Goal: Task Accomplishment & Management: Use online tool/utility

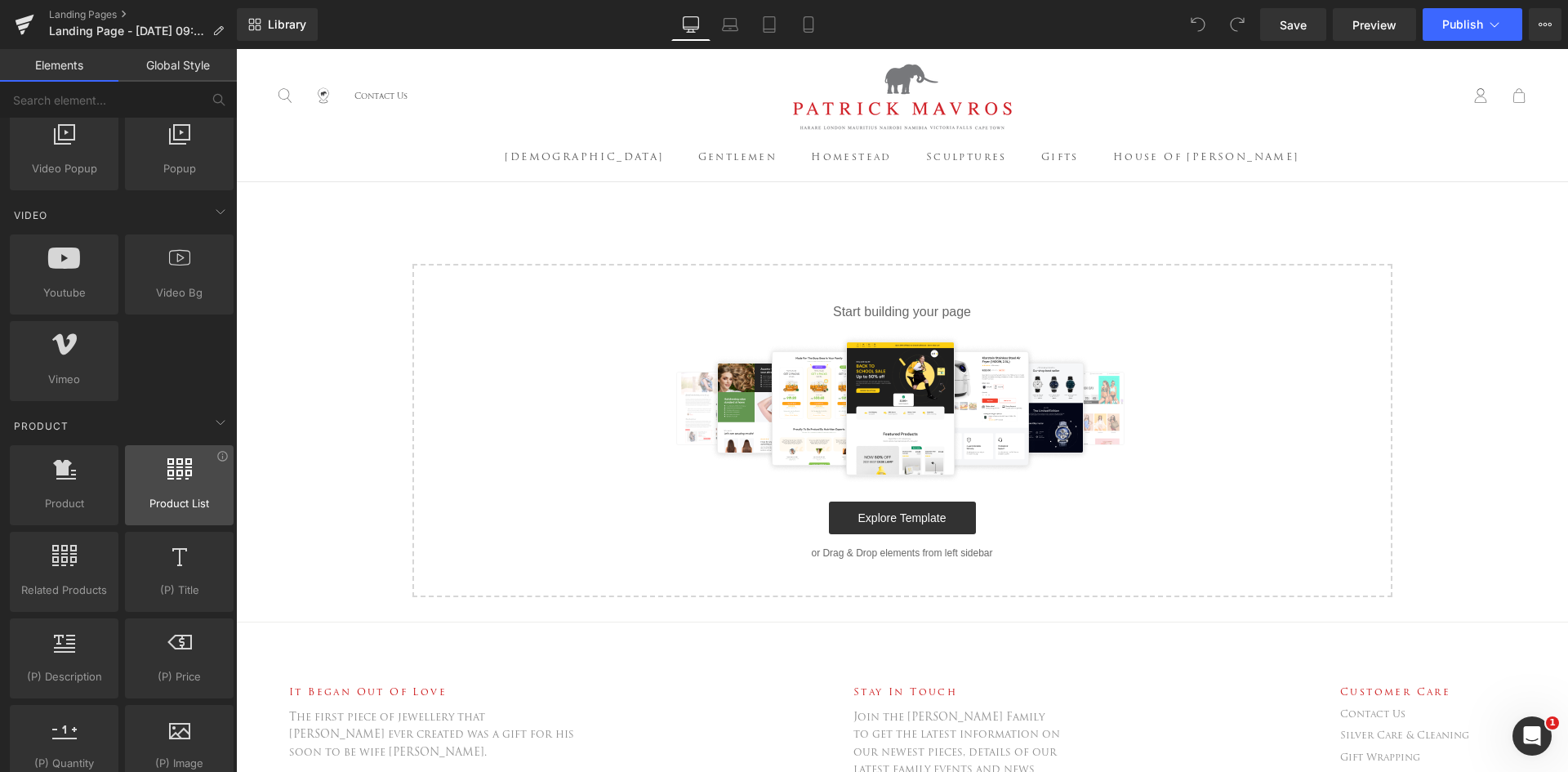
scroll to position [1062, 0]
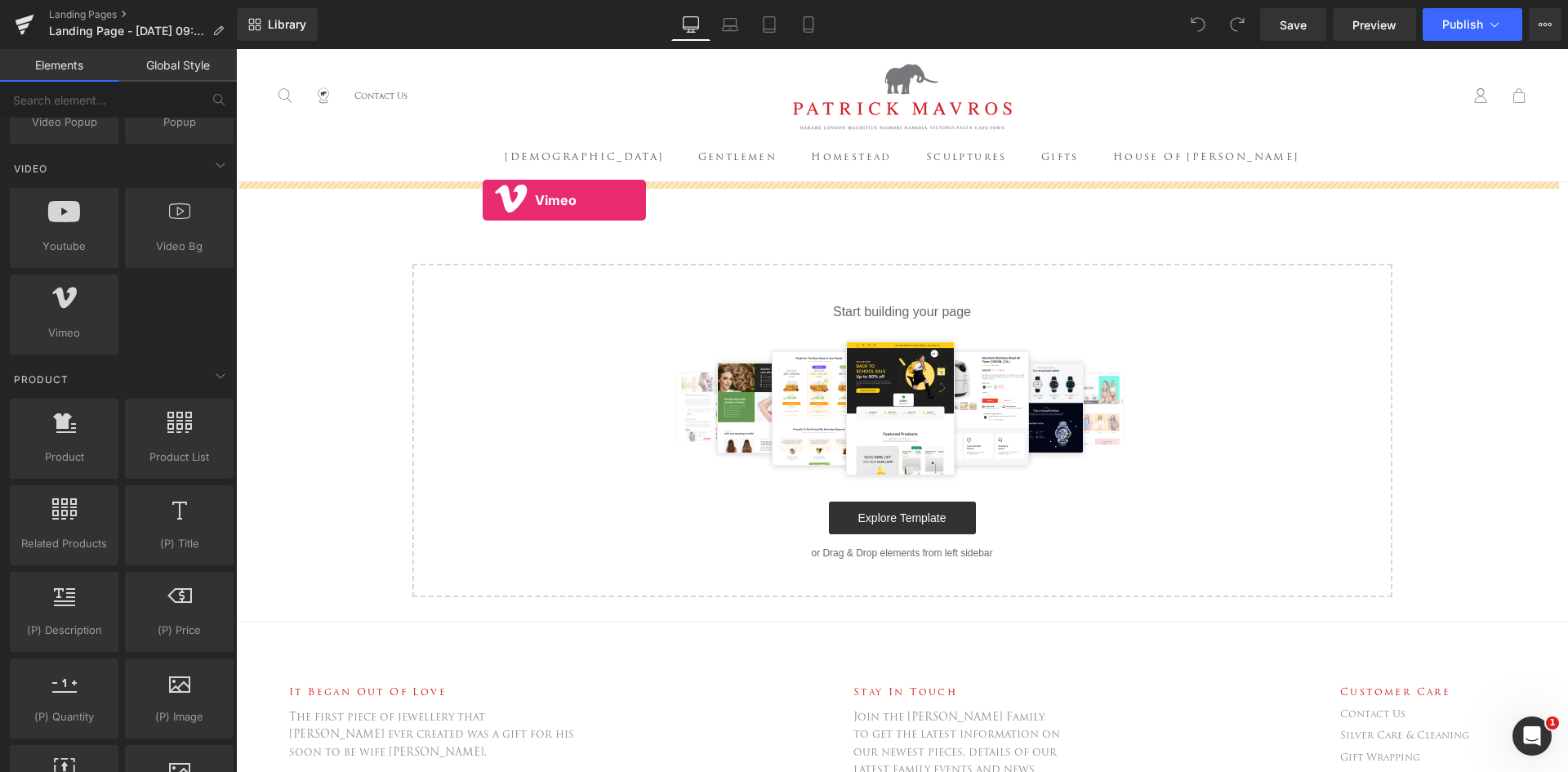
drag, startPoint x: 279, startPoint y: 386, endPoint x: 483, endPoint y: 200, distance: 276.1
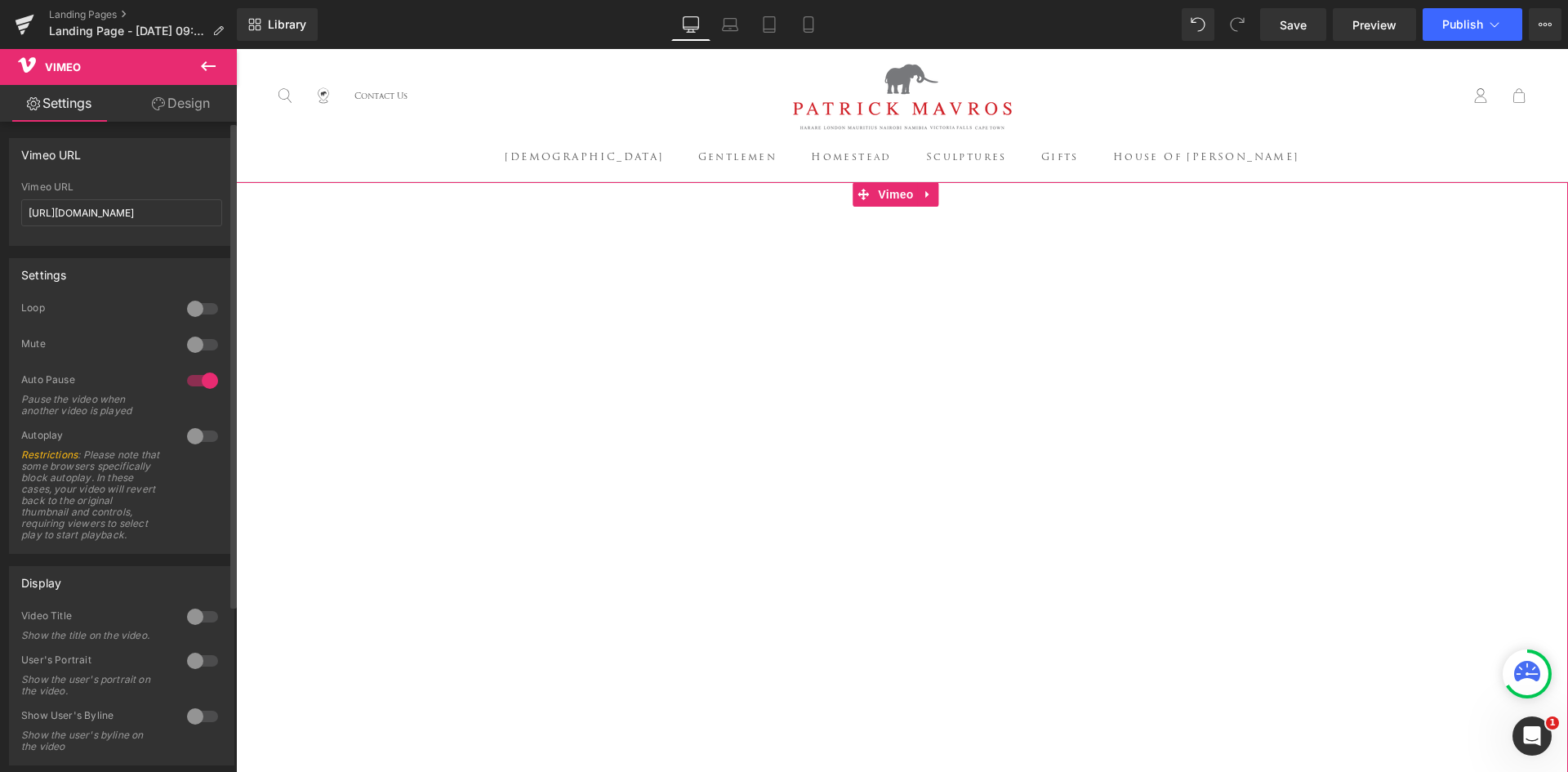
drag, startPoint x: 184, startPoint y: 339, endPoint x: 192, endPoint y: 358, distance: 20.6
click at [184, 340] on div at bounding box center [203, 344] width 39 height 26
click at [186, 305] on div at bounding box center [203, 308] width 39 height 26
click at [205, 377] on div at bounding box center [203, 381] width 39 height 26
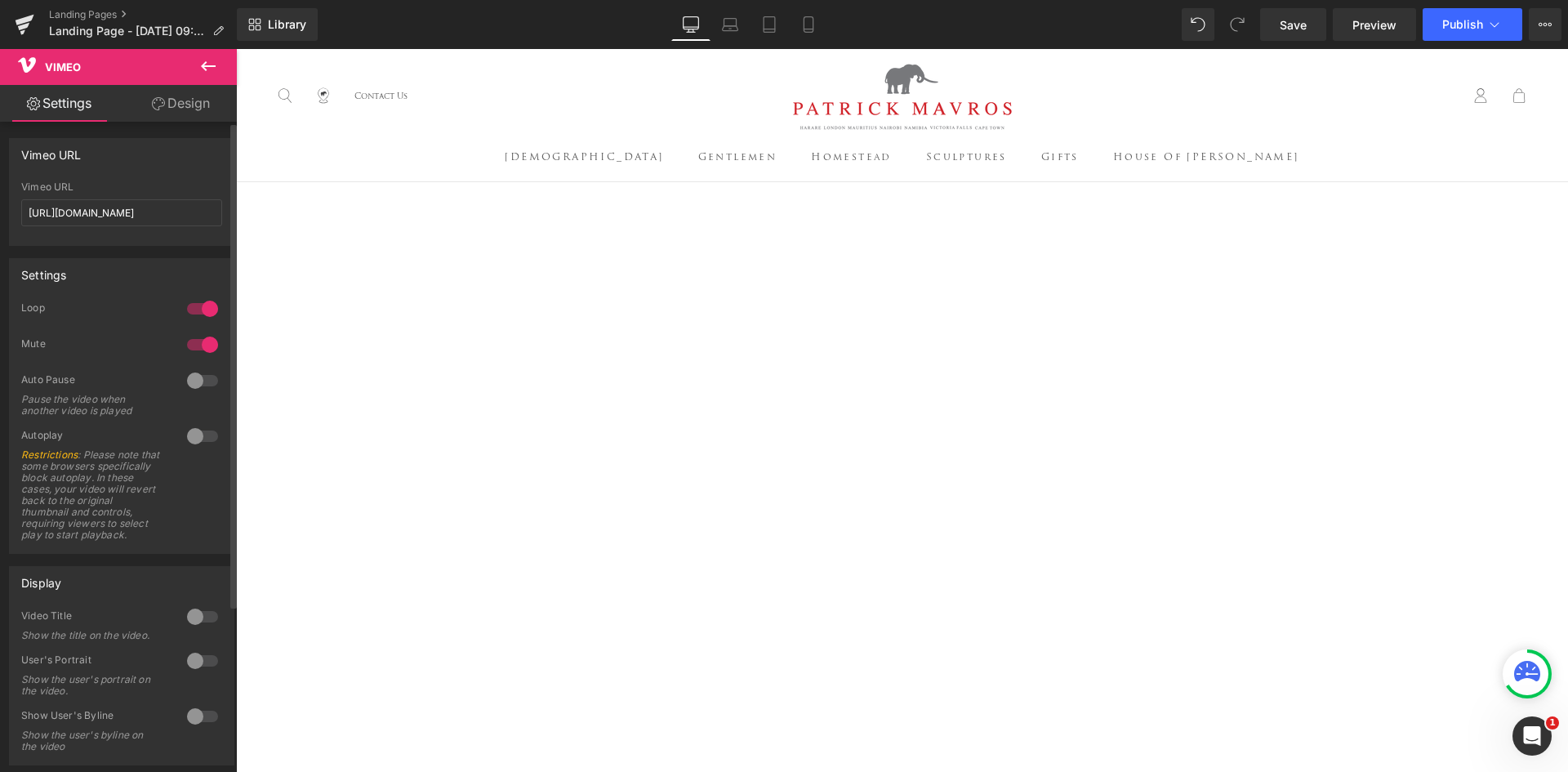
click at [194, 436] on div at bounding box center [203, 435] width 39 height 26
click at [198, 73] on icon at bounding box center [208, 66] width 20 height 20
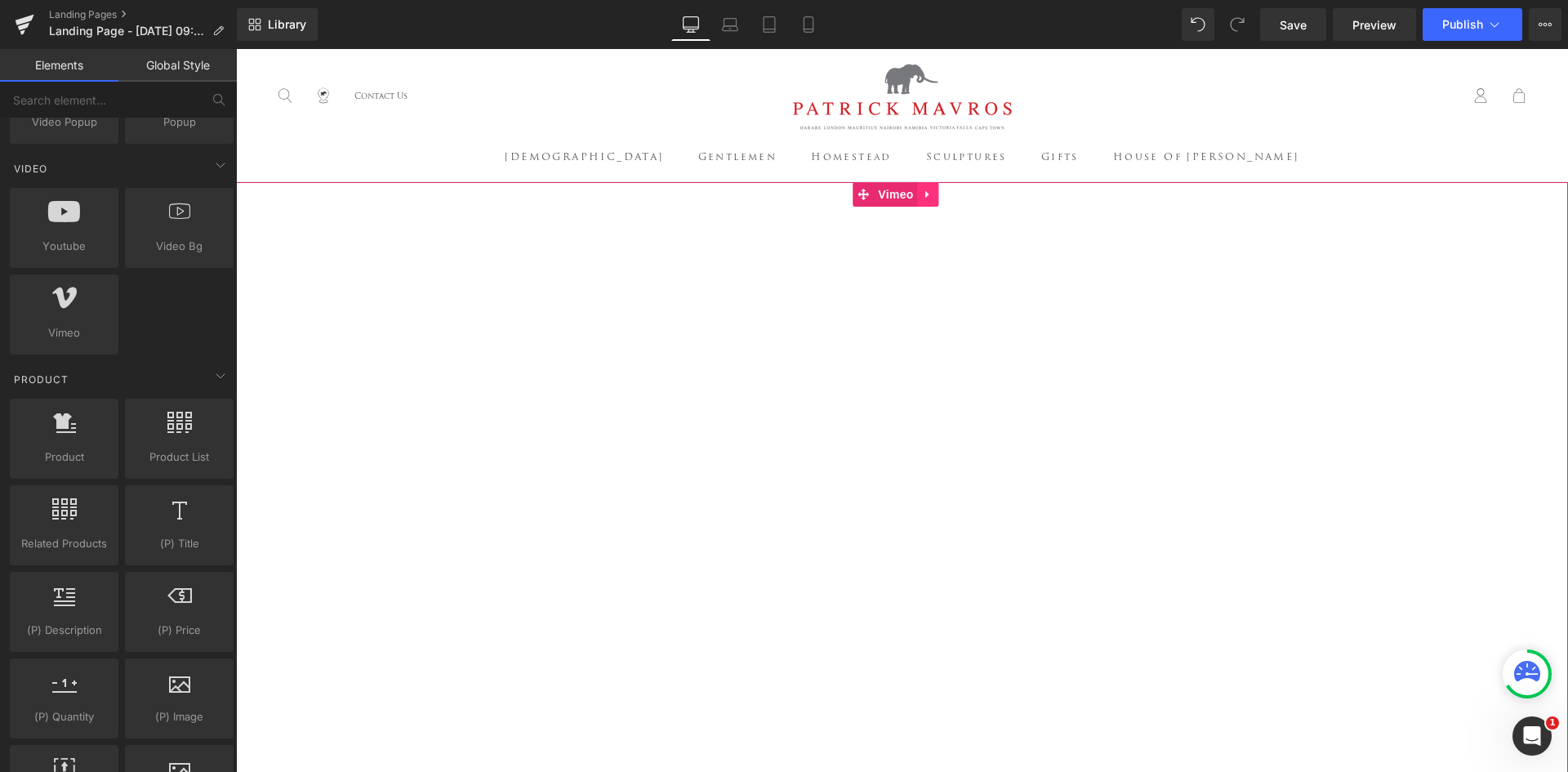
click at [933, 195] on icon at bounding box center [928, 195] width 12 height 13
click at [939, 193] on icon at bounding box center [939, 194] width 12 height 12
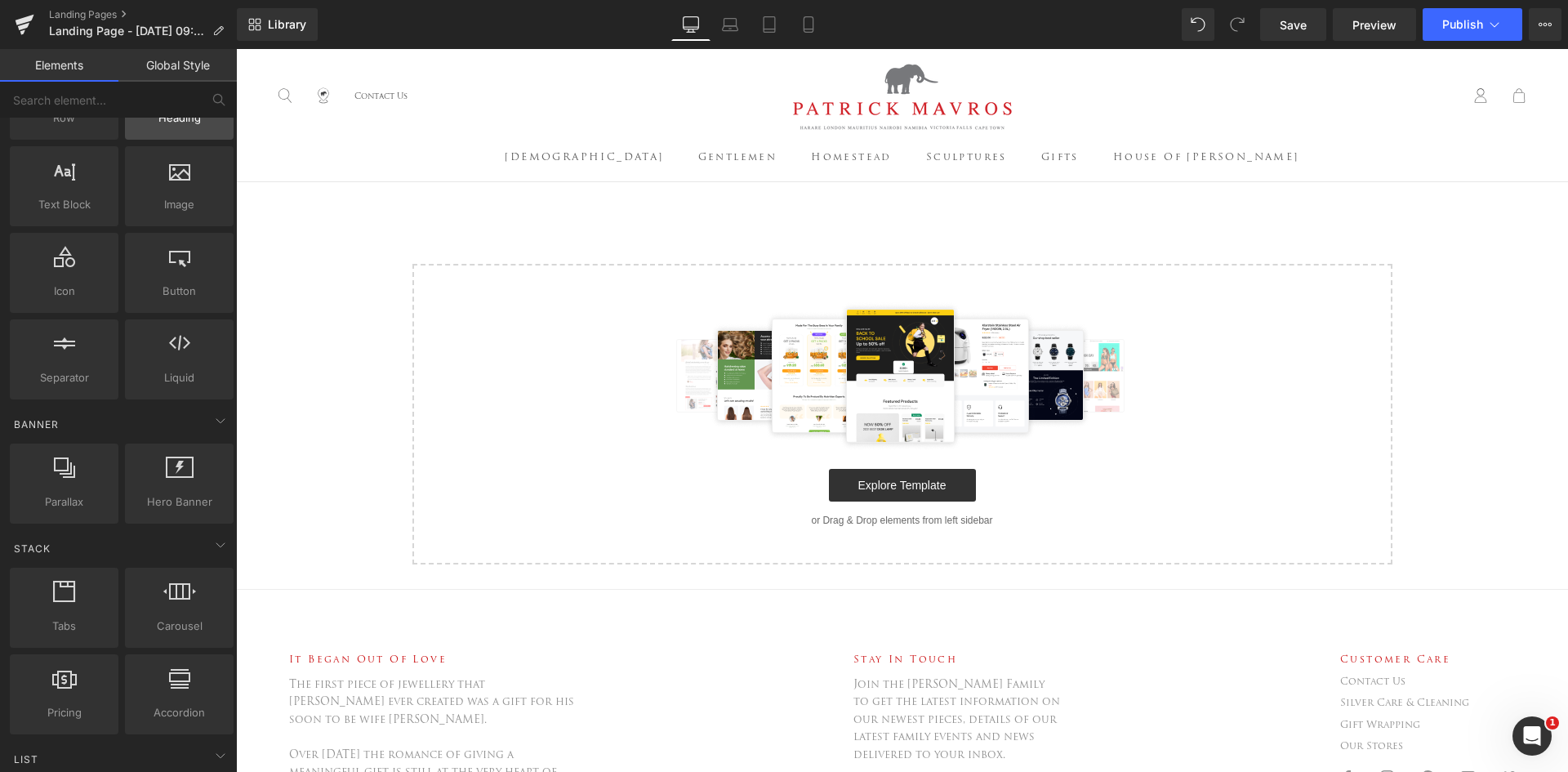
scroll to position [0, 0]
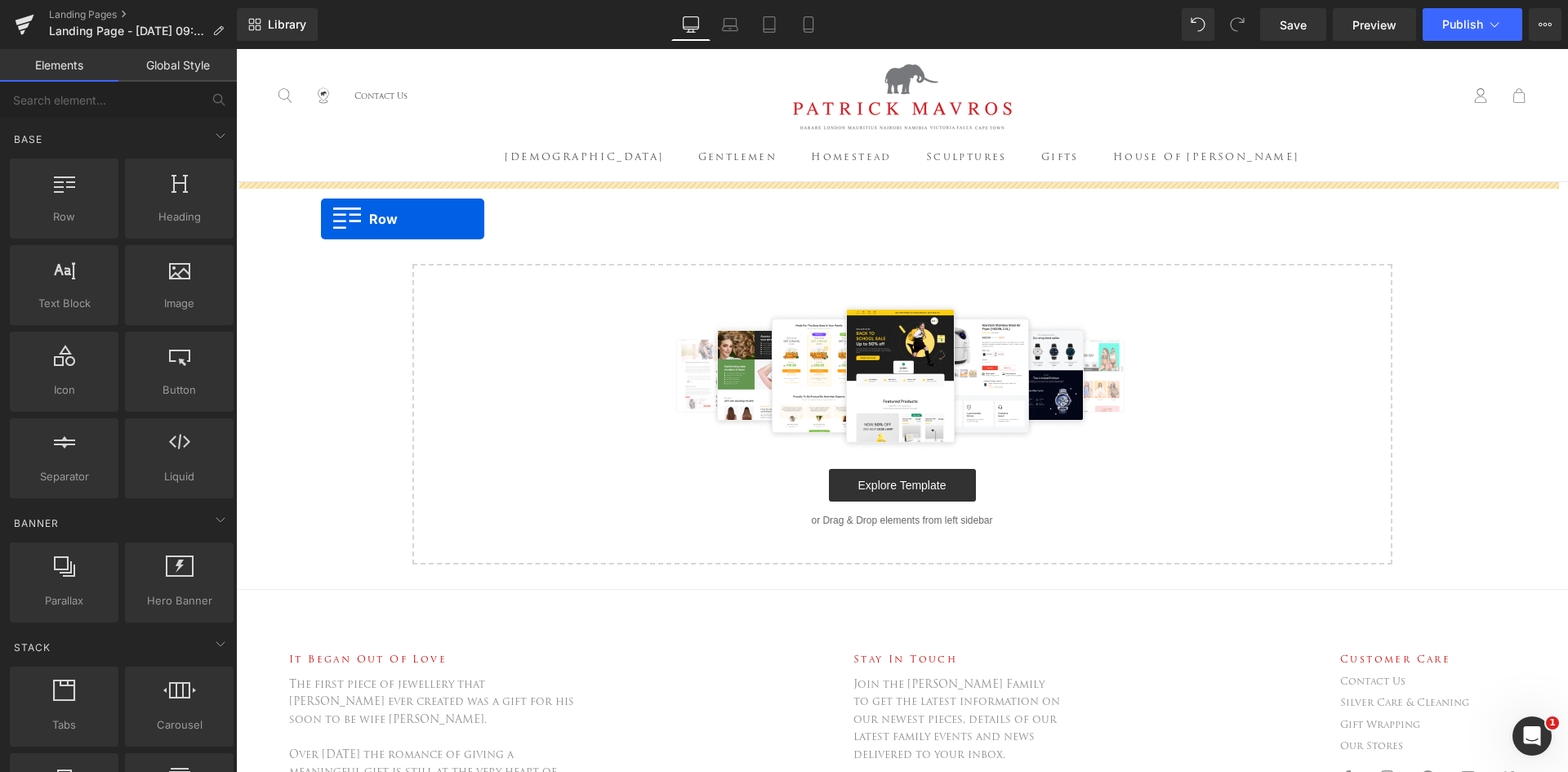
drag, startPoint x: 302, startPoint y: 247, endPoint x: 321, endPoint y: 219, distance: 33.8
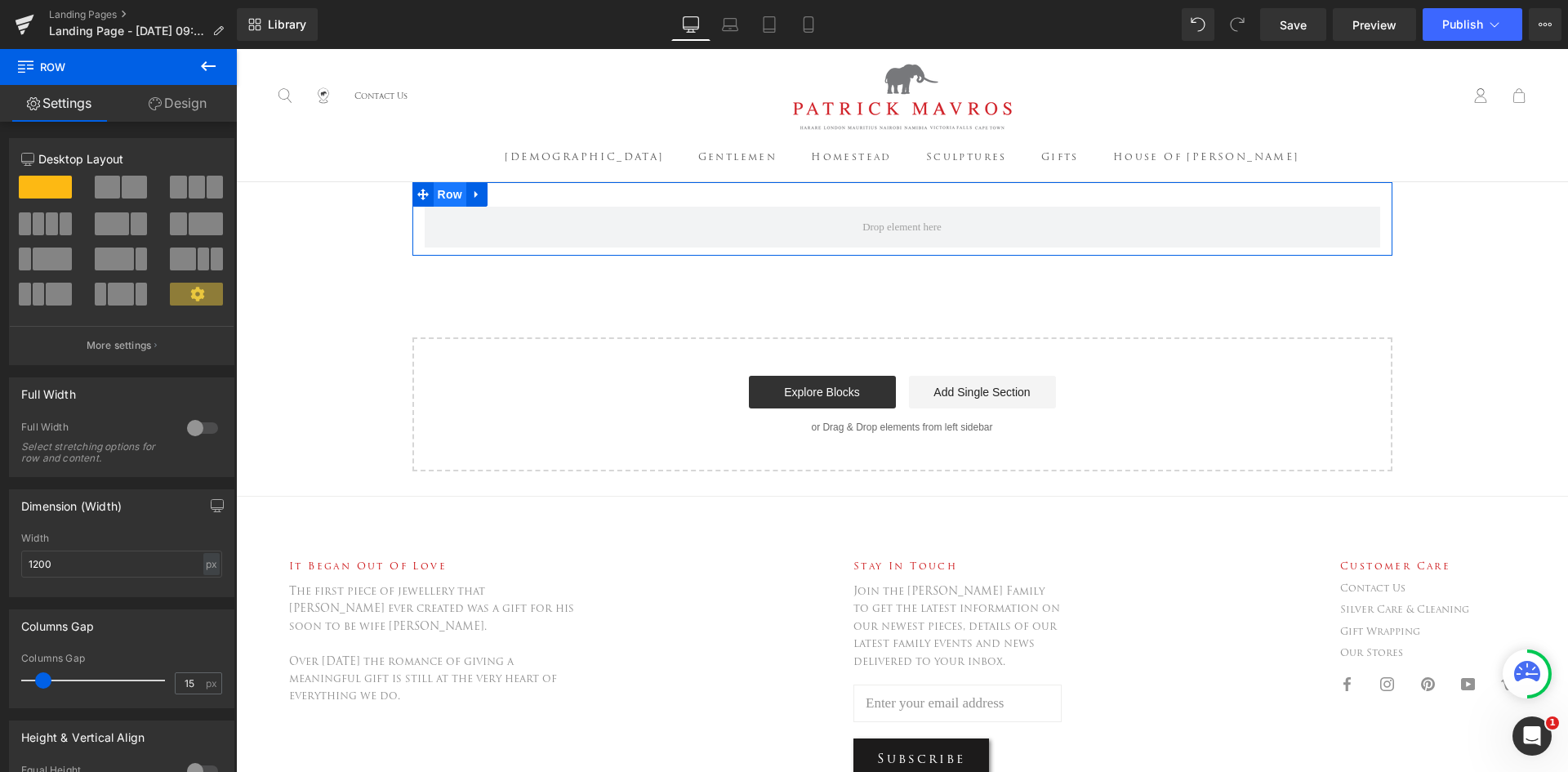
click at [440, 187] on span "Row" at bounding box center [450, 194] width 32 height 24
drag, startPoint x: 180, startPoint y: 108, endPoint x: 134, endPoint y: 156, distance: 66.5
click at [180, 108] on link "Design" at bounding box center [178, 103] width 118 height 37
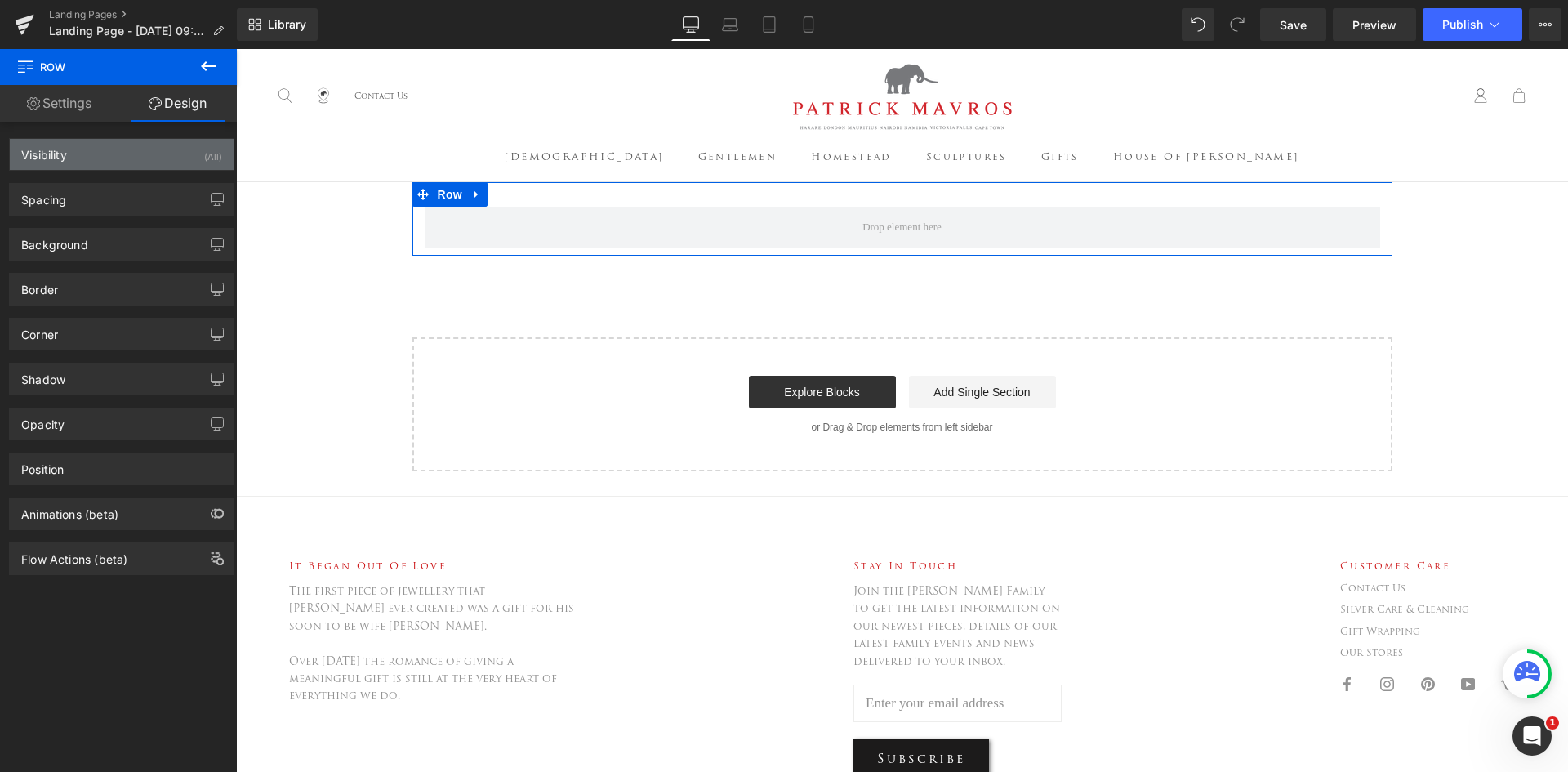
type input "0"
type input "30"
type input "0"
type input "10"
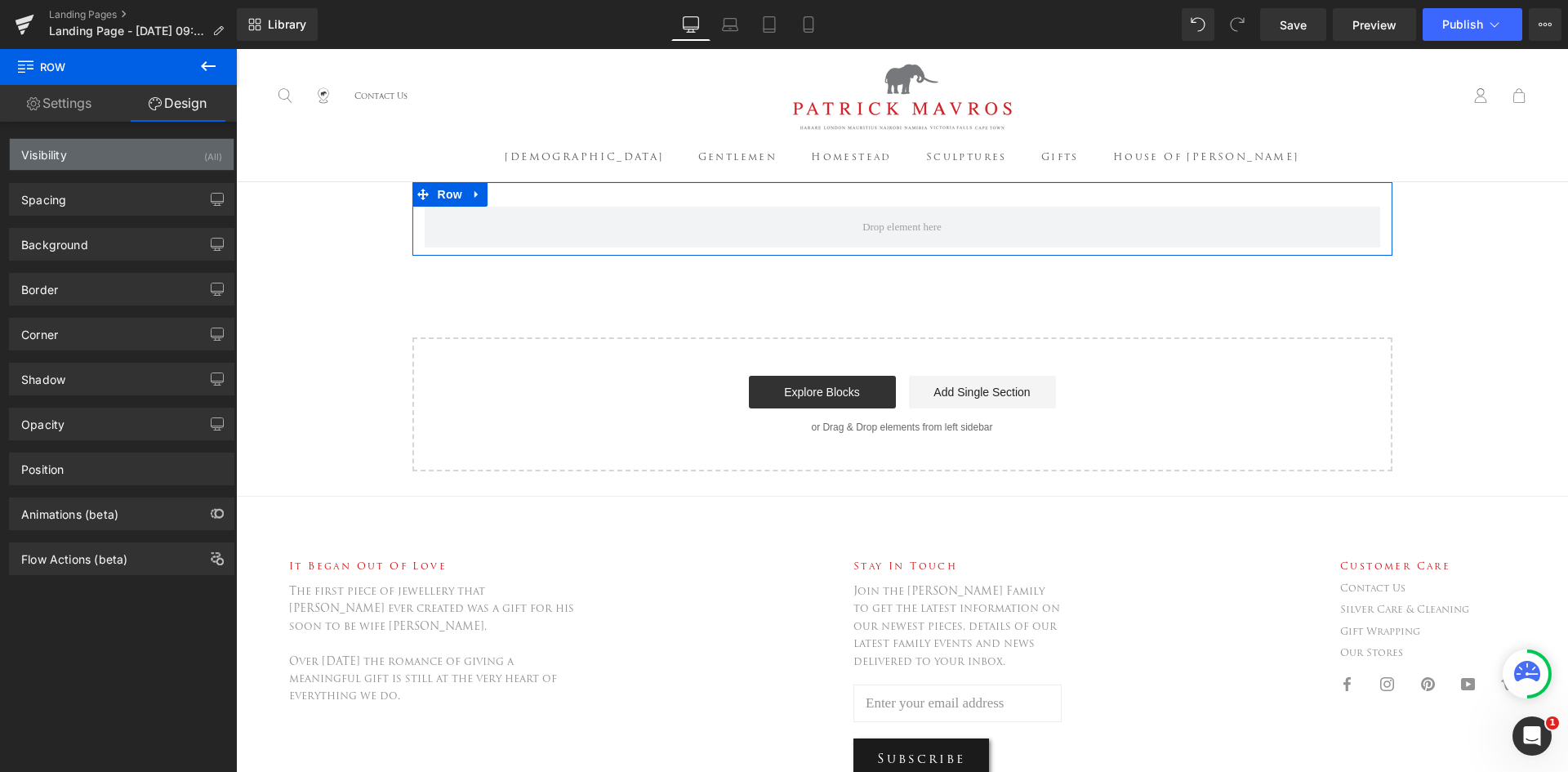
type input "0"
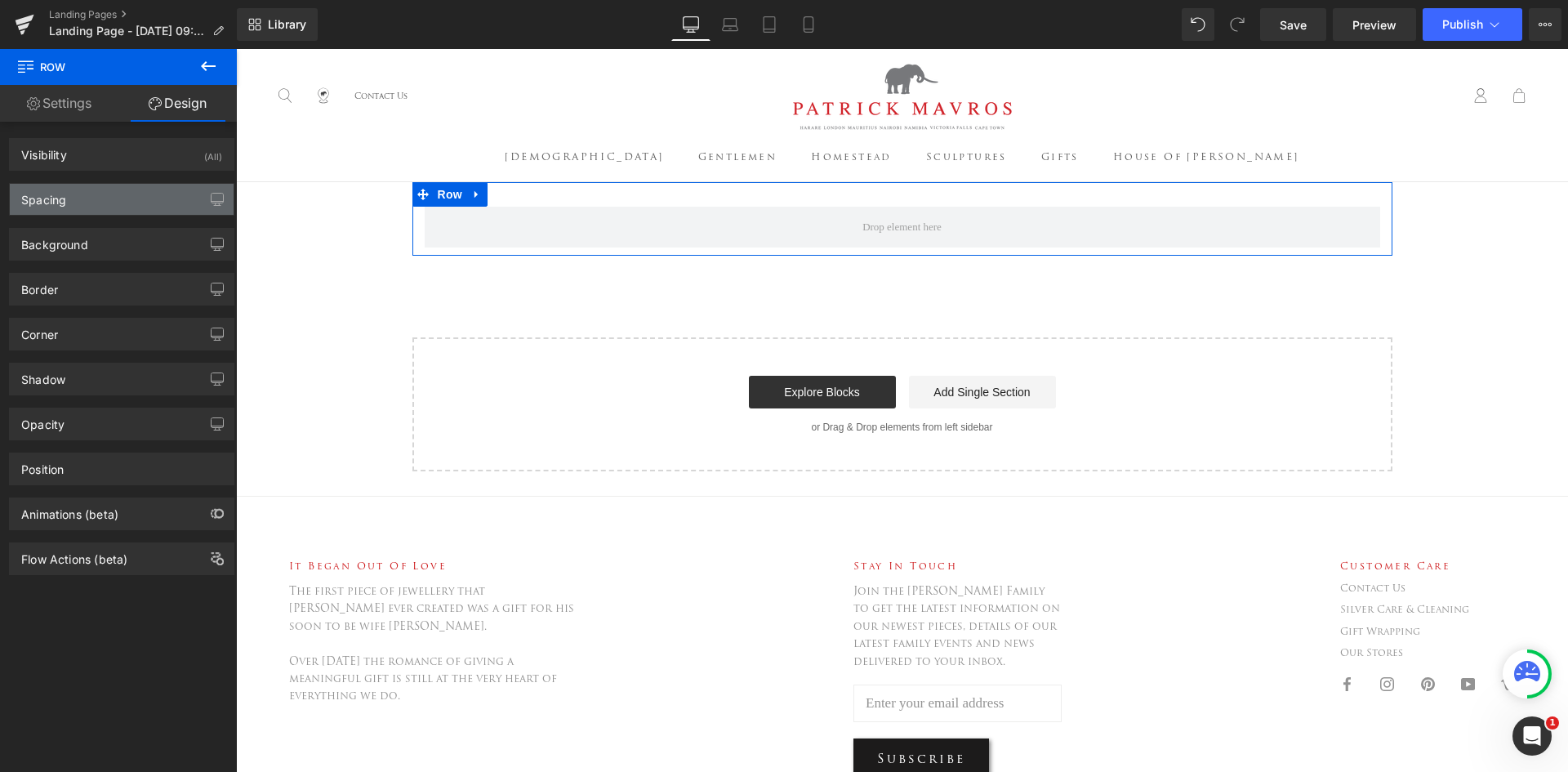
click at [125, 197] on div "Spacing" at bounding box center [121, 199] width 223 height 31
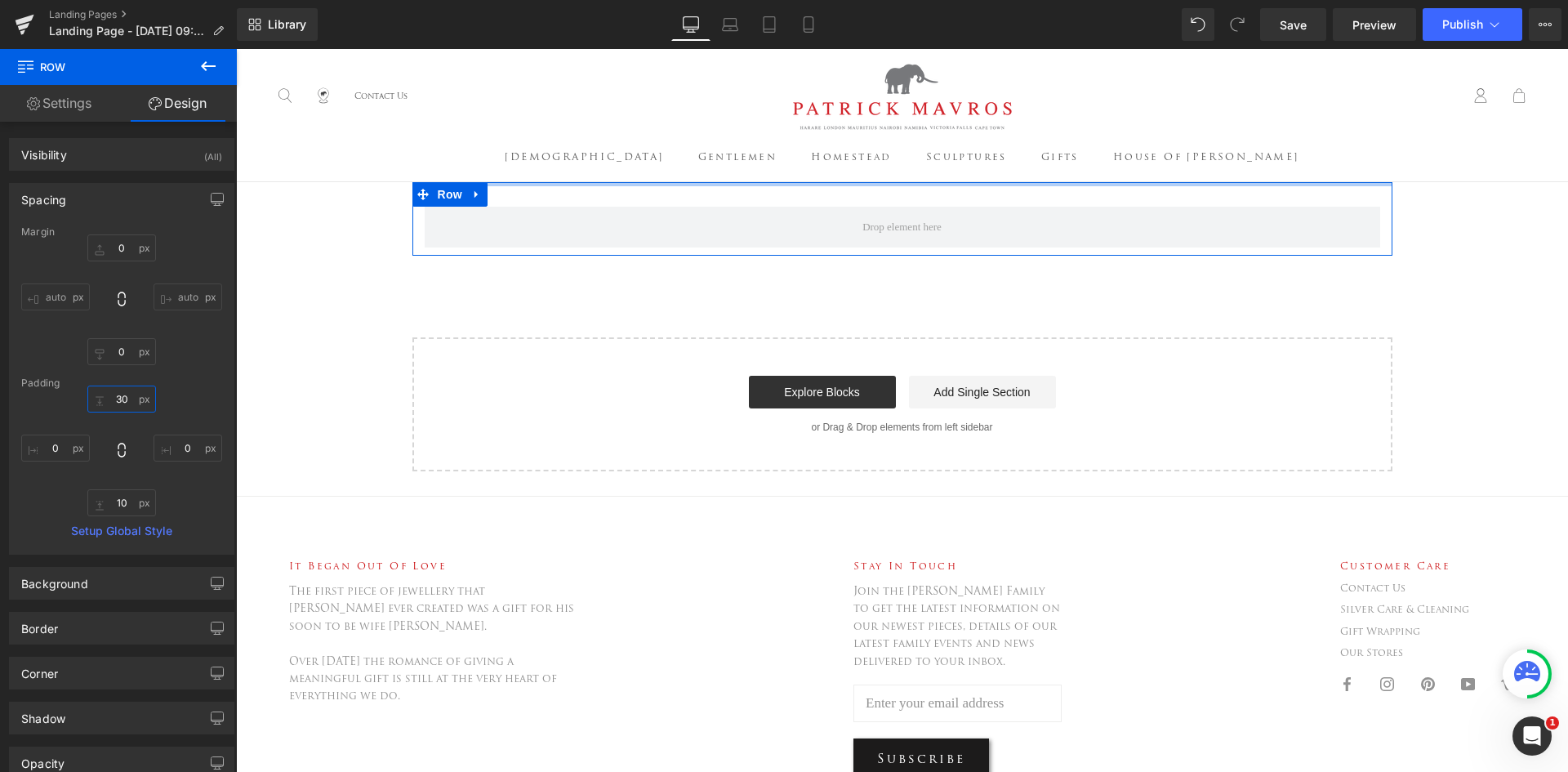
click at [132, 400] on input "30" at bounding box center [121, 399] width 68 height 27
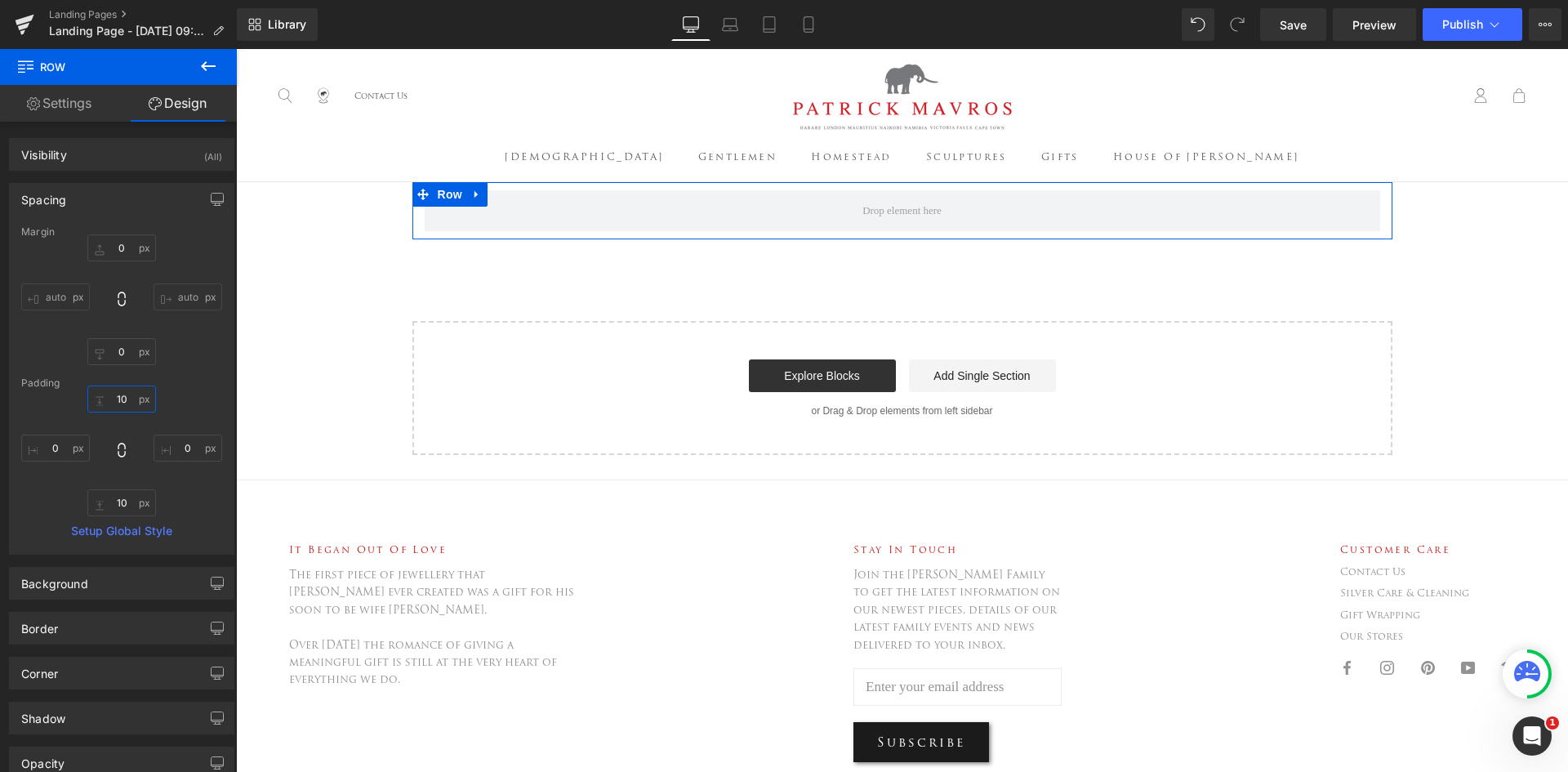
type input "10"
click at [76, 107] on link "Settings" at bounding box center [59, 103] width 118 height 37
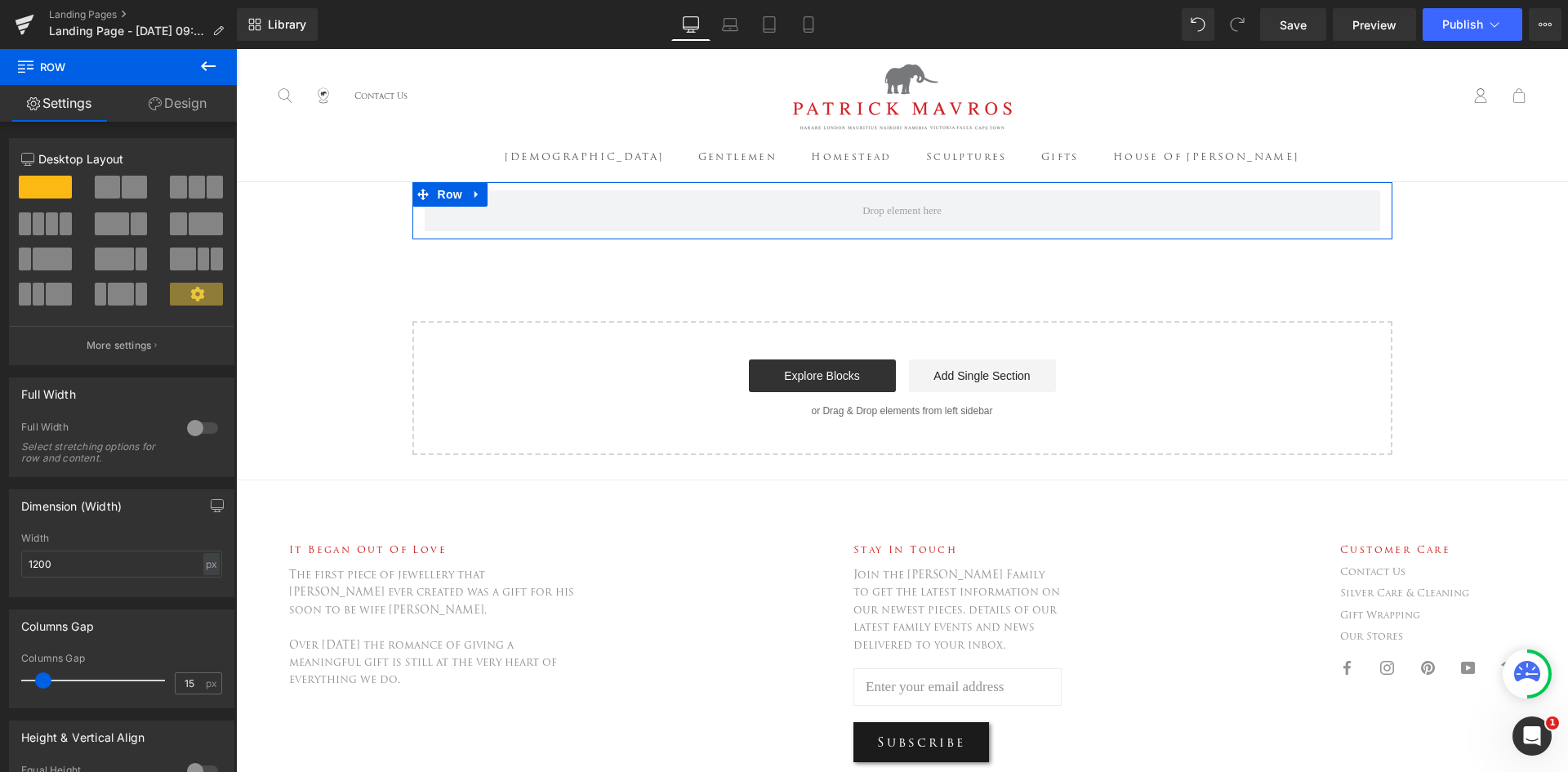
click at [175, 111] on link "Design" at bounding box center [178, 103] width 118 height 37
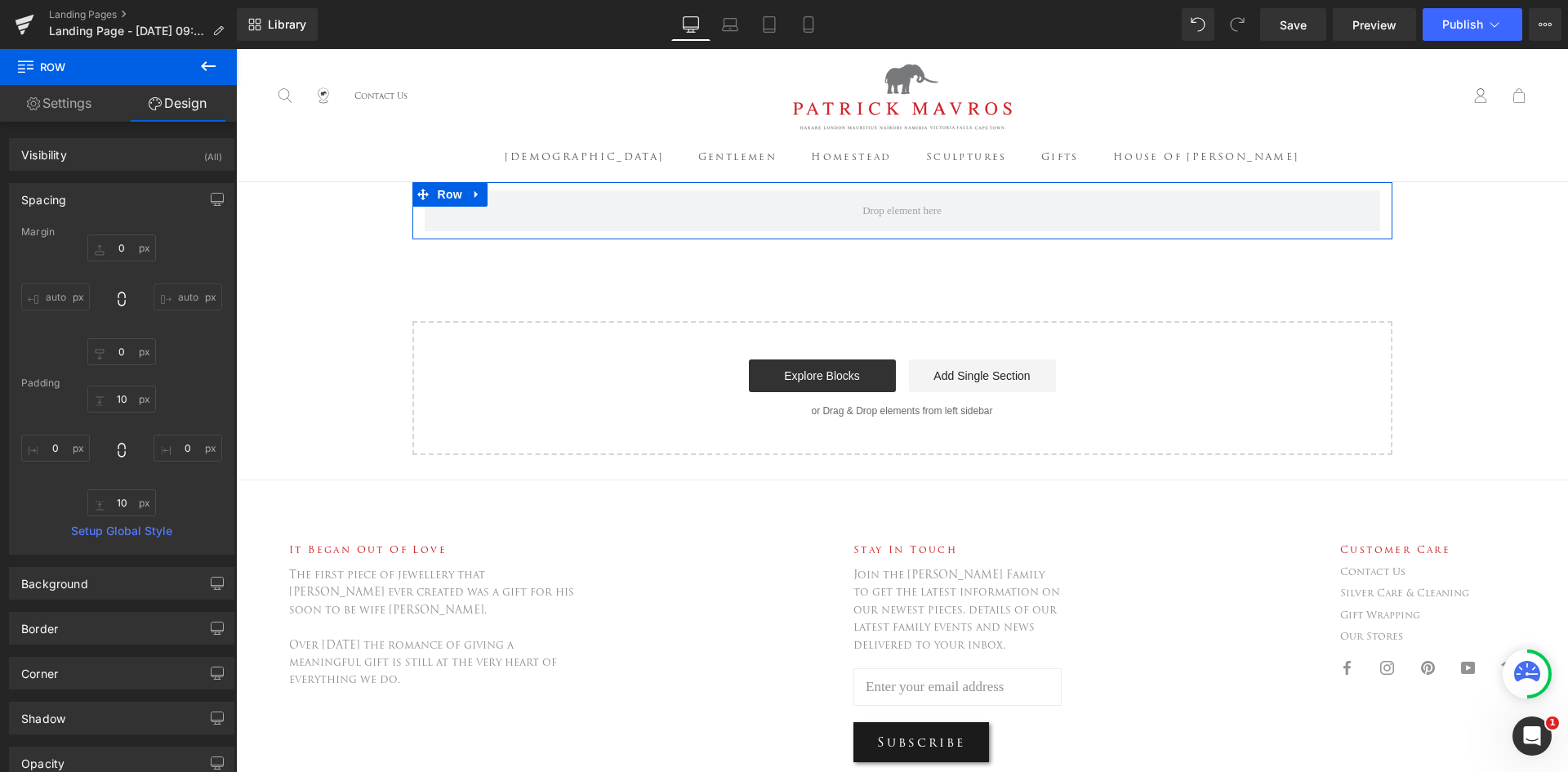
type input "0"
type input "10"
type input "0"
type input "10"
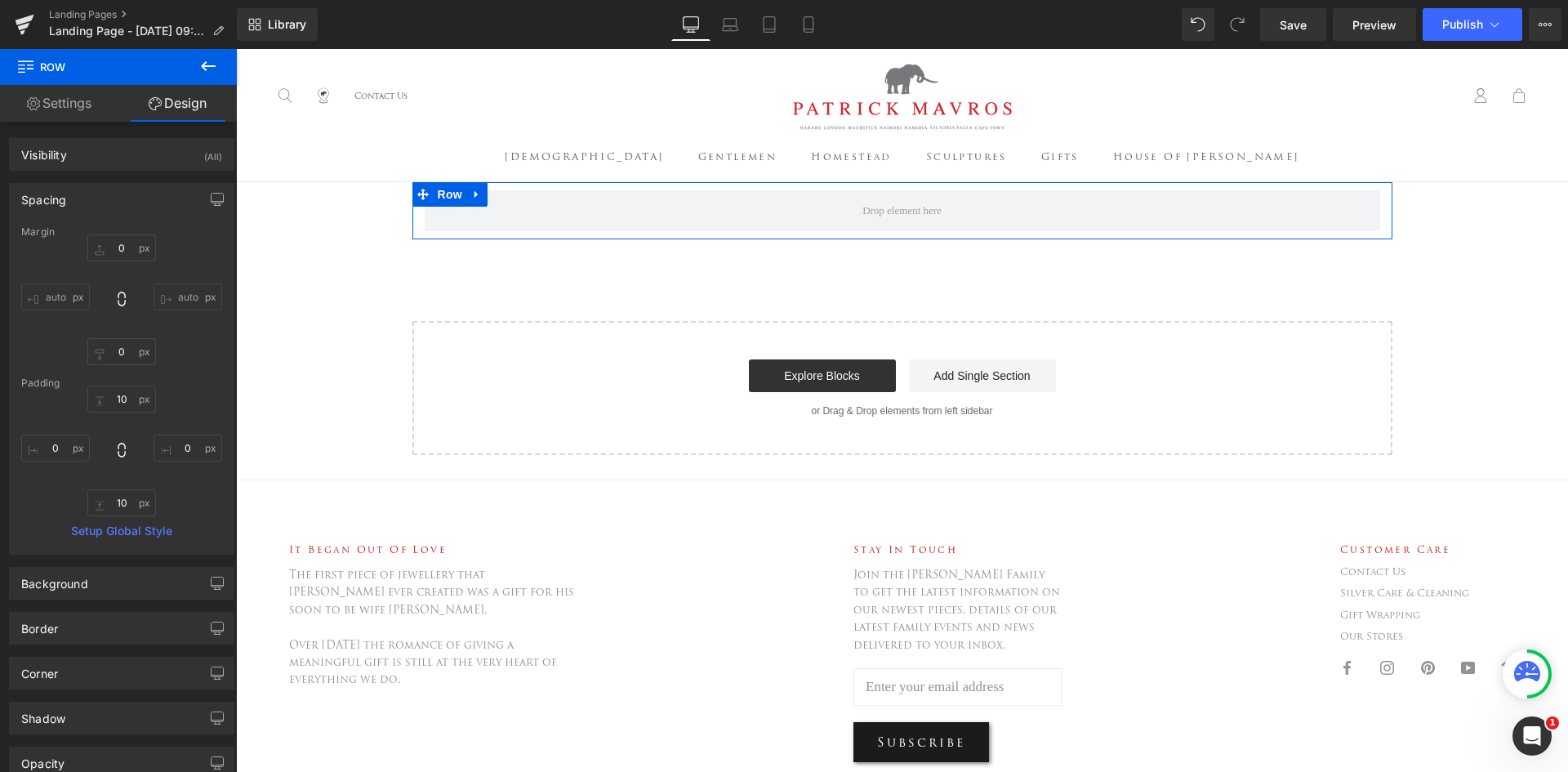
type input "0"
click at [46, 108] on link "Settings" at bounding box center [59, 103] width 118 height 37
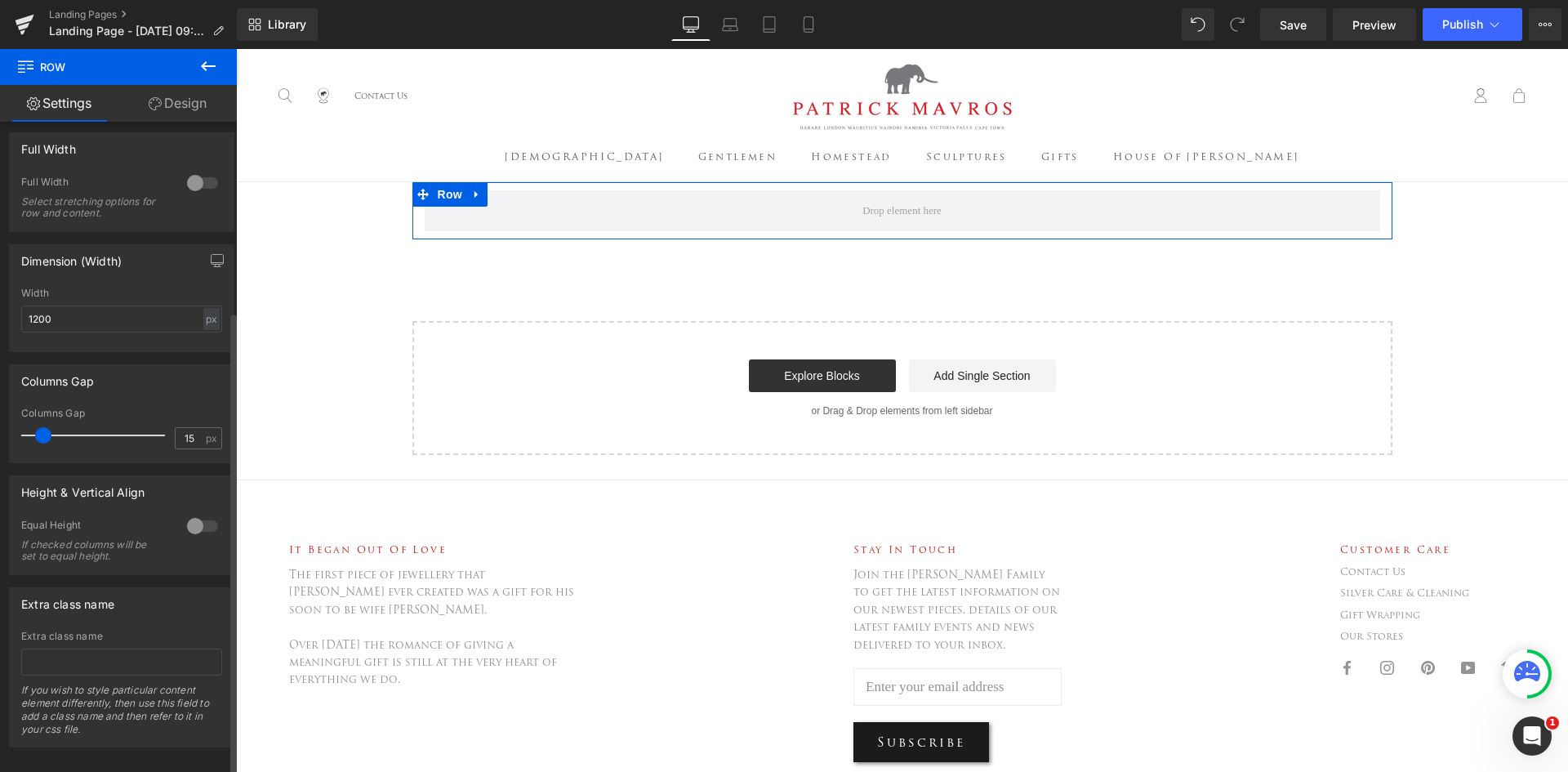
scroll to position [267, 0]
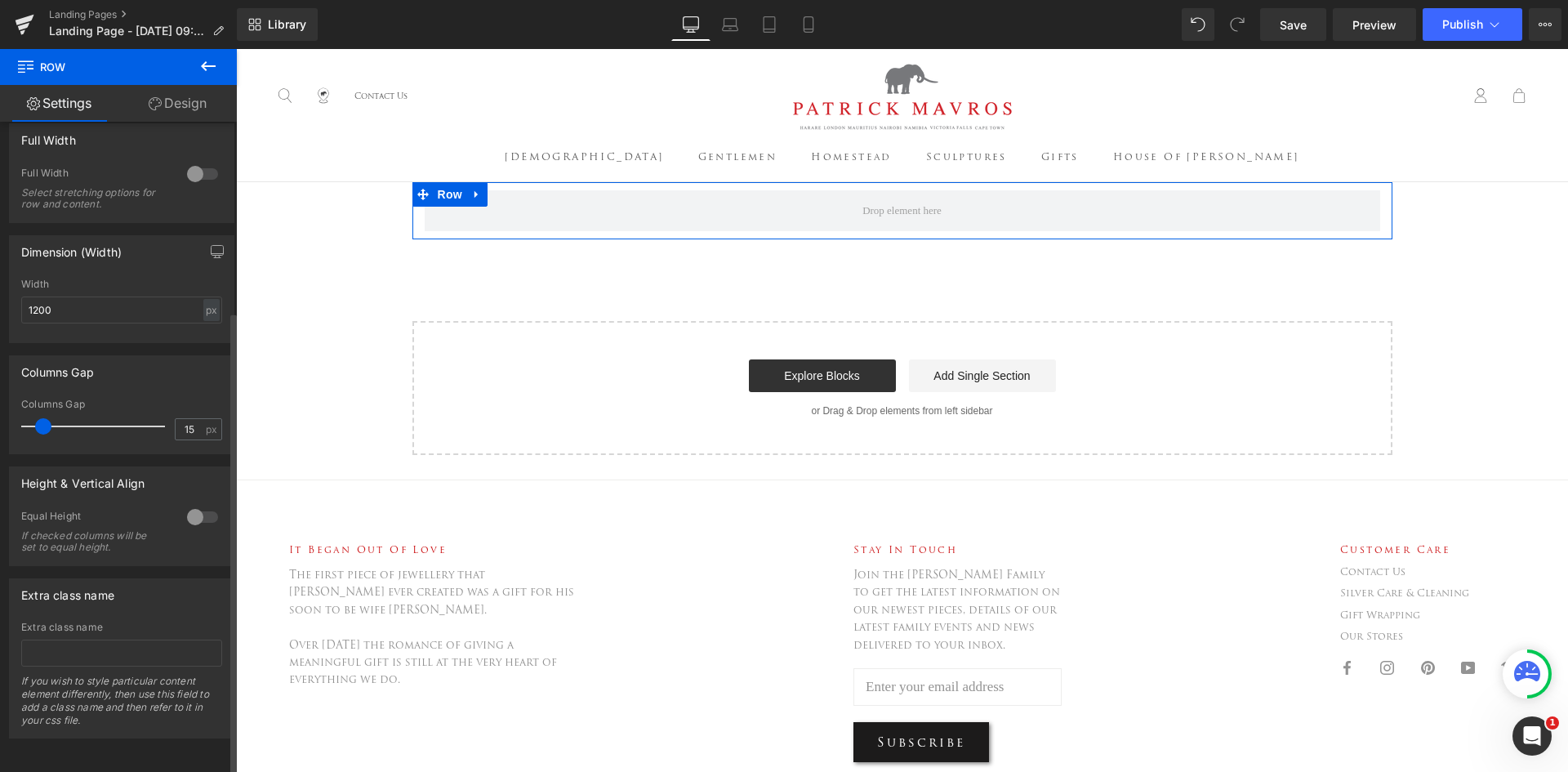
click at [188, 508] on div at bounding box center [203, 516] width 39 height 26
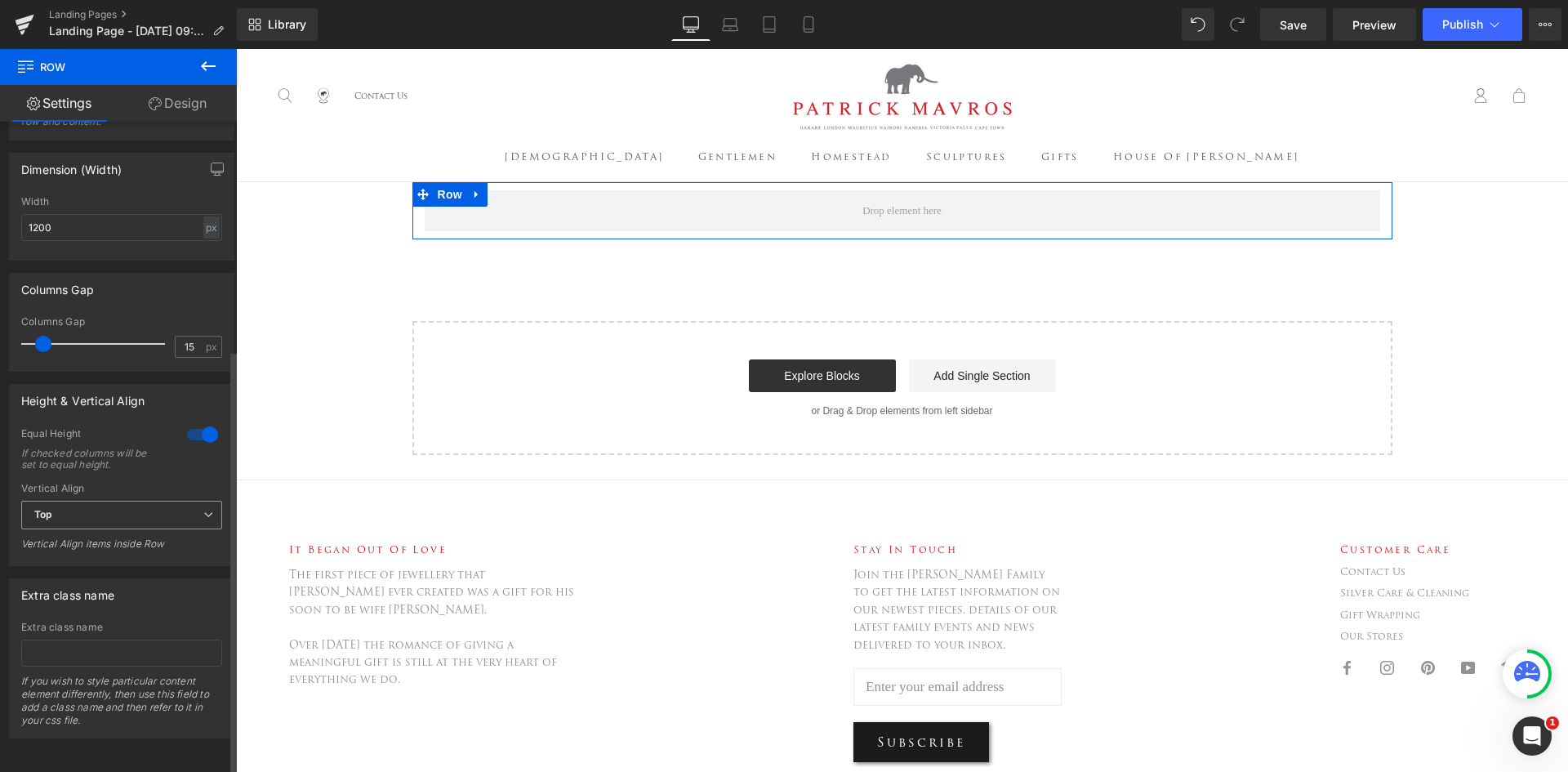
scroll to position [349, 0]
click at [168, 501] on span "Top" at bounding box center [122, 515] width 201 height 29
click at [148, 557] on li "Middle" at bounding box center [118, 568] width 195 height 24
click at [168, 501] on span "Middle" at bounding box center [122, 515] width 201 height 29
click at [156, 531] on li "Top" at bounding box center [118, 543] width 195 height 24
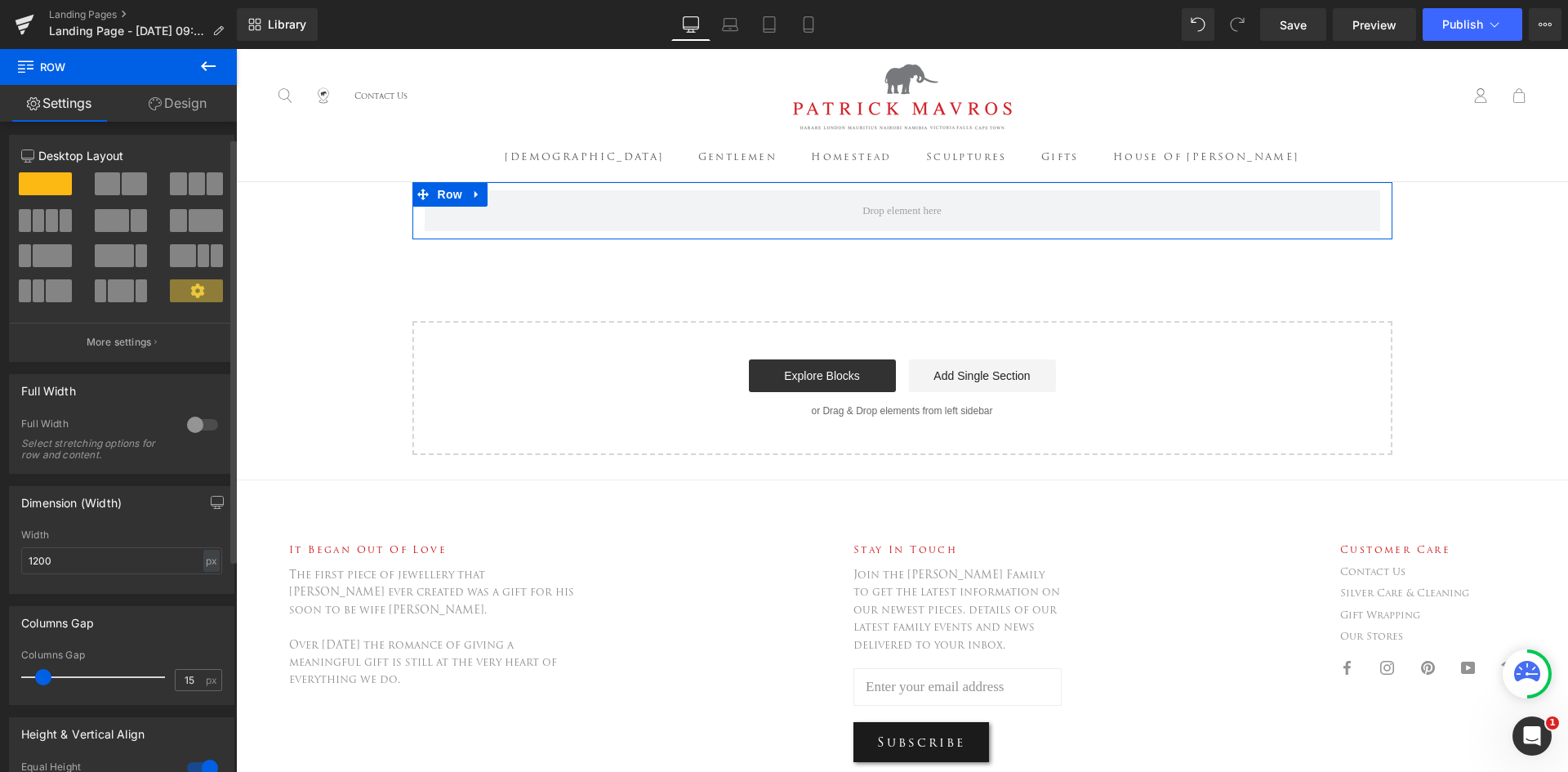
scroll to position [0, 0]
click at [184, 427] on div at bounding box center [203, 427] width 39 height 26
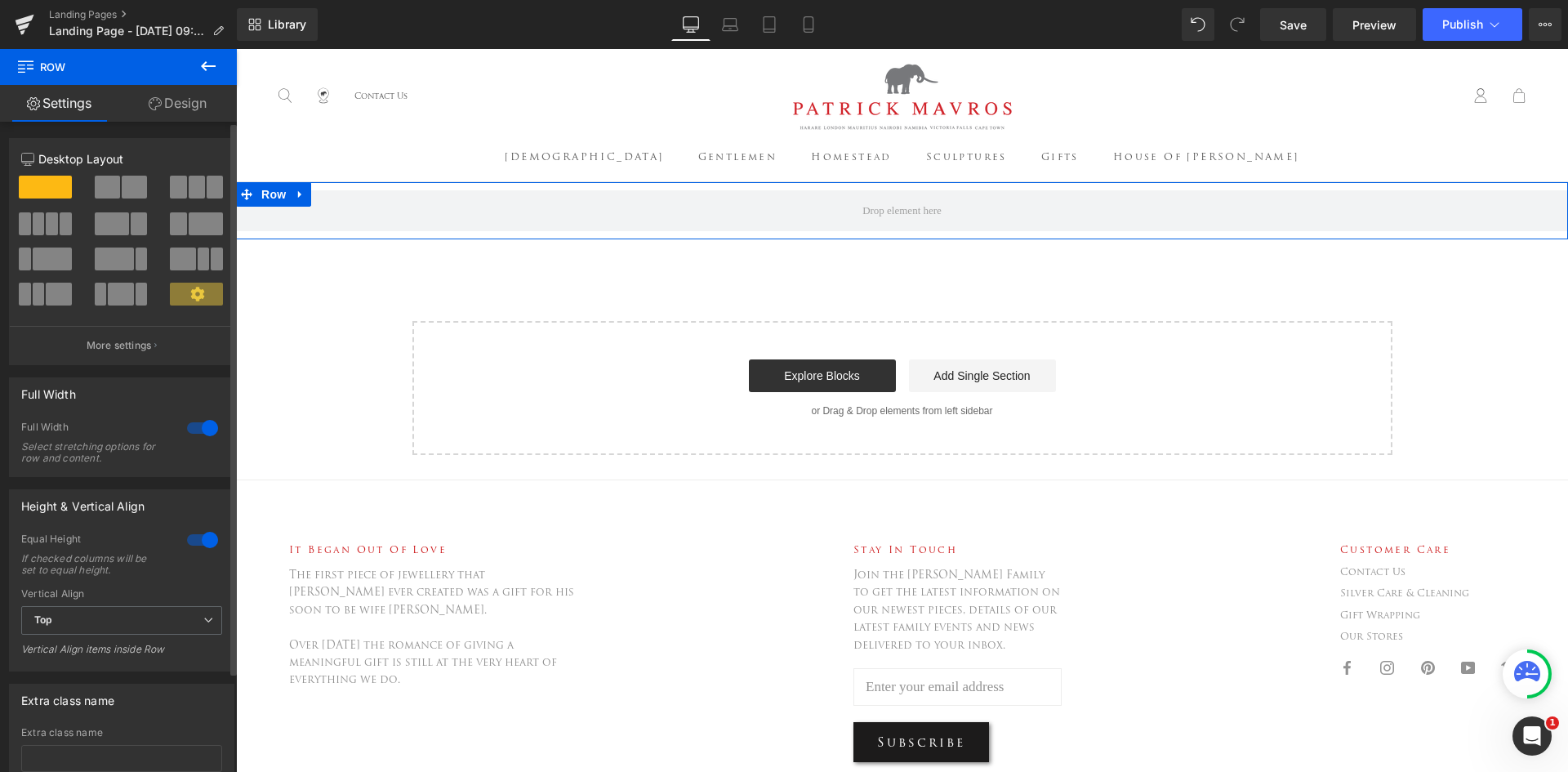
click at [184, 427] on div at bounding box center [203, 427] width 39 height 26
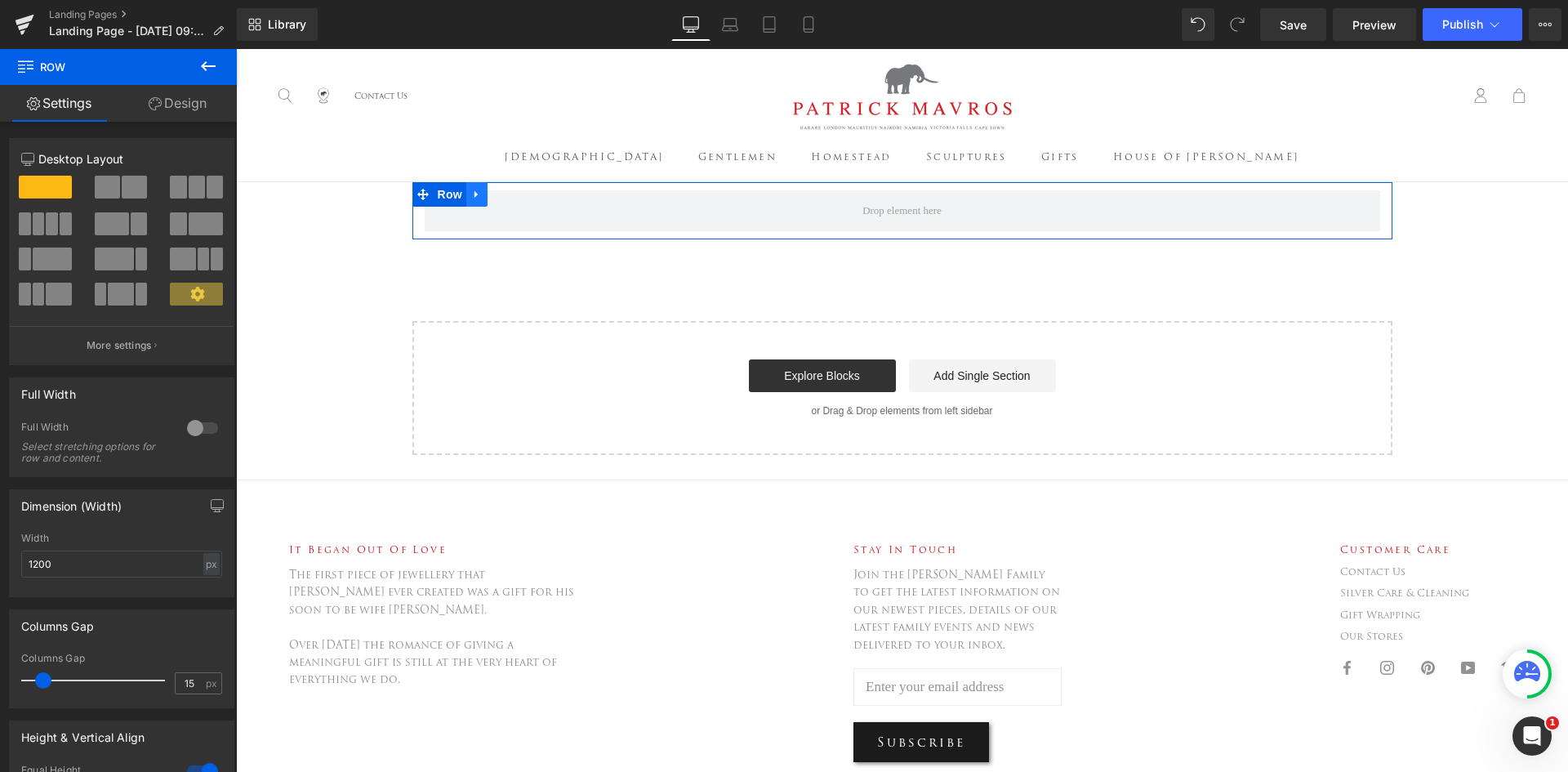
click at [475, 194] on icon at bounding box center [477, 195] width 4 height 7
click at [494, 199] on icon at bounding box center [498, 194] width 12 height 12
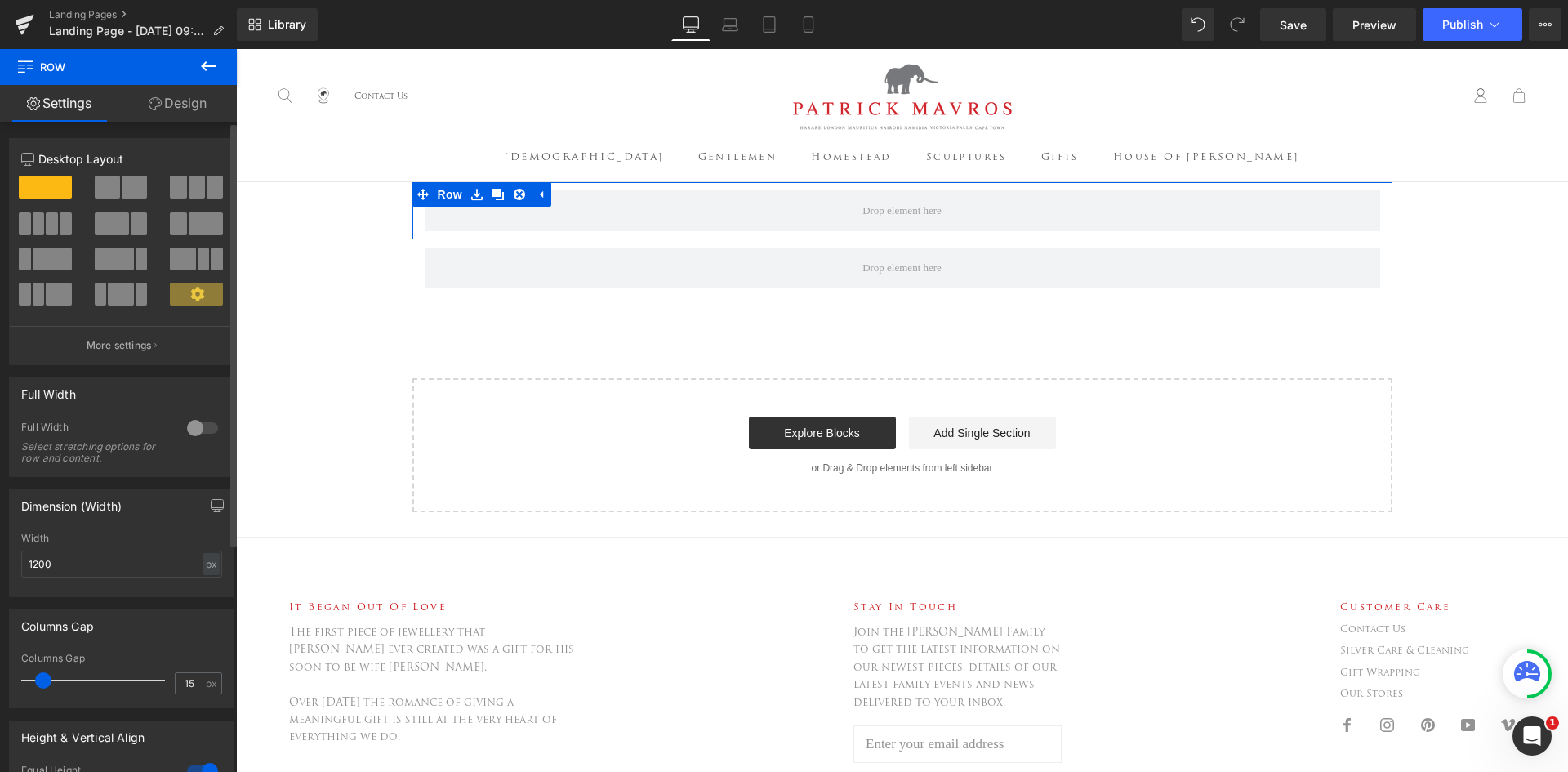
click at [183, 425] on div at bounding box center [203, 427] width 39 height 26
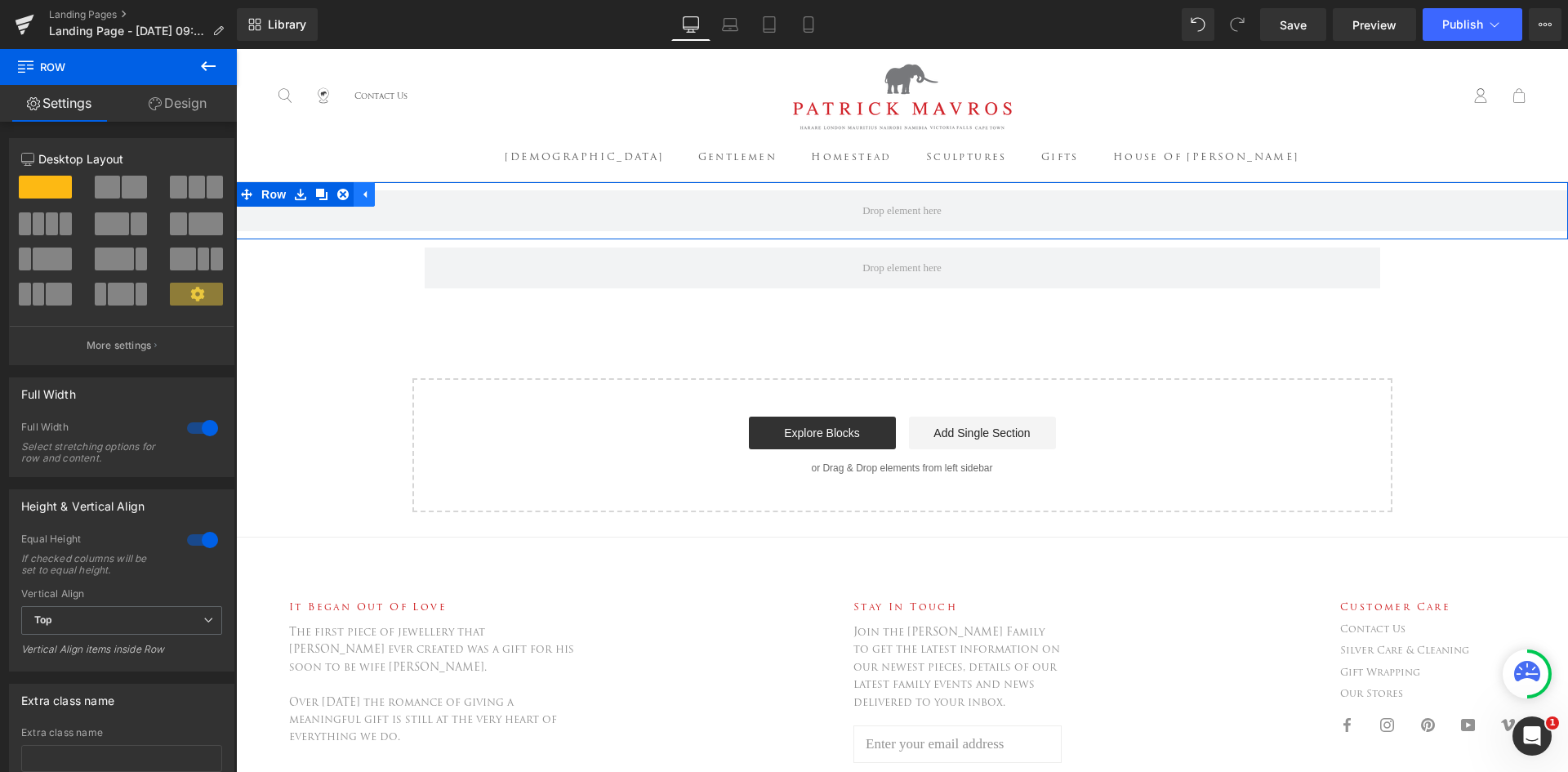
click at [358, 192] on icon at bounding box center [364, 195] width 12 height 13
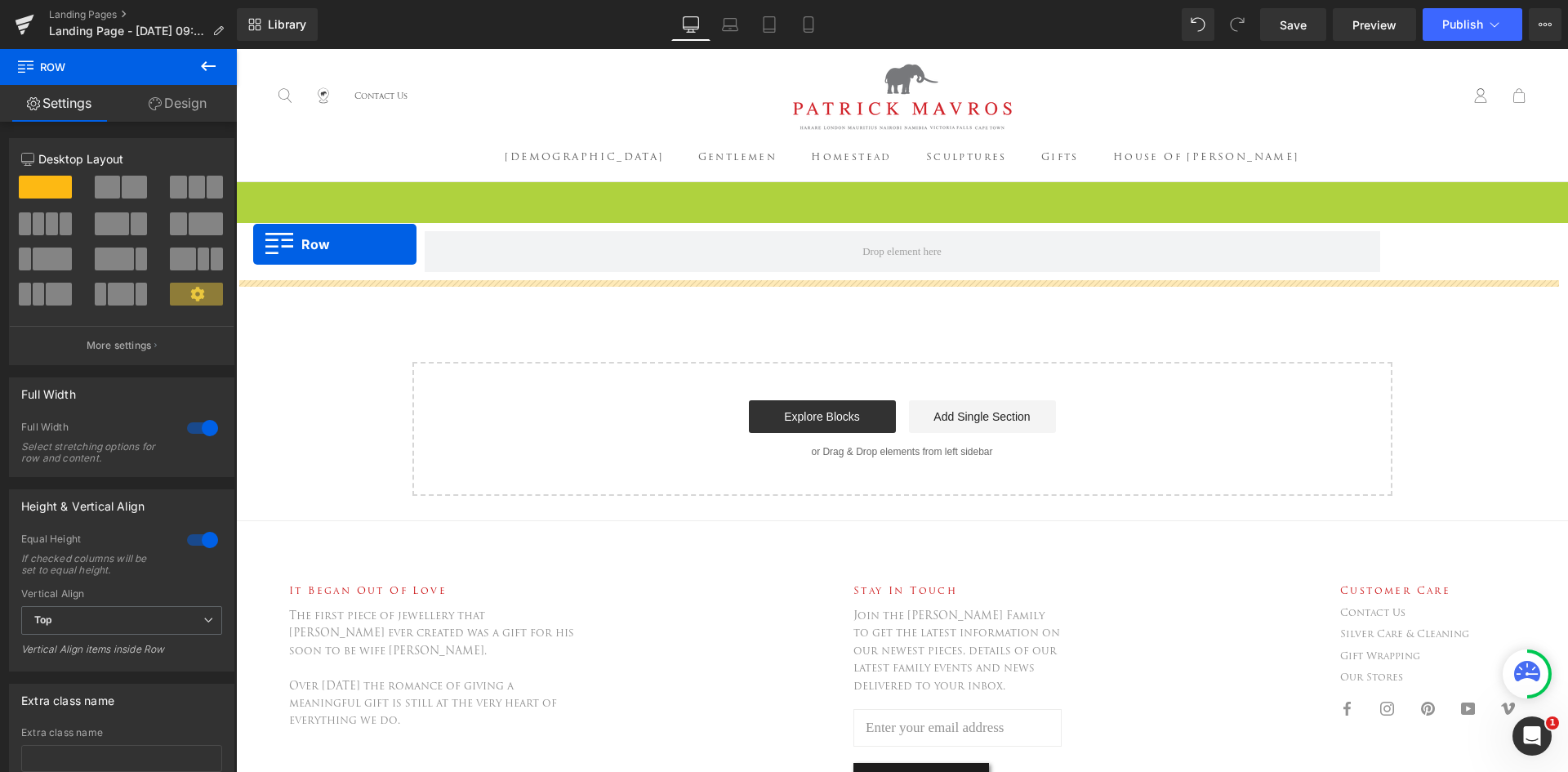
drag, startPoint x: 244, startPoint y: 195, endPoint x: 253, endPoint y: 244, distance: 49.8
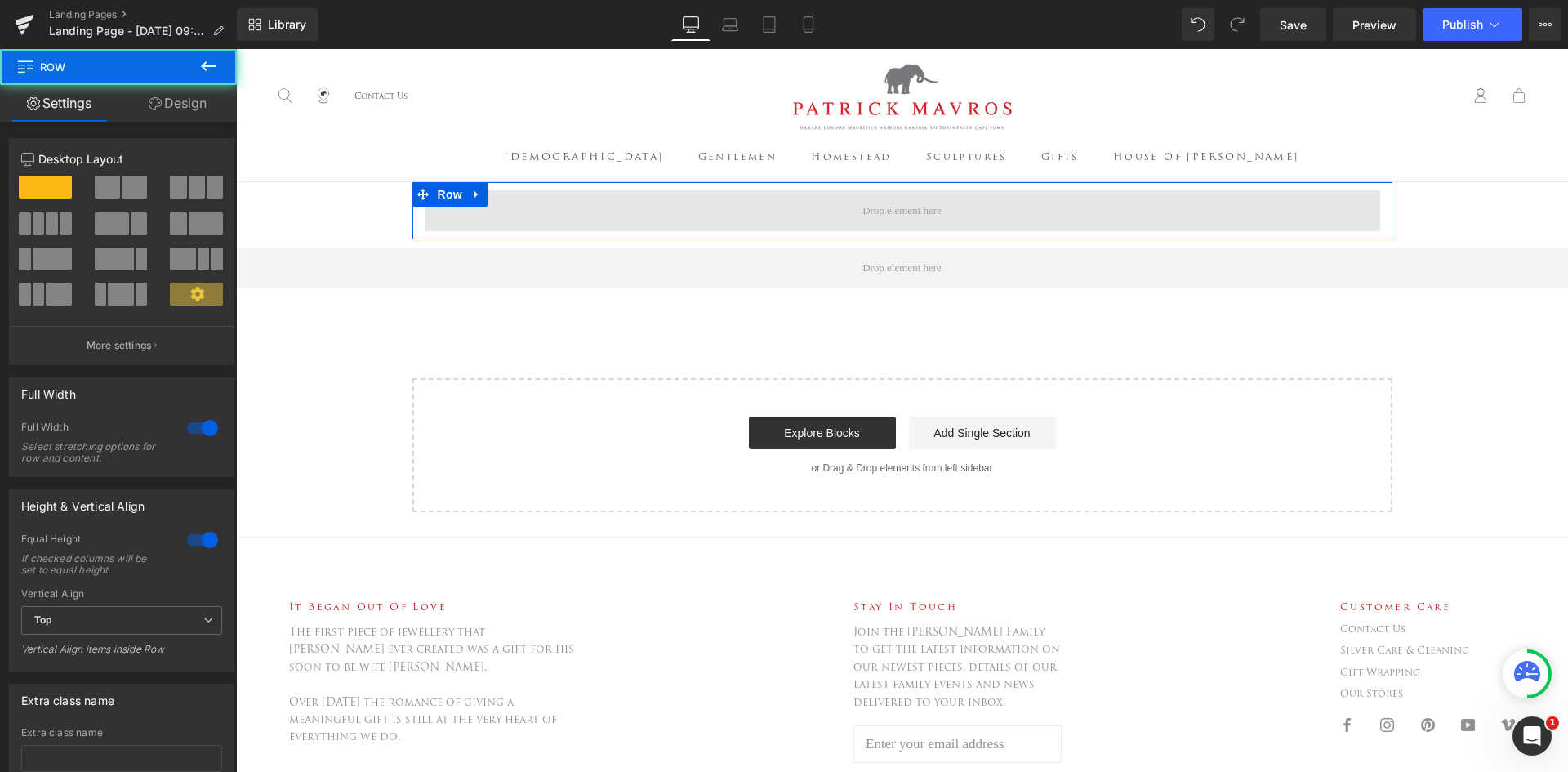
click at [550, 211] on span at bounding box center [902, 211] width 956 height 41
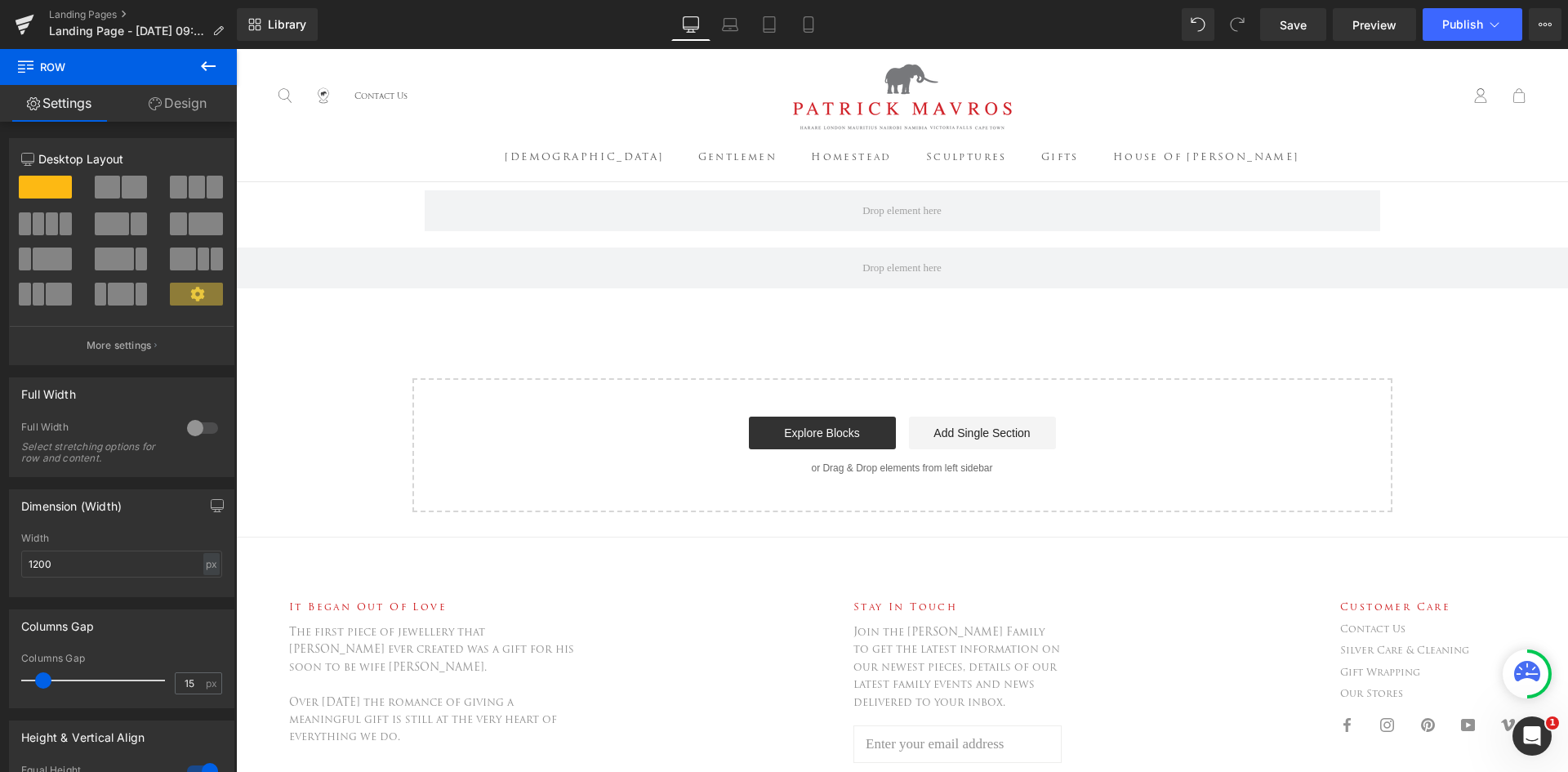
click at [204, 66] on icon at bounding box center [208, 66] width 14 height 10
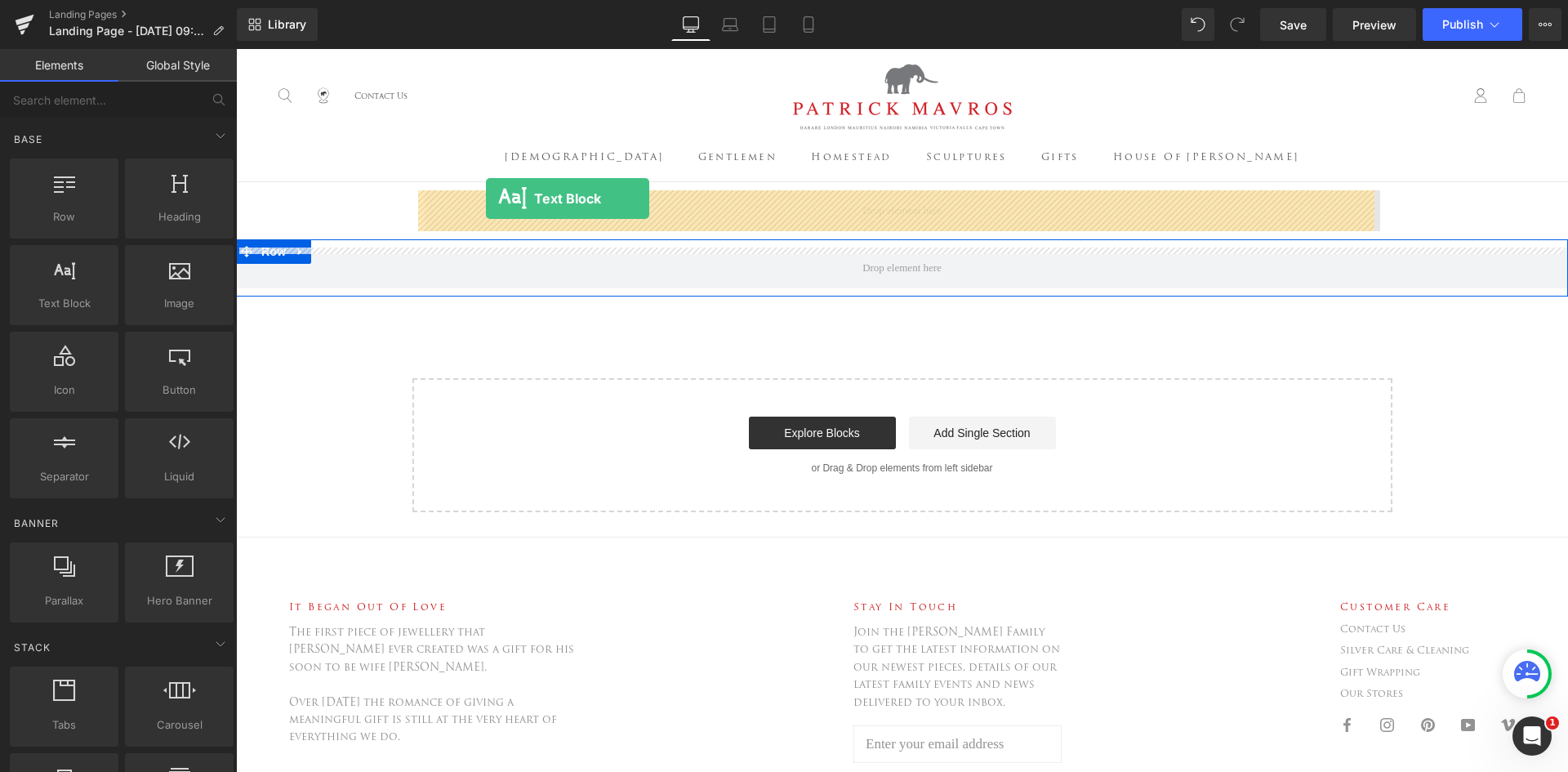
drag, startPoint x: 302, startPoint y: 350, endPoint x: 486, endPoint y: 198, distance: 238.7
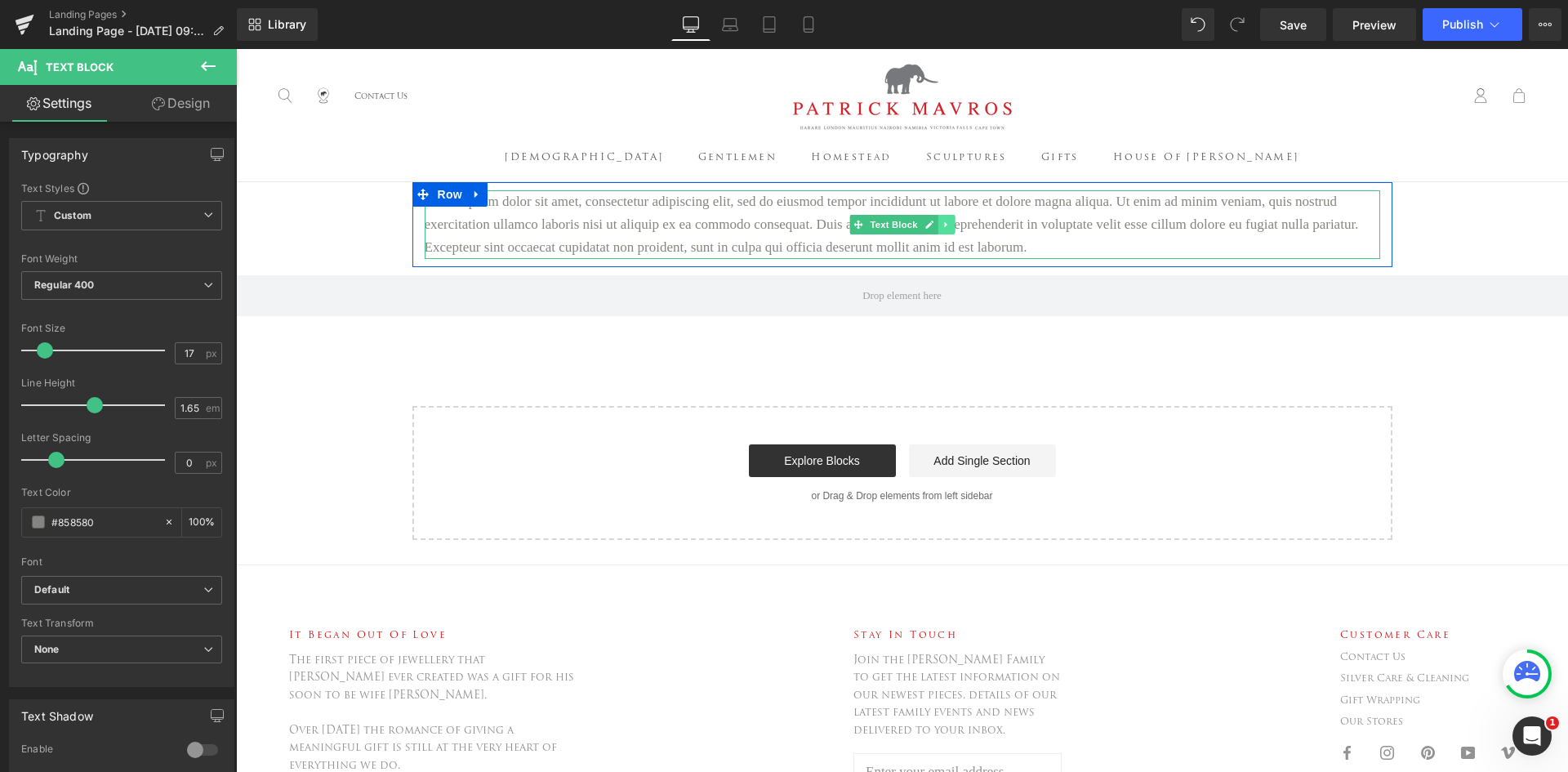
click at [942, 224] on icon at bounding box center [946, 224] width 9 height 10
click at [950, 228] on icon at bounding box center [954, 224] width 9 height 9
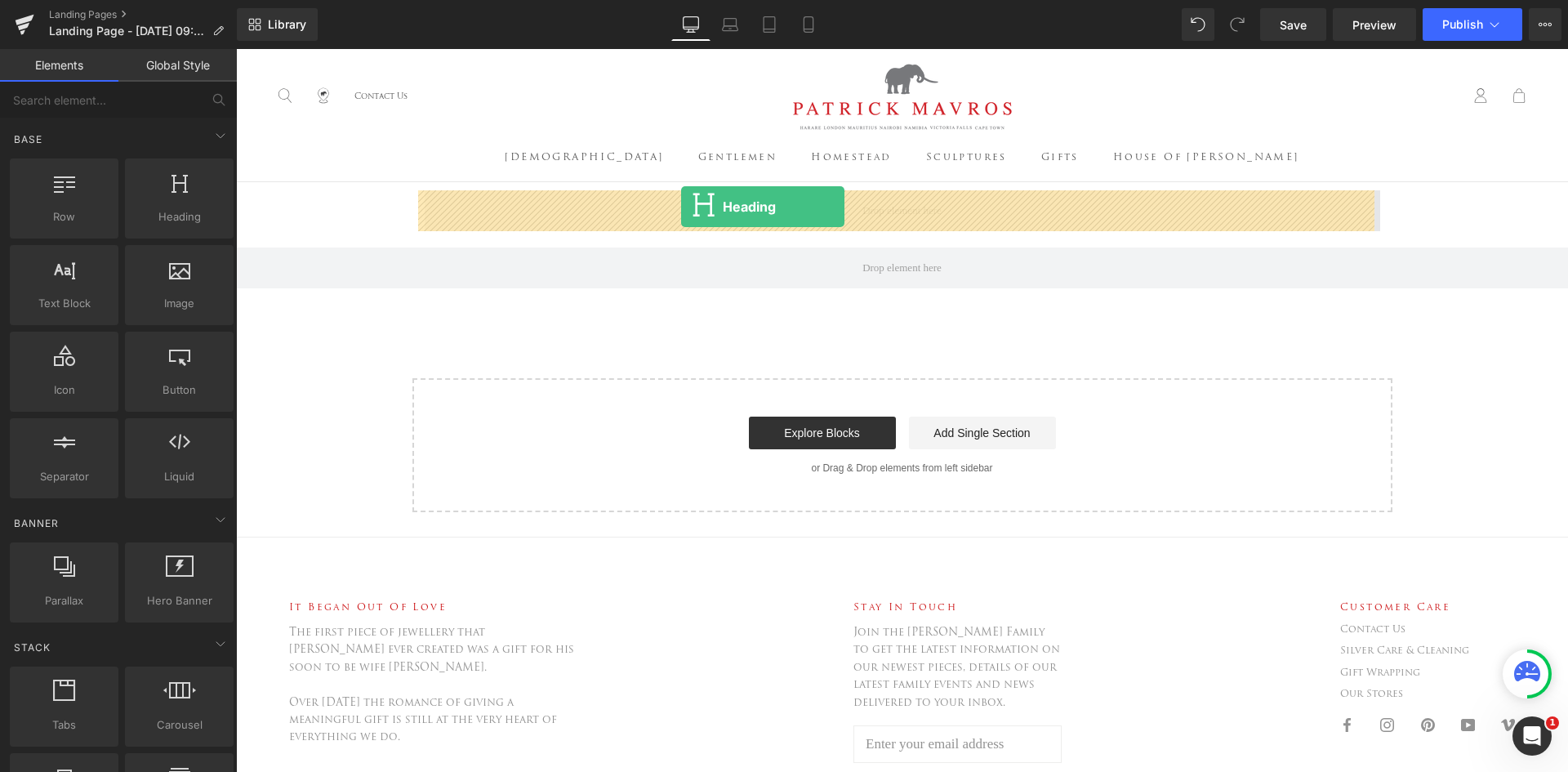
drag, startPoint x: 397, startPoint y: 259, endPoint x: 681, endPoint y: 206, distance: 288.9
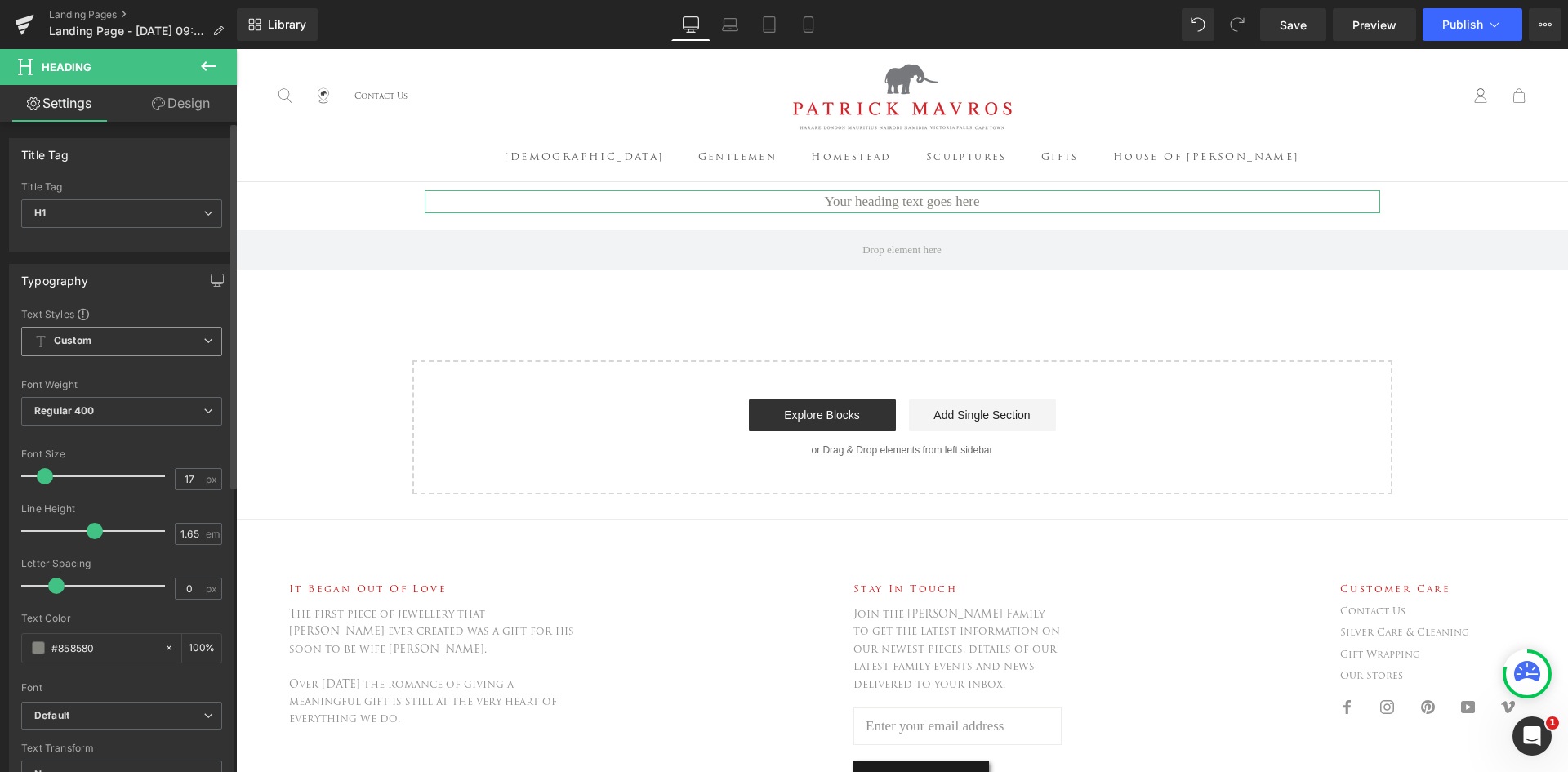
click at [118, 327] on span "Custom Setup Global Style" at bounding box center [122, 341] width 201 height 30
click at [124, 405] on div "Setup Global Style" at bounding box center [118, 407] width 195 height 39
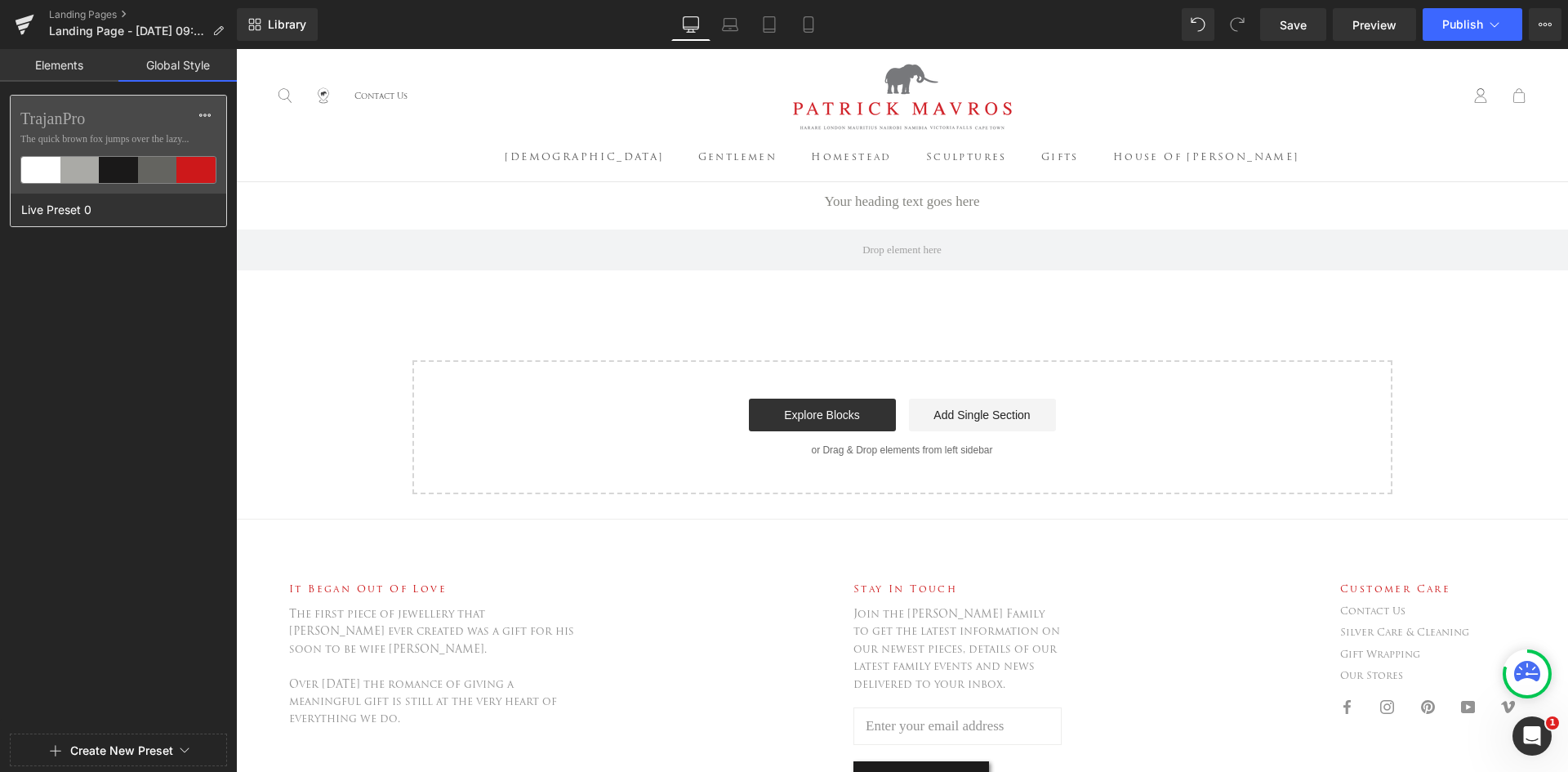
click at [71, 154] on div "TrajanPro The quick brown fox jumps over the lazy..." at bounding box center [118, 144] width 215 height 98
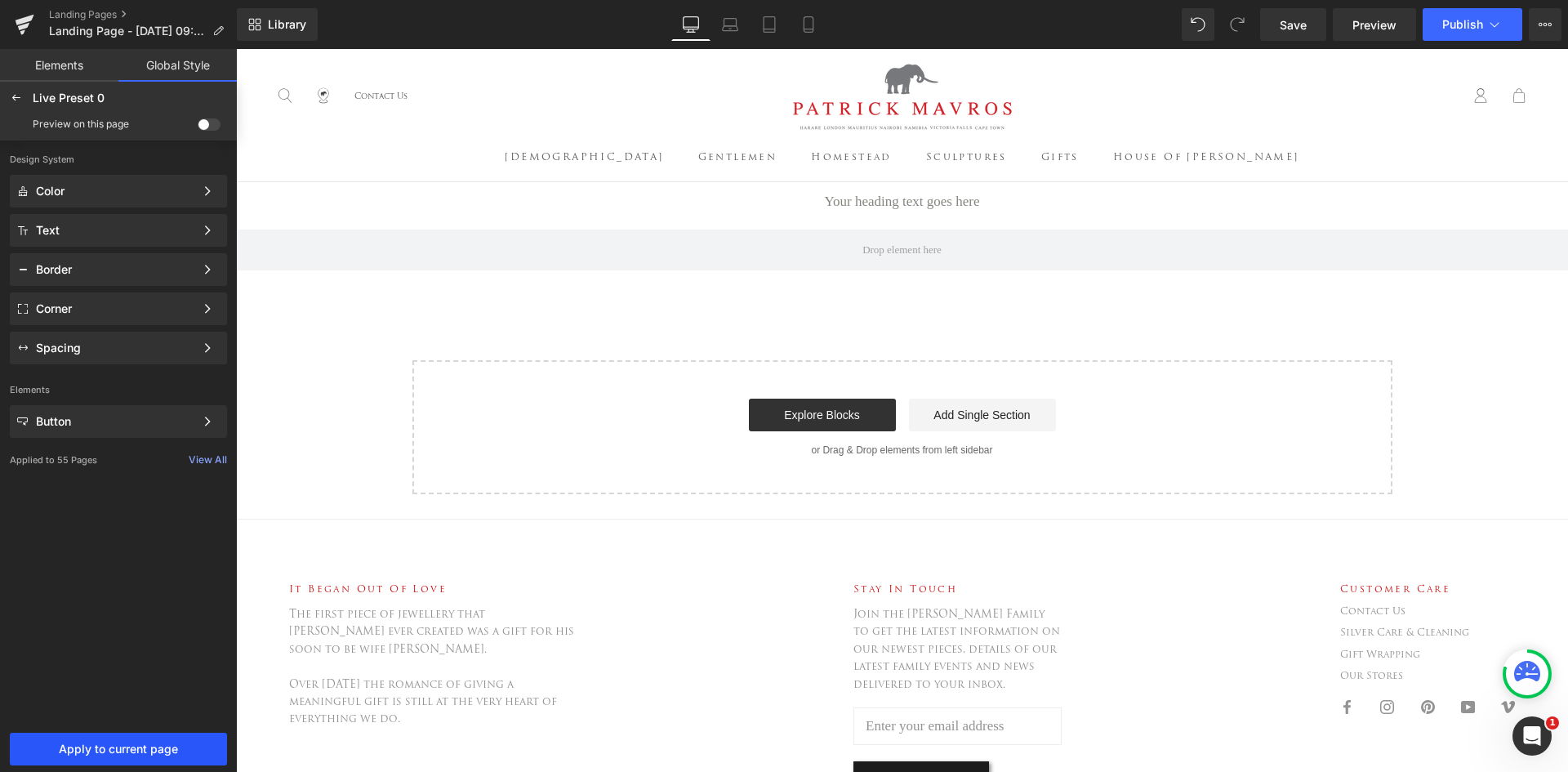
click at [137, 746] on span "Apply to current page" at bounding box center [118, 749] width 197 height 13
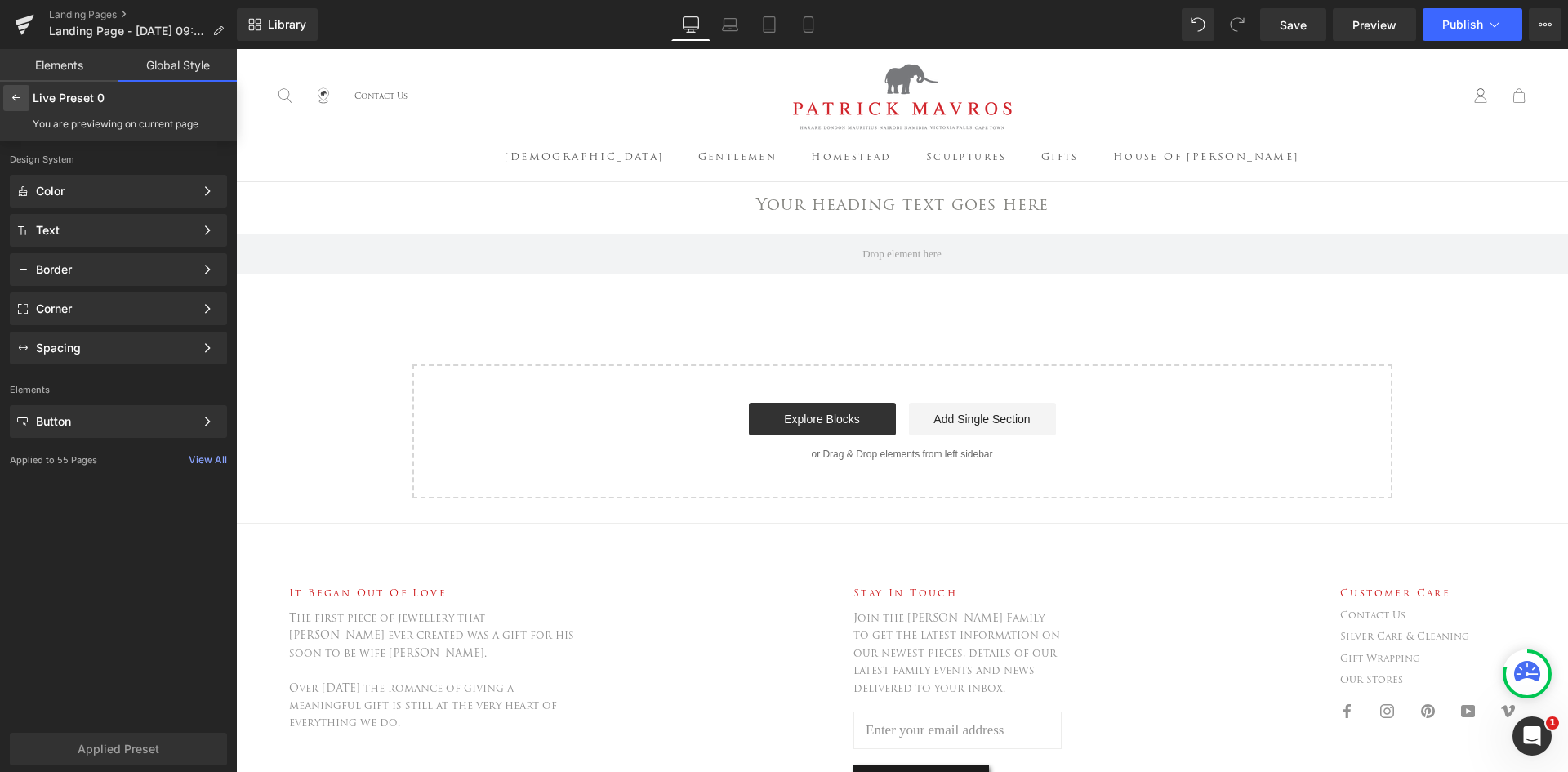
click at [7, 95] on div at bounding box center [16, 98] width 26 height 26
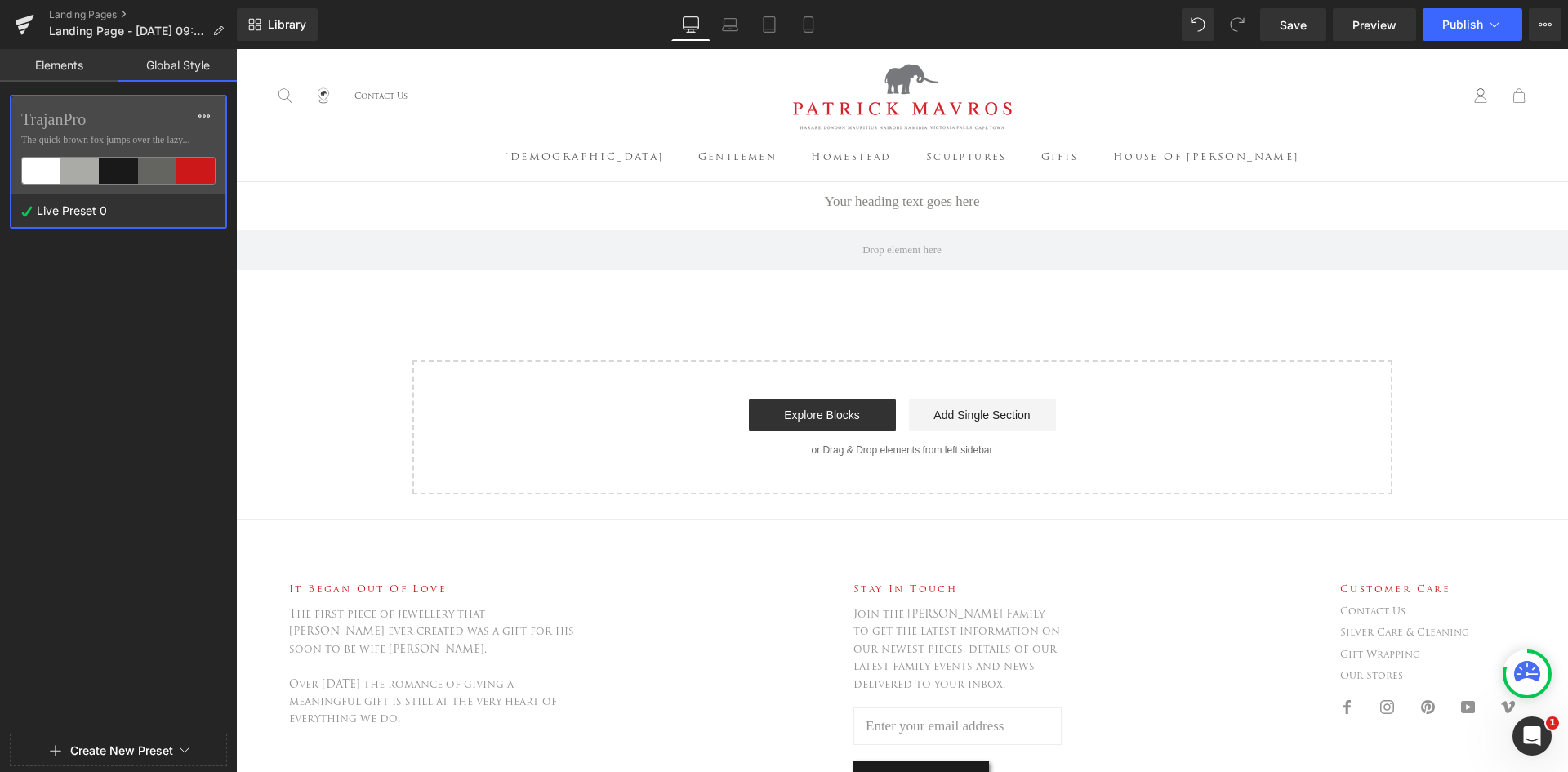
click at [50, 68] on link "Elements" at bounding box center [59, 66] width 118 height 32
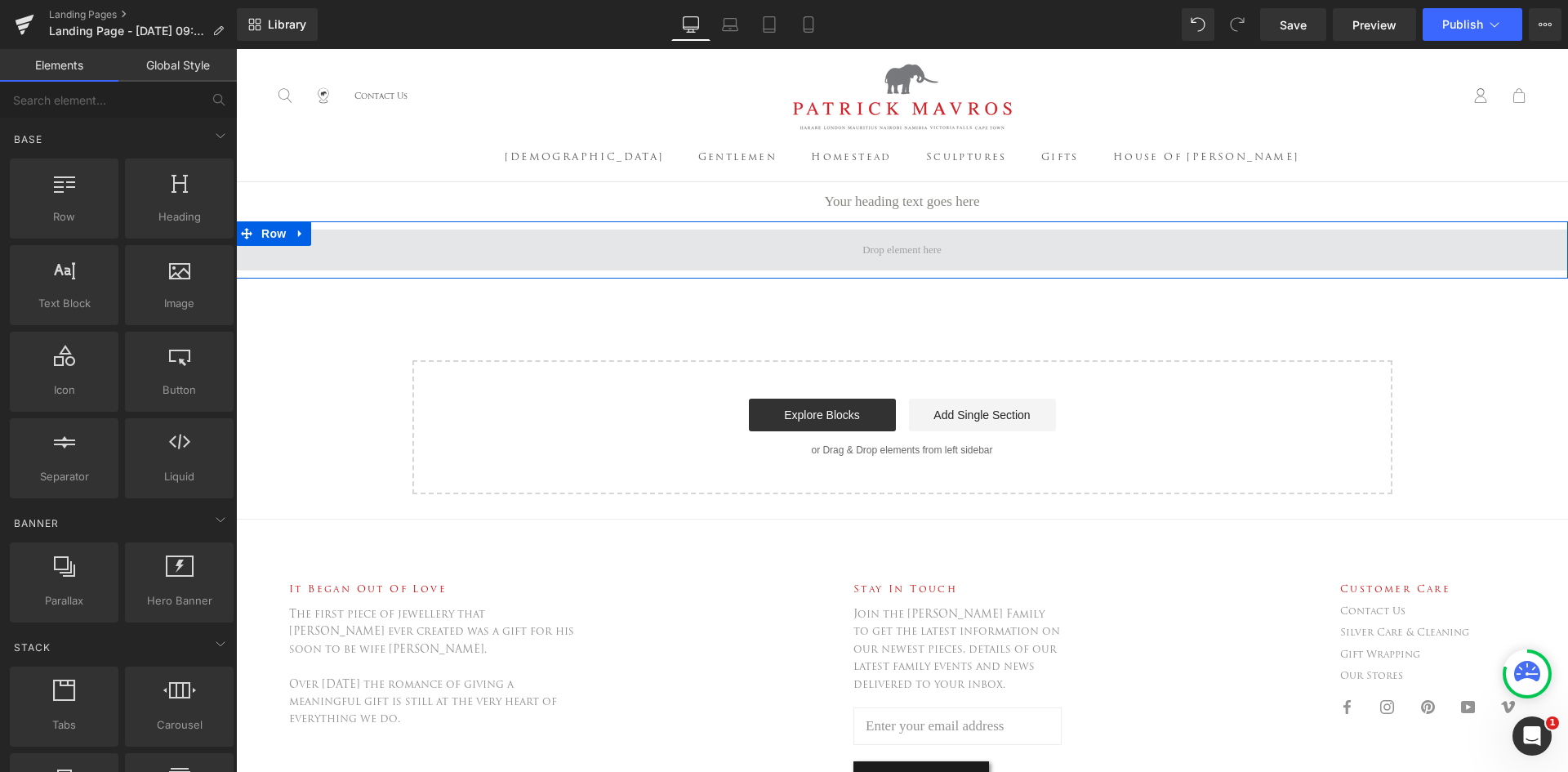
click at [915, 254] on span at bounding box center [902, 250] width 91 height 25
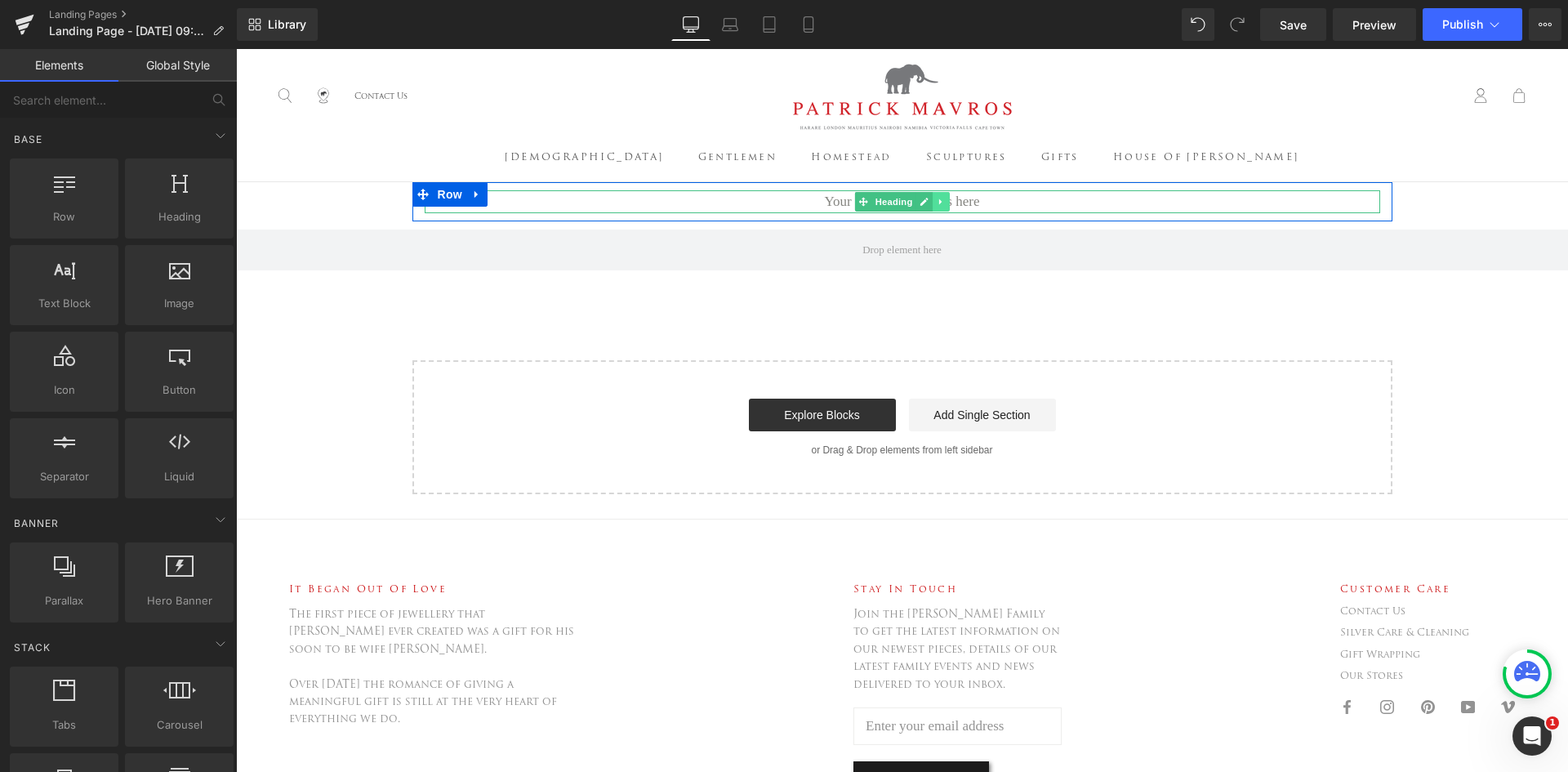
click at [939, 206] on icon at bounding box center [942, 201] width 9 height 10
click at [1043, 212] on h1 "Your heading text goes here" at bounding box center [902, 201] width 956 height 22
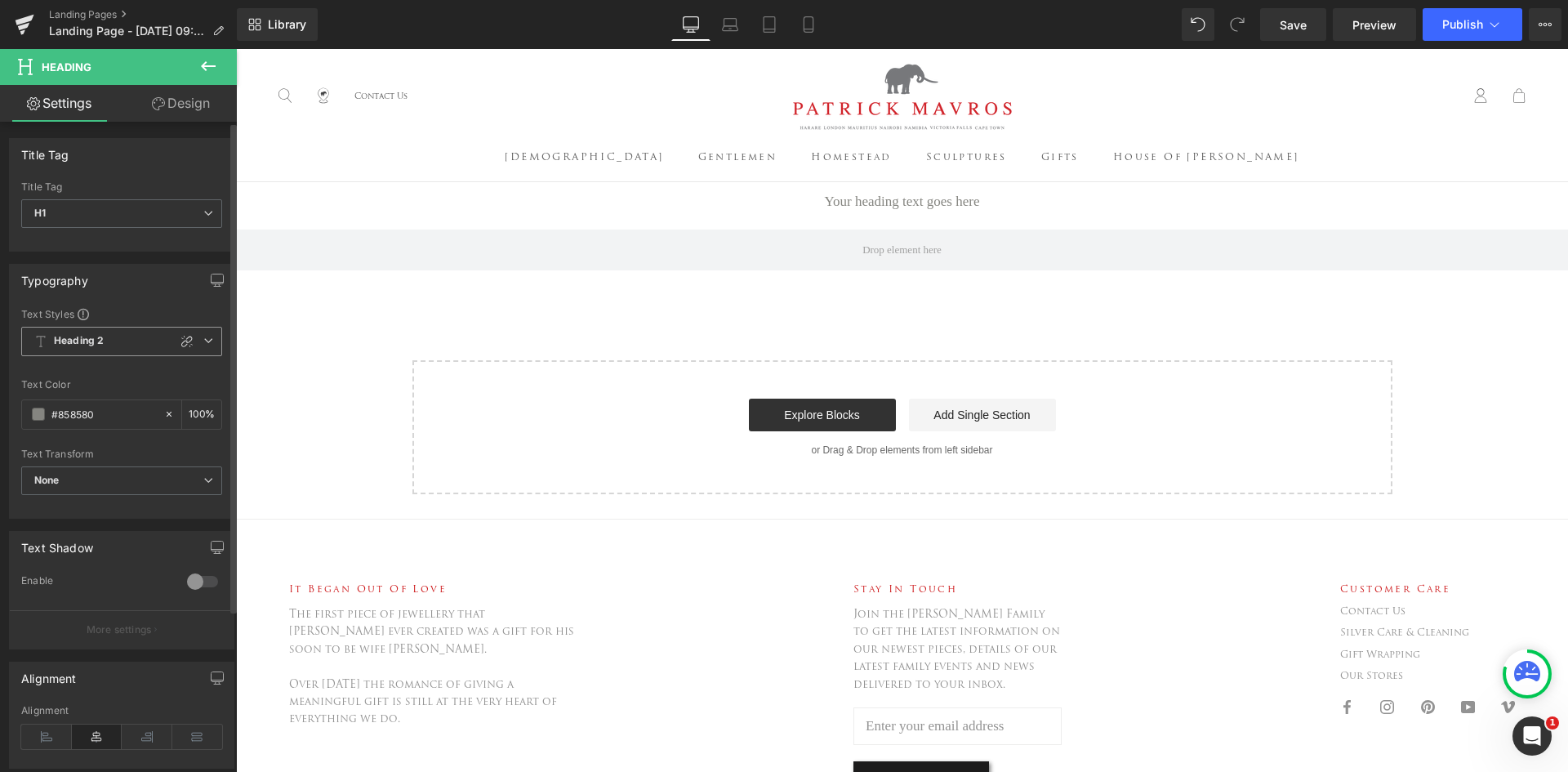
click at [204, 343] on icon at bounding box center [208, 340] width 10 height 10
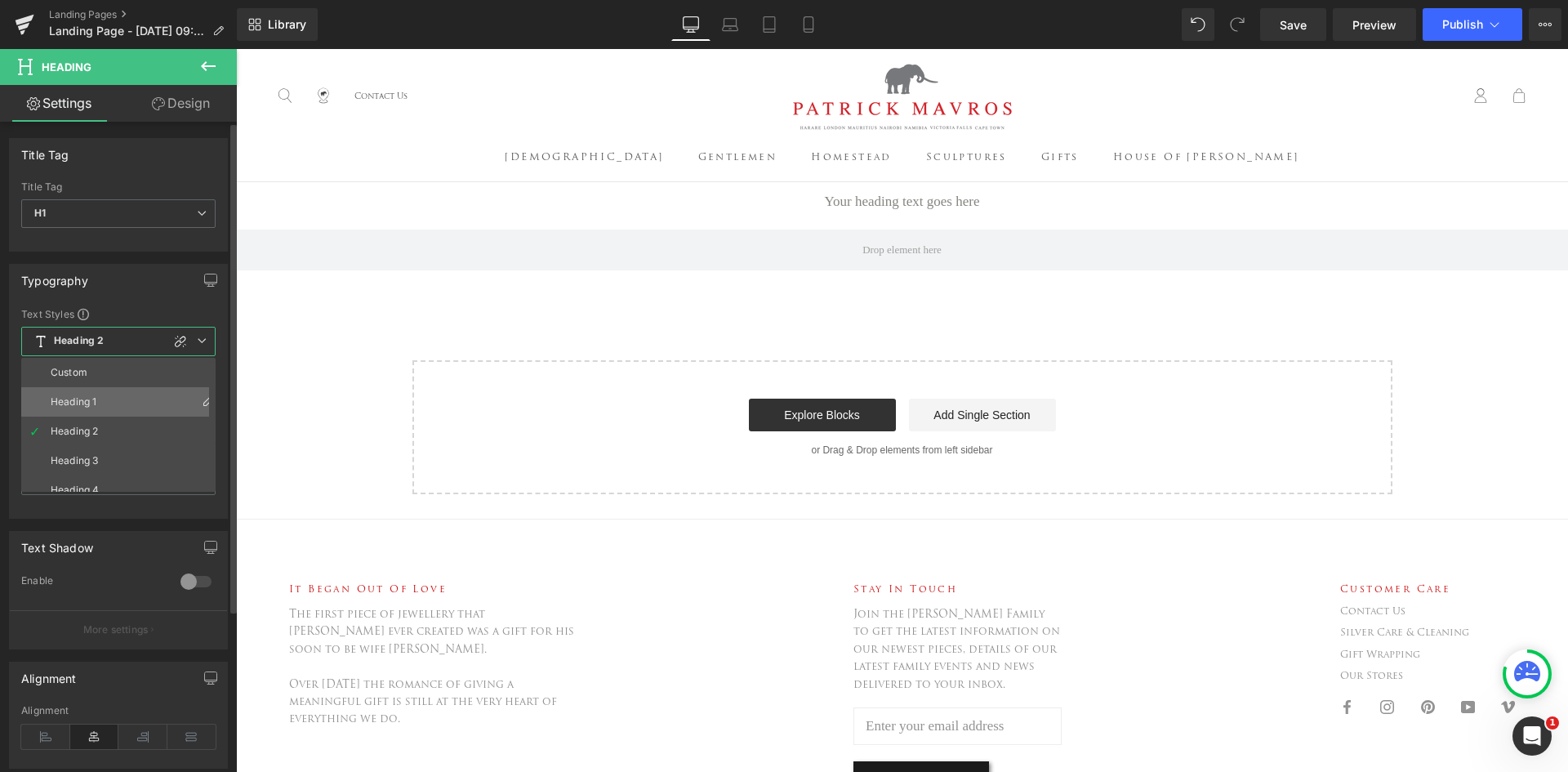
click at [122, 399] on li "Heading 1" at bounding box center [122, 401] width 202 height 30
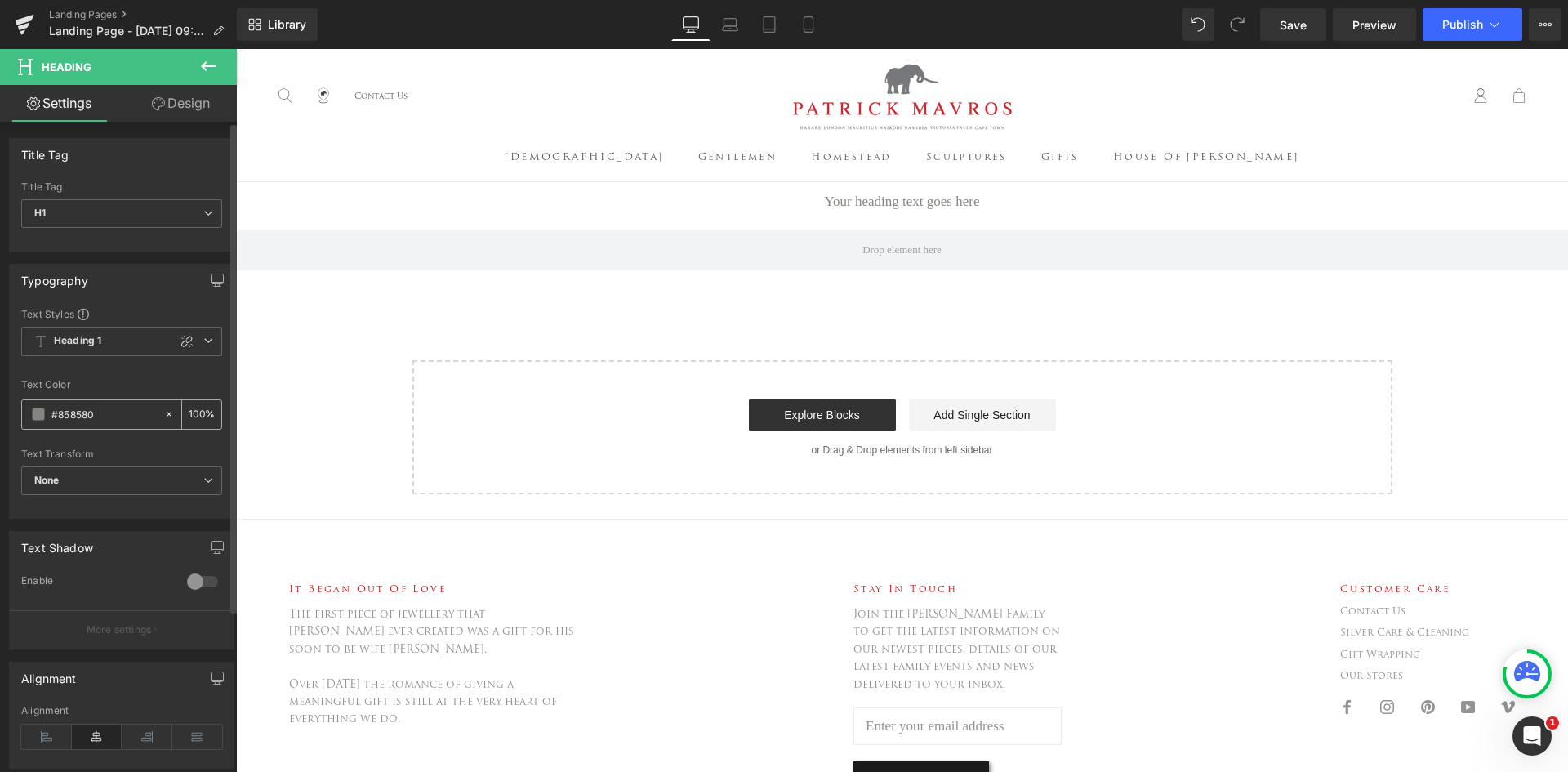
click at [38, 417] on span at bounding box center [38, 414] width 13 height 13
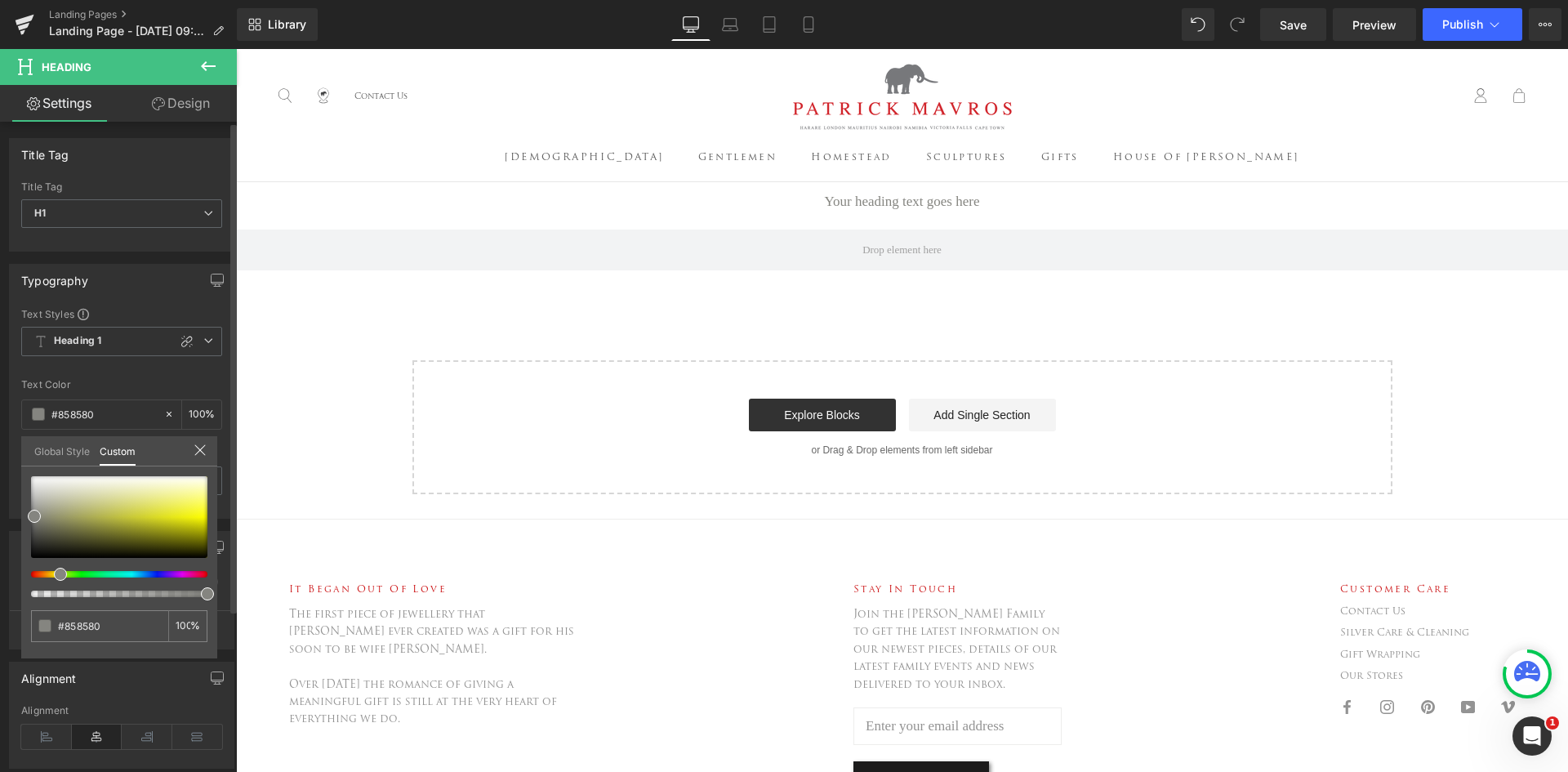
click at [65, 449] on link "Global Style" at bounding box center [62, 450] width 56 height 28
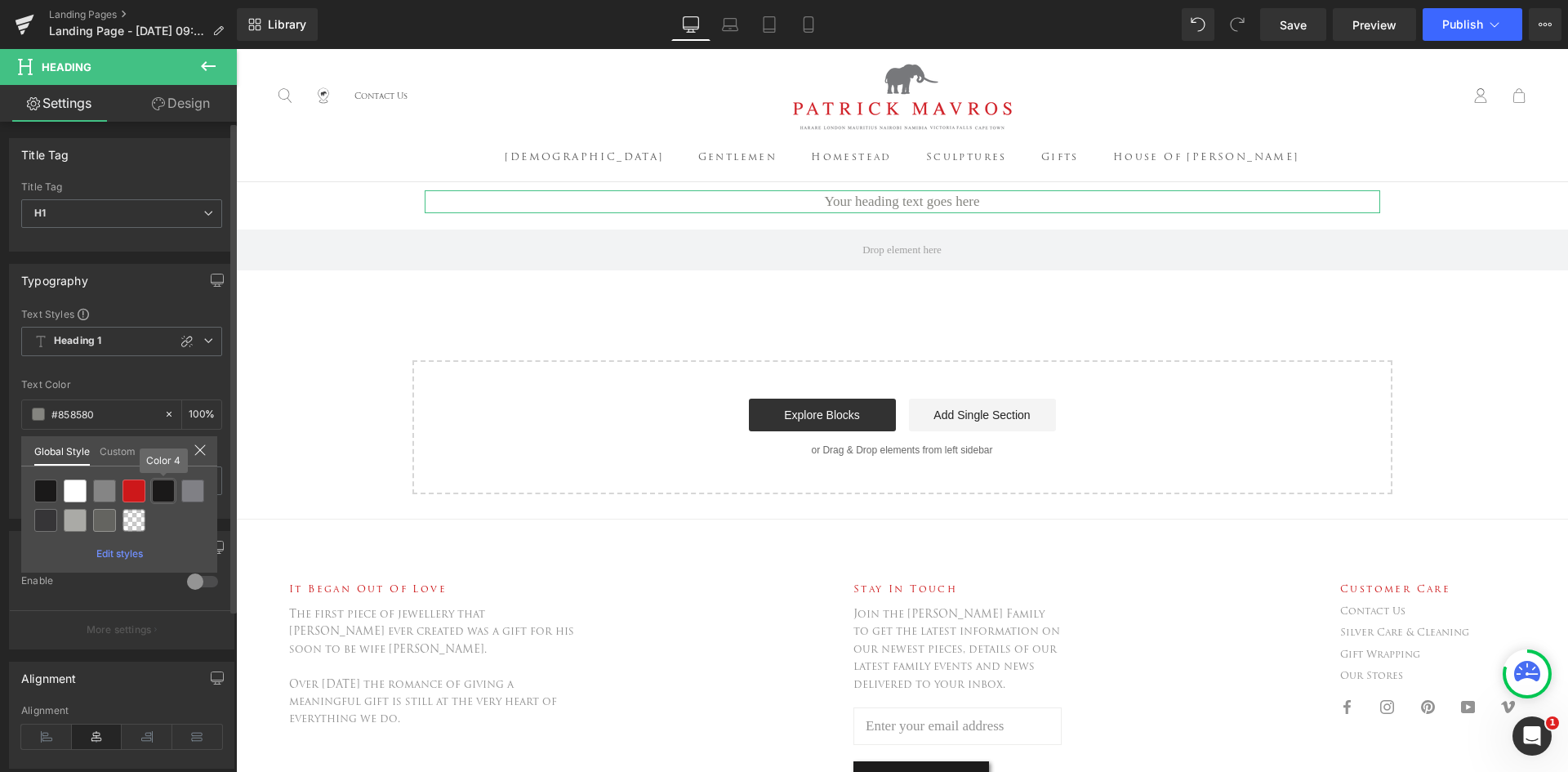
click at [164, 491] on div at bounding box center [162, 490] width 22 height 22
type input "Color 4"
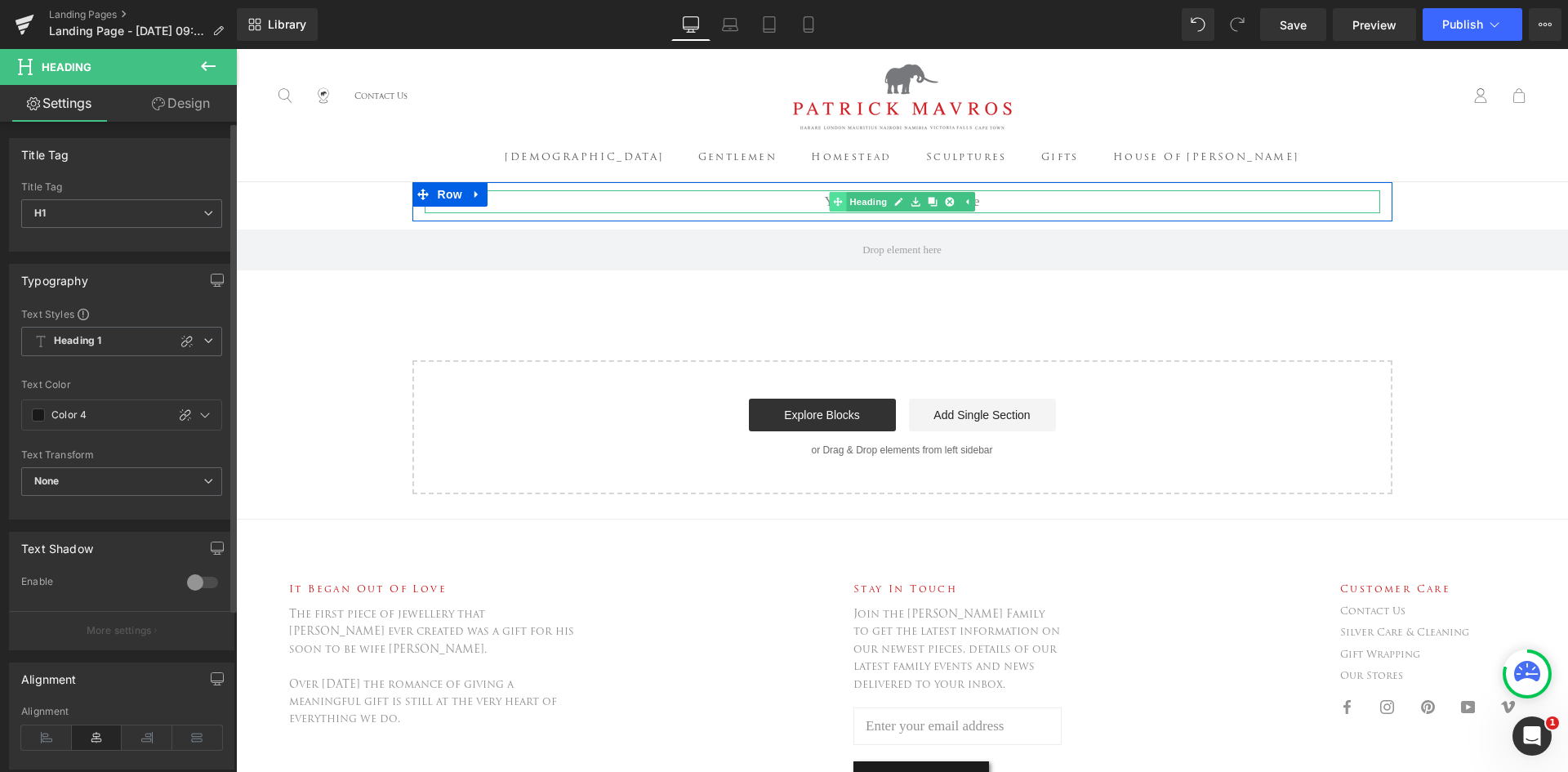
click at [836, 214] on div "Your heading text goes here Heading" at bounding box center [902, 201] width 956 height 22
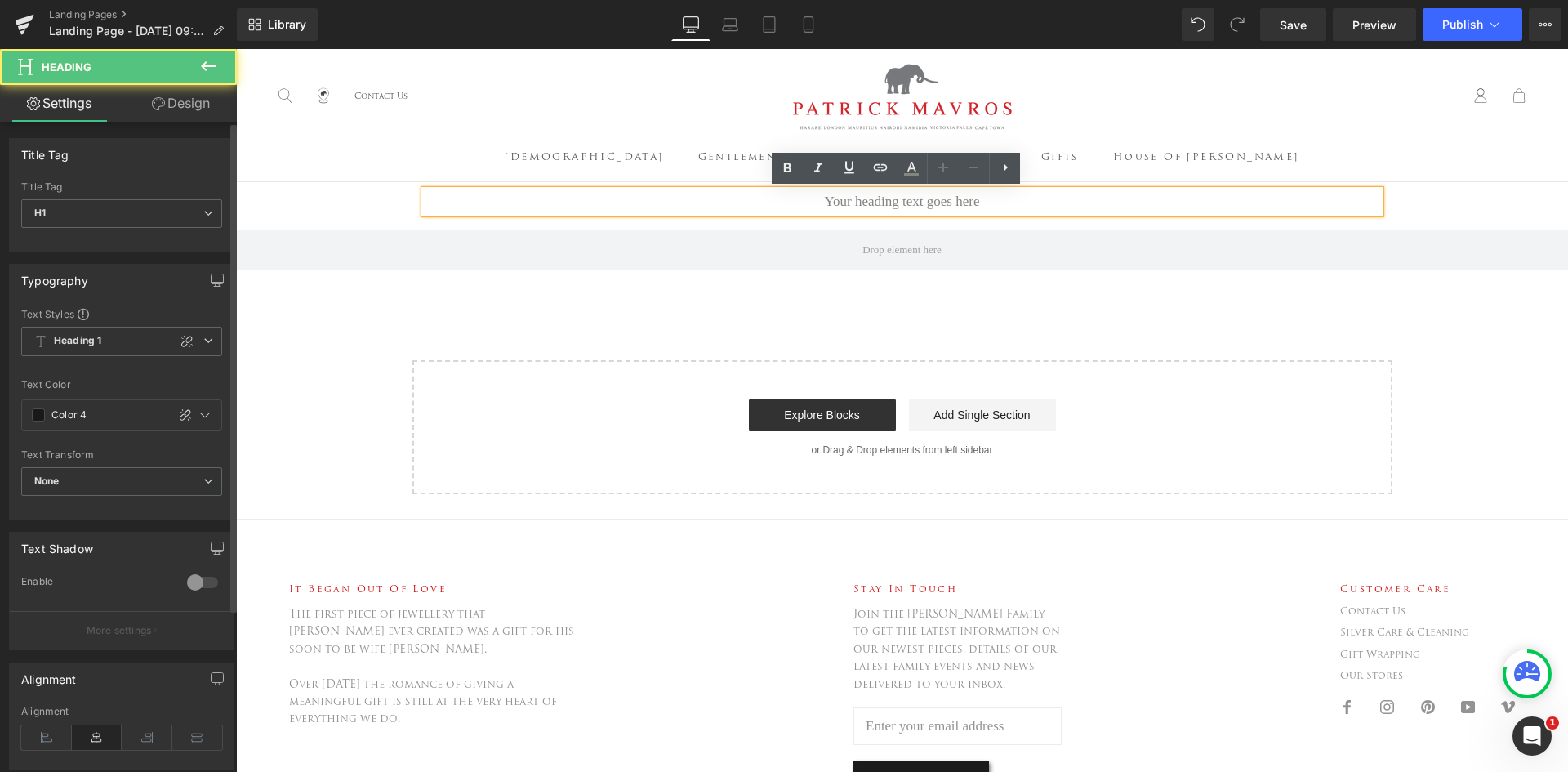
click at [1059, 211] on h1 "Your heading text goes here" at bounding box center [902, 201] width 956 height 22
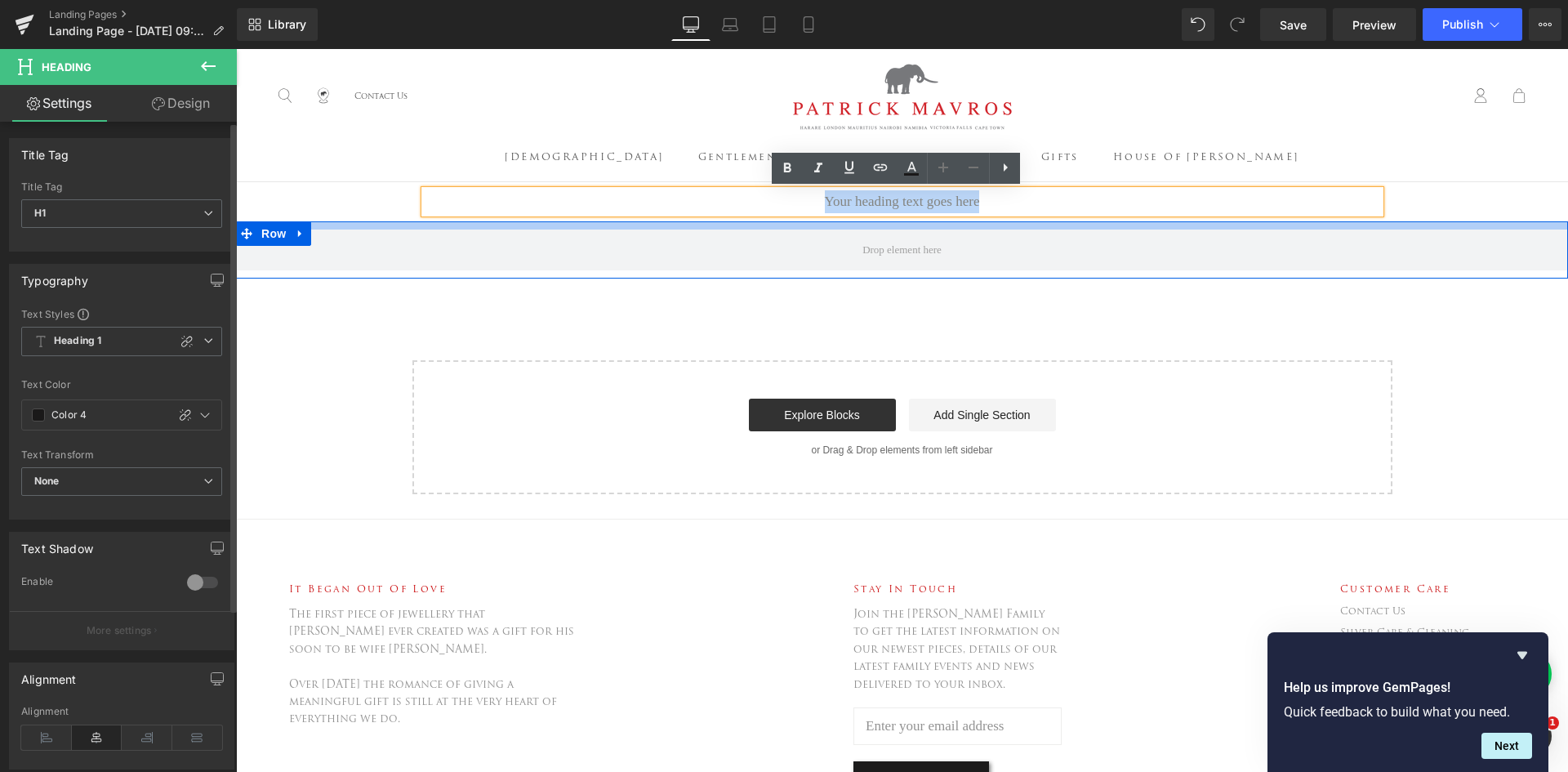
drag, startPoint x: 1021, startPoint y: 212, endPoint x: 709, endPoint y: 234, distance: 312.8
click at [709, 234] on div "Your heading text goes here Heading Row Row Select your layout" at bounding box center [902, 338] width 1332 height 312
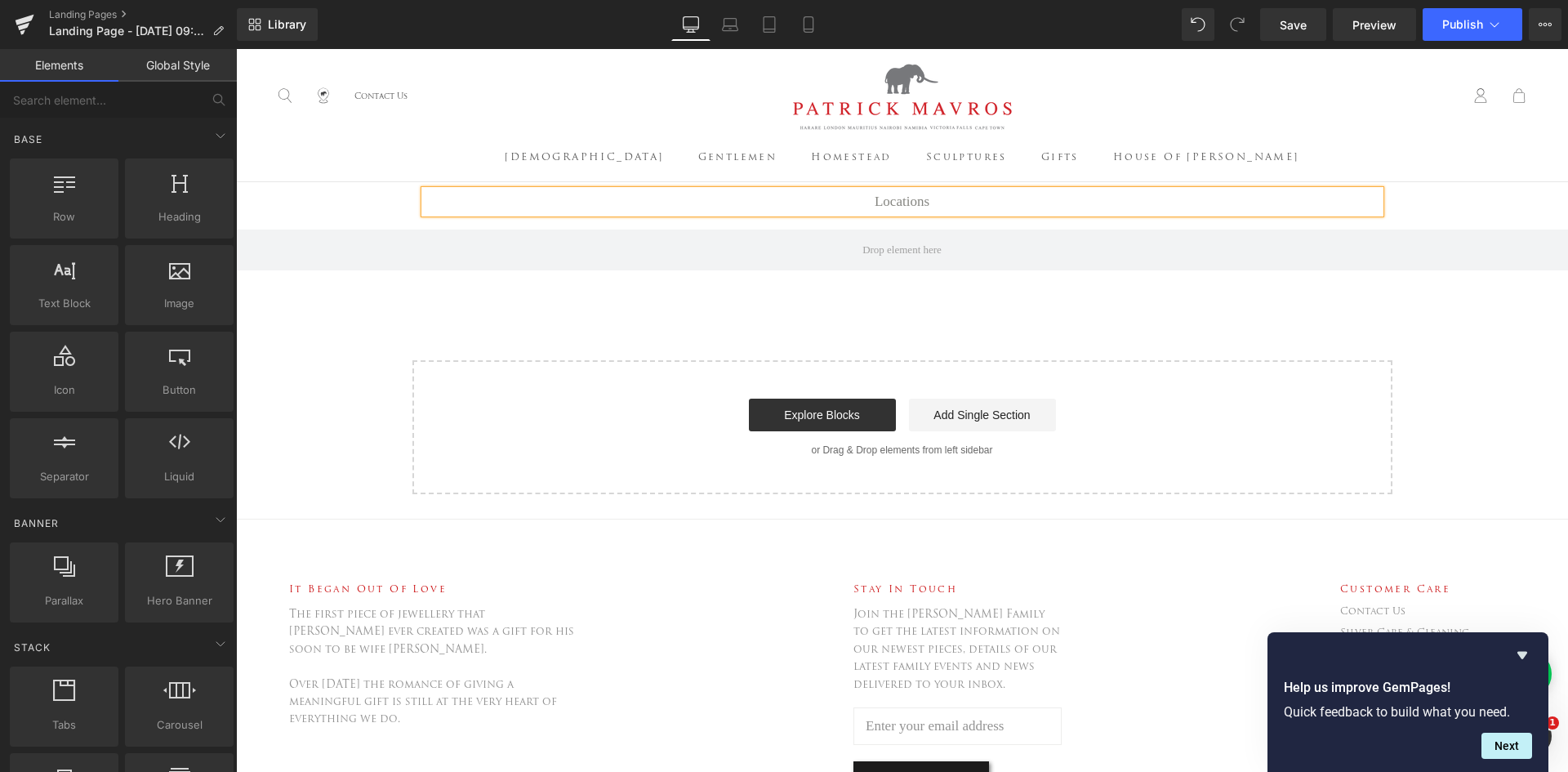
click at [591, 325] on div "Locations Heading Row Row Select your layout" at bounding box center [902, 338] width 1332 height 312
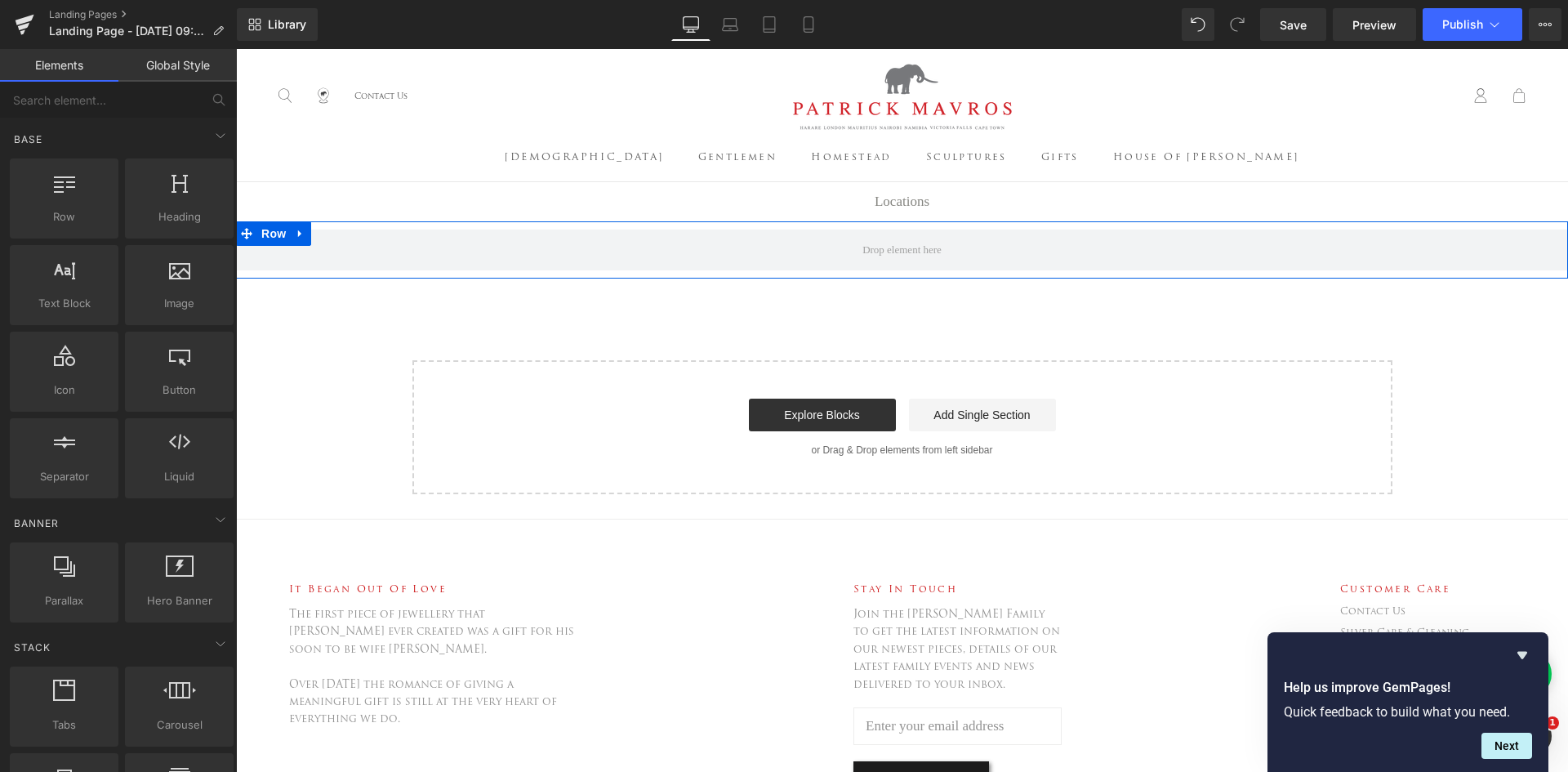
drag, startPoint x: 622, startPoint y: 250, endPoint x: 267, endPoint y: 203, distance: 358.1
click at [622, 250] on span at bounding box center [902, 250] width 1332 height 41
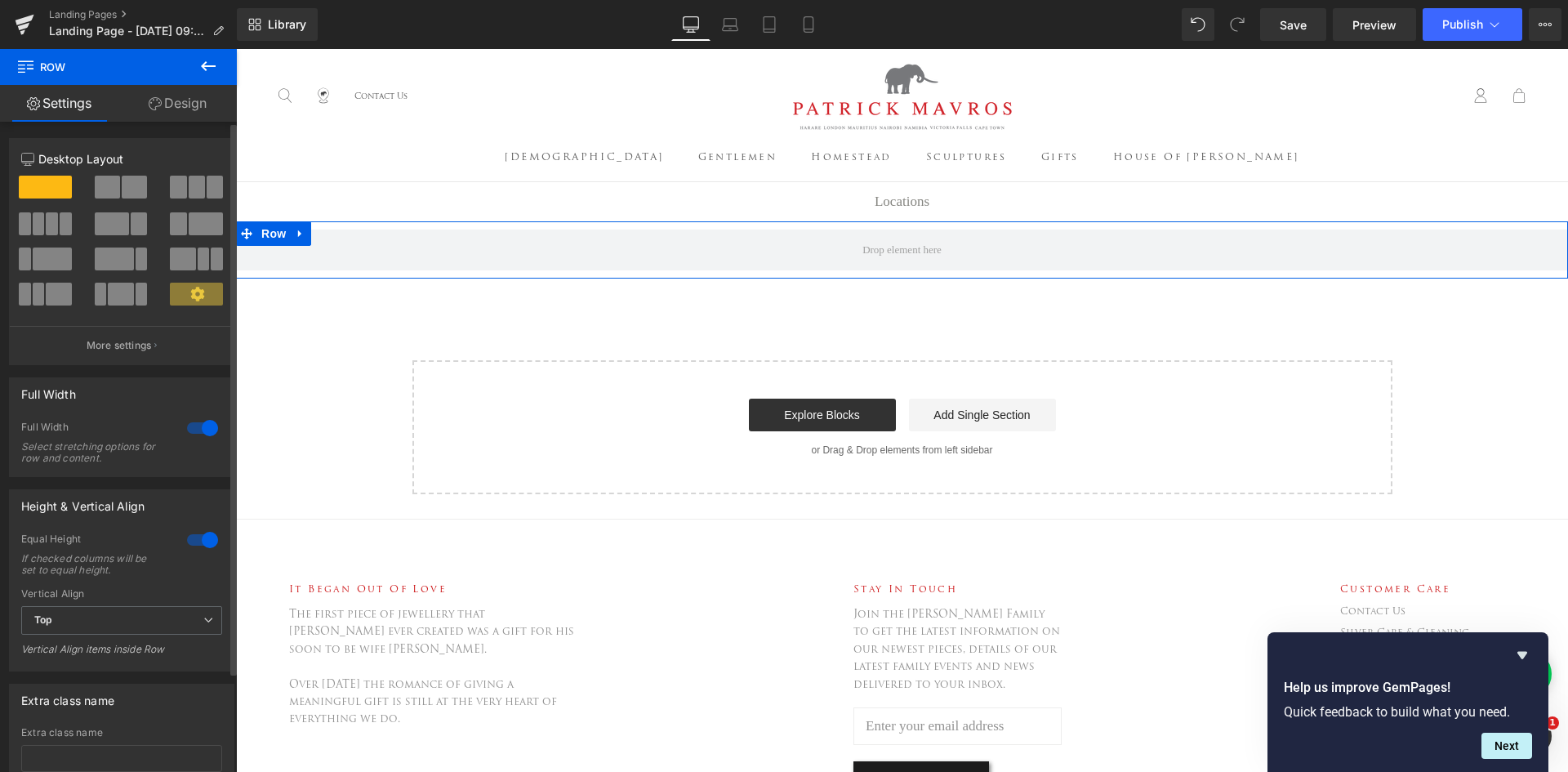
click at [46, 224] on span at bounding box center [52, 224] width 13 height 22
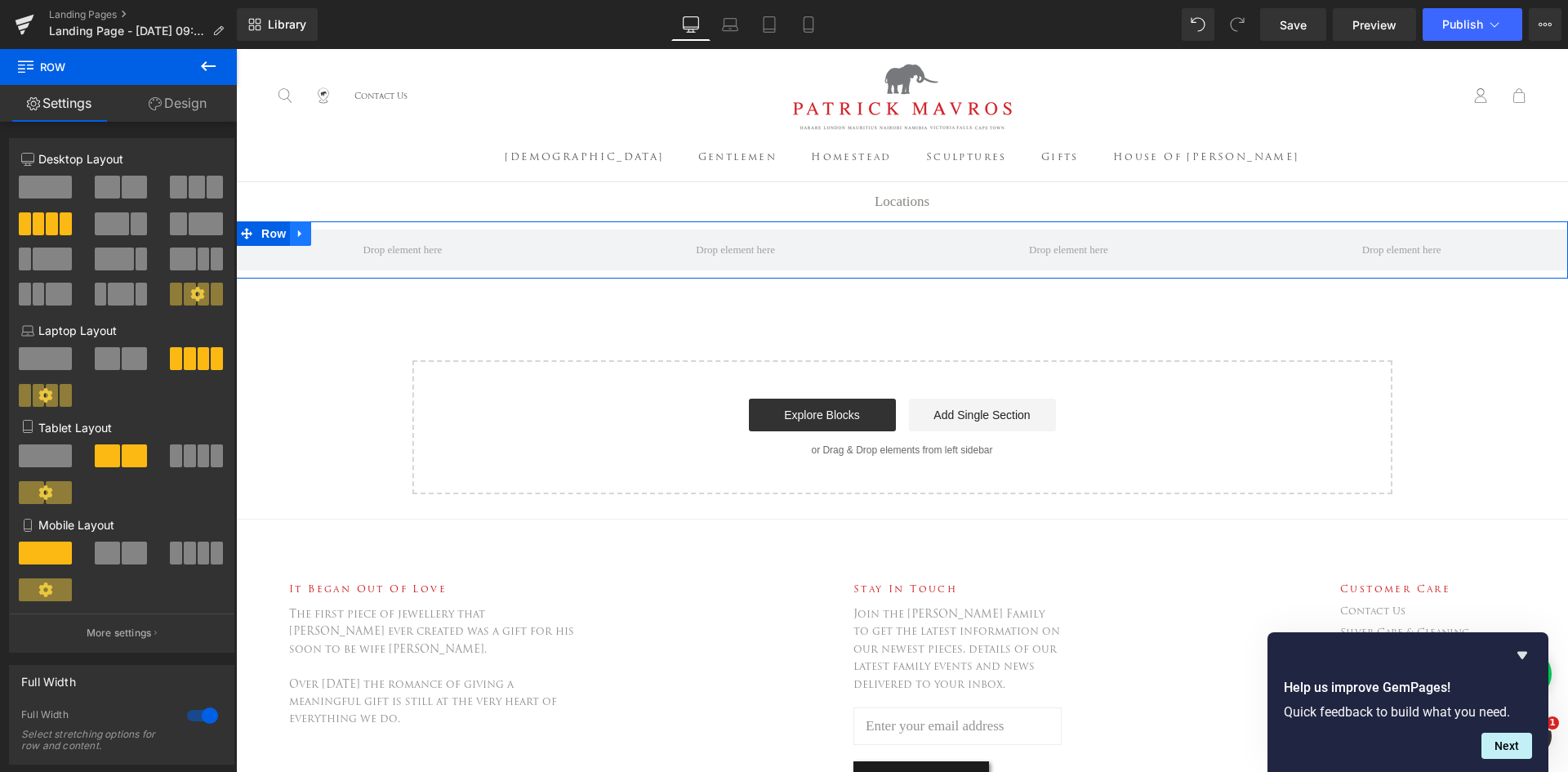
click at [295, 241] on icon at bounding box center [301, 234] width 12 height 13
click at [316, 240] on icon at bounding box center [321, 233] width 12 height 12
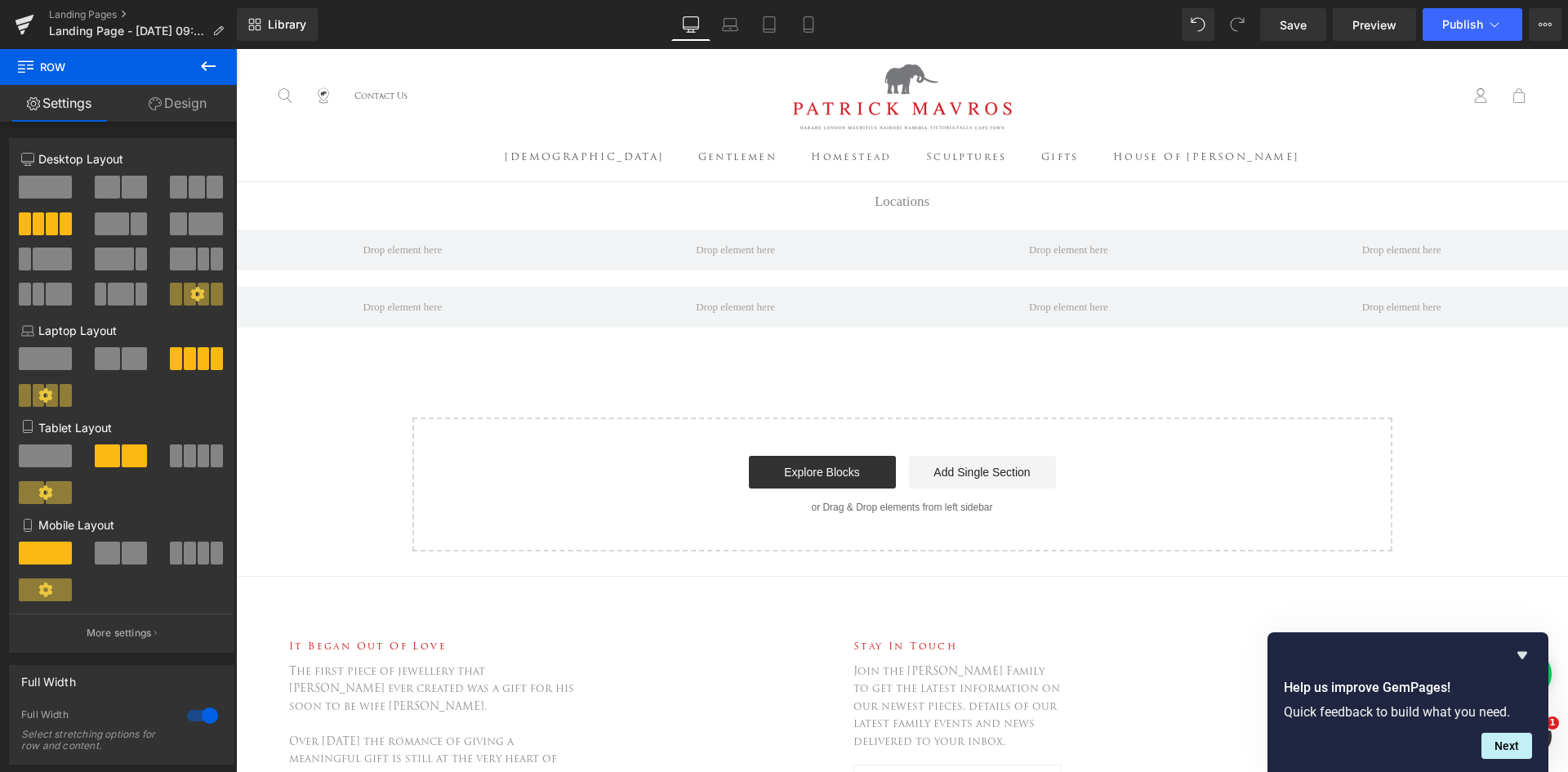
click at [210, 68] on icon at bounding box center [208, 66] width 20 height 20
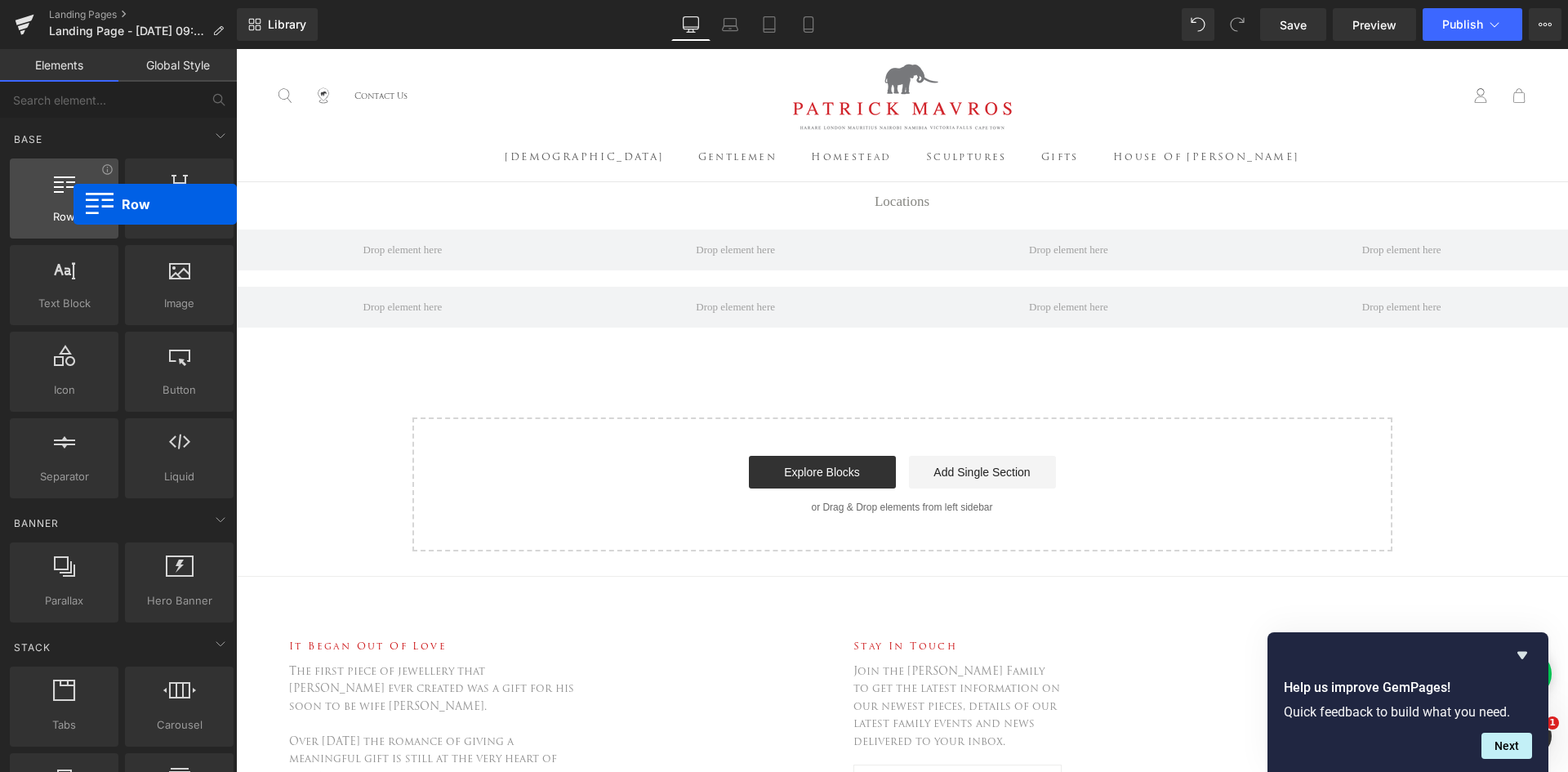
click at [74, 205] on div at bounding box center [64, 189] width 99 height 37
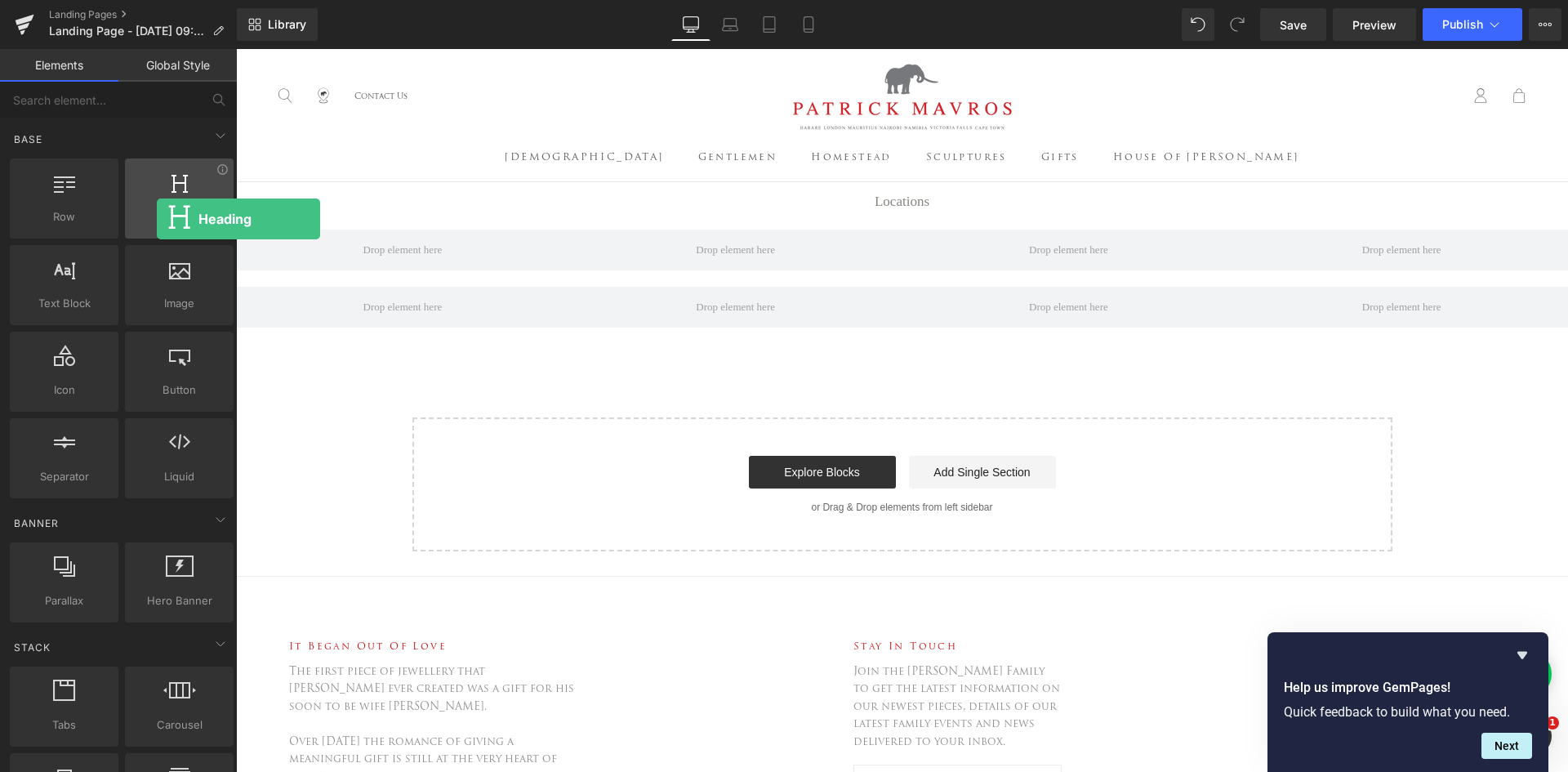
click at [157, 219] on span "Heading" at bounding box center [180, 216] width 99 height 17
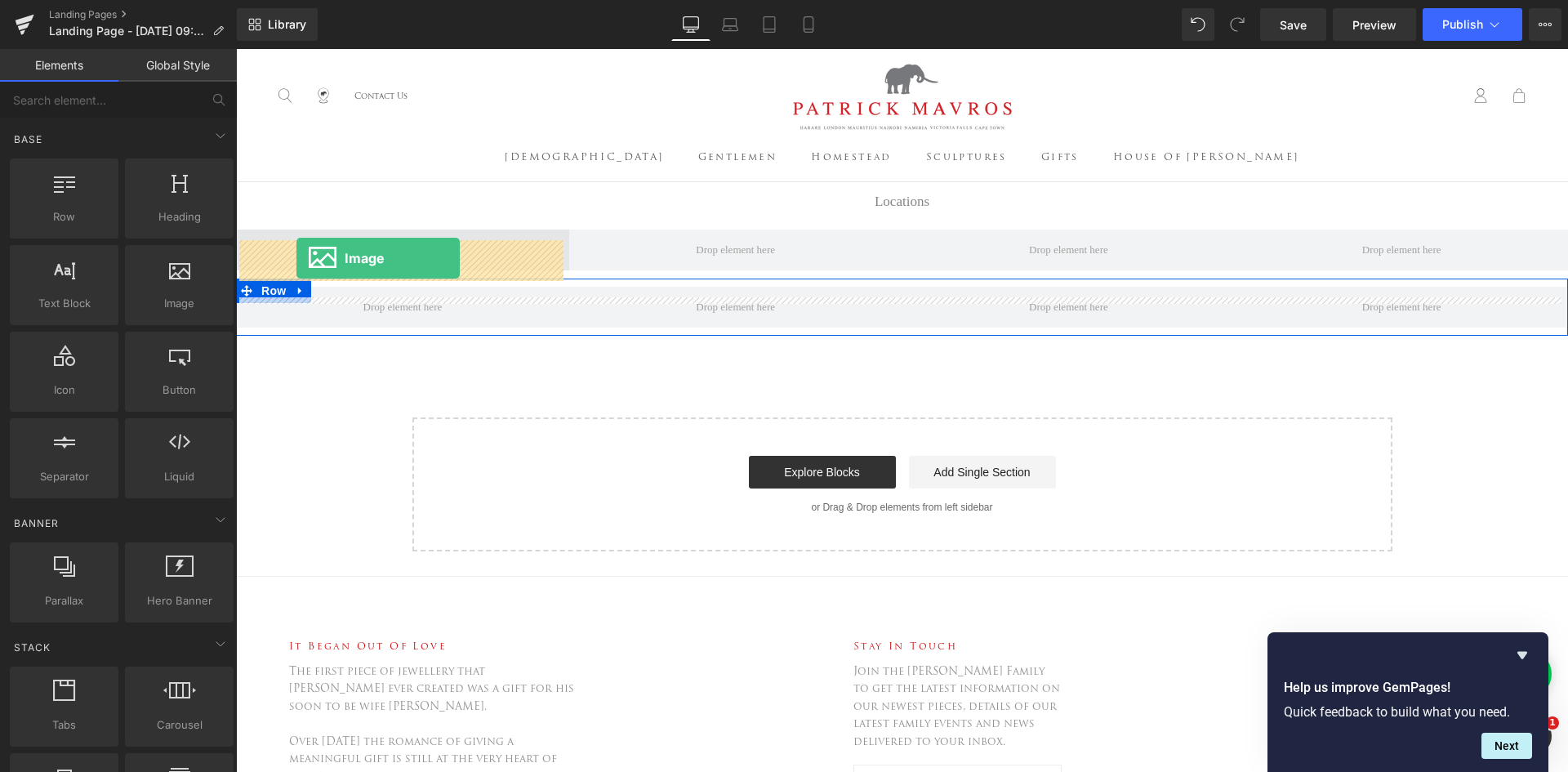
drag, startPoint x: 403, startPoint y: 332, endPoint x: 296, endPoint y: 259, distance: 129.5
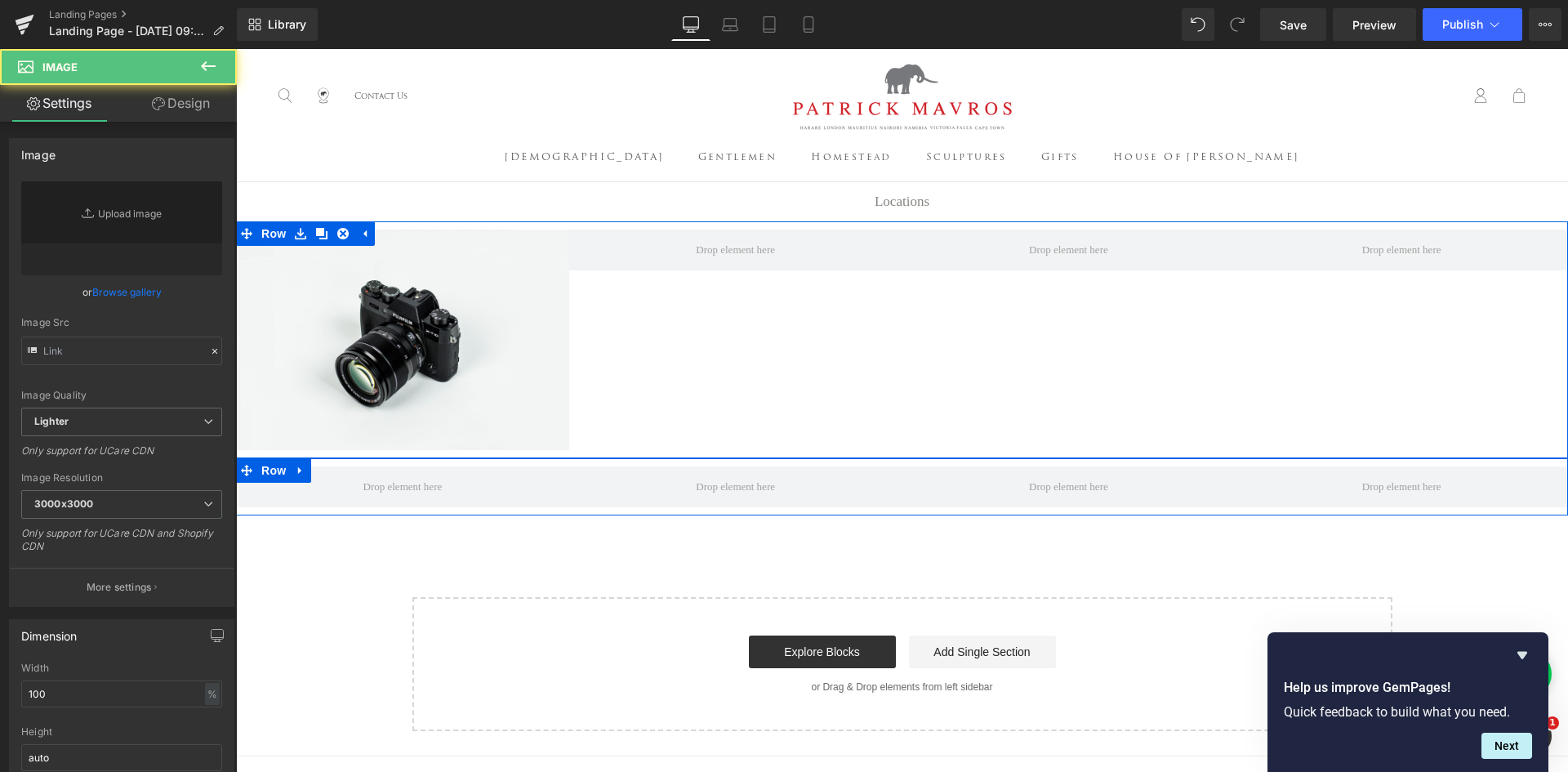
type input "//[DOMAIN_NAME][URL]"
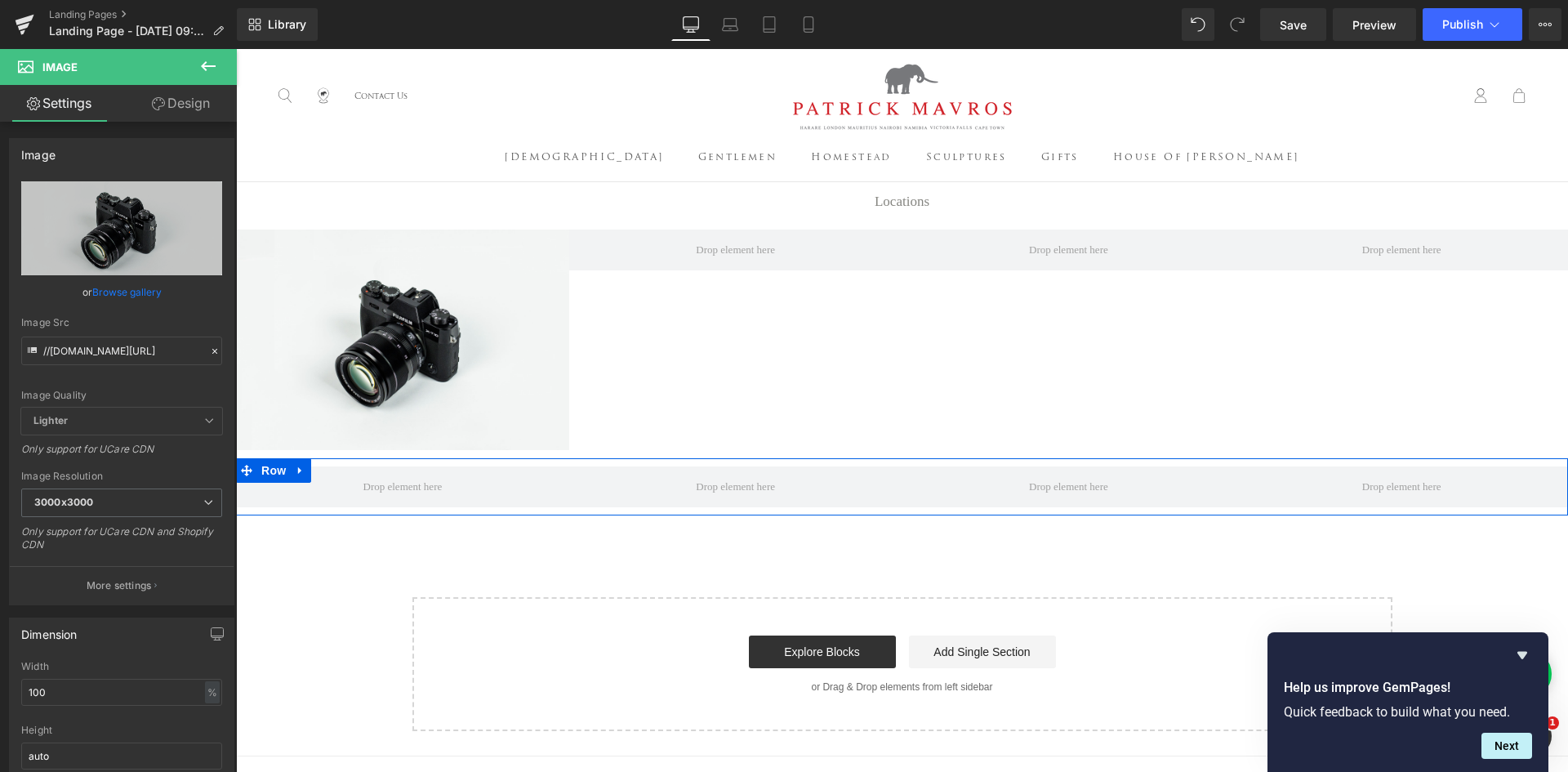
click at [202, 68] on icon at bounding box center [208, 66] width 20 height 20
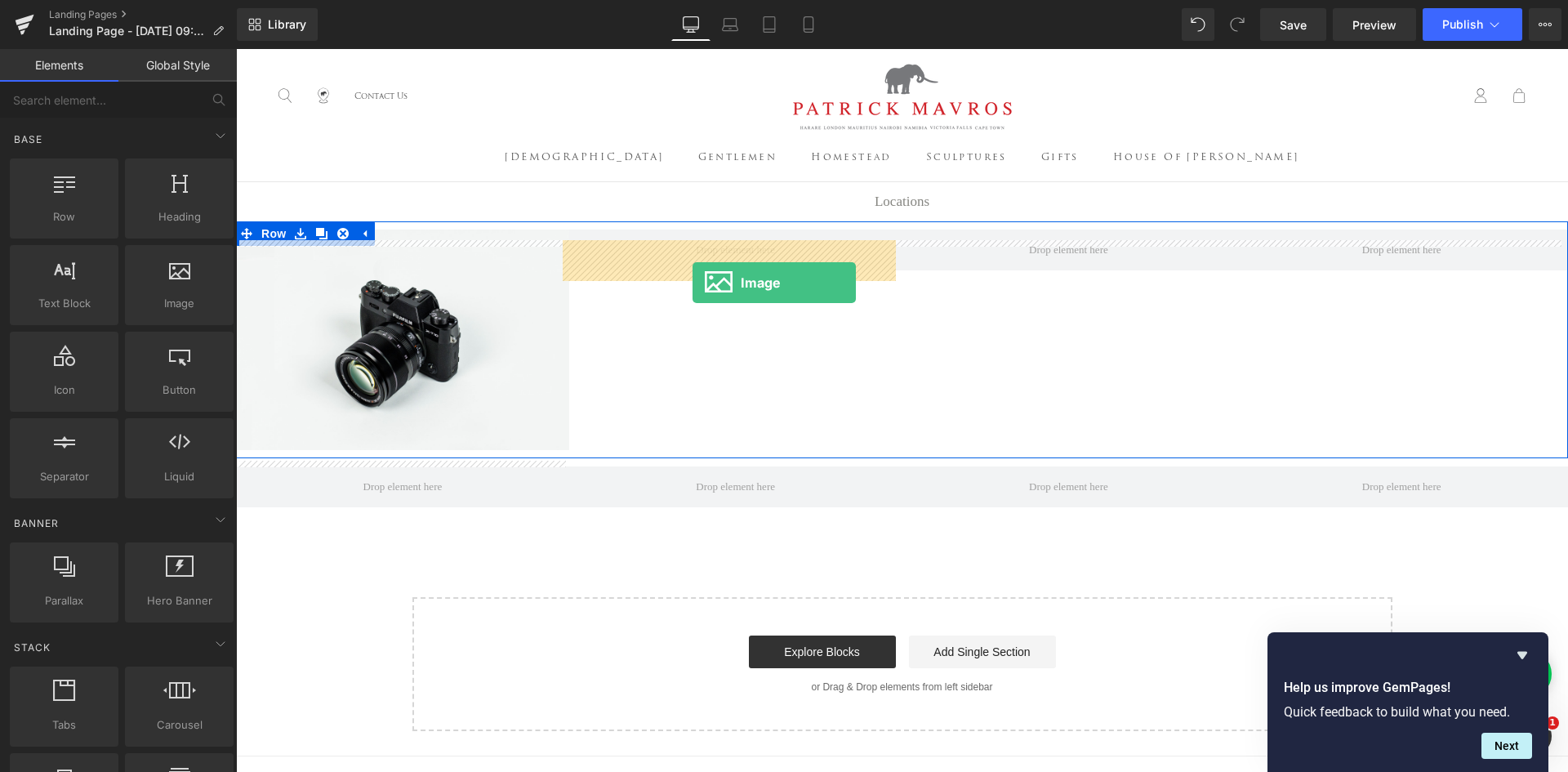
drag, startPoint x: 412, startPoint y: 340, endPoint x: 693, endPoint y: 283, distance: 286.7
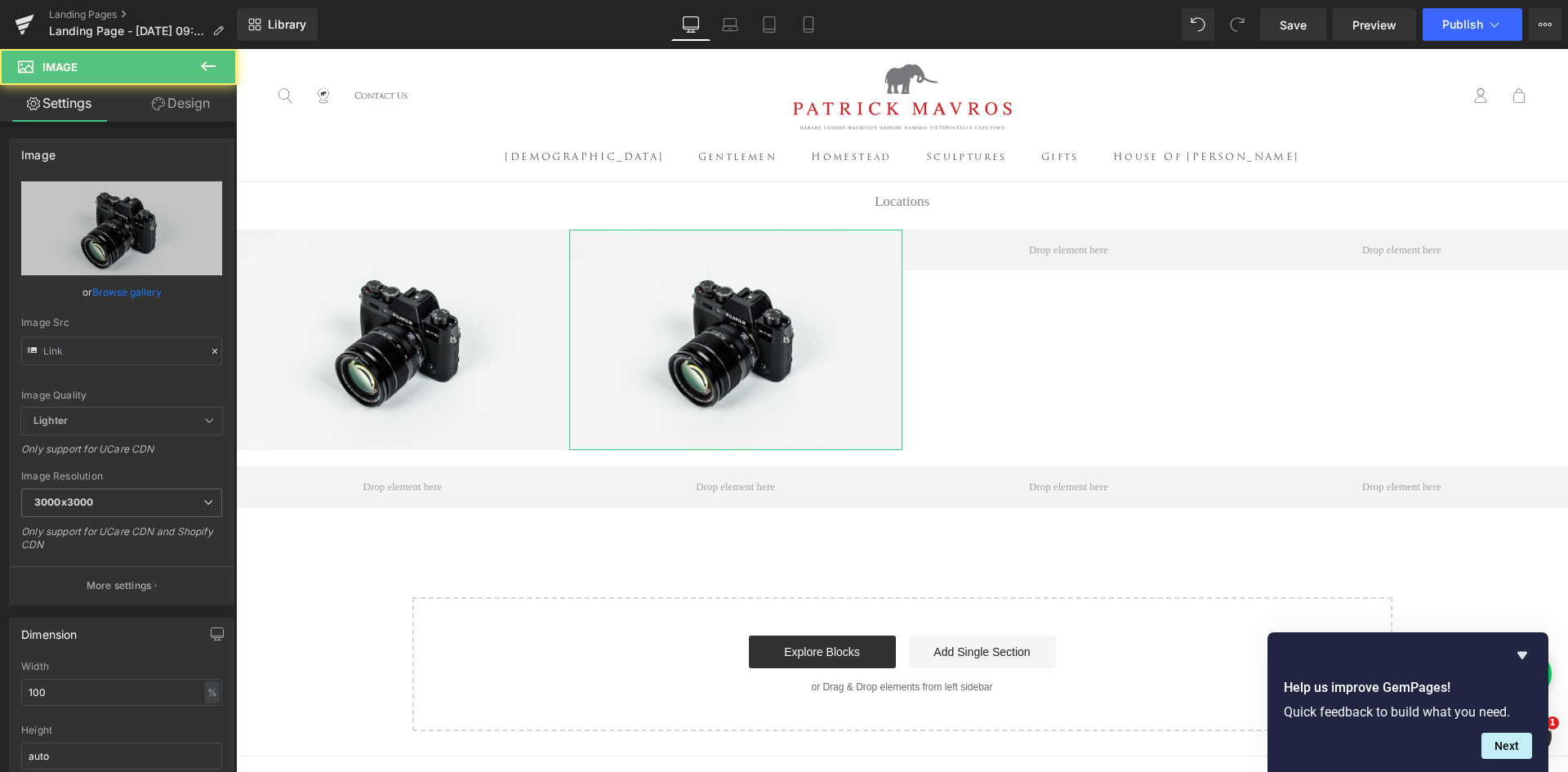
type input "//[DOMAIN_NAME][URL]"
click at [198, 66] on icon at bounding box center [208, 66] width 20 height 20
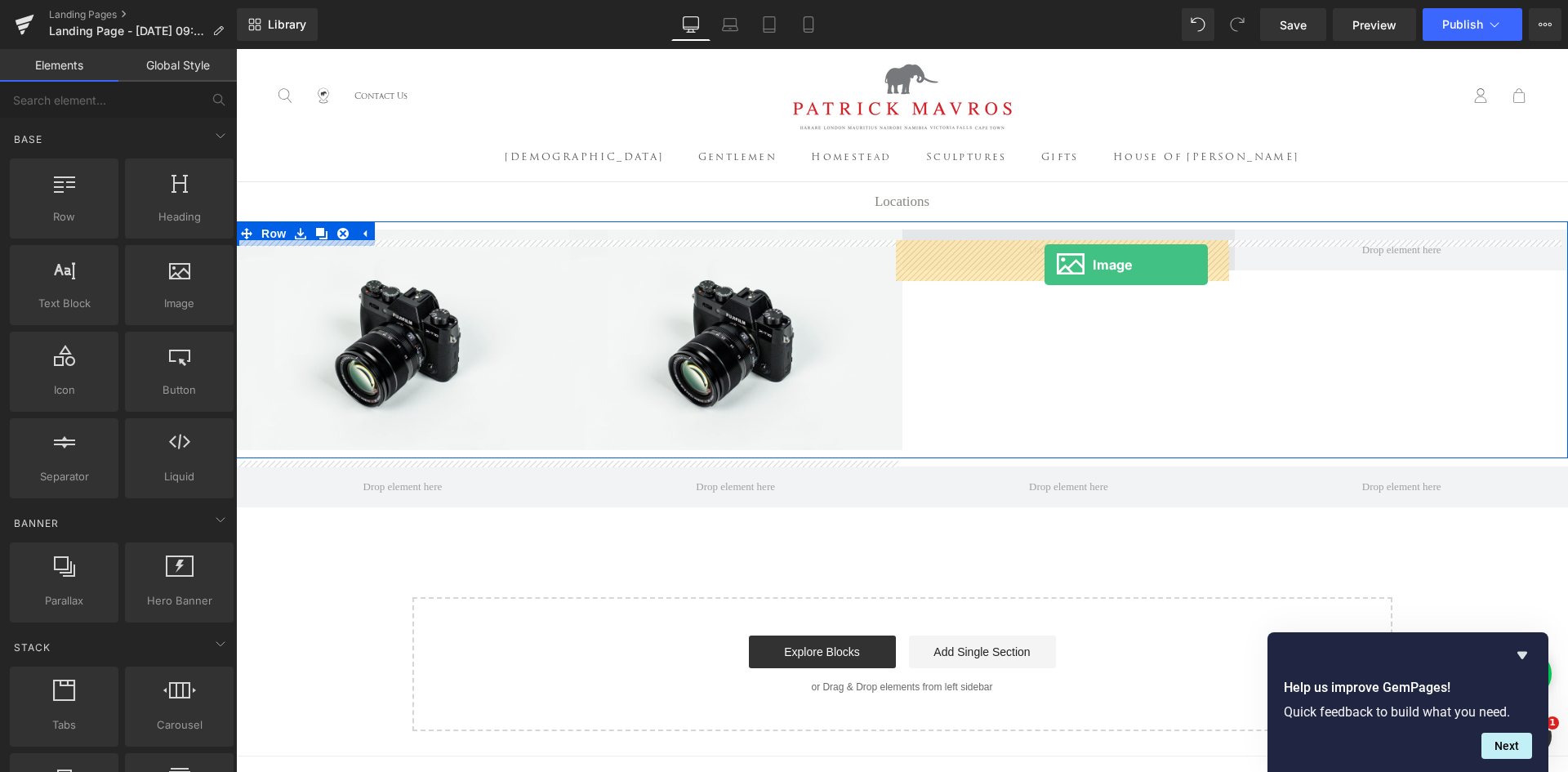
drag, startPoint x: 401, startPoint y: 327, endPoint x: 1045, endPoint y: 265, distance: 647.0
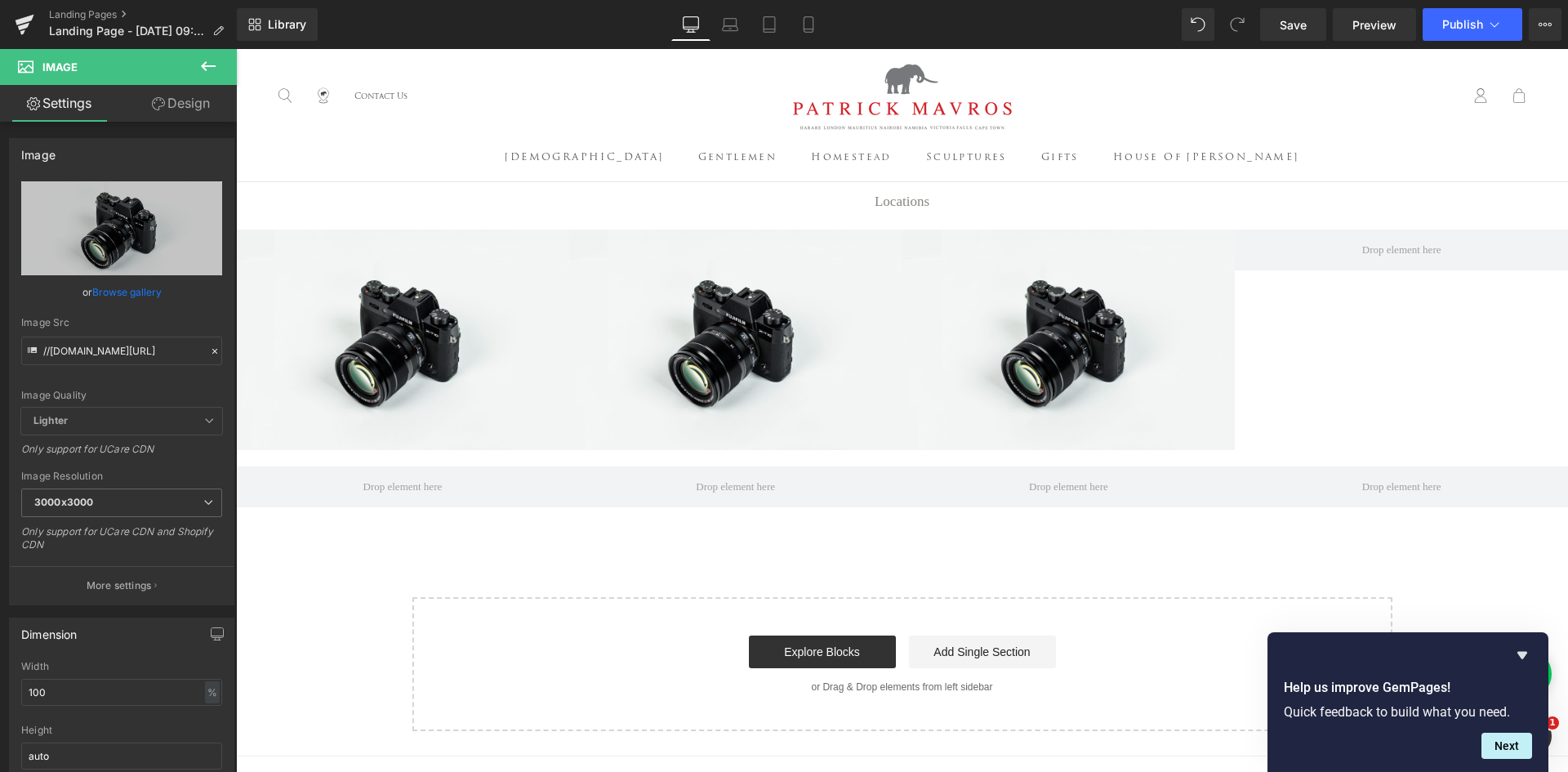
click at [205, 57] on icon at bounding box center [208, 66] width 20 height 20
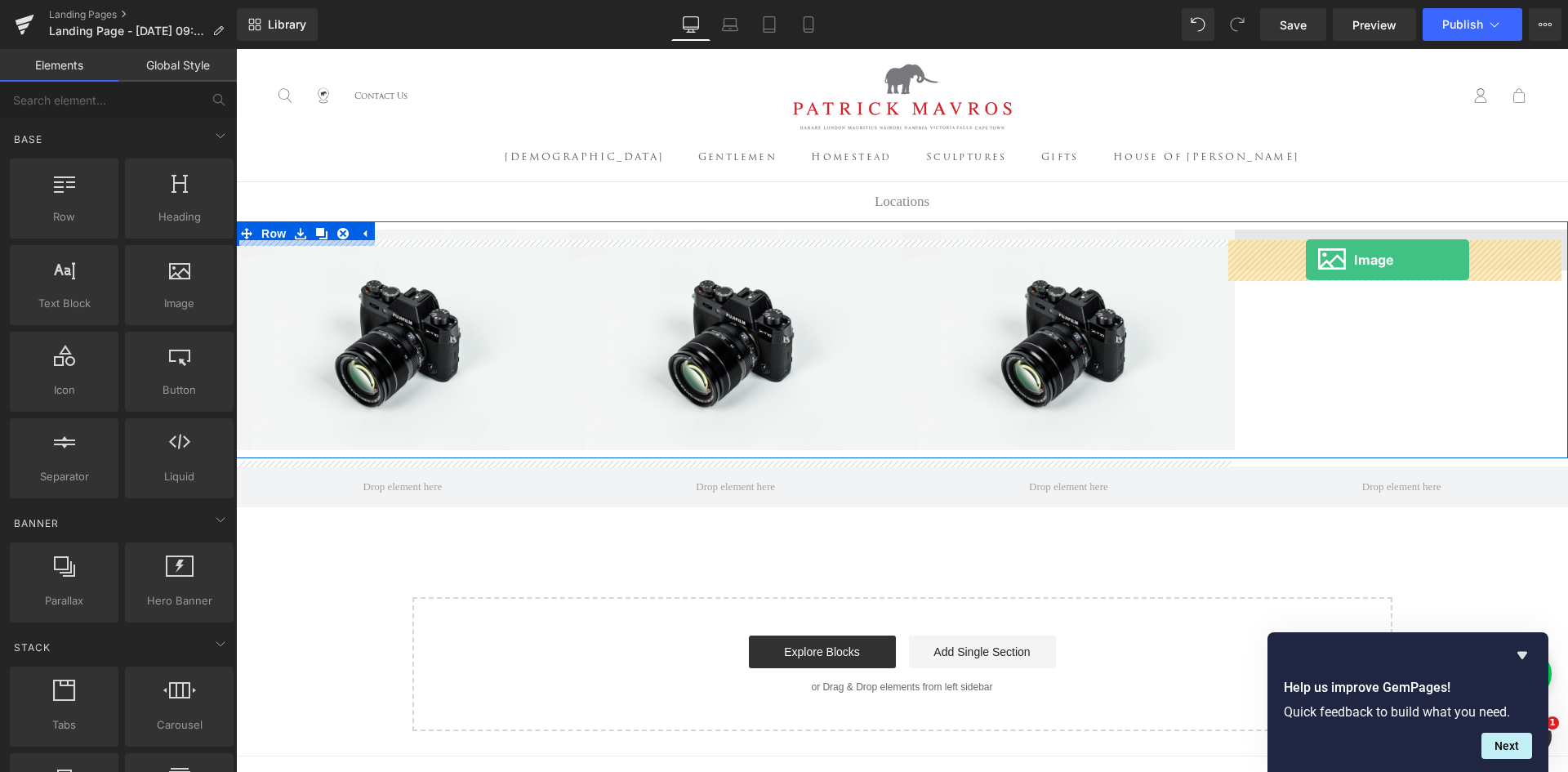
drag, startPoint x: 408, startPoint y: 352, endPoint x: 1306, endPoint y: 259, distance: 902.8
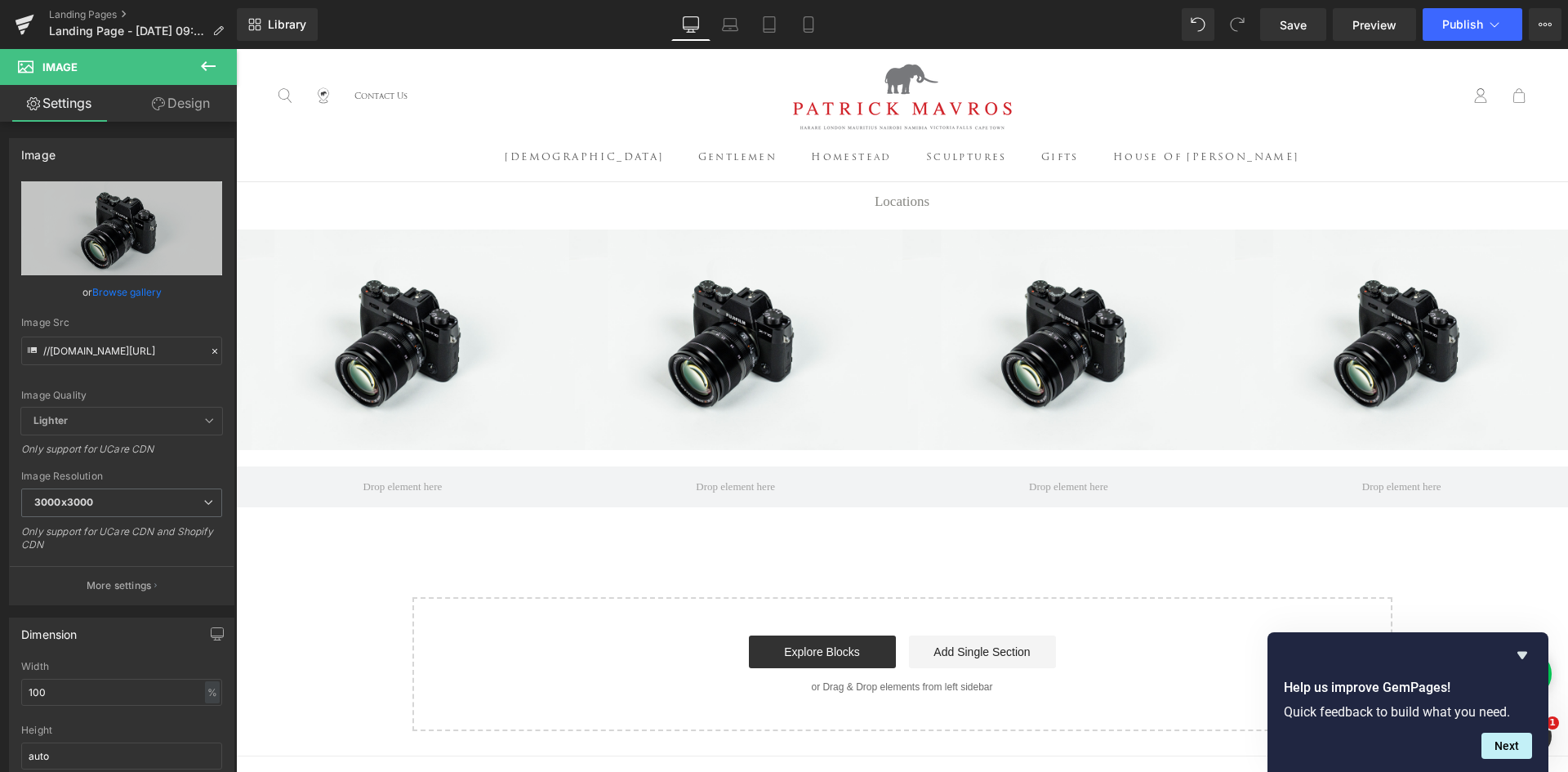
click at [199, 65] on icon at bounding box center [208, 66] width 20 height 20
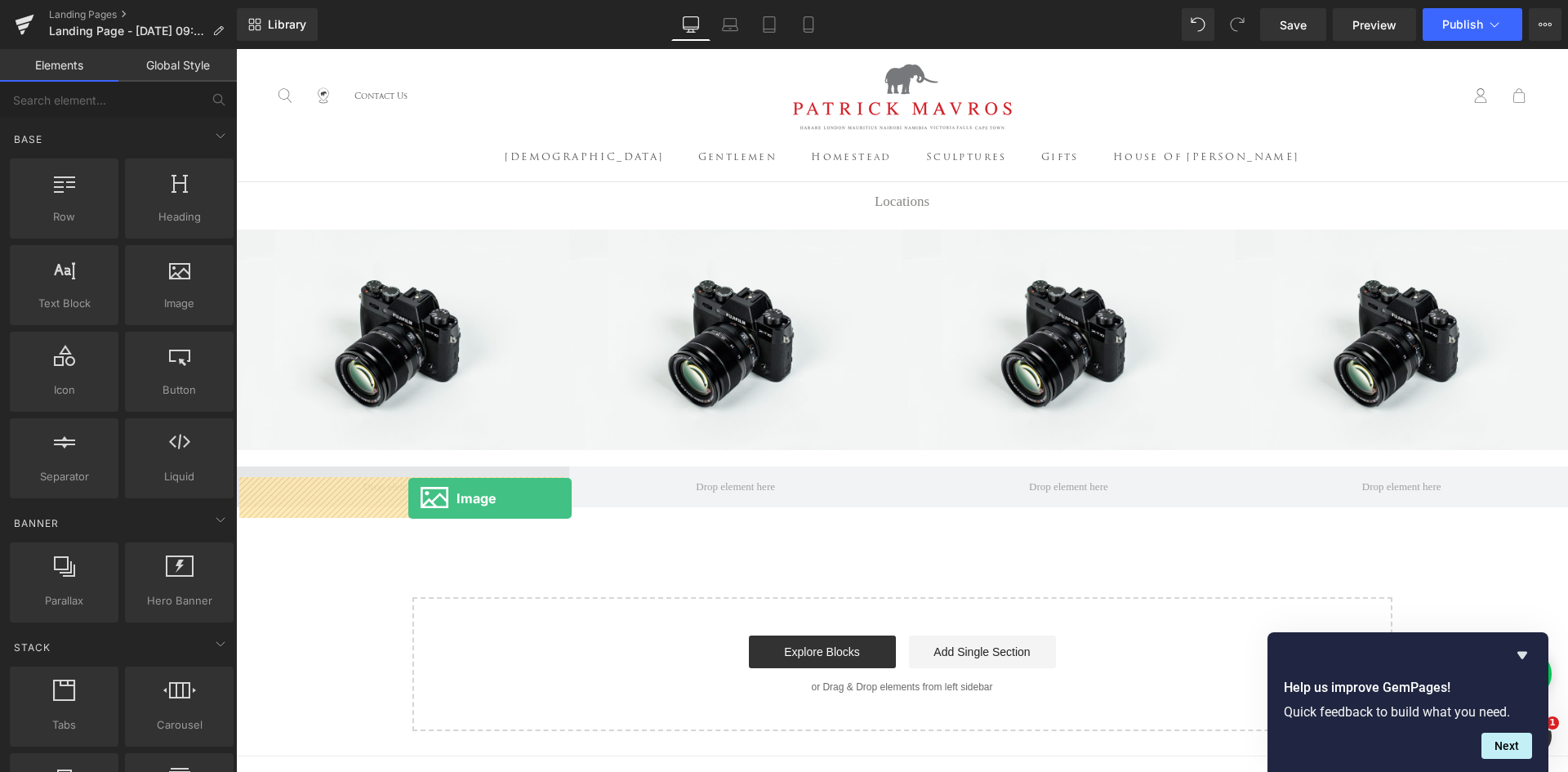
drag, startPoint x: 403, startPoint y: 333, endPoint x: 408, endPoint y: 498, distance: 165.1
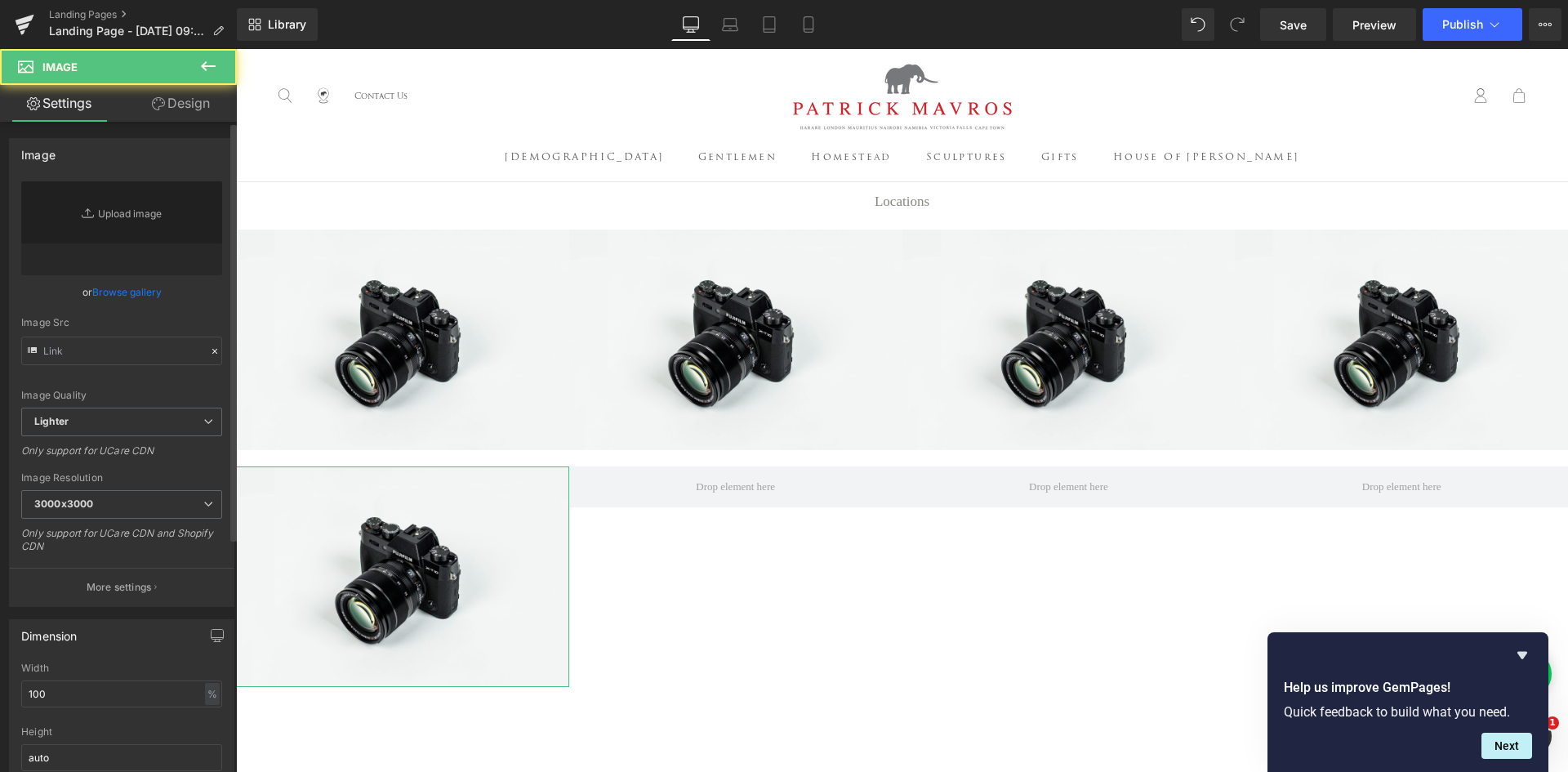
type input "//[DOMAIN_NAME][URL]"
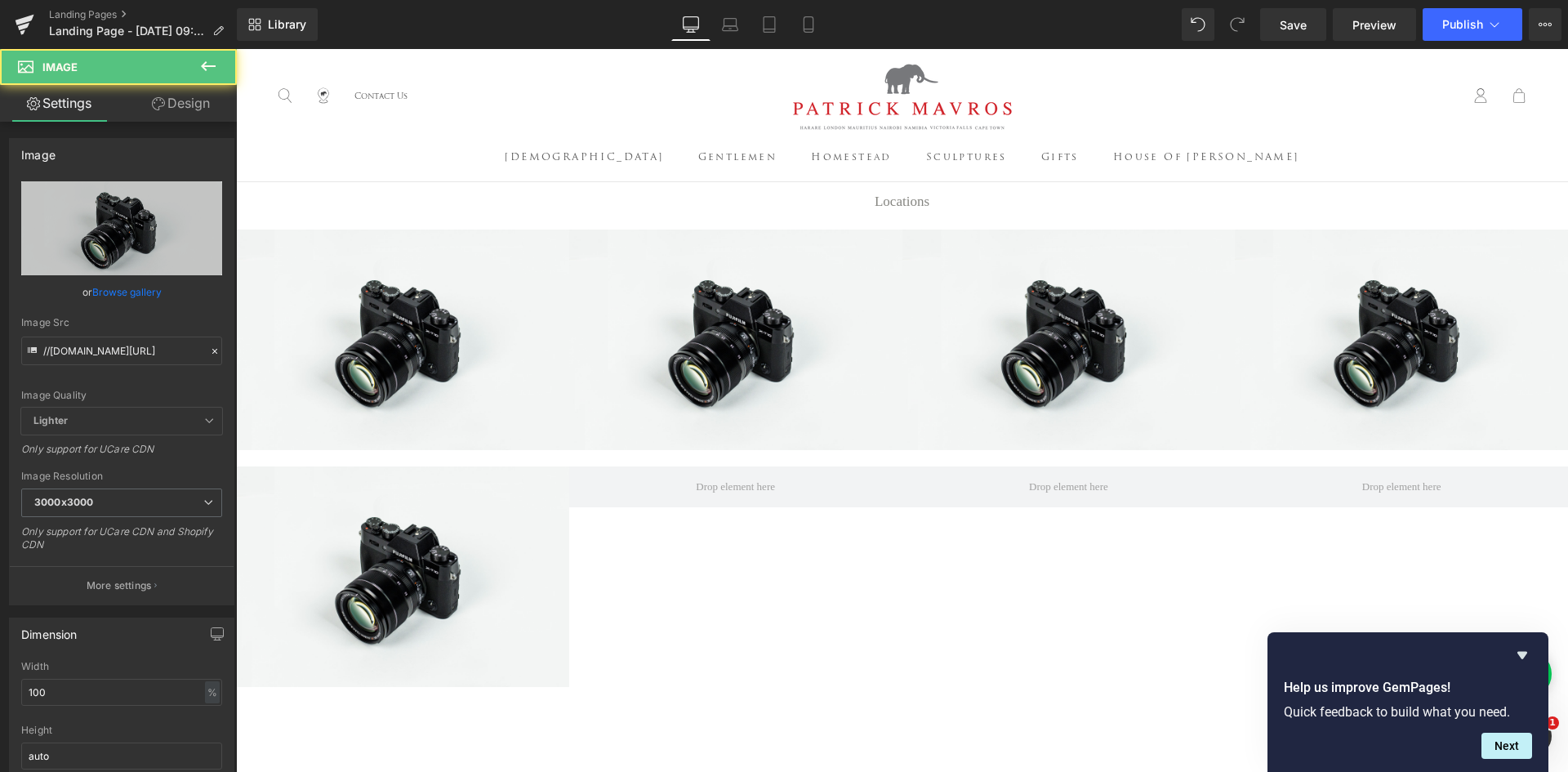
click at [210, 65] on icon at bounding box center [208, 66] width 20 height 20
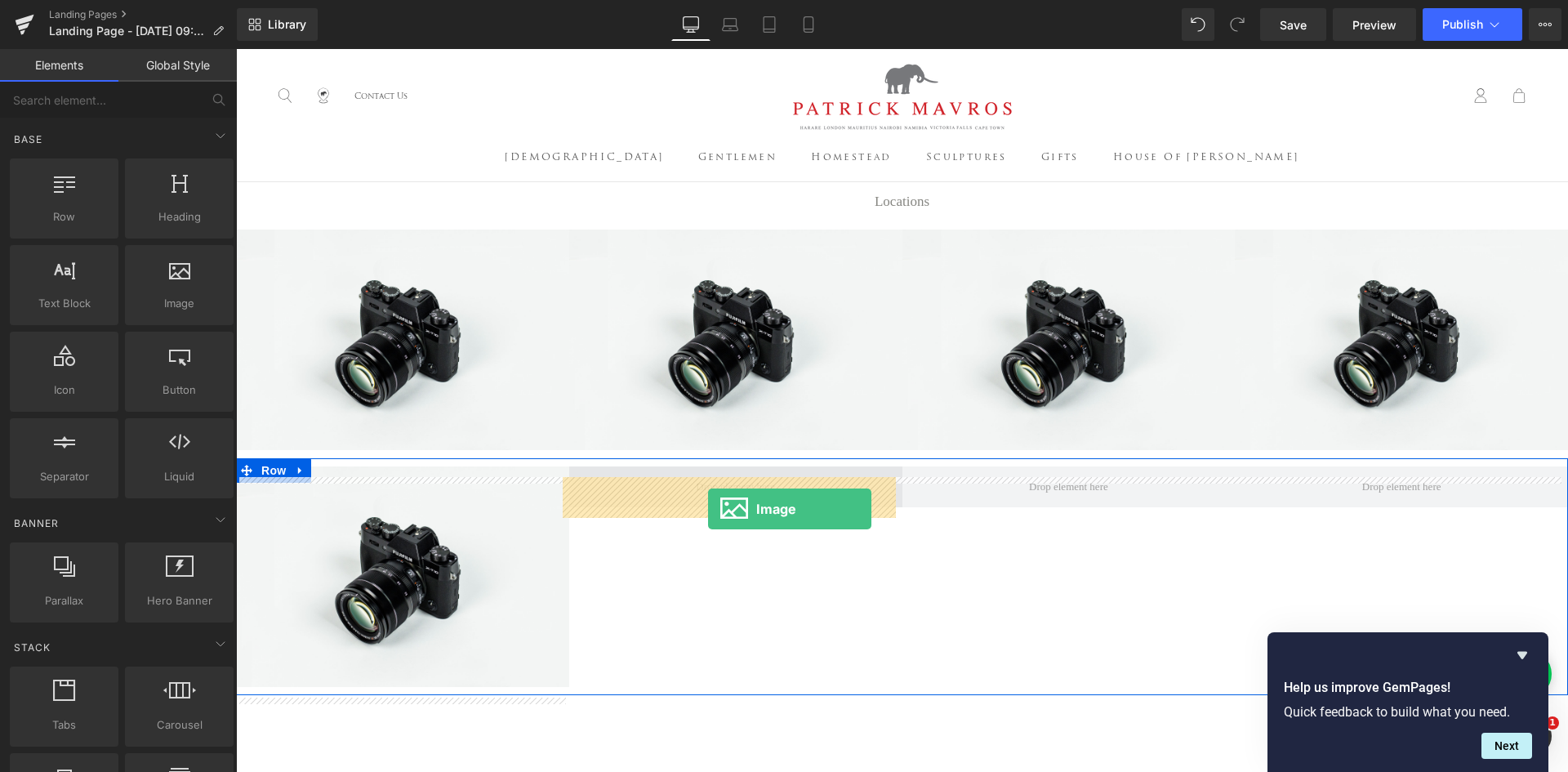
drag, startPoint x: 405, startPoint y: 337, endPoint x: 708, endPoint y: 509, distance: 348.4
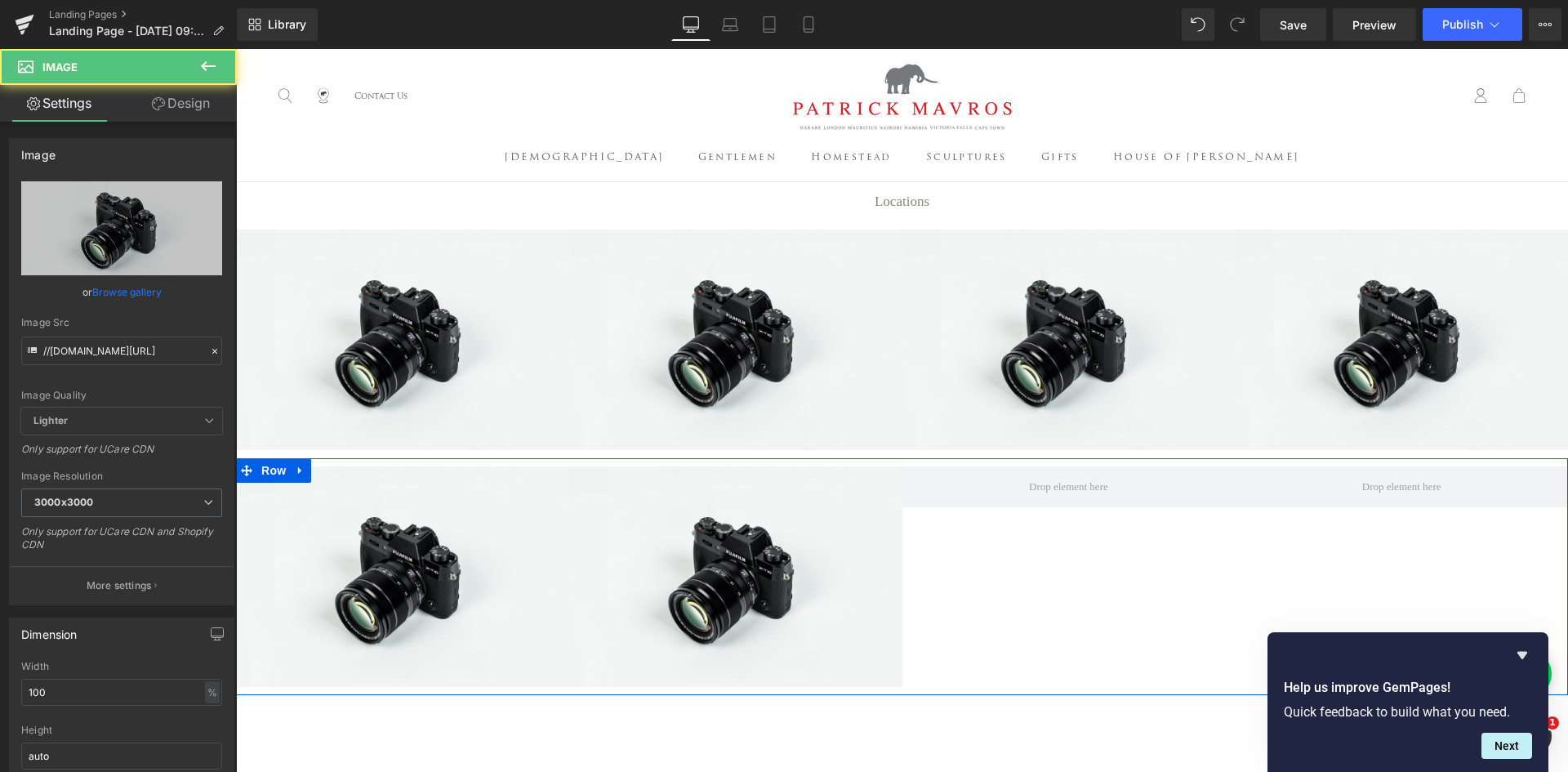
click at [206, 59] on icon at bounding box center [208, 66] width 20 height 20
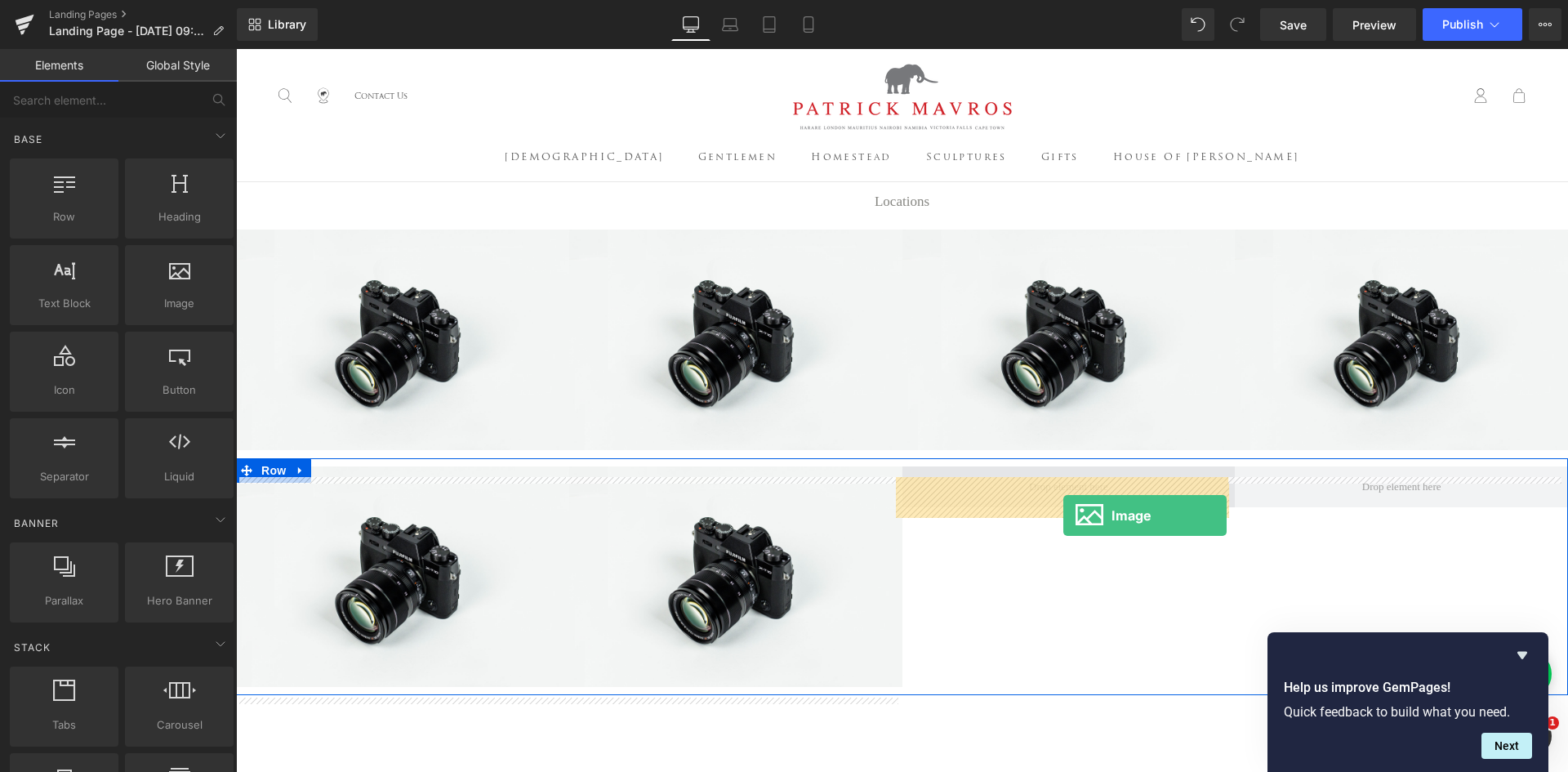
drag, startPoint x: 412, startPoint y: 354, endPoint x: 1064, endPoint y: 515, distance: 671.6
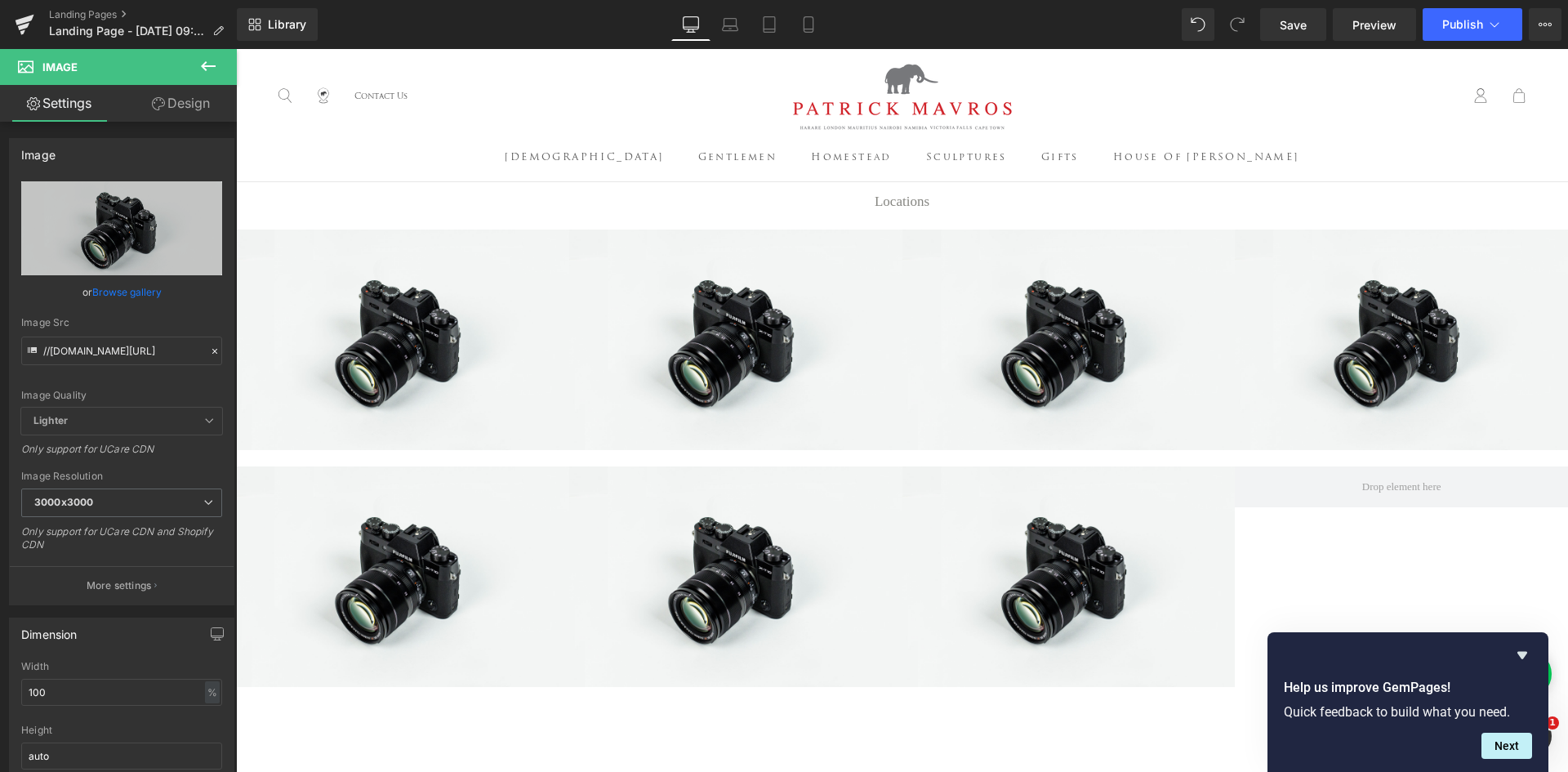
click at [199, 63] on icon at bounding box center [208, 66] width 20 height 20
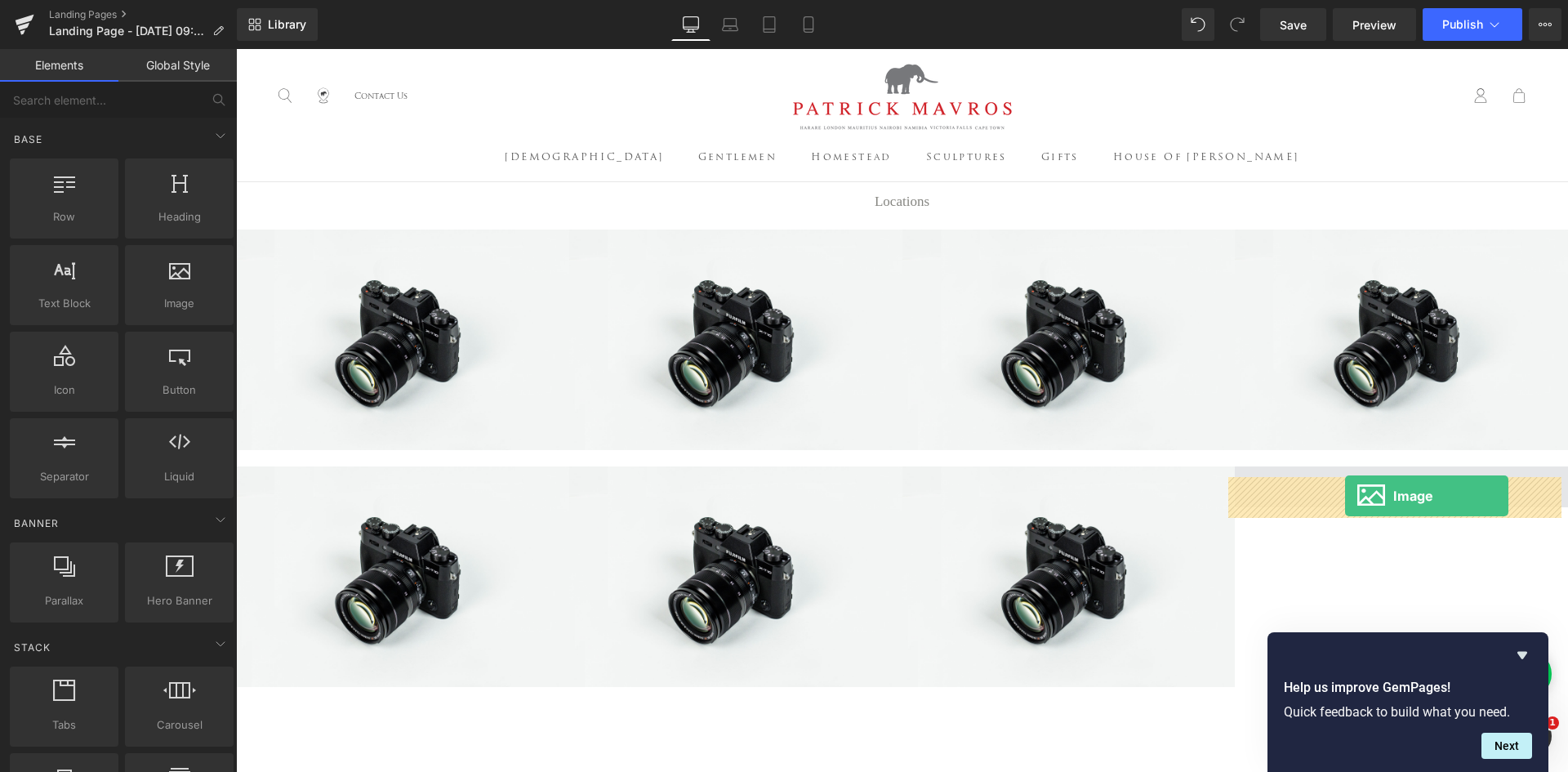
drag, startPoint x: 407, startPoint y: 344, endPoint x: 1345, endPoint y: 496, distance: 950.2
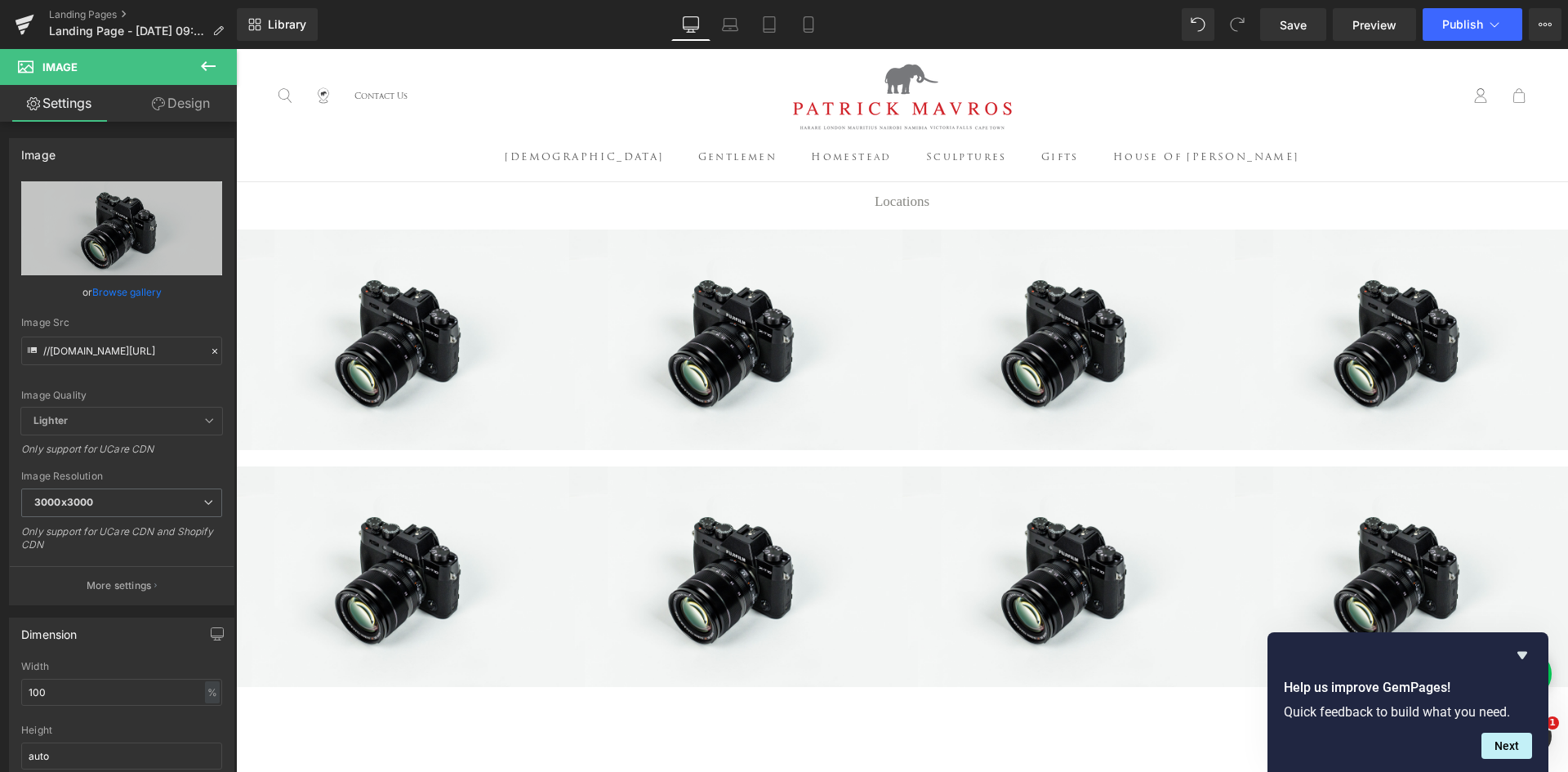
click at [207, 65] on icon at bounding box center [208, 66] width 20 height 20
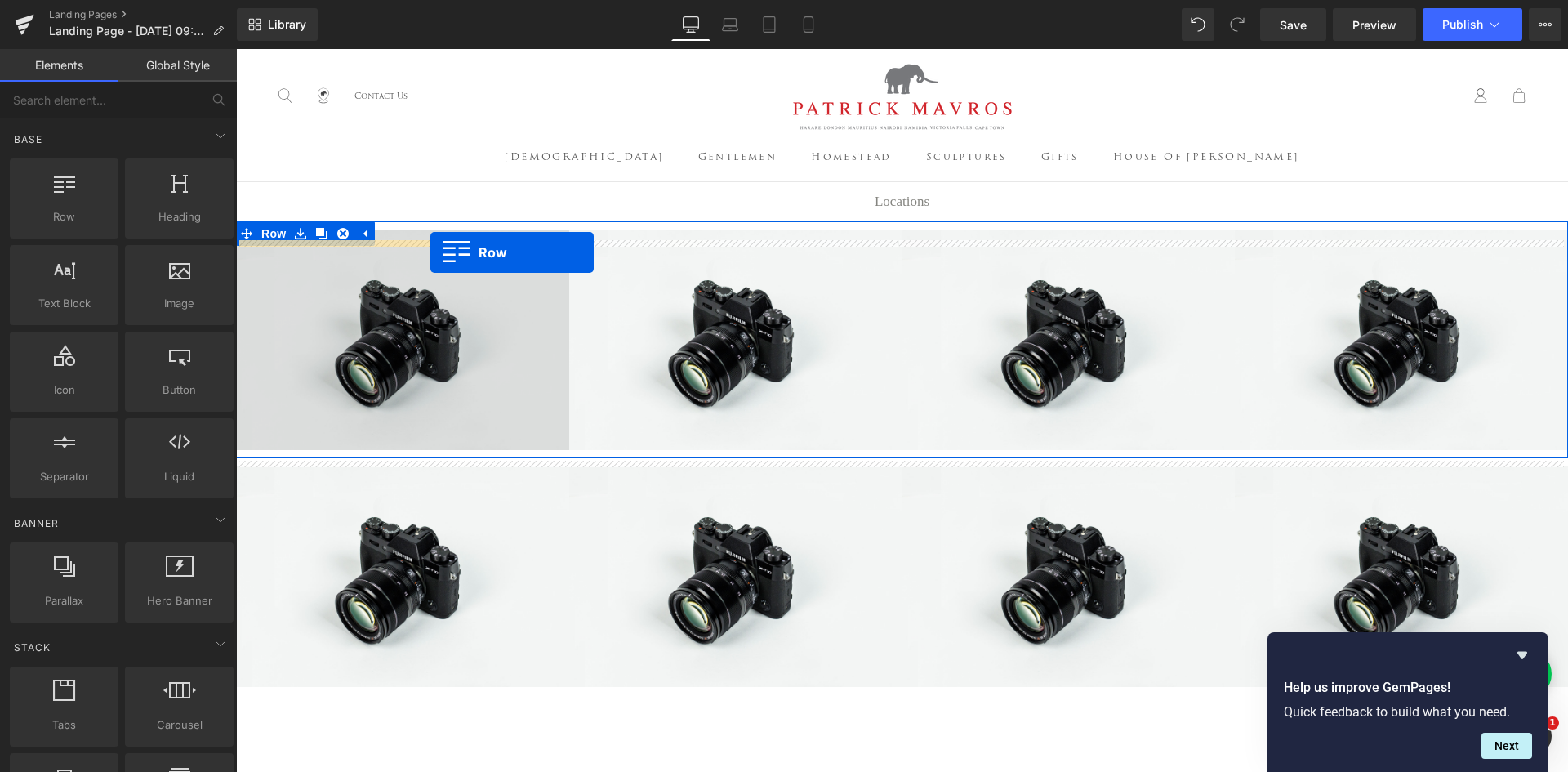
drag, startPoint x: 328, startPoint y: 253, endPoint x: 431, endPoint y: 252, distance: 103.0
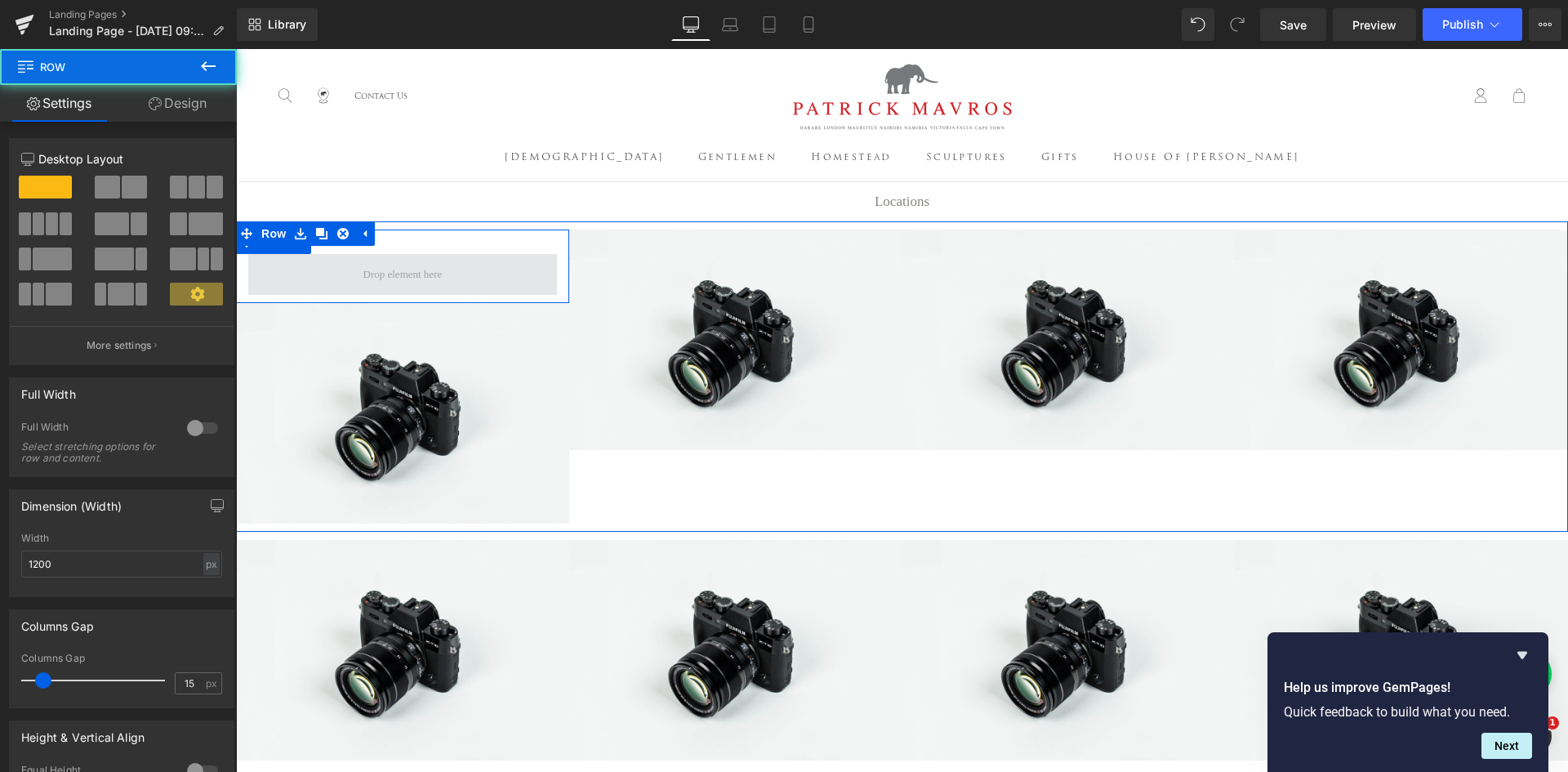
click at [374, 276] on span at bounding box center [403, 274] width 91 height 25
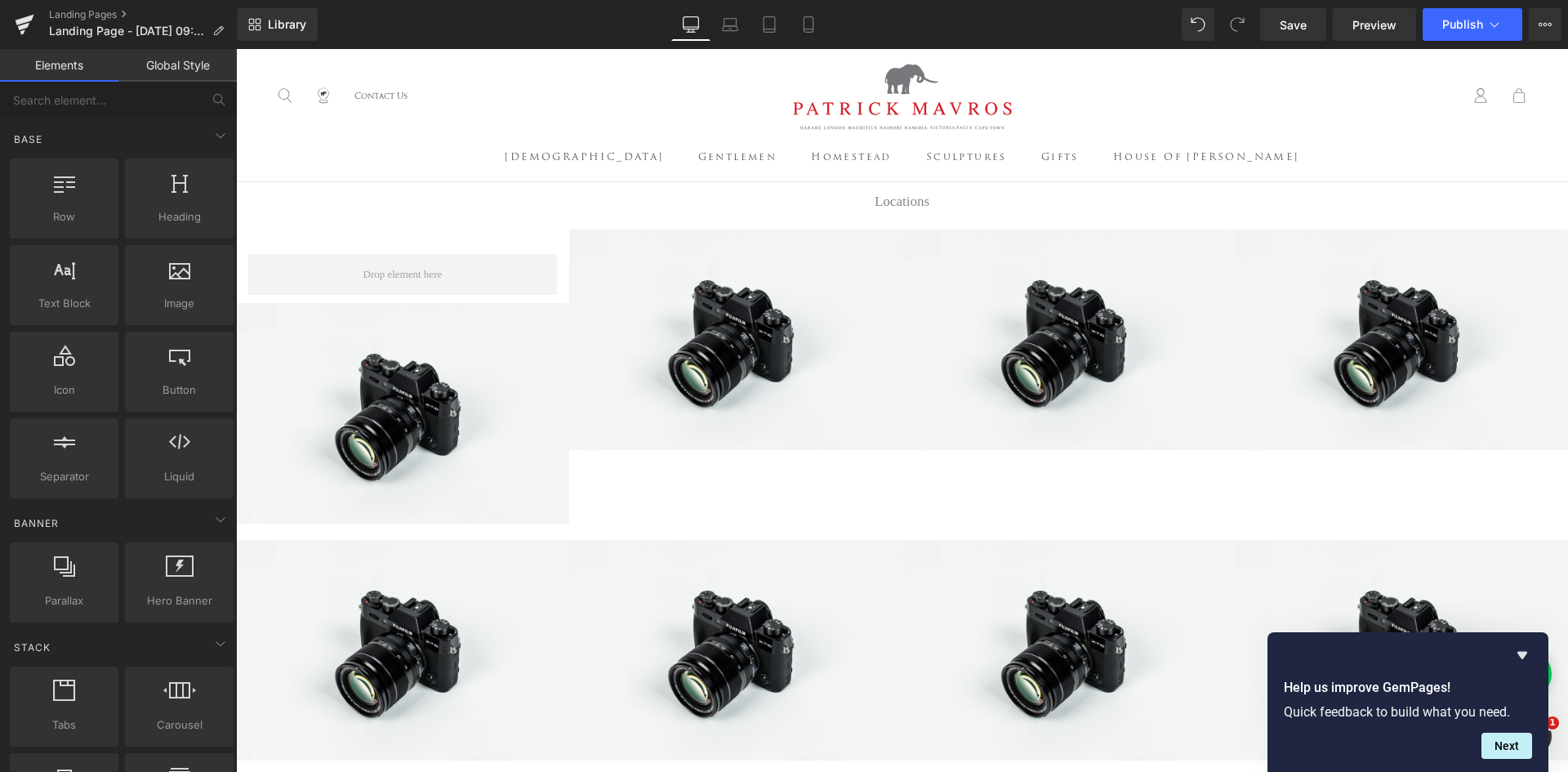
click at [175, 58] on link "Global Style" at bounding box center [178, 66] width 118 height 32
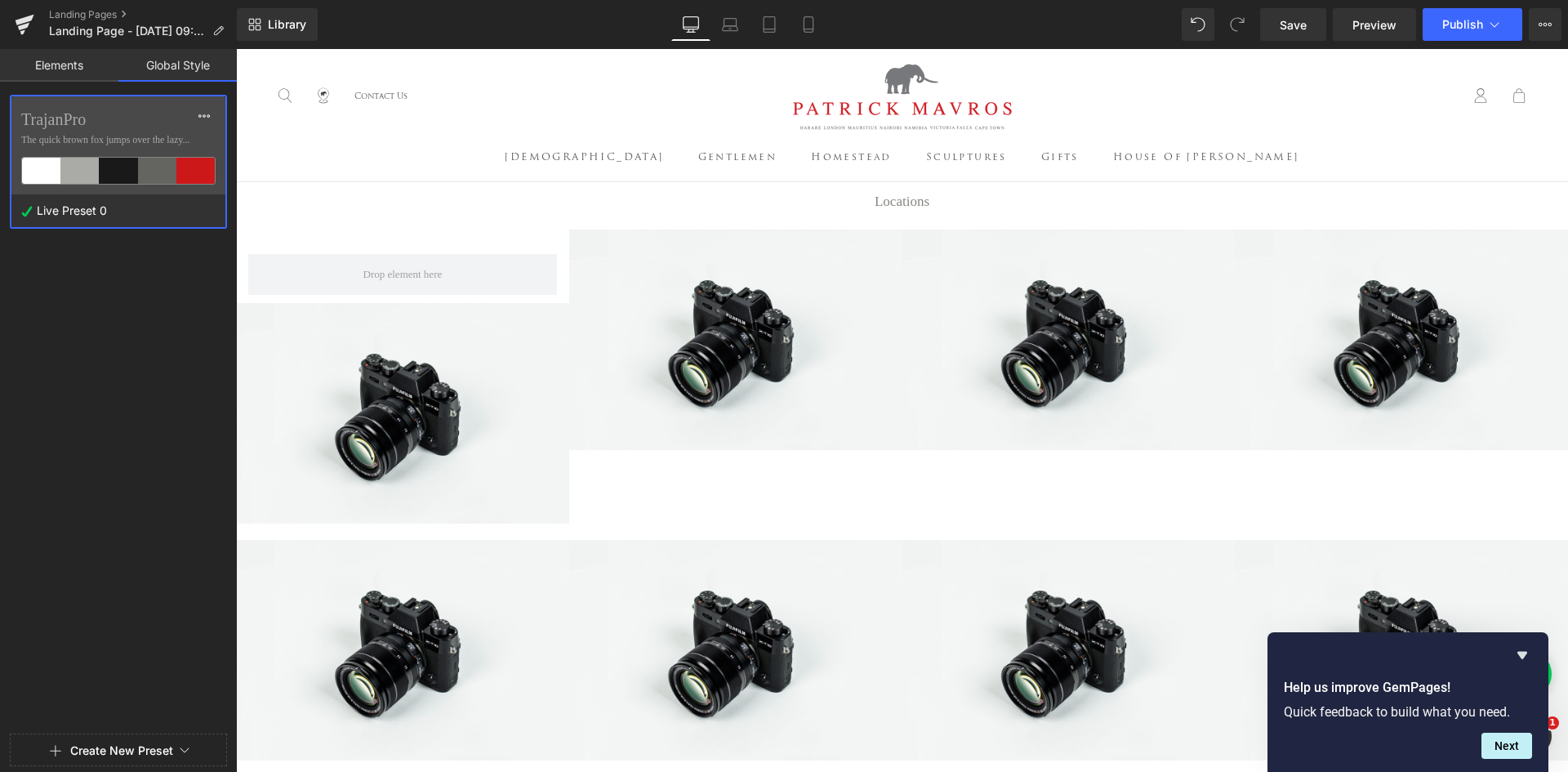
drag, startPoint x: 74, startPoint y: 79, endPoint x: 78, endPoint y: 66, distance: 13.6
click at [75, 74] on link "Elements" at bounding box center [59, 66] width 118 height 32
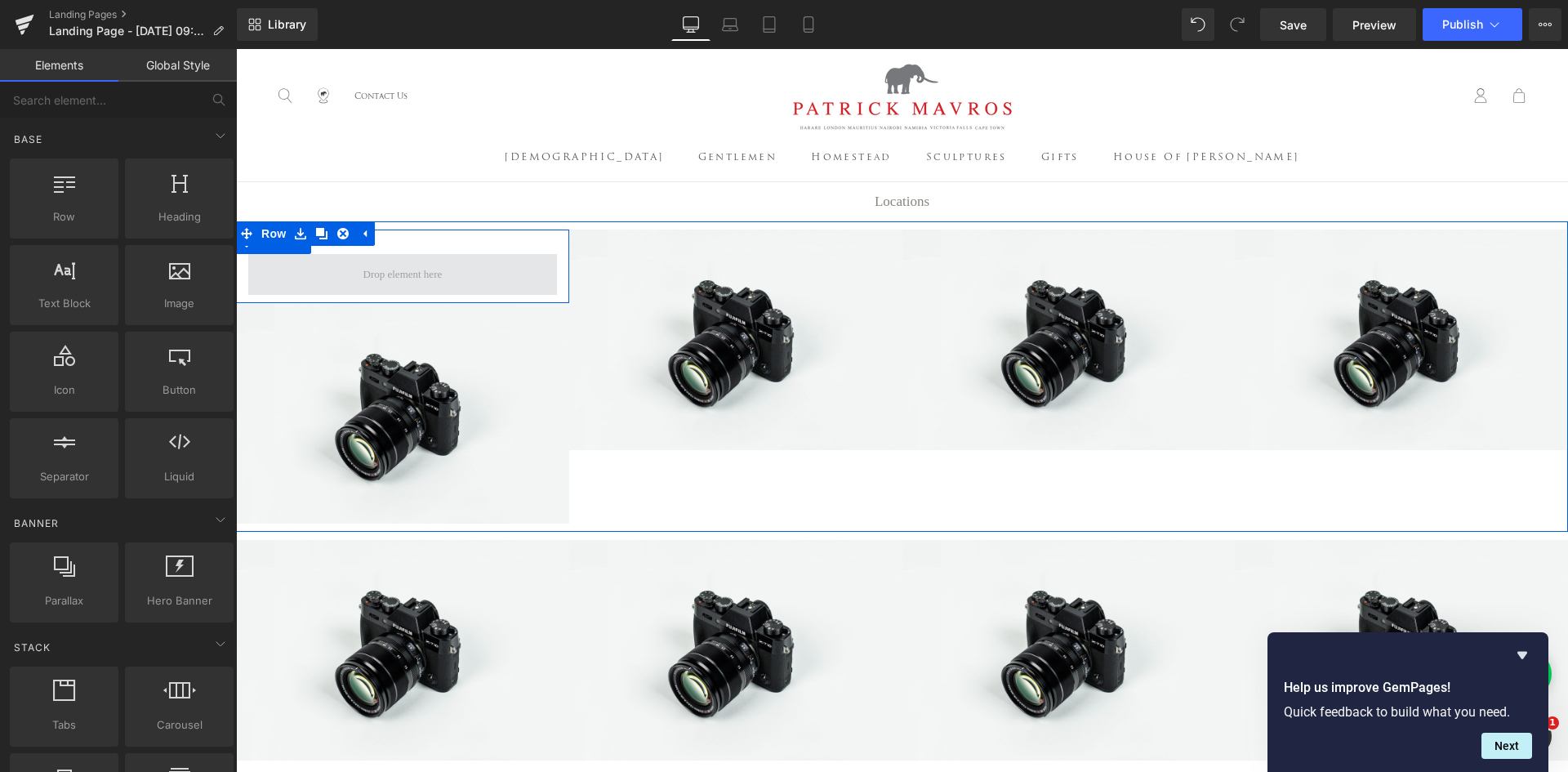
drag, startPoint x: 410, startPoint y: 279, endPoint x: 467, endPoint y: 269, distance: 57.9
click at [410, 279] on span at bounding box center [403, 274] width 91 height 25
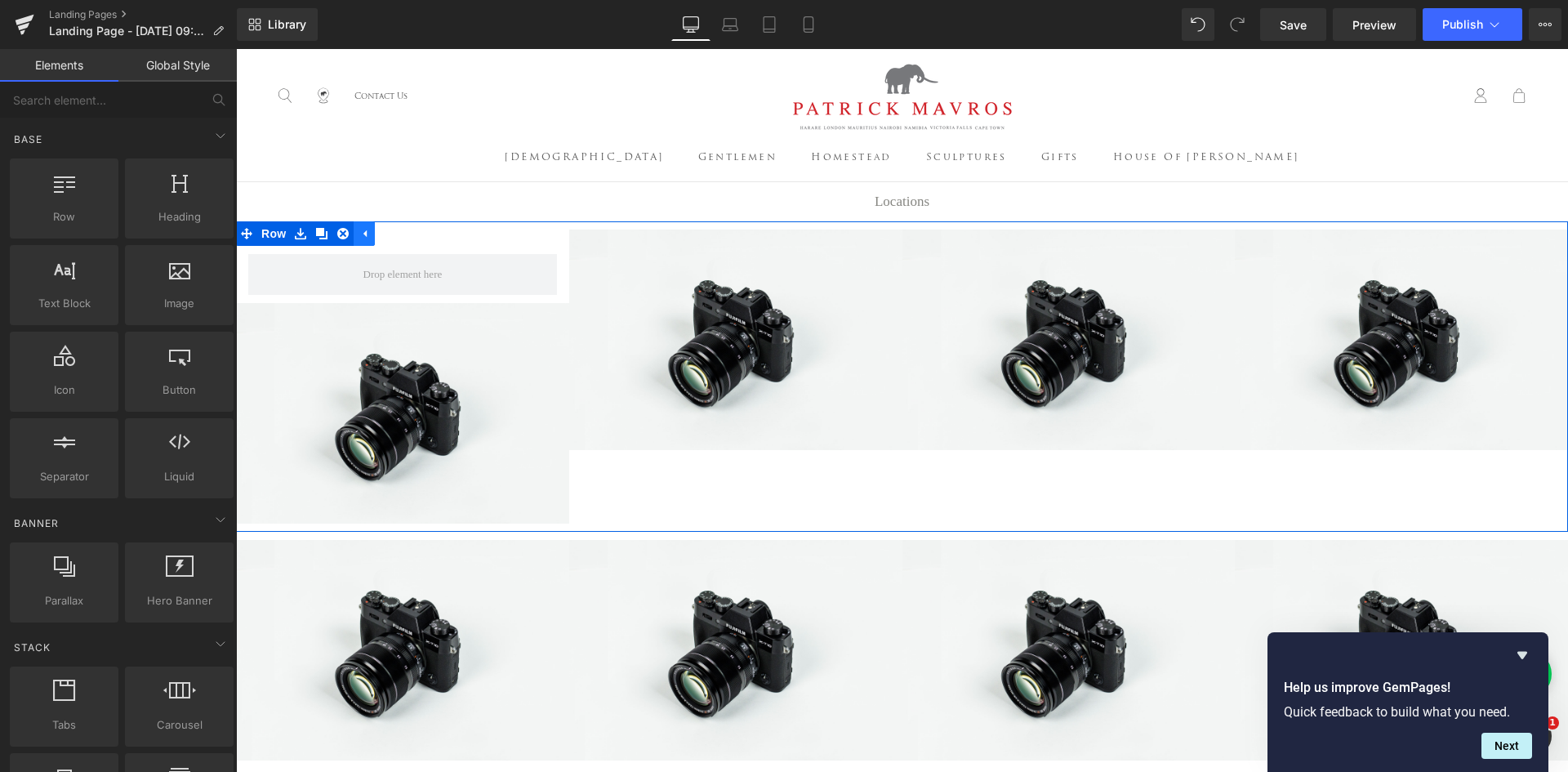
click at [358, 241] on icon at bounding box center [364, 234] width 12 height 13
click at [291, 254] on link at bounding box center [301, 241] width 22 height 24
click at [365, 254] on link at bounding box center [364, 241] width 22 height 24
click at [389, 263] on div "Row" at bounding box center [402, 267] width 333 height 74
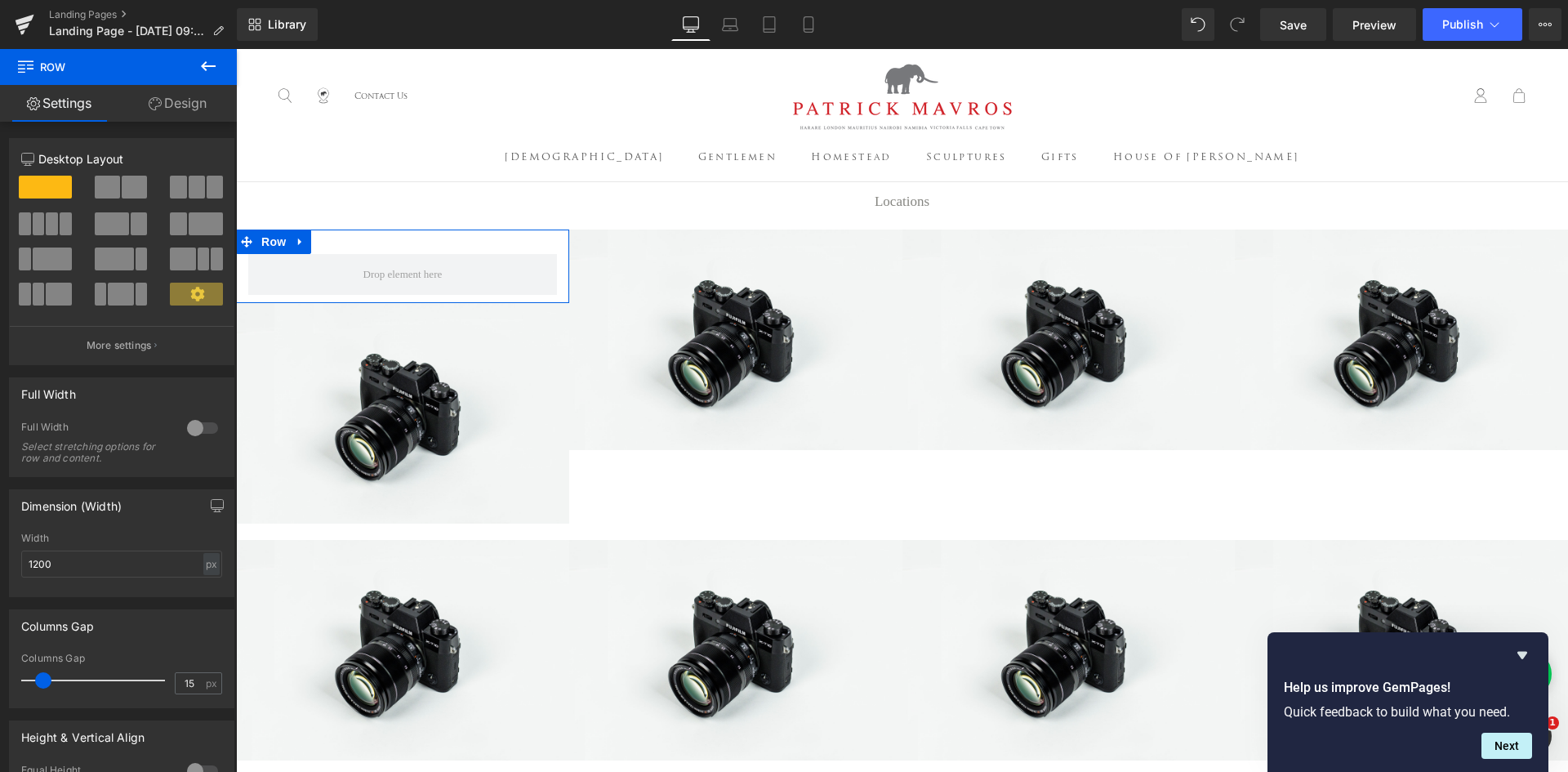
click at [159, 96] on link "Design" at bounding box center [178, 103] width 118 height 37
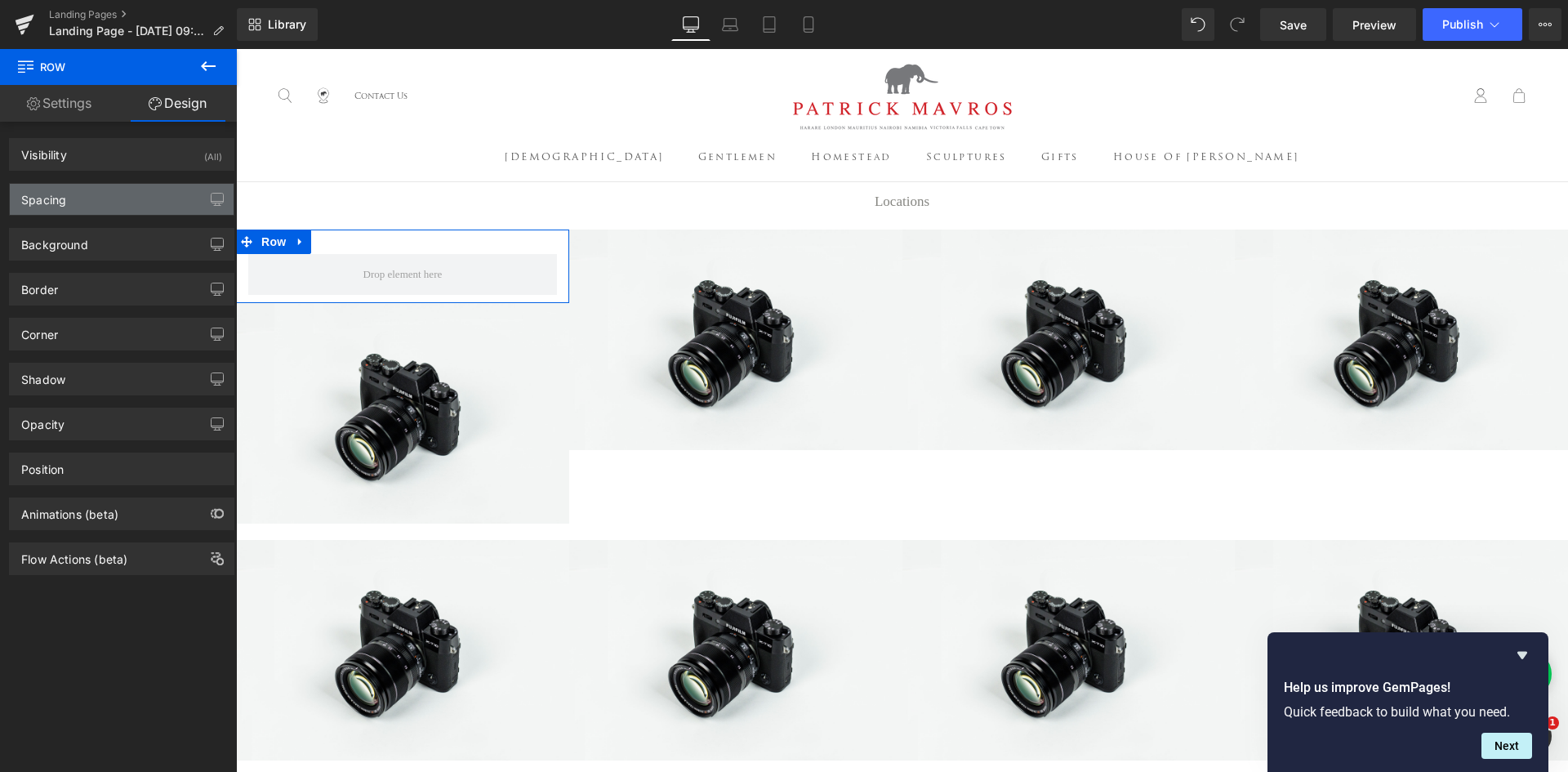
click at [152, 200] on div "Spacing" at bounding box center [121, 199] width 223 height 31
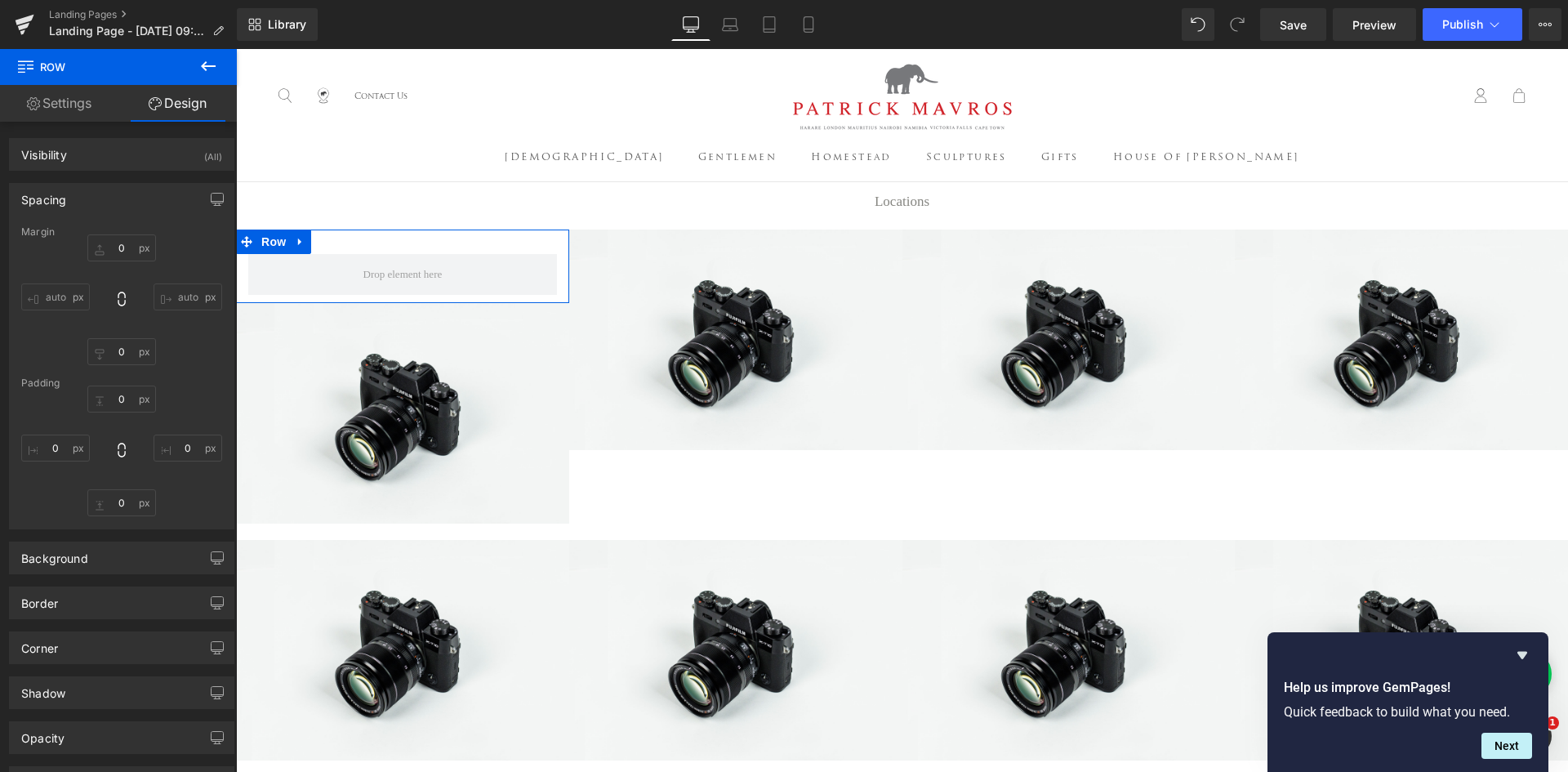
type input "0"
type input "30"
type input "0"
type input "10"
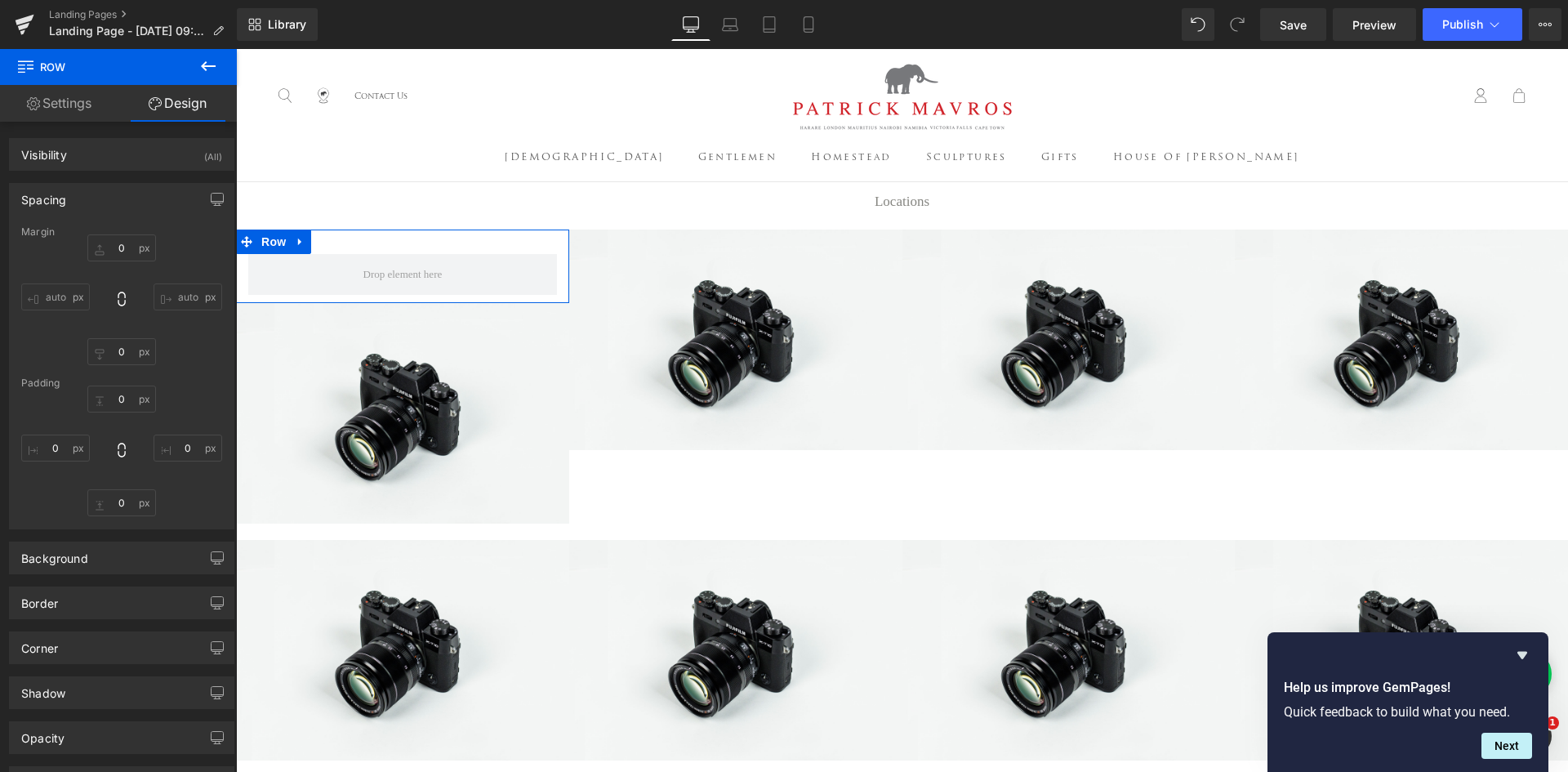
type input "0"
click at [133, 395] on input "30" at bounding box center [121, 399] width 68 height 27
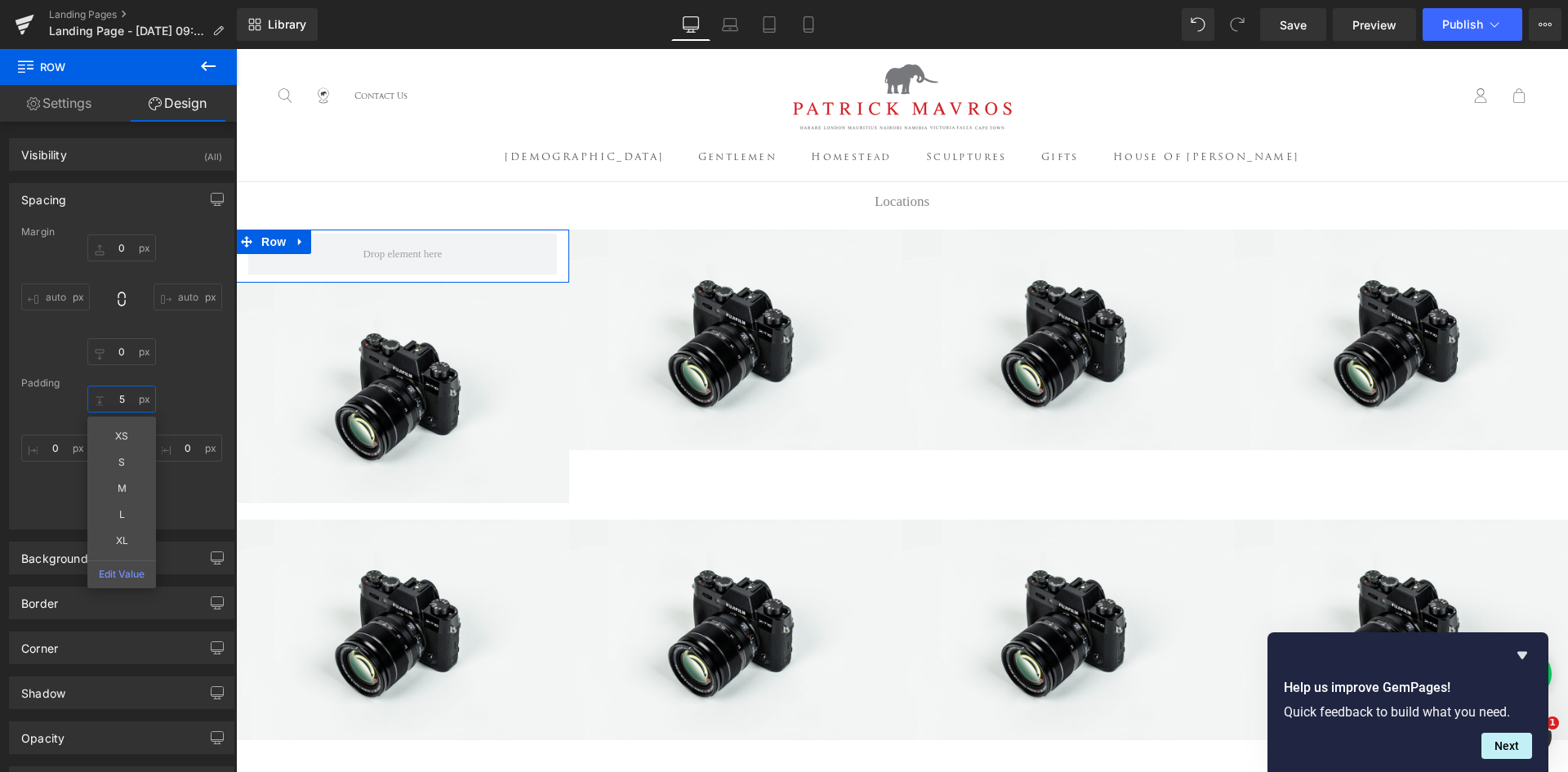
type input "5"
click at [218, 397] on div "Margin 0px 0 auto auto 0px 0 auto auto Padding 5 5 XS S M L XL Edit Value 0px 0…" at bounding box center [121, 377] width 223 height 303
click at [120, 509] on input "10" at bounding box center [121, 503] width 68 height 27
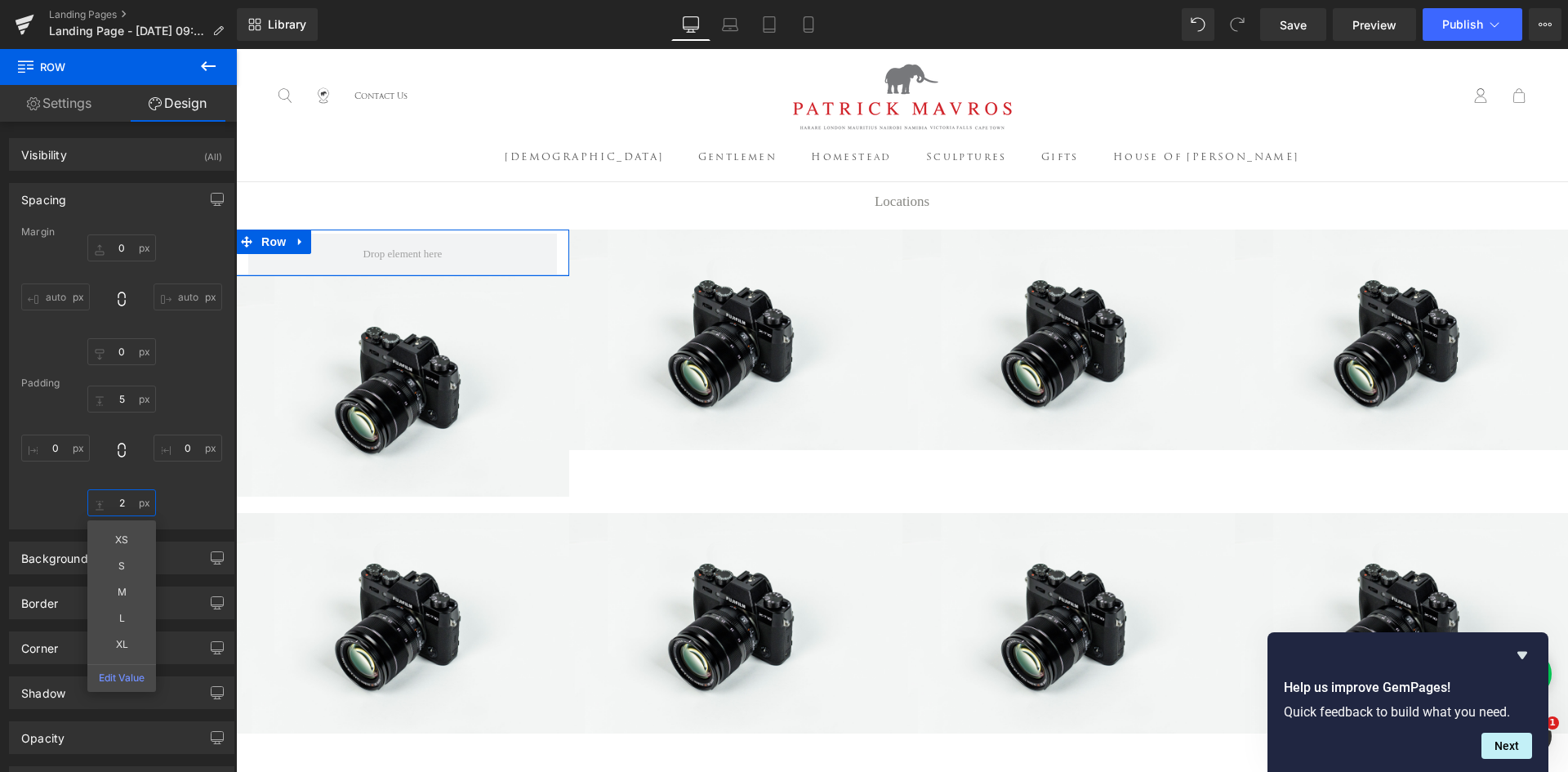
drag, startPoint x: 124, startPoint y: 499, endPoint x: 111, endPoint y: 499, distance: 13.0
click at [111, 499] on input "2" at bounding box center [121, 503] width 68 height 27
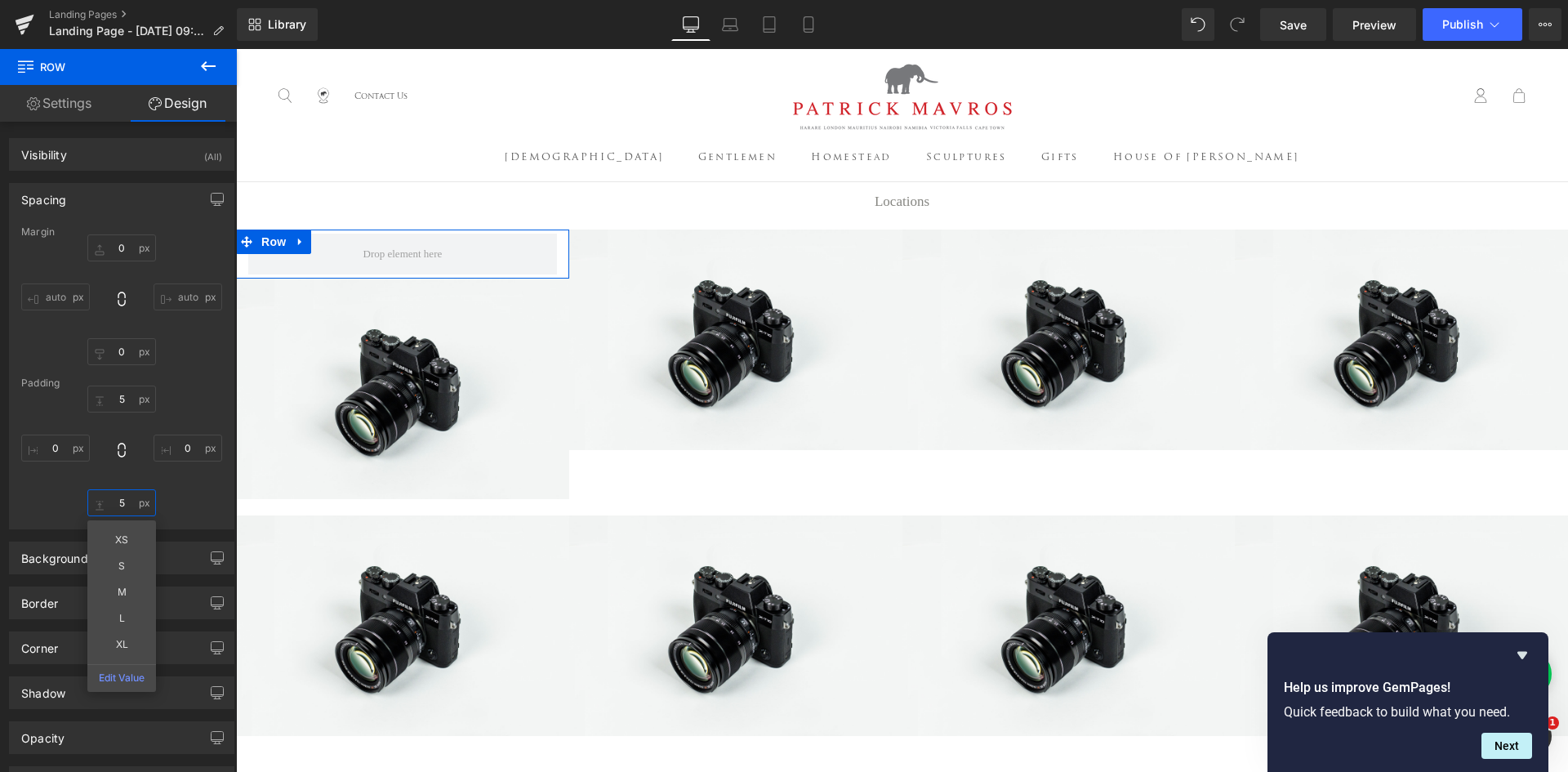
type input "5"
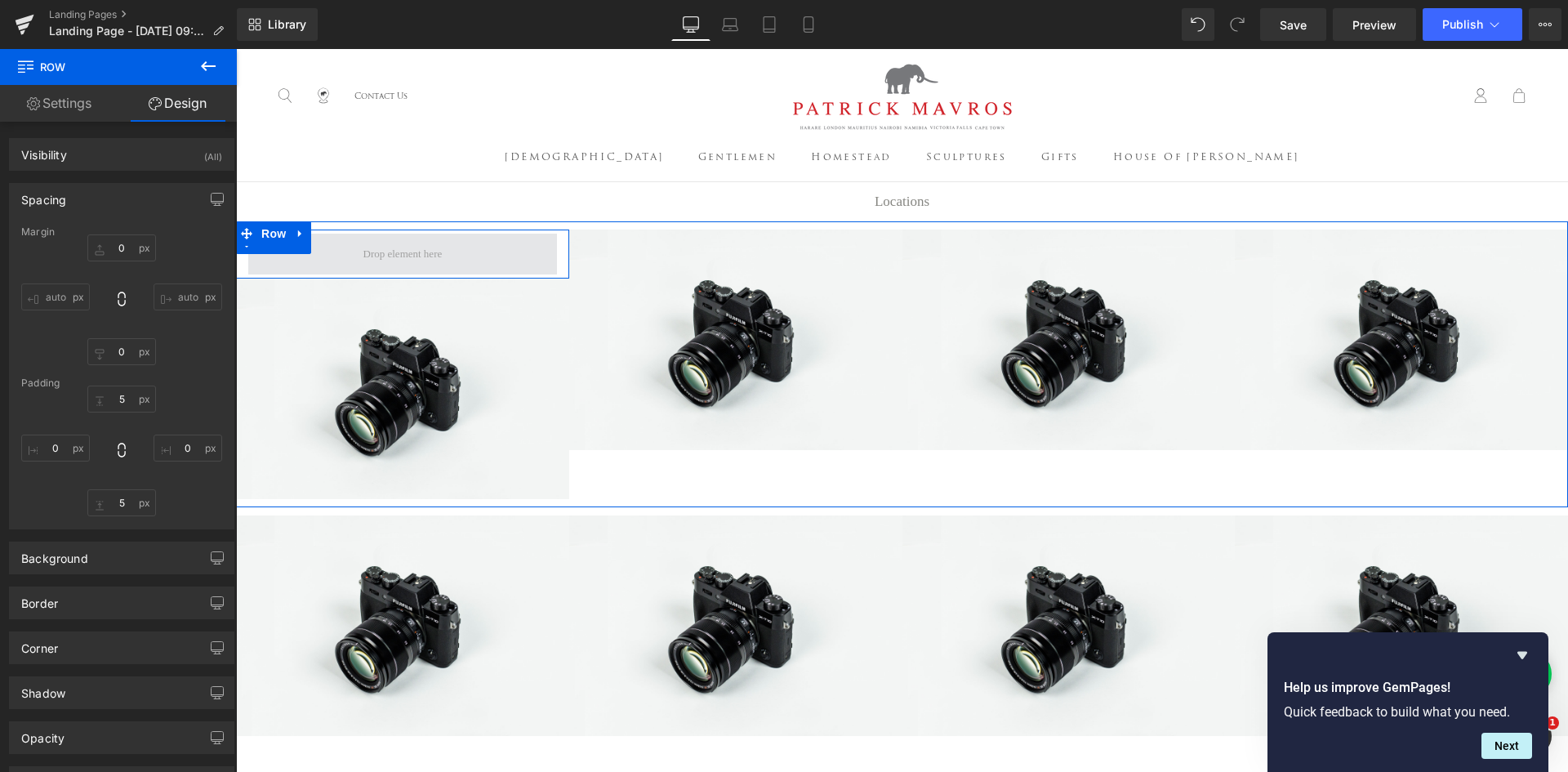
click at [296, 254] on link at bounding box center [301, 241] width 22 height 24
click at [316, 248] on icon at bounding box center [321, 241] width 12 height 12
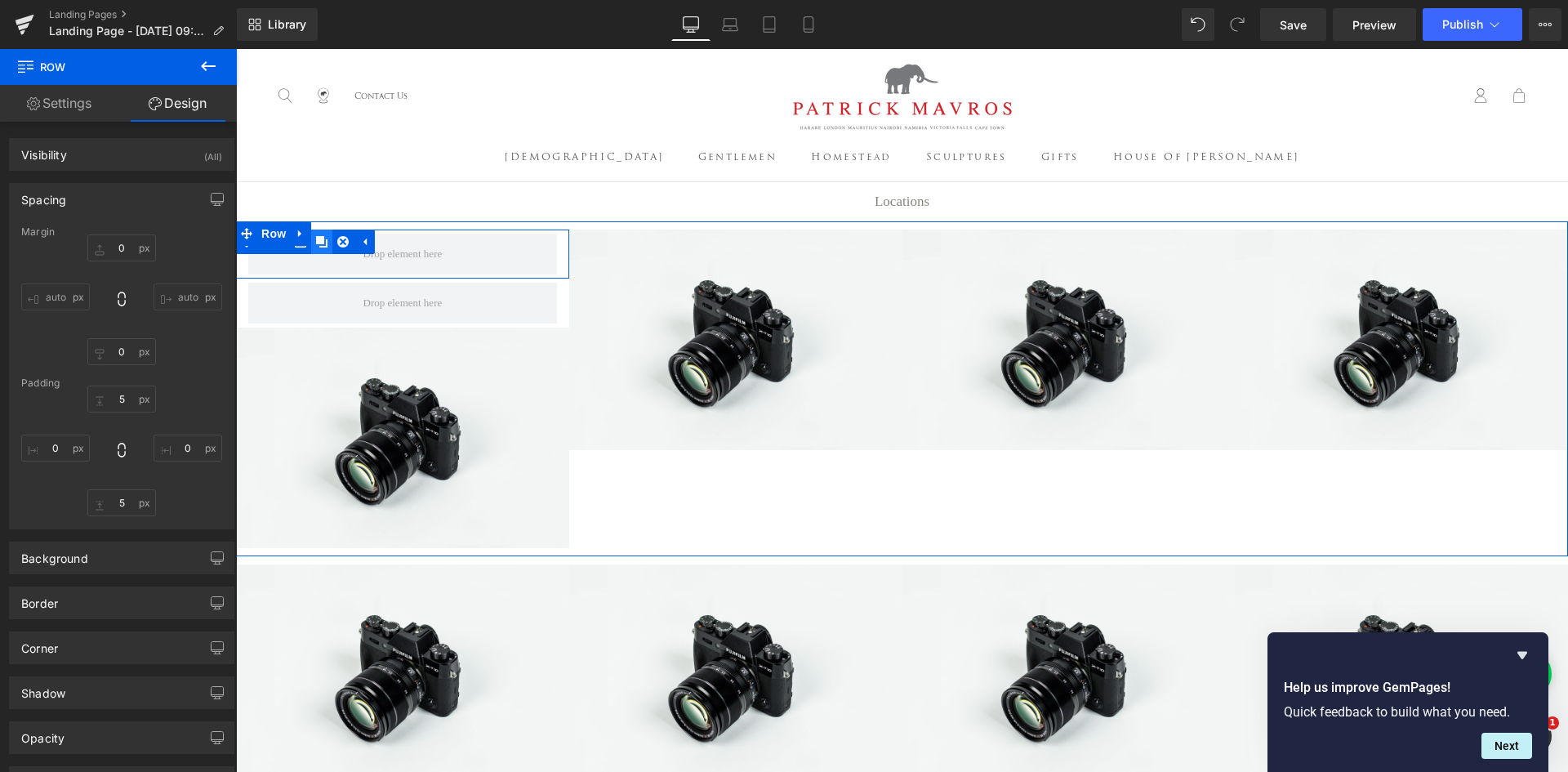
click at [316, 248] on icon at bounding box center [321, 241] width 12 height 12
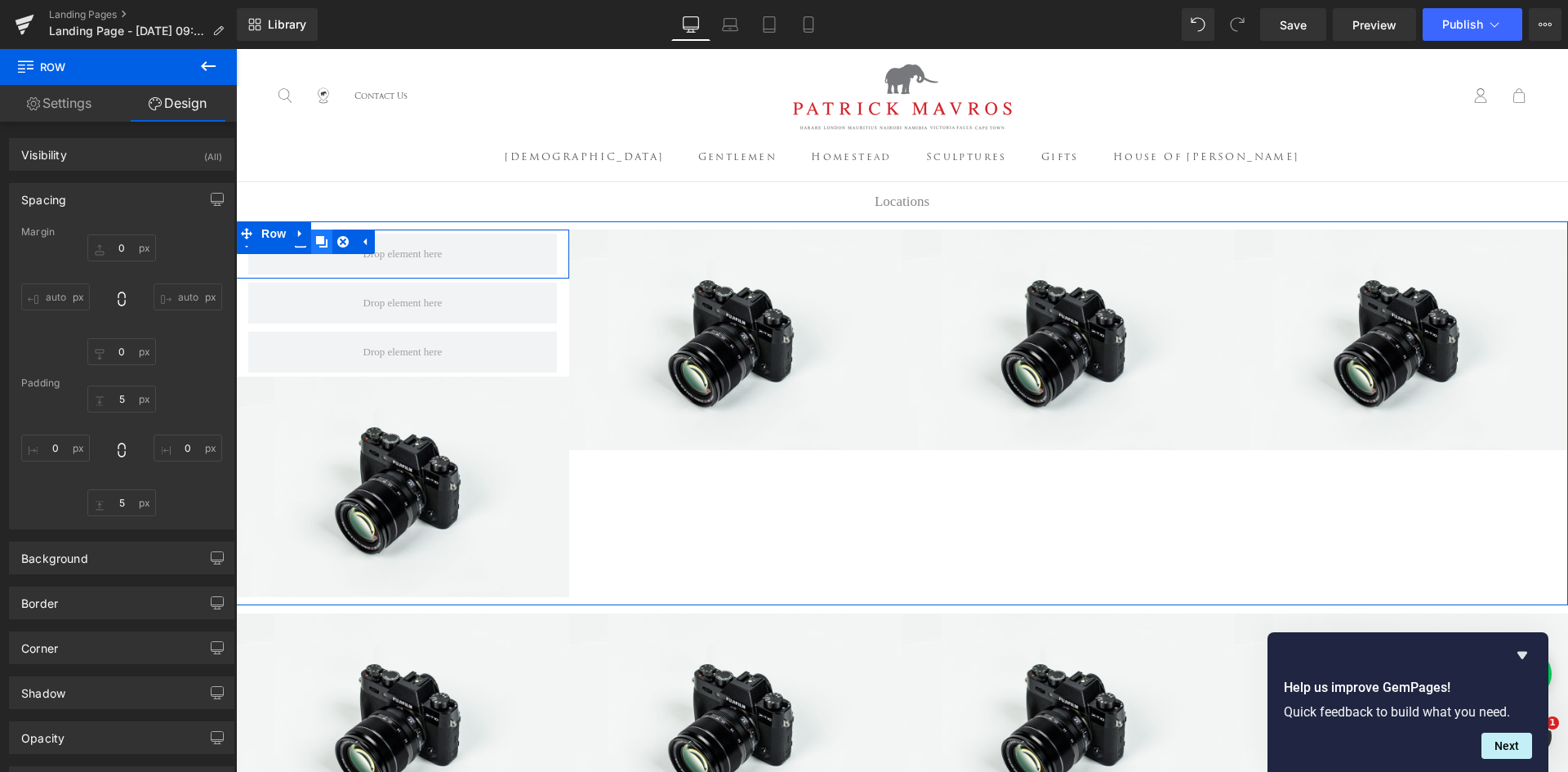
click at [316, 248] on icon at bounding box center [321, 241] width 12 height 12
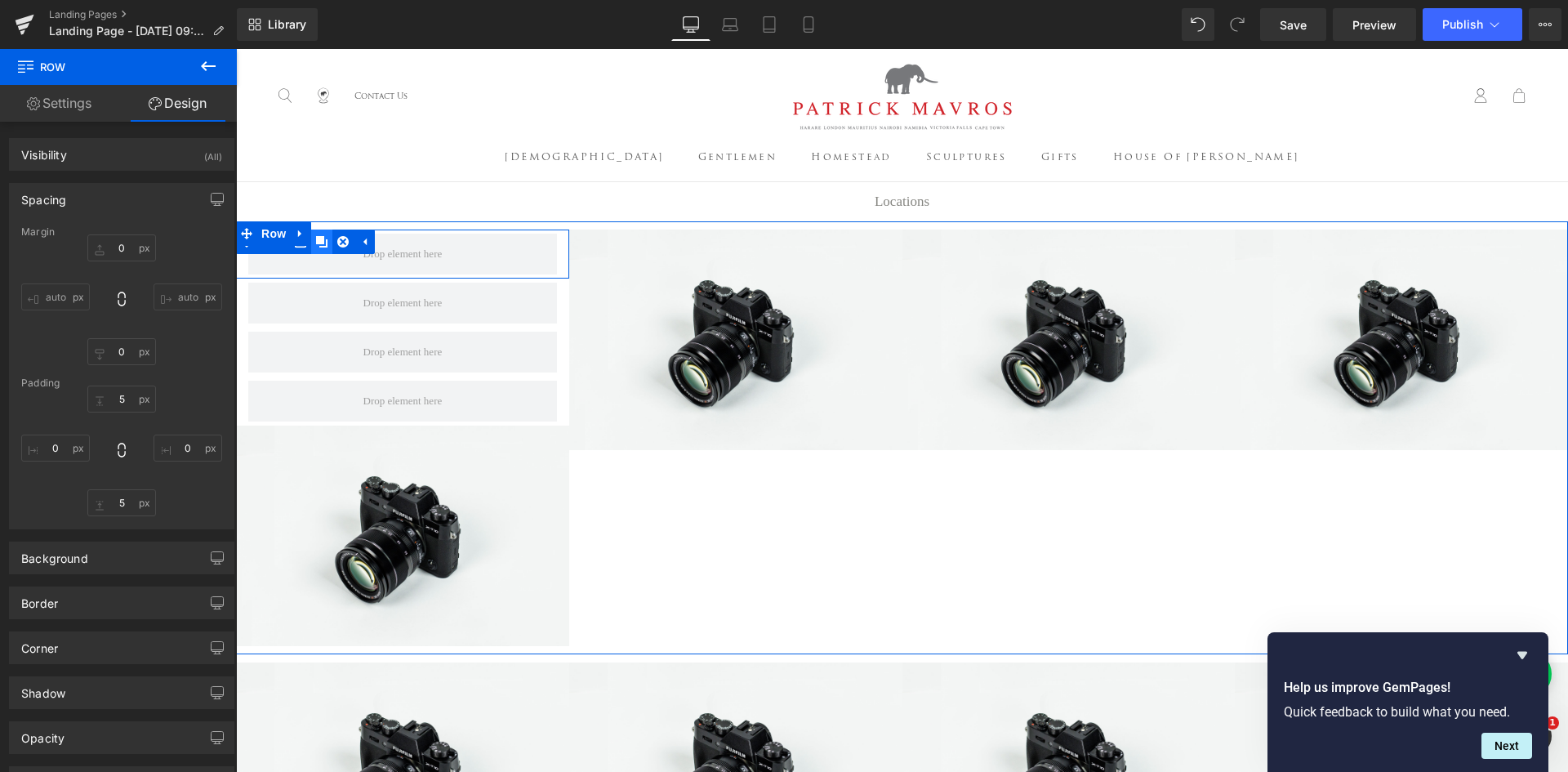
click at [316, 248] on icon at bounding box center [321, 241] width 12 height 12
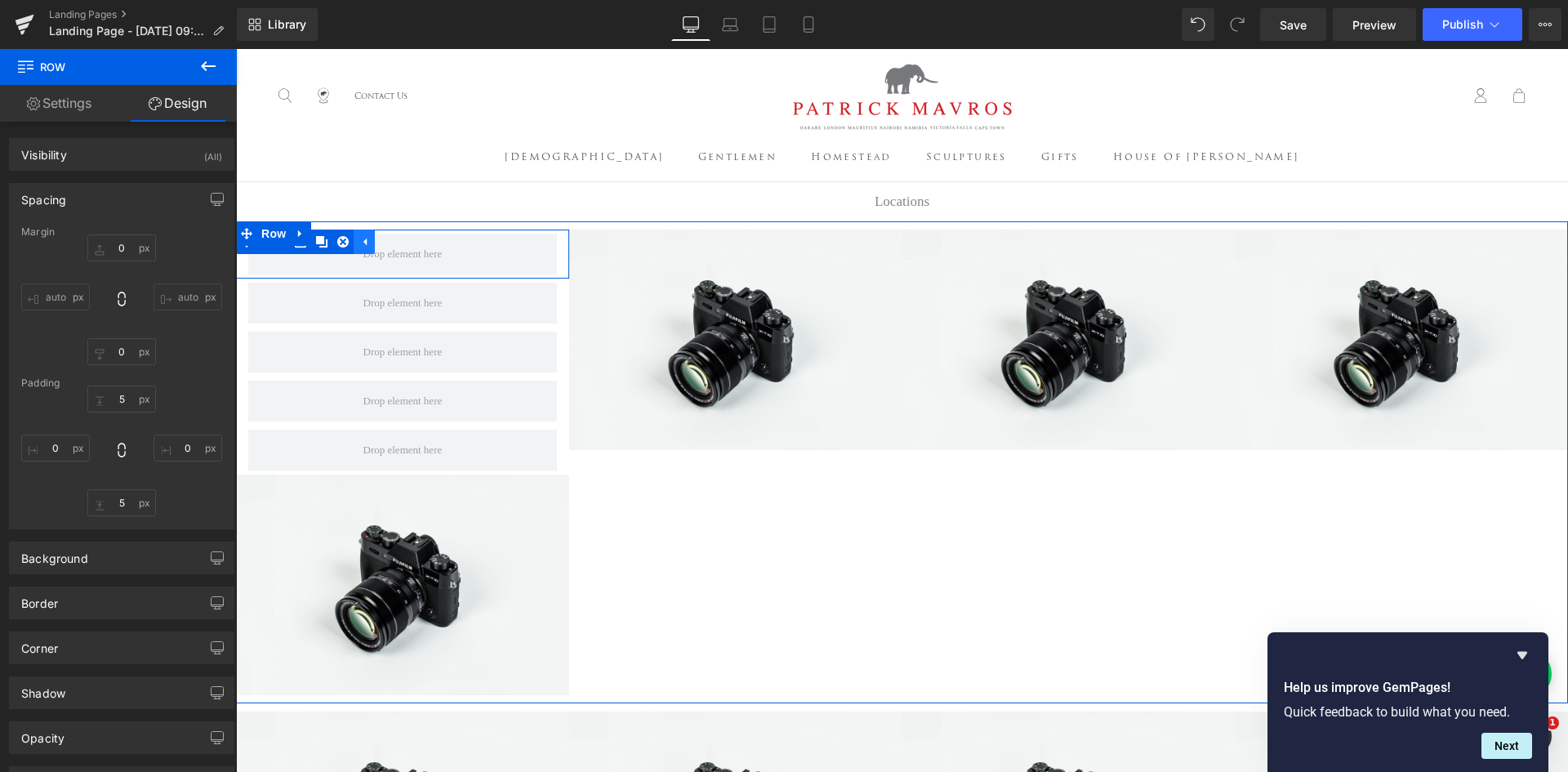
click at [358, 249] on icon at bounding box center [364, 242] width 12 height 13
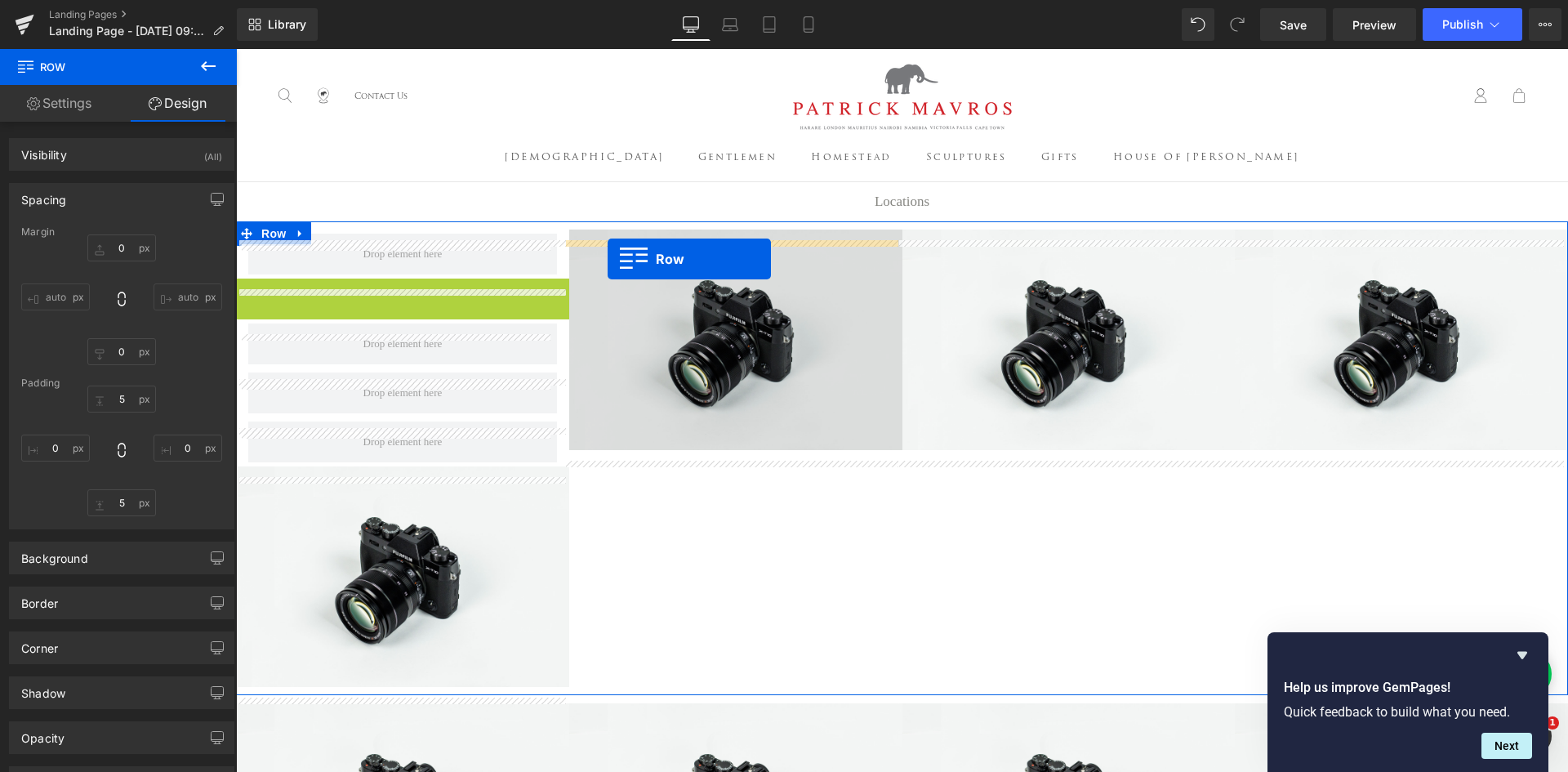
drag, startPoint x: 241, startPoint y: 298, endPoint x: 608, endPoint y: 259, distance: 369.1
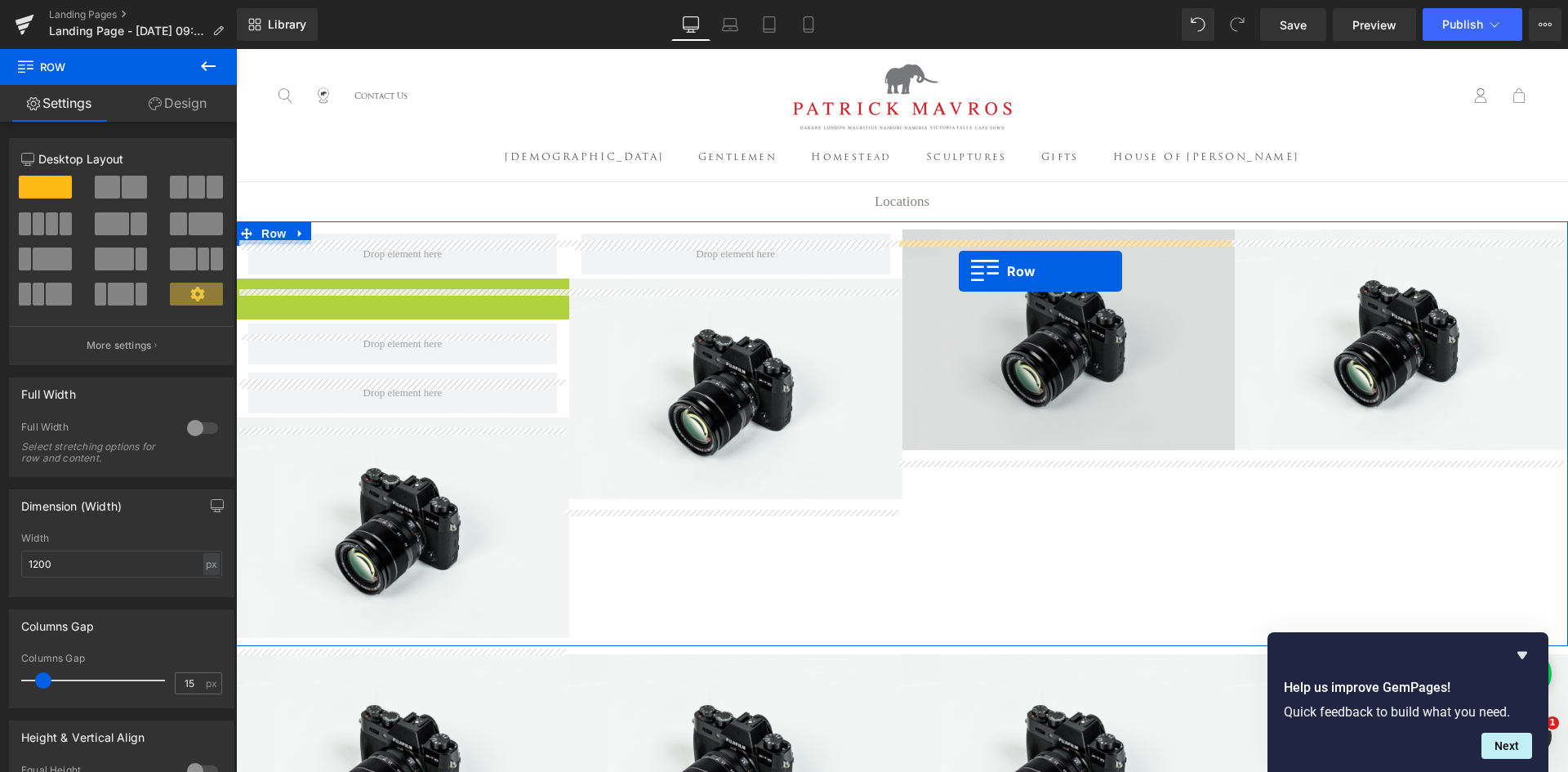
drag, startPoint x: 246, startPoint y: 300, endPoint x: 959, endPoint y: 271, distance: 713.6
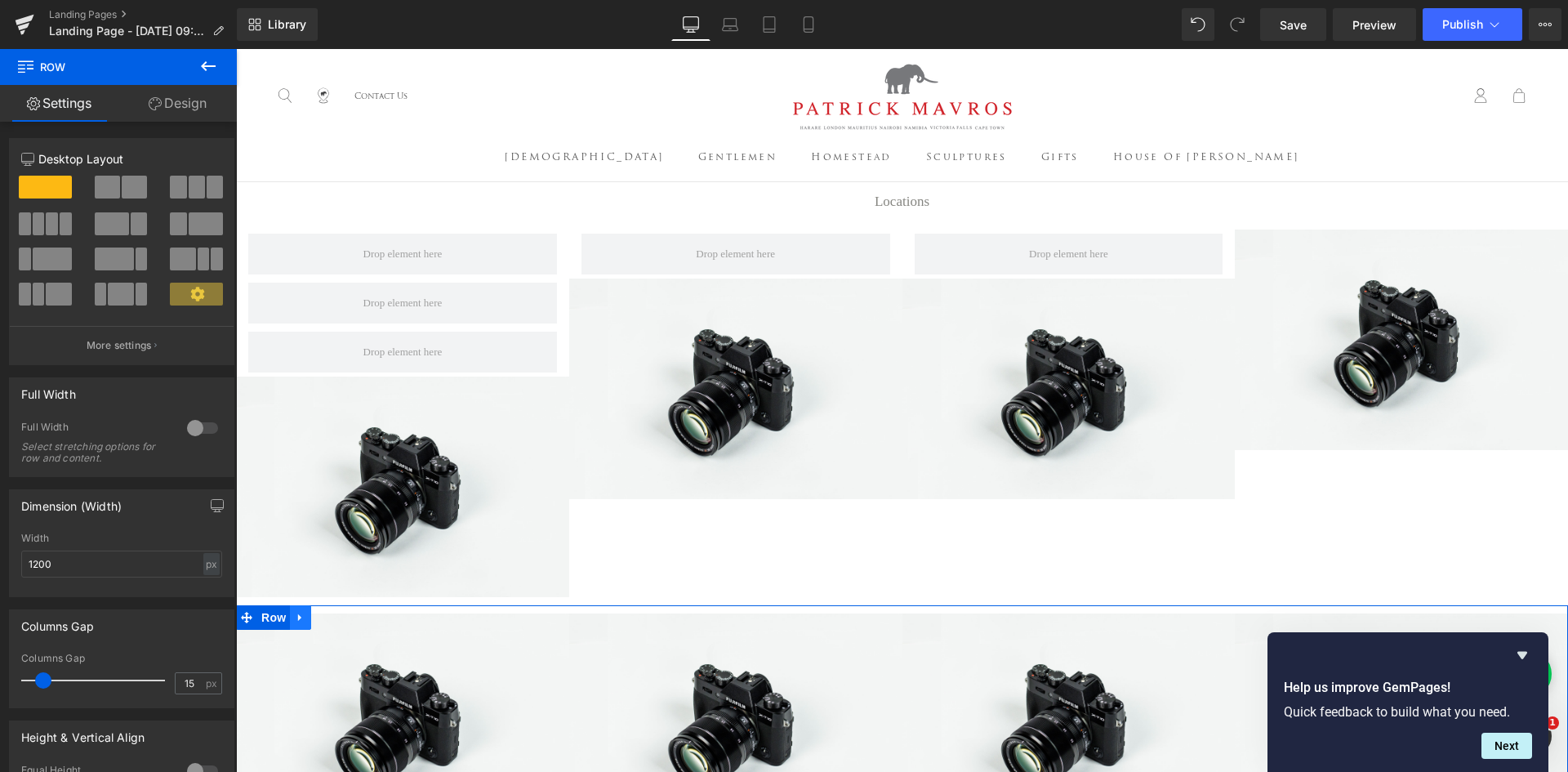
click at [298, 622] on icon at bounding box center [300, 618] width 4 height 7
click at [340, 623] on icon at bounding box center [343, 618] width 12 height 12
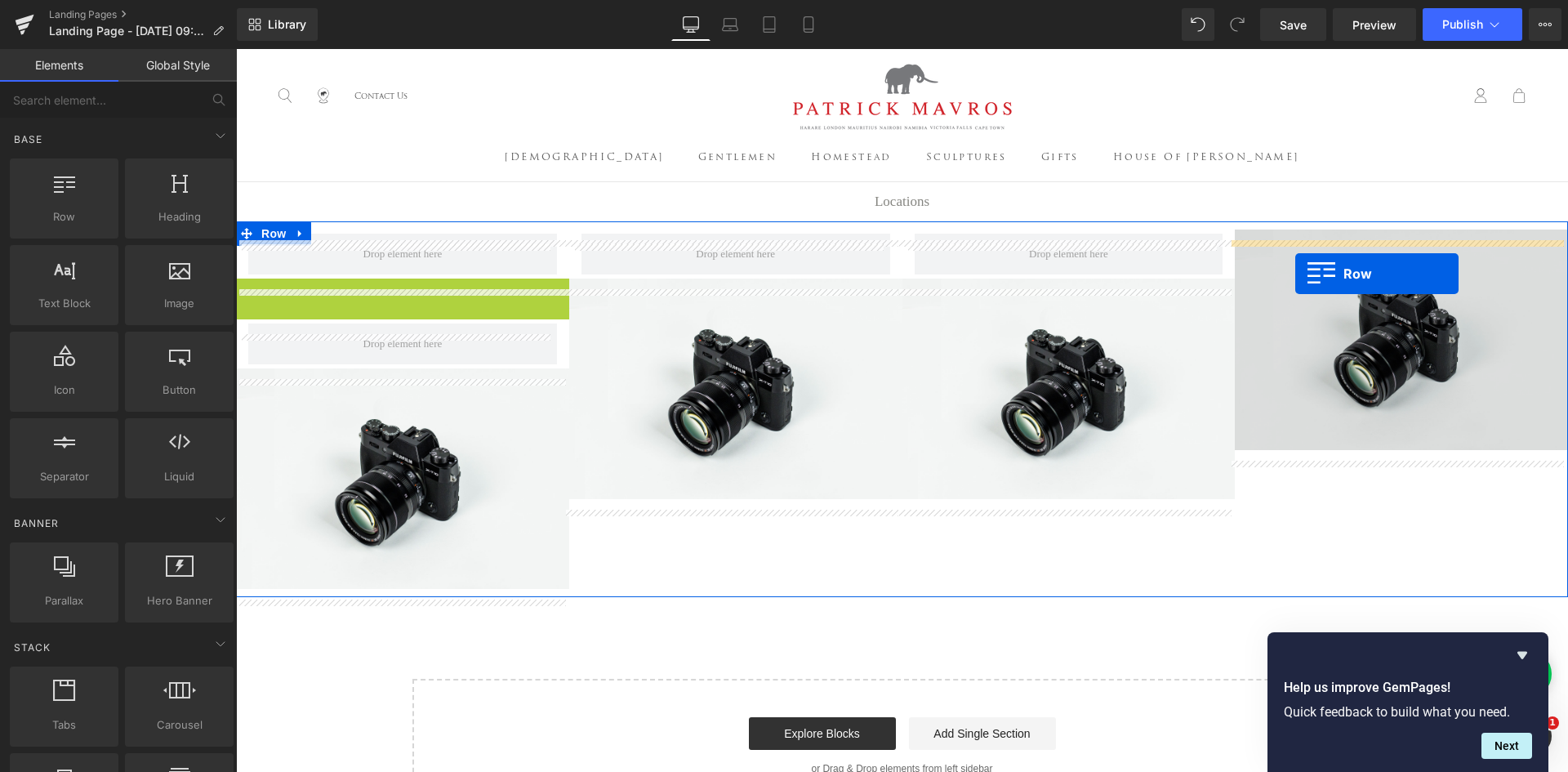
drag, startPoint x: 244, startPoint y: 302, endPoint x: 1295, endPoint y: 274, distance: 1051.4
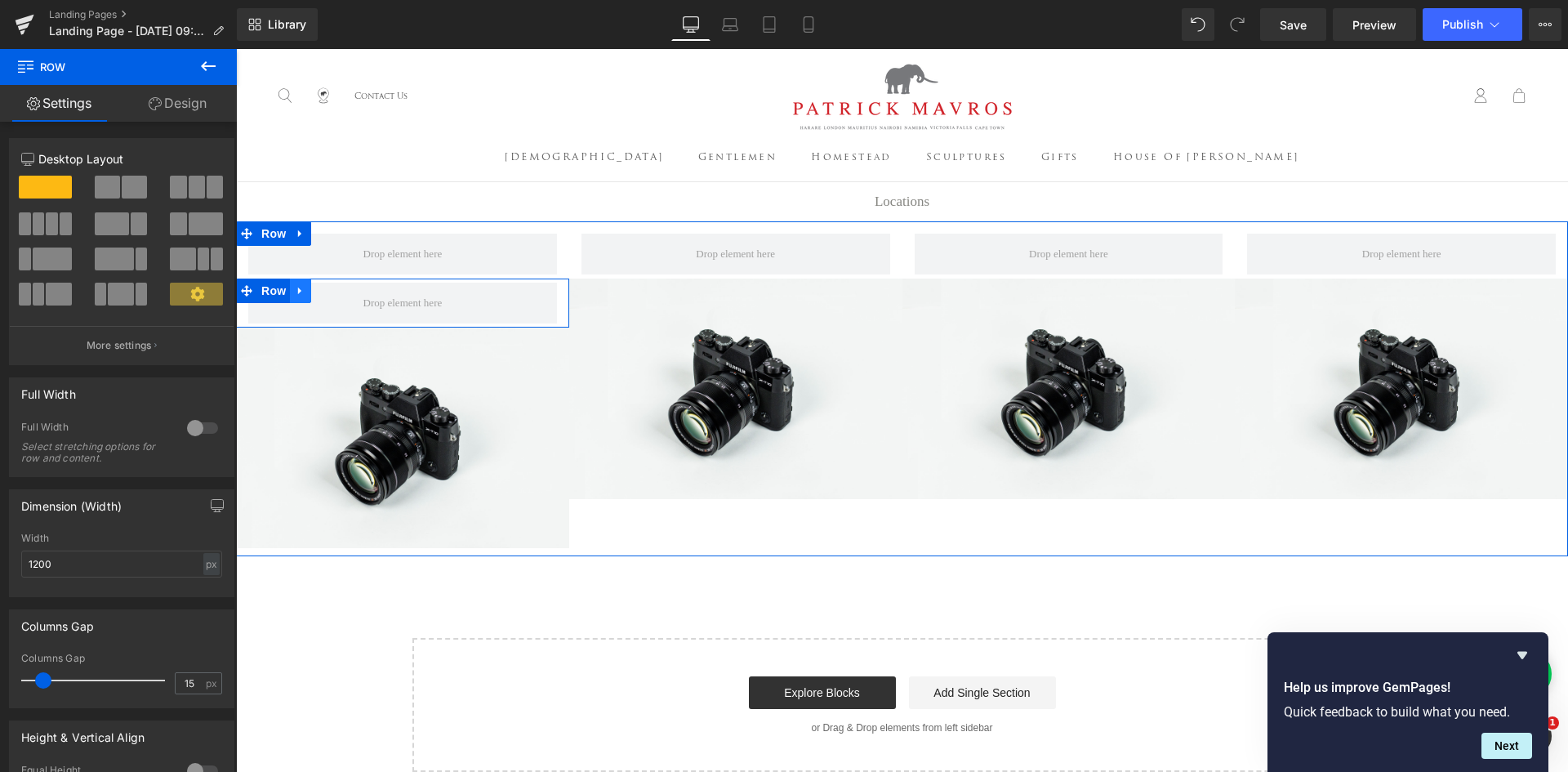
click at [302, 303] on link at bounding box center [301, 290] width 22 height 24
click at [337, 296] on icon at bounding box center [343, 291] width 12 height 12
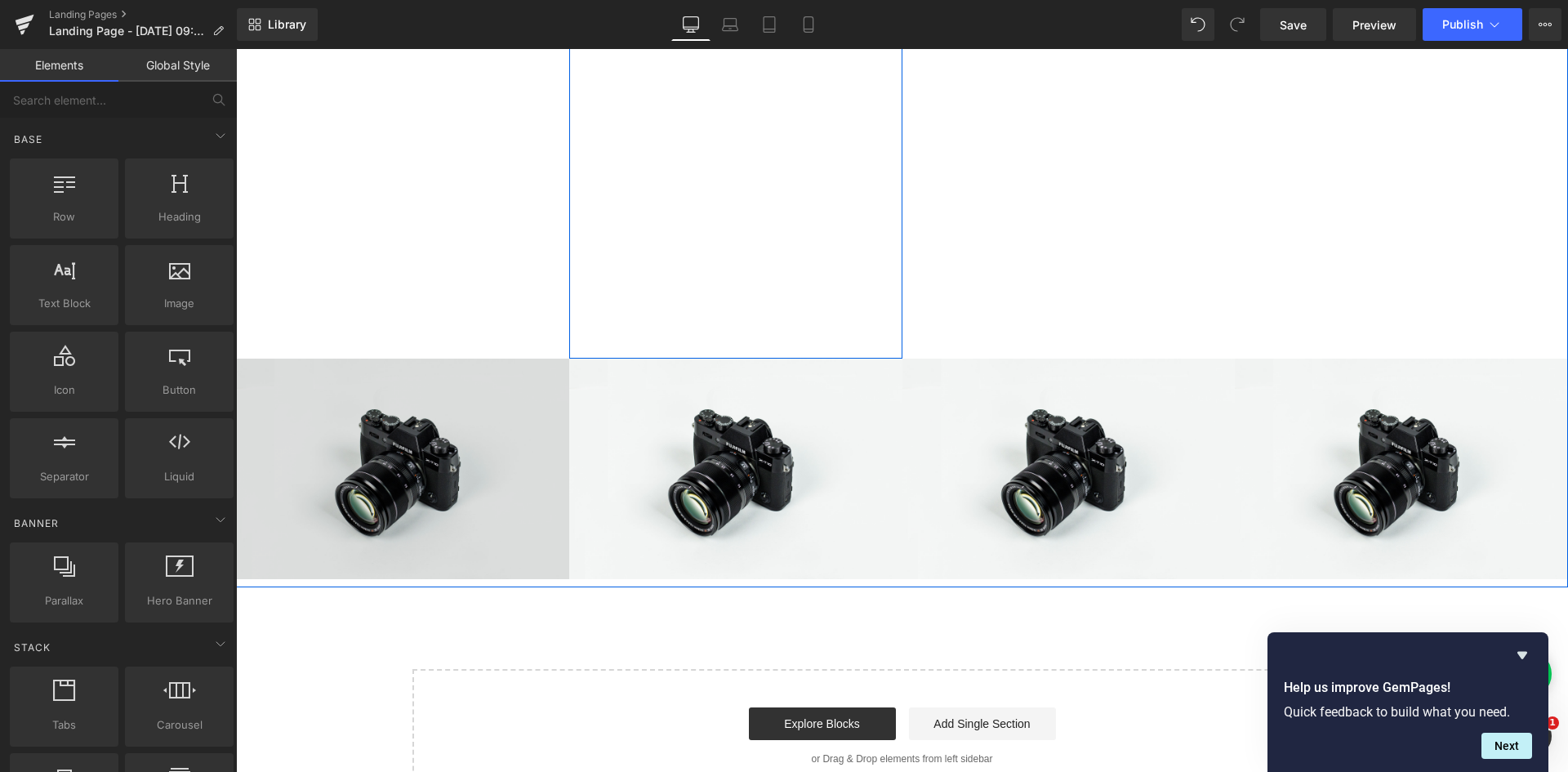
scroll to position [408, 0]
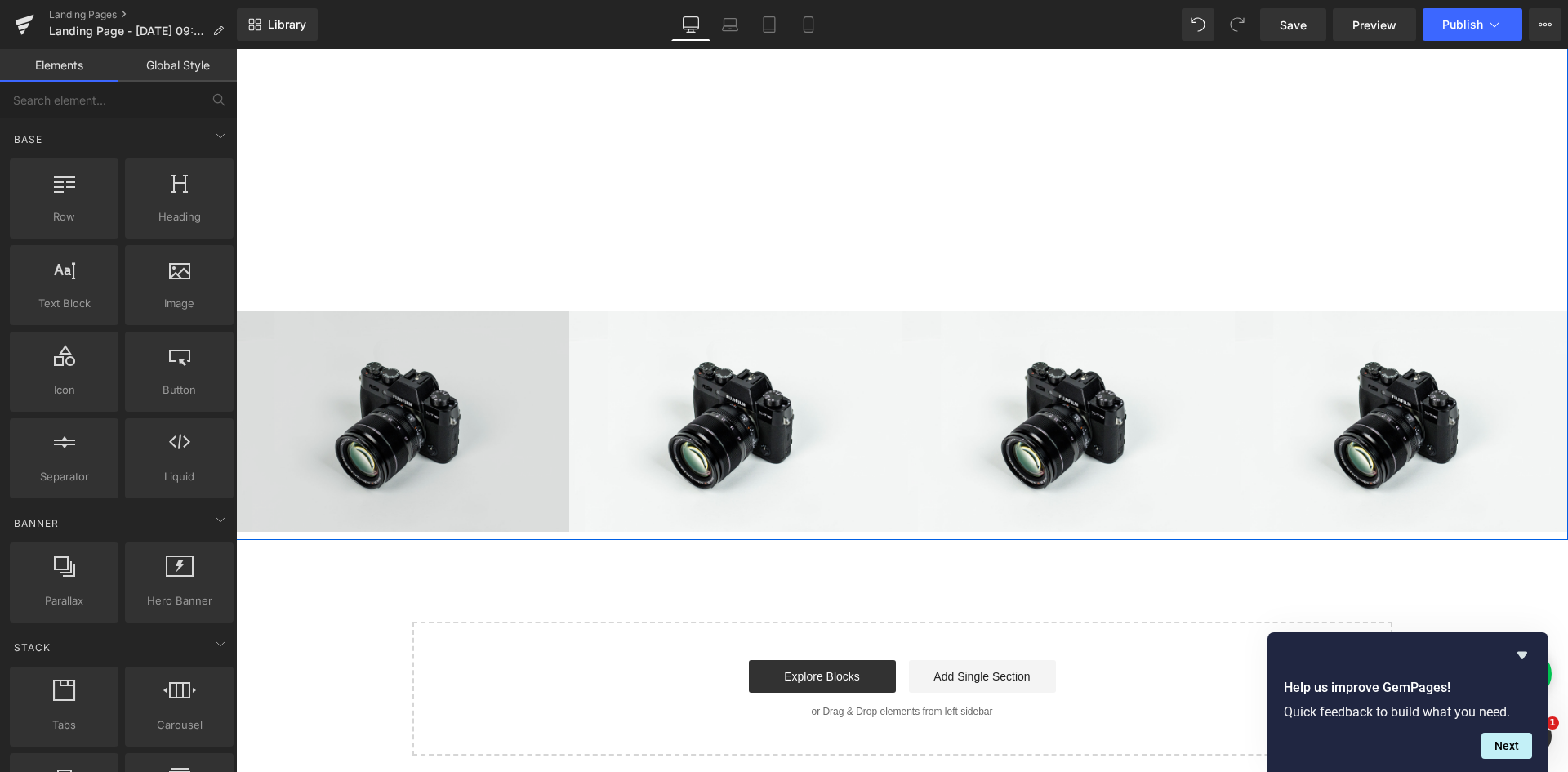
click at [370, 404] on img at bounding box center [402, 422] width 333 height 221
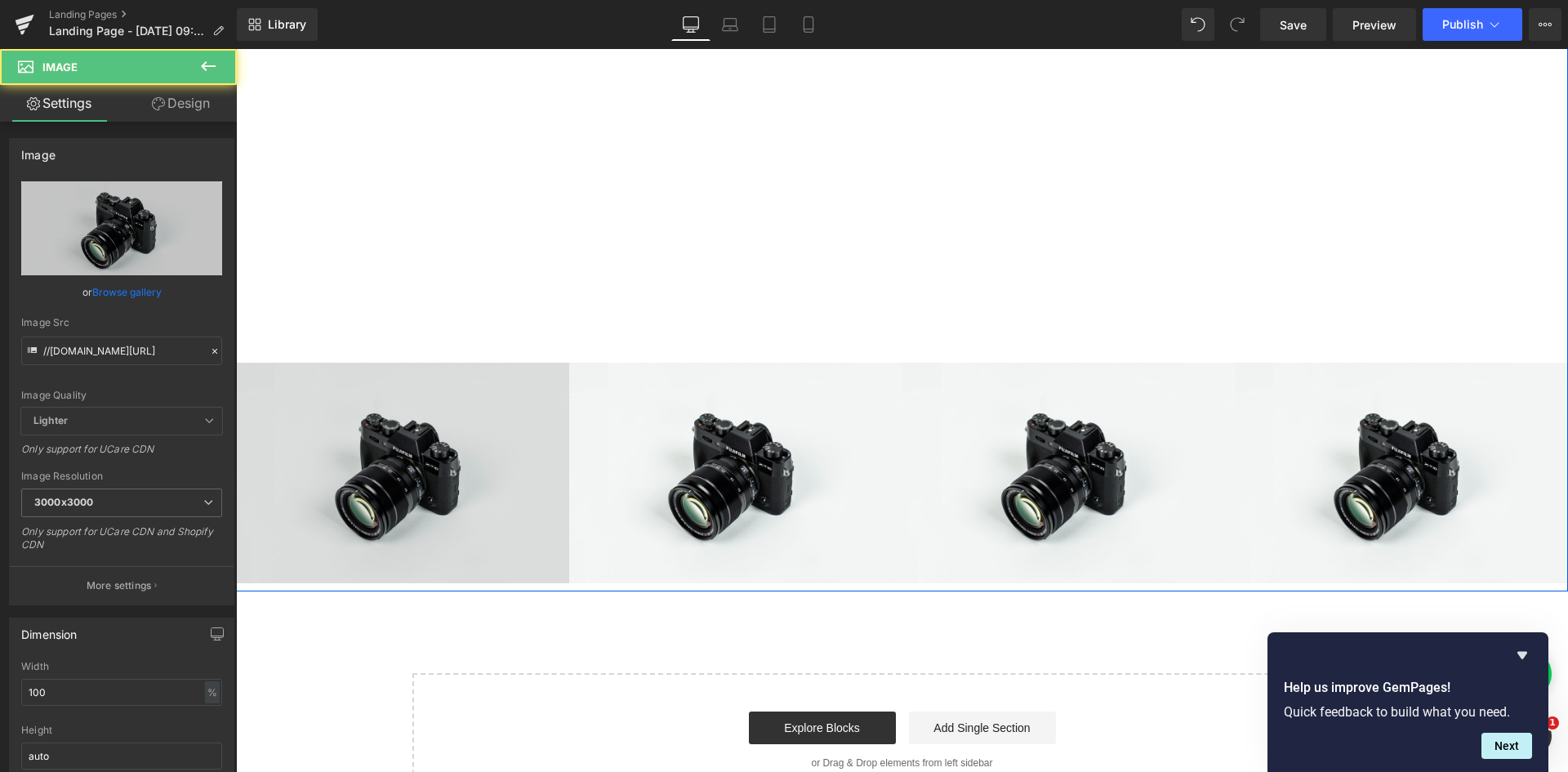
scroll to position [245, 0]
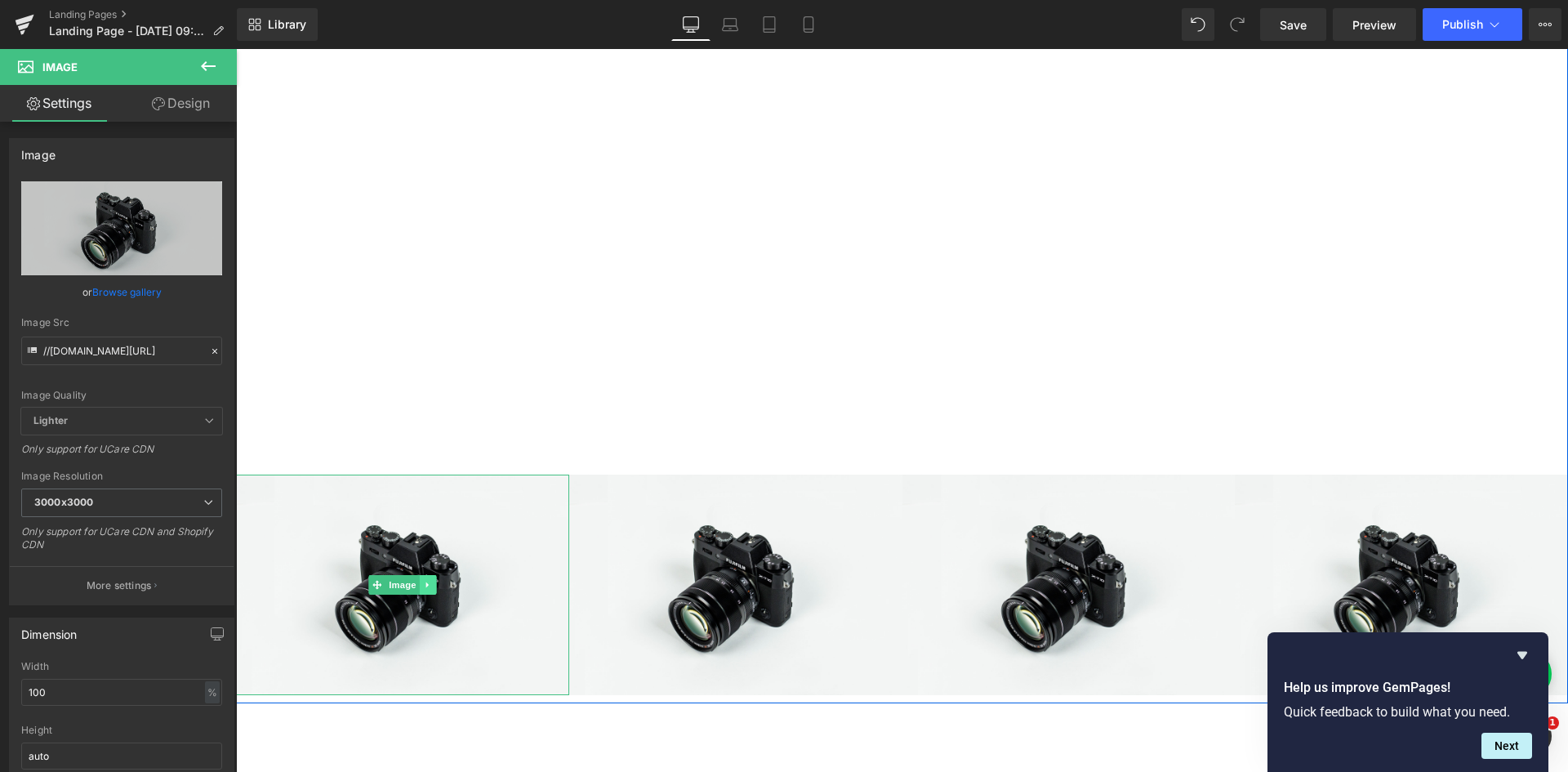
click at [423, 590] on icon at bounding box center [427, 584] width 9 height 10
click at [432, 590] on icon at bounding box center [436, 584] width 9 height 10
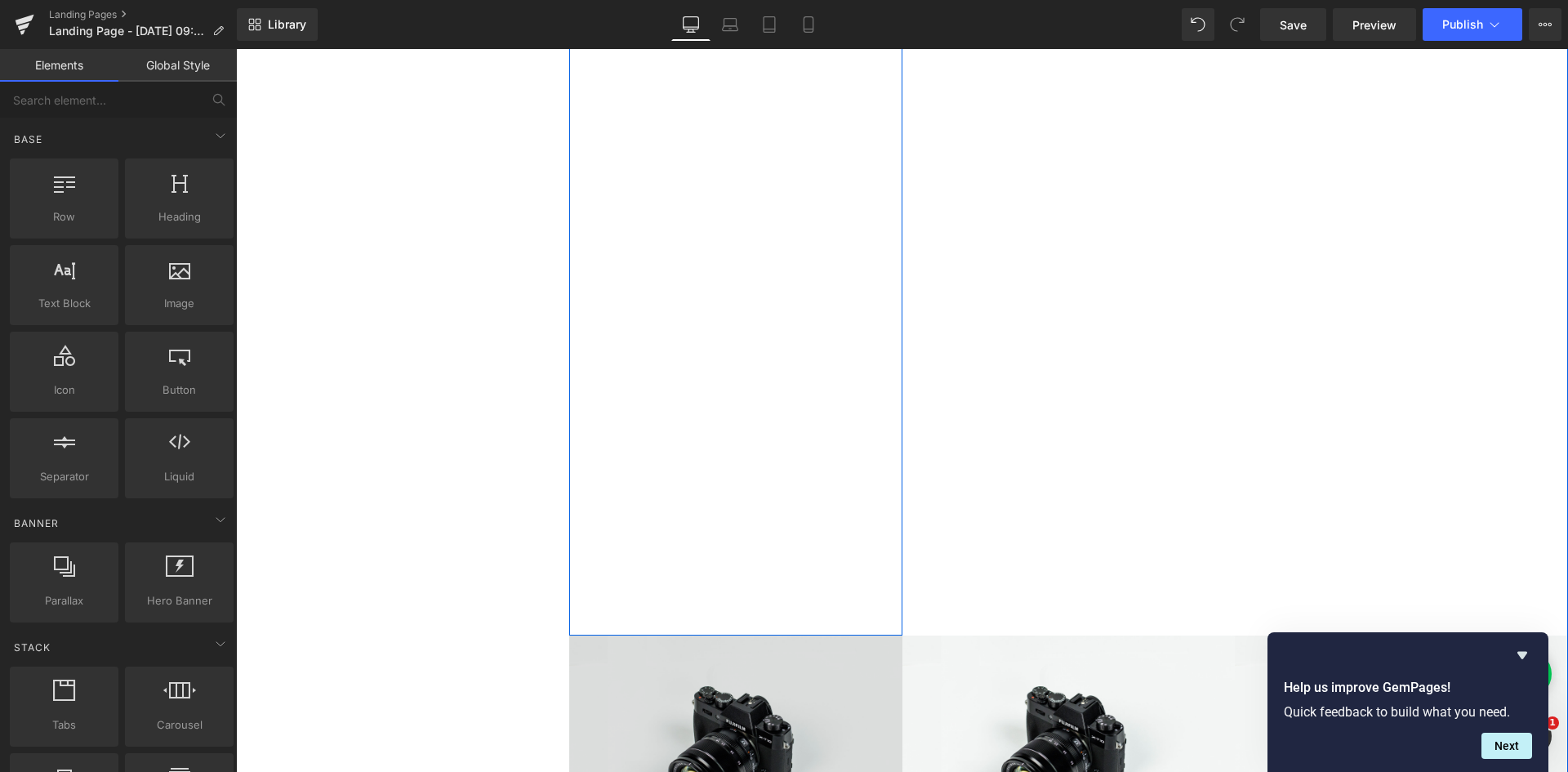
scroll to position [817, 0]
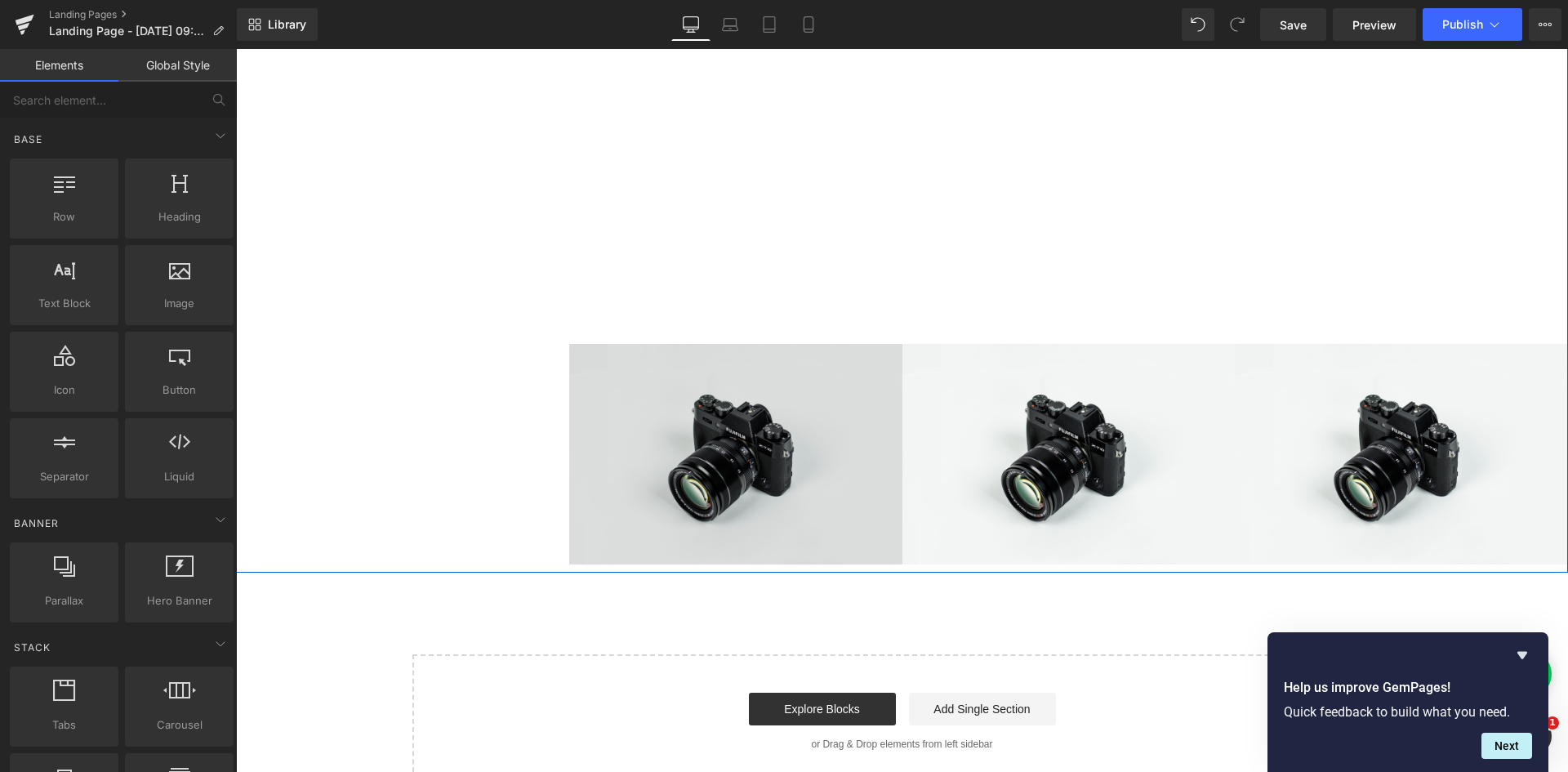
click at [614, 465] on img at bounding box center [735, 454] width 333 height 221
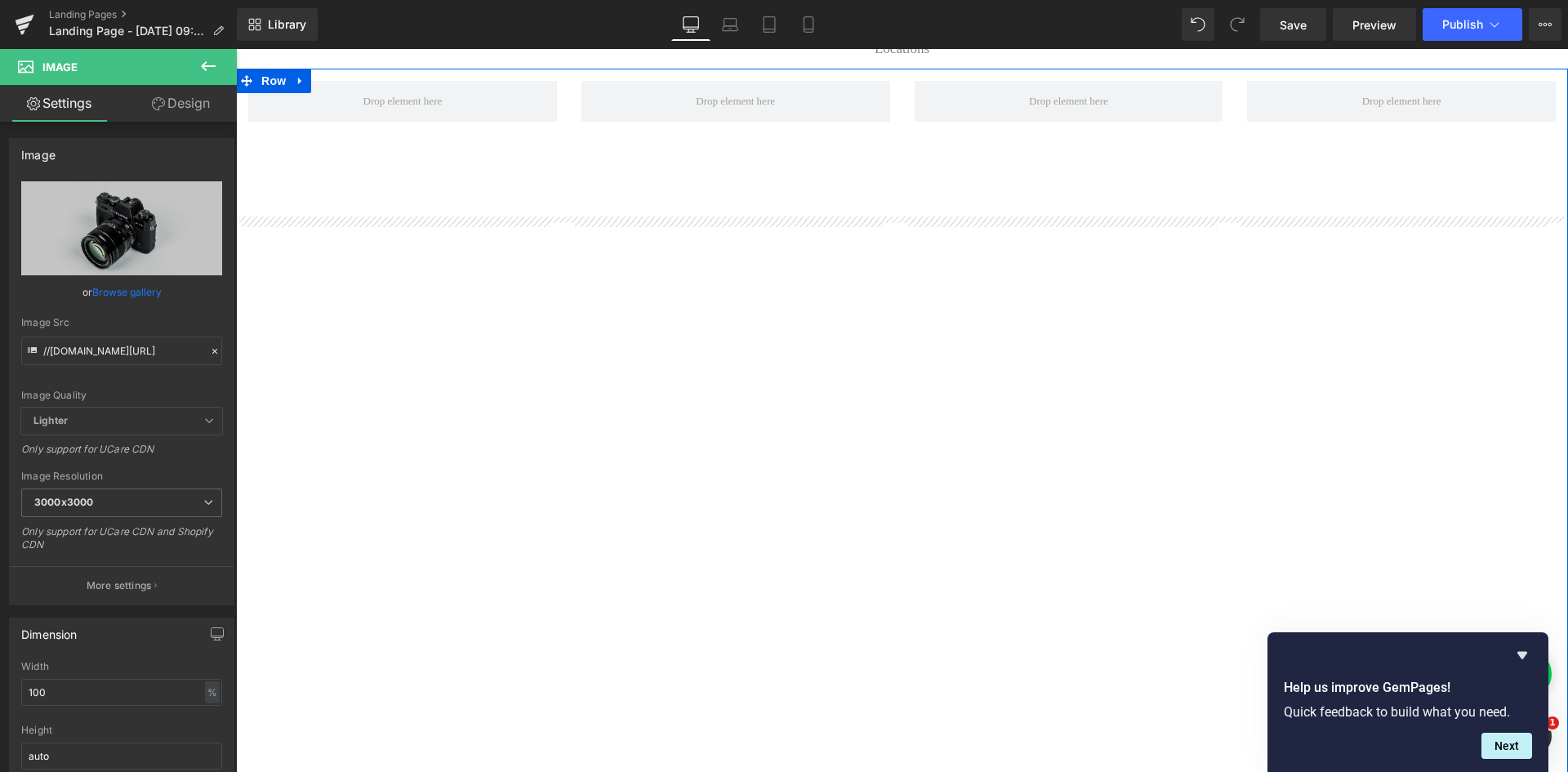
scroll to position [0, 0]
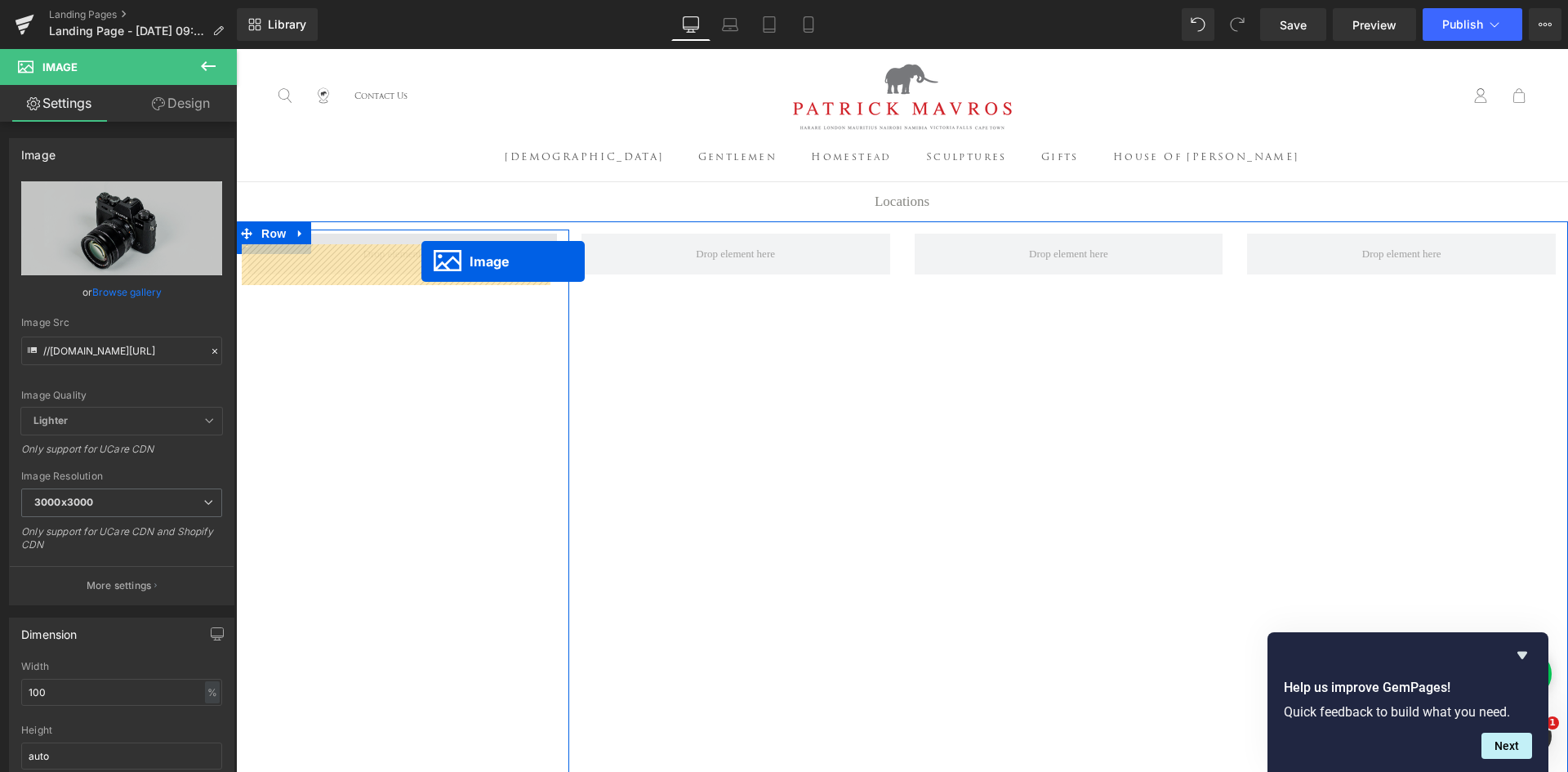
drag, startPoint x: 702, startPoint y: 464, endPoint x: 422, endPoint y: 261, distance: 345.8
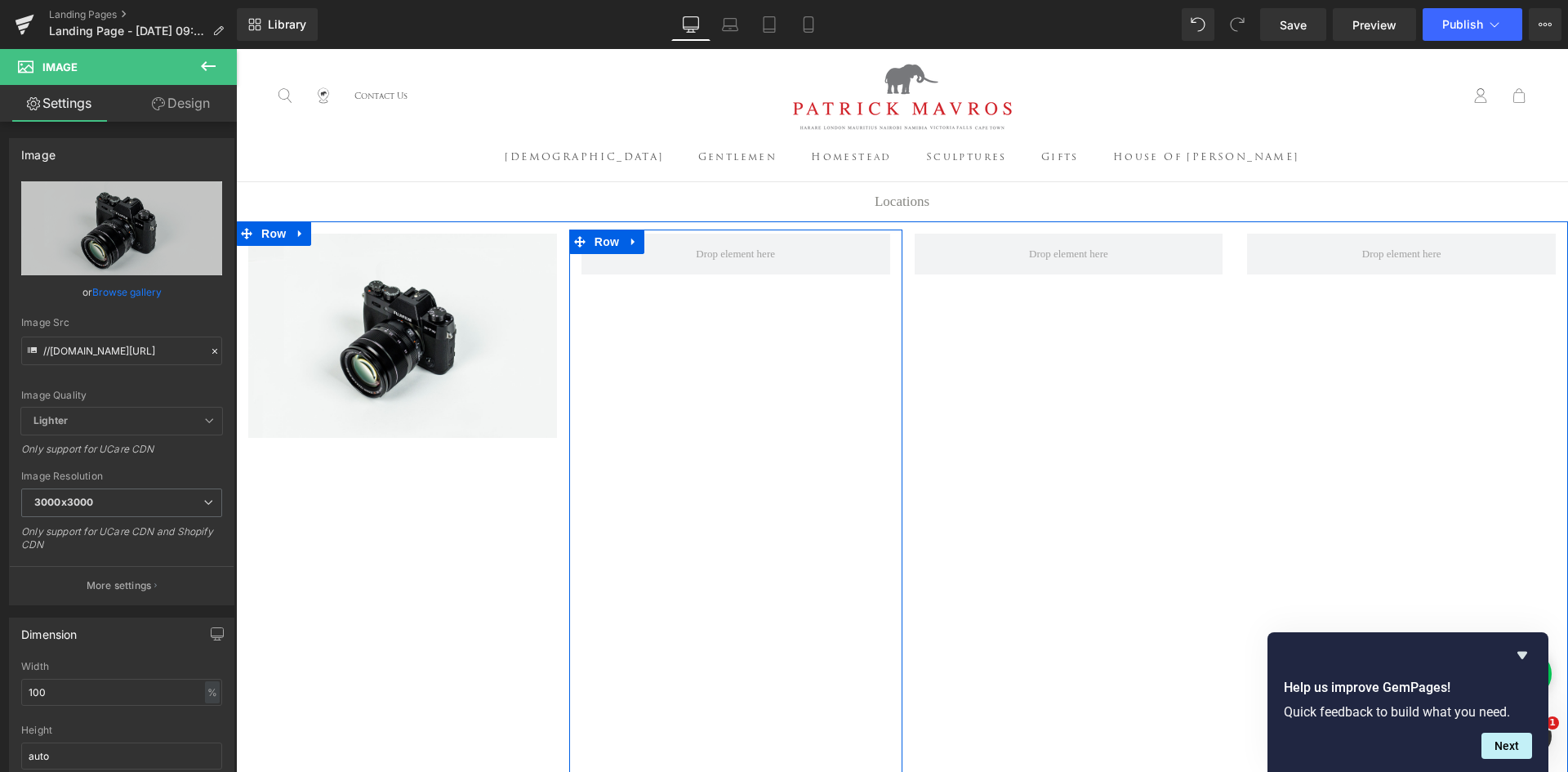
click at [635, 254] on link at bounding box center [634, 241] width 22 height 24
click at [670, 249] on icon at bounding box center [676, 242] width 12 height 13
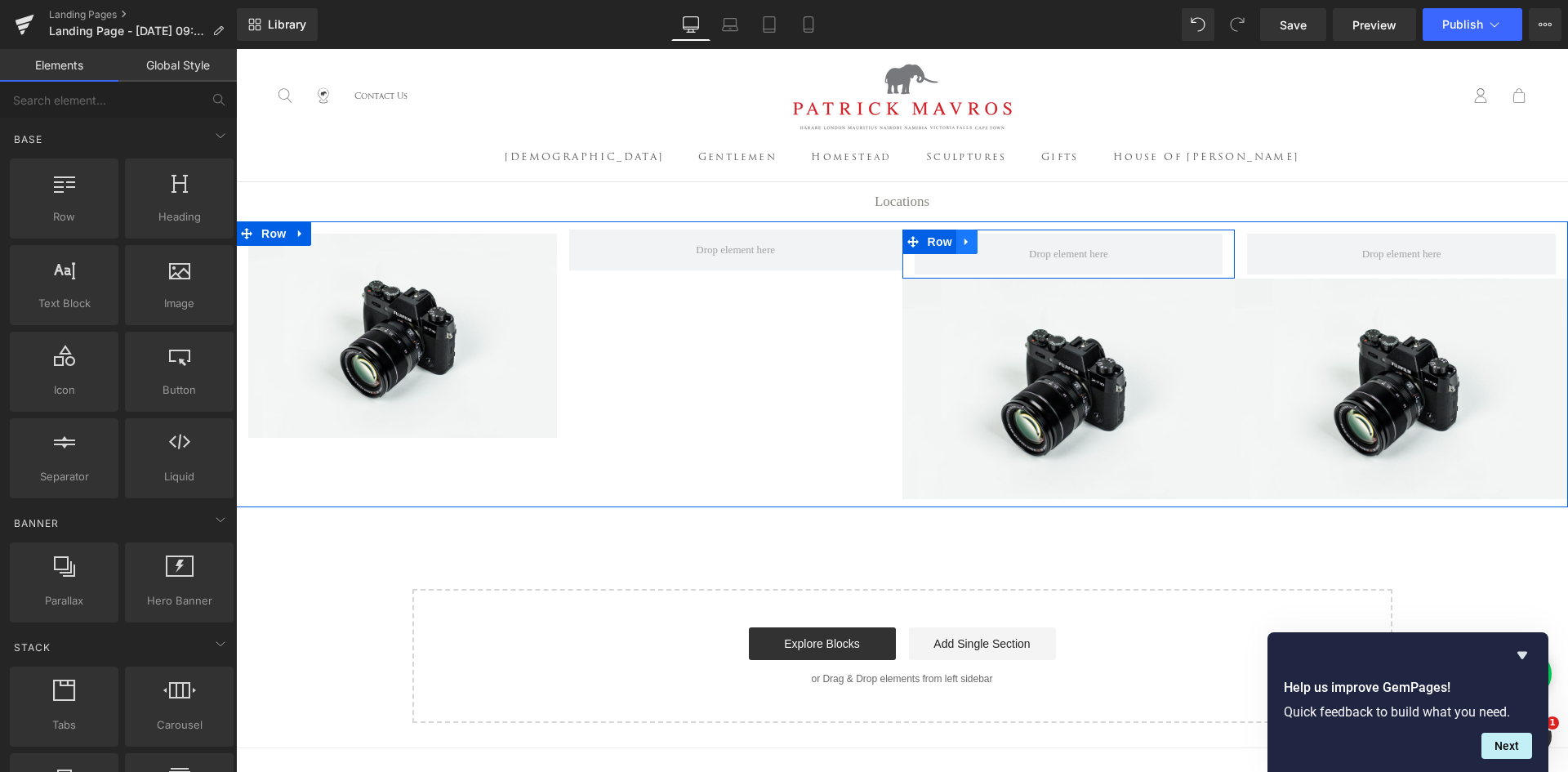
click at [963, 249] on icon at bounding box center [967, 242] width 12 height 13
click at [1009, 249] on icon at bounding box center [1009, 242] width 12 height 13
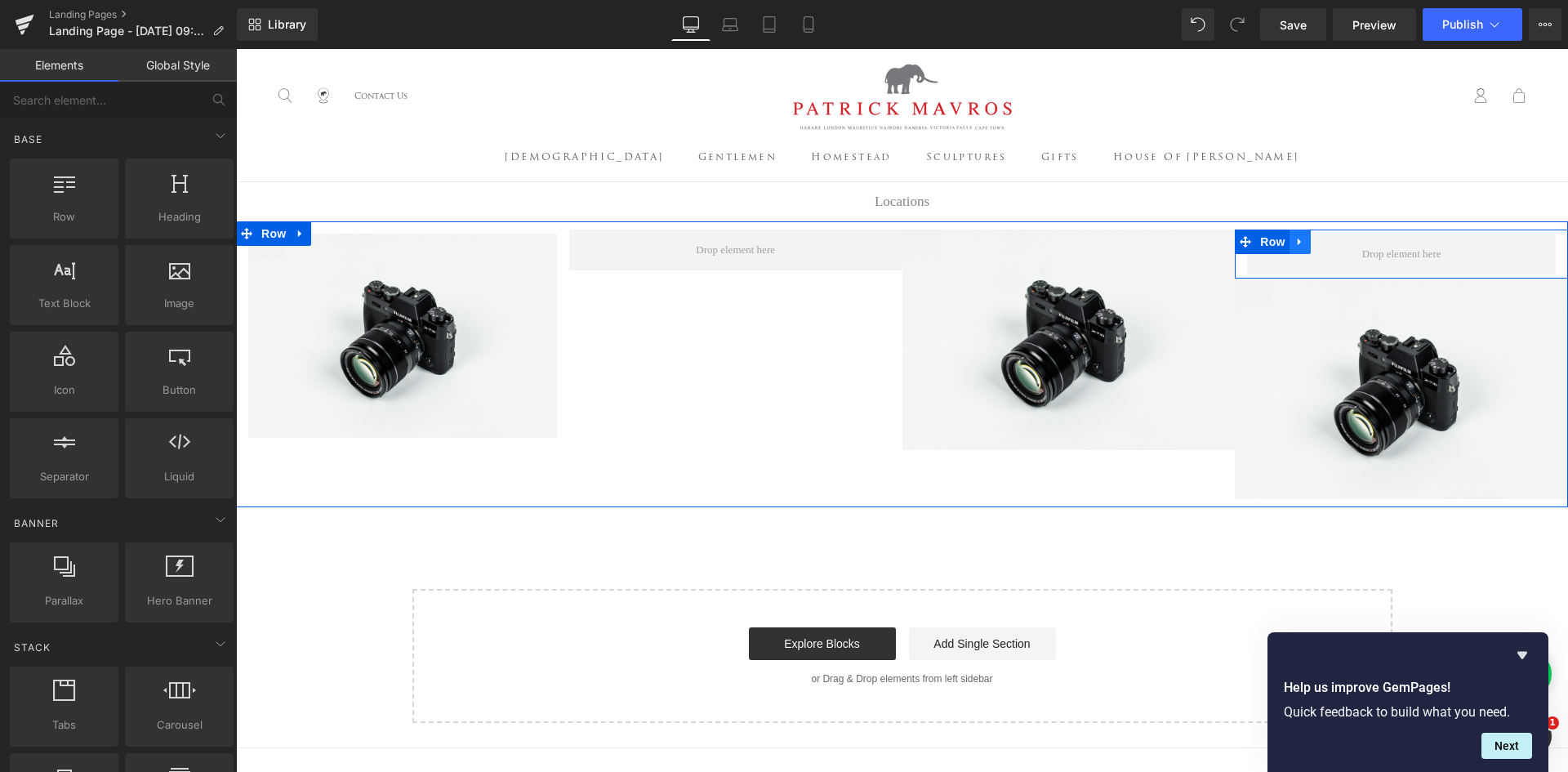
click at [1296, 249] on icon at bounding box center [1300, 242] width 12 height 13
click at [1337, 248] on icon at bounding box center [1343, 241] width 12 height 12
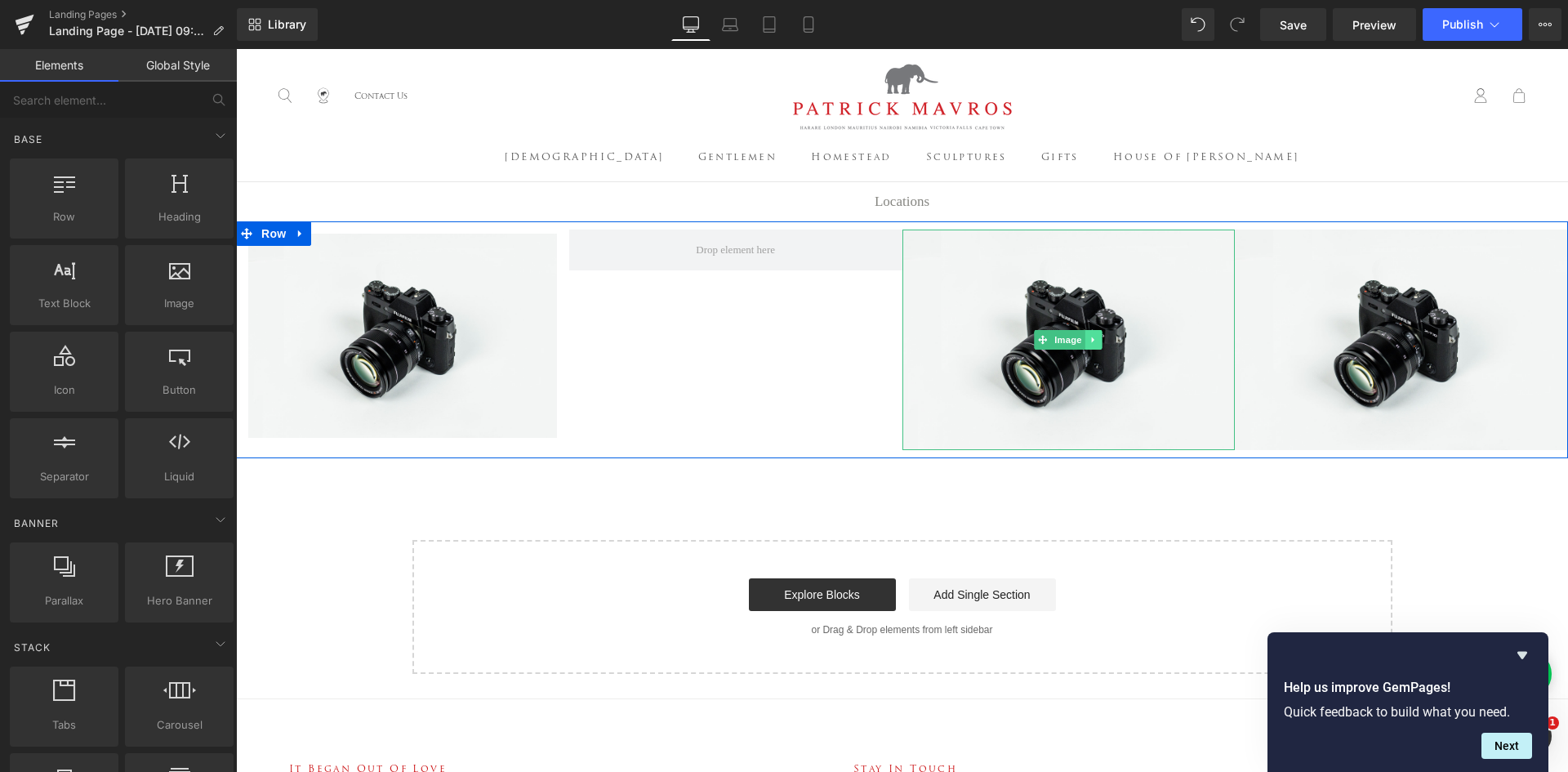
click at [1093, 349] on link at bounding box center [1093, 340] width 17 height 20
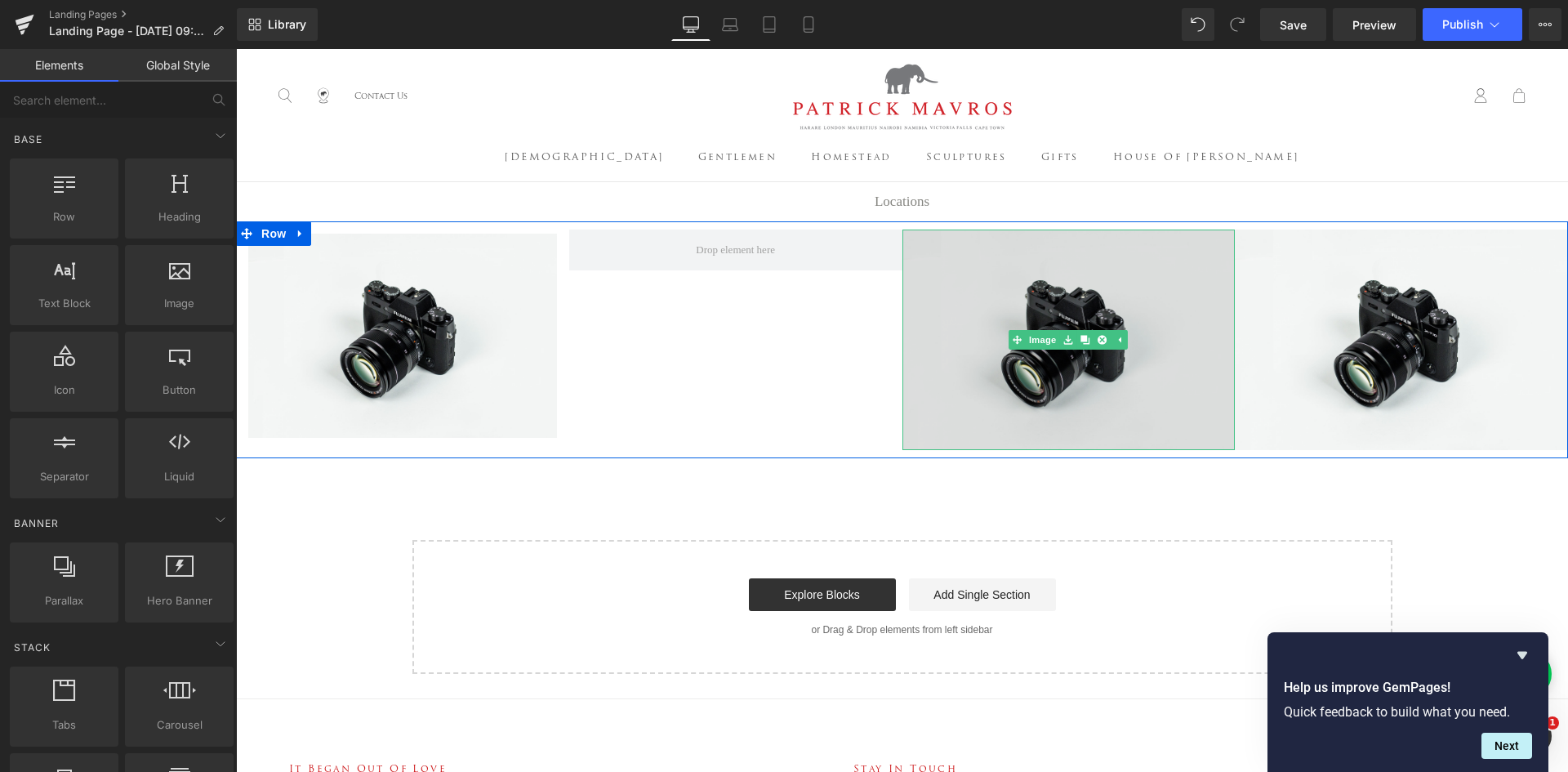
drag, startPoint x: 1093, startPoint y: 354, endPoint x: 1128, endPoint y: 354, distance: 35.0
click at [1098, 345] on icon at bounding box center [1102, 339] width 9 height 10
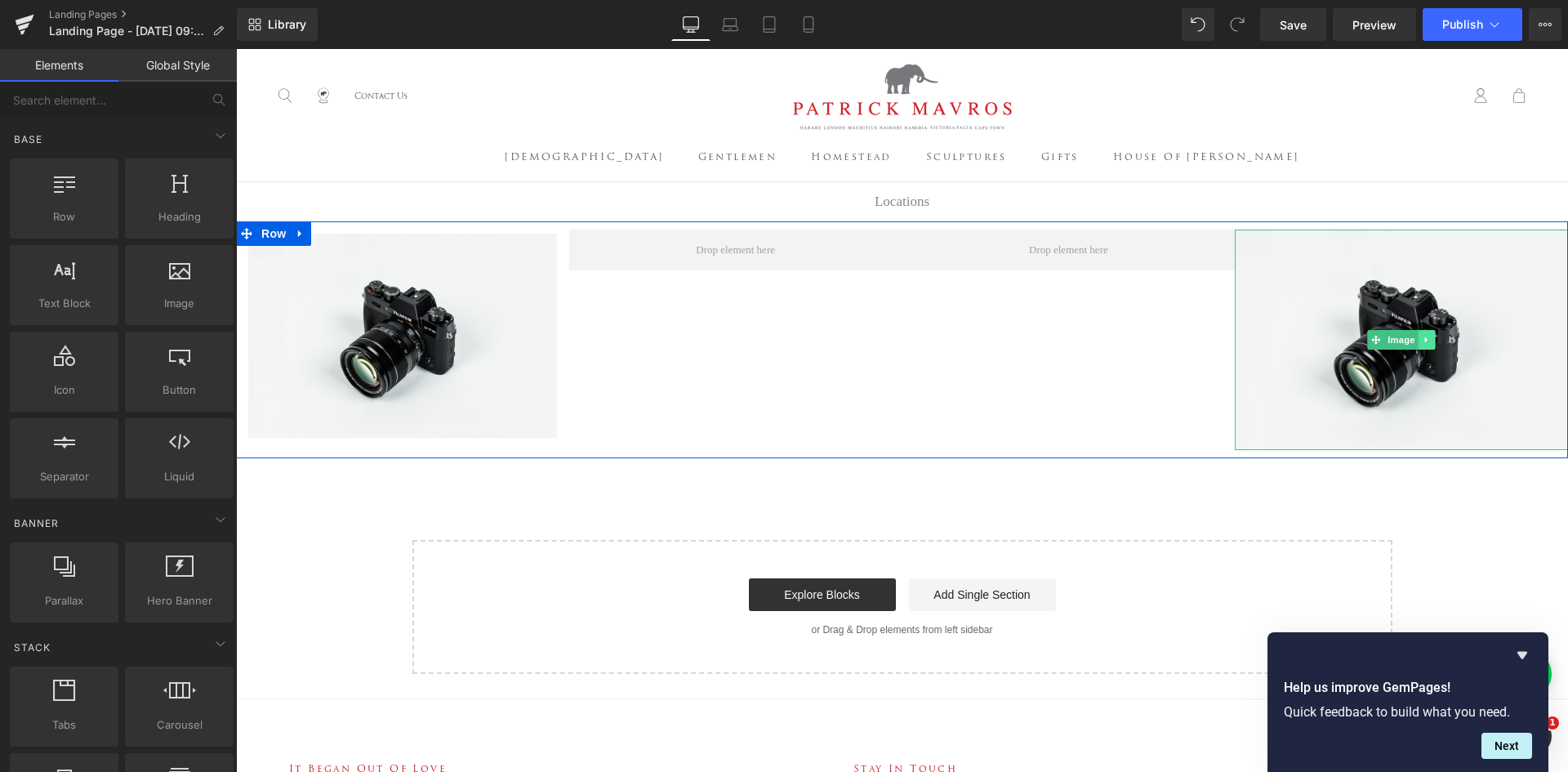
click at [1424, 345] on icon at bounding box center [1427, 339] width 9 height 10
click at [1431, 345] on icon at bounding box center [1435, 339] width 9 height 10
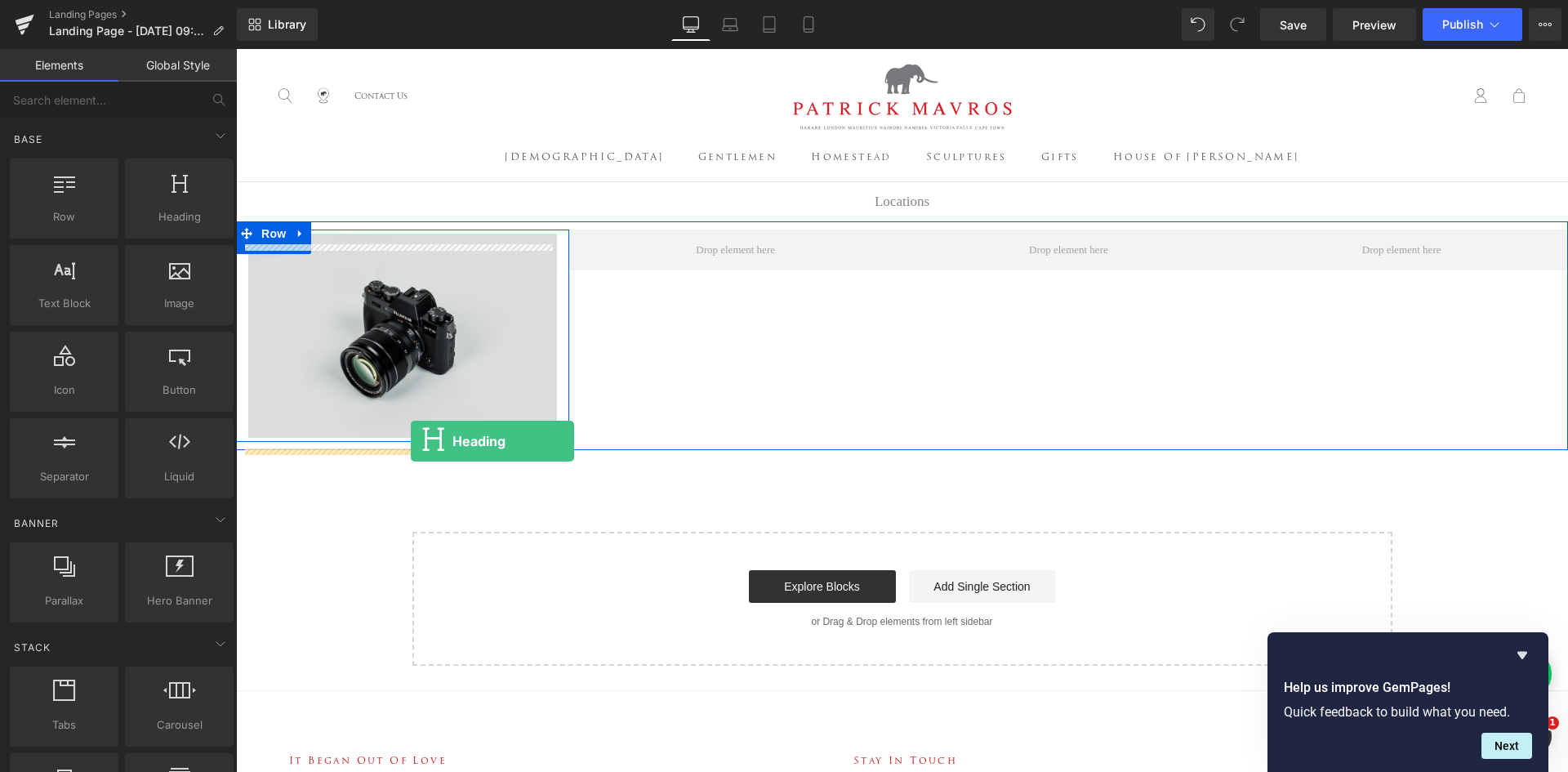
drag, startPoint x: 389, startPoint y: 255, endPoint x: 411, endPoint y: 441, distance: 187.3
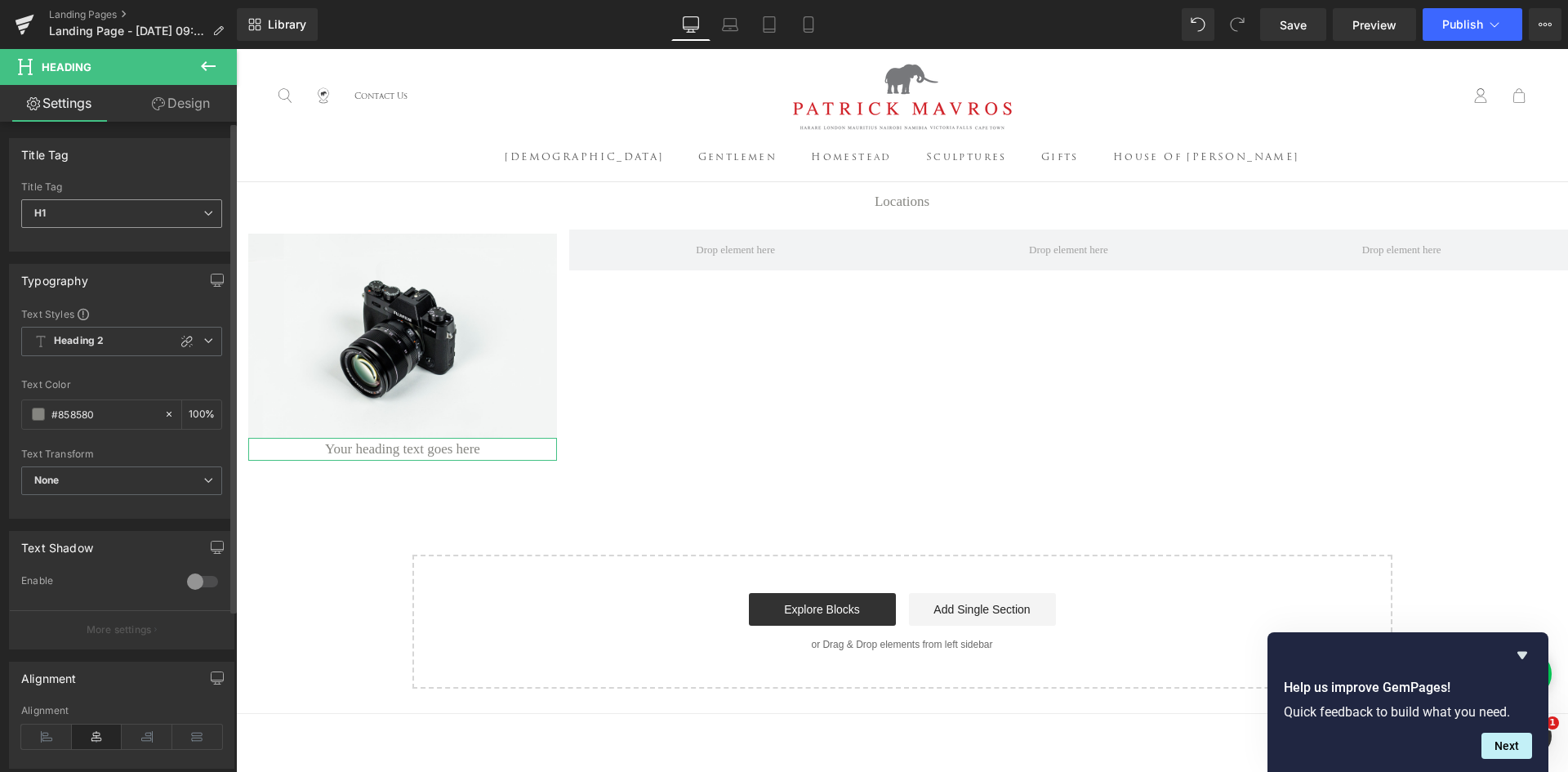
click at [71, 214] on span "H1" at bounding box center [122, 214] width 201 height 29
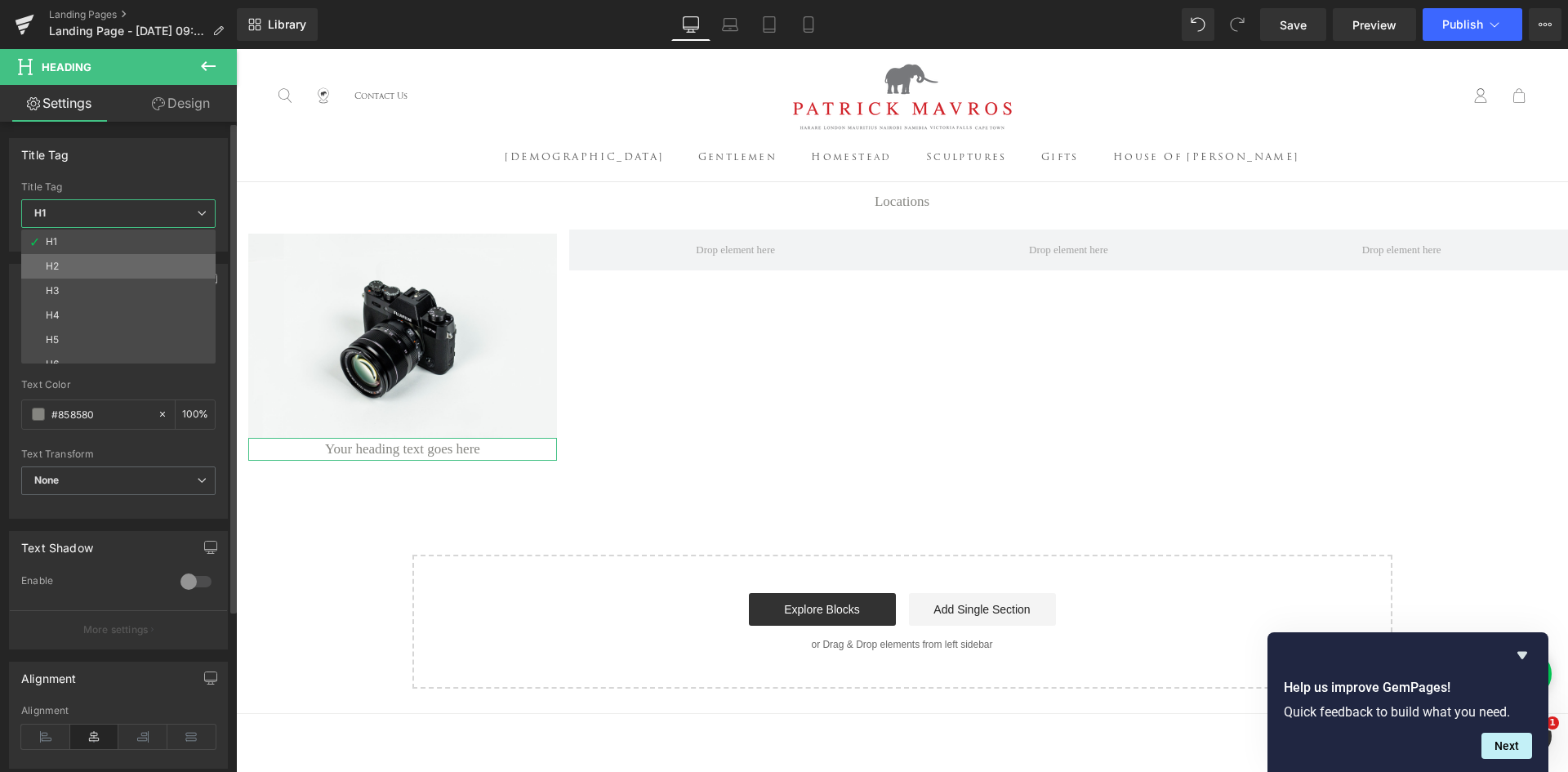
click at [73, 260] on li "H2" at bounding box center [122, 266] width 202 height 24
type input "100"
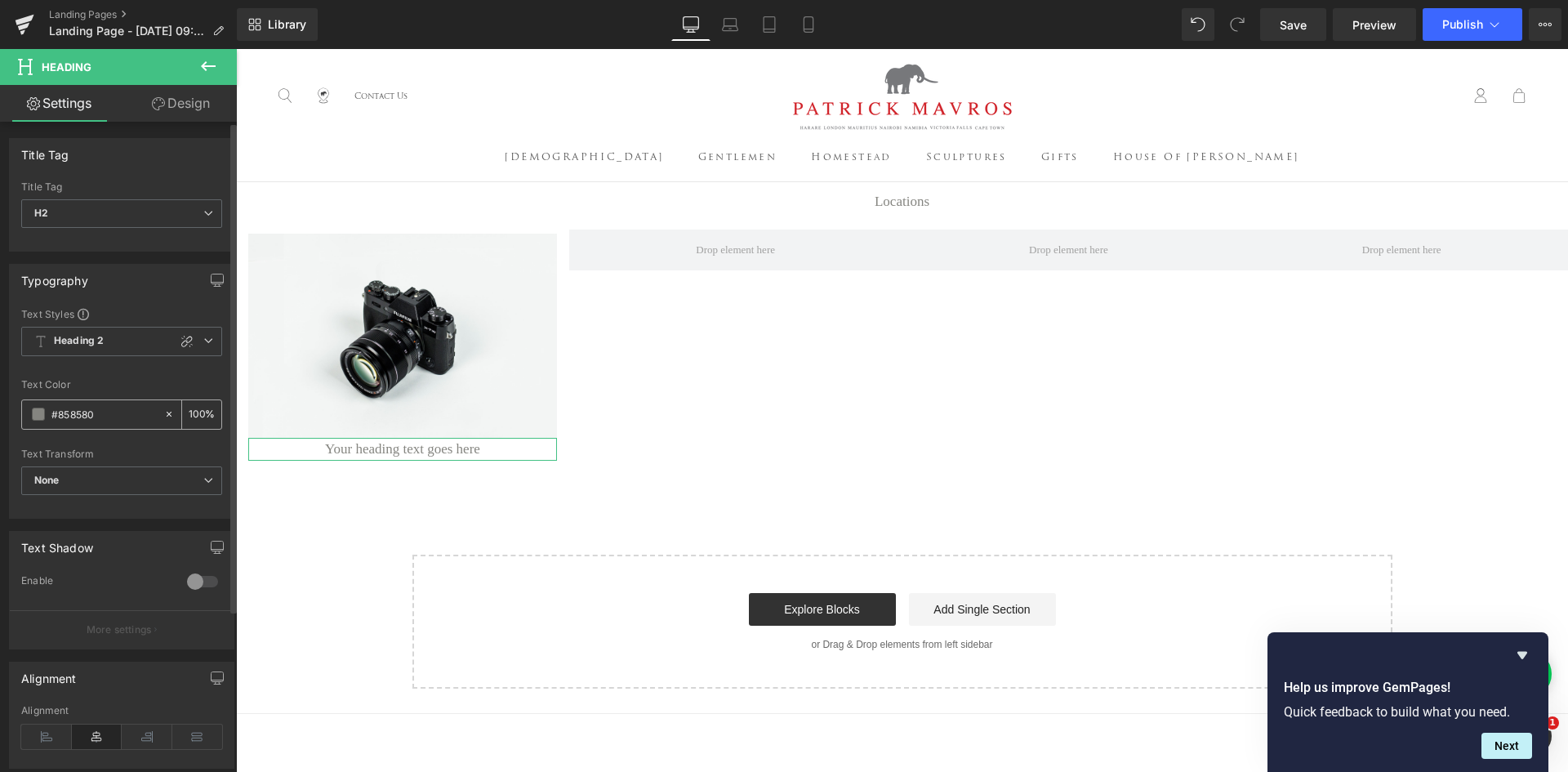
click at [34, 424] on div "#858580" at bounding box center [92, 415] width 141 height 29
click at [36, 414] on span at bounding box center [38, 414] width 13 height 13
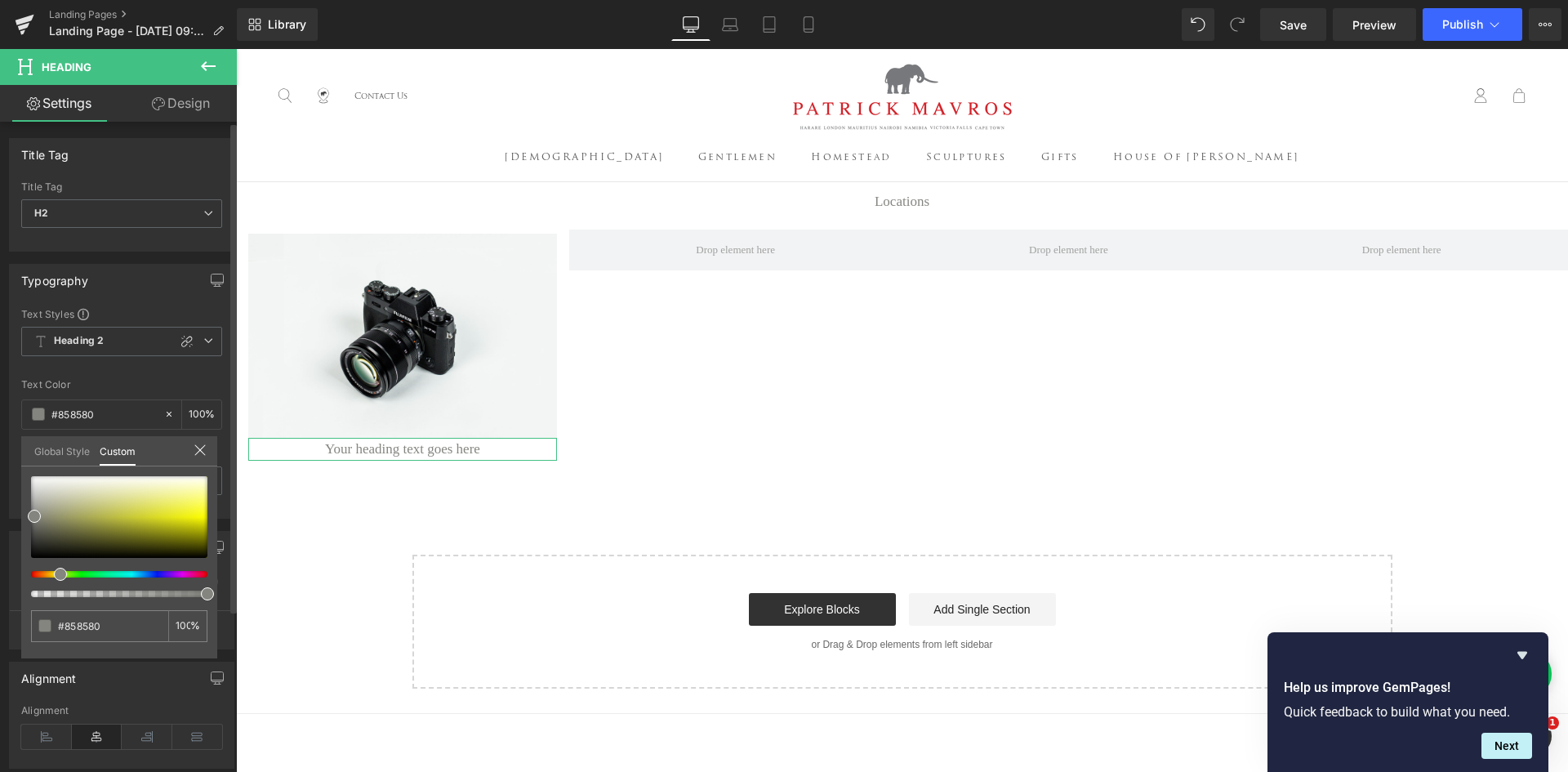
click at [67, 447] on link "Global Style" at bounding box center [62, 450] width 56 height 28
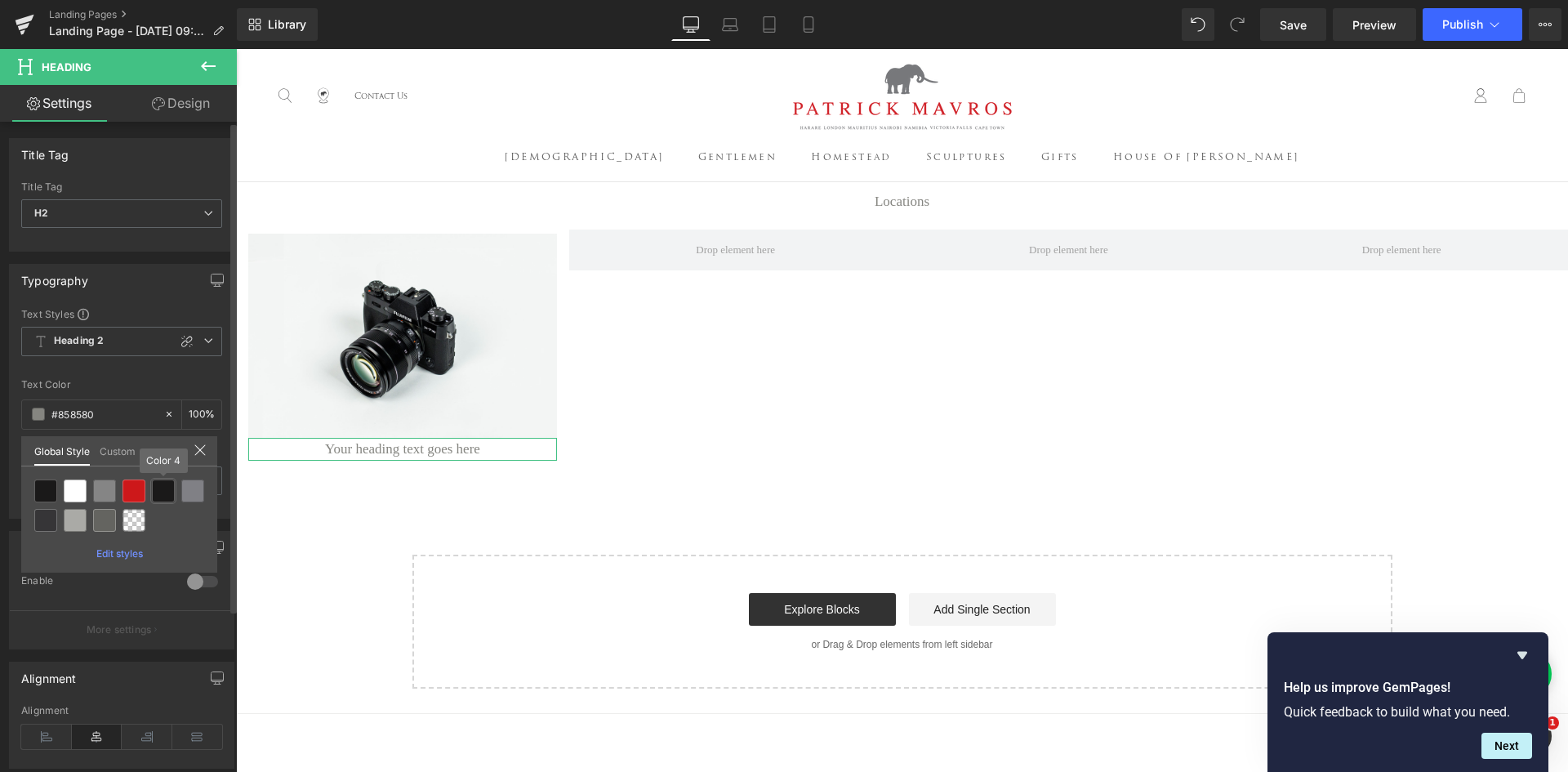
drag, startPoint x: 165, startPoint y: 497, endPoint x: 124, endPoint y: 428, distance: 80.3
click at [165, 497] on div at bounding box center [162, 490] width 22 height 22
type input "Color 4"
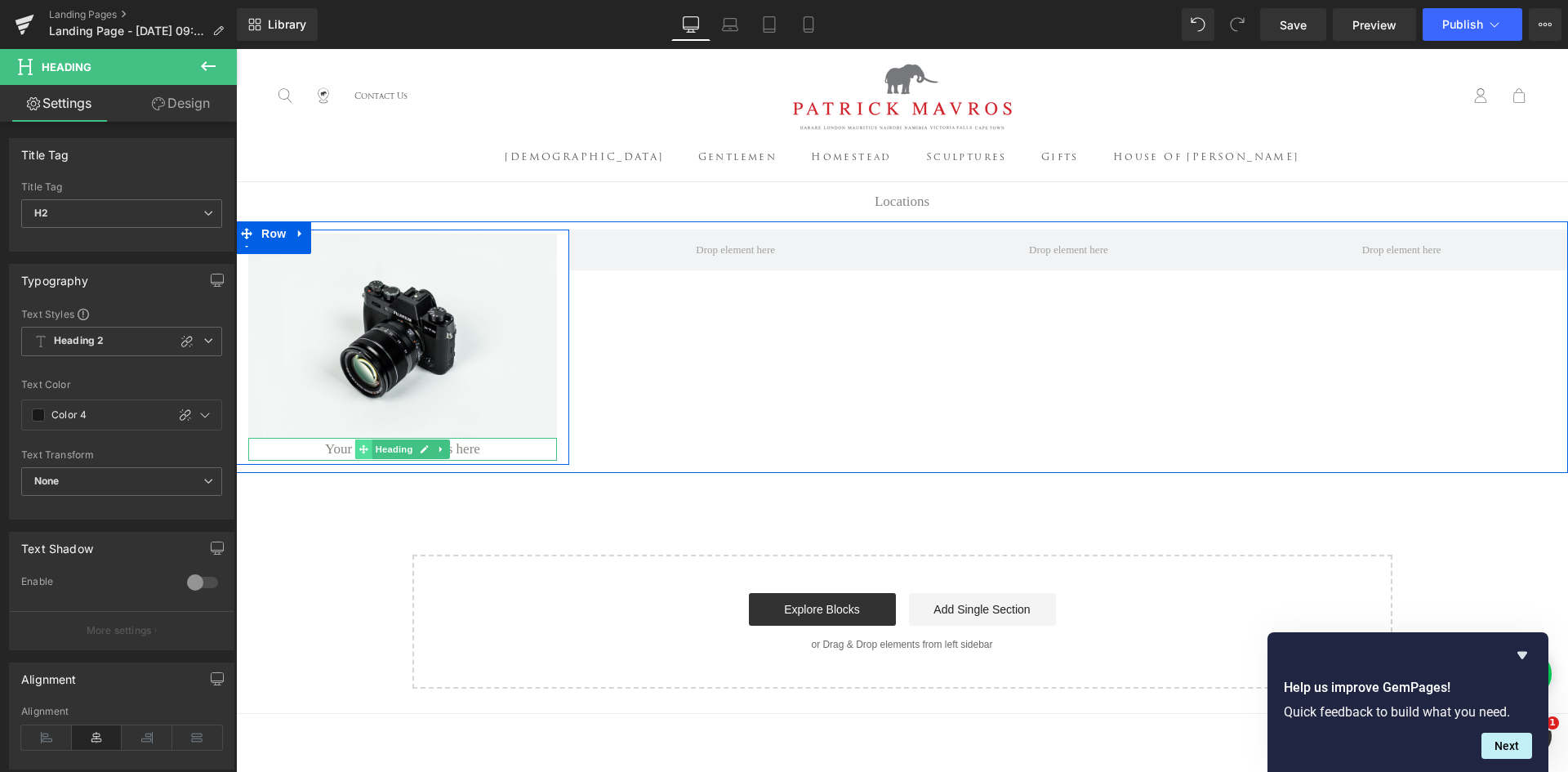
click at [364, 459] on span at bounding box center [364, 450] width 17 height 20
click at [475, 461] on h2 "Your heading text goes here" at bounding box center [403, 449] width 309 height 22
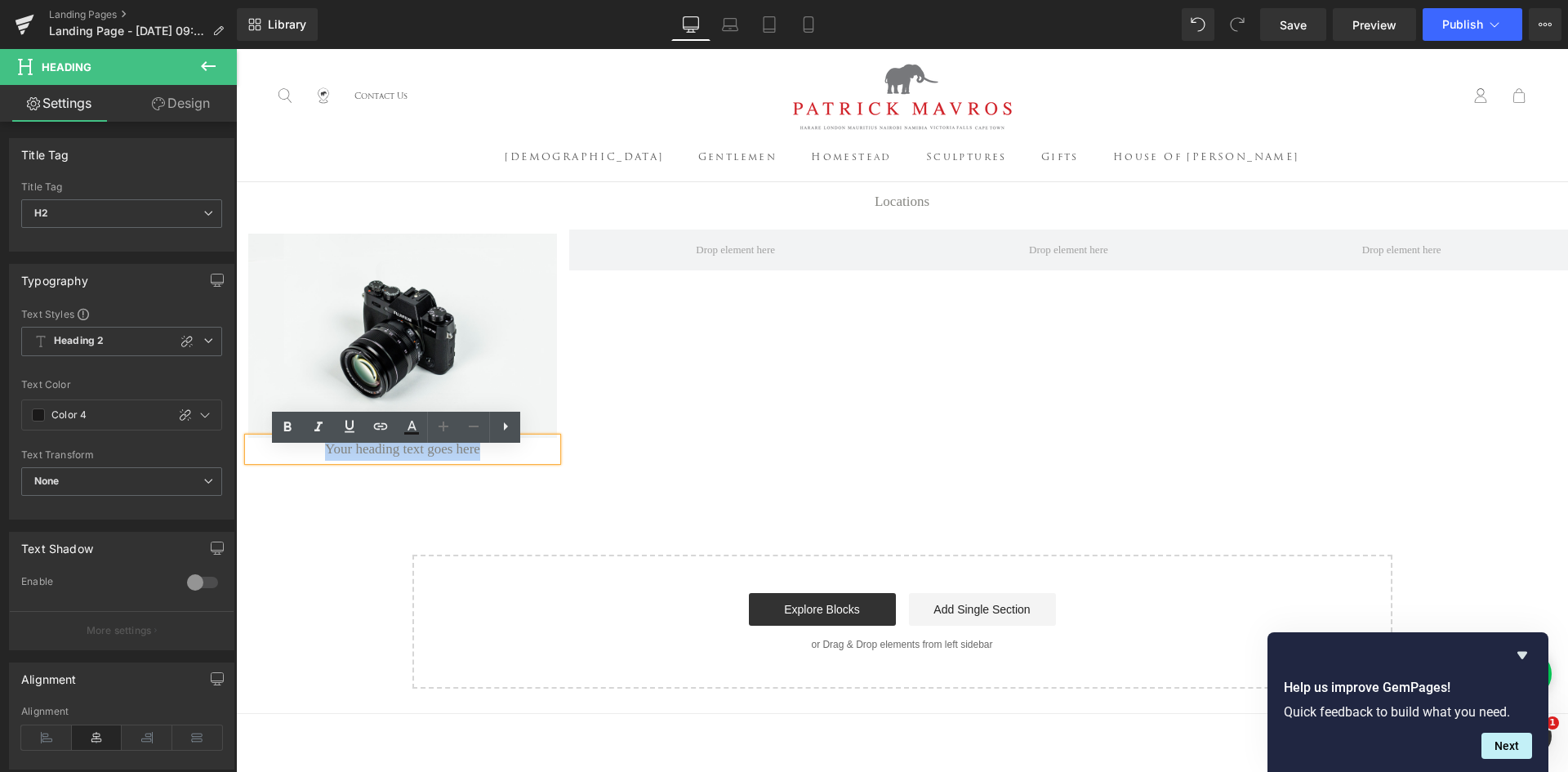
drag, startPoint x: 539, startPoint y: 465, endPoint x: 251, endPoint y: 459, distance: 288.1
click at [251, 459] on h2 "Your heading text goes here" at bounding box center [403, 449] width 309 height 22
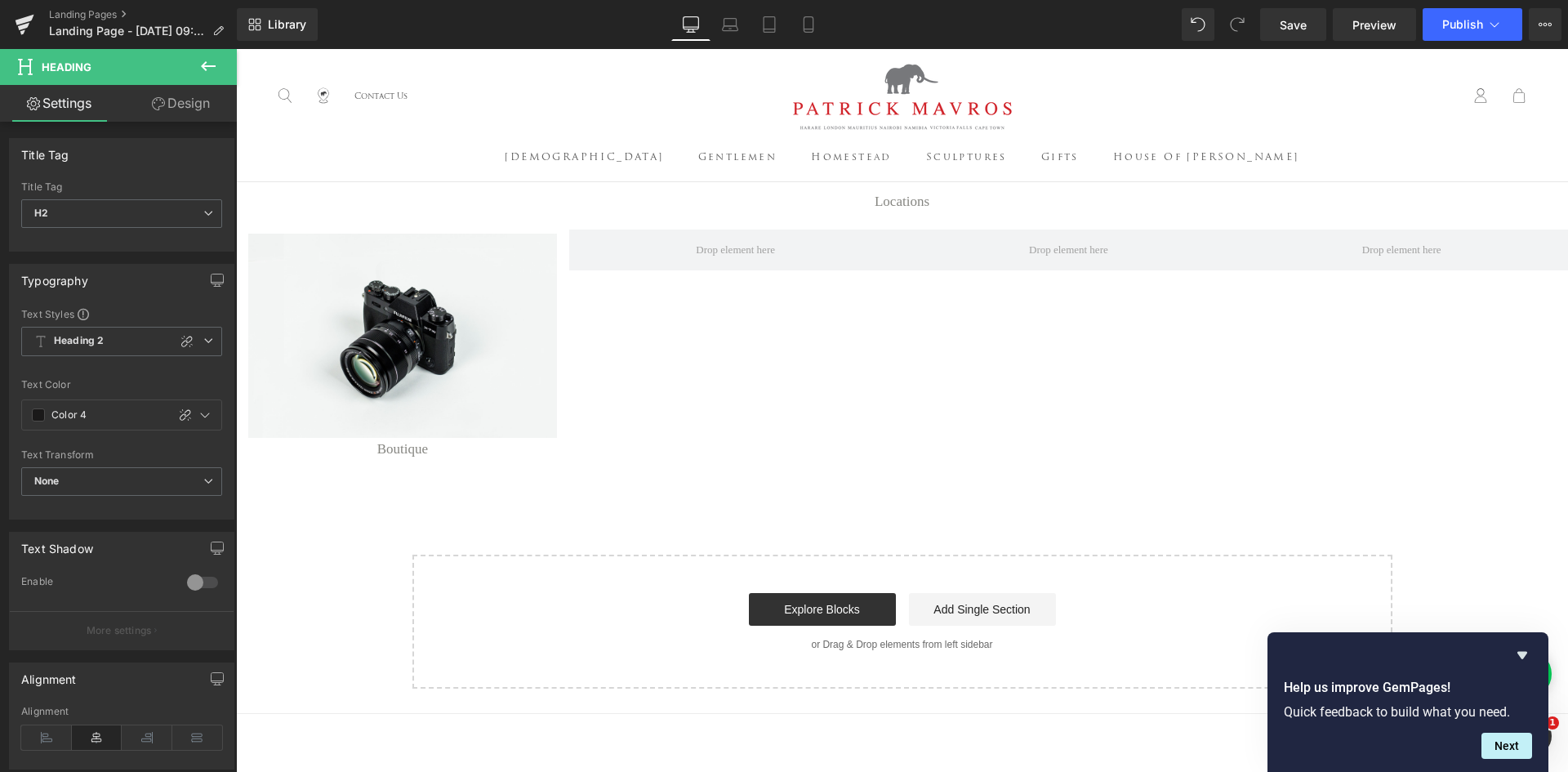
click at [205, 60] on icon at bounding box center [208, 66] width 20 height 20
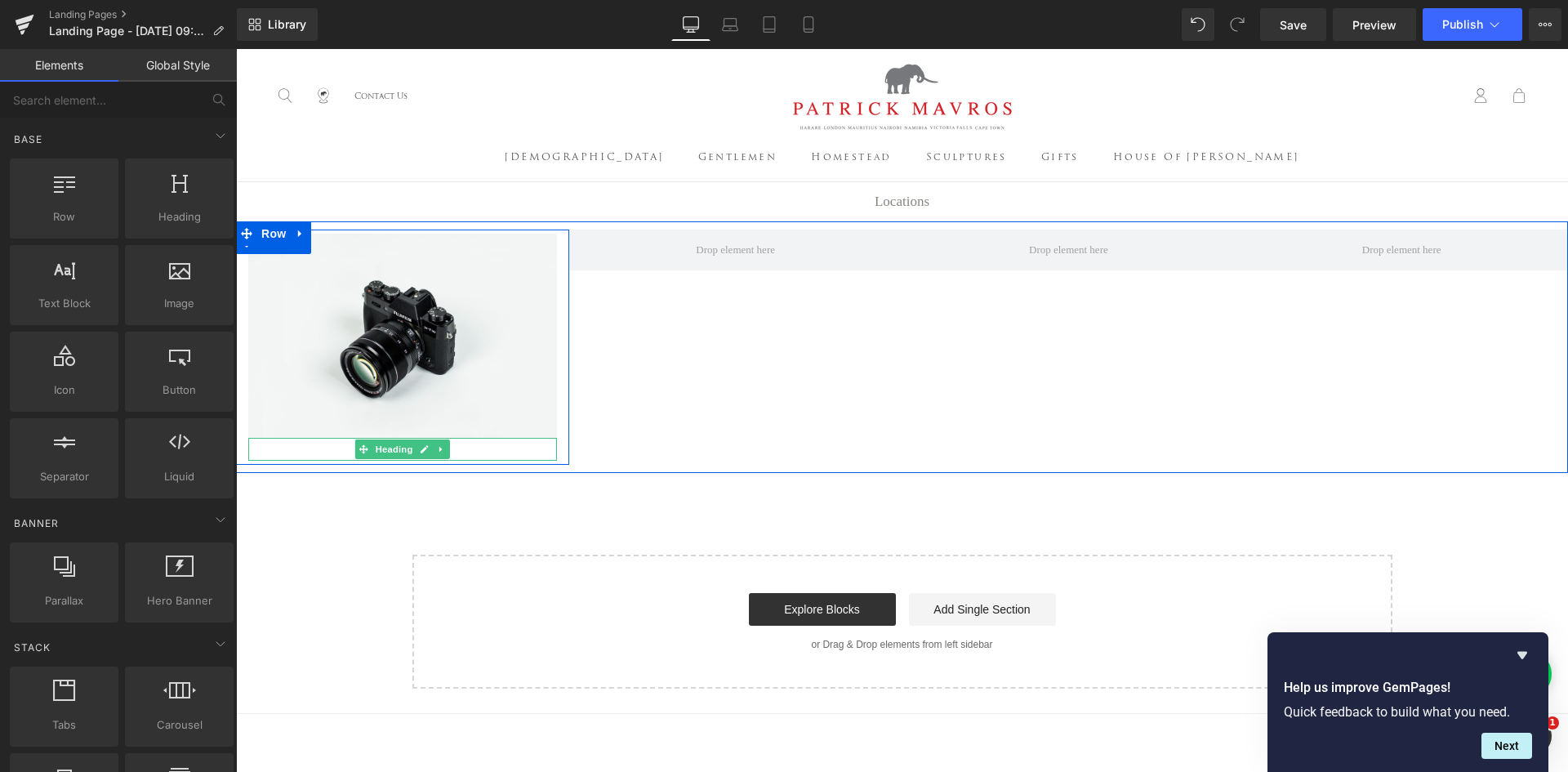
click at [465, 461] on h2 "Boutique" at bounding box center [403, 449] width 309 height 22
click at [457, 461] on h2 "Boutique" at bounding box center [403, 449] width 309 height 22
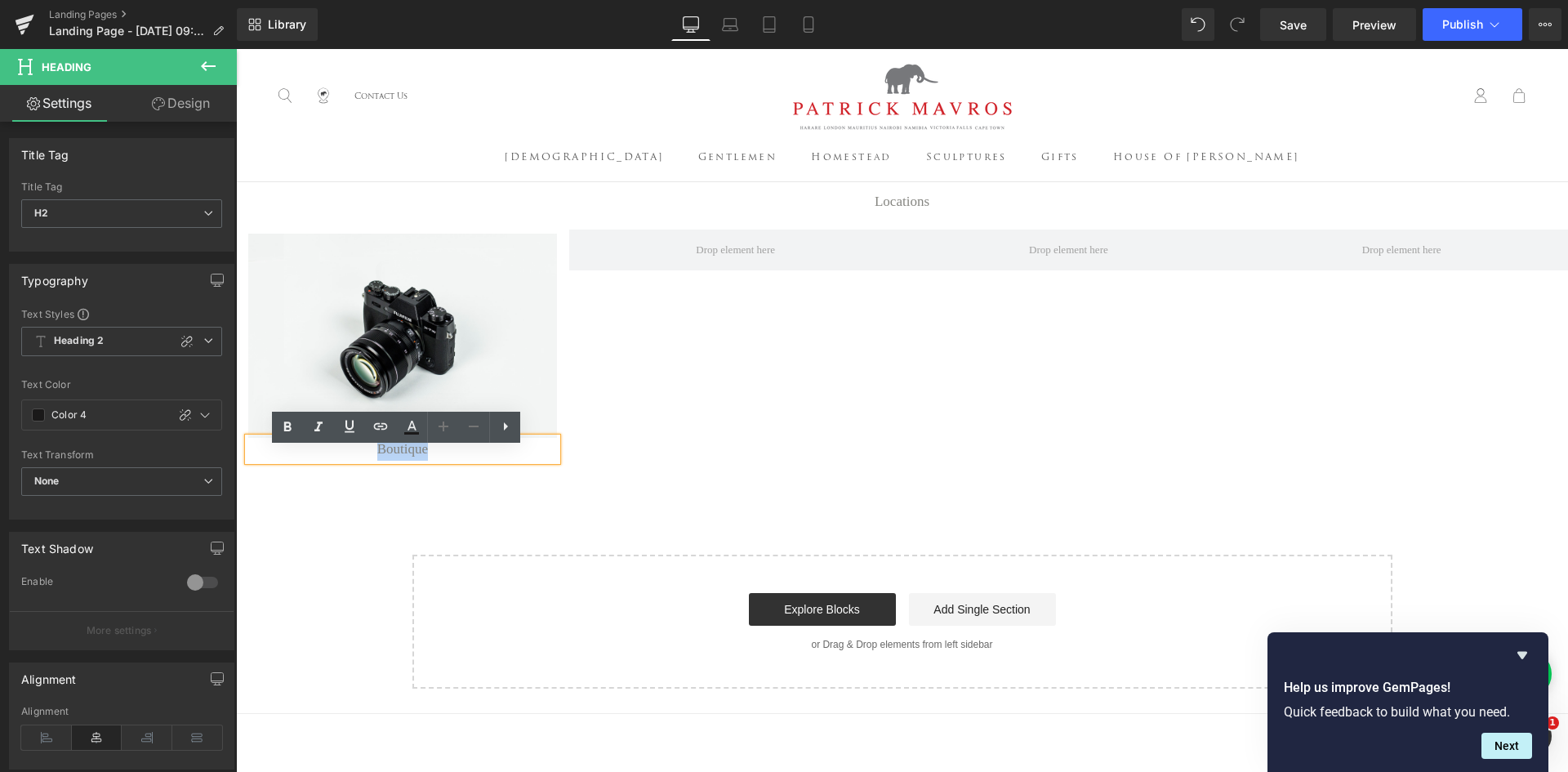
drag, startPoint x: 404, startPoint y: 461, endPoint x: 340, endPoint y: 463, distance: 64.0
click at [340, 461] on h2 "Boutique" at bounding box center [403, 449] width 309 height 22
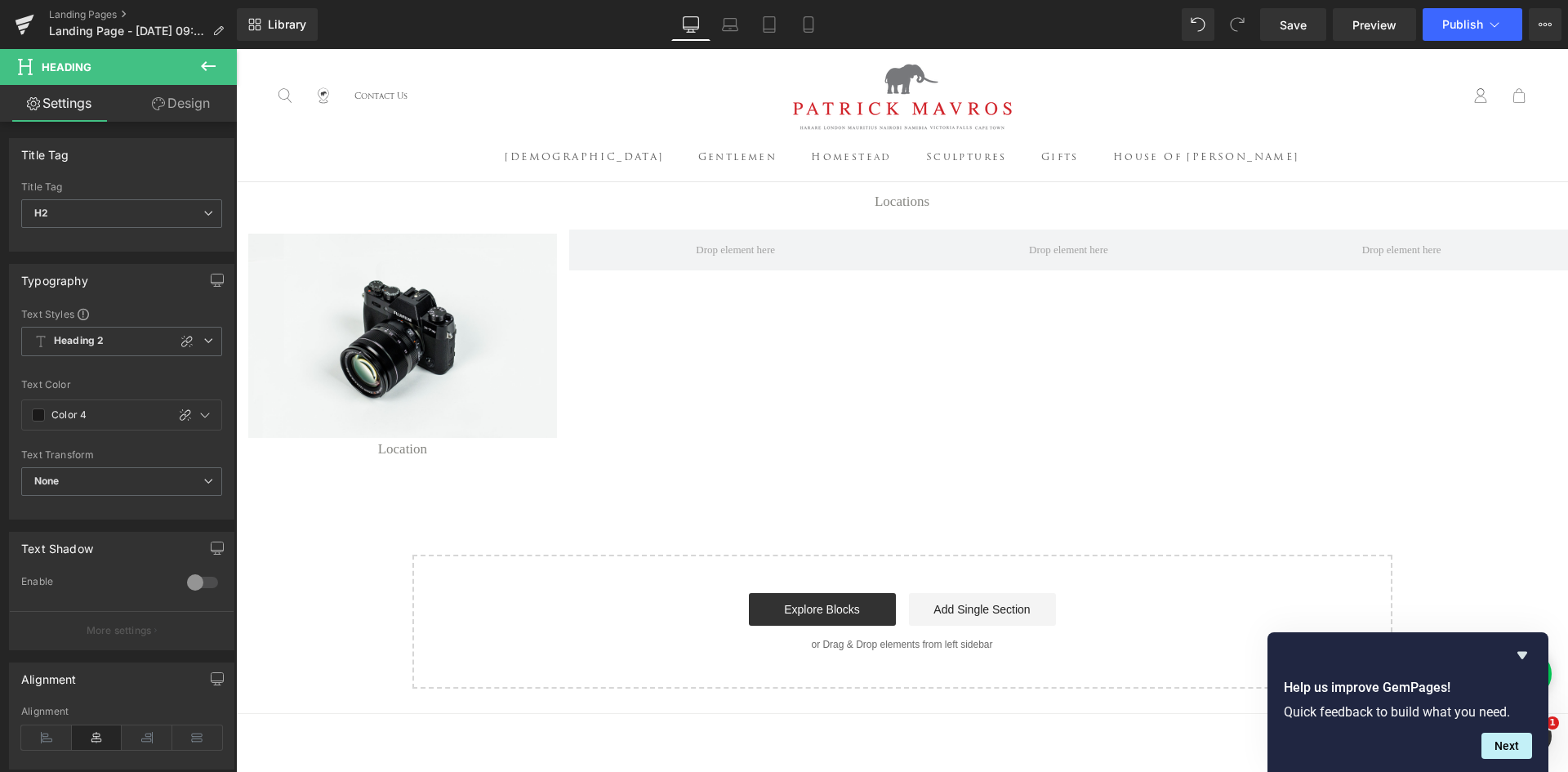
click at [200, 69] on icon at bounding box center [208, 66] width 20 height 20
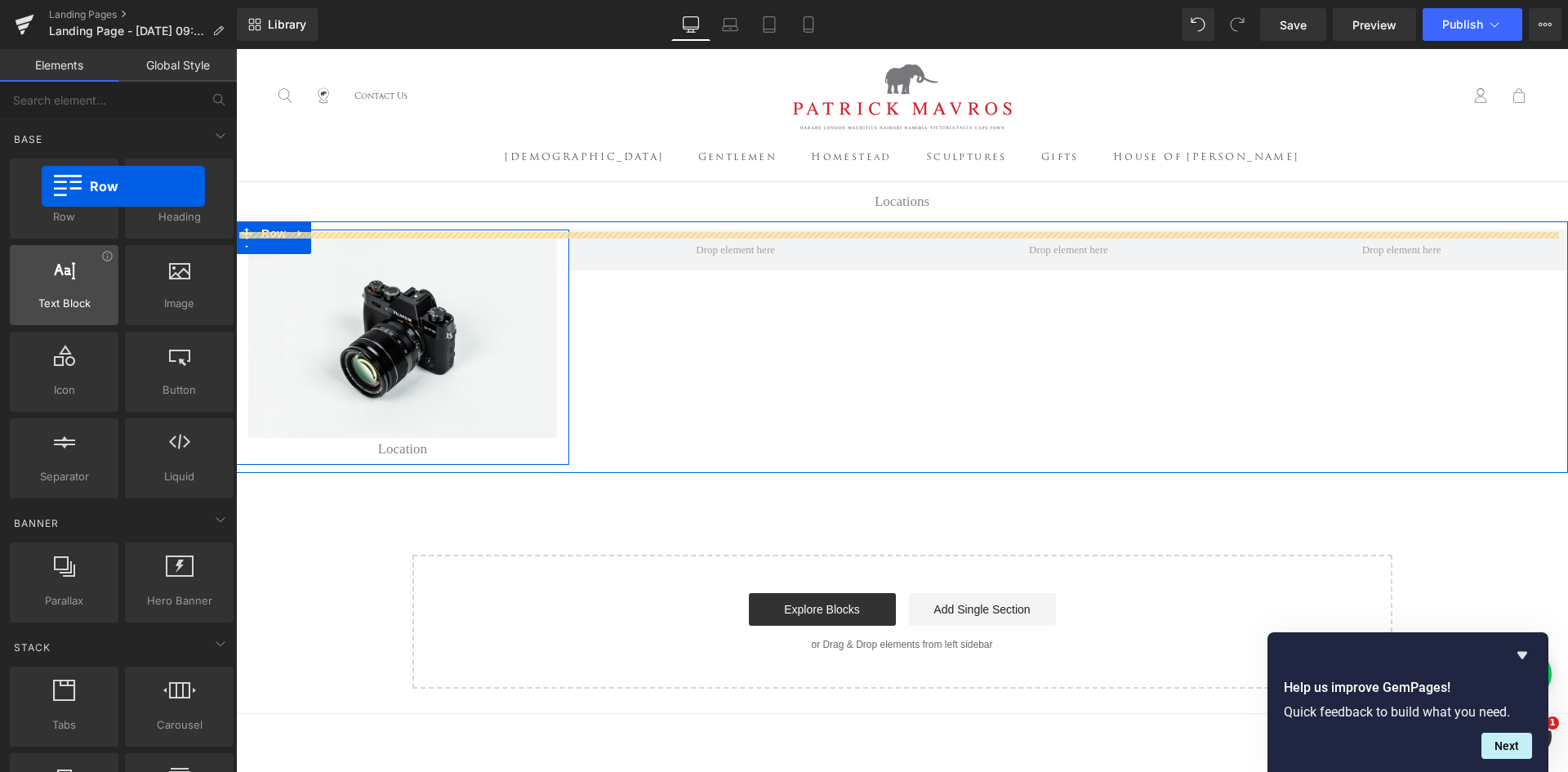
drag, startPoint x: 39, startPoint y: 199, endPoint x: 84, endPoint y: 259, distance: 75.0
click at [39, 188] on div at bounding box center [64, 189] width 99 height 37
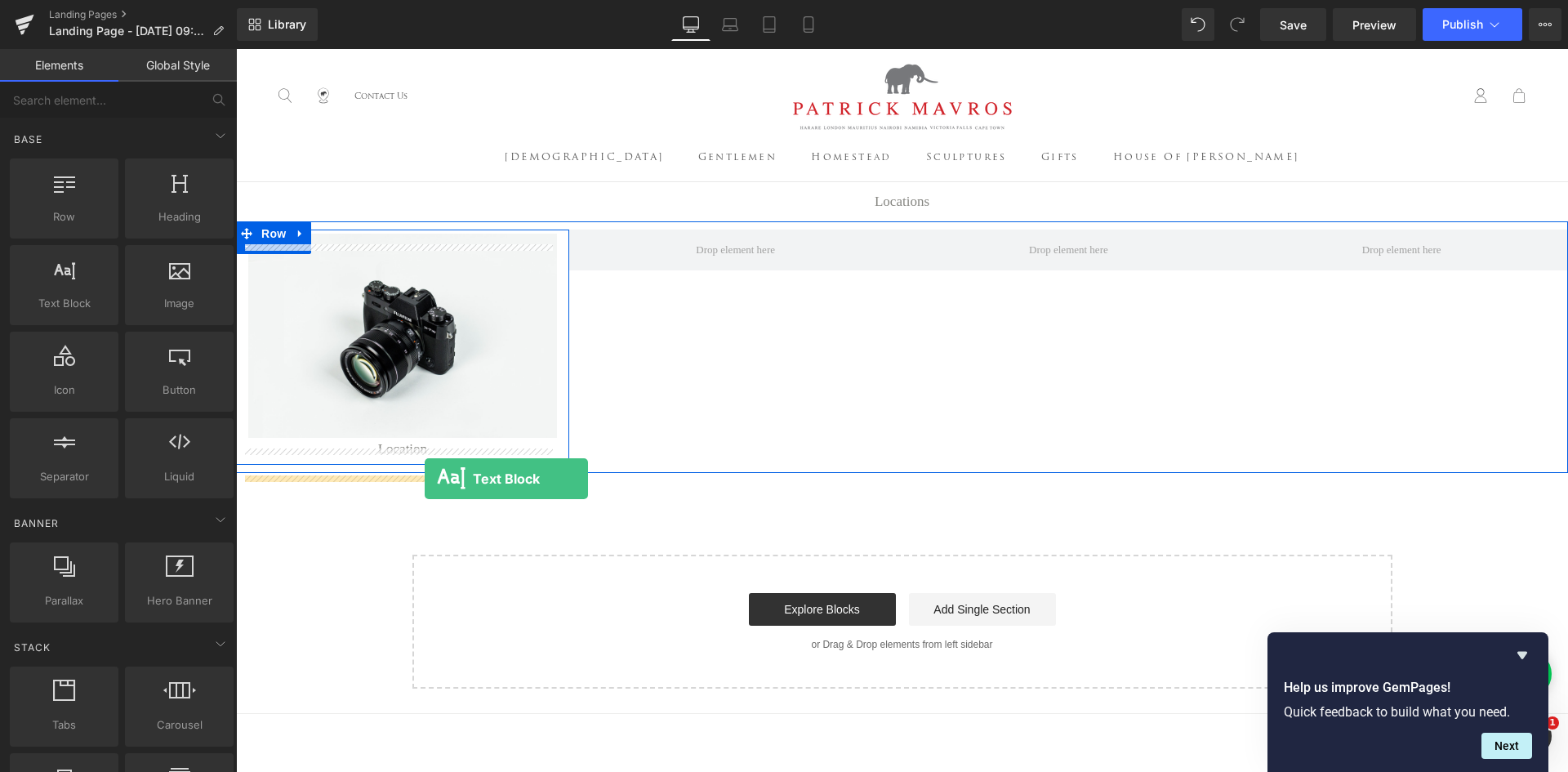
drag, startPoint x: 290, startPoint y: 335, endPoint x: 425, endPoint y: 478, distance: 196.7
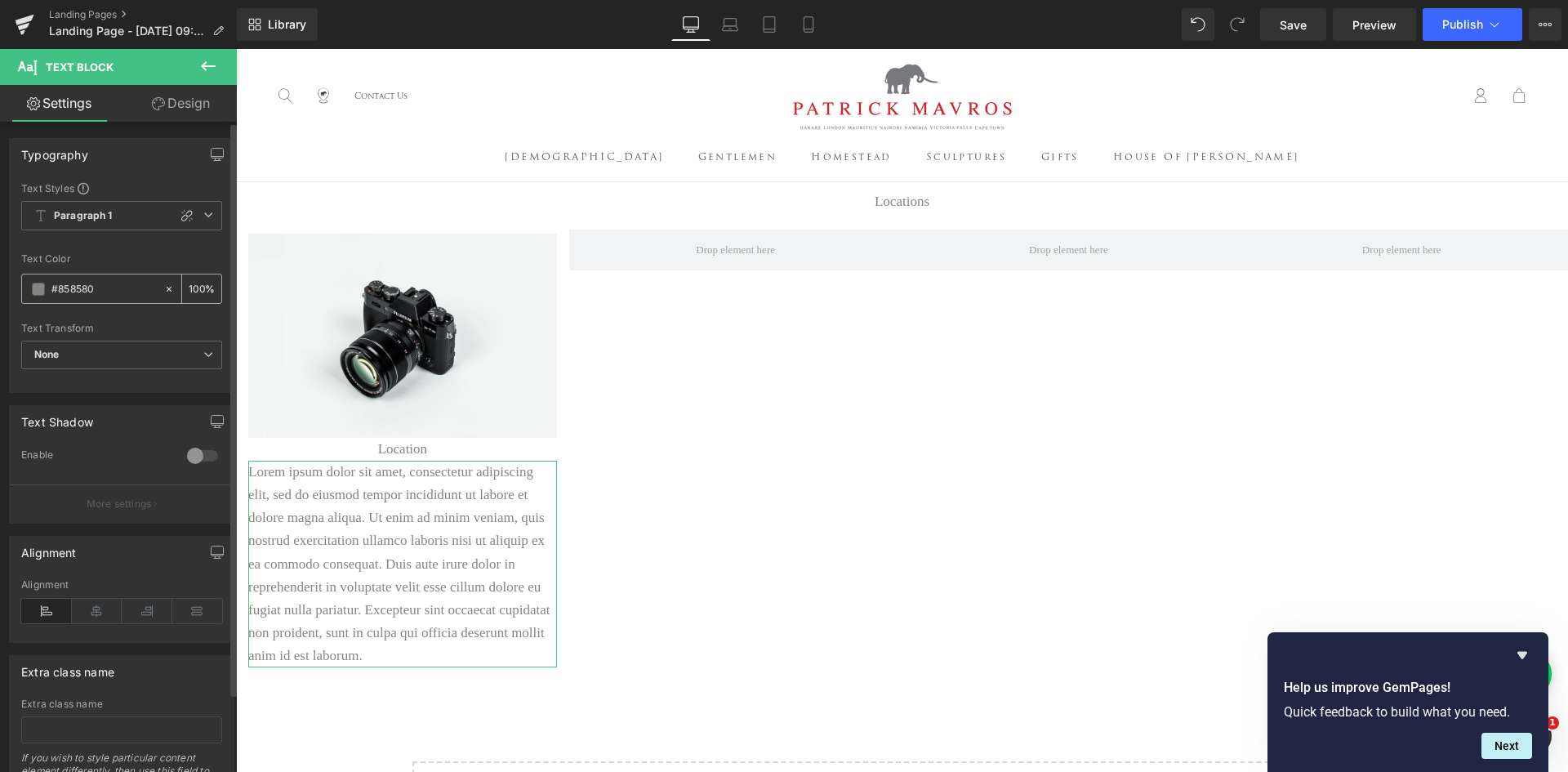
click at [31, 287] on span at bounding box center [38, 289] width 13 height 13
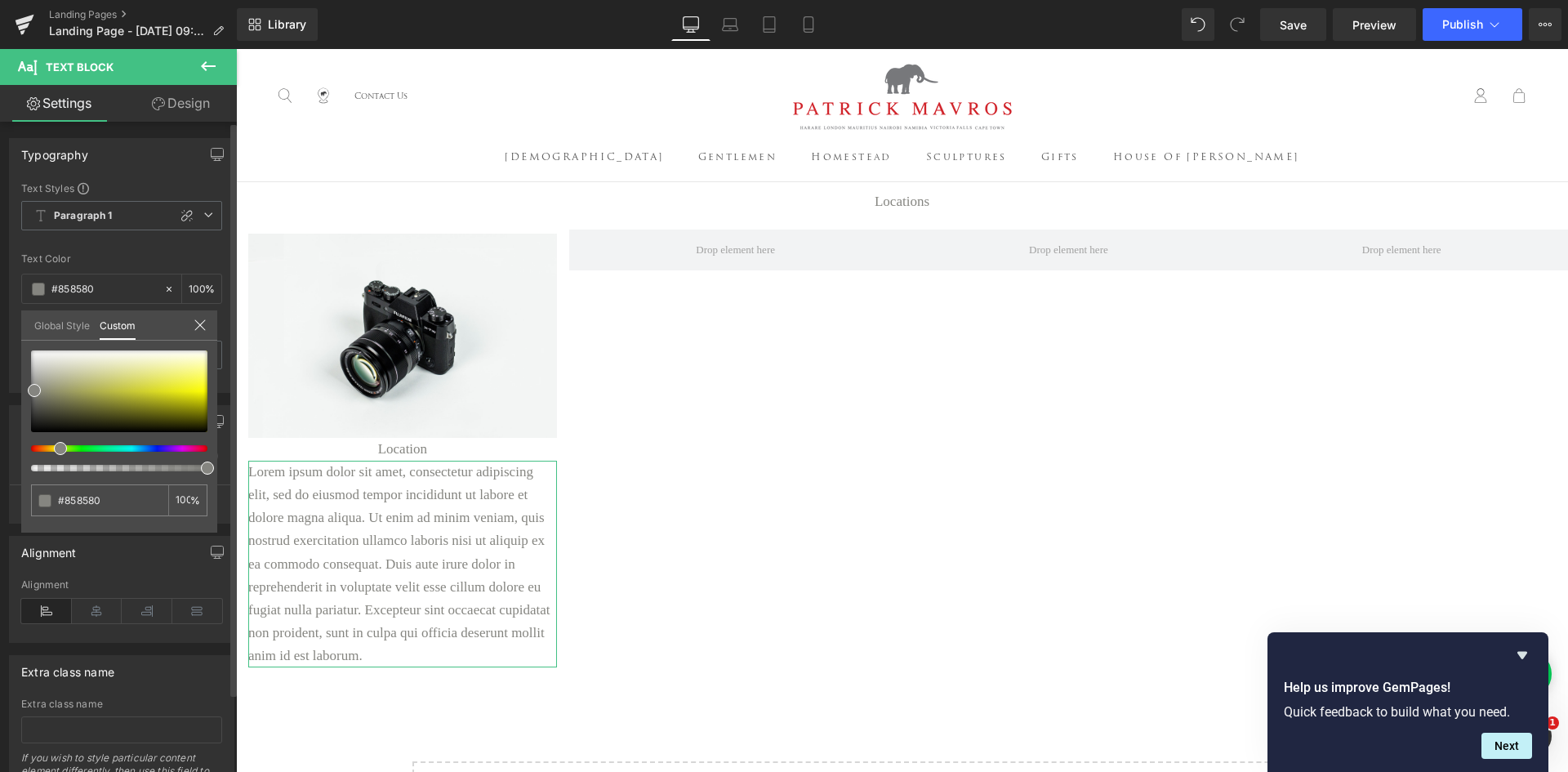
click at [54, 329] on link "Global Style" at bounding box center [62, 324] width 56 height 28
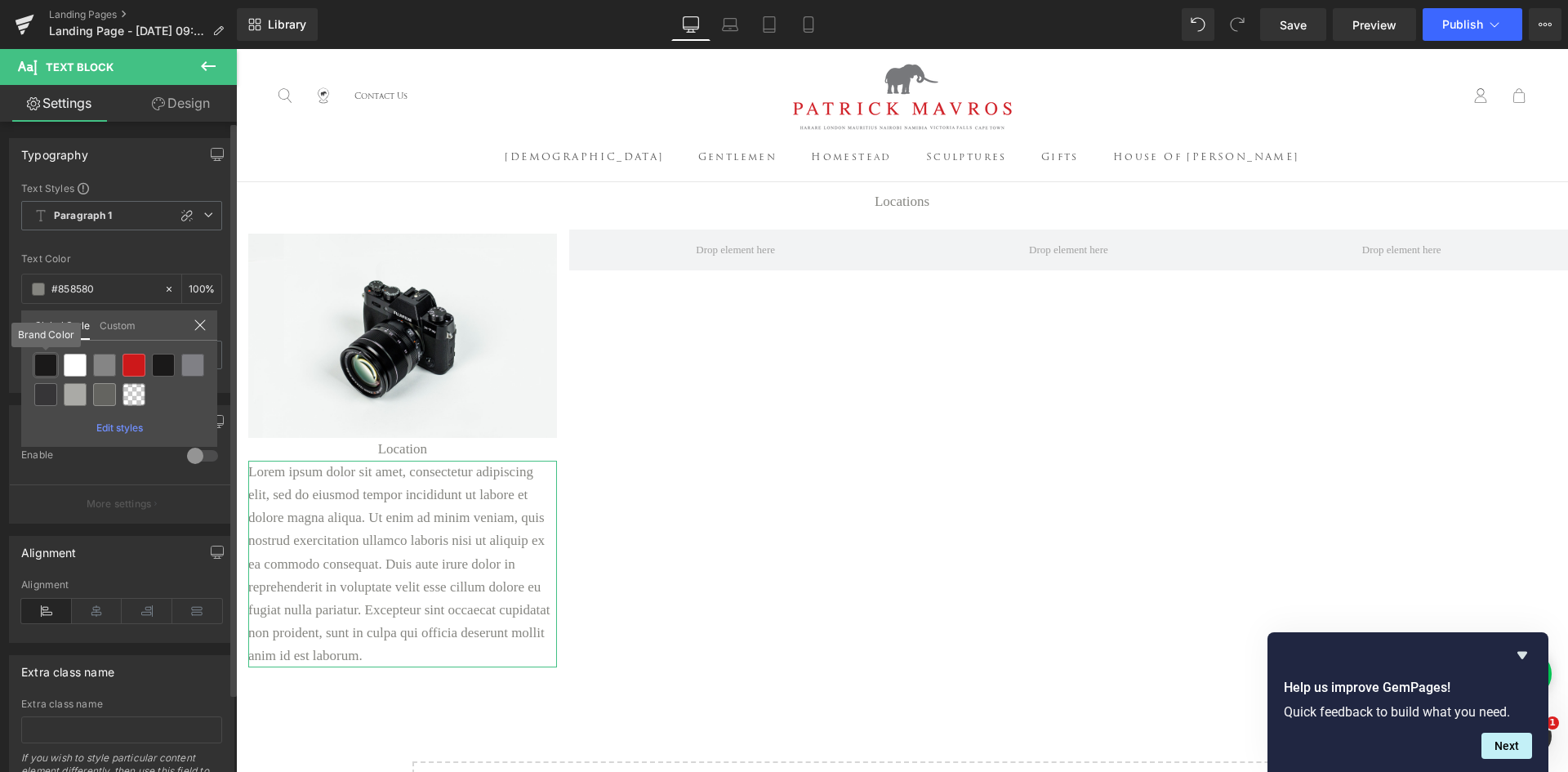
click at [43, 364] on div at bounding box center [45, 364] width 22 height 22
type input "Brand Color"
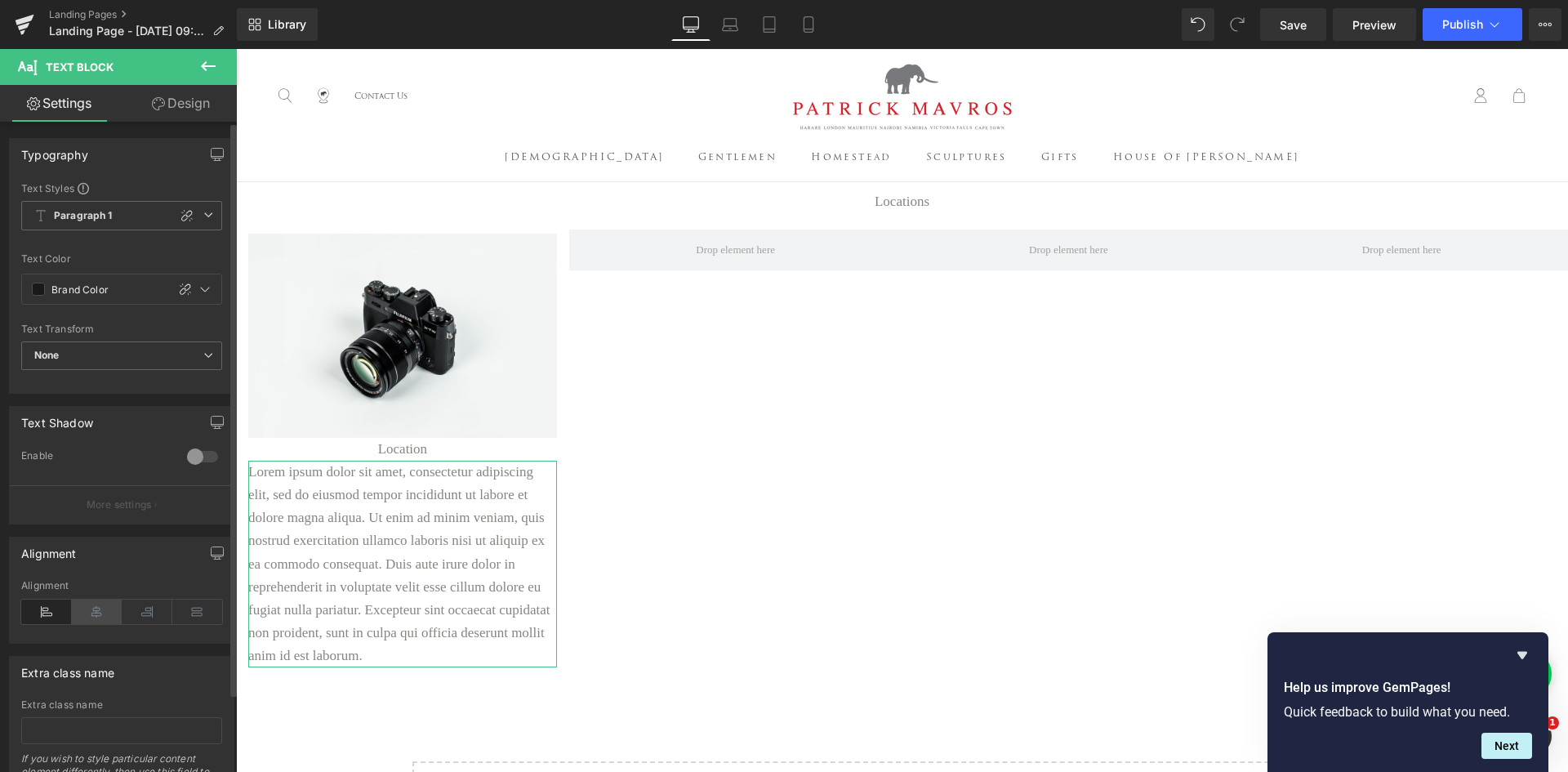
drag, startPoint x: 86, startPoint y: 608, endPoint x: 121, endPoint y: 545, distance: 72.1
click at [86, 608] on icon at bounding box center [97, 611] width 50 height 24
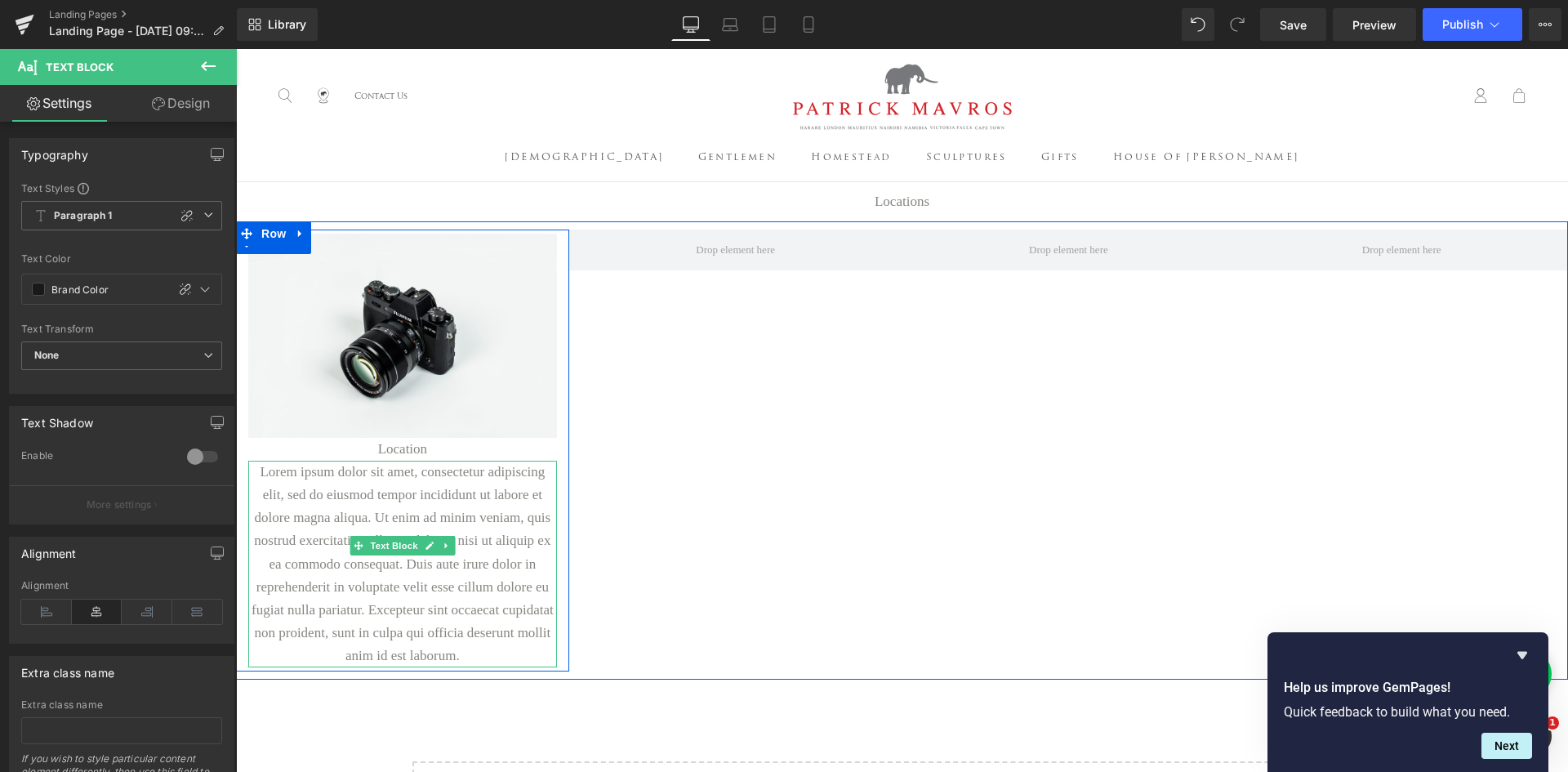
drag, startPoint x: 468, startPoint y: 644, endPoint x: 441, endPoint y: 633, distance: 29.2
click at [441, 633] on div "Lorem ipsum dolor sit amet, consectetur adipiscing elit, sed do eiusmod tempor …" at bounding box center [403, 563] width 309 height 206
click at [460, 634] on p "Lorem ipsum dolor sit amet, consectetur adipiscing elit, sed do eiusmod tempor …" at bounding box center [403, 563] width 309 height 206
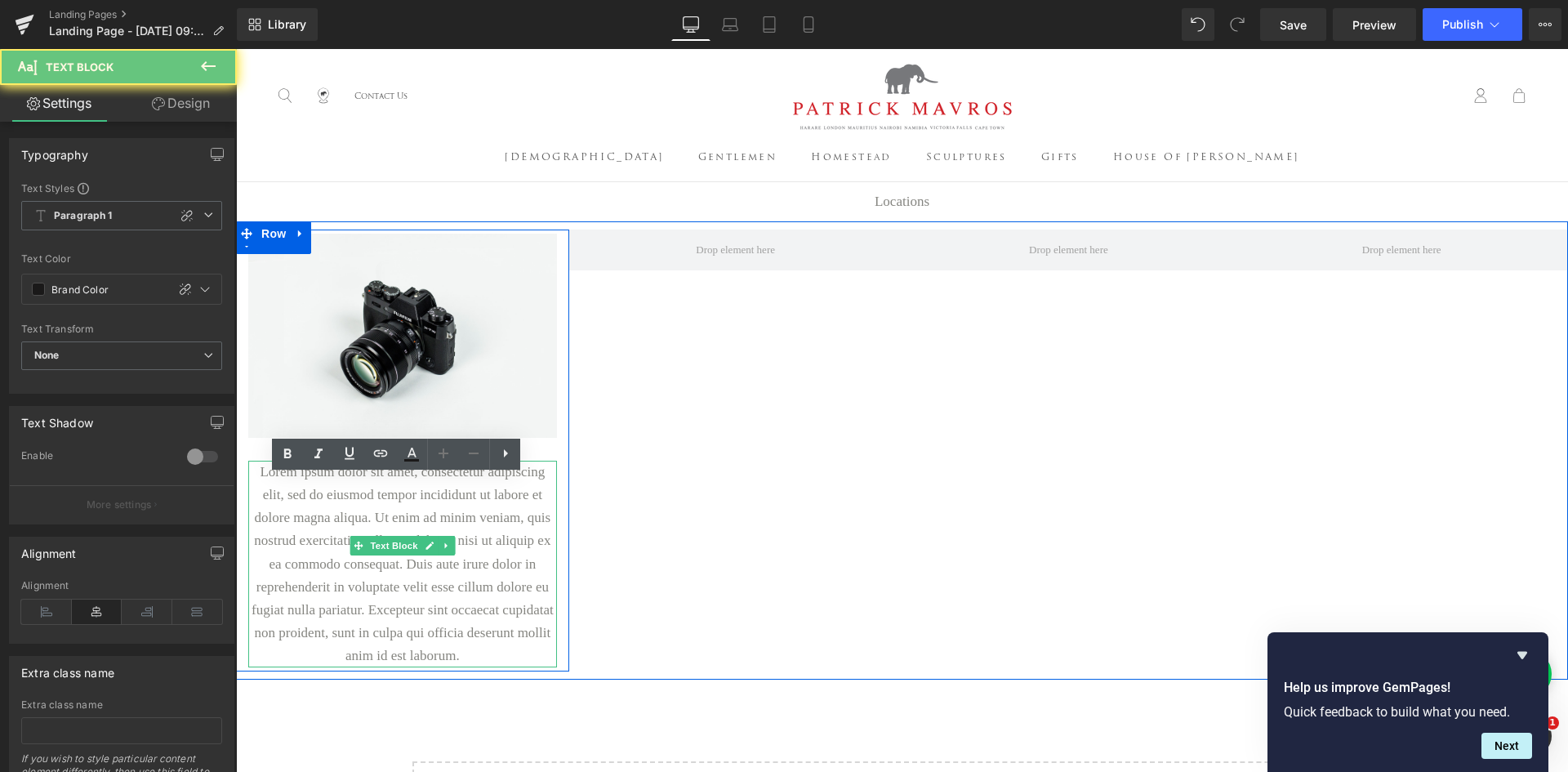
click at [465, 632] on p "Lorem ipsum dolor sit amet, consectetur adipiscing elit, sed do eiusmod tempor …" at bounding box center [403, 563] width 309 height 206
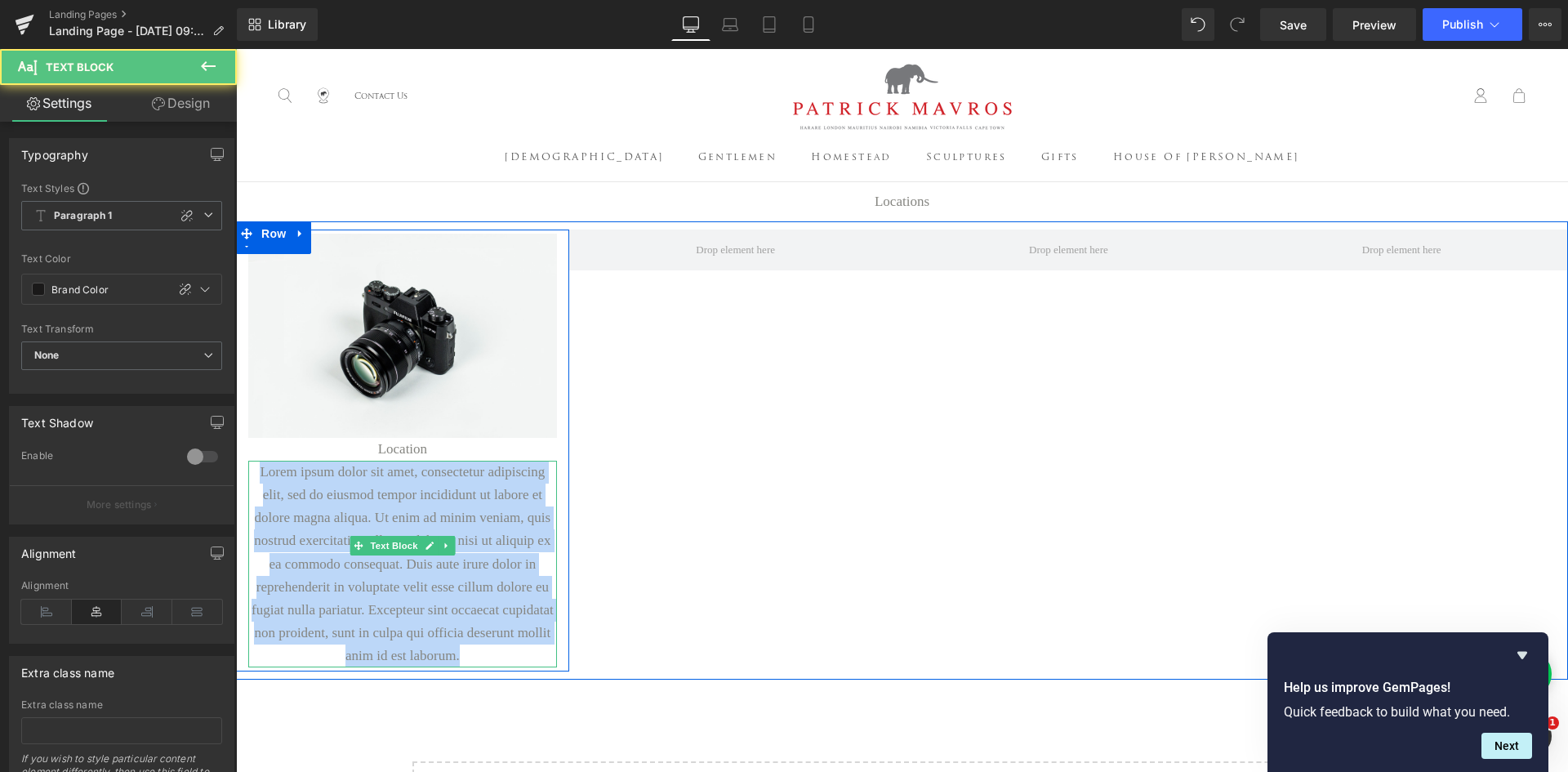
drag, startPoint x: 468, startPoint y: 630, endPoint x: 245, endPoint y: 486, distance: 265.5
click at [249, 486] on div "Lorem ipsum dolor sit amet, consectetur adipiscing elit, sed do eiusmod tempor …" at bounding box center [403, 563] width 309 height 206
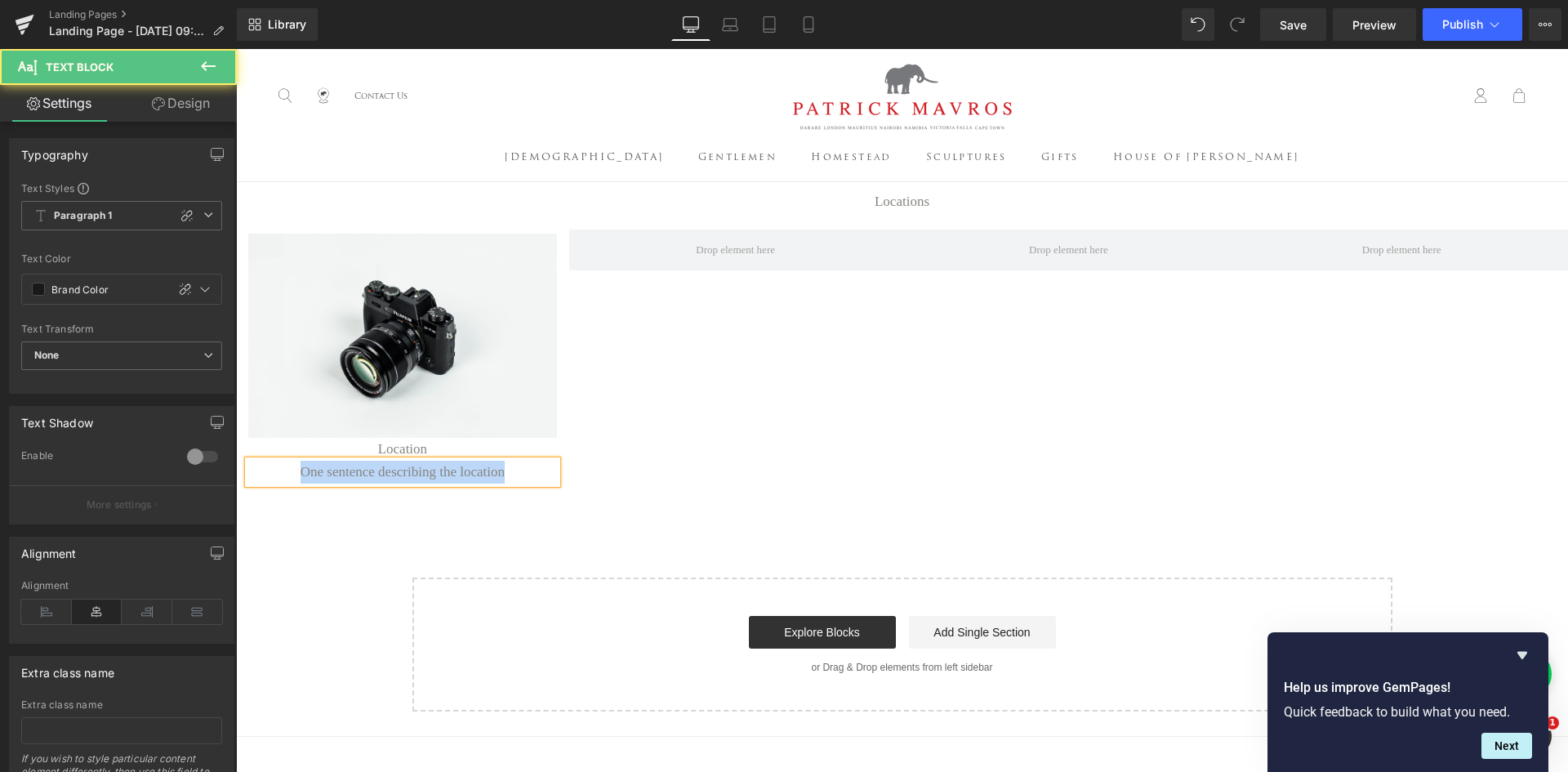
drag, startPoint x: 502, startPoint y: 480, endPoint x: 296, endPoint y: 484, distance: 206.0
click at [296, 484] on p "One sentence describing the location" at bounding box center [403, 471] width 309 height 22
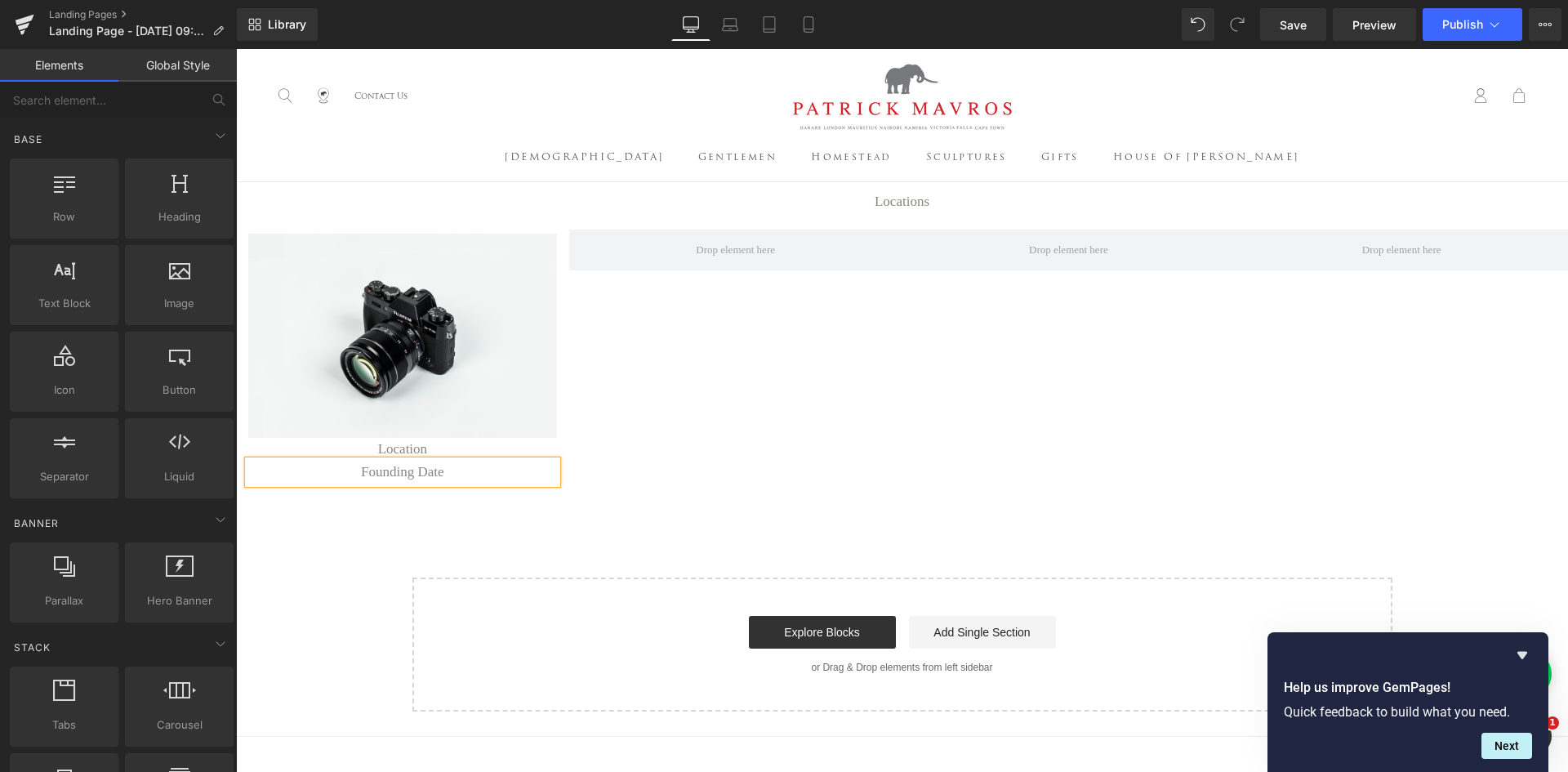
click at [340, 530] on div "Locations Heading Row Image Location Heading Founding Date Text Block Row Row S…" at bounding box center [902, 447] width 1332 height 530
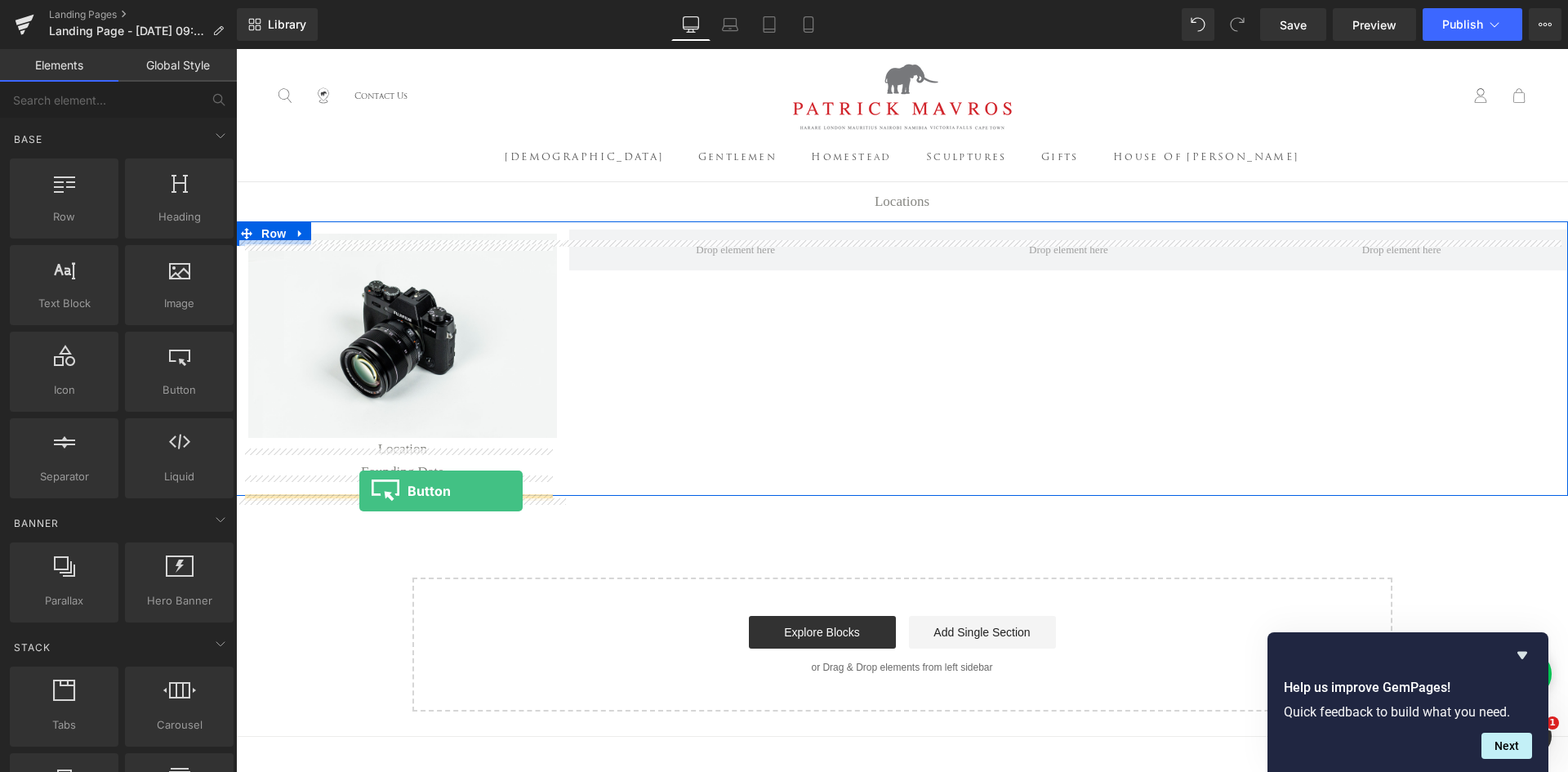
drag, startPoint x: 380, startPoint y: 399, endPoint x: 359, endPoint y: 491, distance: 94.4
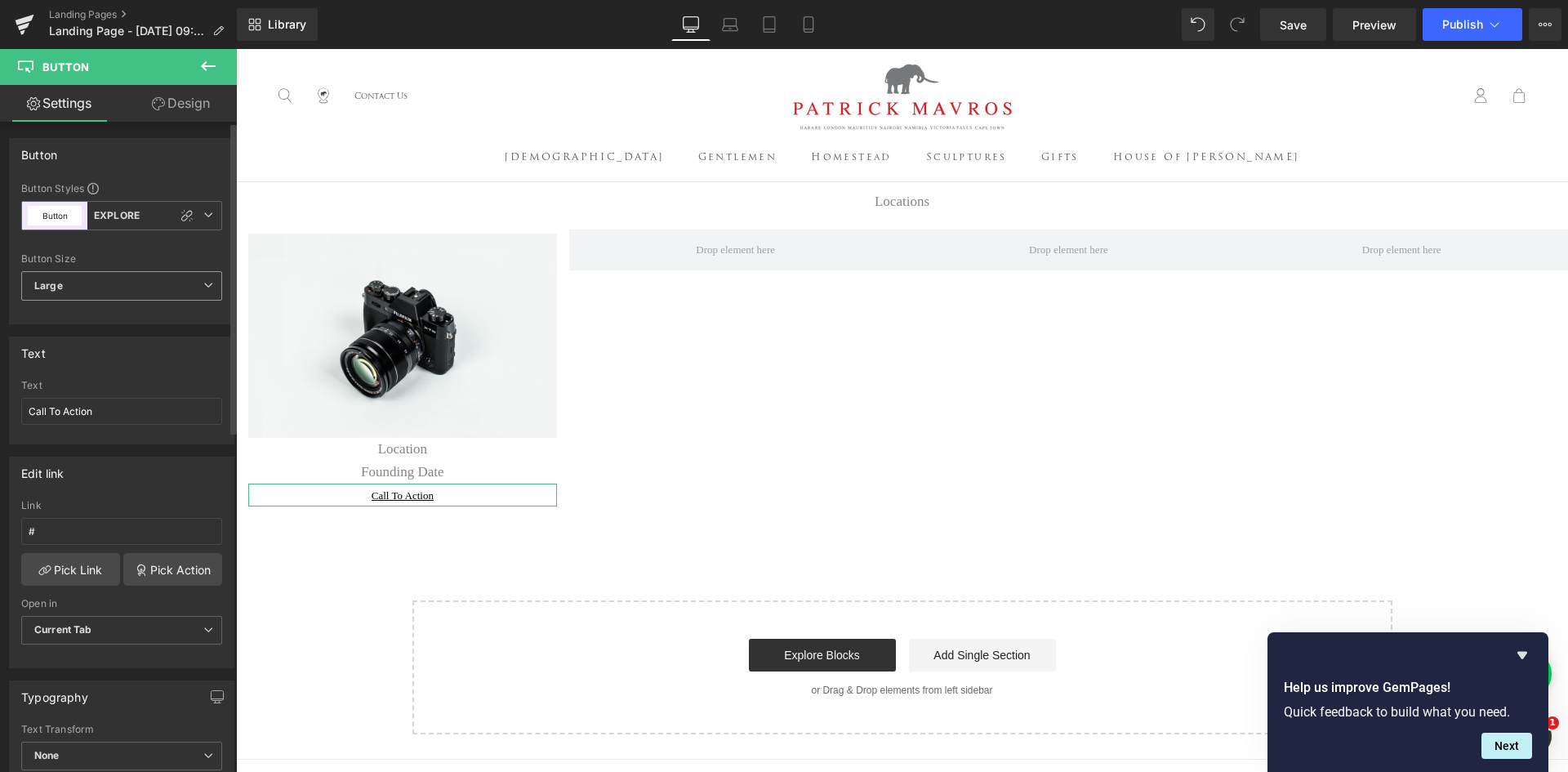
click at [139, 289] on span "Large" at bounding box center [122, 285] width 201 height 30
click at [139, 289] on span "Large" at bounding box center [118, 285] width 195 height 30
click at [204, 215] on icon at bounding box center [208, 215] width 10 height 10
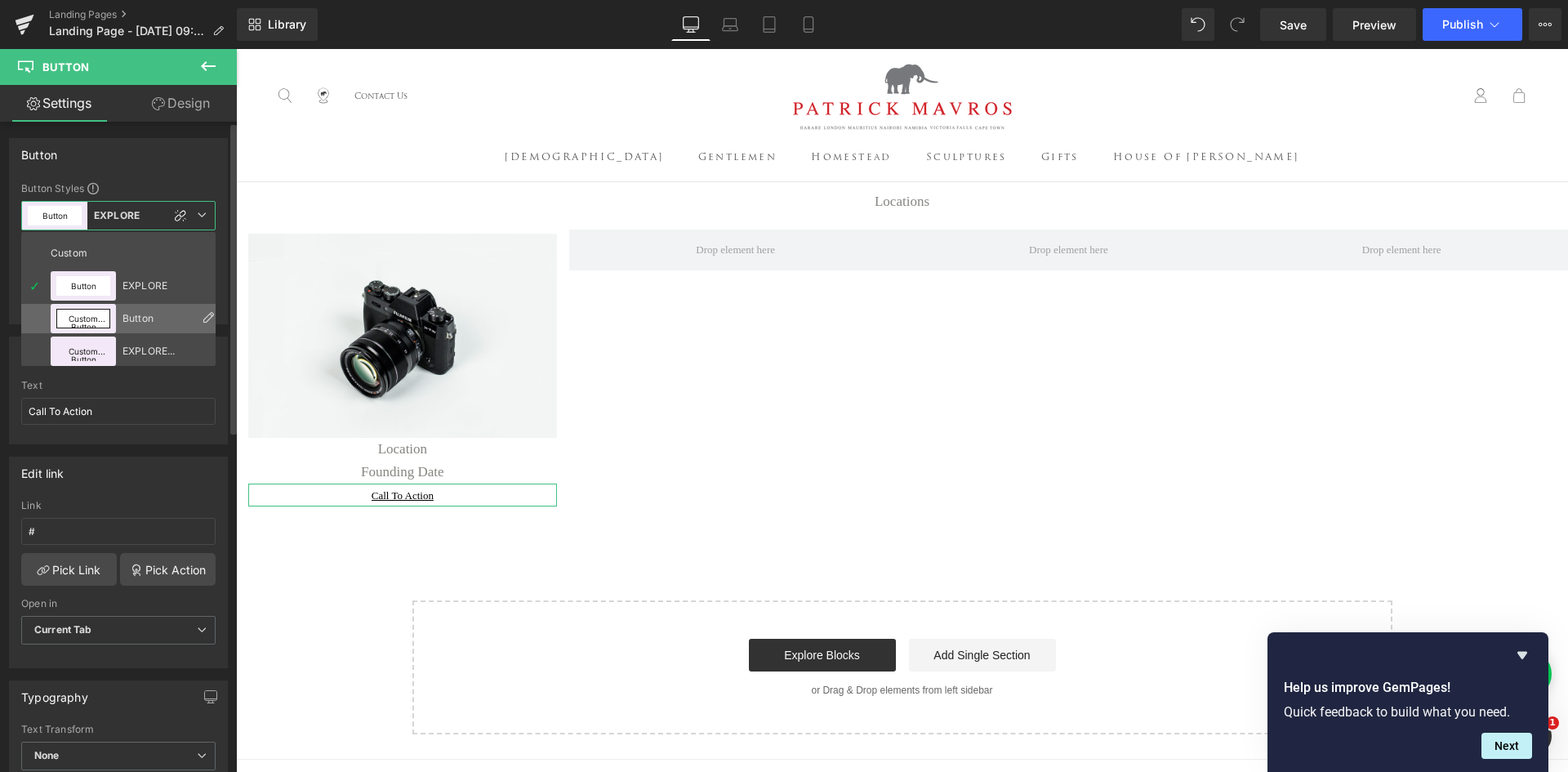
scroll to position [101, 0]
click at [152, 349] on div "EXPLORE MORE - White" at bounding box center [158, 347] width 71 height 12
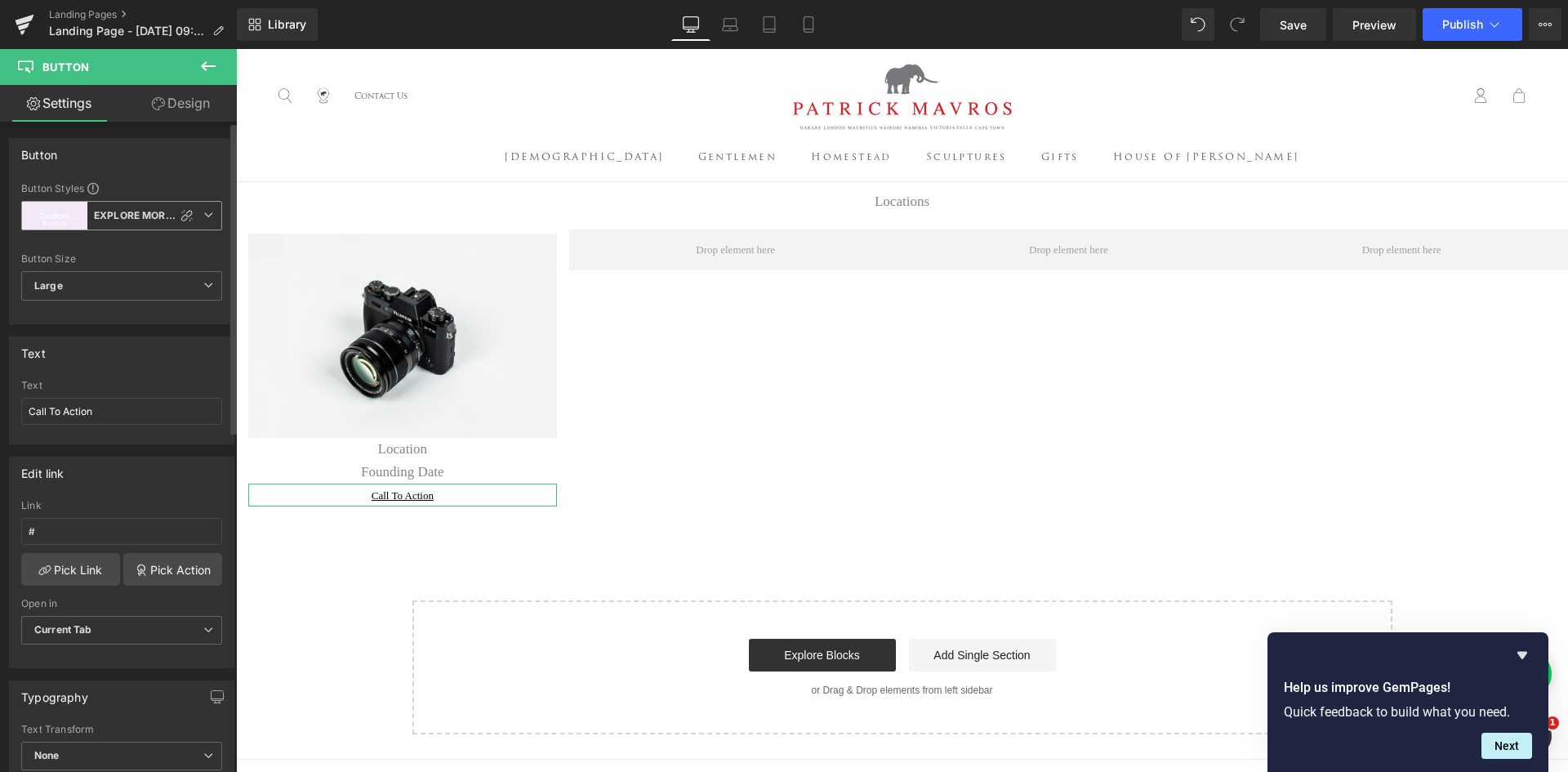
click at [204, 215] on icon at bounding box center [208, 215] width 10 height 10
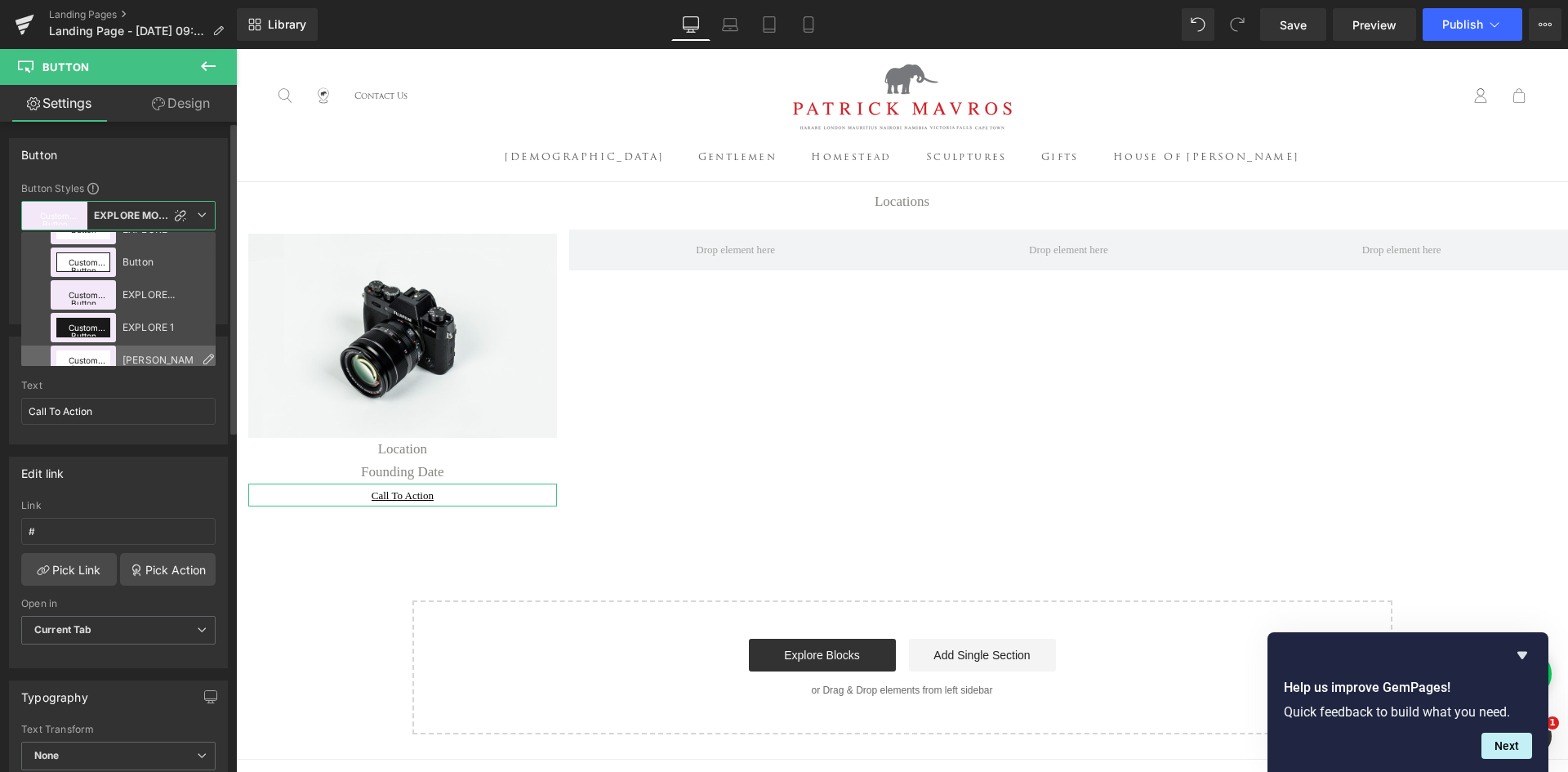
scroll to position [20, 0]
click at [148, 263] on div "EXPLORE" at bounding box center [158, 266] width 71 height 12
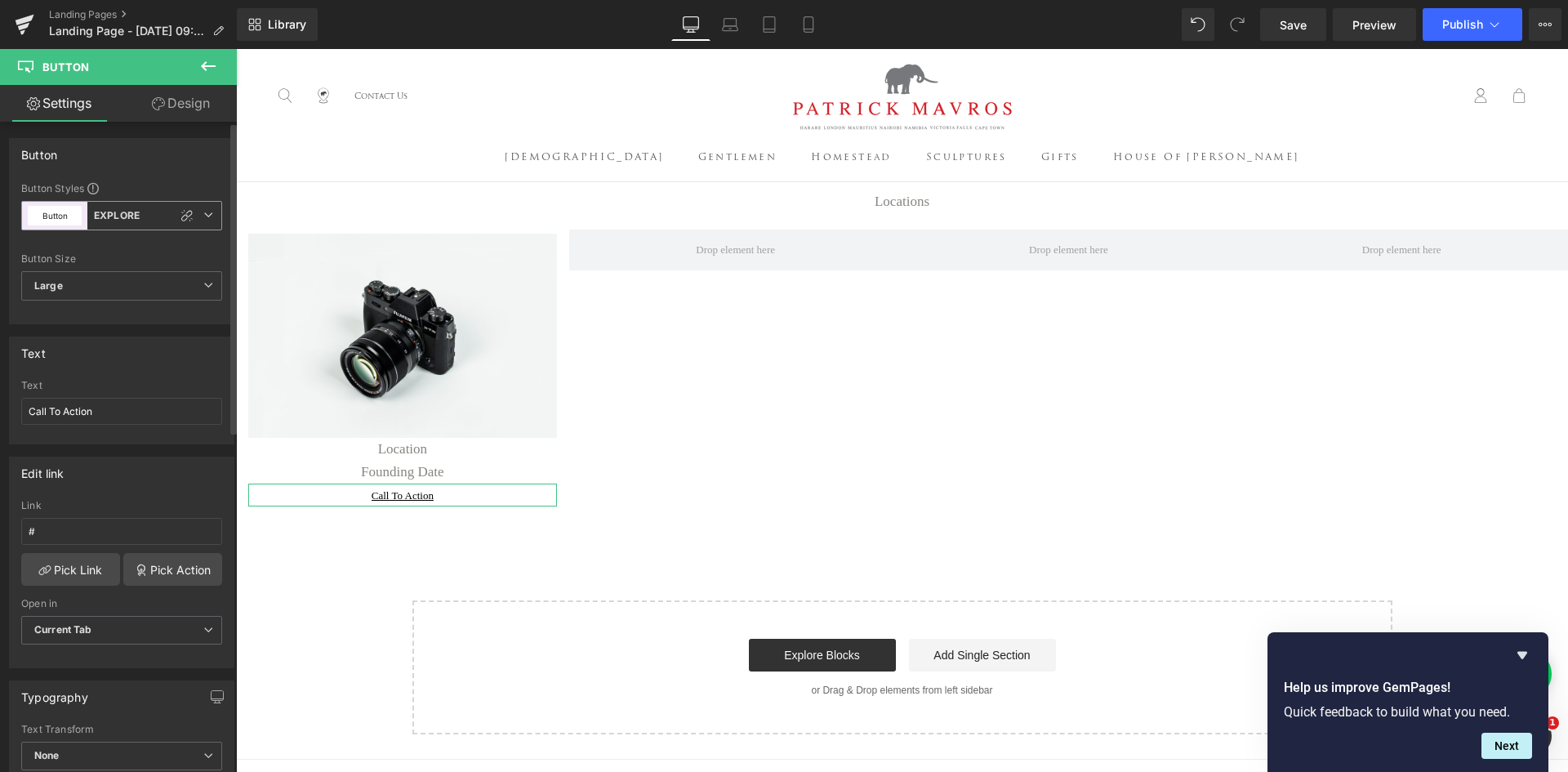
click at [193, 213] on span "Button EXPLORE" at bounding box center [122, 215] width 201 height 30
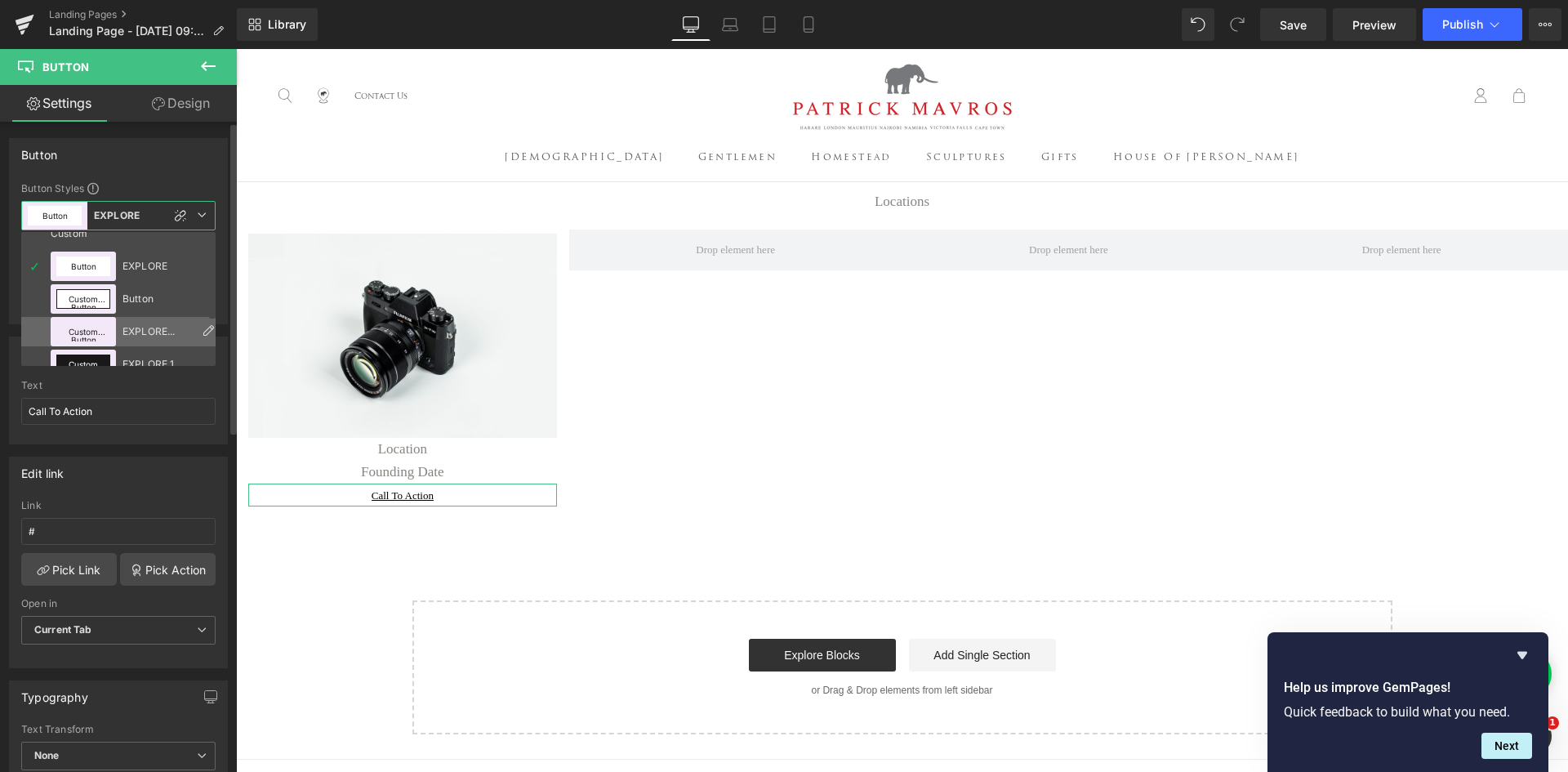
click at [180, 323] on li "Custom Button EXPLORE MORE - GREY" at bounding box center [122, 331] width 202 height 30
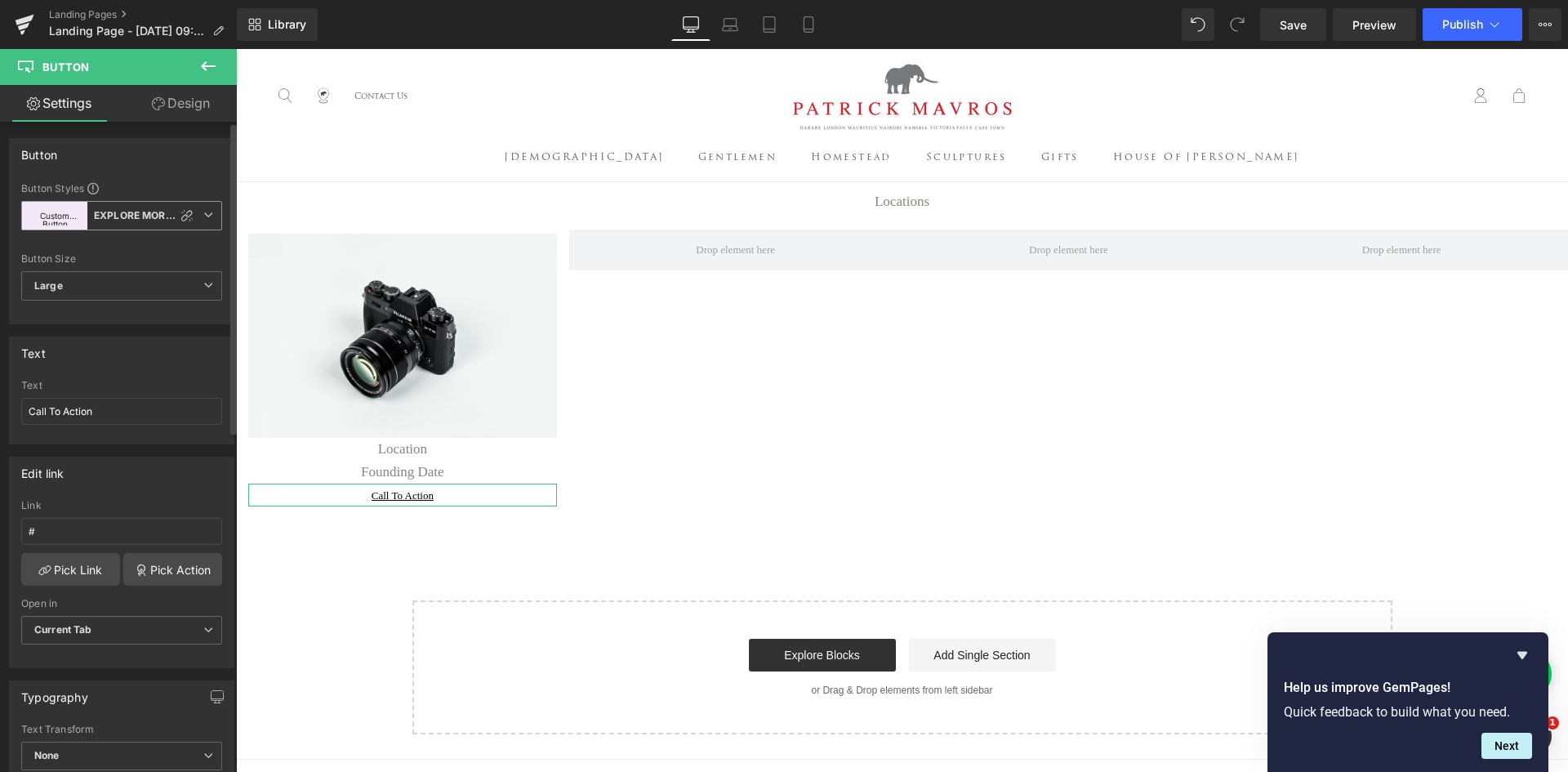
click at [206, 215] on icon at bounding box center [208, 215] width 10 height 10
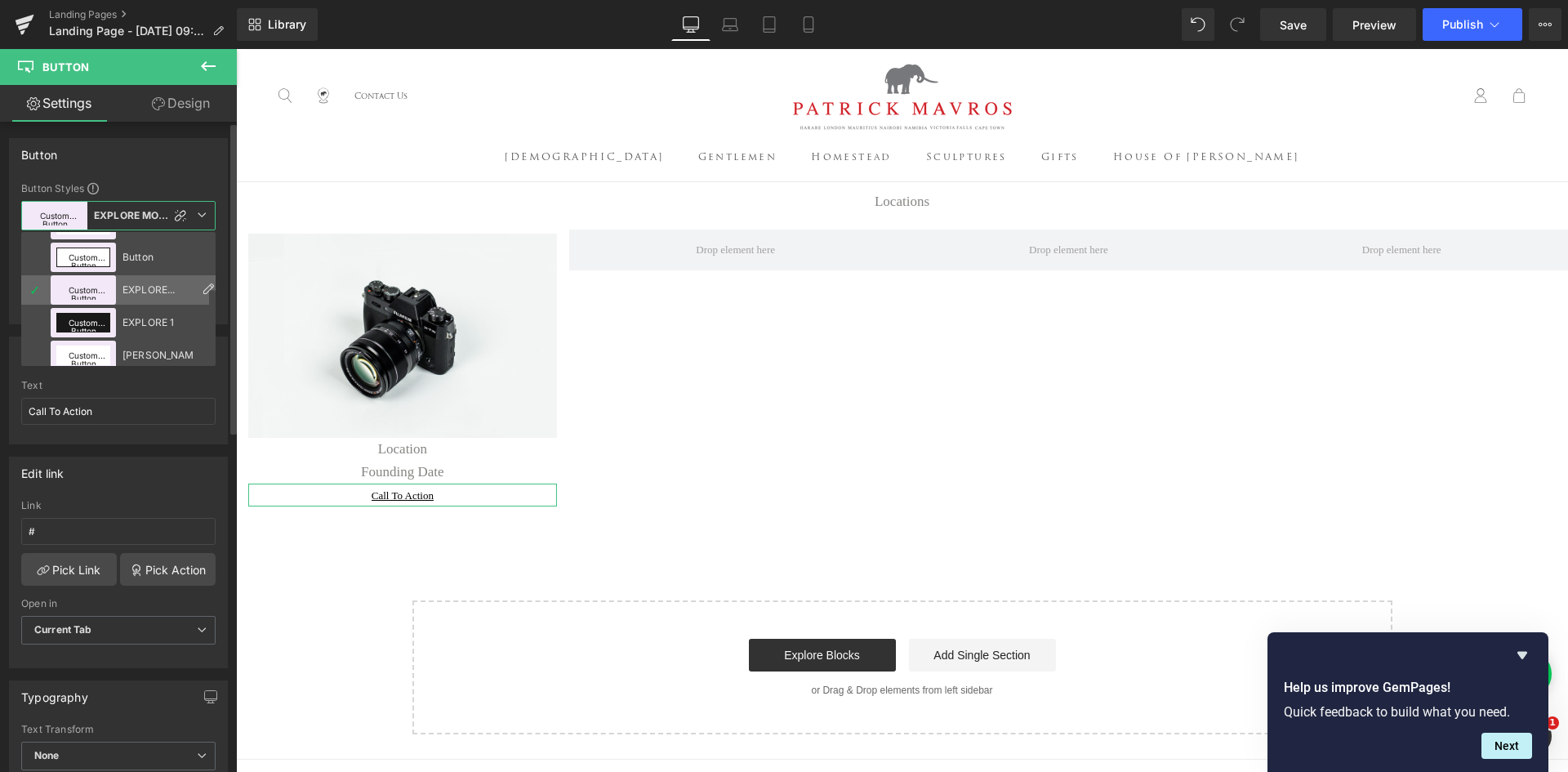
scroll to position [101, 0]
click at [141, 283] on div "EXPLORE 1" at bounding box center [158, 282] width 71 height 12
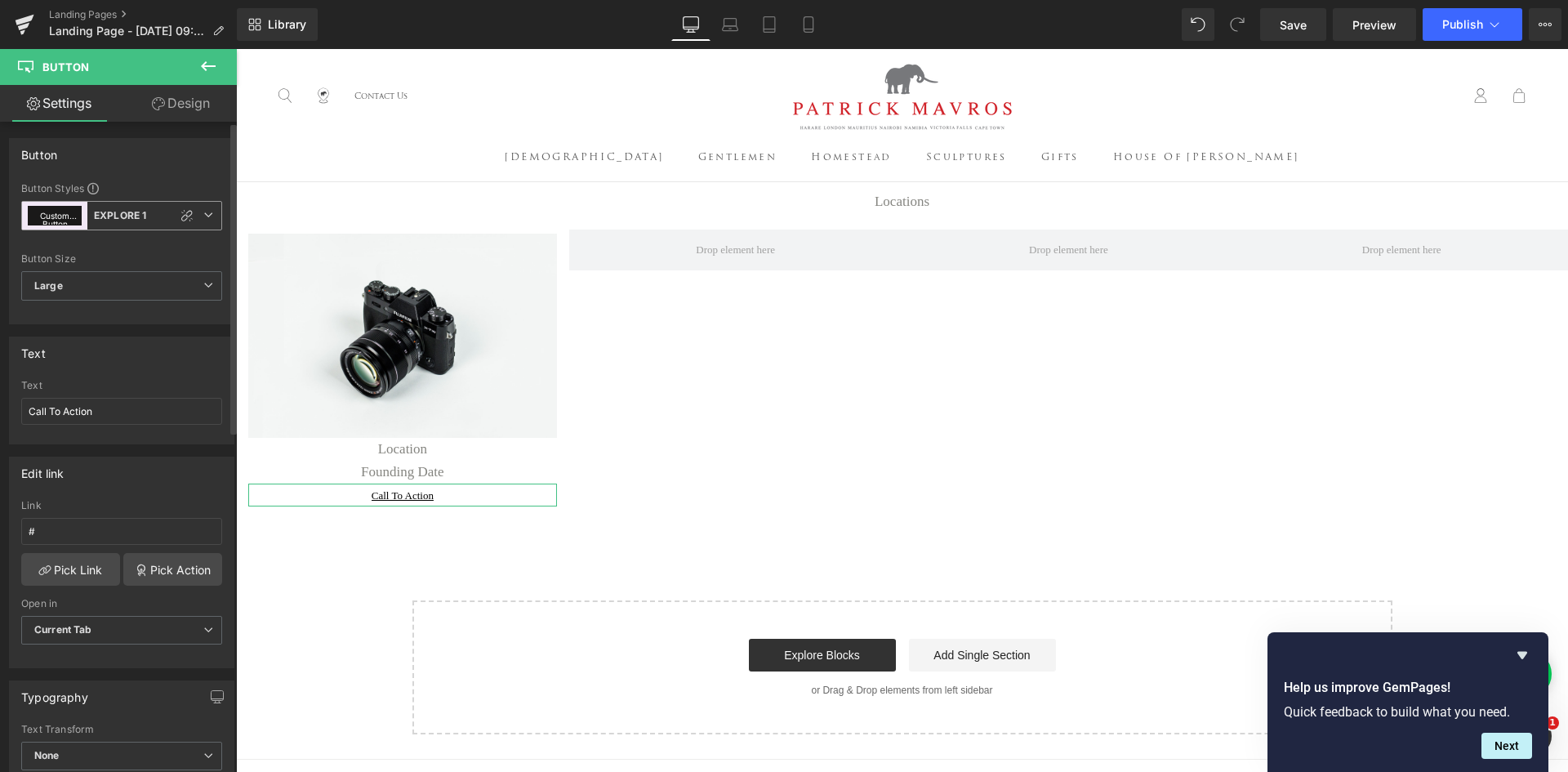
click at [193, 216] on span "Custom Button EXPLORE 1" at bounding box center [122, 215] width 201 height 30
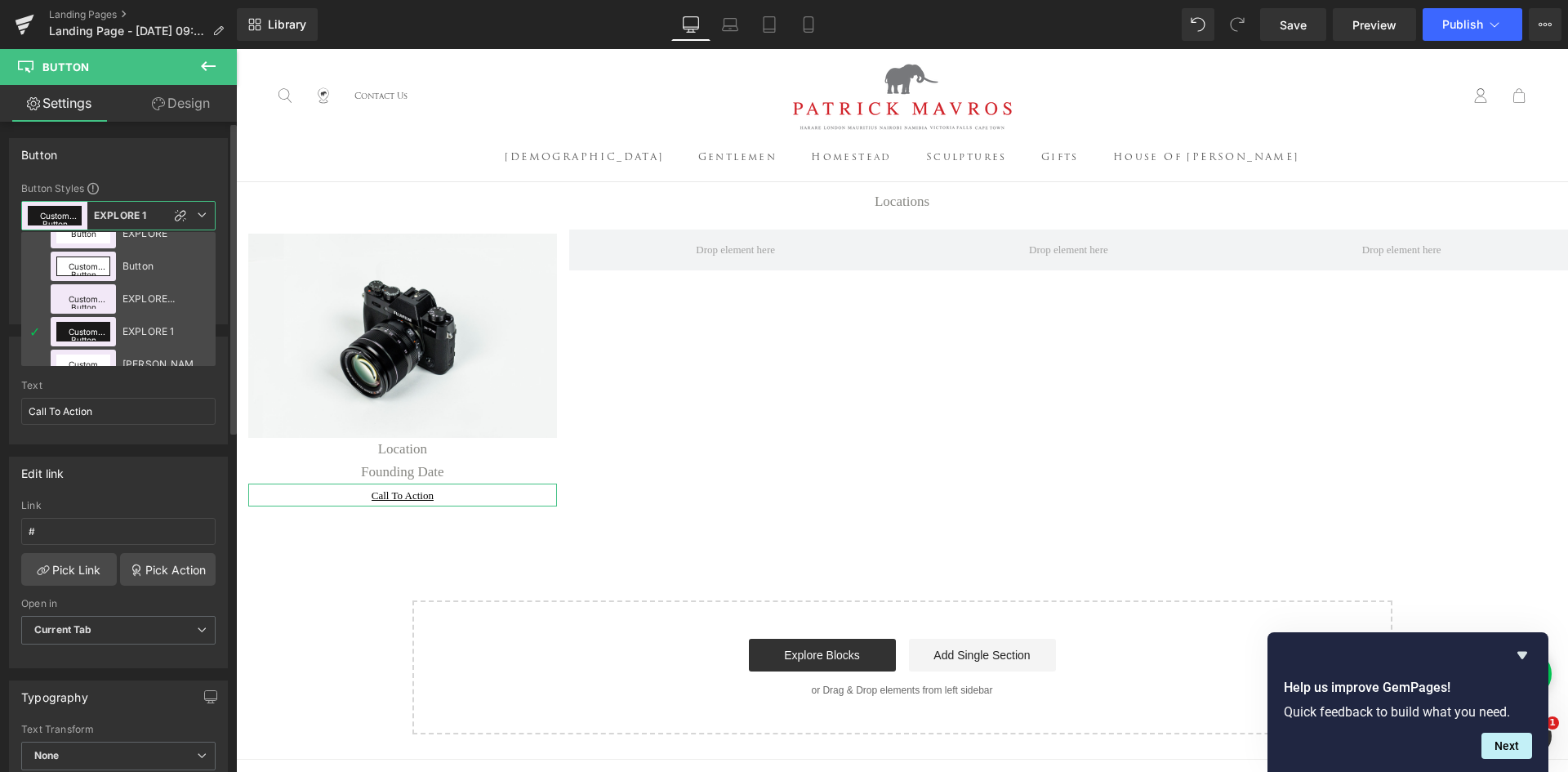
scroll to position [0, 0]
click at [141, 285] on div "EXPLORE" at bounding box center [158, 285] width 71 height 12
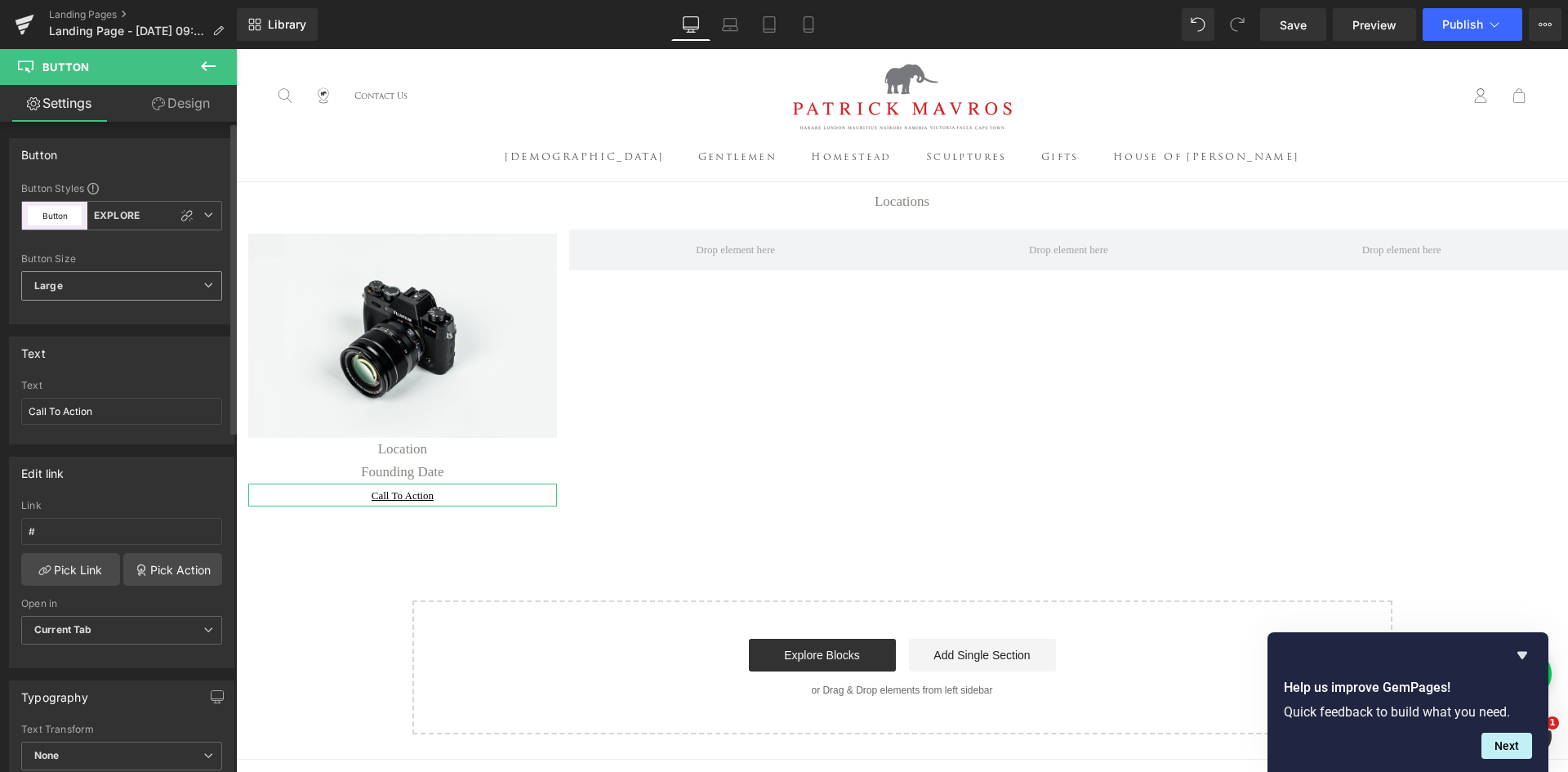
click at [95, 280] on span "Large" at bounding box center [122, 285] width 201 height 30
click at [99, 329] on li "Medium" at bounding box center [118, 339] width 195 height 24
click at [118, 280] on span "Medium" at bounding box center [122, 285] width 201 height 30
click at [112, 309] on li "Large" at bounding box center [118, 315] width 195 height 24
click at [205, 215] on icon at bounding box center [208, 215] width 10 height 10
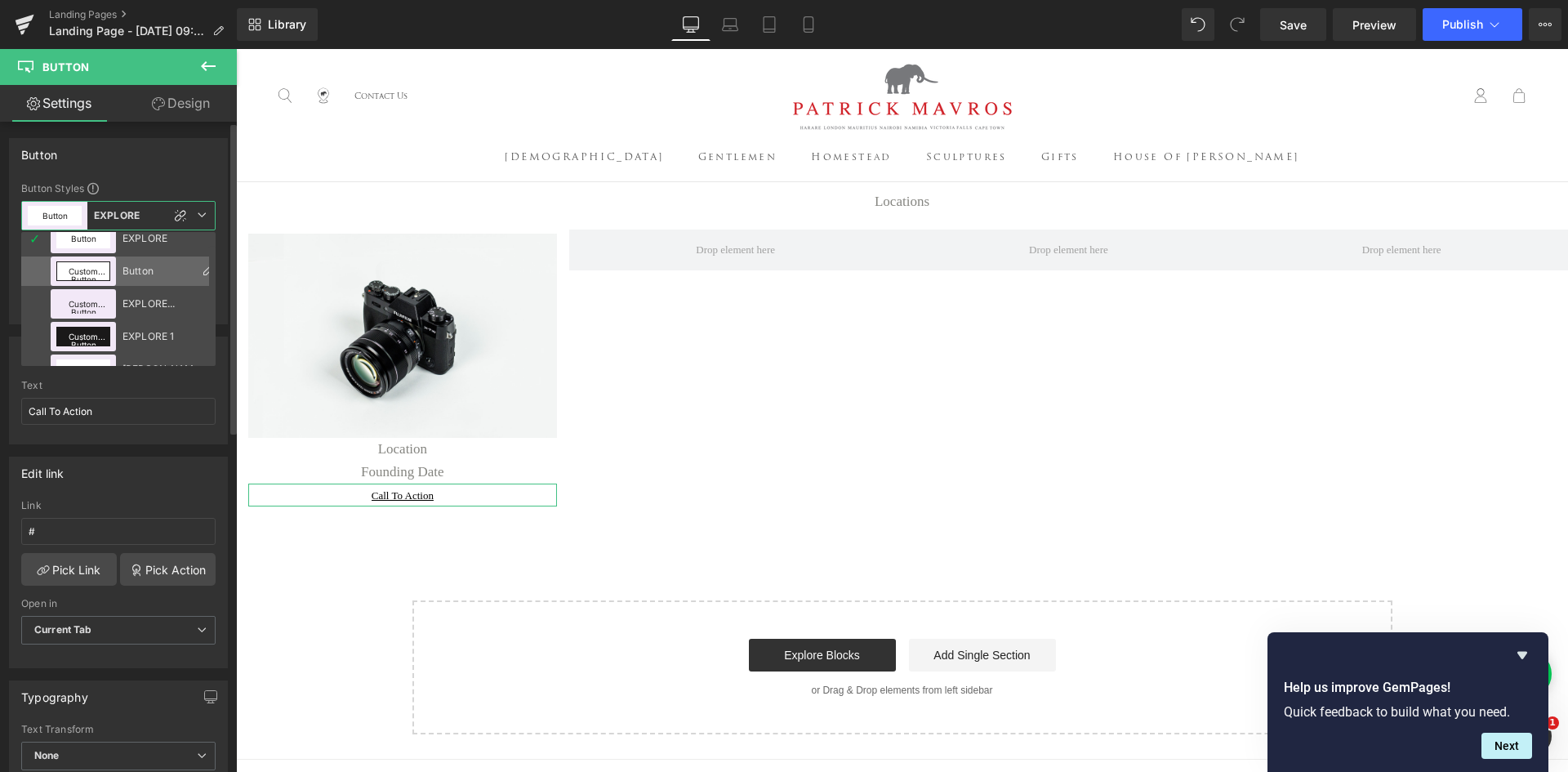
scroll to position [20, 0]
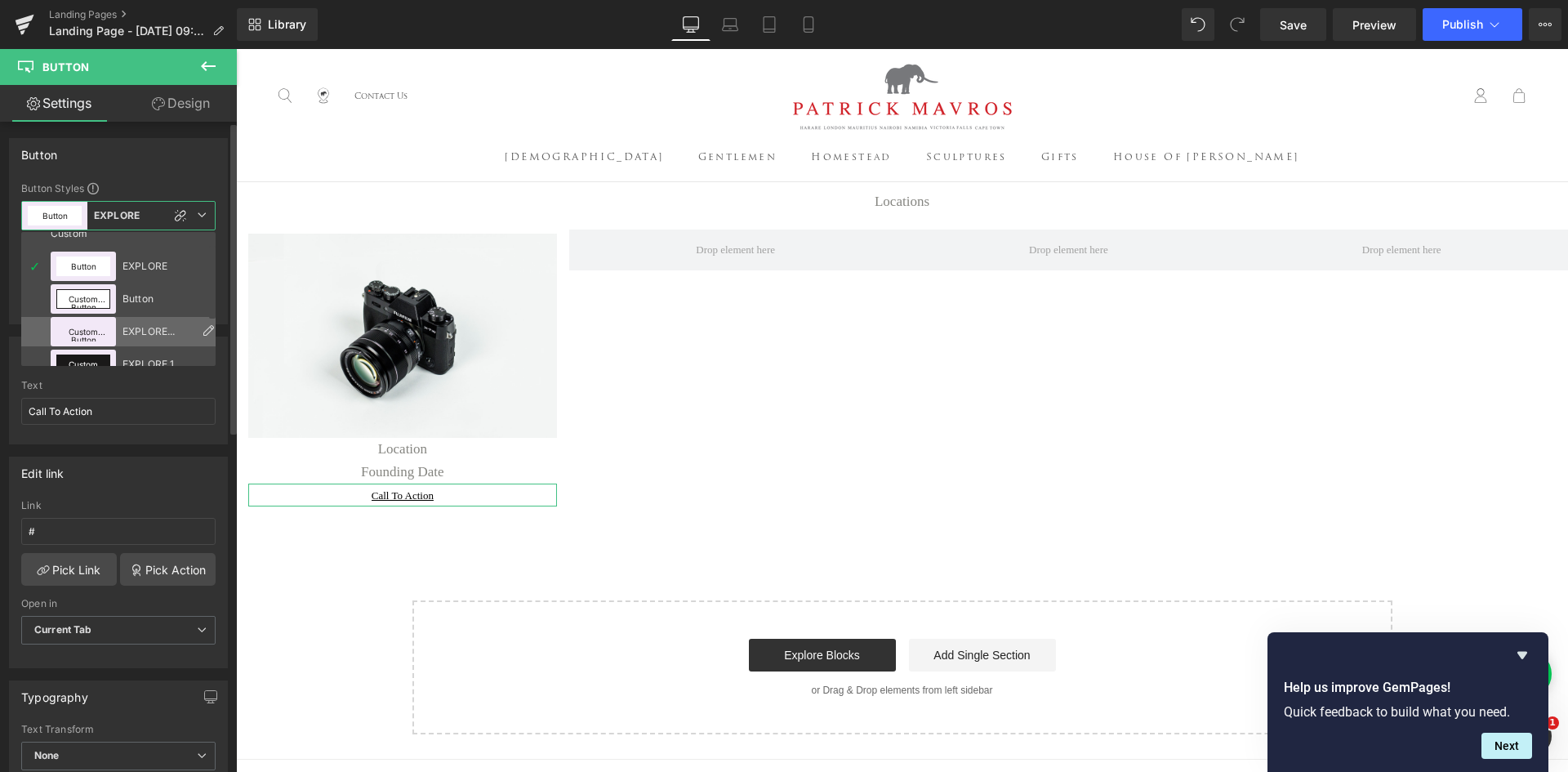
click at [156, 324] on li "Custom Button EXPLORE MORE - GREY" at bounding box center [122, 331] width 202 height 30
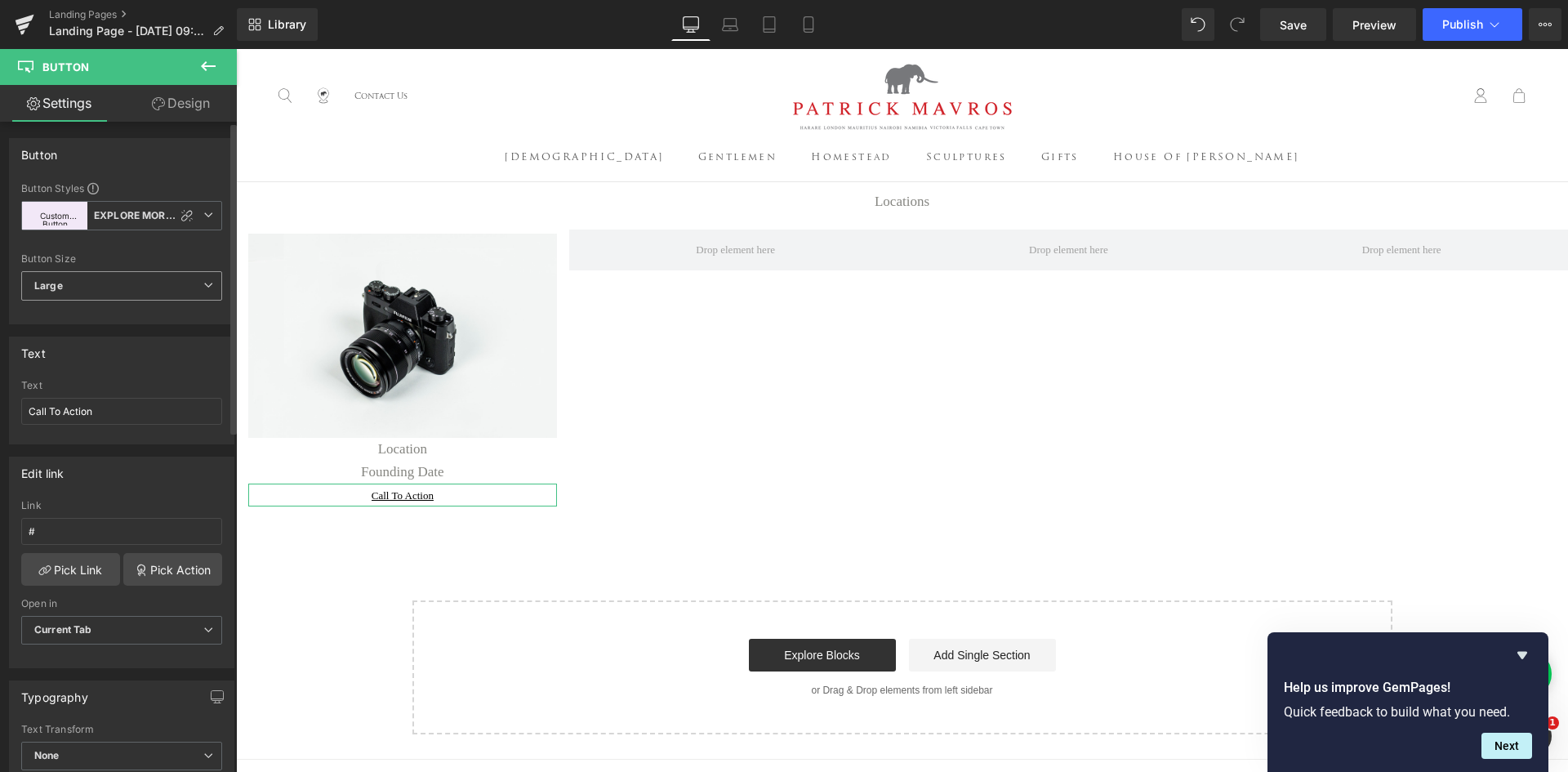
click at [112, 288] on span "Large" at bounding box center [122, 285] width 201 height 30
click at [113, 334] on li "Medium" at bounding box center [118, 339] width 195 height 24
click at [136, 399] on input "Call To Action" at bounding box center [122, 411] width 201 height 27
drag, startPoint x: 136, startPoint y: 412, endPoint x: 22, endPoint y: 404, distance: 114.3
click at [22, 404] on input "Call To Action" at bounding box center [122, 411] width 201 height 27
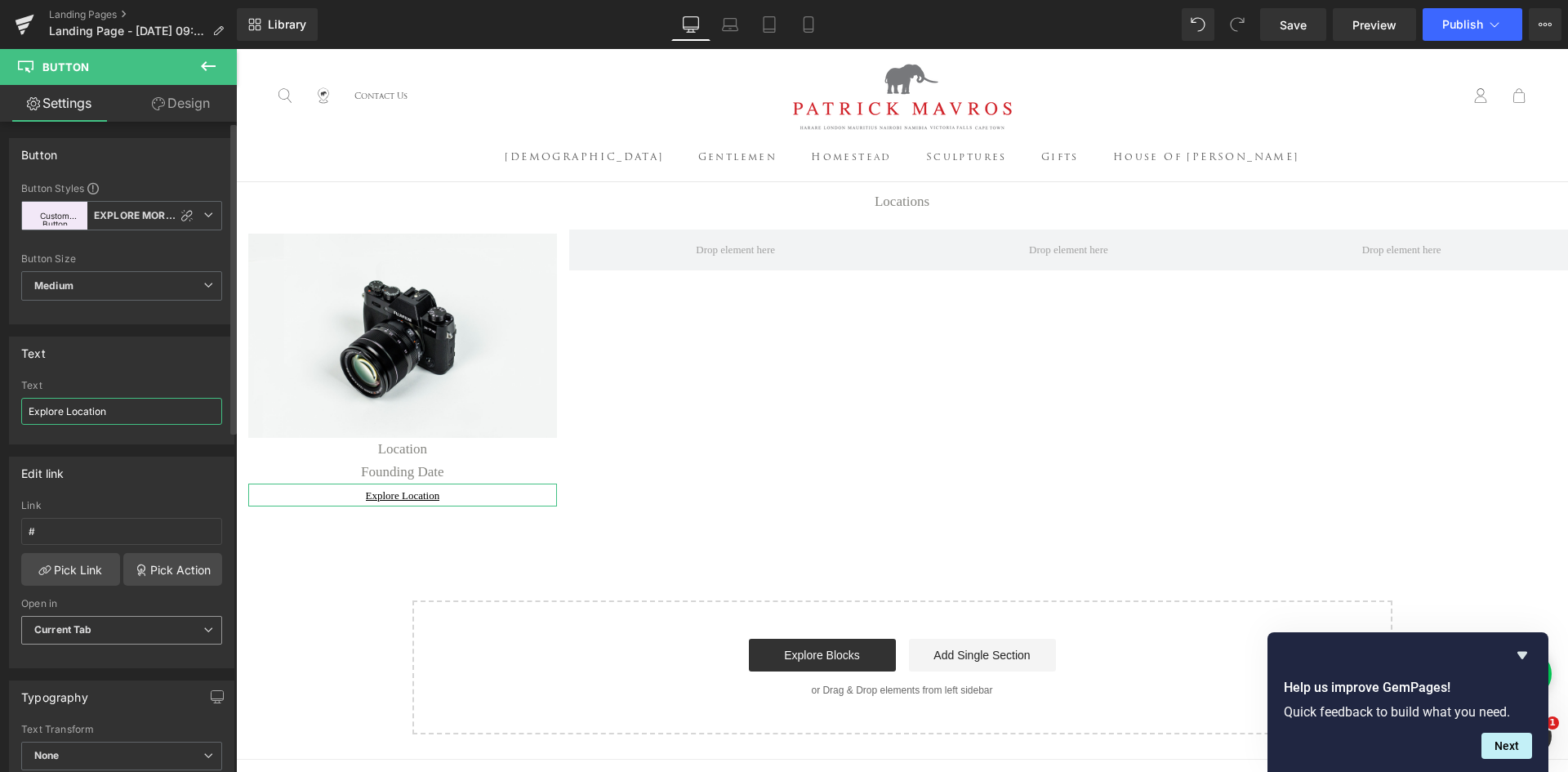
type input "Explore Location"
click at [130, 629] on span "Current Tab" at bounding box center [122, 630] width 201 height 29
click at [111, 680] on li "New Tab" at bounding box center [118, 683] width 195 height 24
click at [79, 625] on span "New Tab" at bounding box center [122, 630] width 201 height 29
click at [79, 656] on div "Current Tab" at bounding box center [74, 659] width 57 height 12
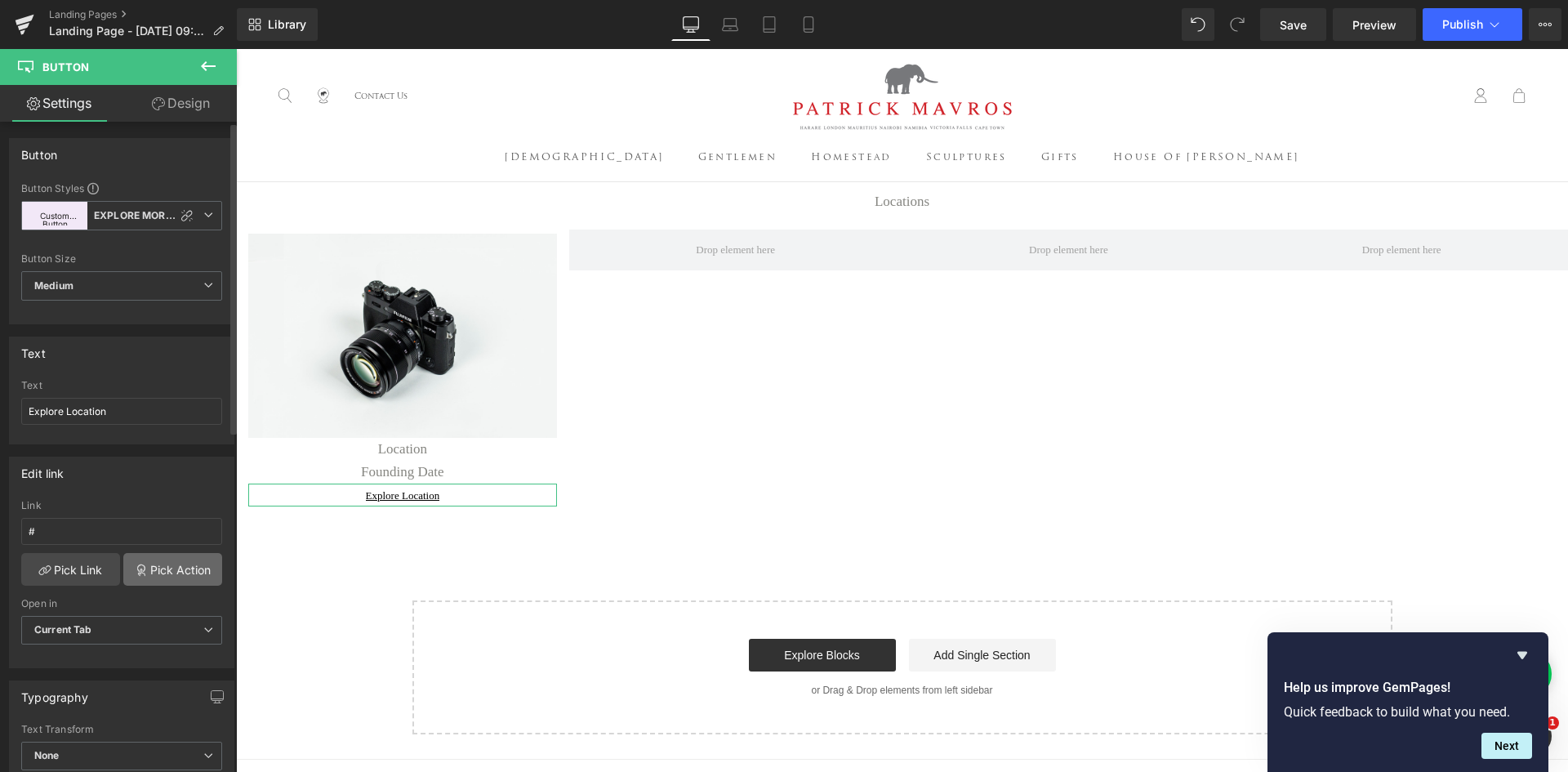
click at [146, 569] on link "Pick Action" at bounding box center [172, 569] width 99 height 32
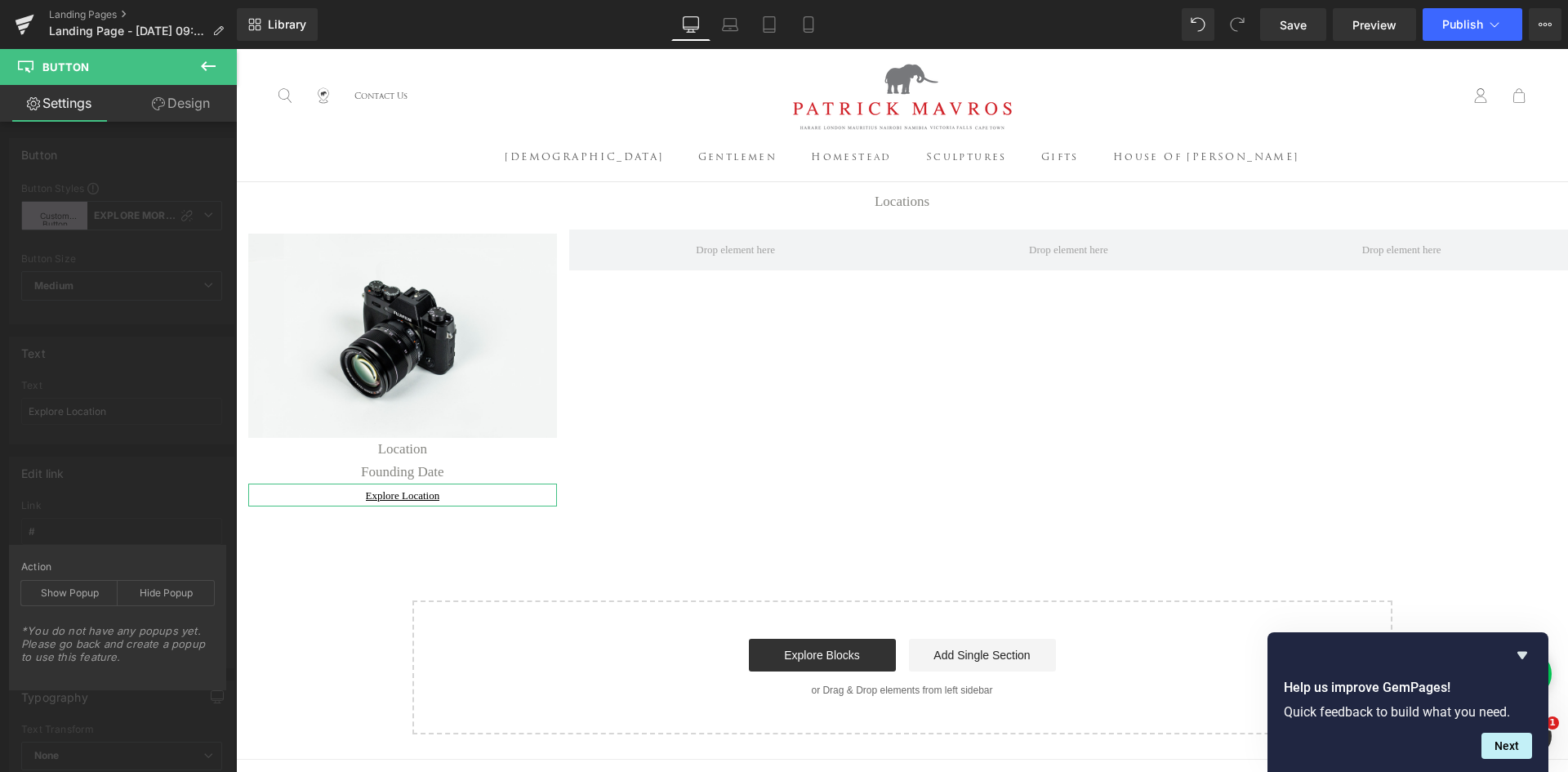
click at [157, 503] on div "Edit link # Link # Pick Link Pick Action Current Tab New Tab Open in Current Ta…" at bounding box center [122, 556] width 244 height 224
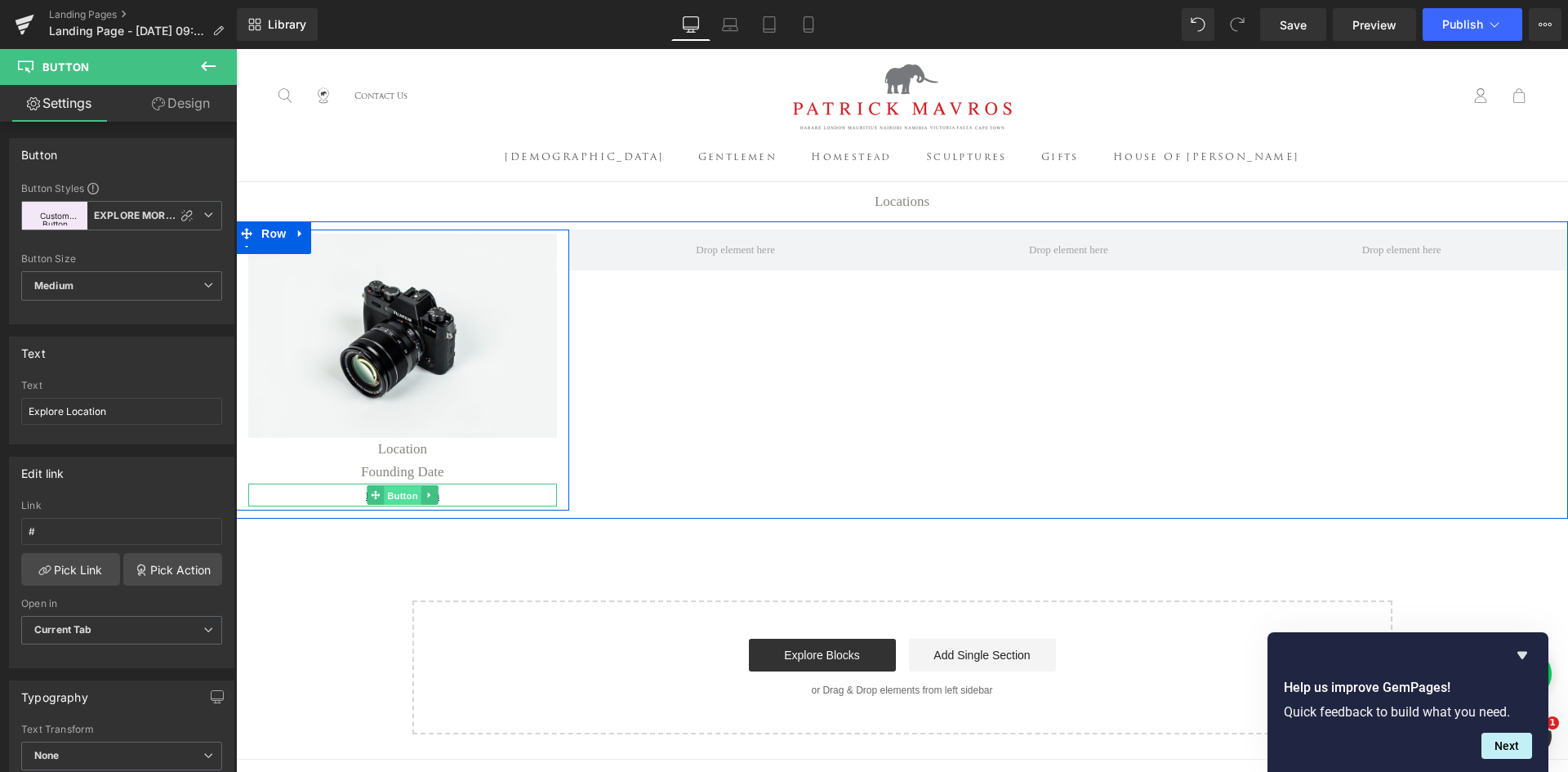
click at [391, 504] on span "Button" at bounding box center [403, 496] width 38 height 20
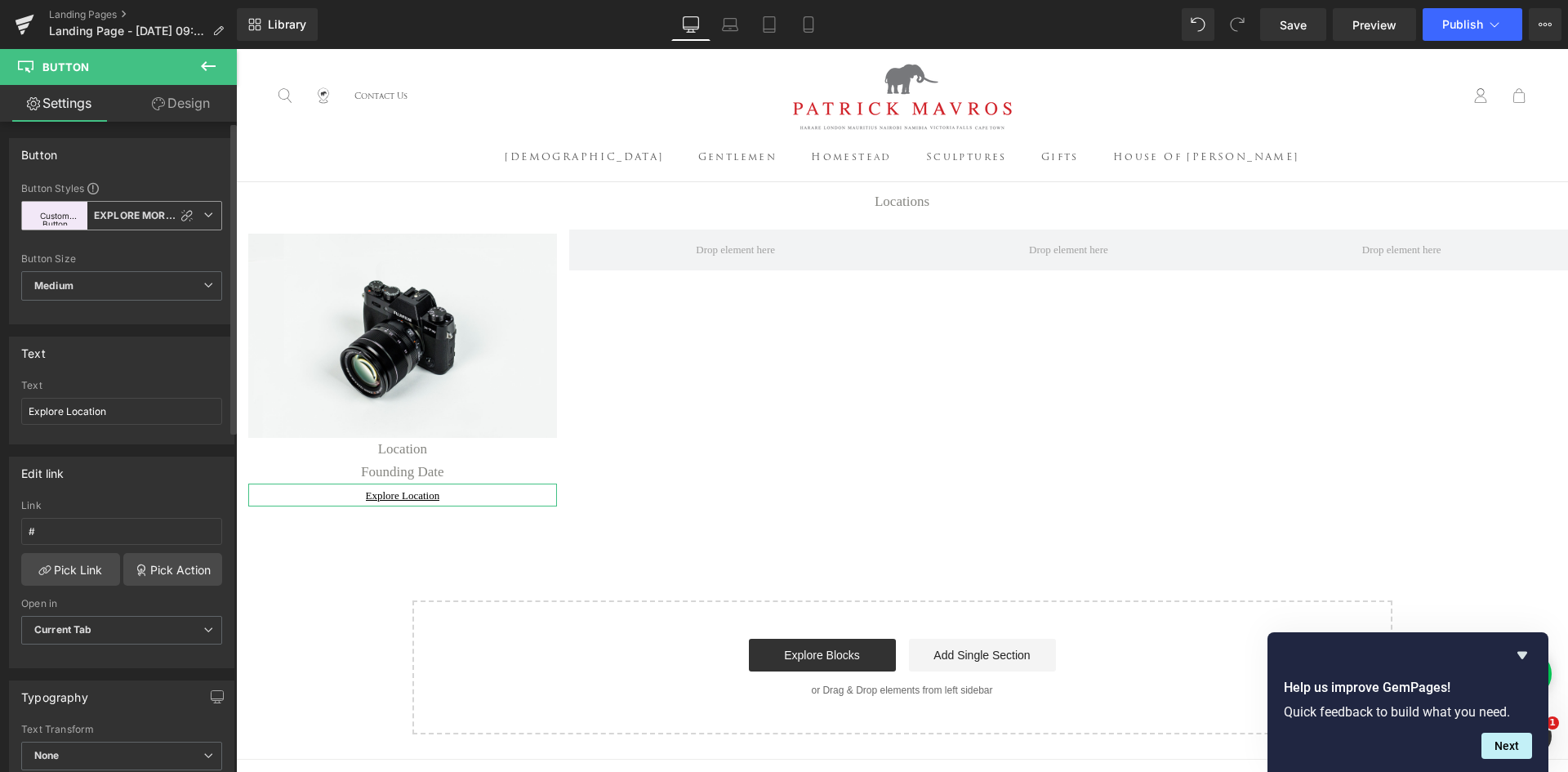
click at [206, 214] on icon at bounding box center [208, 215] width 10 height 10
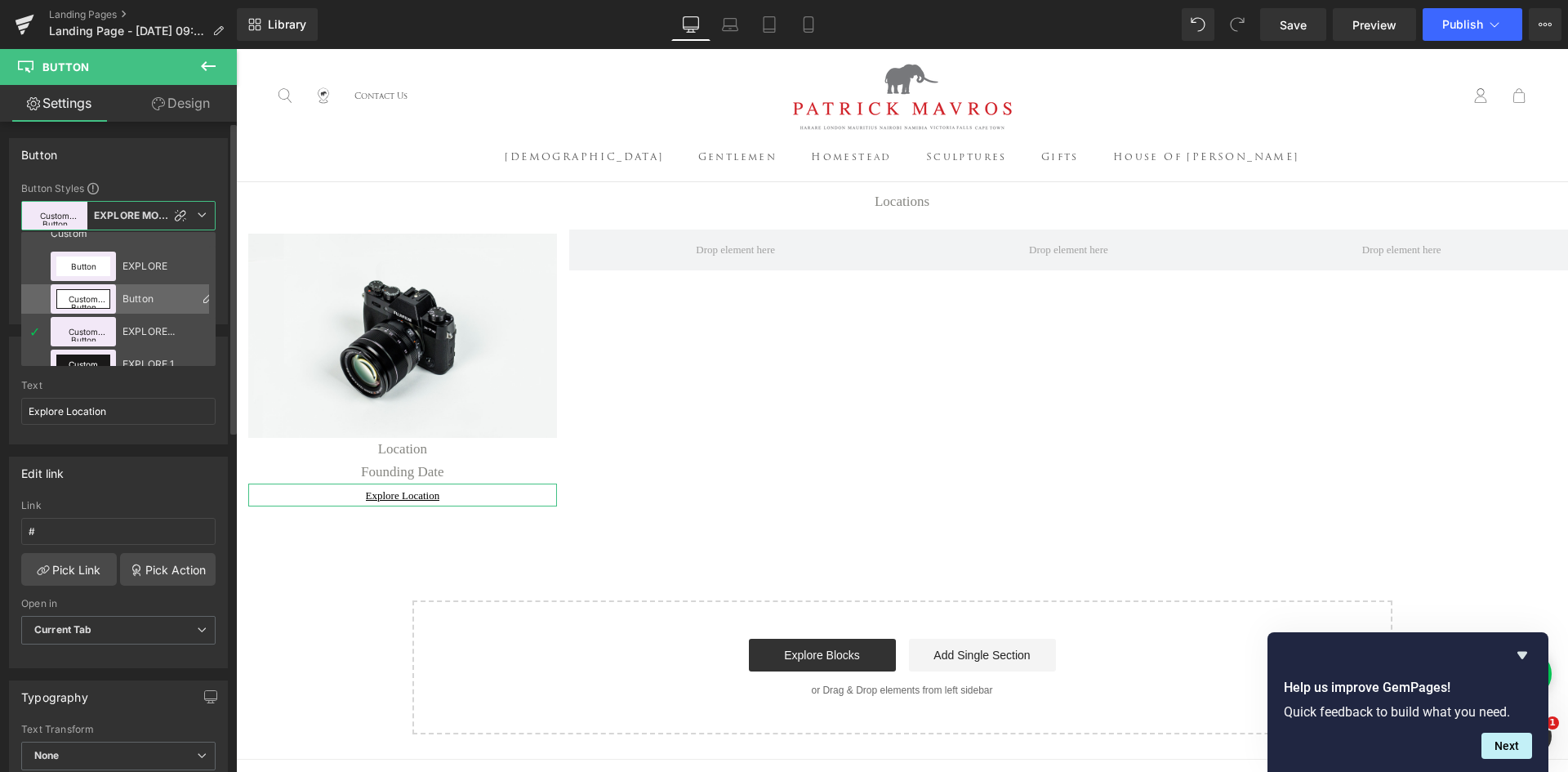
click at [202, 297] on icon at bounding box center [208, 298] width 13 height 13
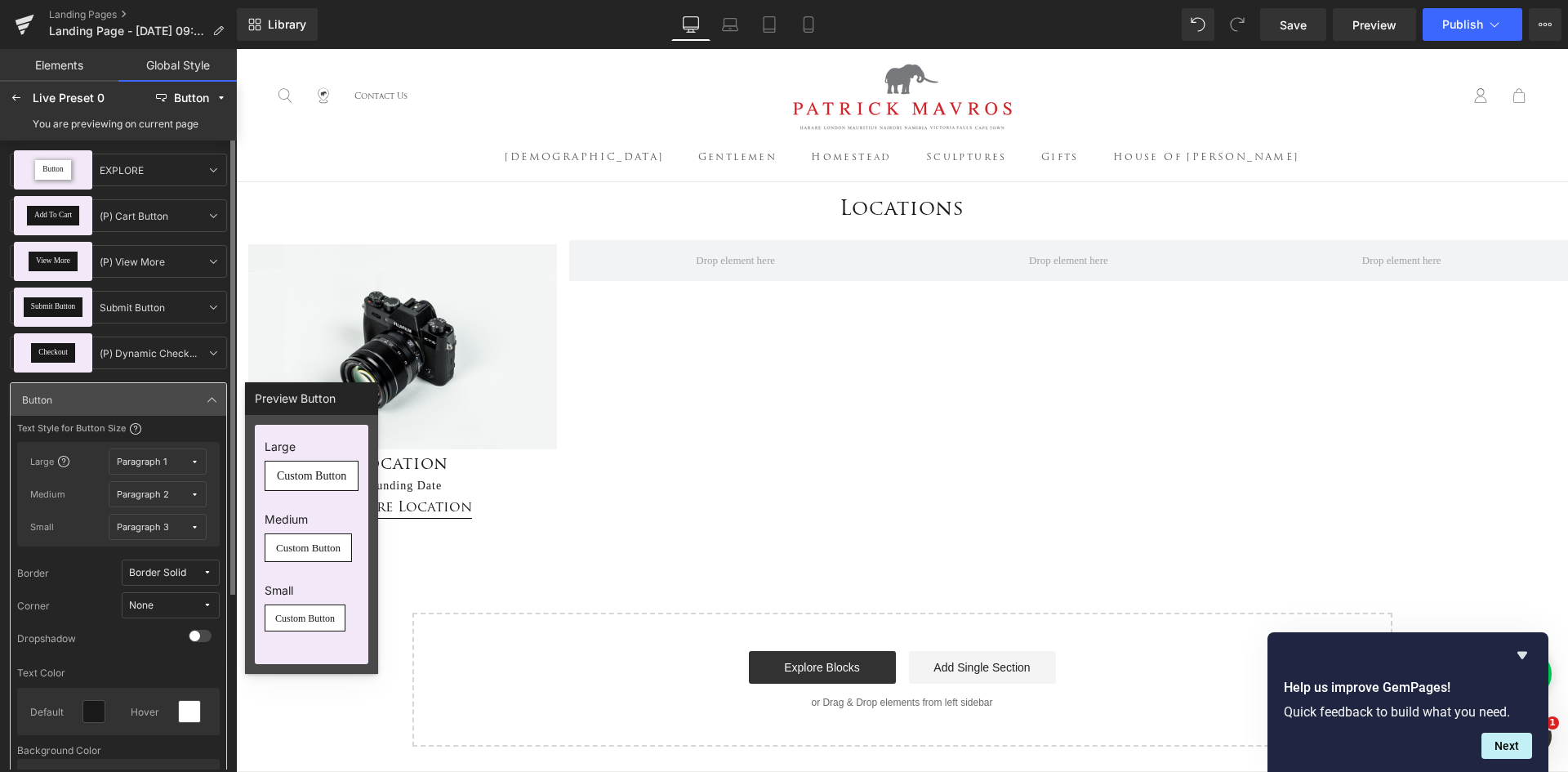
click at [173, 458] on span "Paragraph 1" at bounding box center [153, 462] width 74 height 13
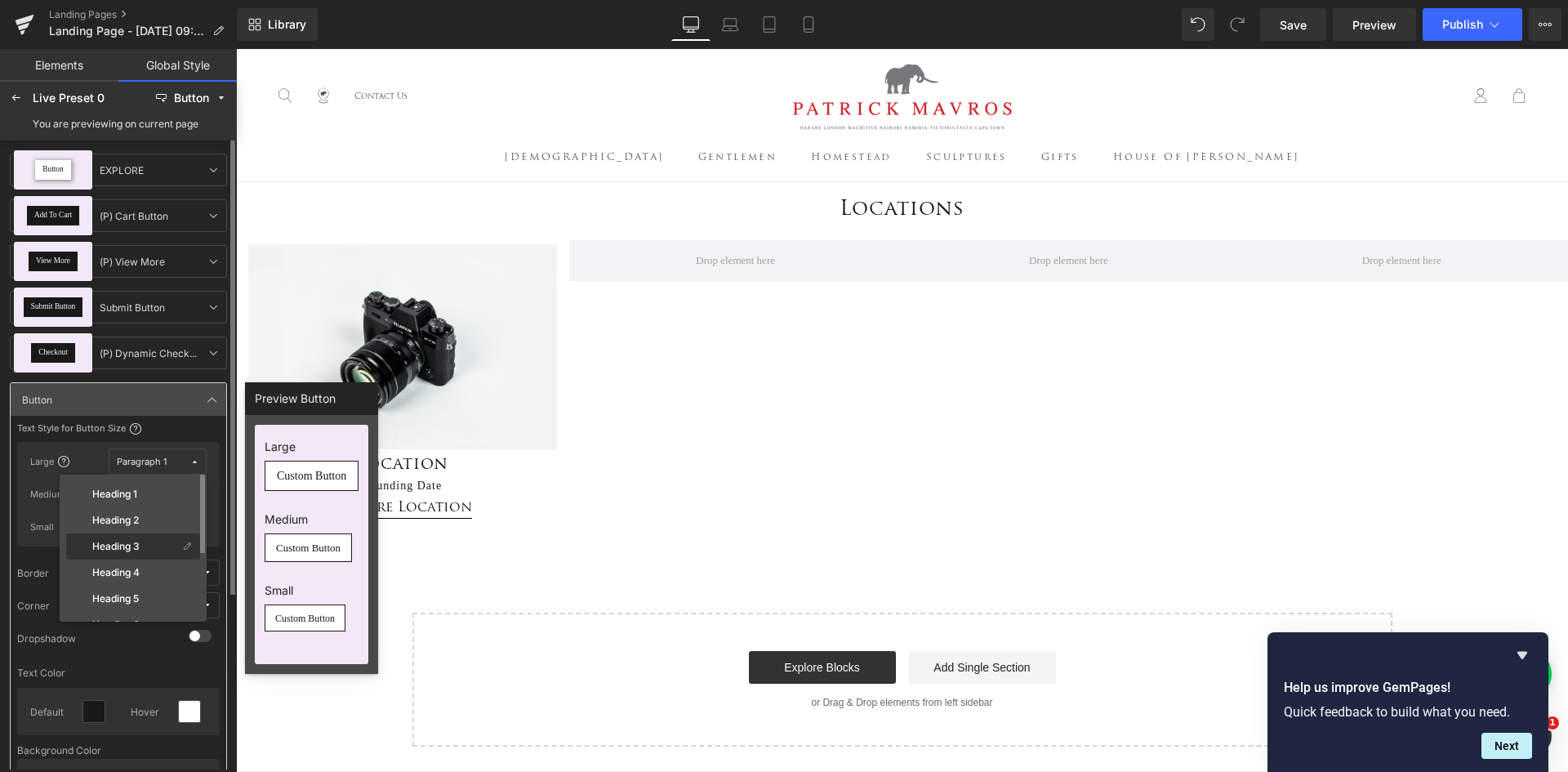
click at [147, 541] on div "Heading 3" at bounding box center [123, 547] width 109 height 13
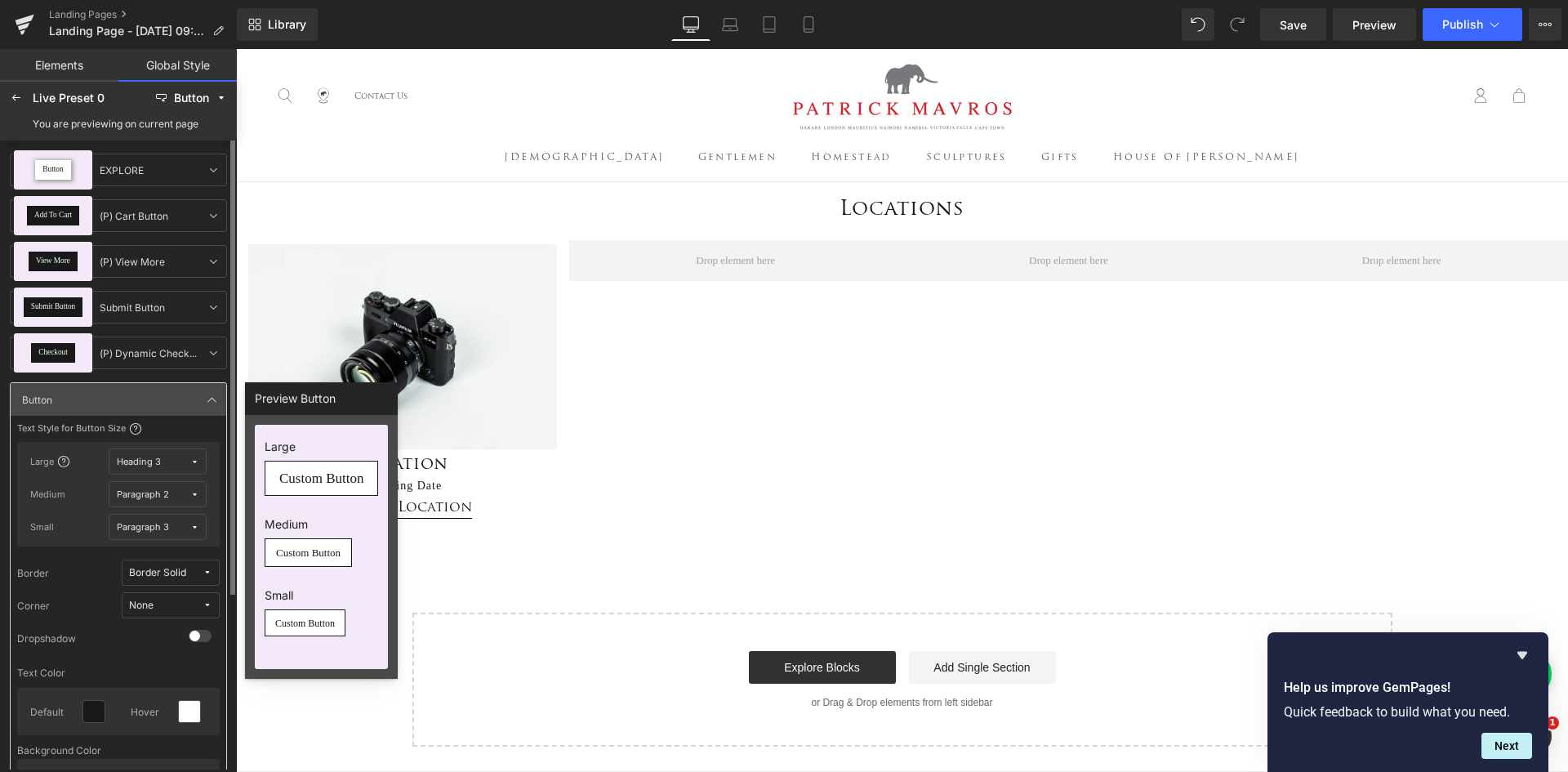
click at [166, 459] on span "Heading 3" at bounding box center [153, 462] width 74 height 13
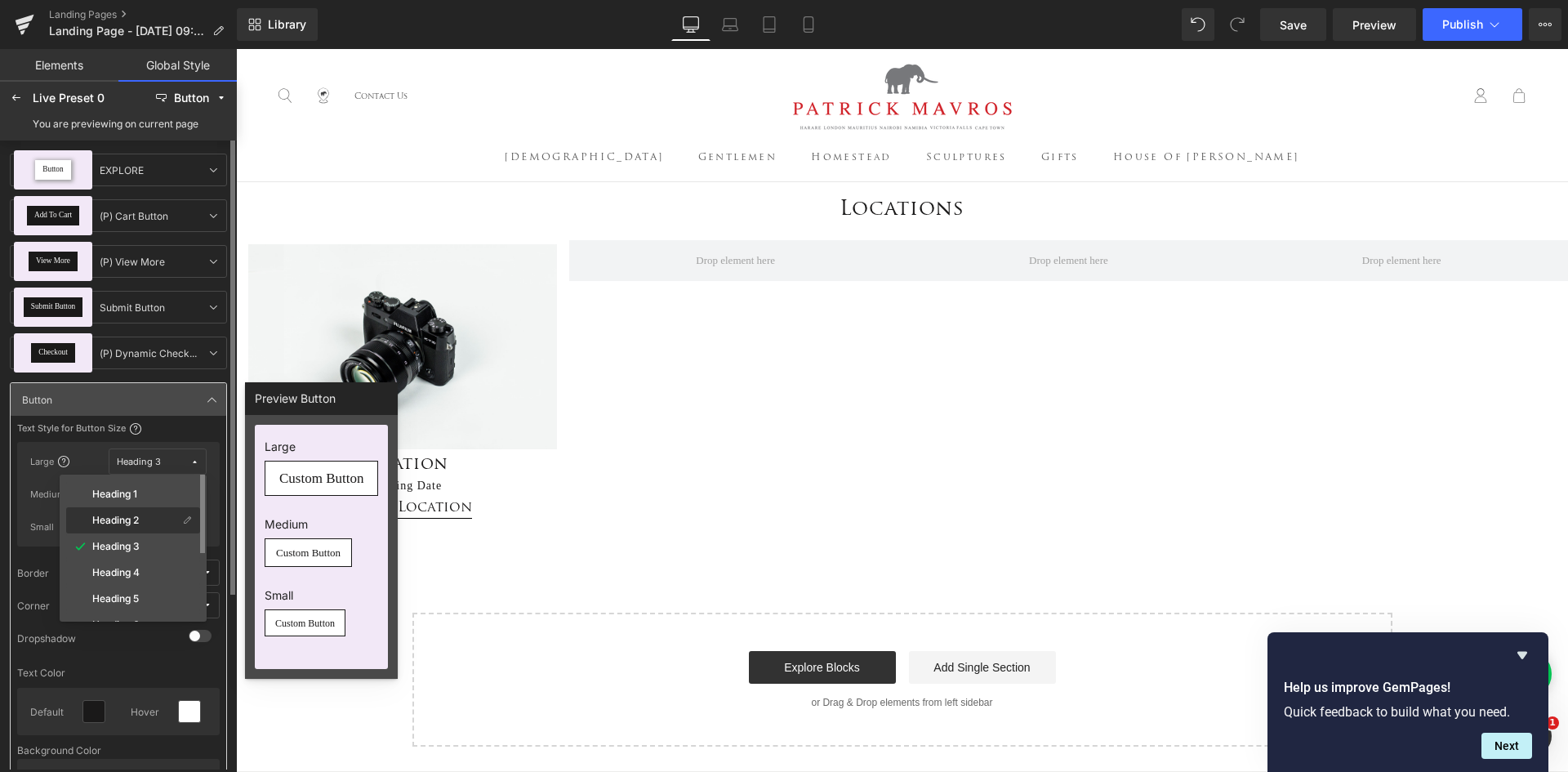
click at [143, 516] on div "Heading 2" at bounding box center [123, 520] width 109 height 13
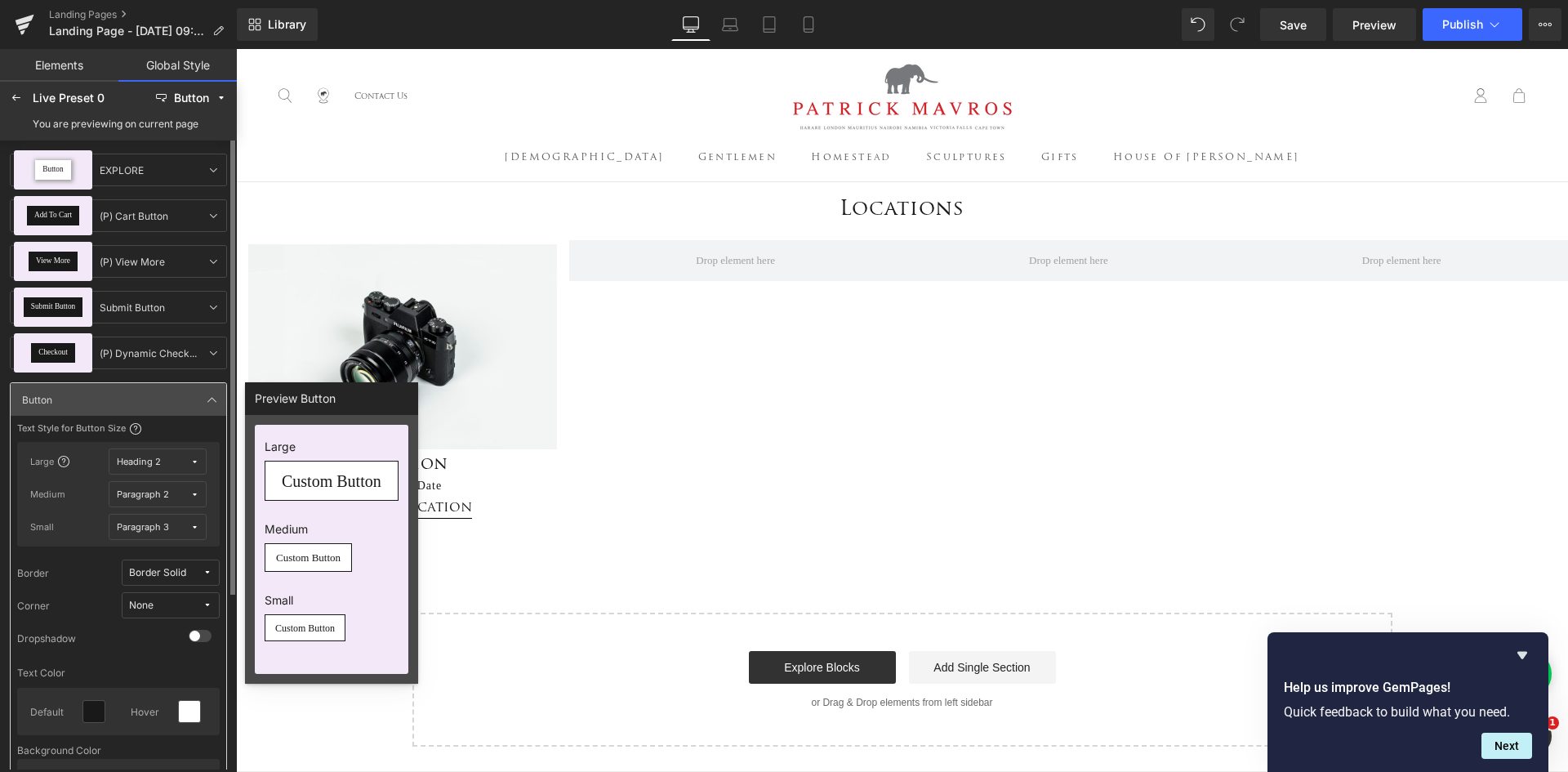
click at [164, 495] on div "Paragraph 2" at bounding box center [143, 495] width 52 height 13
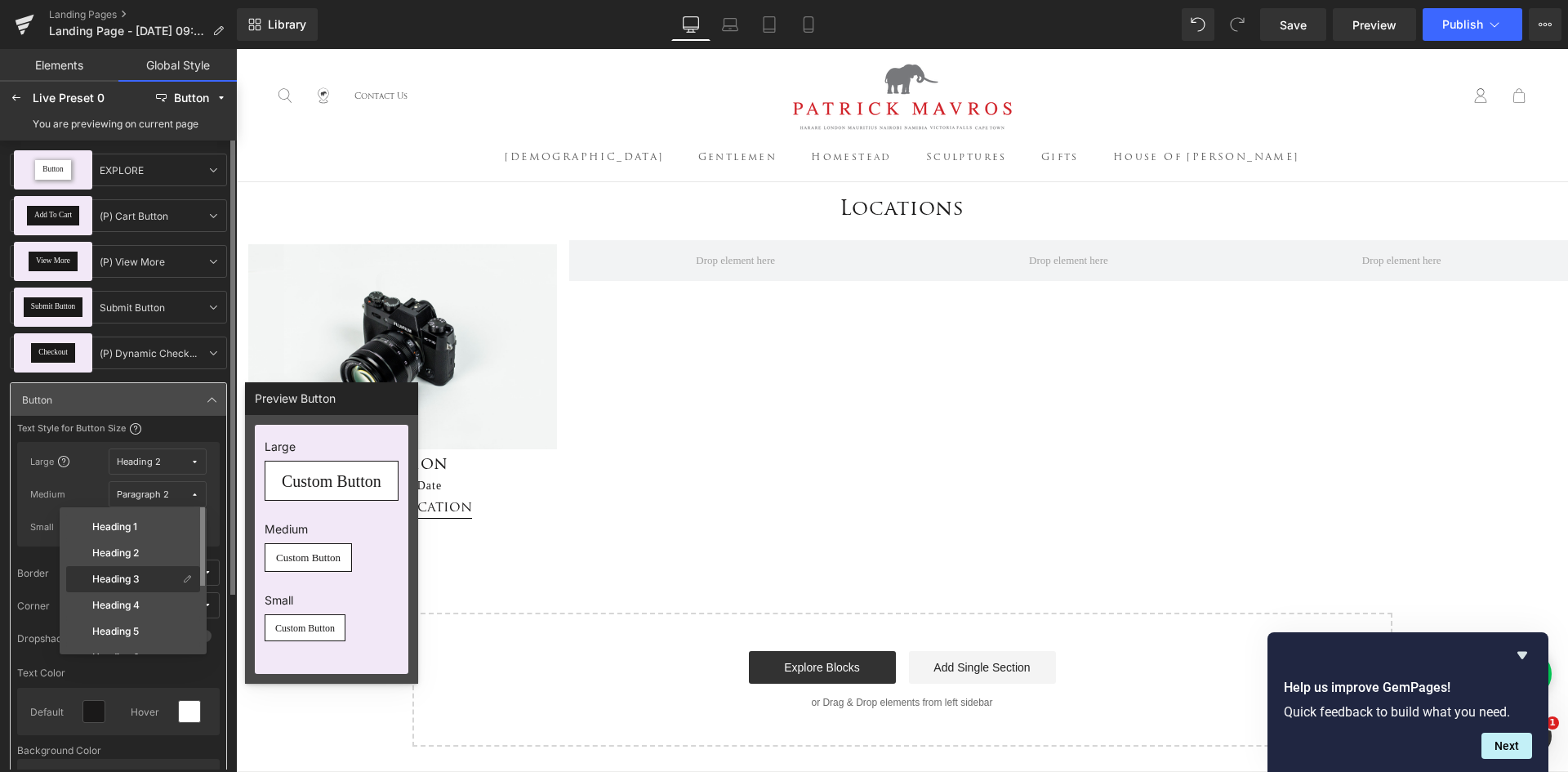
click at [147, 576] on div "Heading 3" at bounding box center [123, 579] width 109 height 13
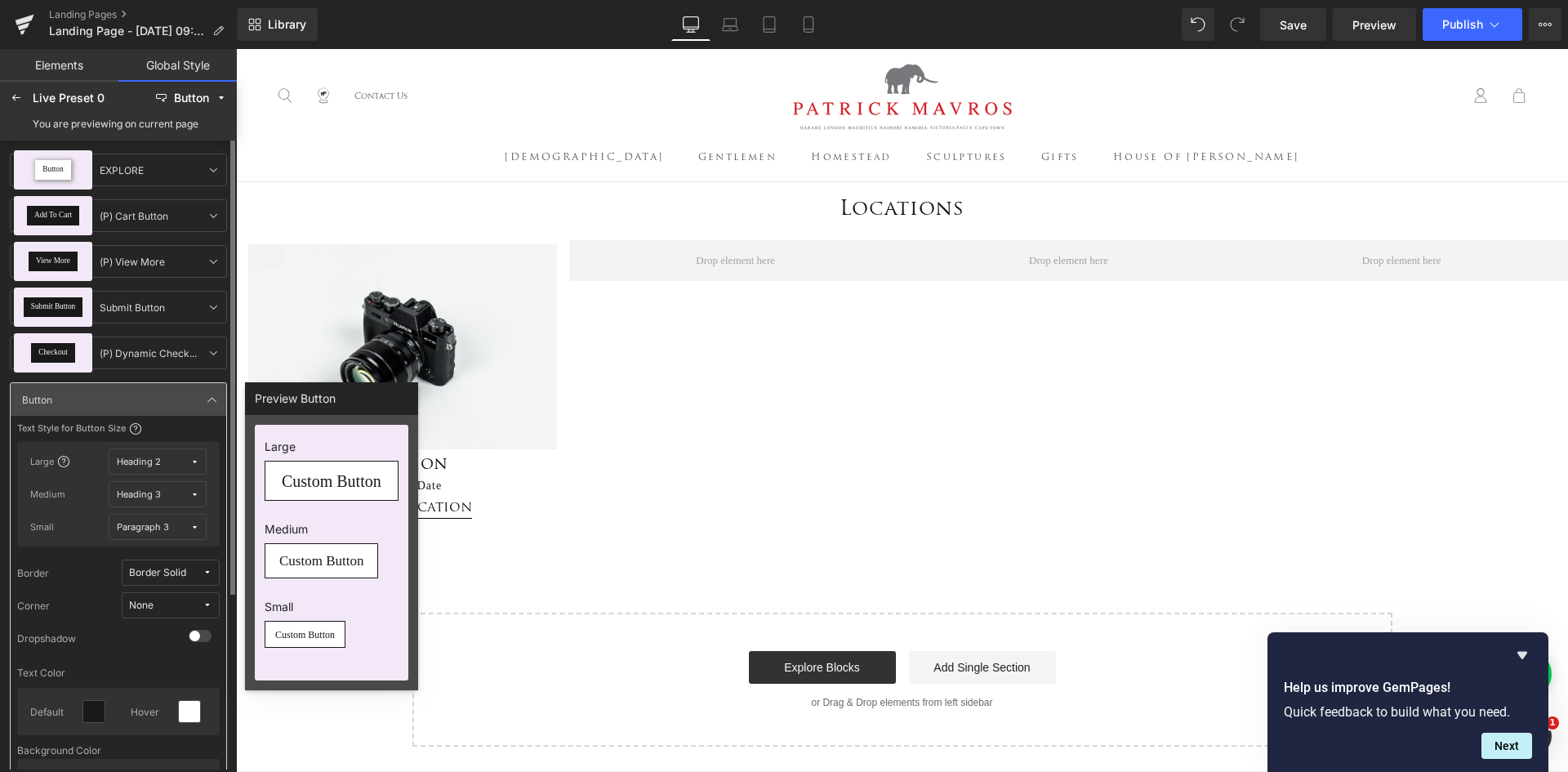
click at [162, 522] on div "Paragraph 3" at bounding box center [143, 528] width 52 height 13
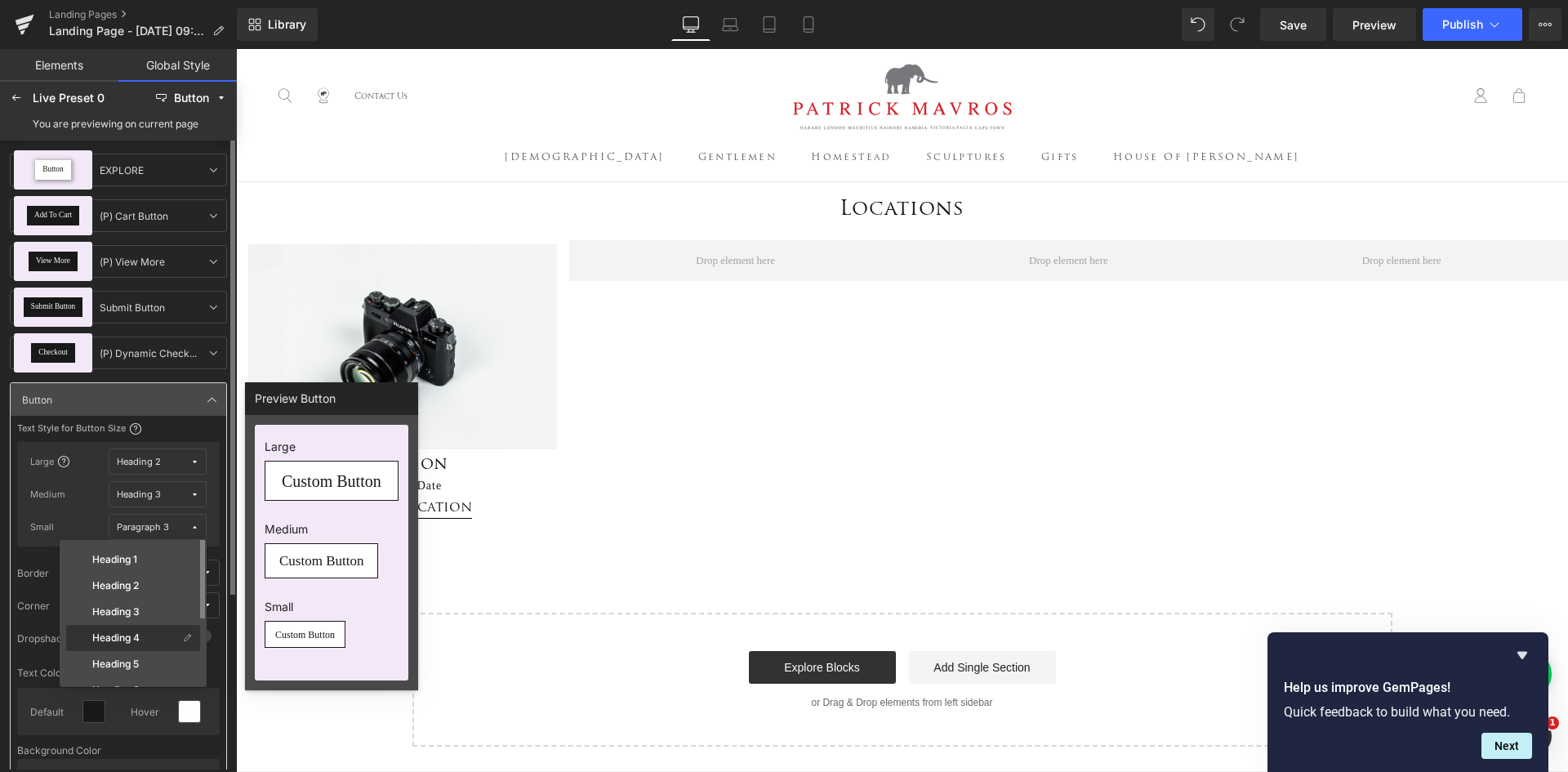
click at [157, 632] on div "Heading 4" at bounding box center [123, 637] width 109 height 13
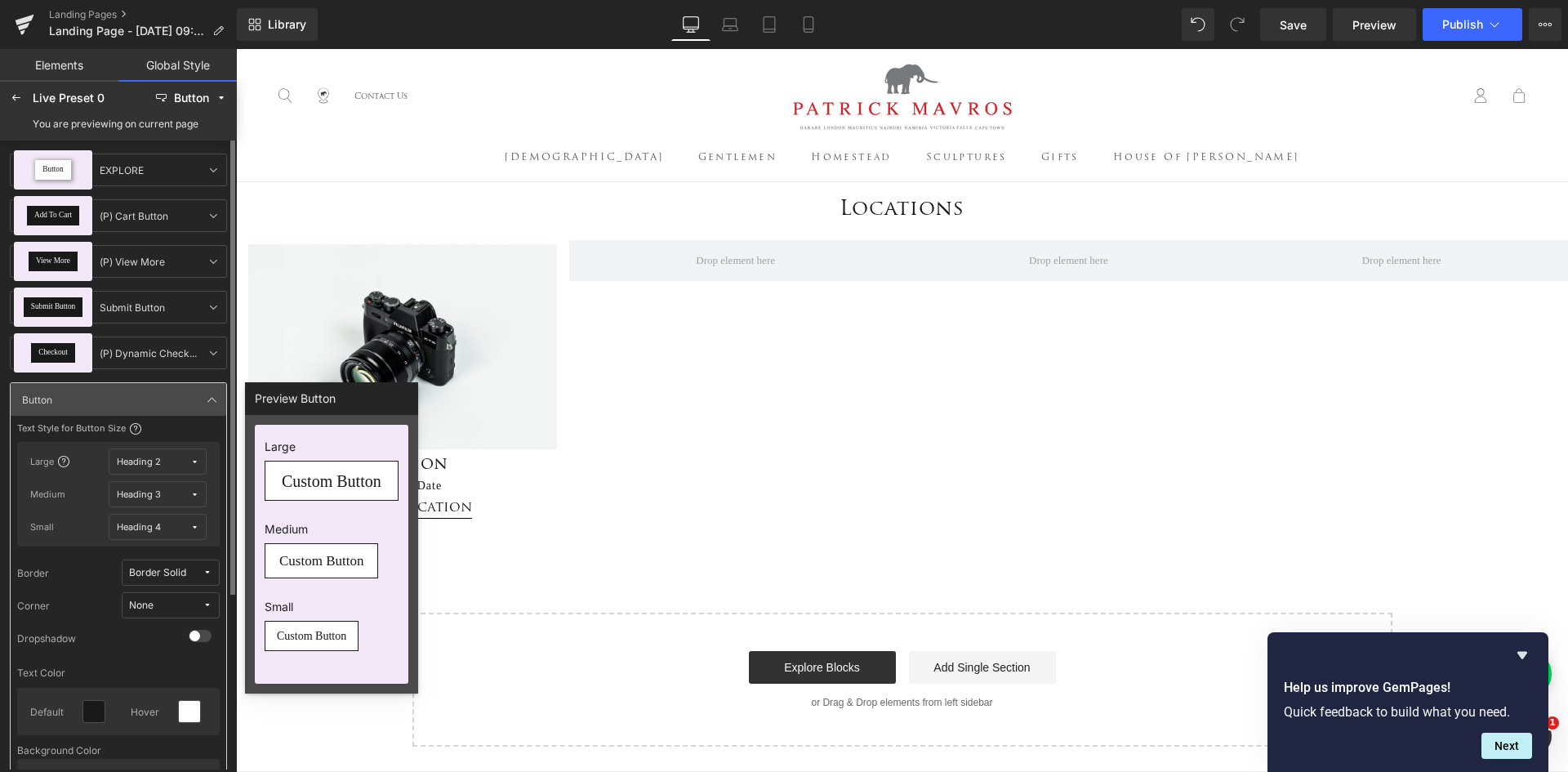
scroll to position [163, 0]
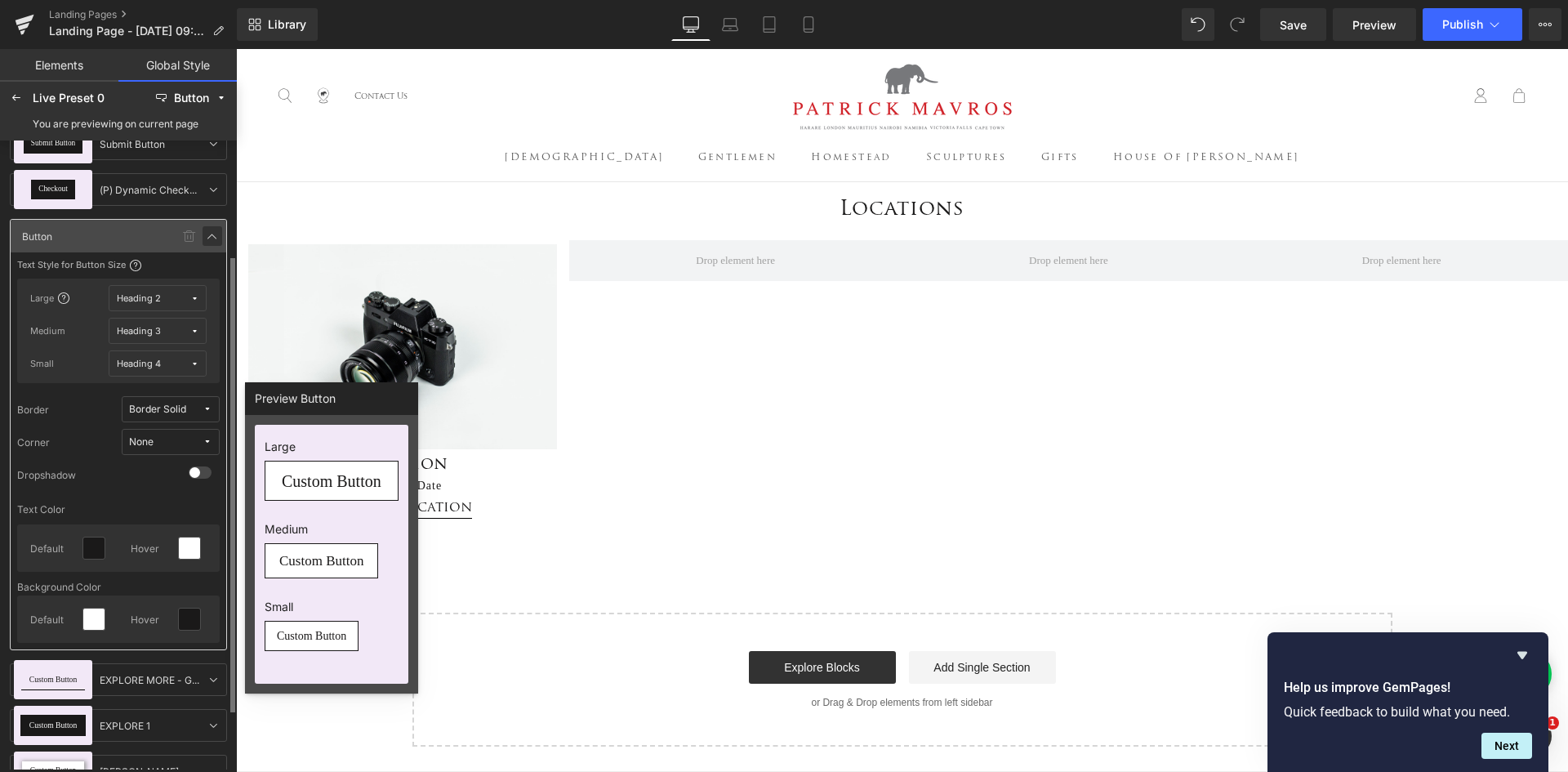
click at [212, 238] on icon at bounding box center [212, 236] width 13 height 13
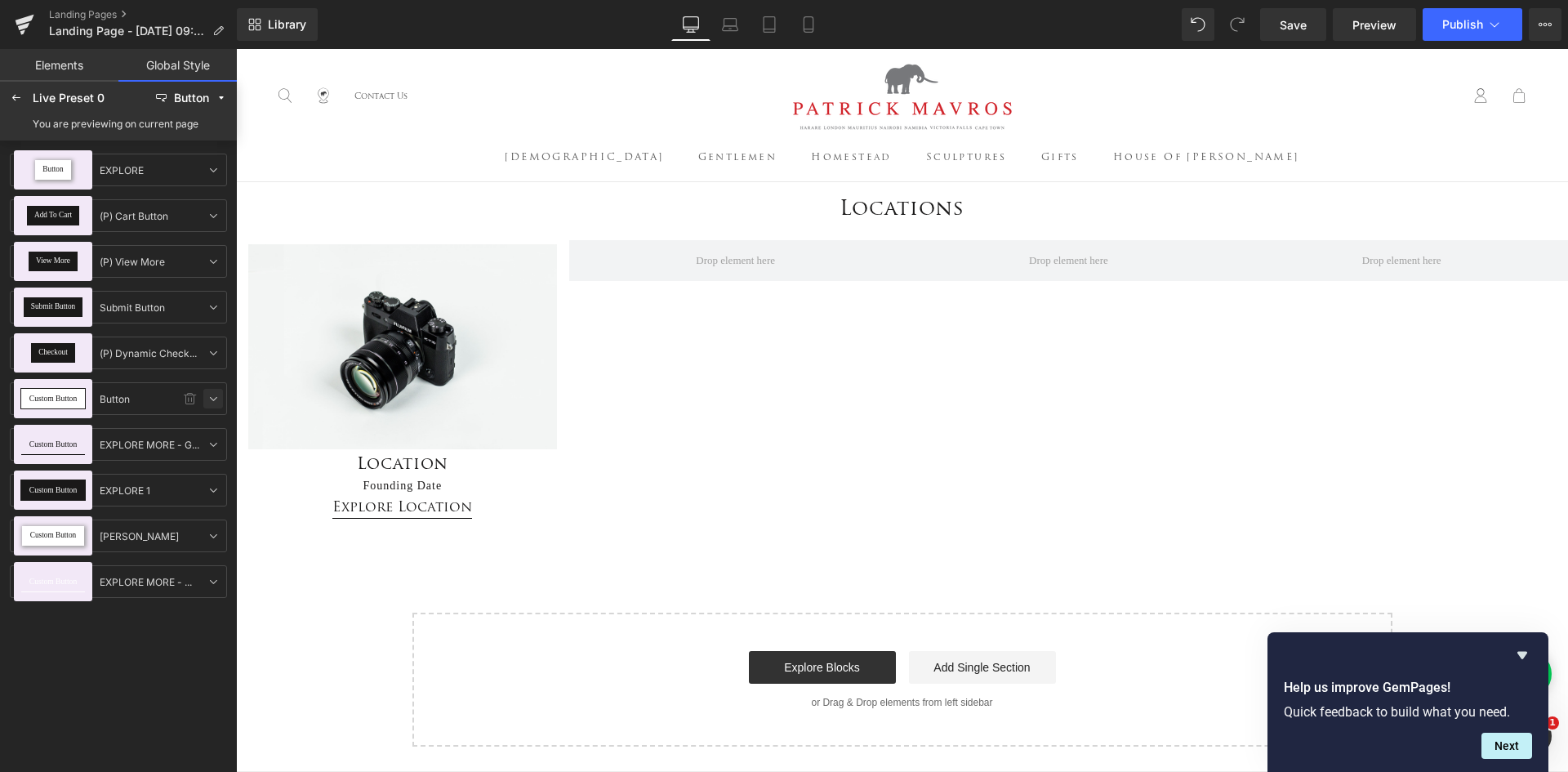
scroll to position [0, 0]
click at [18, 95] on icon at bounding box center [16, 98] width 13 height 13
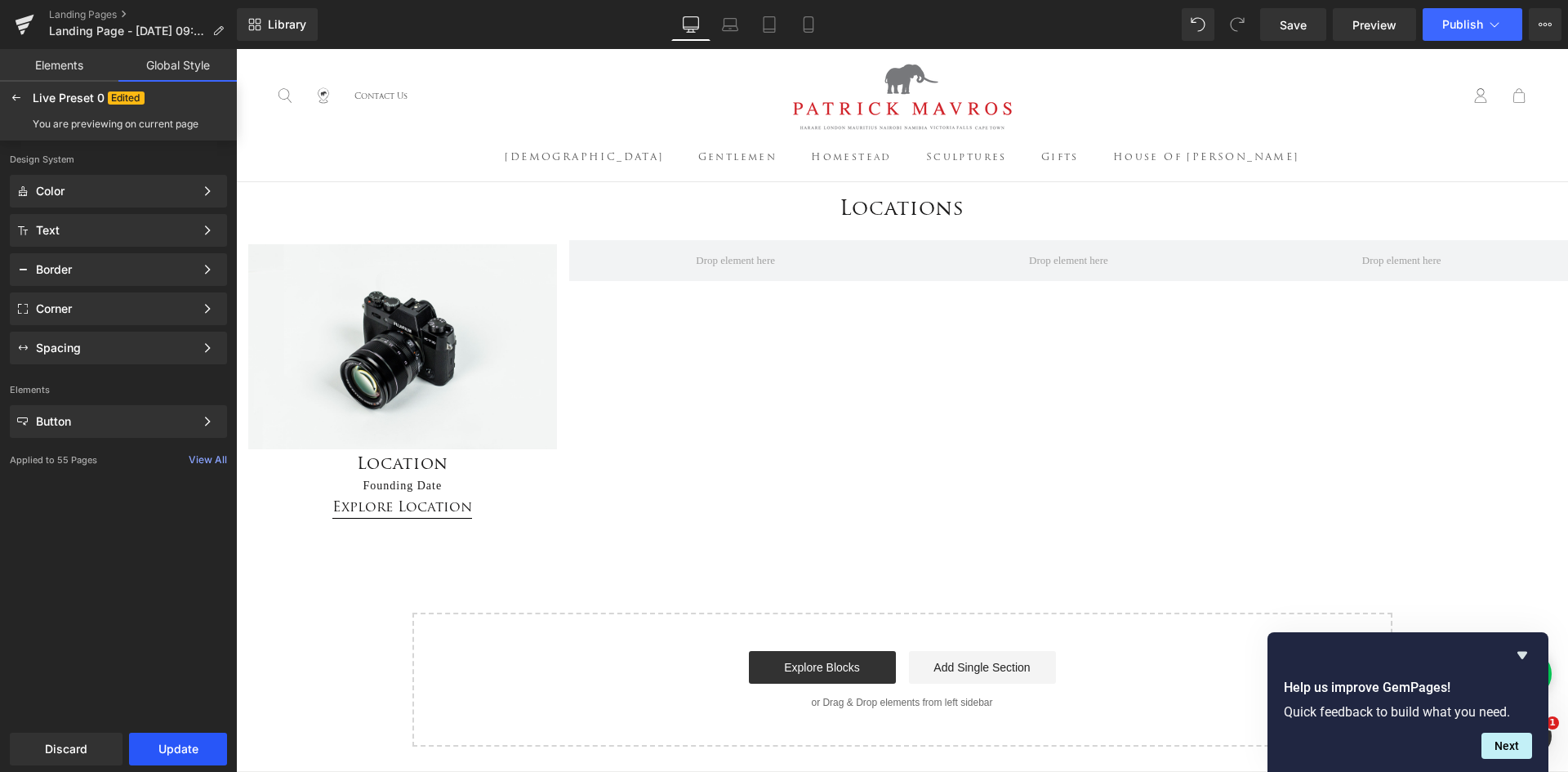
click at [196, 743] on button "Update" at bounding box center [178, 749] width 98 height 32
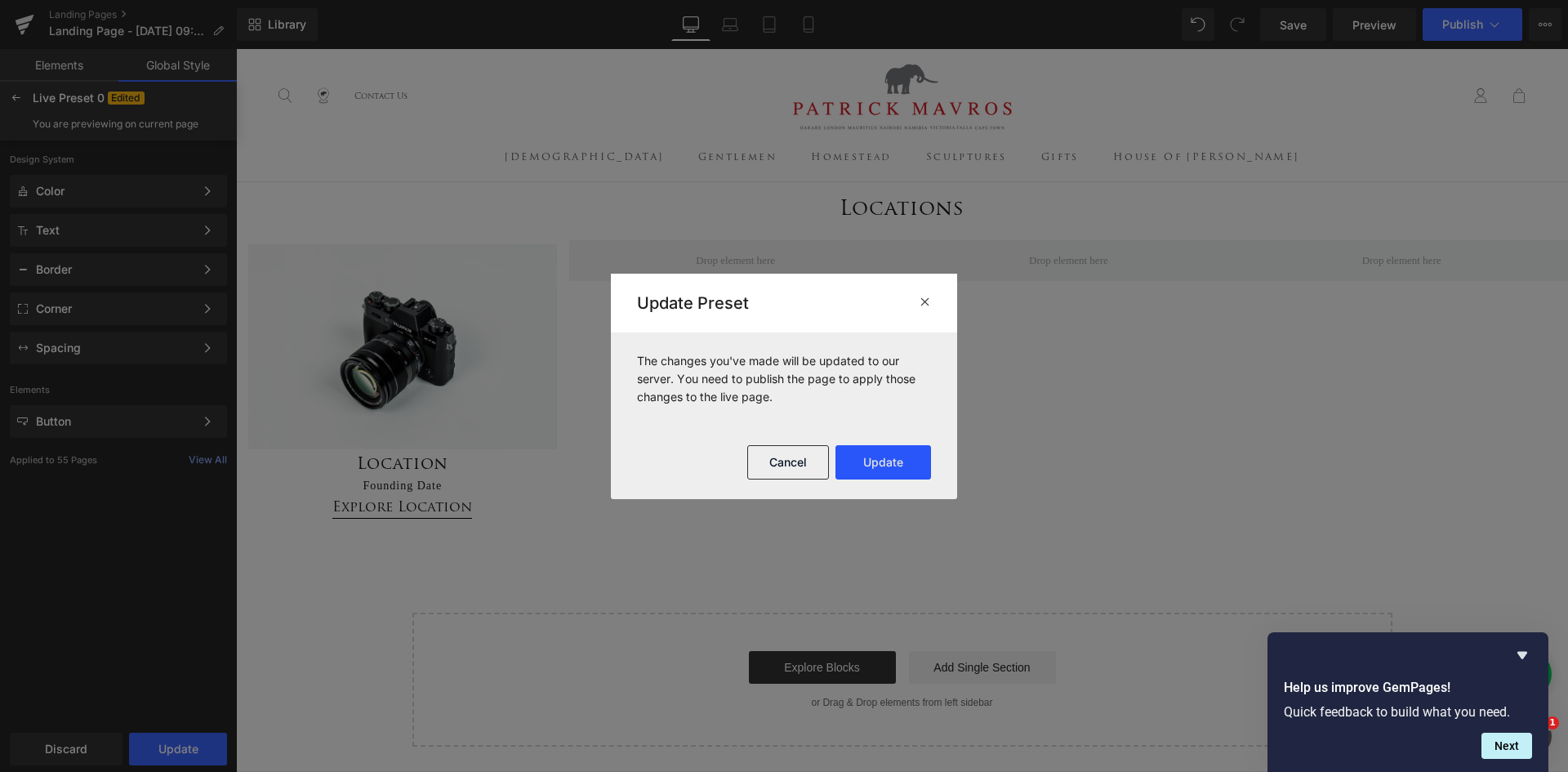
click at [863, 453] on button "Update" at bounding box center [883, 462] width 95 height 34
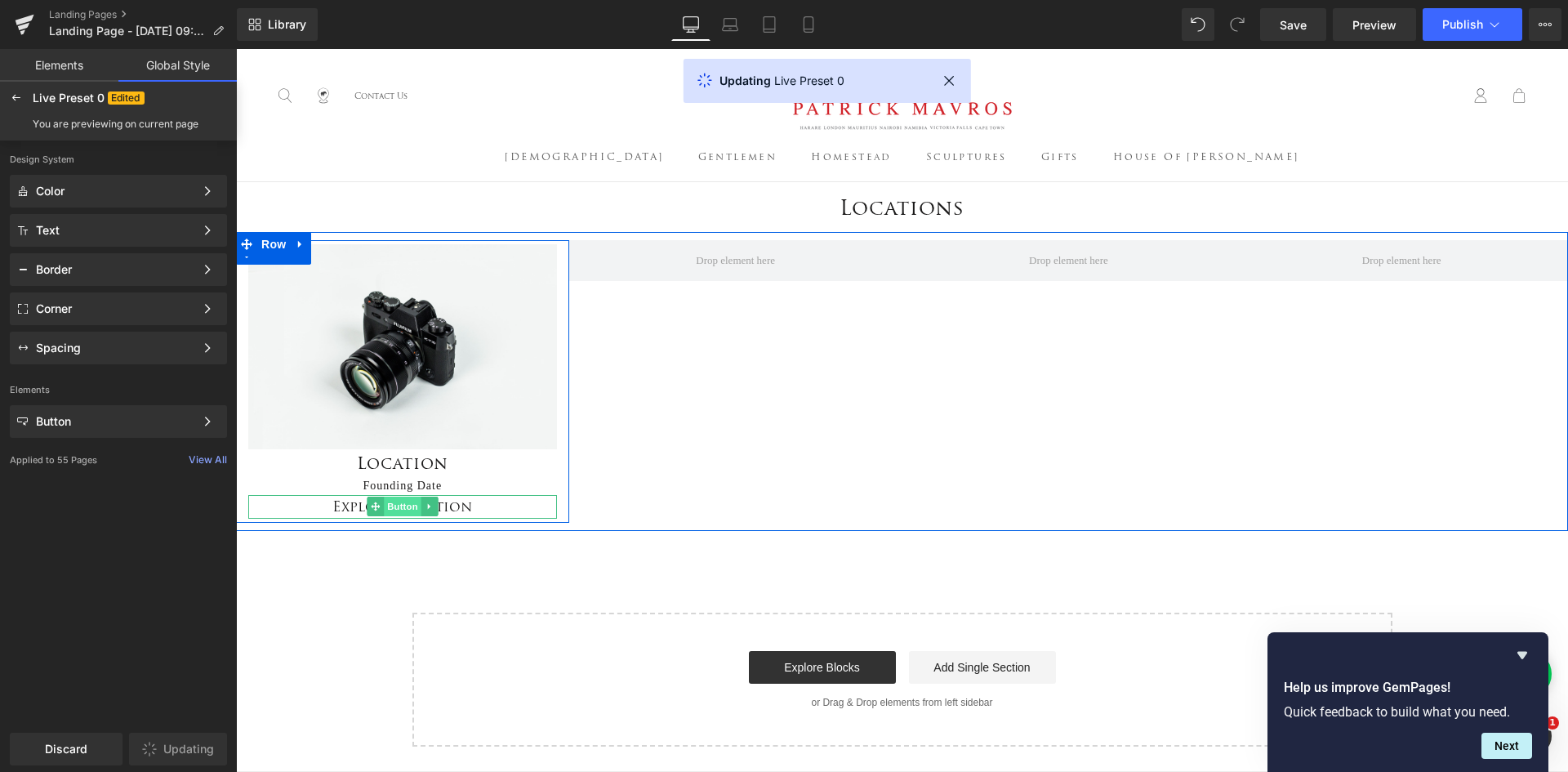
click at [402, 507] on span "Button" at bounding box center [403, 506] width 38 height 20
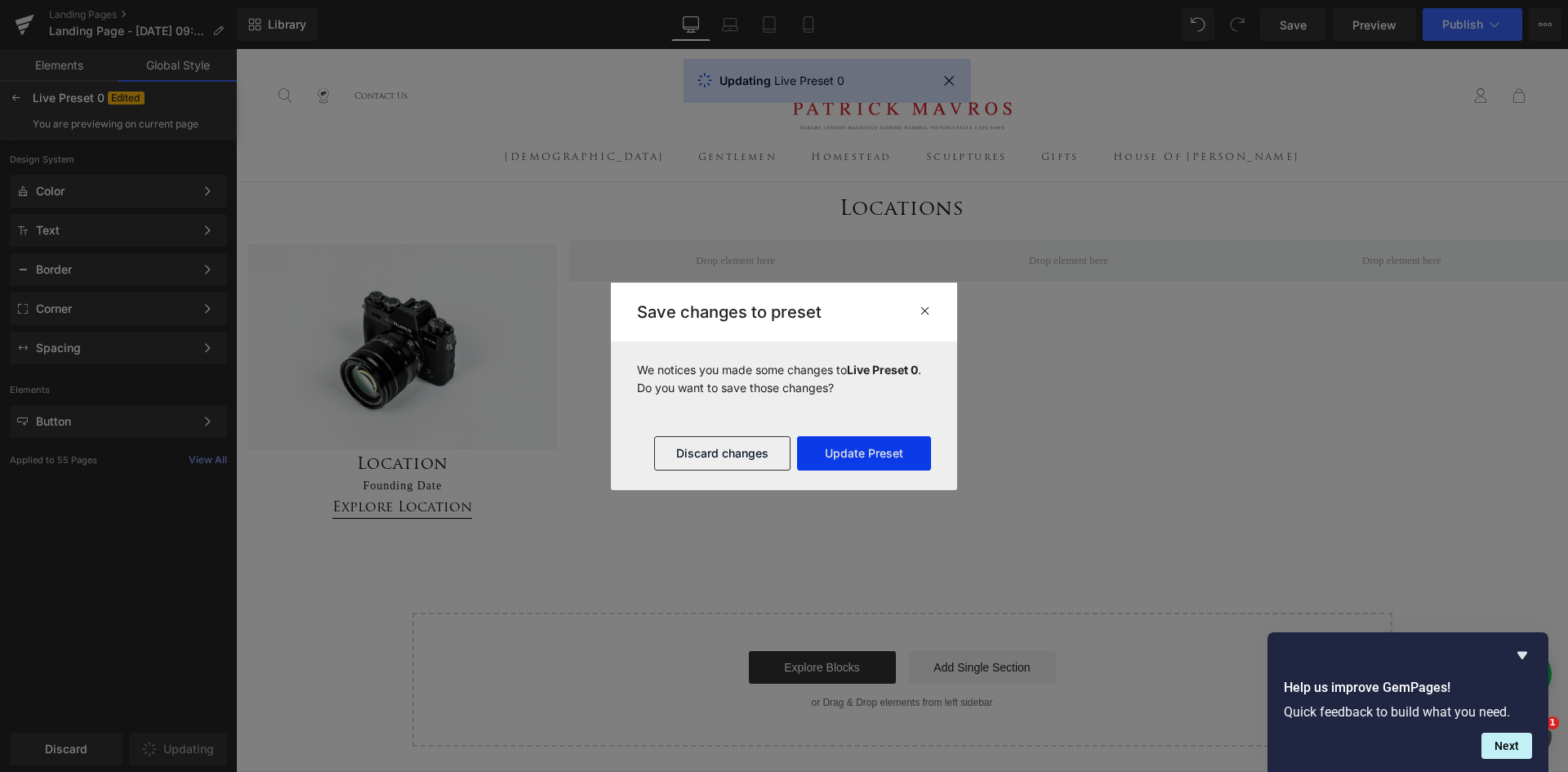
click at [857, 447] on button "Update Preset" at bounding box center [863, 453] width 134 height 34
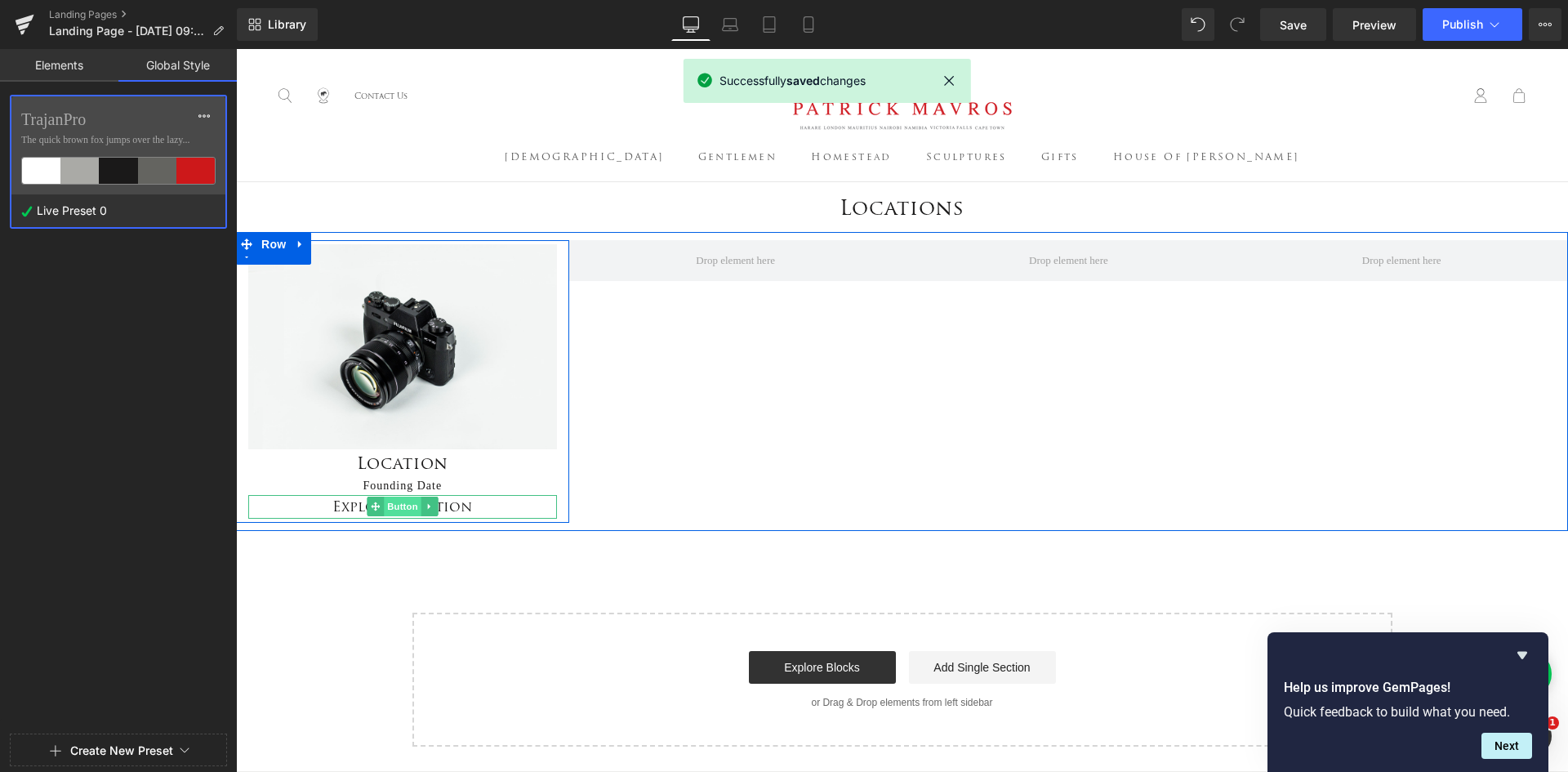
click at [392, 513] on span "Button" at bounding box center [403, 506] width 38 height 20
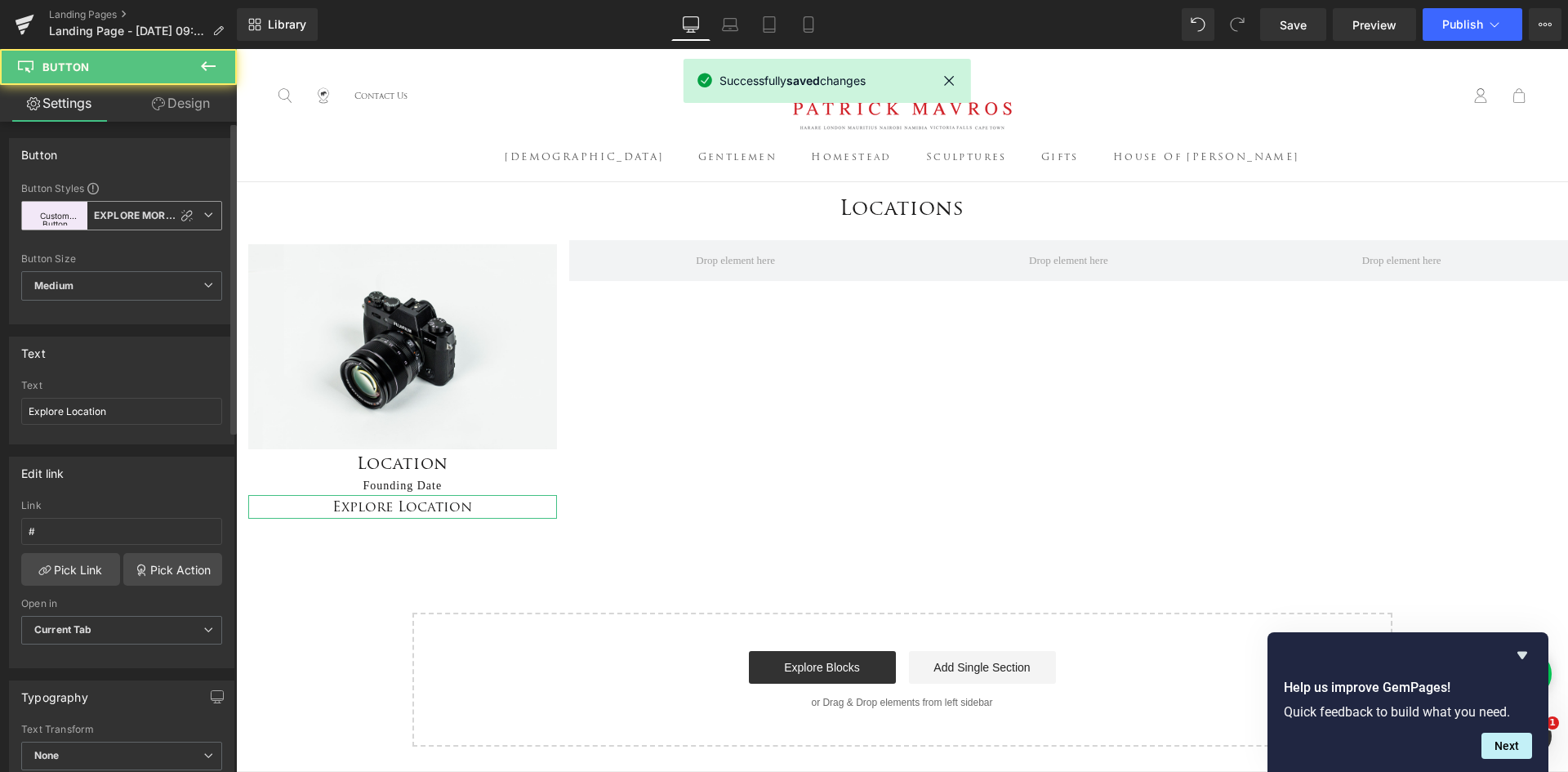
click at [204, 217] on icon at bounding box center [208, 215] width 10 height 10
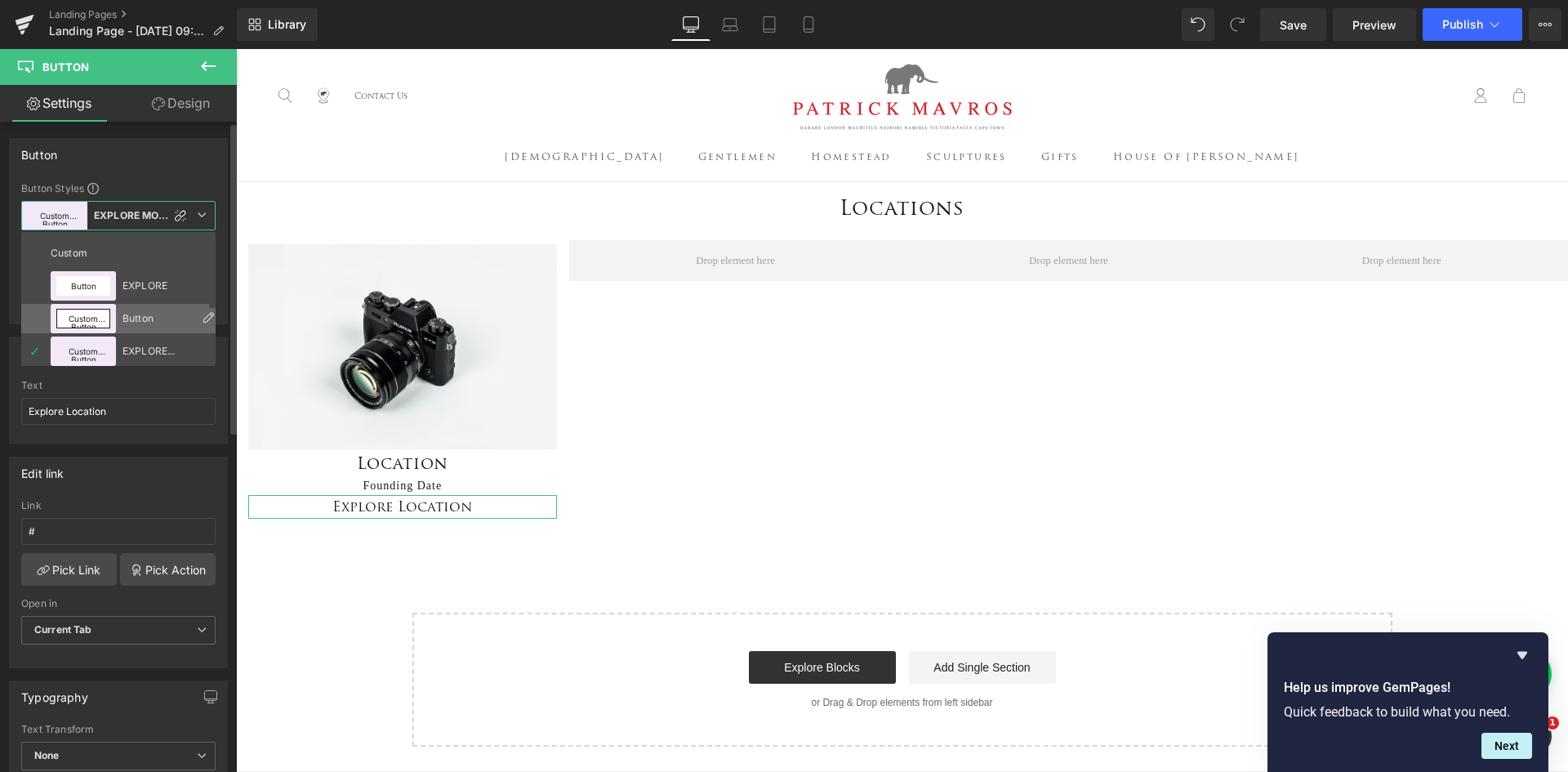
click at [148, 322] on div "Button" at bounding box center [158, 319] width 71 height 12
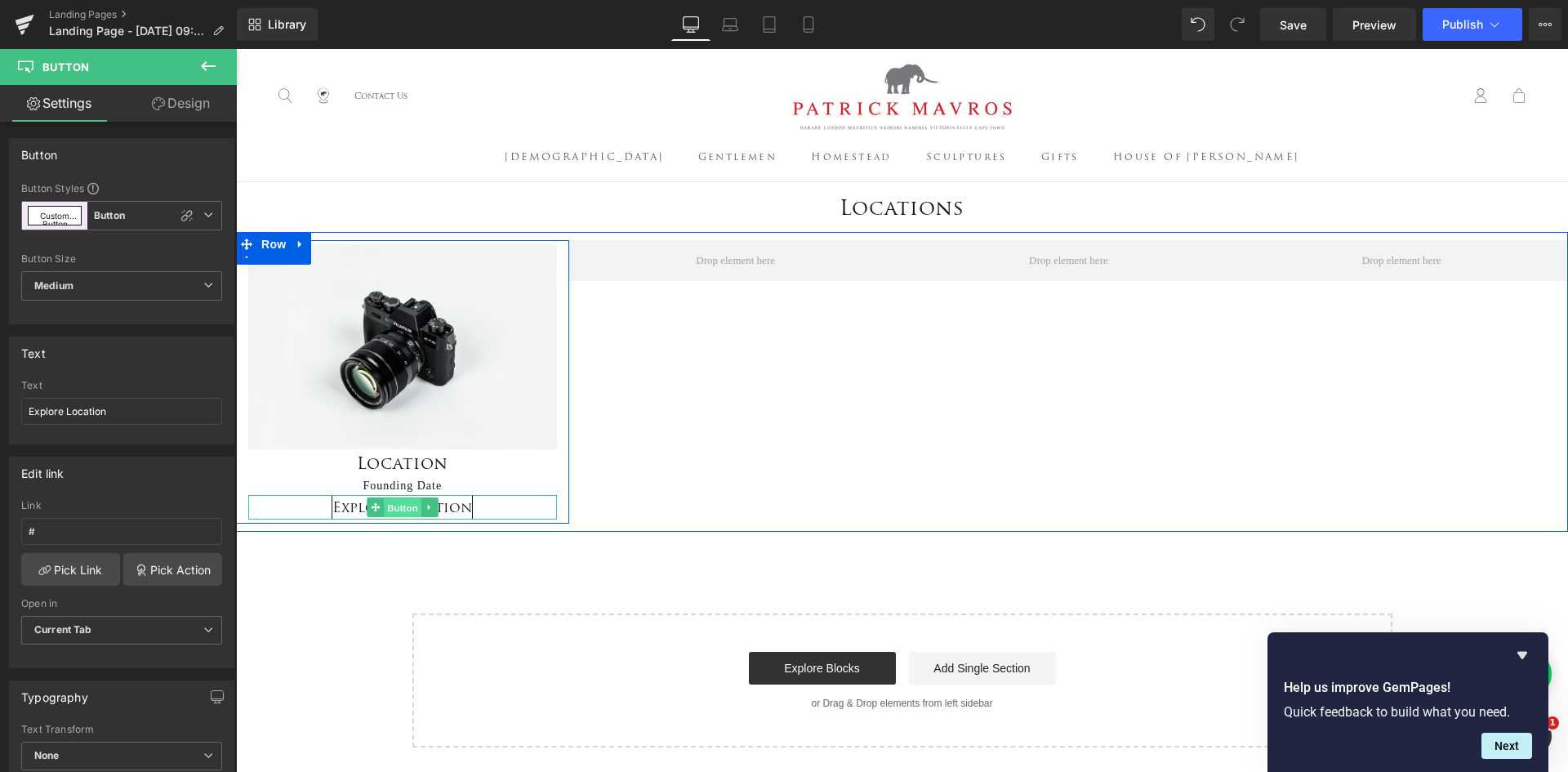
click at [404, 504] on span "Button" at bounding box center [403, 507] width 38 height 20
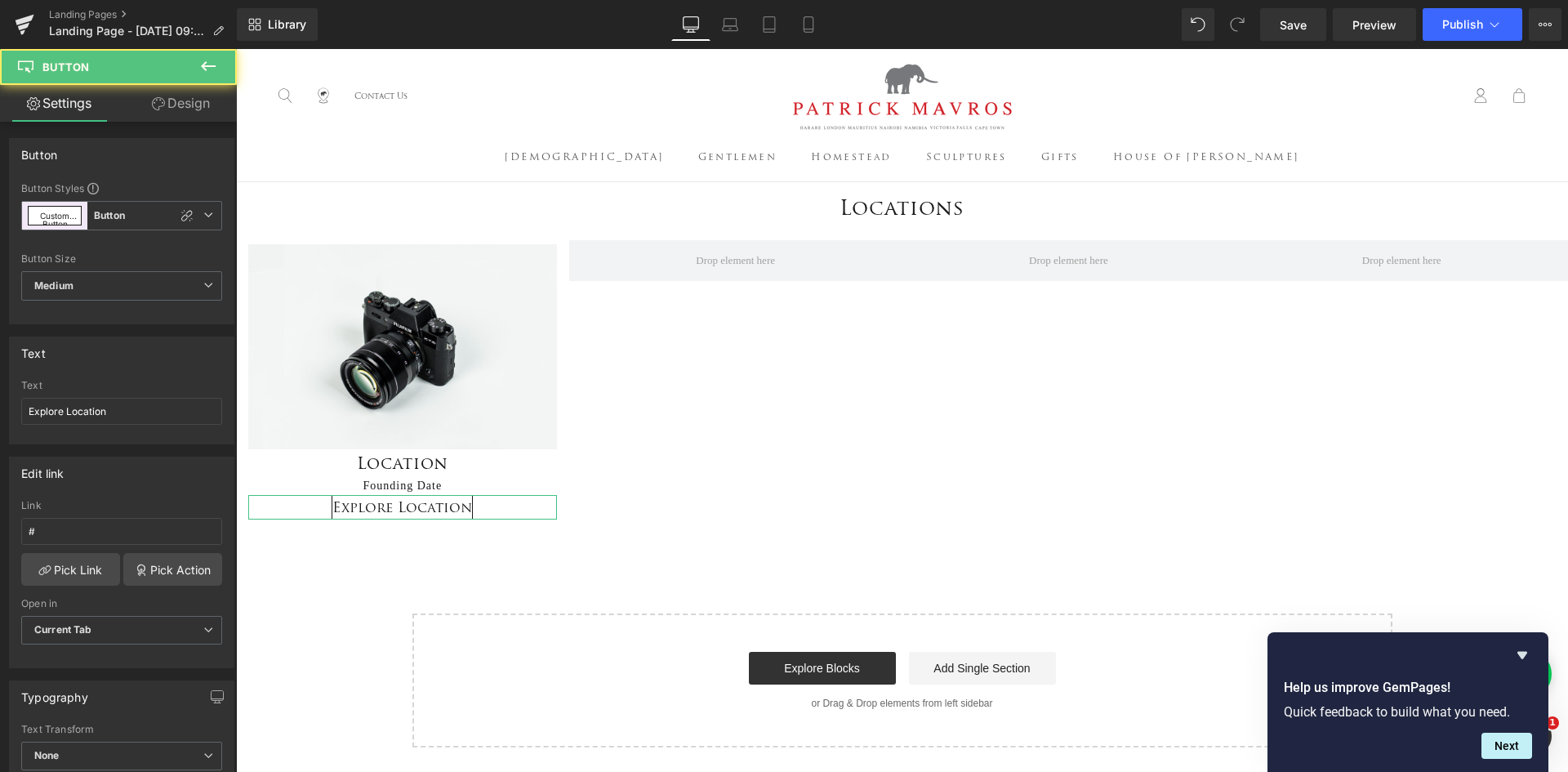
click at [176, 105] on link "Design" at bounding box center [181, 103] width 118 height 37
click at [0, 0] on div "Spacing" at bounding box center [0, 0] width 0 height 0
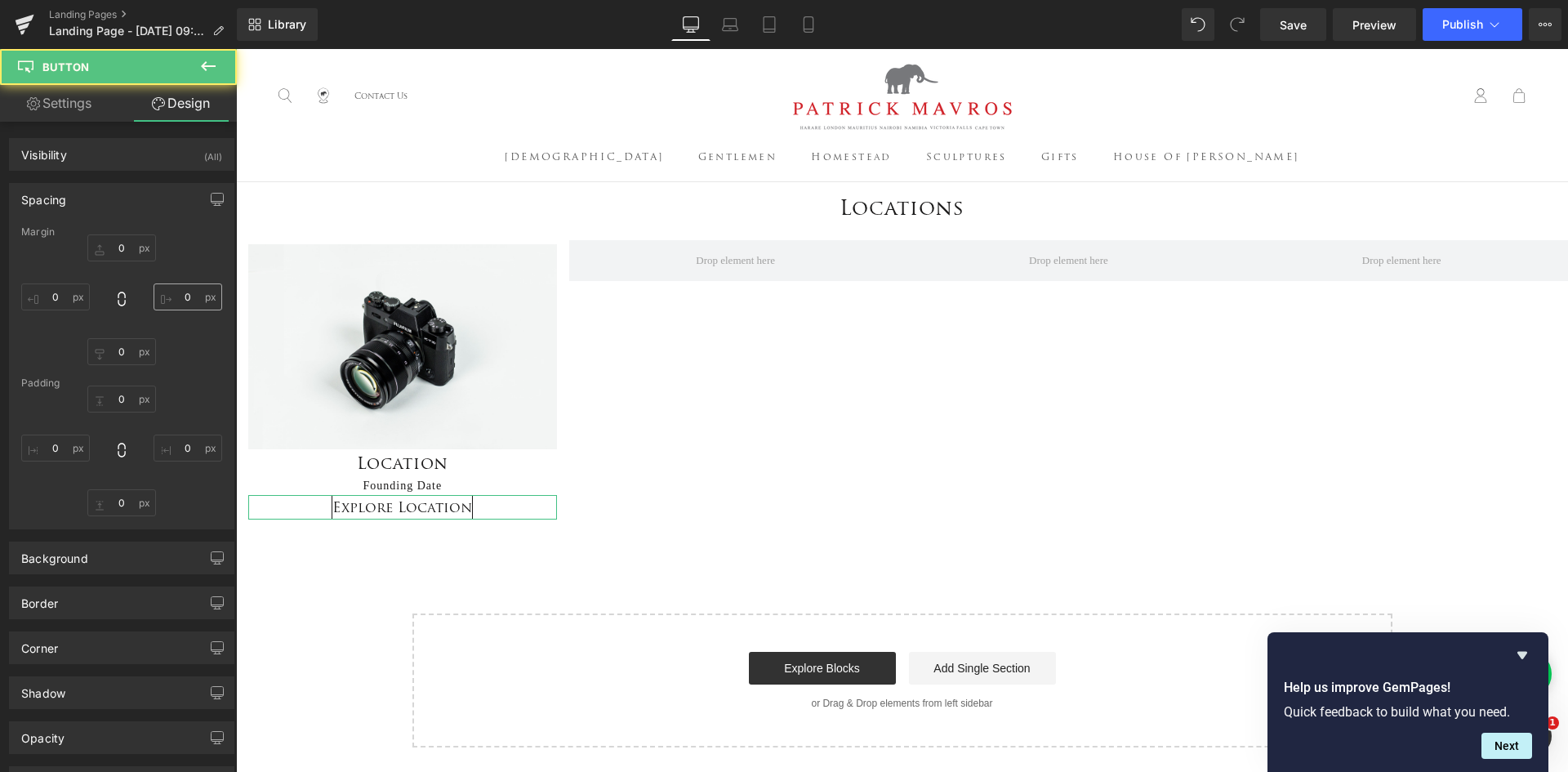
type input "0"
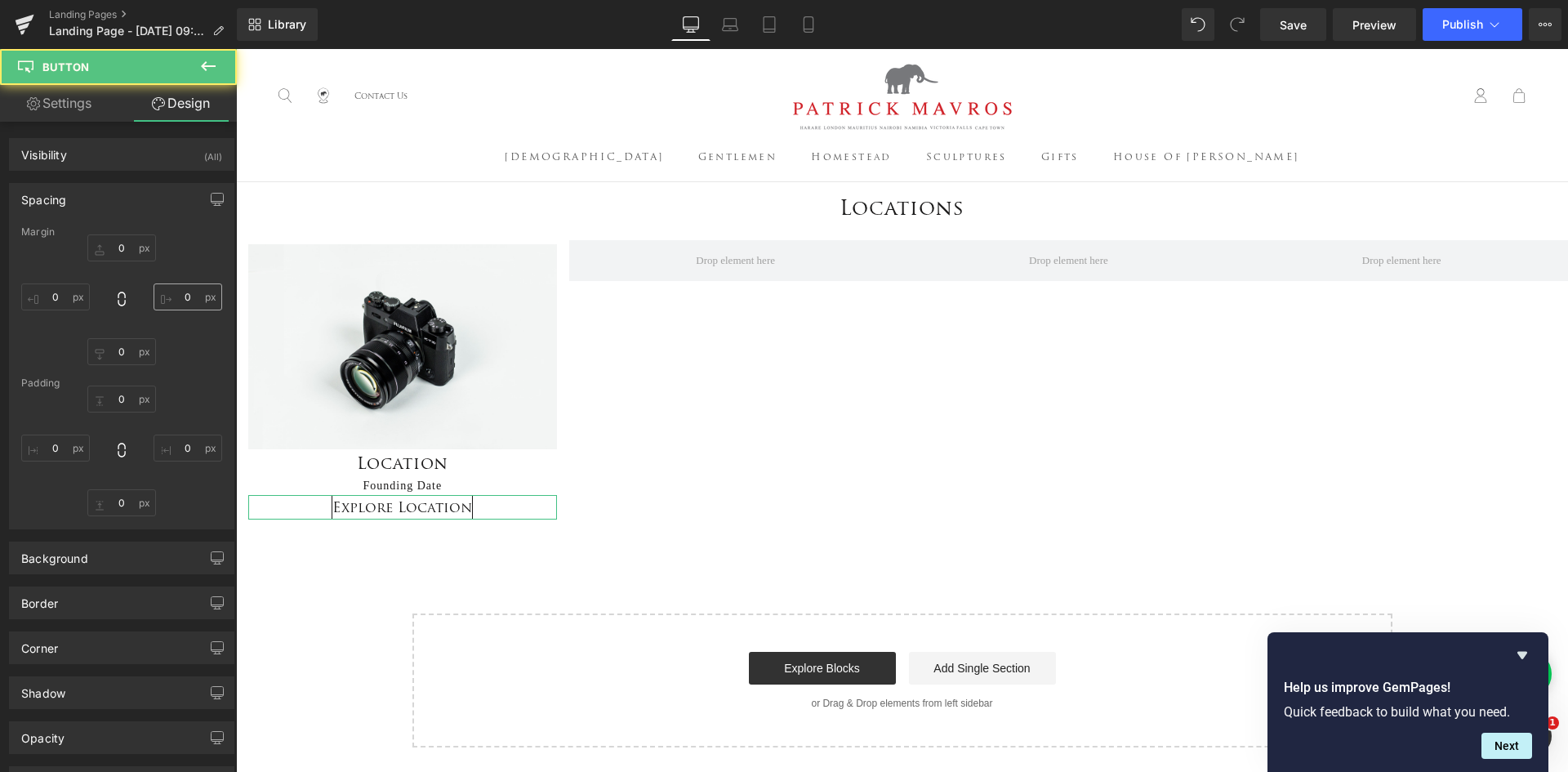
type input "0"
click at [190, 452] on input "0" at bounding box center [188, 448] width 68 height 27
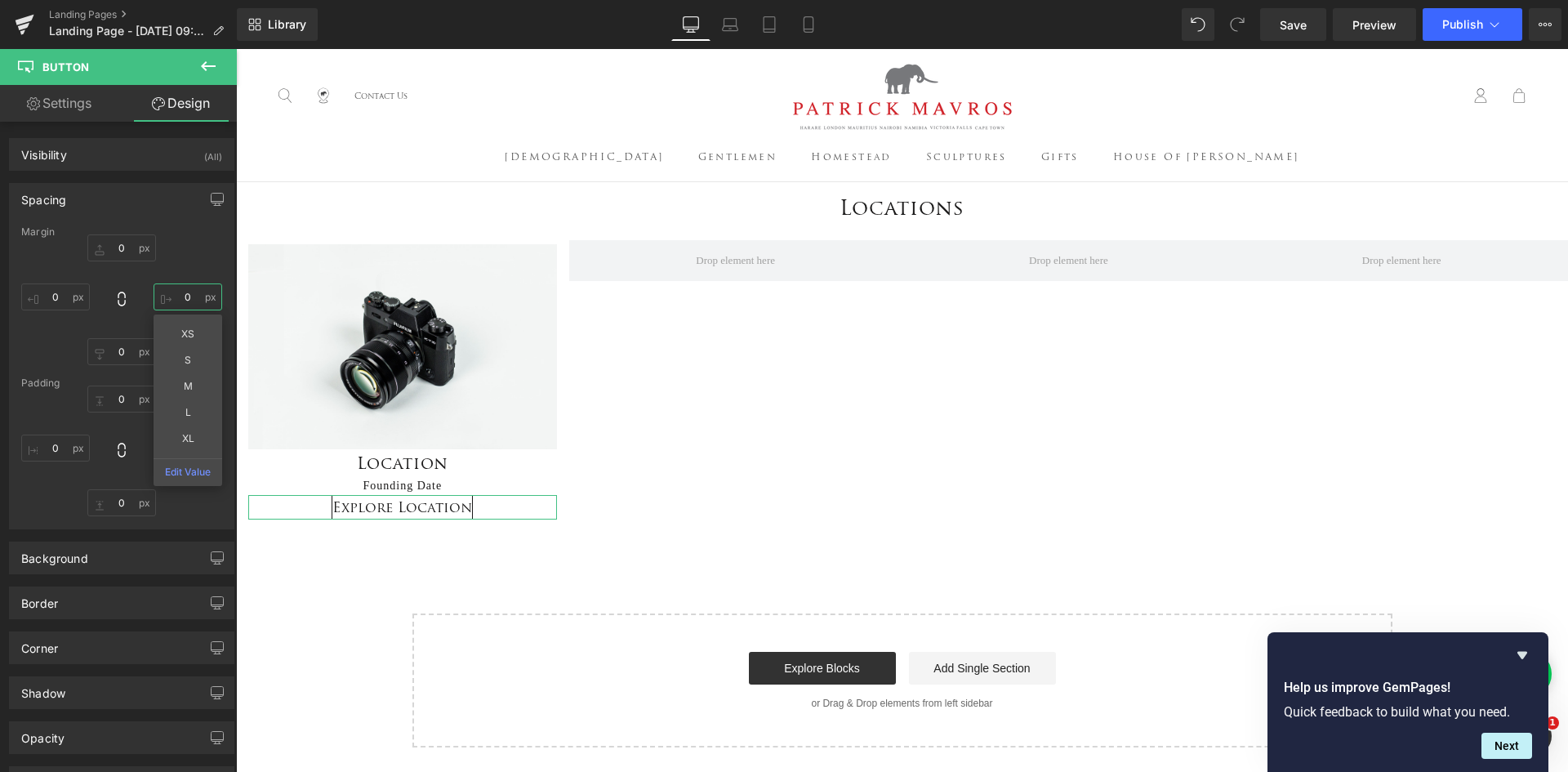
click at [181, 294] on input "0" at bounding box center [188, 297] width 68 height 27
type input "1"
click at [202, 512] on div "0px 0 0px 0 0px 0 0px 0" at bounding box center [122, 452] width 201 height 131
click at [188, 450] on input "0" at bounding box center [188, 448] width 68 height 27
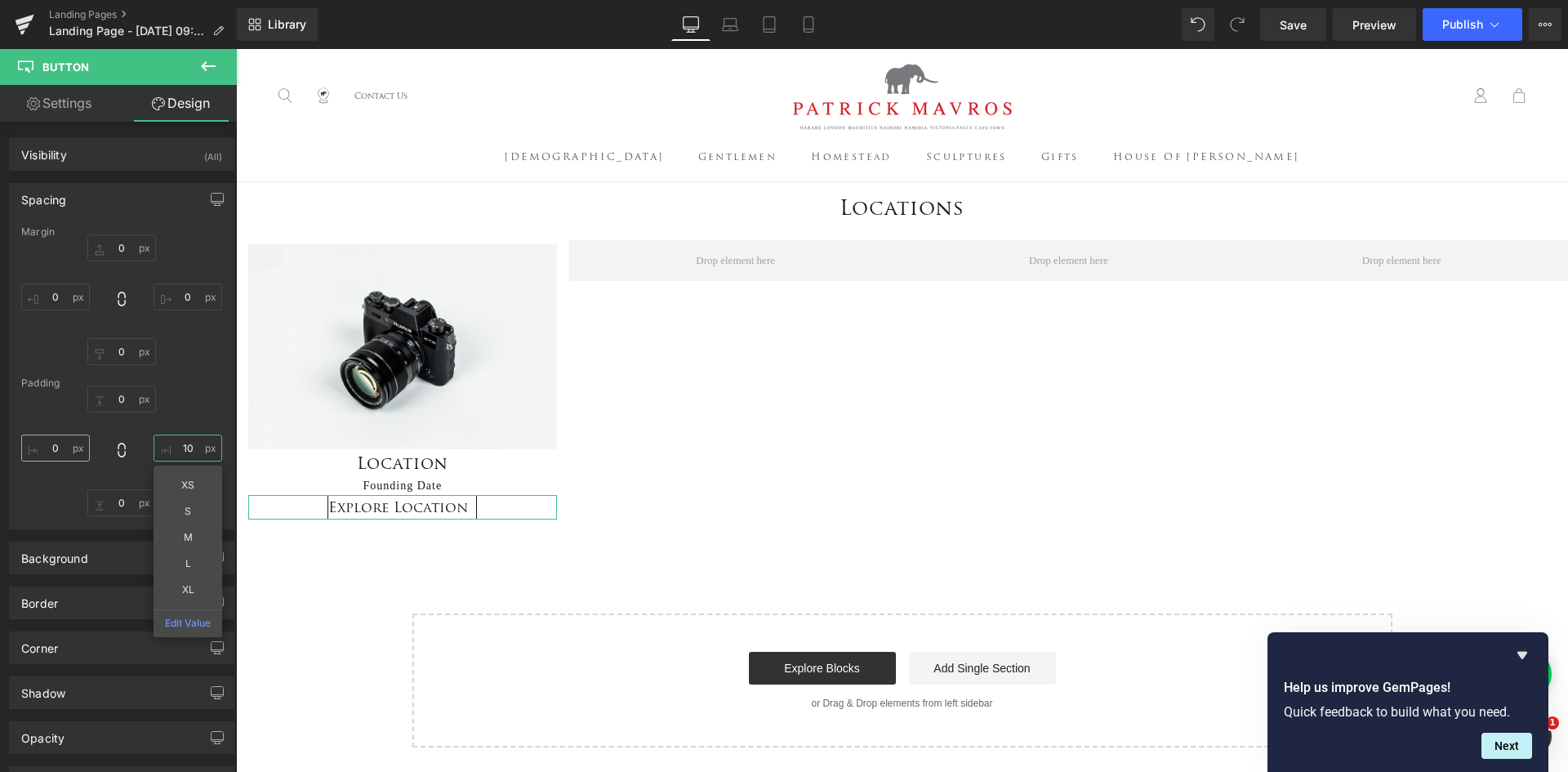
type input "10"
click at [63, 452] on input "0" at bounding box center [56, 448] width 68 height 27
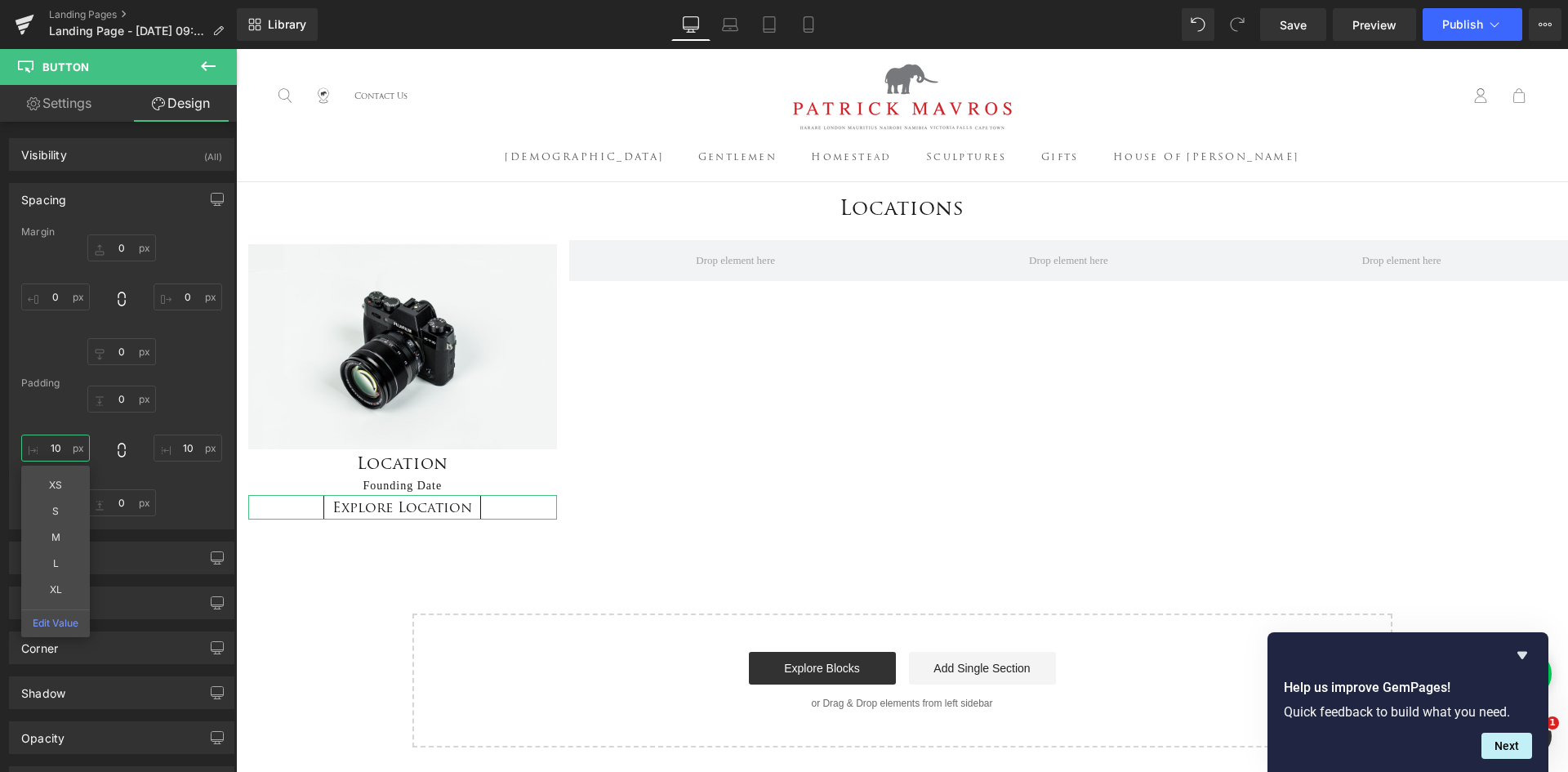
type input "10"
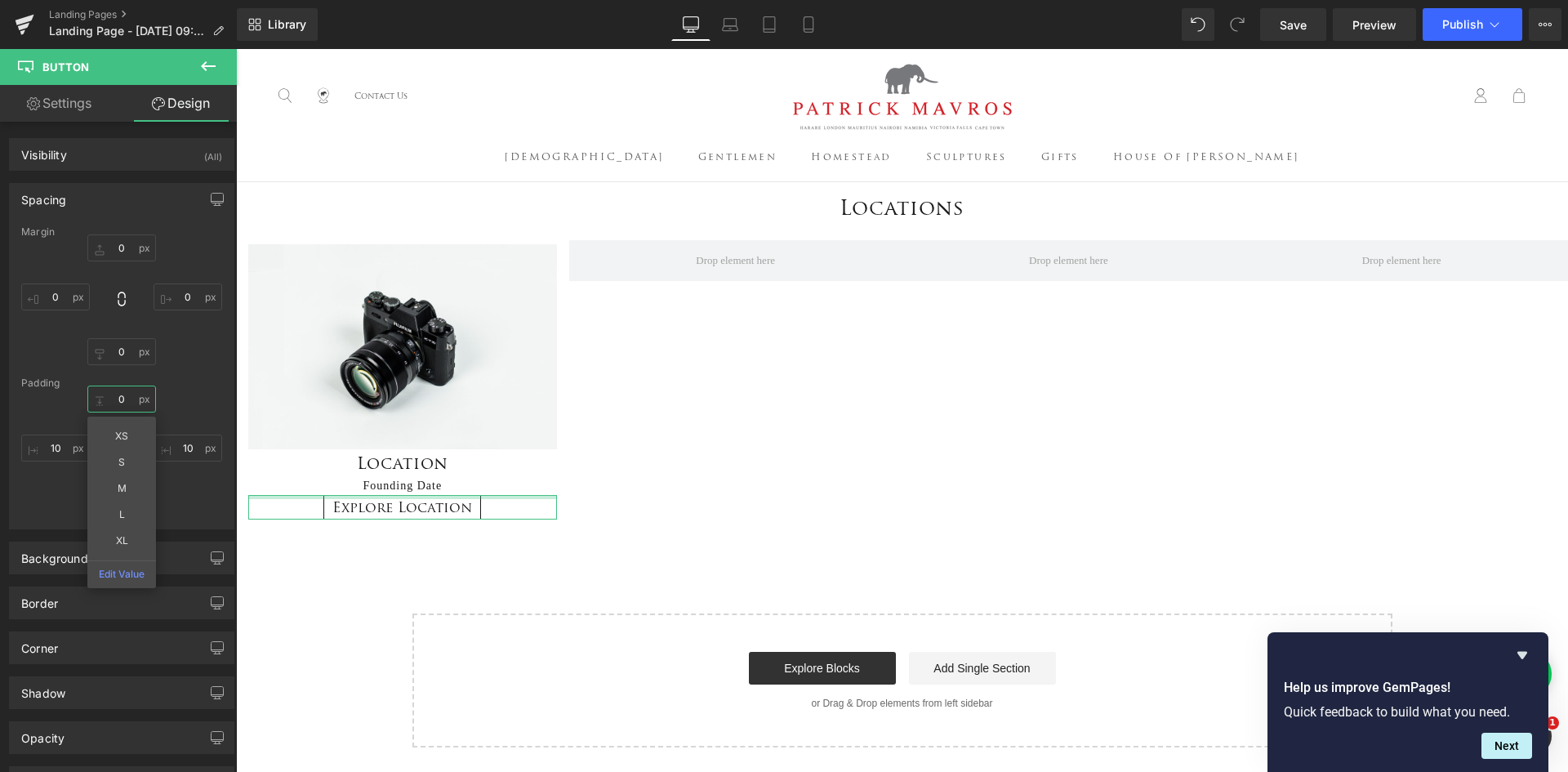
click at [127, 404] on input "0" at bounding box center [121, 399] width 68 height 27
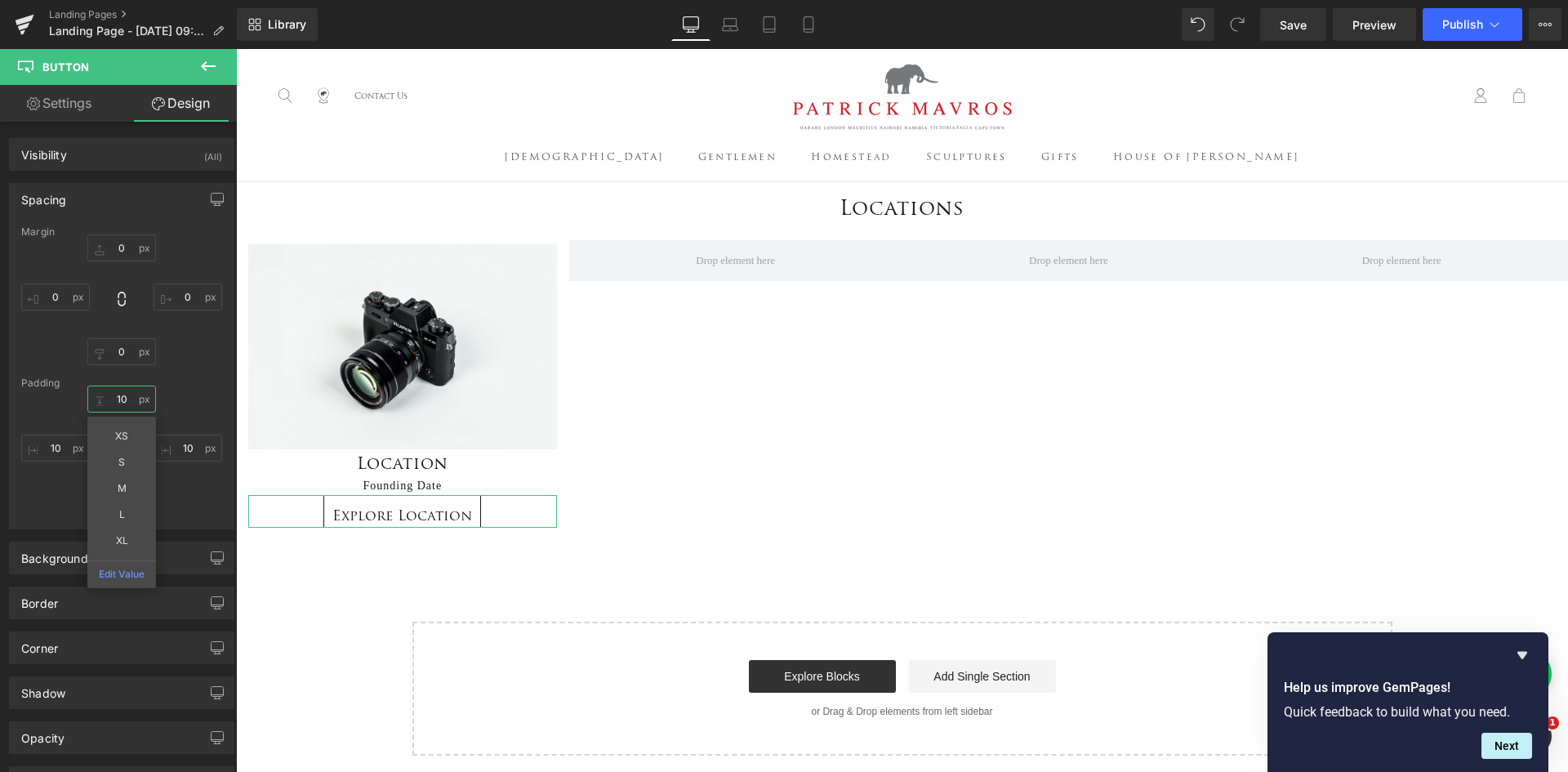
type input "10"
click at [180, 366] on div "Margin 0px 0 0px 0 0px 0 Padding 10 10 10 10 0px 0 10 10" at bounding box center [121, 377] width 223 height 303
click at [123, 501] on input "0" at bounding box center [121, 503] width 68 height 27
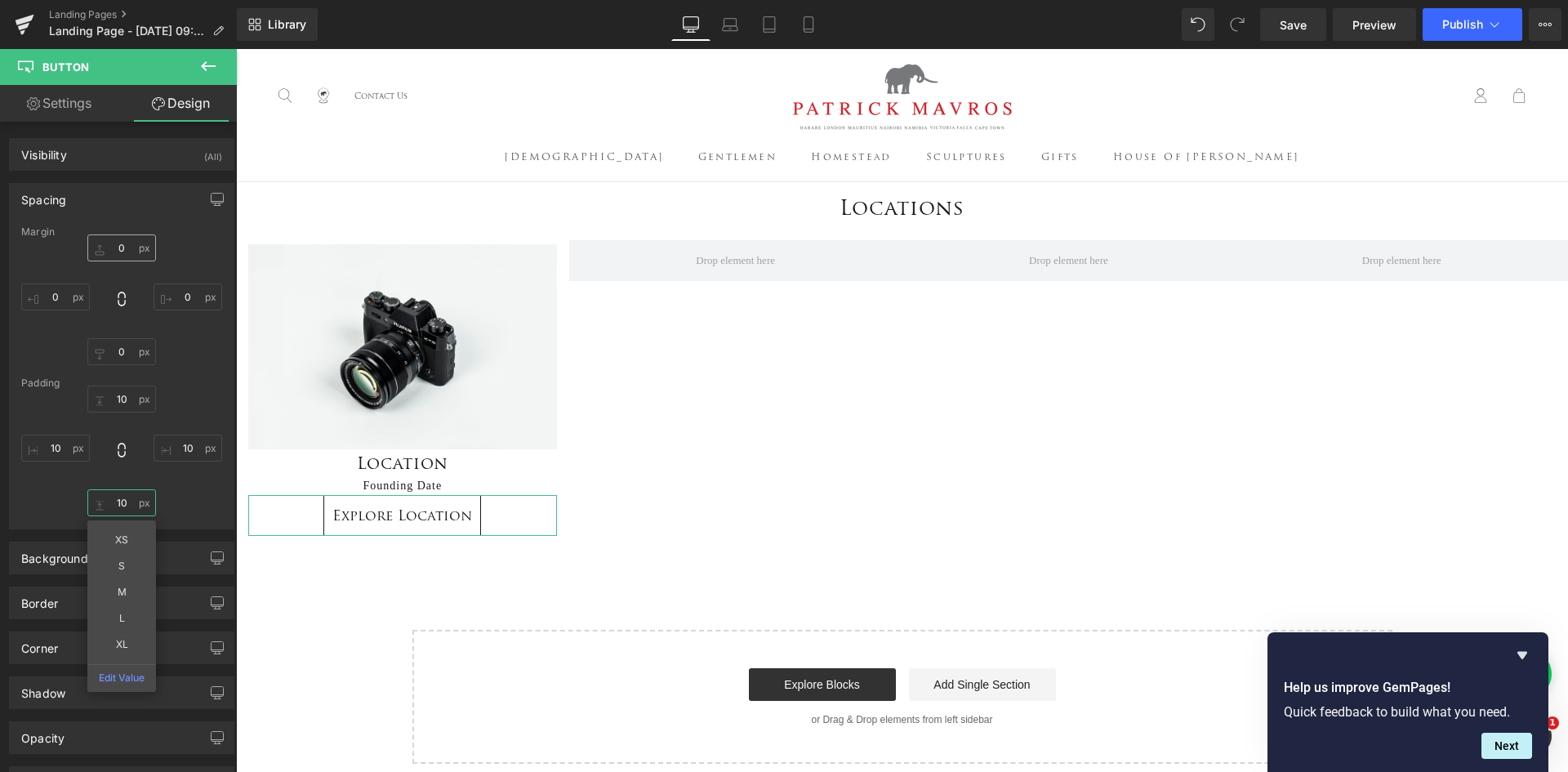
type input "10"
click at [110, 245] on input "0" at bounding box center [121, 248] width 68 height 27
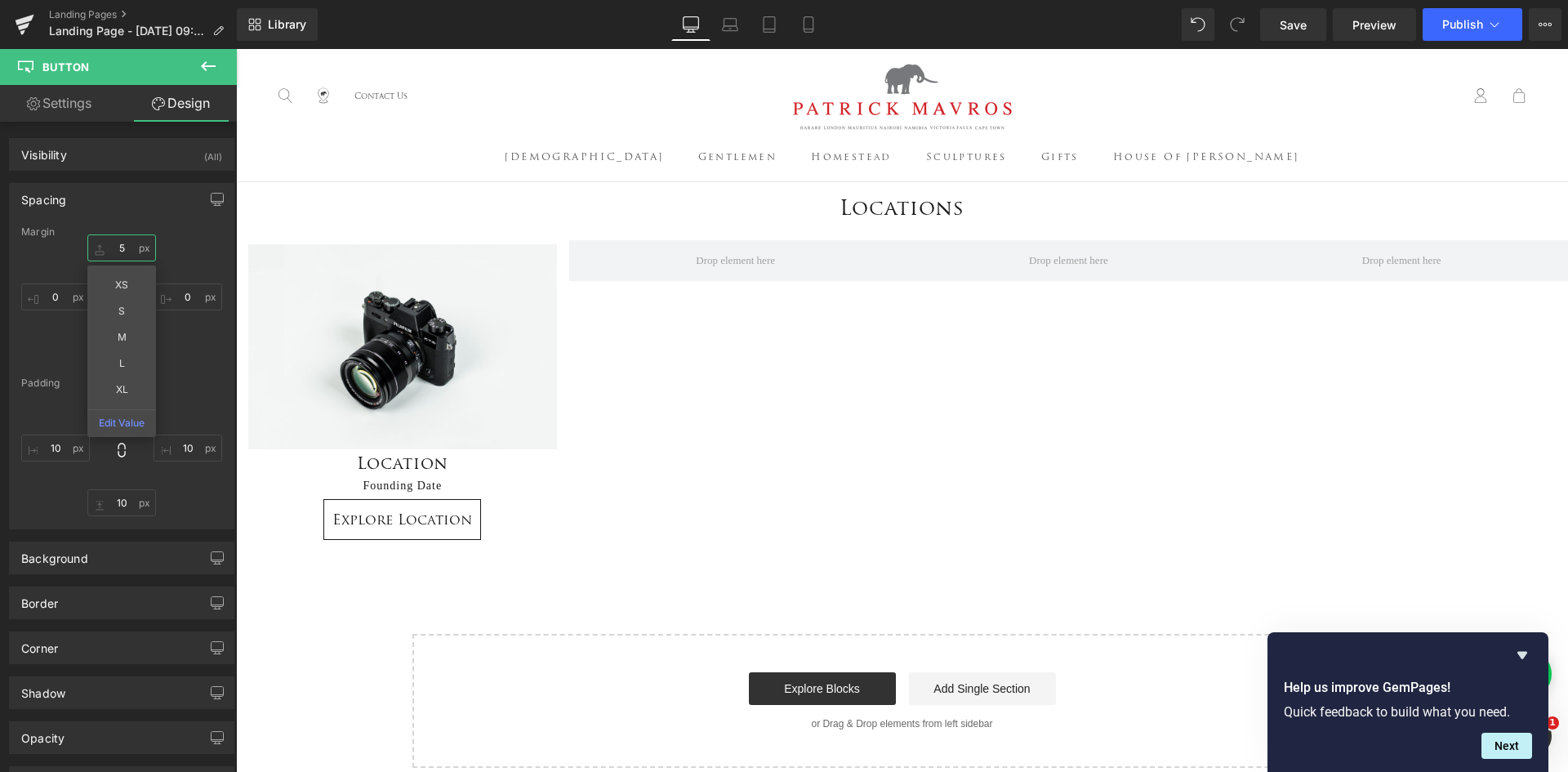
type input "5"
drag, startPoint x: 207, startPoint y: 63, endPoint x: 52, endPoint y: 86, distance: 156.7
click at [207, 63] on icon at bounding box center [208, 66] width 20 height 20
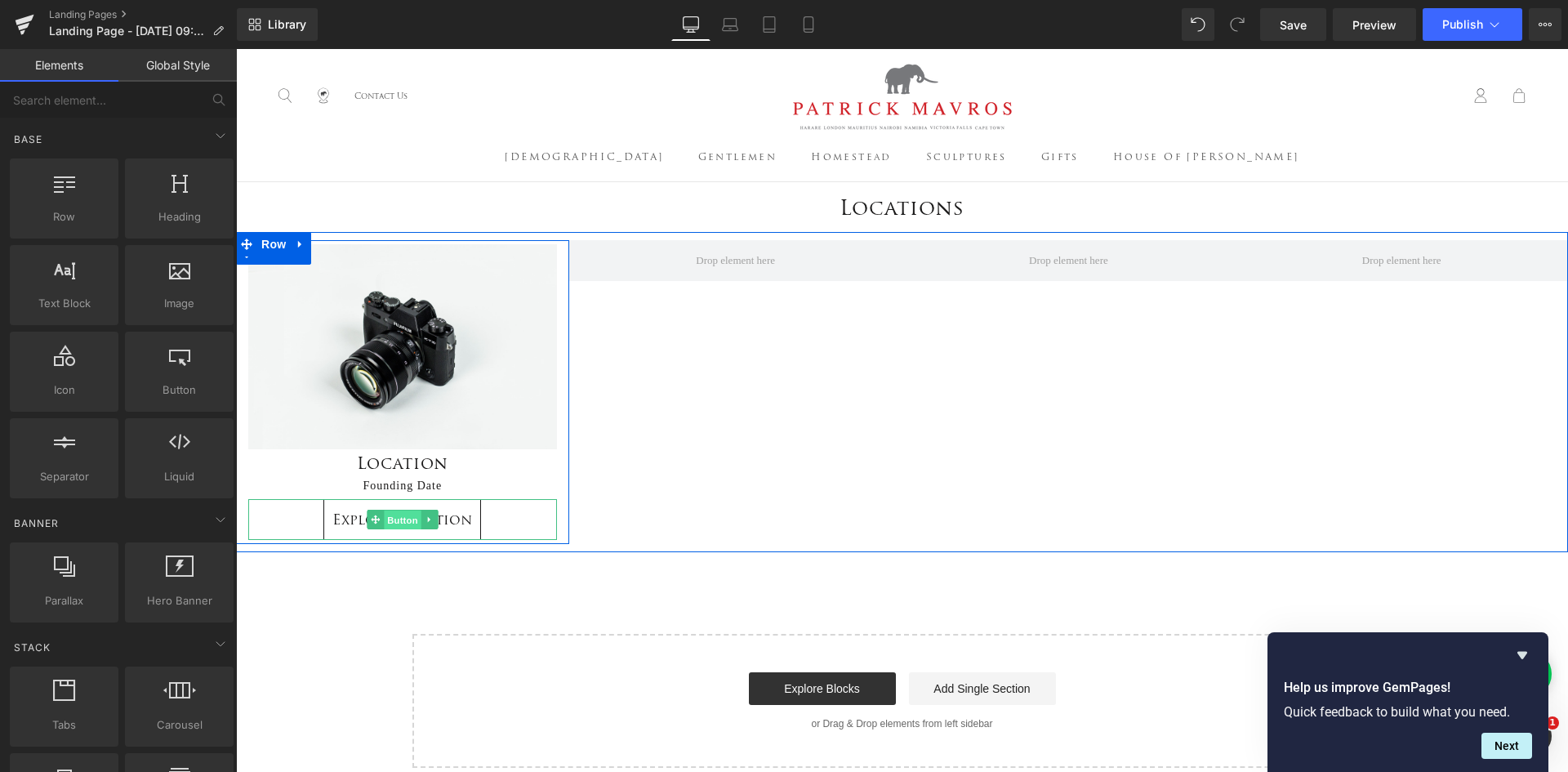
click at [400, 522] on span "Button" at bounding box center [403, 520] width 38 height 20
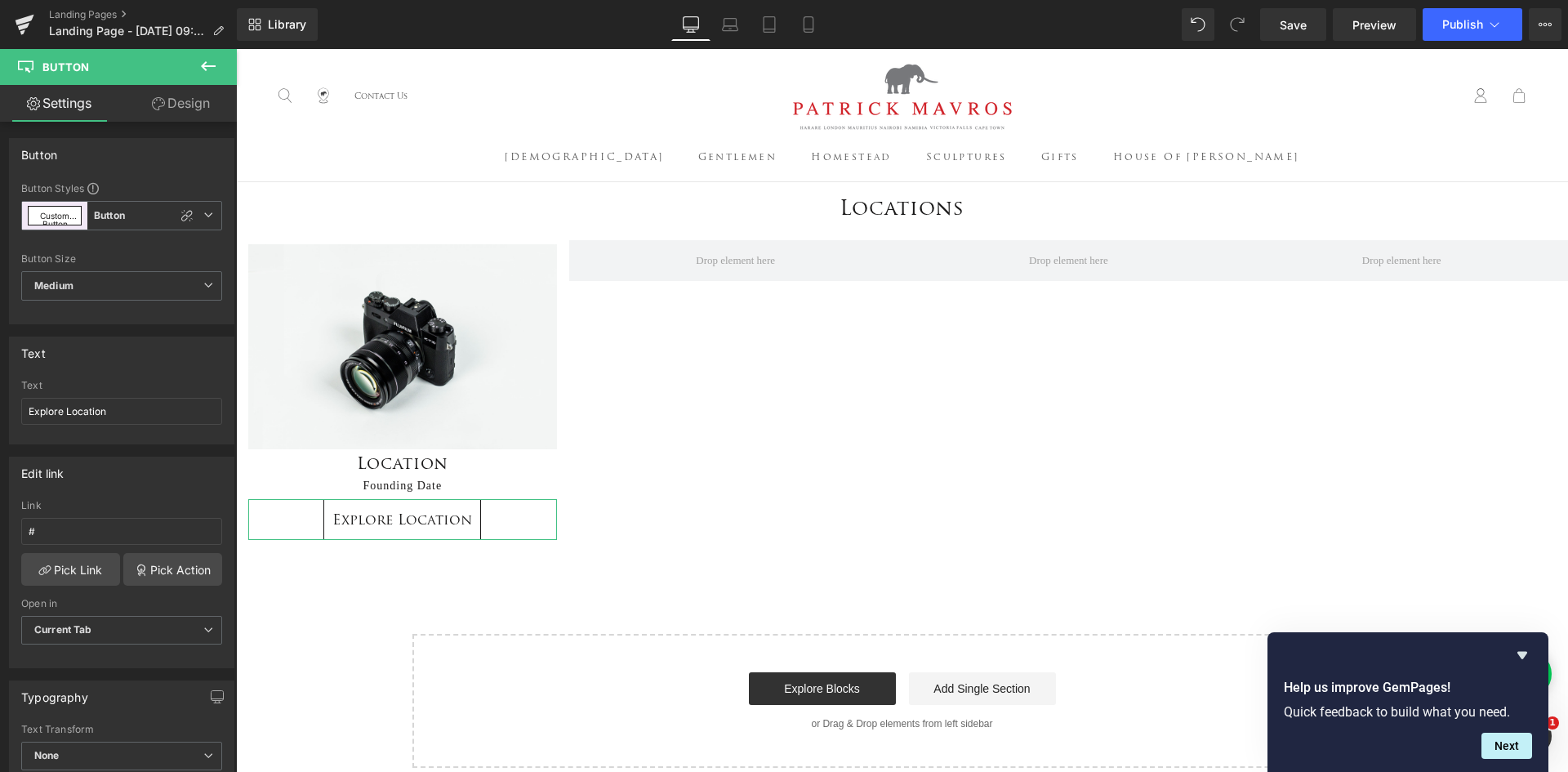
click at [172, 92] on link "Design" at bounding box center [181, 103] width 118 height 37
click at [0, 0] on div "Spacing" at bounding box center [0, 0] width 0 height 0
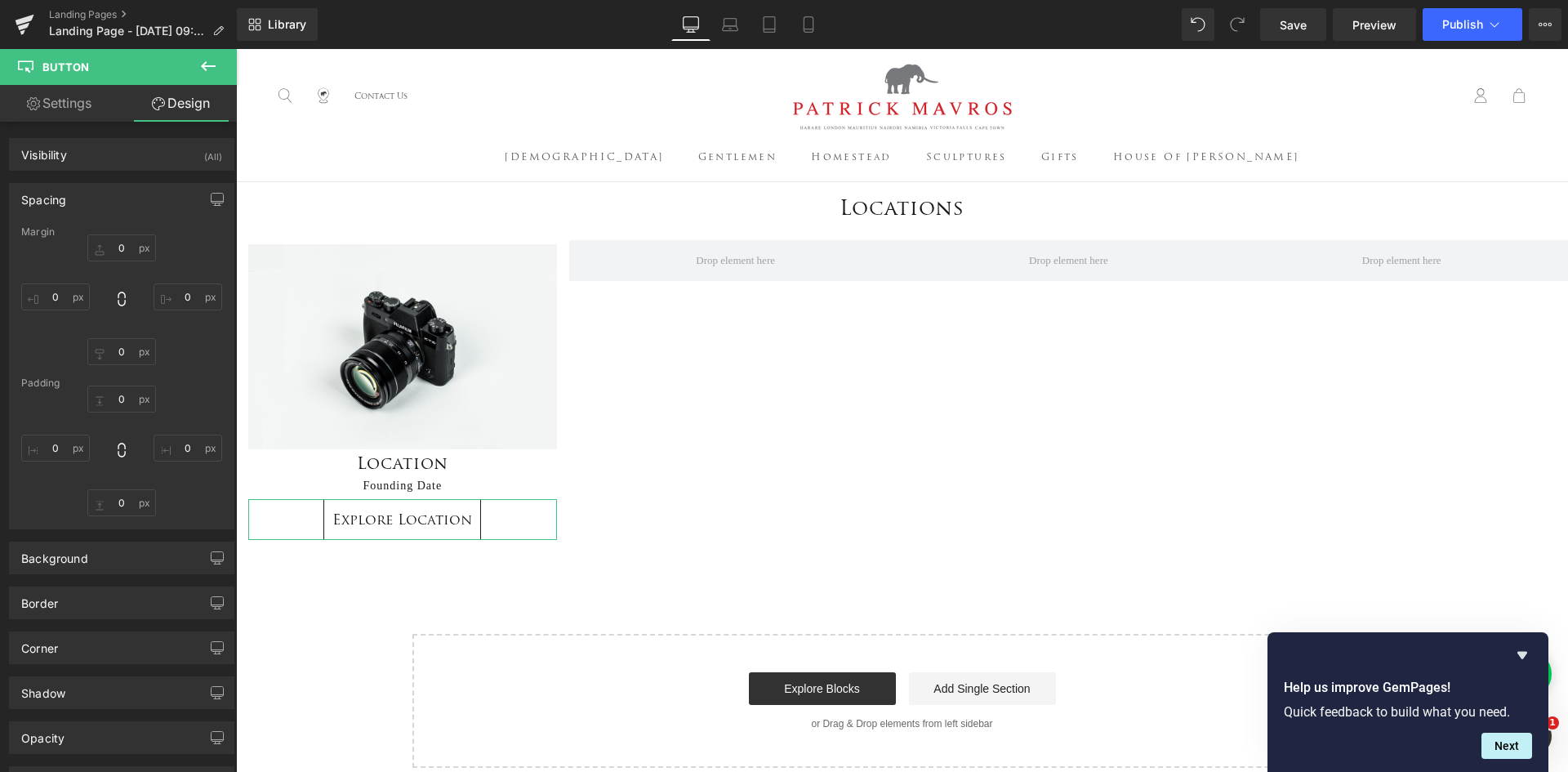
type input "5"
type input "0"
type input "10"
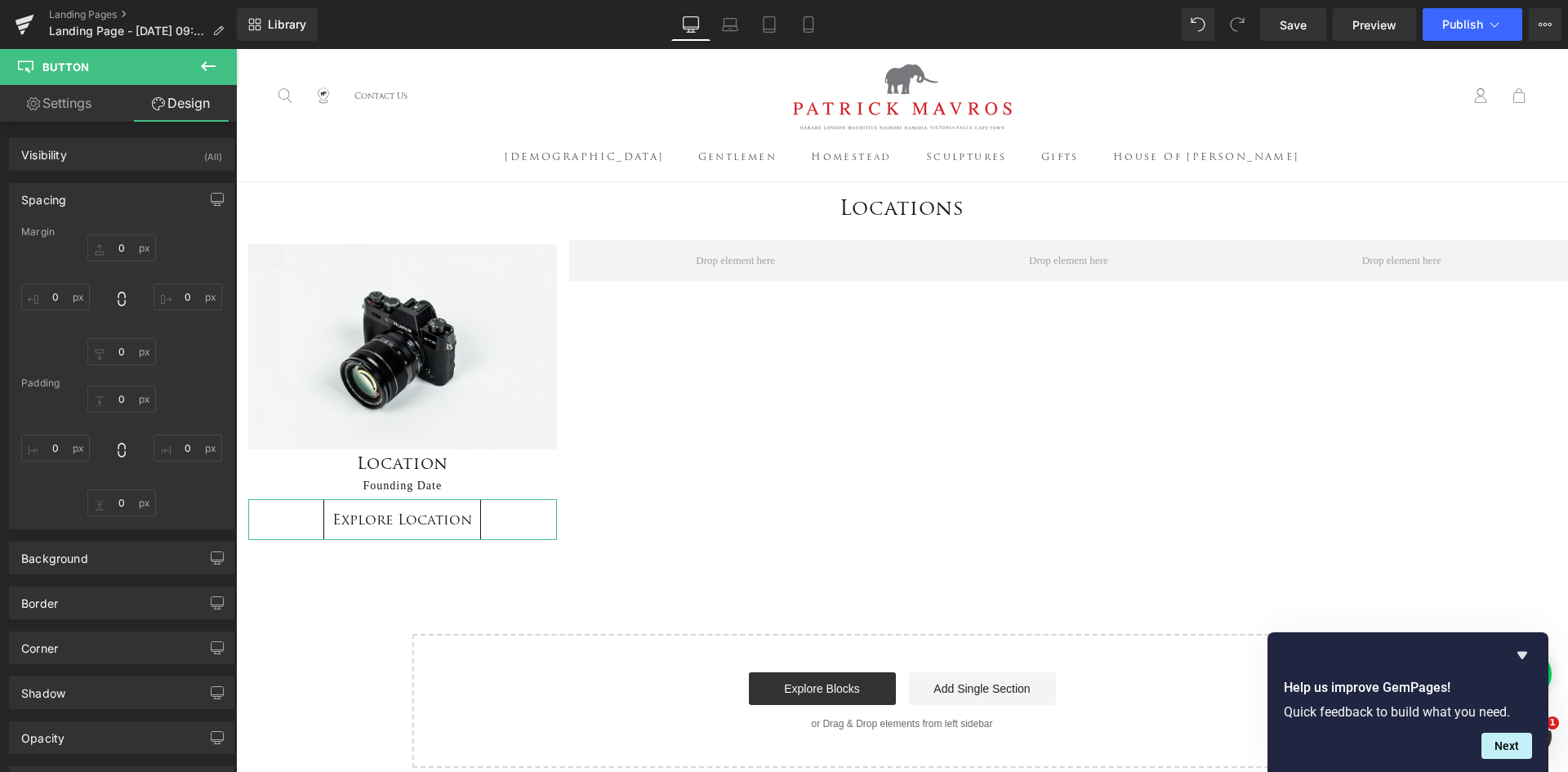
type input "10"
click at [112, 395] on input "10" at bounding box center [121, 399] width 68 height 27
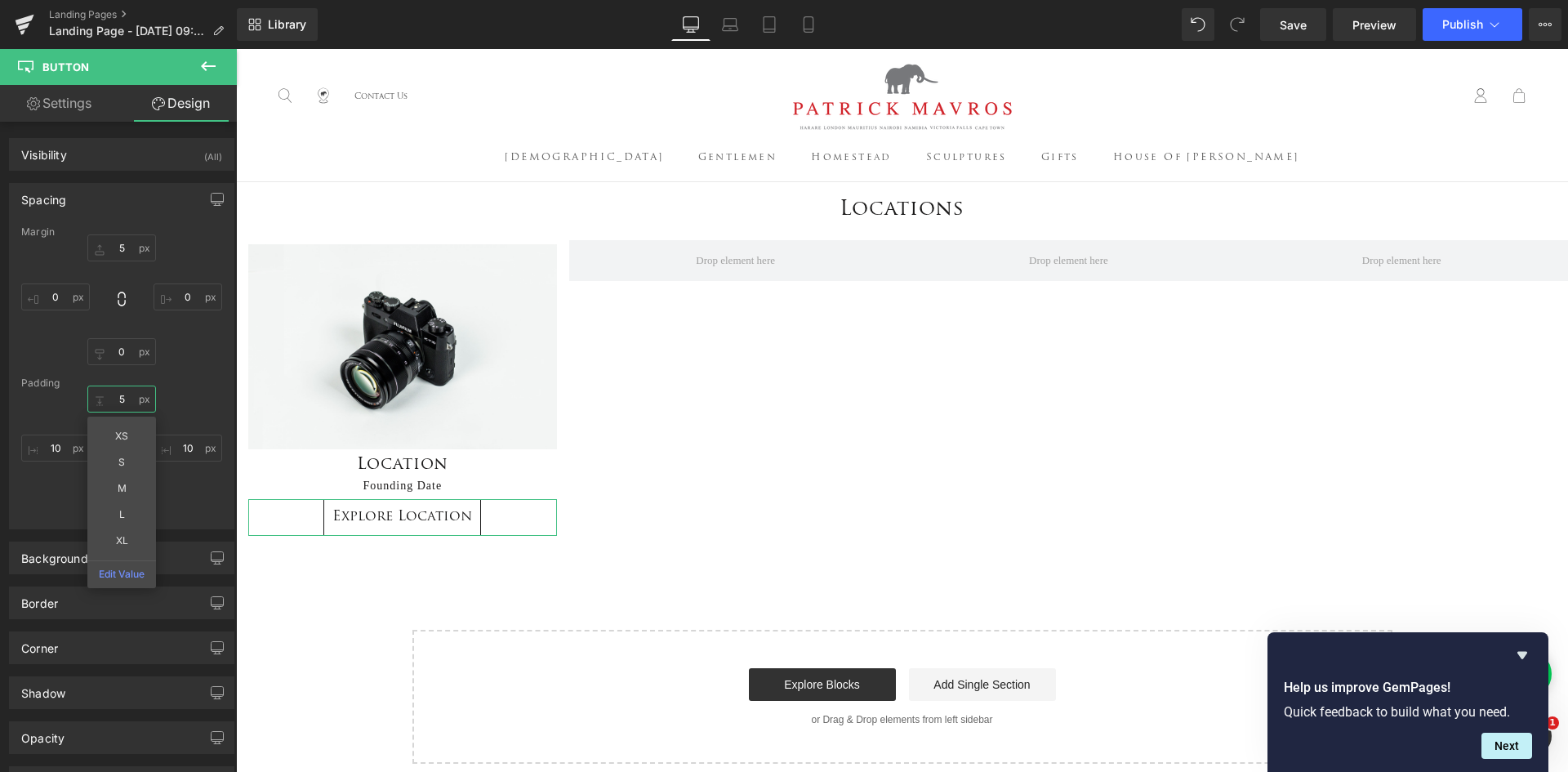
type input "5"
click at [184, 483] on div "5 5 XS S M L XL Edit Value 10px 10 10px 10 10px 10" at bounding box center [122, 452] width 201 height 131
click at [123, 500] on input "10" at bounding box center [121, 503] width 68 height 27
type input "5"
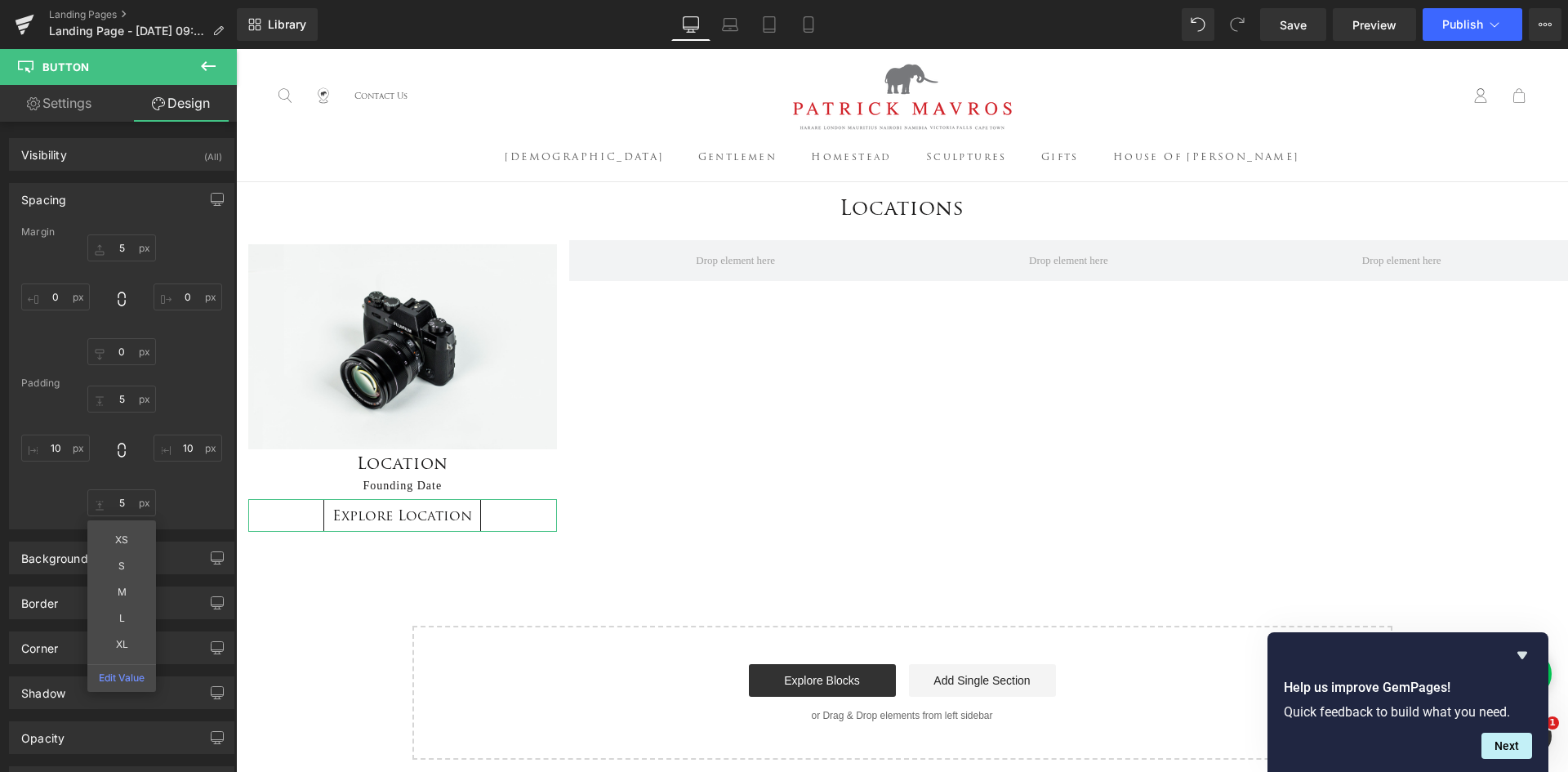
click at [215, 59] on icon at bounding box center [208, 66] width 20 height 20
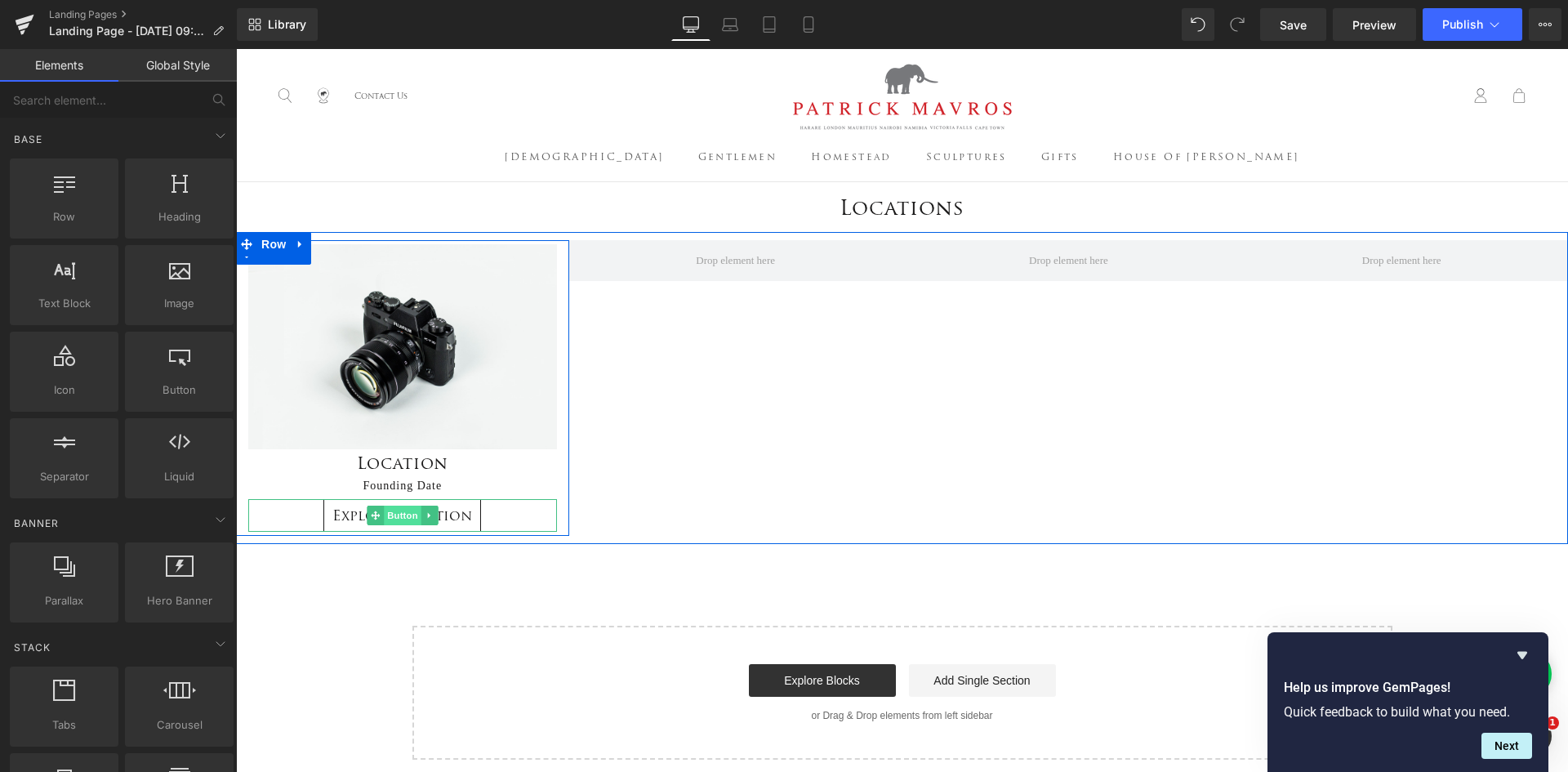
click at [396, 521] on span "Button" at bounding box center [403, 515] width 38 height 20
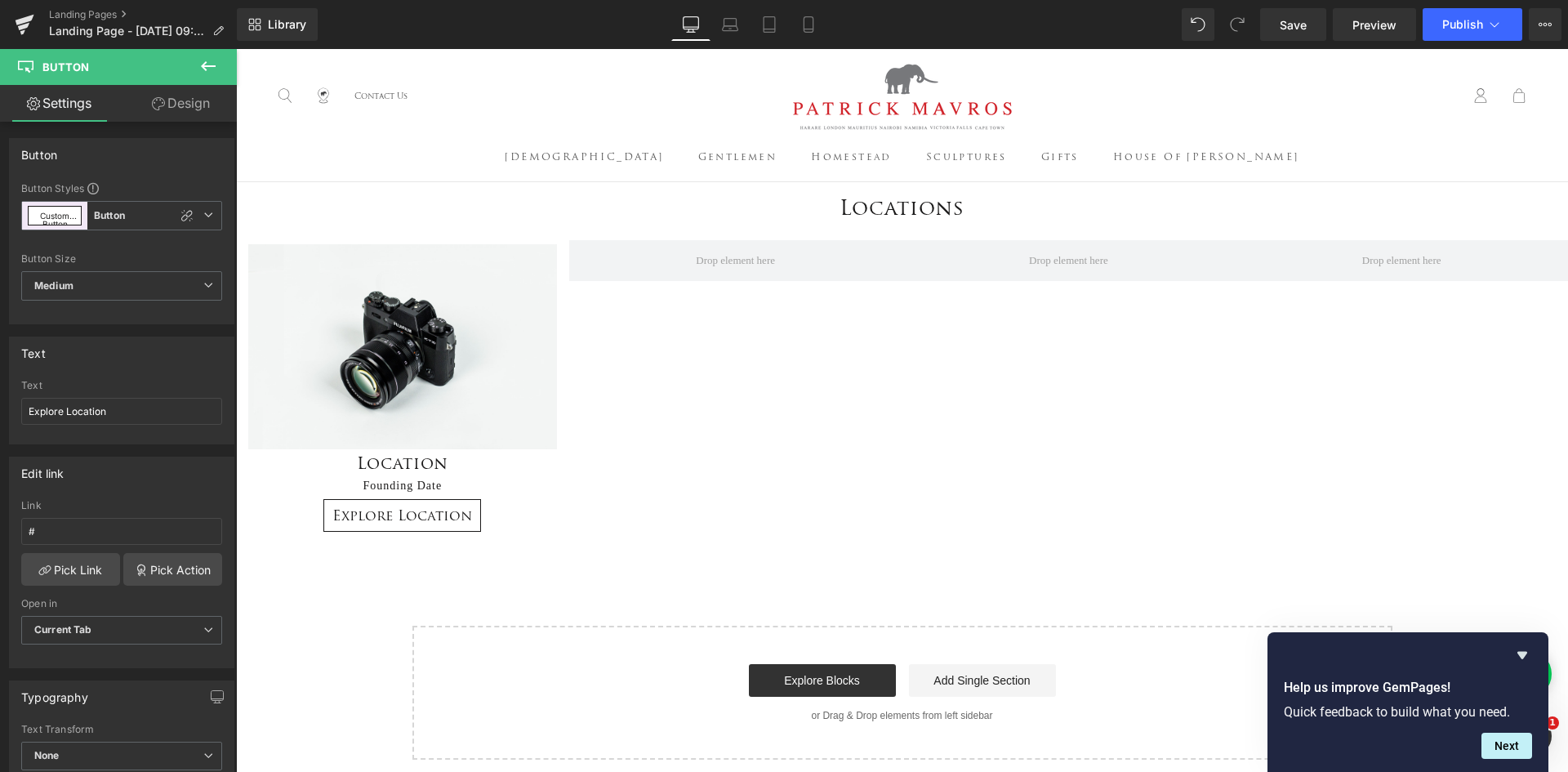
click at [203, 72] on icon at bounding box center [208, 66] width 20 height 20
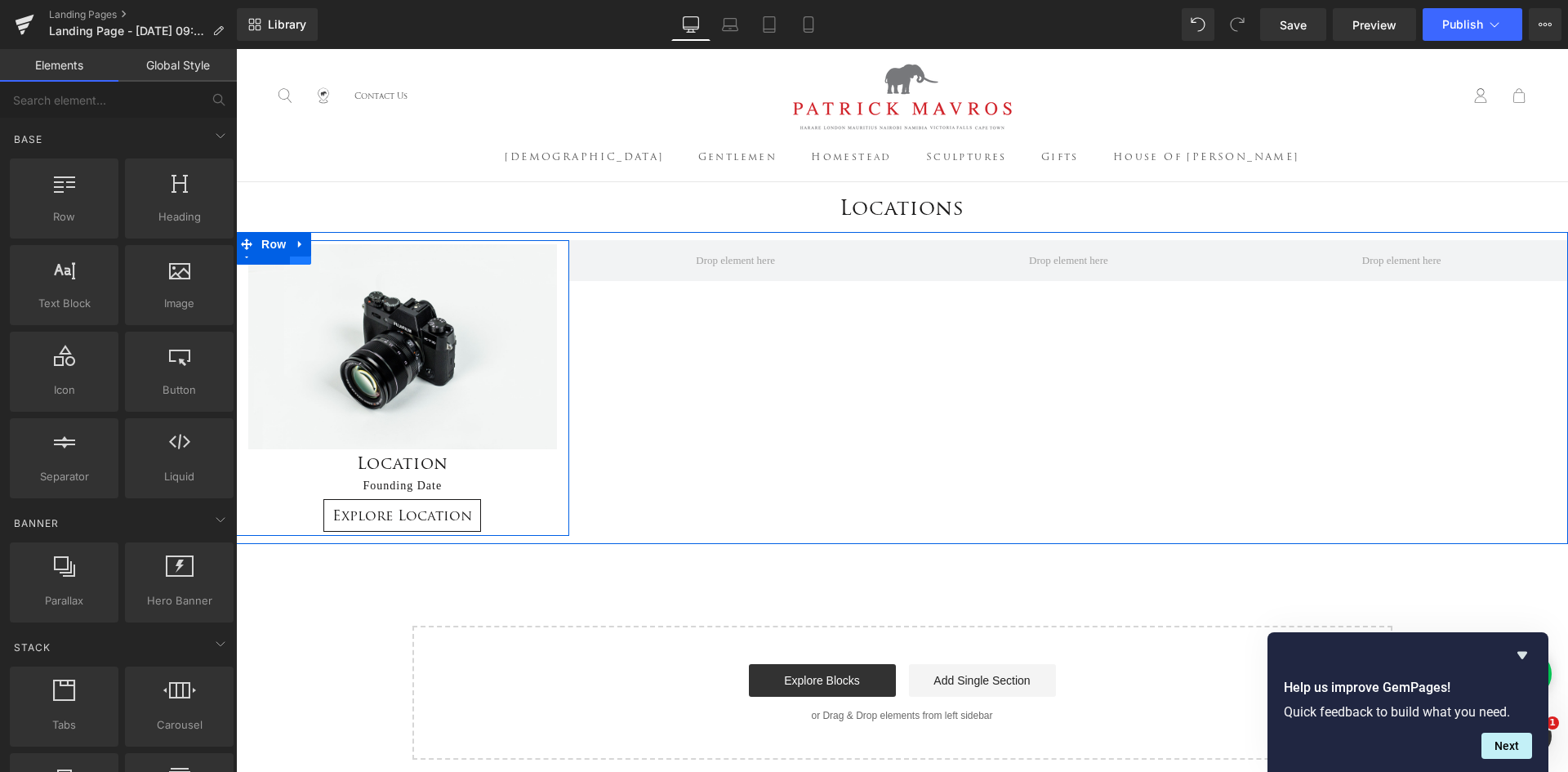
click at [300, 263] on link at bounding box center [301, 252] width 22 height 24
click at [316, 257] on icon at bounding box center [321, 252] width 12 height 12
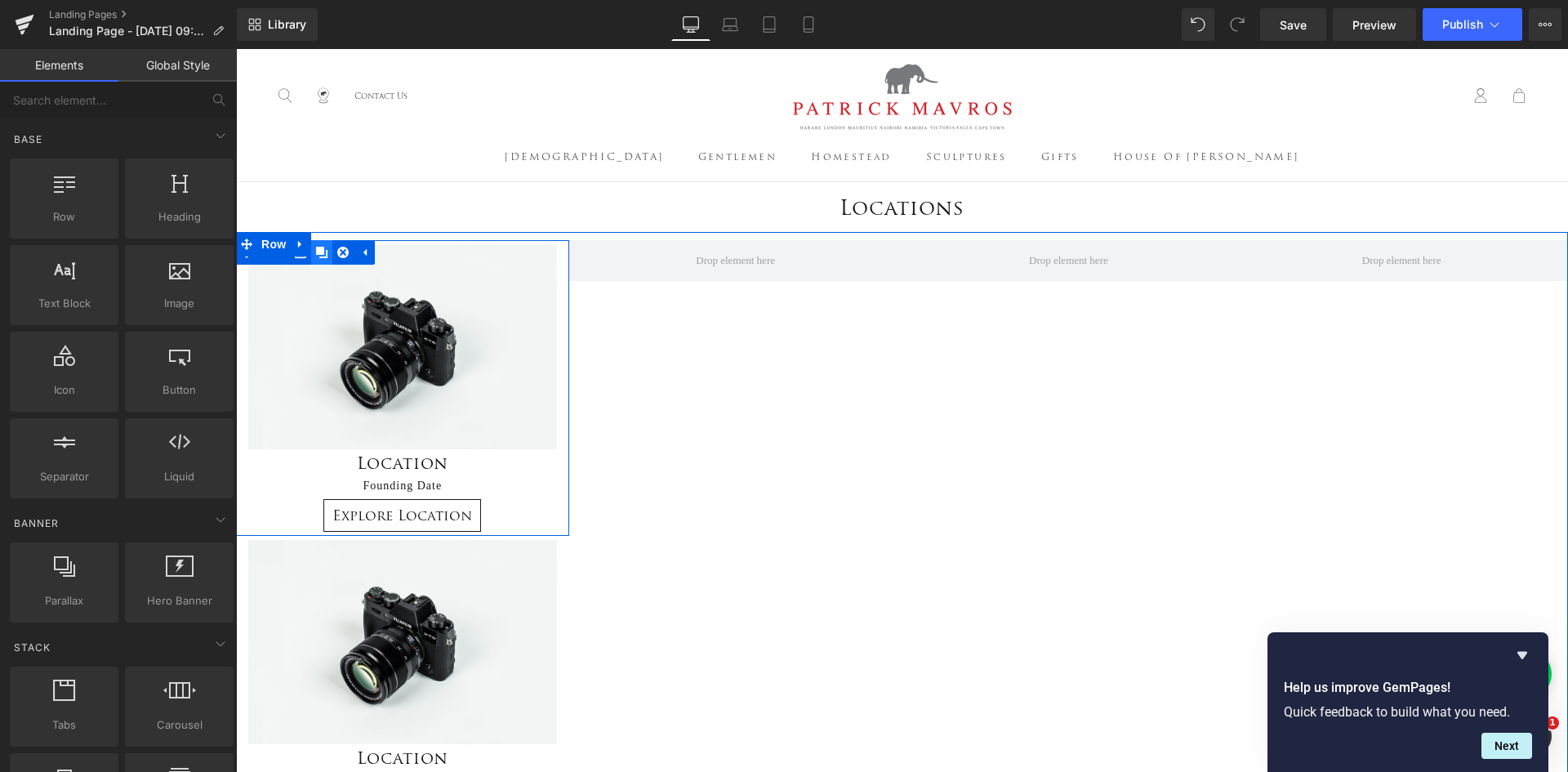
click at [316, 257] on icon at bounding box center [321, 252] width 12 height 12
click at [358, 254] on icon at bounding box center [364, 253] width 12 height 13
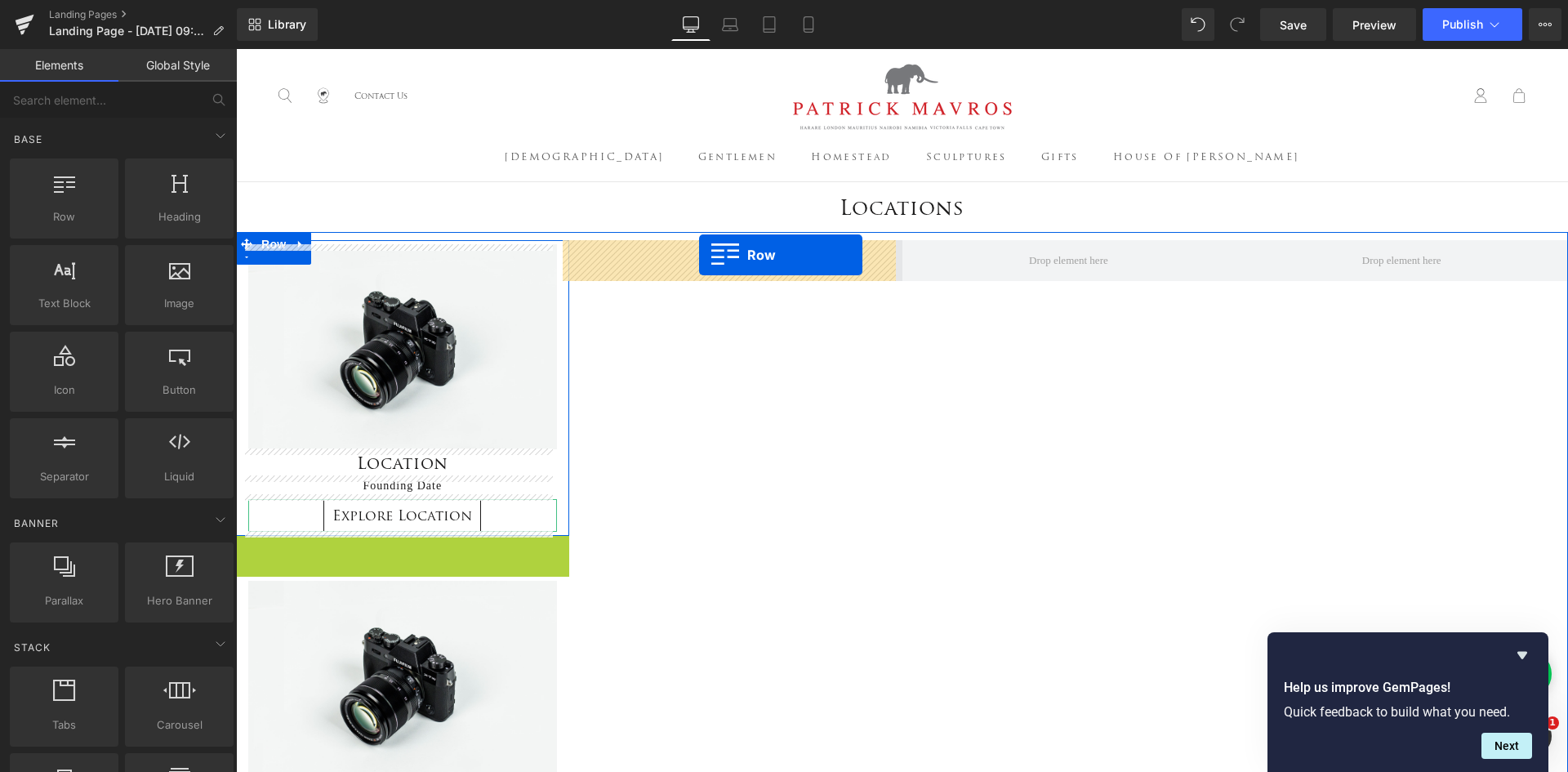
drag, startPoint x: 244, startPoint y: 547, endPoint x: 699, endPoint y: 255, distance: 540.6
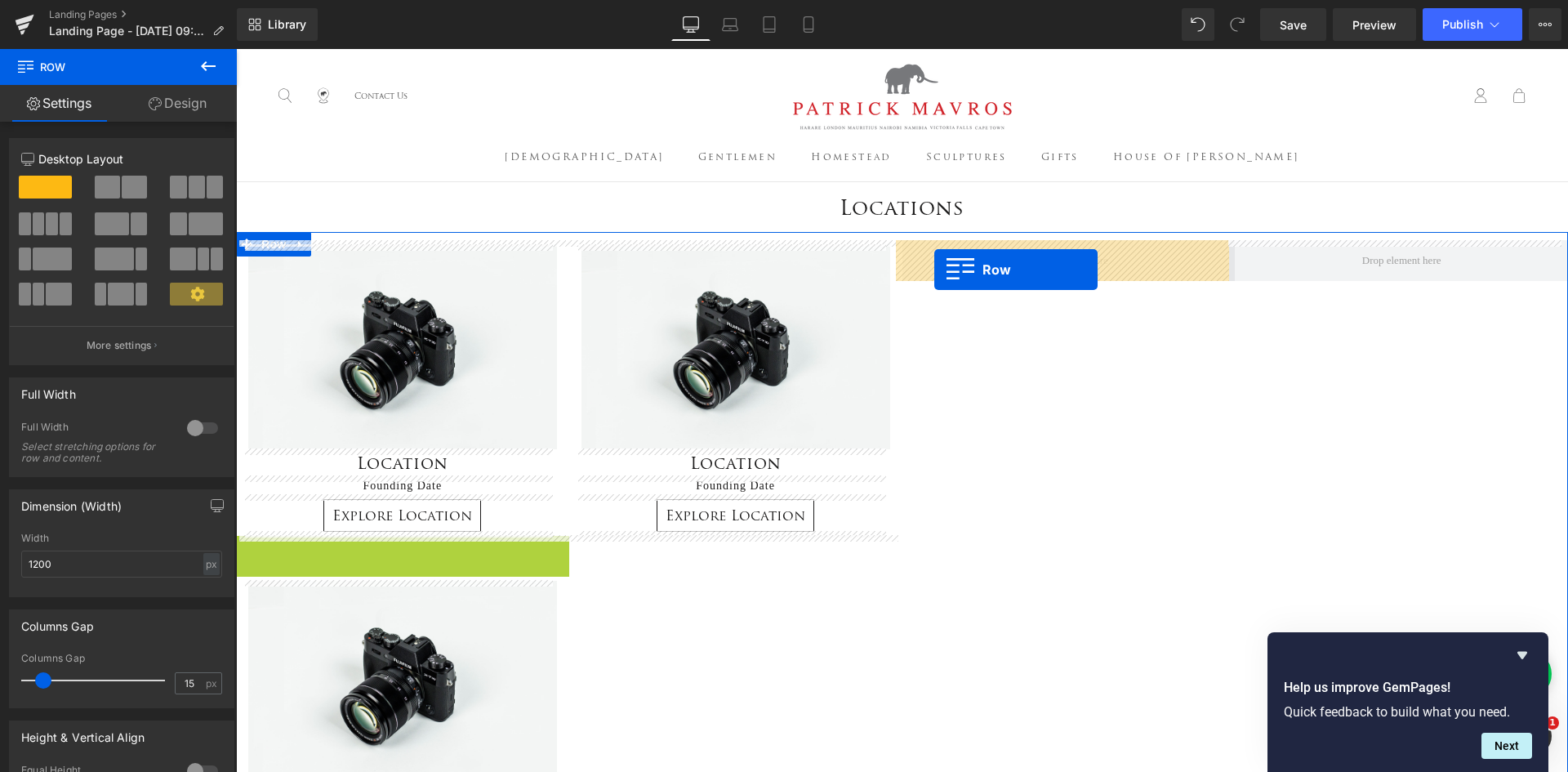
drag, startPoint x: 531, startPoint y: 478, endPoint x: 934, endPoint y: 269, distance: 454.0
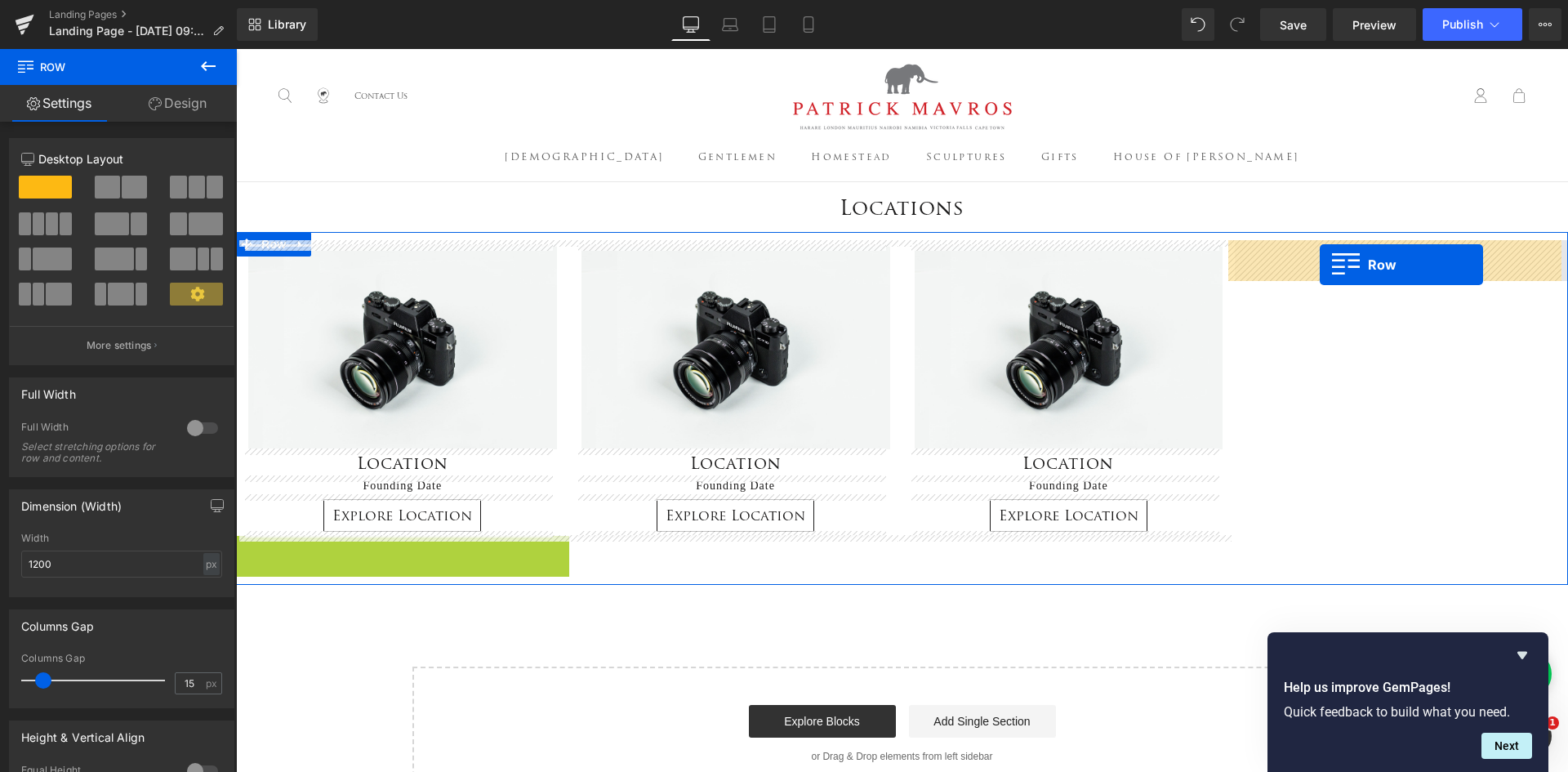
drag, startPoint x: 244, startPoint y: 556, endPoint x: 1320, endPoint y: 265, distance: 1114.7
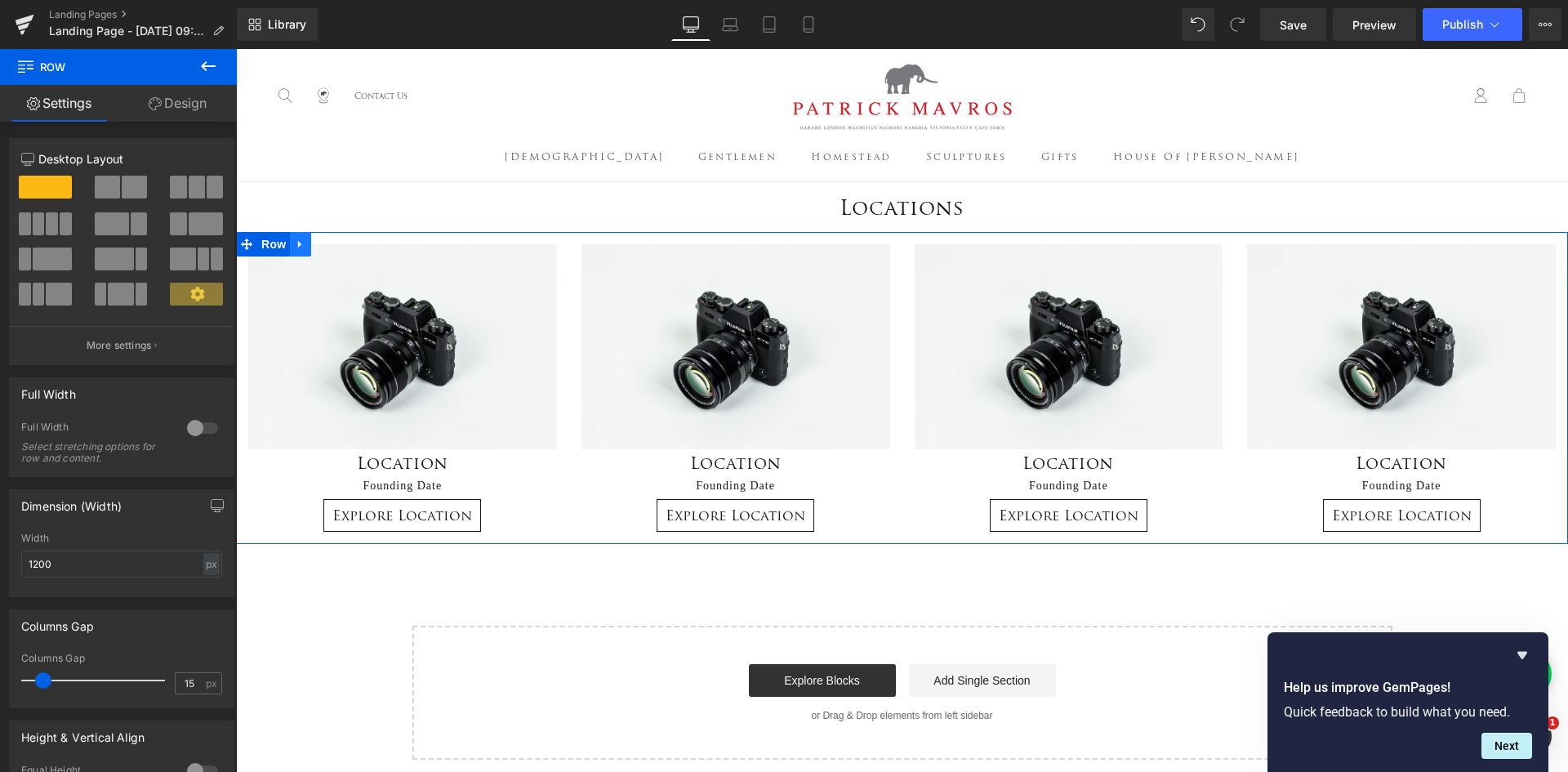
click at [290, 241] on link at bounding box center [301, 243] width 22 height 24
click at [316, 244] on icon at bounding box center [321, 244] width 12 height 12
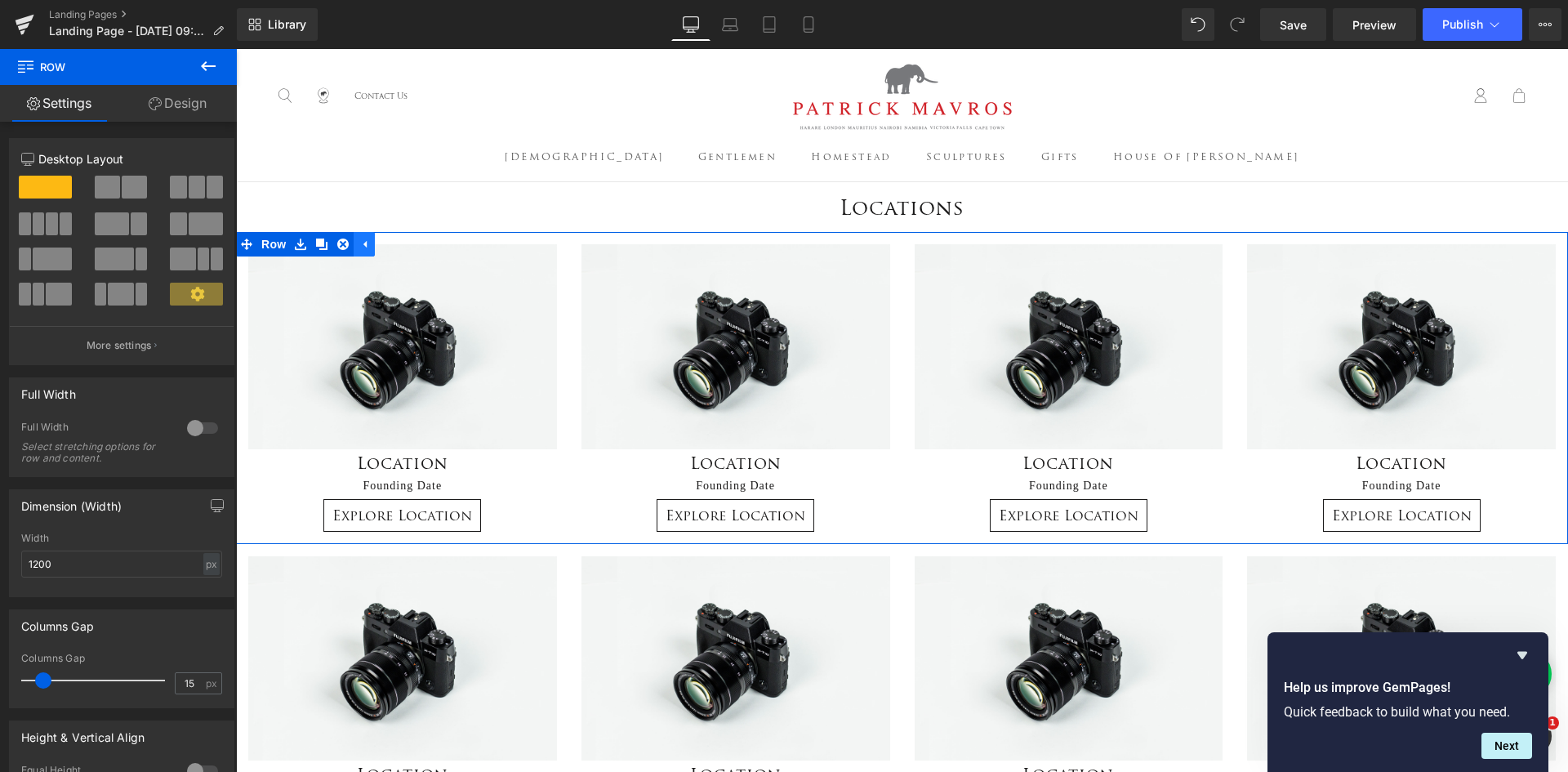
click at [358, 249] on icon at bounding box center [364, 245] width 12 height 13
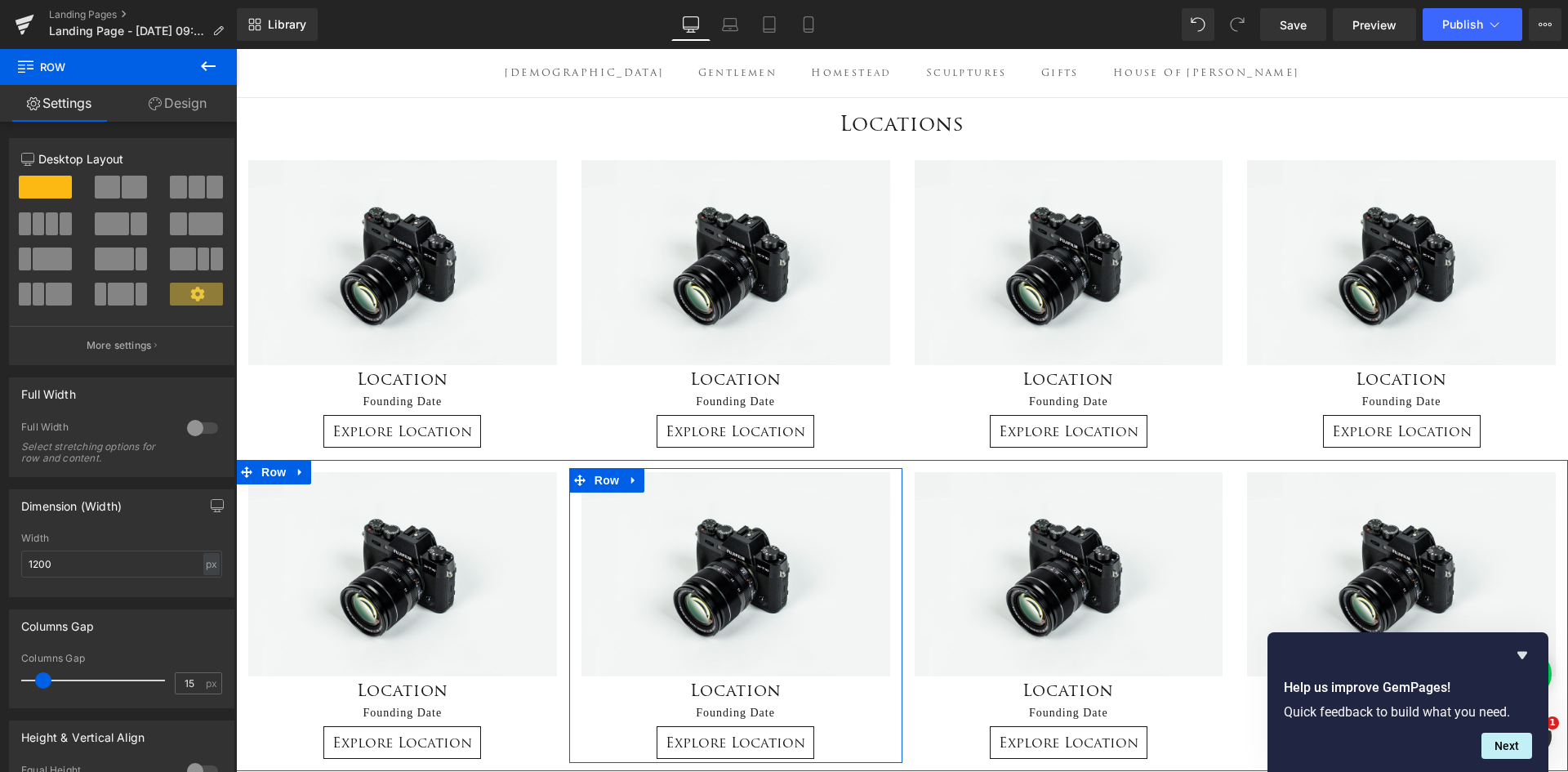
scroll to position [82, 0]
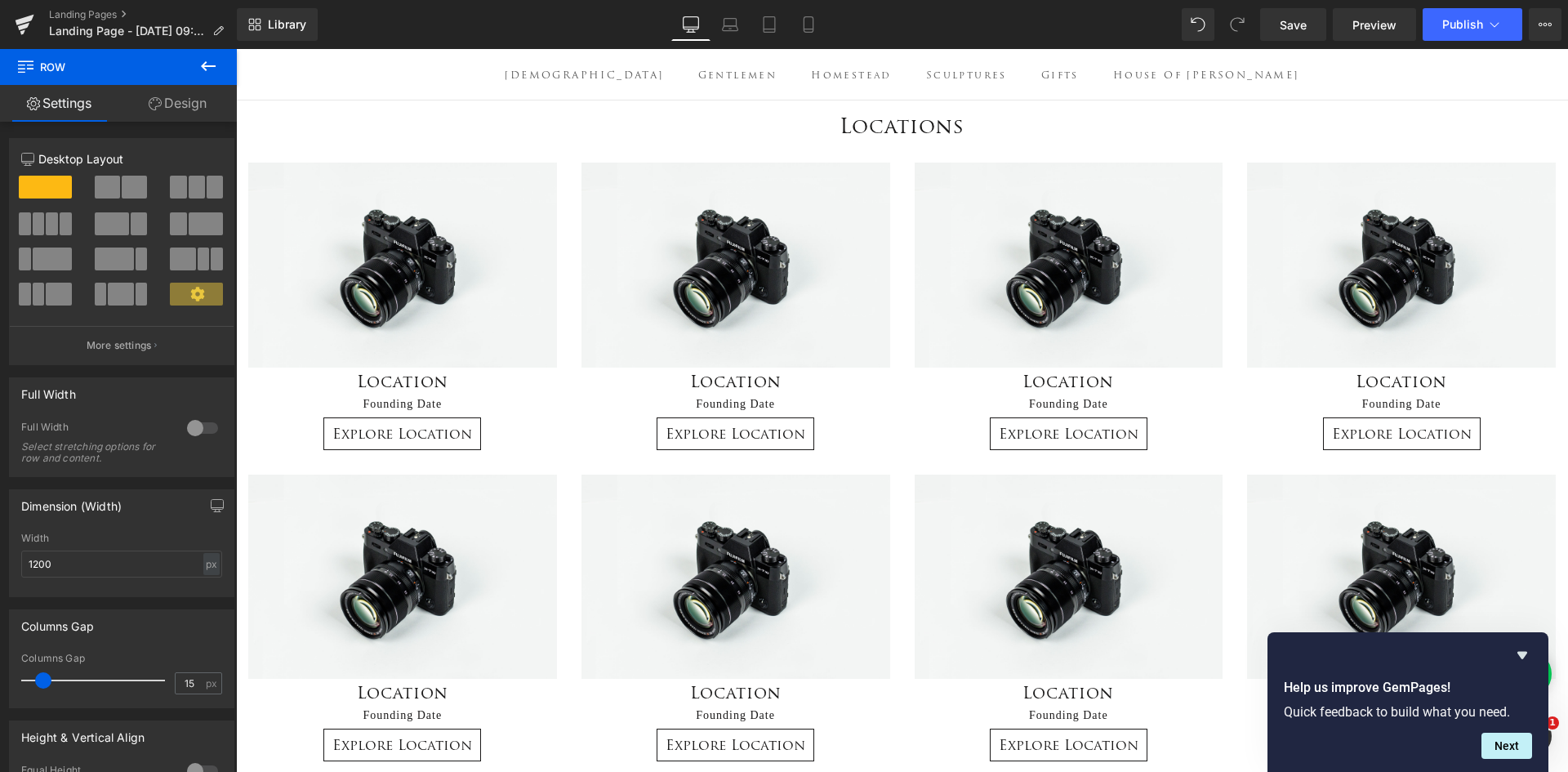
click at [209, 64] on icon at bounding box center [208, 66] width 20 height 20
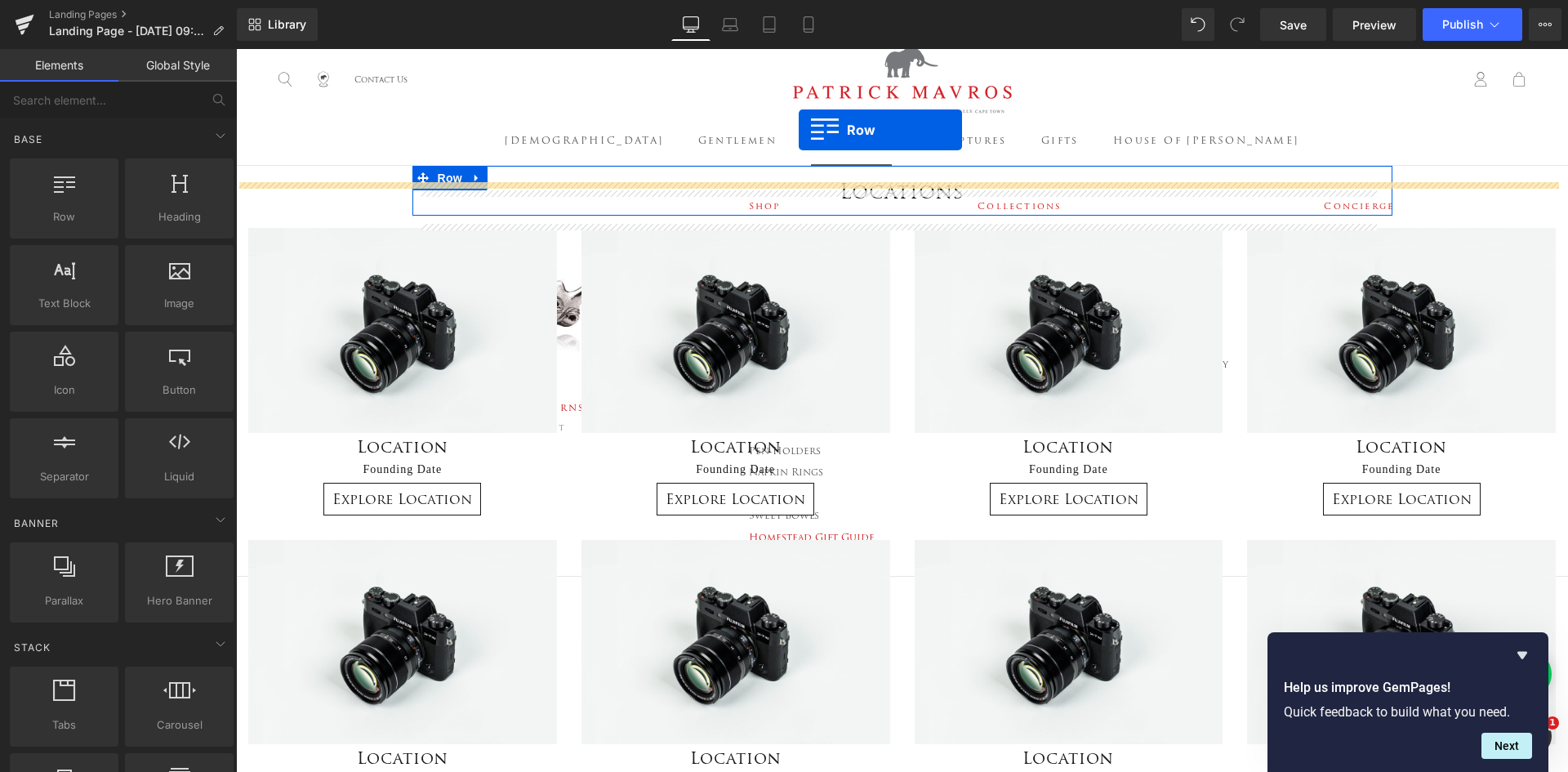
scroll to position [0, 0]
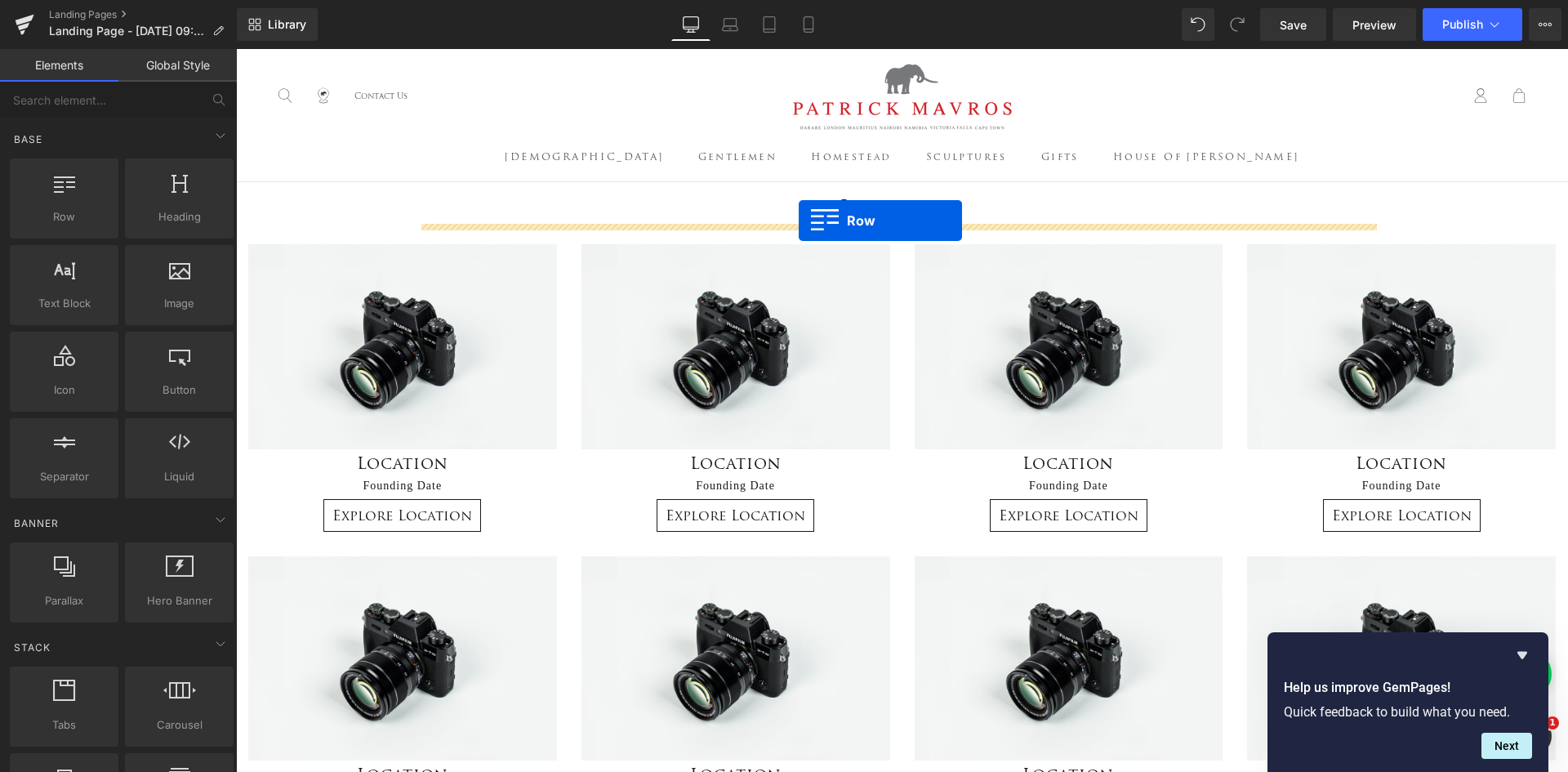
drag, startPoint x: 311, startPoint y: 253, endPoint x: 799, endPoint y: 221, distance: 489.0
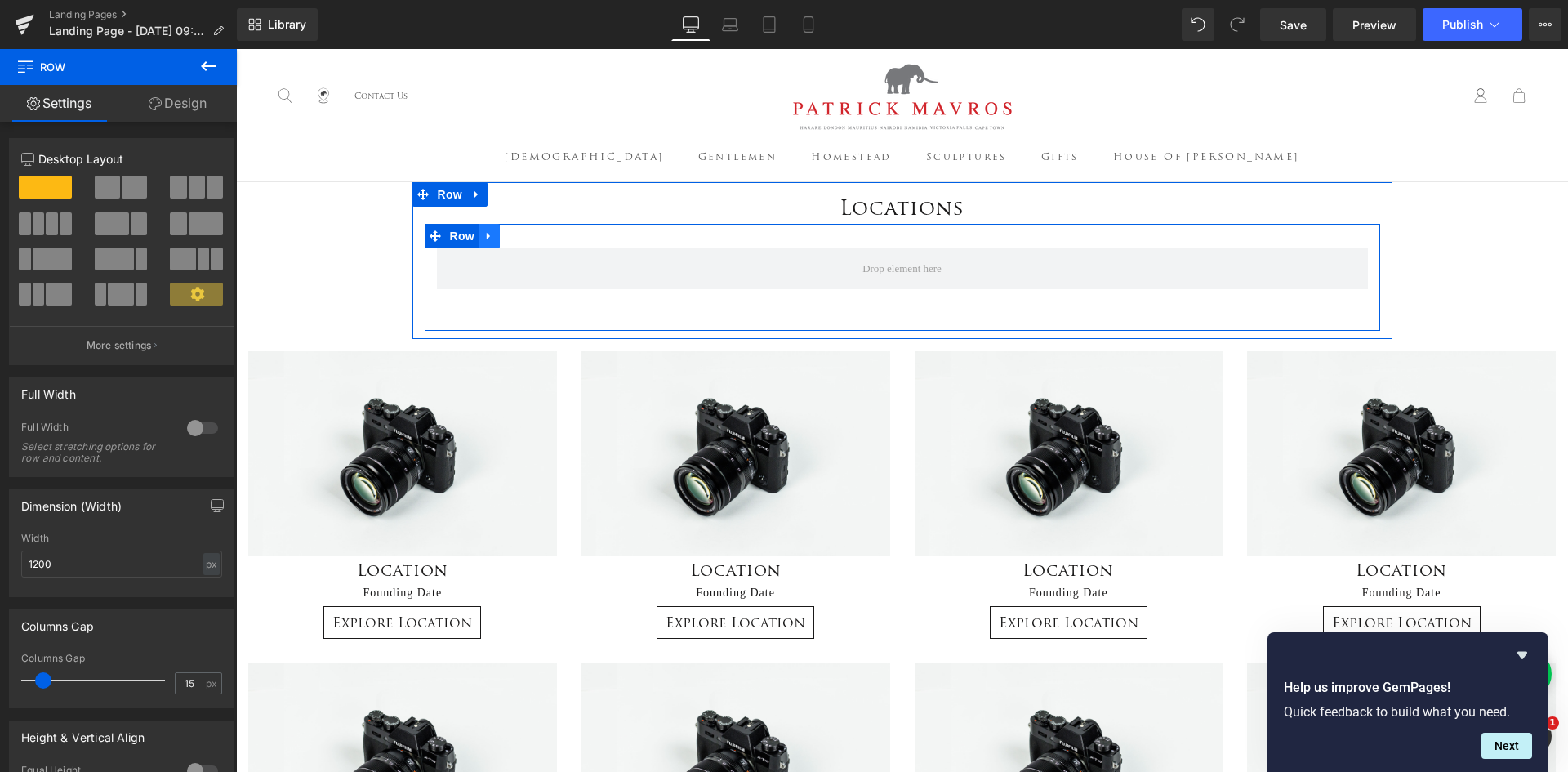
click at [486, 236] on icon at bounding box center [488, 236] width 4 height 7
click at [530, 239] on icon at bounding box center [531, 236] width 12 height 12
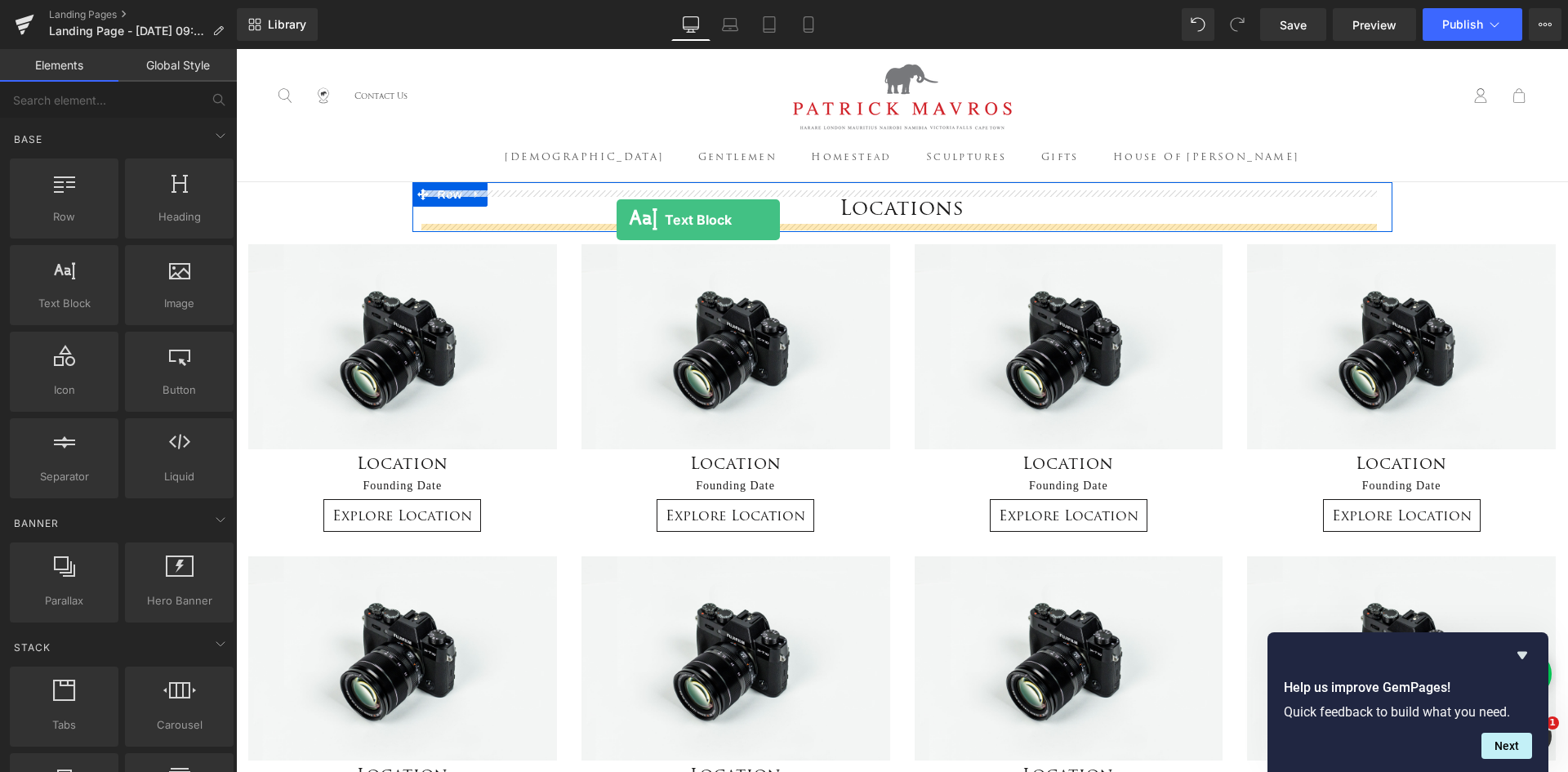
drag, startPoint x: 293, startPoint y: 347, endPoint x: 617, endPoint y: 220, distance: 348.0
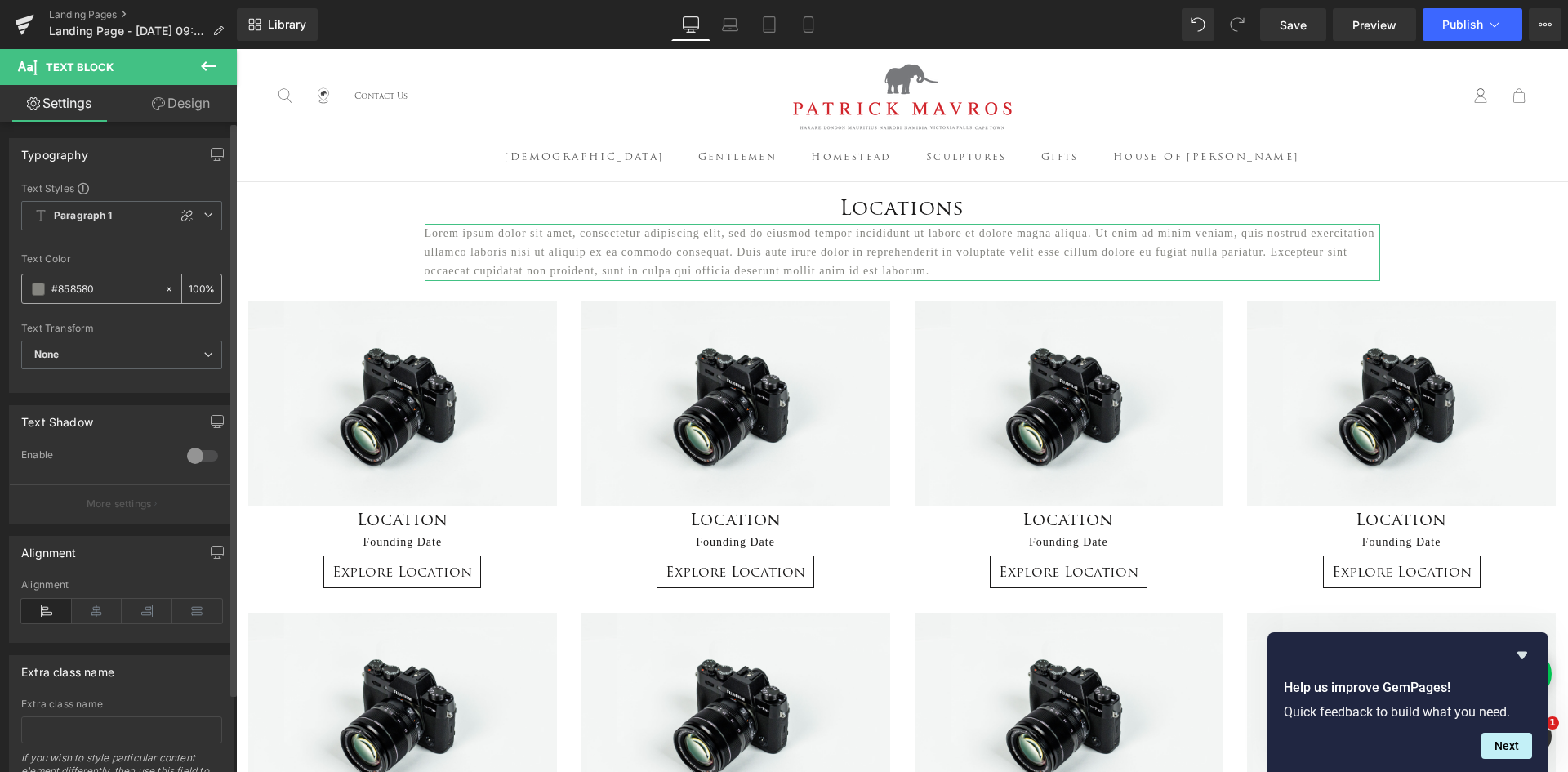
click at [31, 293] on span at bounding box center [38, 289] width 13 height 13
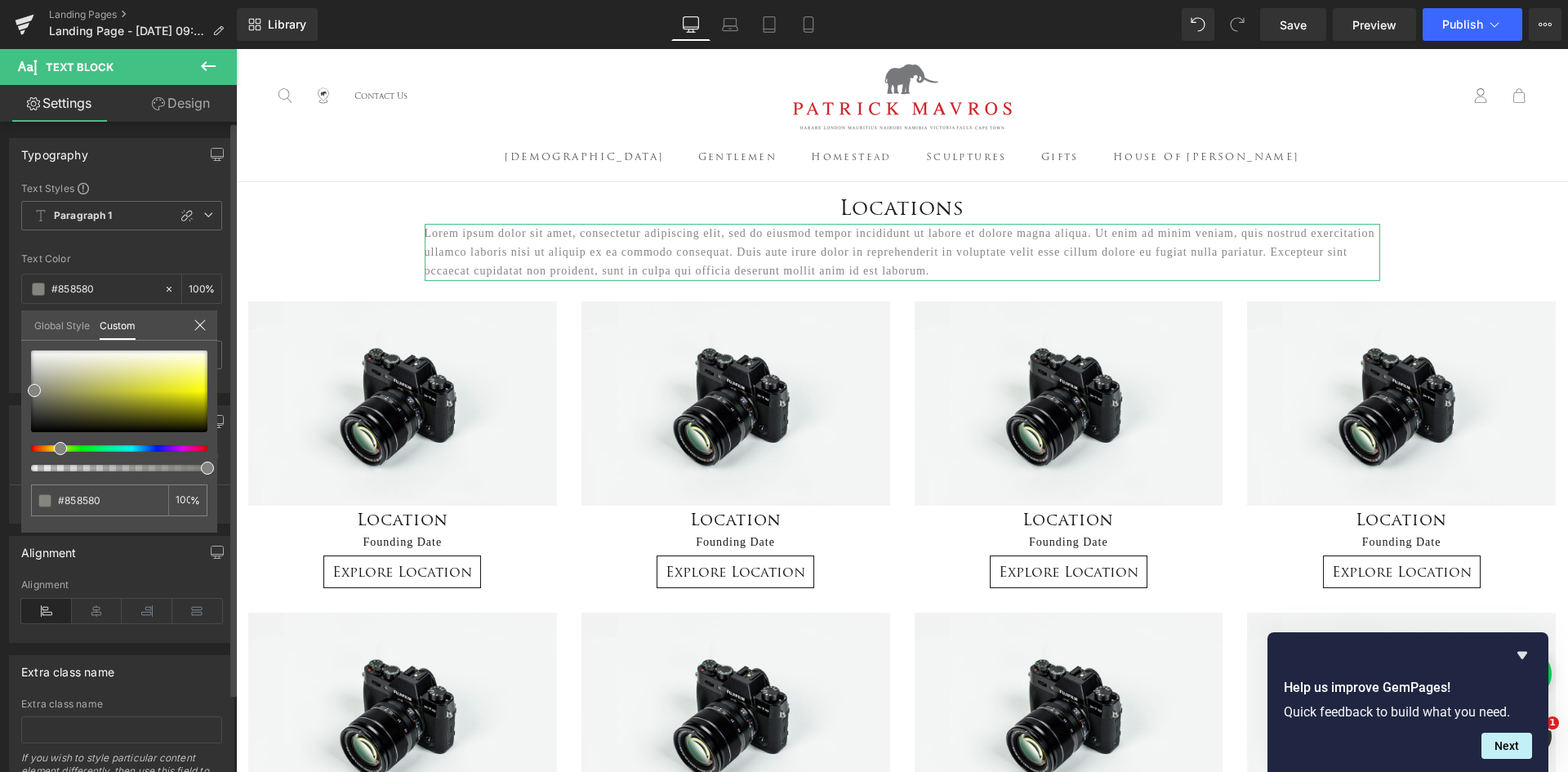
click at [61, 327] on link "Global Style" at bounding box center [62, 324] width 56 height 28
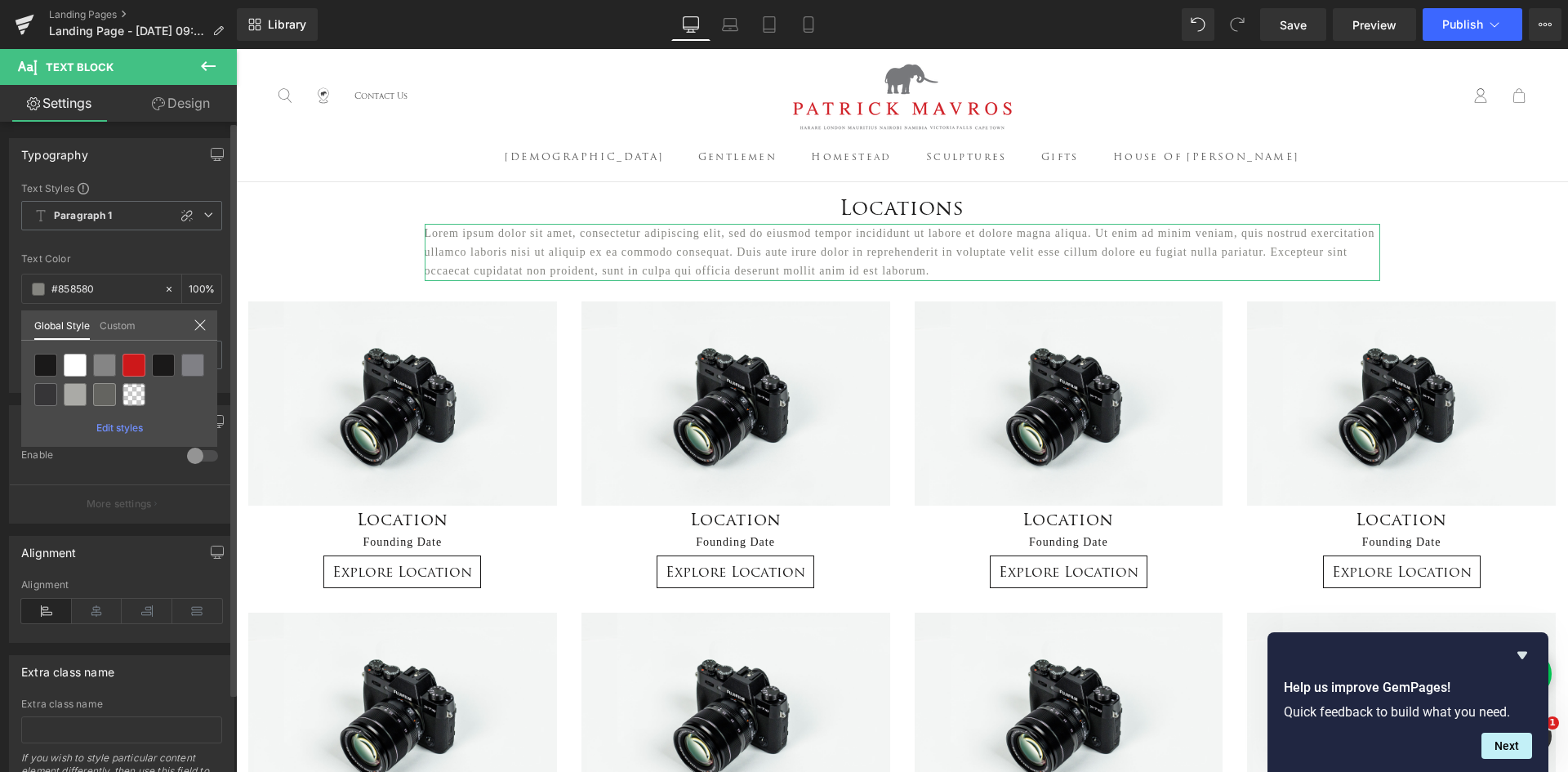
click at [150, 373] on div at bounding box center [119, 380] width 177 height 59
click at [161, 372] on div at bounding box center [162, 364] width 22 height 22
type input "Color 4"
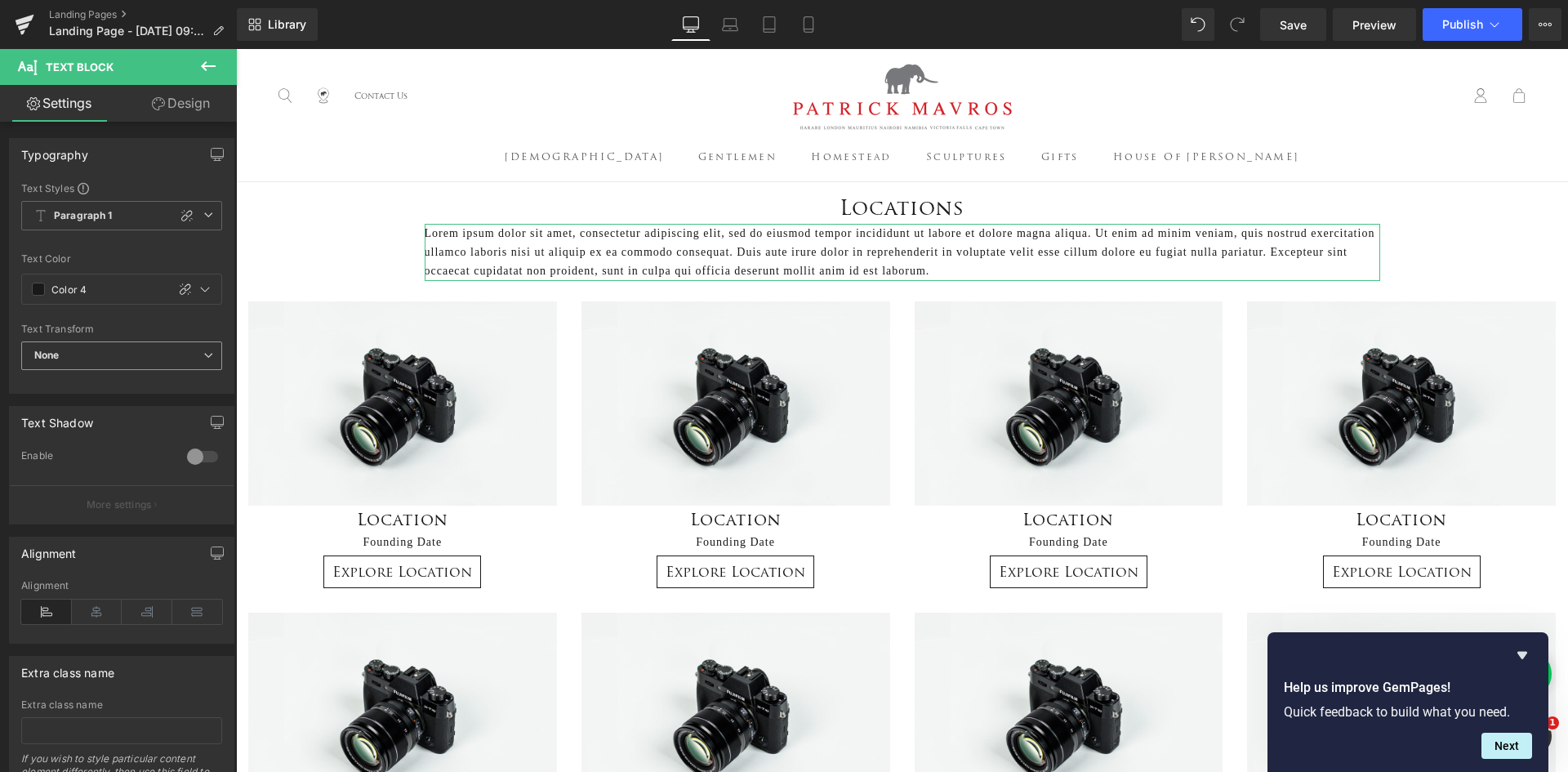
click at [156, 367] on span "None" at bounding box center [122, 355] width 201 height 29
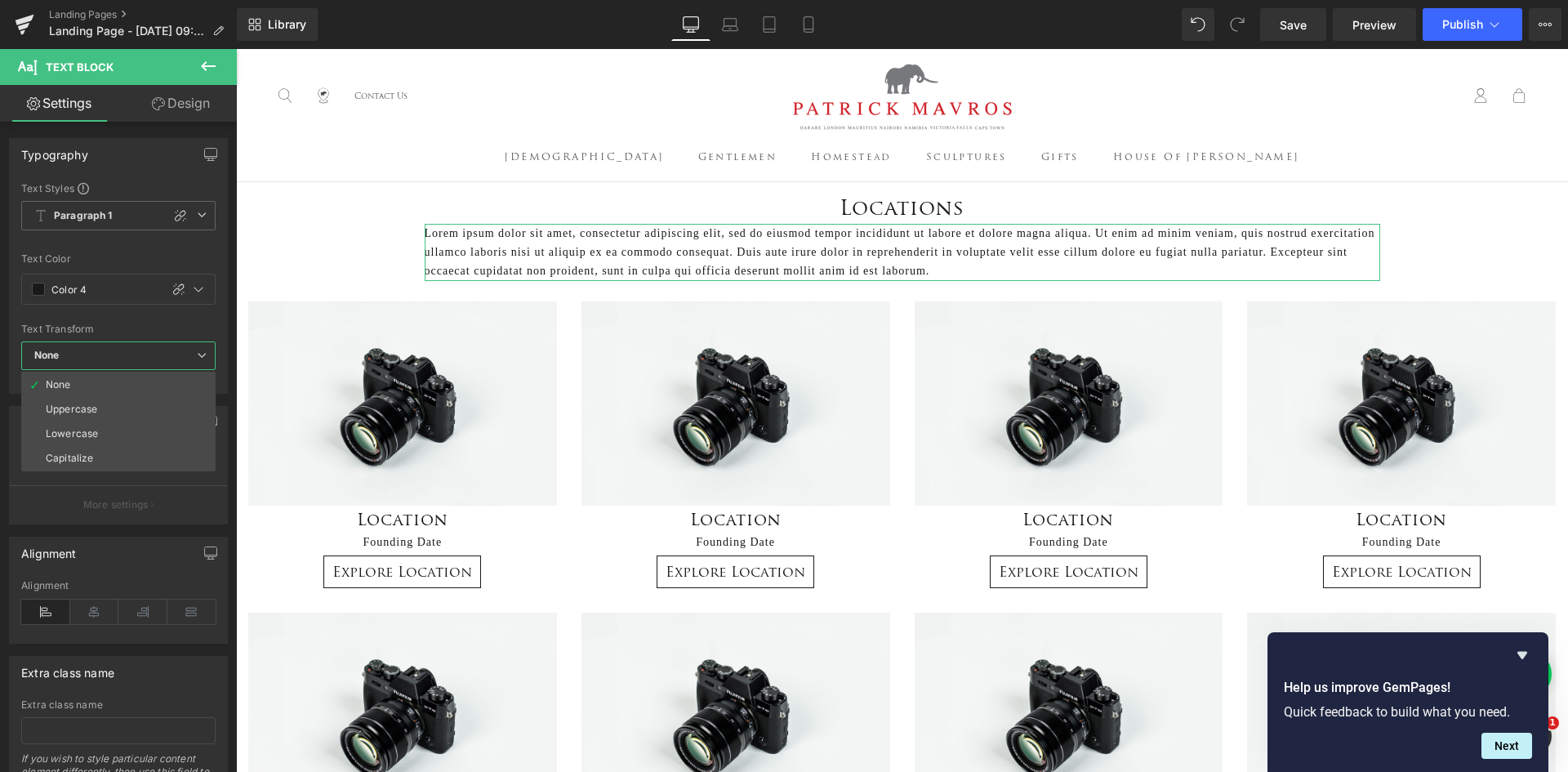
click at [159, 359] on span "None" at bounding box center [118, 355] width 195 height 29
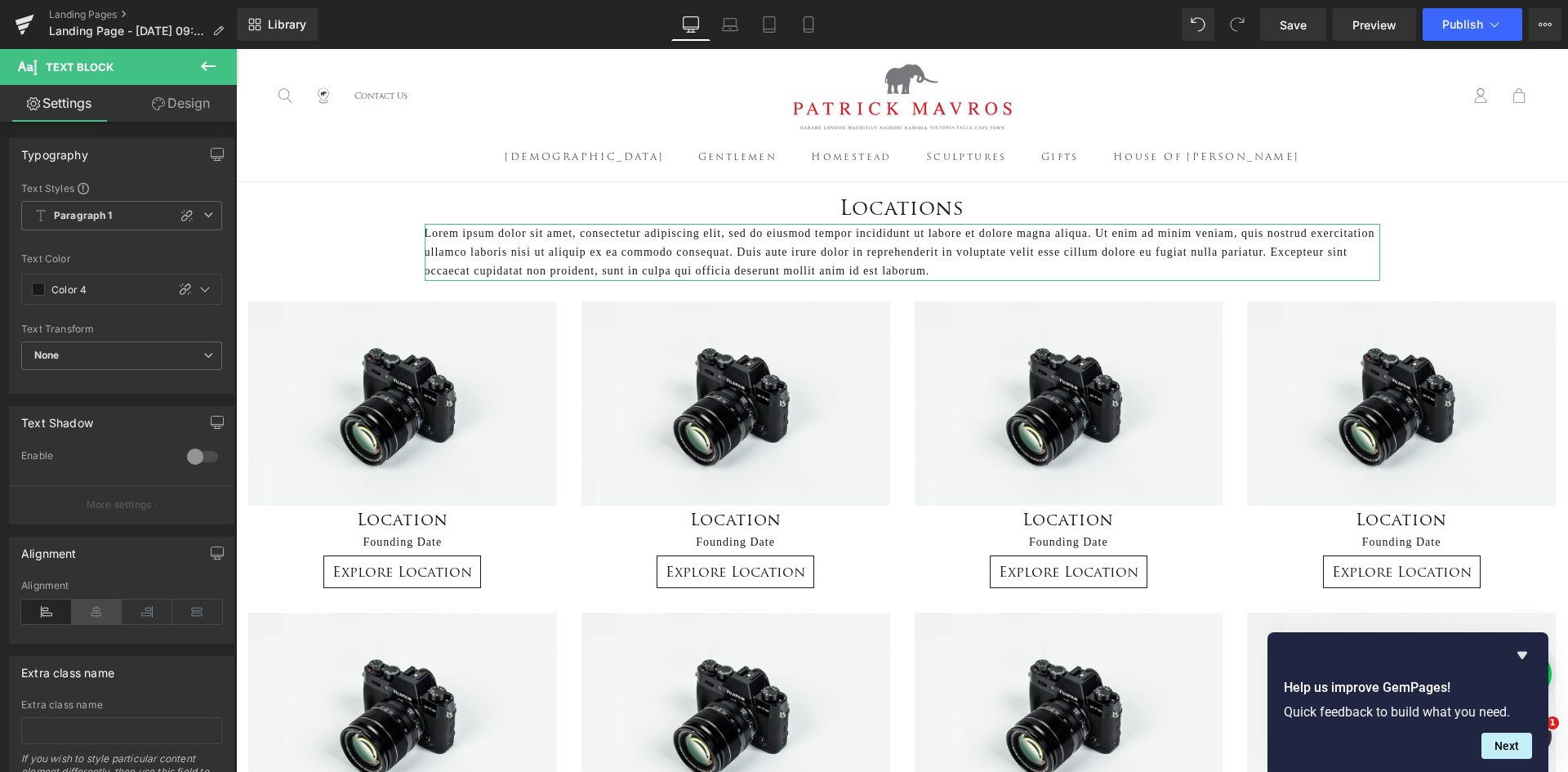
click at [96, 613] on icon at bounding box center [97, 611] width 50 height 24
click at [201, 61] on icon at bounding box center [208, 66] width 20 height 20
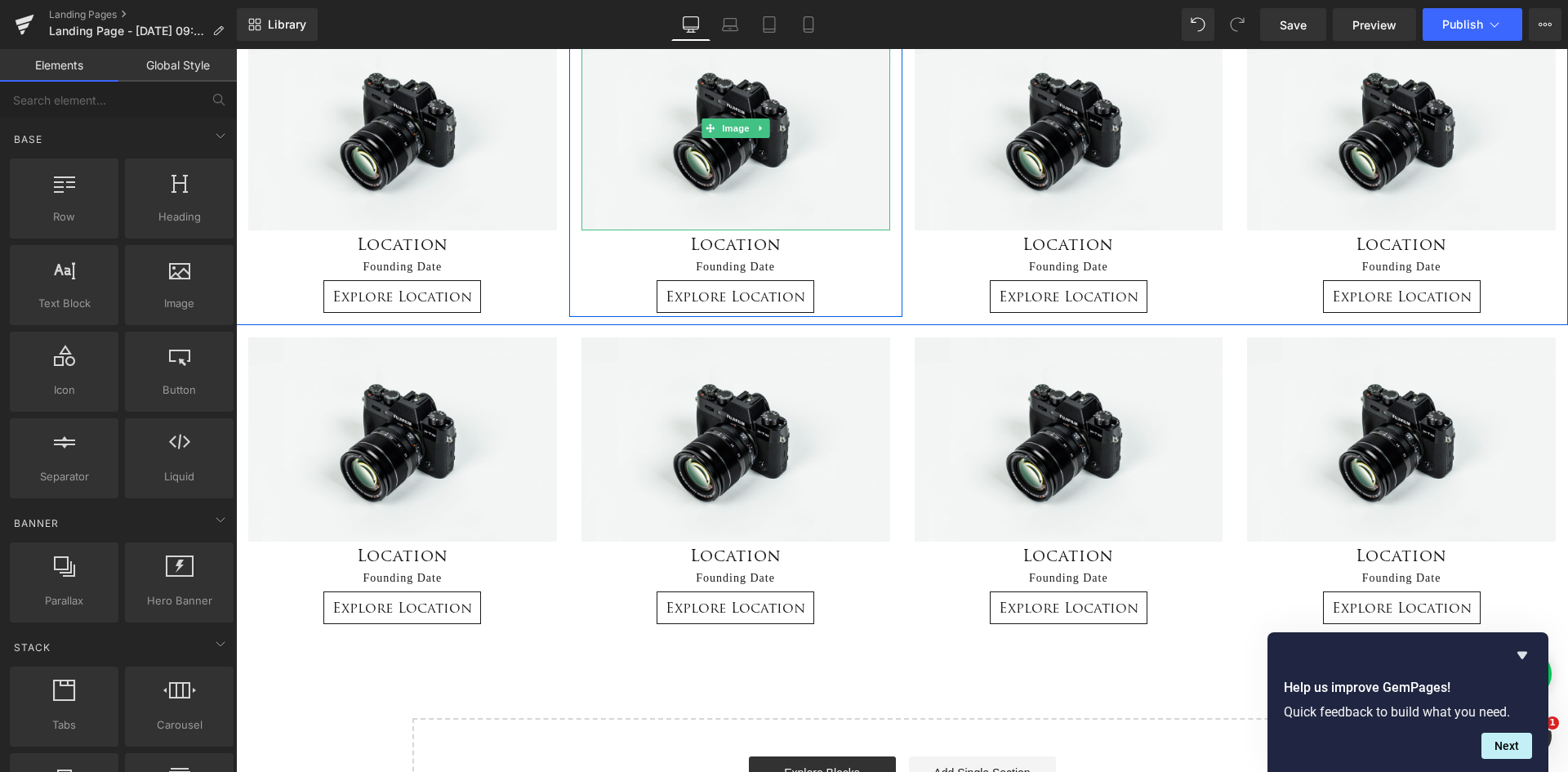
scroll to position [327, 0]
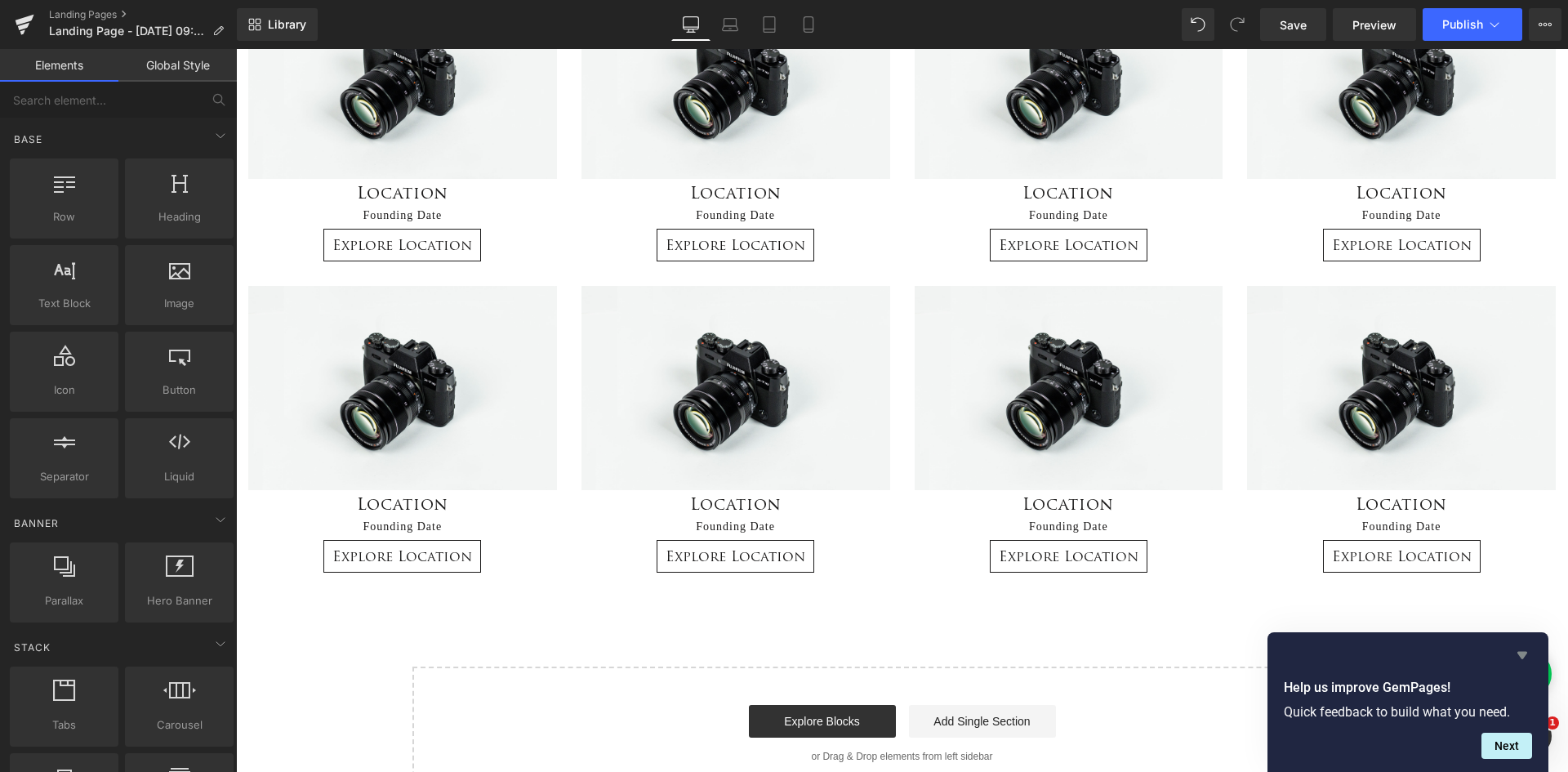
click at [1520, 658] on icon "Hide survey" at bounding box center [1522, 655] width 20 height 20
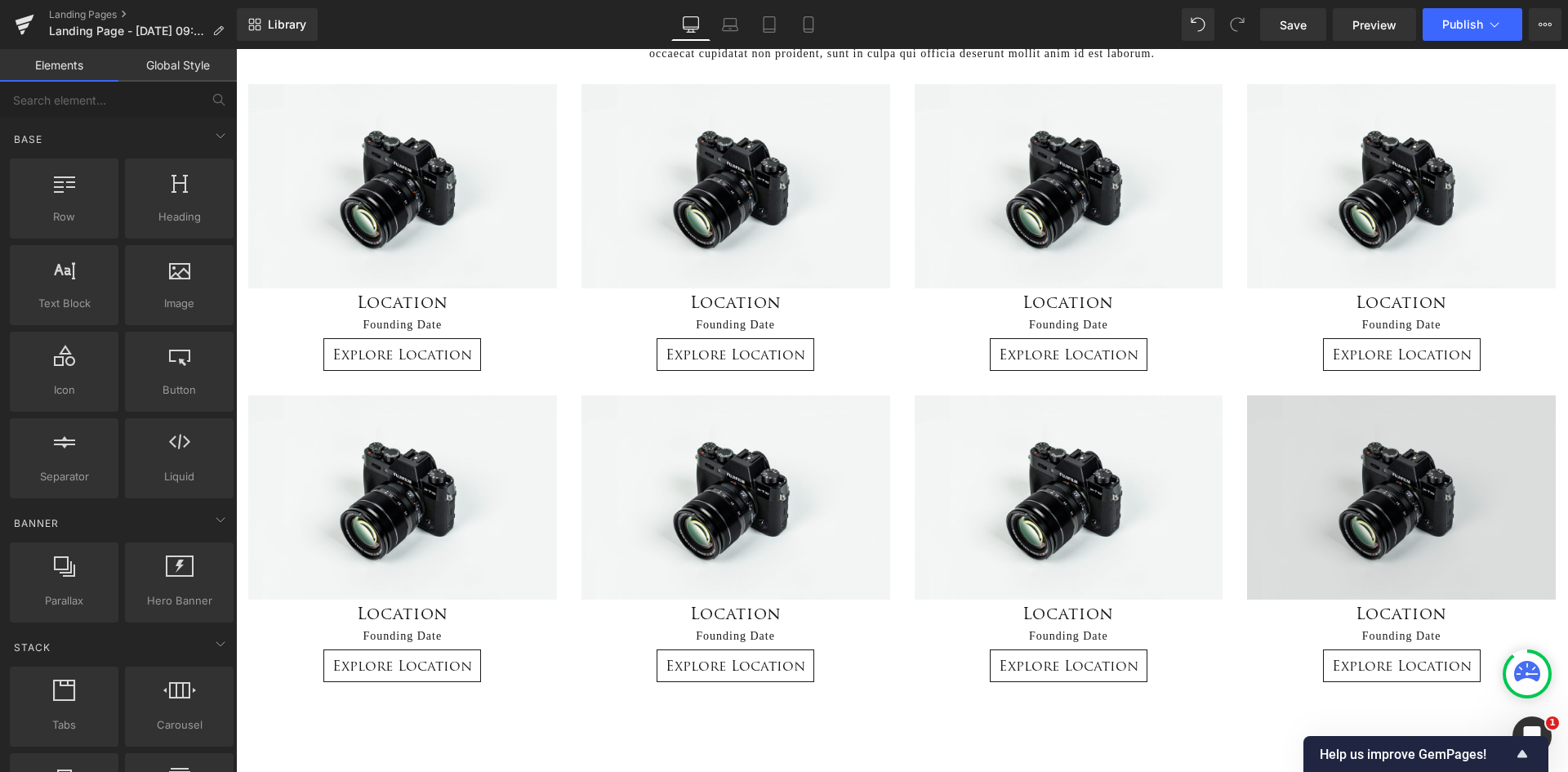
scroll to position [245, 0]
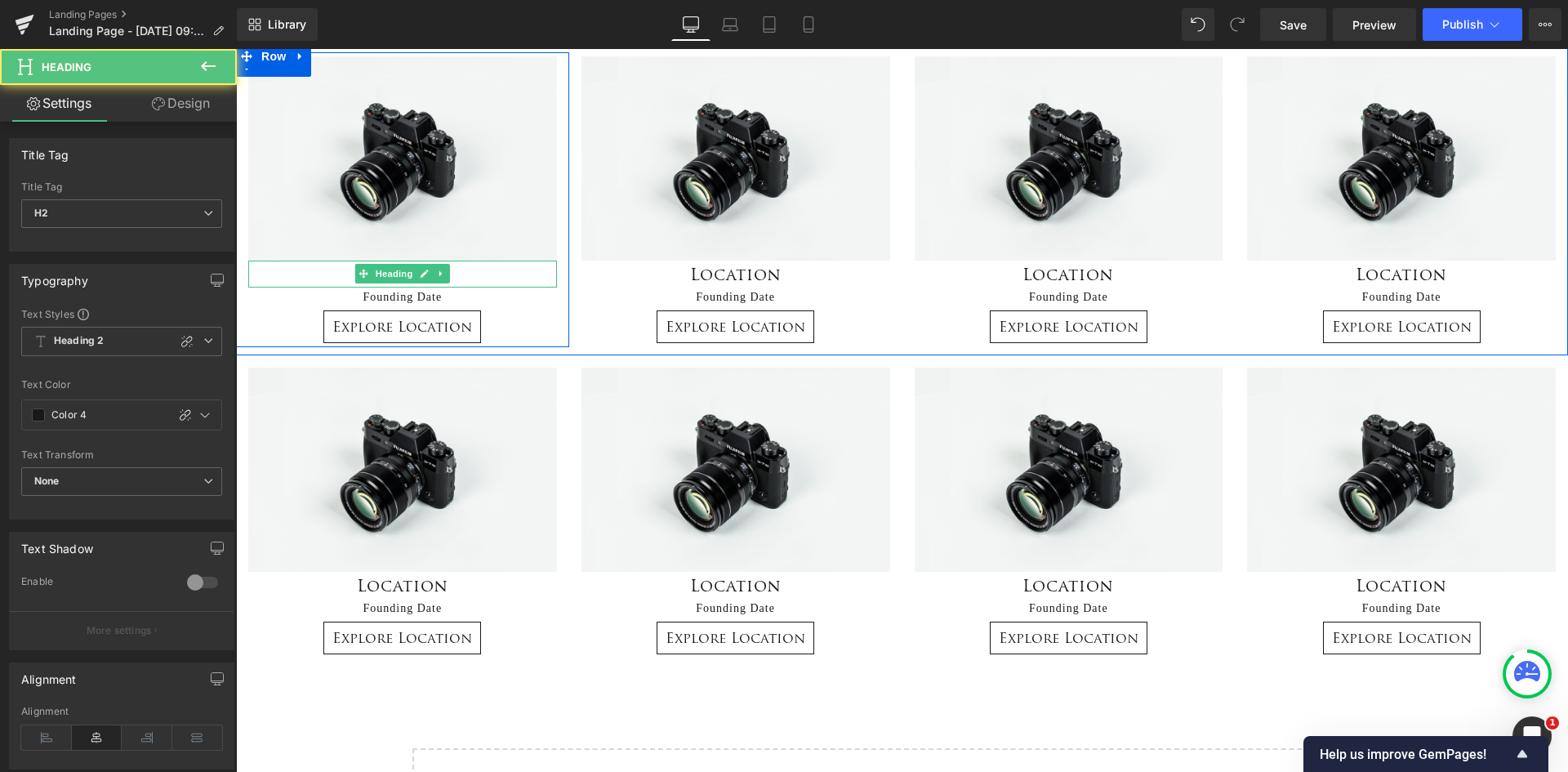
click at [450, 268] on h2 "Location" at bounding box center [403, 274] width 309 height 27
click at [461, 275] on h2 "Location" at bounding box center [403, 274] width 309 height 27
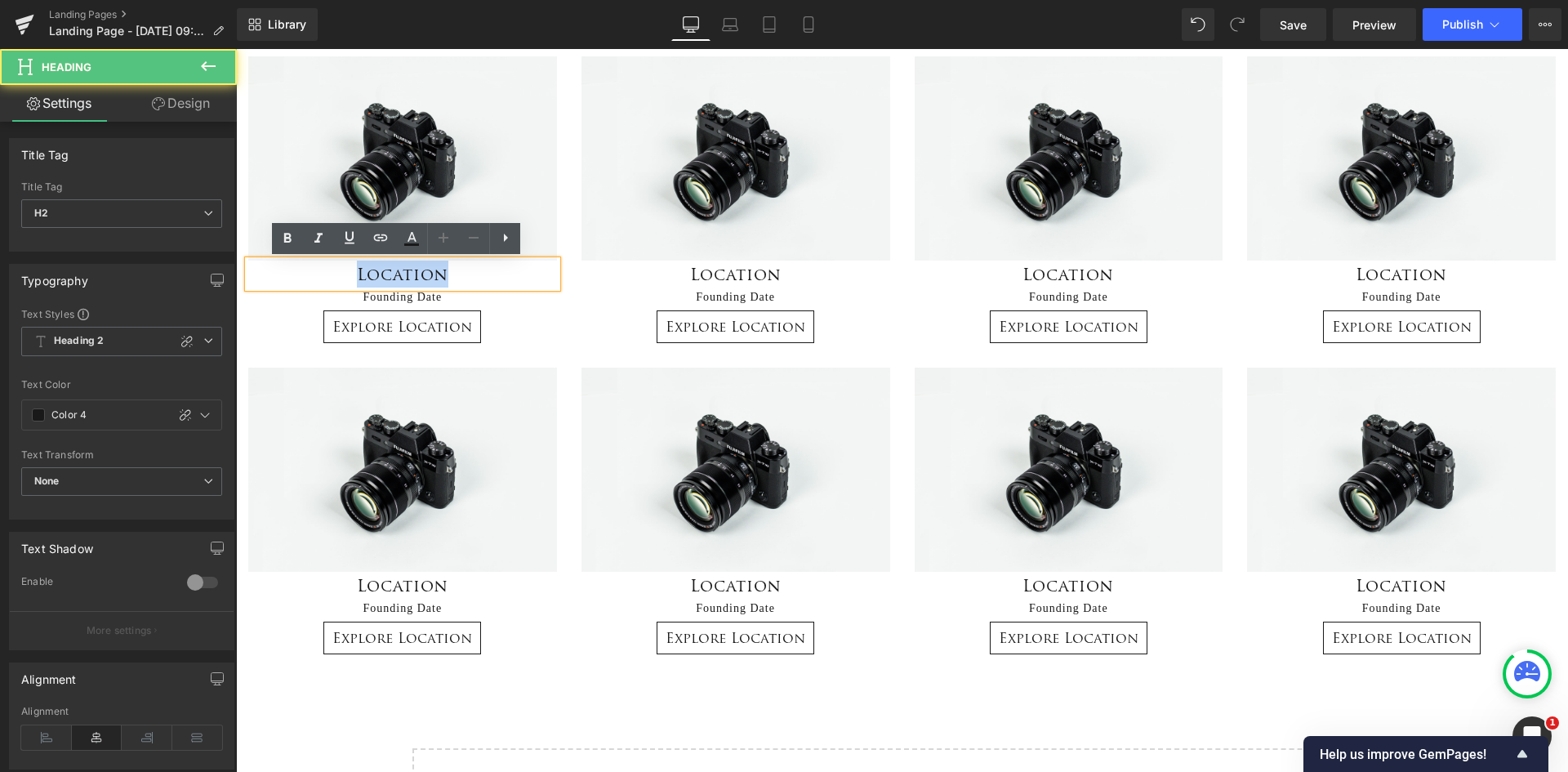
drag, startPoint x: 478, startPoint y: 276, endPoint x: 344, endPoint y: 281, distance: 134.1
click at [344, 281] on h2 "Location" at bounding box center [403, 274] width 309 height 27
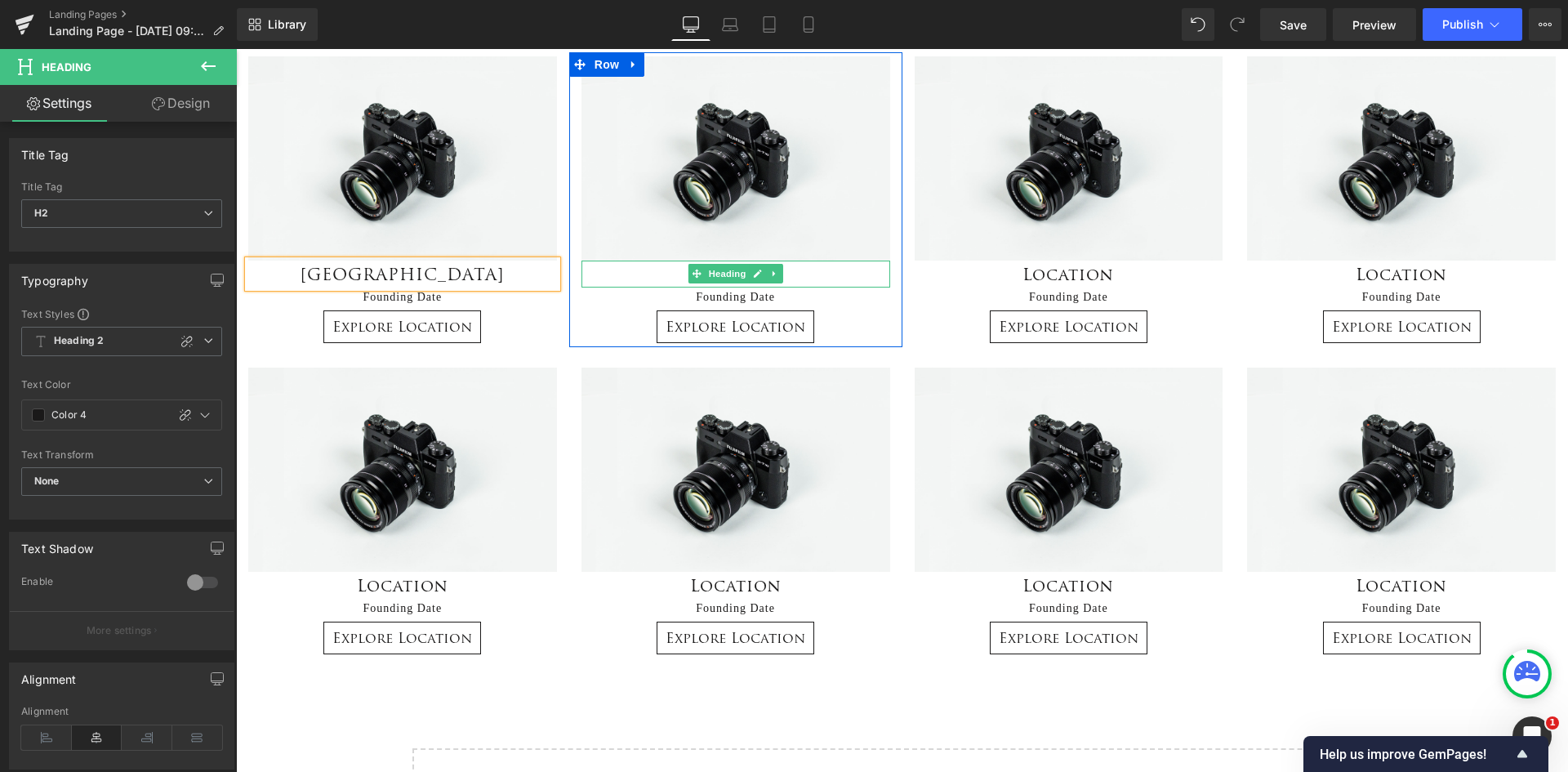
drag, startPoint x: 790, startPoint y: 276, endPoint x: 802, endPoint y: 272, distance: 12.6
click at [790, 276] on h2 "Location" at bounding box center [736, 274] width 309 height 27
click at [804, 275] on h2 "Location" at bounding box center [736, 274] width 309 height 27
click at [802, 272] on h2 "Location" at bounding box center [736, 274] width 309 height 27
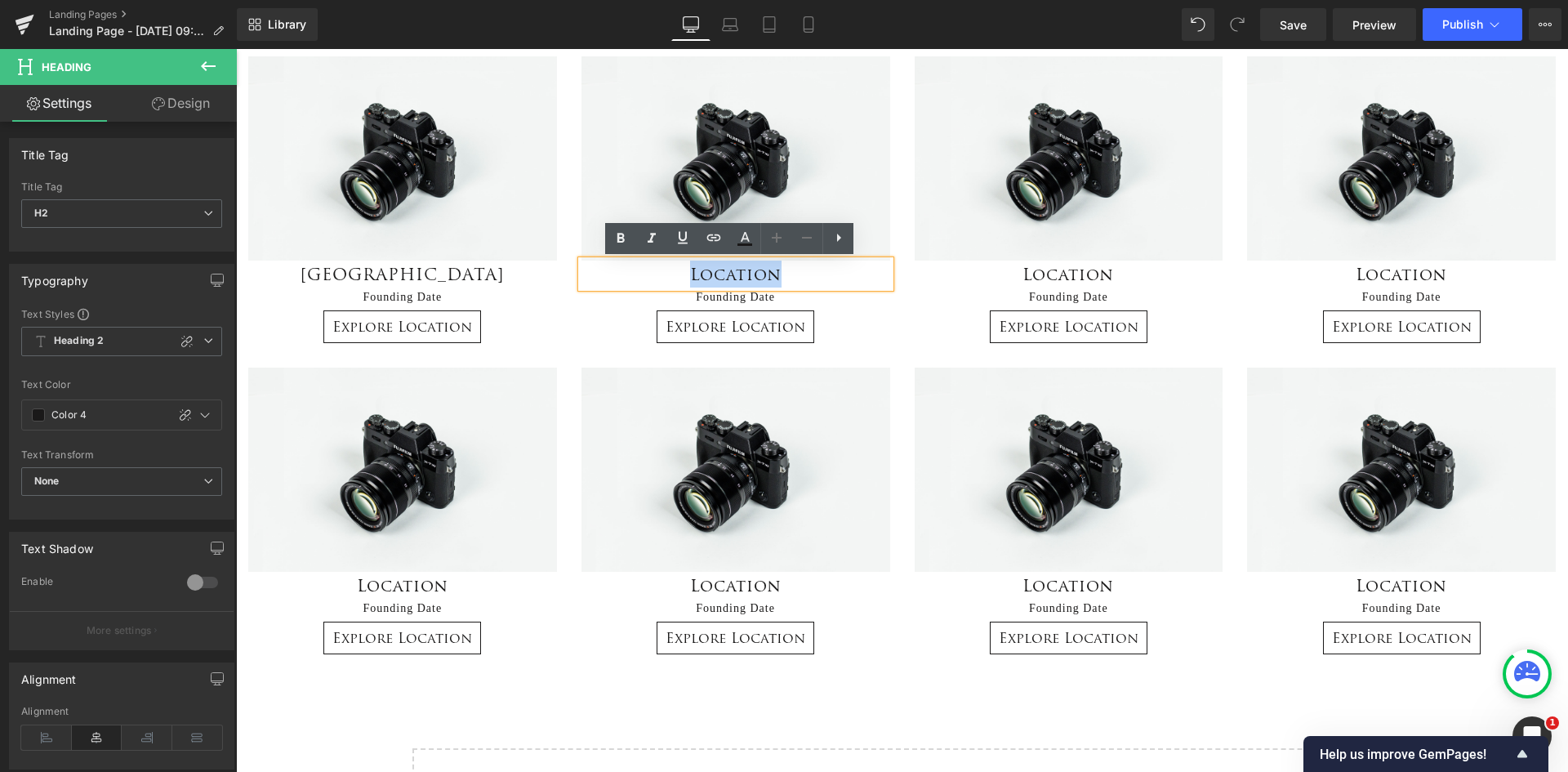
drag, startPoint x: 802, startPoint y: 272, endPoint x: 661, endPoint y: 276, distance: 141.1
click at [661, 276] on h2 "Location" at bounding box center [736, 274] width 309 height 27
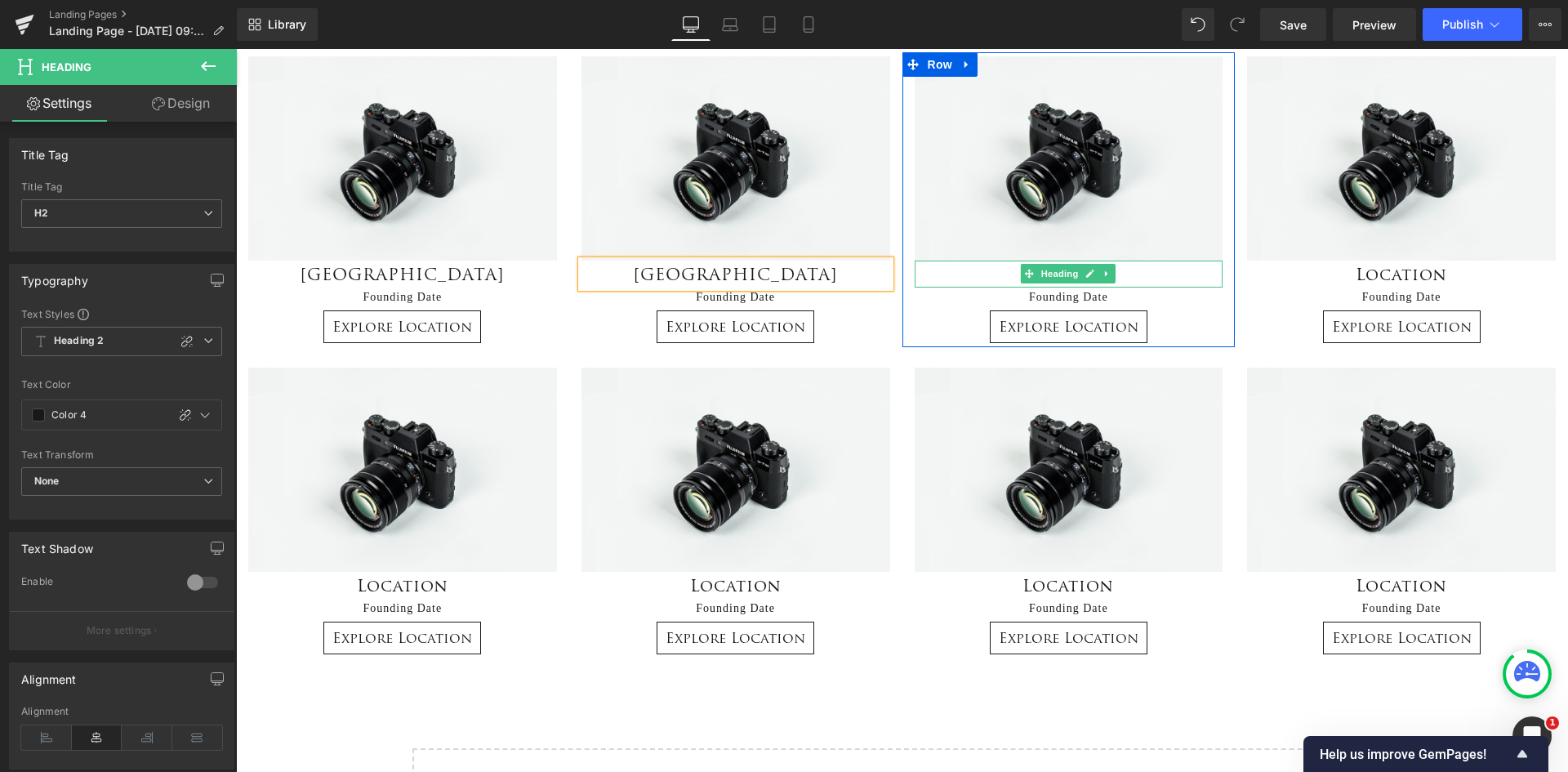
click at [1133, 275] on h2 "Location" at bounding box center [1069, 274] width 309 height 27
click at [1136, 270] on h2 "Location" at bounding box center [1069, 274] width 309 height 27
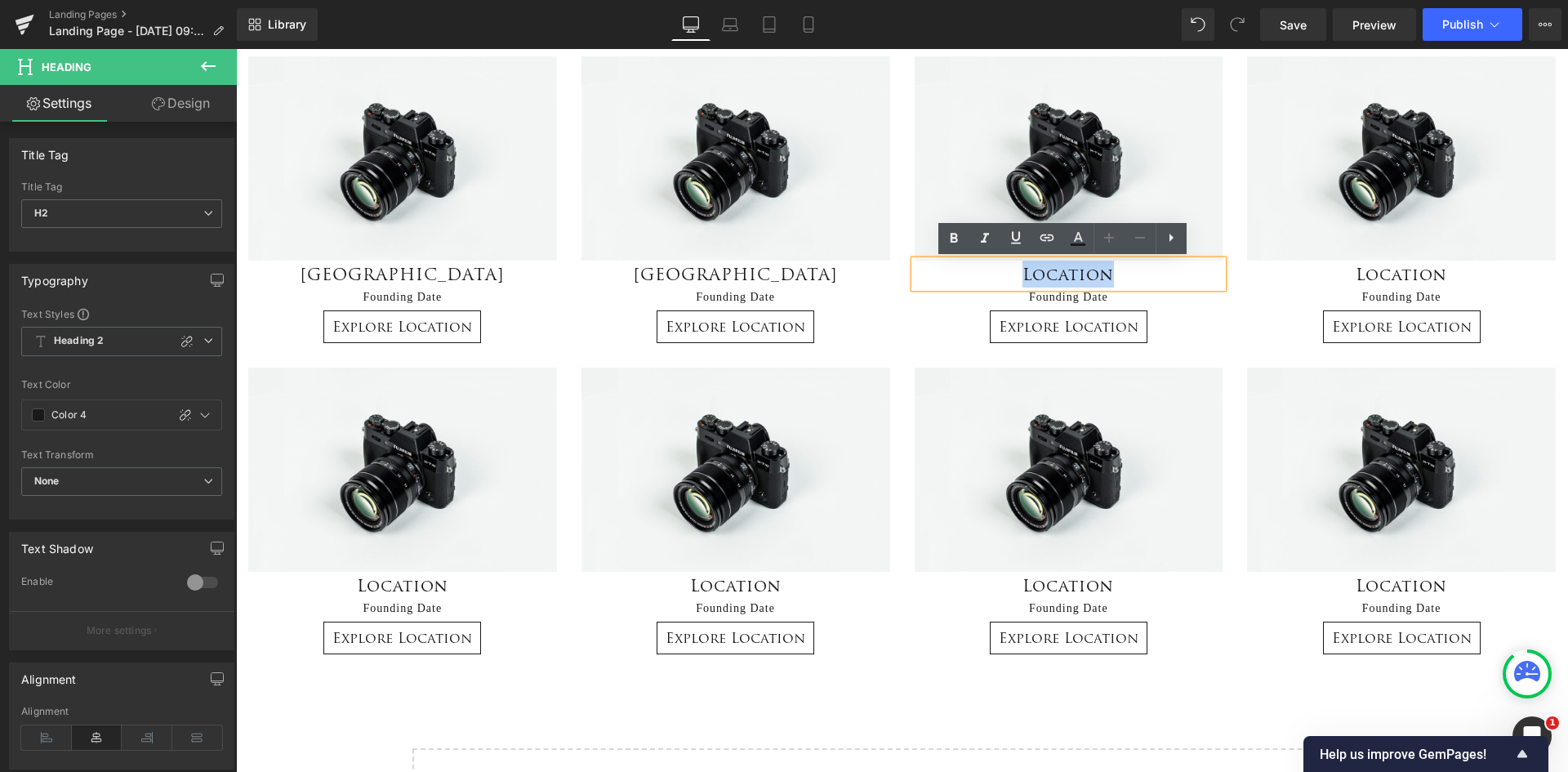
drag, startPoint x: 1134, startPoint y: 272, endPoint x: 1009, endPoint y: 276, distance: 125.1
click at [1009, 276] on h2 "Location" at bounding box center [1069, 274] width 309 height 27
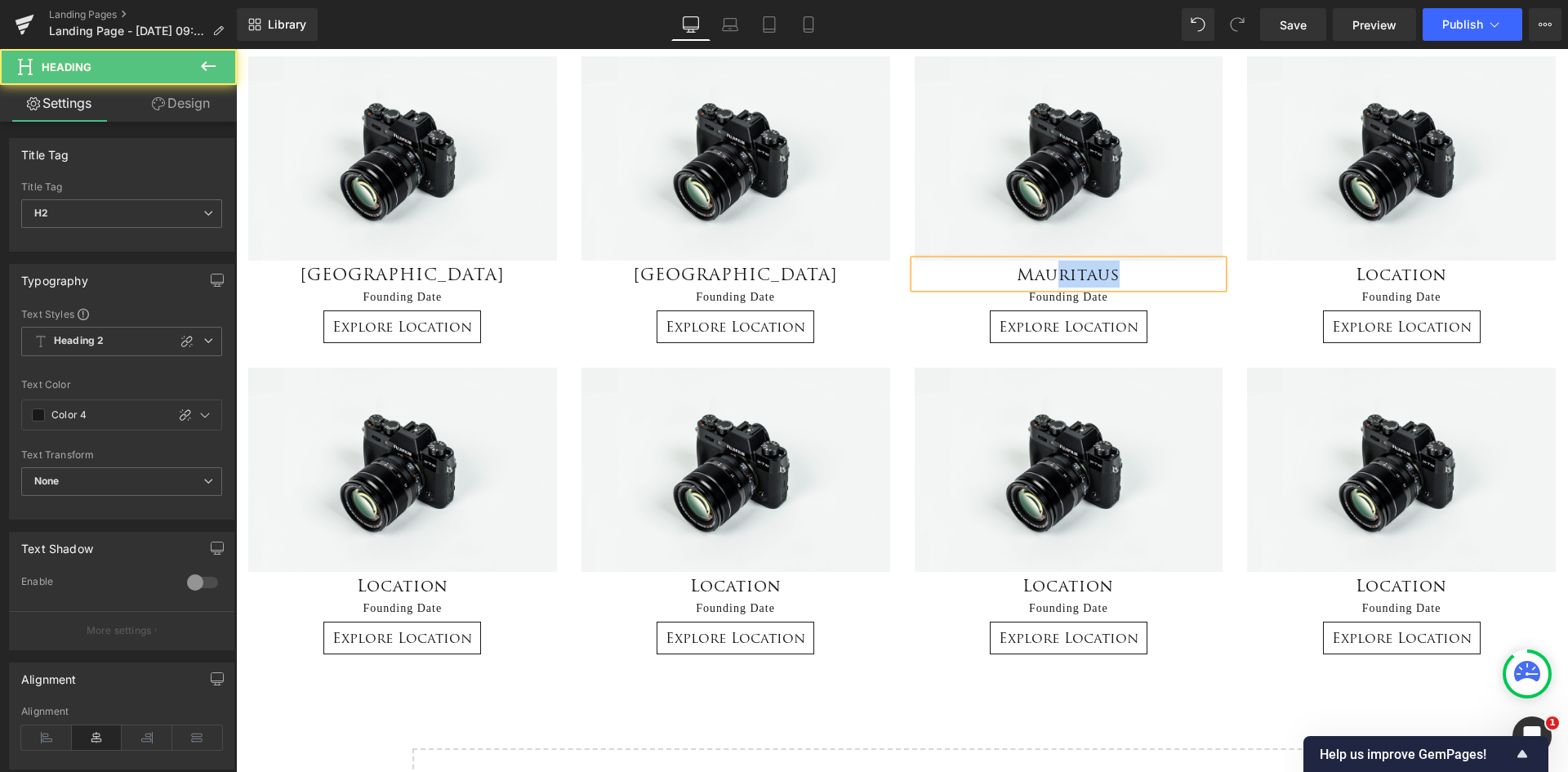
drag, startPoint x: 1139, startPoint y: 282, endPoint x: 1050, endPoint y: 282, distance: 89.0
click at [1050, 282] on h2 "Mauritaus" at bounding box center [1069, 274] width 309 height 27
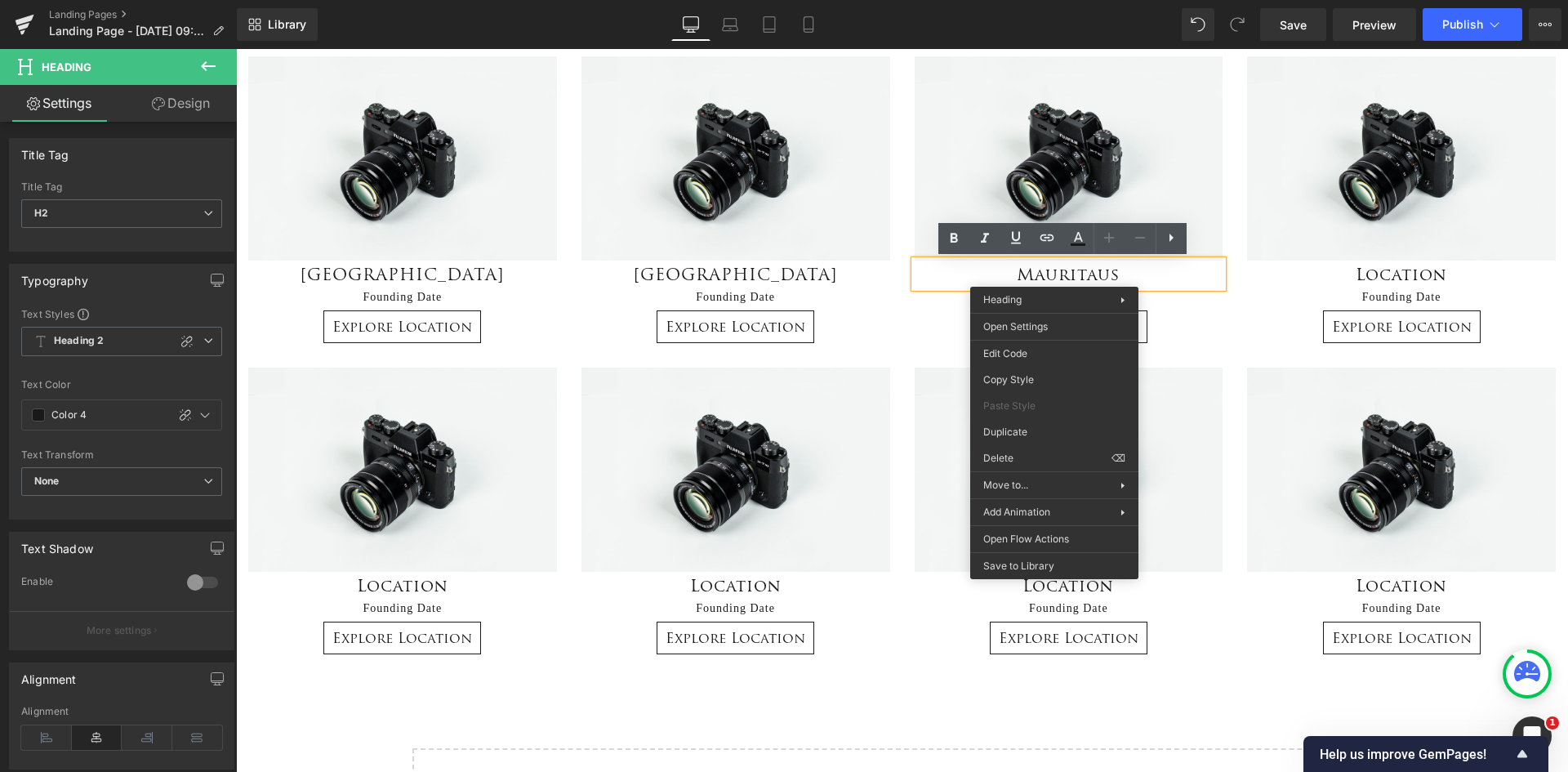
click at [993, 273] on h2 "Mauritaus" at bounding box center [1069, 274] width 309 height 27
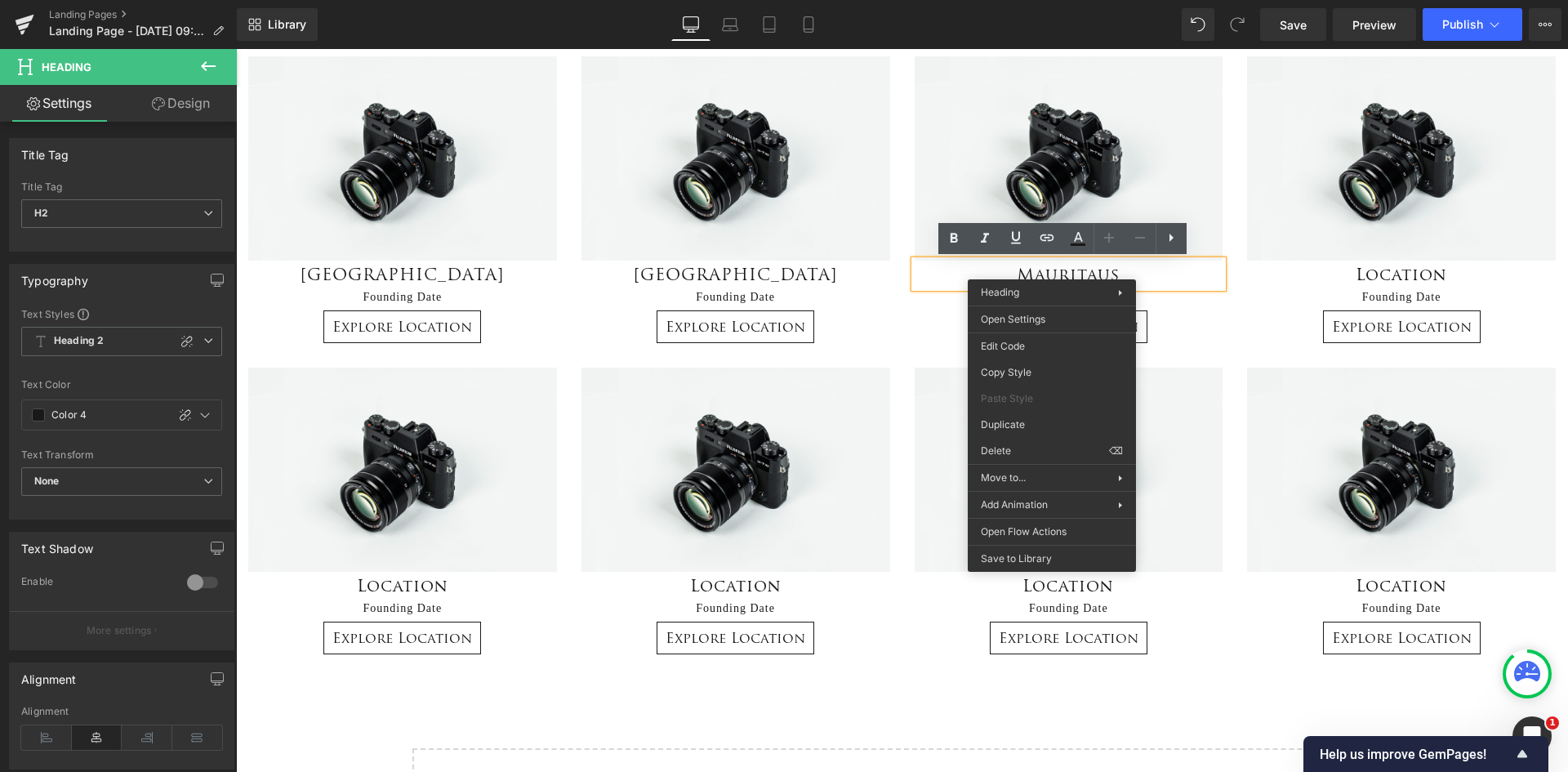
click at [976, 272] on h2 "Mauritaus" at bounding box center [1069, 274] width 309 height 27
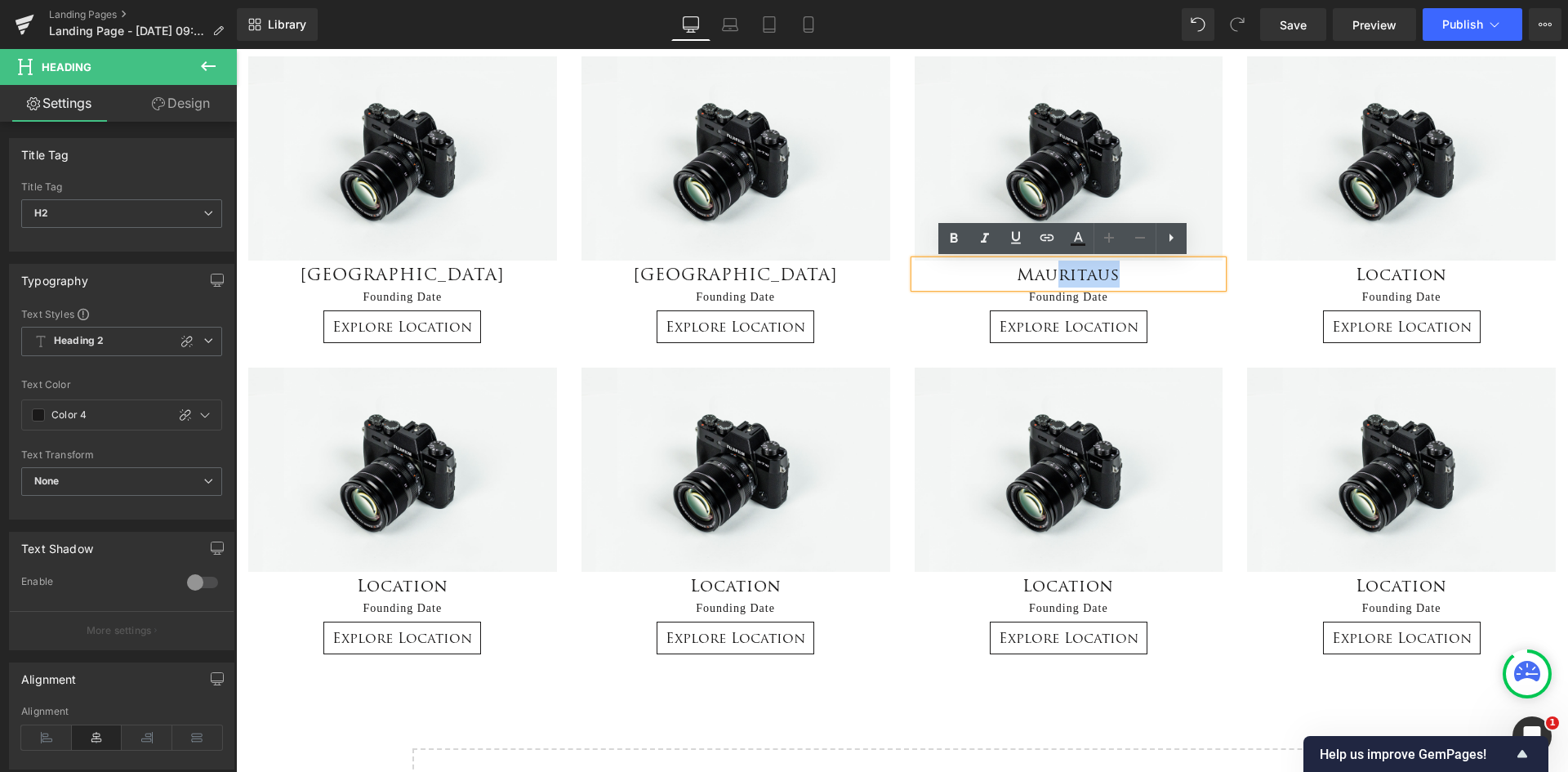
drag, startPoint x: 1134, startPoint y: 279, endPoint x: 1054, endPoint y: 285, distance: 80.2
click at [1054, 285] on h2 "Mauritaus" at bounding box center [1069, 274] width 309 height 27
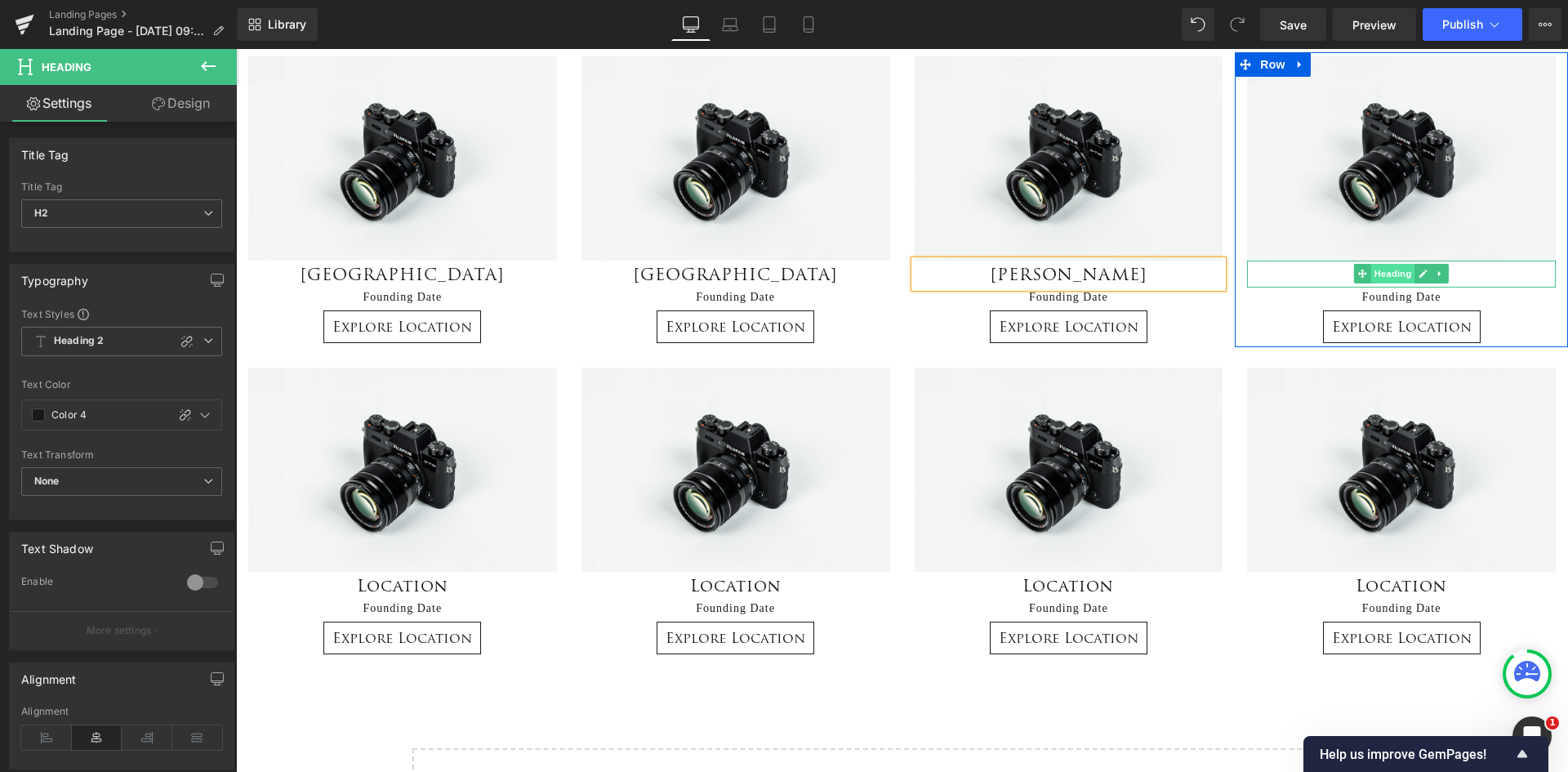
click at [1393, 274] on span "Heading" at bounding box center [1393, 274] width 44 height 20
click at [1474, 275] on h2 "Location" at bounding box center [1402, 274] width 309 height 27
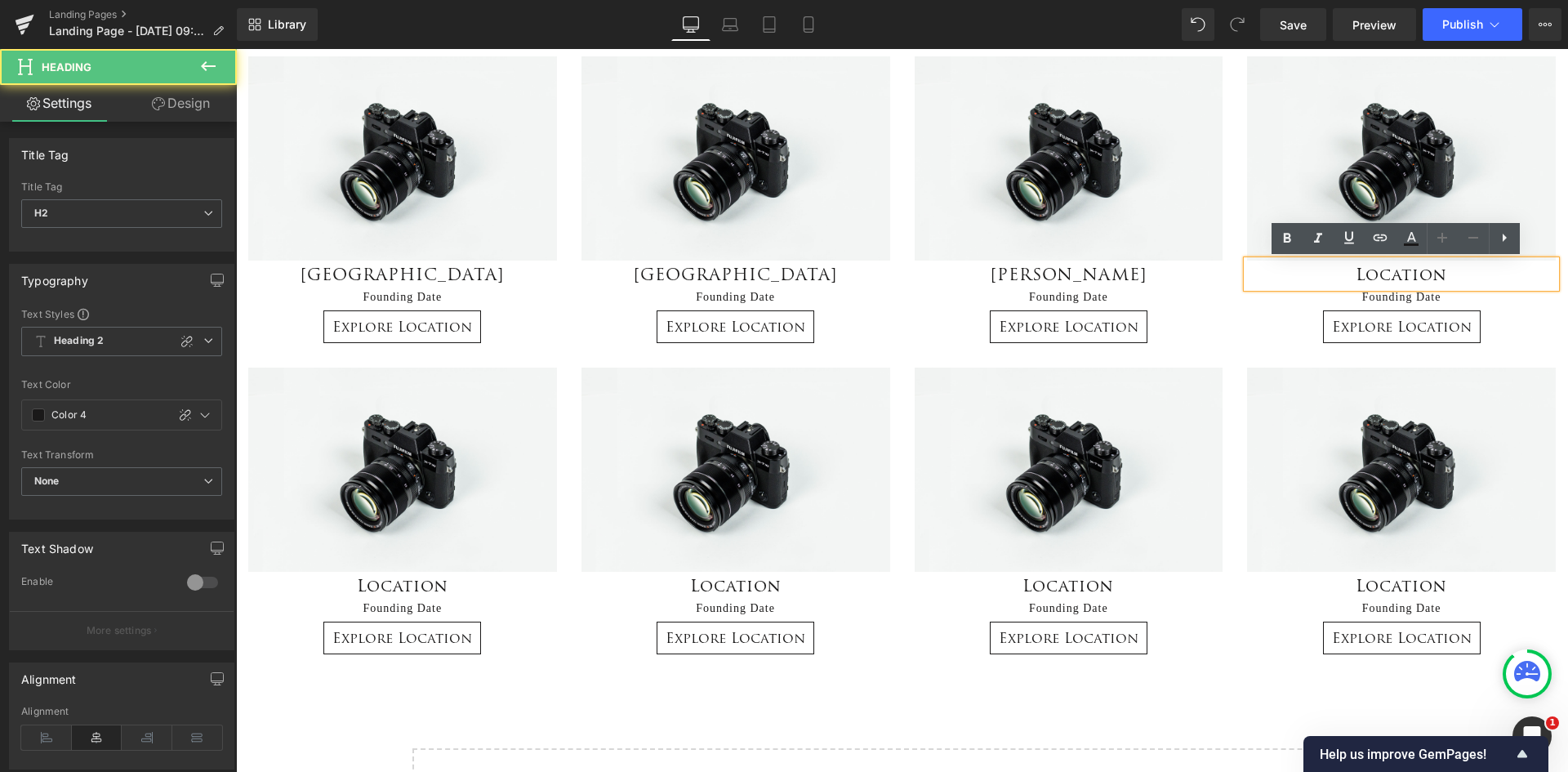
click at [1472, 268] on h2 "Location" at bounding box center [1402, 274] width 309 height 27
drag, startPoint x: 1466, startPoint y: 274, endPoint x: 1332, endPoint y: 286, distance: 134.5
click at [1332, 286] on h2 "Location" at bounding box center [1402, 274] width 309 height 27
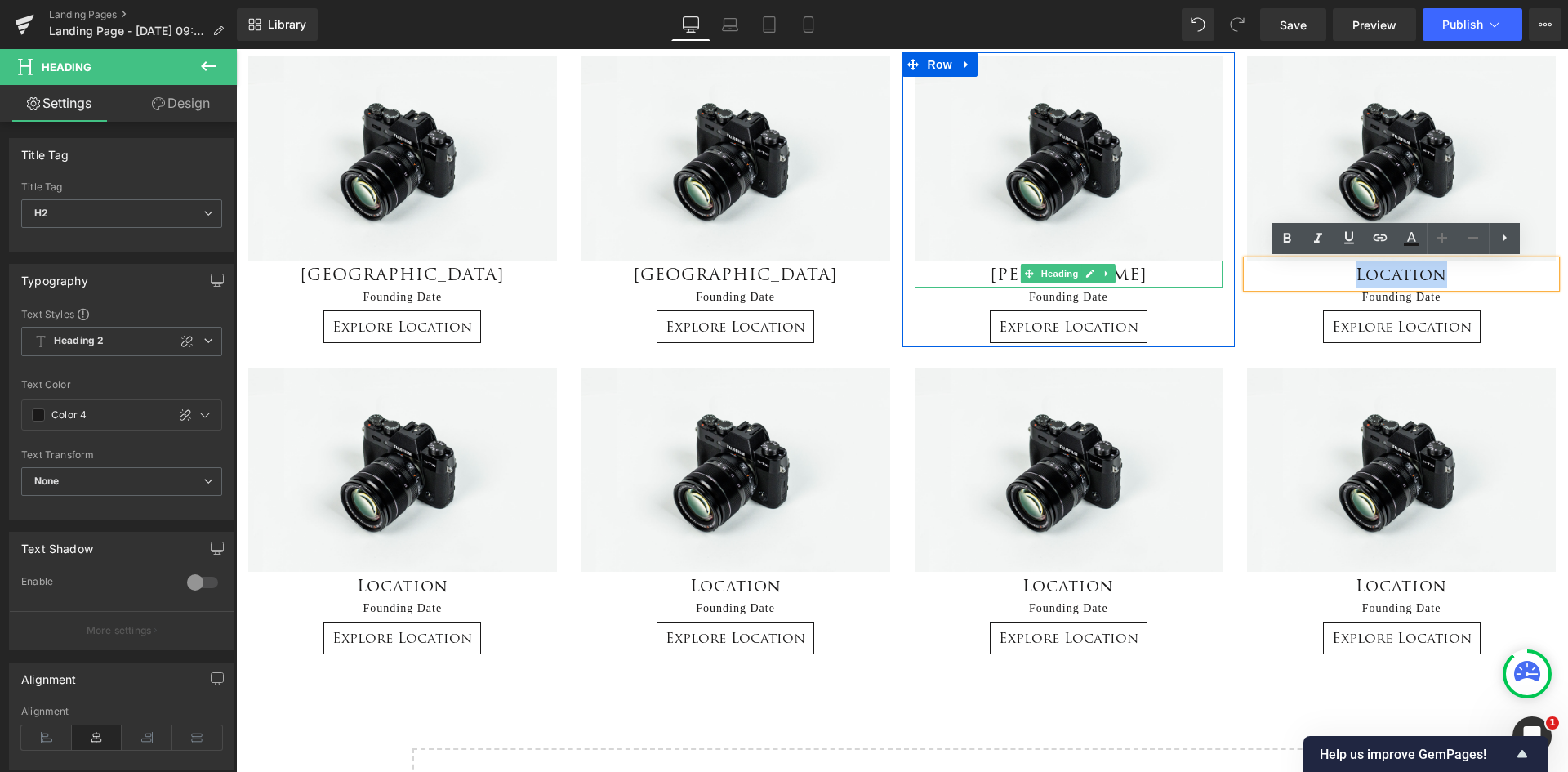
click at [1154, 266] on h2 "Mauitius" at bounding box center [1069, 274] width 309 height 27
click at [1140, 275] on h2 "Mauitius" at bounding box center [1069, 274] width 309 height 27
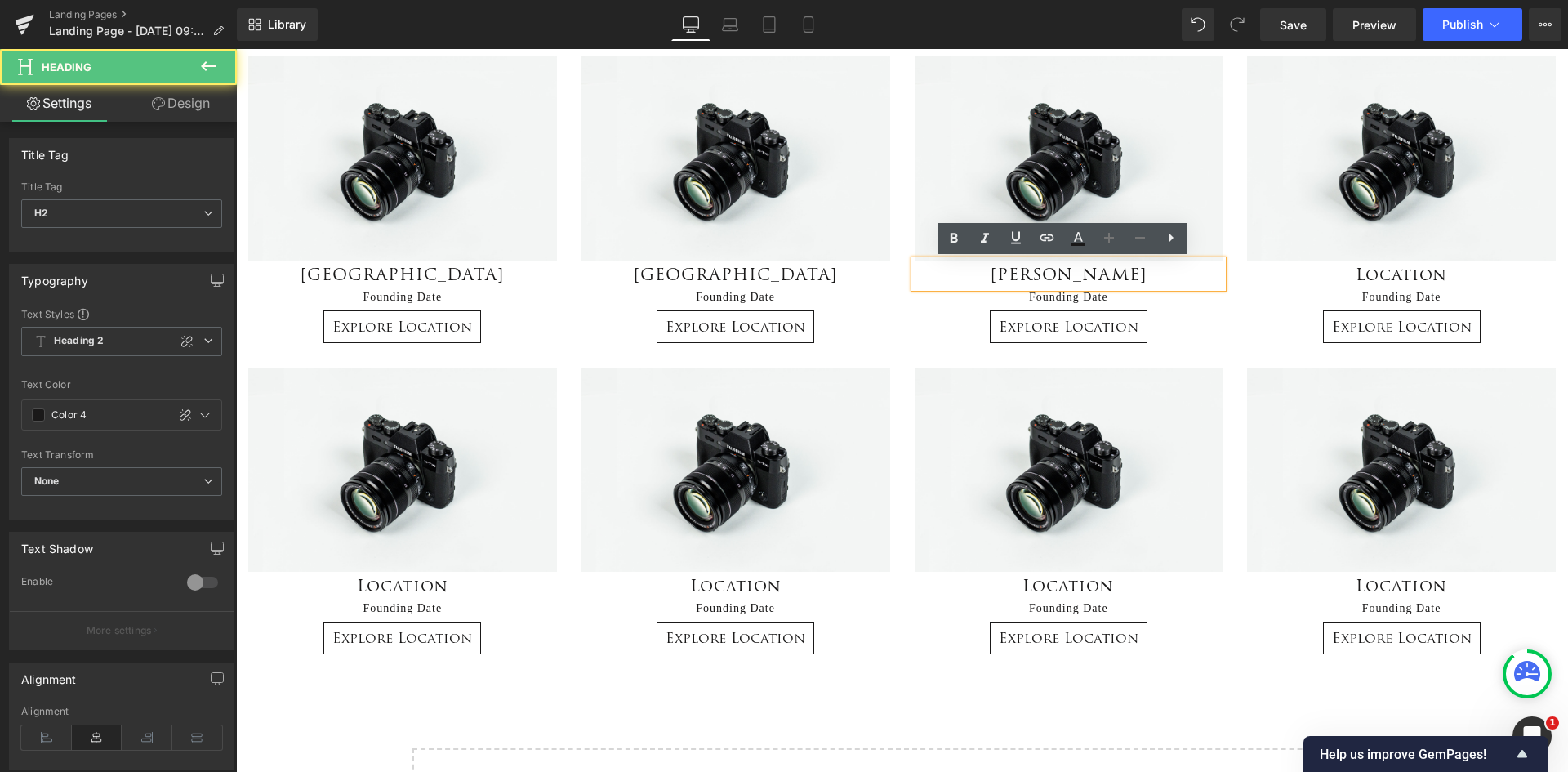
click at [1058, 271] on h2 "Mauitius" at bounding box center [1069, 274] width 309 height 27
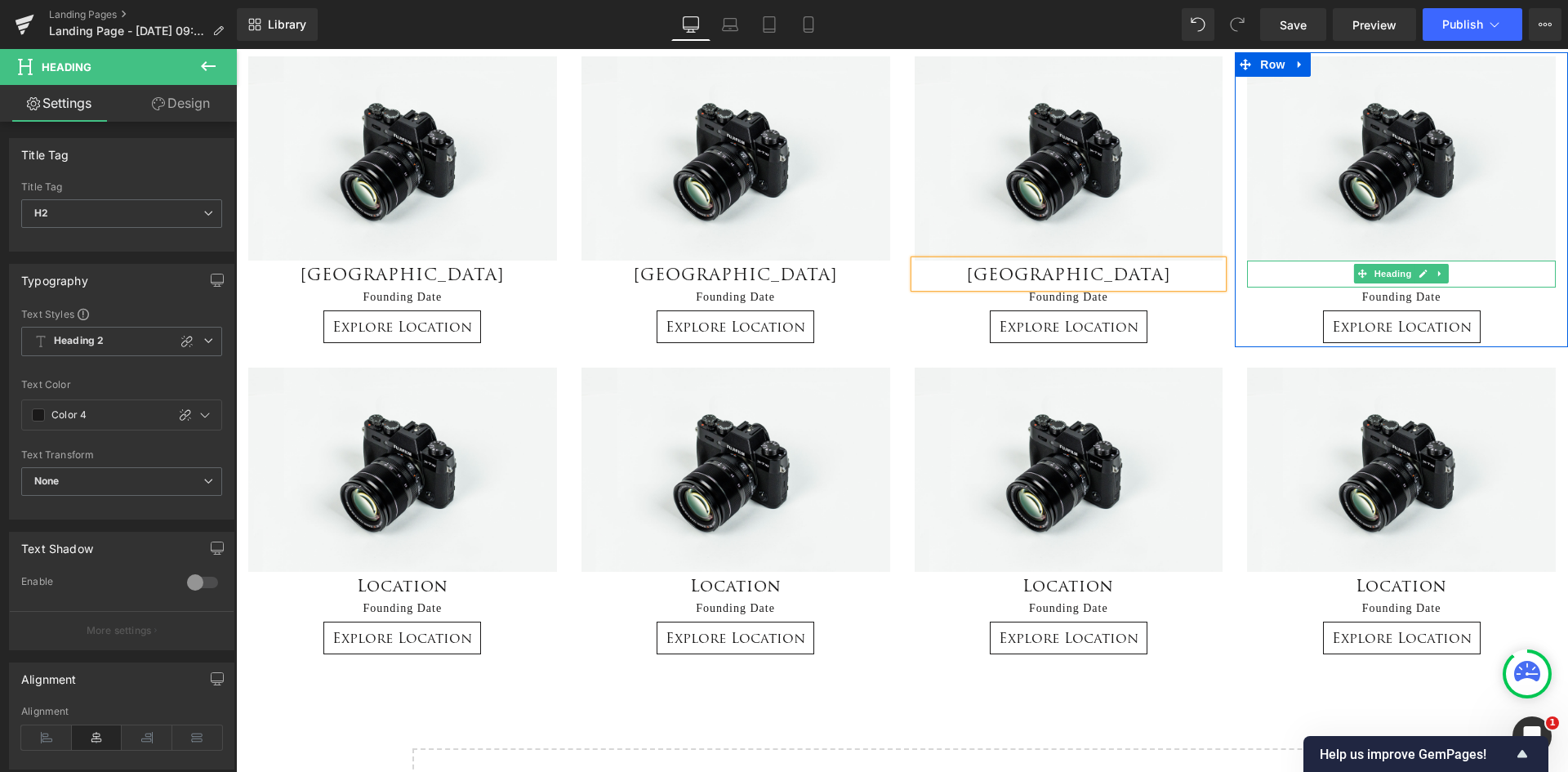
click at [1475, 276] on h2 "Location" at bounding box center [1402, 274] width 309 height 27
click at [1478, 272] on h2 "Location" at bounding box center [1402, 274] width 309 height 27
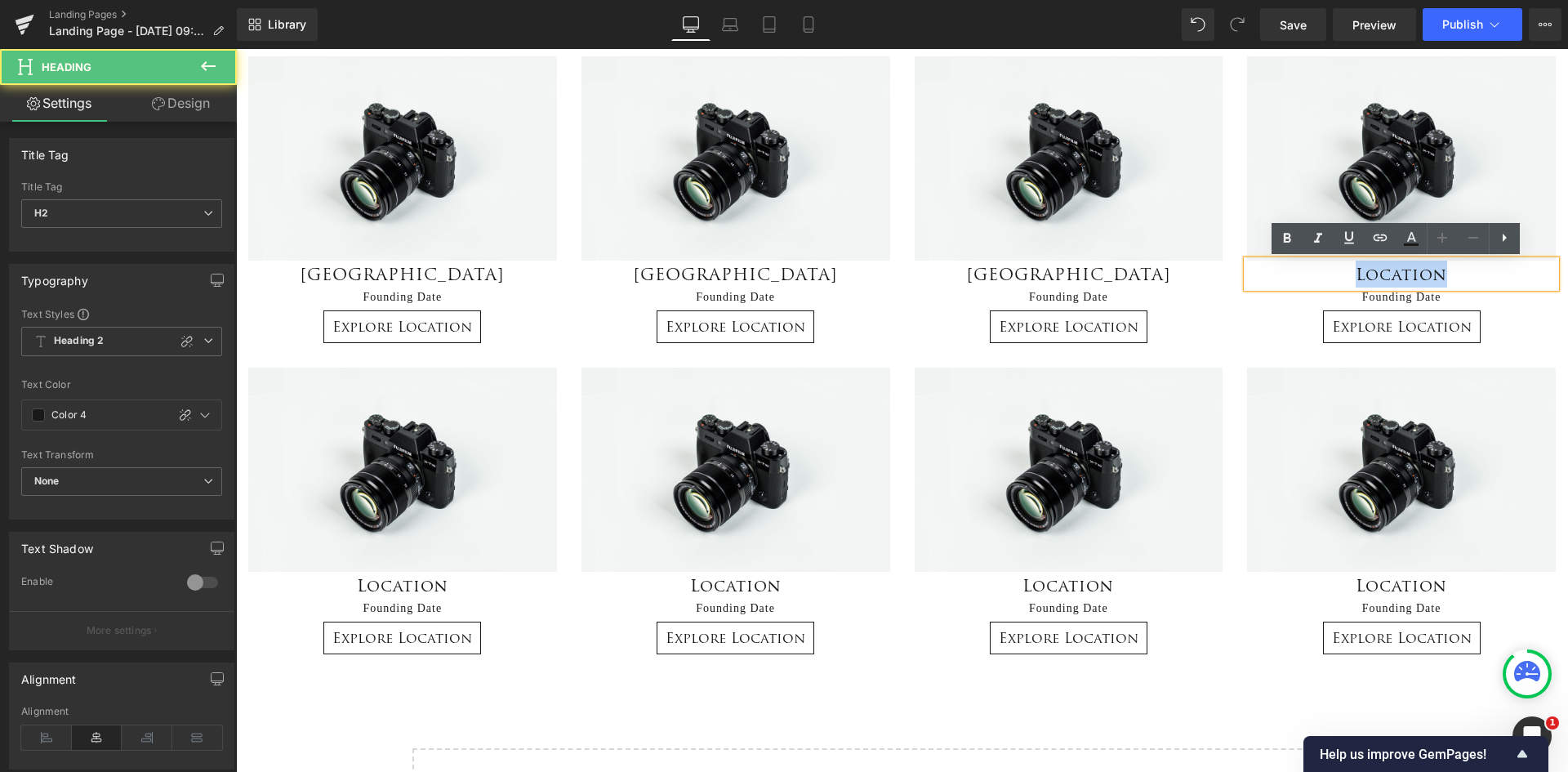
drag, startPoint x: 1481, startPoint y: 272, endPoint x: 1345, endPoint y: 283, distance: 136.4
click at [1345, 283] on h2 "Location" at bounding box center [1402, 274] width 309 height 27
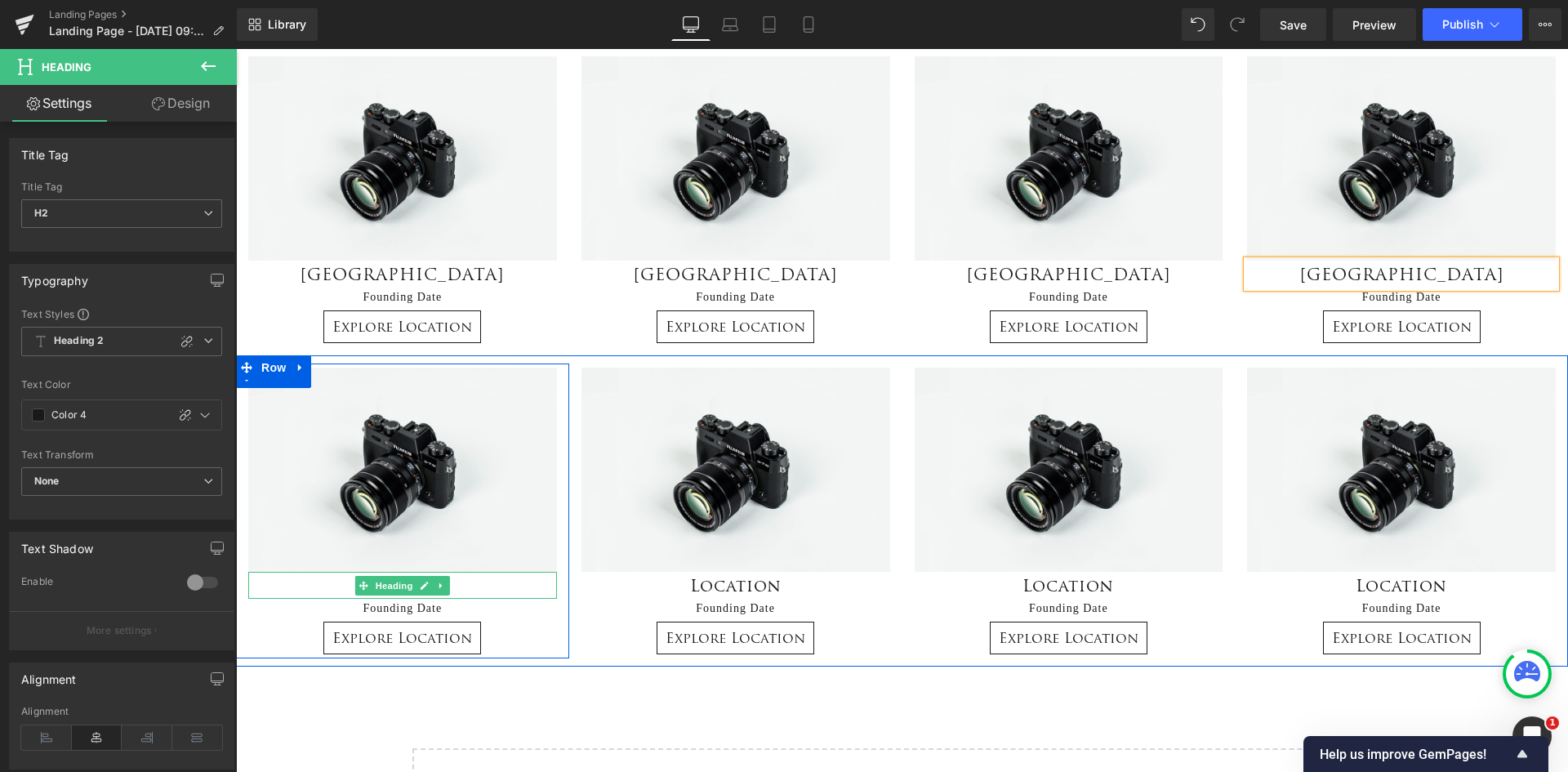
click at [478, 584] on h2 "Location" at bounding box center [403, 585] width 309 height 27
click at [474, 583] on h2 "Location" at bounding box center [403, 585] width 309 height 27
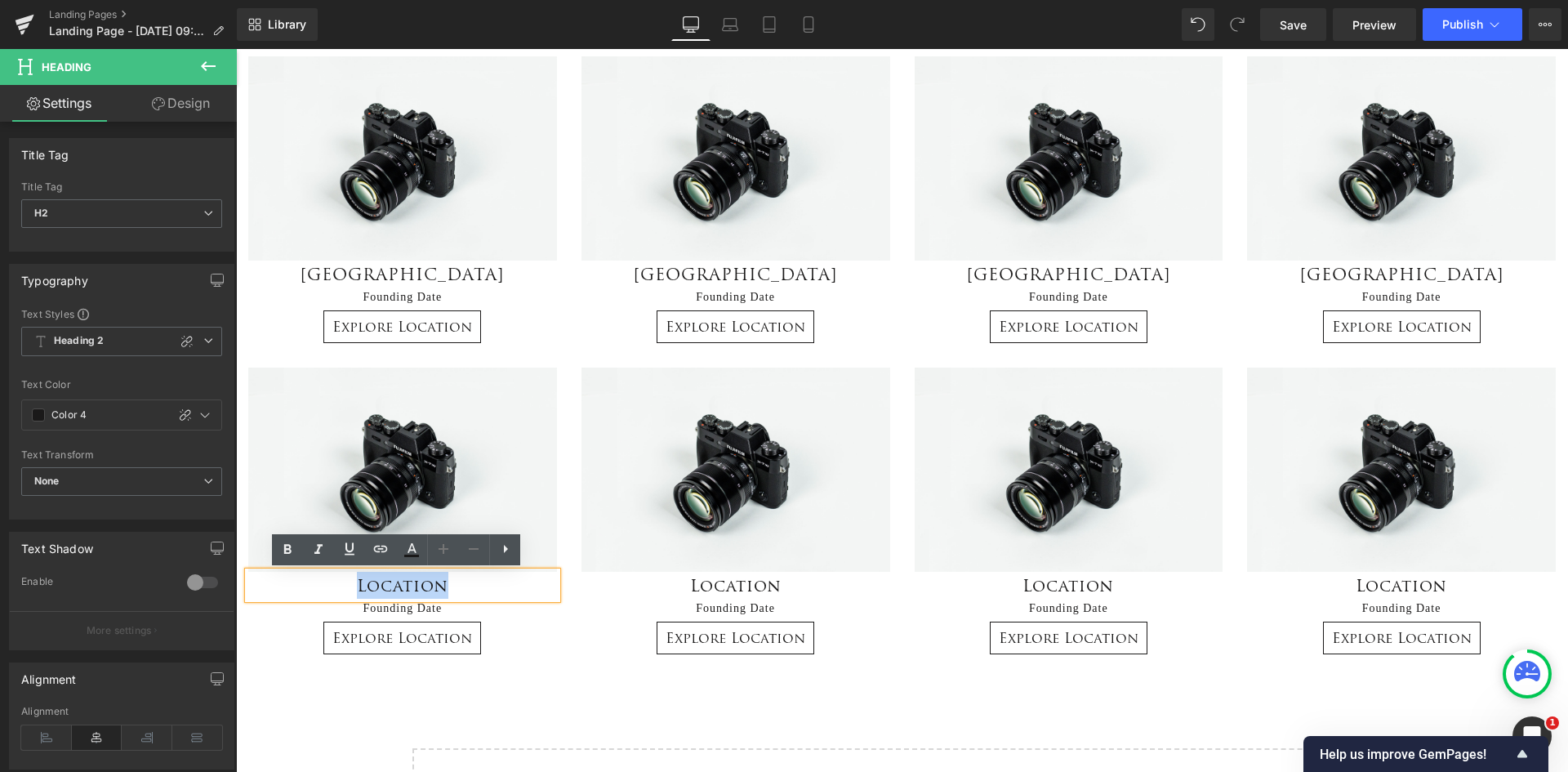
drag, startPoint x: 474, startPoint y: 583, endPoint x: 339, endPoint y: 584, distance: 135.0
click at [339, 584] on h2 "Location" at bounding box center [403, 585] width 309 height 27
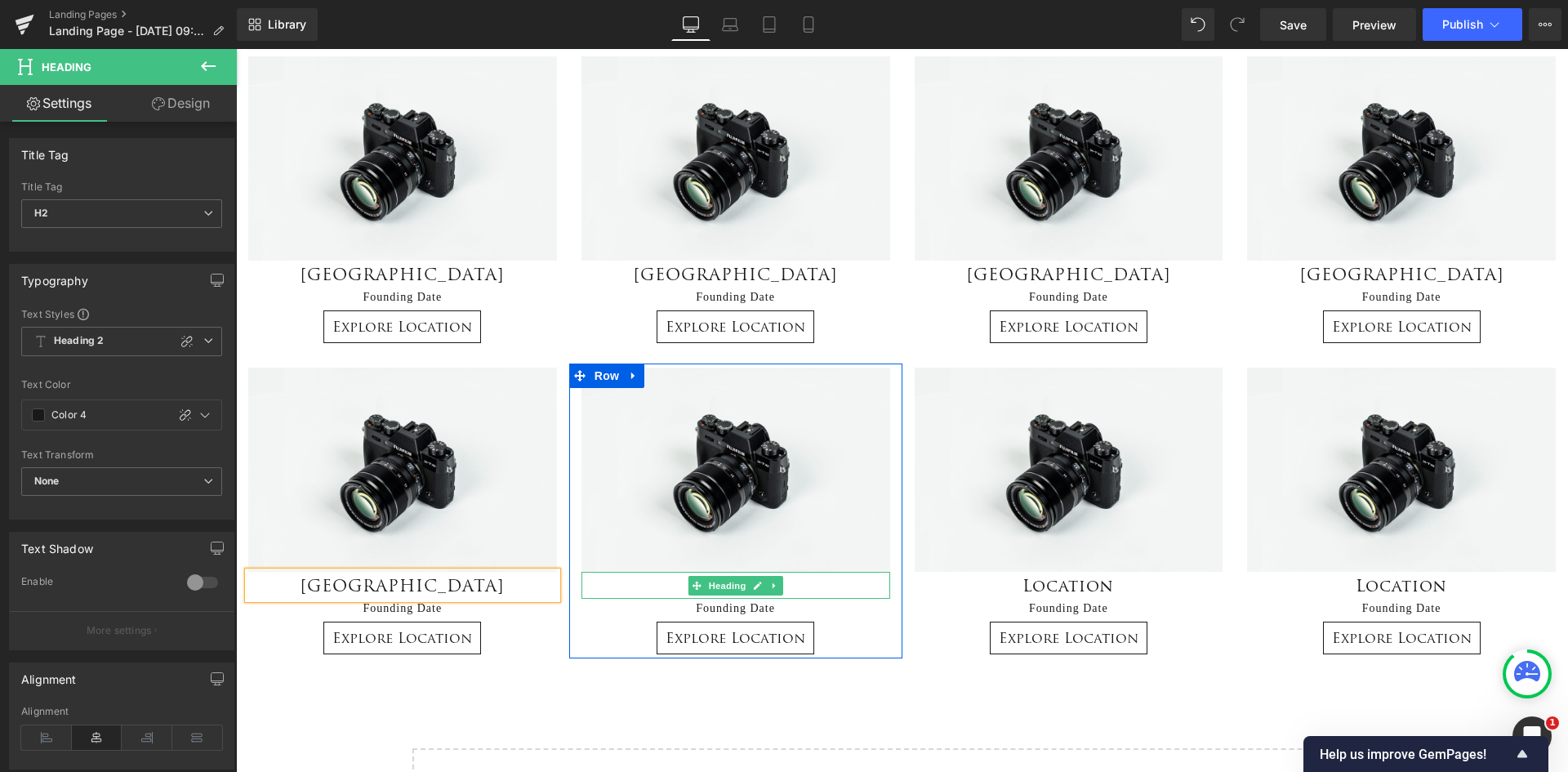
click at [811, 585] on h2 "Location" at bounding box center [736, 585] width 309 height 27
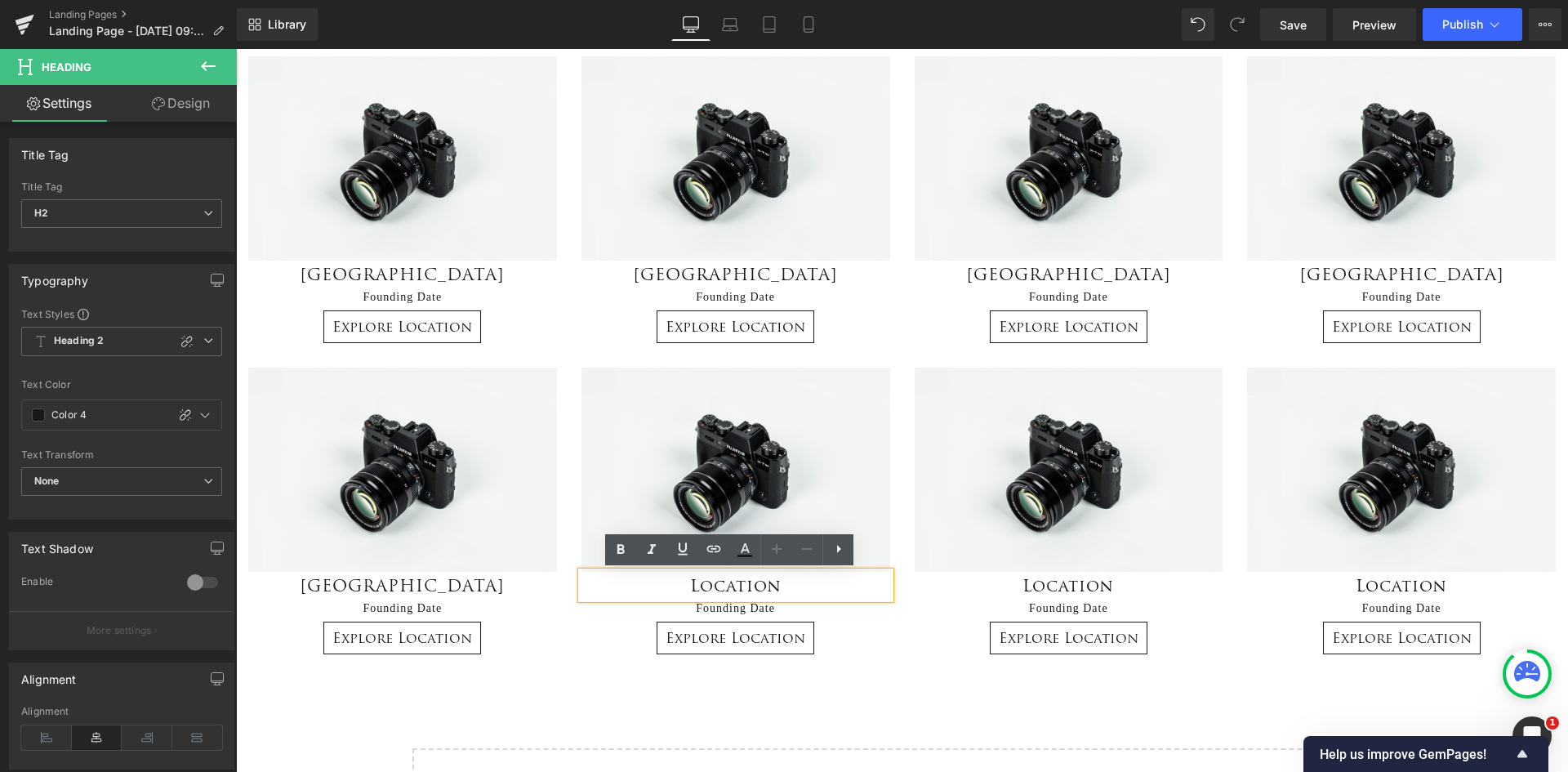
click at [796, 581] on h2 "Location" at bounding box center [736, 585] width 309 height 27
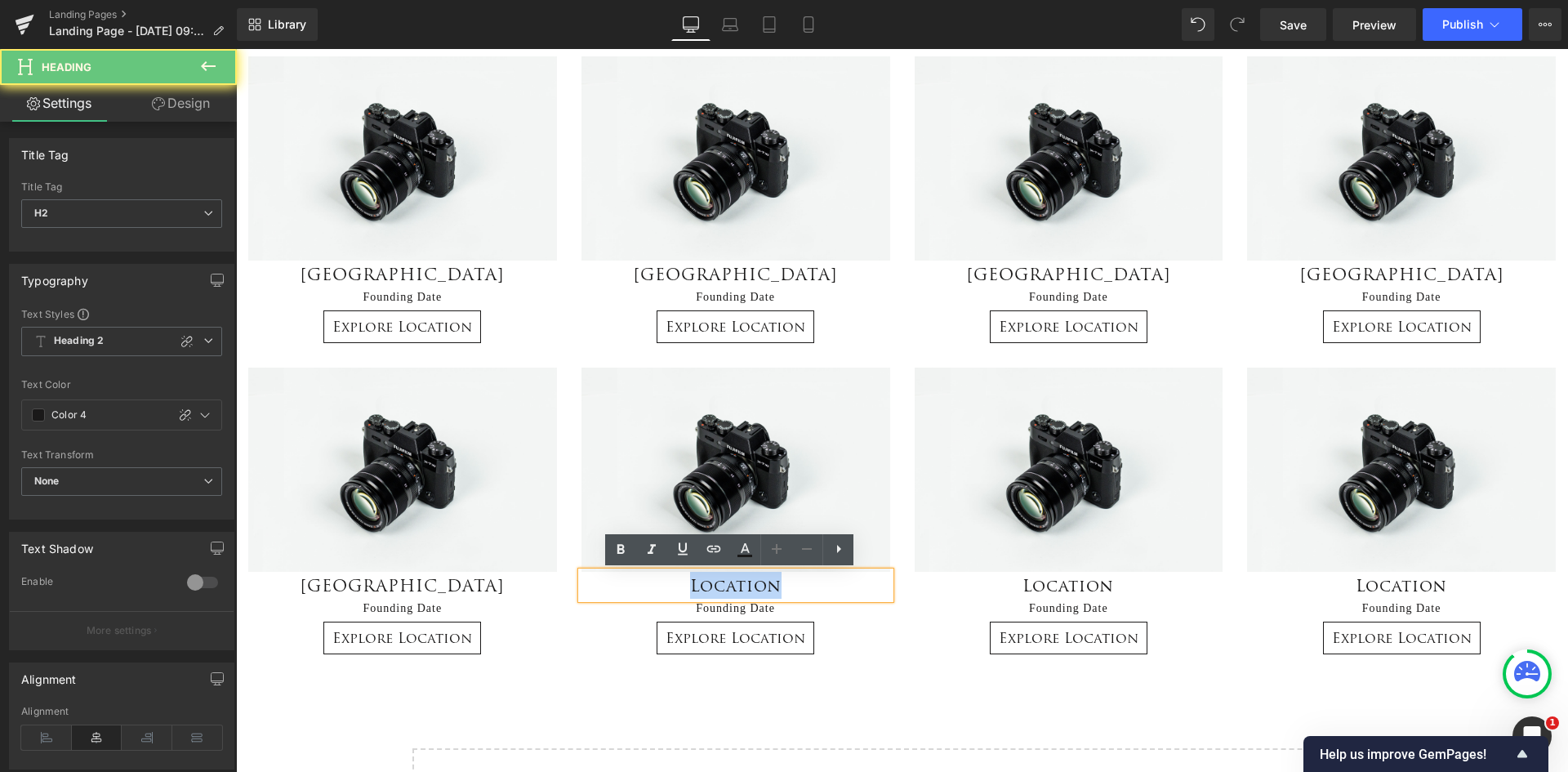
click at [662, 580] on h2 "Location" at bounding box center [736, 585] width 309 height 27
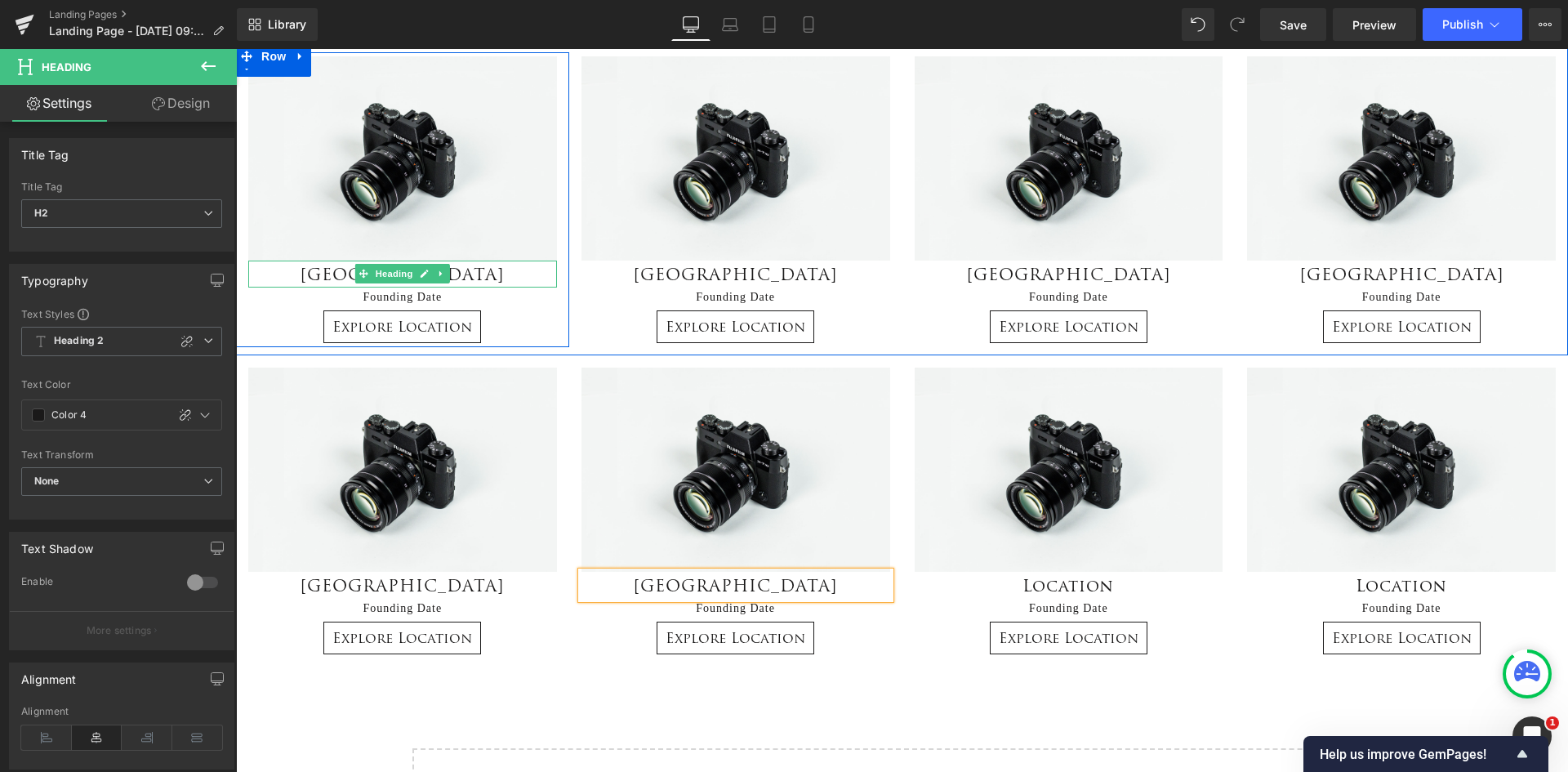
click at [450, 274] on h2 "[GEOGRAPHIC_DATA]" at bounding box center [403, 274] width 309 height 27
click at [456, 270] on h2 "[GEOGRAPHIC_DATA]" at bounding box center [403, 274] width 309 height 27
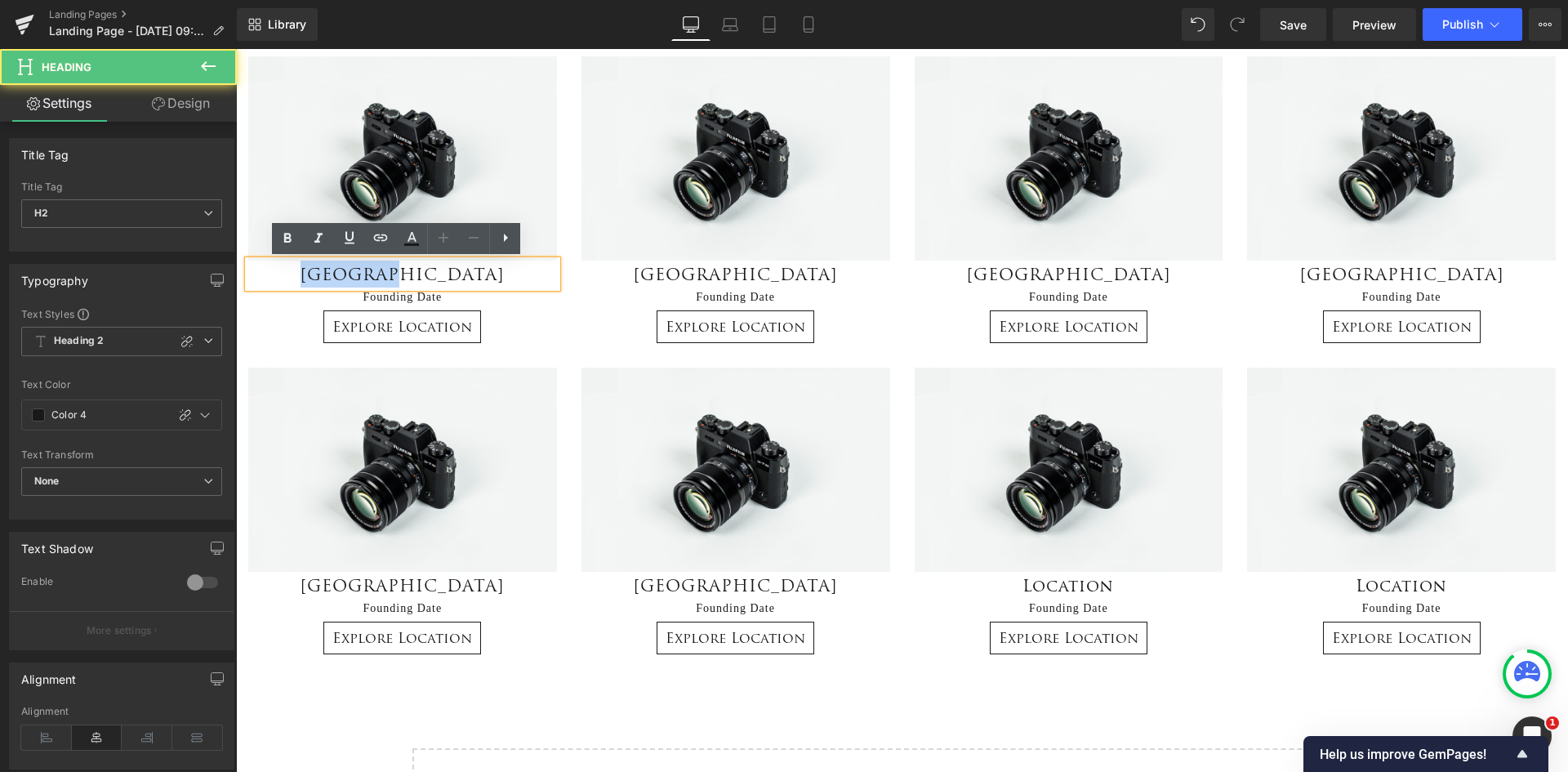
drag, startPoint x: 469, startPoint y: 274, endPoint x: 342, endPoint y: 276, distance: 127.0
click at [342, 276] on h2 "[GEOGRAPHIC_DATA]" at bounding box center [403, 274] width 309 height 27
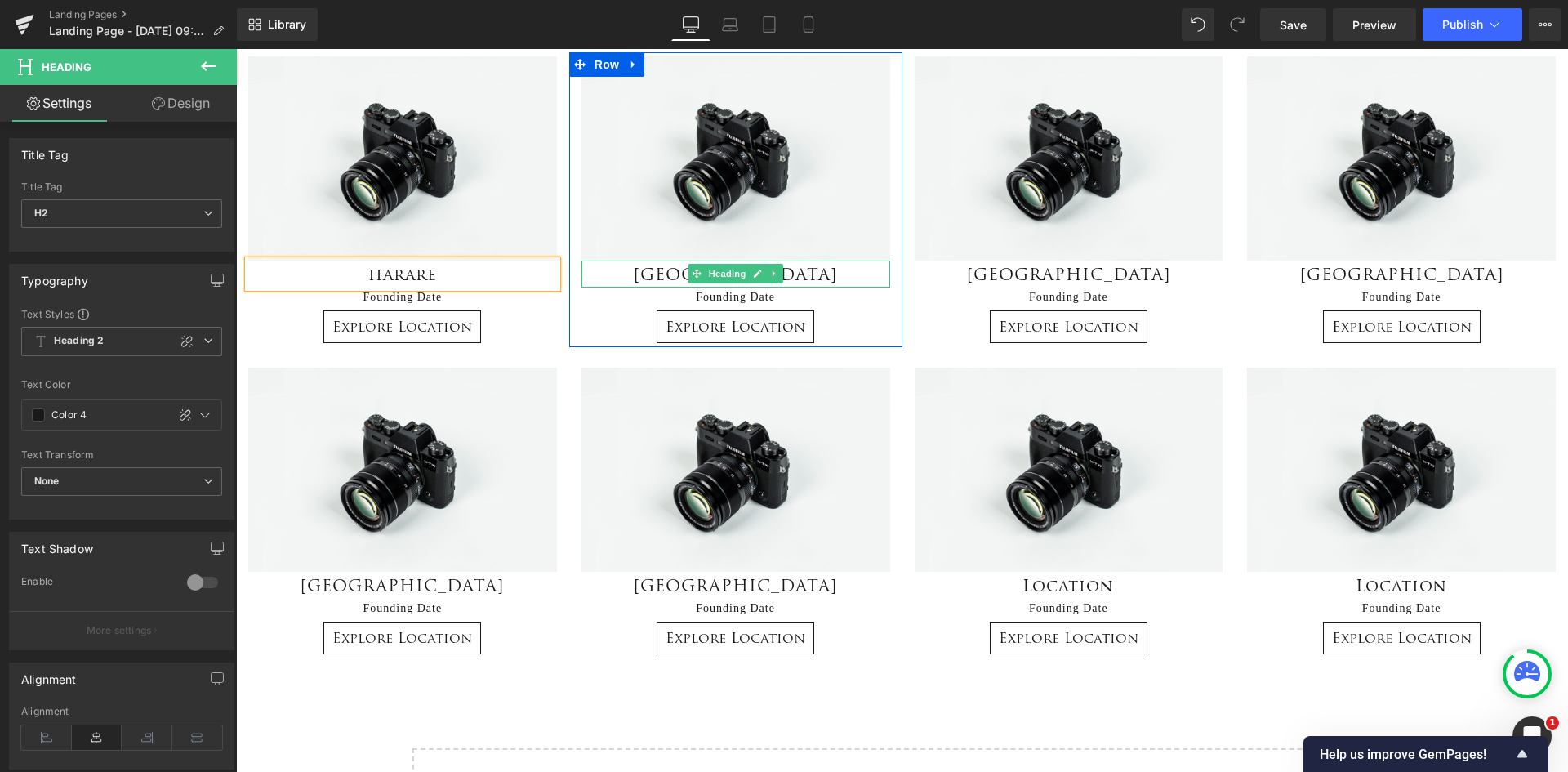
click at [845, 276] on h2 "[GEOGRAPHIC_DATA]" at bounding box center [736, 274] width 309 height 27
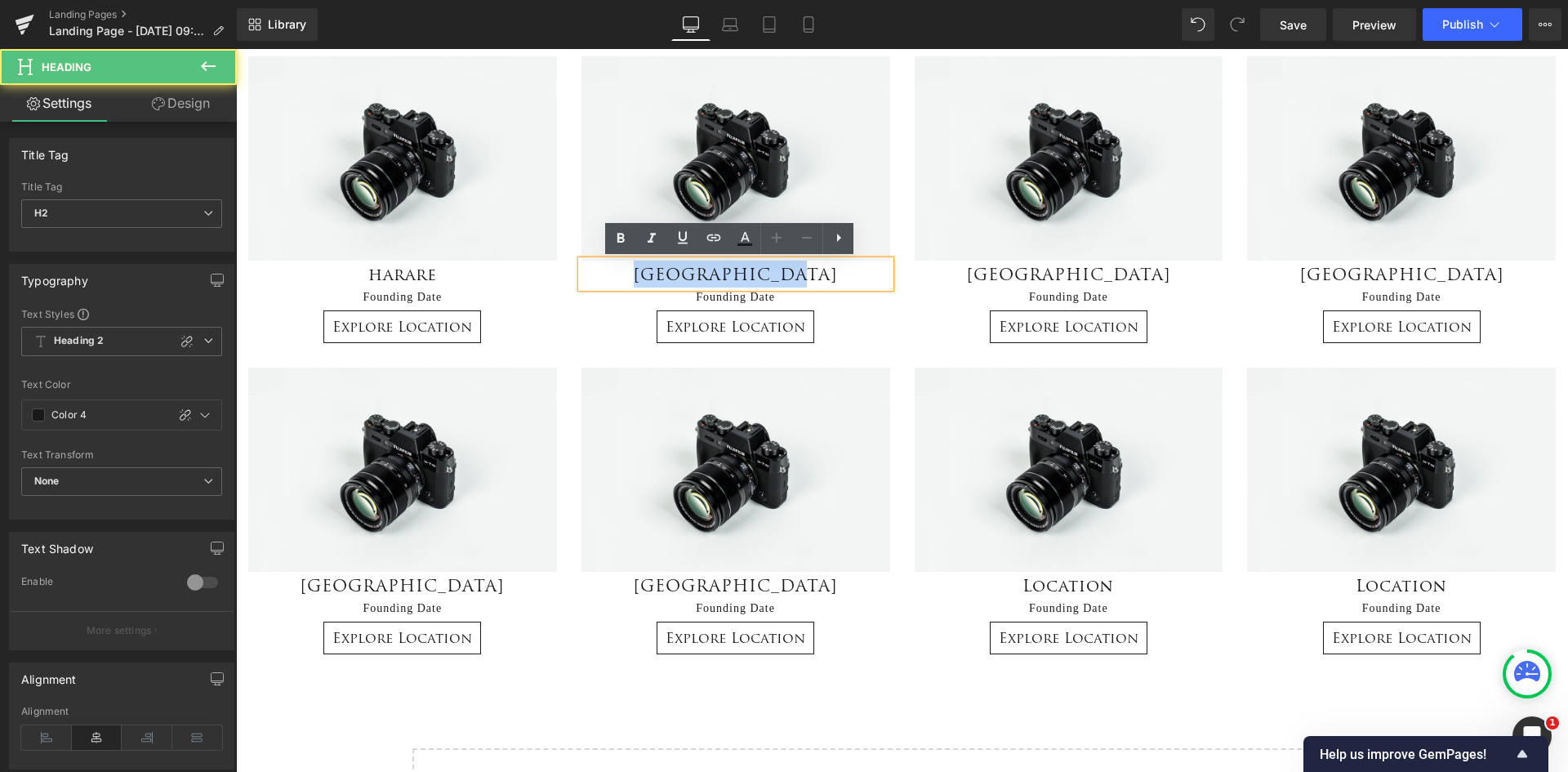
drag, startPoint x: 845, startPoint y: 276, endPoint x: 603, endPoint y: 276, distance: 242.0
click at [603, 276] on h2 "[GEOGRAPHIC_DATA]" at bounding box center [736, 274] width 309 height 27
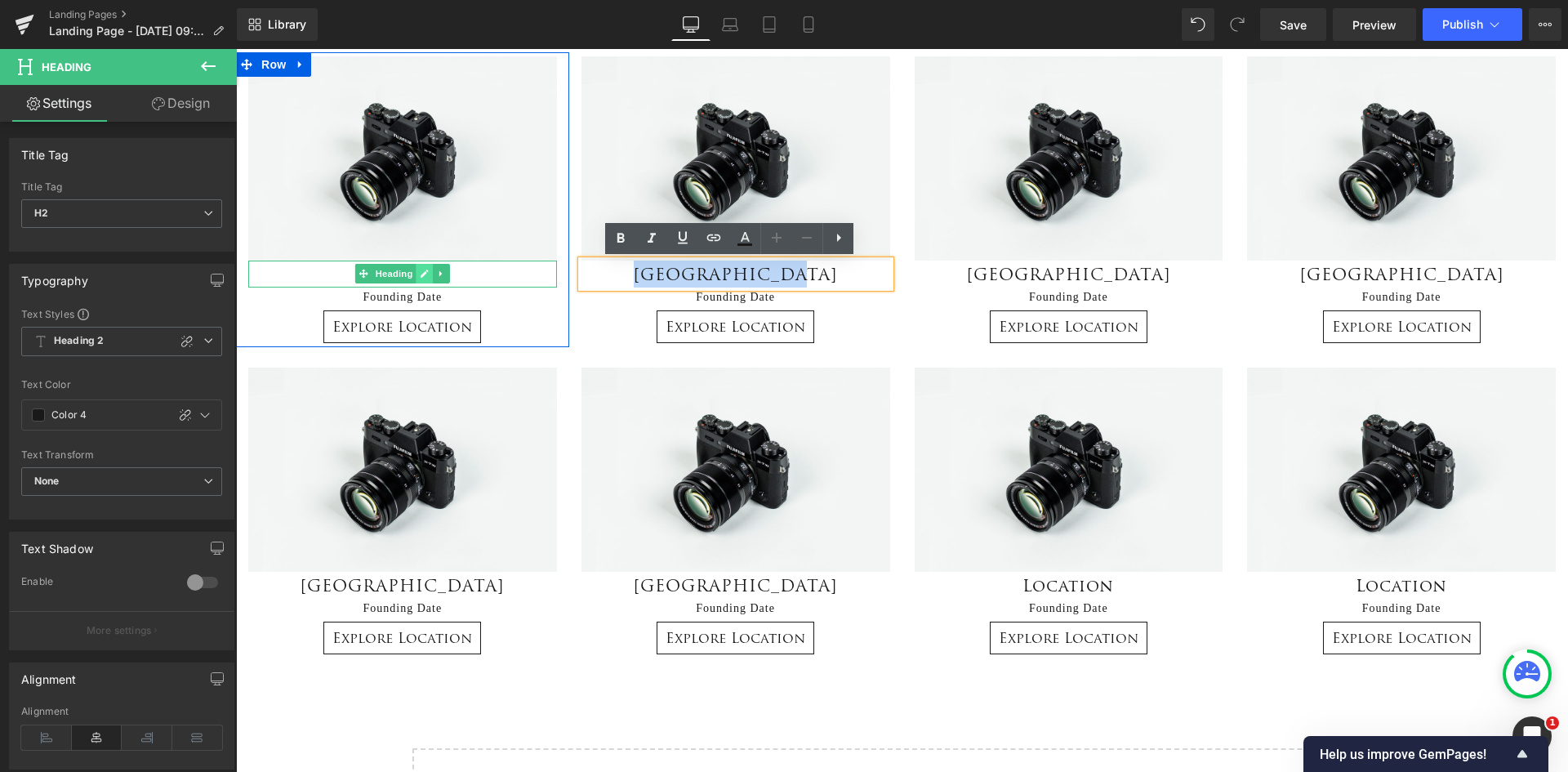
click at [416, 279] on link at bounding box center [424, 274] width 17 height 20
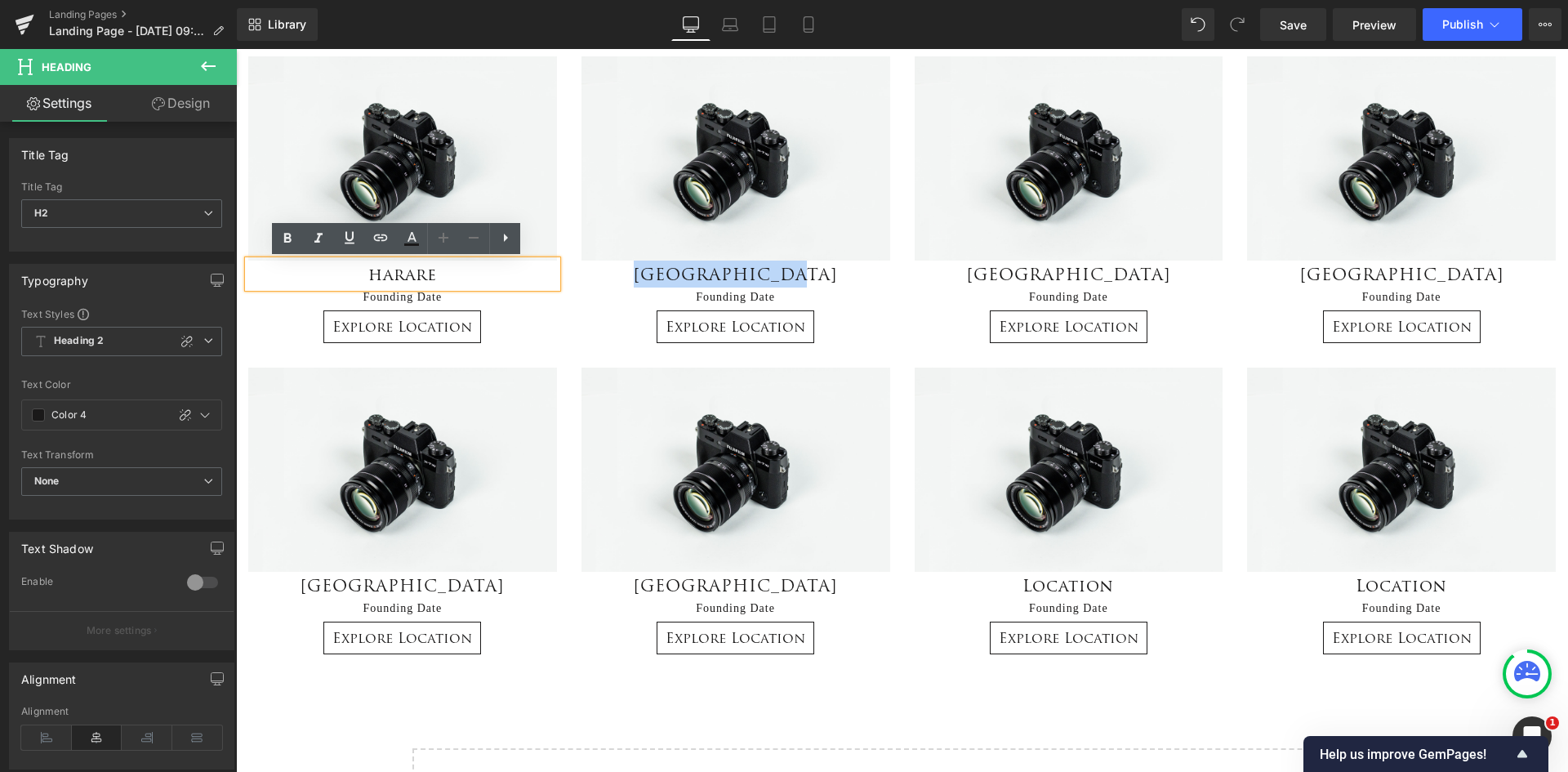
click at [472, 273] on h2 "harare" at bounding box center [403, 274] width 309 height 27
click at [403, 272] on h2 "harare" at bounding box center [403, 274] width 309 height 27
drag, startPoint x: 390, startPoint y: 273, endPoint x: 379, endPoint y: 273, distance: 11.0
click at [379, 273] on h2 "harare" at bounding box center [403, 274] width 309 height 27
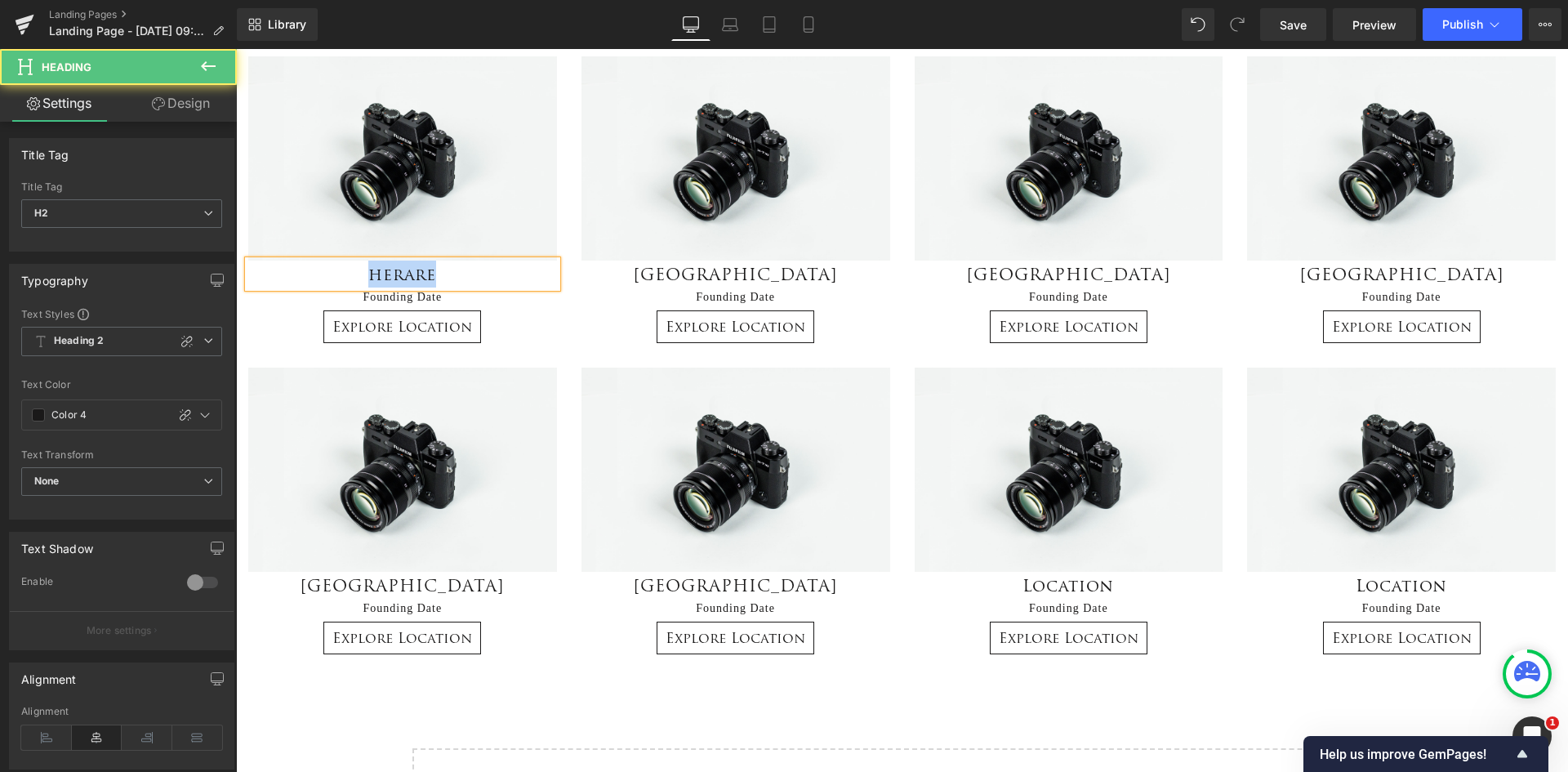
drag, startPoint x: 431, startPoint y: 268, endPoint x: 361, endPoint y: 270, distance: 70.0
click at [361, 270] on h2 "herare" at bounding box center [403, 274] width 309 height 27
click at [837, 276] on h2 "[GEOGRAPHIC_DATA]" at bounding box center [736, 274] width 309 height 27
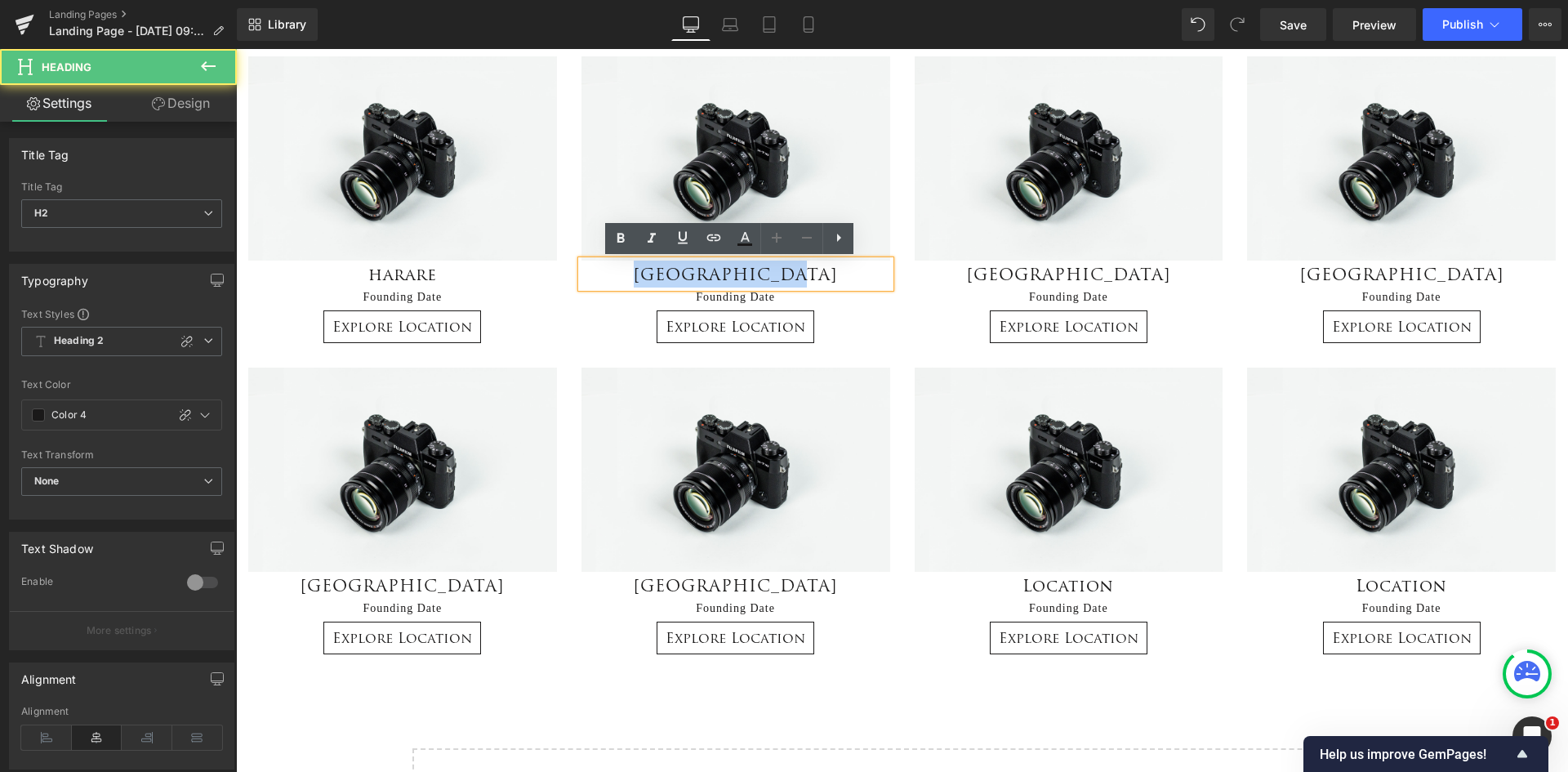
drag, startPoint x: 837, startPoint y: 276, endPoint x: 598, endPoint y: 274, distance: 239.0
click at [598, 274] on h2 "[GEOGRAPHIC_DATA]" at bounding box center [736, 274] width 309 height 27
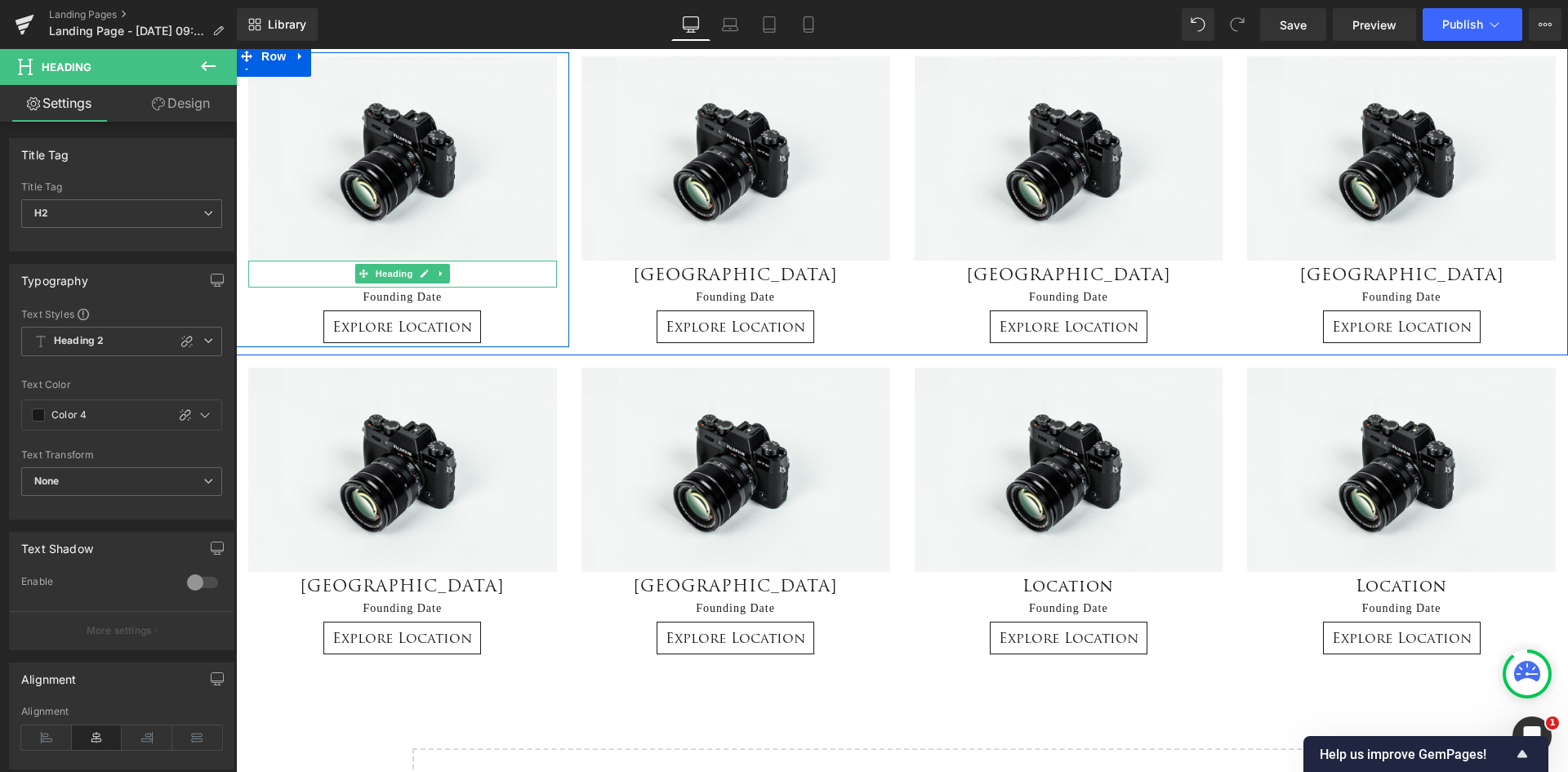
drag, startPoint x: 468, startPoint y: 277, endPoint x: 527, endPoint y: 294, distance: 61.4
click at [468, 277] on h2 "harare" at bounding box center [403, 274] width 309 height 27
click at [472, 276] on h2 "harare" at bounding box center [403, 274] width 309 height 27
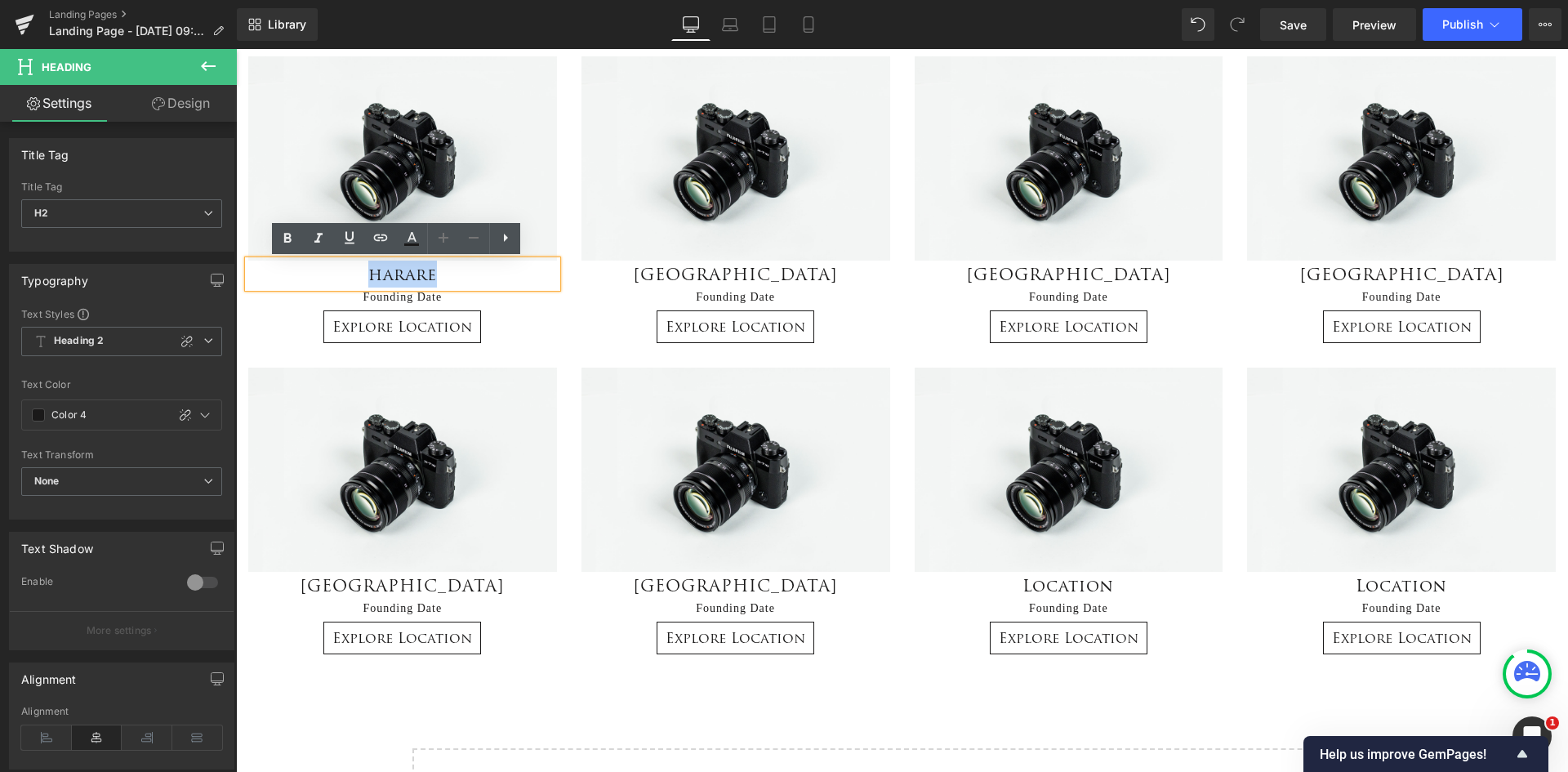
drag, startPoint x: 452, startPoint y: 272, endPoint x: 339, endPoint y: 281, distance: 113.4
click at [337, 281] on h2 "harare" at bounding box center [403, 274] width 309 height 27
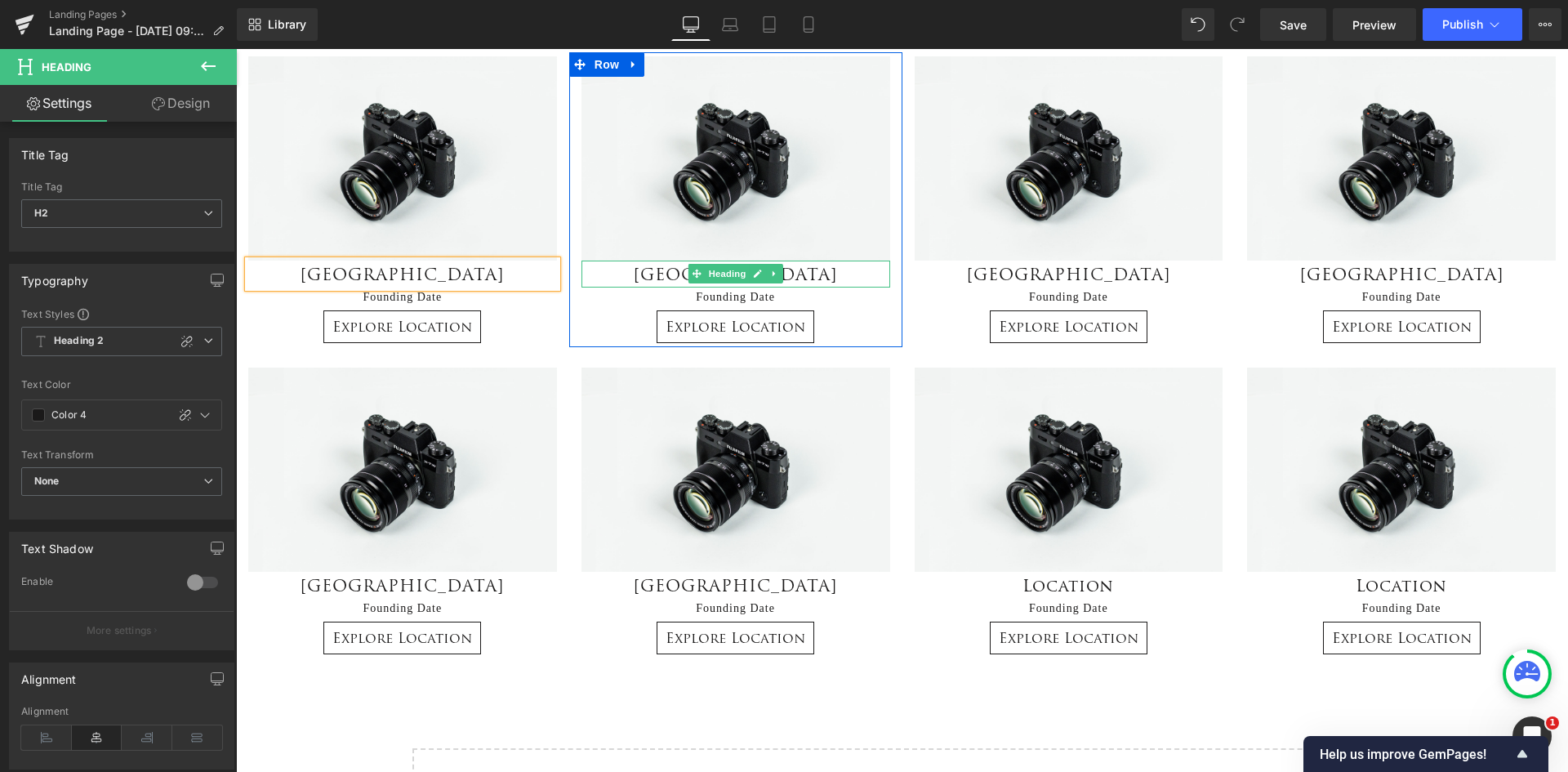
click at [783, 275] on h2 "[GEOGRAPHIC_DATA]" at bounding box center [736, 274] width 309 height 27
click at [798, 271] on h2 "[GEOGRAPHIC_DATA]" at bounding box center [736, 274] width 309 height 27
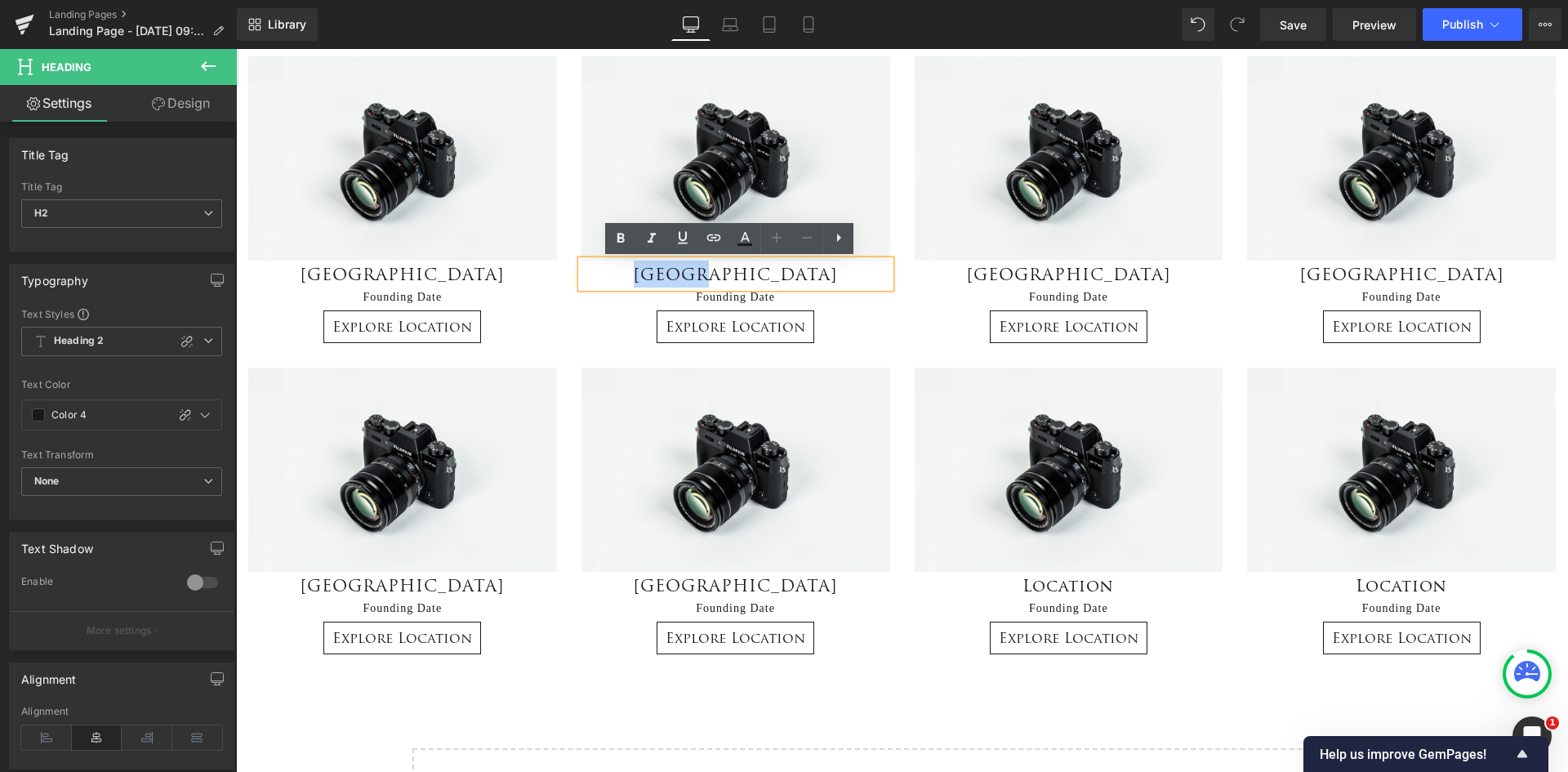
drag, startPoint x: 826, startPoint y: 276, endPoint x: 650, endPoint y: 261, distance: 176.6
click at [650, 261] on h2 "[GEOGRAPHIC_DATA]" at bounding box center [736, 274] width 309 height 27
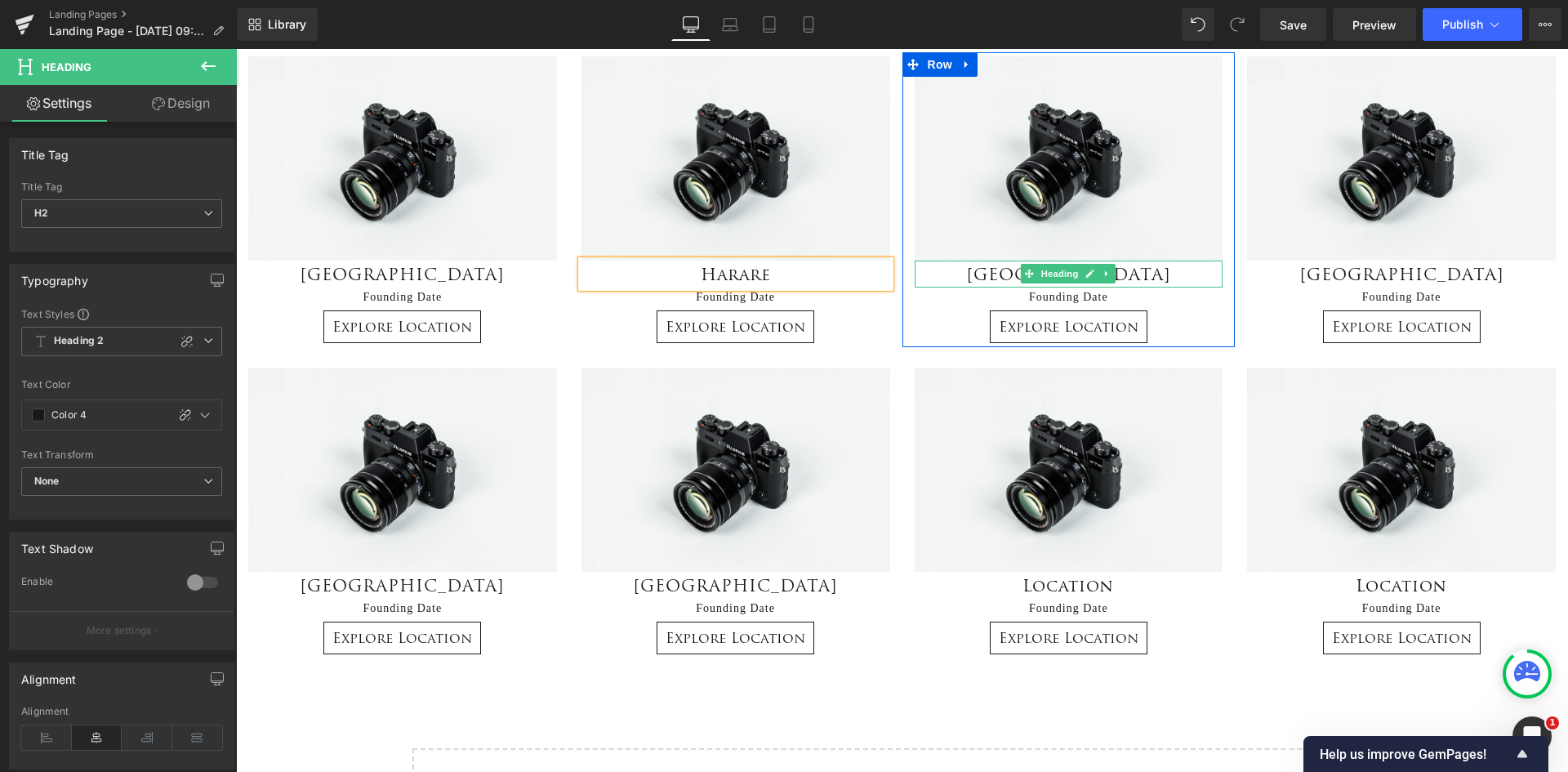
click at [1140, 276] on h2 "[GEOGRAPHIC_DATA]" at bounding box center [1069, 274] width 309 height 27
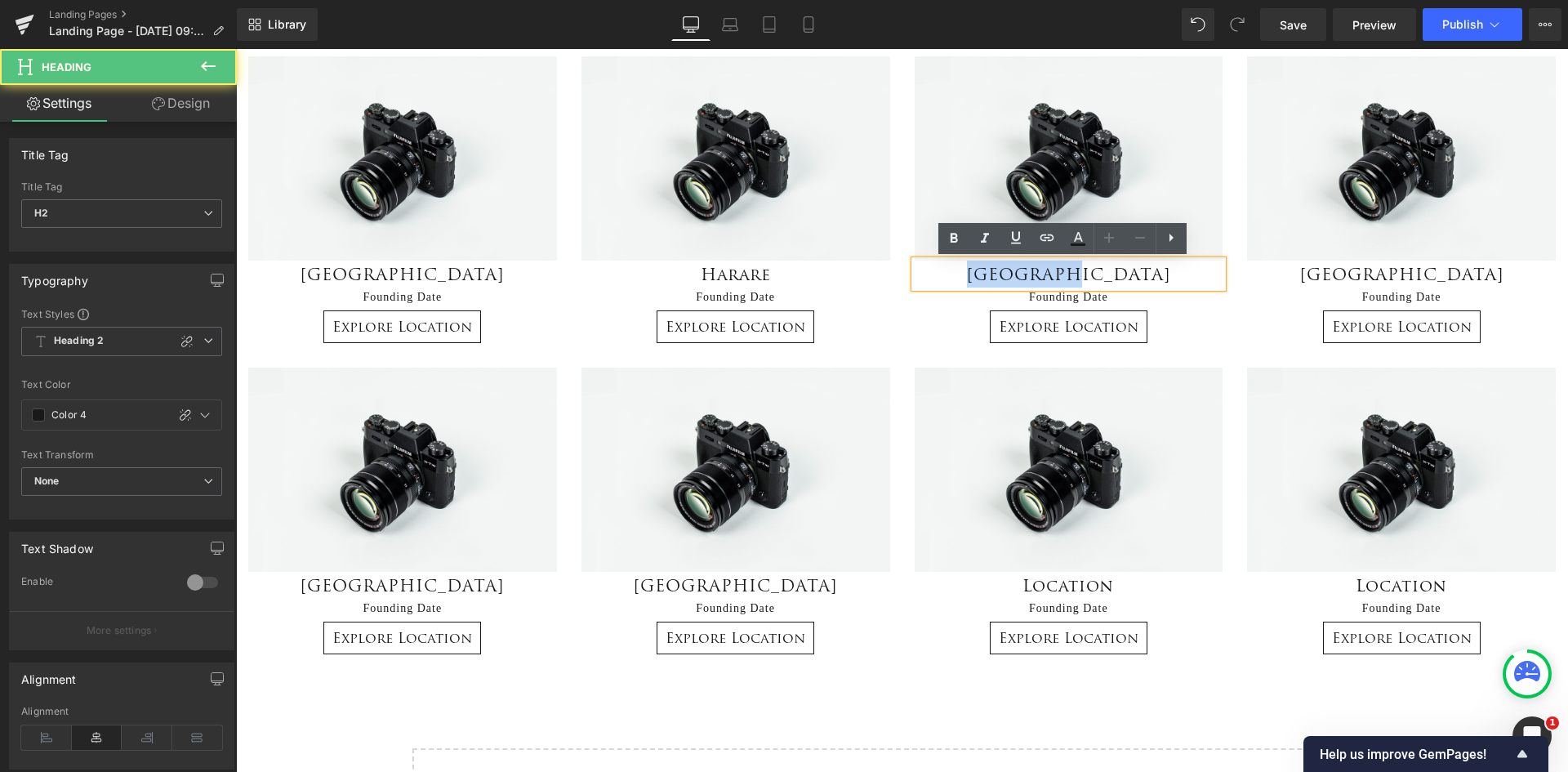
drag, startPoint x: 1142, startPoint y: 274, endPoint x: 987, endPoint y: 268, distance: 155.1
click at [985, 268] on h2 "[GEOGRAPHIC_DATA]" at bounding box center [1069, 274] width 309 height 27
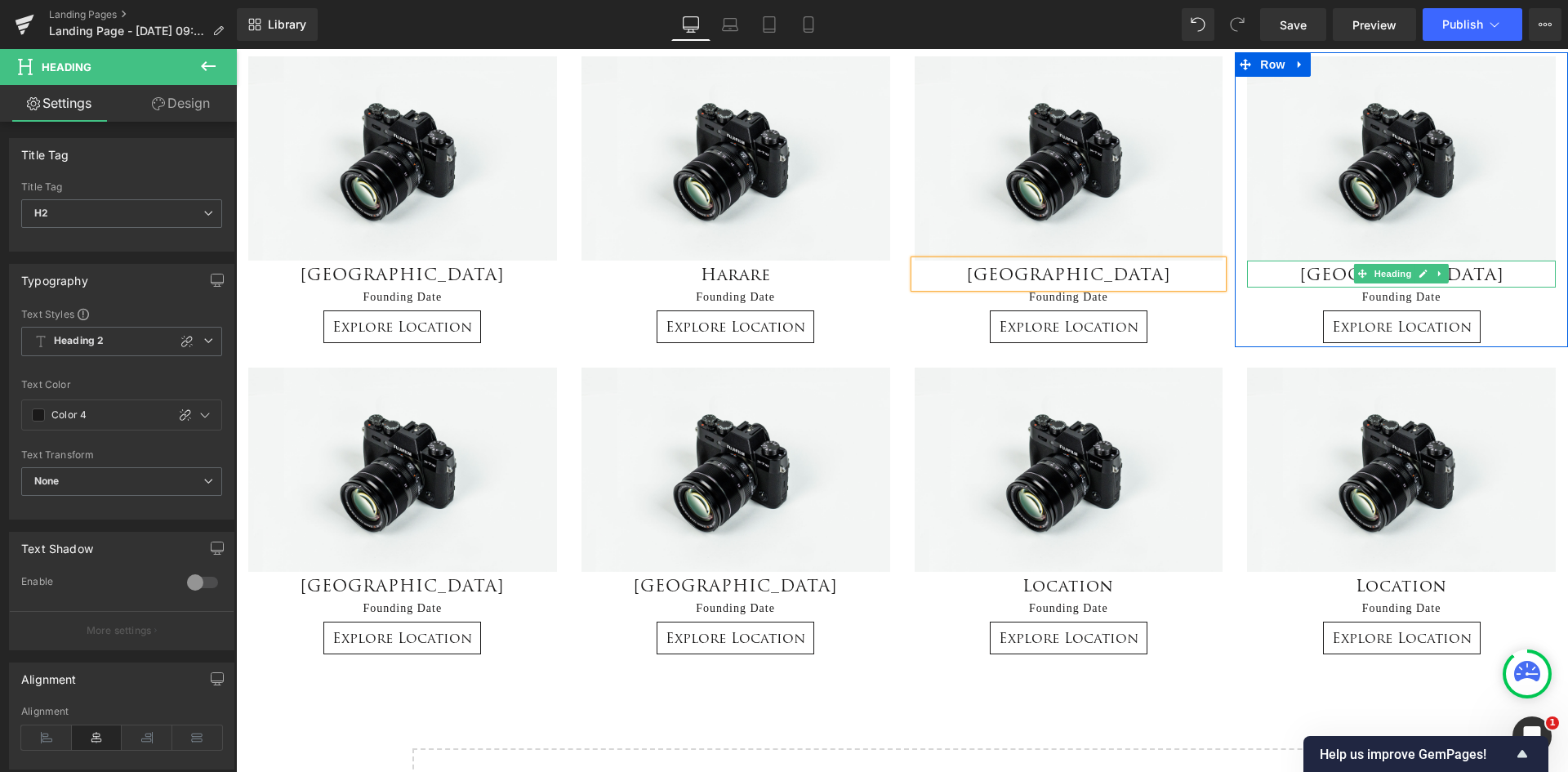
click at [1473, 275] on h2 "South Africa" at bounding box center [1402, 274] width 309 height 27
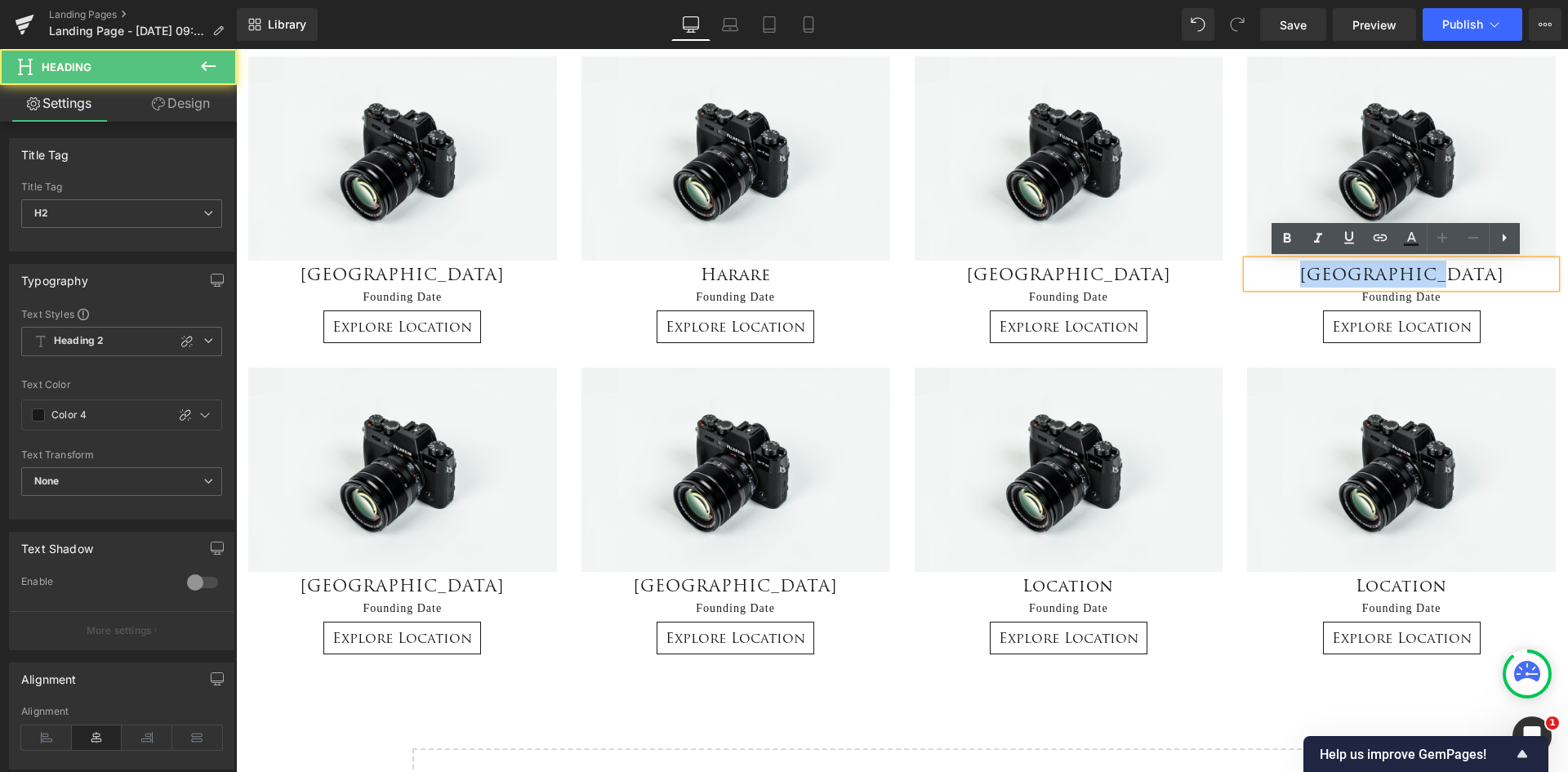
drag, startPoint x: 1473, startPoint y: 275, endPoint x: 1286, endPoint y: 270, distance: 187.1
click at [1286, 270] on h2 "South Africa" at bounding box center [1402, 274] width 309 height 27
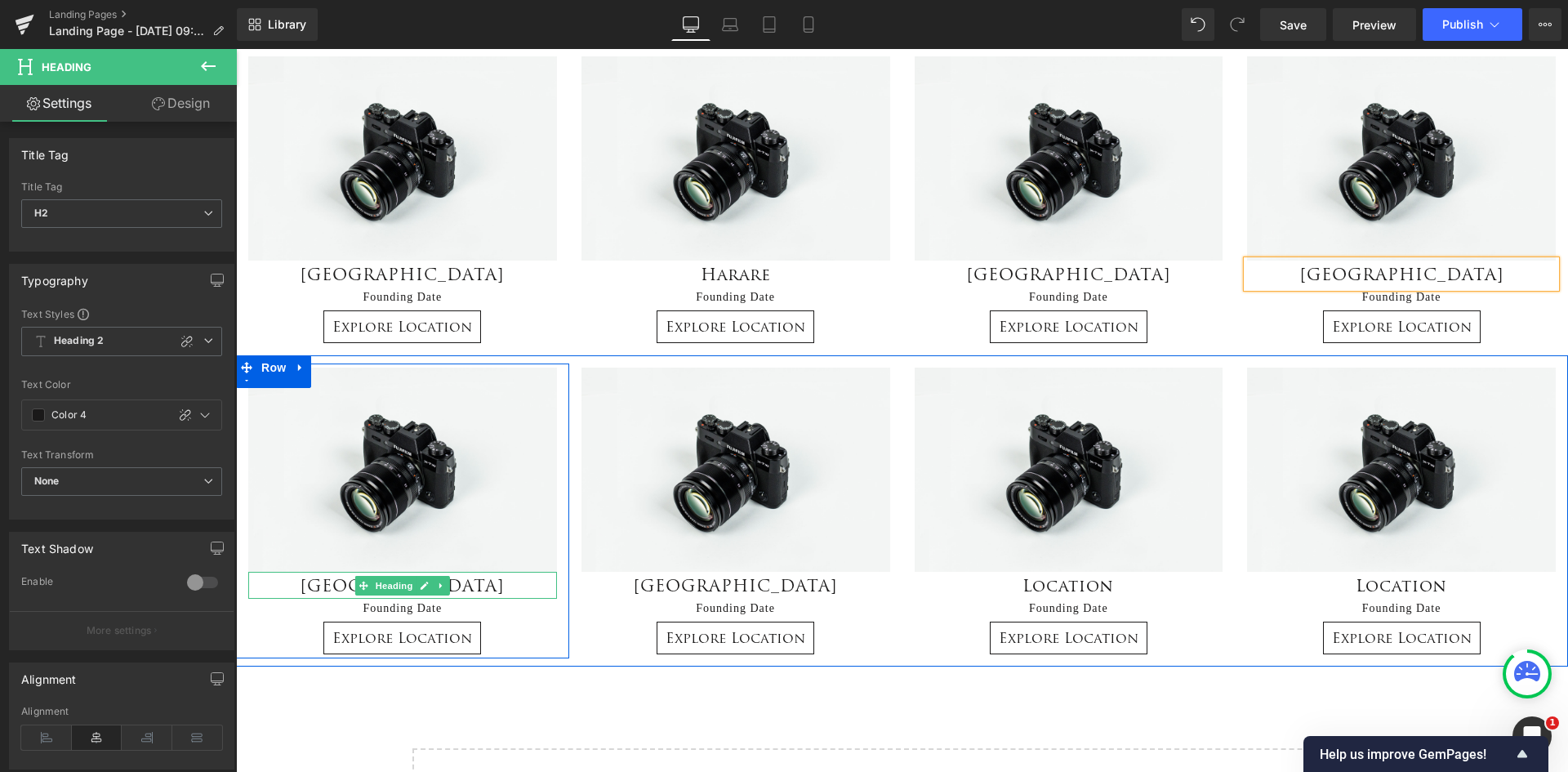
click at [459, 585] on h2 "[GEOGRAPHIC_DATA]" at bounding box center [403, 585] width 309 height 27
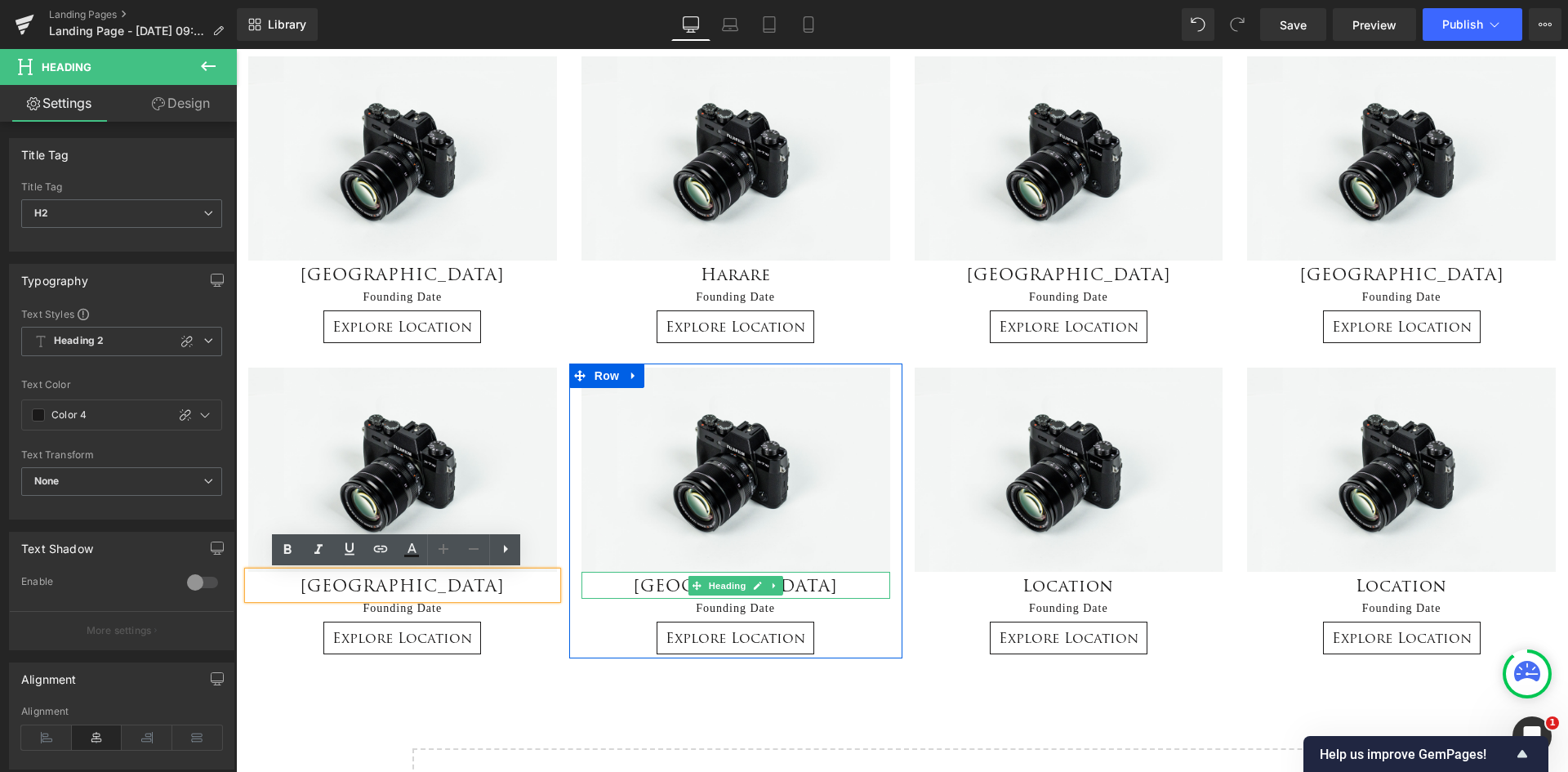
click at [813, 585] on h2 "[GEOGRAPHIC_DATA]" at bounding box center [736, 585] width 309 height 27
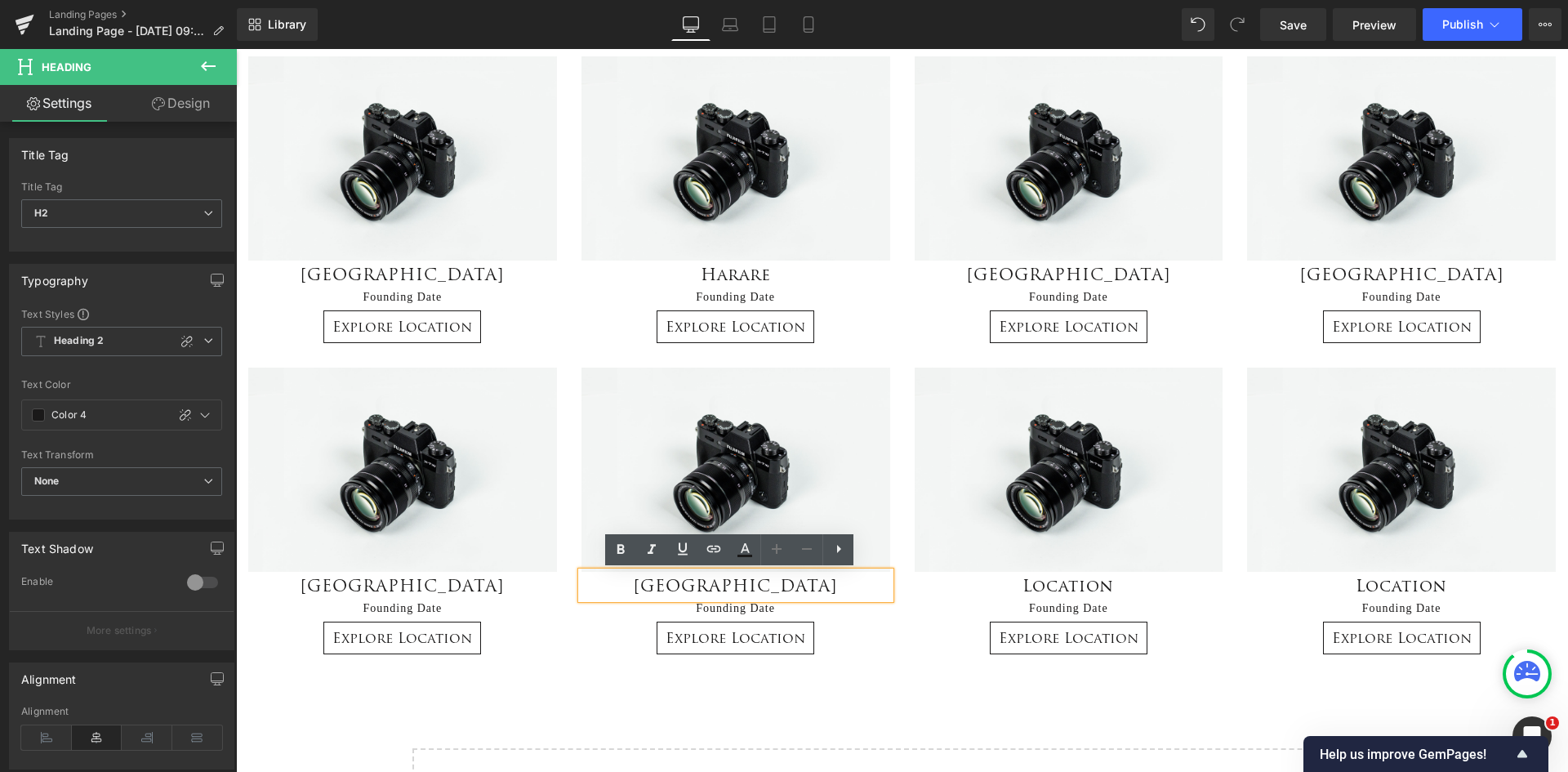
click at [807, 584] on h2 "[GEOGRAPHIC_DATA]" at bounding box center [736, 585] width 309 height 27
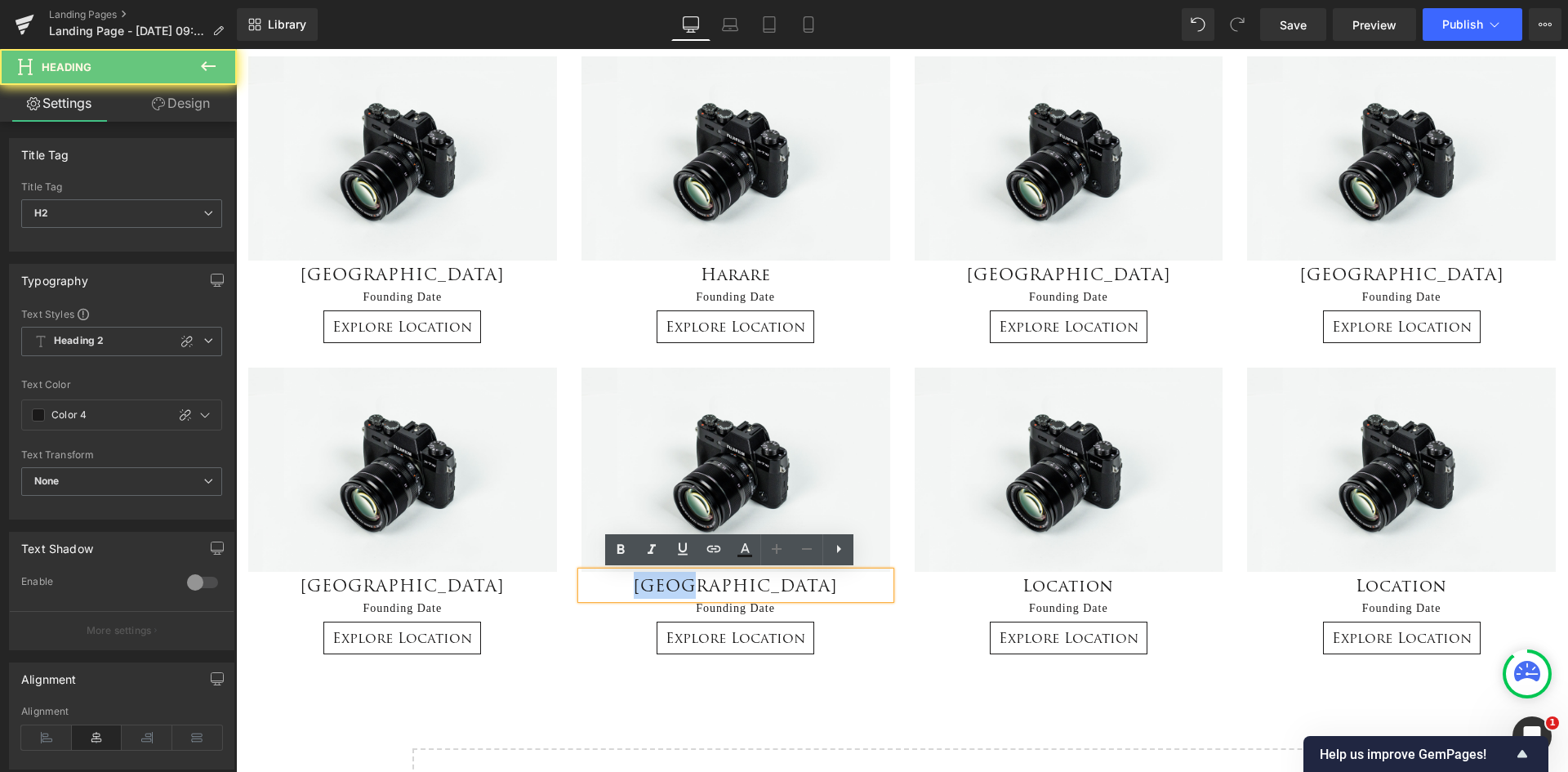
drag, startPoint x: 720, startPoint y: 578, endPoint x: 680, endPoint y: 586, distance: 40.8
click at [680, 586] on h2 "[GEOGRAPHIC_DATA]" at bounding box center [736, 585] width 309 height 27
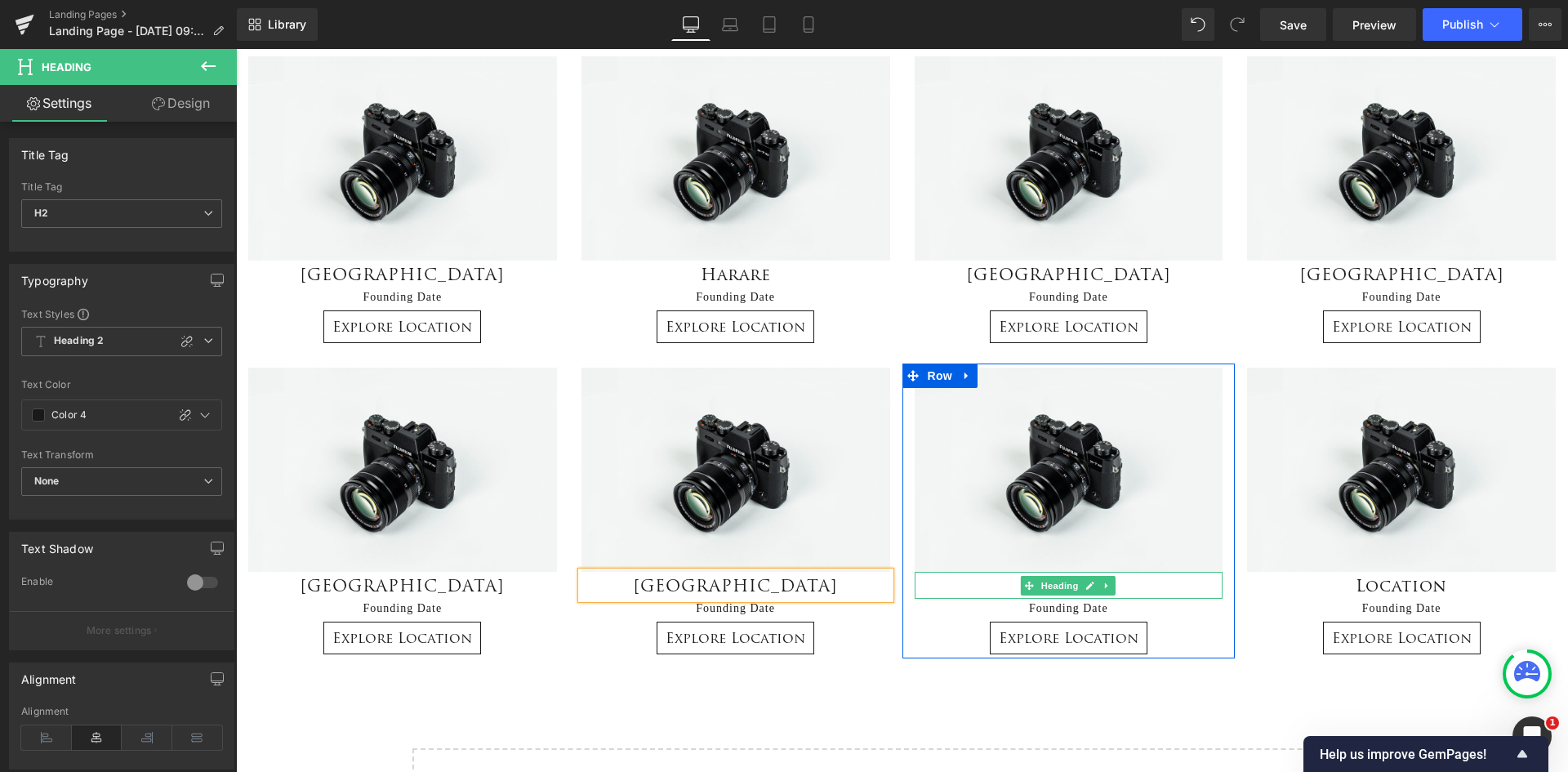
drag, startPoint x: 1137, startPoint y: 592, endPoint x: 1129, endPoint y: 582, distance: 12.8
click at [1137, 592] on h2 "Location" at bounding box center [1069, 585] width 309 height 27
click at [1134, 585] on h2 "Location" at bounding box center [1069, 585] width 309 height 27
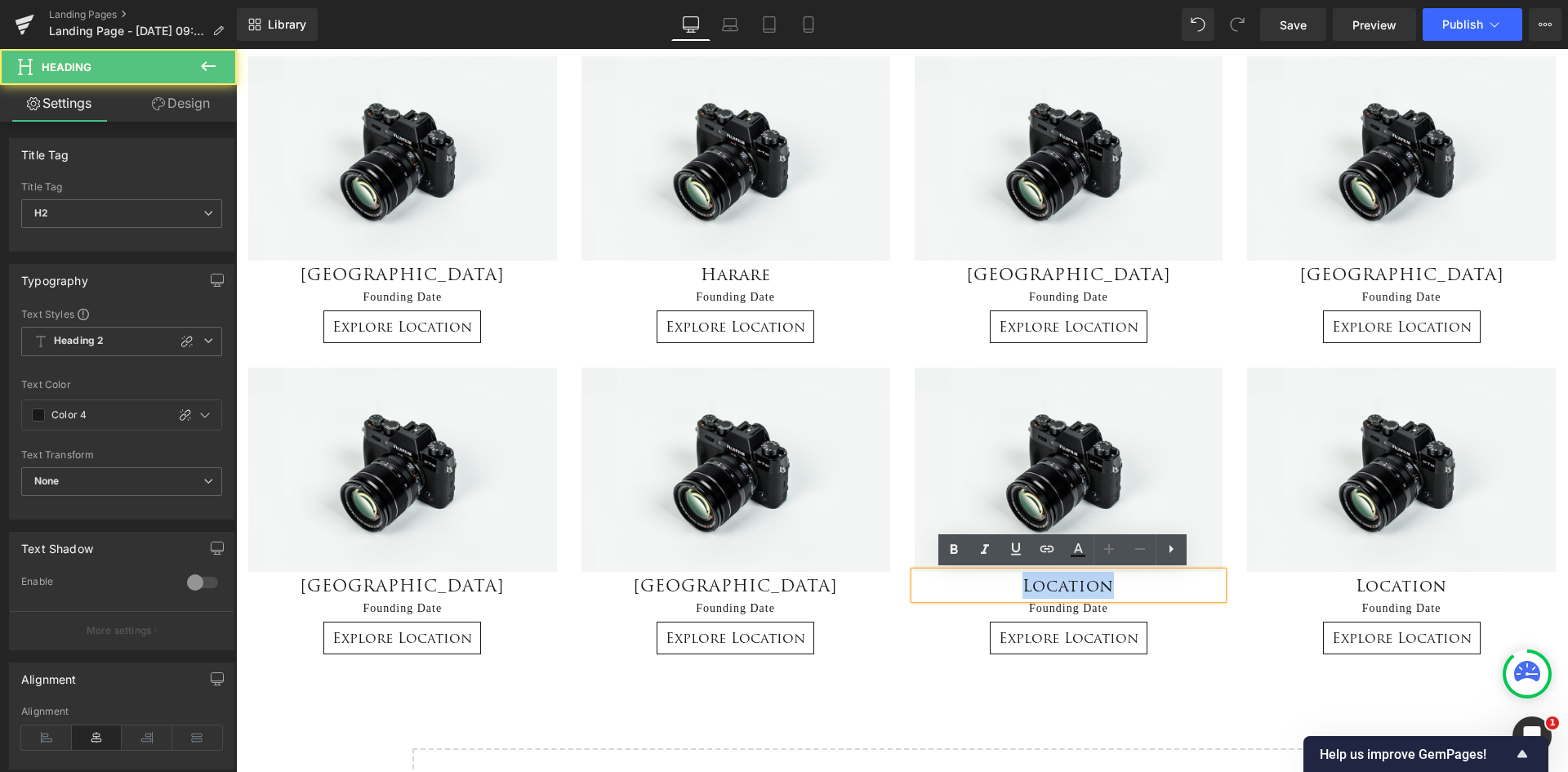
drag, startPoint x: 1130, startPoint y: 583, endPoint x: 1010, endPoint y: 587, distance: 120.1
click at [1010, 587] on h2 "Location" at bounding box center [1069, 585] width 309 height 27
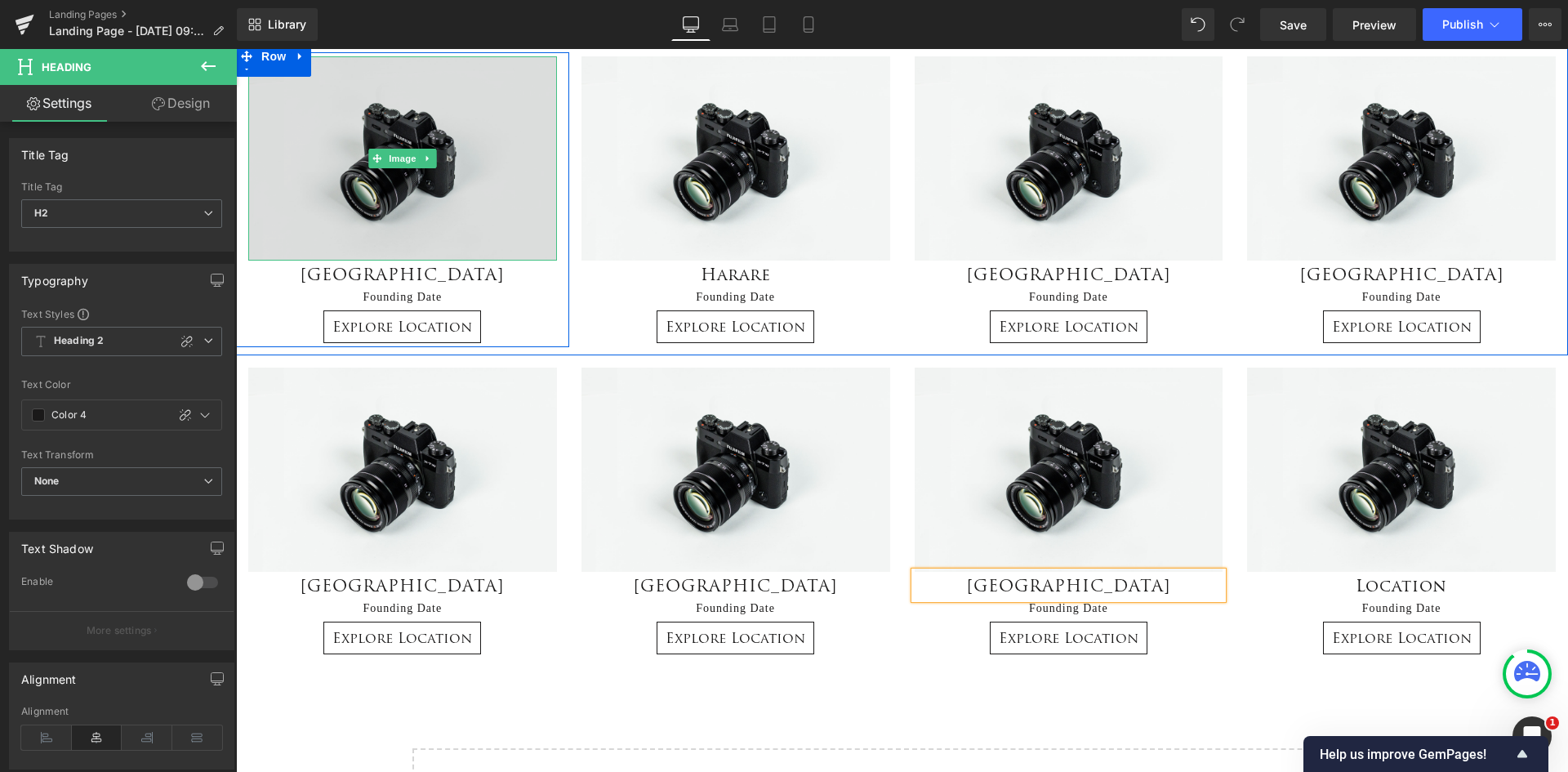
scroll to position [163, 0]
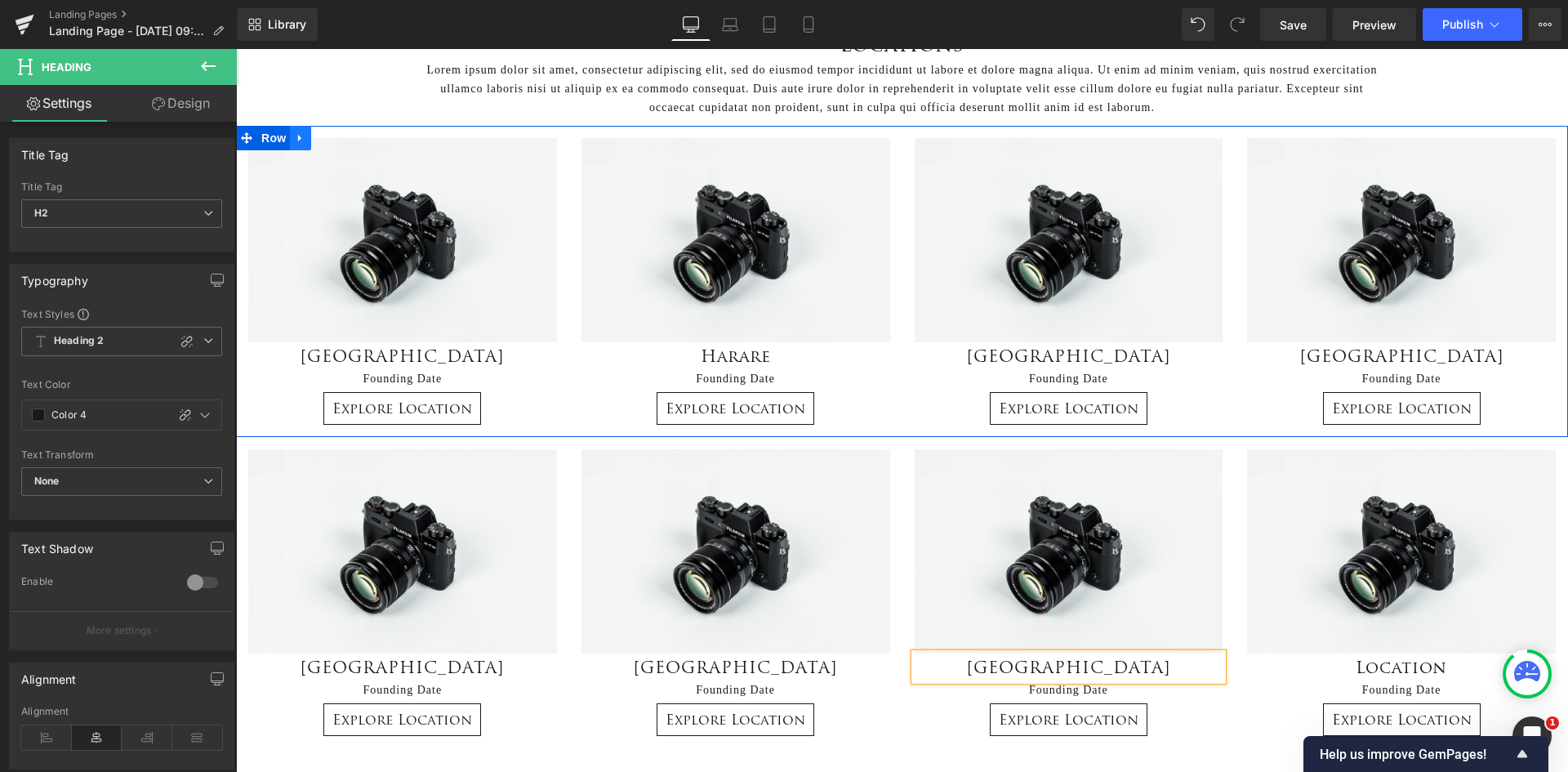
click at [296, 140] on icon at bounding box center [301, 138] width 12 height 13
click at [317, 136] on icon at bounding box center [321, 137] width 12 height 12
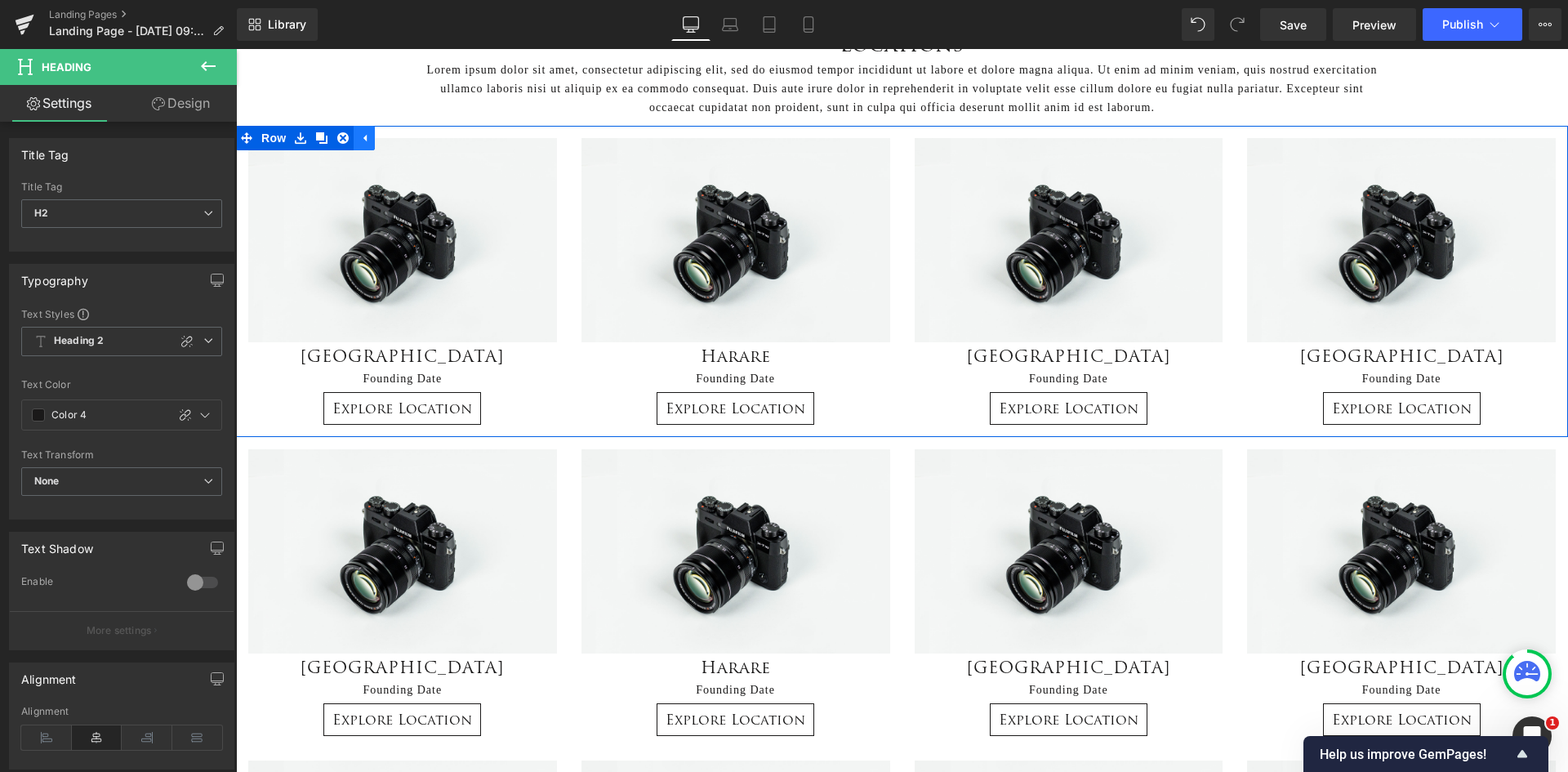
click at [364, 139] on icon at bounding box center [365, 137] width 4 height 7
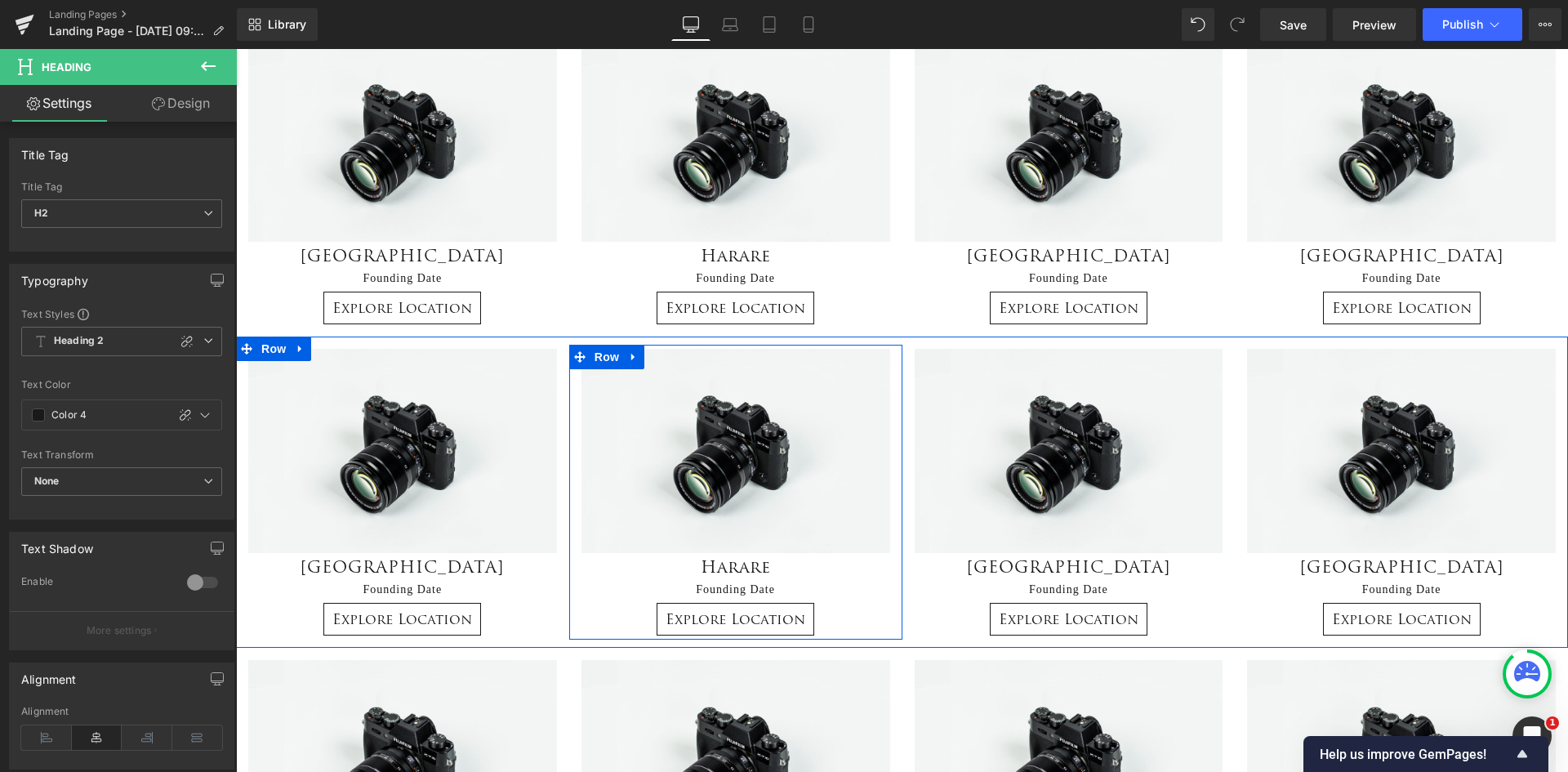
scroll to position [327, 0]
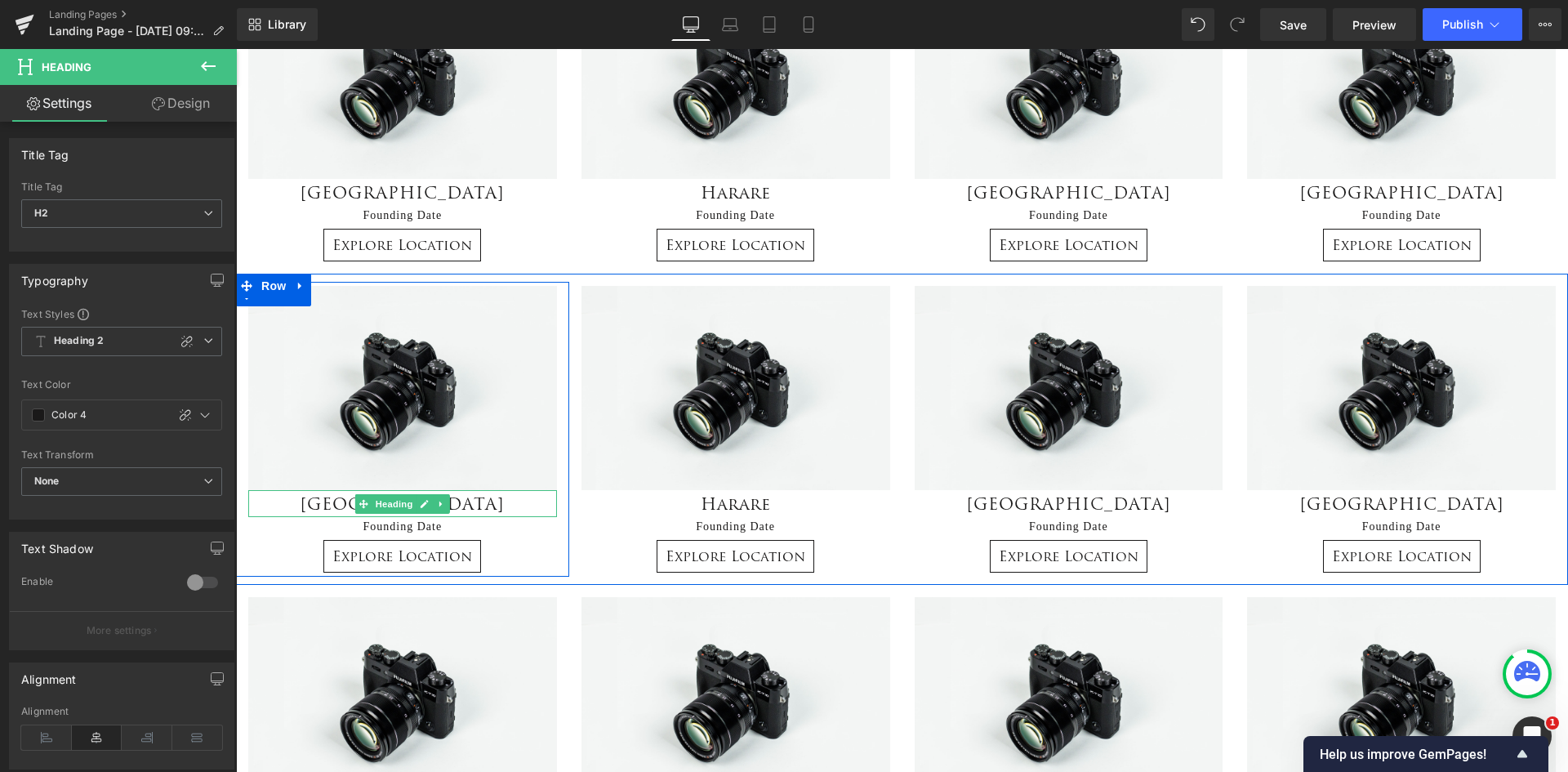
click at [488, 503] on h2 "[GEOGRAPHIC_DATA]" at bounding box center [403, 504] width 309 height 27
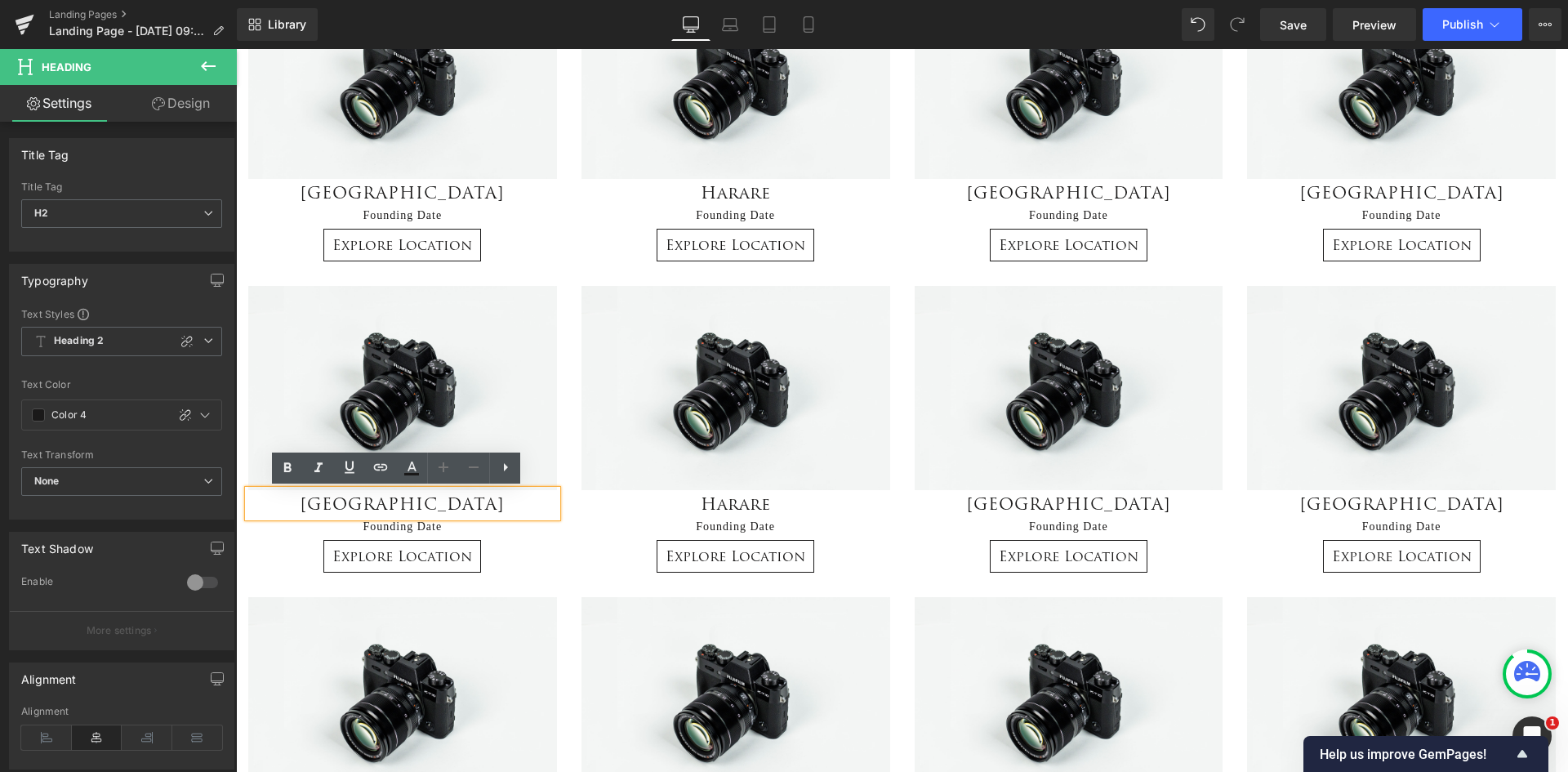
click at [465, 500] on h2 "[GEOGRAPHIC_DATA]" at bounding box center [403, 504] width 309 height 27
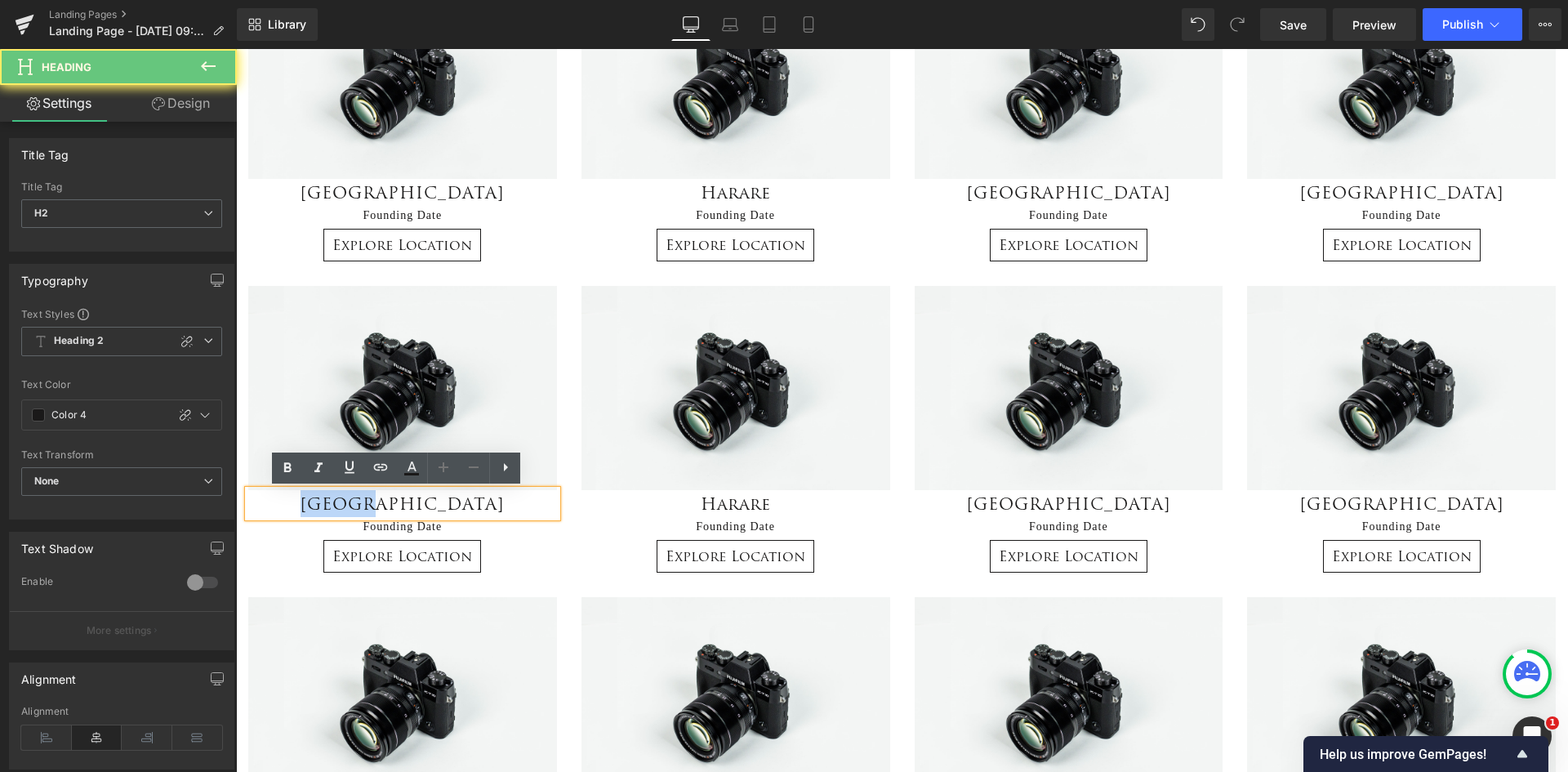
drag, startPoint x: 459, startPoint y: 500, endPoint x: 353, endPoint y: 509, distance: 106.4
click at [353, 509] on h2 "[GEOGRAPHIC_DATA]" at bounding box center [403, 504] width 309 height 27
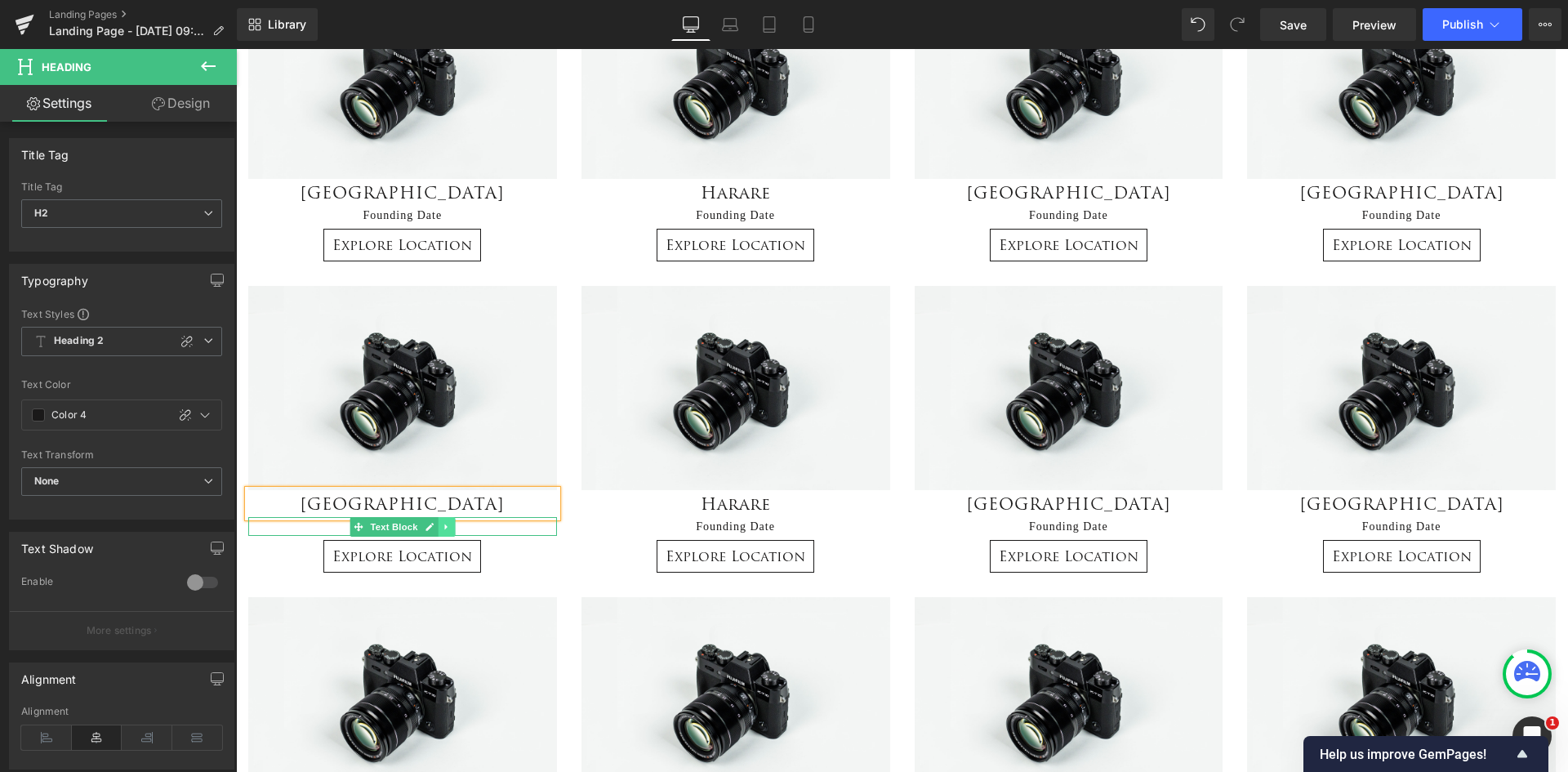
click at [445, 531] on link at bounding box center [446, 527] width 17 height 20
click at [486, 528] on p "Founding Date" at bounding box center [403, 526] width 309 height 19
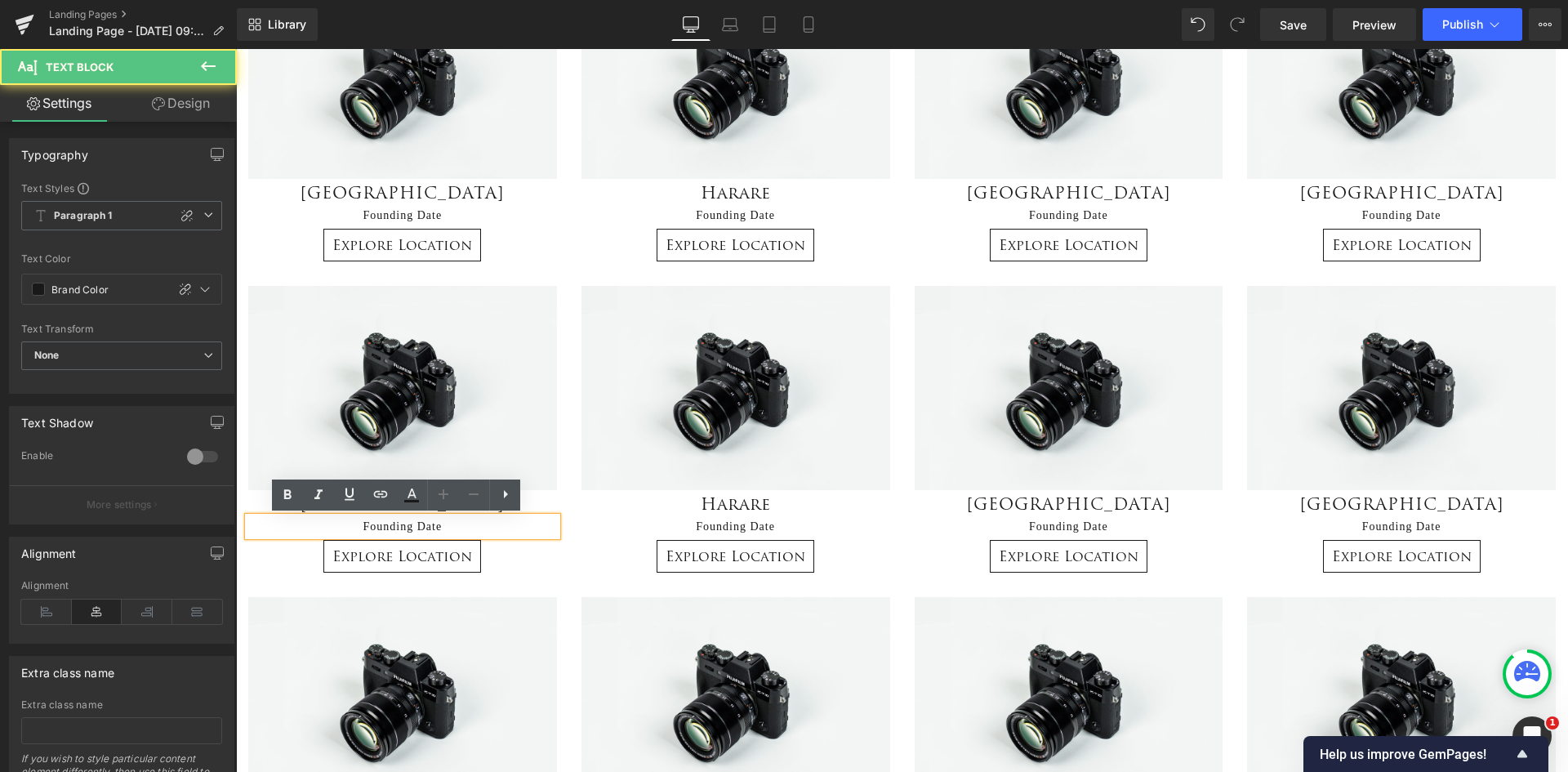
click at [486, 527] on p "Founding Date" at bounding box center [403, 526] width 309 height 19
drag, startPoint x: 459, startPoint y: 526, endPoint x: 328, endPoint y: 511, distance: 131.9
click at [328, 511] on div "Image United Kingdom Heading Founding Date Text Block Explore Location Button" at bounding box center [402, 429] width 333 height 286
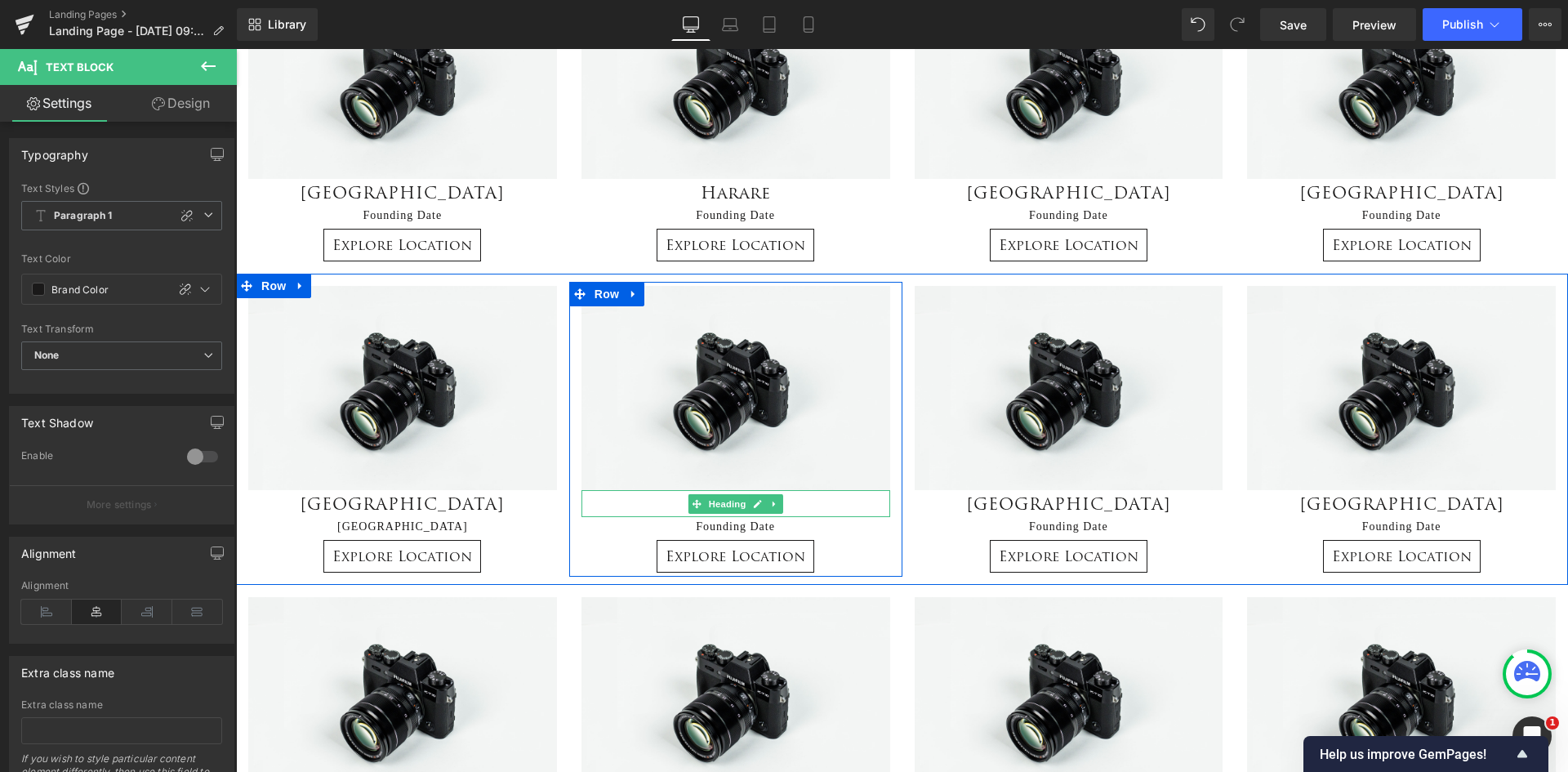
click at [803, 512] on h2 "Harare" at bounding box center [736, 504] width 309 height 27
click at [802, 508] on h2 "Harare" at bounding box center [736, 504] width 309 height 27
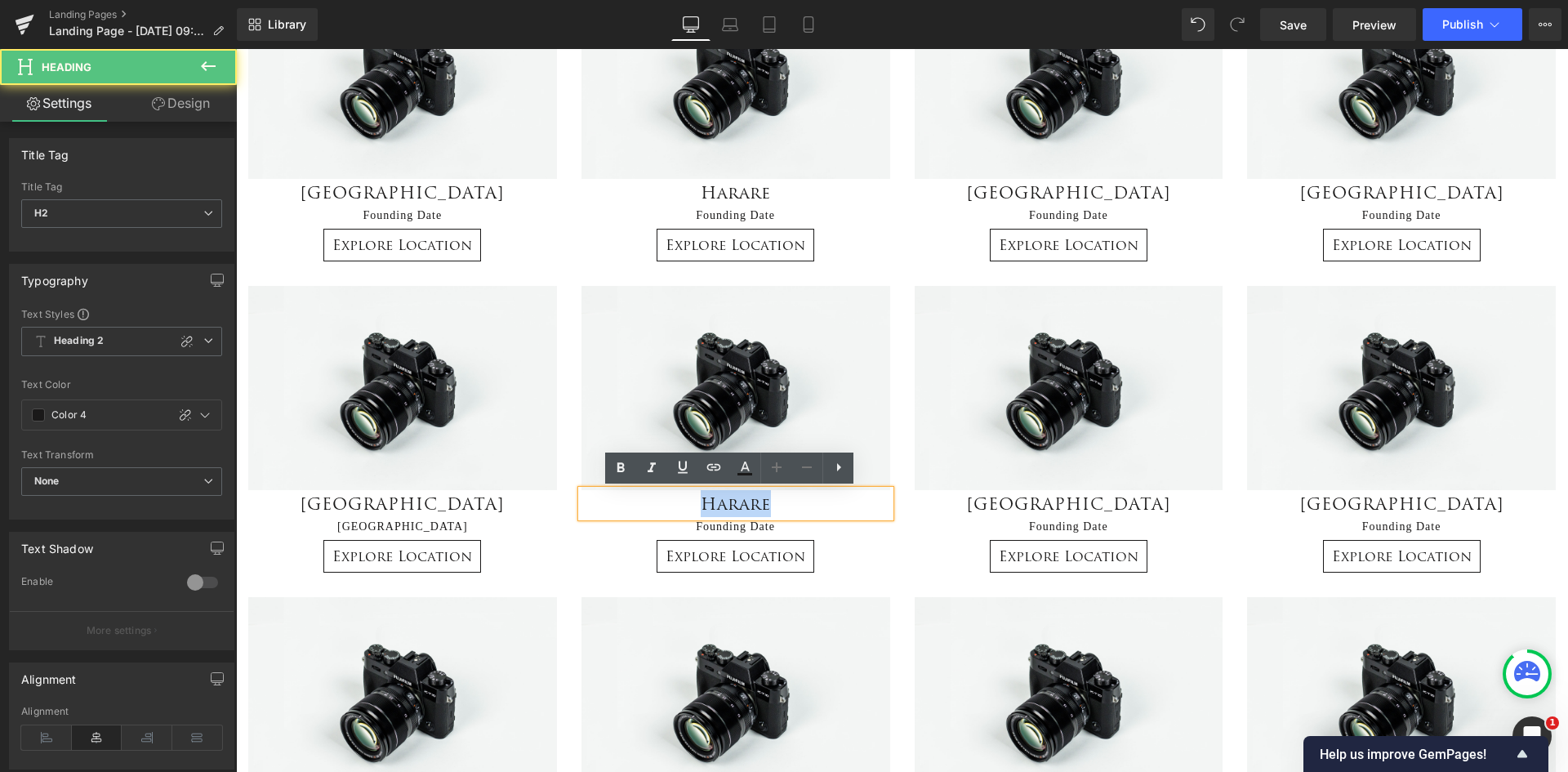
drag, startPoint x: 797, startPoint y: 501, endPoint x: 690, endPoint y: 493, distance: 107.3
click at [690, 493] on h2 "Harare" at bounding box center [736, 504] width 309 height 27
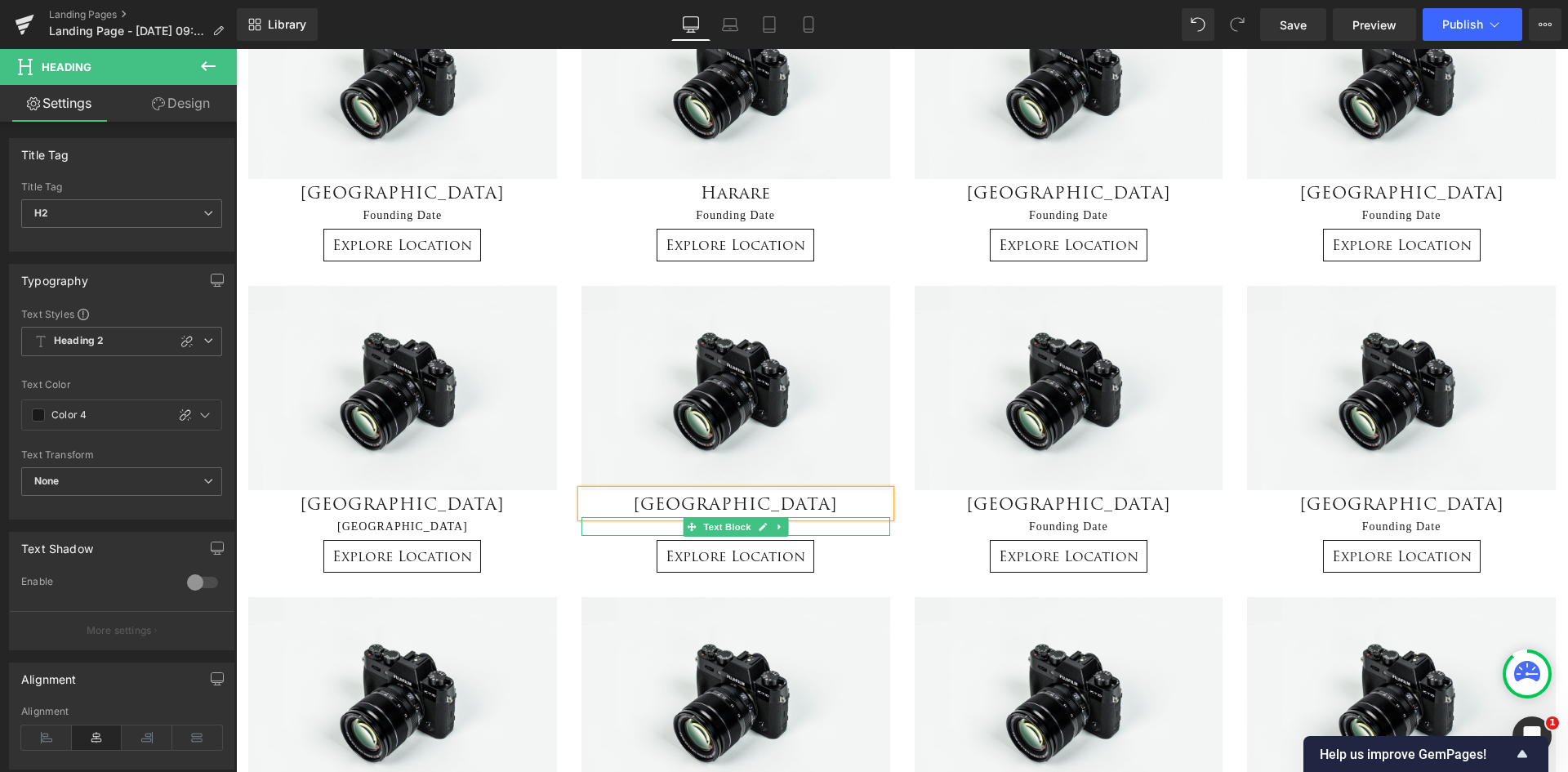
click at [793, 528] on p "Founding Date" at bounding box center [736, 526] width 309 height 19
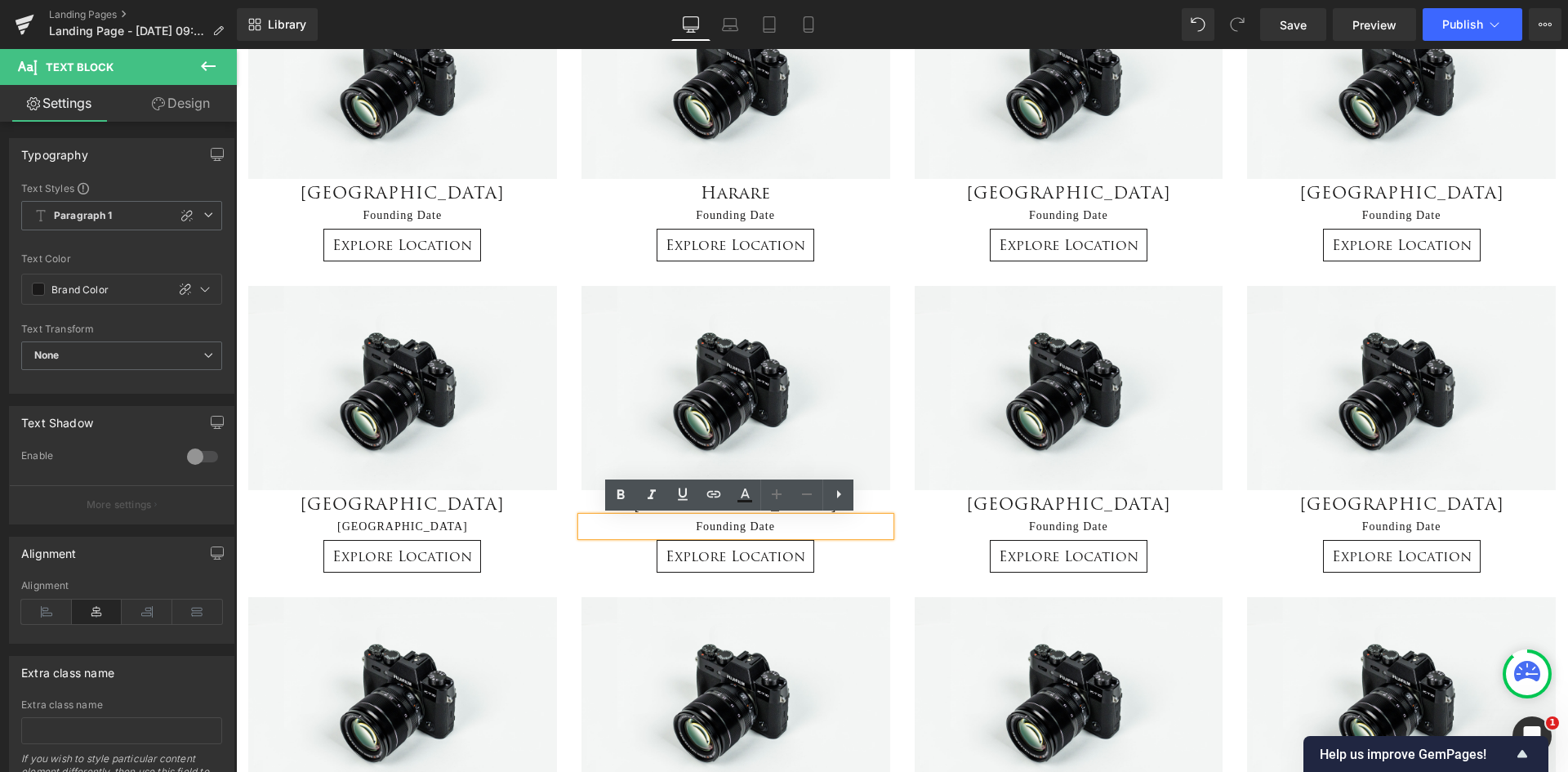
click at [793, 528] on p "Founding Date" at bounding box center [736, 526] width 309 height 19
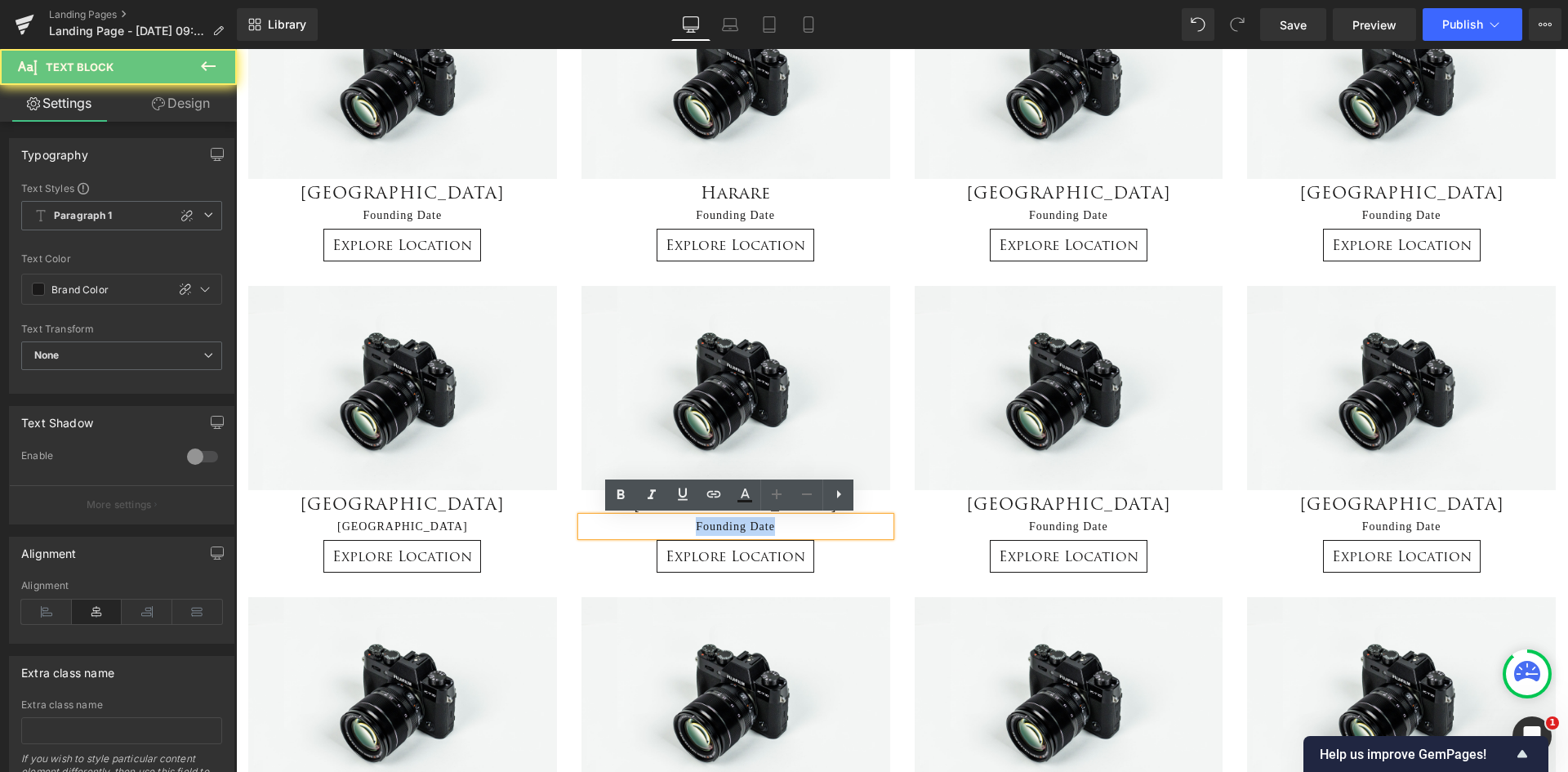
drag, startPoint x: 787, startPoint y: 528, endPoint x: 688, endPoint y: 530, distance: 99.0
click at [688, 530] on p "Founding Date" at bounding box center [736, 526] width 309 height 19
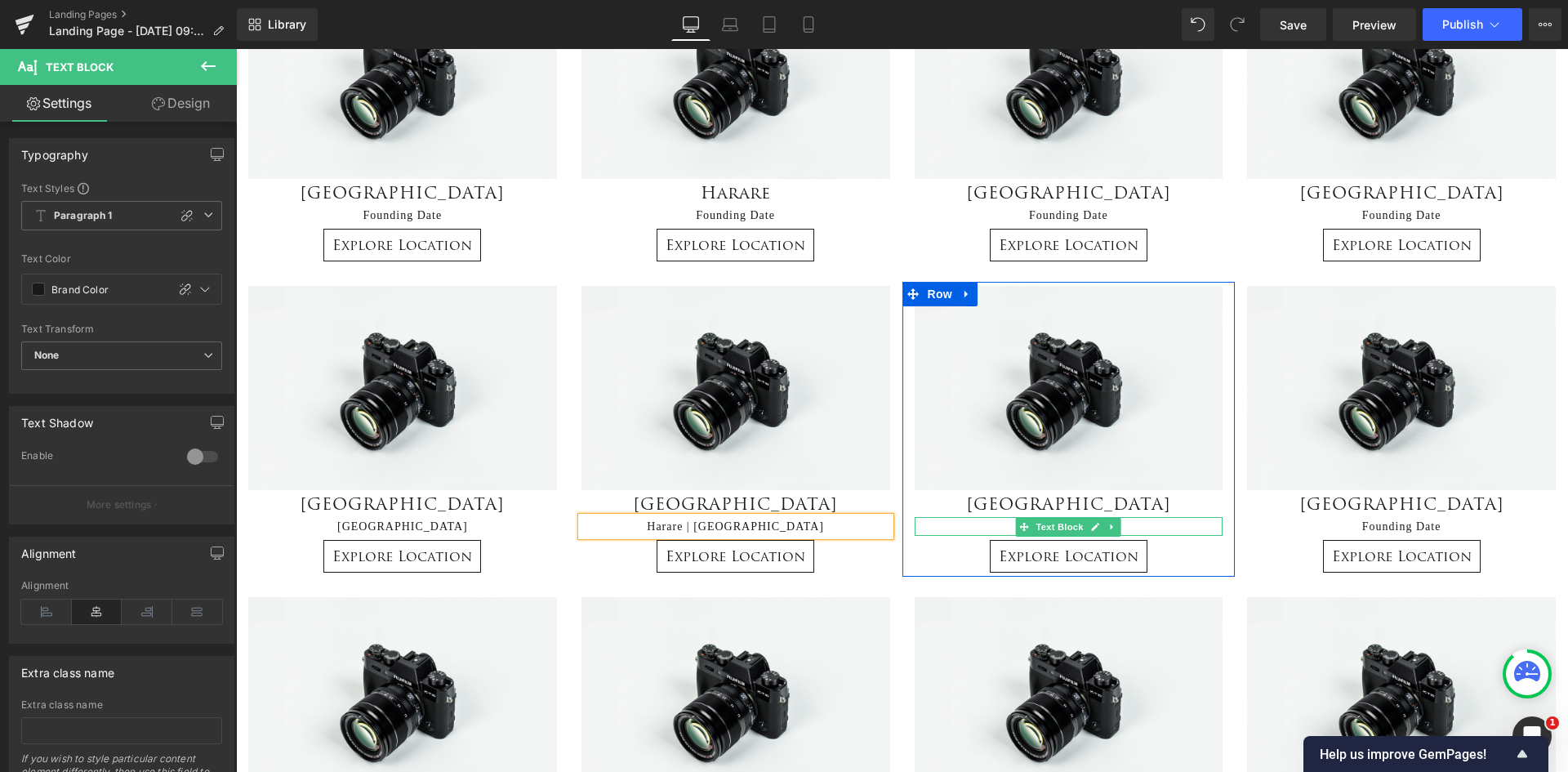
click at [1135, 530] on p "Founding Date" at bounding box center [1069, 526] width 309 height 19
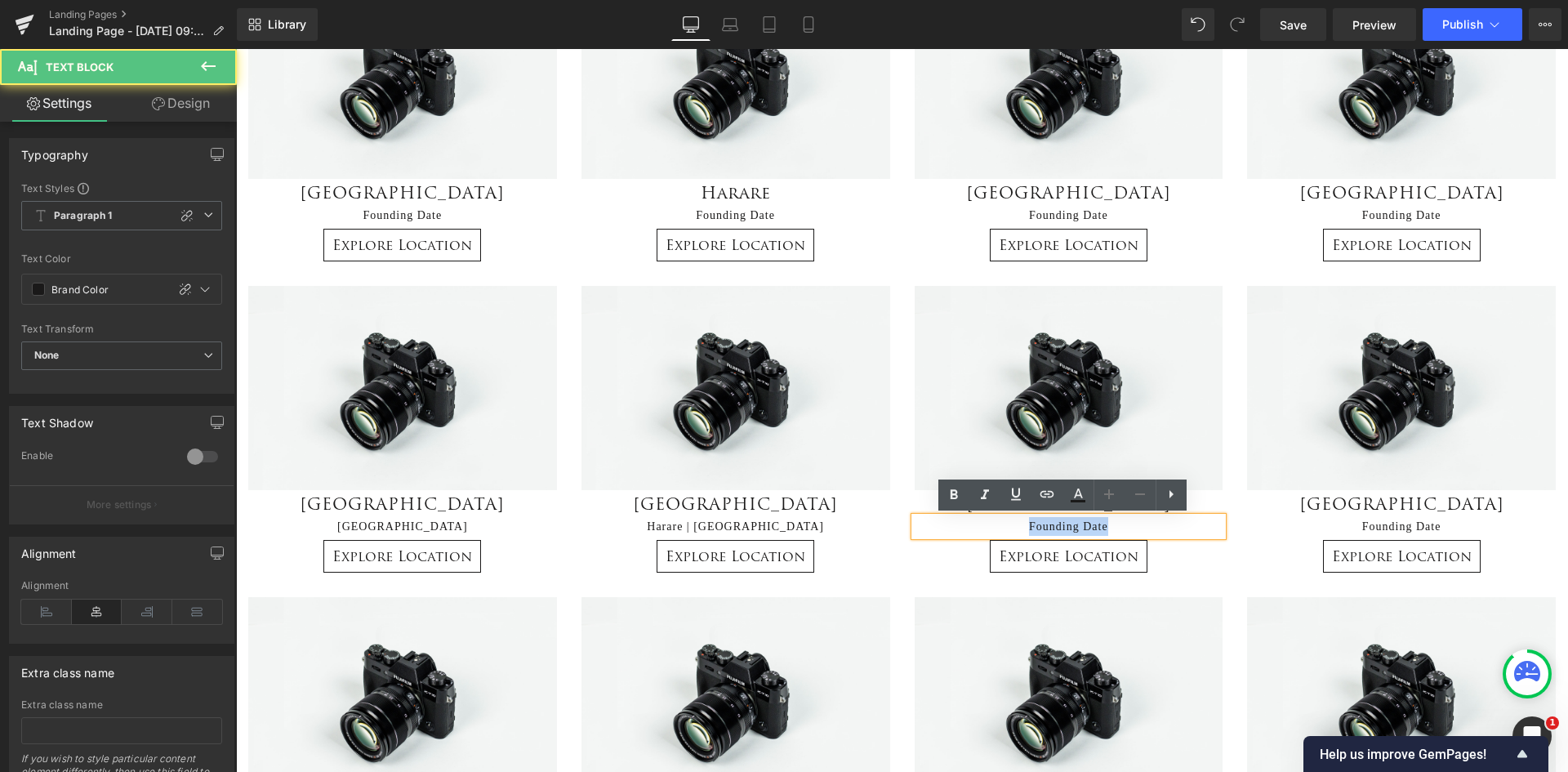
drag, startPoint x: 1108, startPoint y: 524, endPoint x: 1003, endPoint y: 531, distance: 105.2
click at [1003, 531] on p "Founding Date" at bounding box center [1069, 526] width 309 height 19
drag, startPoint x: 1115, startPoint y: 519, endPoint x: 1113, endPoint y: 529, distance: 10.2
click at [1115, 519] on p "Founding Date" at bounding box center [1069, 526] width 309 height 19
drag, startPoint x: 1113, startPoint y: 529, endPoint x: 990, endPoint y: 531, distance: 123.0
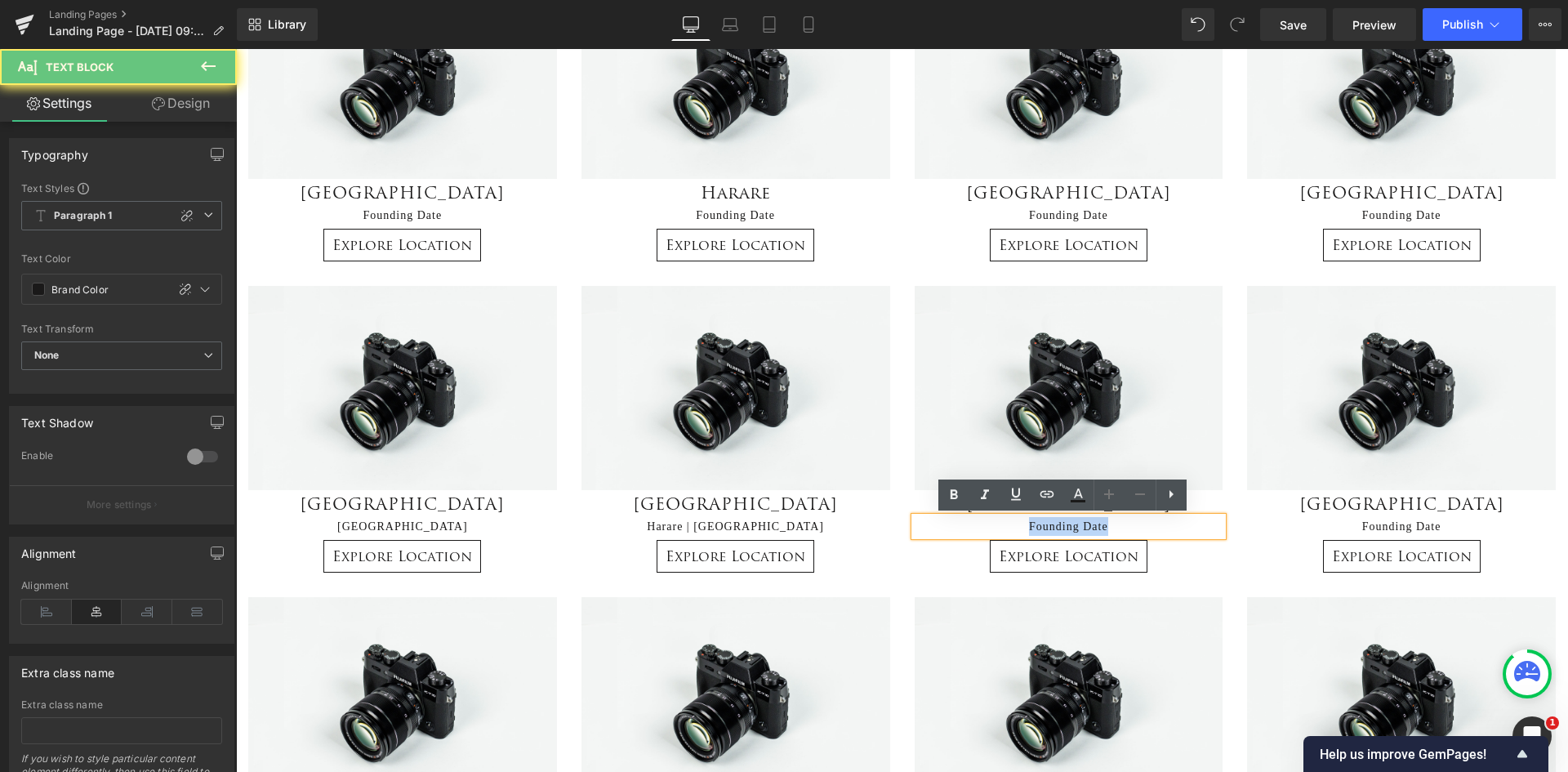
click at [990, 531] on p "Founding Date" at bounding box center [1069, 526] width 309 height 19
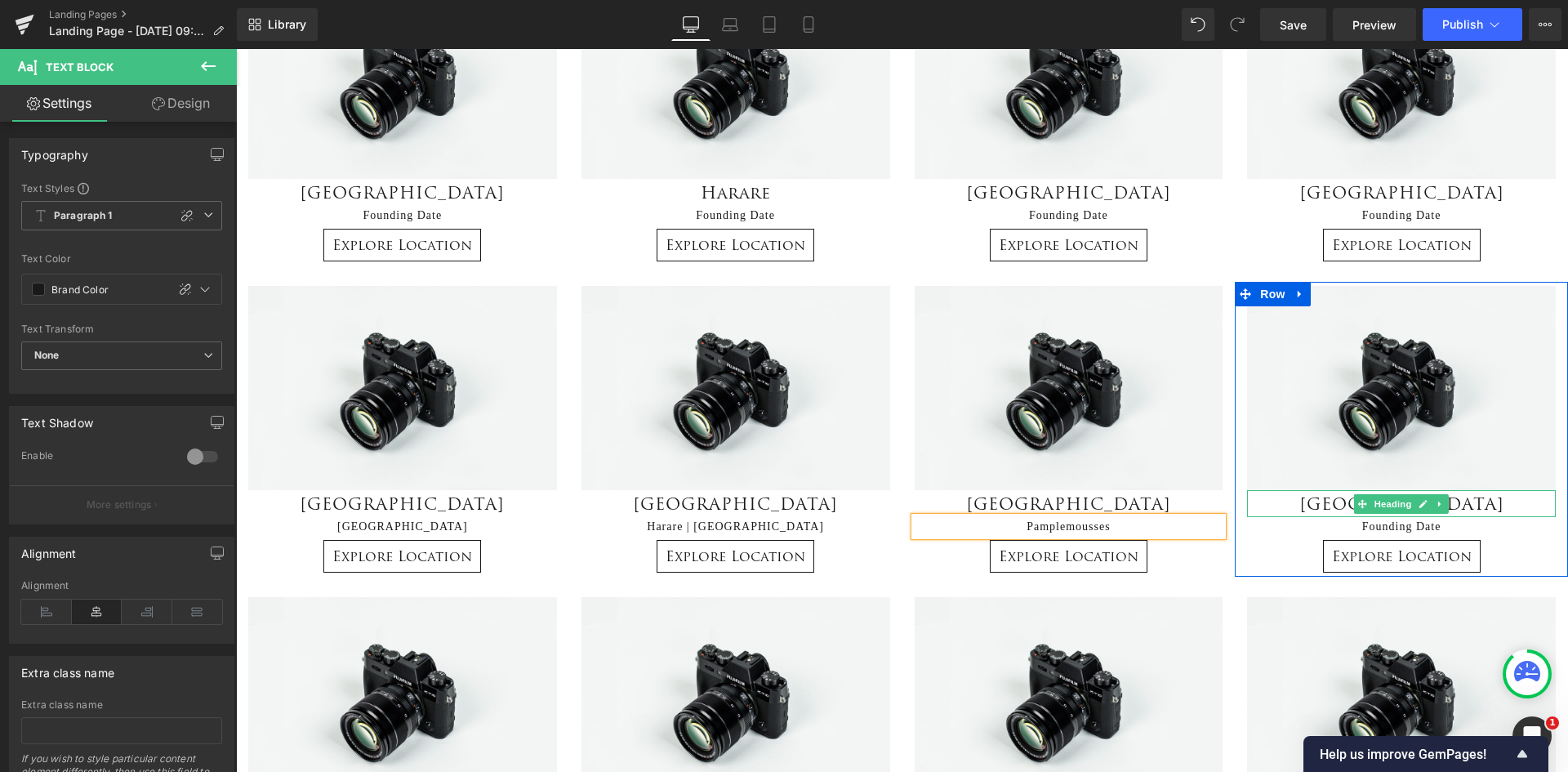
click at [1485, 501] on h2 "[GEOGRAPHIC_DATA]" at bounding box center [1402, 504] width 309 height 27
click at [1474, 496] on h2 "[GEOGRAPHIC_DATA]" at bounding box center [1402, 504] width 309 height 27
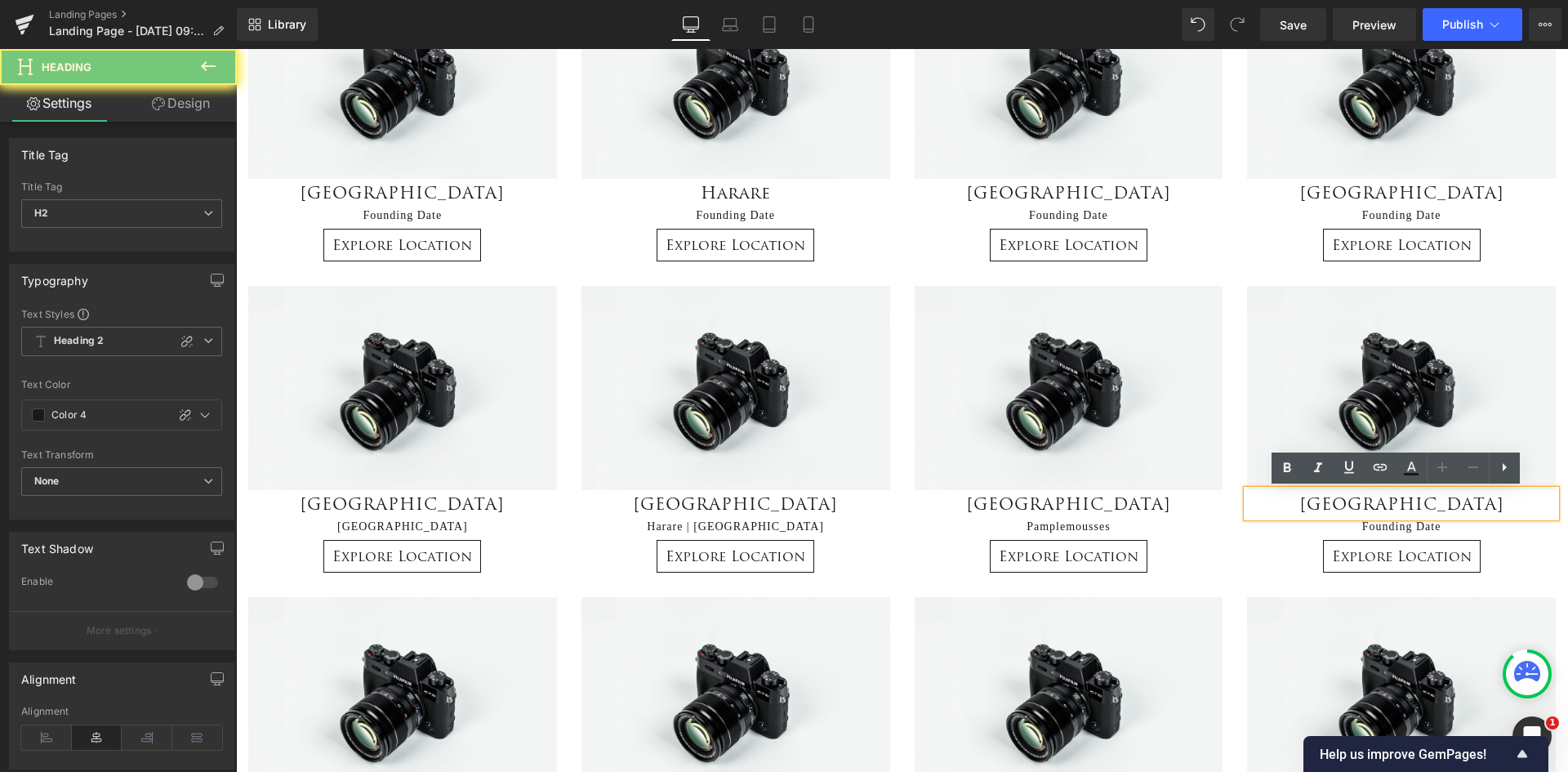
click at [1330, 506] on h2 "[GEOGRAPHIC_DATA]" at bounding box center [1402, 504] width 309 height 27
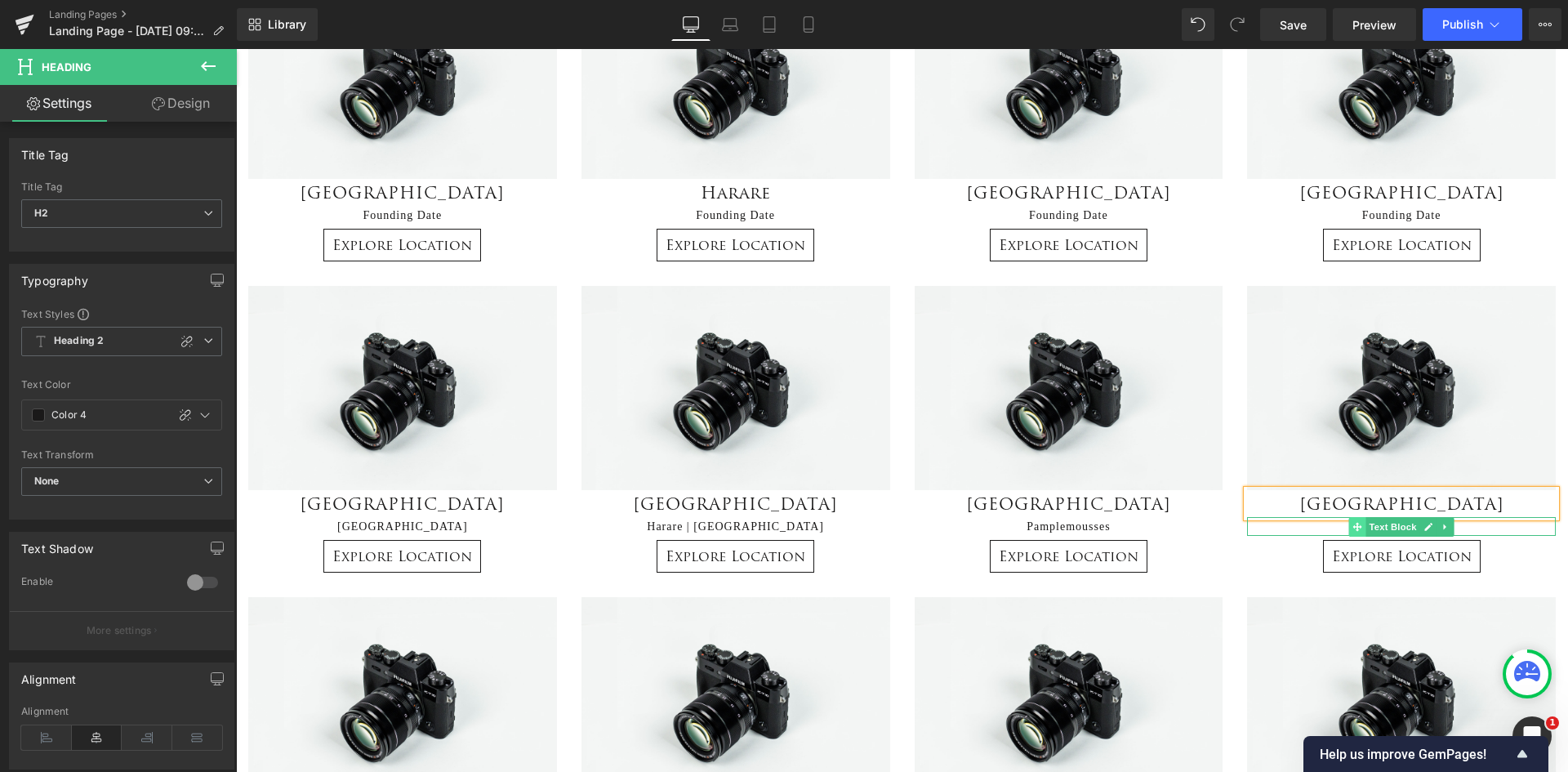
click at [1356, 525] on icon at bounding box center [1358, 526] width 9 height 10
click at [1316, 525] on p "Founding Date" at bounding box center [1402, 526] width 309 height 19
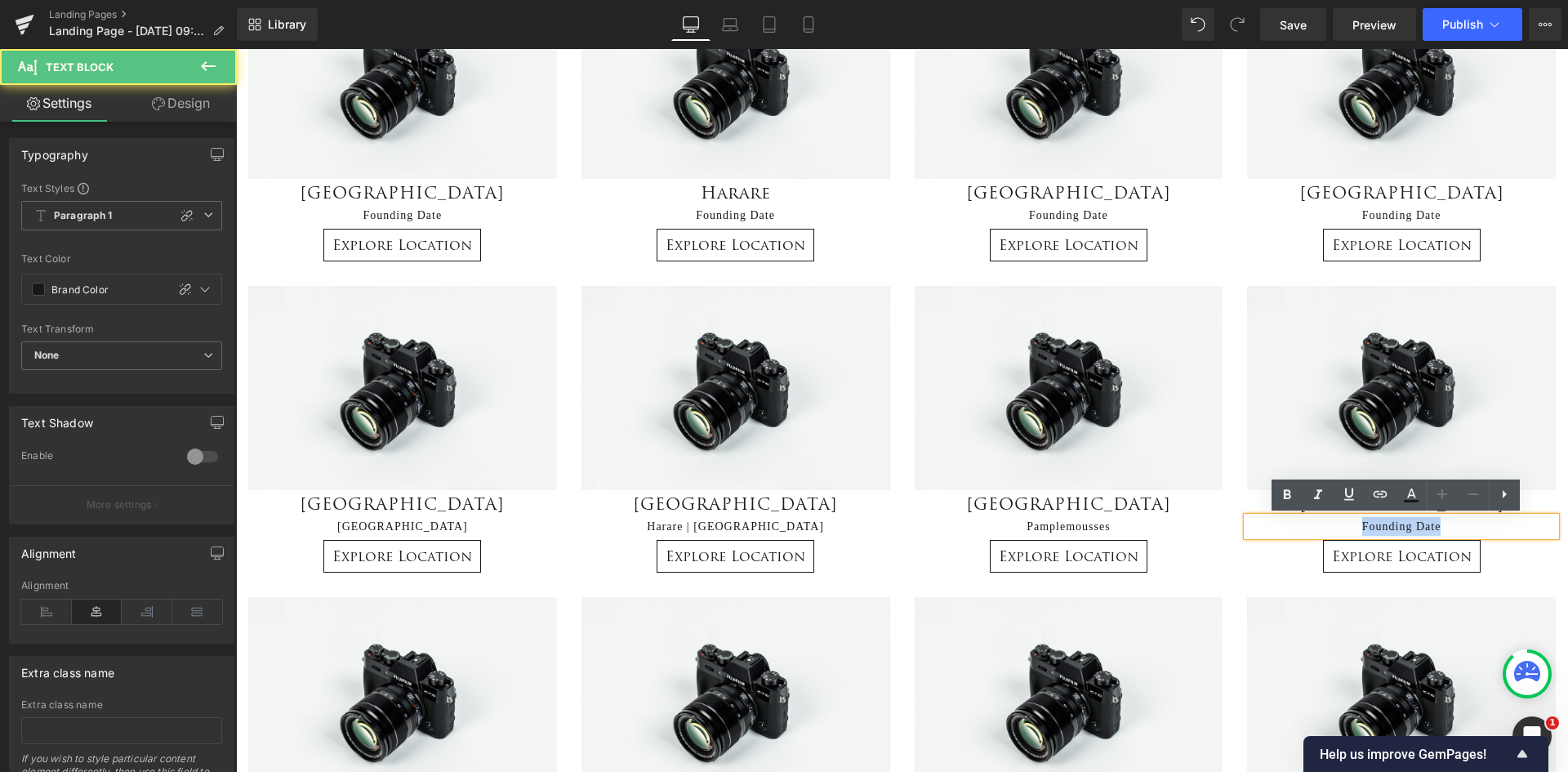
drag, startPoint x: 1450, startPoint y: 522, endPoint x: 1336, endPoint y: 531, distance: 114.4
click at [1336, 531] on p "Founding Date" at bounding box center [1402, 526] width 309 height 19
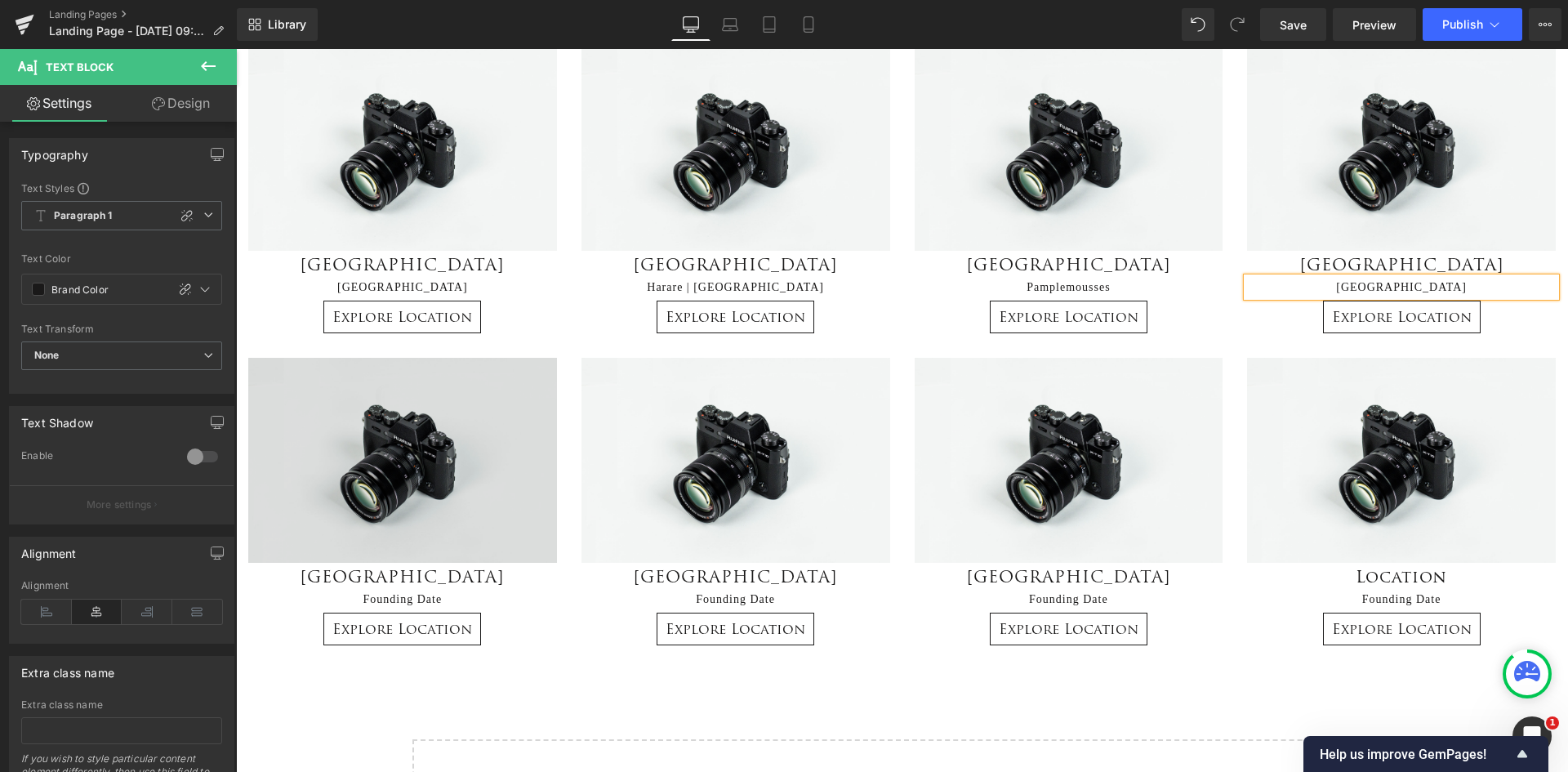
scroll to position [572, 0]
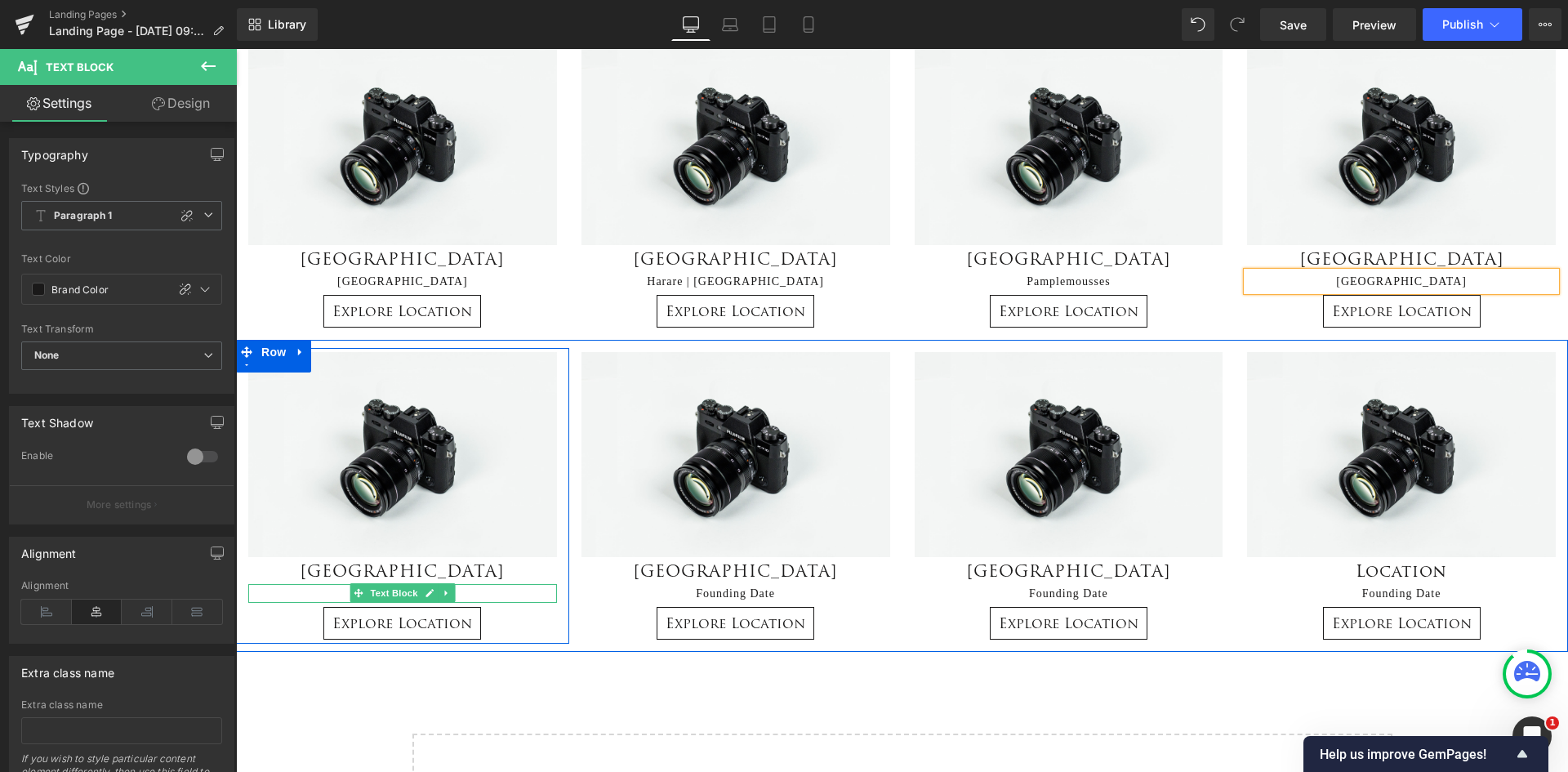
click at [470, 590] on p "Founding Date" at bounding box center [403, 593] width 309 height 19
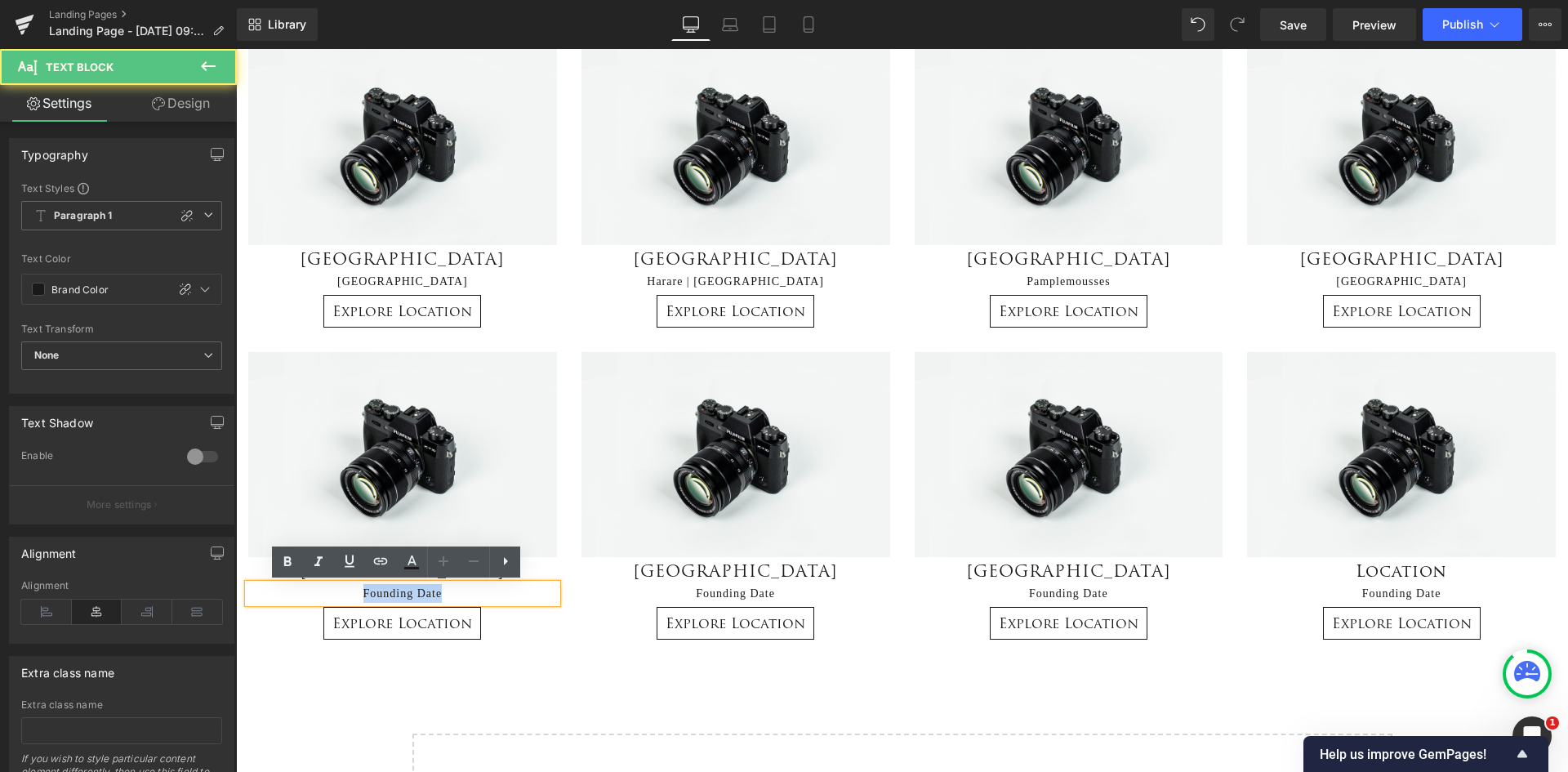
drag, startPoint x: 441, startPoint y: 592, endPoint x: 337, endPoint y: 583, distance: 104.4
click at [337, 584] on p "Founding Date" at bounding box center [403, 593] width 309 height 19
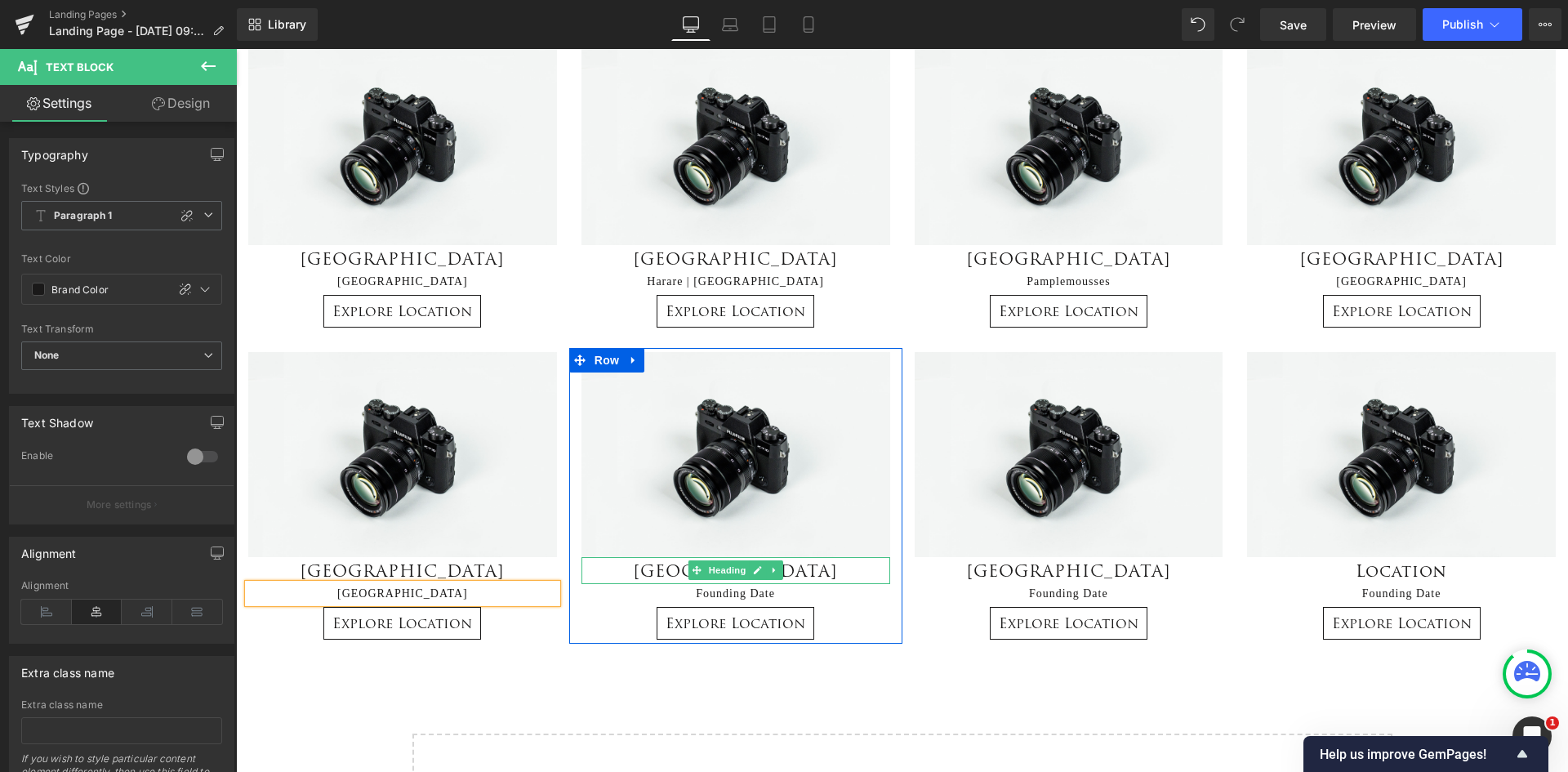
click at [816, 573] on h2 "Victoria Falls" at bounding box center [736, 571] width 309 height 27
click at [812, 575] on h2 "Victoria Falls" at bounding box center [736, 571] width 309 height 27
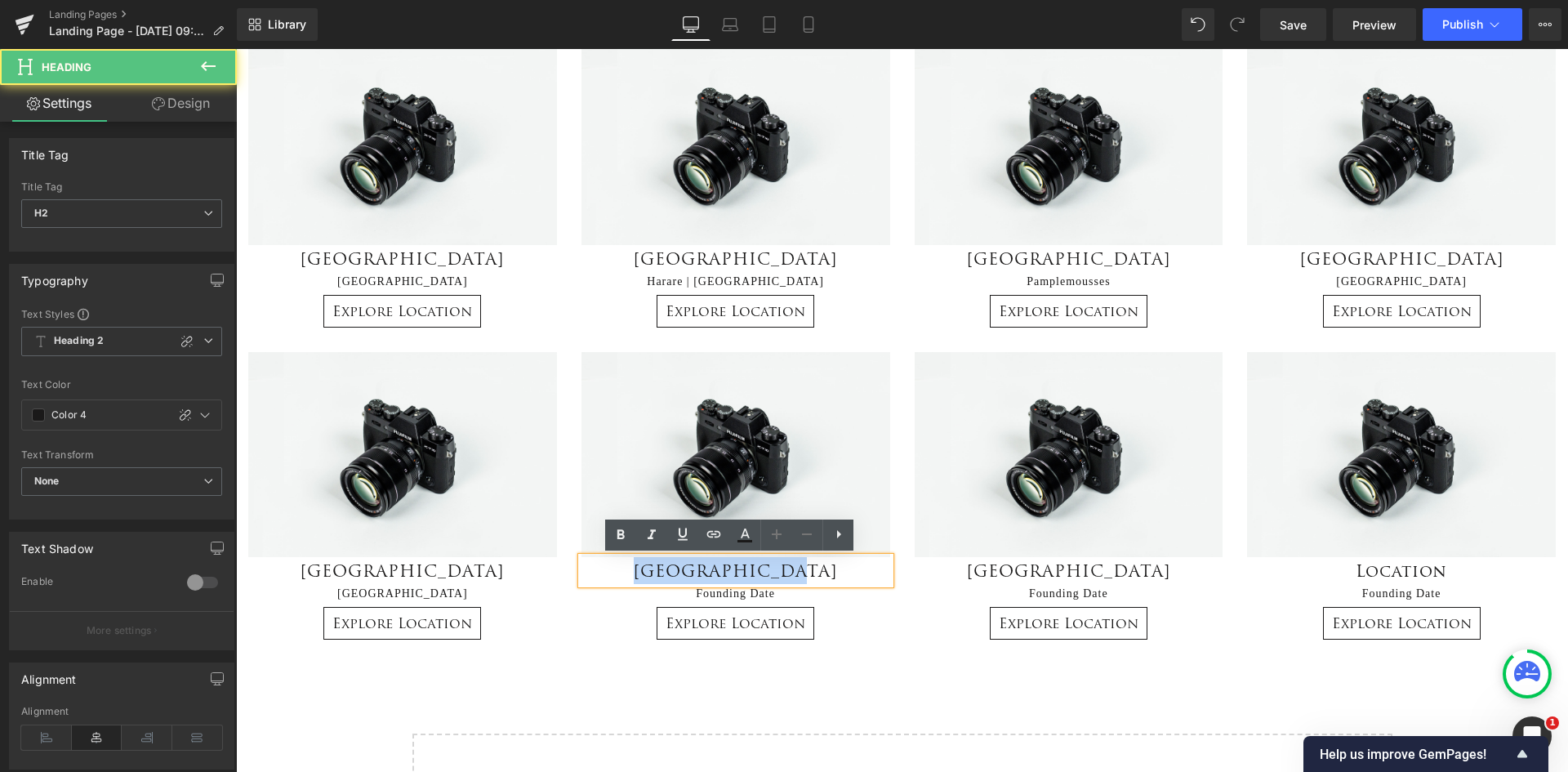
drag, startPoint x: 812, startPoint y: 572, endPoint x: 645, endPoint y: 567, distance: 167.1
click at [645, 567] on h2 "Victoria Falls" at bounding box center [736, 571] width 309 height 27
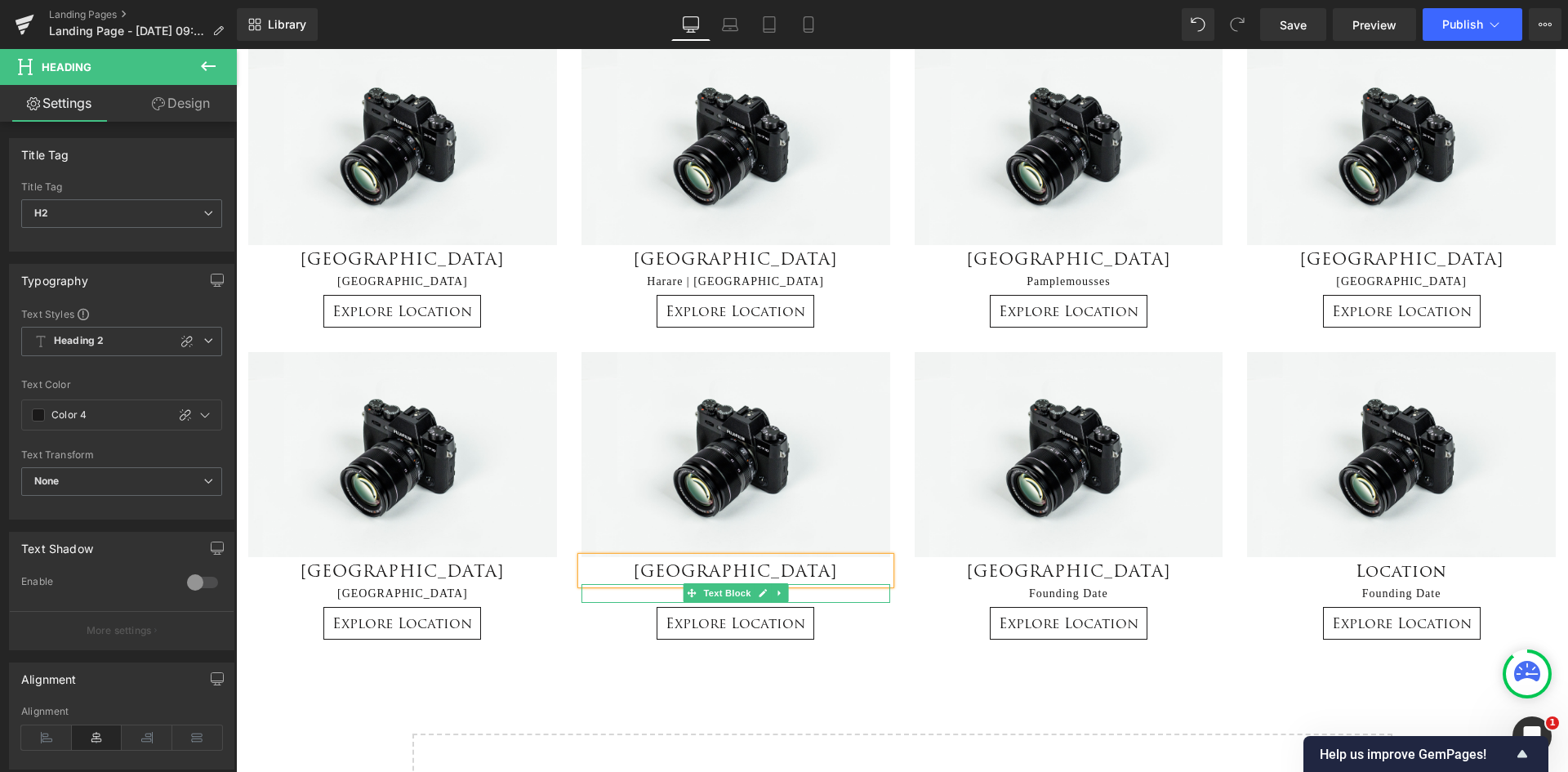
click at [818, 594] on p "Founding Date" at bounding box center [736, 593] width 309 height 19
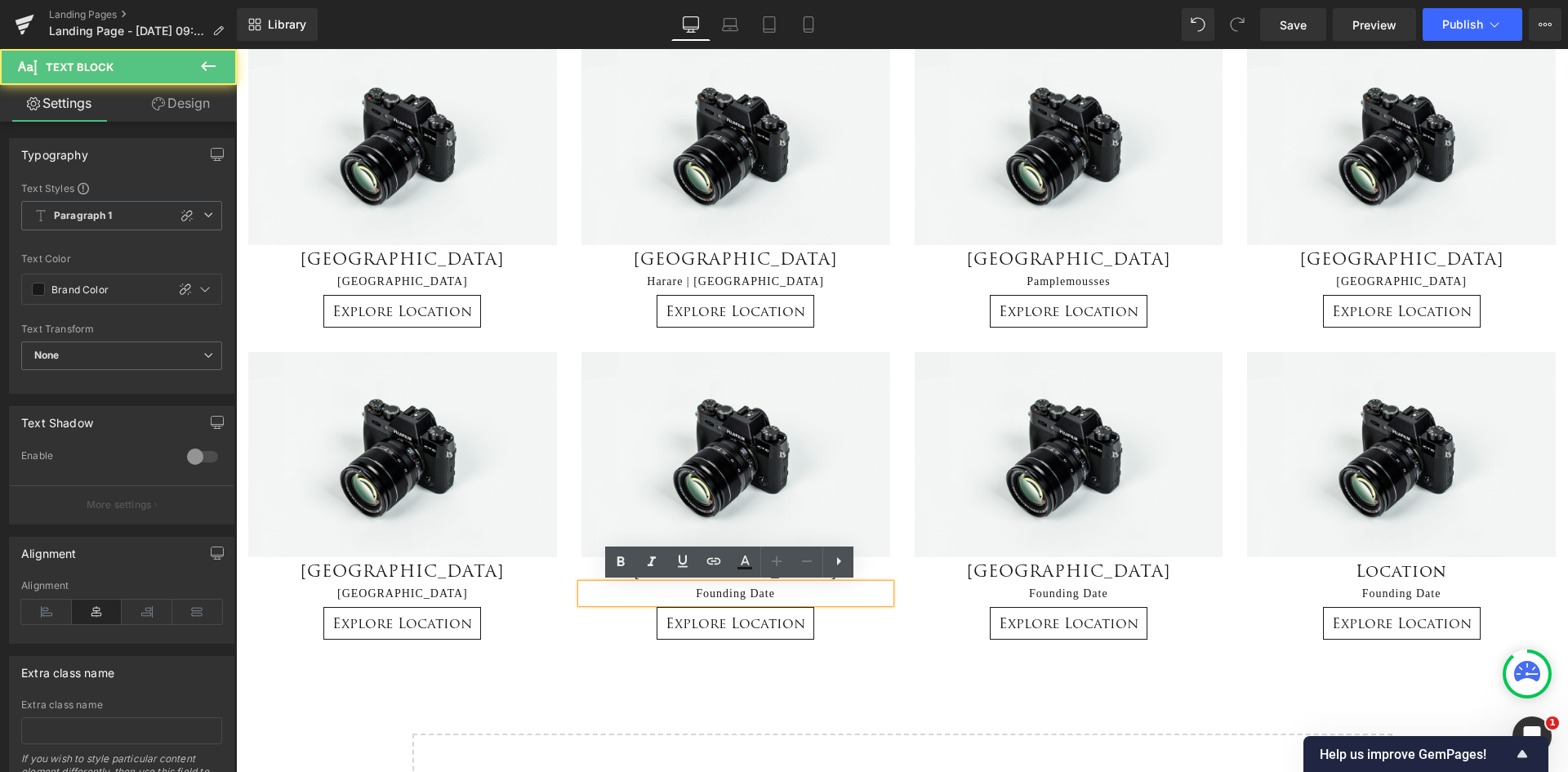
click at [818, 594] on p "Founding Date" at bounding box center [736, 593] width 309 height 19
drag, startPoint x: 794, startPoint y: 595, endPoint x: 631, endPoint y: 584, distance: 163.4
click at [631, 584] on p "Founding Date" at bounding box center [736, 593] width 309 height 19
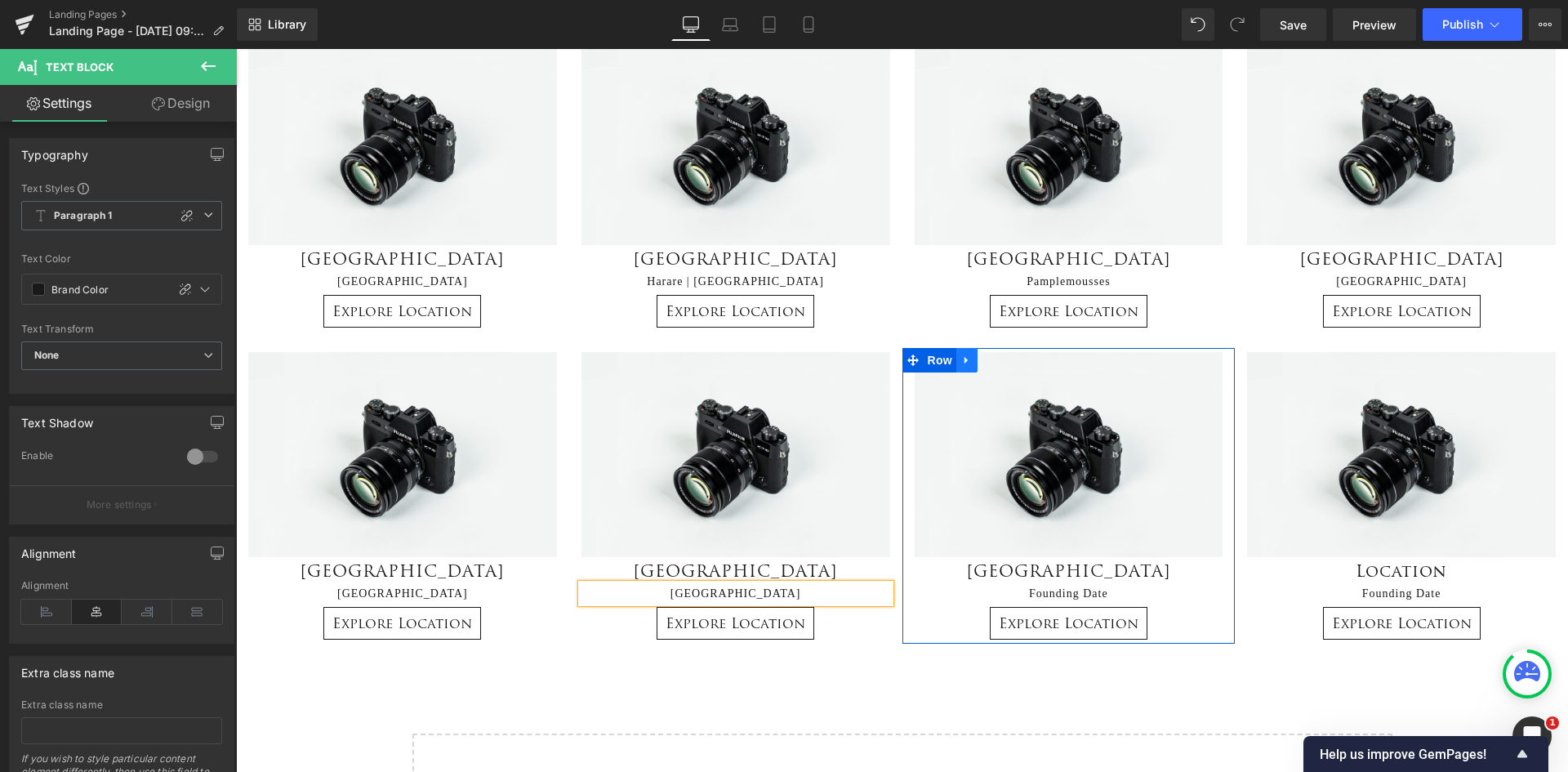
click at [967, 362] on icon at bounding box center [967, 361] width 12 height 13
click at [1004, 367] on link at bounding box center [1010, 360] width 22 height 24
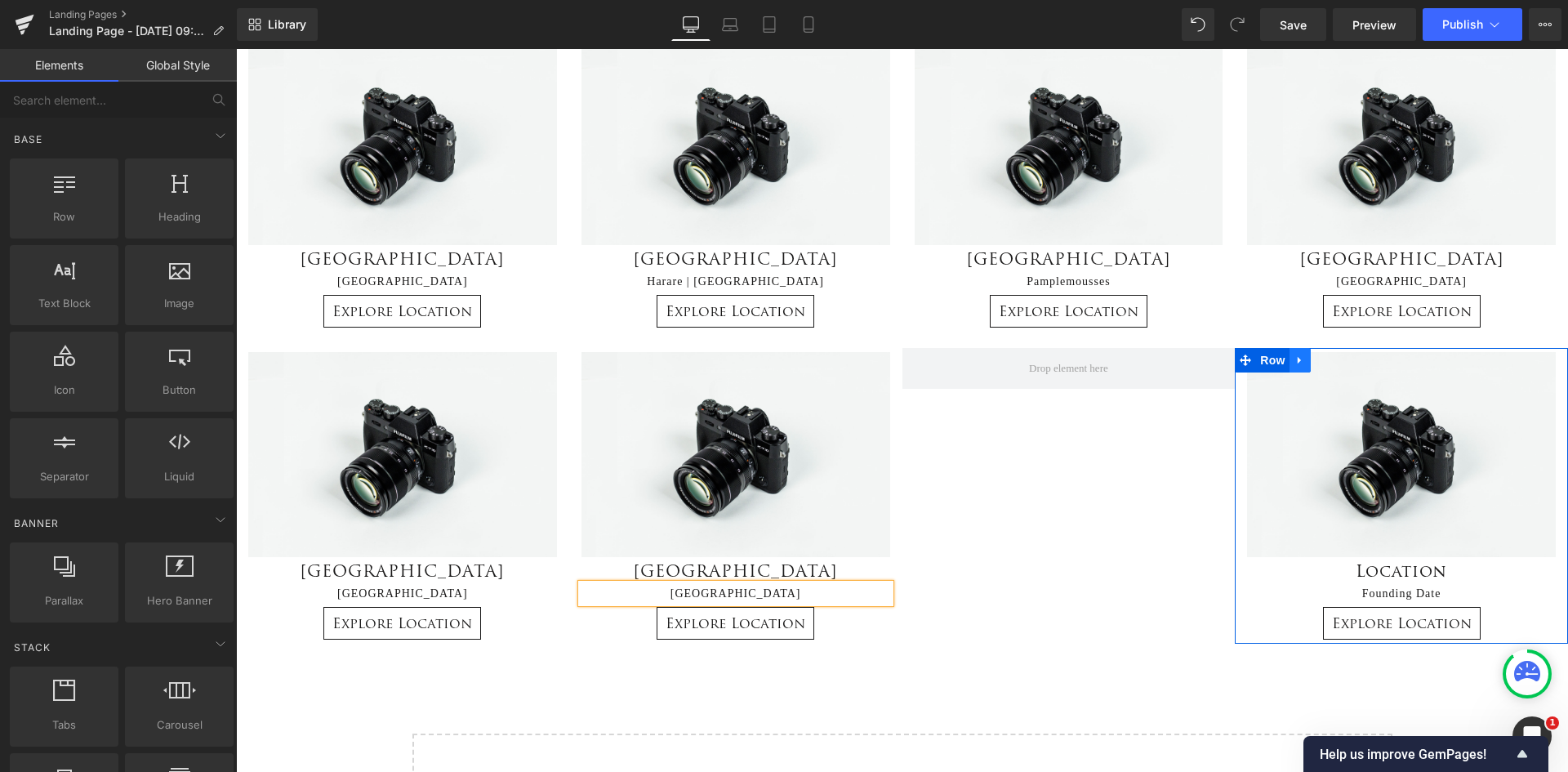
click at [1298, 363] on icon at bounding box center [1300, 361] width 12 height 13
click at [1338, 359] on icon at bounding box center [1343, 360] width 12 height 12
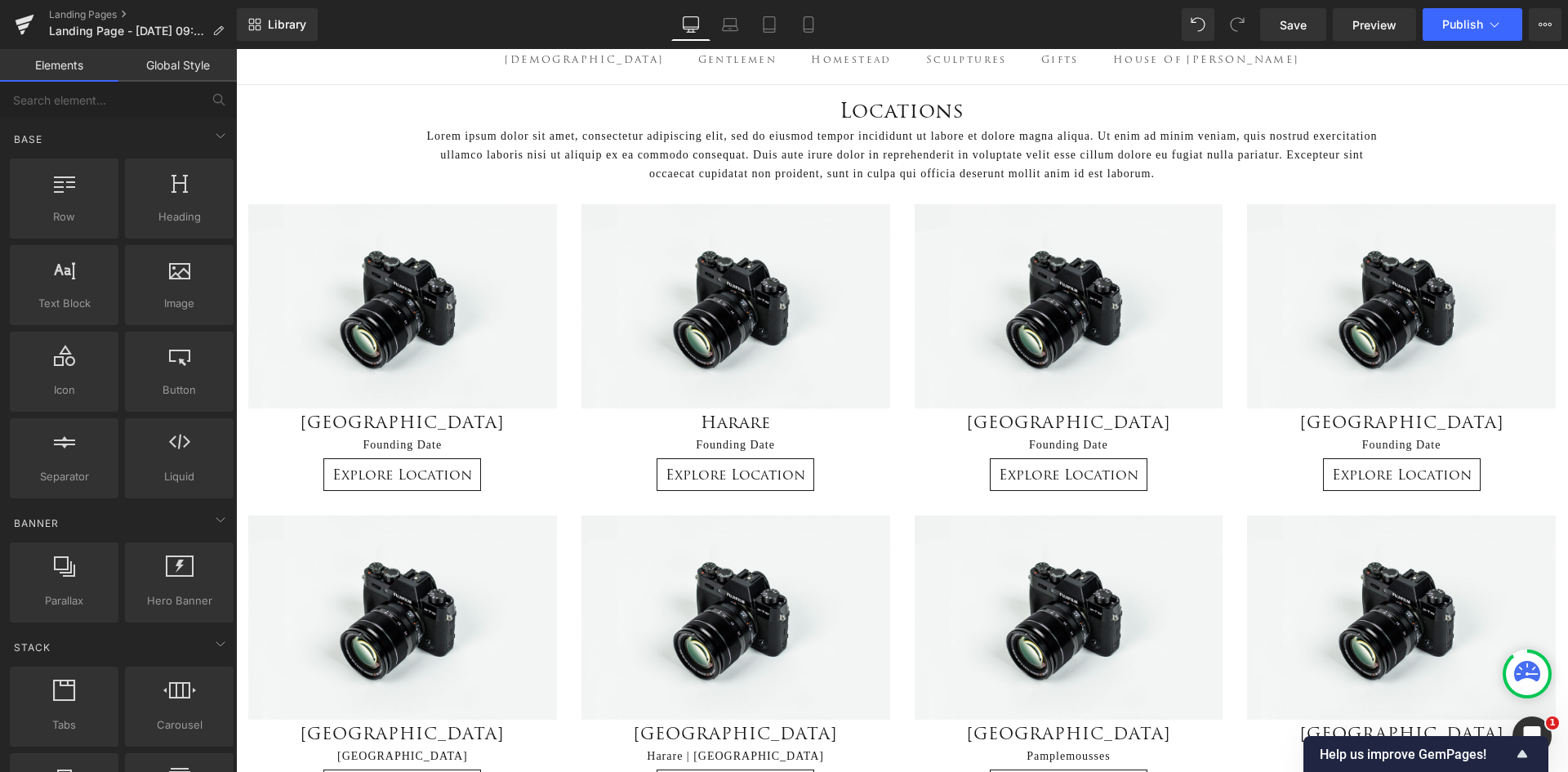
scroll to position [82, 0]
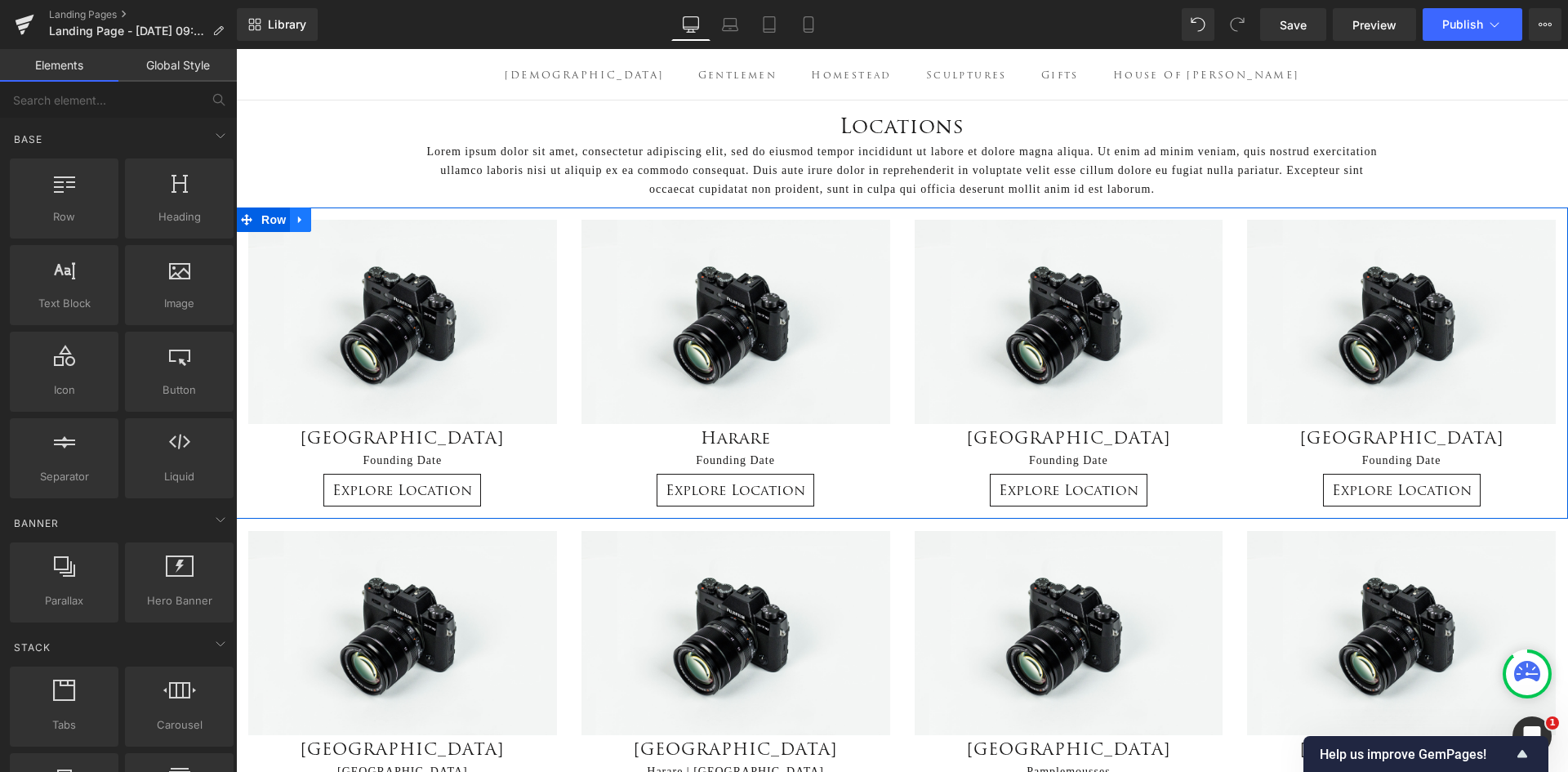
click at [295, 221] on icon at bounding box center [301, 220] width 12 height 13
click at [332, 220] on link at bounding box center [343, 219] width 22 height 24
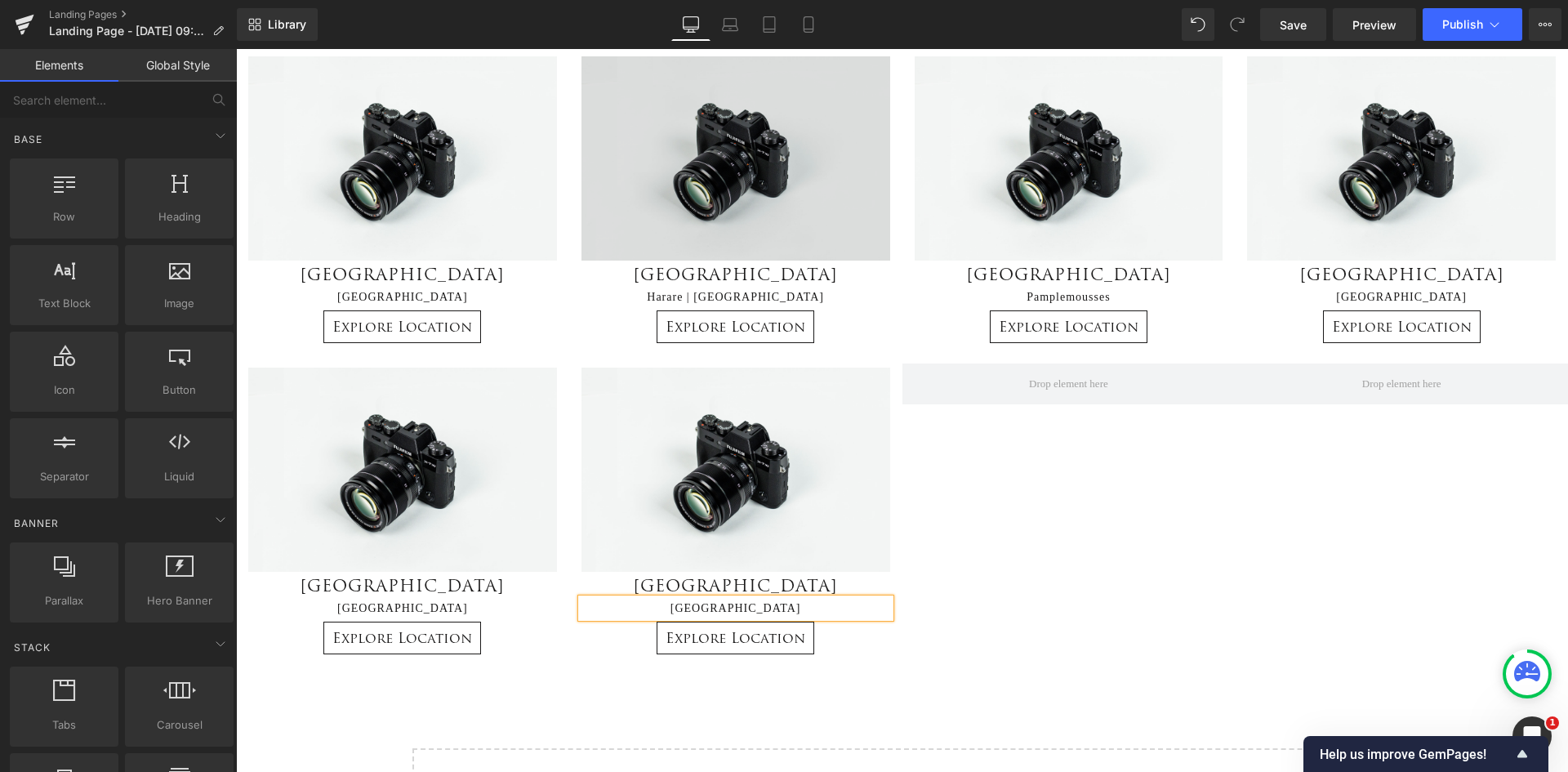
scroll to position [0, 0]
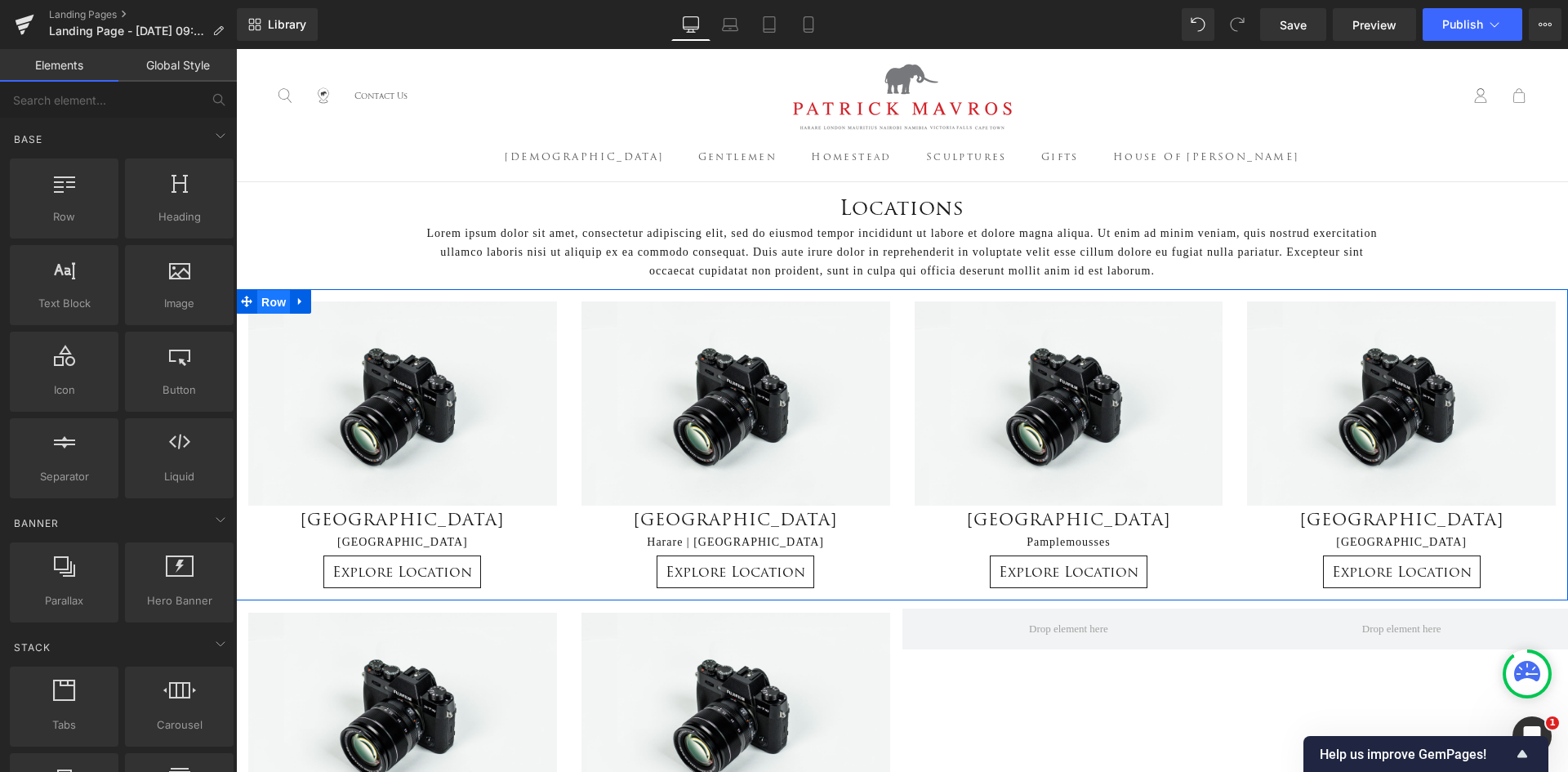
click at [273, 301] on span "Row" at bounding box center [274, 302] width 32 height 24
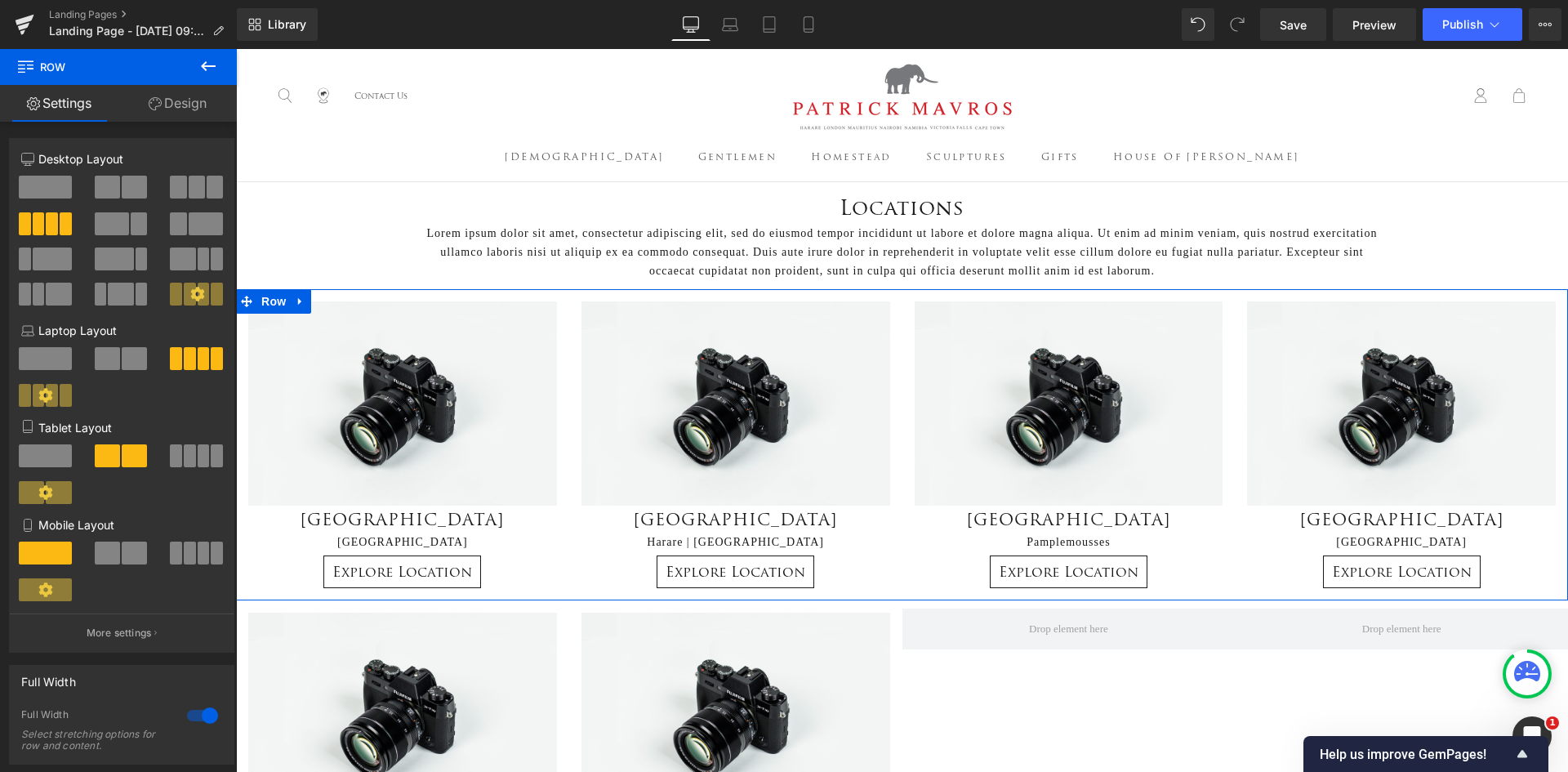
drag, startPoint x: 177, startPoint y: 186, endPoint x: 670, endPoint y: 481, distance: 574.5
click at [177, 186] on span at bounding box center [178, 187] width 16 height 22
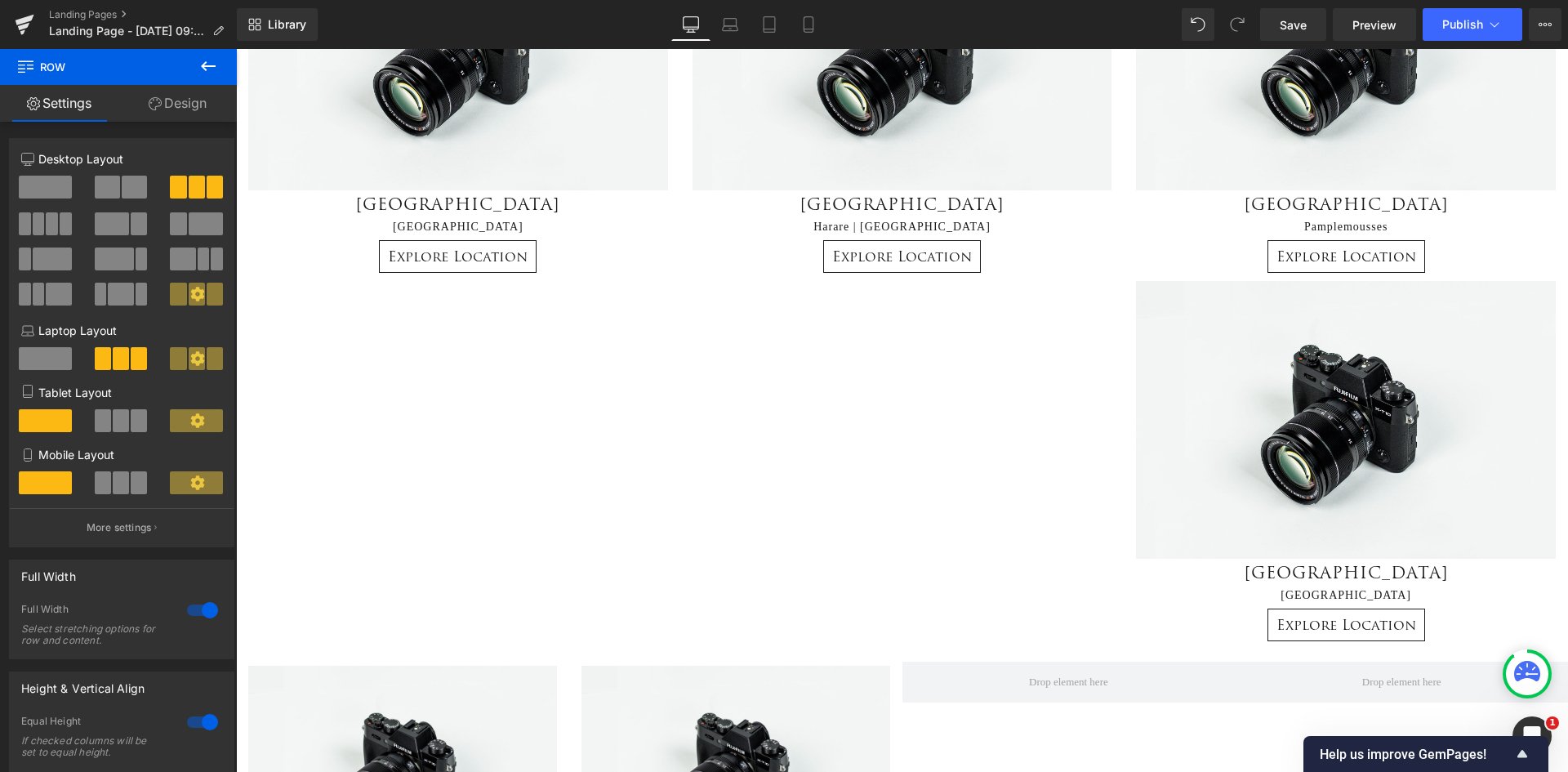
scroll to position [654, 0]
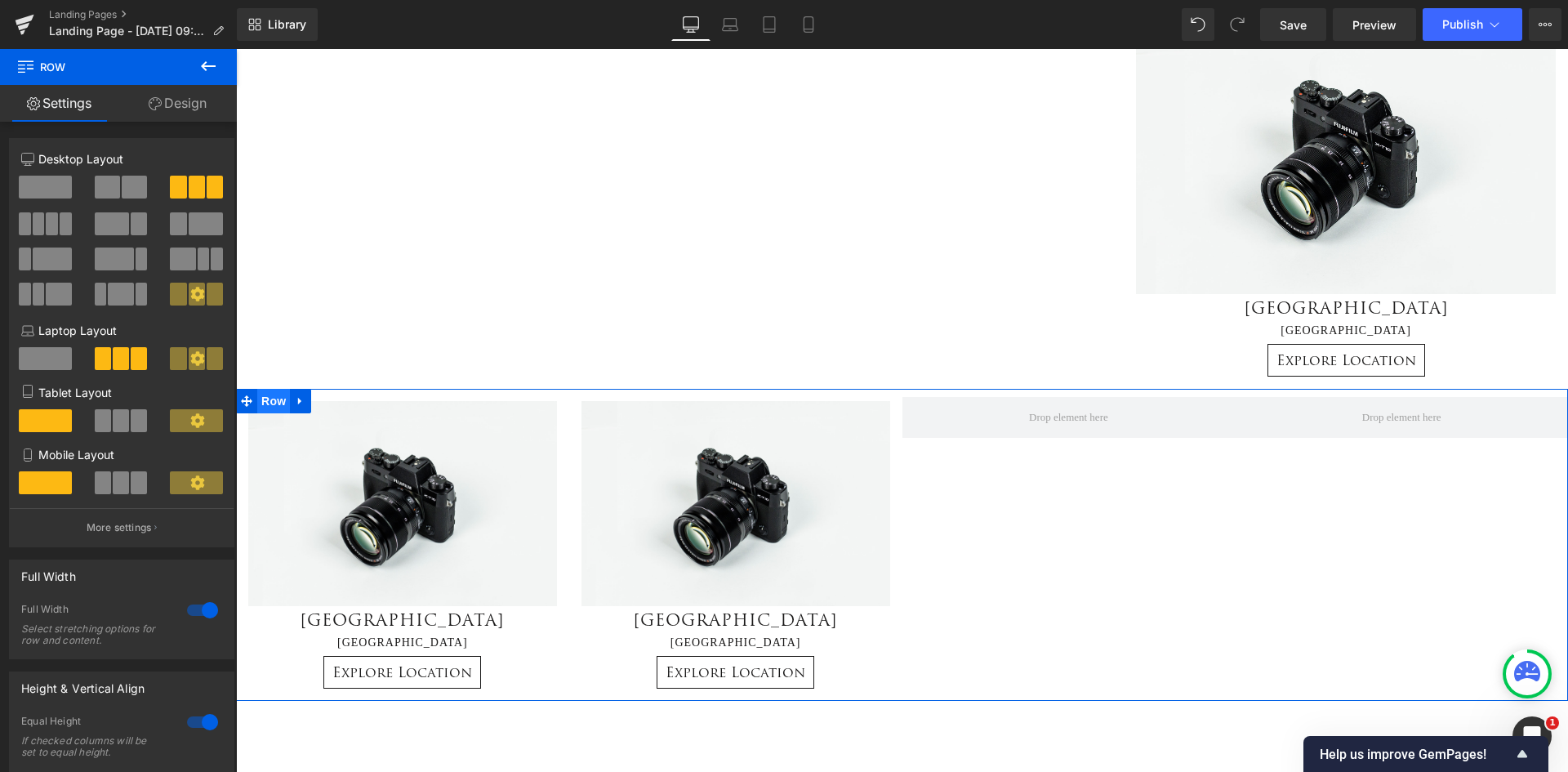
click at [263, 398] on span "Row" at bounding box center [274, 400] width 32 height 24
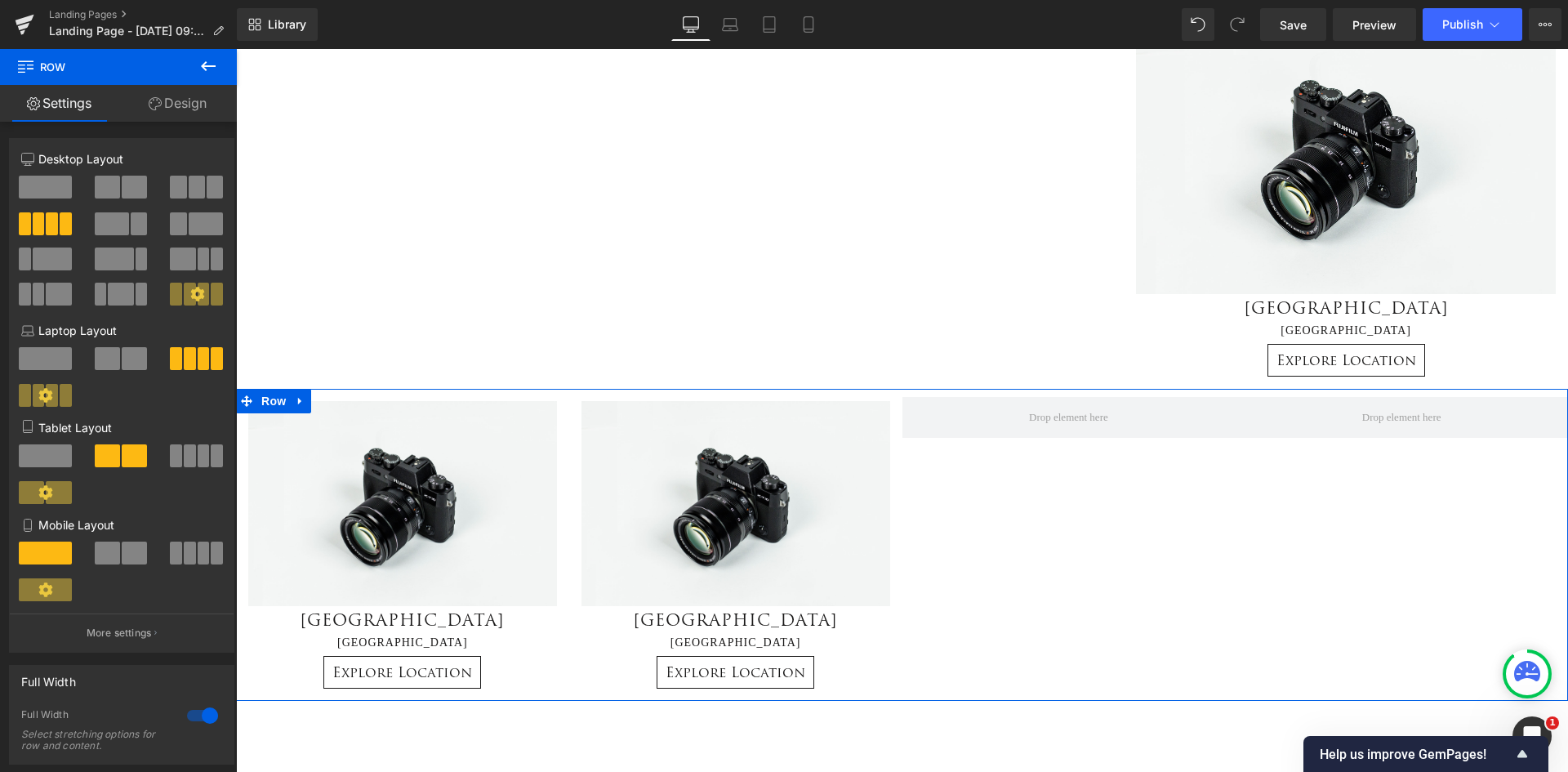
click at [188, 188] on span at bounding box center [197, 187] width 16 height 22
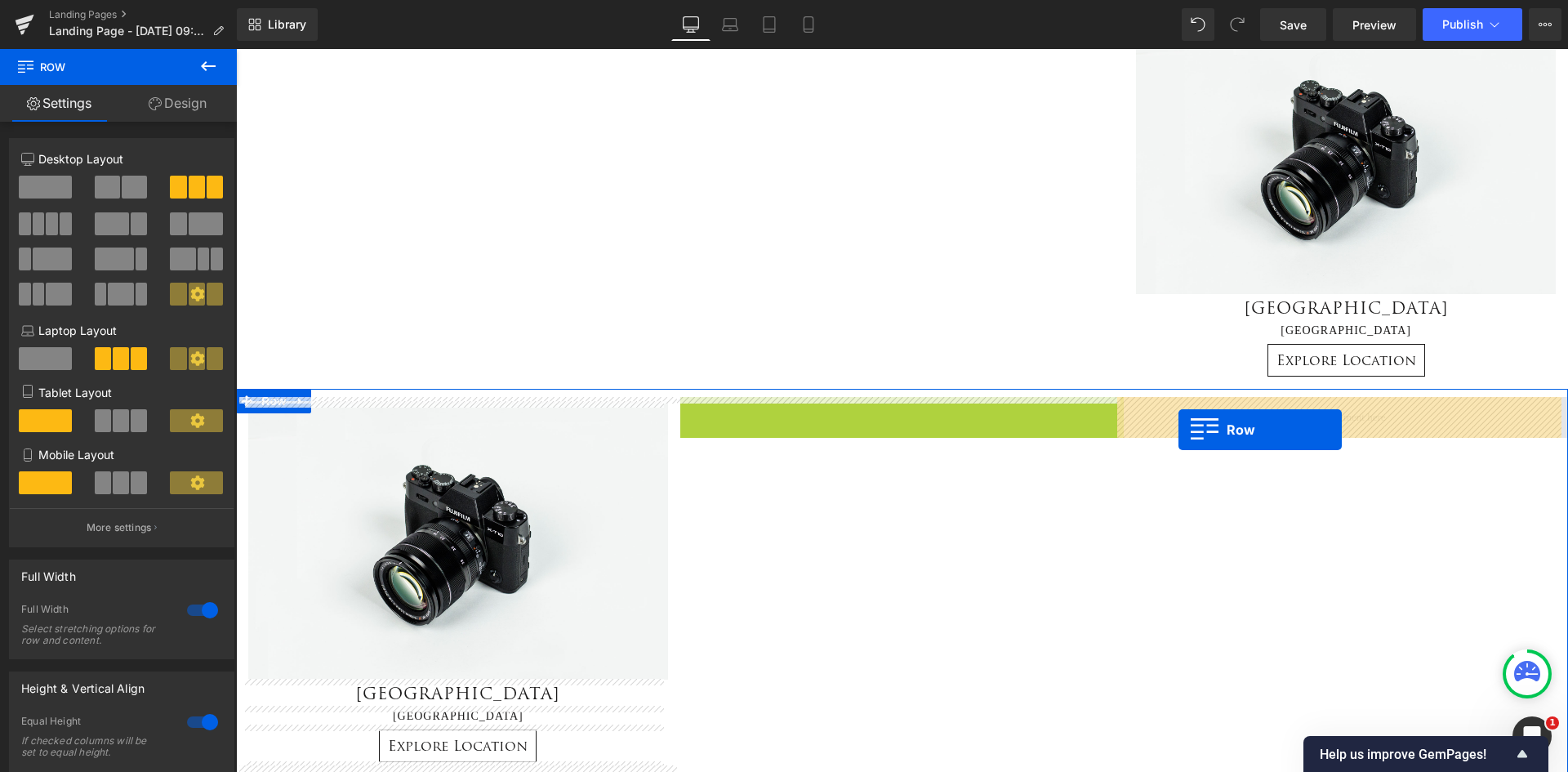
drag, startPoint x: 680, startPoint y: 408, endPoint x: 1178, endPoint y: 430, distance: 498.5
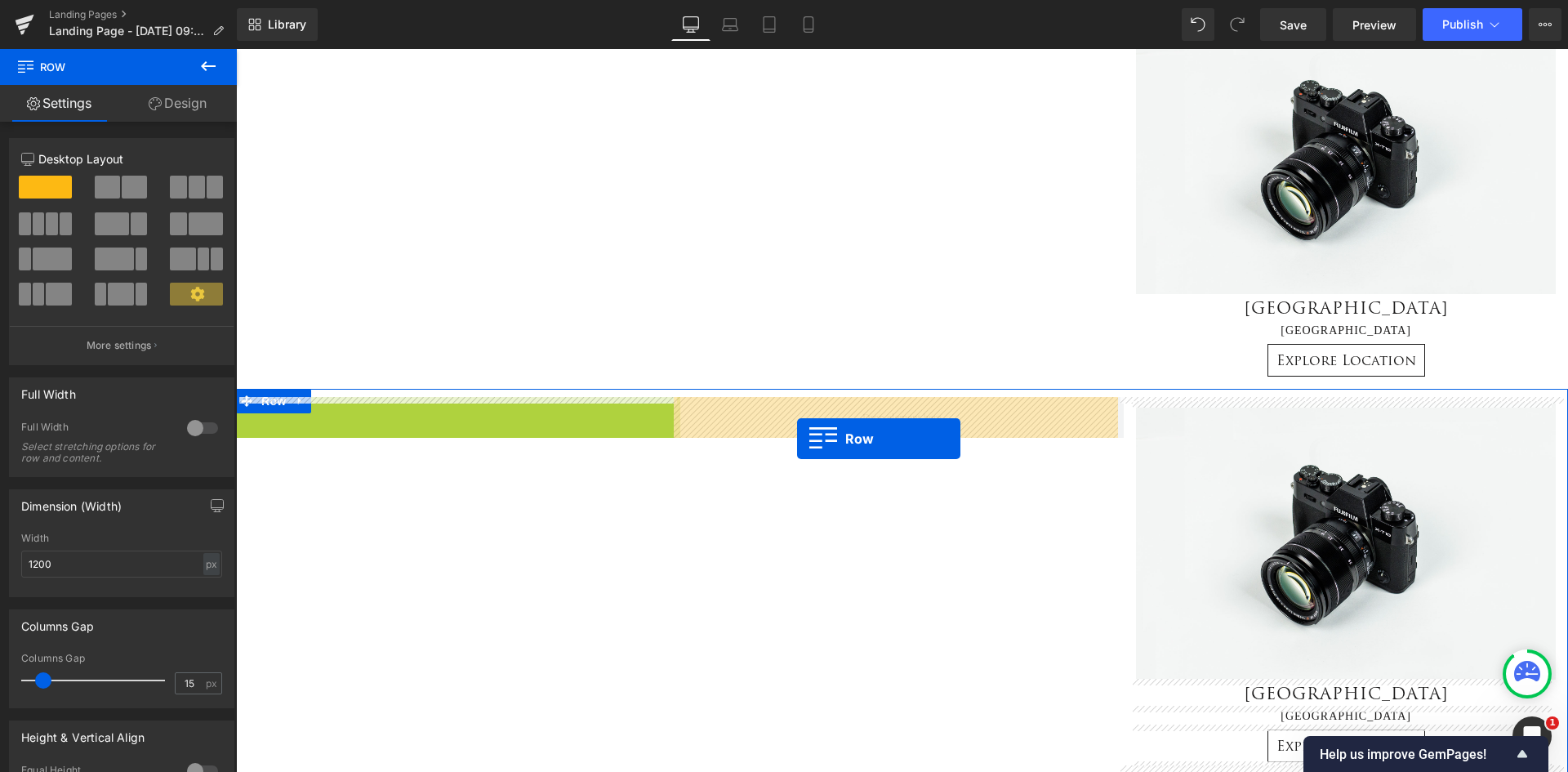
drag, startPoint x: 241, startPoint y: 415, endPoint x: 797, endPoint y: 439, distance: 556.5
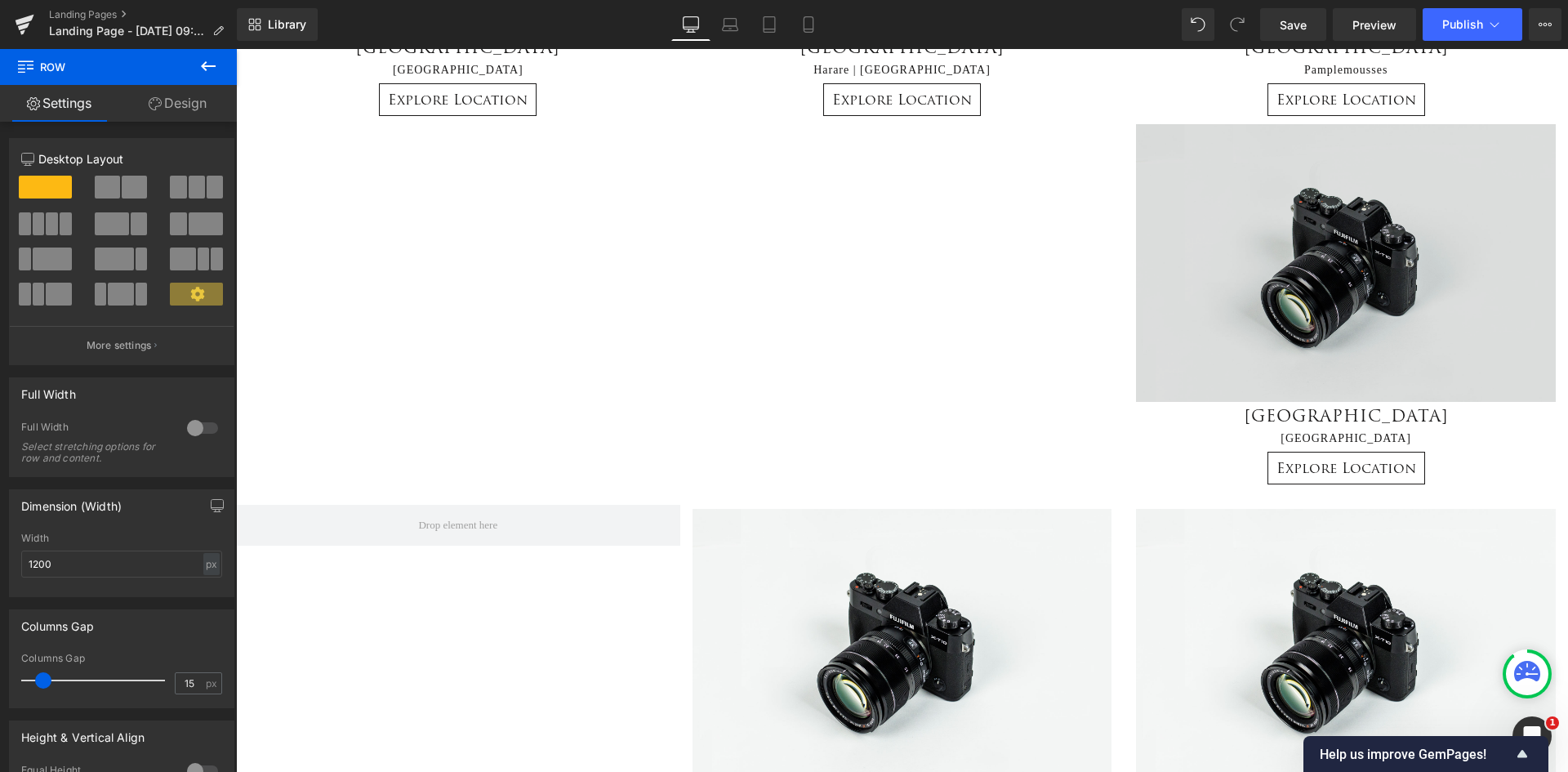
scroll to position [408, 0]
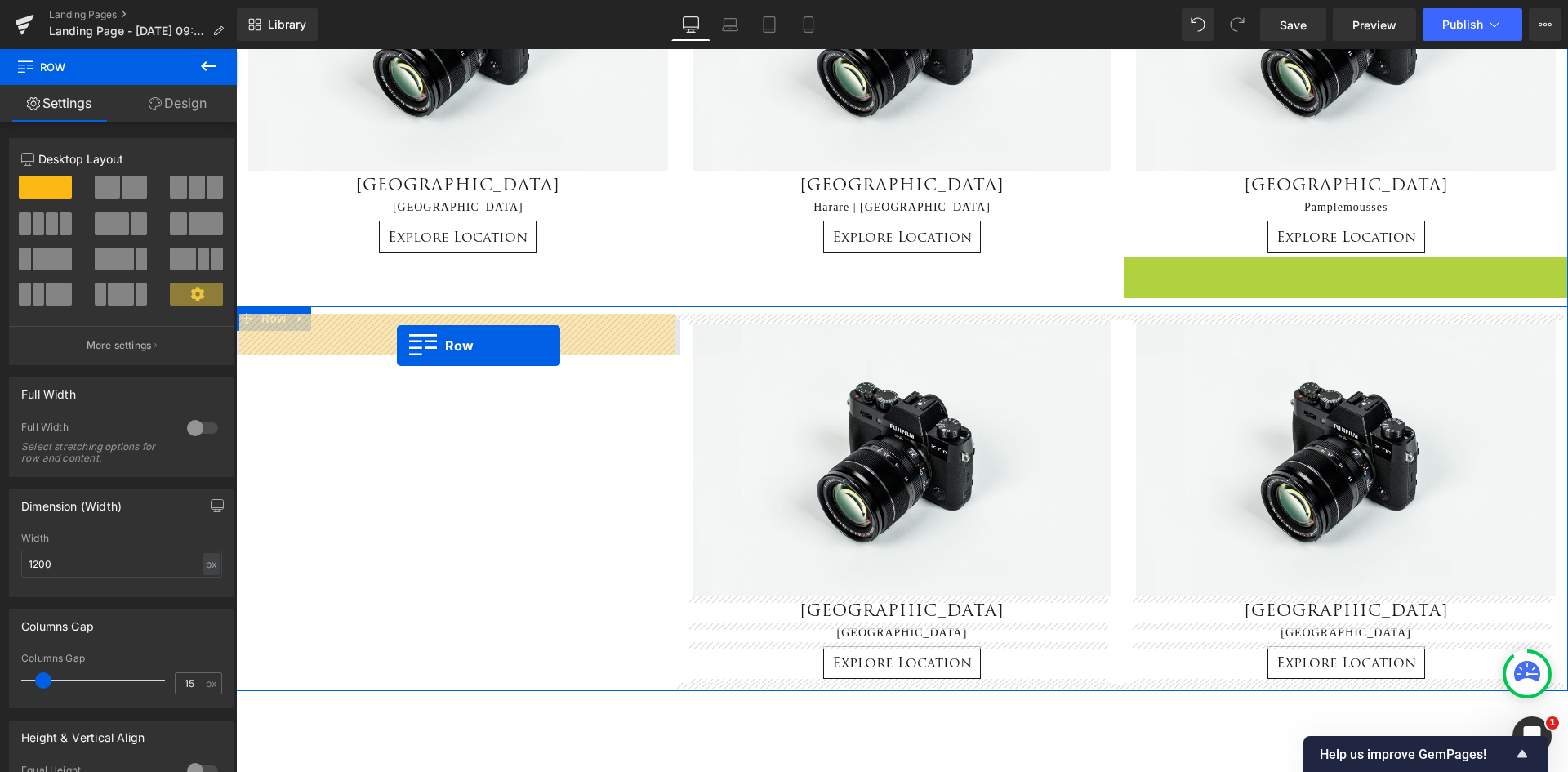
drag, startPoint x: 1130, startPoint y: 266, endPoint x: 397, endPoint y: 346, distance: 737.4
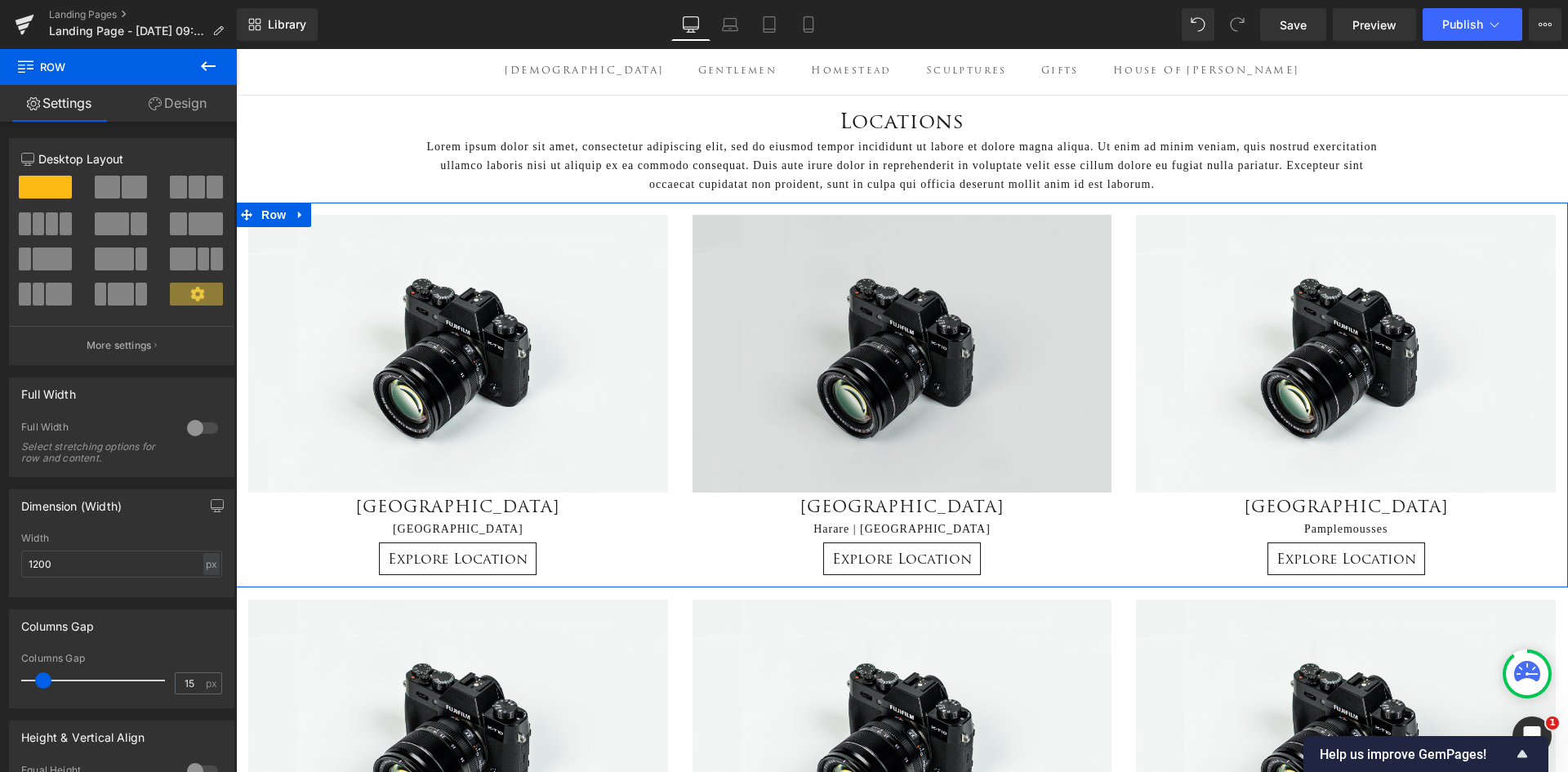
scroll to position [82, 0]
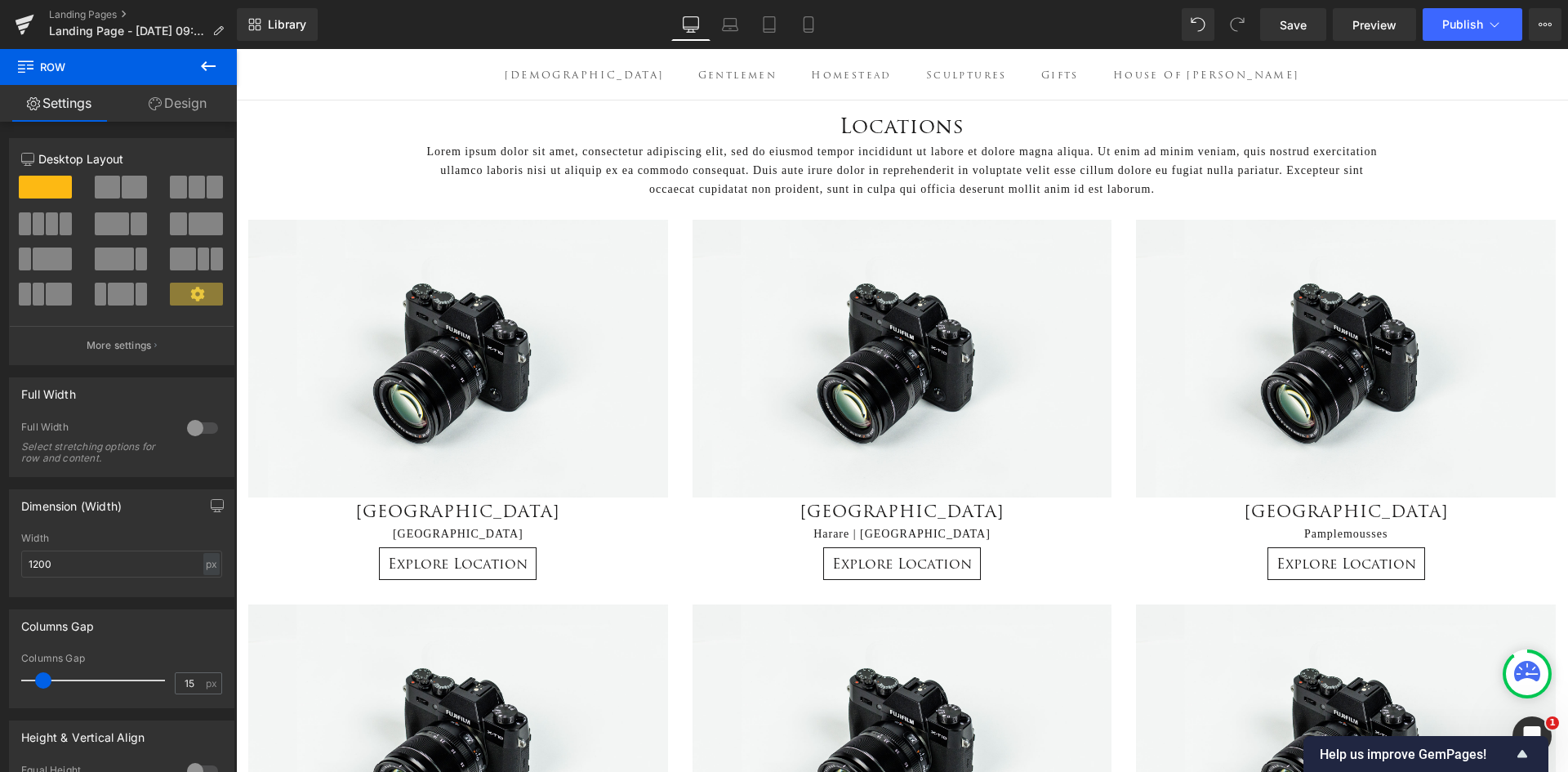
click at [205, 66] on icon at bounding box center [208, 66] width 14 height 10
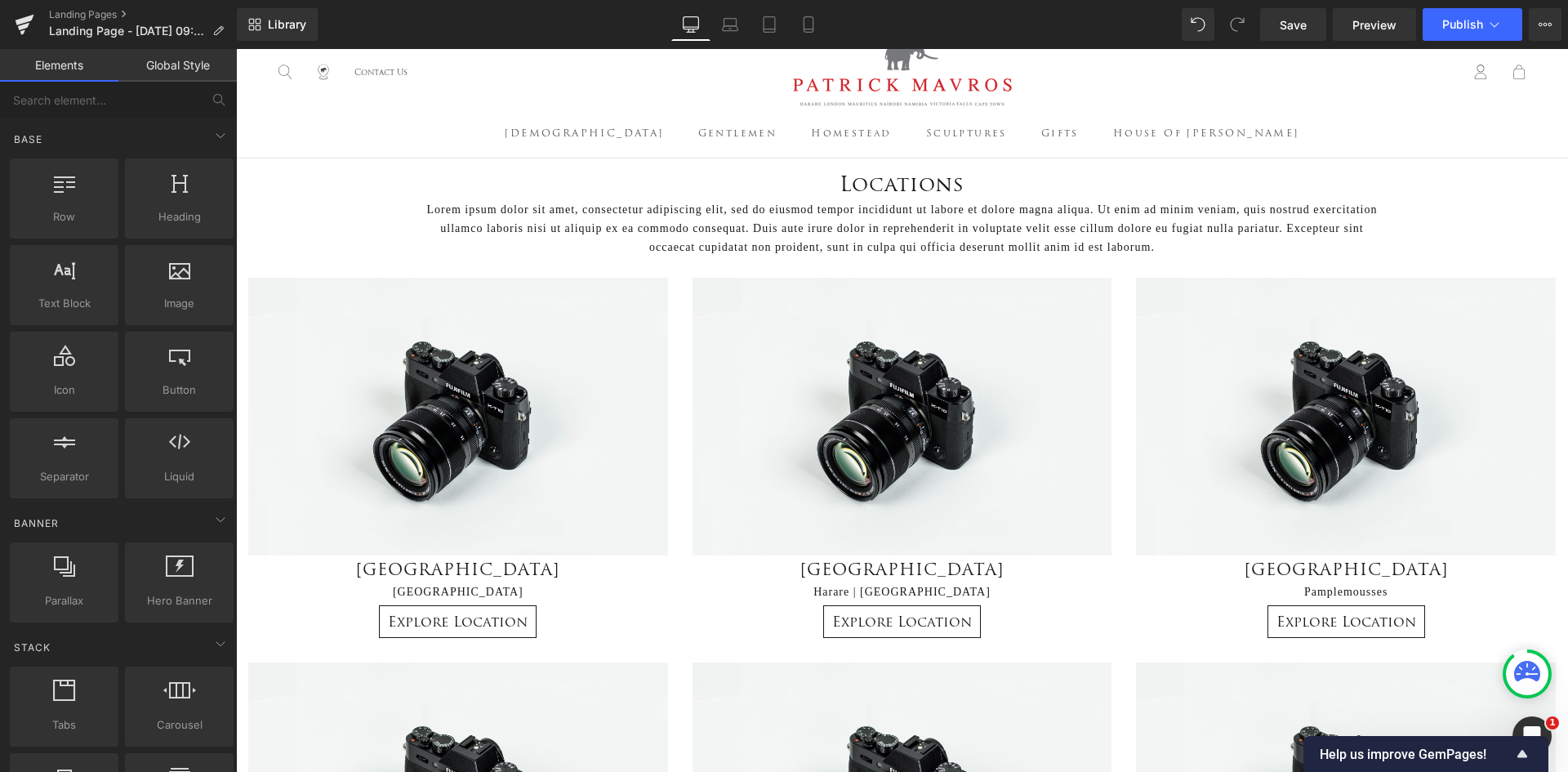
scroll to position [0, 0]
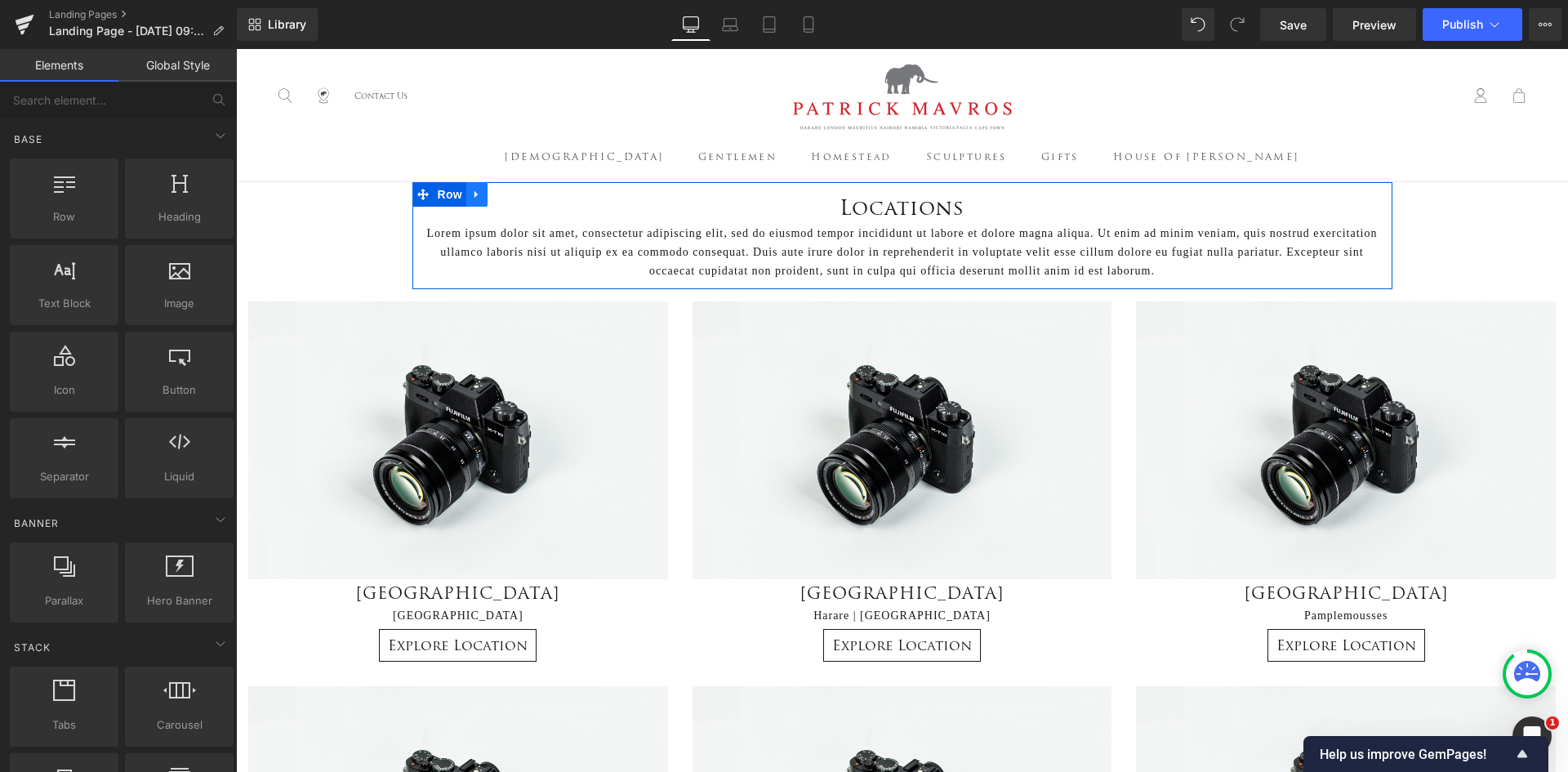
click at [476, 192] on icon at bounding box center [477, 195] width 12 height 13
click at [495, 194] on icon at bounding box center [498, 195] width 12 height 13
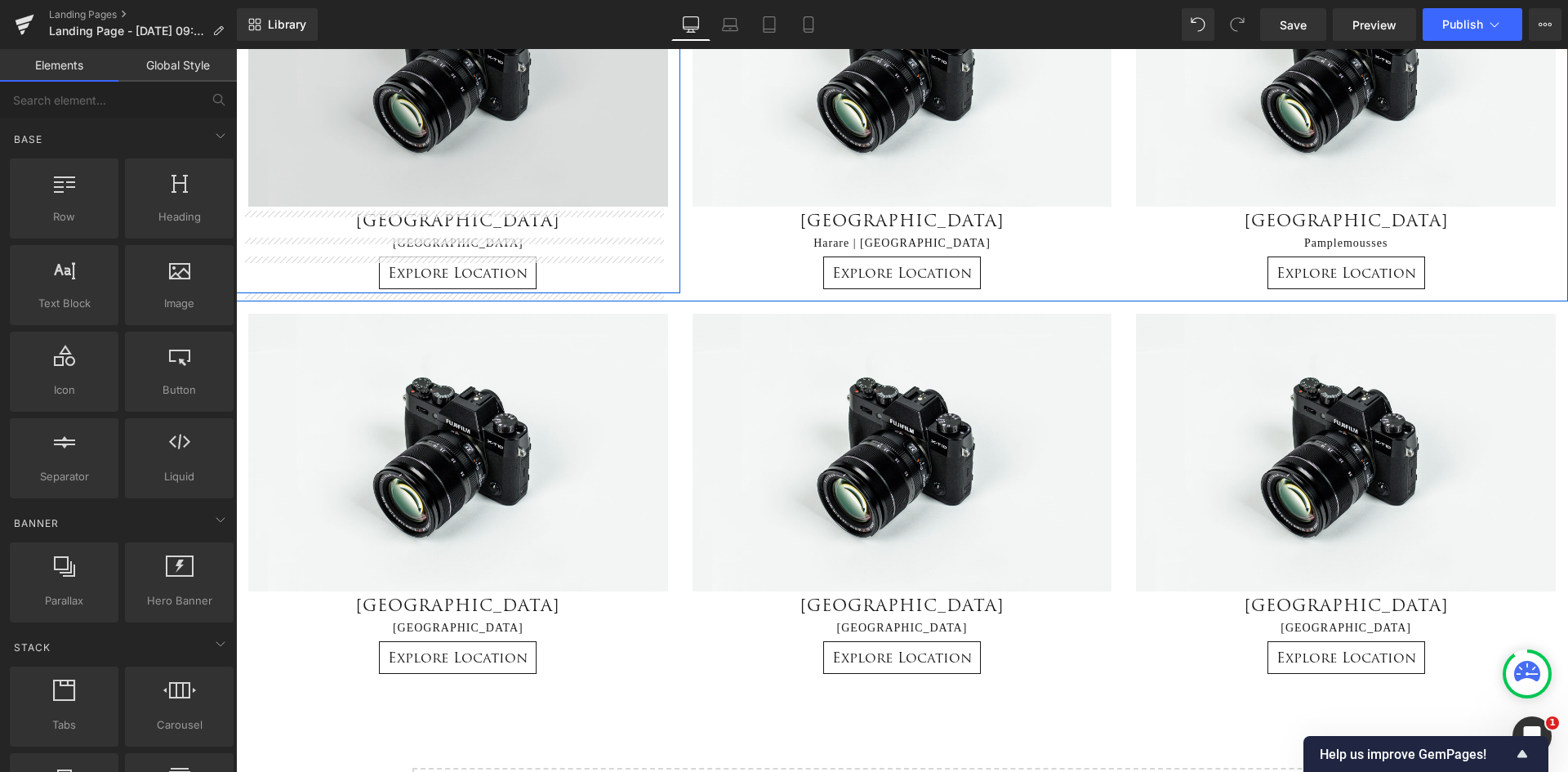
scroll to position [654, 0]
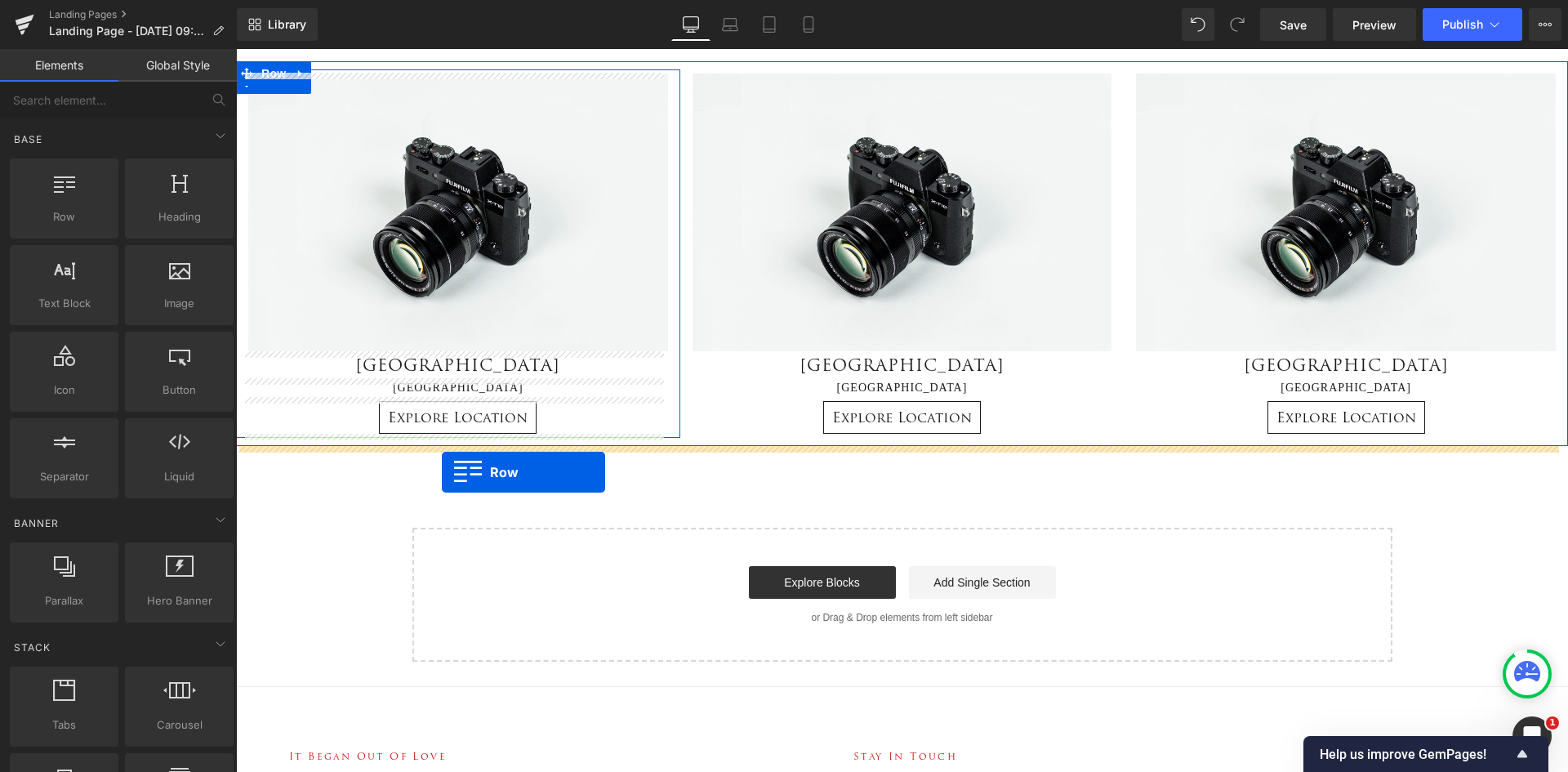
drag, startPoint x: 419, startPoint y: 300, endPoint x: 442, endPoint y: 472, distance: 173.5
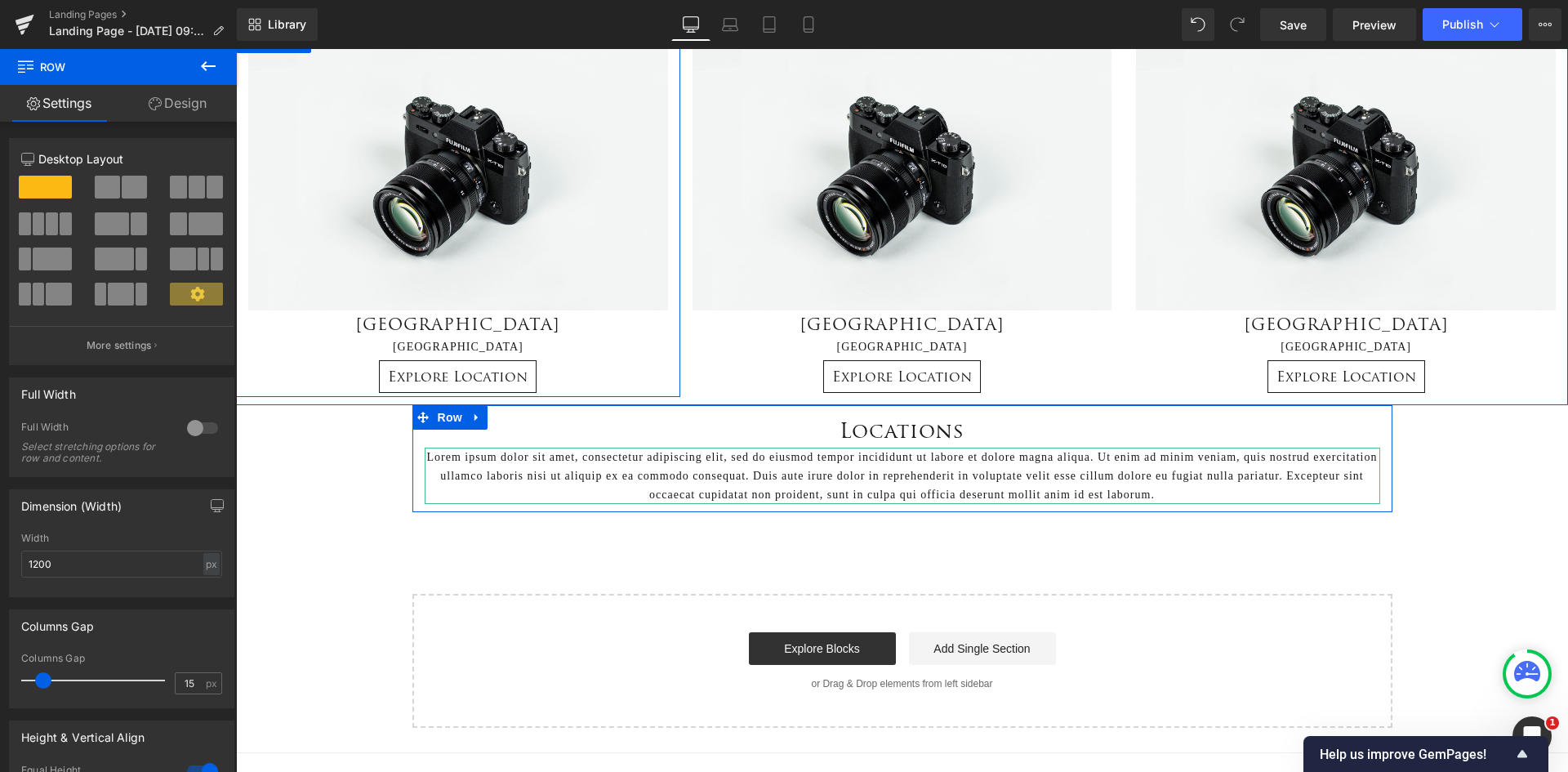
scroll to position [613, 0]
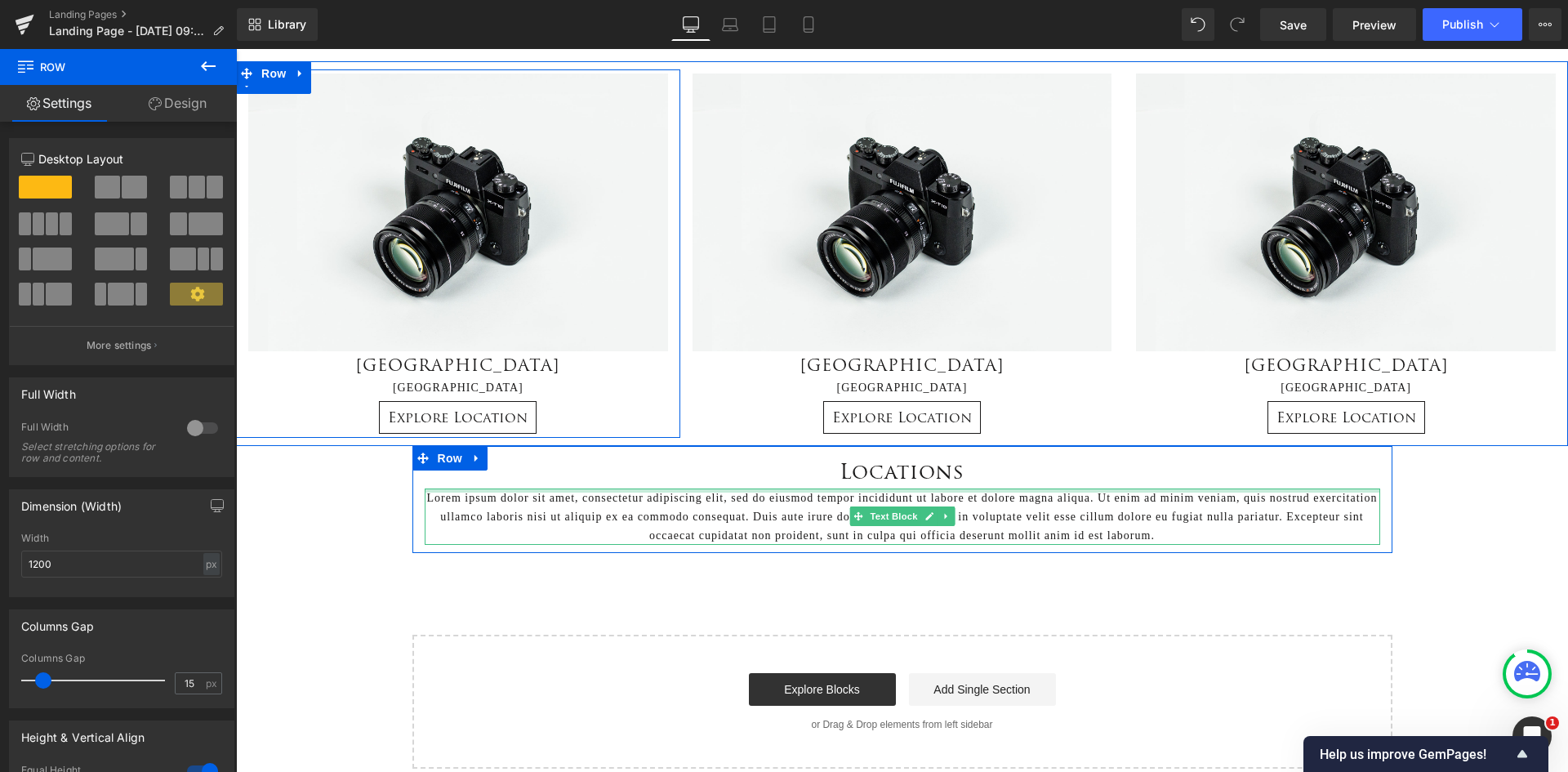
click at [990, 480] on h1 "Locations" at bounding box center [902, 470] width 956 height 33
click at [971, 470] on h1 "Locations" at bounding box center [902, 470] width 956 height 33
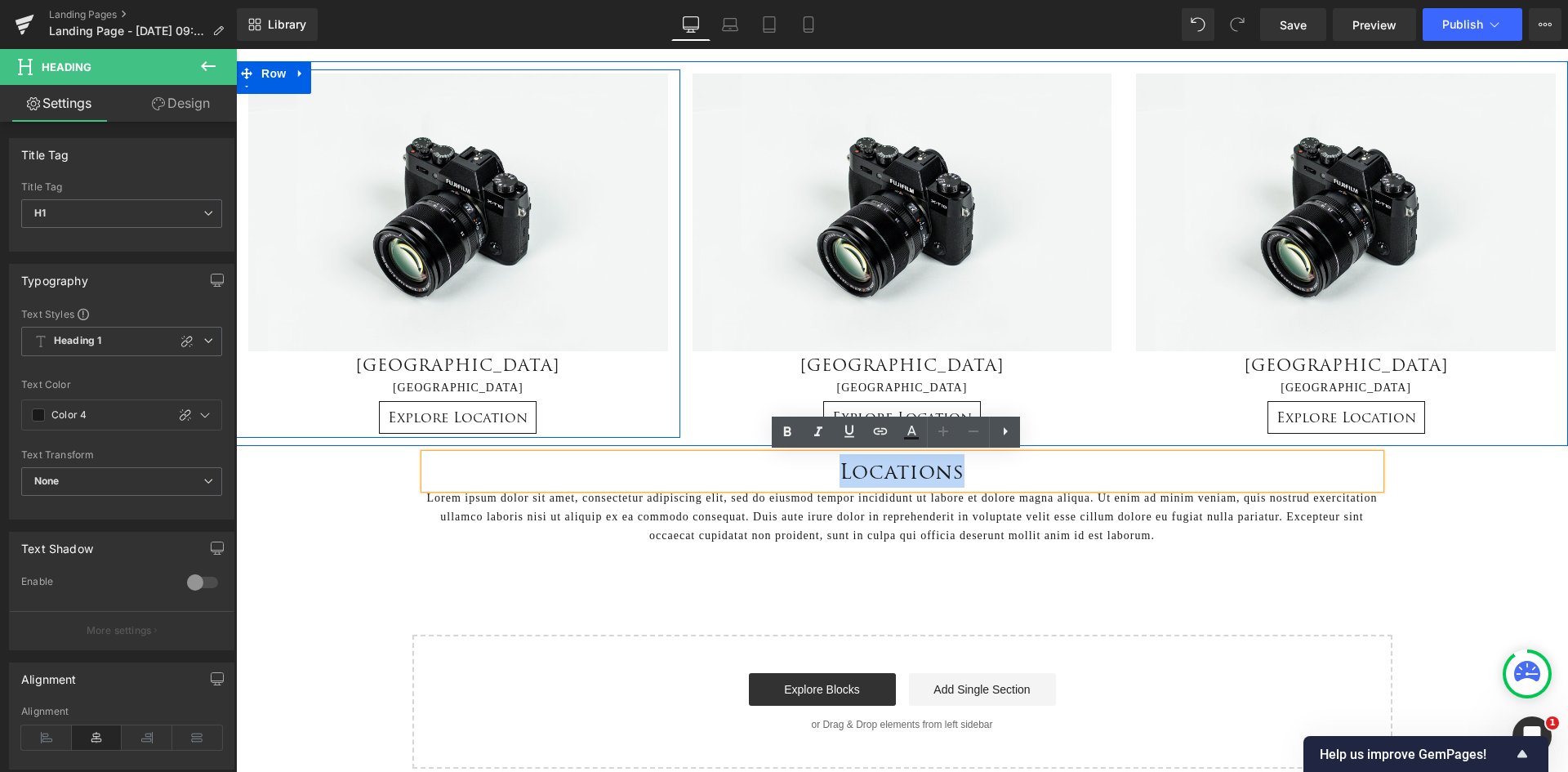
drag, startPoint x: 985, startPoint y: 468, endPoint x: 830, endPoint y: 482, distance: 155.6
click at [830, 482] on h1 "Locations" at bounding box center [902, 470] width 956 height 33
click at [336, 504] on div "Locations Heading Lorem ipsum dolor sit amet, consectetur adipiscing elit, sed …" at bounding box center [902, 169] width 1332 height 1199
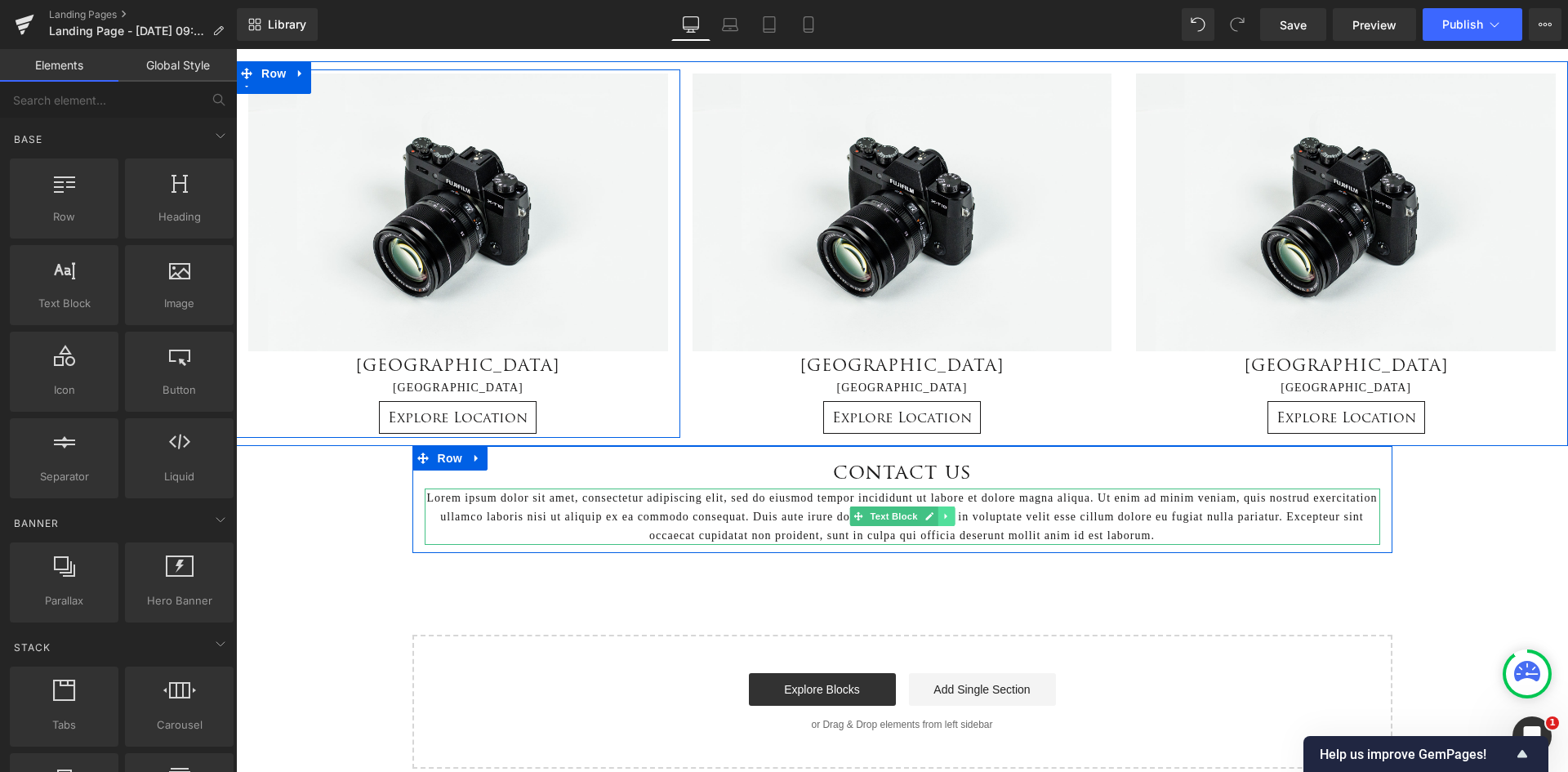
click at [944, 517] on icon at bounding box center [945, 516] width 3 height 5
click at [950, 519] on icon at bounding box center [954, 517] width 9 height 9
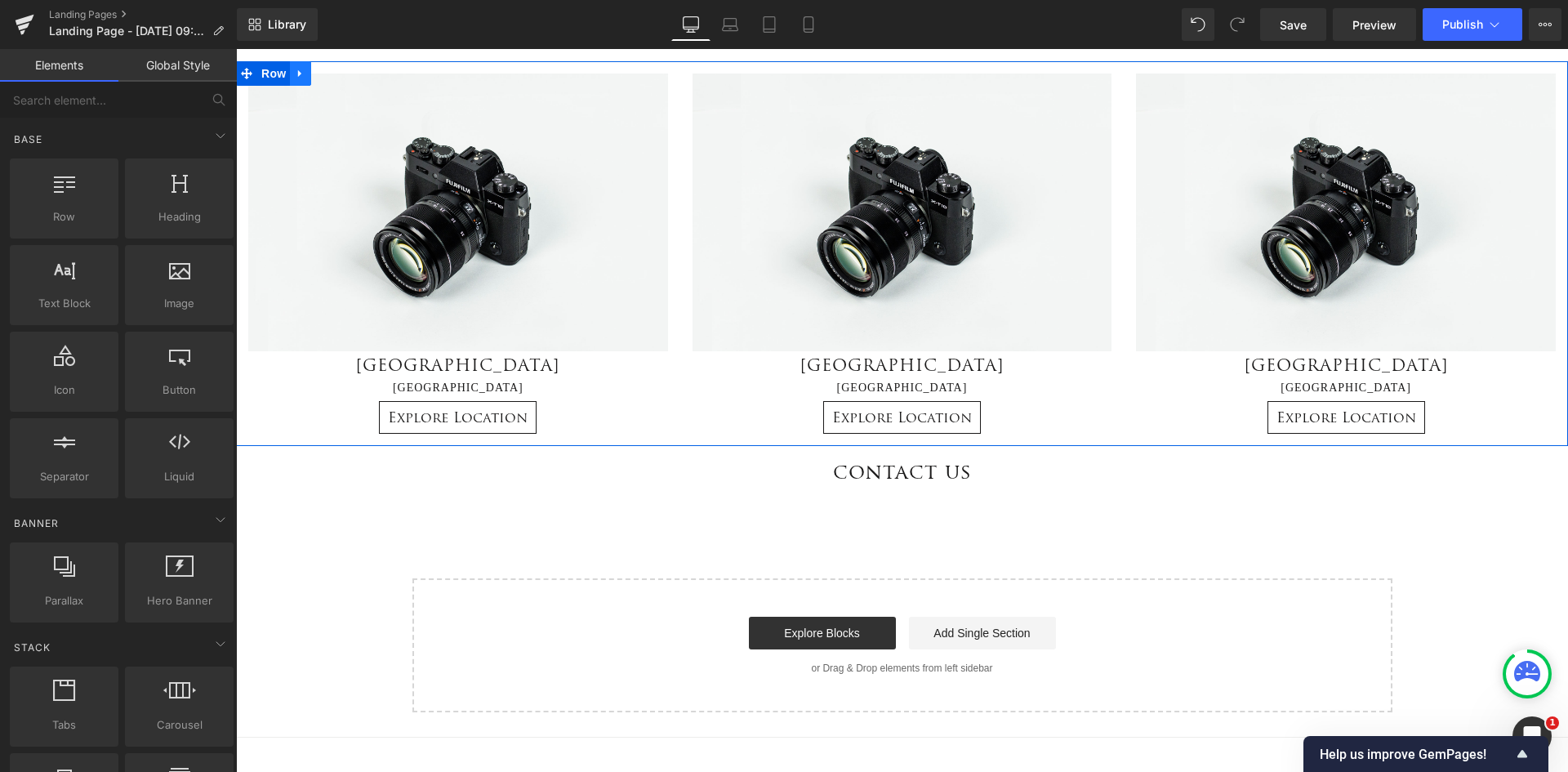
click at [297, 74] on icon at bounding box center [301, 74] width 12 height 13
click at [337, 77] on icon at bounding box center [343, 74] width 12 height 13
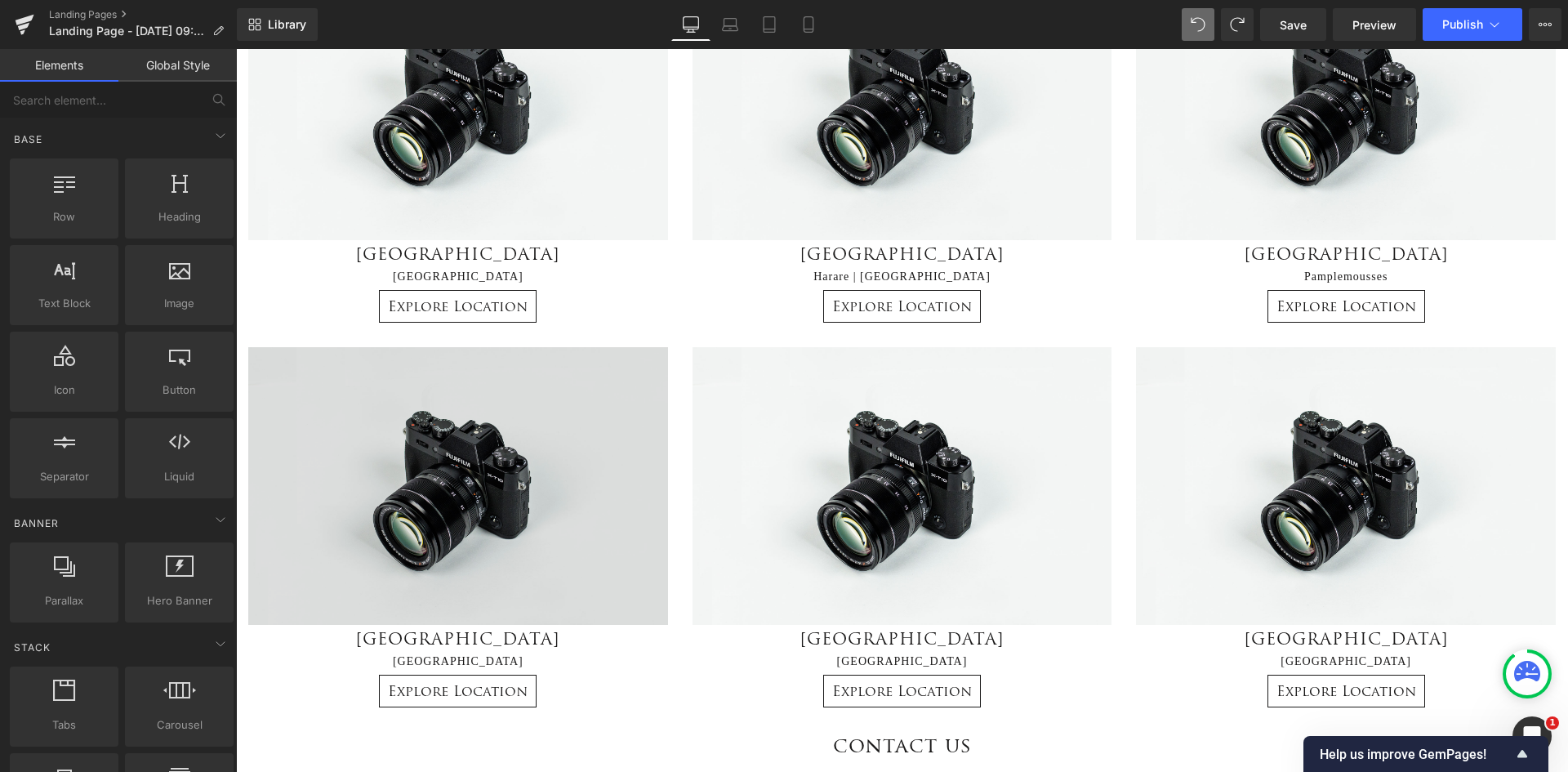
scroll to position [368, 0]
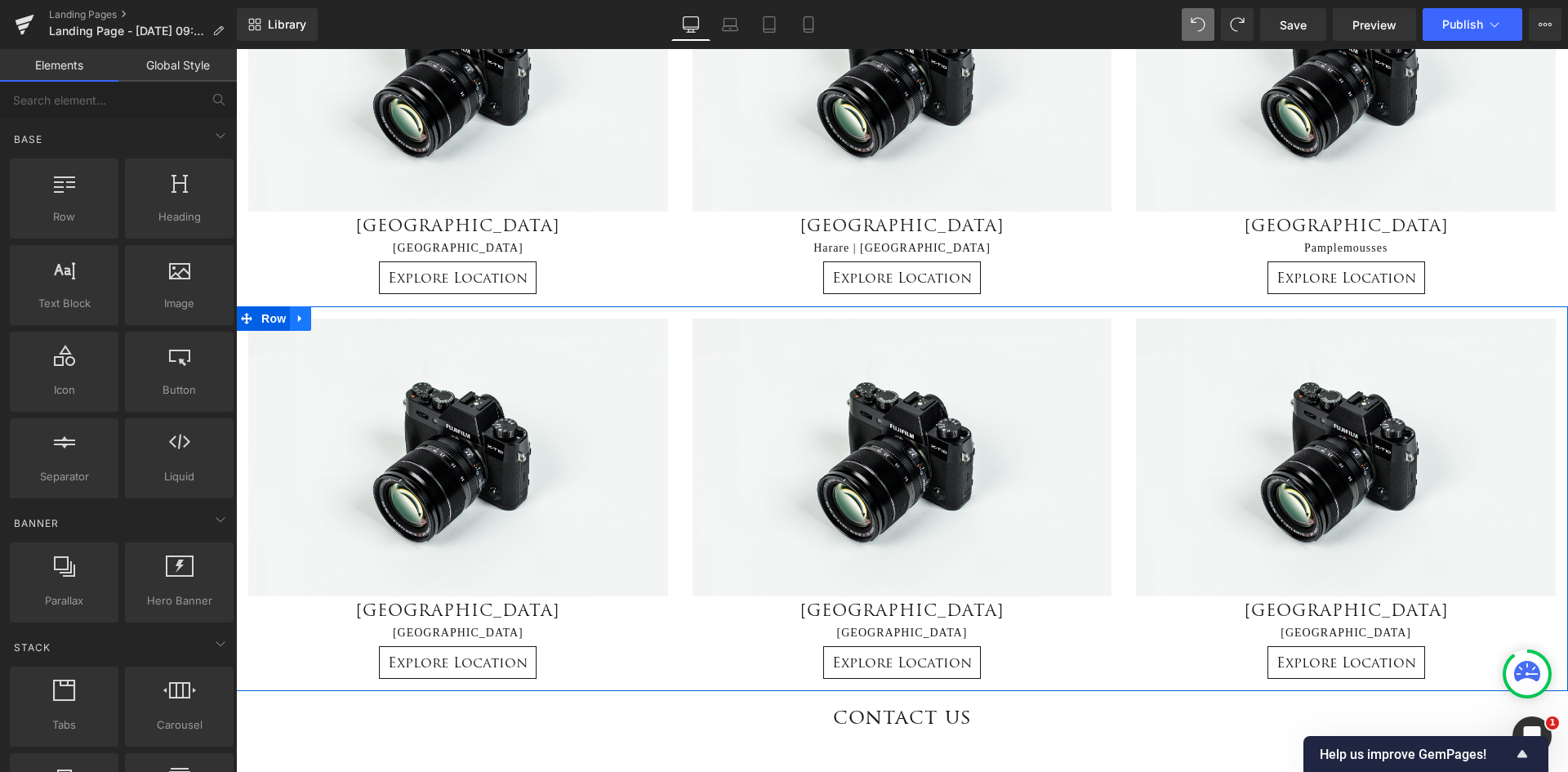
click at [298, 315] on icon at bounding box center [301, 319] width 12 height 13
click at [316, 319] on icon at bounding box center [321, 319] width 12 height 12
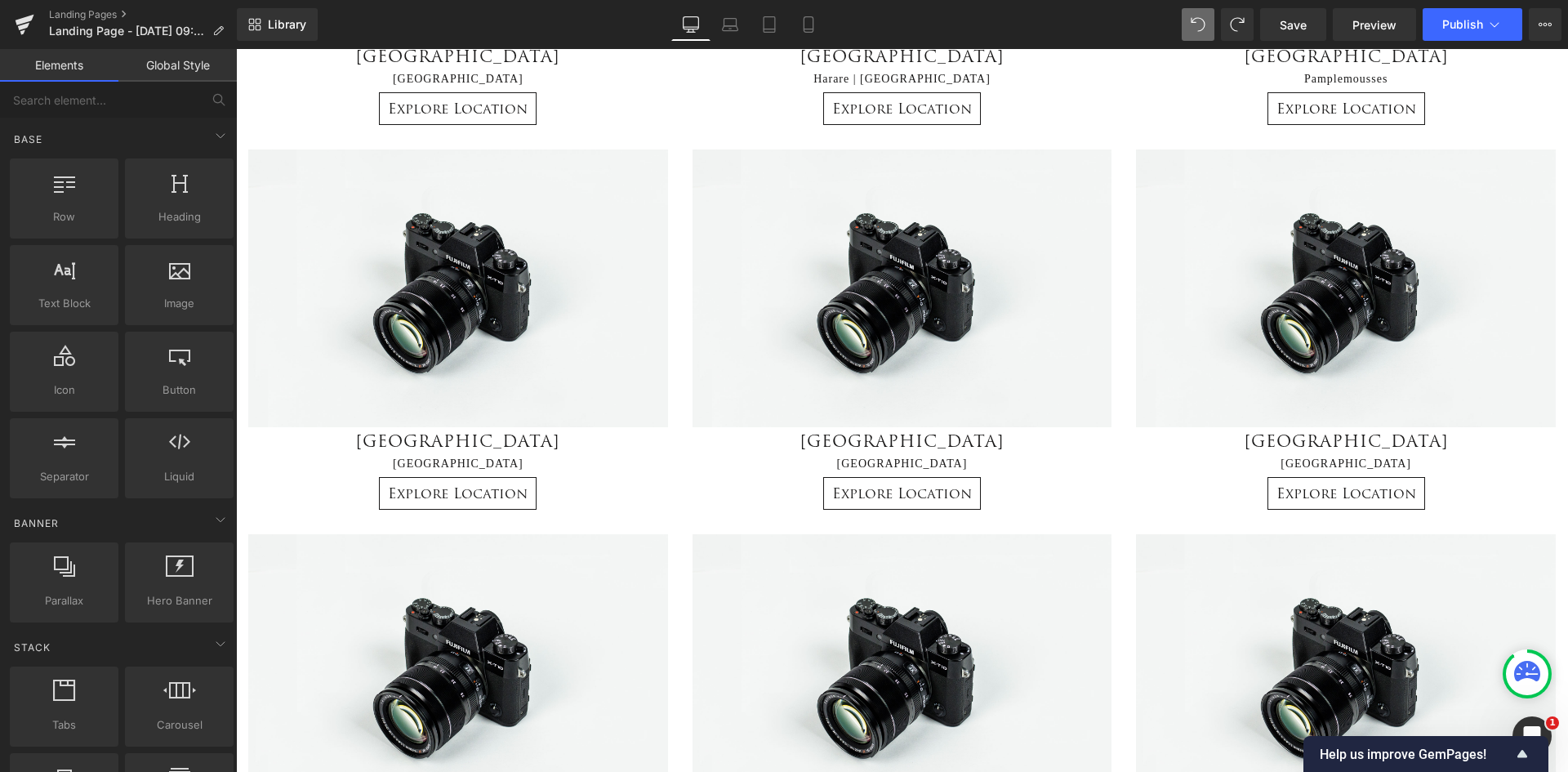
scroll to position [536, 0]
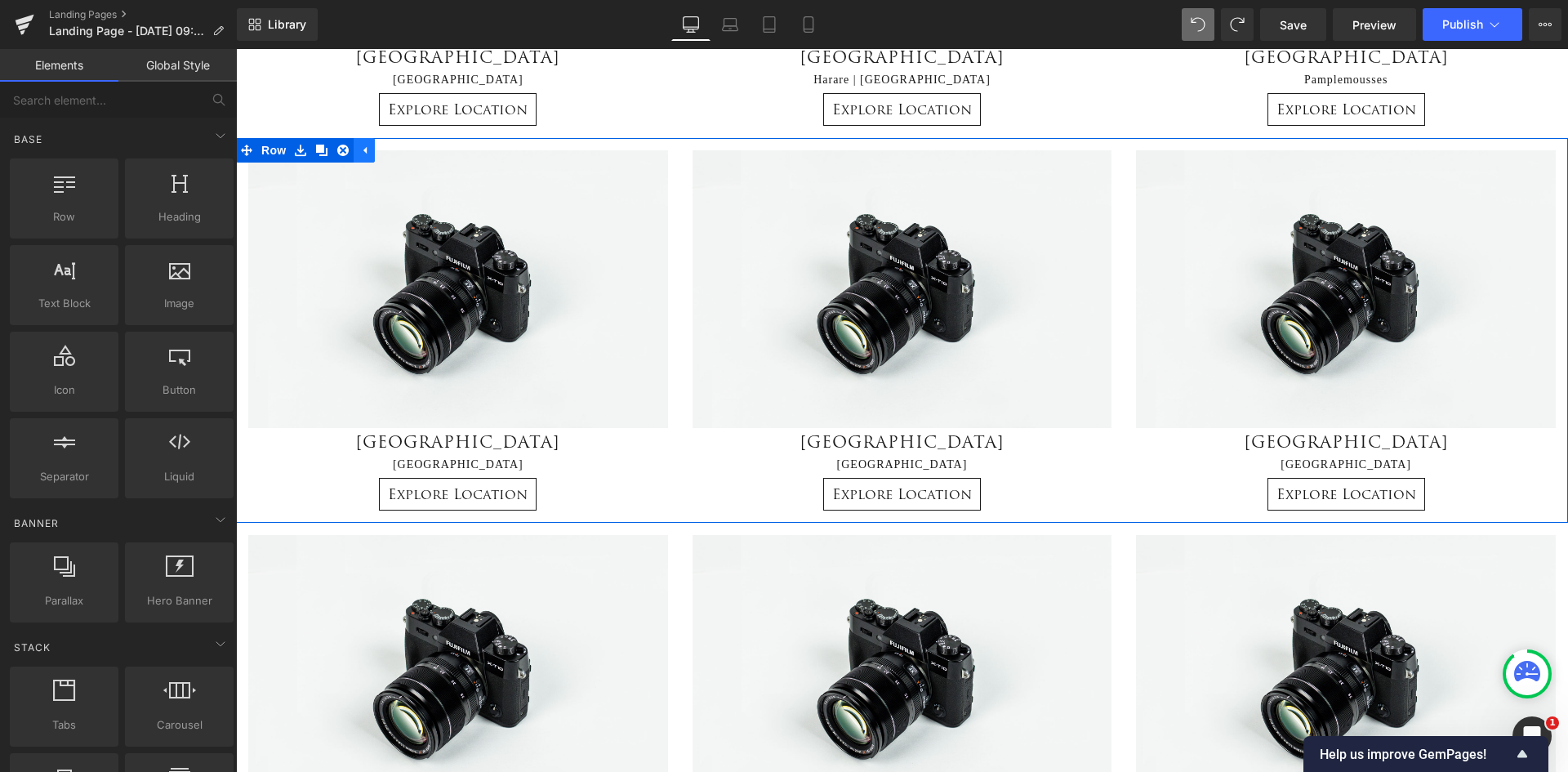
click at [358, 148] on icon at bounding box center [364, 150] width 12 height 13
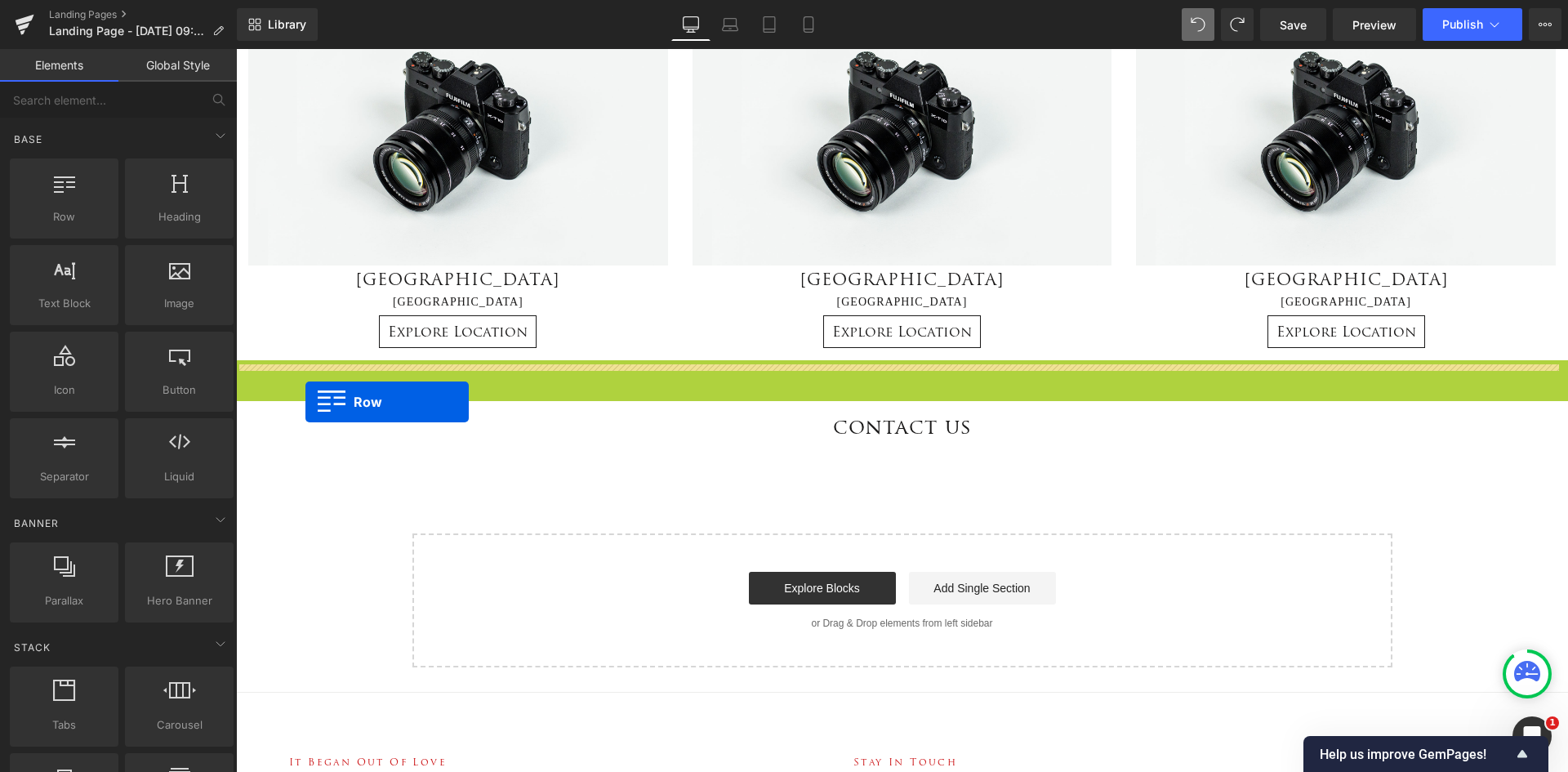
scroll to position [699, 0]
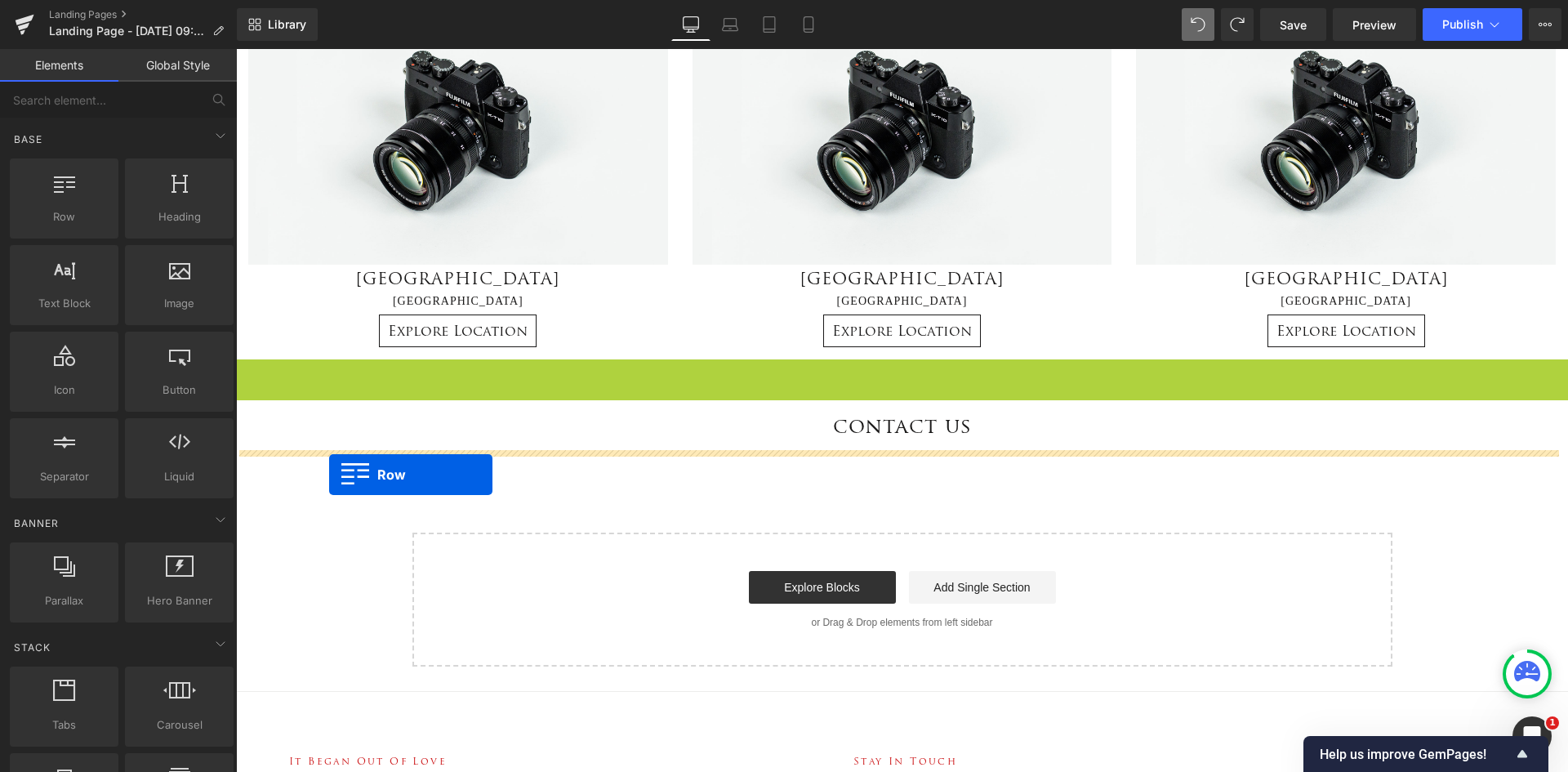
drag, startPoint x: 241, startPoint y: 532, endPoint x: 329, endPoint y: 475, distance: 104.8
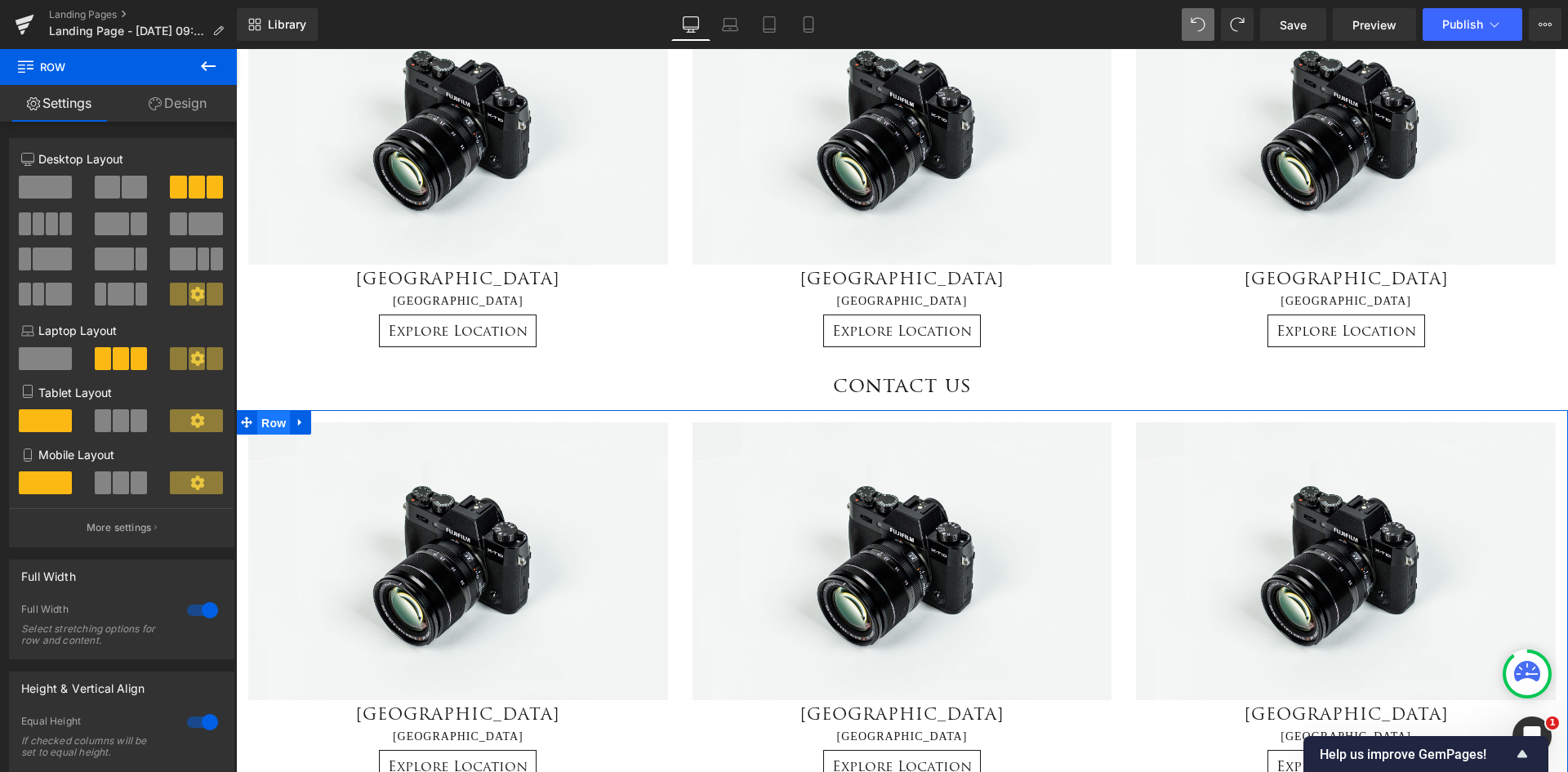
click at [269, 422] on span "Row" at bounding box center [274, 423] width 32 height 24
drag, startPoint x: 39, startPoint y: 217, endPoint x: 429, endPoint y: 417, distance: 438.3
click at [39, 217] on span at bounding box center [39, 224] width 13 height 22
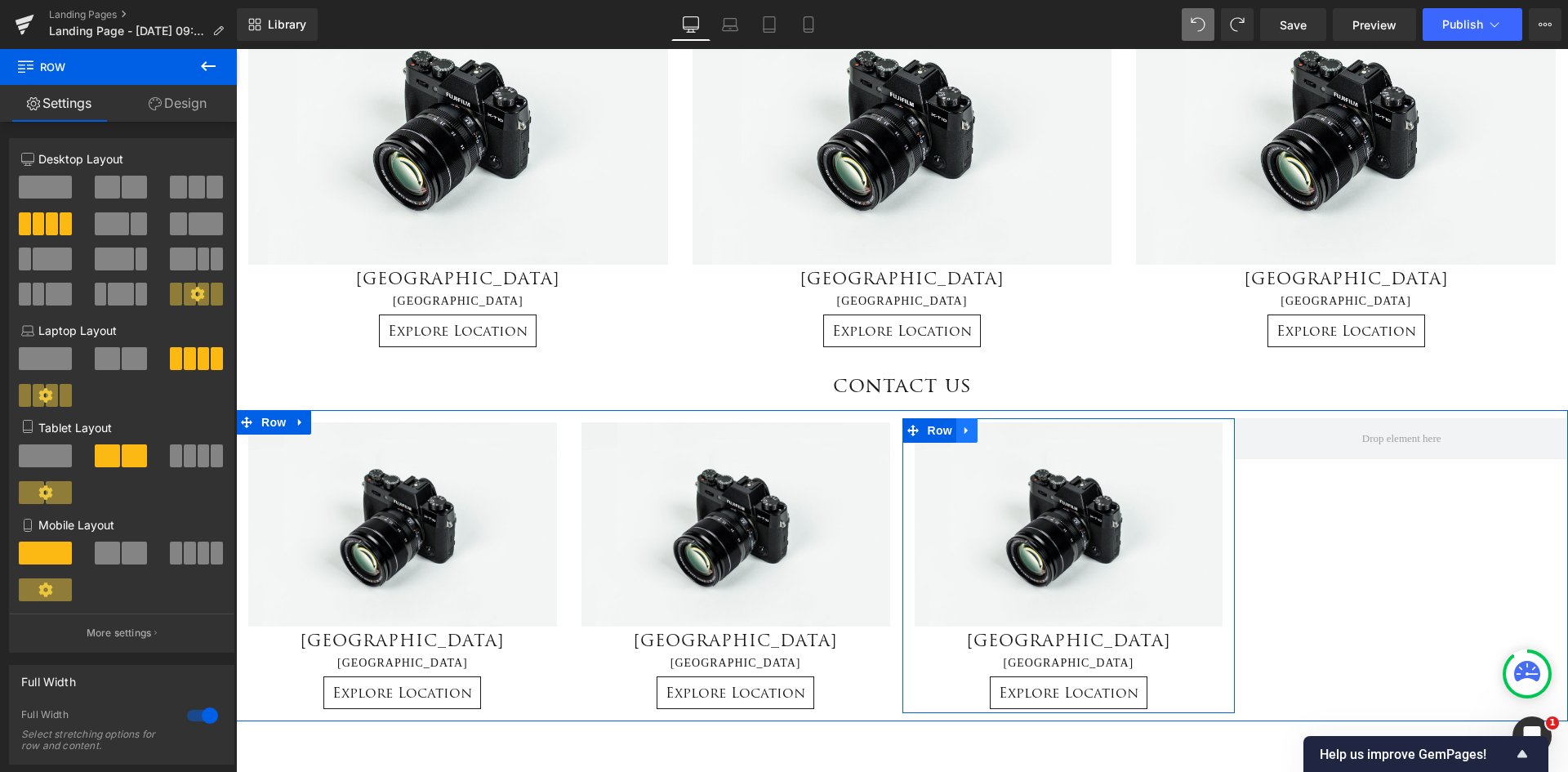
click at [966, 434] on icon at bounding box center [967, 430] width 12 height 13
click at [983, 431] on icon at bounding box center [988, 430] width 12 height 12
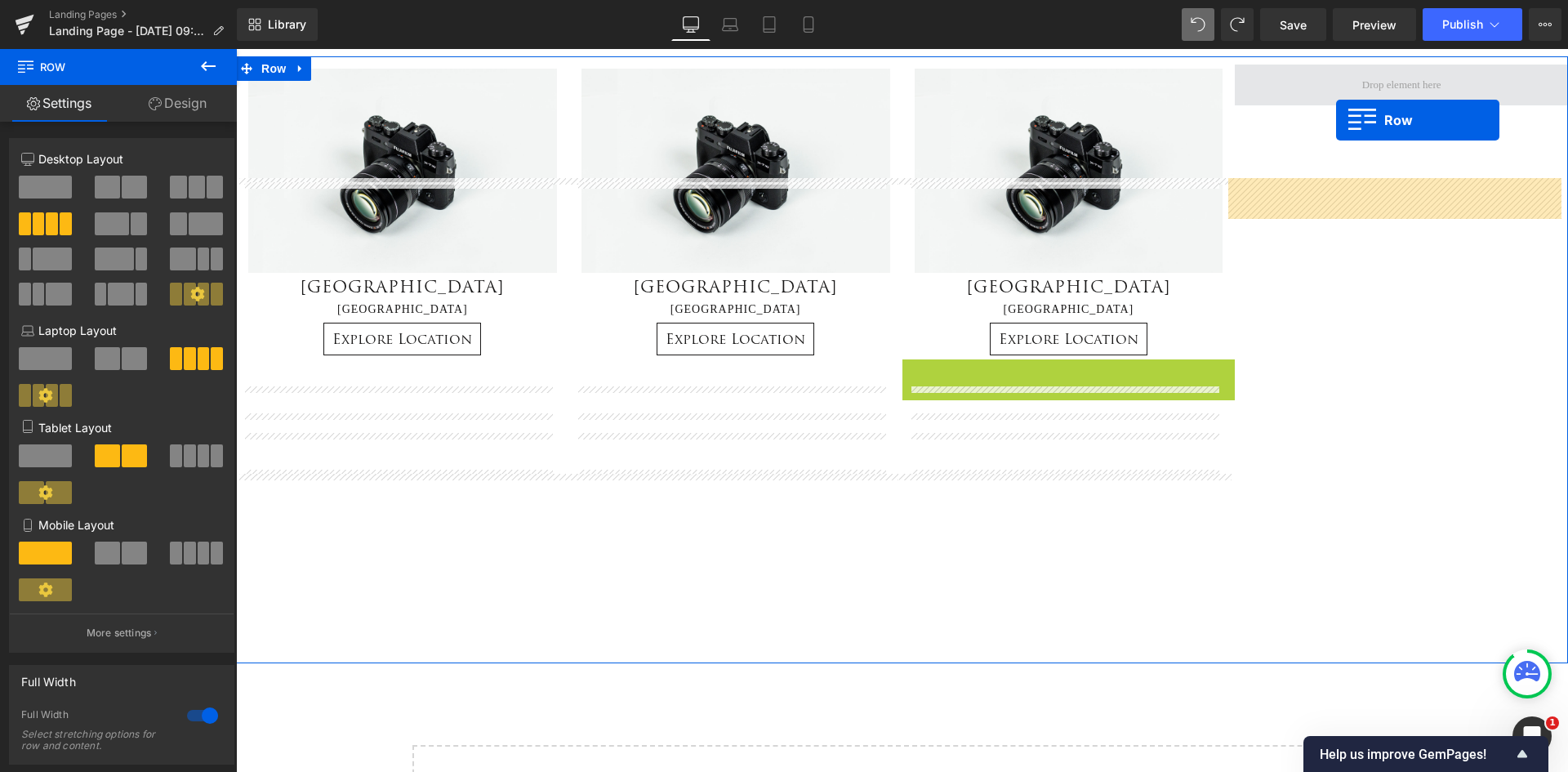
scroll to position [922, 0]
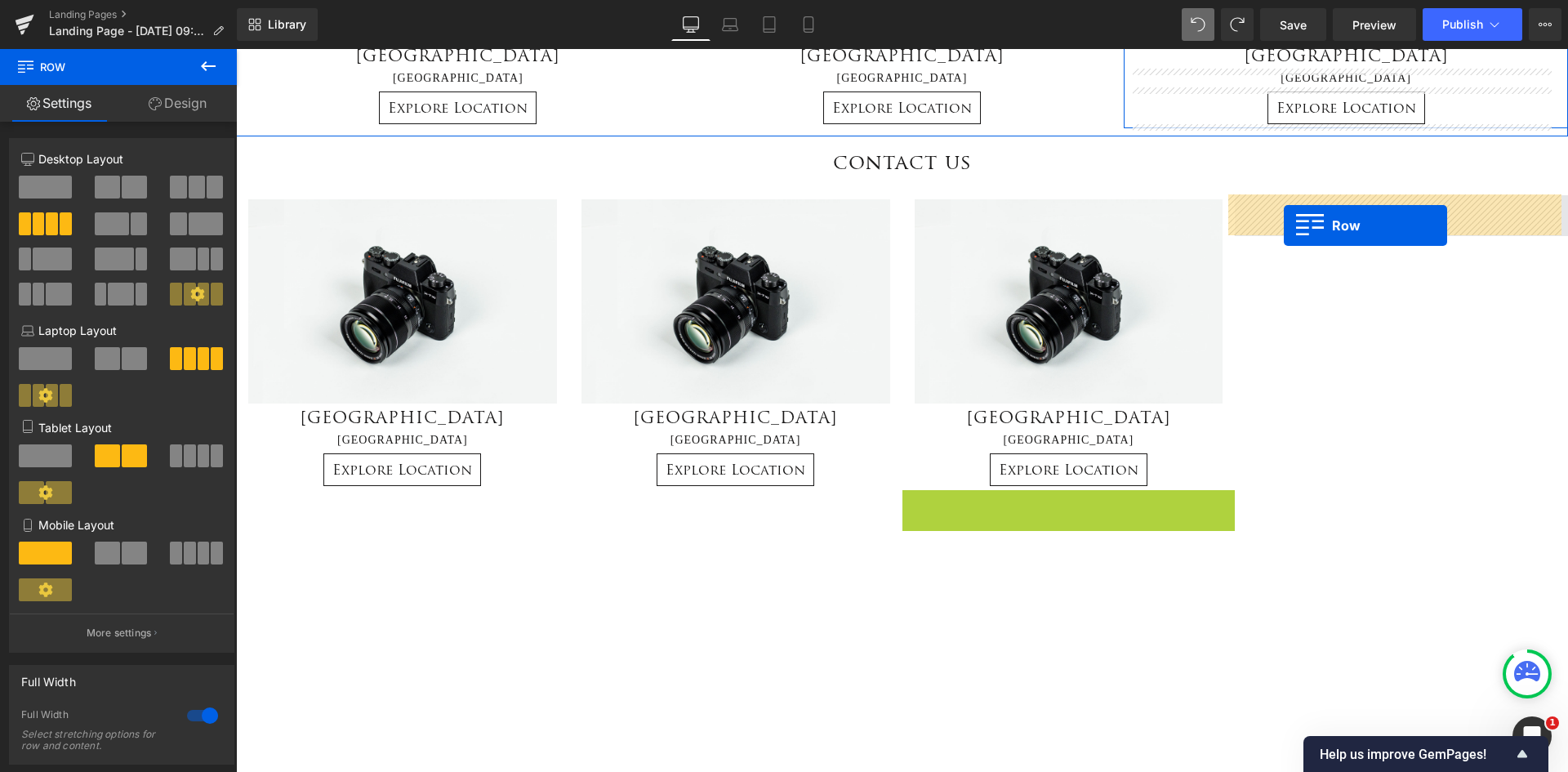
drag, startPoint x: 905, startPoint y: 370, endPoint x: 1284, endPoint y: 225, distance: 405.8
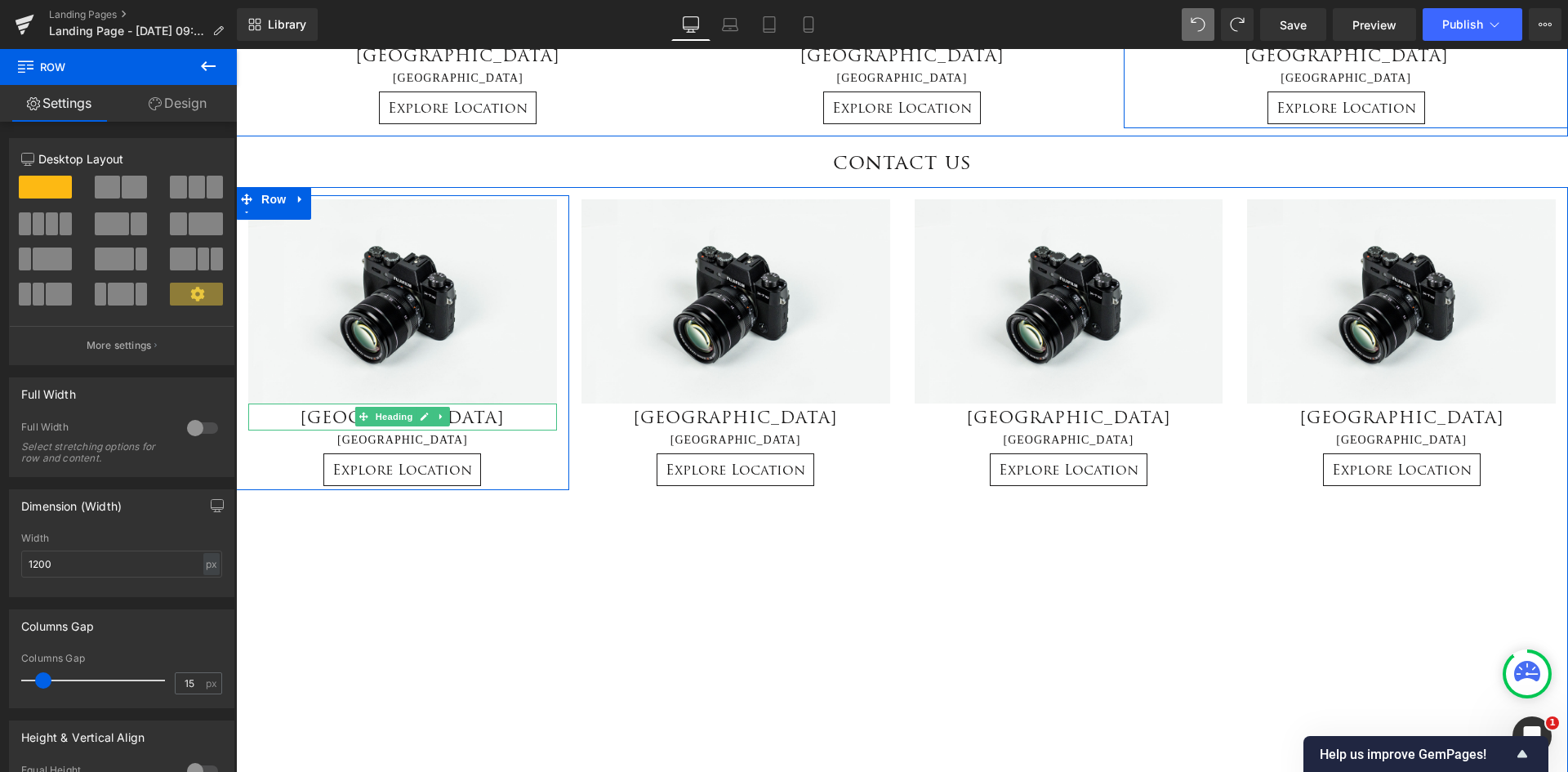
click at [460, 422] on h2 "[GEOGRAPHIC_DATA]" at bounding box center [403, 417] width 309 height 27
click at [468, 415] on h2 "[GEOGRAPHIC_DATA]" at bounding box center [403, 417] width 309 height 27
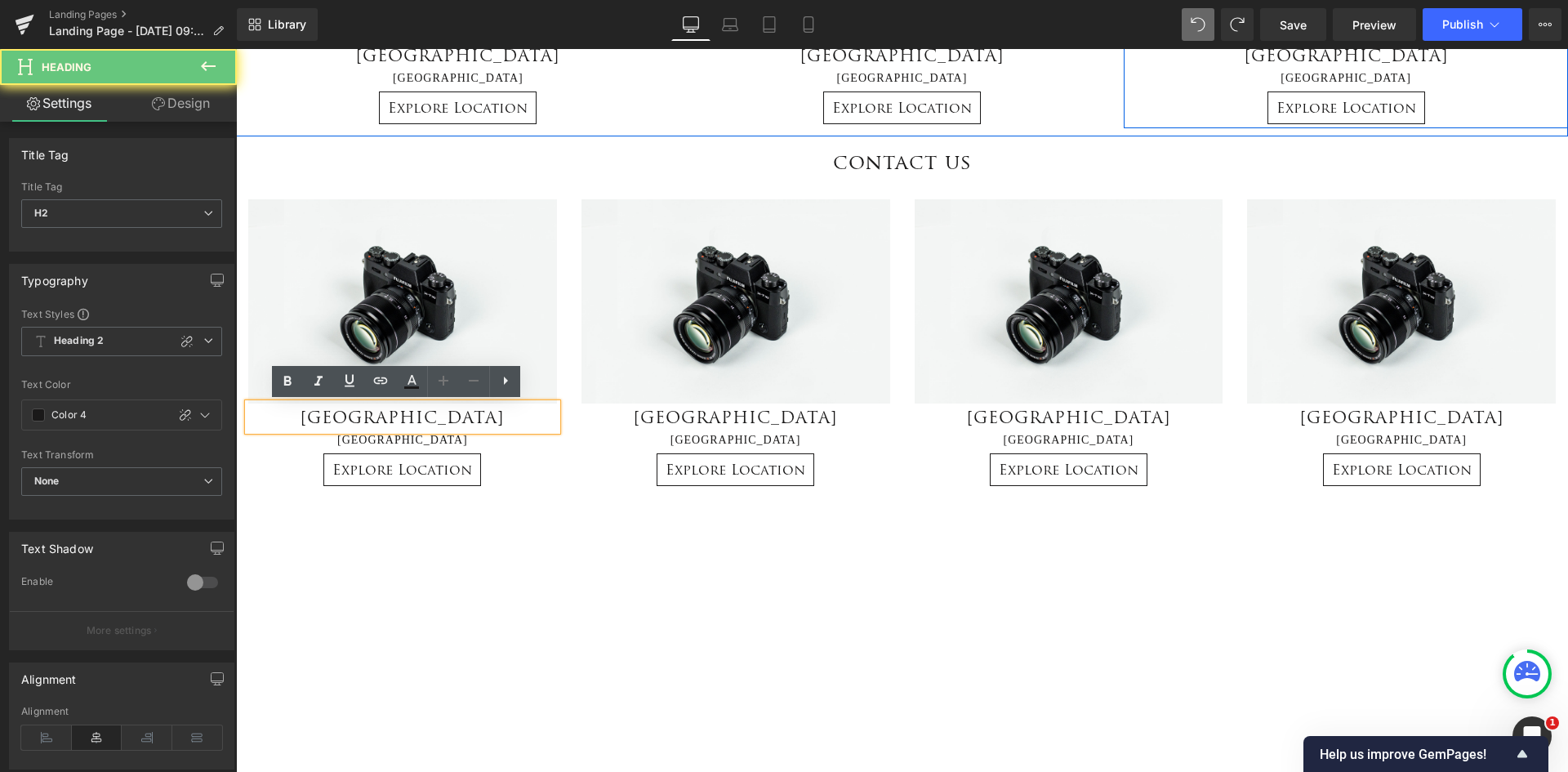
click at [370, 419] on h2 "[GEOGRAPHIC_DATA]" at bounding box center [403, 417] width 309 height 27
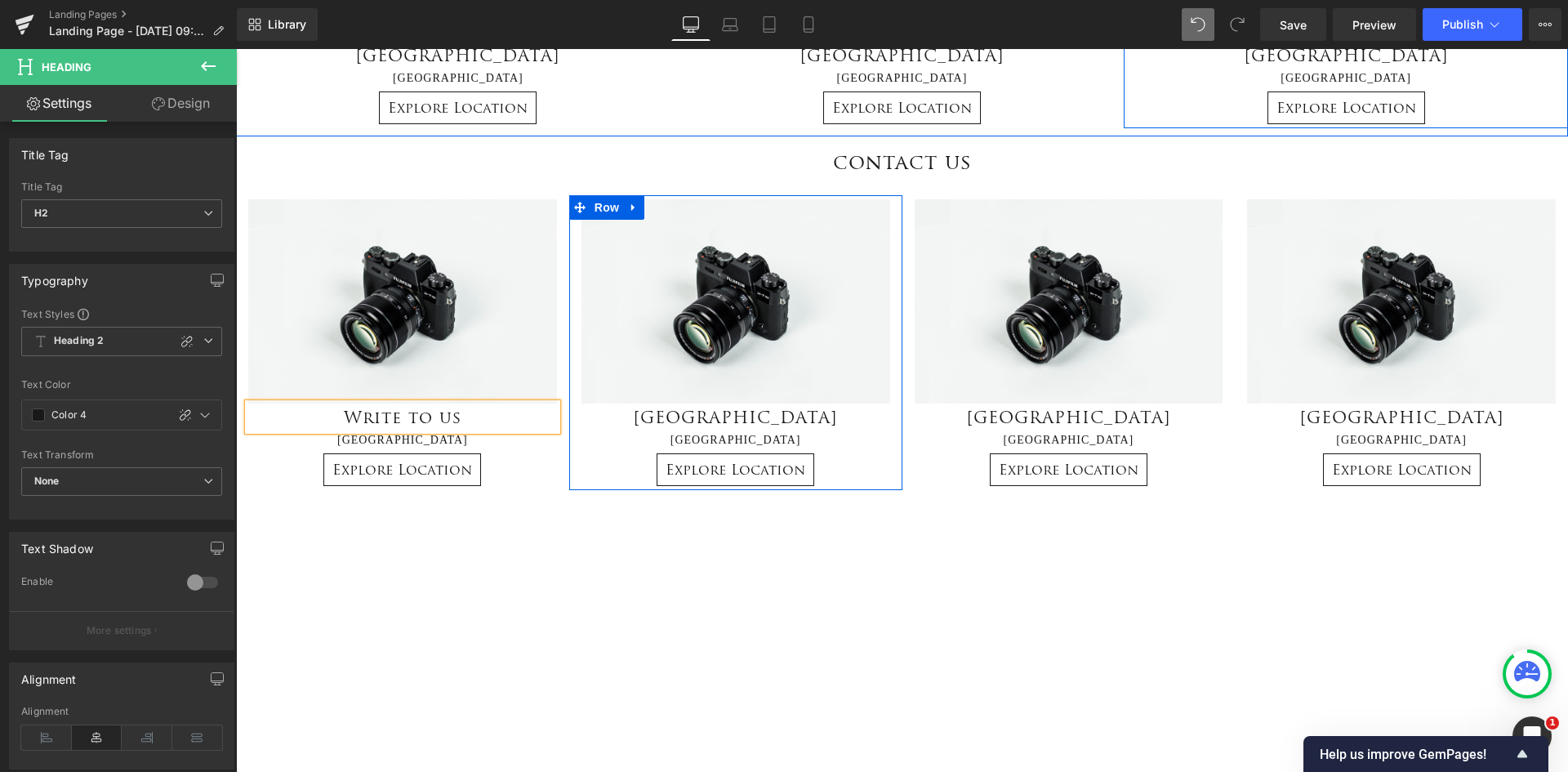
click at [789, 413] on h2 "[GEOGRAPHIC_DATA]" at bounding box center [736, 417] width 309 height 27
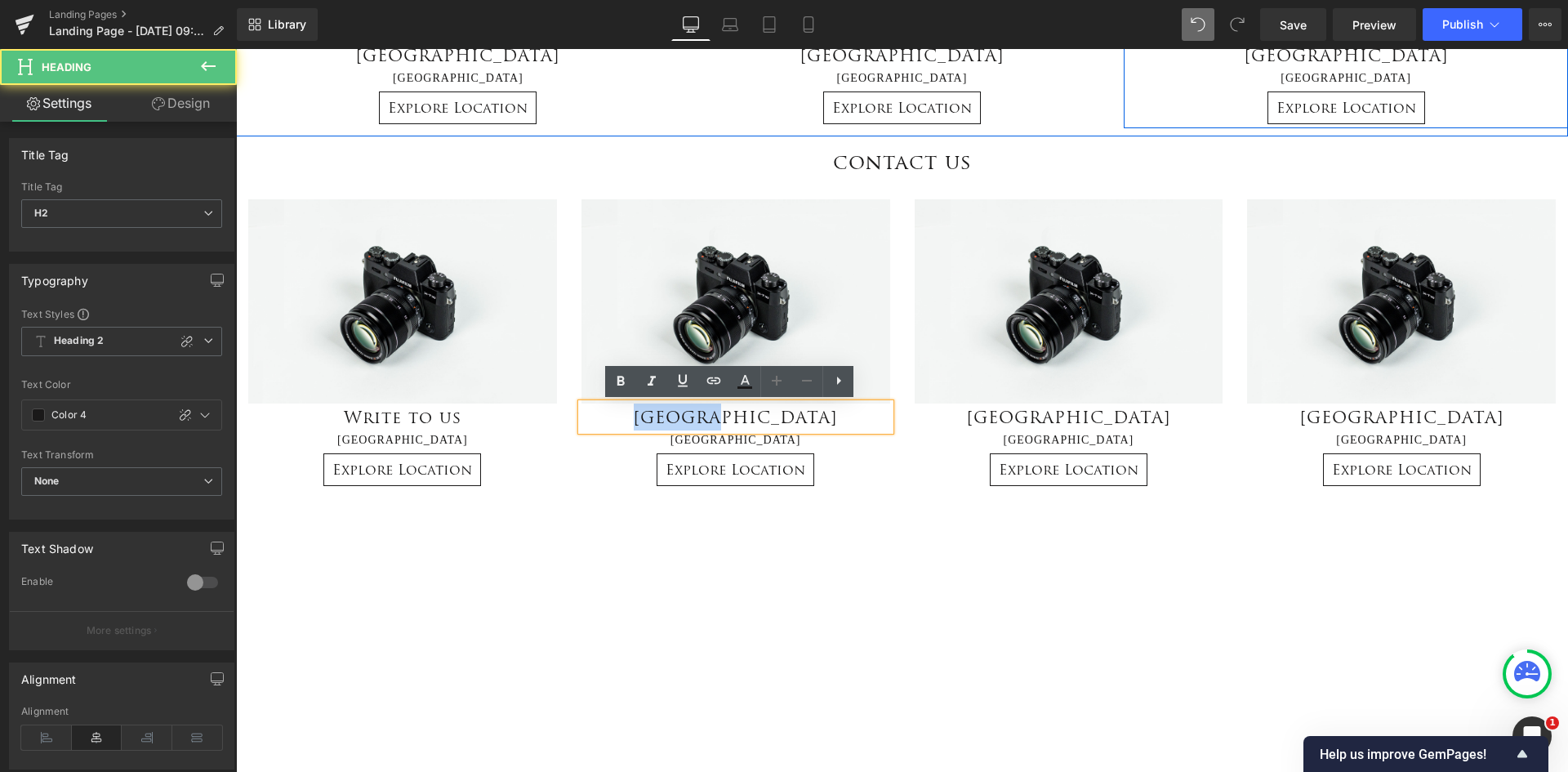
drag, startPoint x: 791, startPoint y: 413, endPoint x: 691, endPoint y: 415, distance: 100.0
click at [691, 415] on h2 "[GEOGRAPHIC_DATA]" at bounding box center [736, 417] width 309 height 27
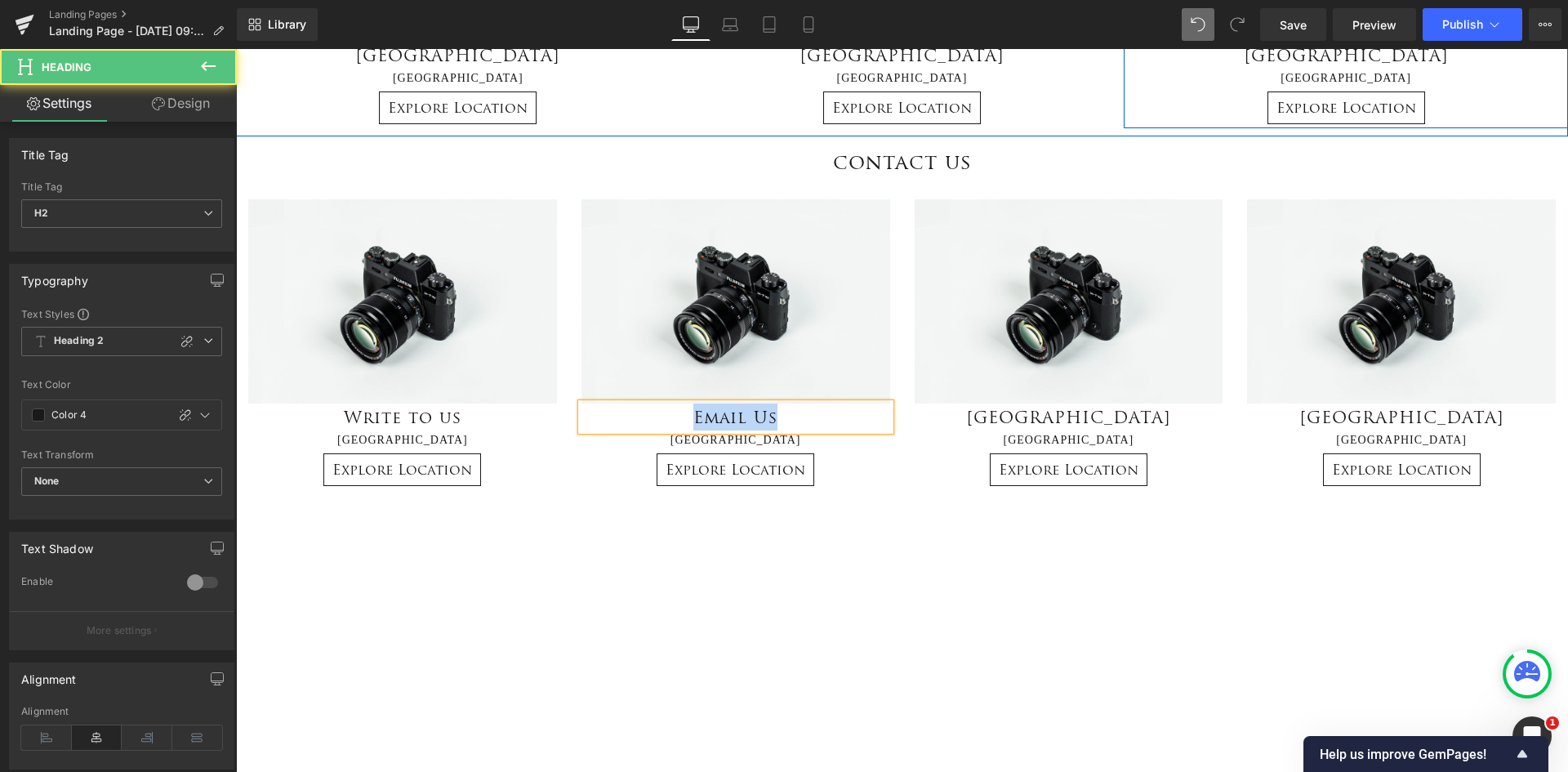
drag, startPoint x: 786, startPoint y: 419, endPoint x: 661, endPoint y: 421, distance: 125.0
click at [661, 421] on h2 "Email Us" at bounding box center [736, 417] width 309 height 27
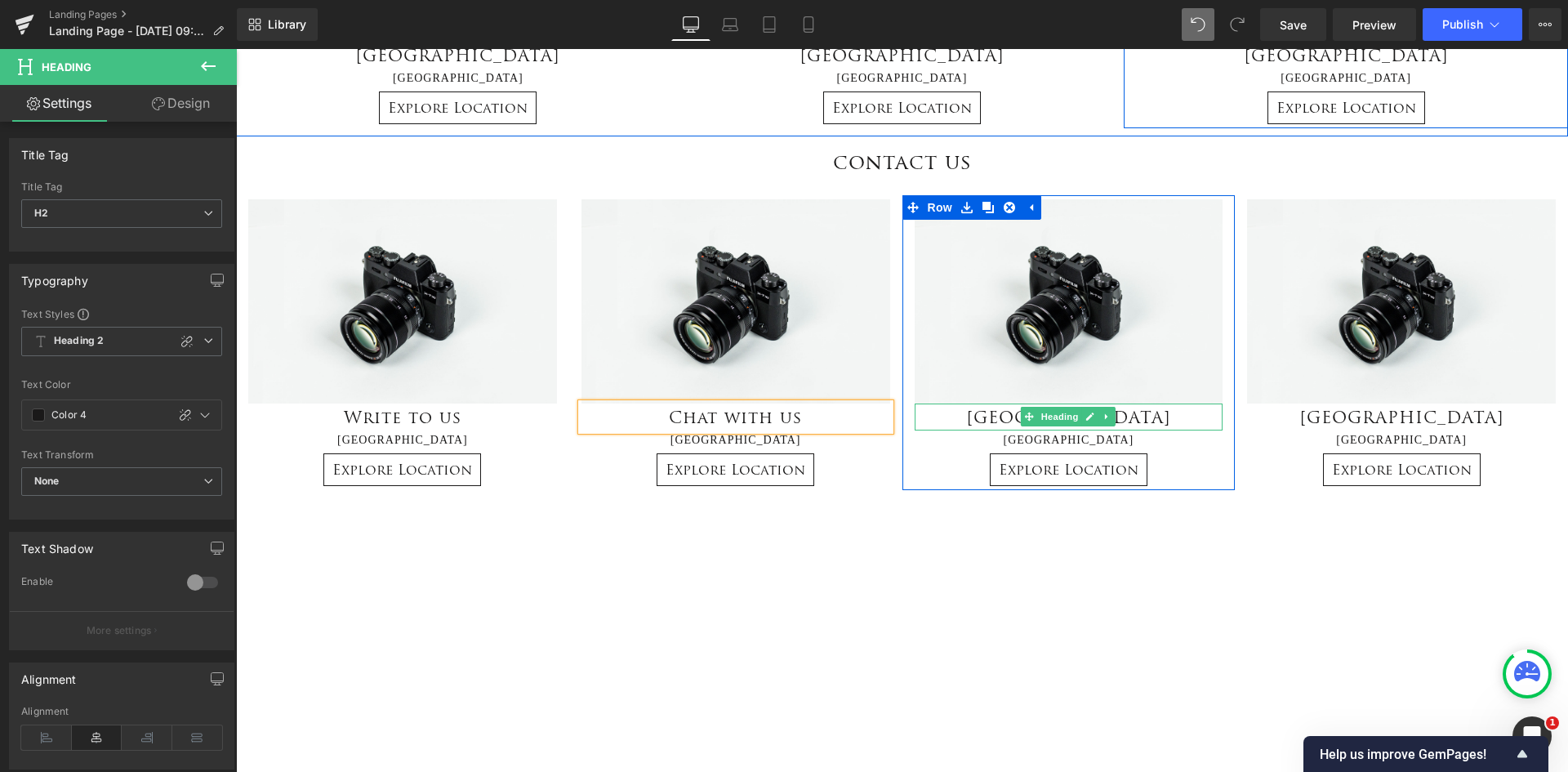
click at [1140, 417] on h2 "[GEOGRAPHIC_DATA]" at bounding box center [1069, 417] width 309 height 27
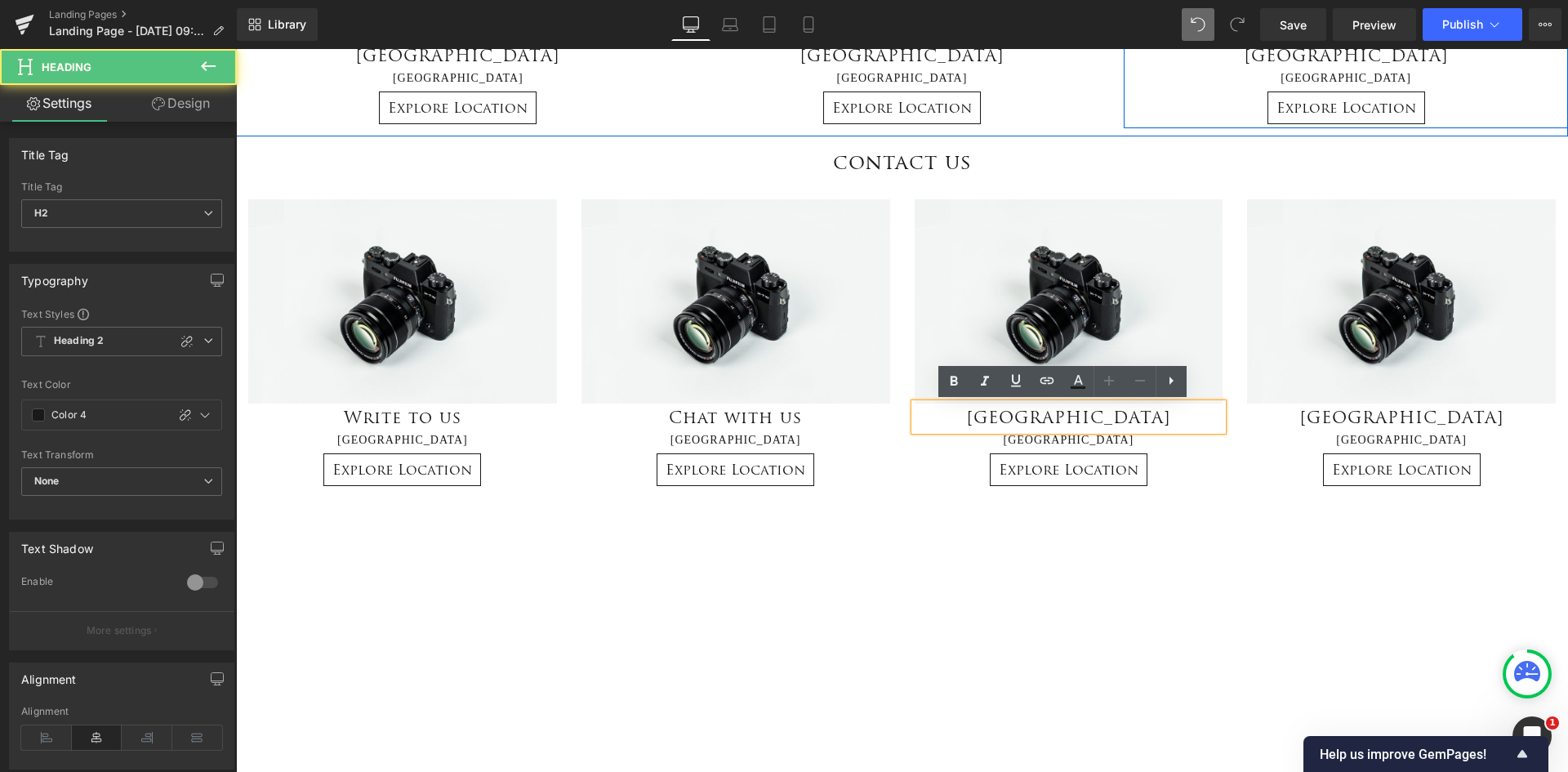
click at [1142, 416] on h2 "[GEOGRAPHIC_DATA]" at bounding box center [1069, 417] width 309 height 27
drag, startPoint x: 1142, startPoint y: 416, endPoint x: 938, endPoint y: 416, distance: 204.0
click at [936, 416] on h2 "[GEOGRAPHIC_DATA]" at bounding box center [1069, 417] width 309 height 27
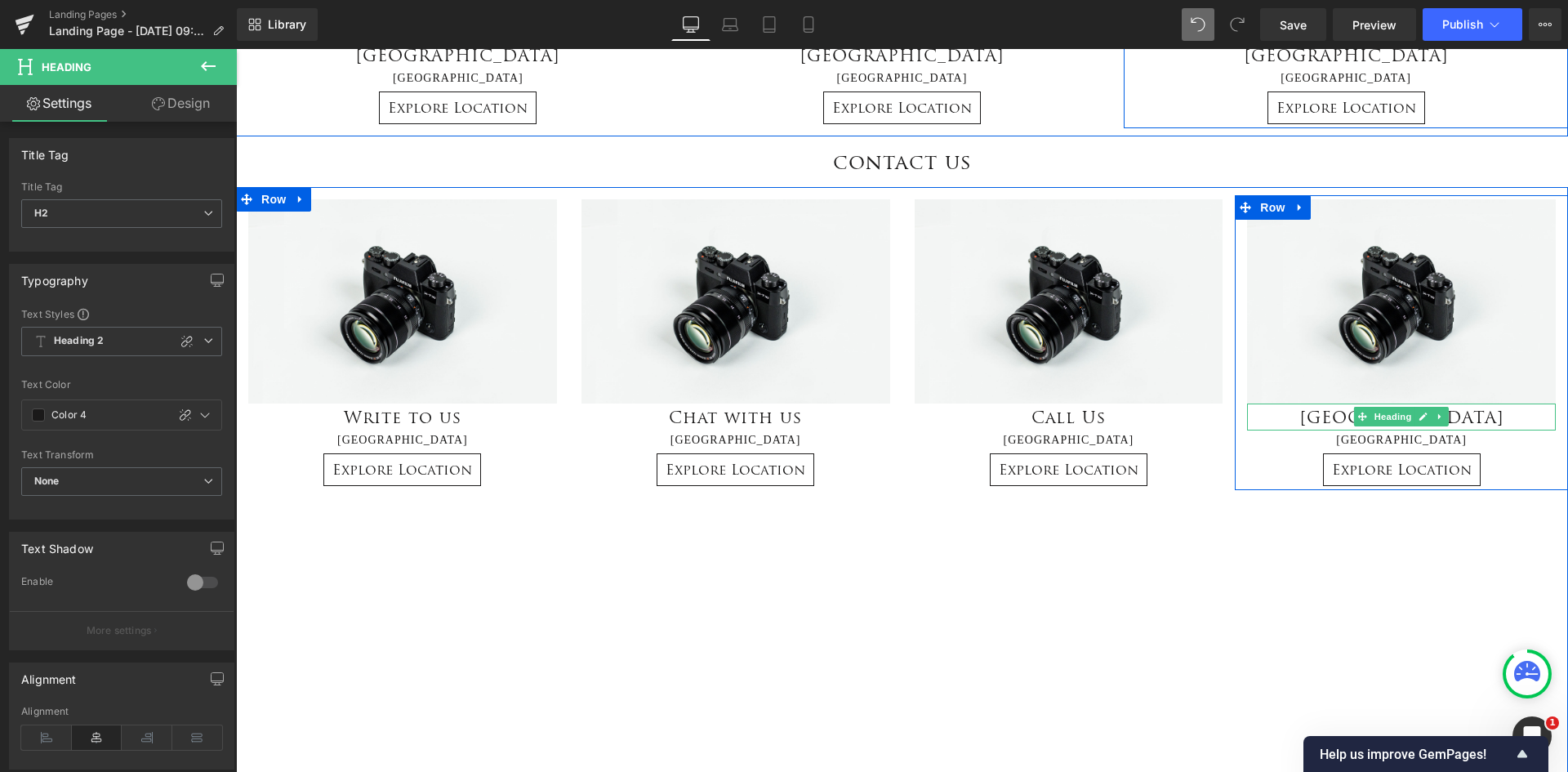
click at [1304, 410] on h2 "[GEOGRAPHIC_DATA]" at bounding box center [1402, 417] width 309 height 27
click at [1459, 414] on h2 "[GEOGRAPHIC_DATA]" at bounding box center [1402, 417] width 309 height 27
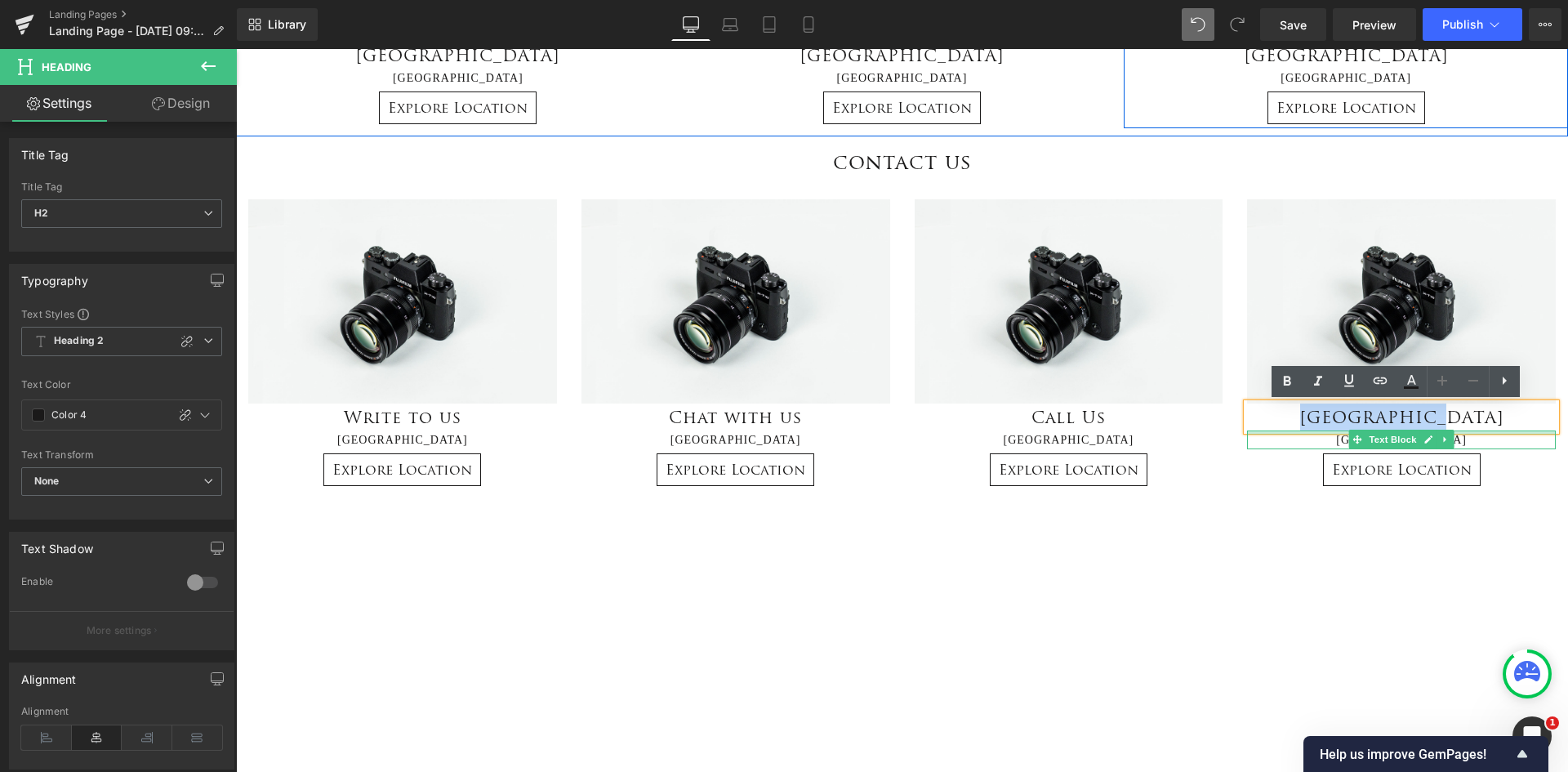
drag, startPoint x: 1475, startPoint y: 417, endPoint x: 1306, endPoint y: 433, distance: 169.8
click at [1306, 433] on div "Image south Africa Heading Cape Town Text Block Explore Location Button" at bounding box center [1401, 342] width 333 height 286
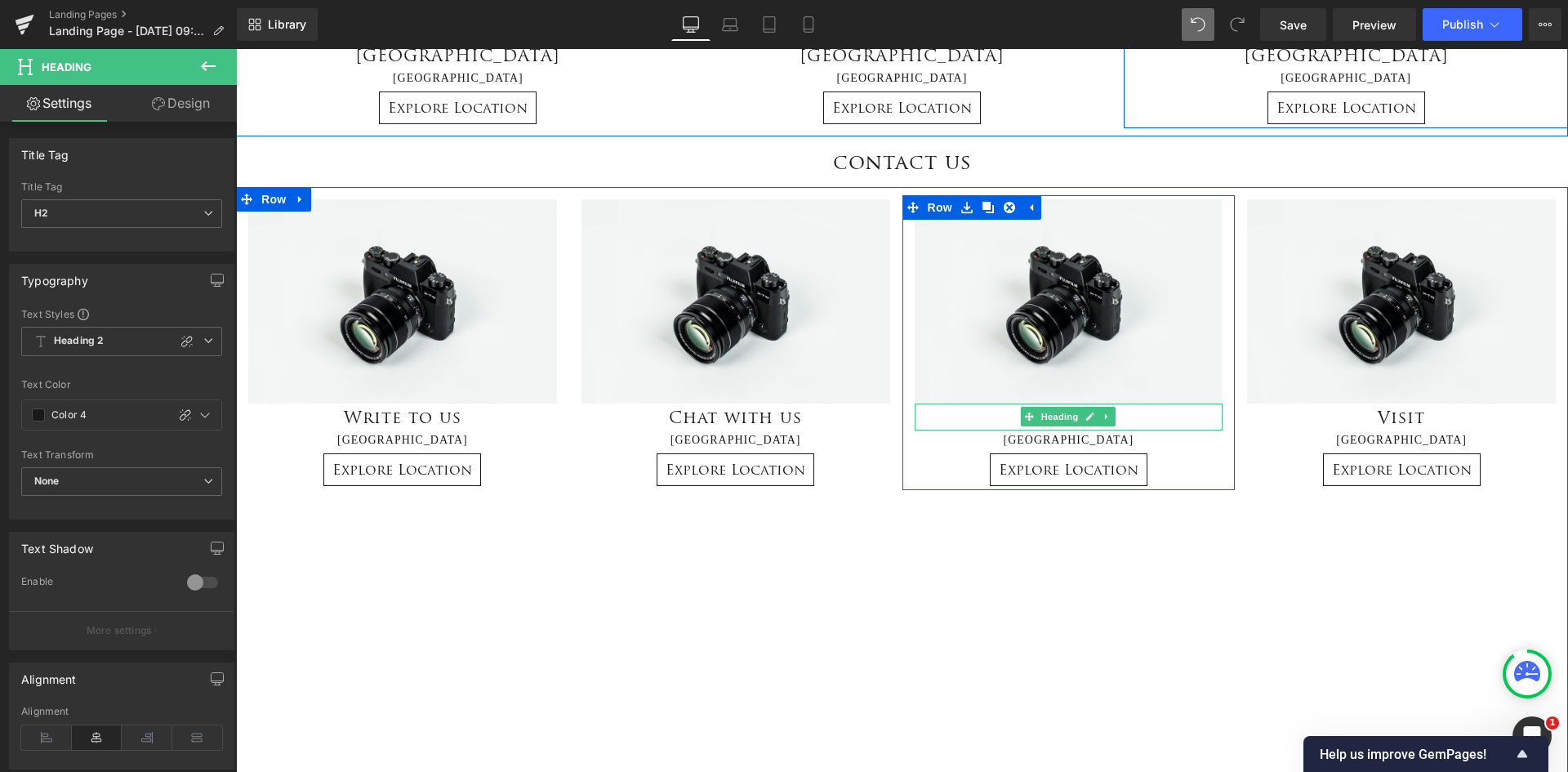
click at [1112, 417] on h2 "Call Us" at bounding box center [1069, 417] width 309 height 27
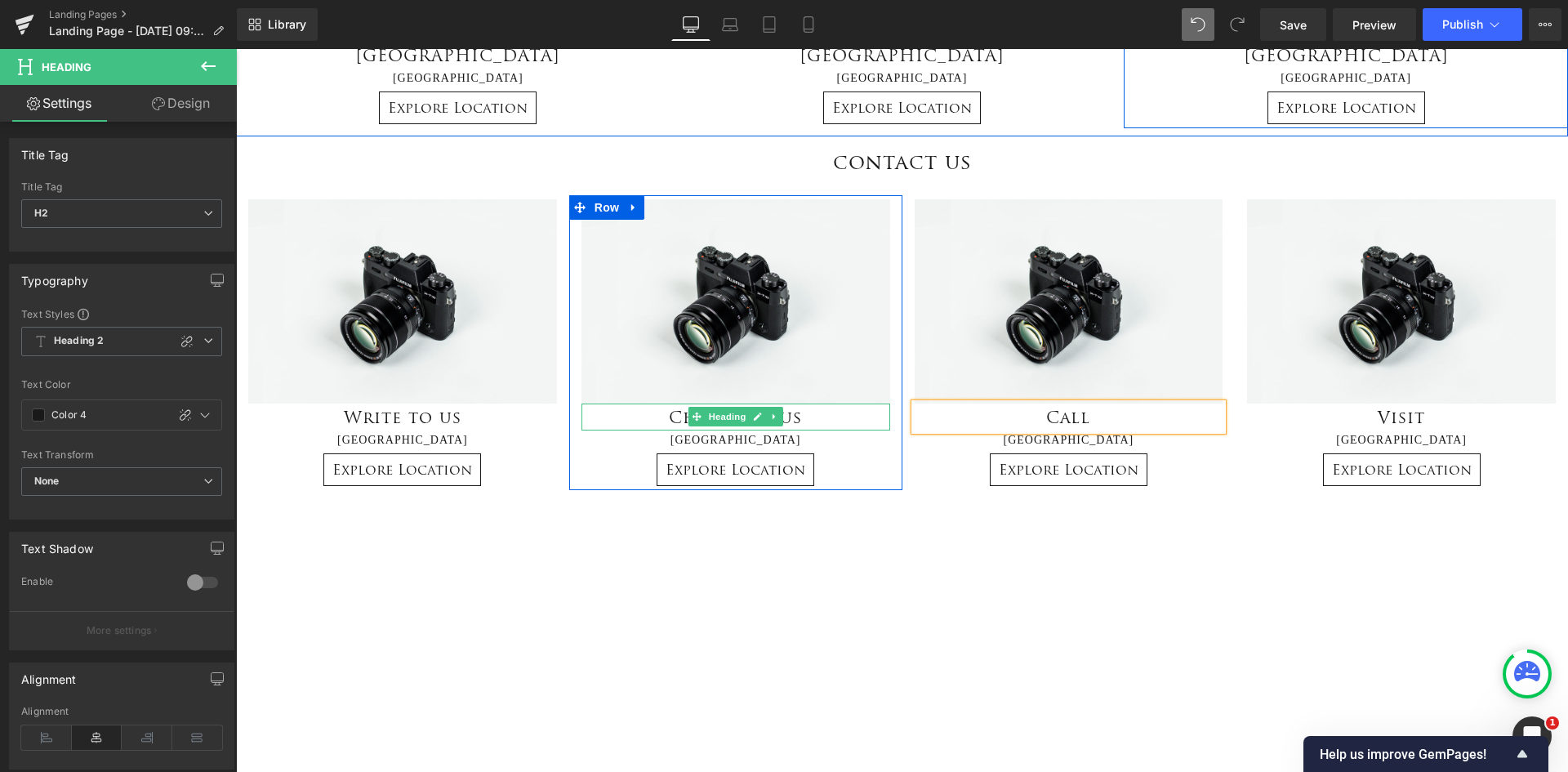
click at [792, 418] on h2 "Chat with us" at bounding box center [736, 417] width 309 height 27
click at [819, 418] on h2 "Chat with us" at bounding box center [736, 417] width 309 height 27
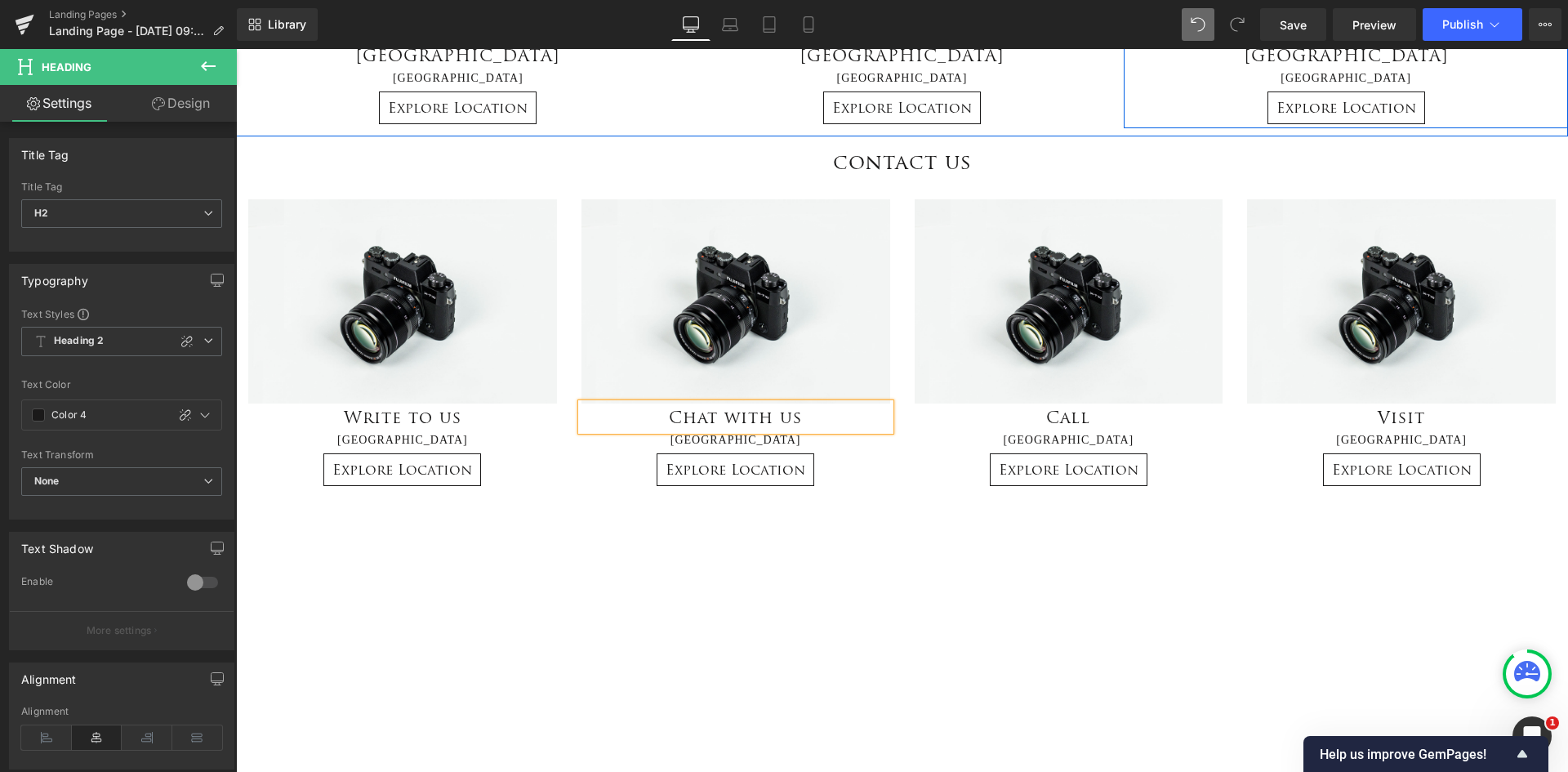
click at [820, 414] on h2 "Chat with us" at bounding box center [736, 417] width 309 height 27
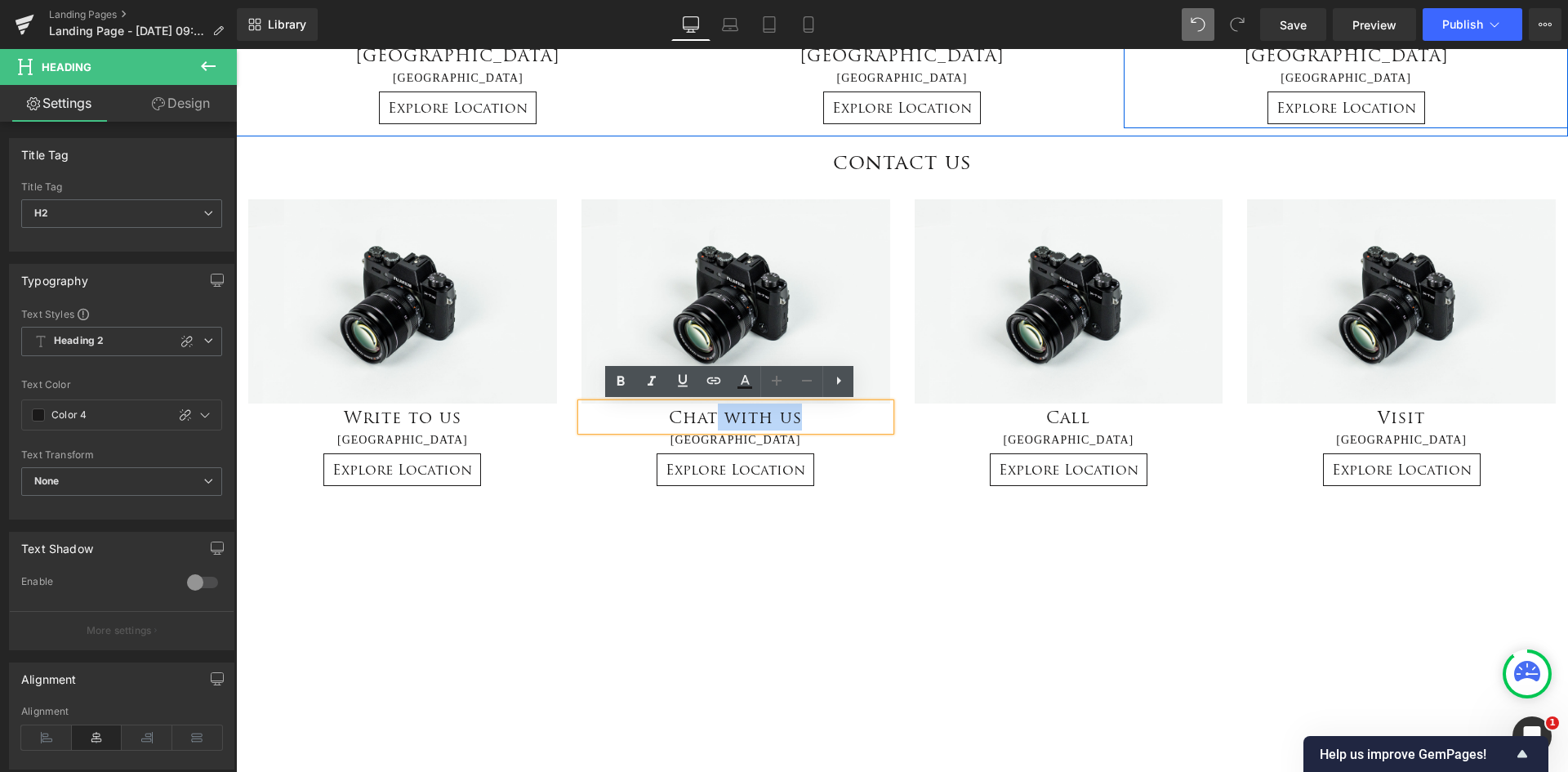
drag, startPoint x: 815, startPoint y: 407, endPoint x: 713, endPoint y: 417, distance: 102.5
click at [713, 417] on h2 "Chat with us" at bounding box center [736, 417] width 309 height 27
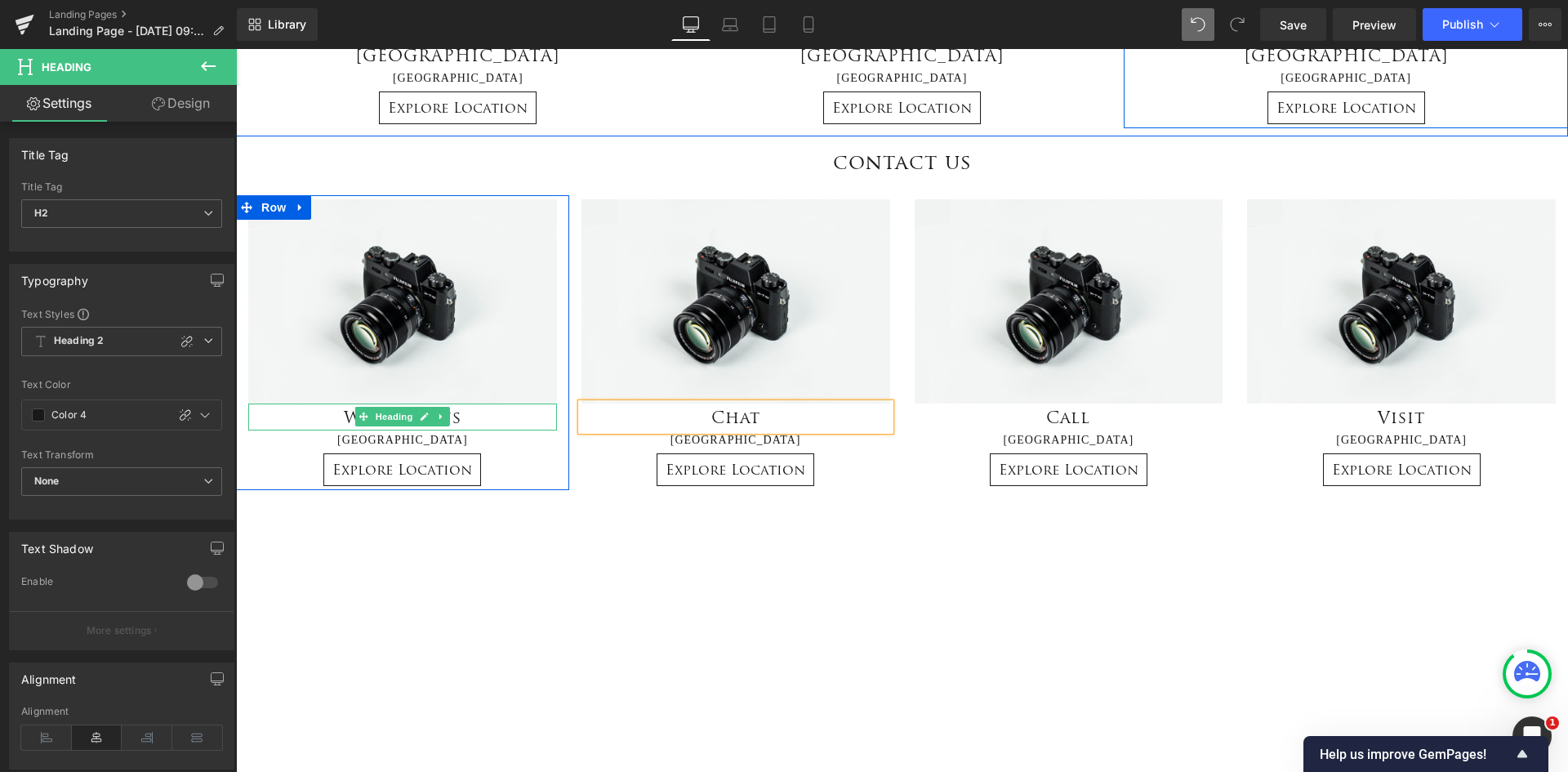
click at [461, 412] on h2 "Write to us" at bounding box center [403, 417] width 309 height 27
click at [474, 418] on h2 "Write to us" at bounding box center [403, 417] width 309 height 27
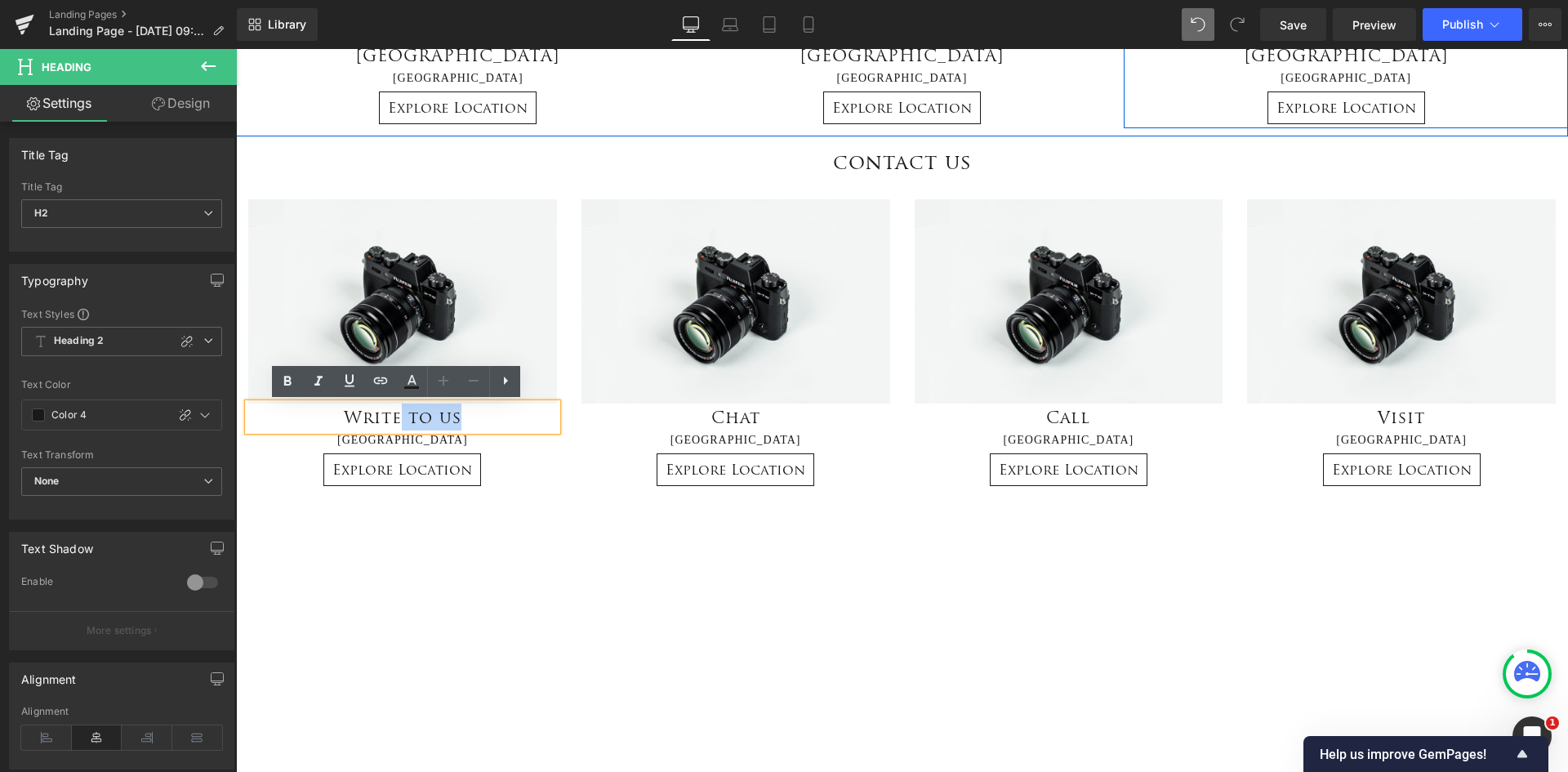
drag, startPoint x: 483, startPoint y: 416, endPoint x: 395, endPoint y: 422, distance: 88.2
click at [395, 422] on h2 "Write to us" at bounding box center [403, 417] width 309 height 27
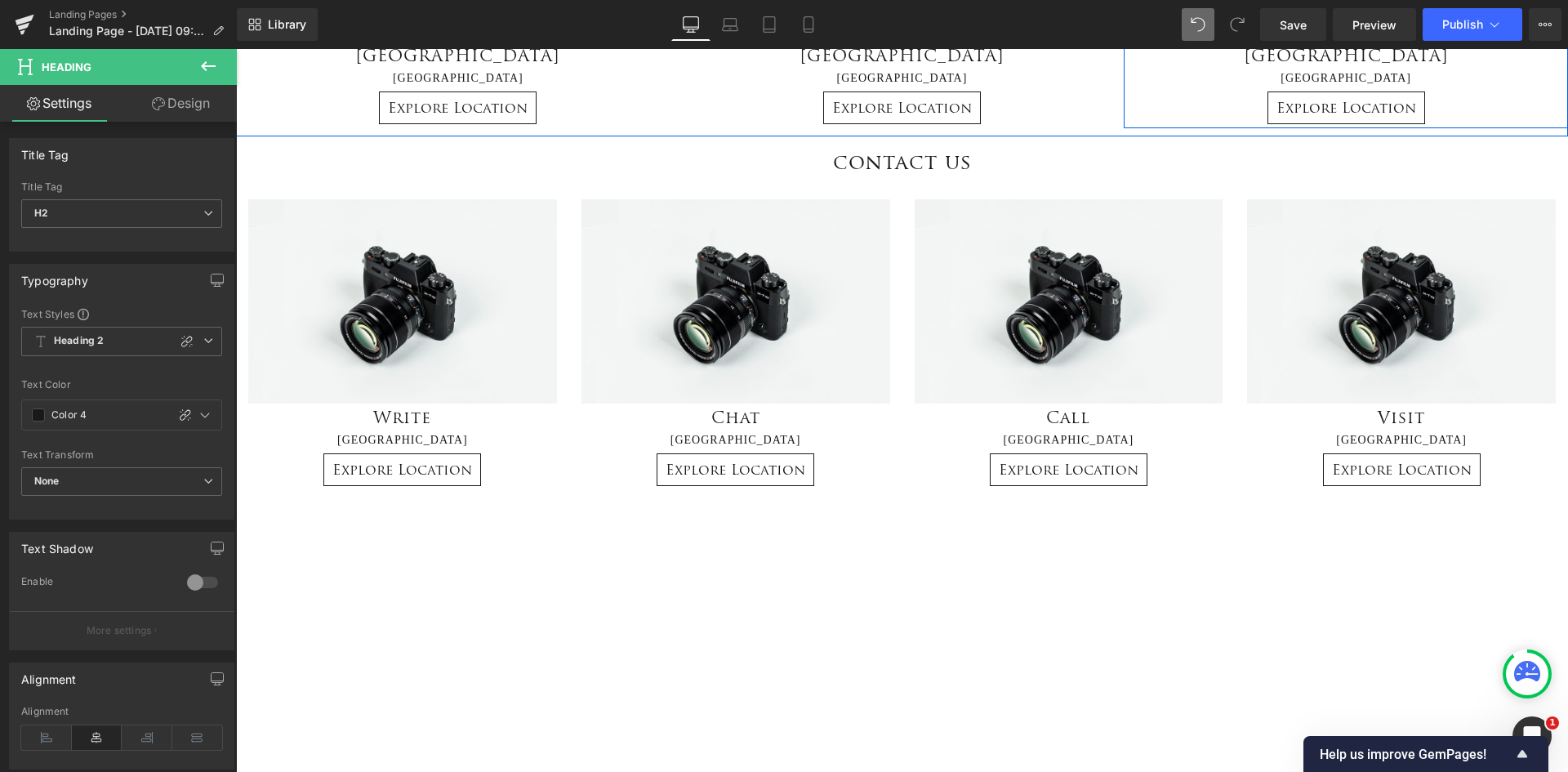
click at [206, 61] on icon at bounding box center [208, 66] width 14 height 10
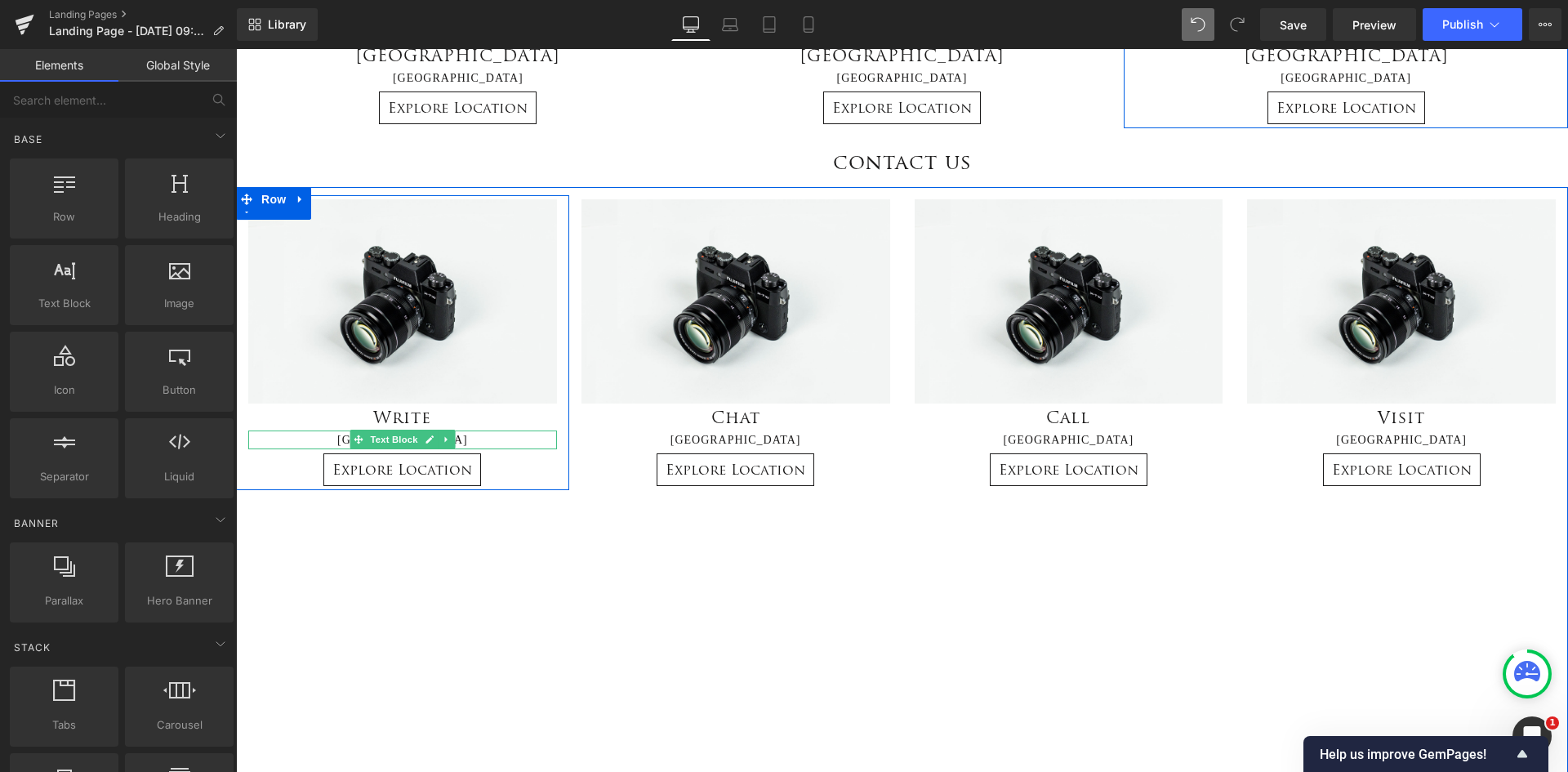
click at [455, 439] on p "[GEOGRAPHIC_DATA]" at bounding box center [403, 440] width 309 height 19
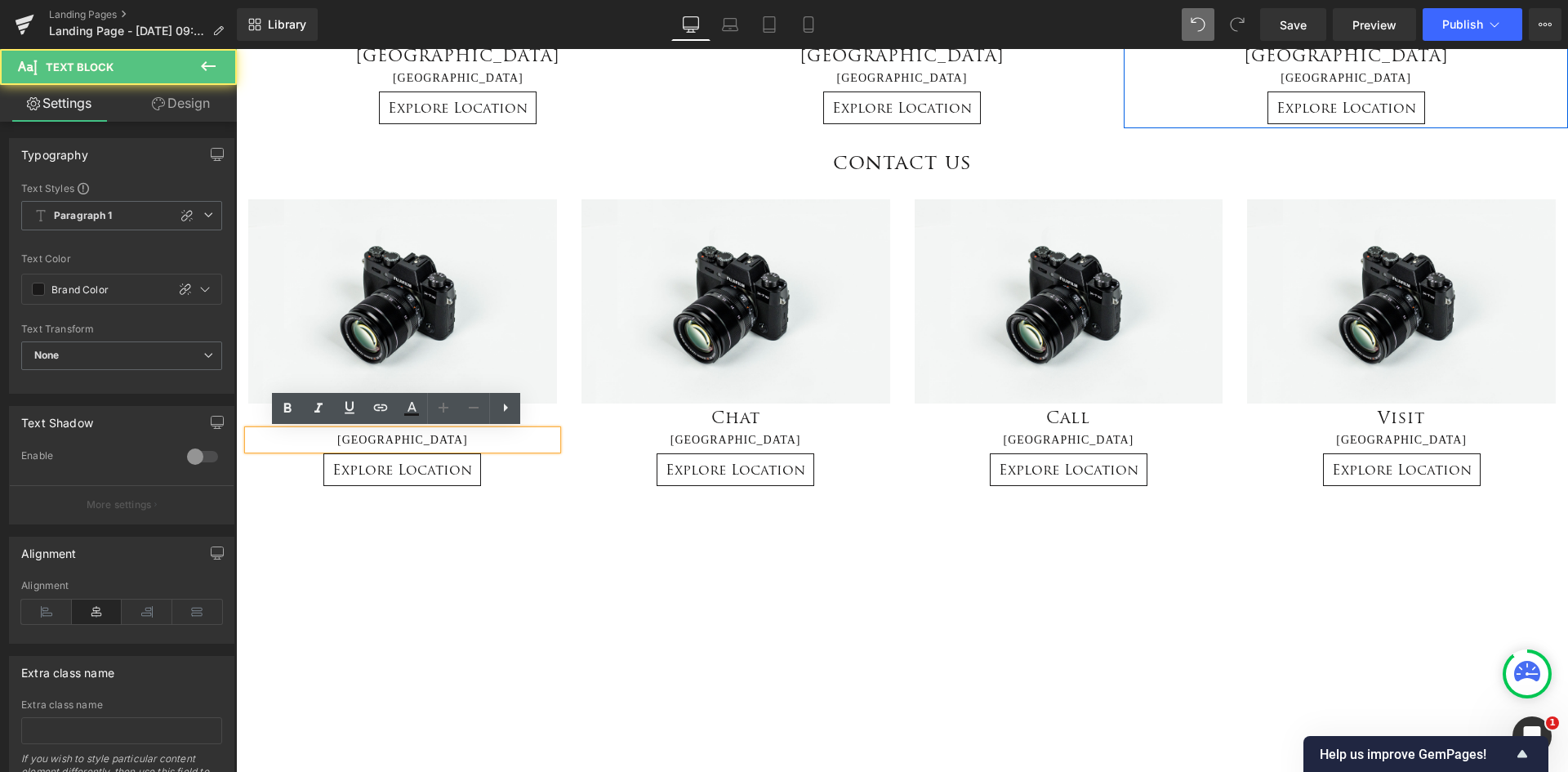
click at [464, 440] on p "[GEOGRAPHIC_DATA]" at bounding box center [403, 440] width 309 height 19
click at [376, 435] on p "[GEOGRAPHIC_DATA]" at bounding box center [403, 440] width 309 height 19
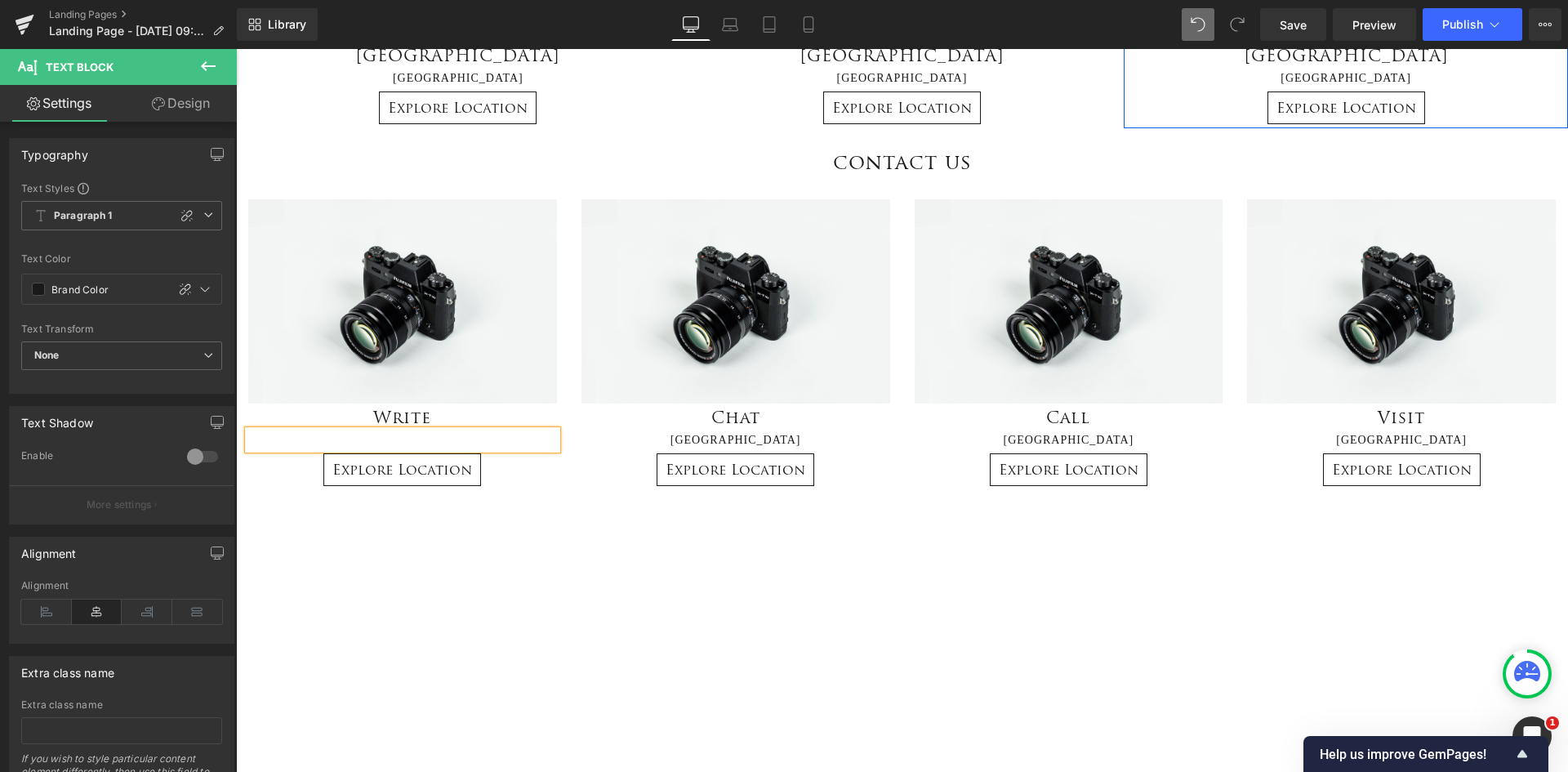
click at [440, 584] on div "Image Write Heading Text Block Explore Location Button Row" at bounding box center [402, 490] width 333 height 591
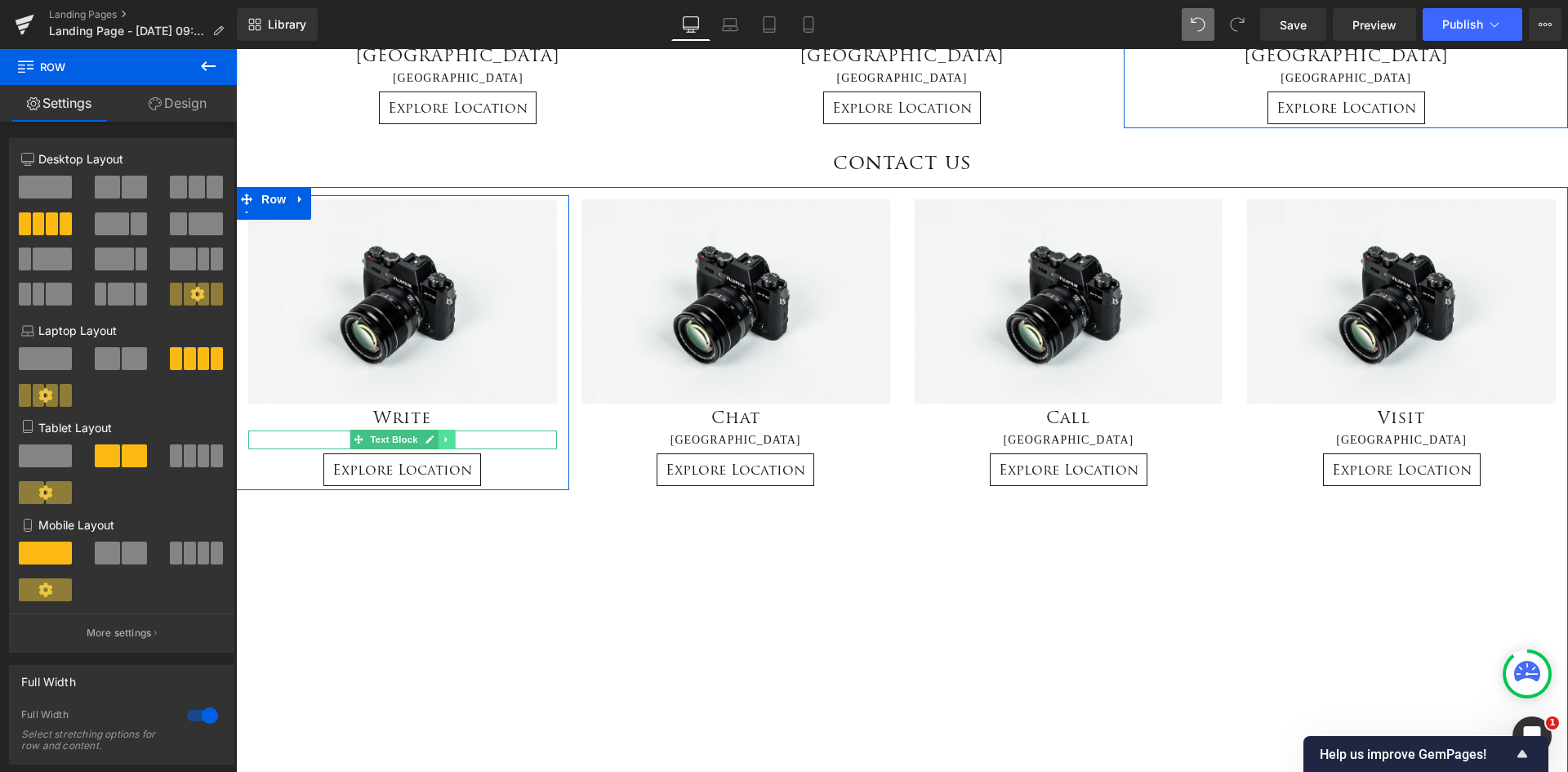
click at [442, 441] on icon at bounding box center [446, 439] width 9 height 10
click at [451, 437] on icon at bounding box center [455, 439] width 9 height 10
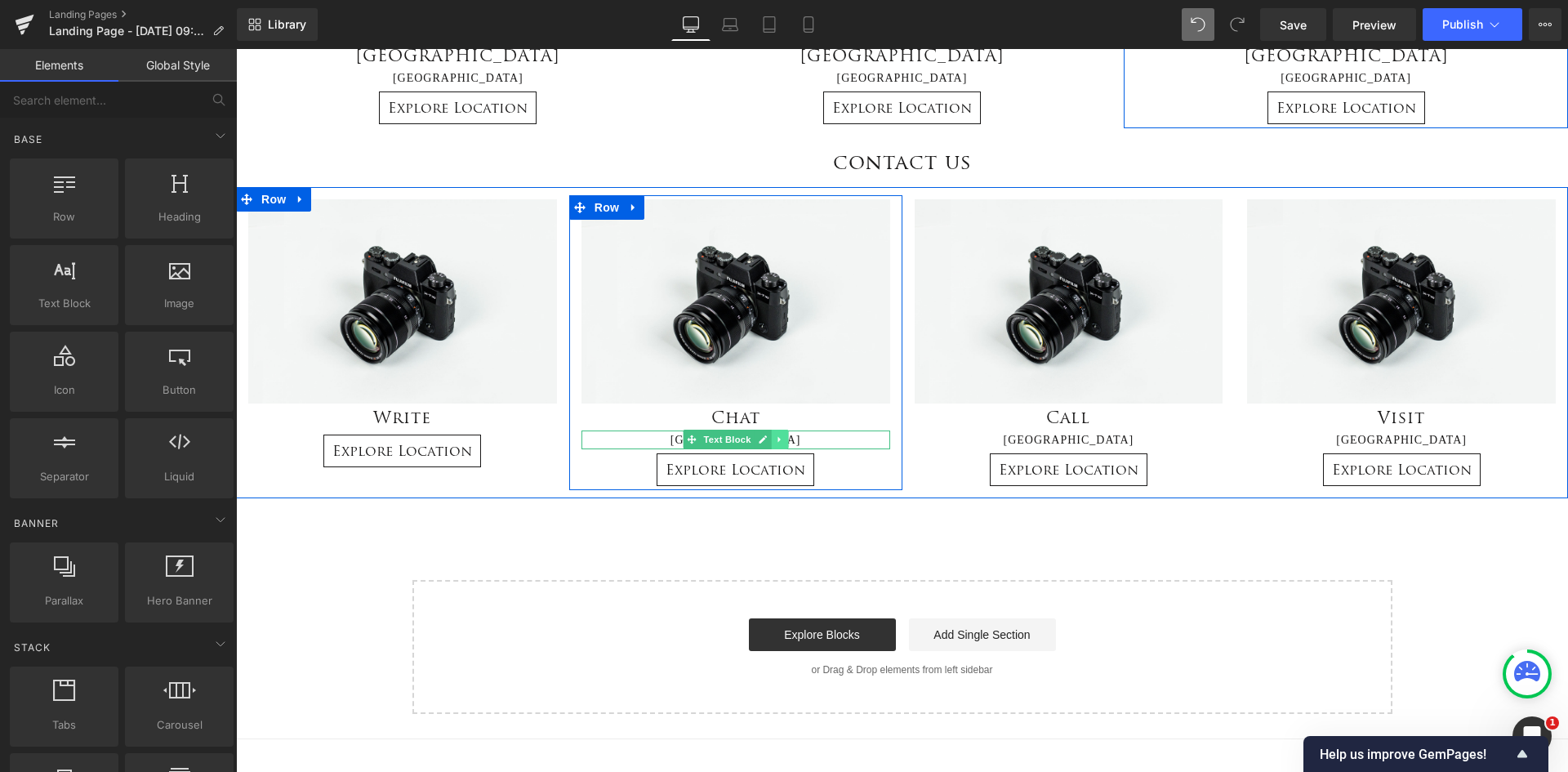
click at [775, 440] on icon at bounding box center [780, 439] width 9 height 10
click at [784, 442] on icon at bounding box center [788, 440] width 9 height 9
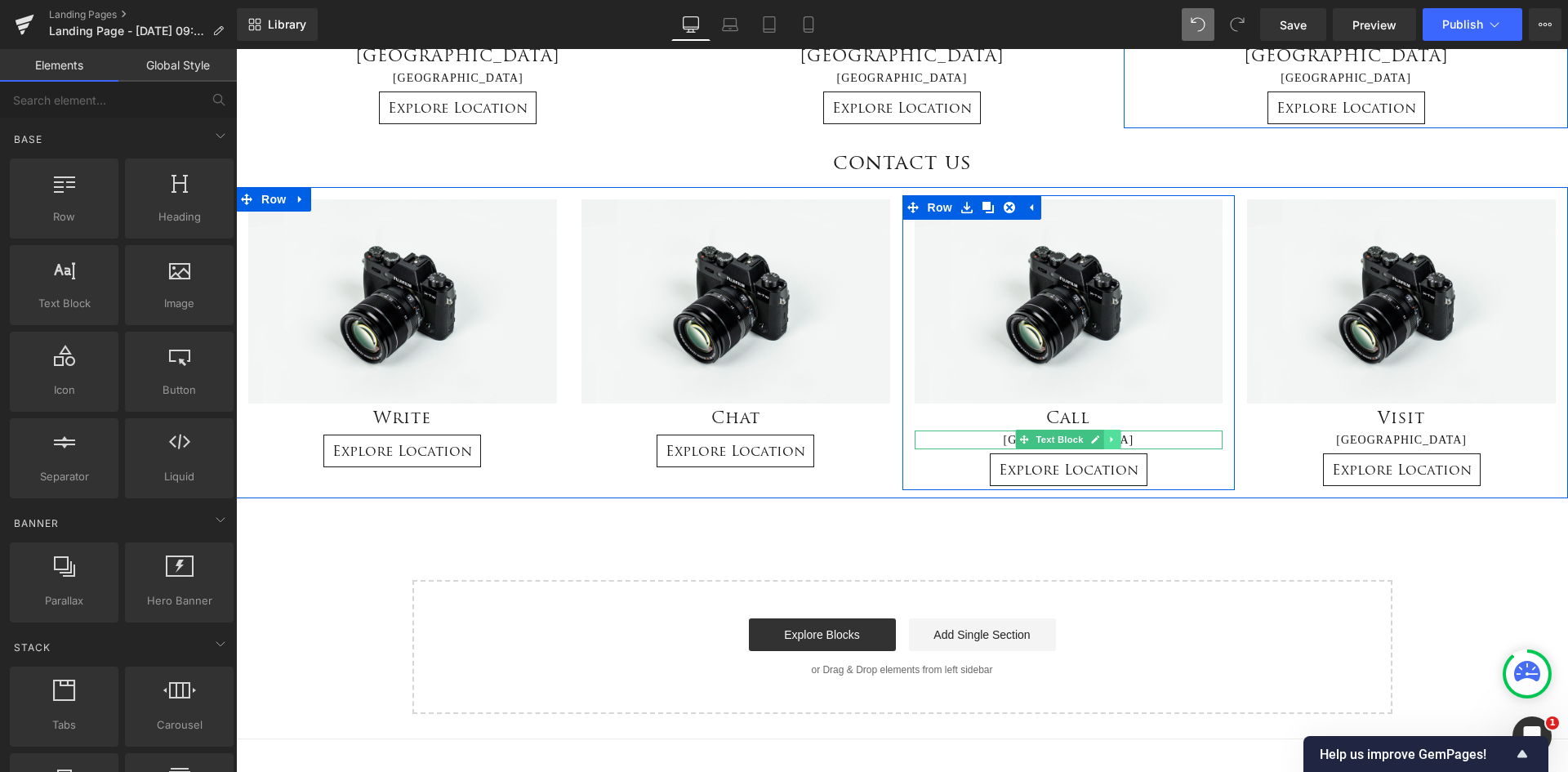
click at [1111, 440] on icon at bounding box center [1112, 440] width 3 height 5
click at [1117, 443] on icon at bounding box center [1121, 440] width 9 height 9
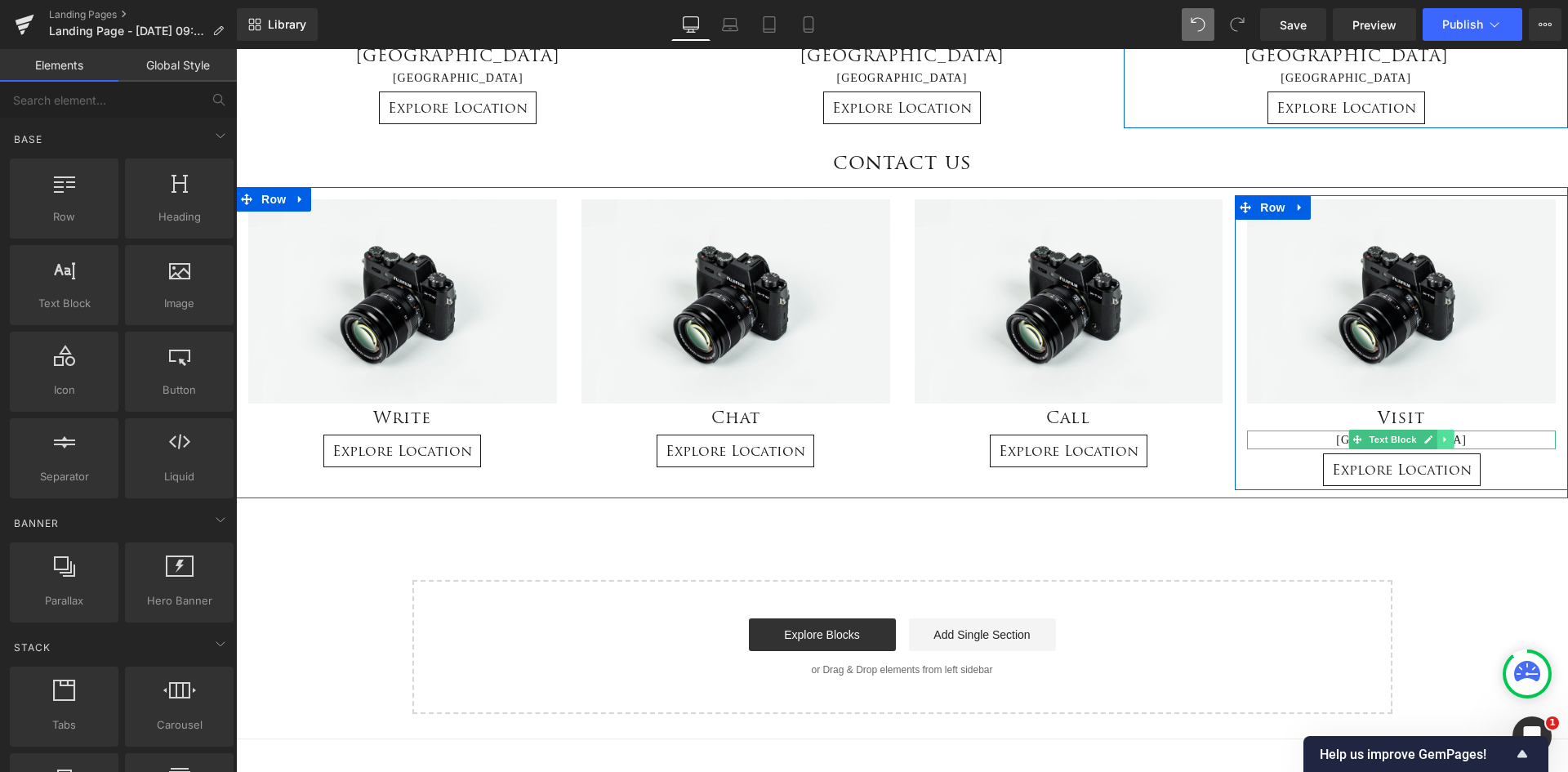
click at [1441, 437] on icon at bounding box center [1445, 439] width 9 height 10
click at [1452, 439] on icon at bounding box center [1454, 440] width 9 height 9
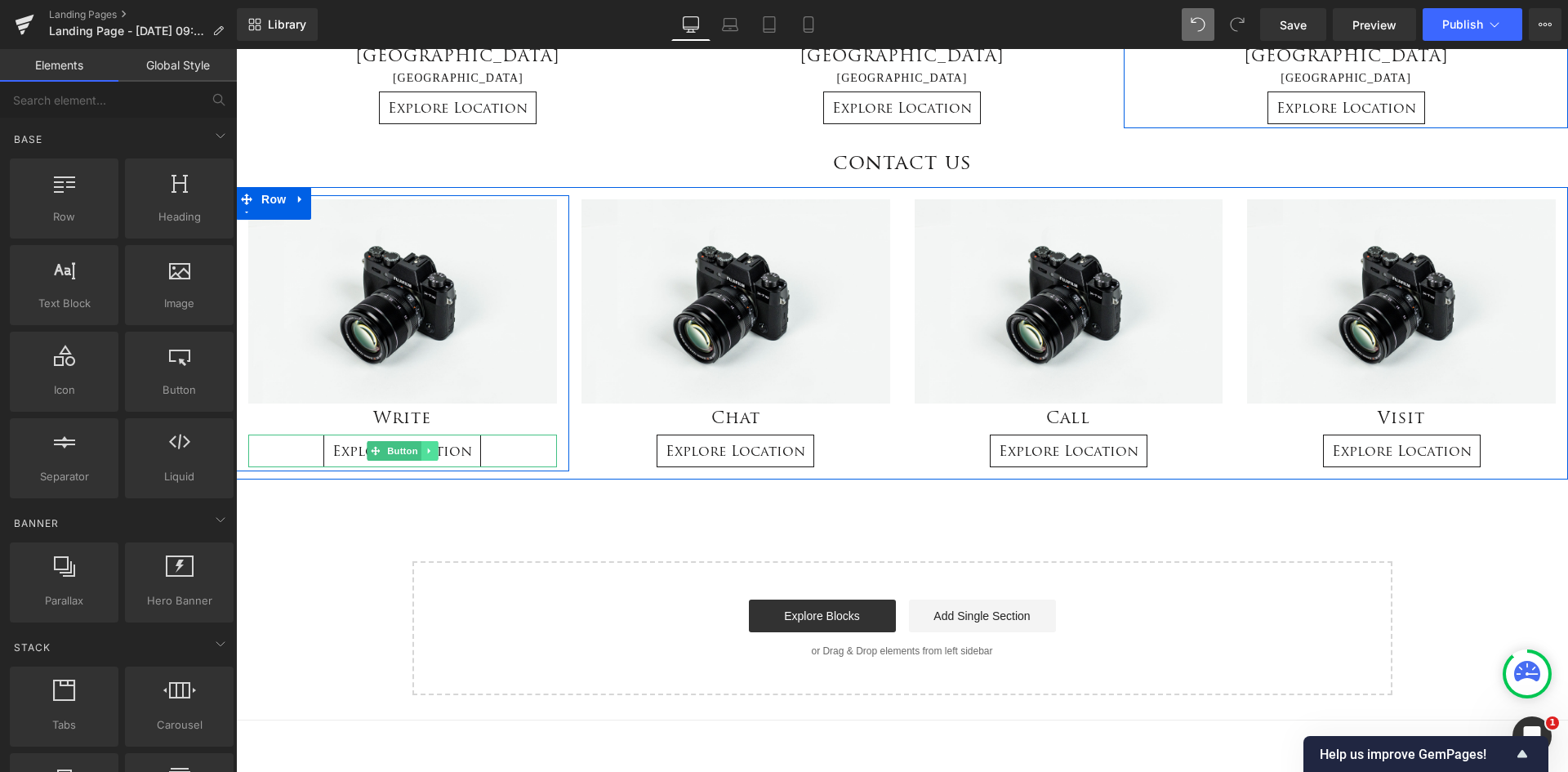
click at [422, 443] on link at bounding box center [430, 451] width 17 height 20
click at [433, 445] on link at bounding box center [438, 451] width 17 height 20
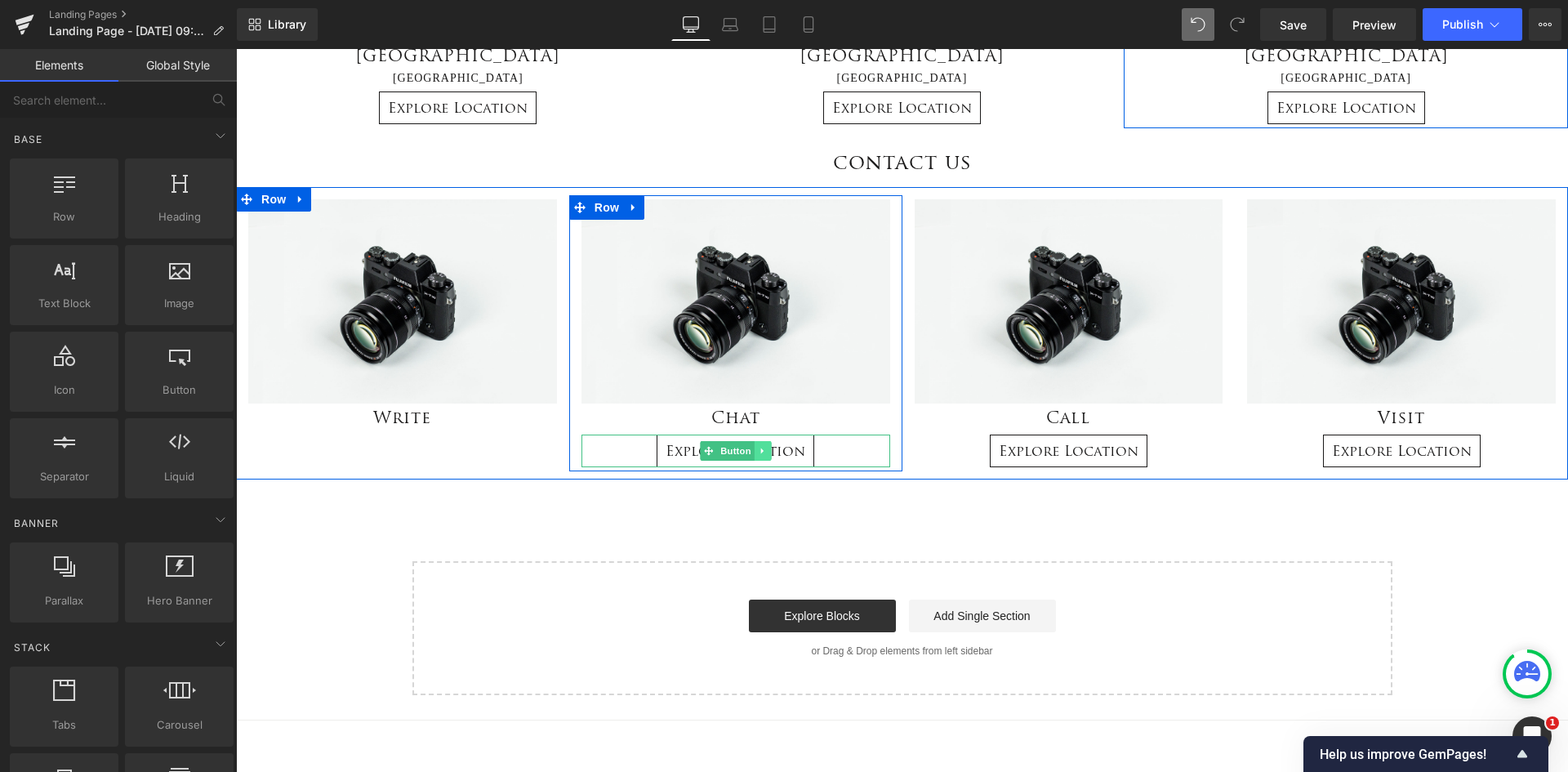
click at [760, 450] on icon at bounding box center [761, 451] width 3 height 5
click at [766, 443] on link at bounding box center [771, 451] width 17 height 20
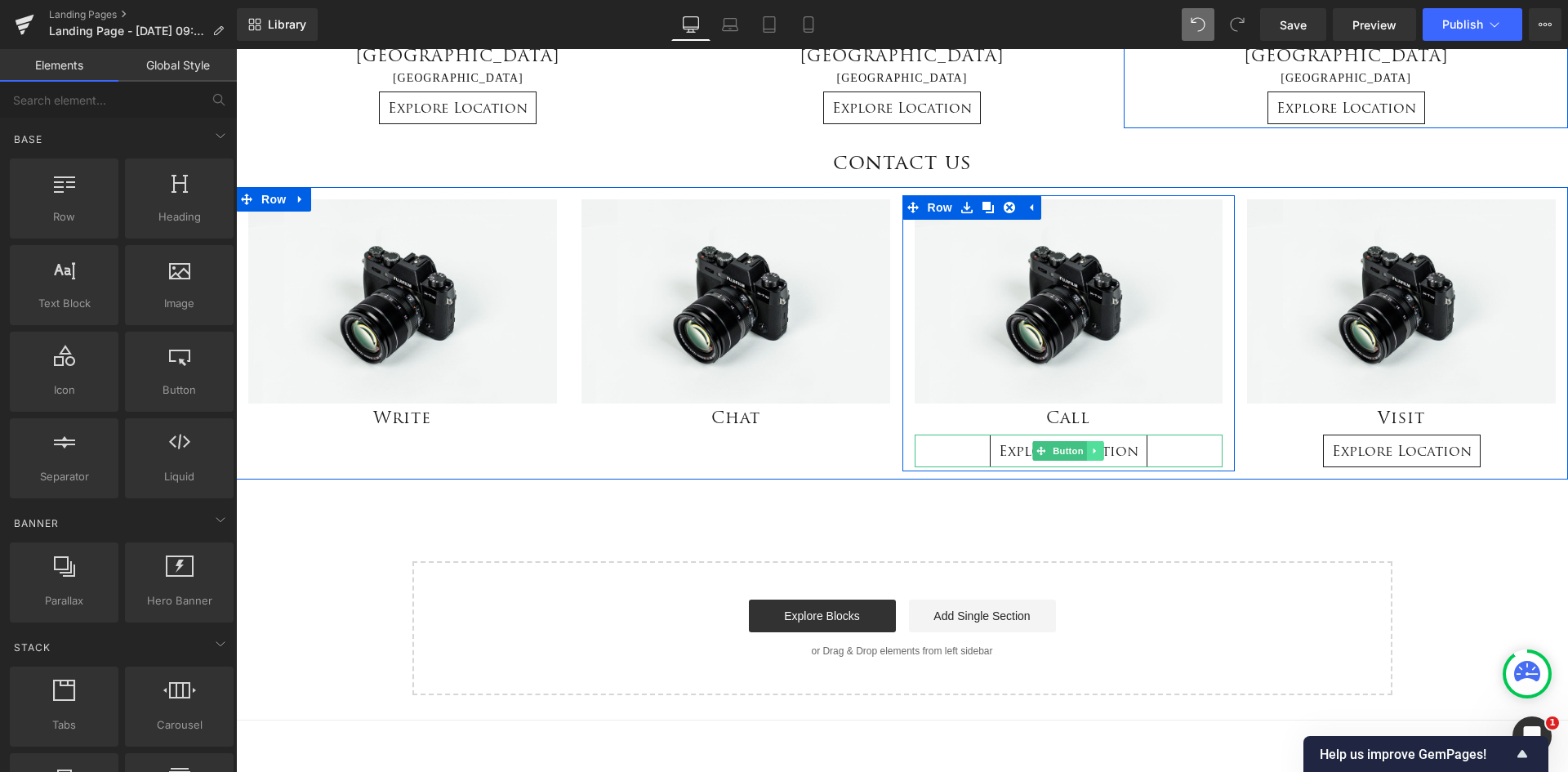
click at [1091, 451] on icon at bounding box center [1096, 451] width 9 height 10
click at [1099, 450] on icon at bounding box center [1104, 451] width 9 height 10
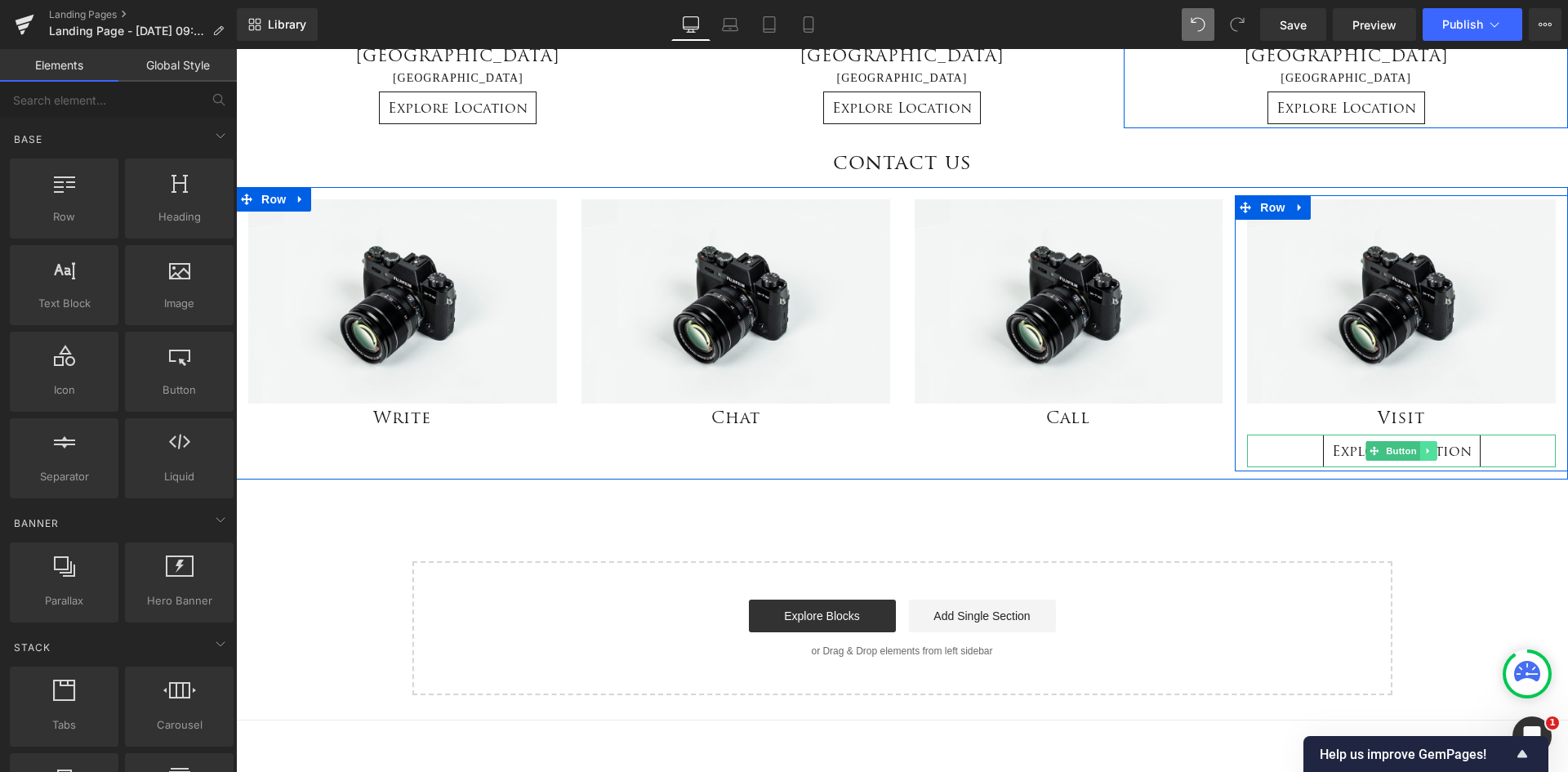
click at [1424, 455] on icon at bounding box center [1429, 451] width 9 height 10
click at [1432, 450] on icon at bounding box center [1437, 451] width 9 height 9
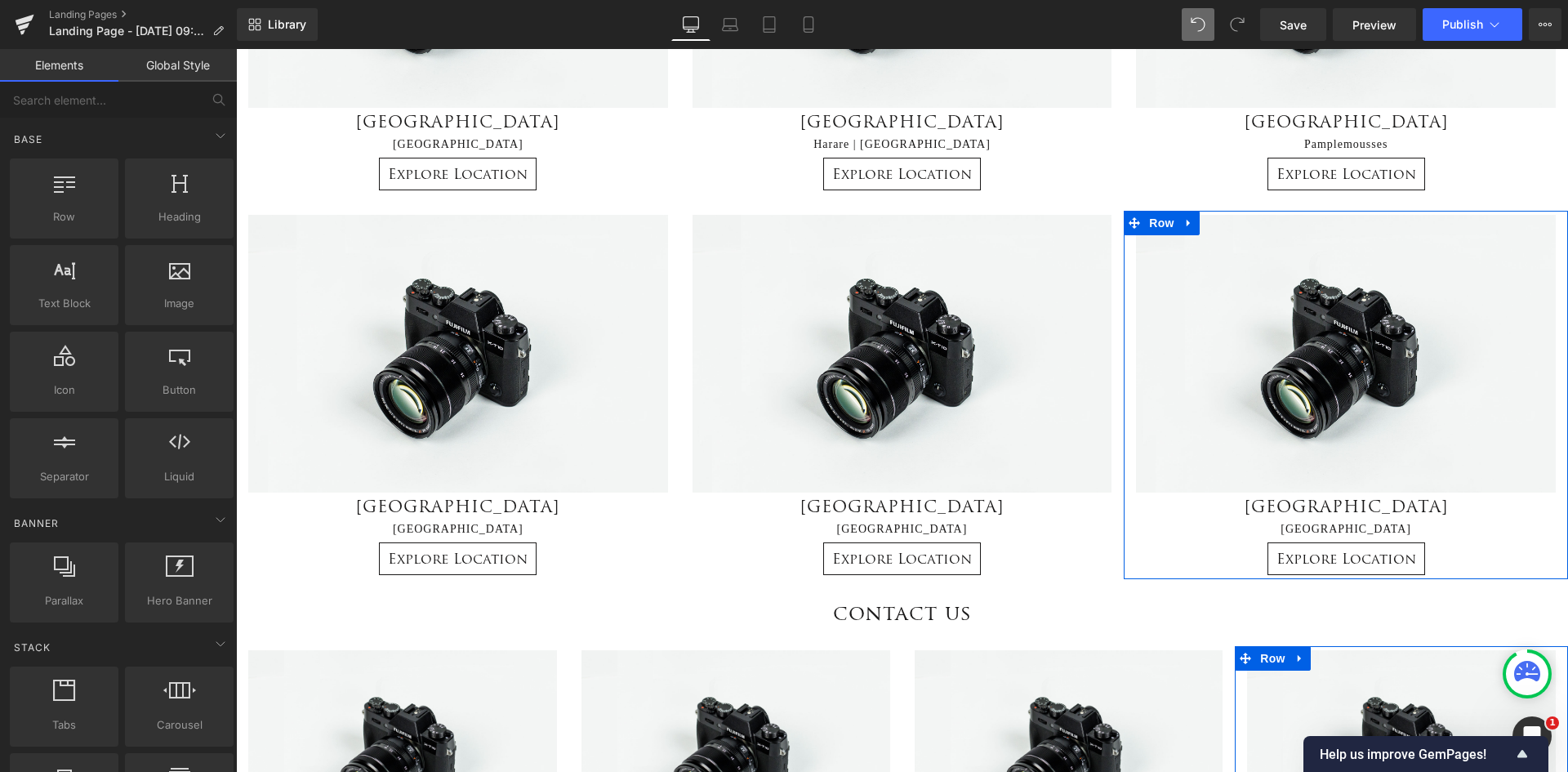
scroll to position [0, 0]
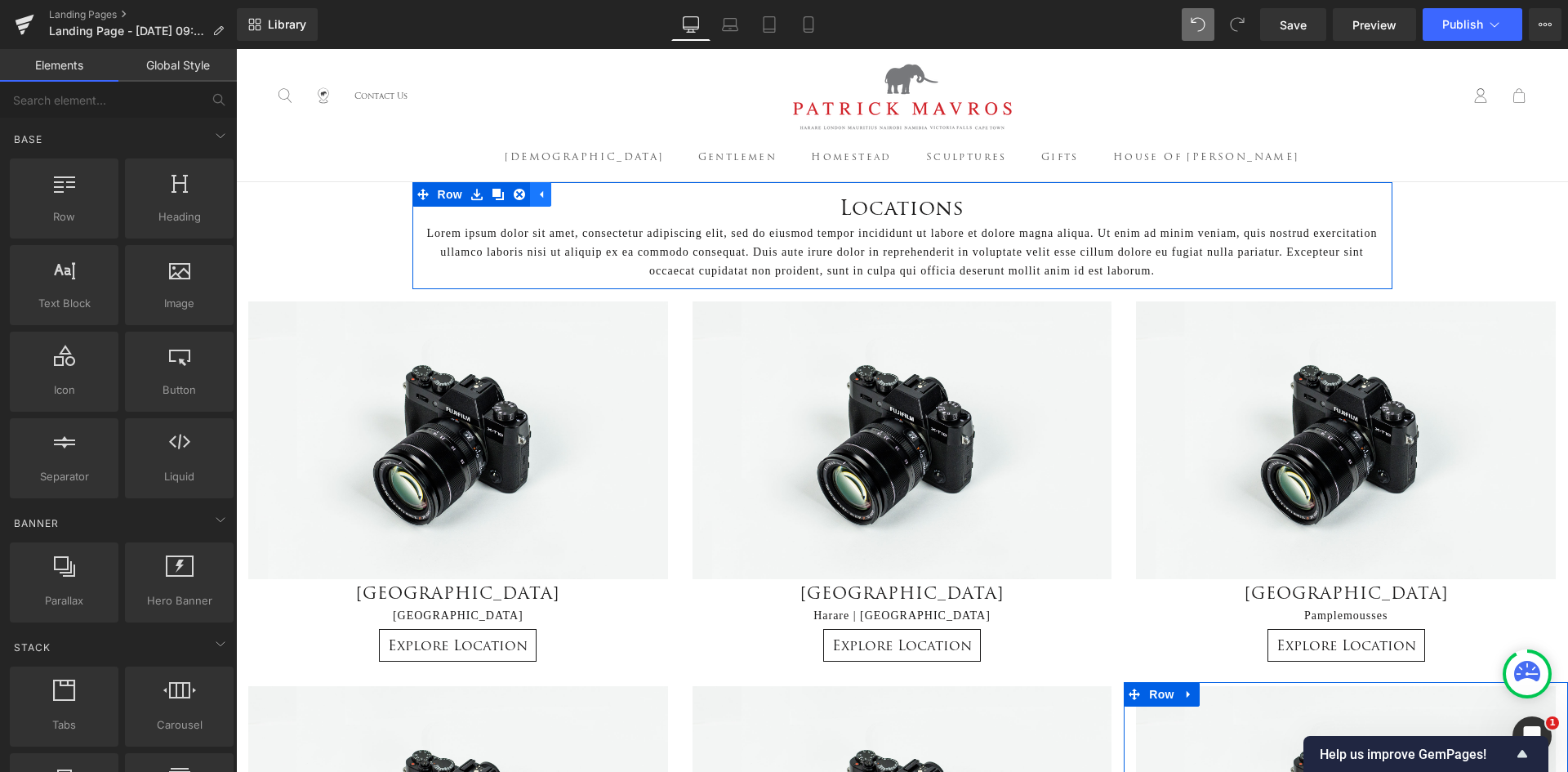
click at [538, 194] on icon at bounding box center [540, 195] width 12 height 13
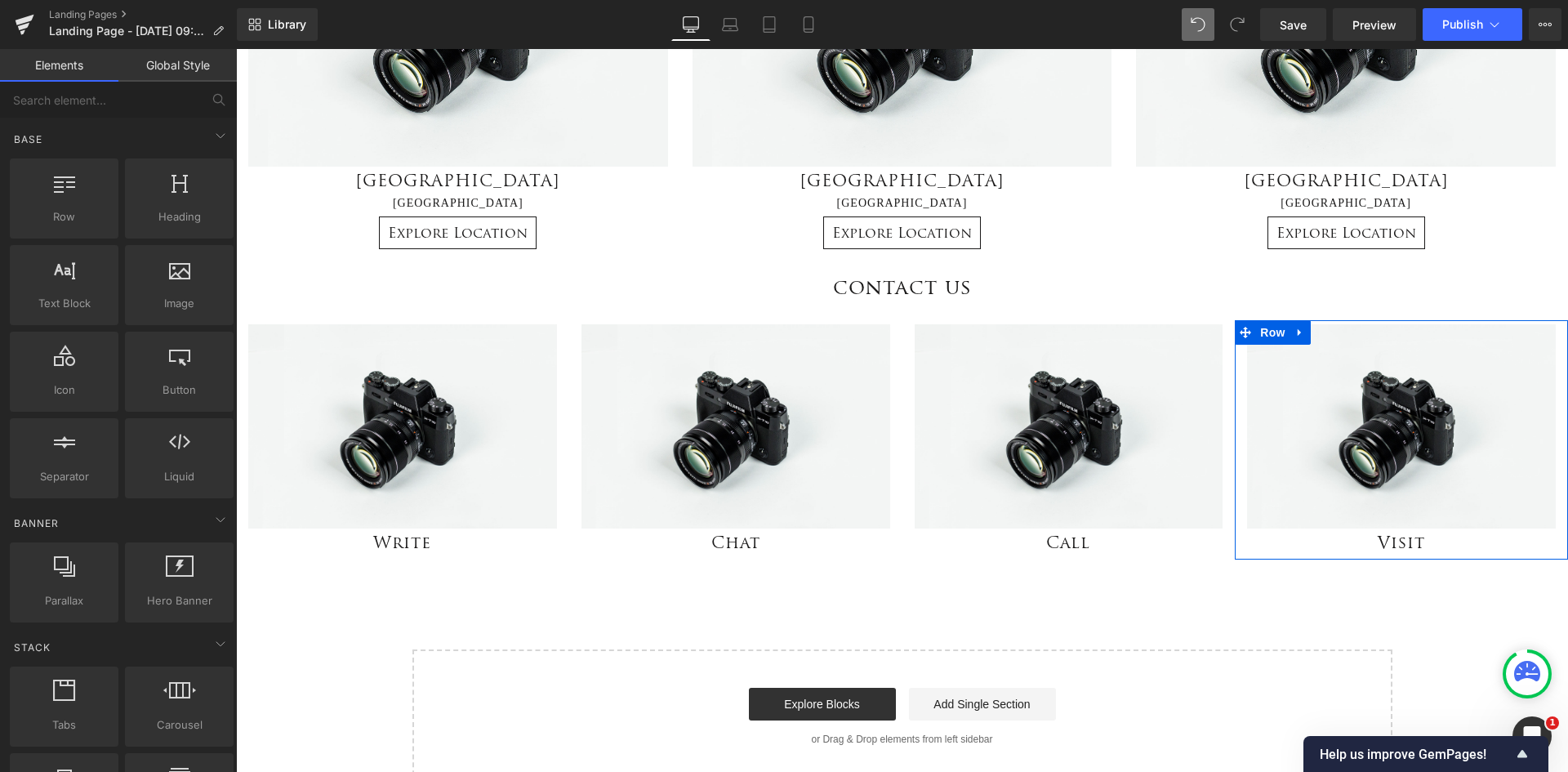
scroll to position [899, 0]
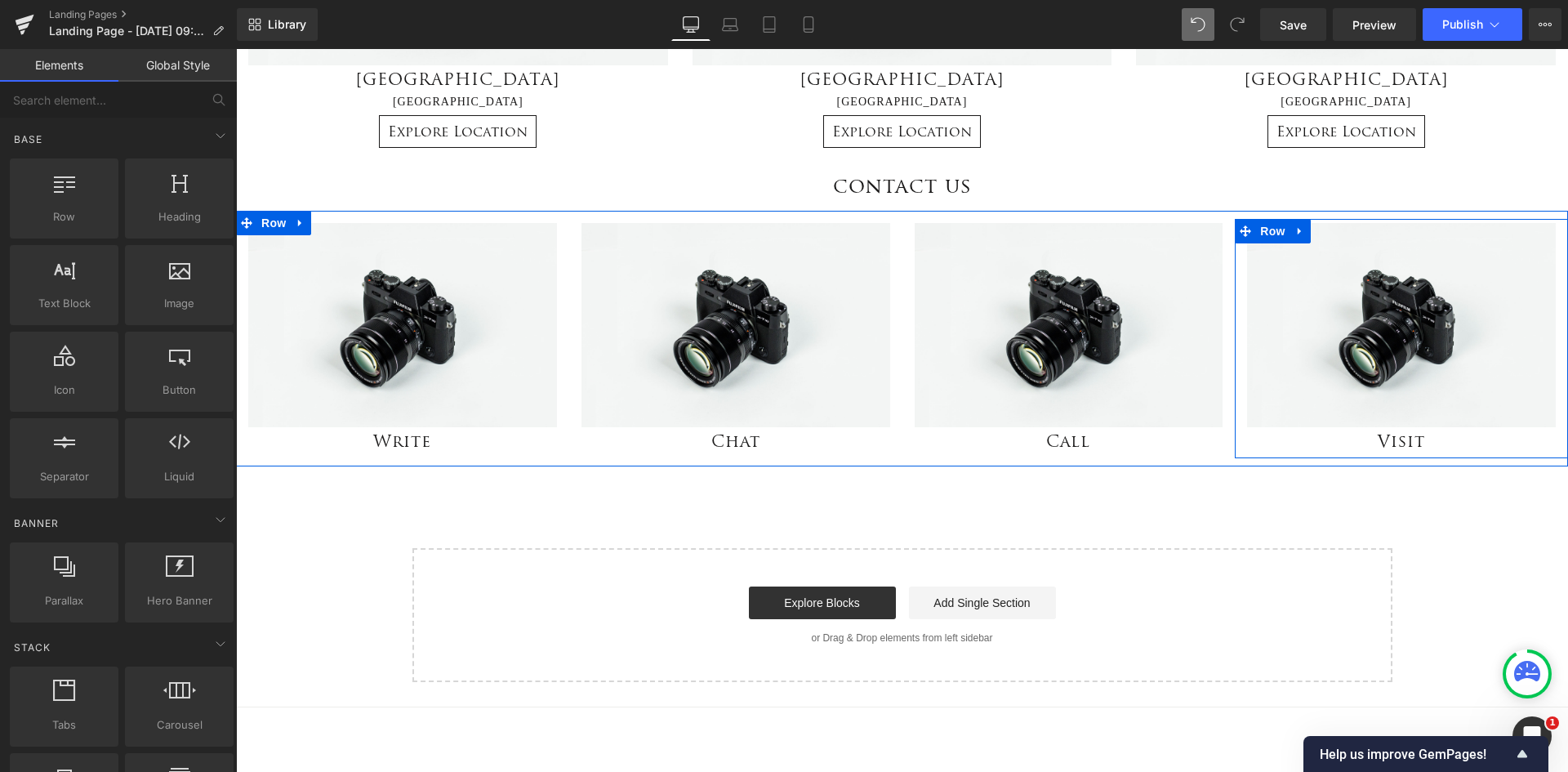
click at [1294, 229] on icon at bounding box center [1300, 231] width 12 height 13
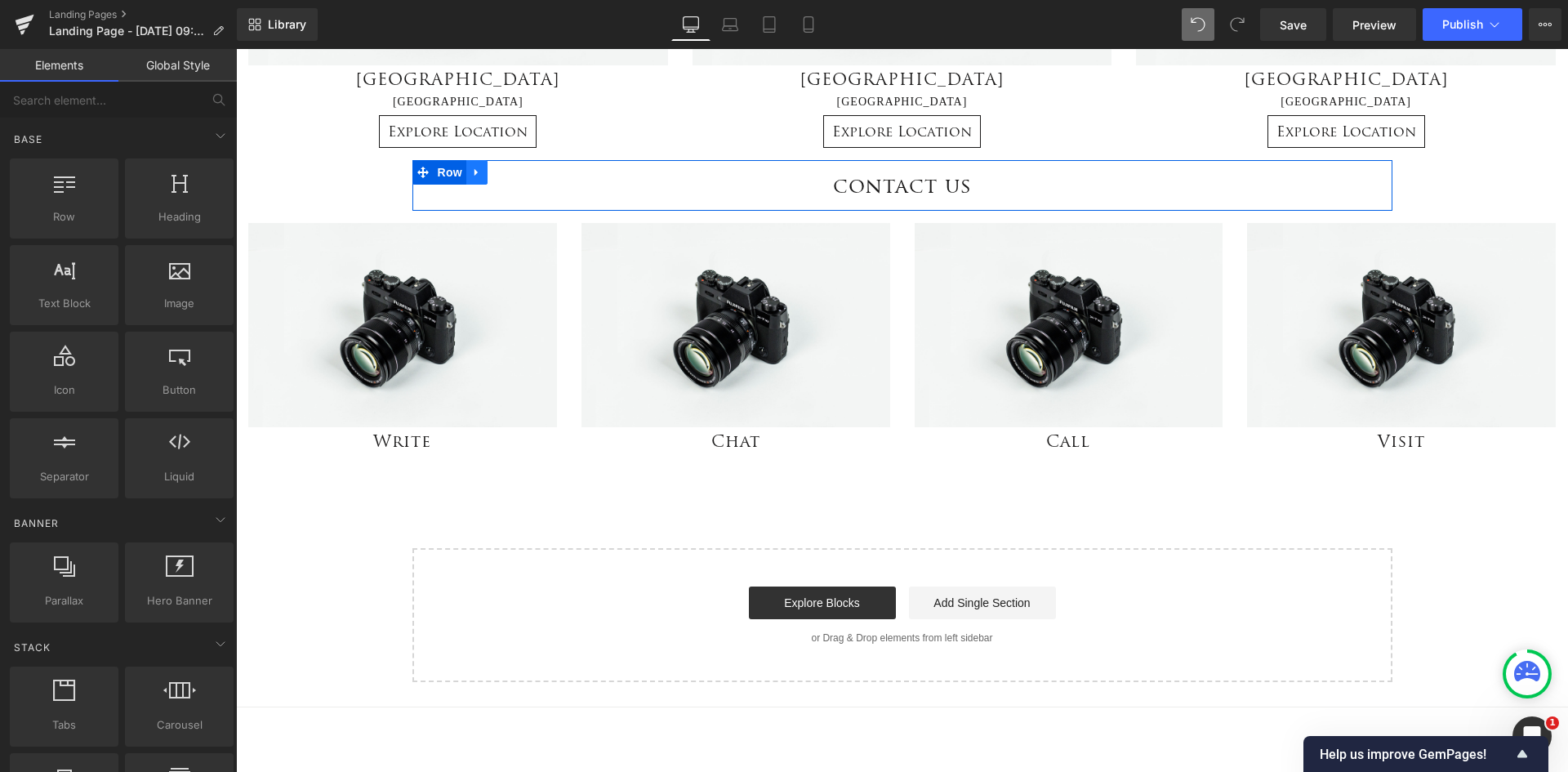
click at [471, 175] on icon at bounding box center [477, 173] width 12 height 13
click at [513, 168] on icon at bounding box center [519, 172] width 12 height 12
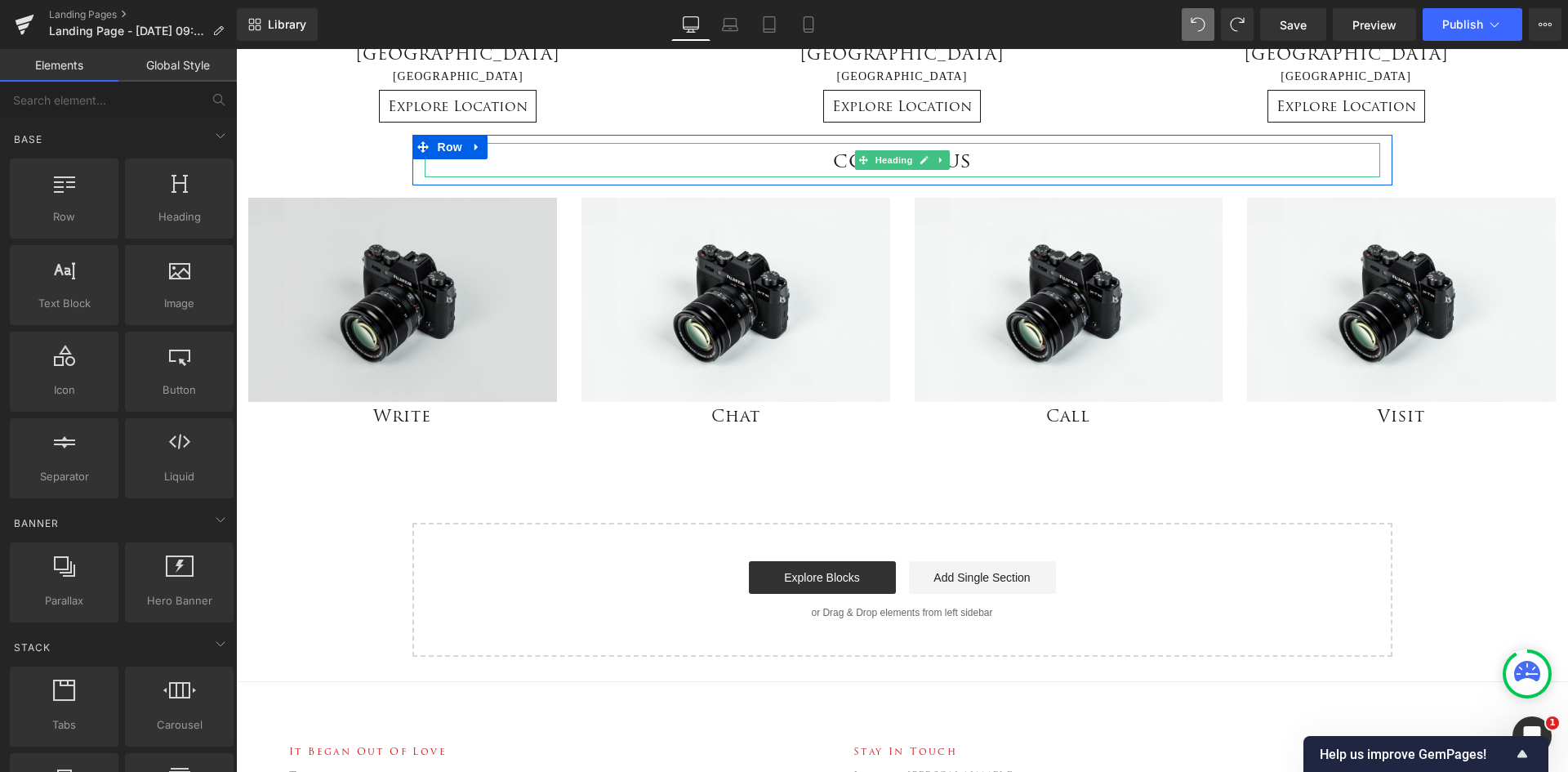
scroll to position [980, 0]
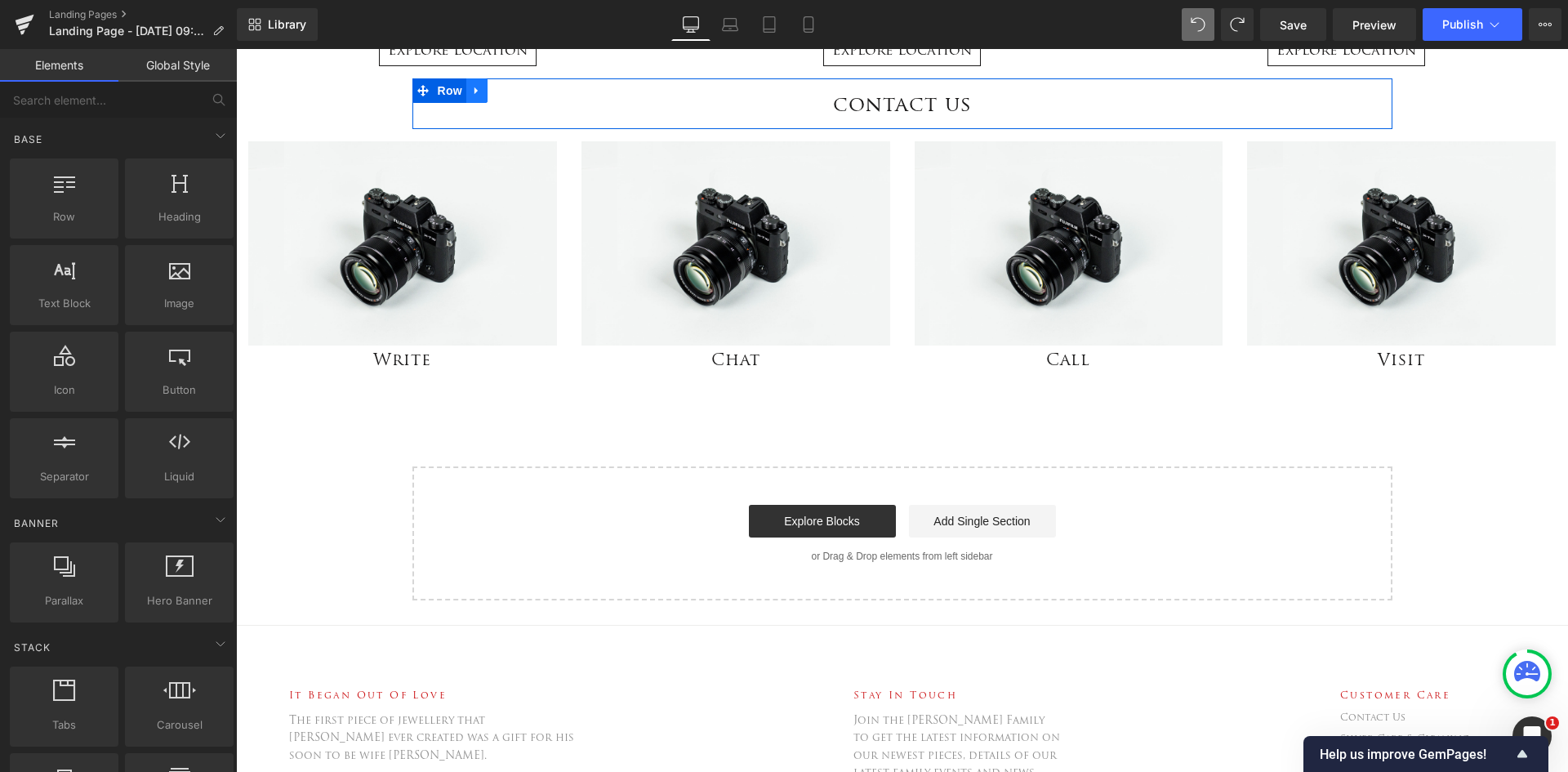
click at [471, 89] on icon at bounding box center [477, 92] width 12 height 13
click at [496, 95] on icon at bounding box center [498, 91] width 12 height 12
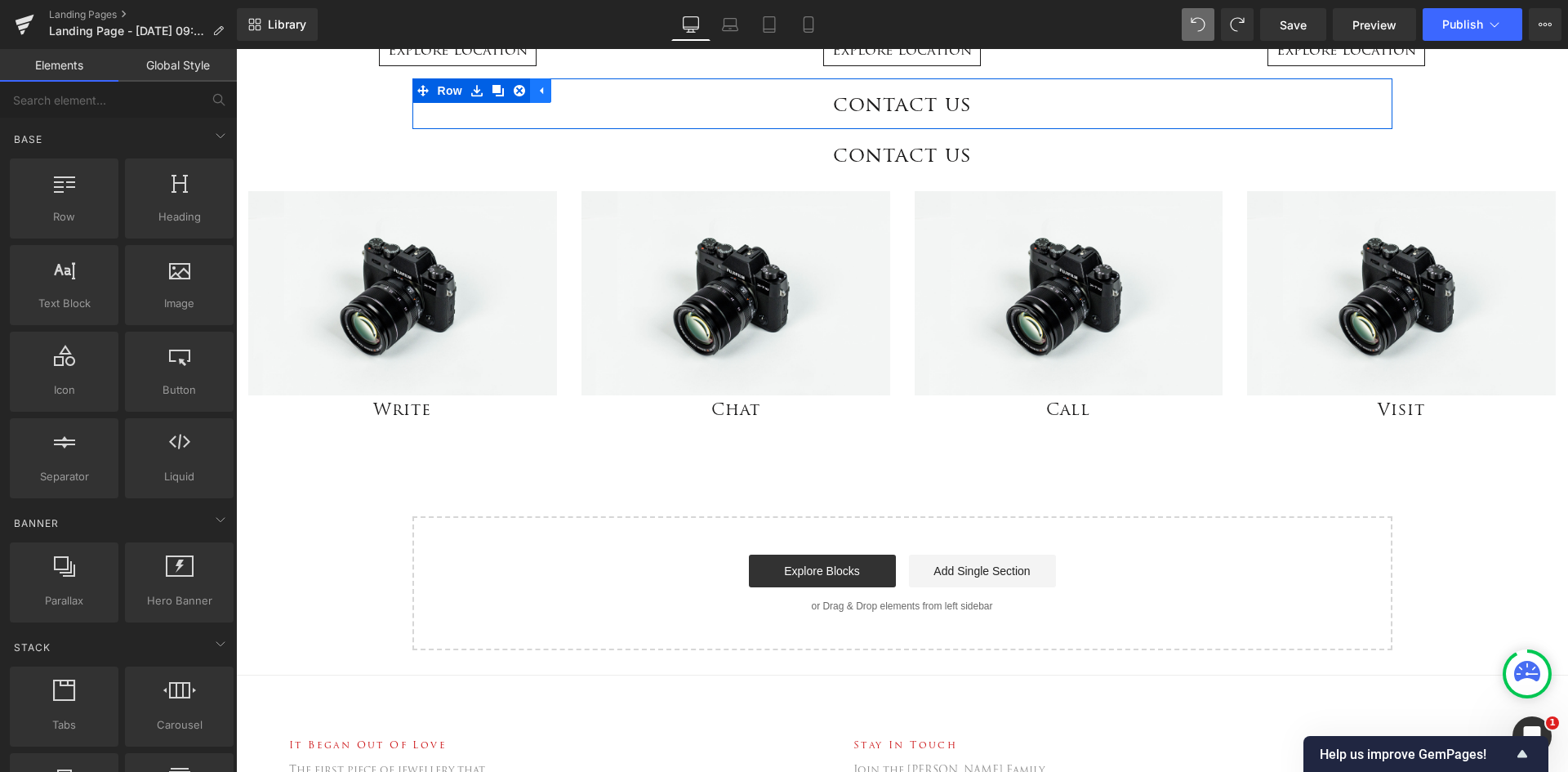
click at [540, 89] on icon at bounding box center [542, 91] width 4 height 7
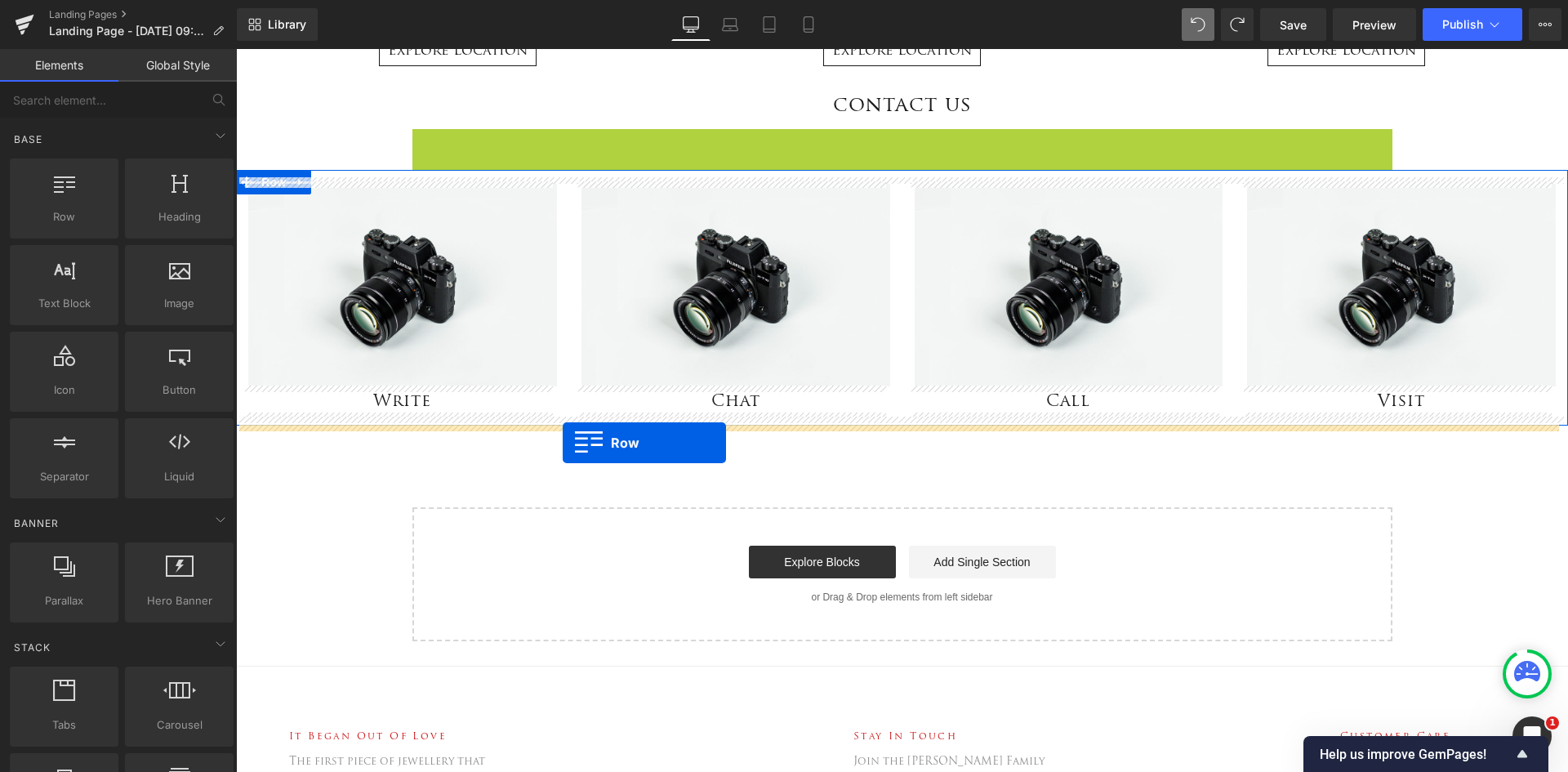
drag, startPoint x: 418, startPoint y: 138, endPoint x: 564, endPoint y: 443, distance: 338.1
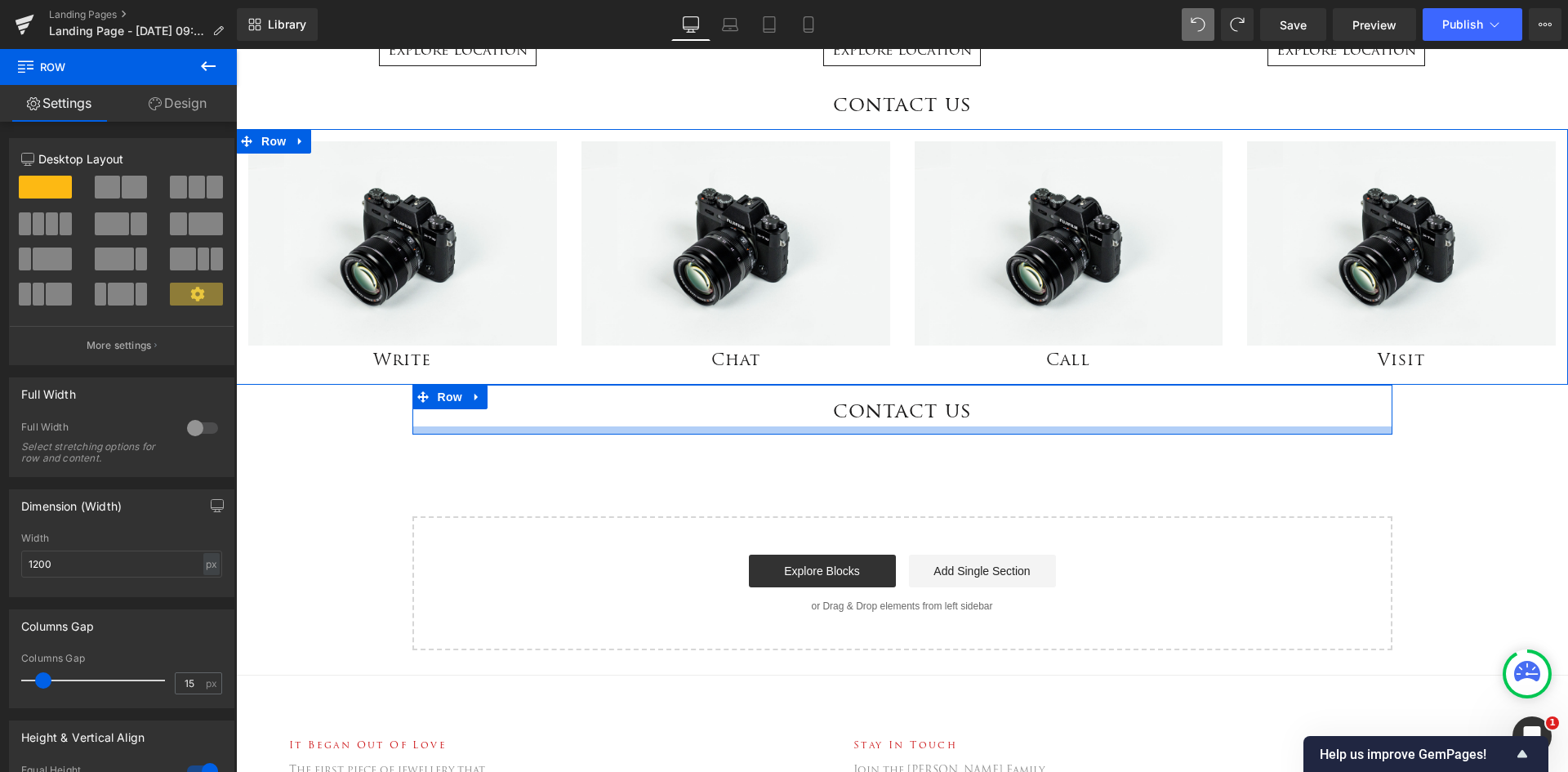
drag, startPoint x: 1007, startPoint y: 422, endPoint x: 976, endPoint y: 414, distance: 32.0
click at [1005, 422] on h1 "contact us" at bounding box center [902, 409] width 956 height 33
click at [976, 406] on h1 "contact us" at bounding box center [902, 409] width 956 height 33
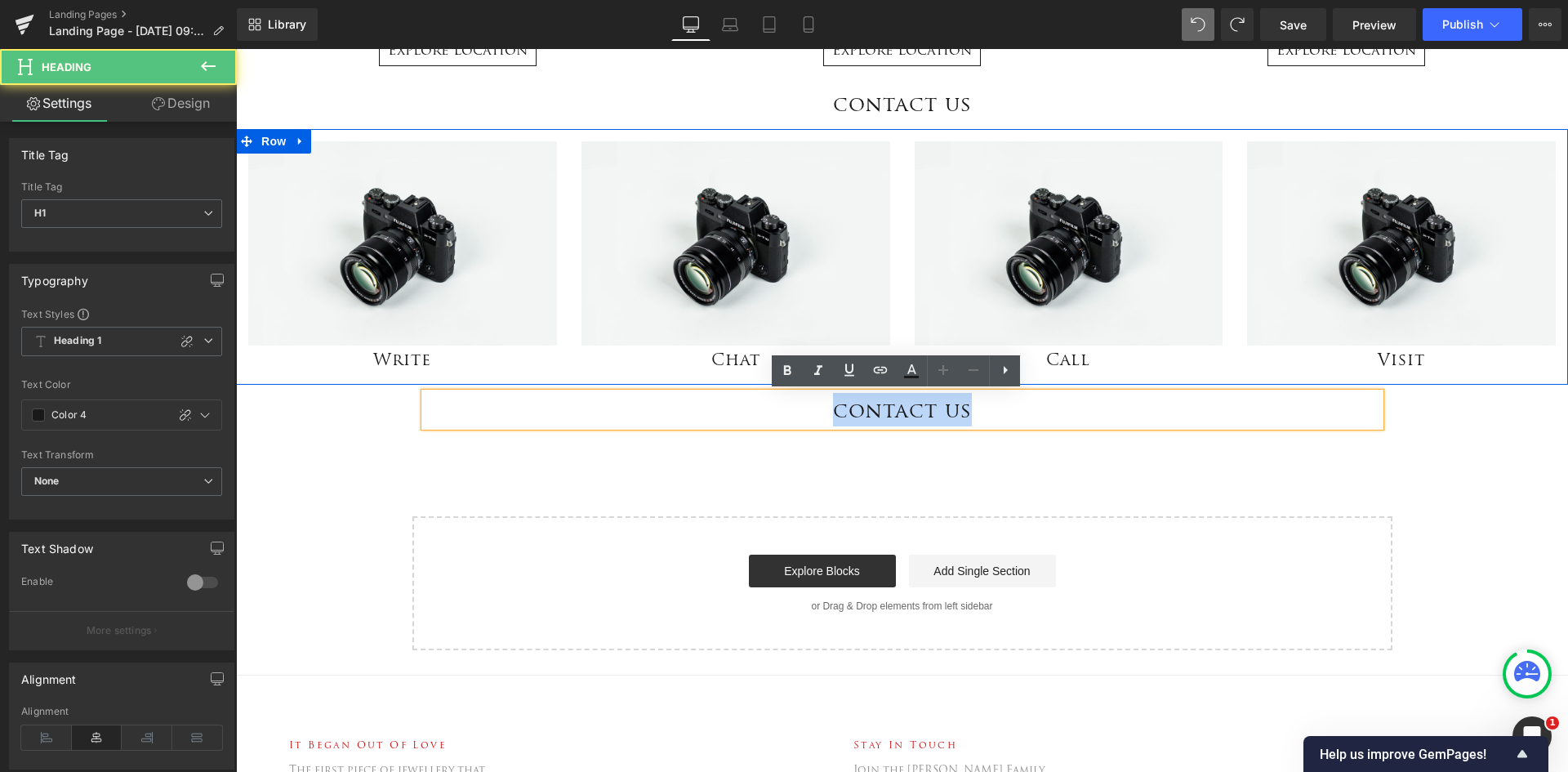
drag, startPoint x: 909, startPoint y: 419, endPoint x: 784, endPoint y: 408, distance: 125.5
click at [784, 408] on h1 "contact us" at bounding box center [902, 409] width 956 height 33
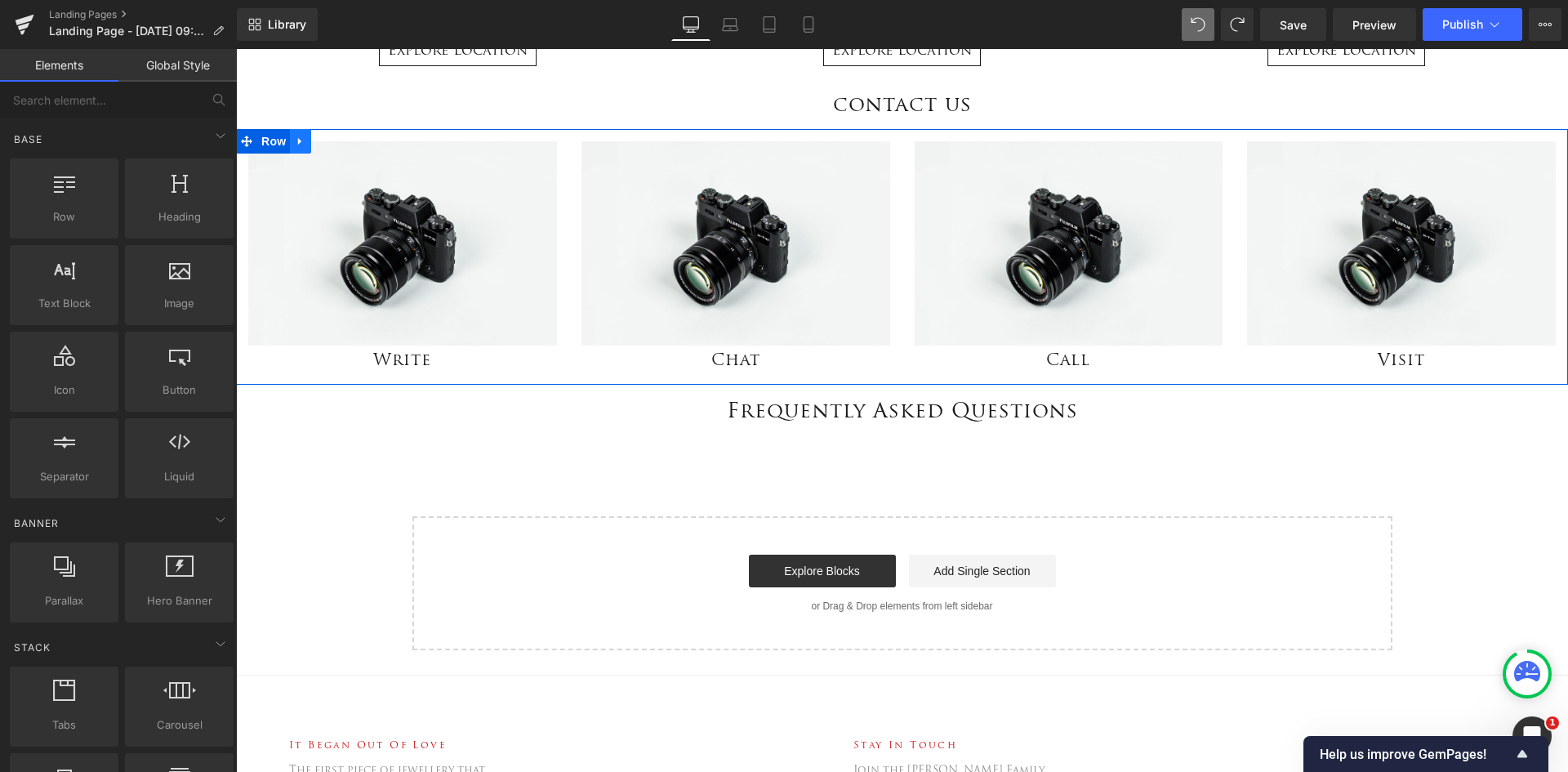
click at [296, 139] on icon at bounding box center [301, 141] width 12 height 13
click at [335, 148] on link at bounding box center [343, 141] width 22 height 24
click at [301, 141] on link at bounding box center [301, 141] width 22 height 24
click at [316, 141] on icon at bounding box center [321, 141] width 12 height 12
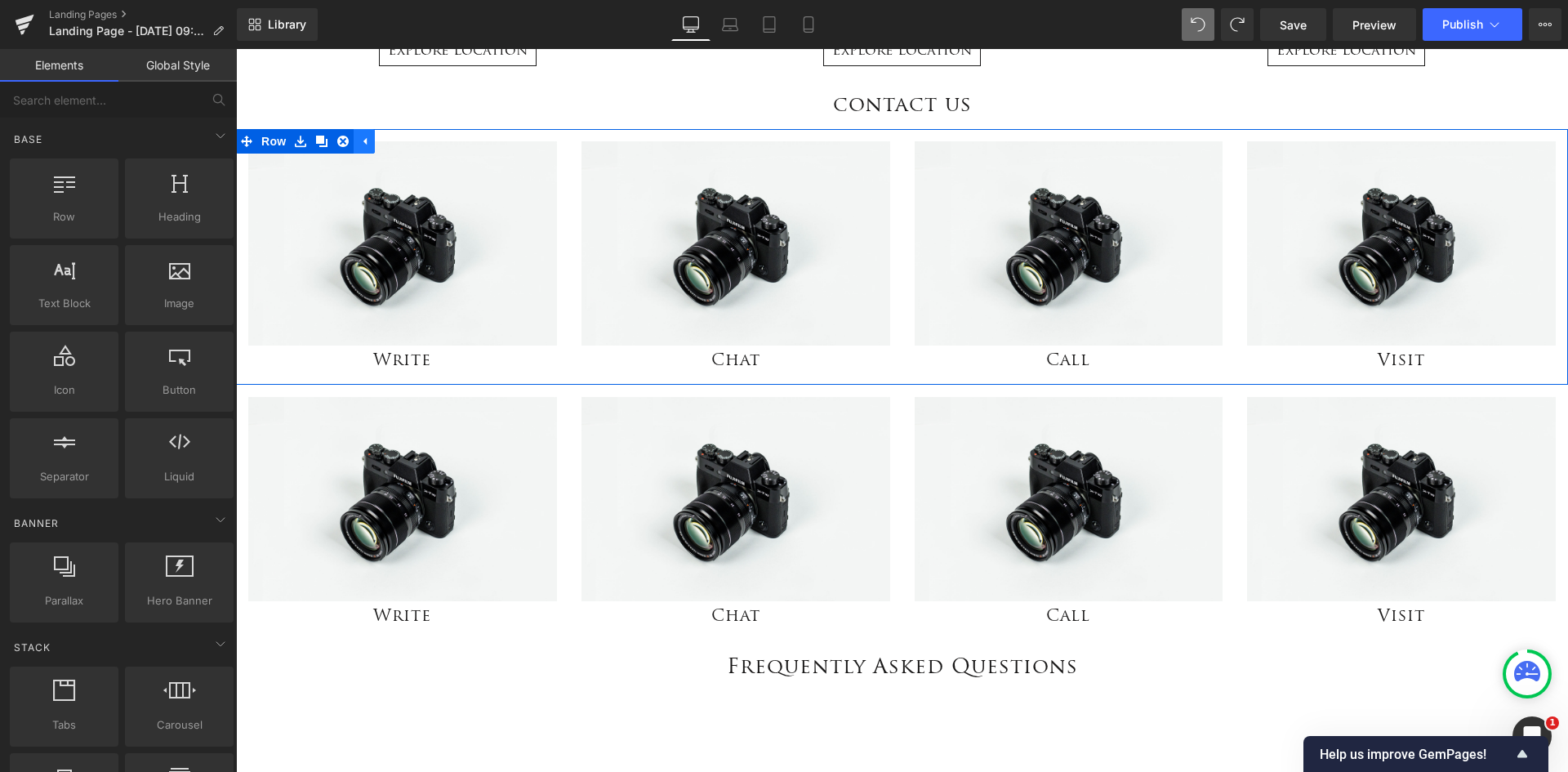
click at [364, 132] on link at bounding box center [364, 141] width 22 height 24
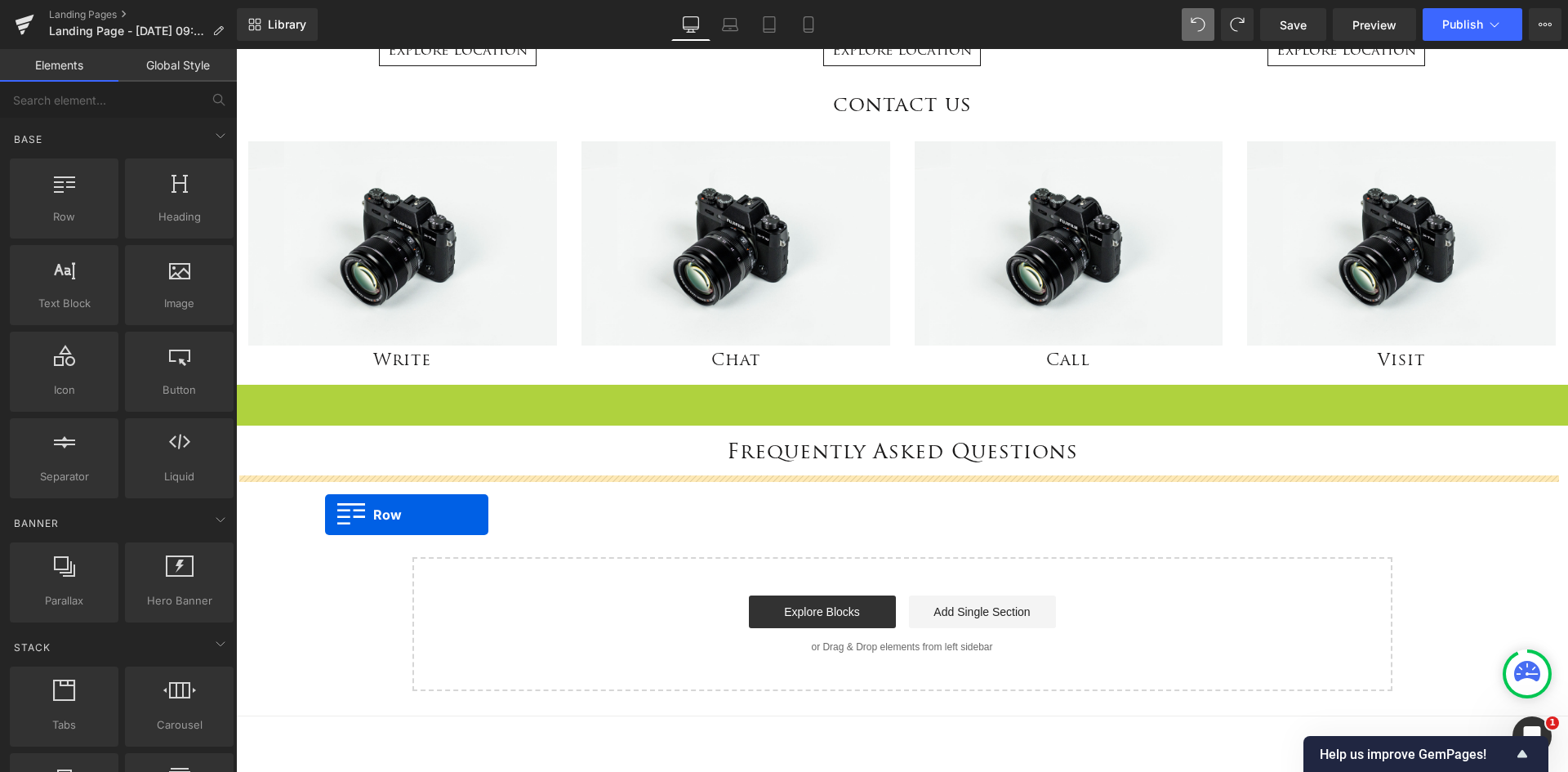
drag, startPoint x: 242, startPoint y: 393, endPoint x: 325, endPoint y: 513, distance: 145.9
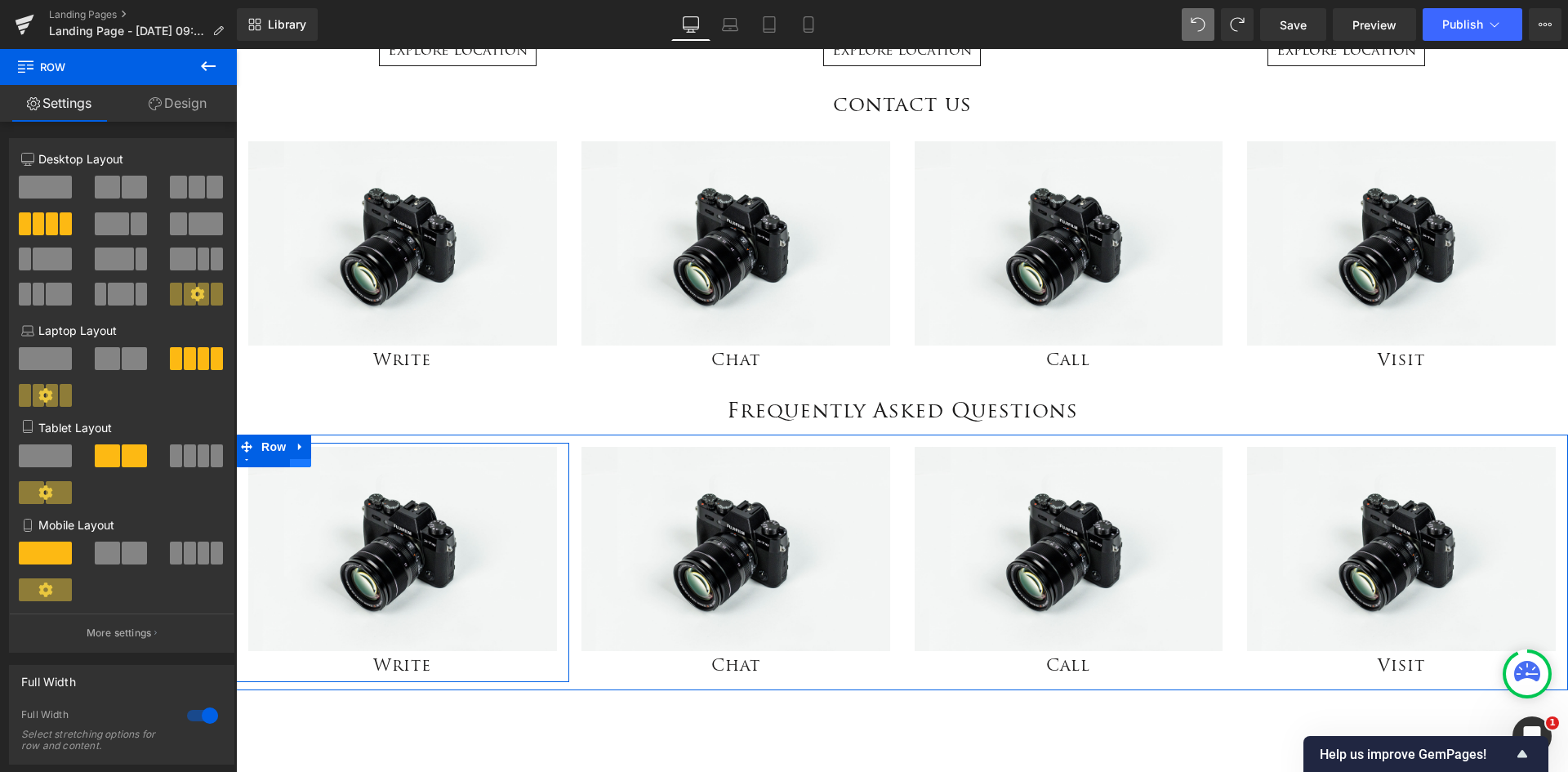
click at [301, 463] on link at bounding box center [301, 454] width 22 height 24
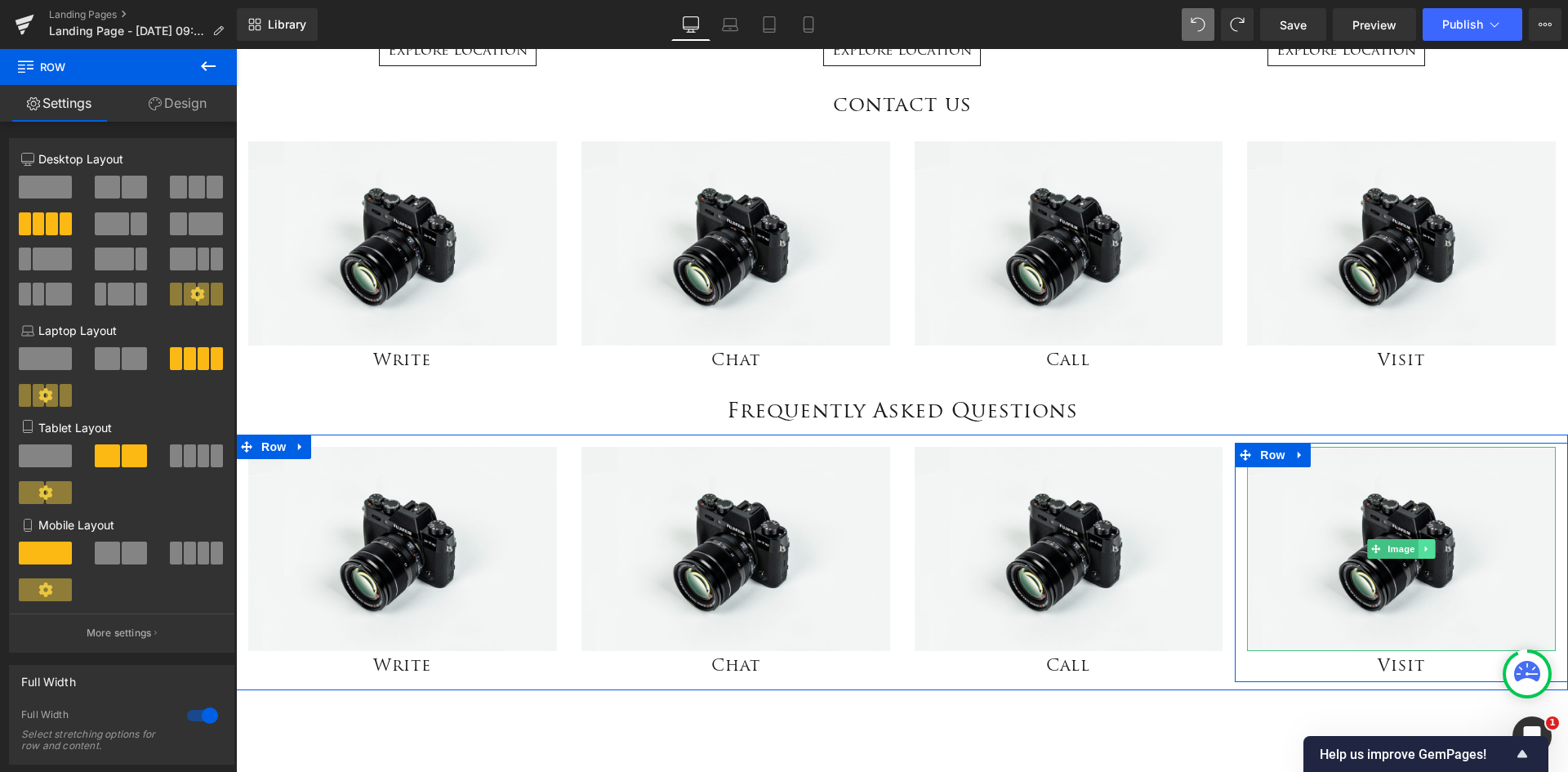
click at [1429, 548] on link at bounding box center [1427, 549] width 17 height 20
click at [1431, 548] on icon at bounding box center [1435, 549] width 9 height 9
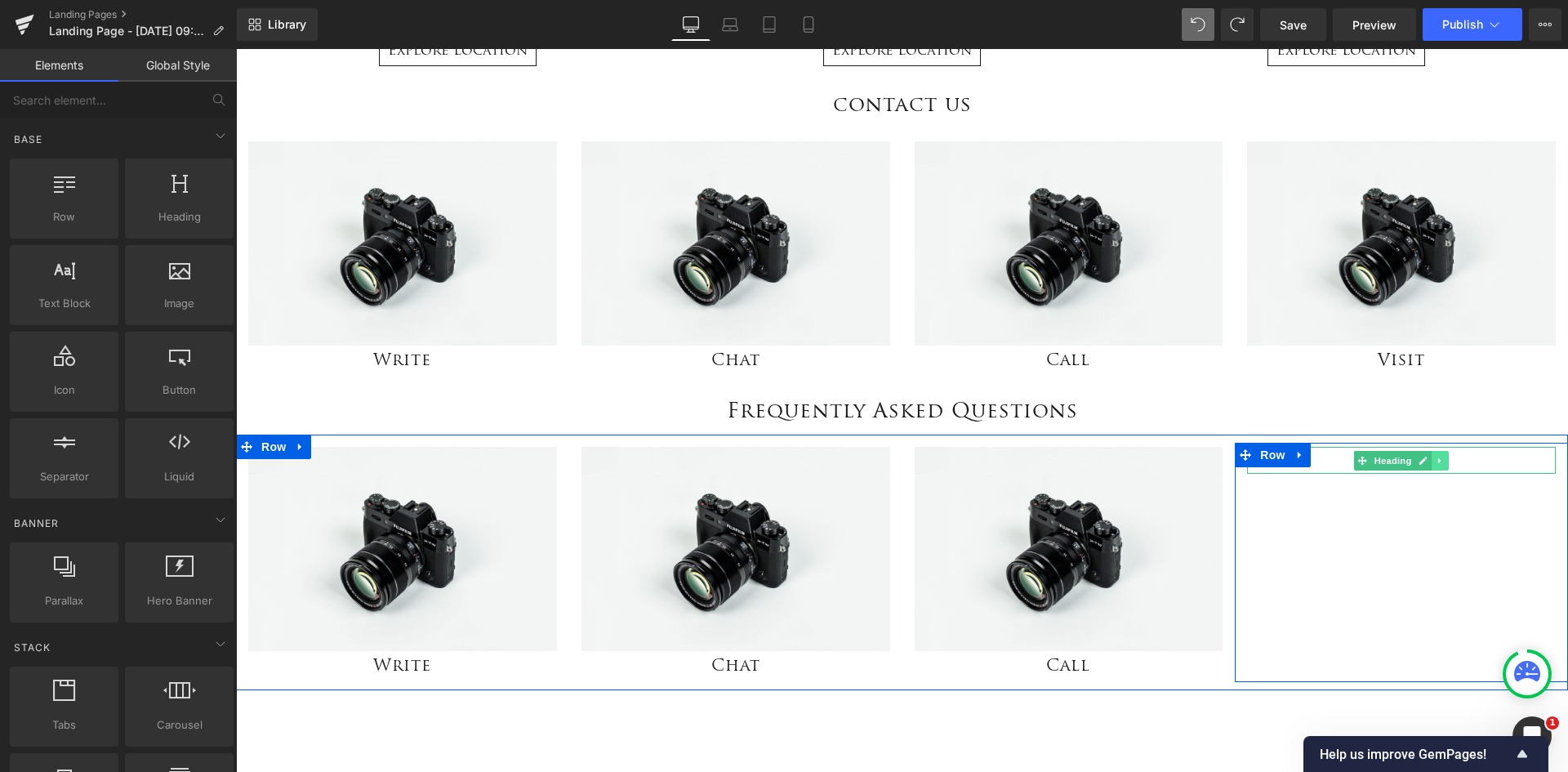
click at [1439, 461] on icon at bounding box center [1440, 461] width 3 height 5
click at [1447, 465] on icon at bounding box center [1450, 461] width 9 height 10
click at [1300, 455] on icon at bounding box center [1300, 456] width 12 height 13
click at [1339, 458] on icon at bounding box center [1343, 455] width 12 height 12
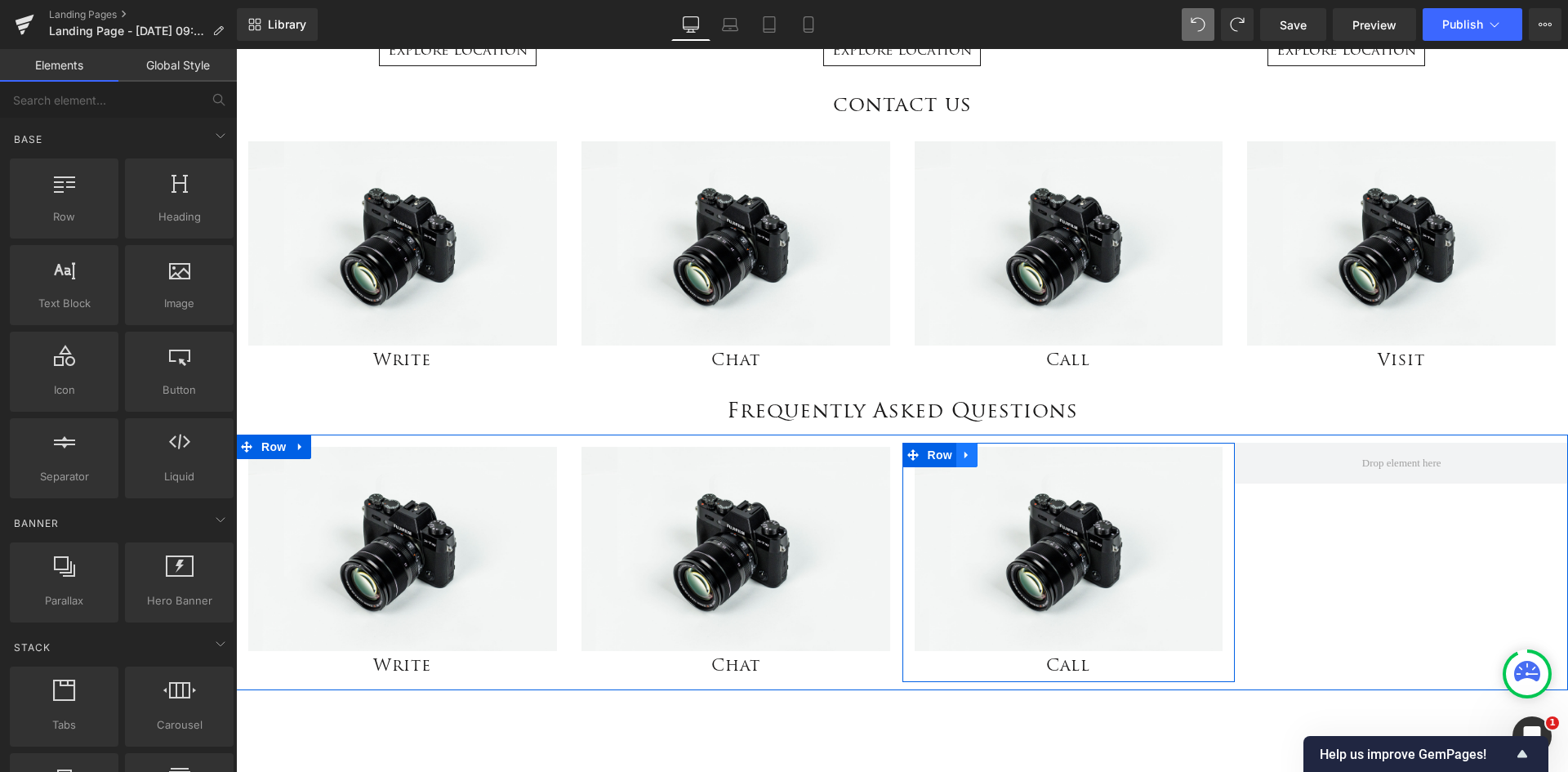
click at [961, 459] on icon at bounding box center [967, 456] width 12 height 13
click at [1009, 462] on link at bounding box center [1010, 454] width 22 height 24
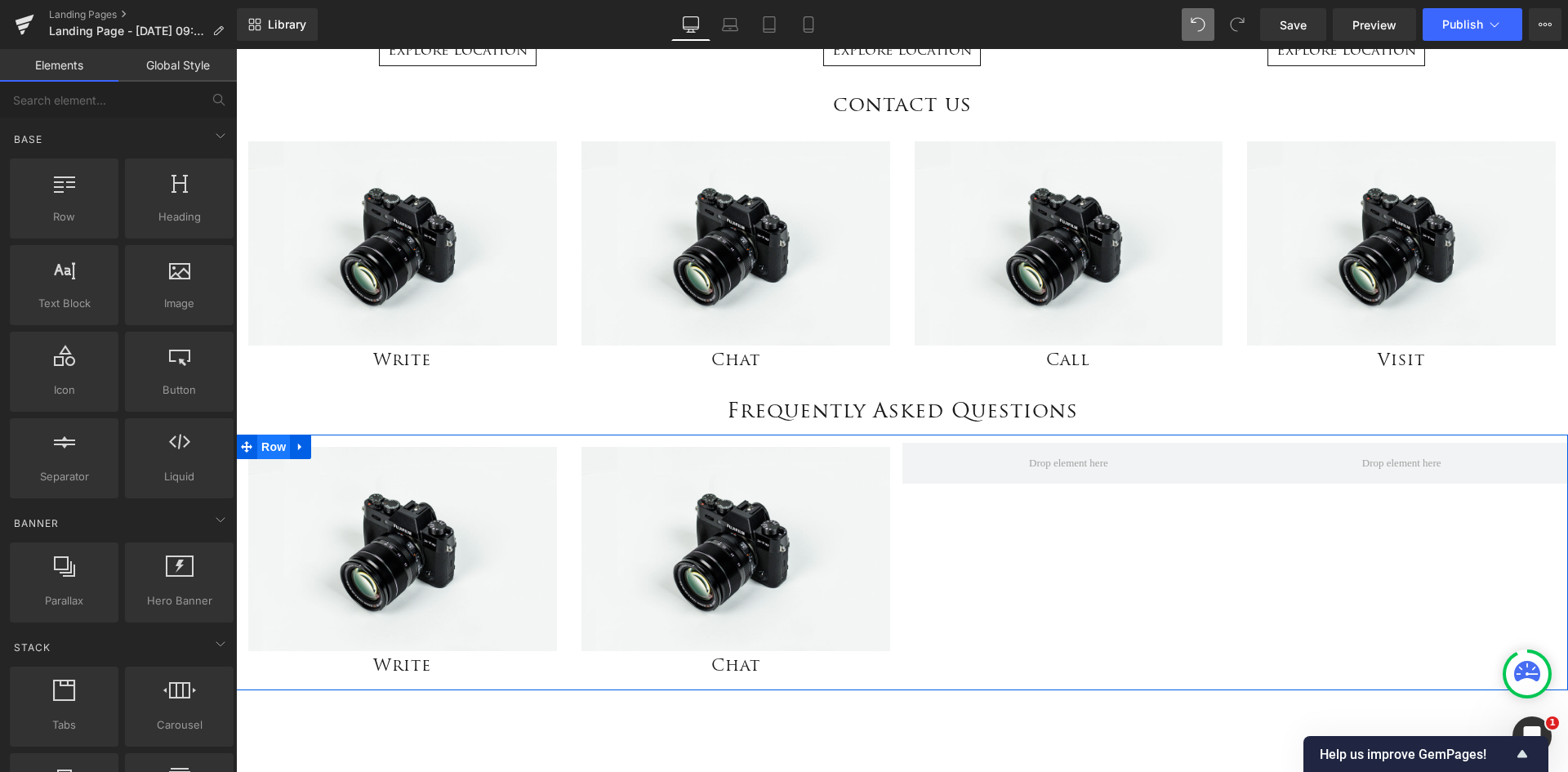
click at [269, 449] on span "Row" at bounding box center [274, 446] width 32 height 24
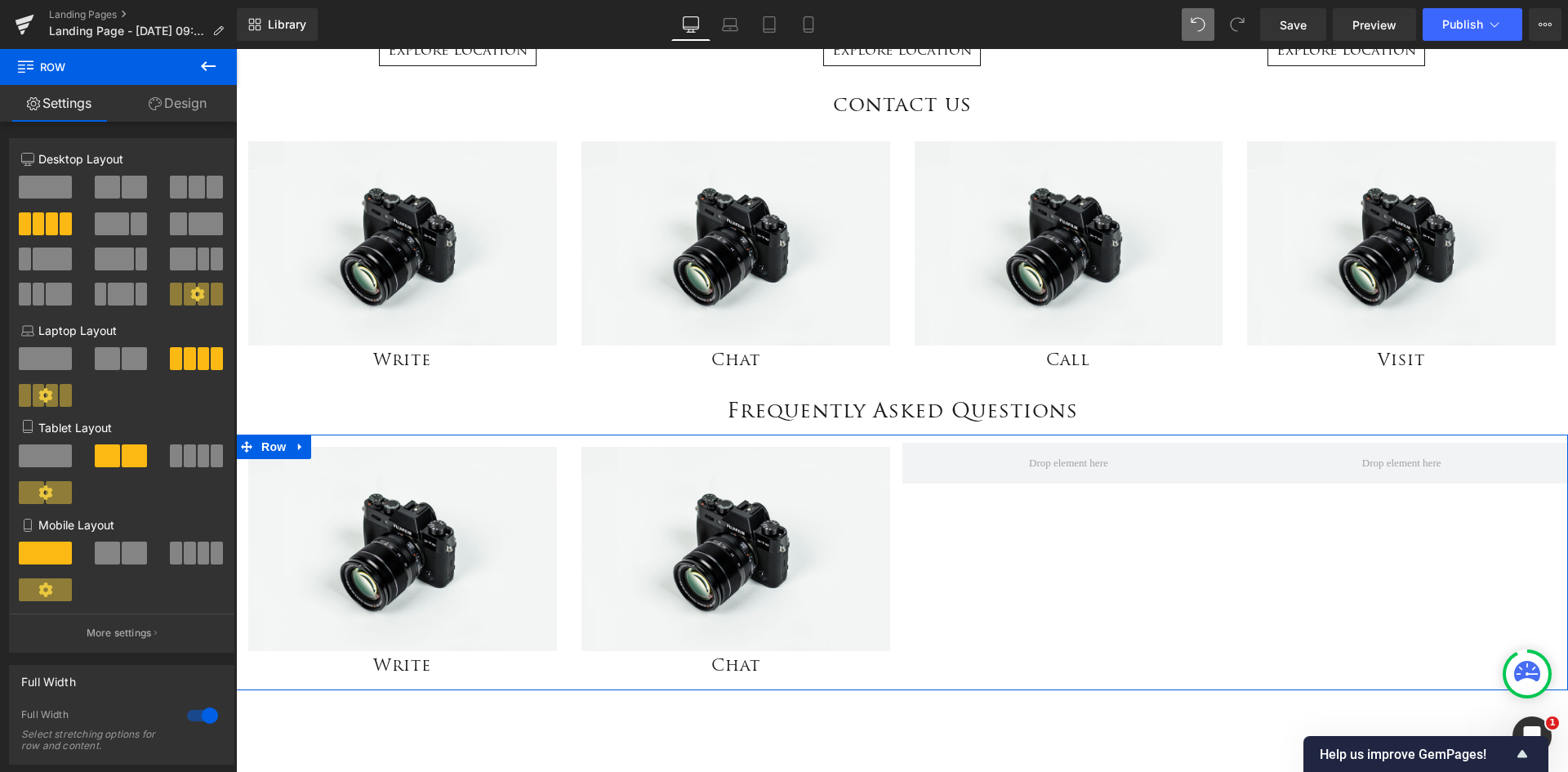
drag, startPoint x: 126, startPoint y: 183, endPoint x: 904, endPoint y: 539, distance: 855.6
click at [126, 183] on span at bounding box center [135, 187] width 25 height 22
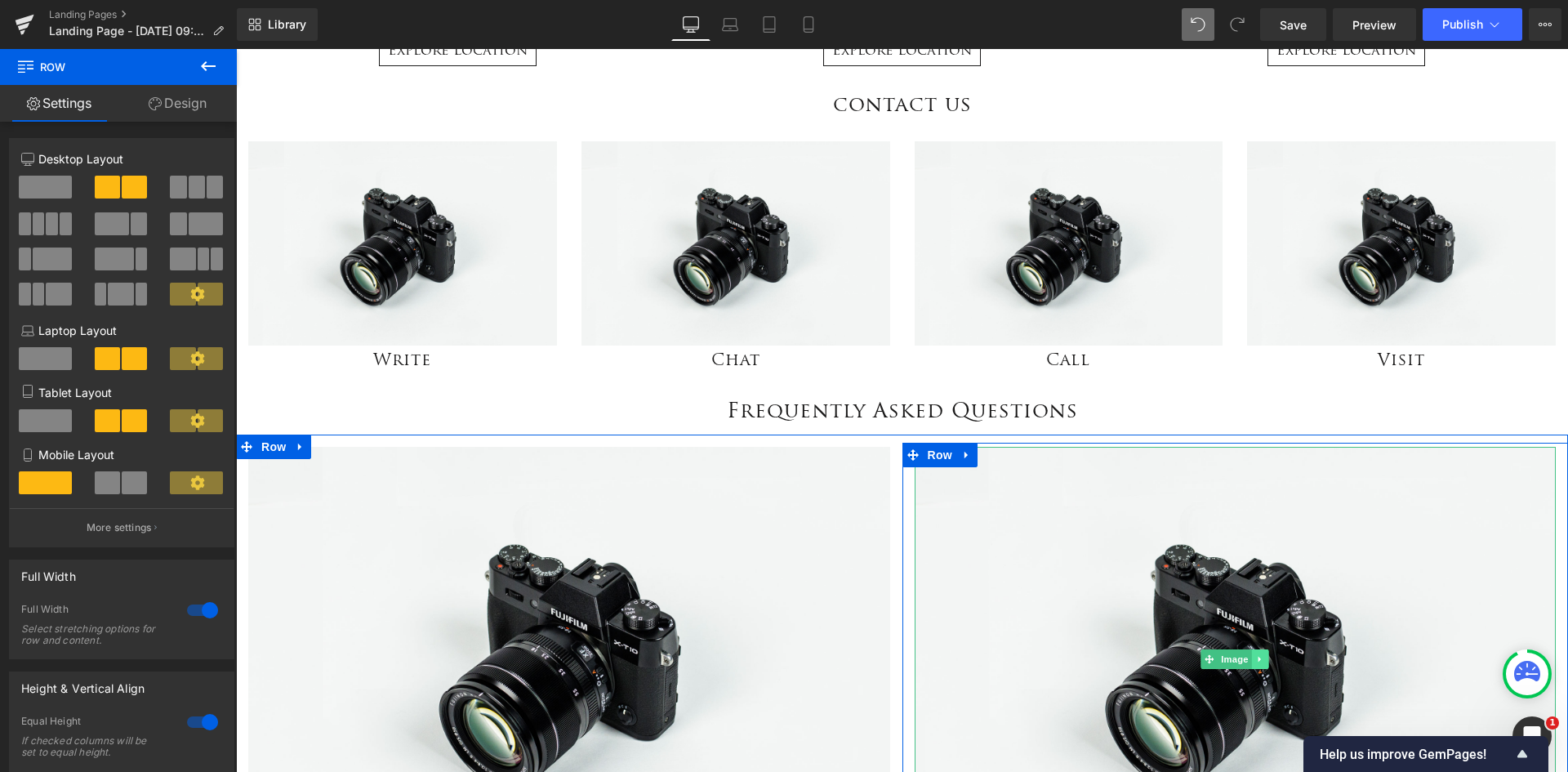
click at [1260, 663] on link at bounding box center [1260, 659] width 17 height 20
click at [1265, 661] on icon at bounding box center [1269, 660] width 9 height 9
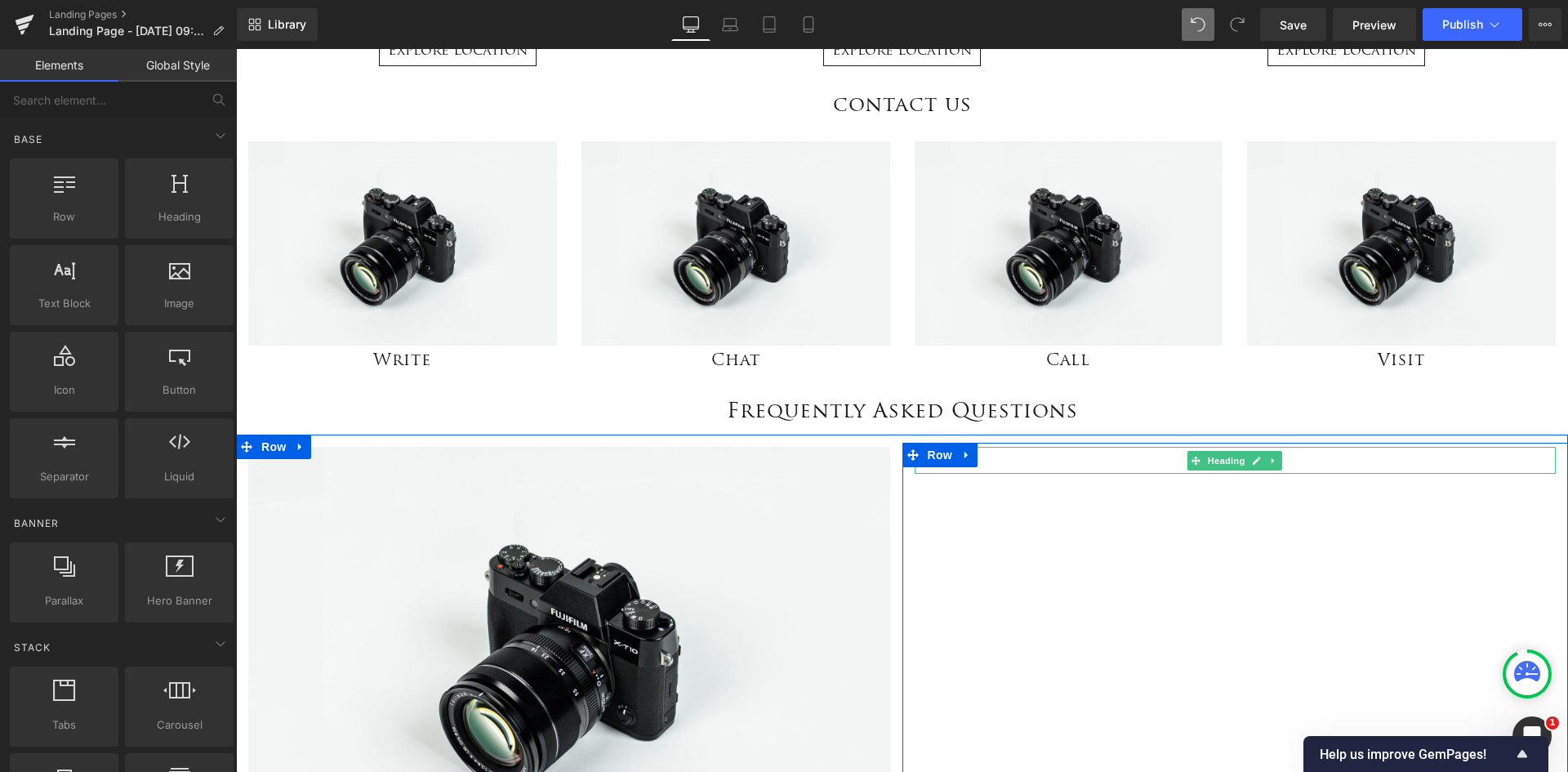
click at [1269, 461] on icon at bounding box center [1274, 461] width 9 height 10
click at [1280, 464] on icon at bounding box center [1283, 461] width 9 height 9
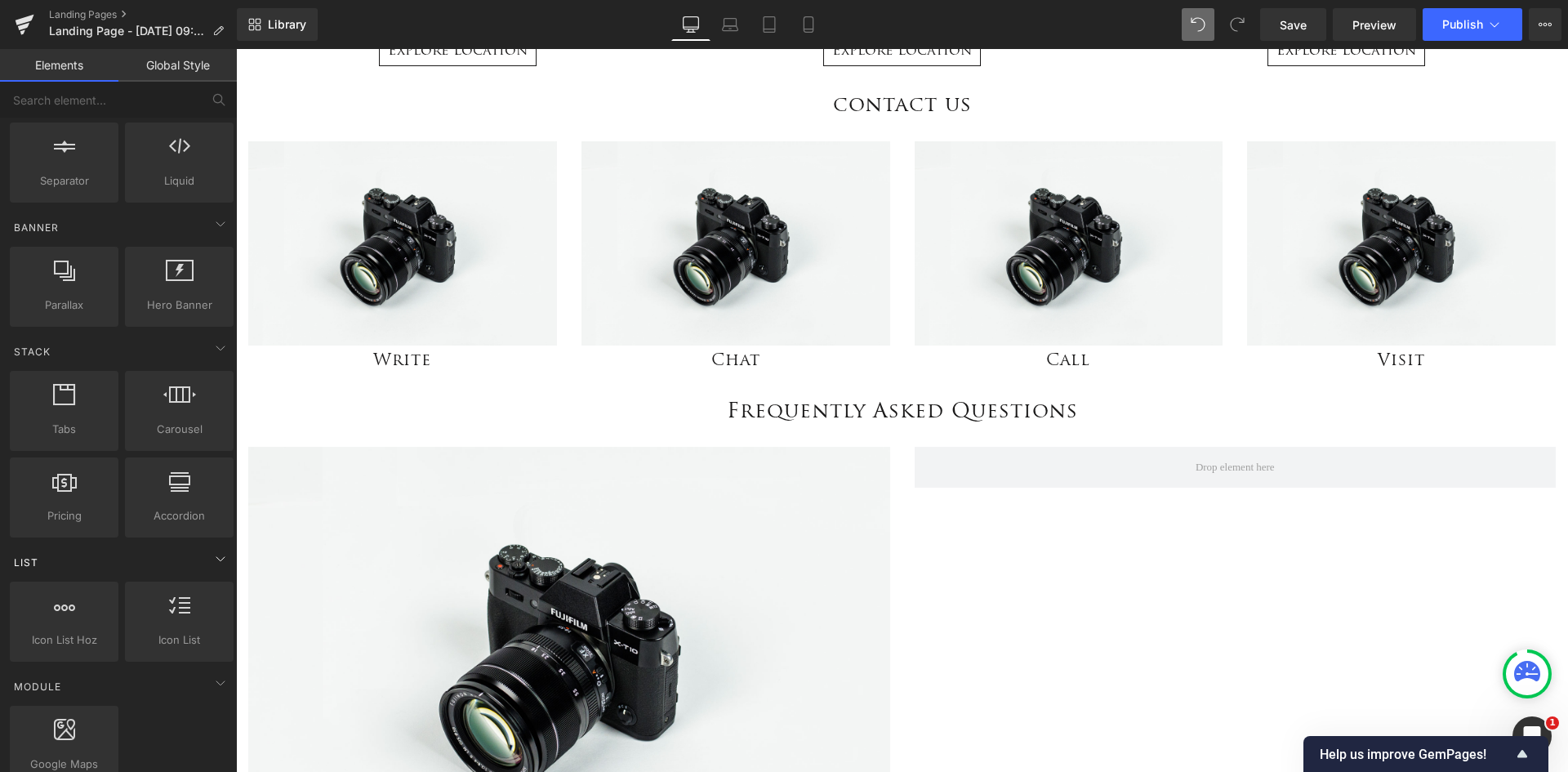
scroll to position [327, 0]
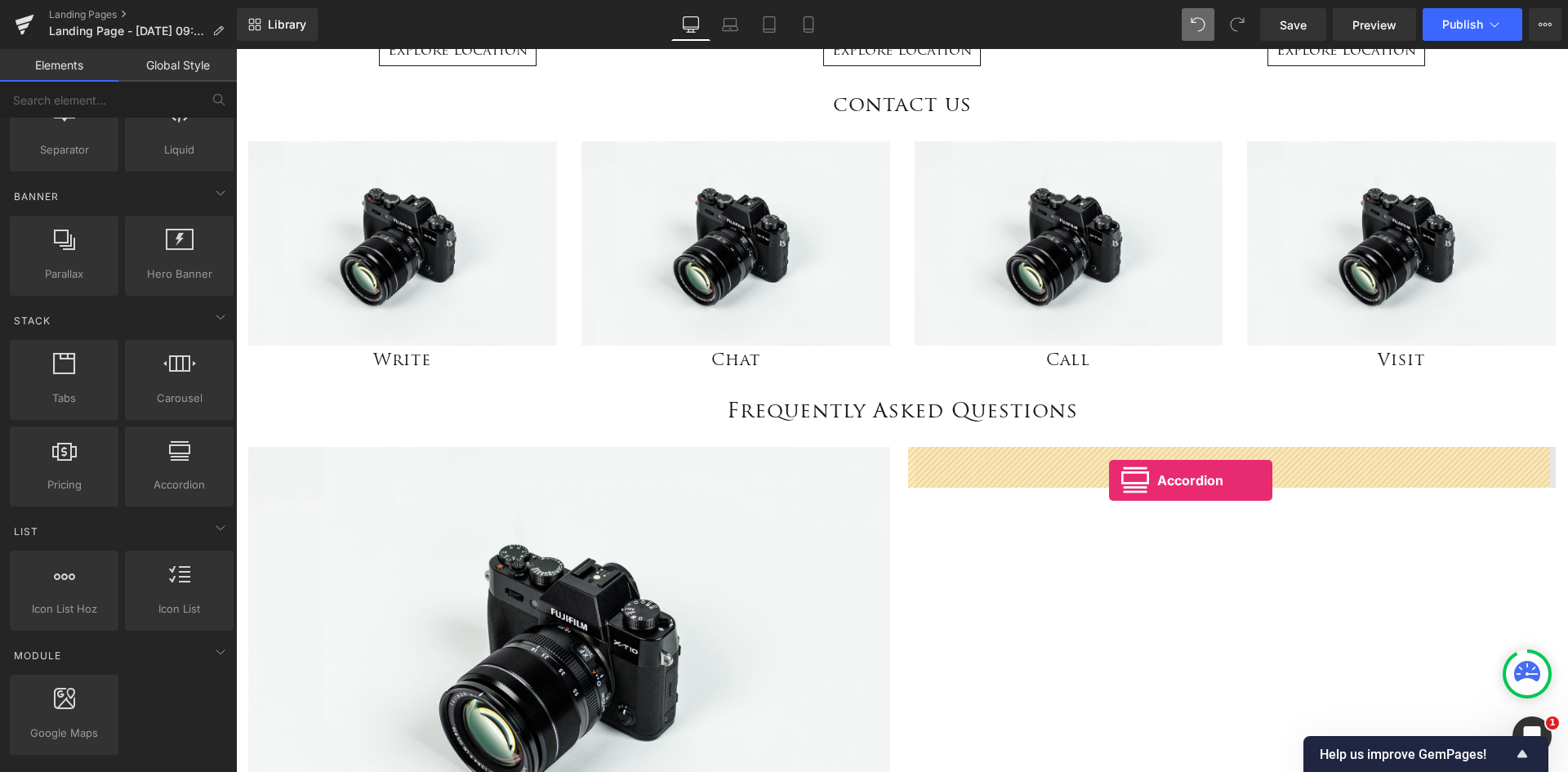
drag, startPoint x: 411, startPoint y: 510, endPoint x: 1109, endPoint y: 480, distance: 698.6
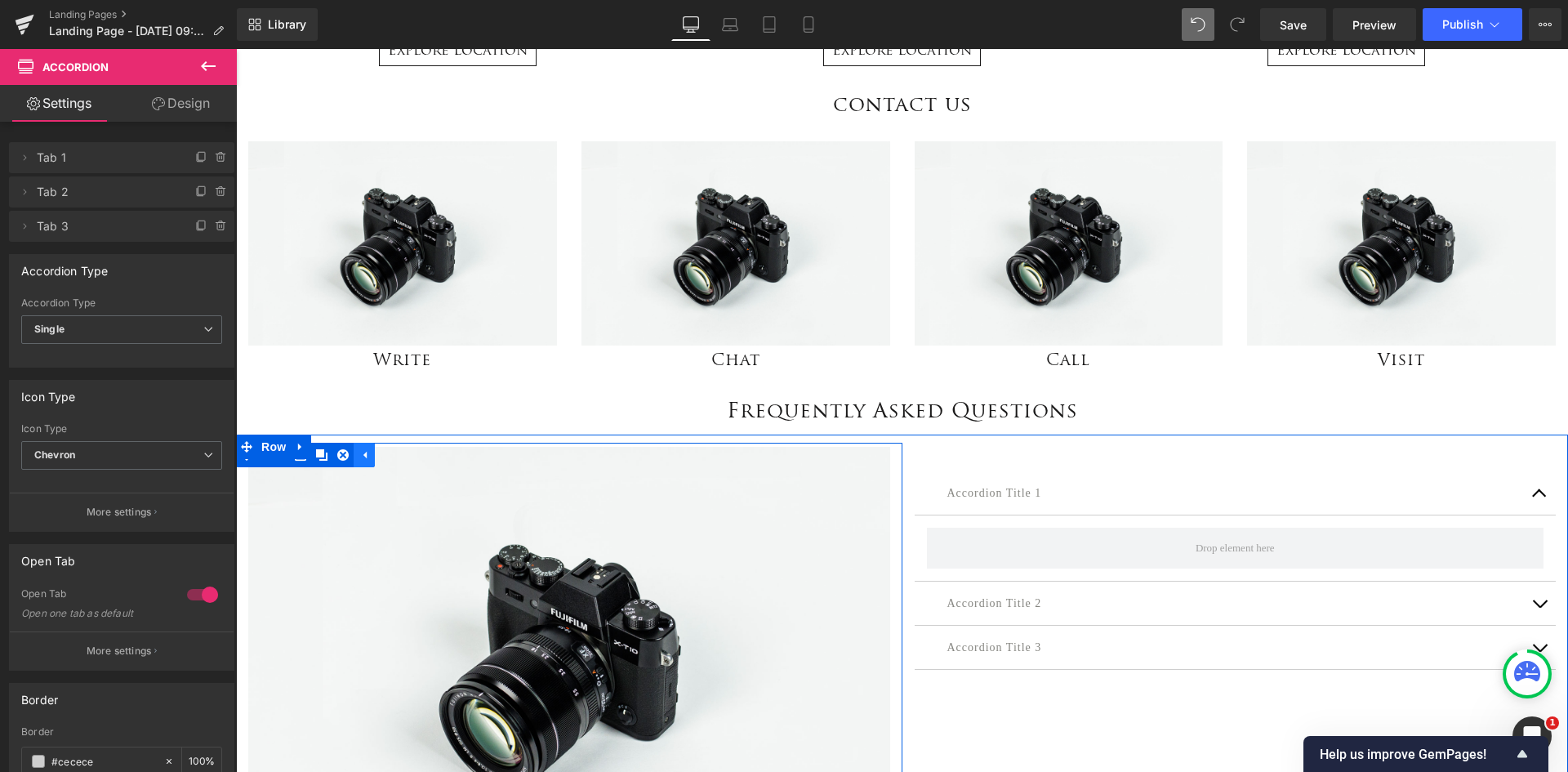
click at [358, 454] on icon at bounding box center [364, 456] width 12 height 13
click at [593, 661] on link at bounding box center [594, 659] width 17 height 20
click at [600, 658] on icon at bounding box center [603, 660] width 9 height 9
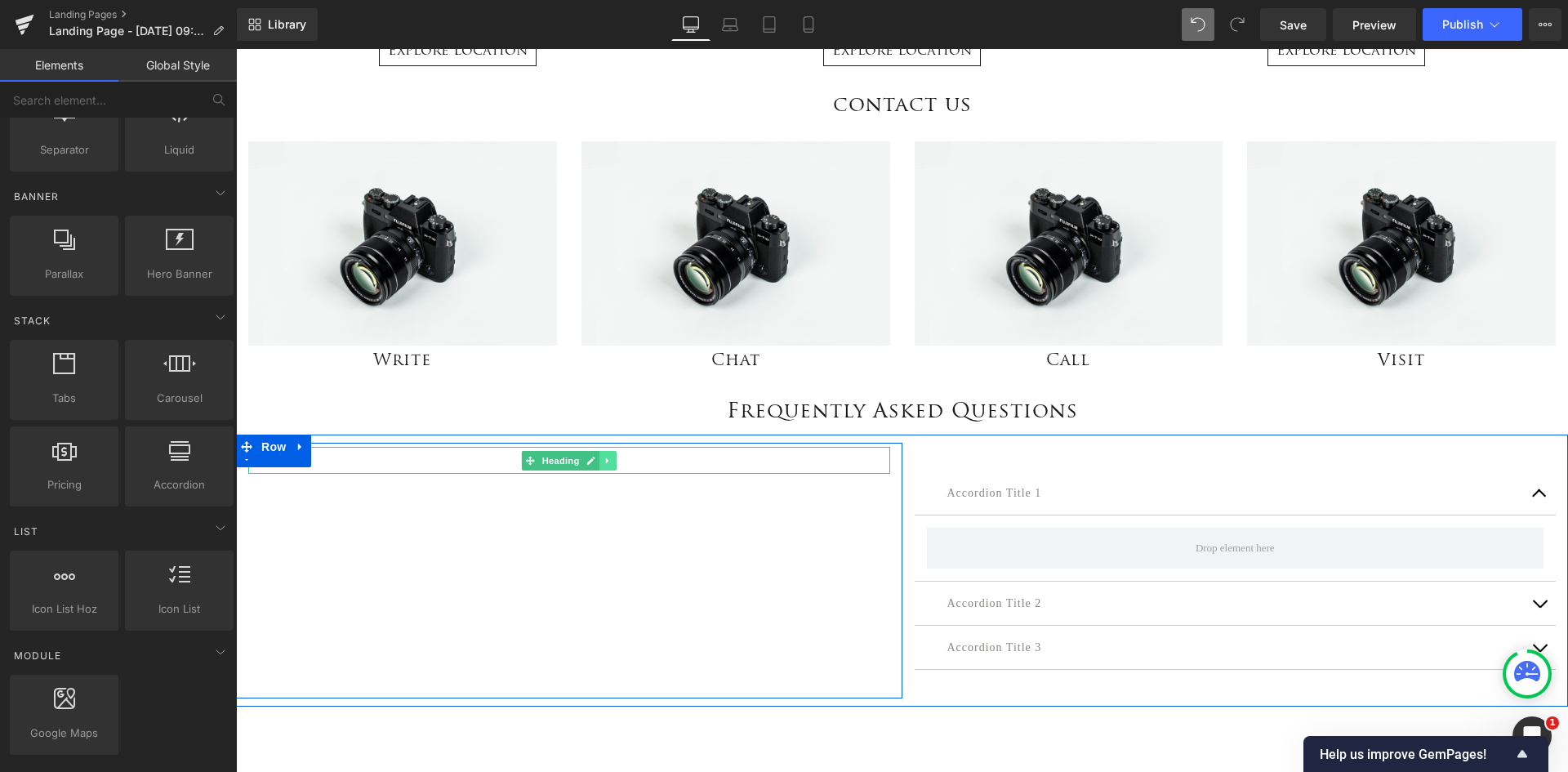
click at [606, 461] on icon at bounding box center [607, 461] width 3 height 5
click at [613, 465] on icon at bounding box center [617, 461] width 9 height 9
click at [302, 467] on link at bounding box center [301, 454] width 22 height 24
click at [338, 457] on icon at bounding box center [343, 455] width 12 height 12
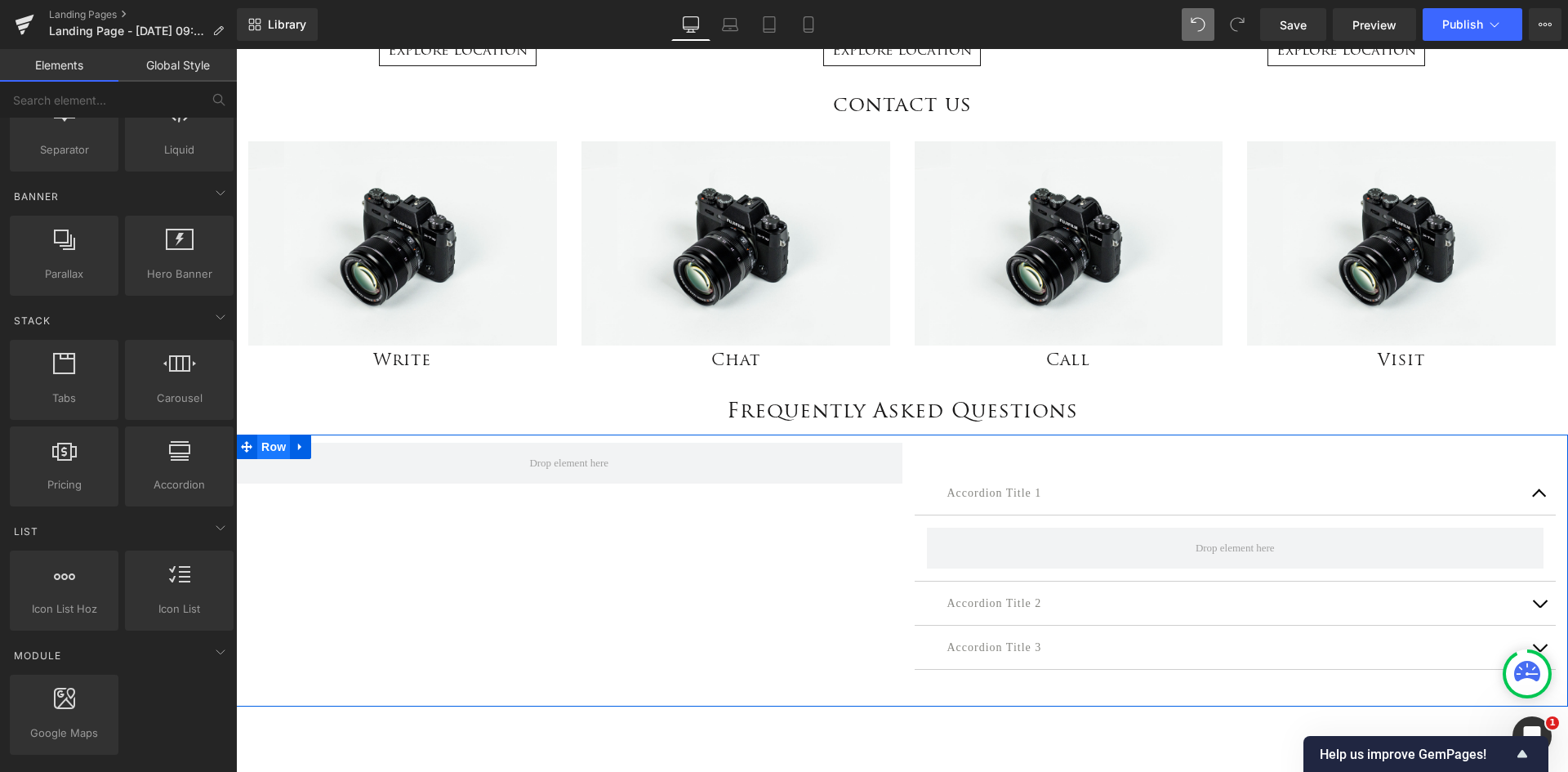
click at [266, 446] on span "Row" at bounding box center [274, 446] width 32 height 24
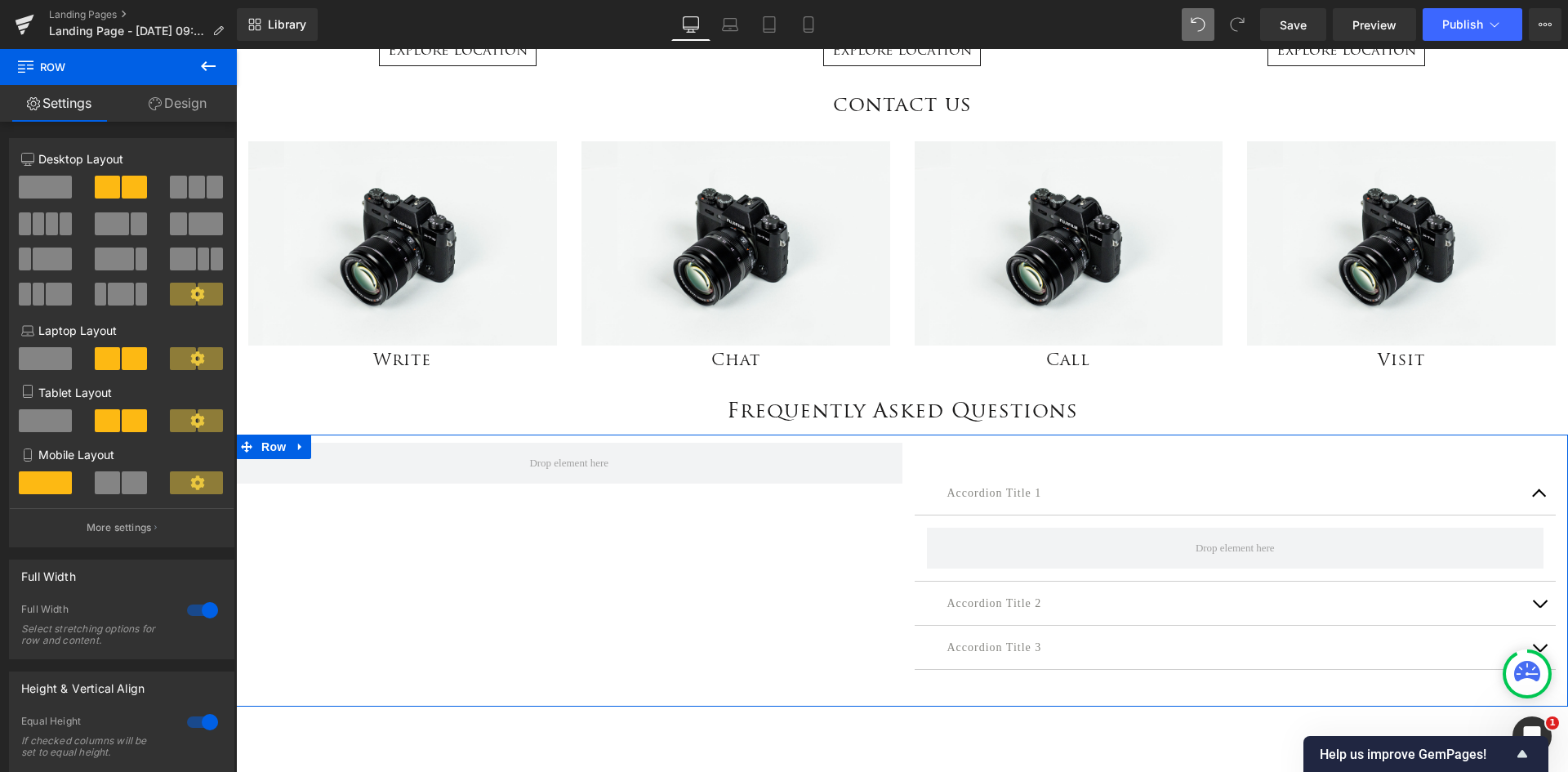
click at [49, 193] on span at bounding box center [45, 187] width 53 height 22
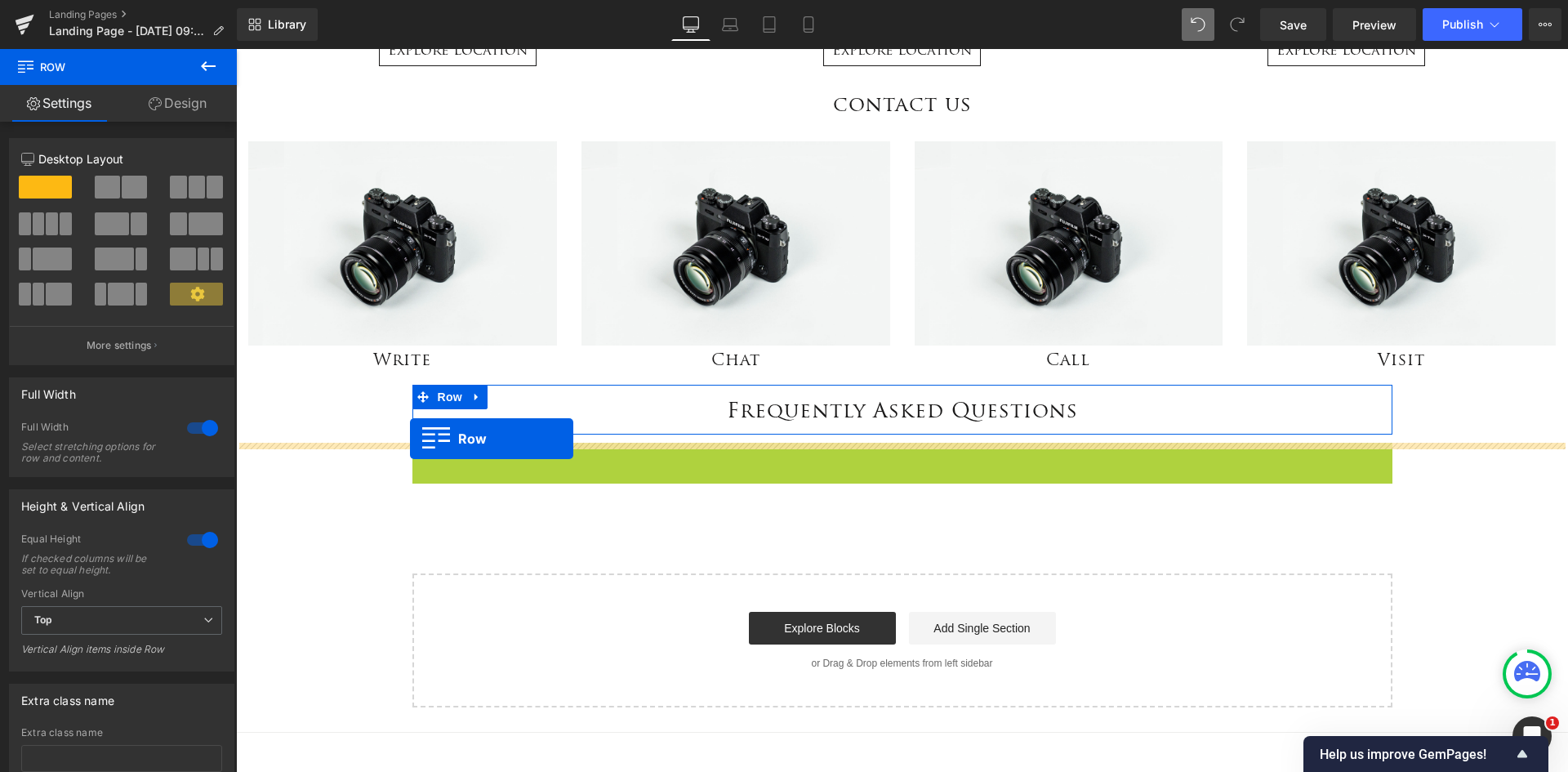
drag, startPoint x: 419, startPoint y: 458, endPoint x: 410, endPoint y: 439, distance: 21.0
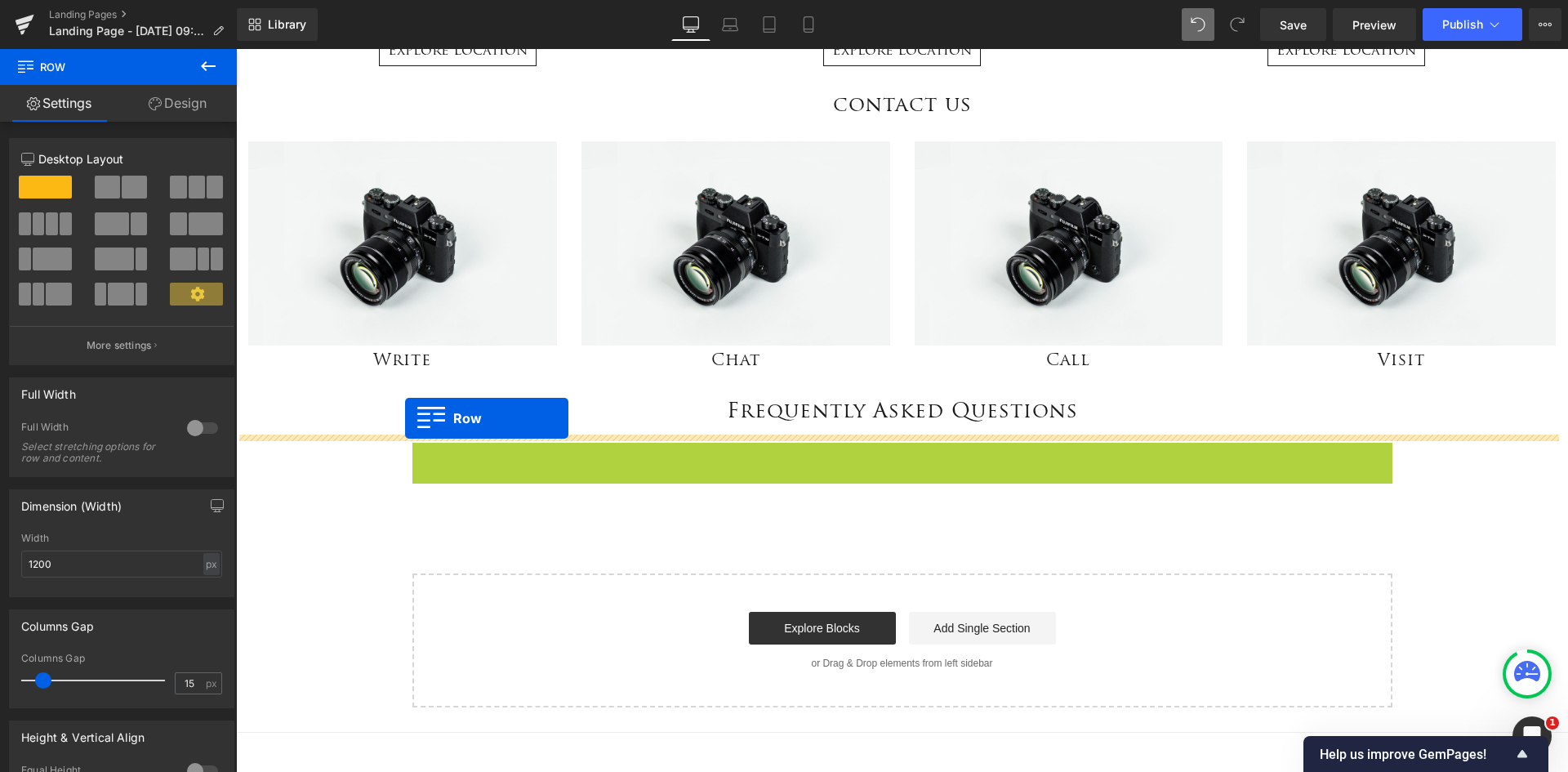
drag, startPoint x: 413, startPoint y: 455, endPoint x: 405, endPoint y: 418, distance: 37.9
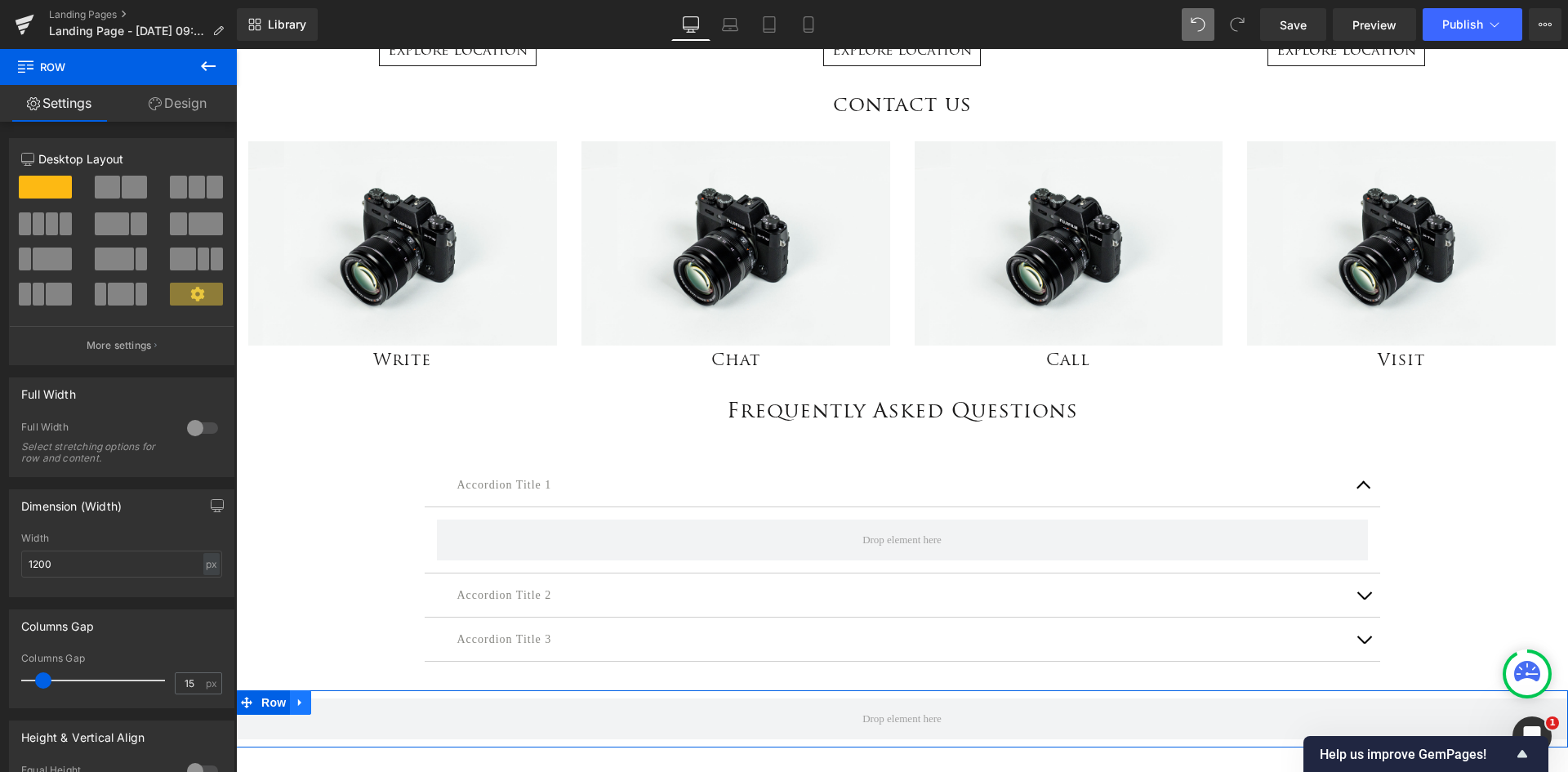
click at [296, 704] on icon at bounding box center [301, 703] width 12 height 13
click at [337, 701] on icon at bounding box center [343, 702] width 12 height 12
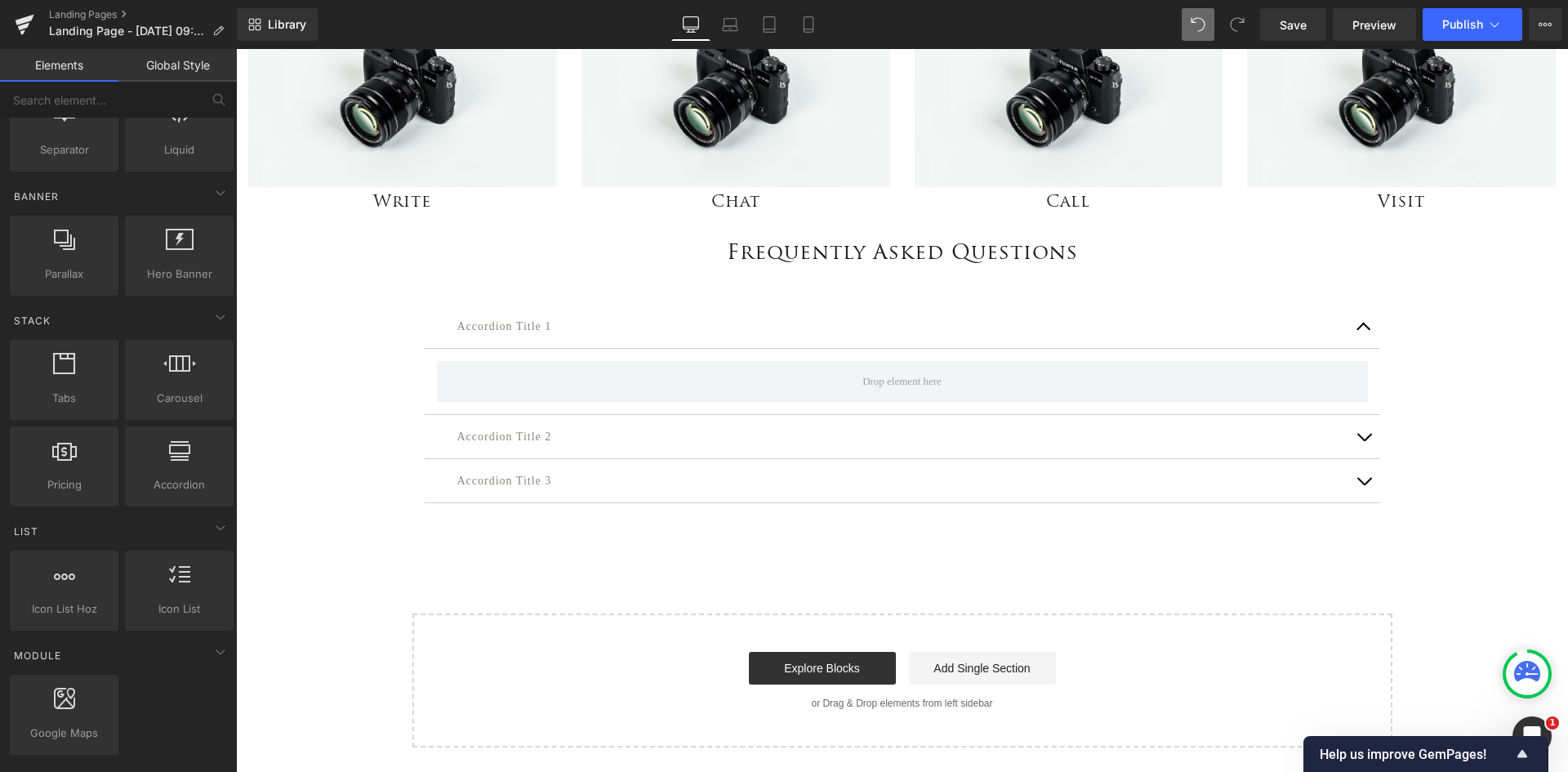
scroll to position [1144, 0]
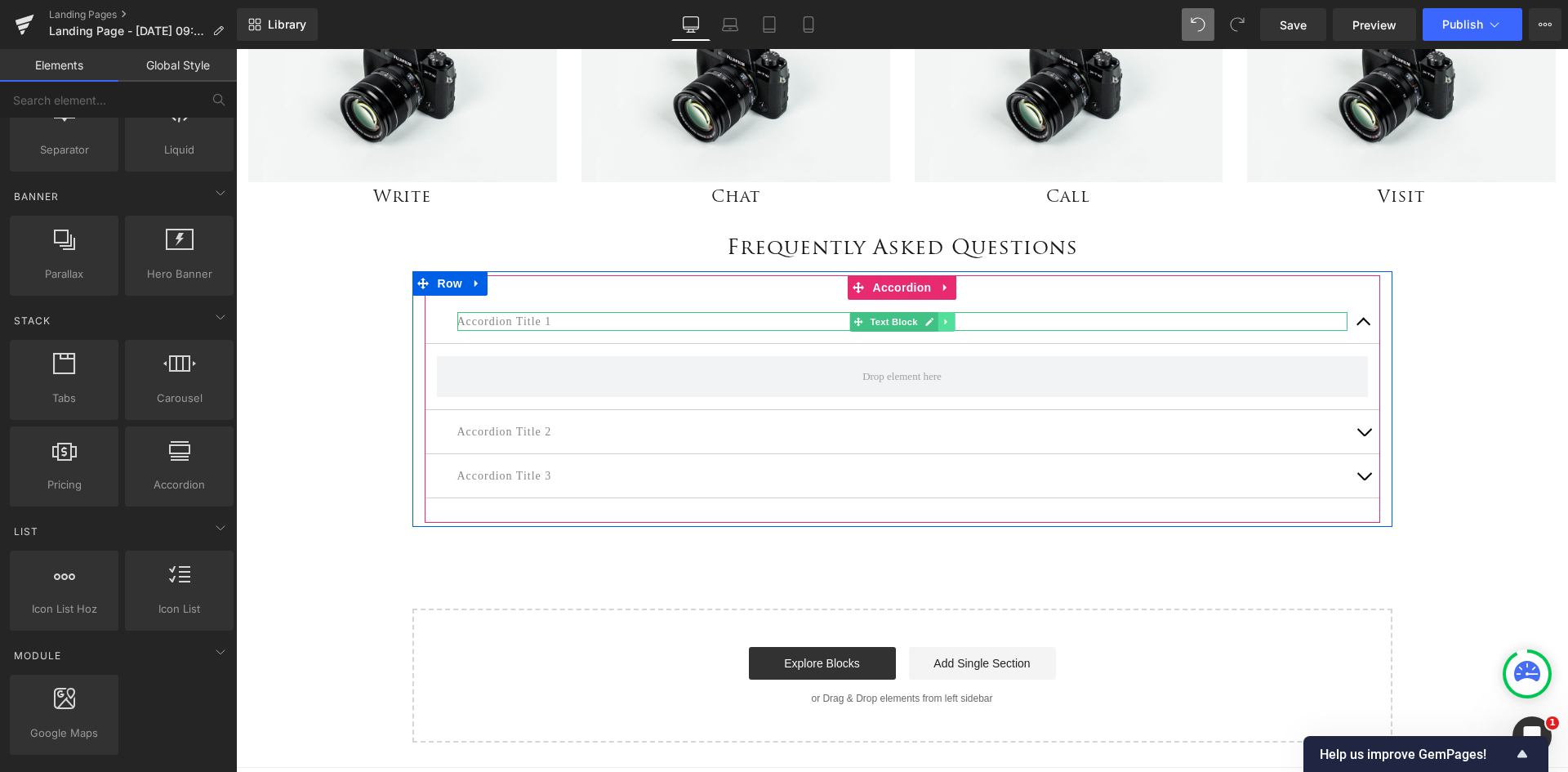
click at [942, 325] on icon at bounding box center [946, 321] width 9 height 10
click at [950, 321] on icon at bounding box center [954, 321] width 9 height 10
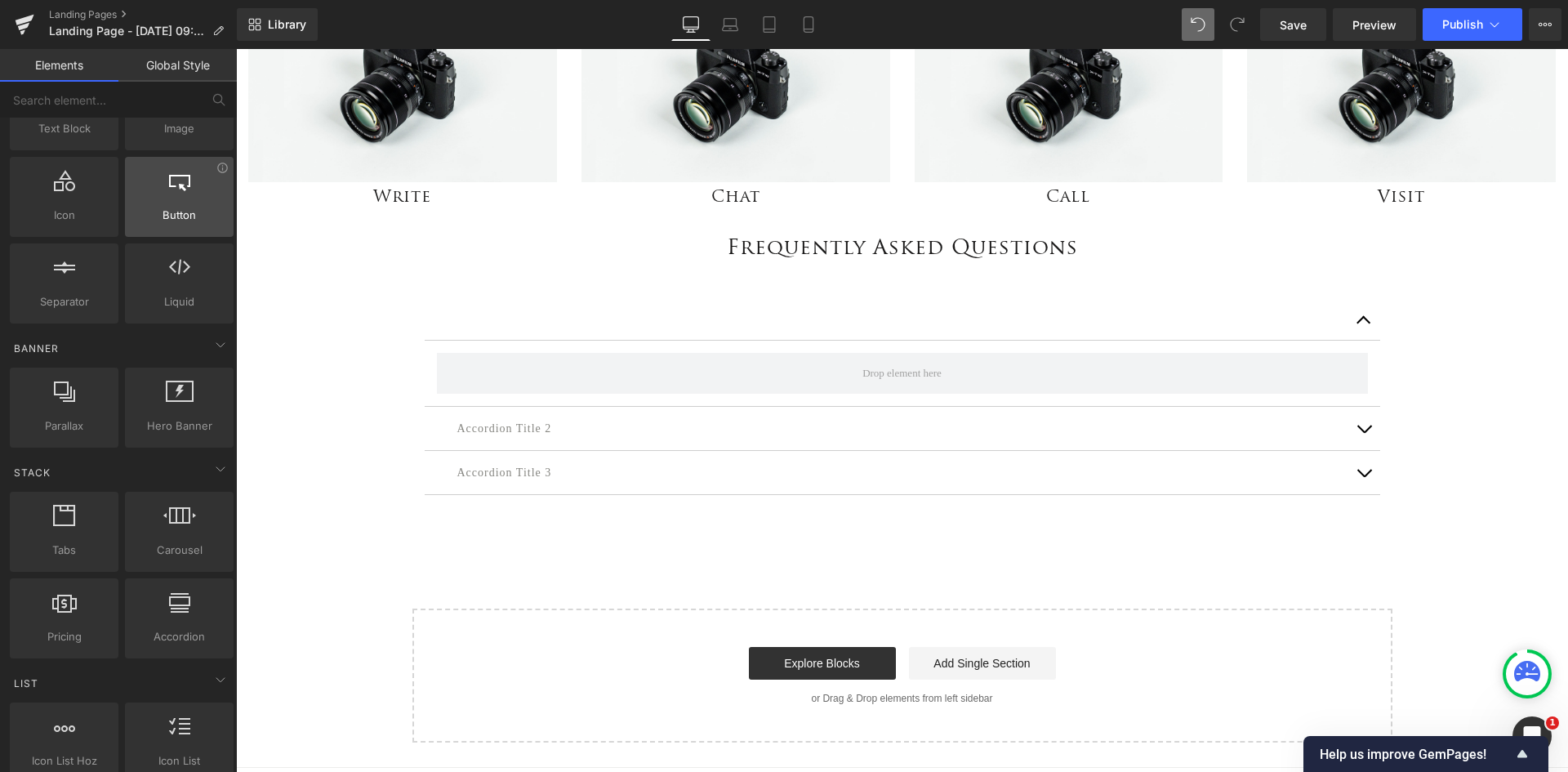
scroll to position [0, 0]
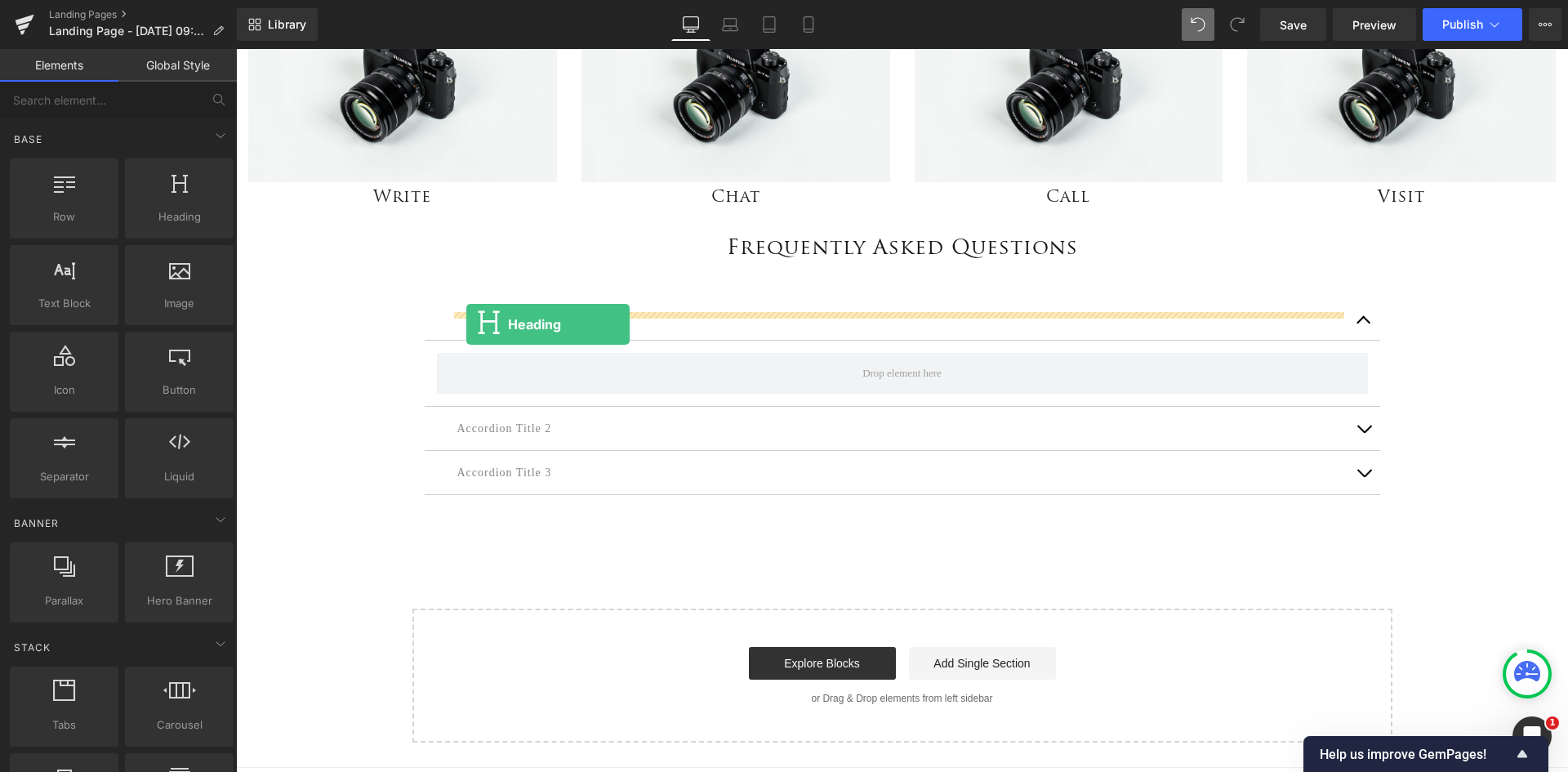
drag, startPoint x: 399, startPoint y: 263, endPoint x: 467, endPoint y: 324, distance: 91.4
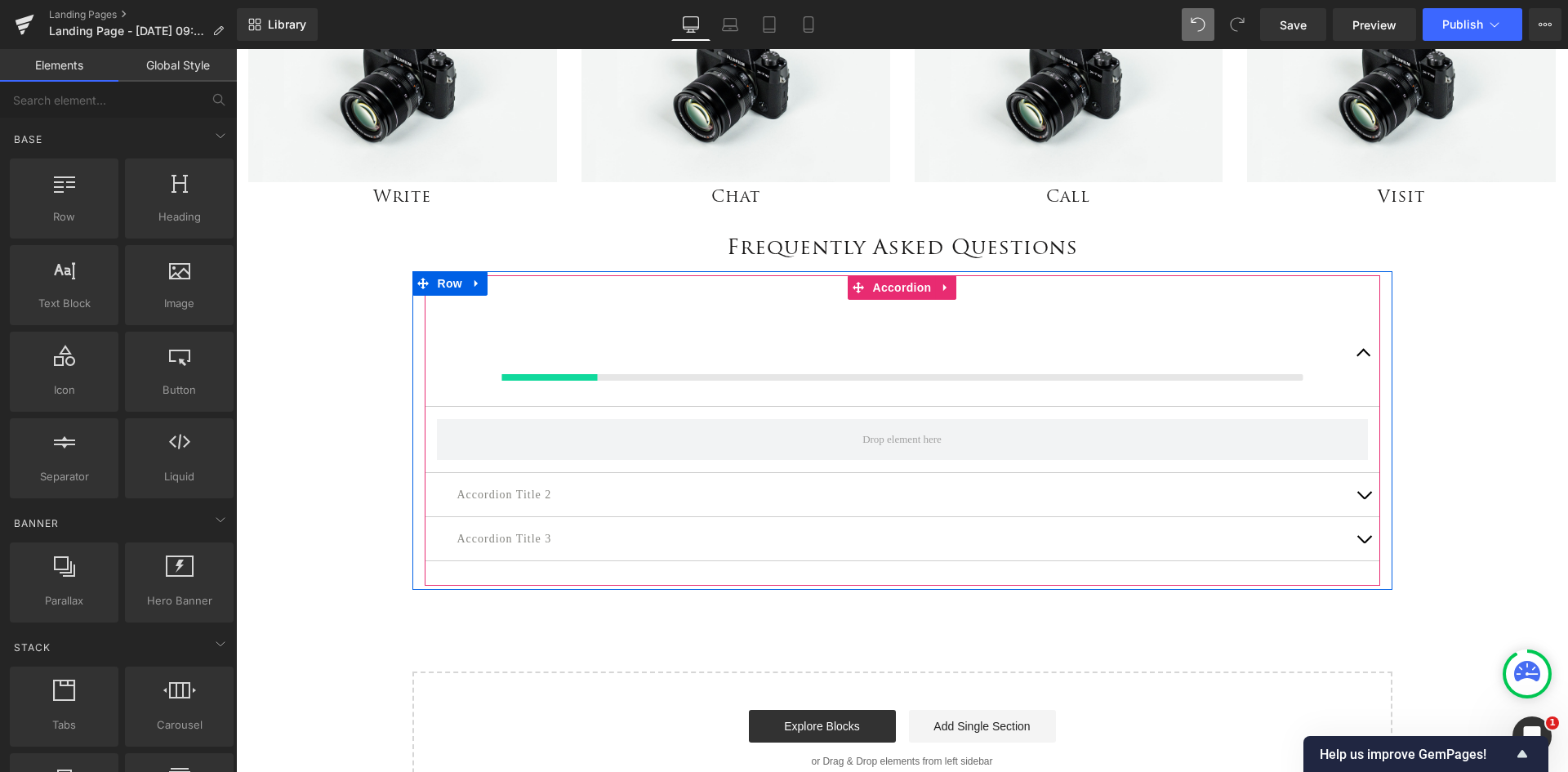
click at [794, 243] on h1 "Frequently Asked Questions" at bounding box center [902, 246] width 956 height 33
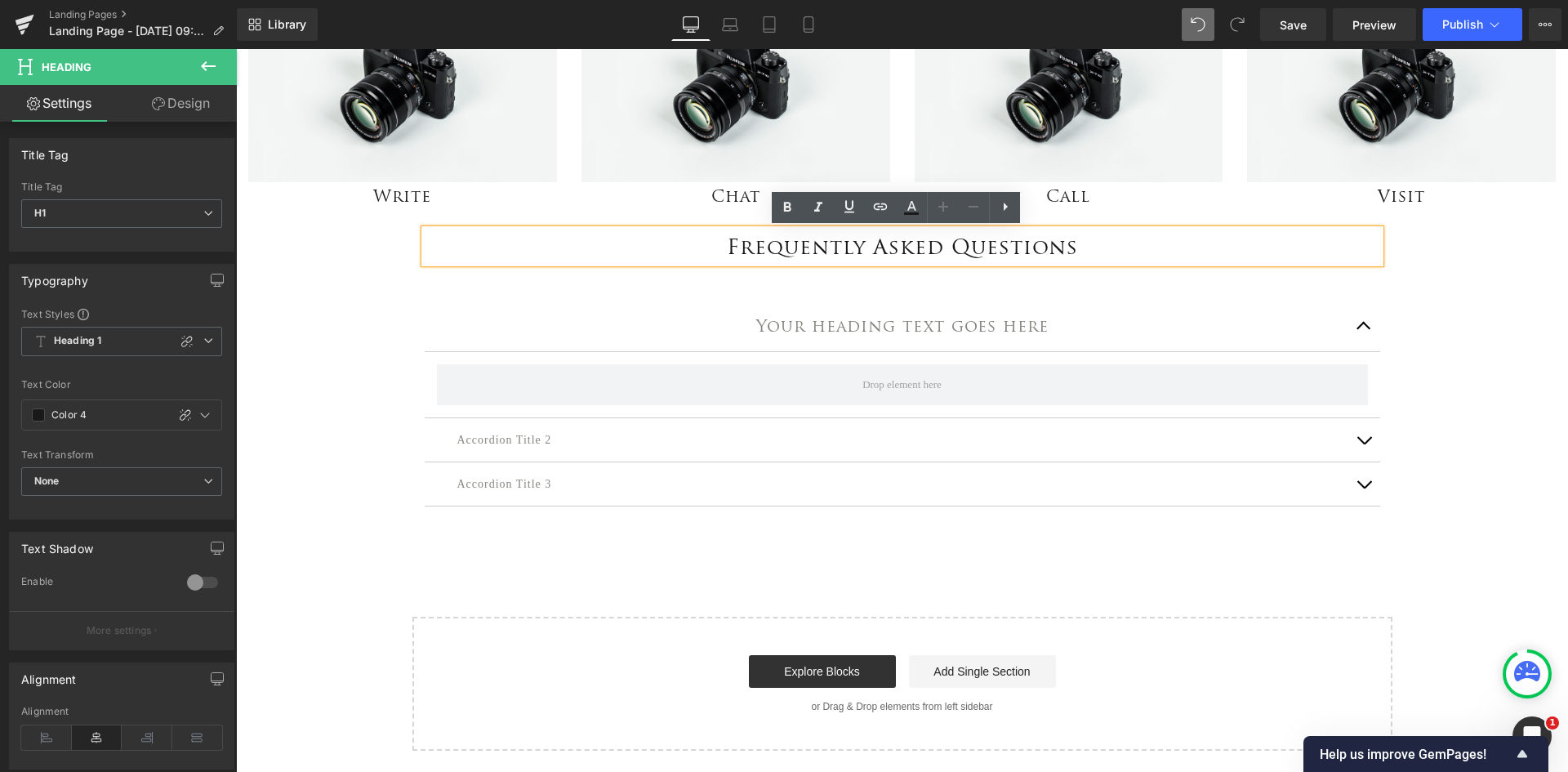
click at [236, 49] on div at bounding box center [236, 49] width 0 height 0
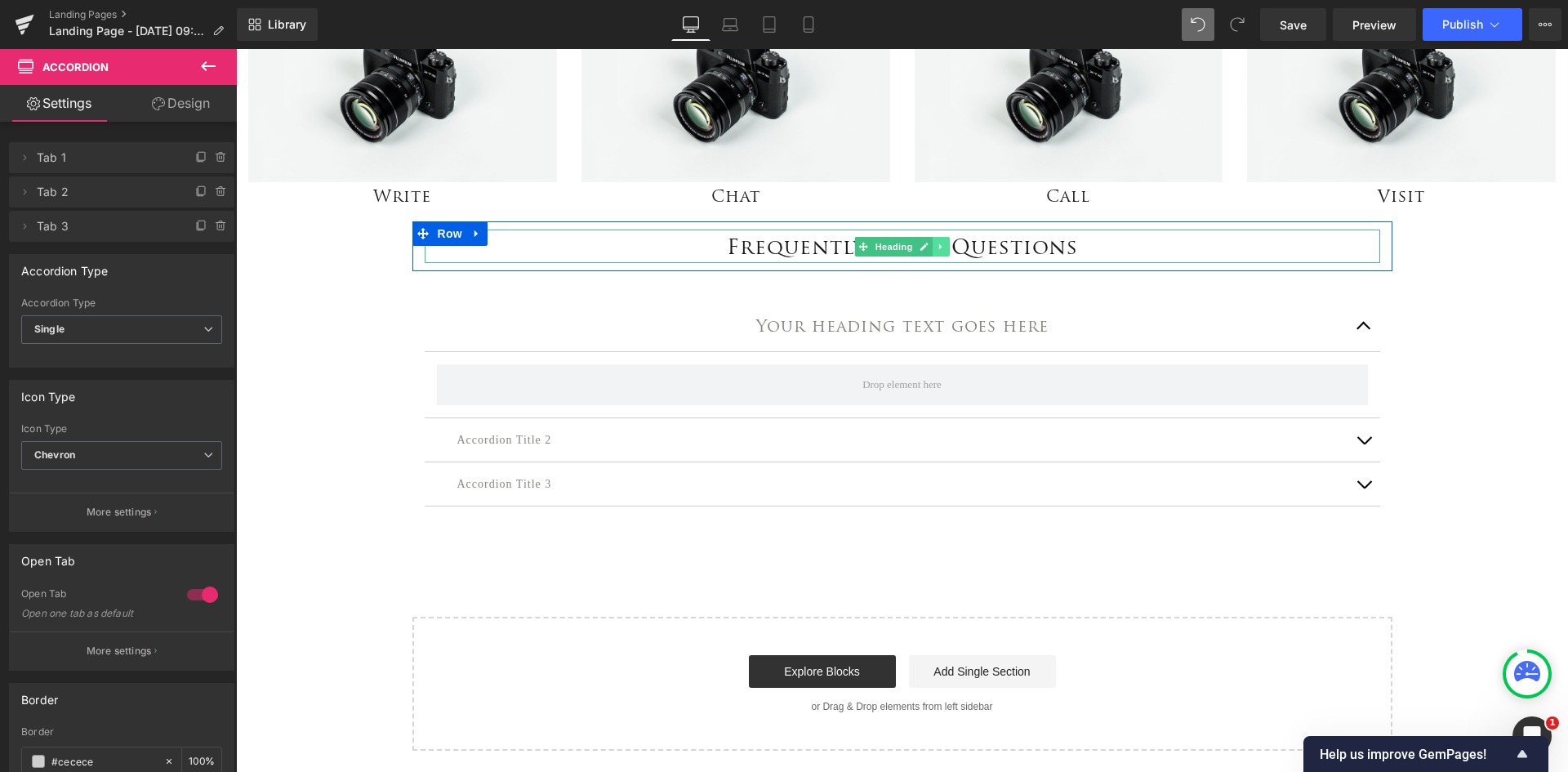
click at [937, 247] on icon at bounding box center [942, 246] width 9 height 10
click at [854, 244] on link "Heading" at bounding box center [860, 247] width 61 height 20
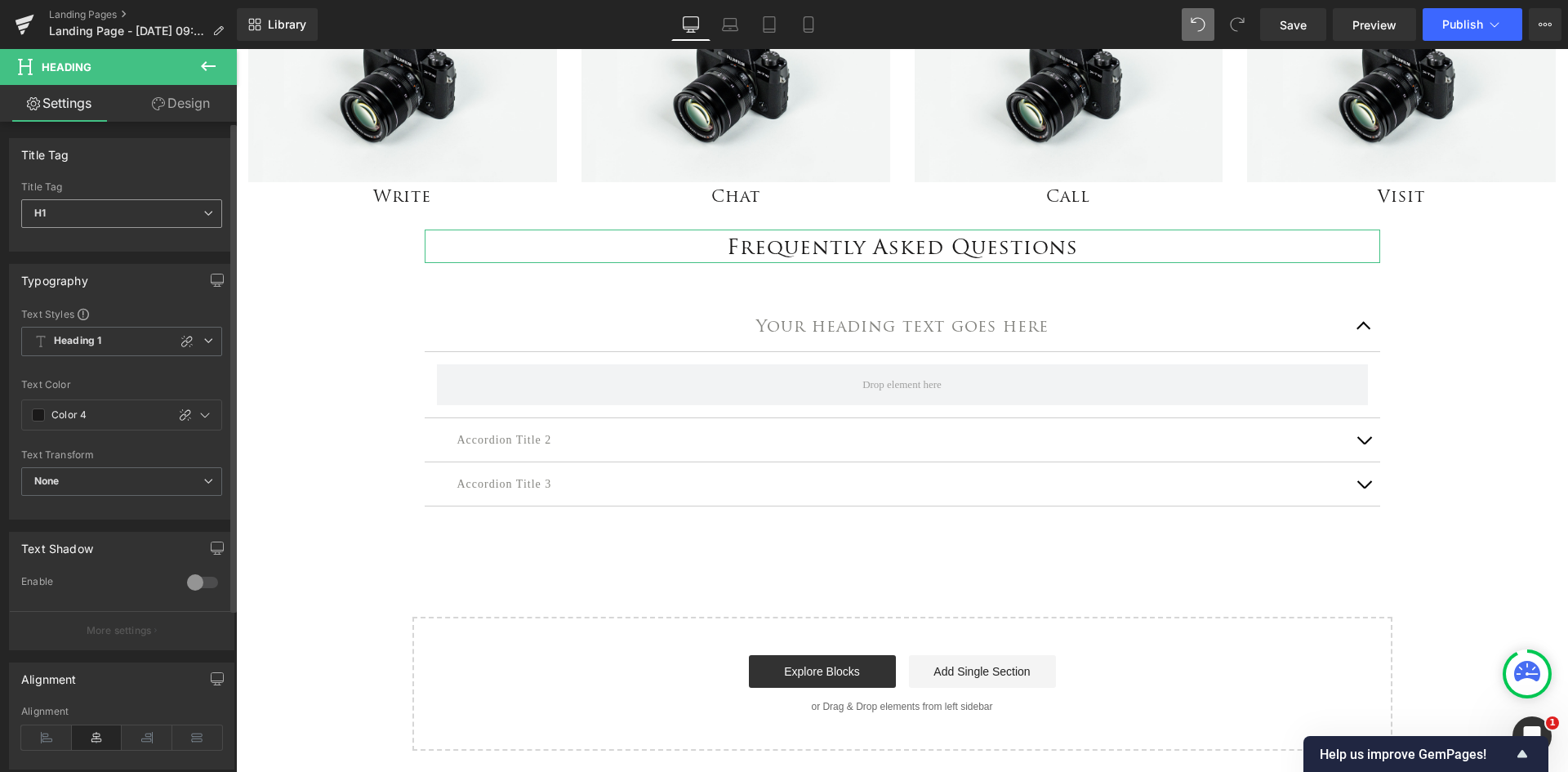
click at [141, 214] on span "H1" at bounding box center [122, 214] width 201 height 29
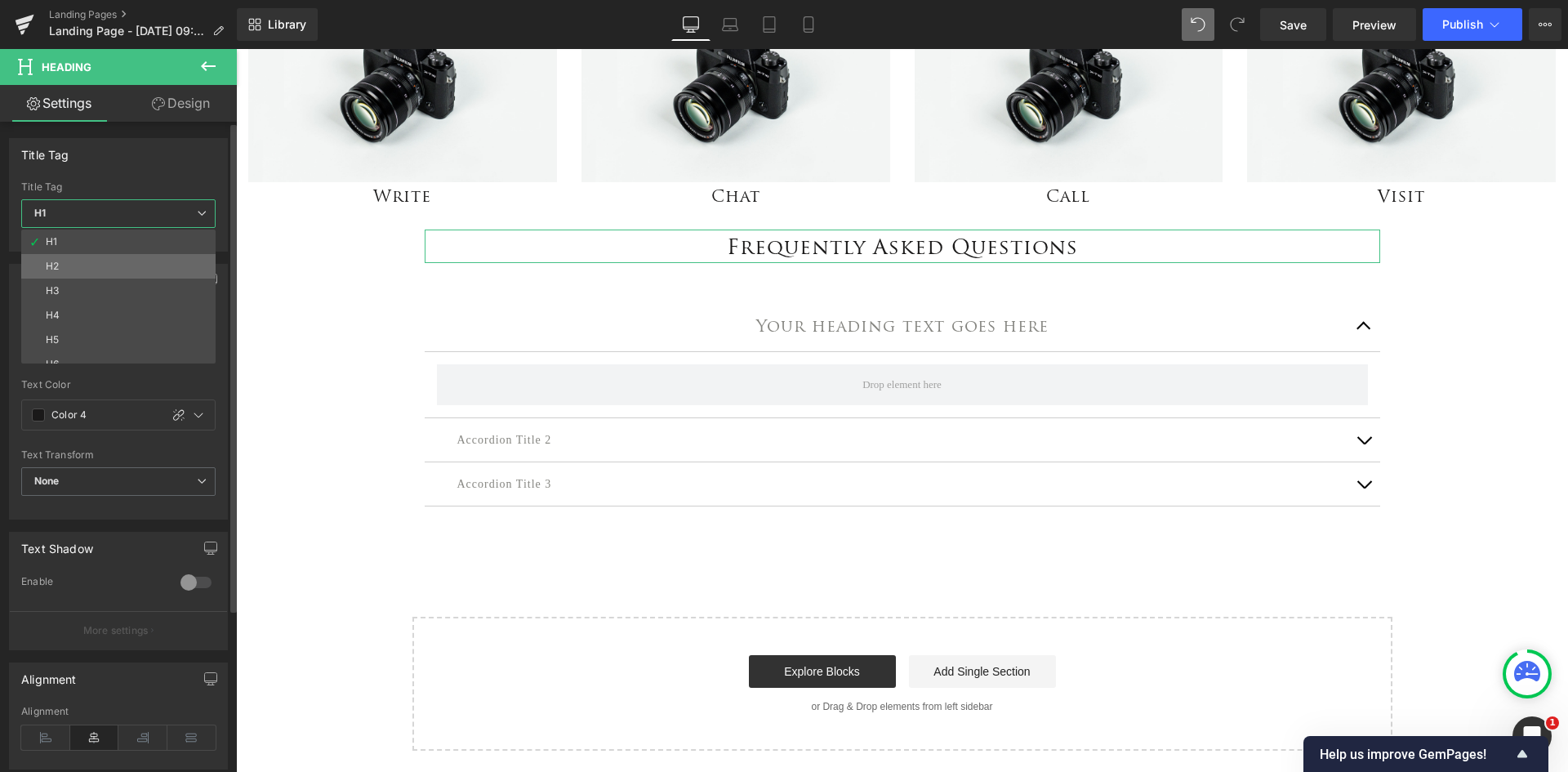
click at [123, 271] on li "H2" at bounding box center [122, 266] width 202 height 24
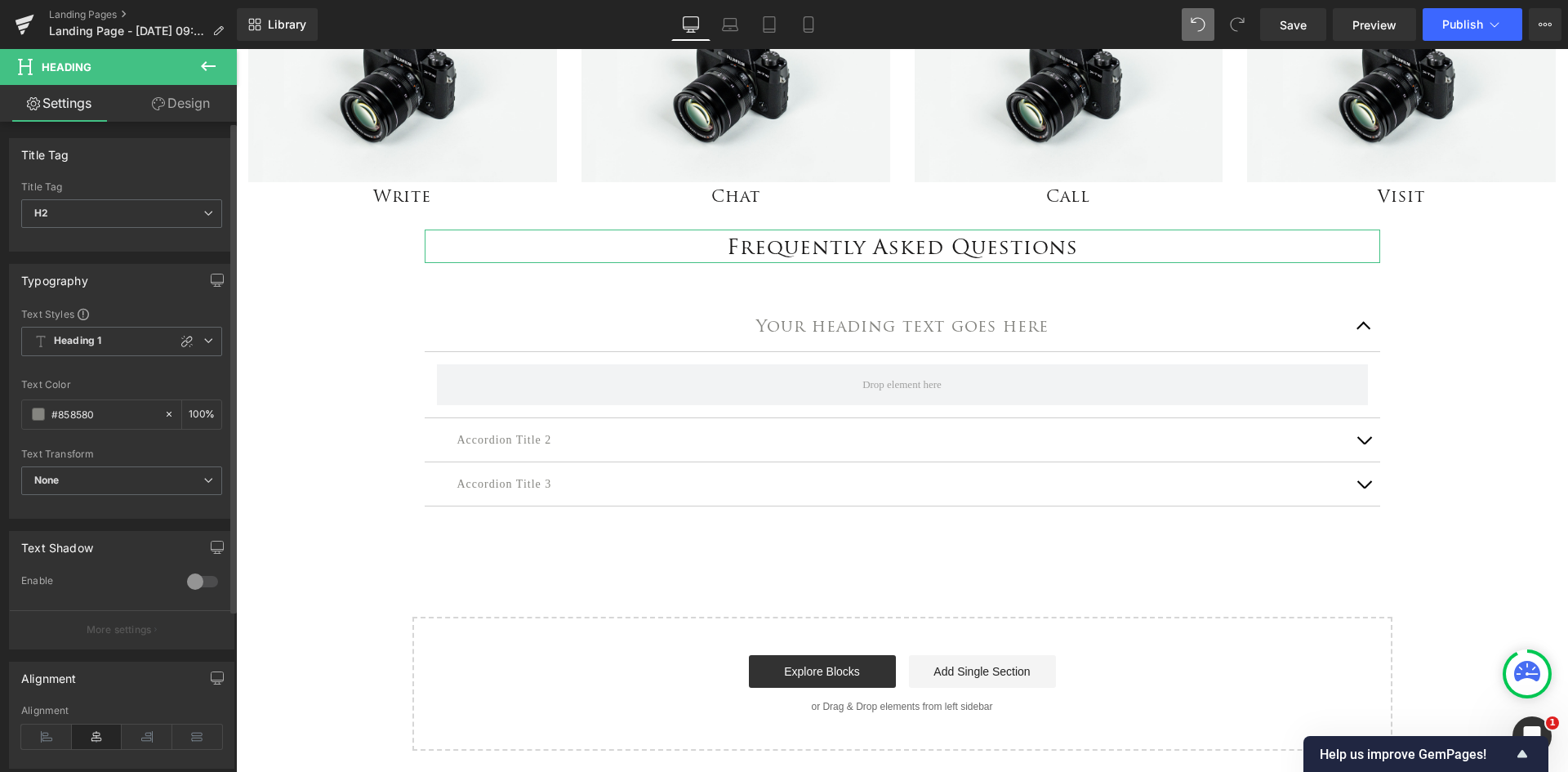
type input "#858580"
type input "100"
click at [41, 343] on icon at bounding box center [40, 341] width 13 height 13
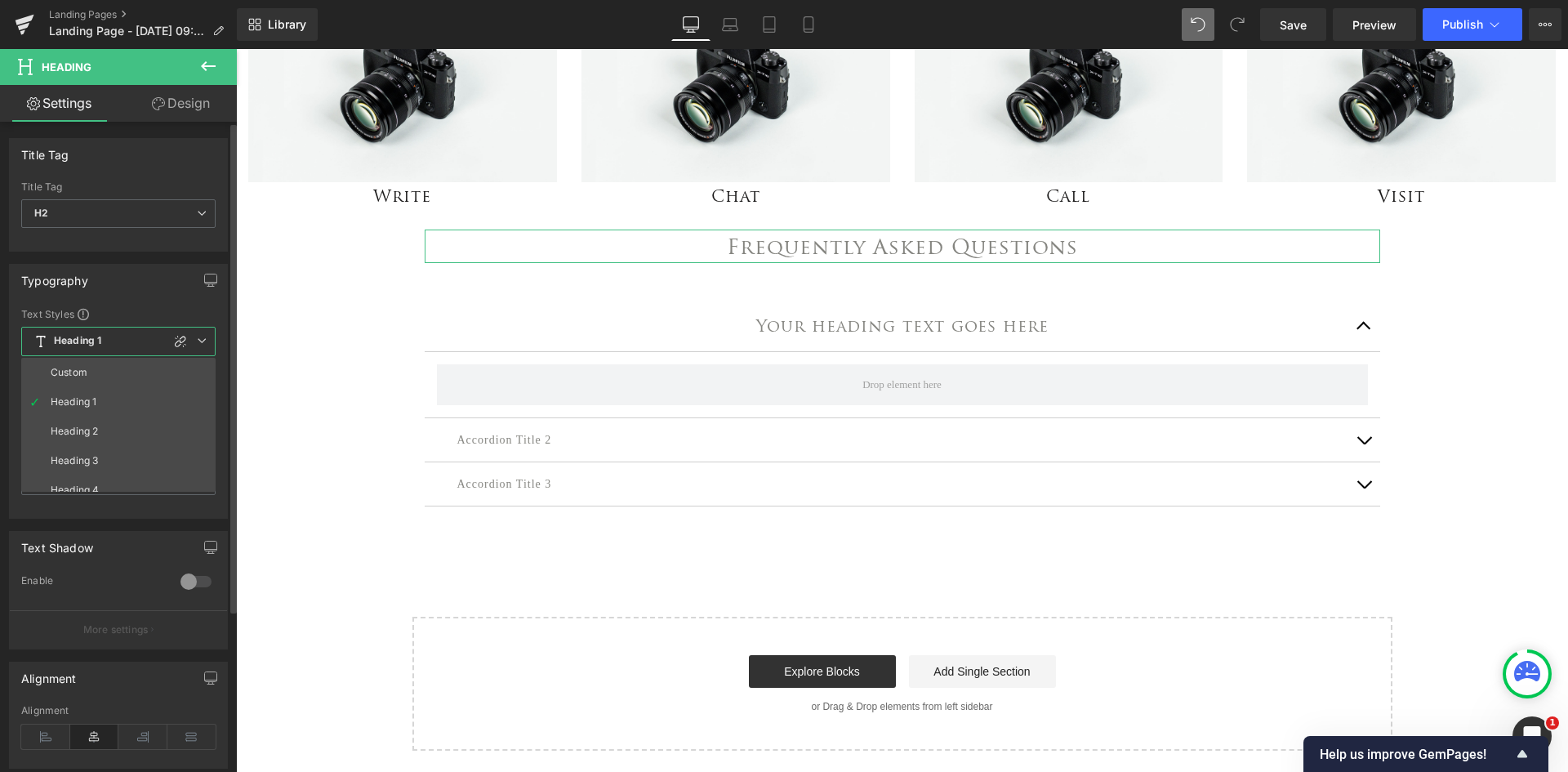
click at [91, 425] on div "Heading 2" at bounding box center [74, 431] width 48 height 12
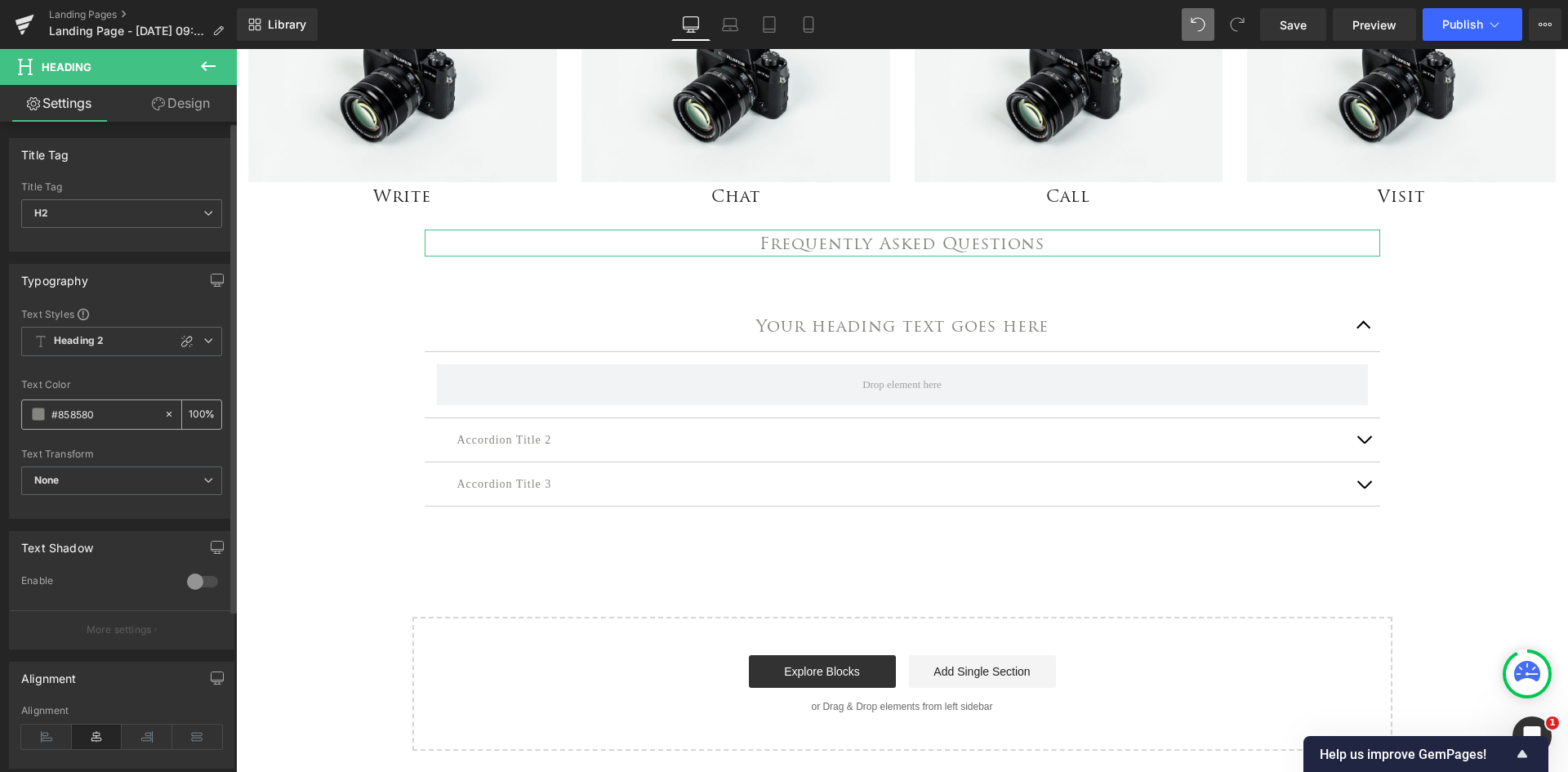
click at [33, 414] on span at bounding box center [38, 414] width 13 height 13
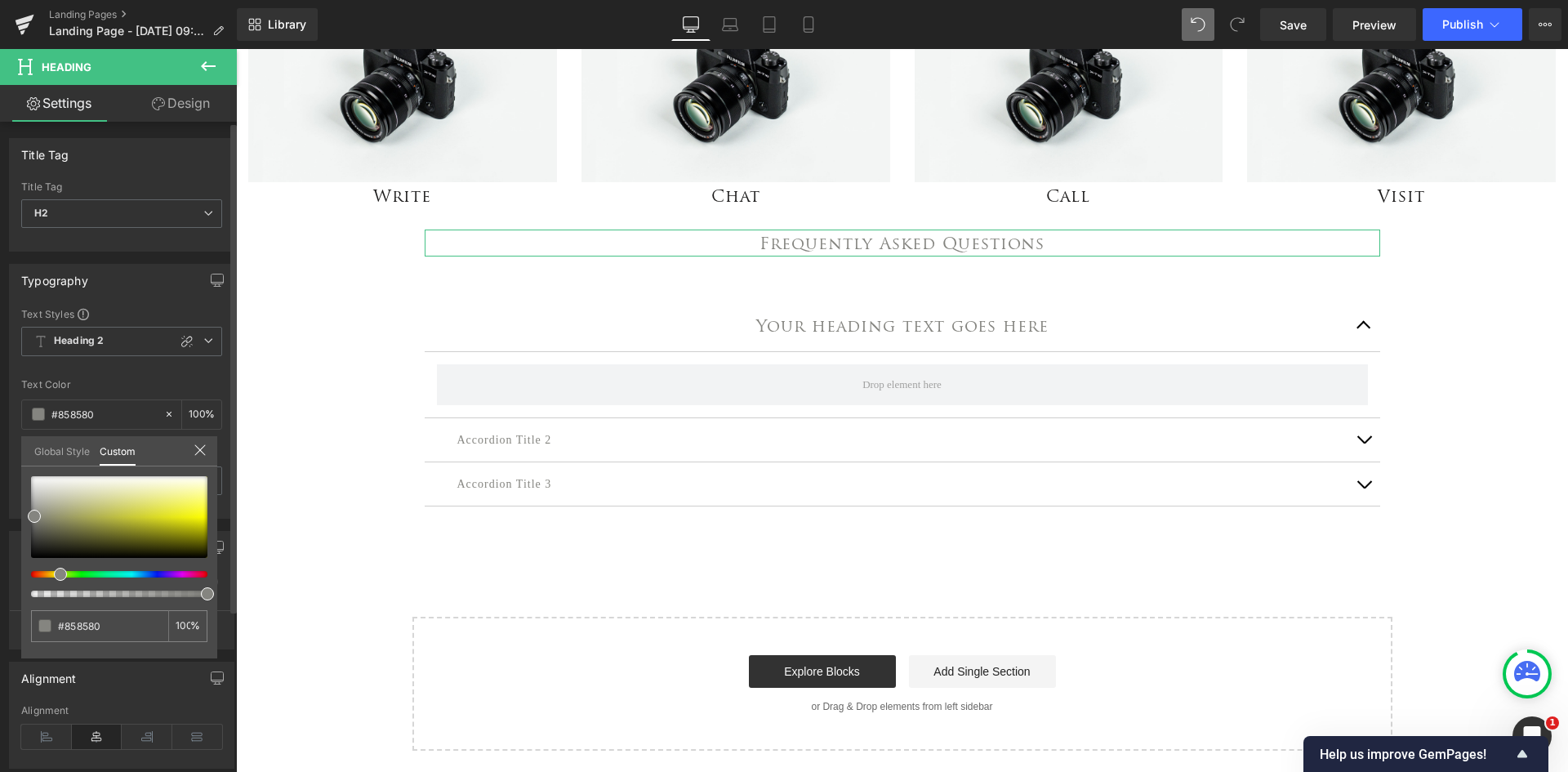
click at [73, 449] on link "Global Style" at bounding box center [62, 450] width 56 height 28
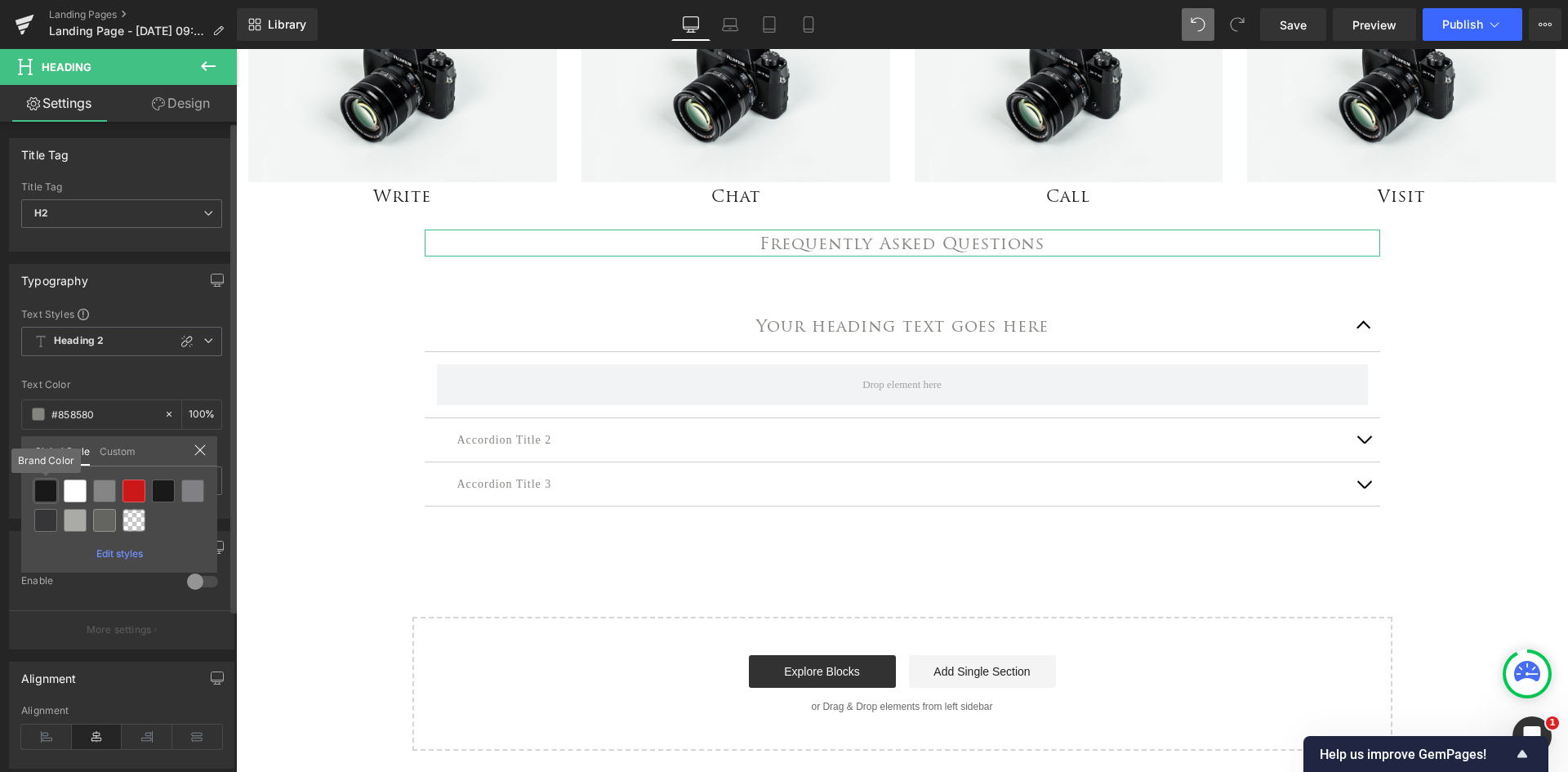
click at [43, 494] on div at bounding box center [45, 490] width 22 height 22
type input "Brand Color"
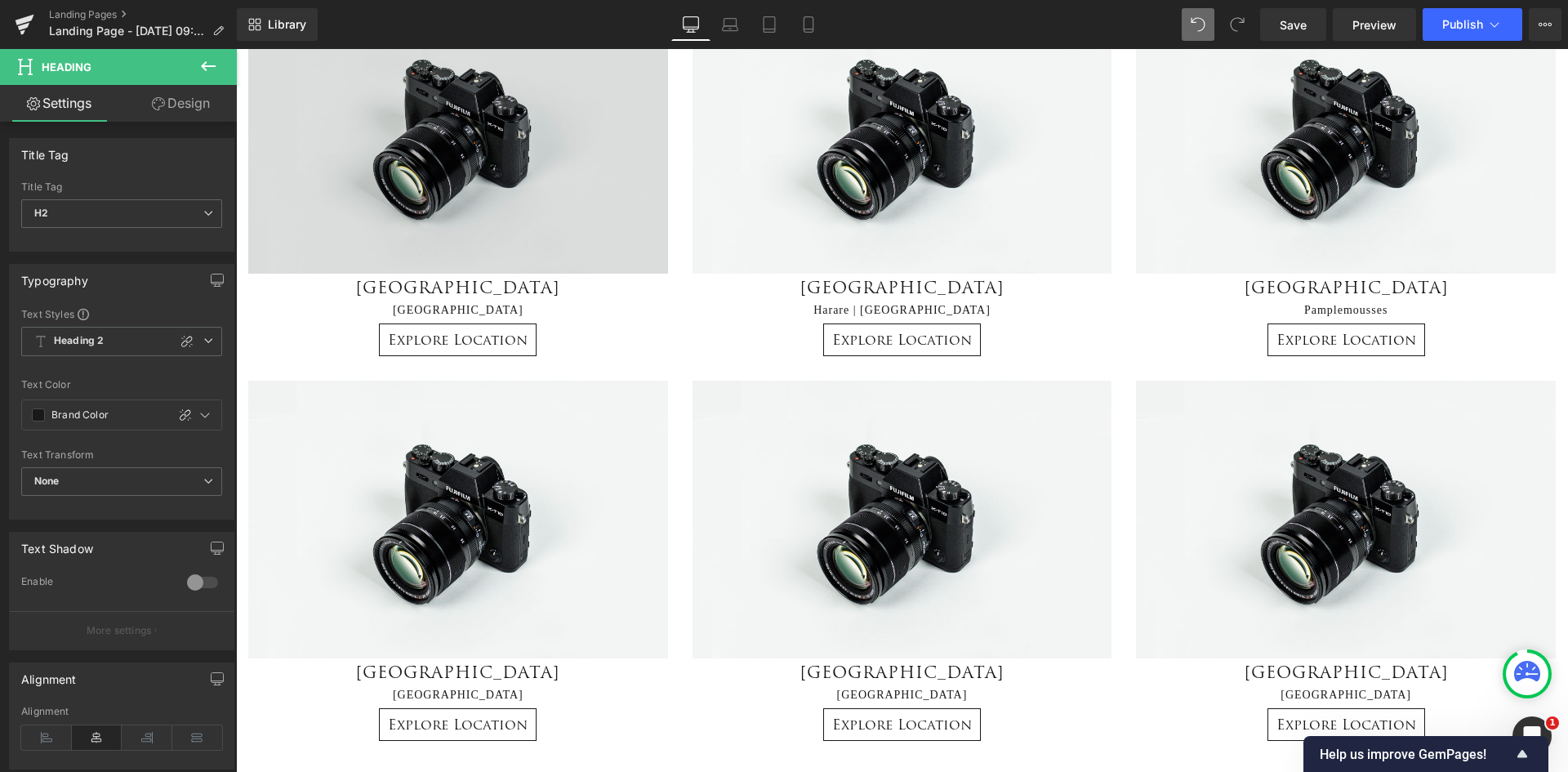
scroll to position [245, 0]
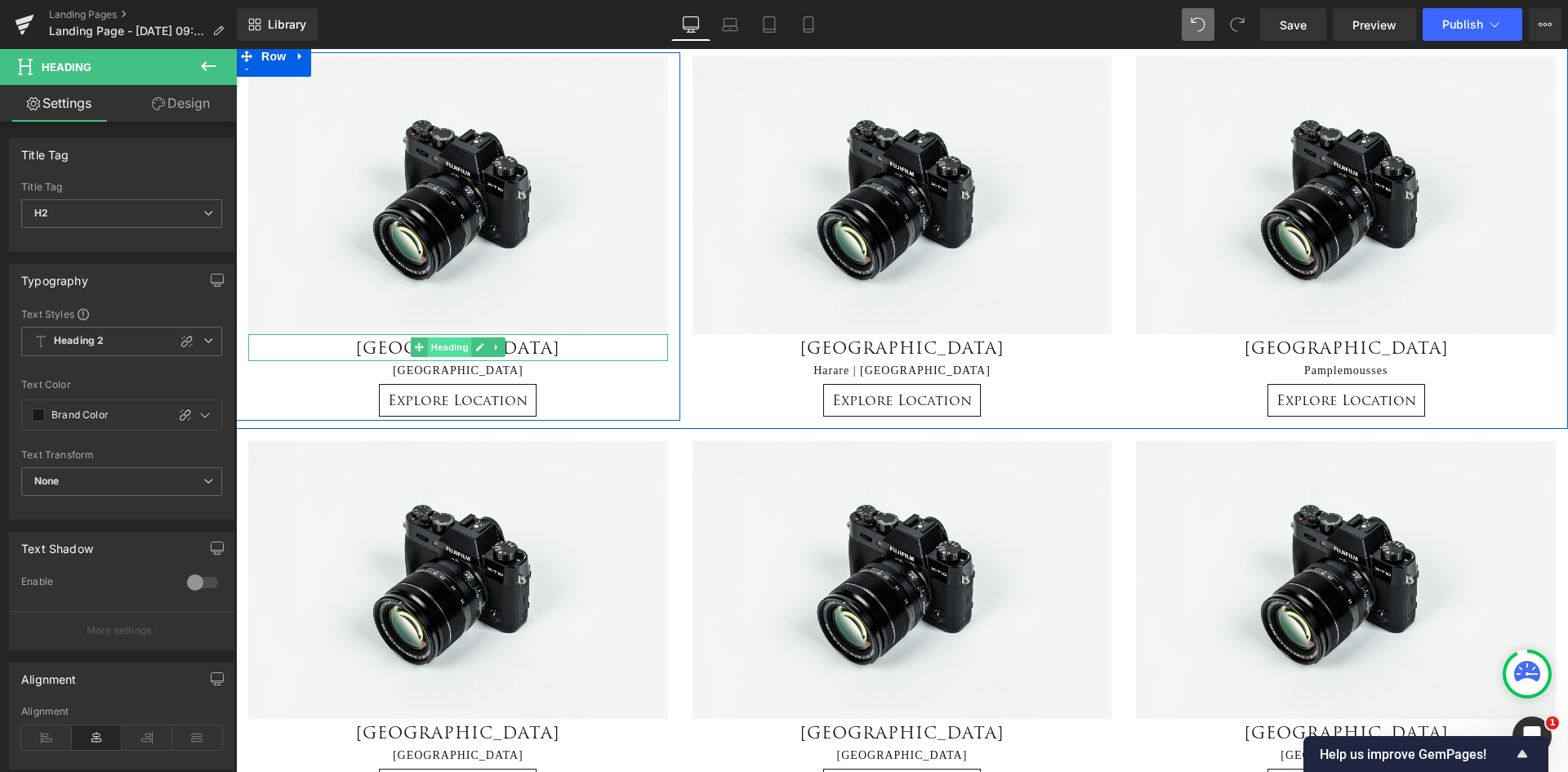
click at [446, 349] on span "Heading" at bounding box center [449, 347] width 44 height 20
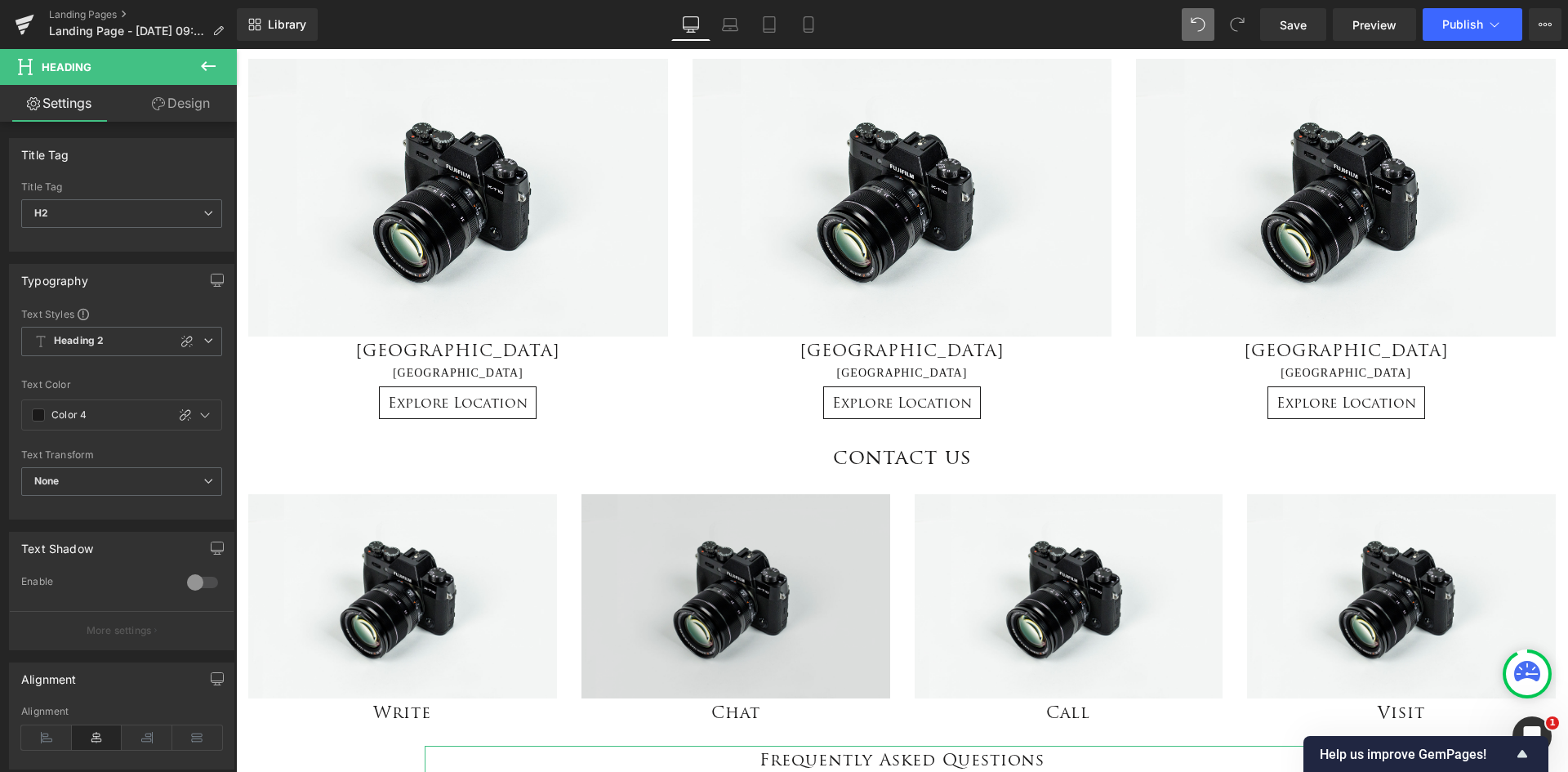
scroll to position [899, 0]
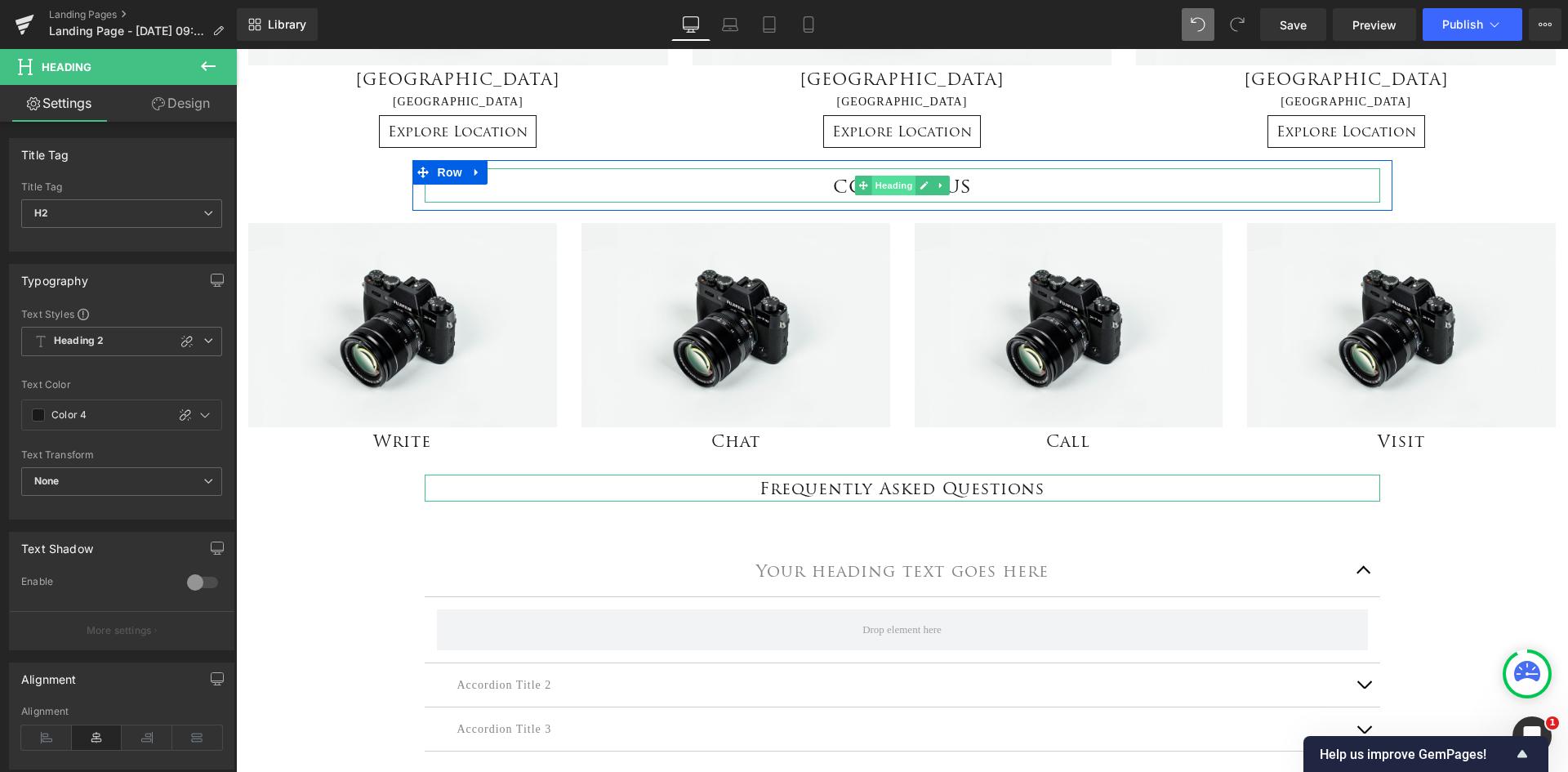
click at [891, 187] on span "Heading" at bounding box center [893, 186] width 44 height 20
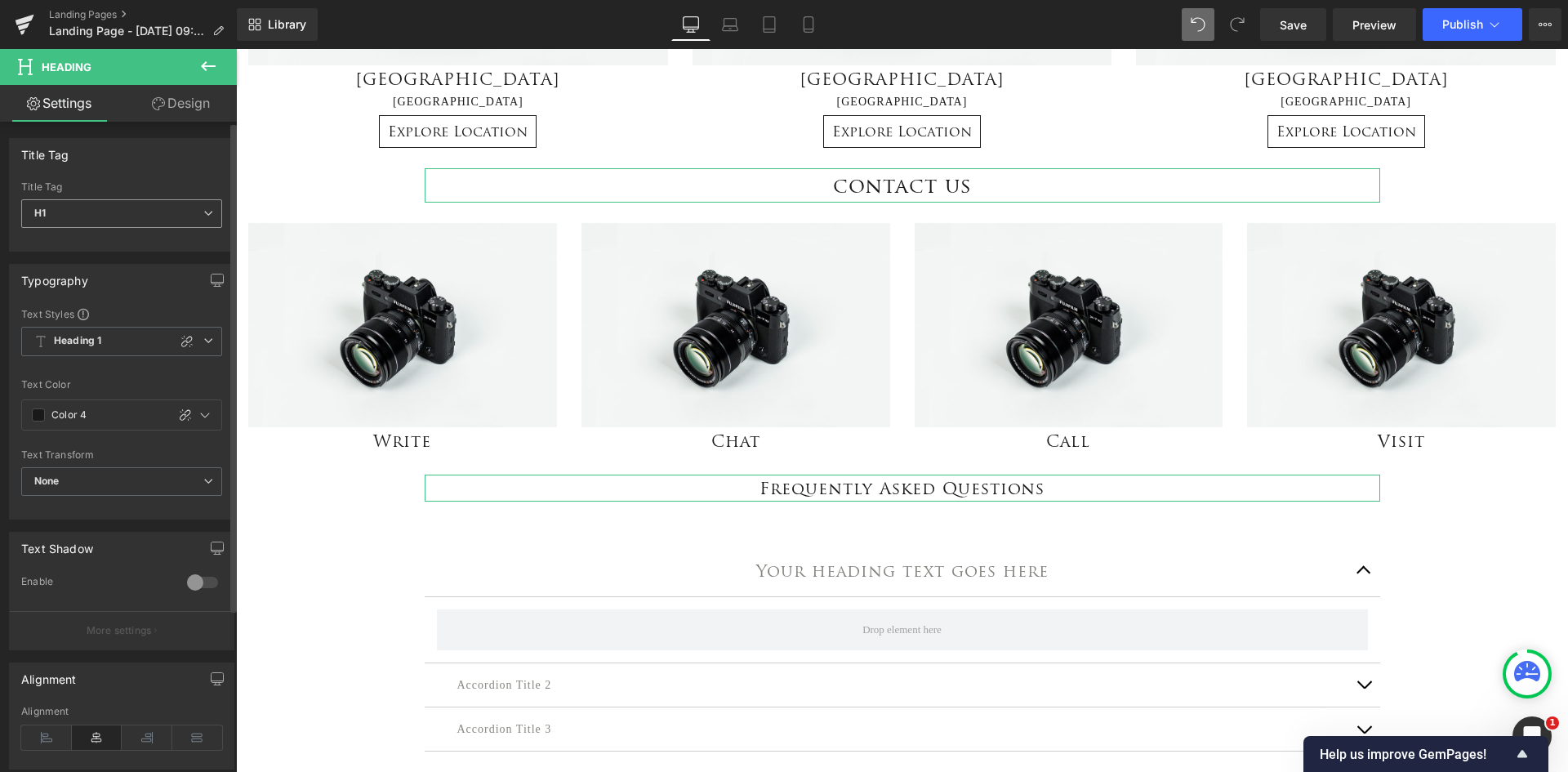
click at [204, 214] on icon at bounding box center [208, 213] width 10 height 10
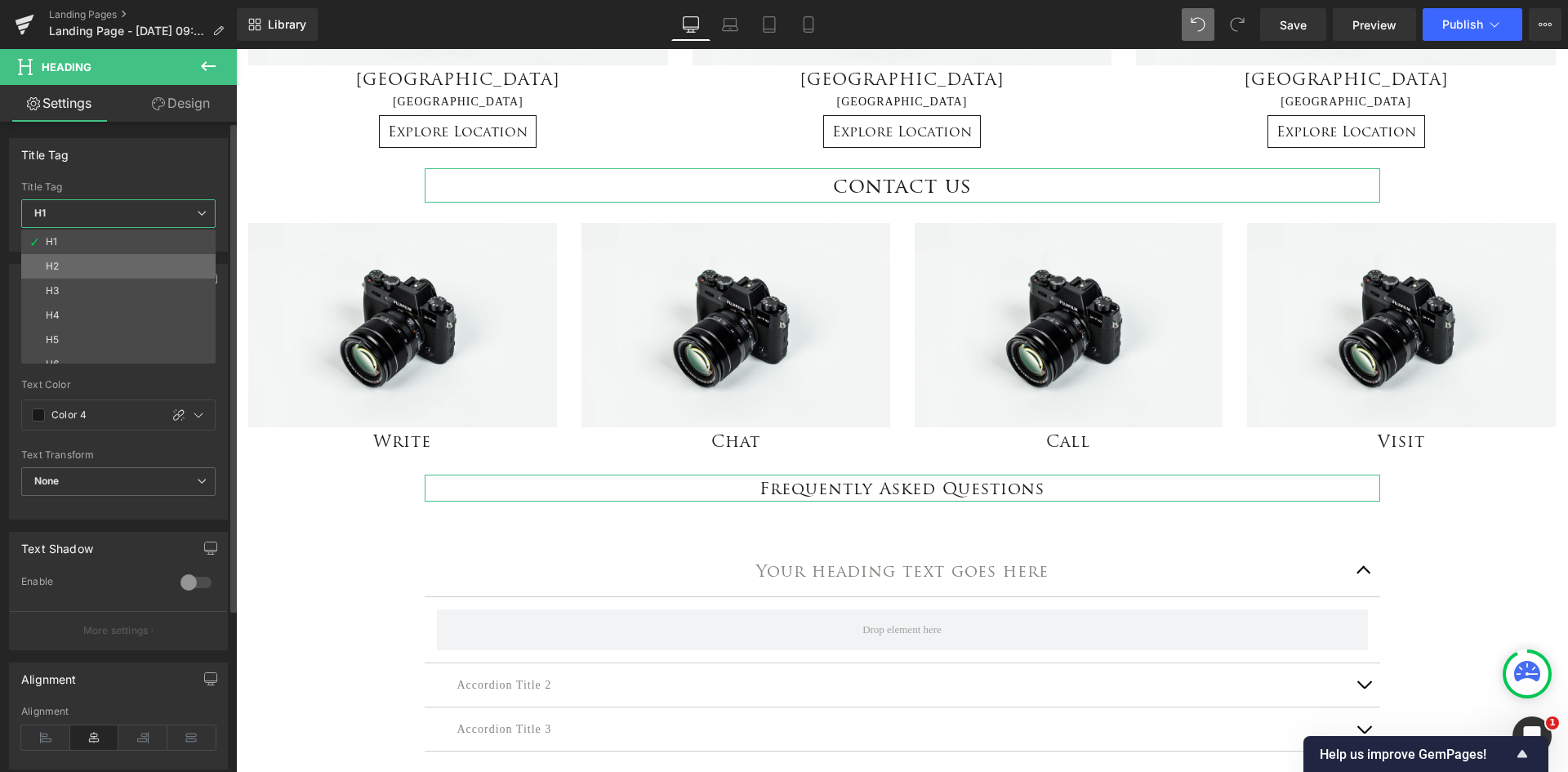
click at [78, 263] on li "H2" at bounding box center [122, 266] width 202 height 24
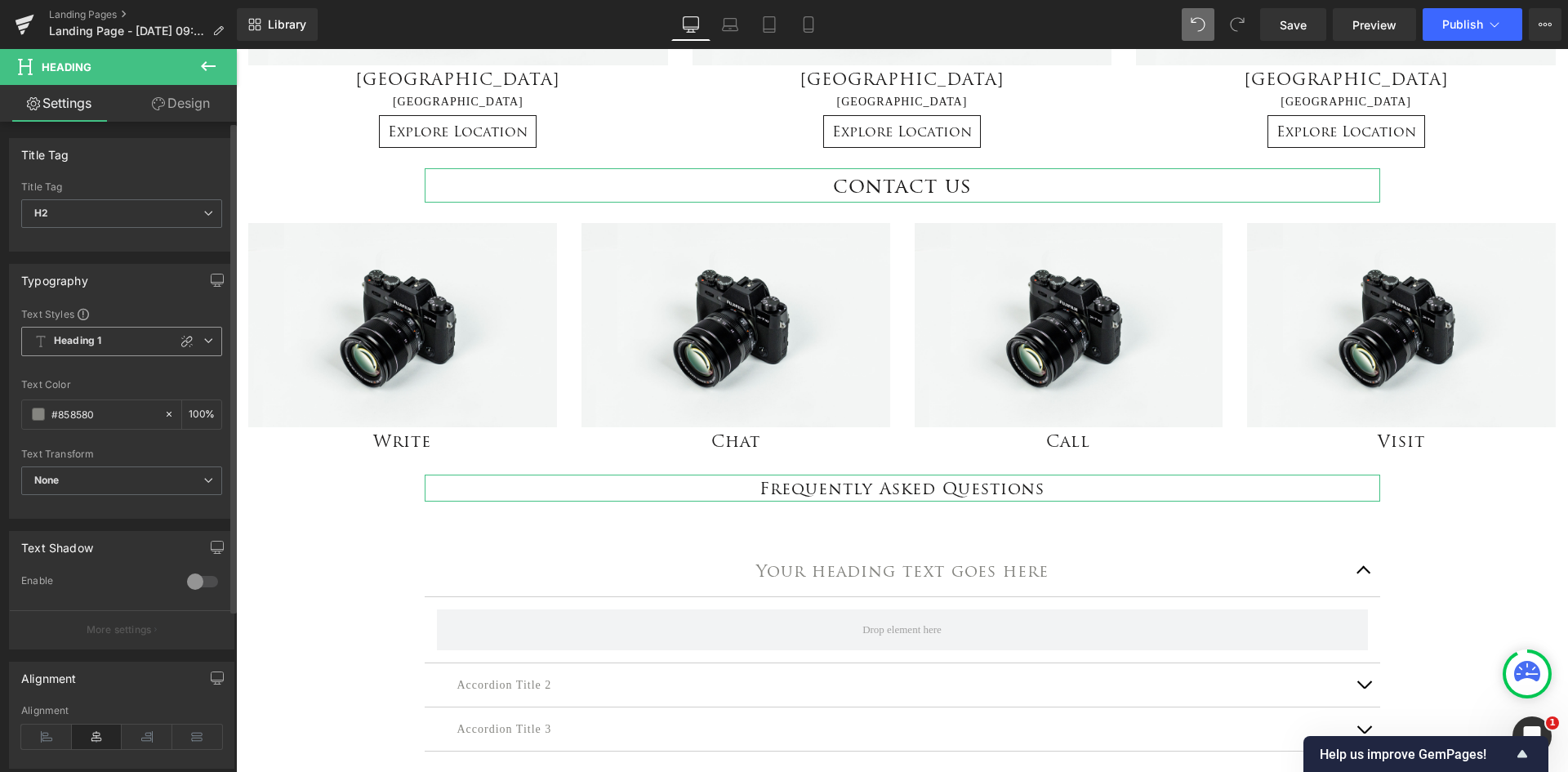
type input "#858580"
type input "100"
click at [206, 336] on icon at bounding box center [208, 340] width 10 height 10
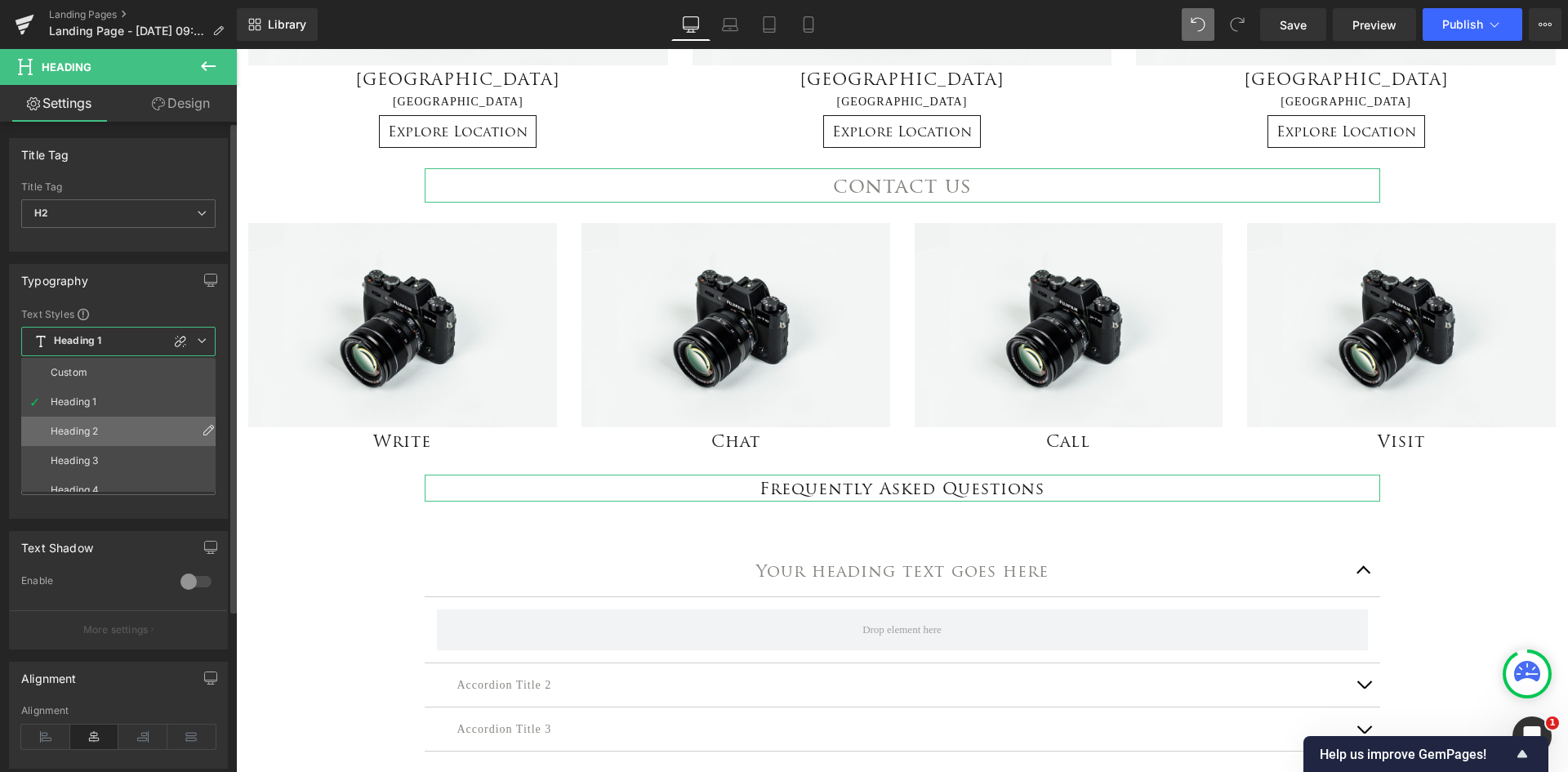
click at [116, 420] on li "Heading 2" at bounding box center [122, 431] width 202 height 30
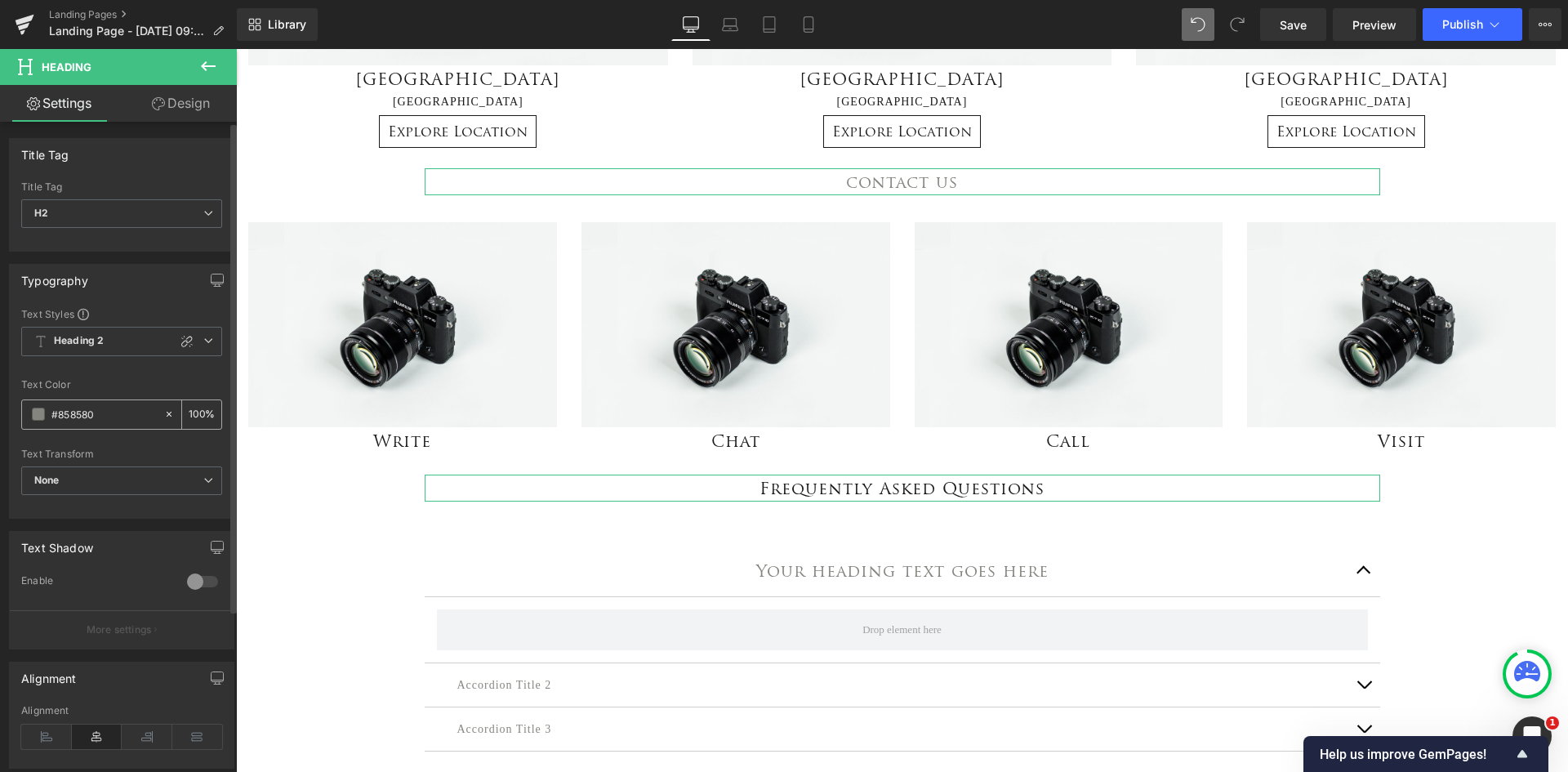
click at [35, 419] on span at bounding box center [38, 414] width 13 height 13
click at [204, 340] on icon at bounding box center [208, 340] width 10 height 10
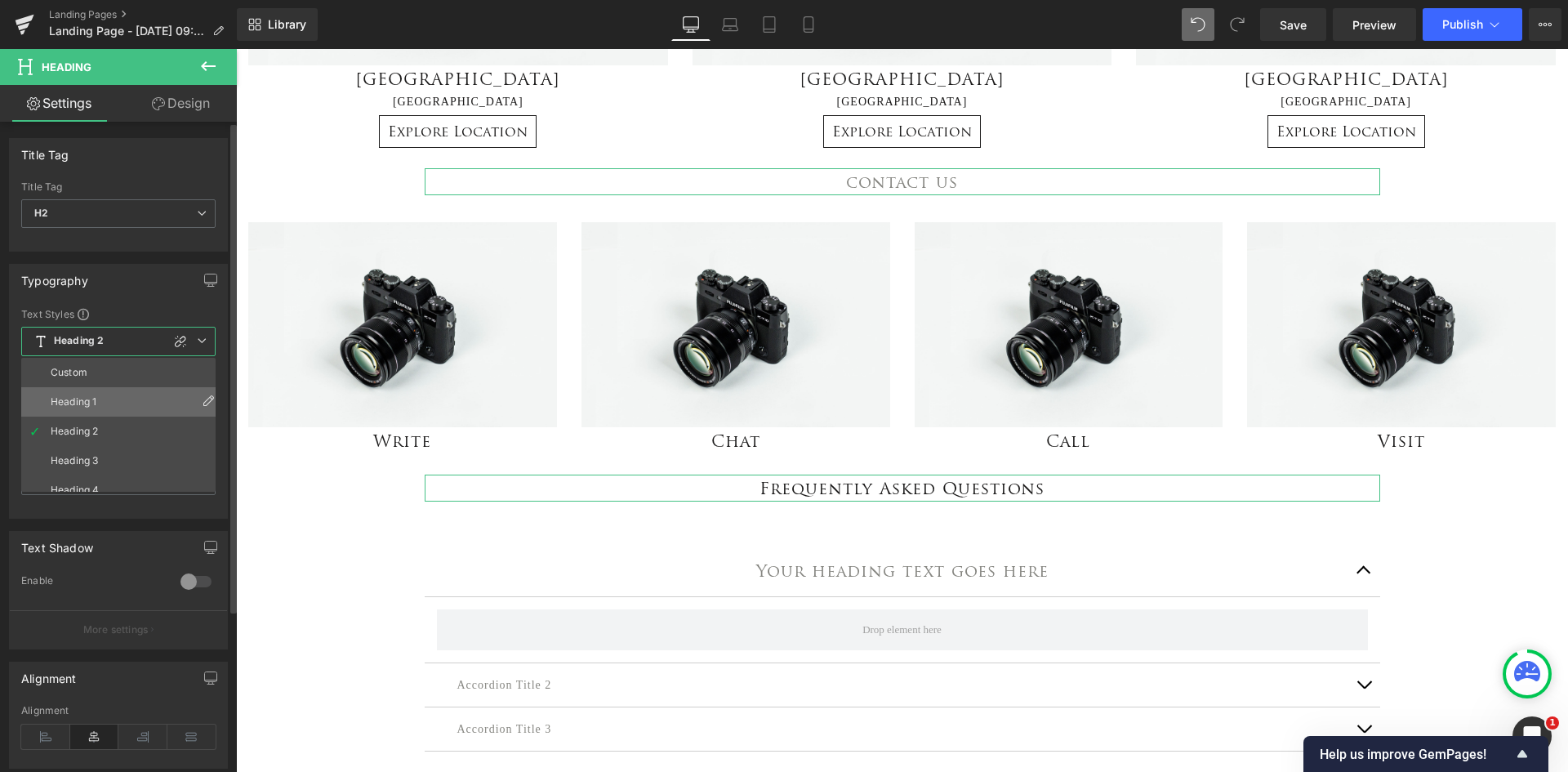
drag, startPoint x: 134, startPoint y: 398, endPoint x: 512, endPoint y: 165, distance: 444.0
click at [134, 398] on li "Heading 1" at bounding box center [122, 401] width 202 height 30
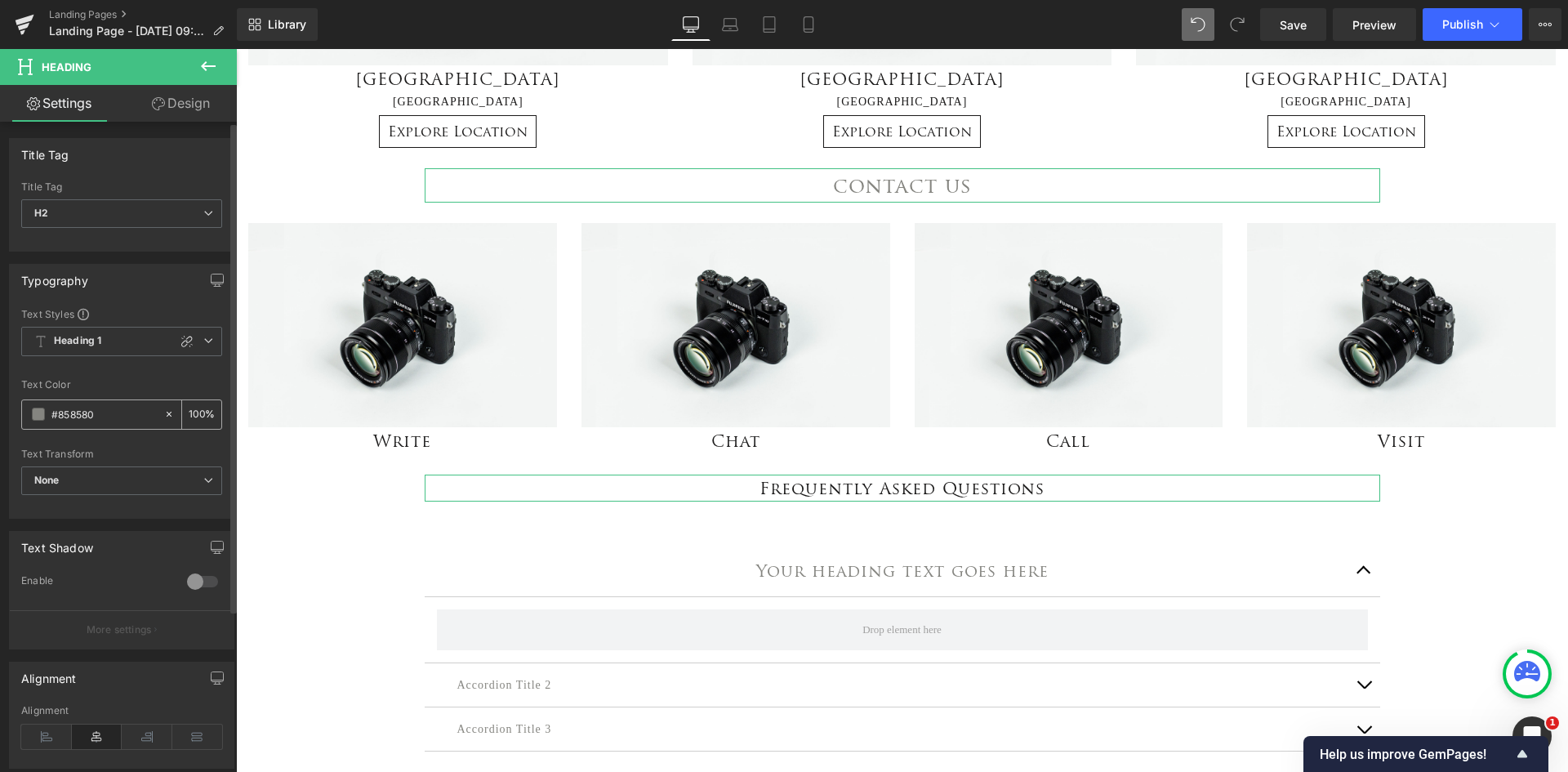
click at [37, 412] on span at bounding box center [38, 414] width 13 height 13
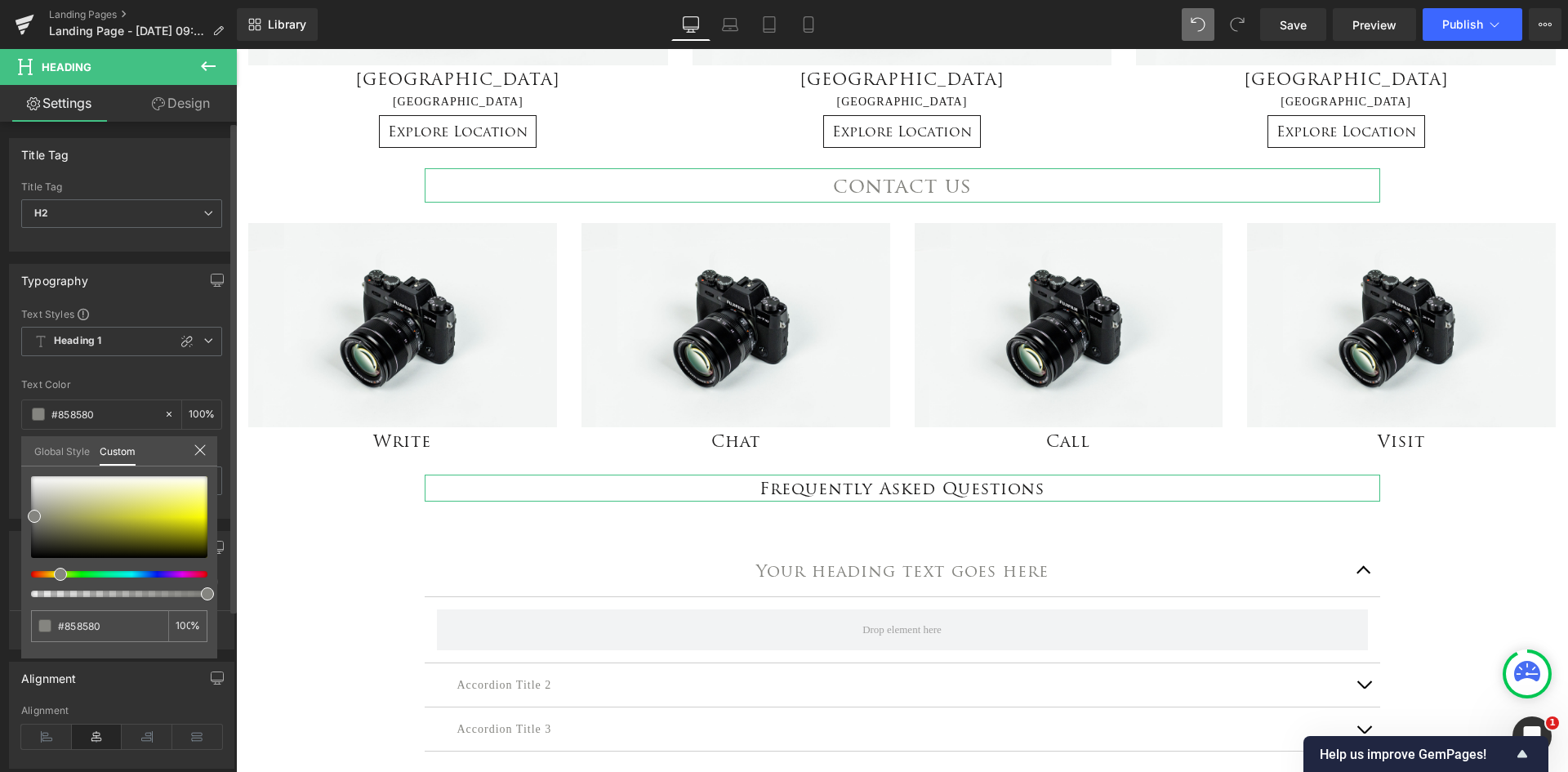
click at [60, 450] on link "Global Style" at bounding box center [62, 450] width 56 height 28
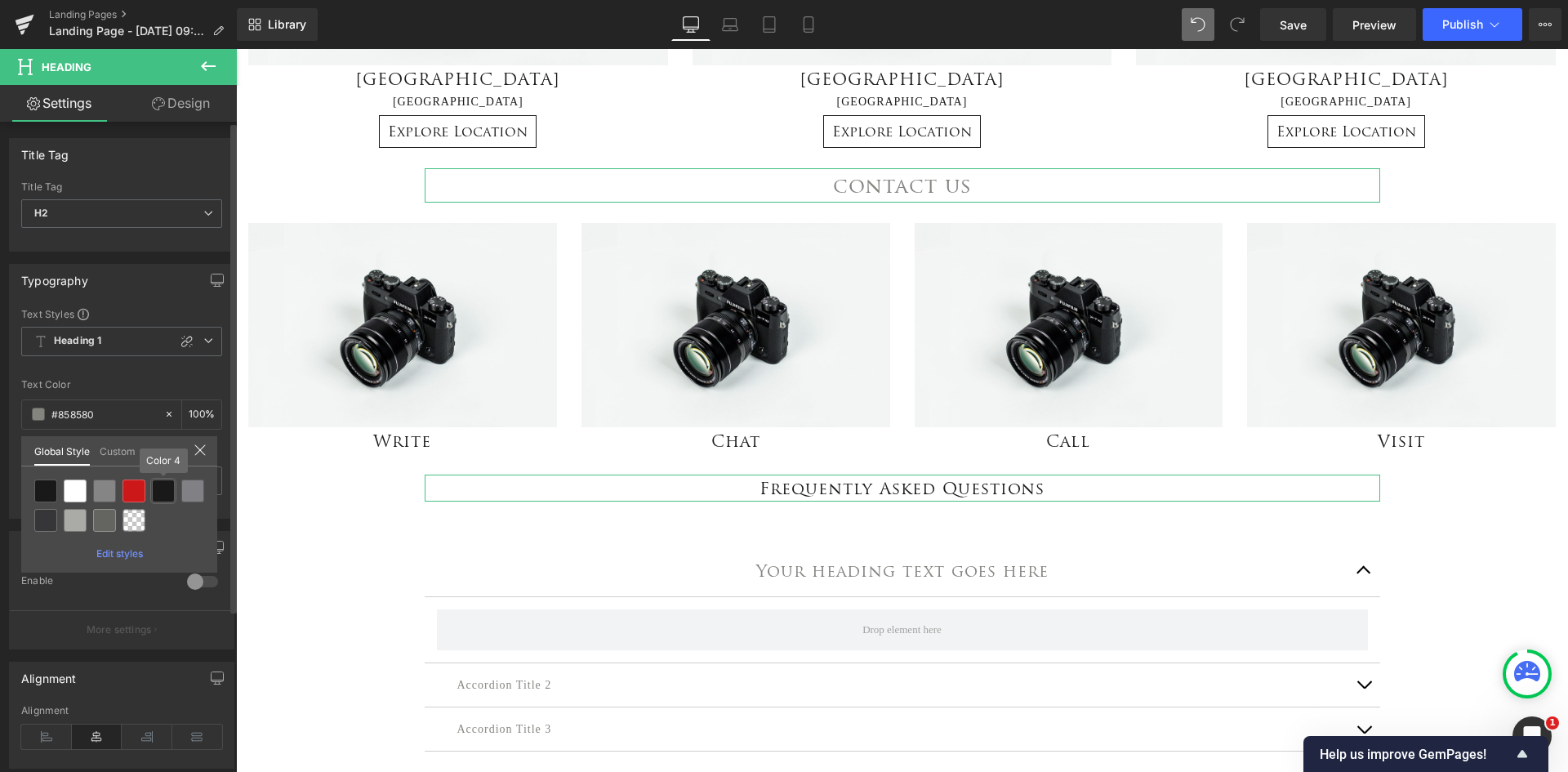
click at [156, 495] on div at bounding box center [162, 490] width 22 height 22
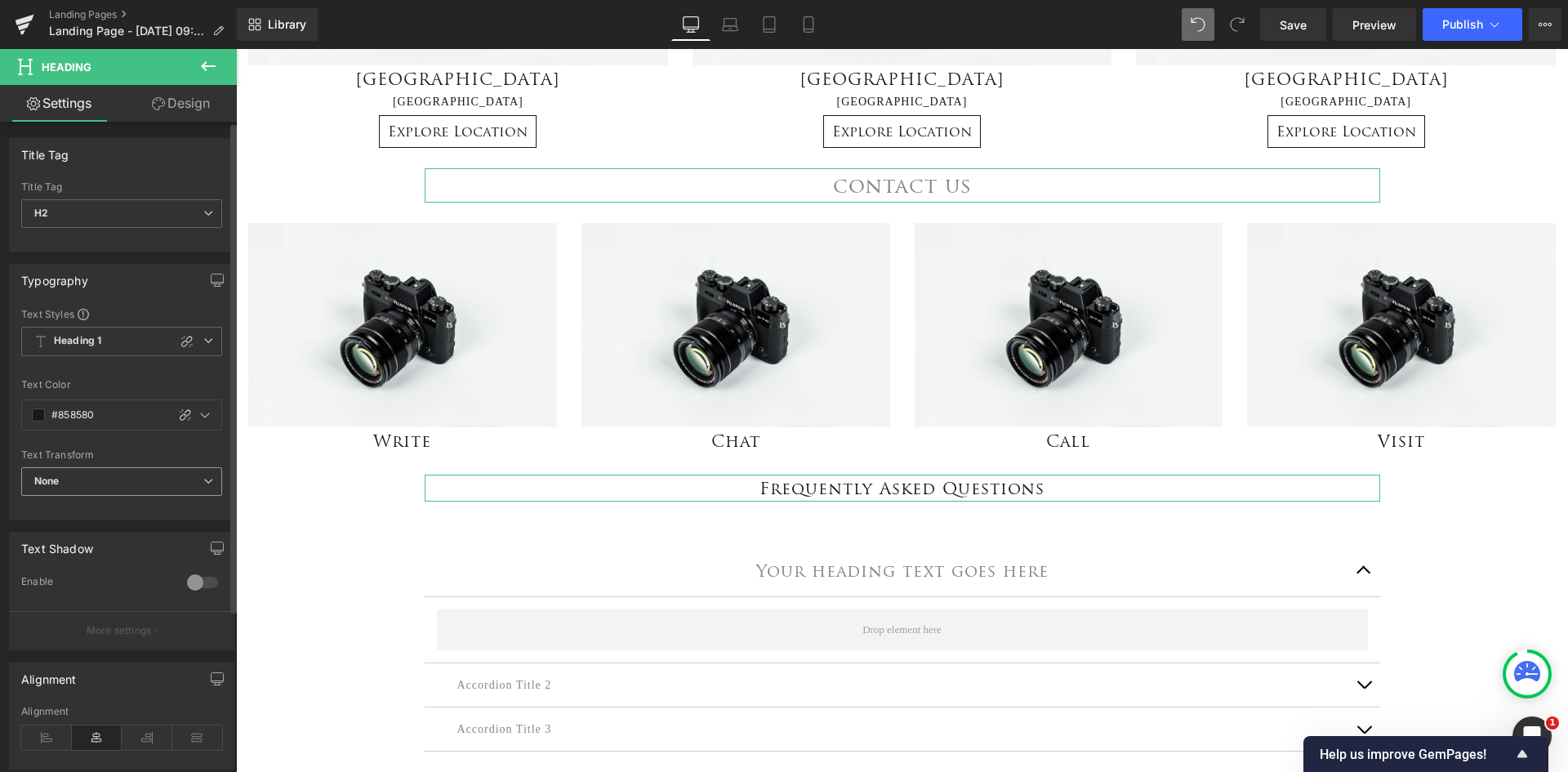
type input "Color 4"
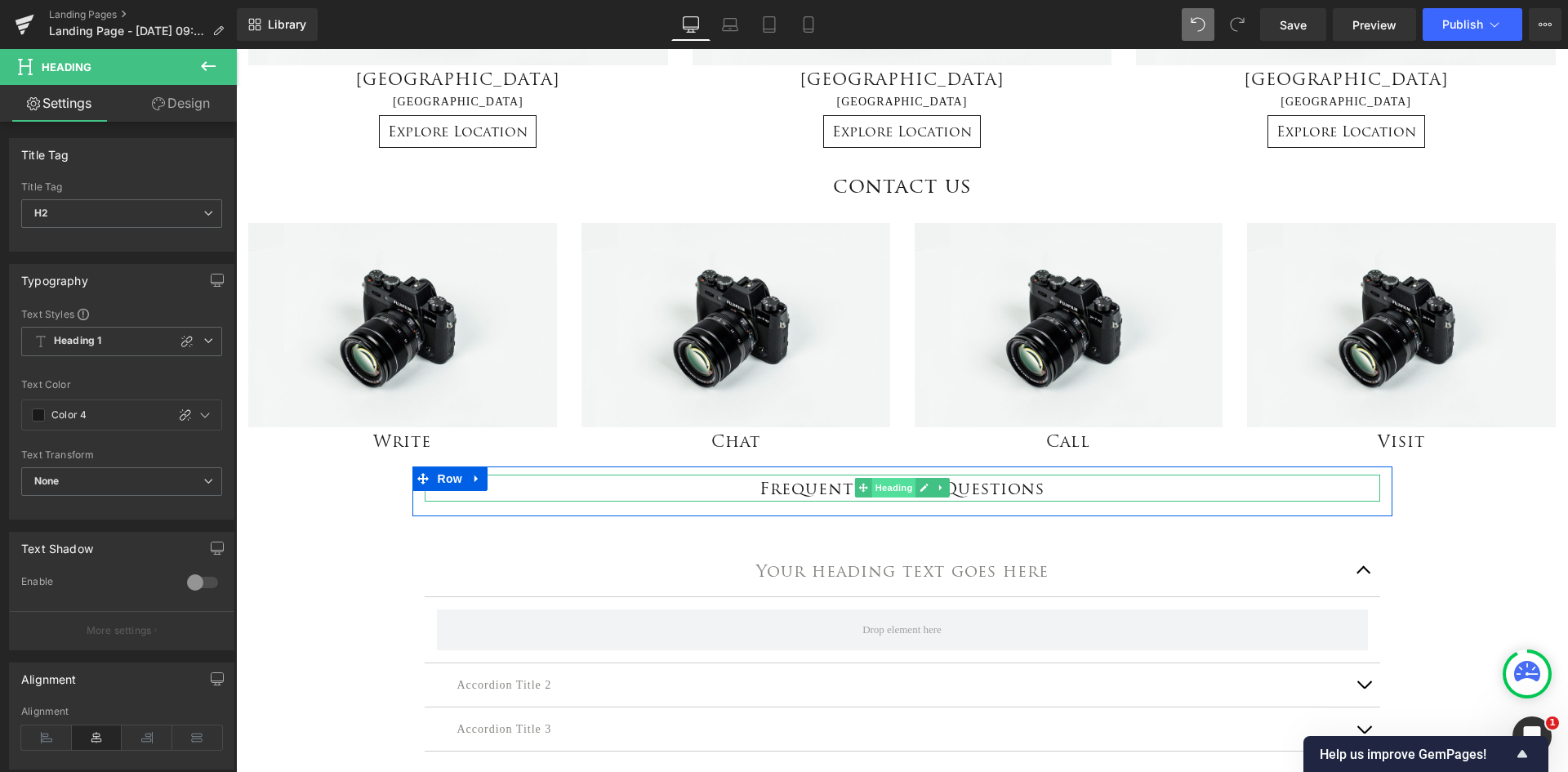
click at [885, 493] on span "Heading" at bounding box center [893, 487] width 44 height 20
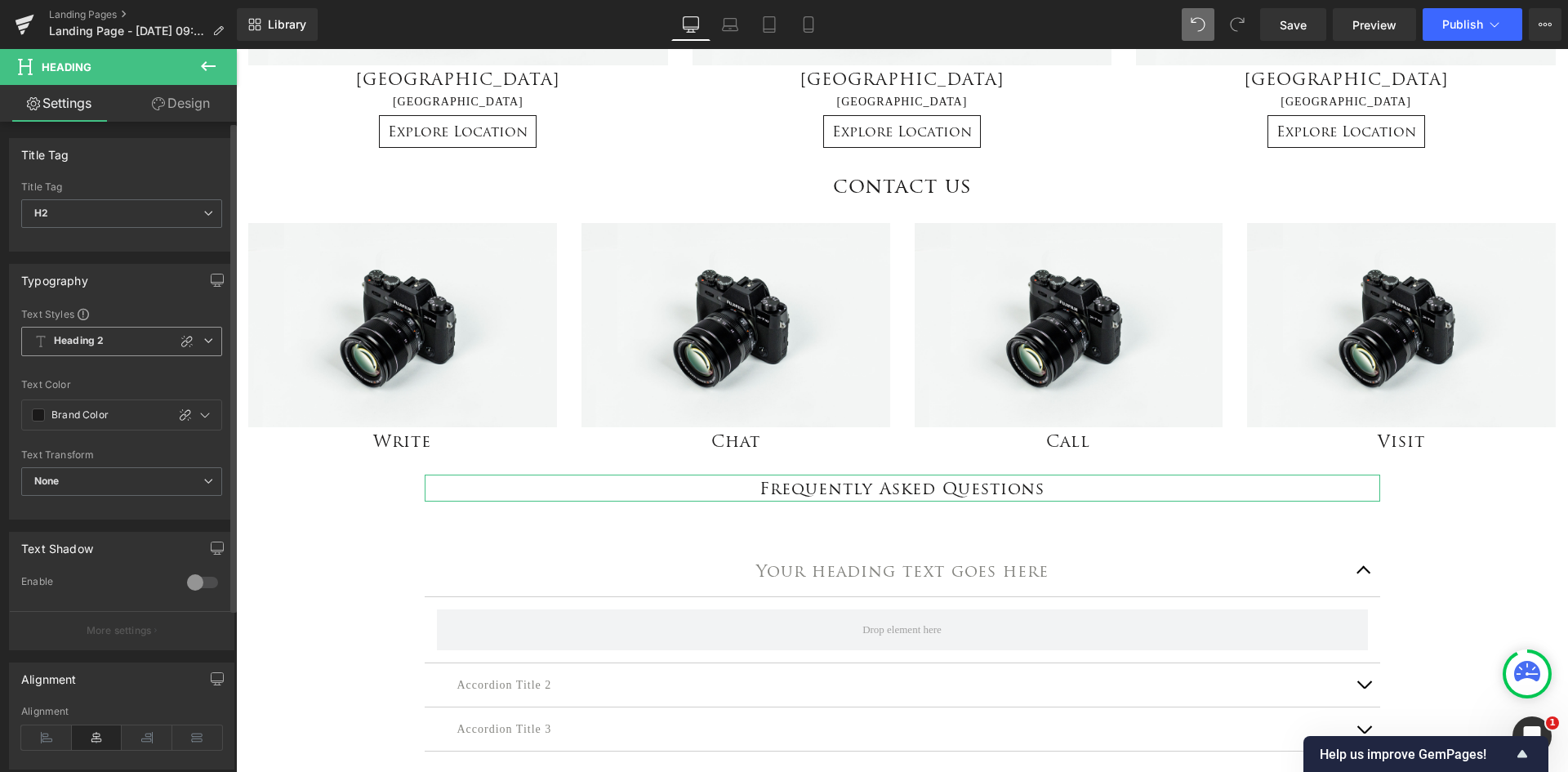
click at [194, 340] on span "Heading 2" at bounding box center [122, 341] width 201 height 30
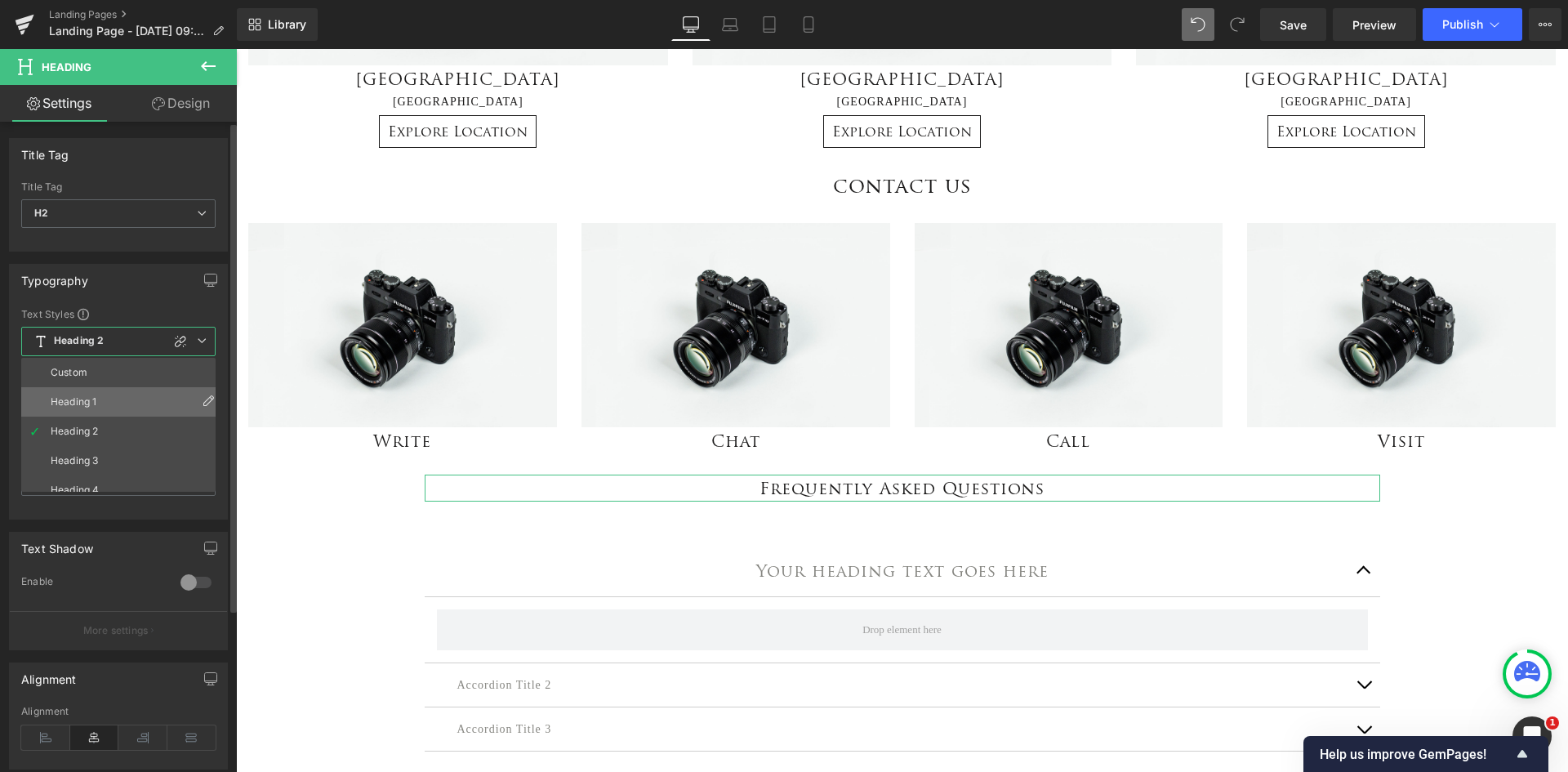
click at [107, 408] on li "Heading 1" at bounding box center [122, 401] width 202 height 30
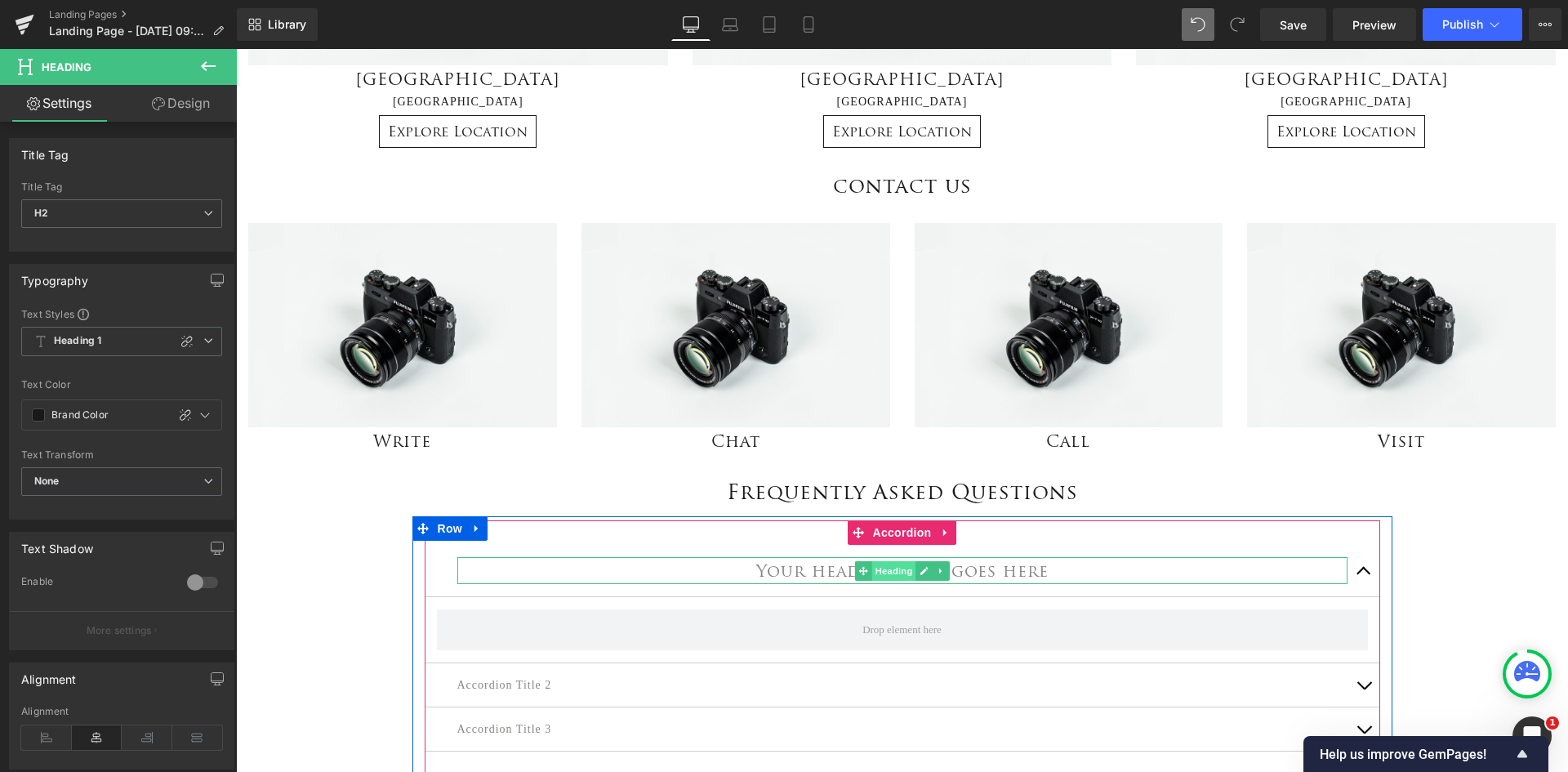
click at [892, 569] on span "Heading" at bounding box center [893, 571] width 44 height 20
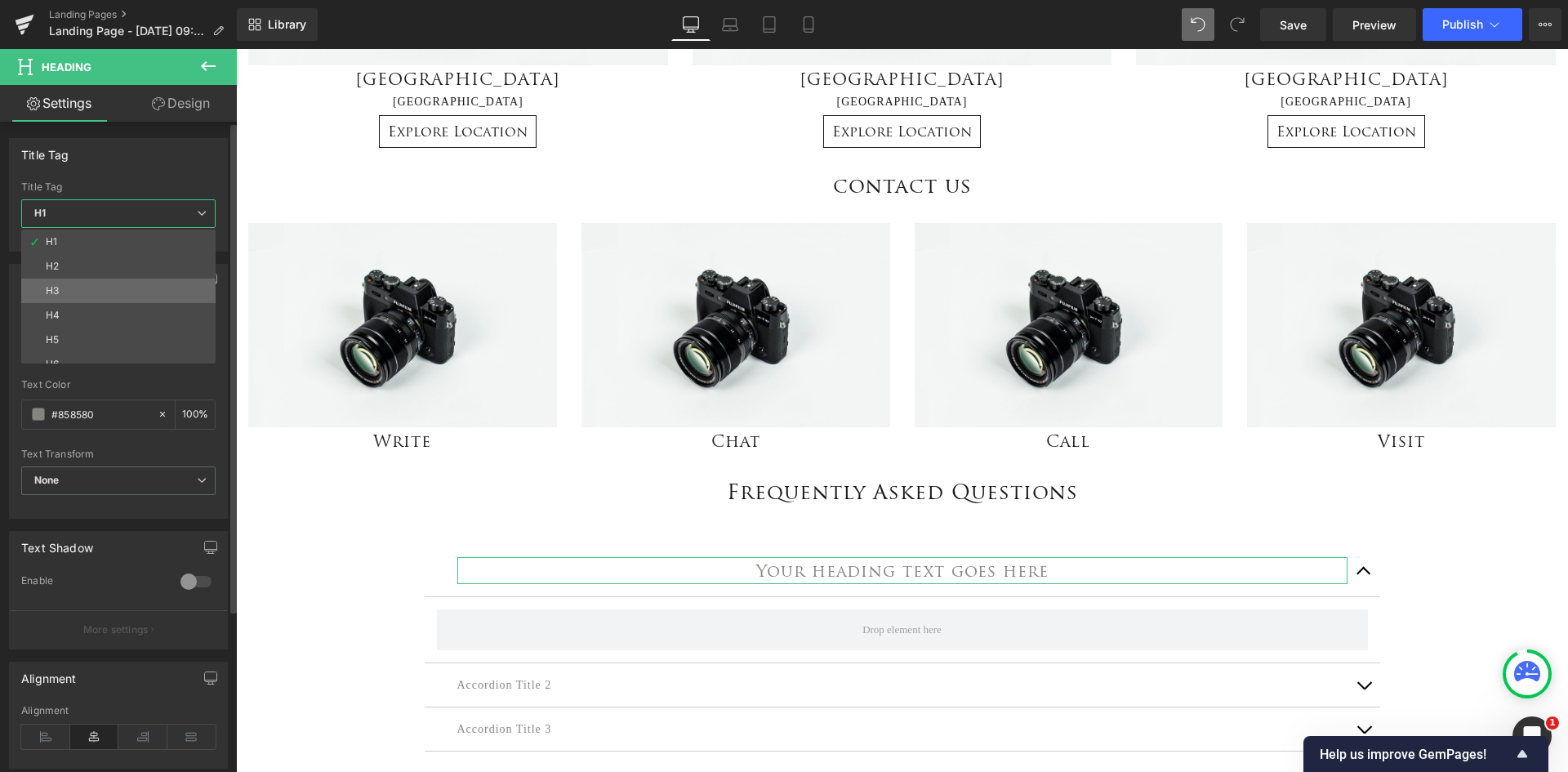
click at [152, 294] on li "H3" at bounding box center [122, 290] width 202 height 24
type input "100"
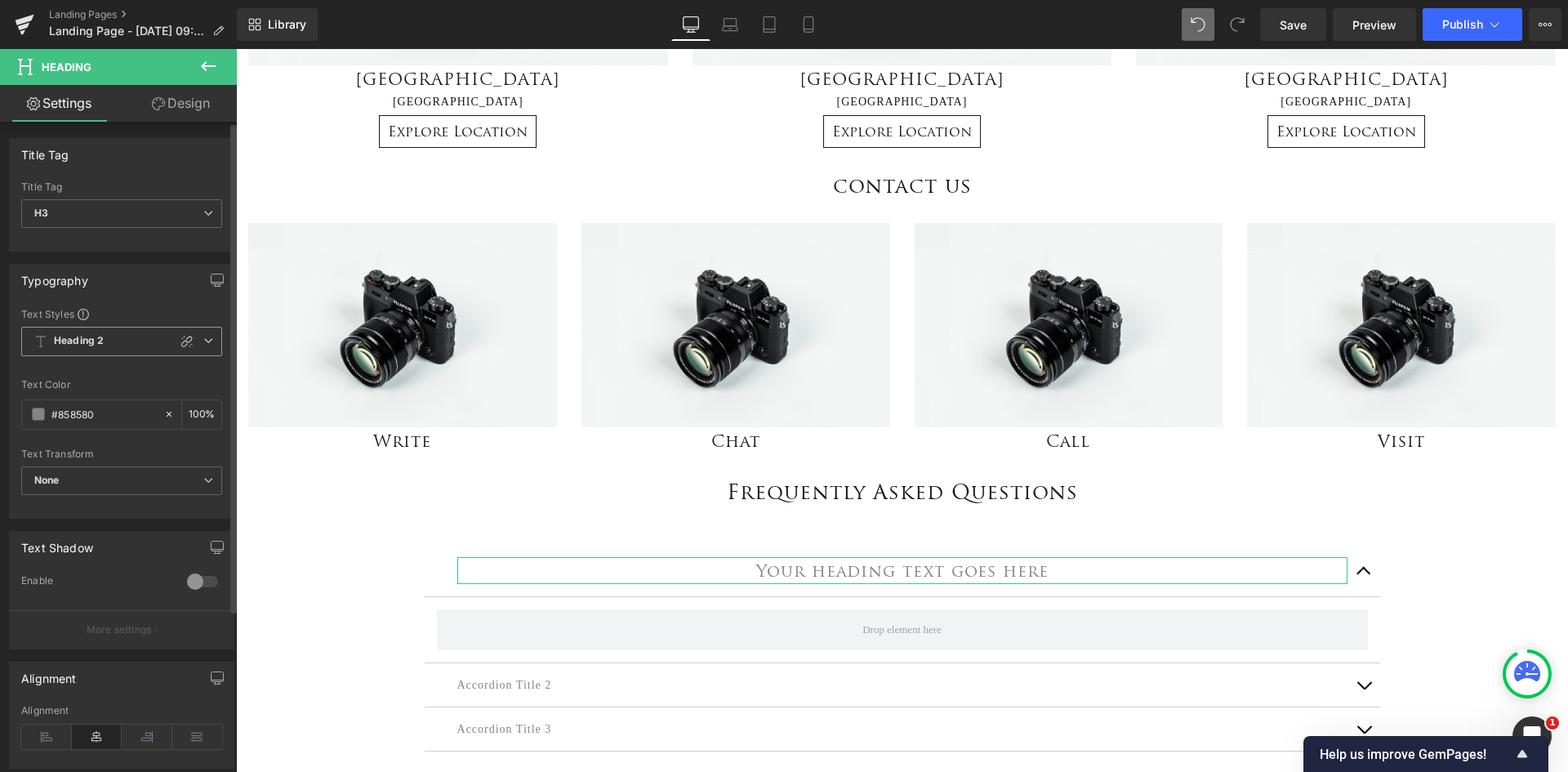
click at [123, 337] on span "Heading 2" at bounding box center [122, 341] width 201 height 30
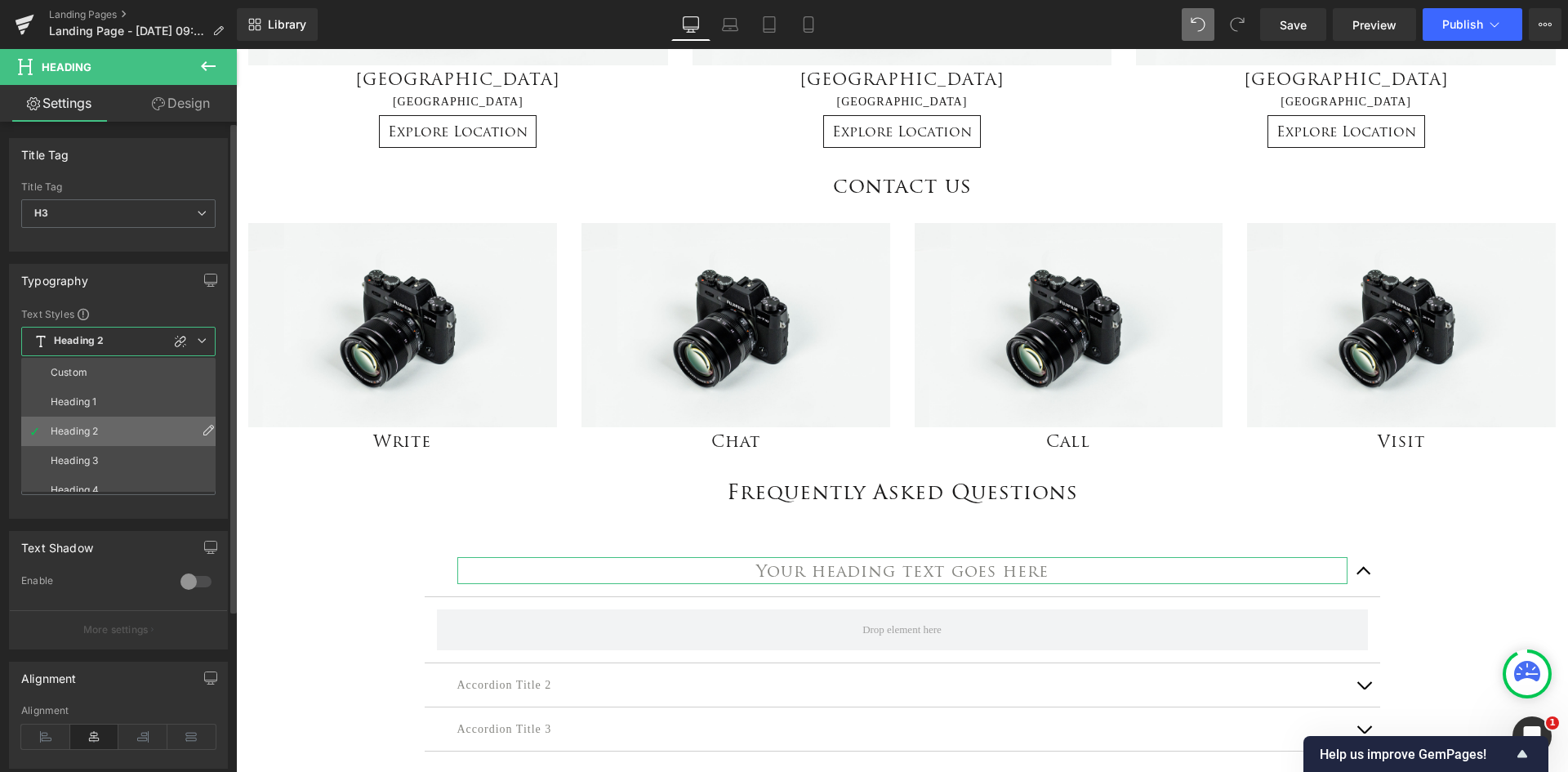
click at [116, 435] on li "Heading 2" at bounding box center [122, 431] width 202 height 30
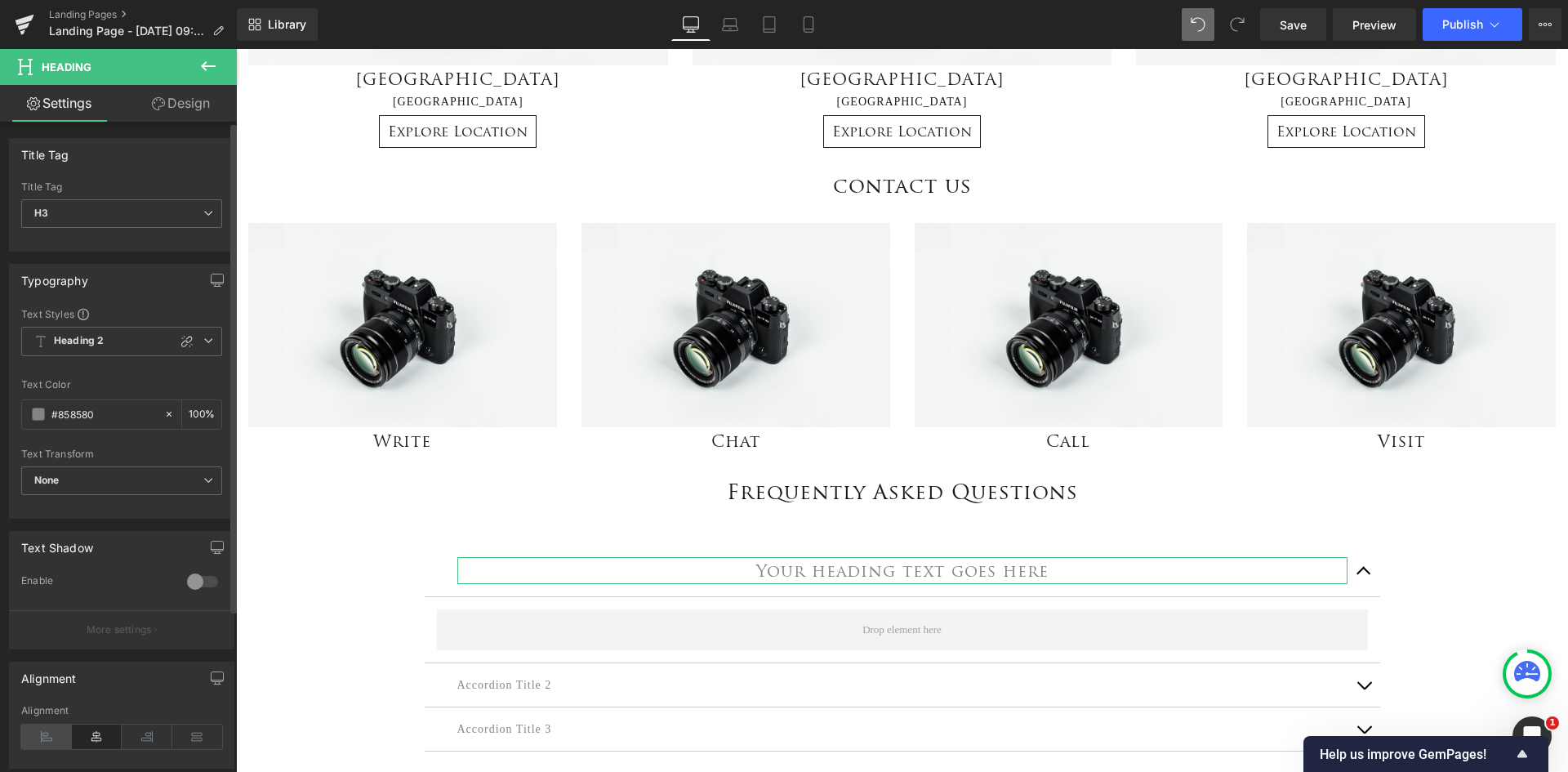
click at [41, 738] on icon at bounding box center [47, 736] width 50 height 24
click at [31, 411] on span at bounding box center [38, 414] width 13 height 13
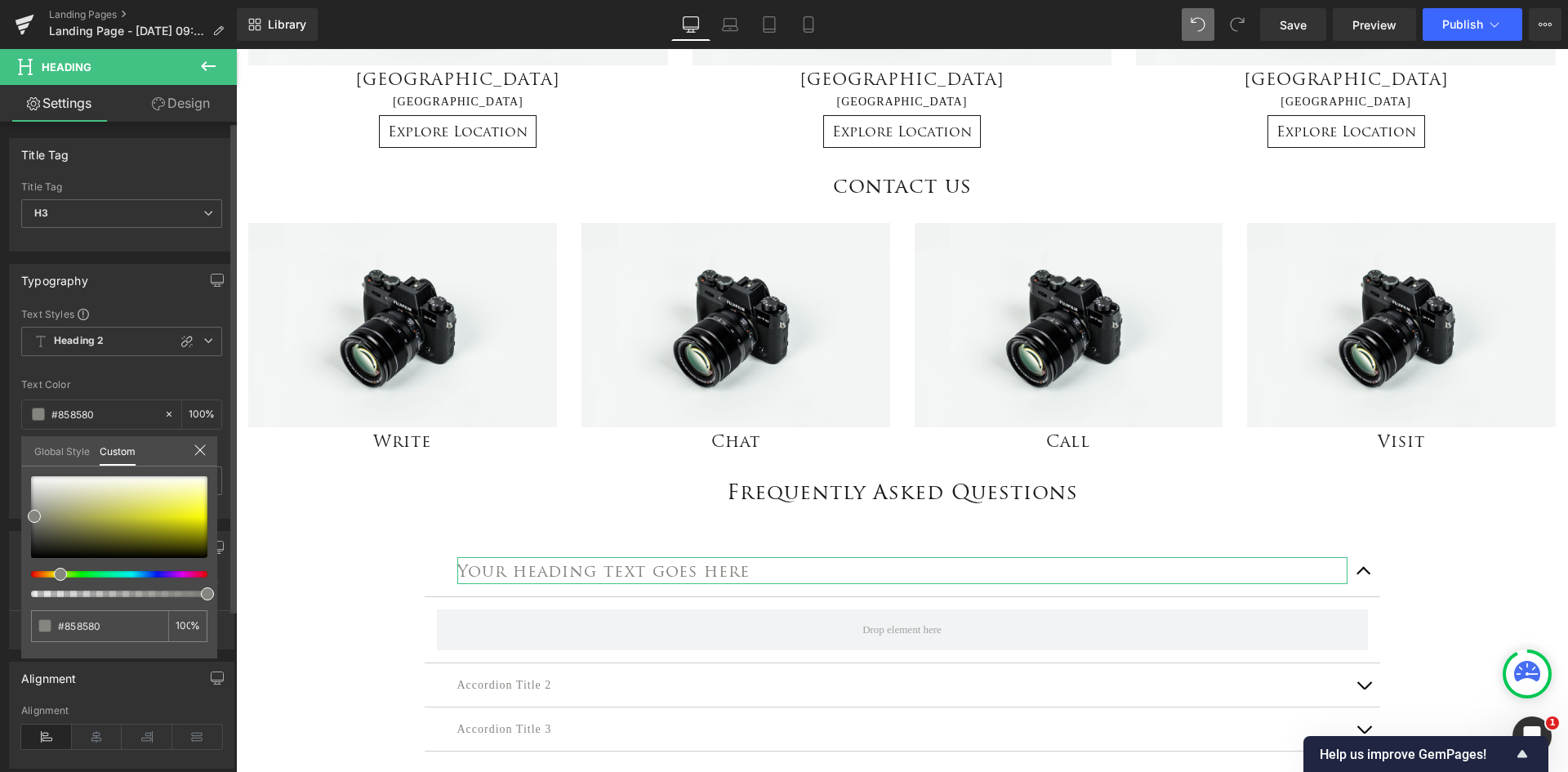
click at [56, 448] on link "Global Style" at bounding box center [62, 450] width 56 height 28
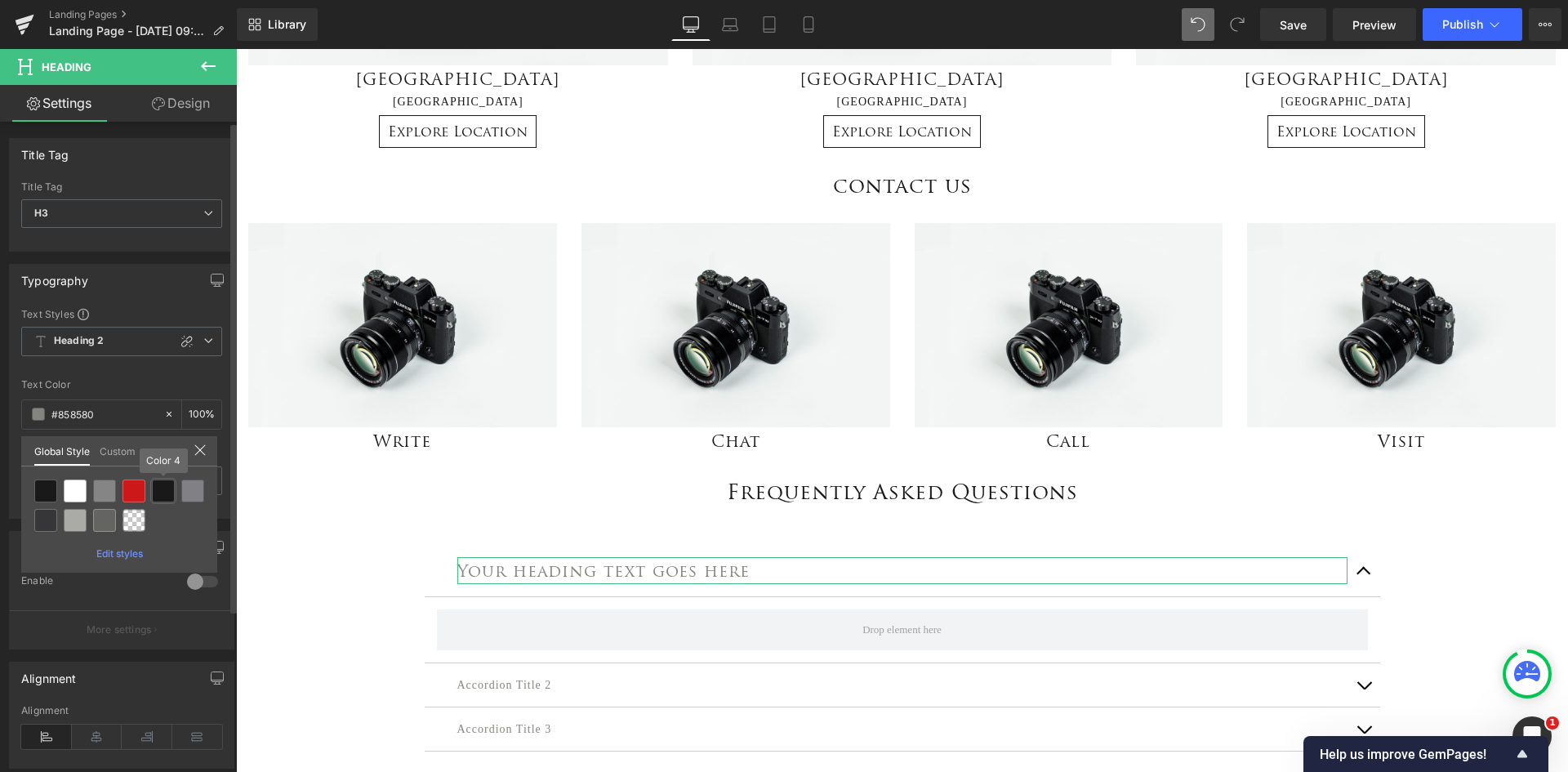
click at [163, 492] on div at bounding box center [162, 490] width 22 height 22
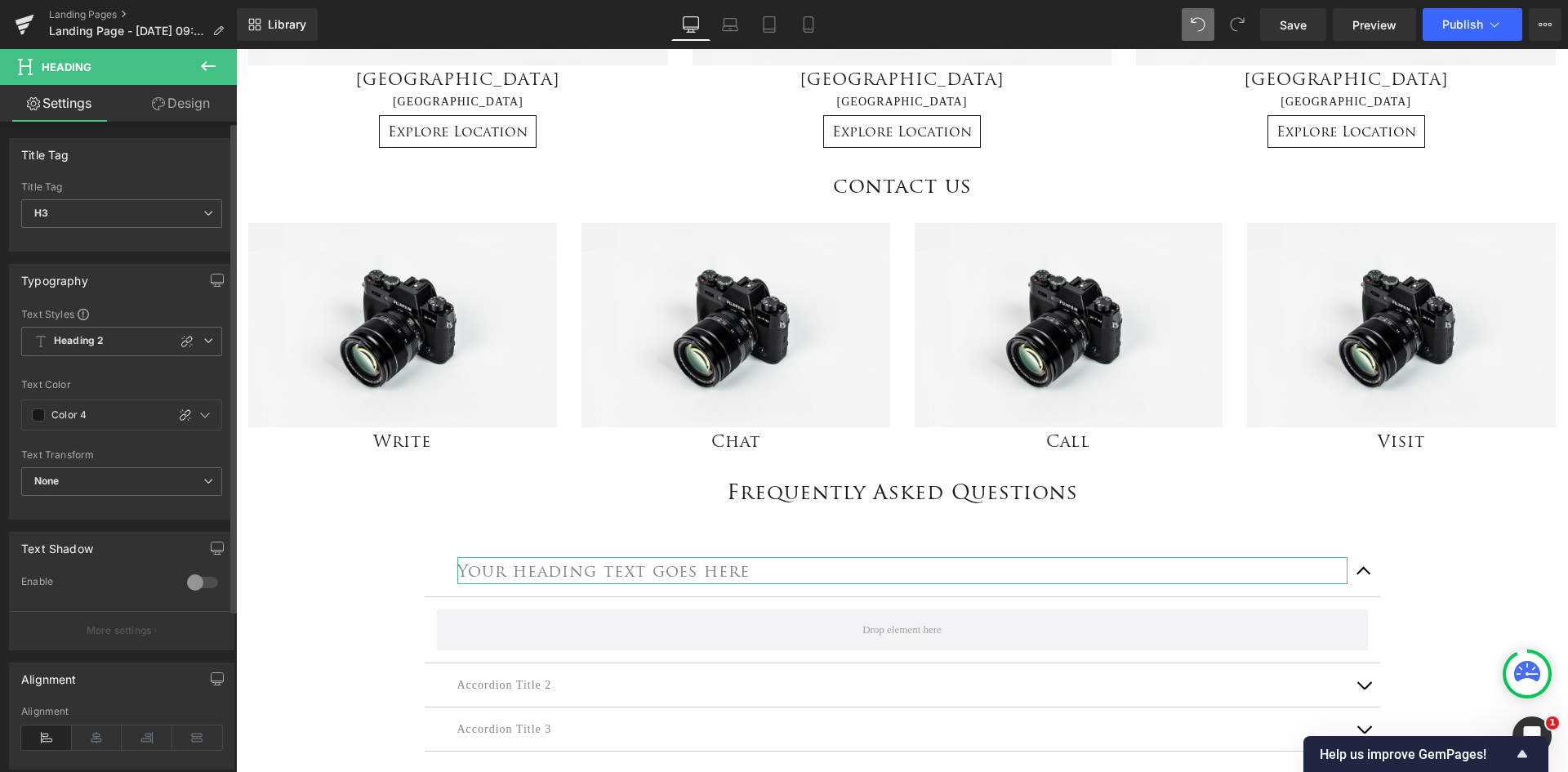
type input "Color 4"
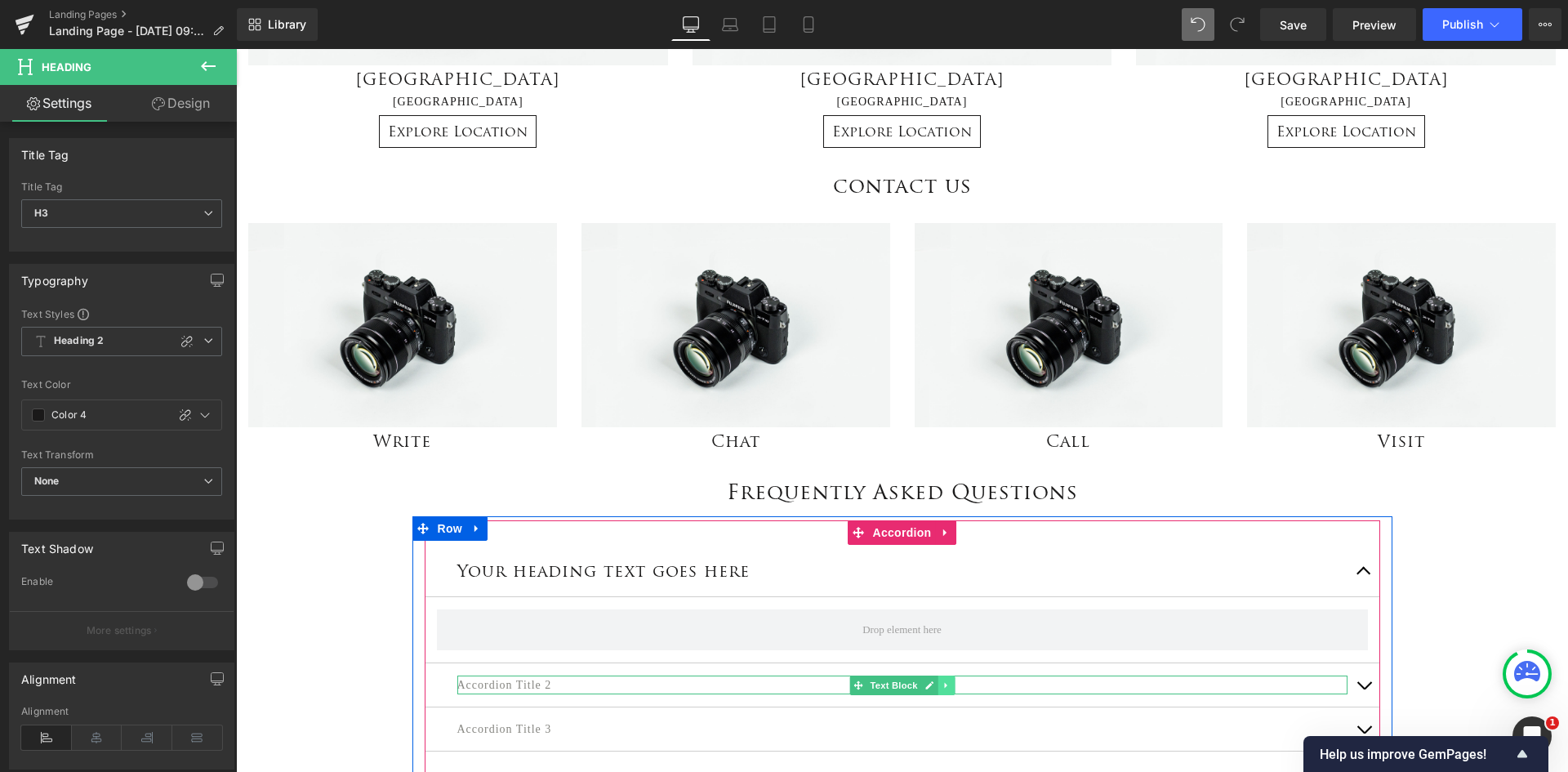
click at [942, 689] on icon at bounding box center [946, 685] width 9 height 10
click at [950, 684] on icon at bounding box center [954, 685] width 9 height 9
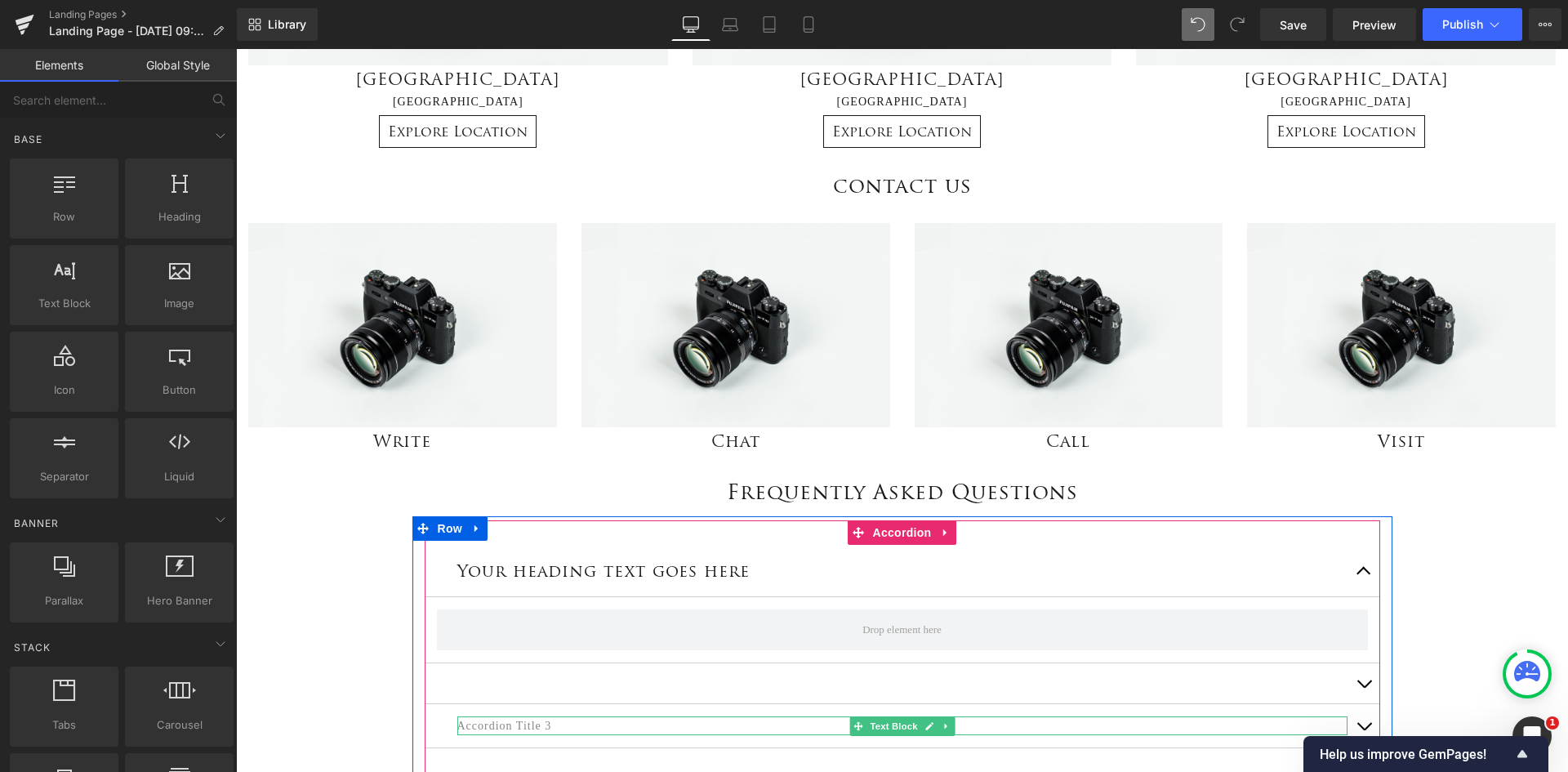
click at [944, 729] on icon at bounding box center [946, 726] width 9 height 10
click at [950, 722] on icon at bounding box center [954, 726] width 9 height 9
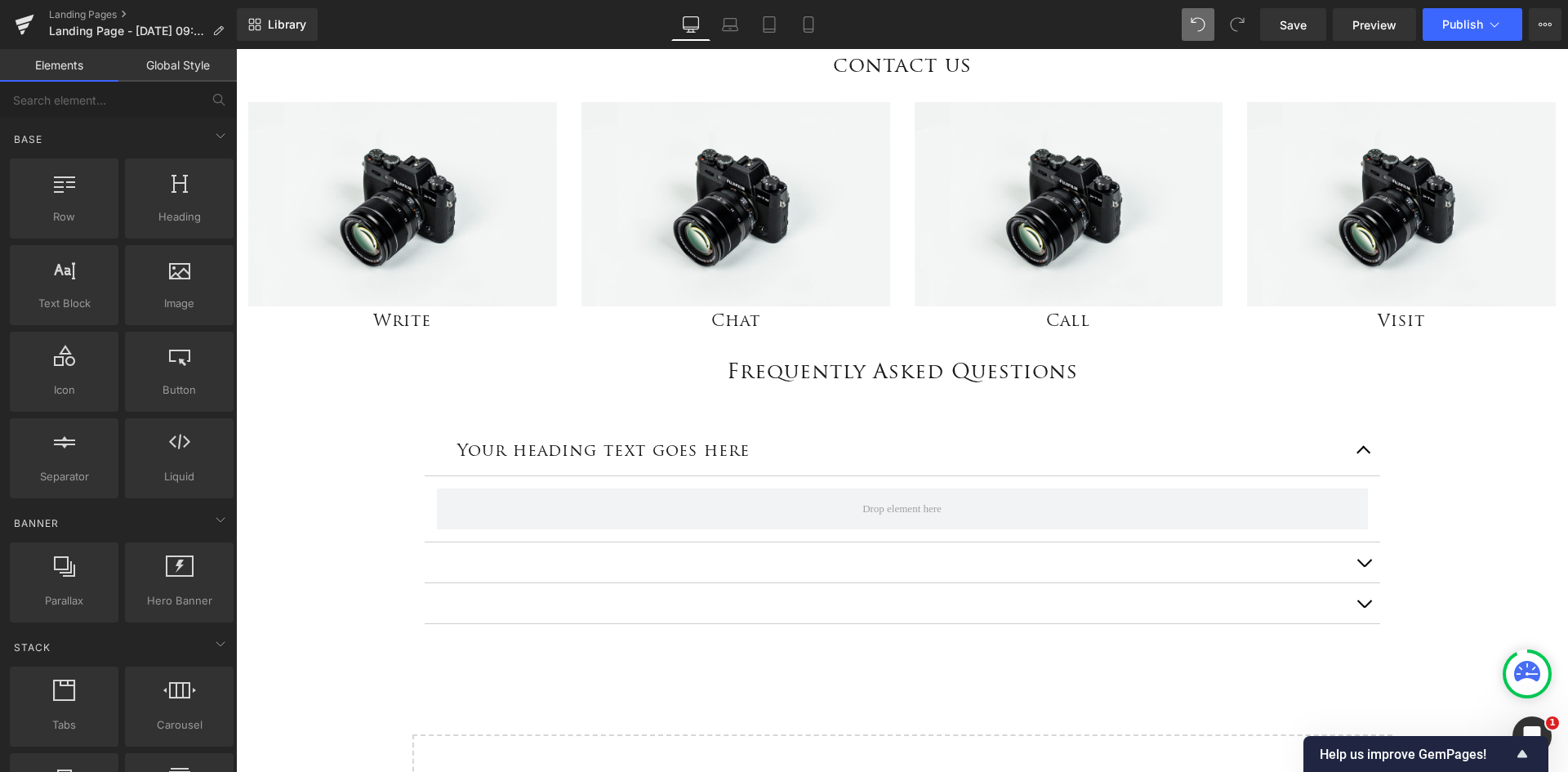
scroll to position [1062, 0]
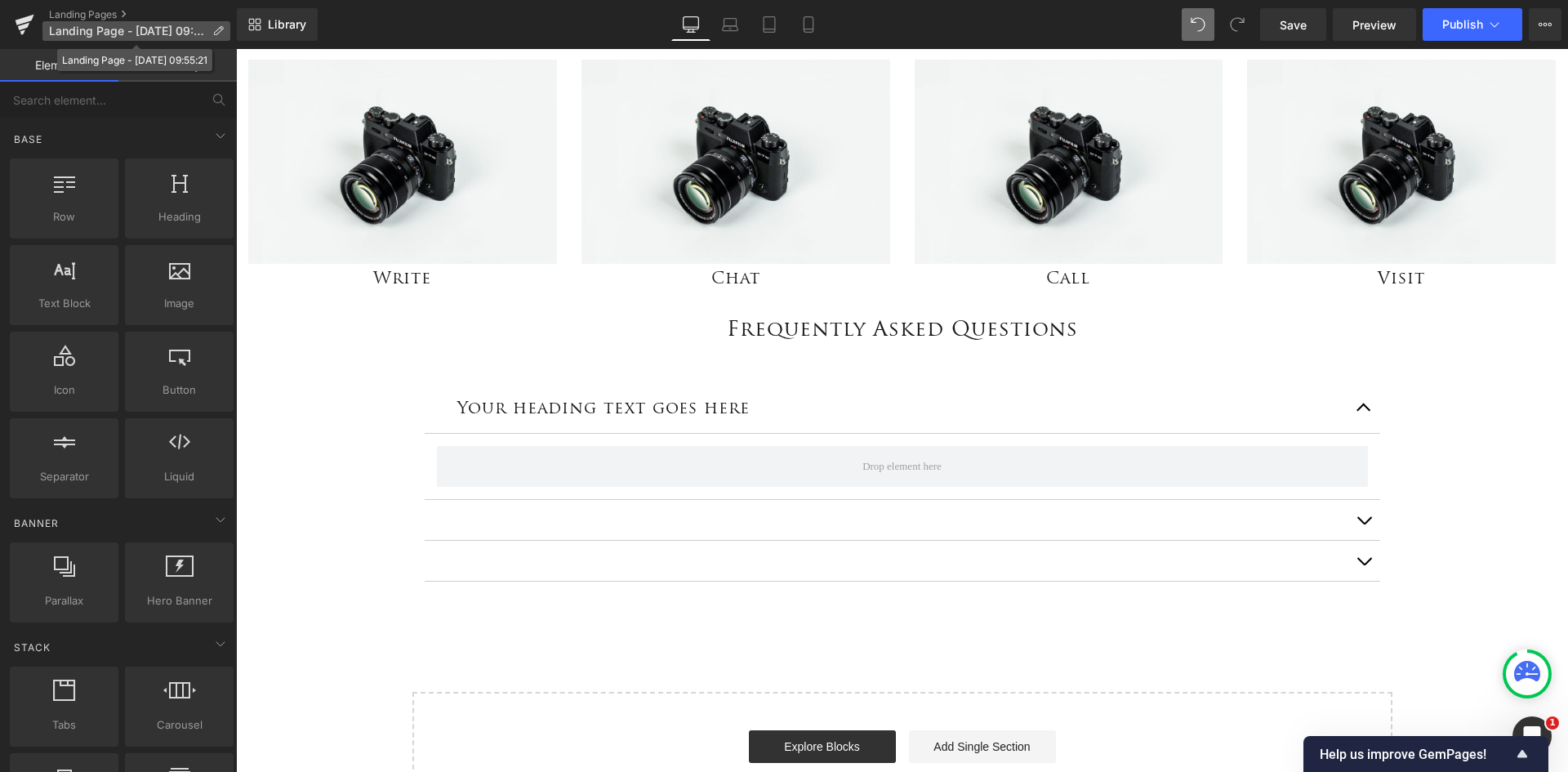
click at [215, 31] on icon at bounding box center [218, 31] width 12 height 12
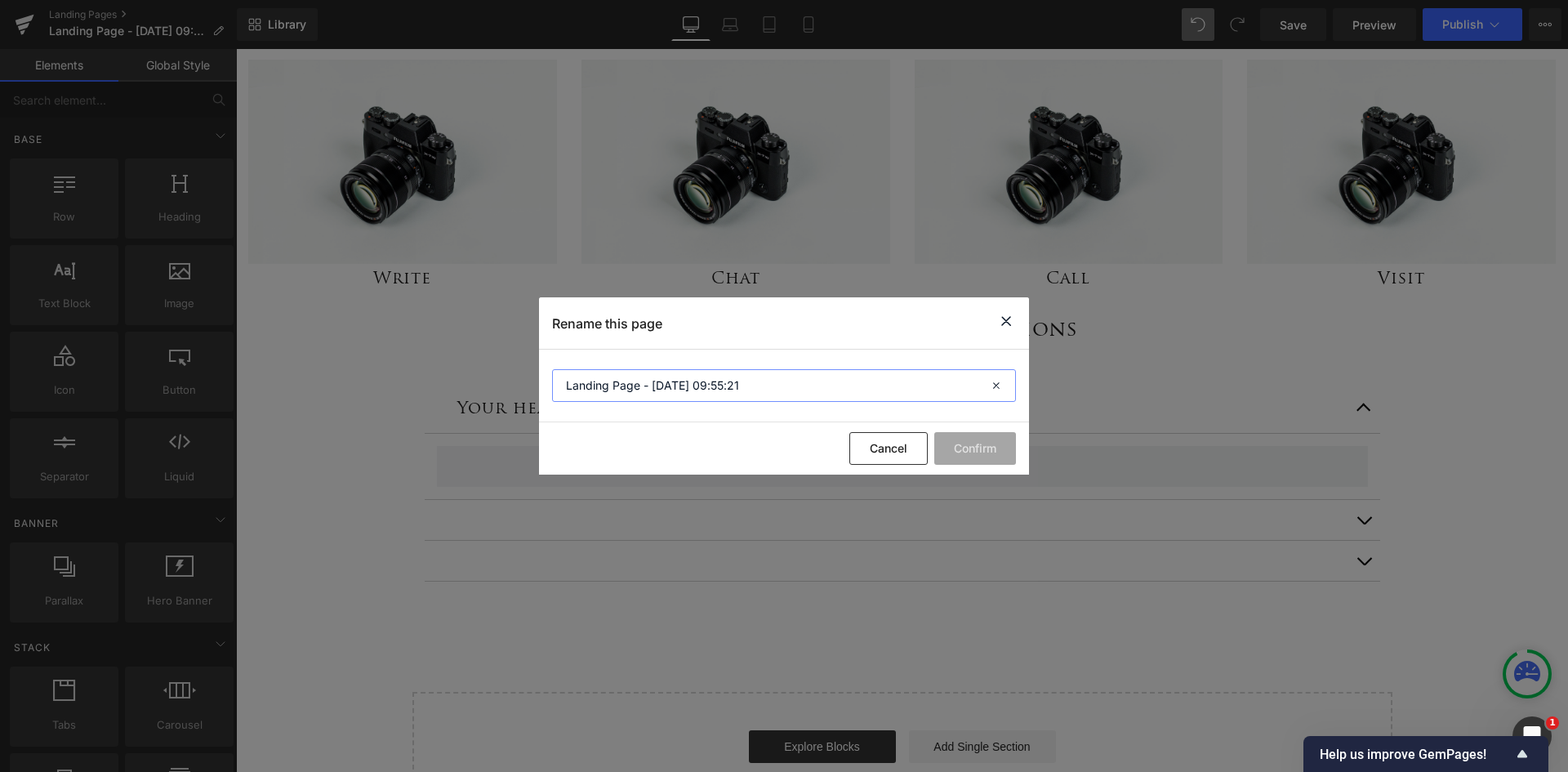
drag, startPoint x: 775, startPoint y: 387, endPoint x: 546, endPoint y: 386, distance: 229.0
click at [546, 386] on section "Landing Page - Oct 10, 09:55:21" at bounding box center [784, 385] width 490 height 73
type input "Locations"
click at [953, 446] on button "Confirm" at bounding box center [975, 448] width 82 height 32
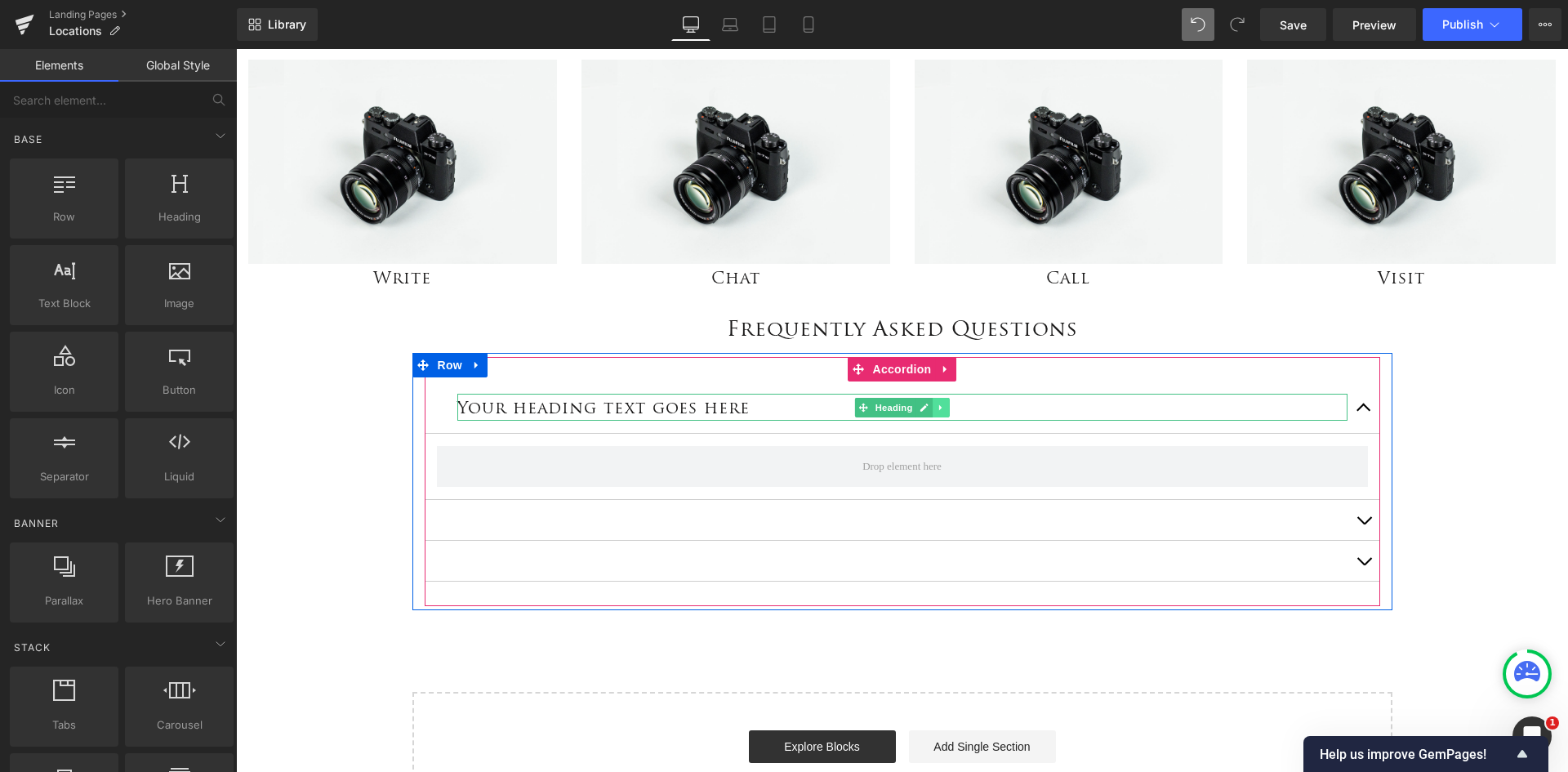
click at [938, 412] on icon at bounding box center [942, 408] width 9 height 10
click at [931, 411] on link at bounding box center [932, 408] width 17 height 20
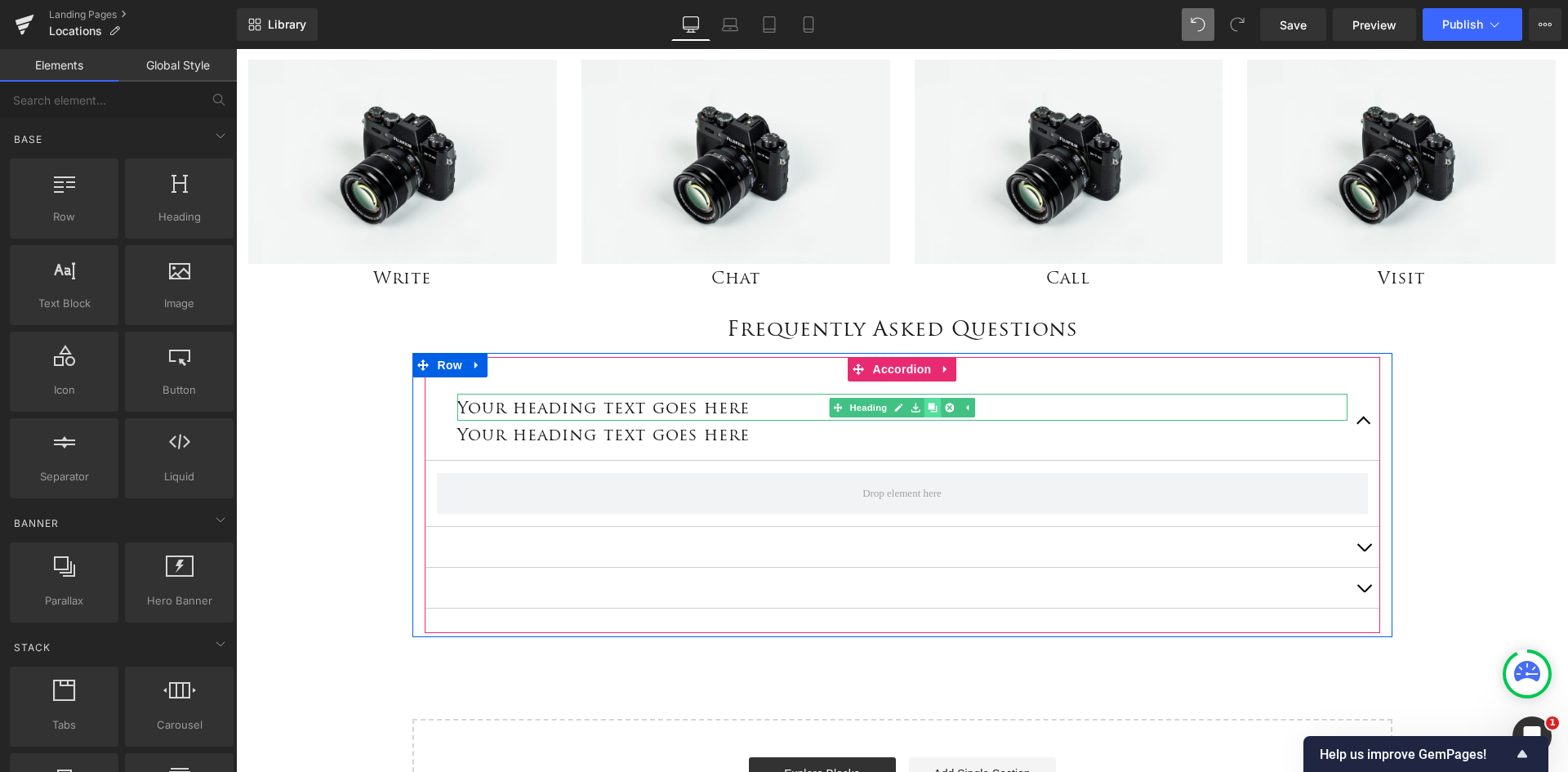
click at [931, 411] on link at bounding box center [932, 408] width 17 height 20
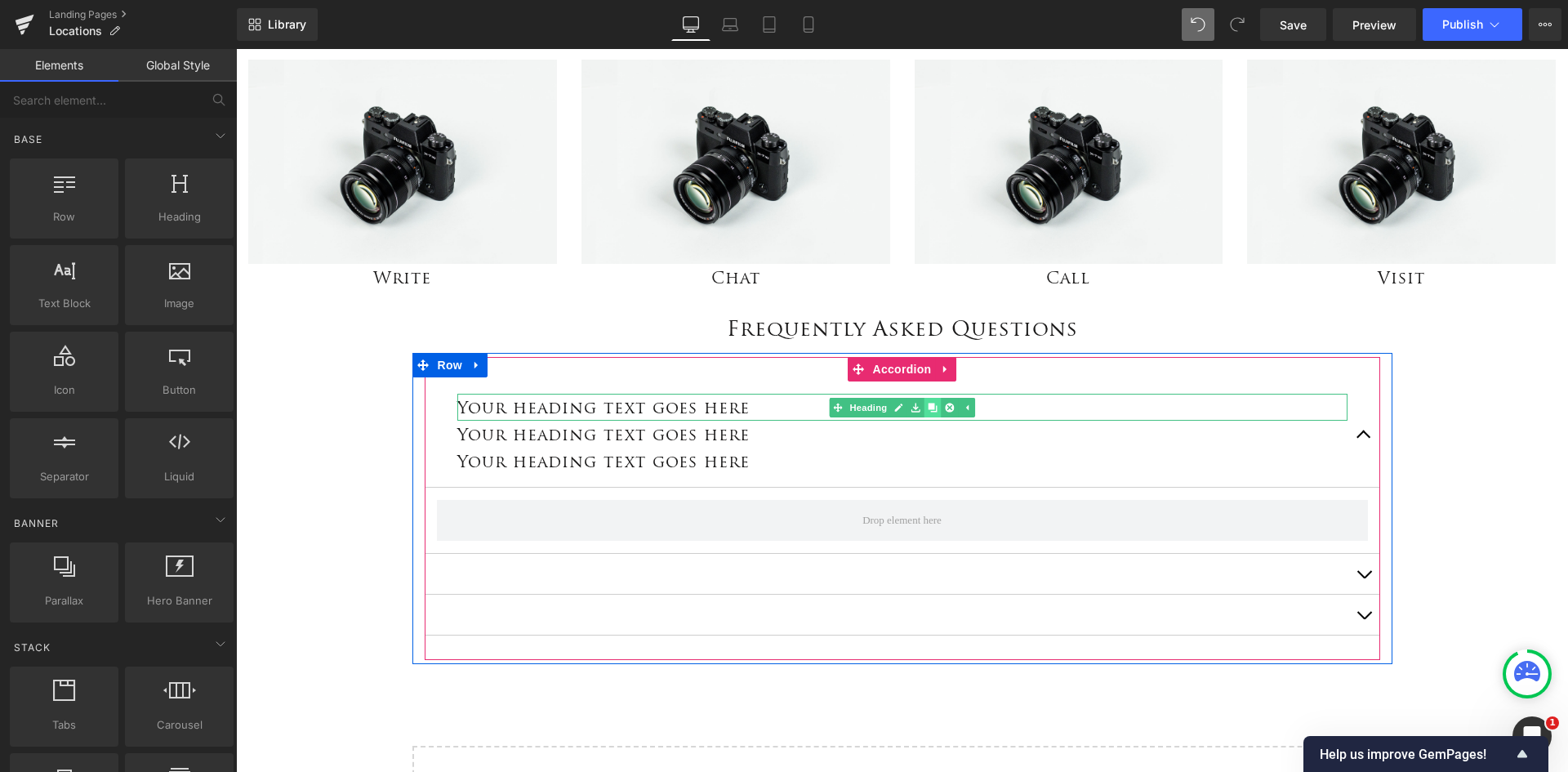
click at [931, 411] on link at bounding box center [932, 408] width 17 height 20
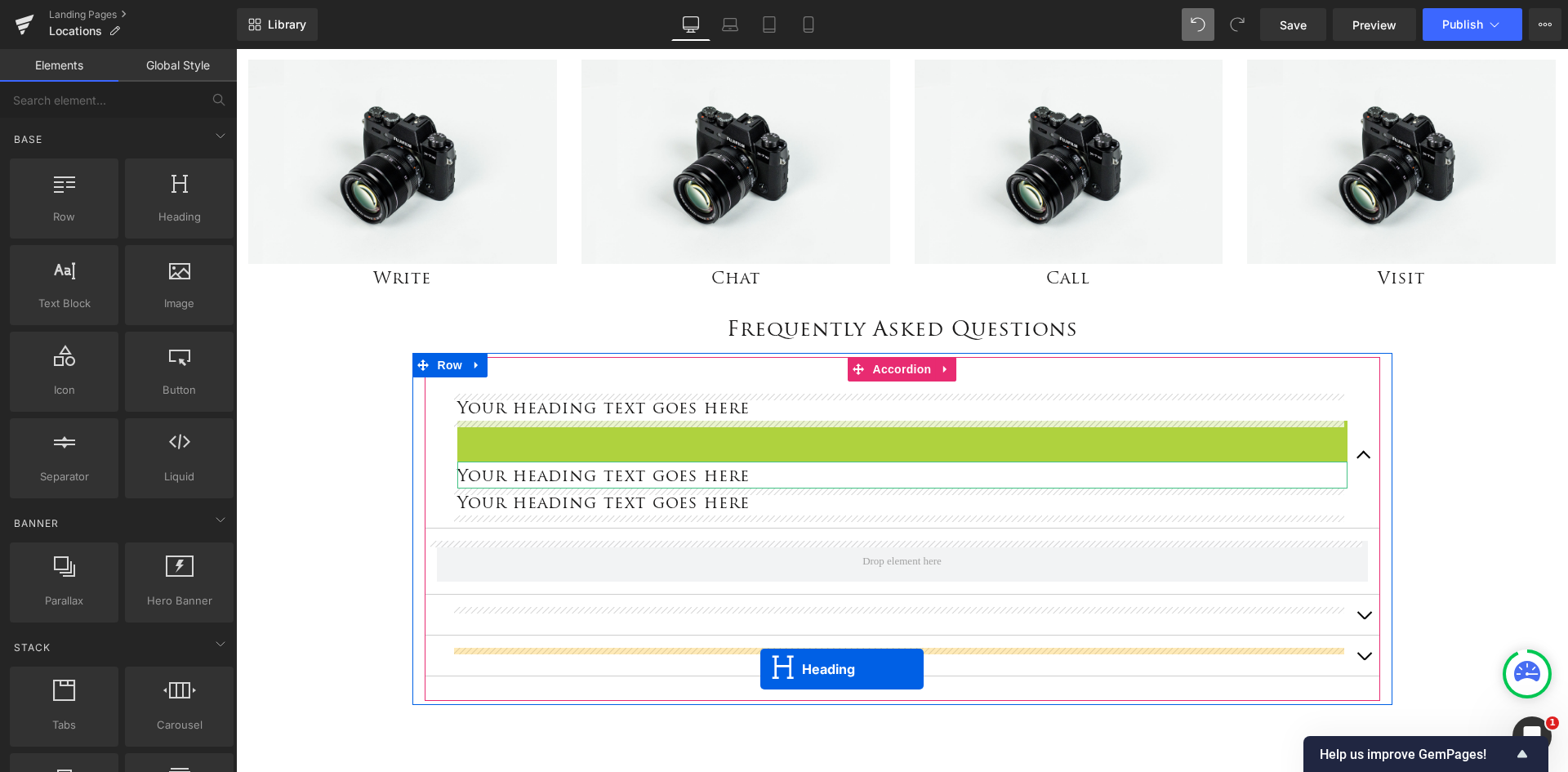
drag, startPoint x: 855, startPoint y: 428, endPoint x: 760, endPoint y: 669, distance: 259.0
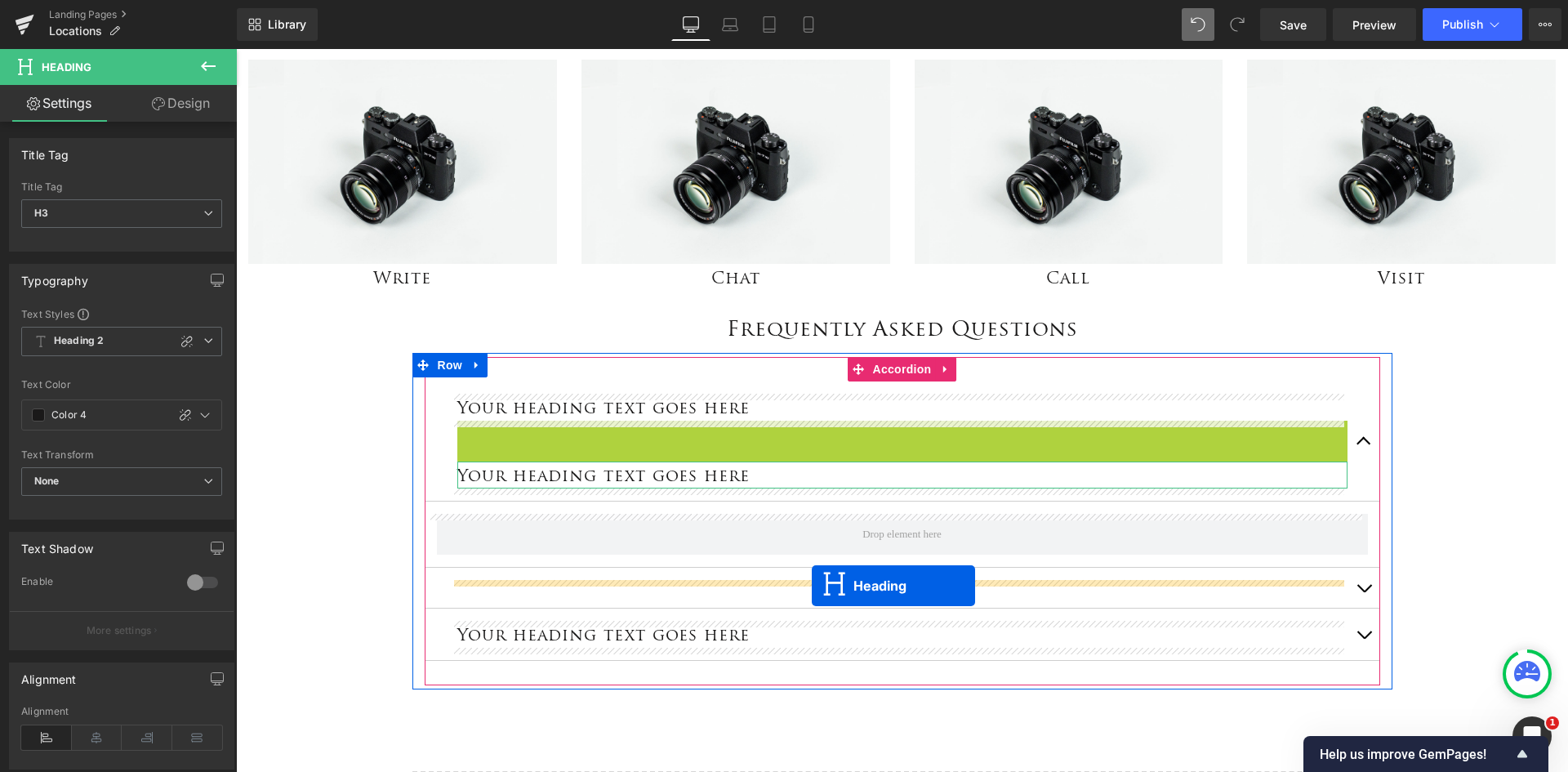
drag, startPoint x: 855, startPoint y: 435, endPoint x: 812, endPoint y: 585, distance: 156.0
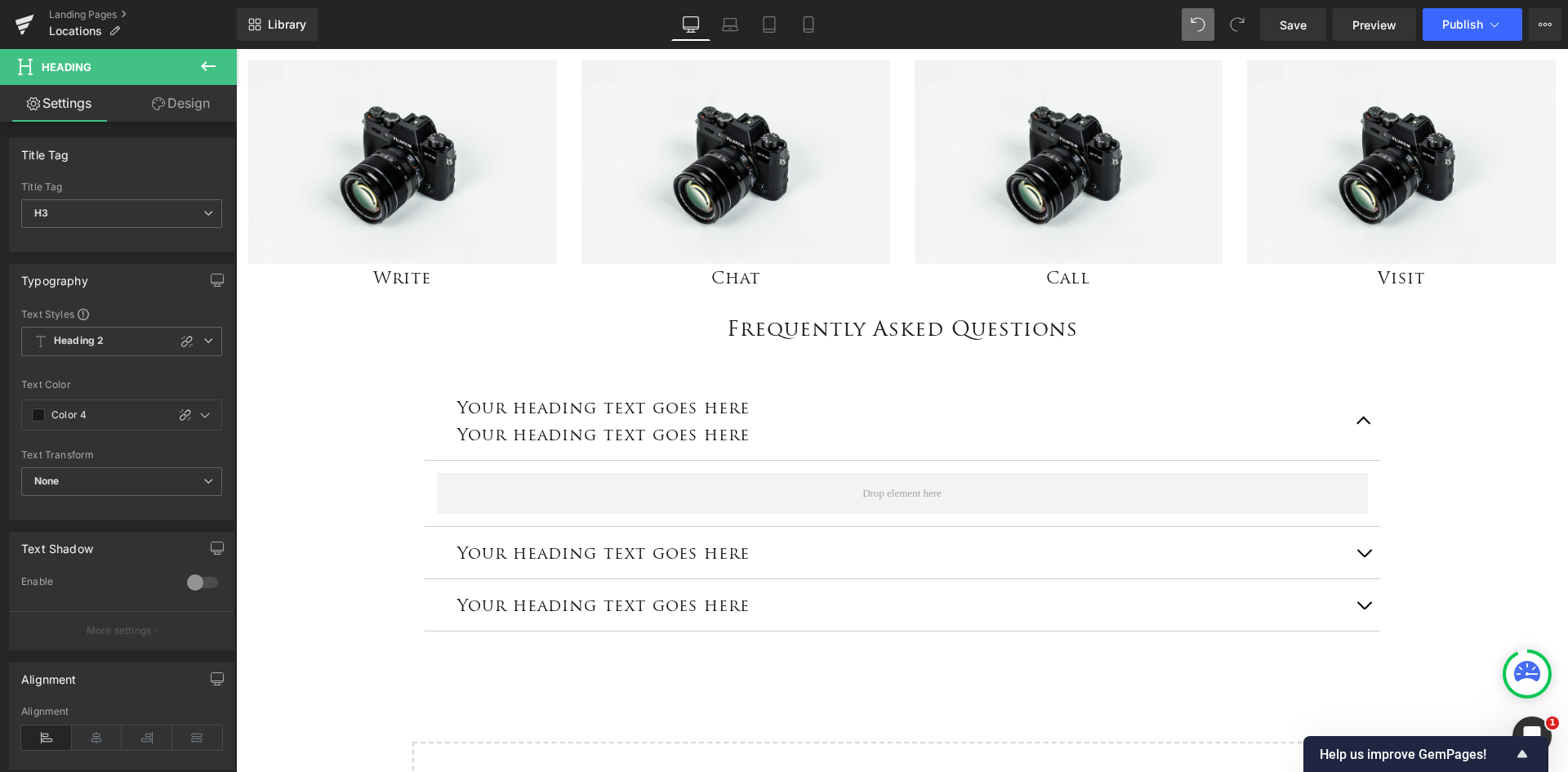
click at [207, 54] on button at bounding box center [208, 67] width 57 height 36
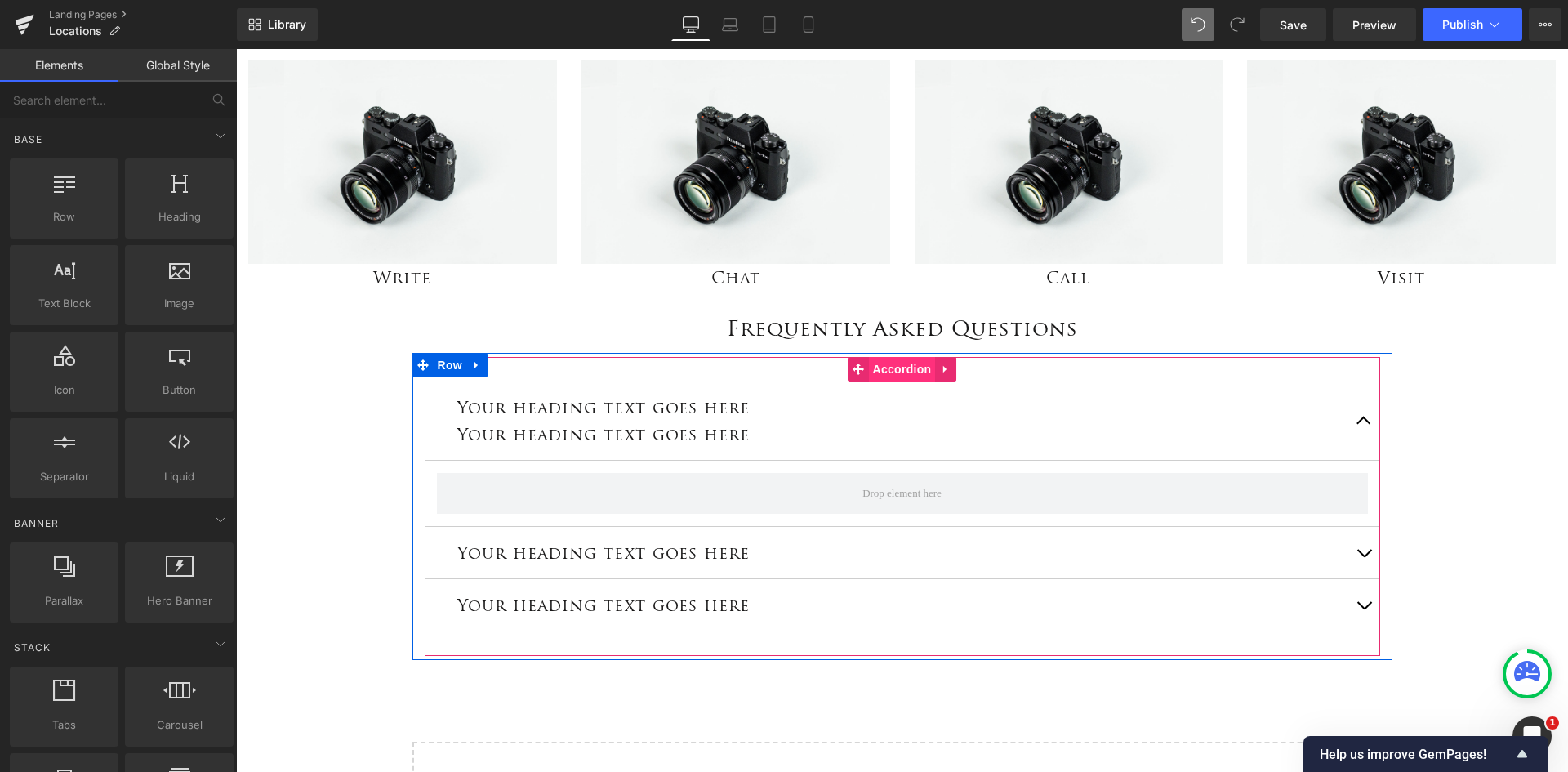
click at [880, 372] on span "Accordion" at bounding box center [902, 369] width 67 height 24
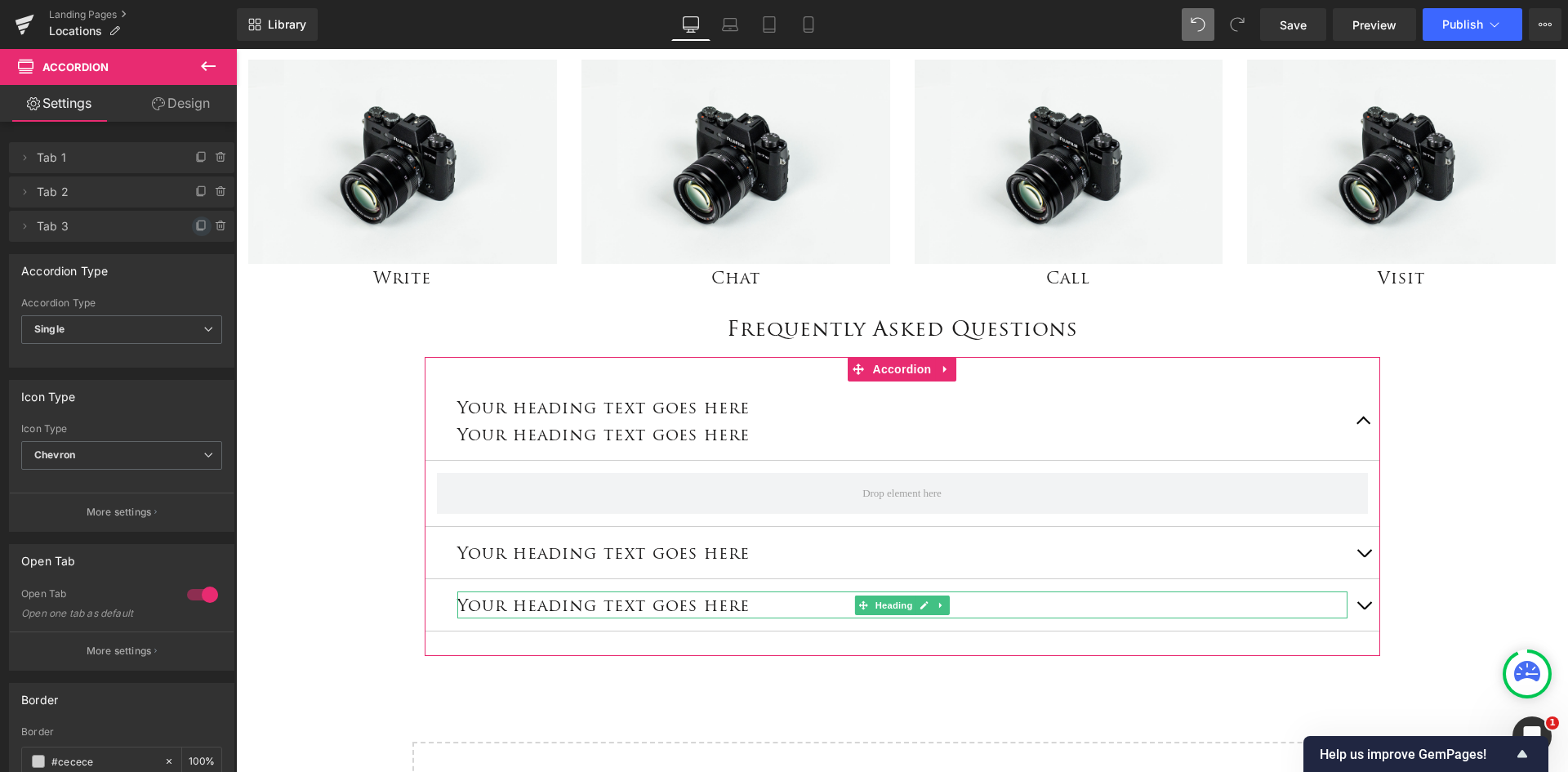
click at [195, 226] on icon at bounding box center [201, 226] width 13 height 13
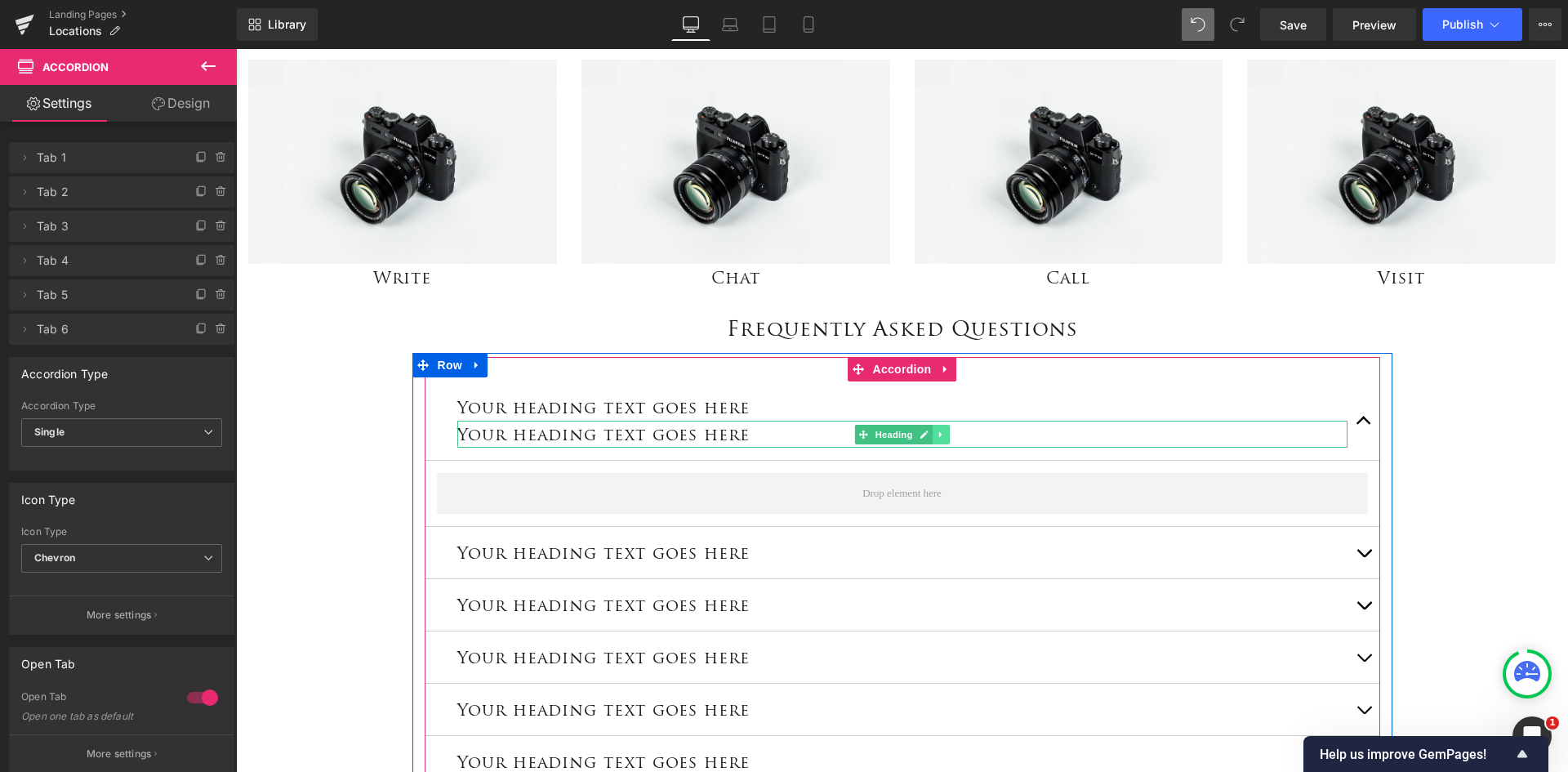
click at [937, 431] on icon at bounding box center [942, 434] width 9 height 10
click at [945, 434] on icon at bounding box center [950, 434] width 9 height 9
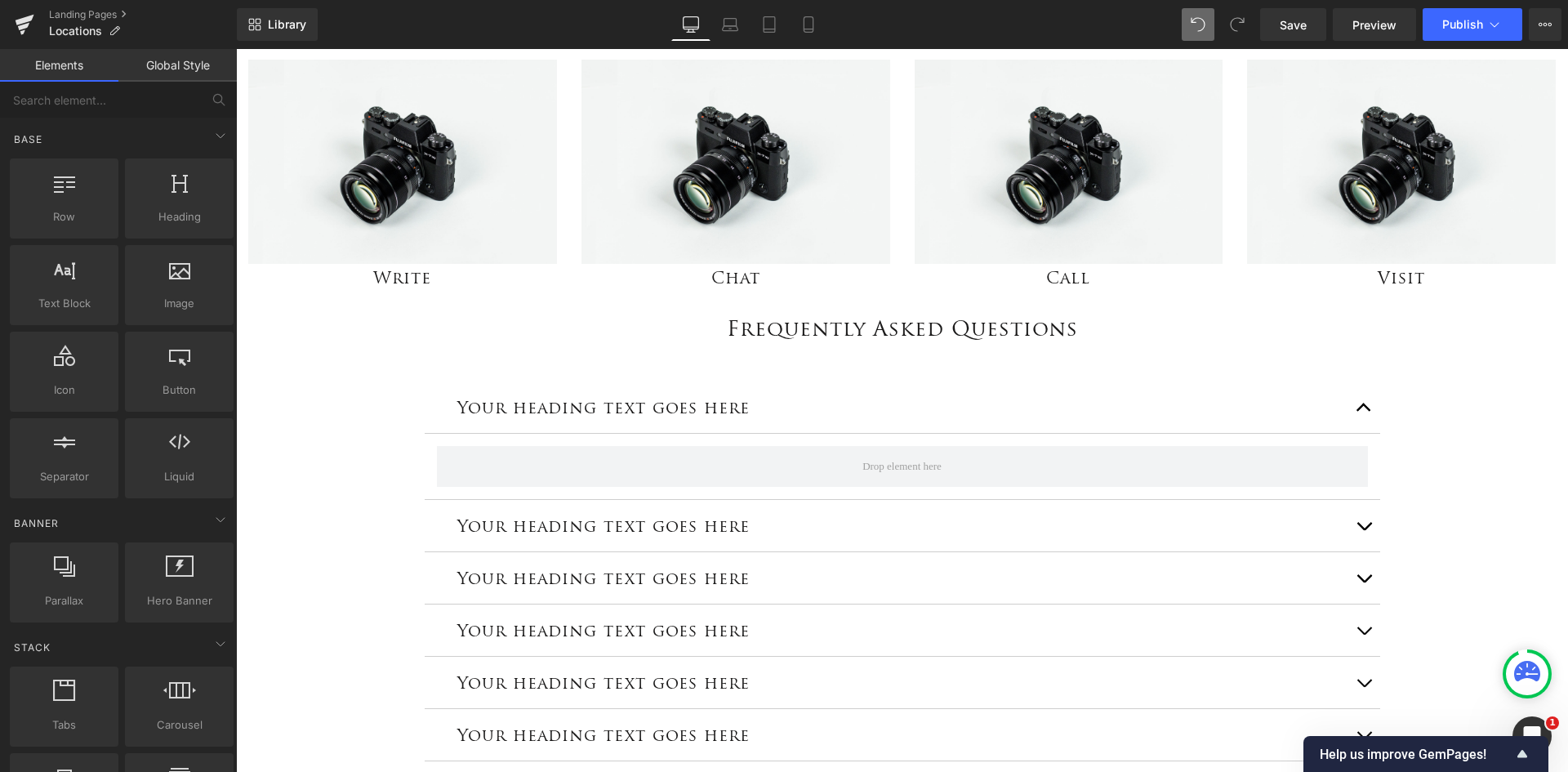
drag, startPoint x: 731, startPoint y: 391, endPoint x: 730, endPoint y: 404, distance: 13.0
click at [731, 391] on div "Your heading text goes here Heading" at bounding box center [902, 408] width 956 height 52
click at [740, 409] on h3 "Your heading text goes here" at bounding box center [903, 408] width 890 height 27
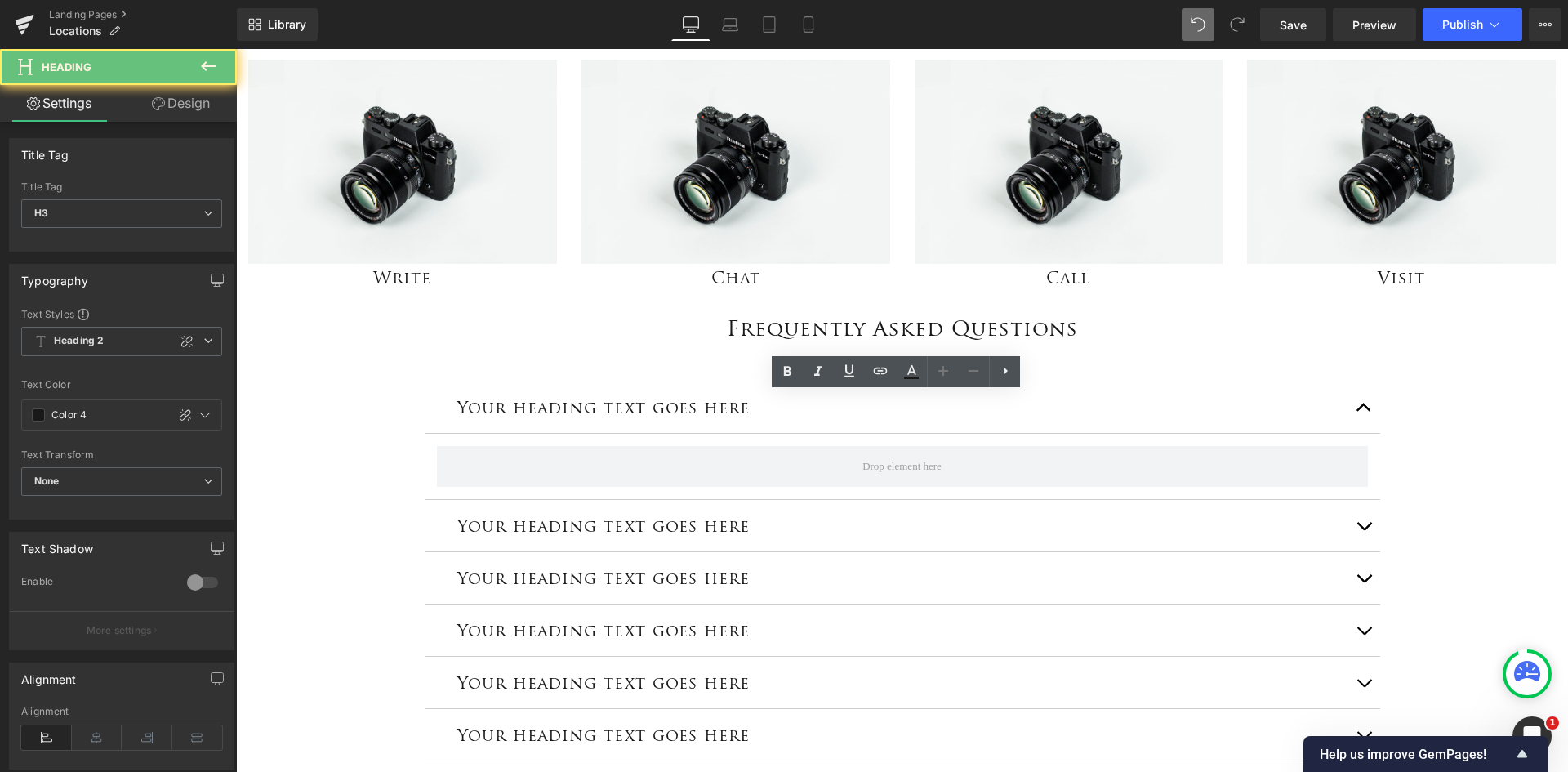
click at [741, 404] on h3 "Your heading text goes here" at bounding box center [903, 408] width 890 height 27
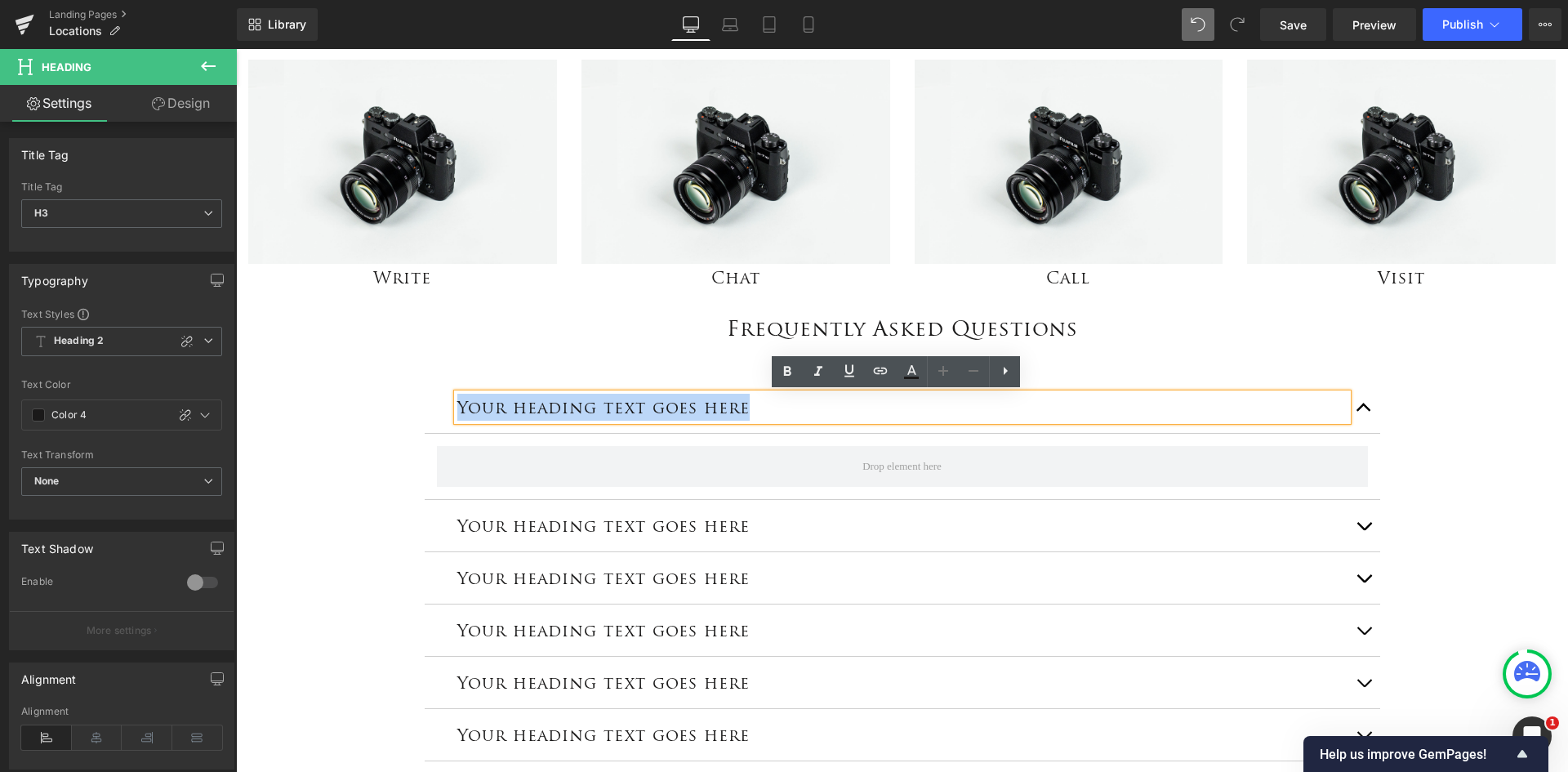
drag, startPoint x: 754, startPoint y: 409, endPoint x: 451, endPoint y: 418, distance: 303.1
click at [458, 418] on h3 "Your heading text goes here" at bounding box center [903, 408] width 890 height 27
paste div
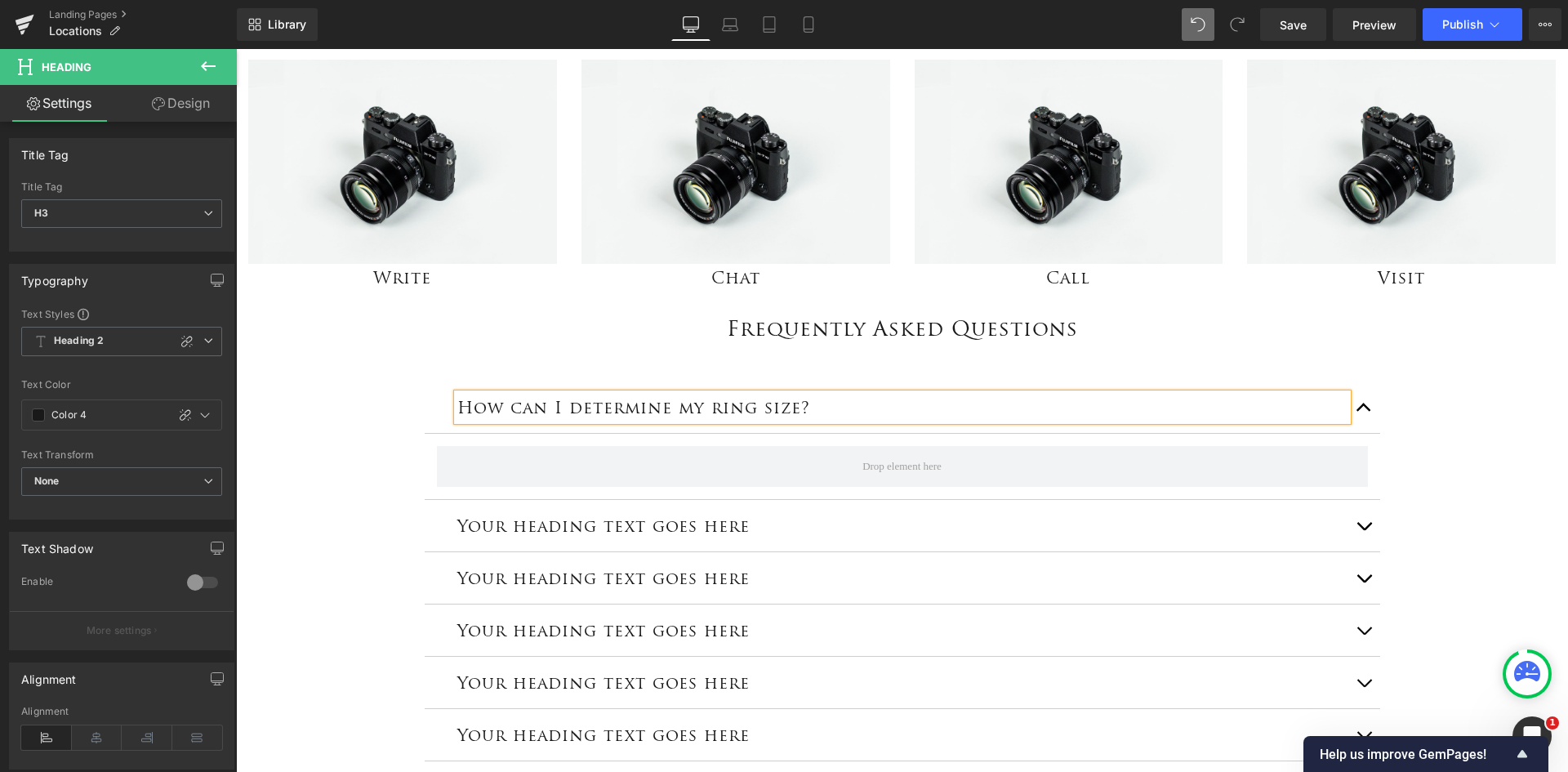
drag, startPoint x: 635, startPoint y: 522, endPoint x: 740, endPoint y: 527, distance: 105.1
click at [635, 522] on h3 "Your heading text goes here" at bounding box center [903, 526] width 890 height 27
click at [740, 529] on h3 "Your heading text goes here" at bounding box center [903, 526] width 890 height 27
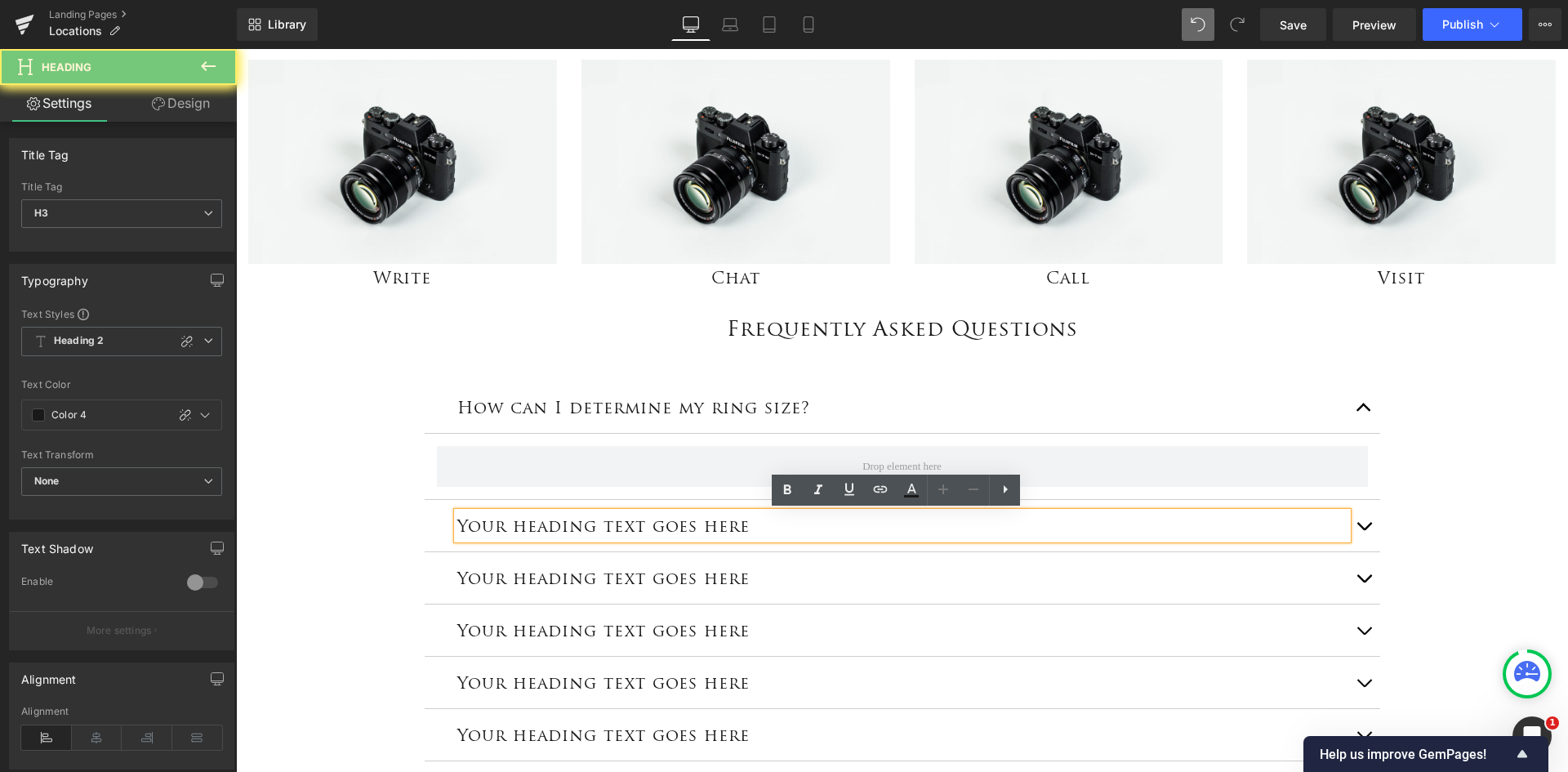
drag, startPoint x: 509, startPoint y: 529, endPoint x: 443, endPoint y: 526, distance: 66.1
click at [443, 526] on div "Your heading text goes here Heading" at bounding box center [902, 526] width 956 height 52
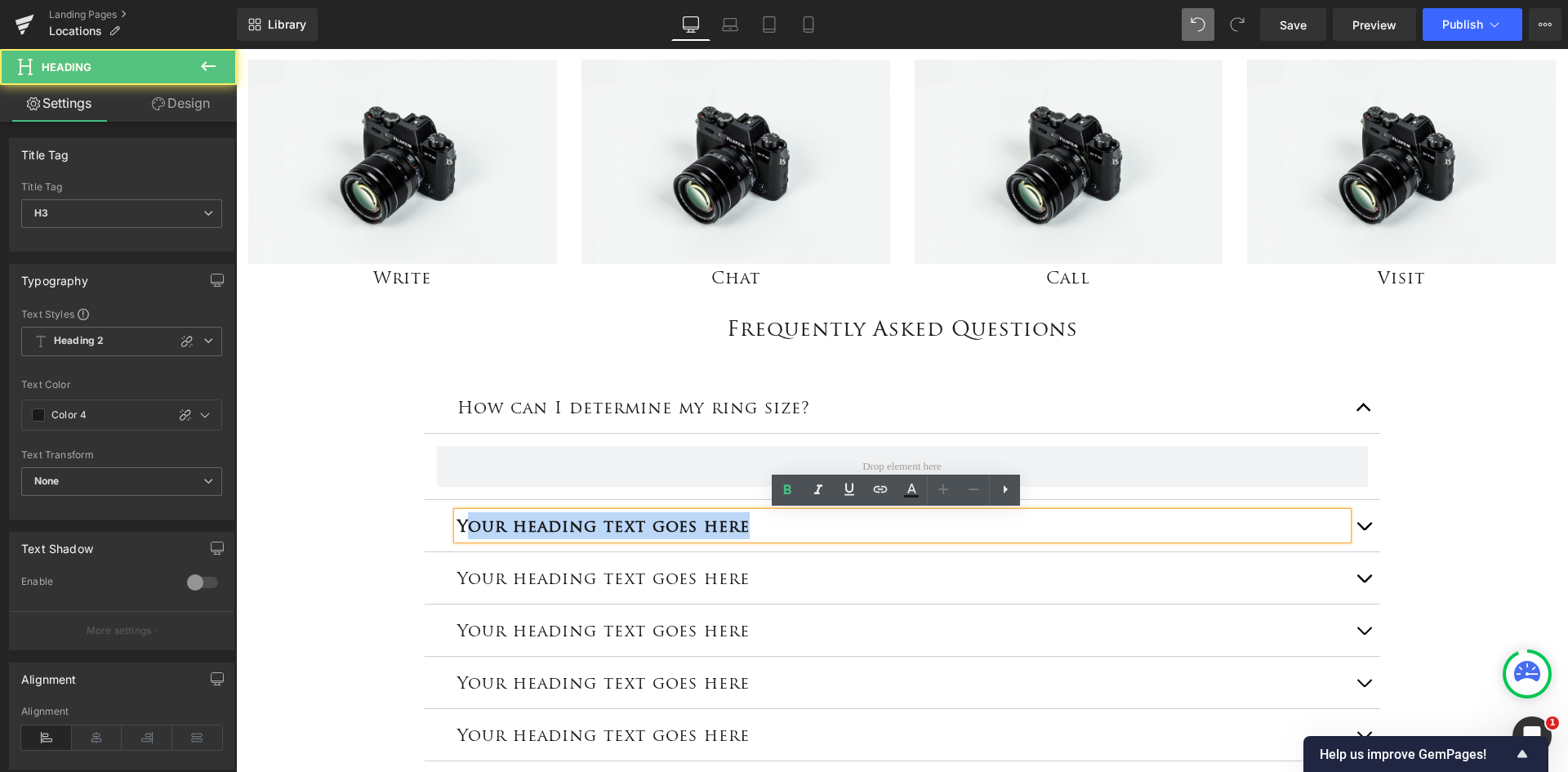
drag, startPoint x: 761, startPoint y: 521, endPoint x: 466, endPoint y: 538, distance: 295.5
click at [466, 538] on h3 "Your heading text goes here" at bounding box center [903, 526] width 890 height 27
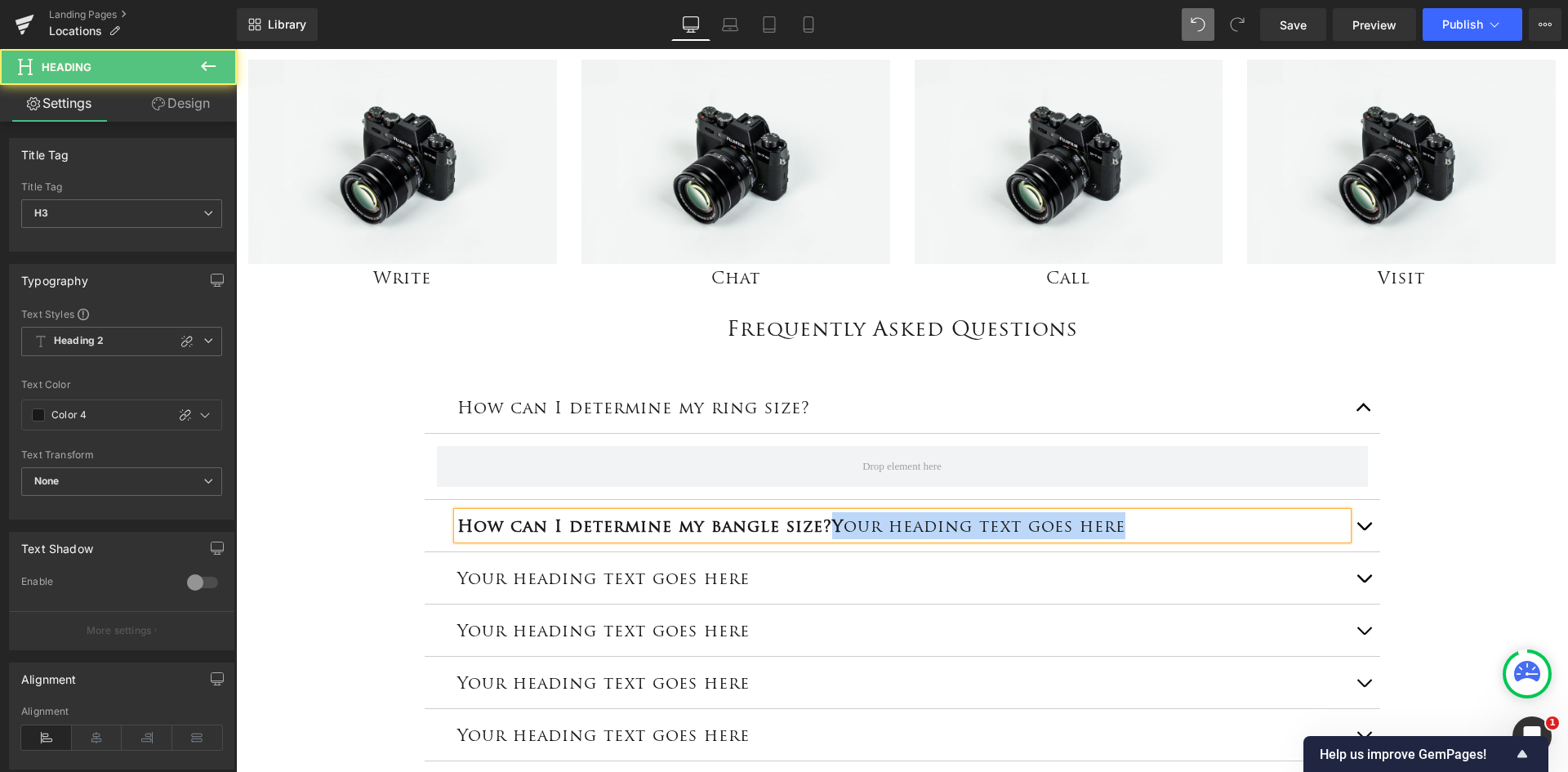
drag, startPoint x: 1175, startPoint y: 523, endPoint x: 826, endPoint y: 525, distance: 349.0
click at [826, 525] on h3 "How can I determine my bangle size?Y our heading text goes here" at bounding box center [903, 526] width 890 height 27
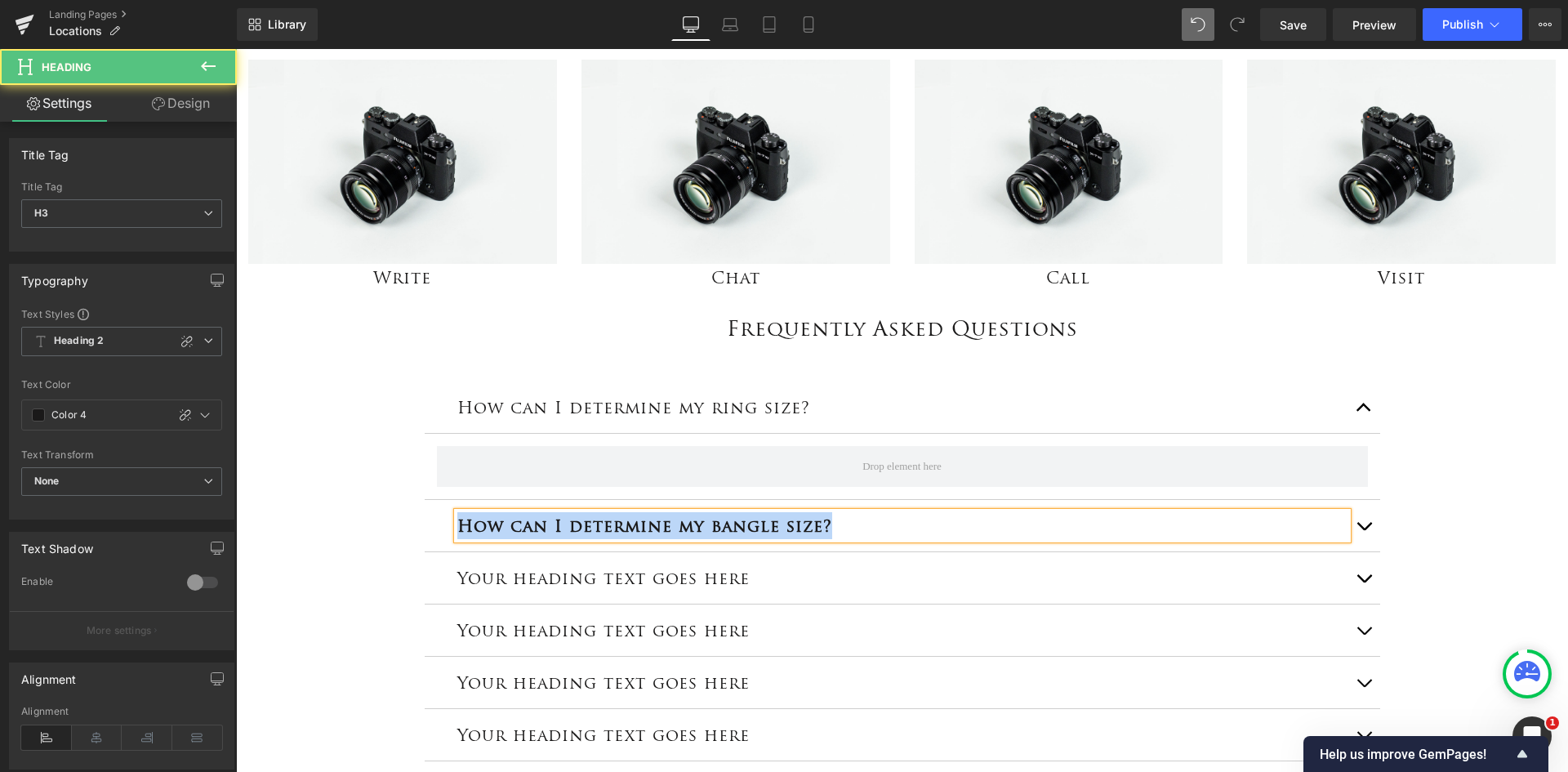
drag, startPoint x: 834, startPoint y: 527, endPoint x: 443, endPoint y: 555, distance: 392.0
click at [443, 555] on div "How can I determine my ring size? Heading How can I determine my bangle size? H…" at bounding box center [902, 571] width 956 height 380
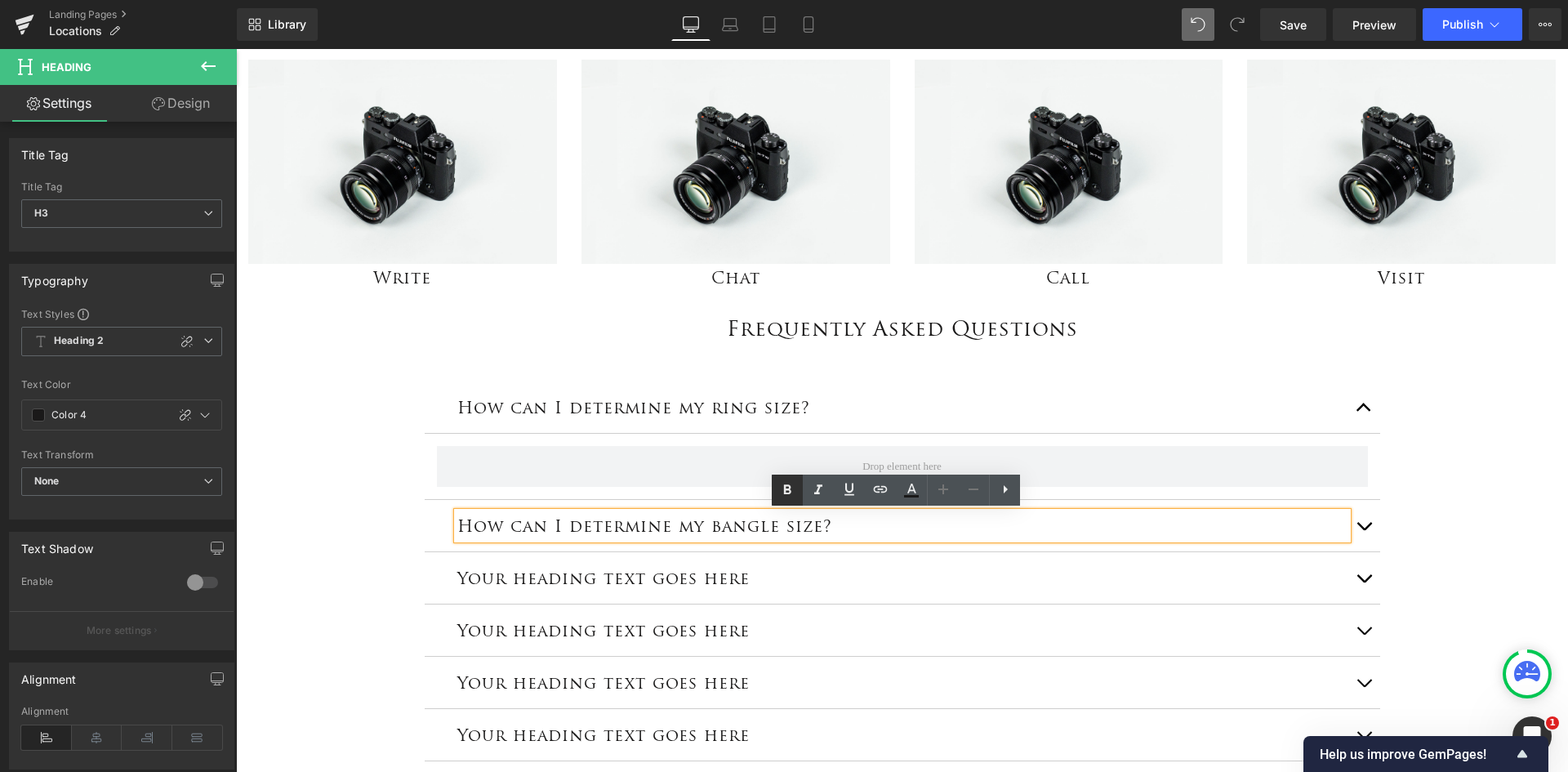
click at [791, 482] on icon at bounding box center [787, 490] width 20 height 20
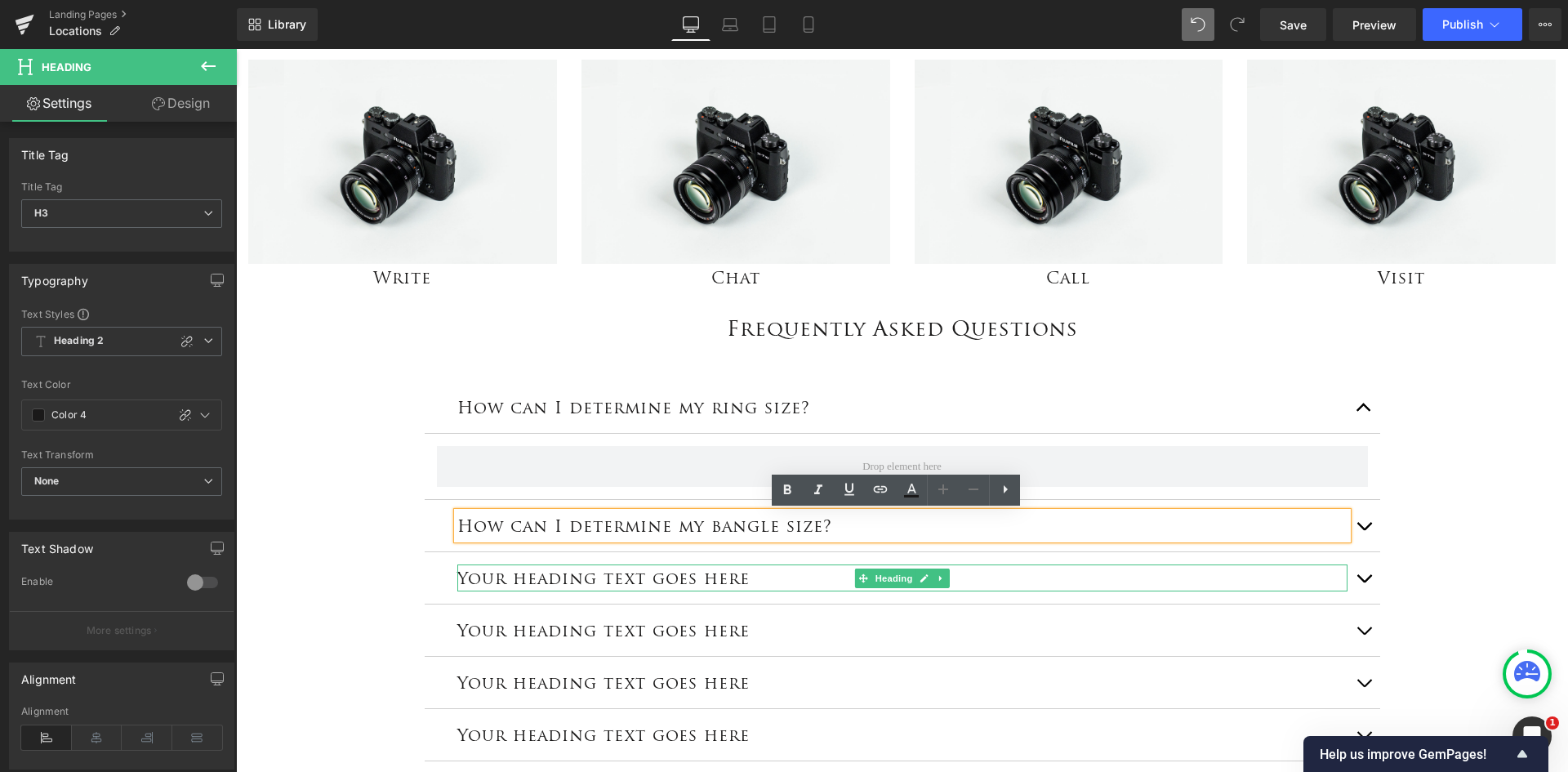
drag, startPoint x: 776, startPoint y: 569, endPoint x: 1532, endPoint y: 603, distance: 756.8
click at [776, 568] on div "Your heading text goes here Heading" at bounding box center [903, 578] width 890 height 27
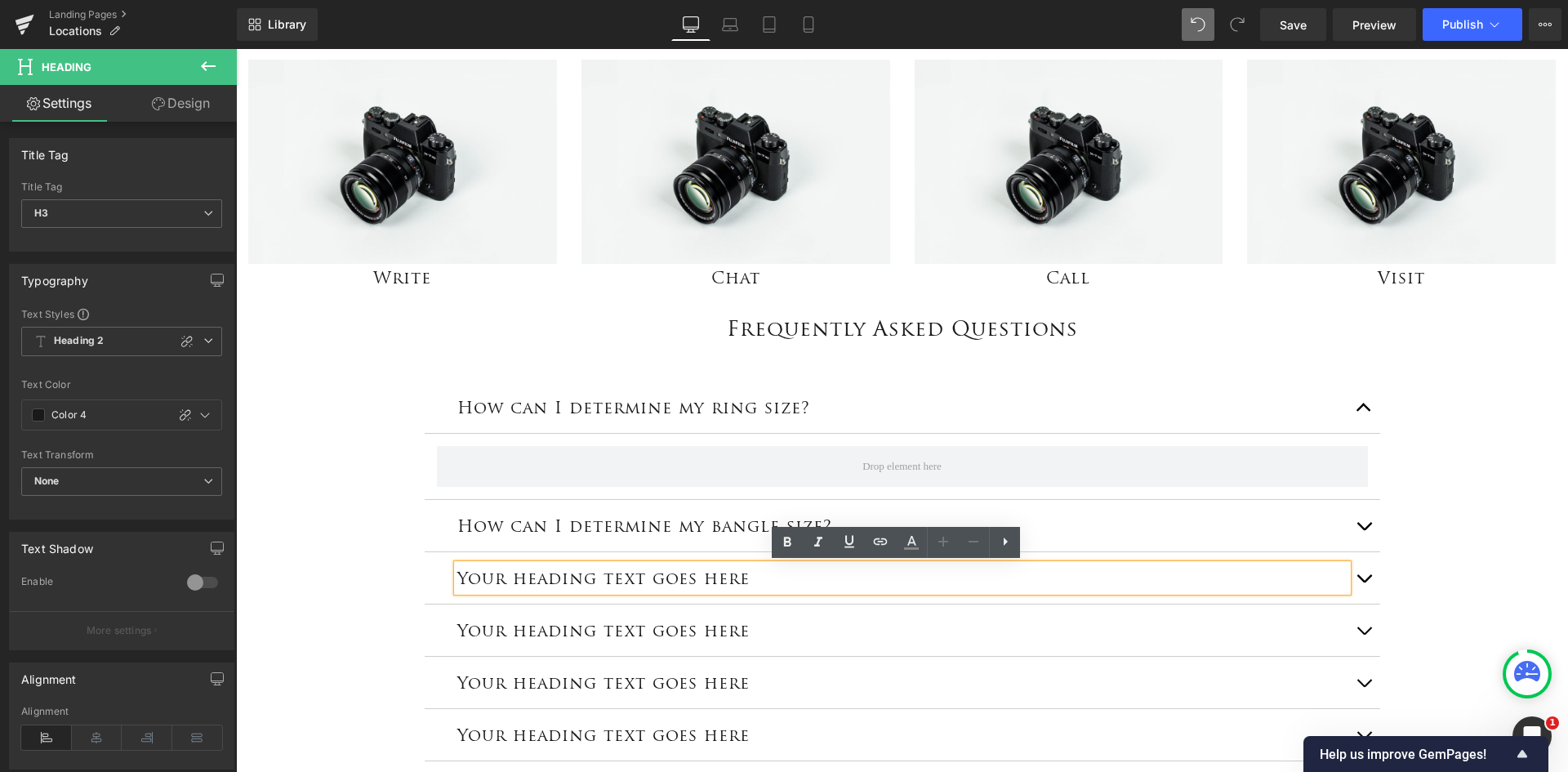
click at [771, 577] on h3 "Your heading text goes here" at bounding box center [903, 578] width 890 height 27
drag, startPoint x: 771, startPoint y: 577, endPoint x: 441, endPoint y: 567, distance: 330.2
click at [441, 567] on div "Your heading text goes here Heading" at bounding box center [902, 578] width 956 height 52
paste div
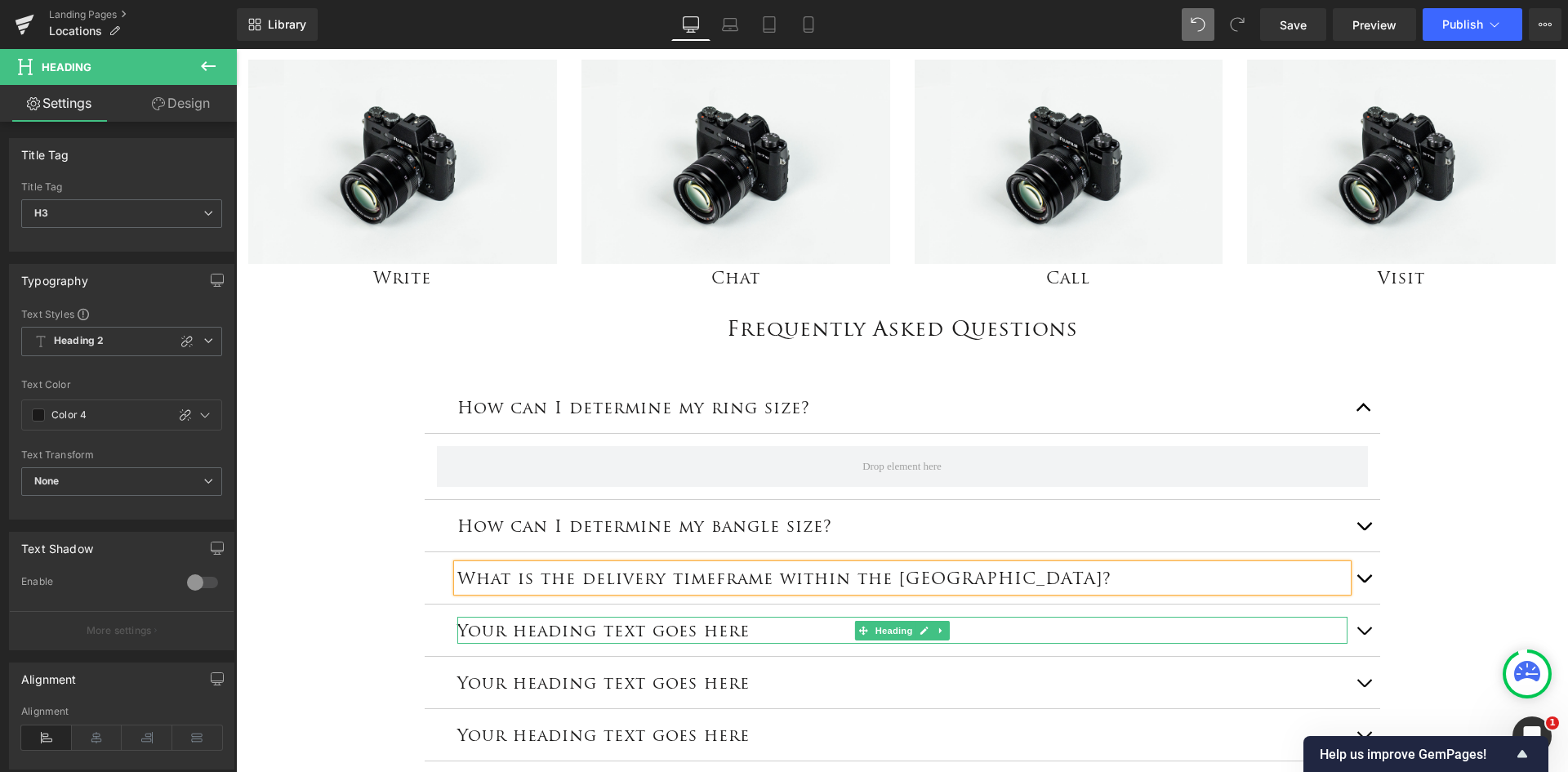
drag, startPoint x: 695, startPoint y: 632, endPoint x: 754, endPoint y: 625, distance: 59.4
click at [695, 632] on h3 "Your heading text goes here" at bounding box center [903, 630] width 890 height 27
click at [752, 627] on h3 "Your heading text goes here" at bounding box center [903, 630] width 890 height 27
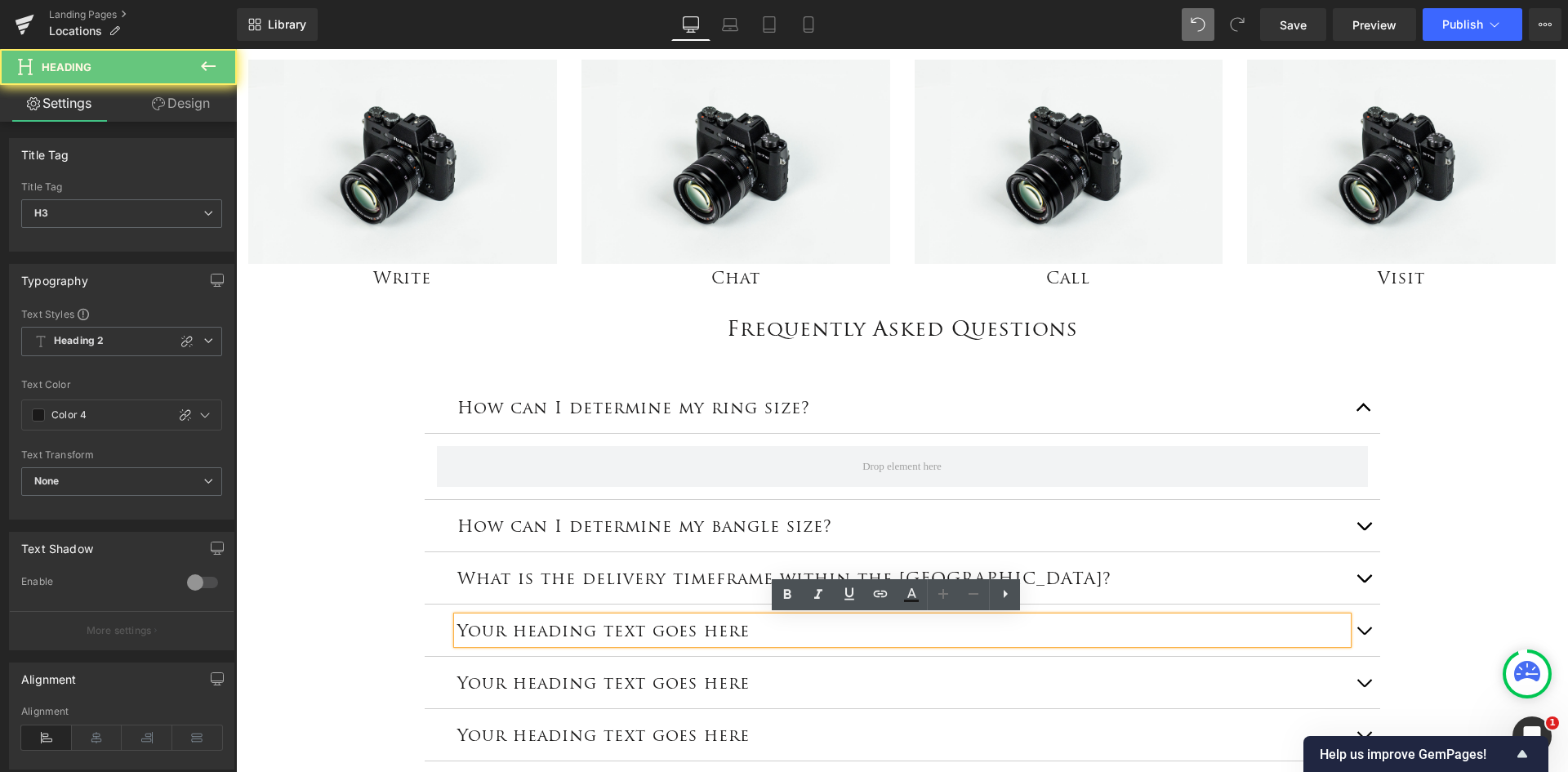
drag, startPoint x: 754, startPoint y: 625, endPoint x: 434, endPoint y: 638, distance: 320.3
click at [434, 638] on div "Your heading text goes here Heading" at bounding box center [902, 630] width 956 height 52
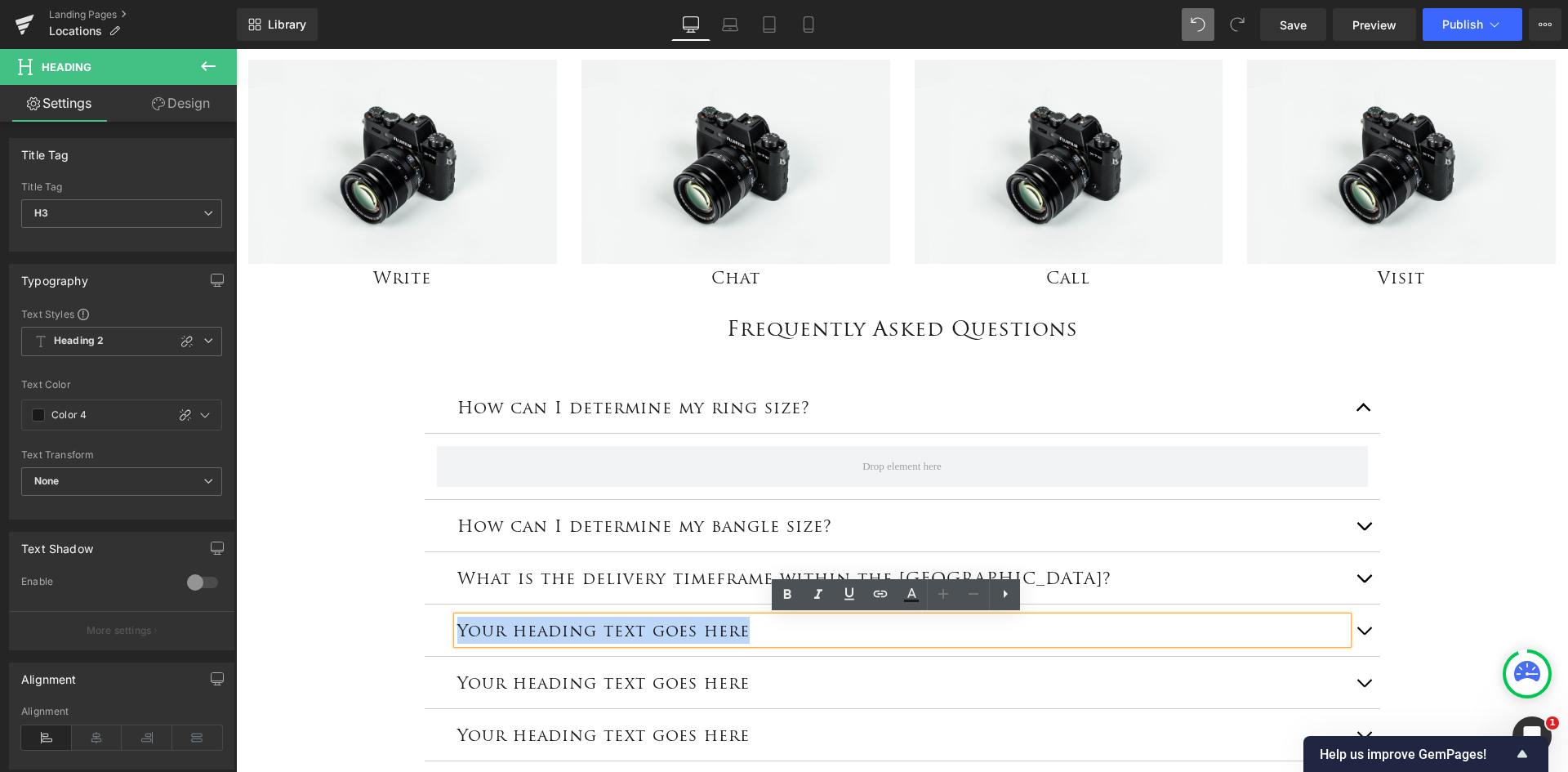
paste div
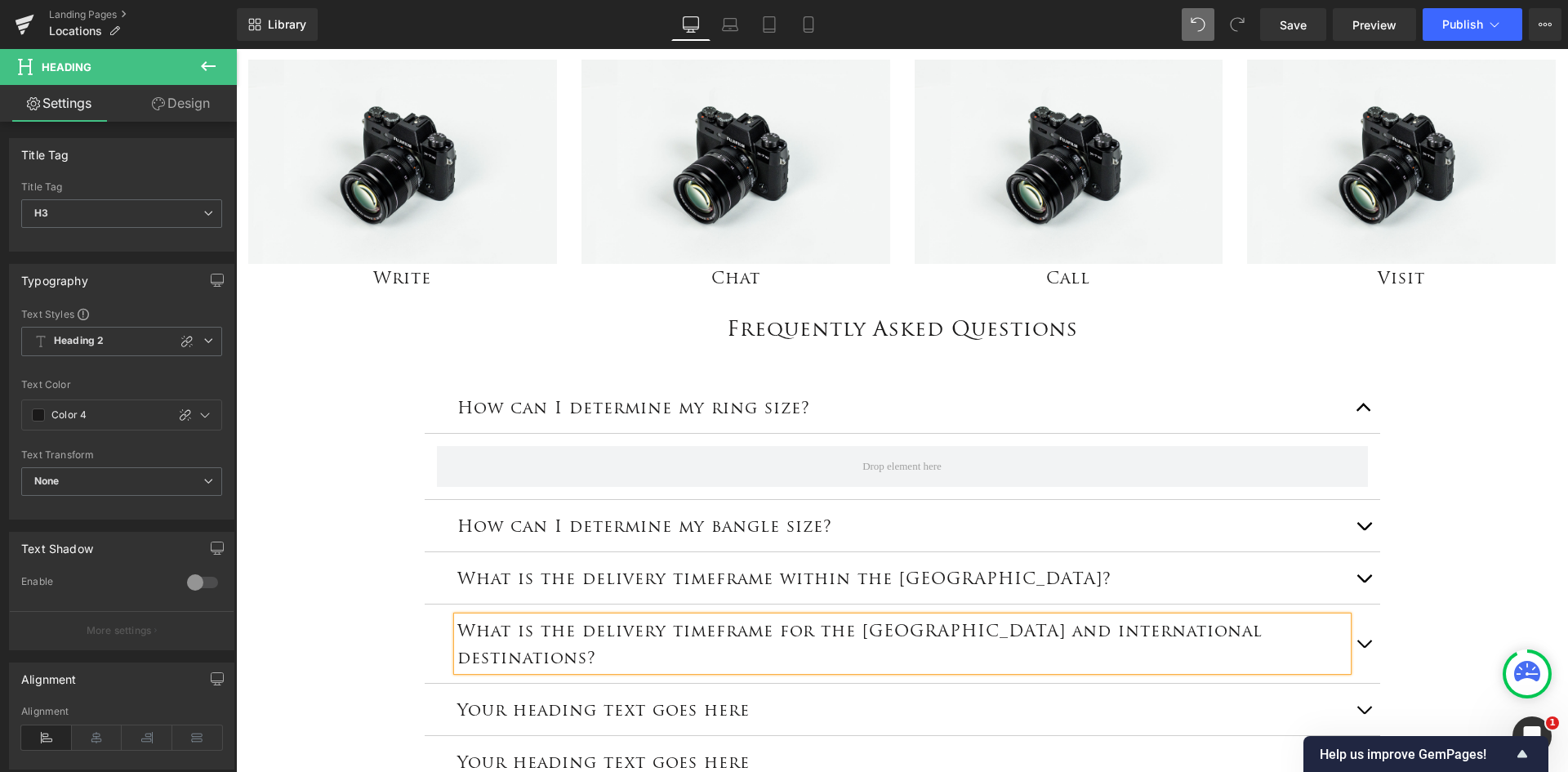
click at [764, 696] on h3 "Your heading text goes here" at bounding box center [903, 709] width 890 height 27
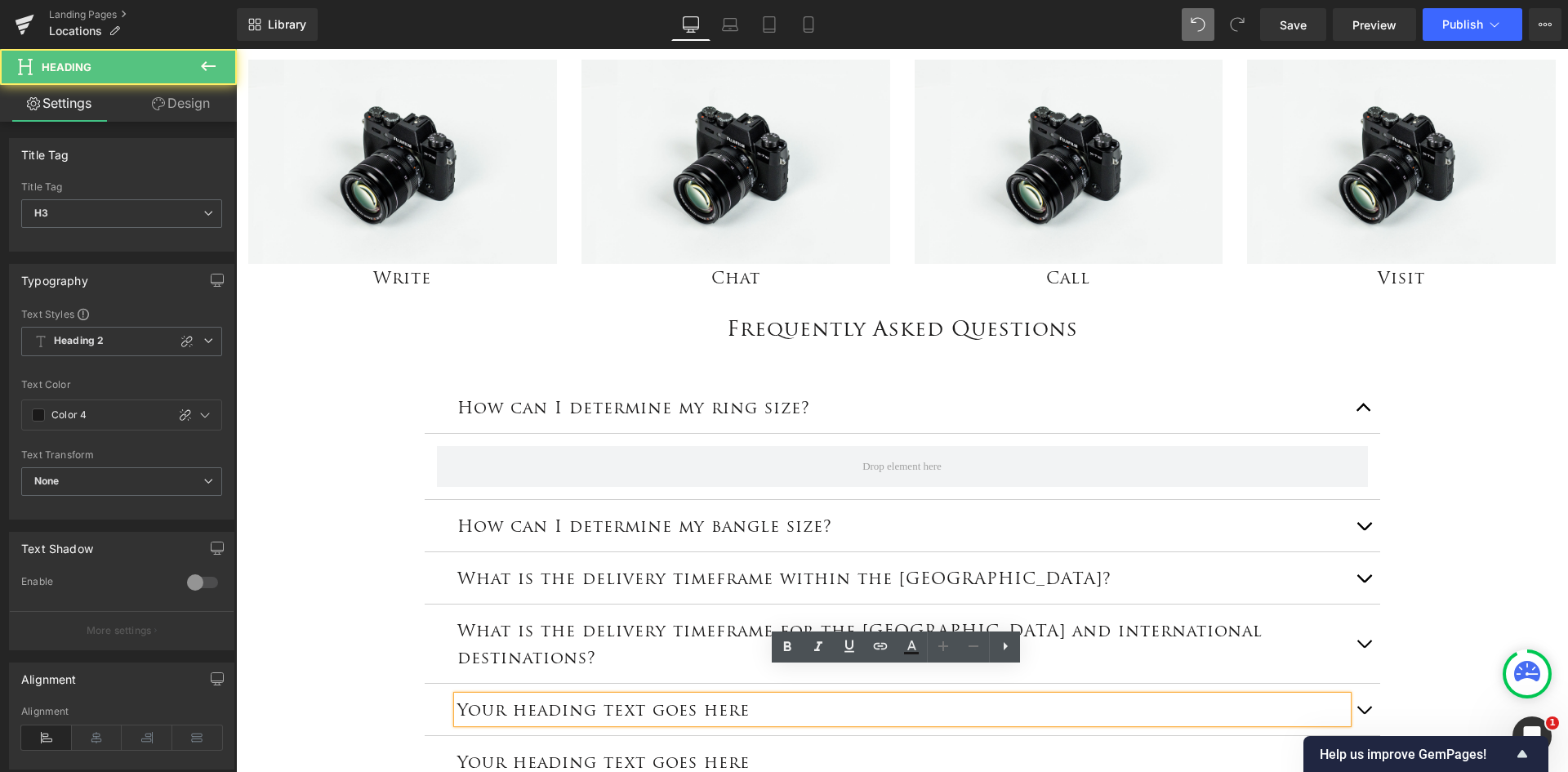
drag, startPoint x: 749, startPoint y: 682, endPoint x: 509, endPoint y: 696, distance: 240.4
click at [551, 696] on h3 "Your heading text goes here" at bounding box center [903, 709] width 890 height 27
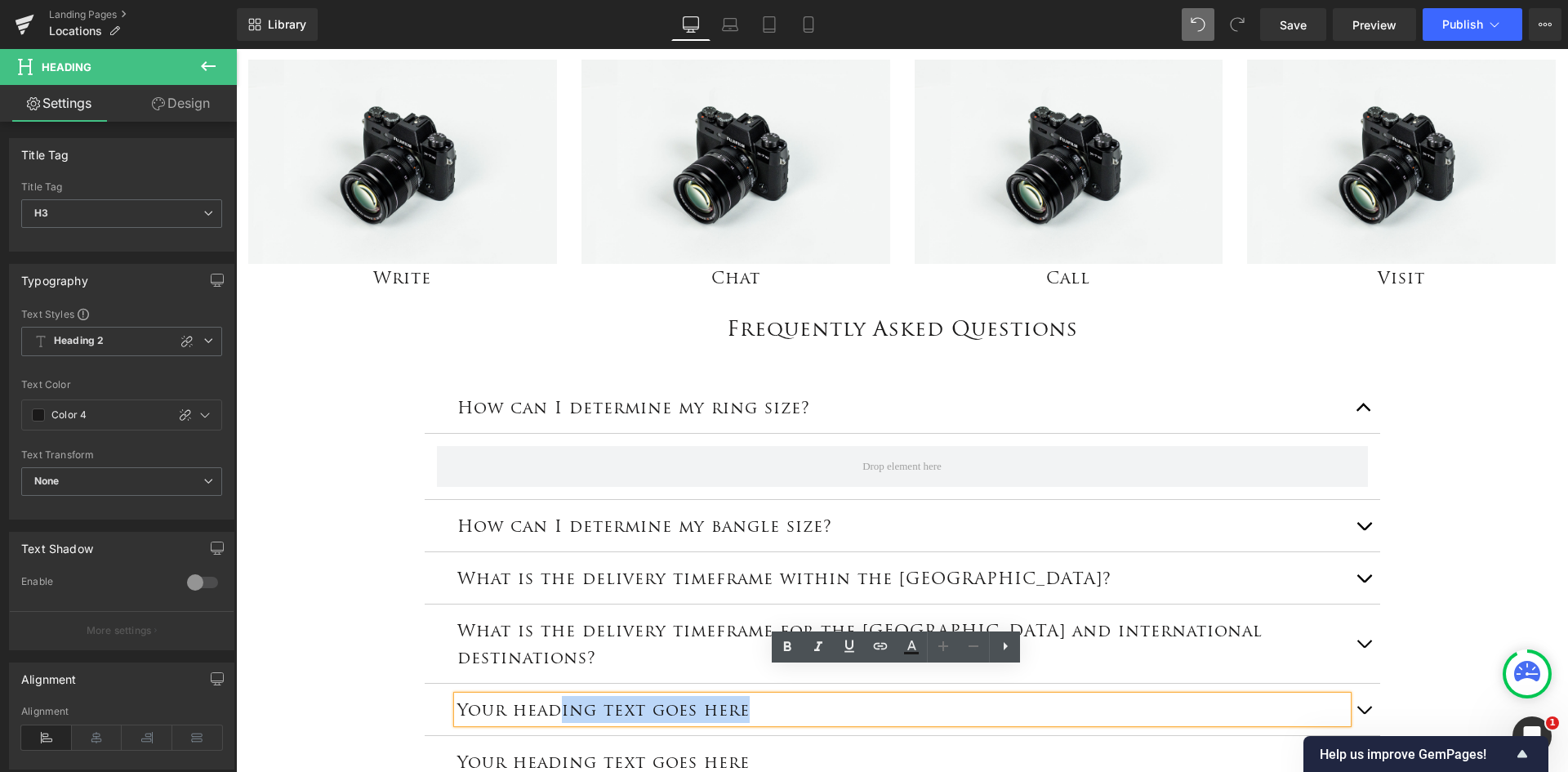
click at [616, 696] on h3 "Your heading text goes here" at bounding box center [903, 709] width 890 height 27
drag, startPoint x: 750, startPoint y: 681, endPoint x: 413, endPoint y: 680, distance: 337.0
click at [413, 680] on div "How can I determine my ring size? Heading How can I determine my bangle size? H…" at bounding box center [903, 585] width 980 height 456
paste div
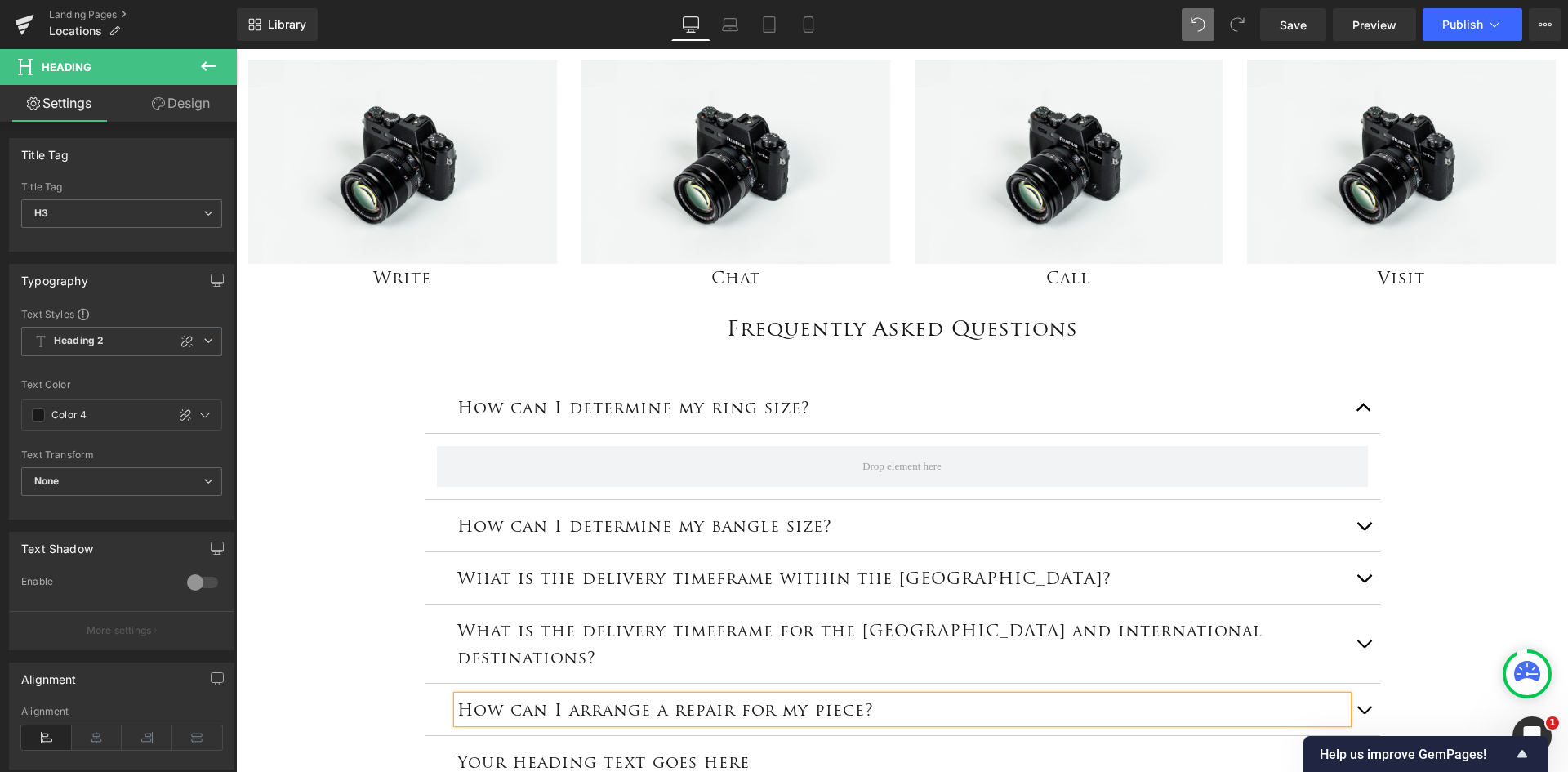
scroll to position [1307, 0]
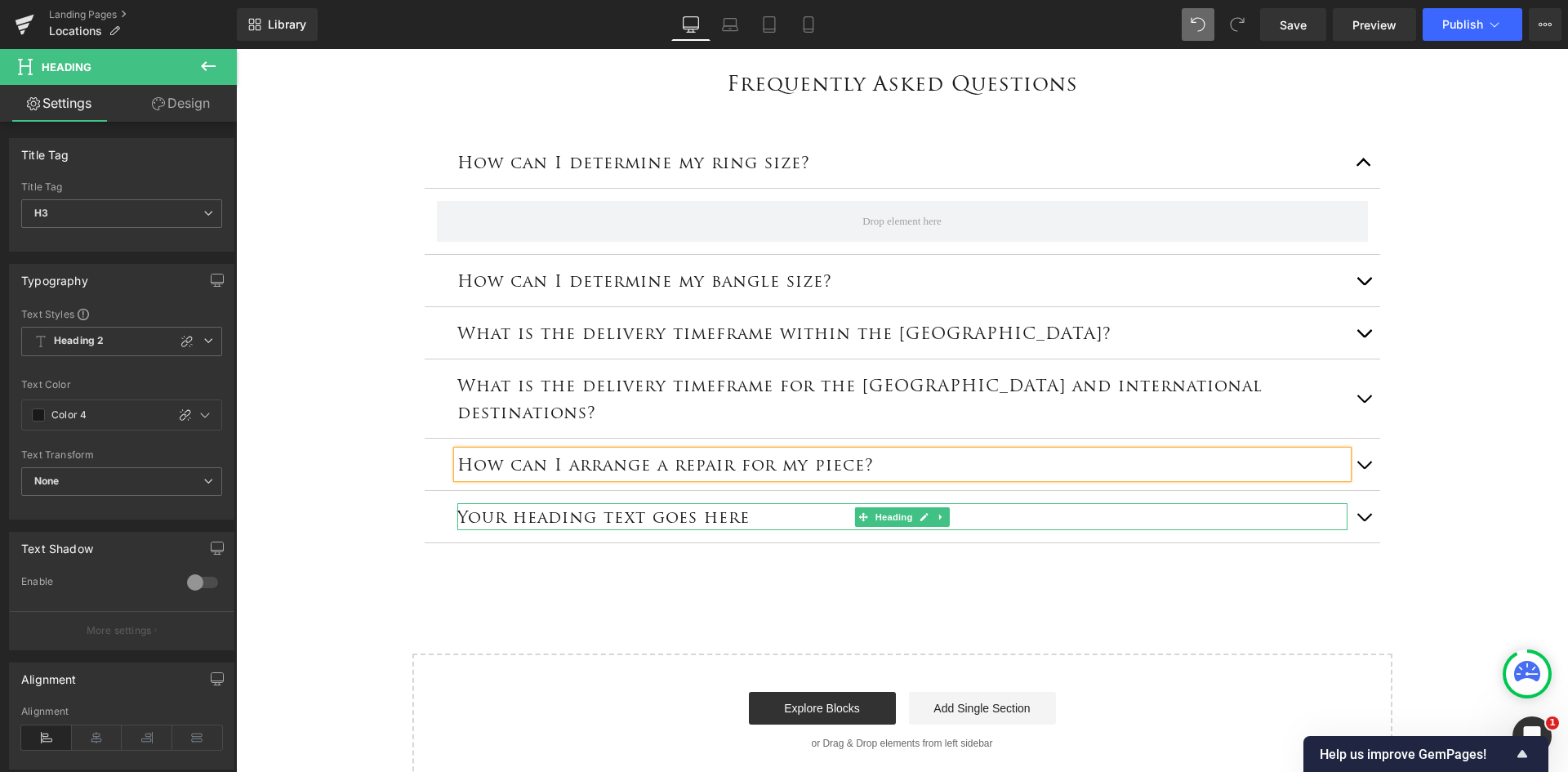
drag, startPoint x: 742, startPoint y: 491, endPoint x: 867, endPoint y: 127, distance: 384.9
click at [742, 504] on h3 "Your heading text goes here" at bounding box center [903, 517] width 890 height 27
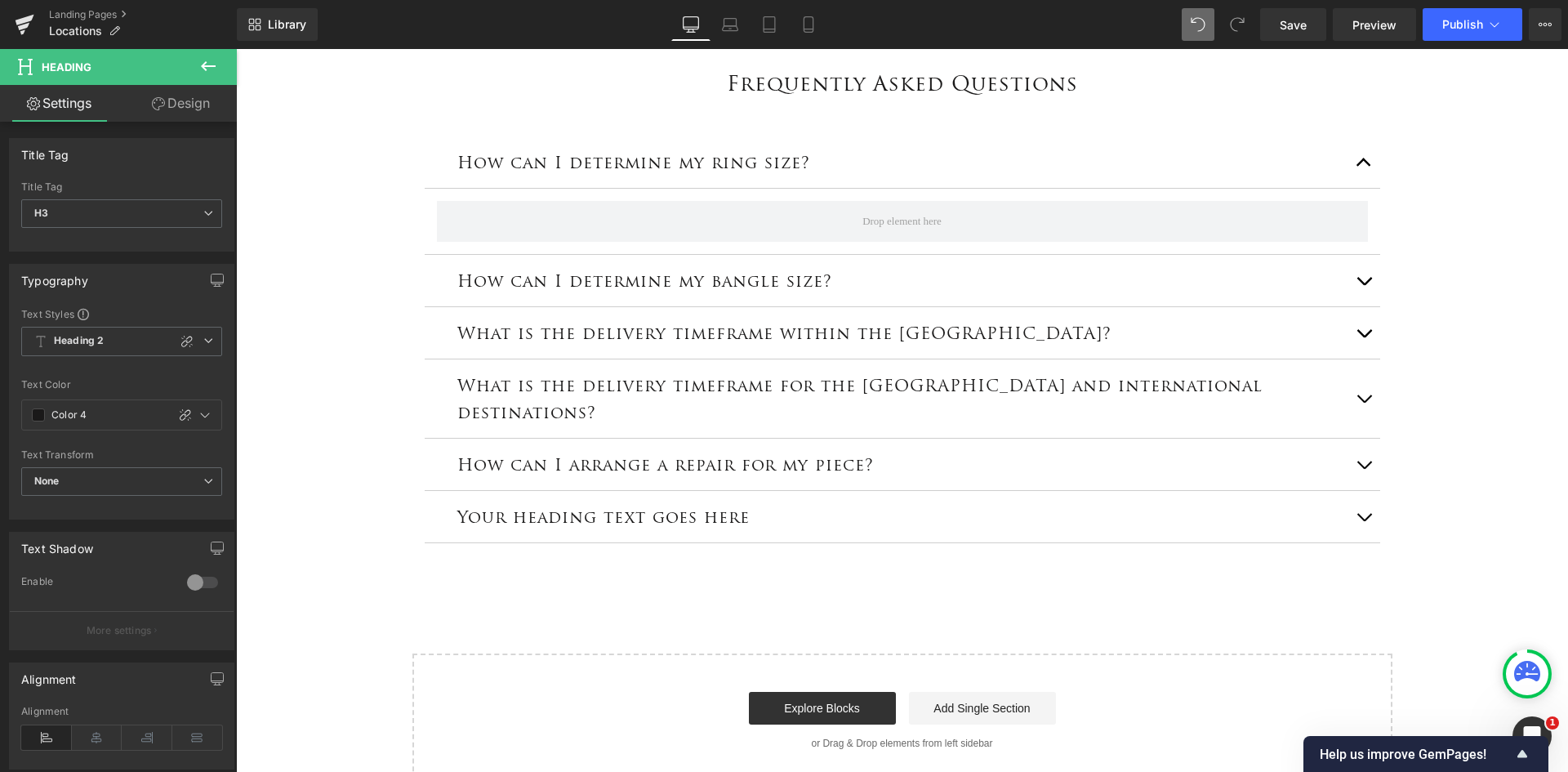
drag, startPoint x: 276, startPoint y: 340, endPoint x: 718, endPoint y: 268, distance: 447.8
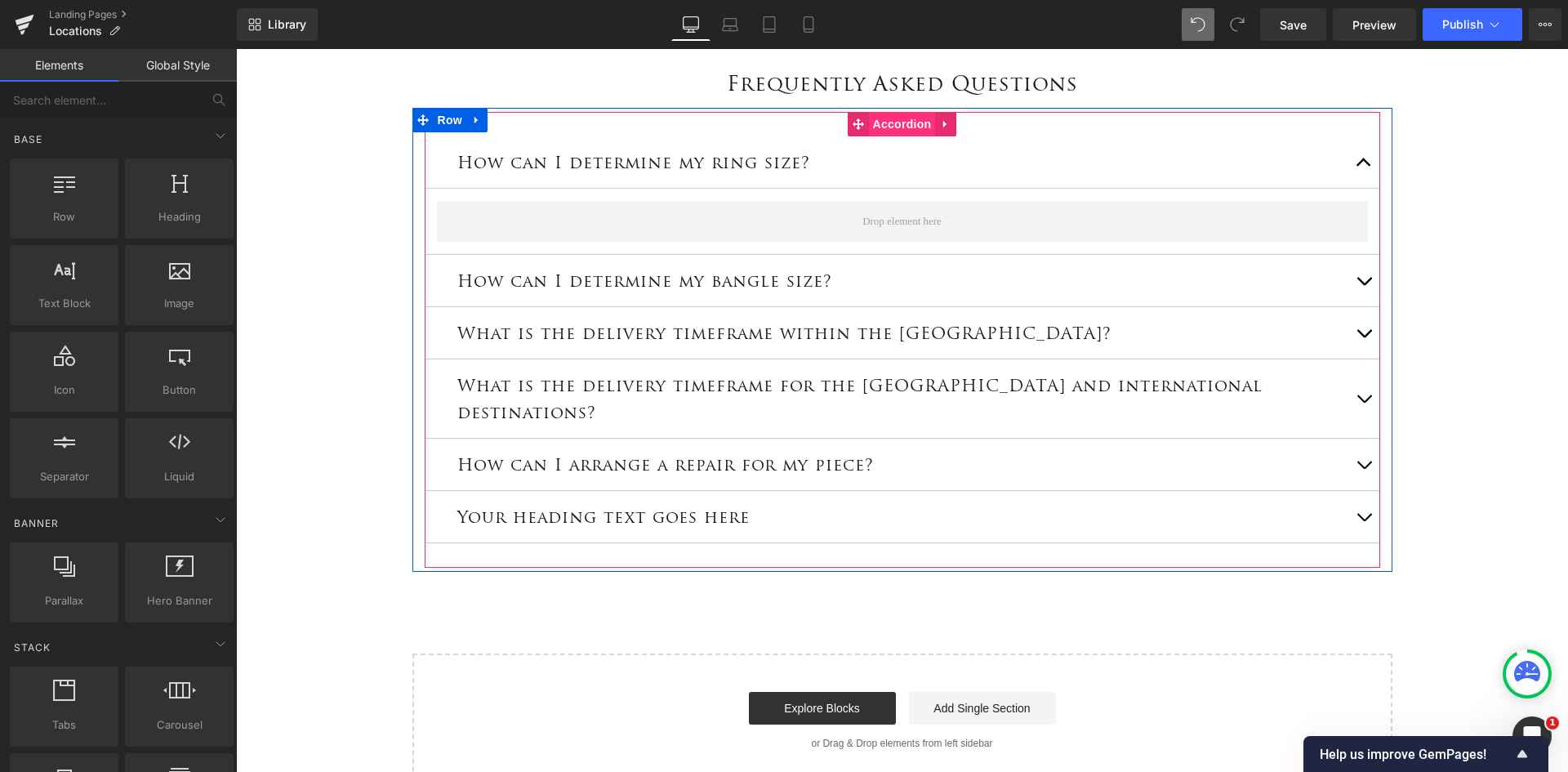
click at [880, 127] on span "Accordion" at bounding box center [902, 124] width 67 height 24
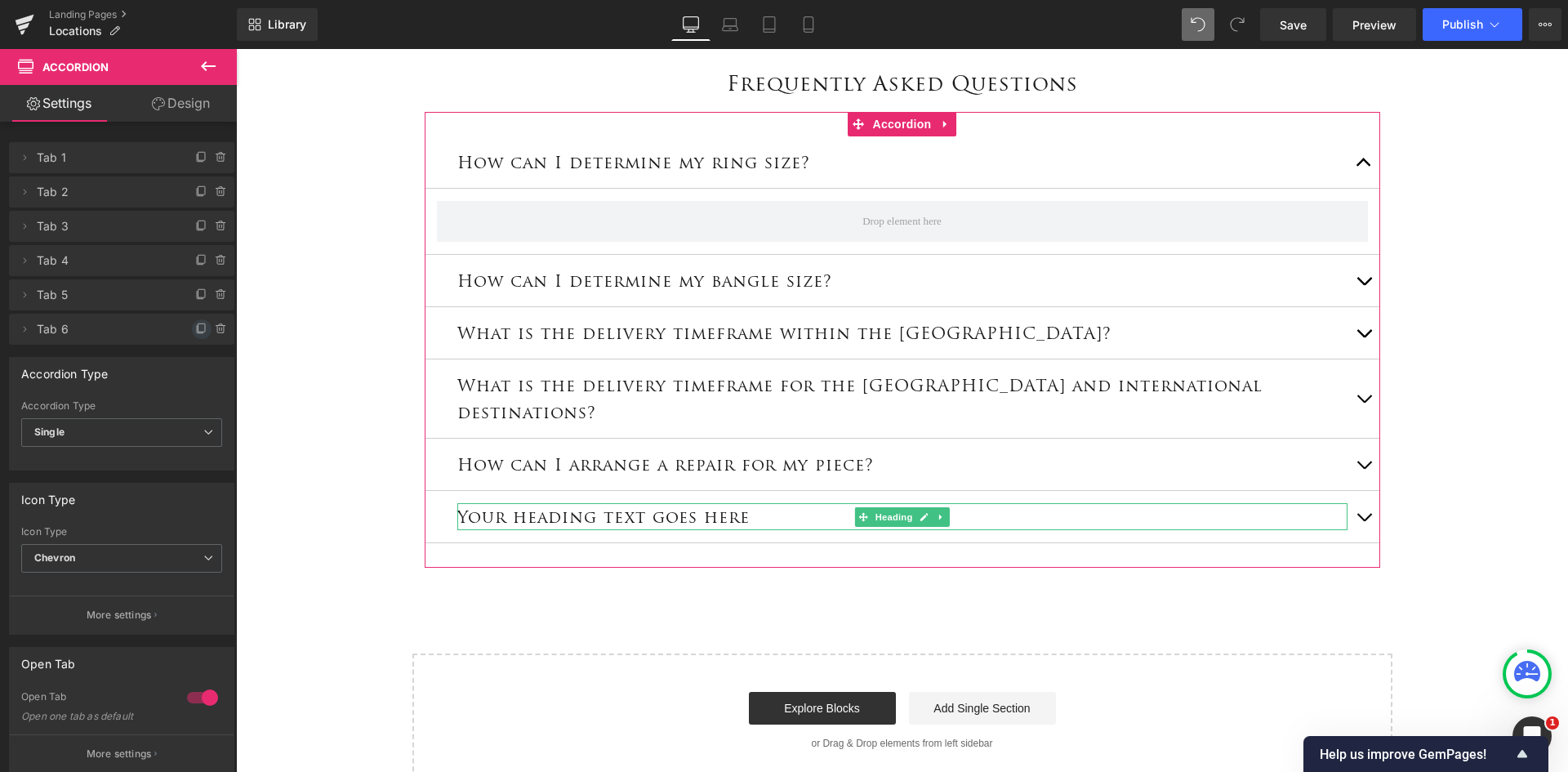
click at [197, 331] on icon at bounding box center [201, 329] width 13 height 13
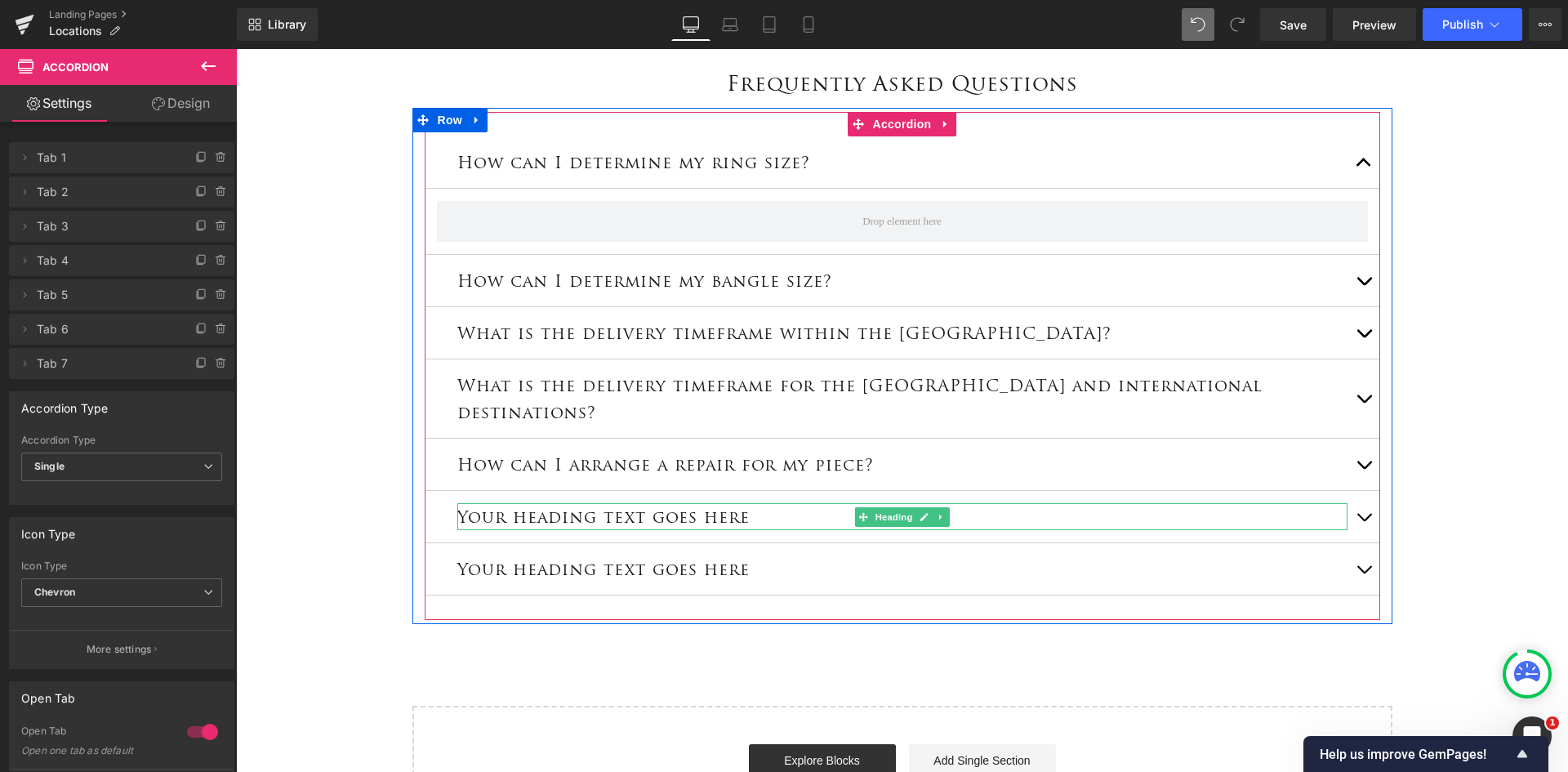
click at [784, 504] on h3 "Your heading text goes here" at bounding box center [903, 517] width 890 height 27
click at [748, 504] on h3 "Your heading text goes here" at bounding box center [903, 517] width 890 height 27
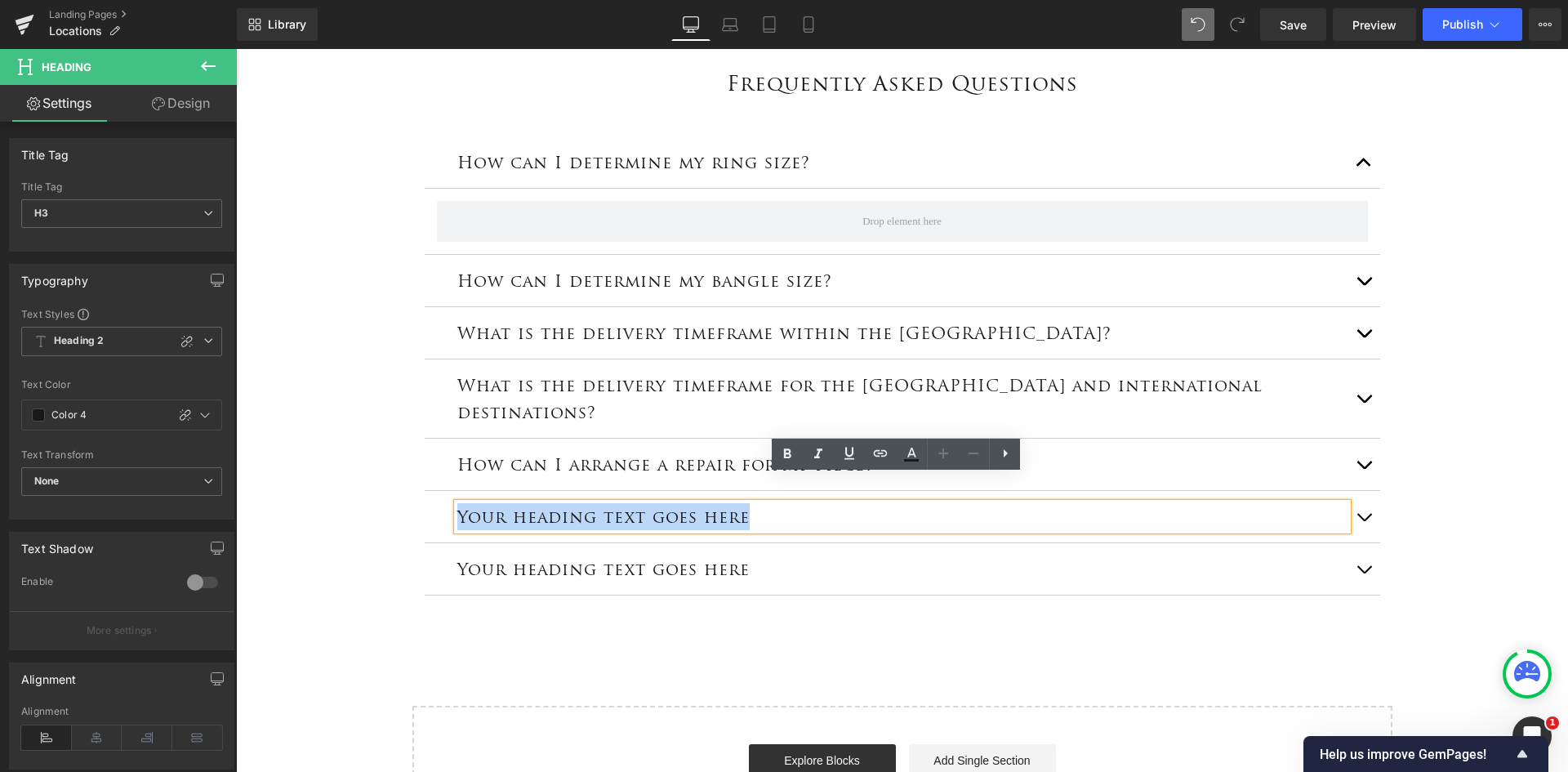
drag, startPoint x: 753, startPoint y: 486, endPoint x: 437, endPoint y: 501, distance: 316.4
click at [437, 501] on div "Your heading text goes here Heading" at bounding box center [902, 517] width 956 height 52
paste div
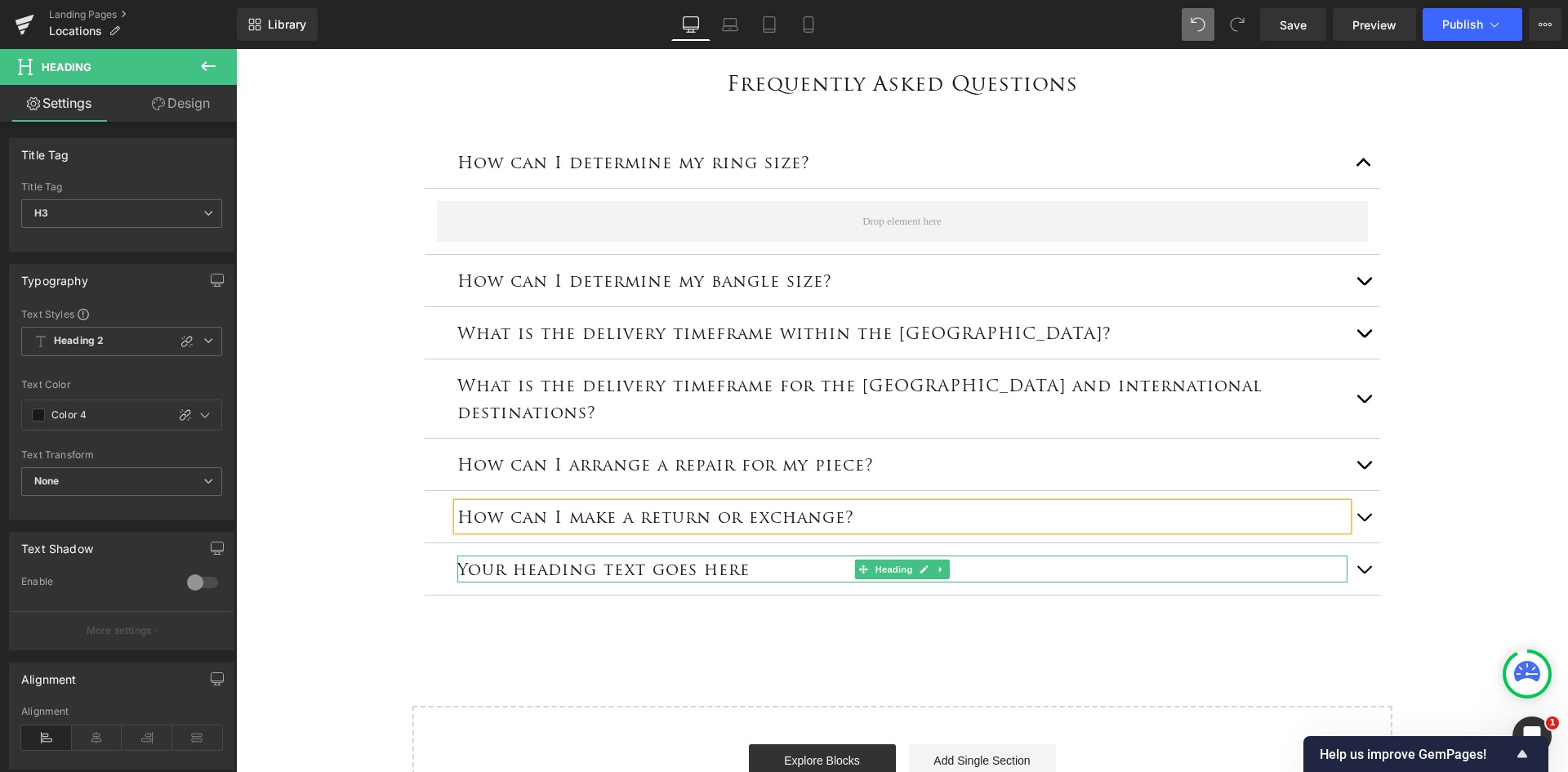
drag, startPoint x: 649, startPoint y: 543, endPoint x: 556, endPoint y: 538, distance: 93.1
click at [649, 556] on h3 "Your heading text goes here" at bounding box center [903, 569] width 890 height 27
click at [755, 556] on h3 "Your heading text goes here" at bounding box center [903, 569] width 890 height 27
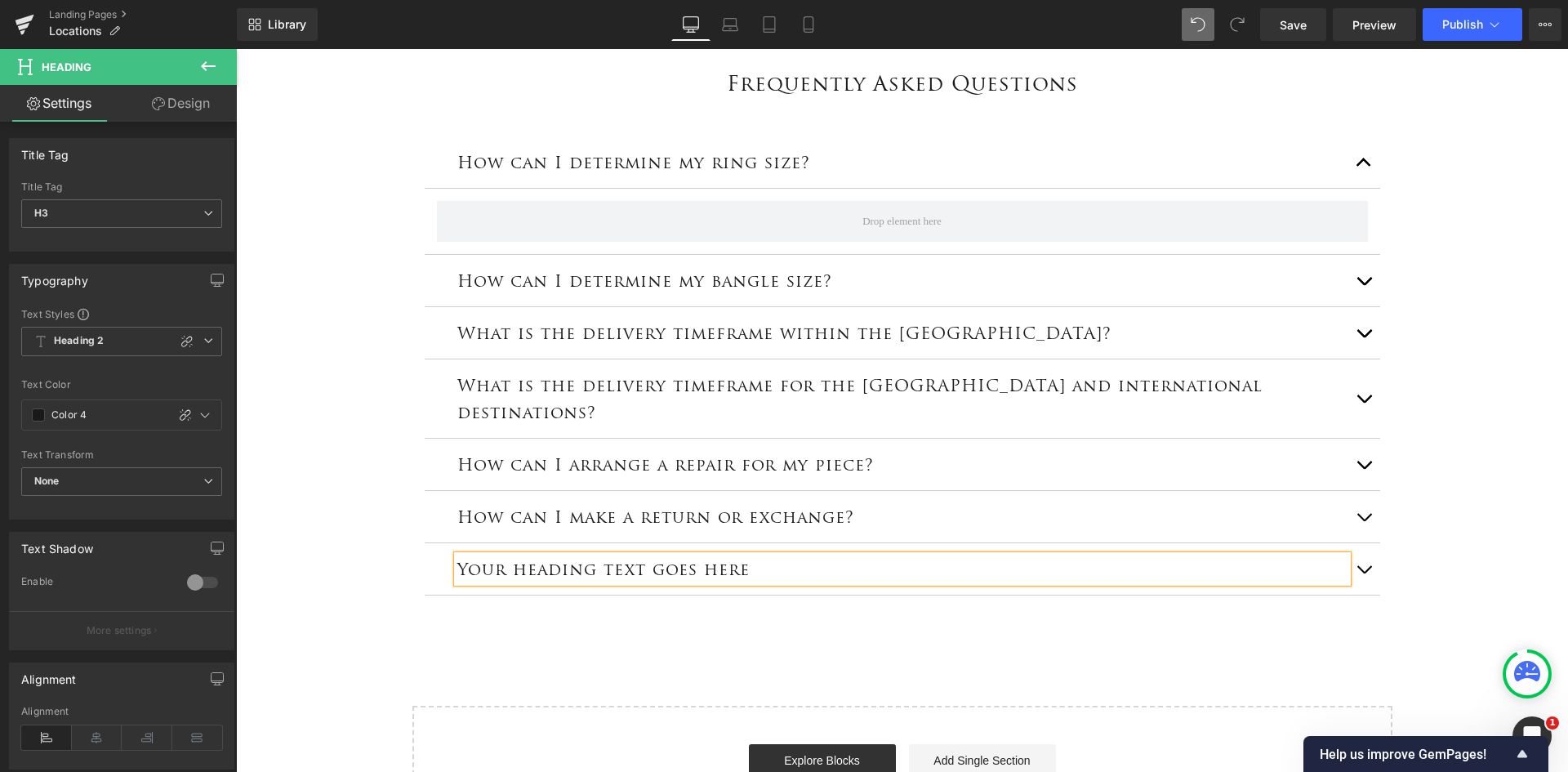
drag, startPoint x: 556, startPoint y: 538, endPoint x: 456, endPoint y: 538, distance: 100.0
click at [458, 556] on h3 "Your heading text goes here" at bounding box center [903, 569] width 890 height 27
paste div
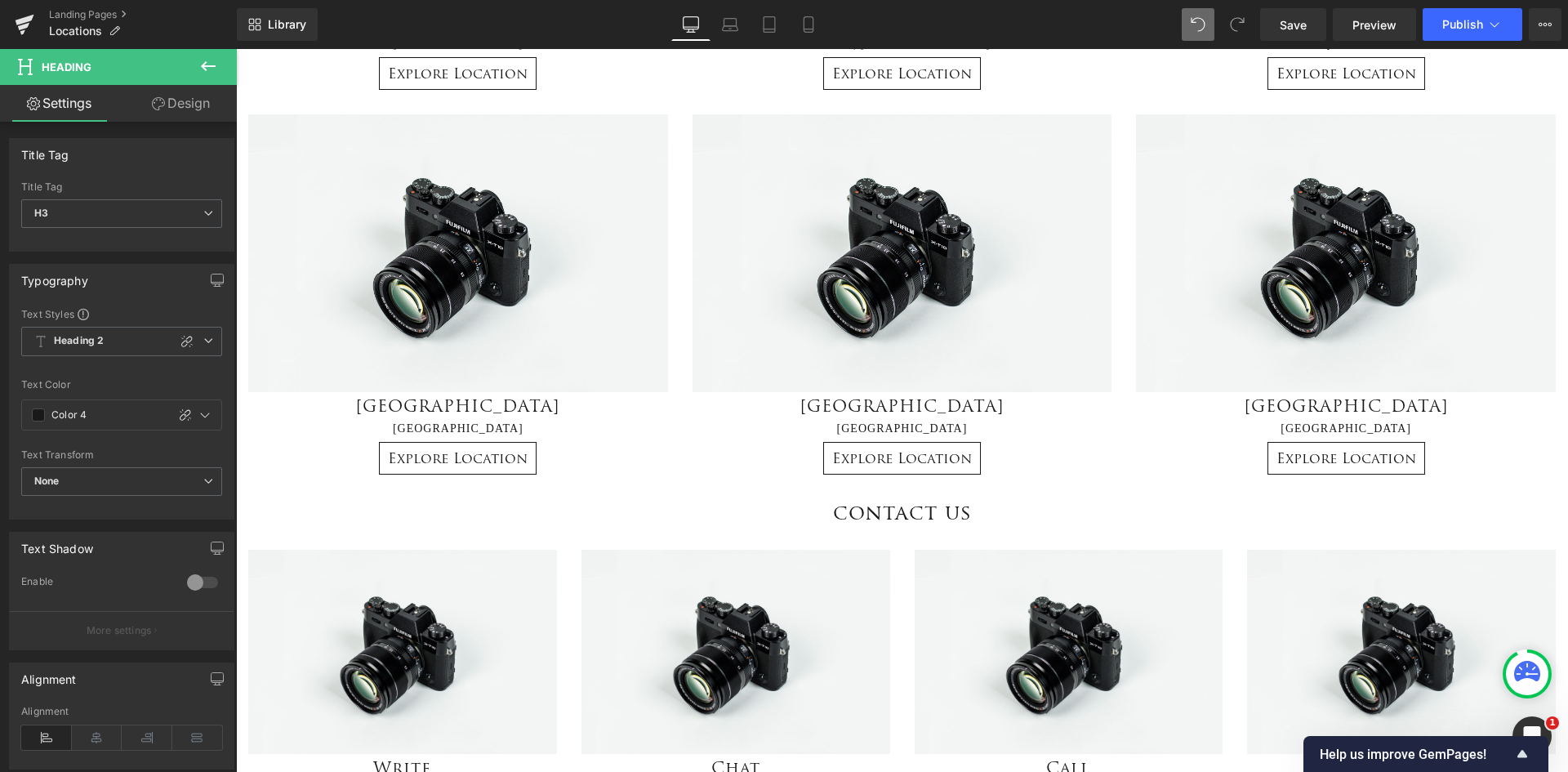
scroll to position [899, 0]
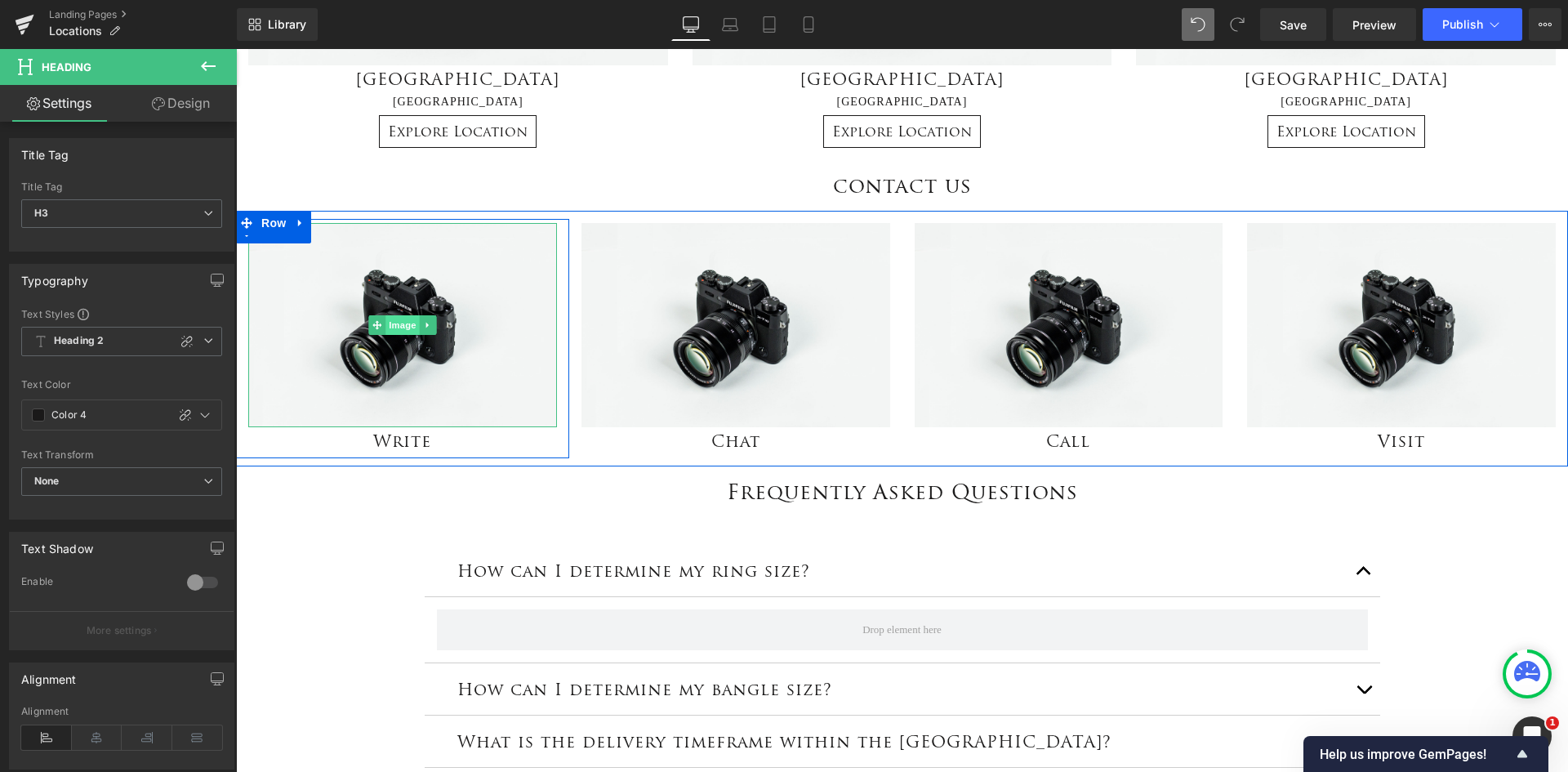
click at [395, 323] on span "Image" at bounding box center [403, 325] width 34 height 20
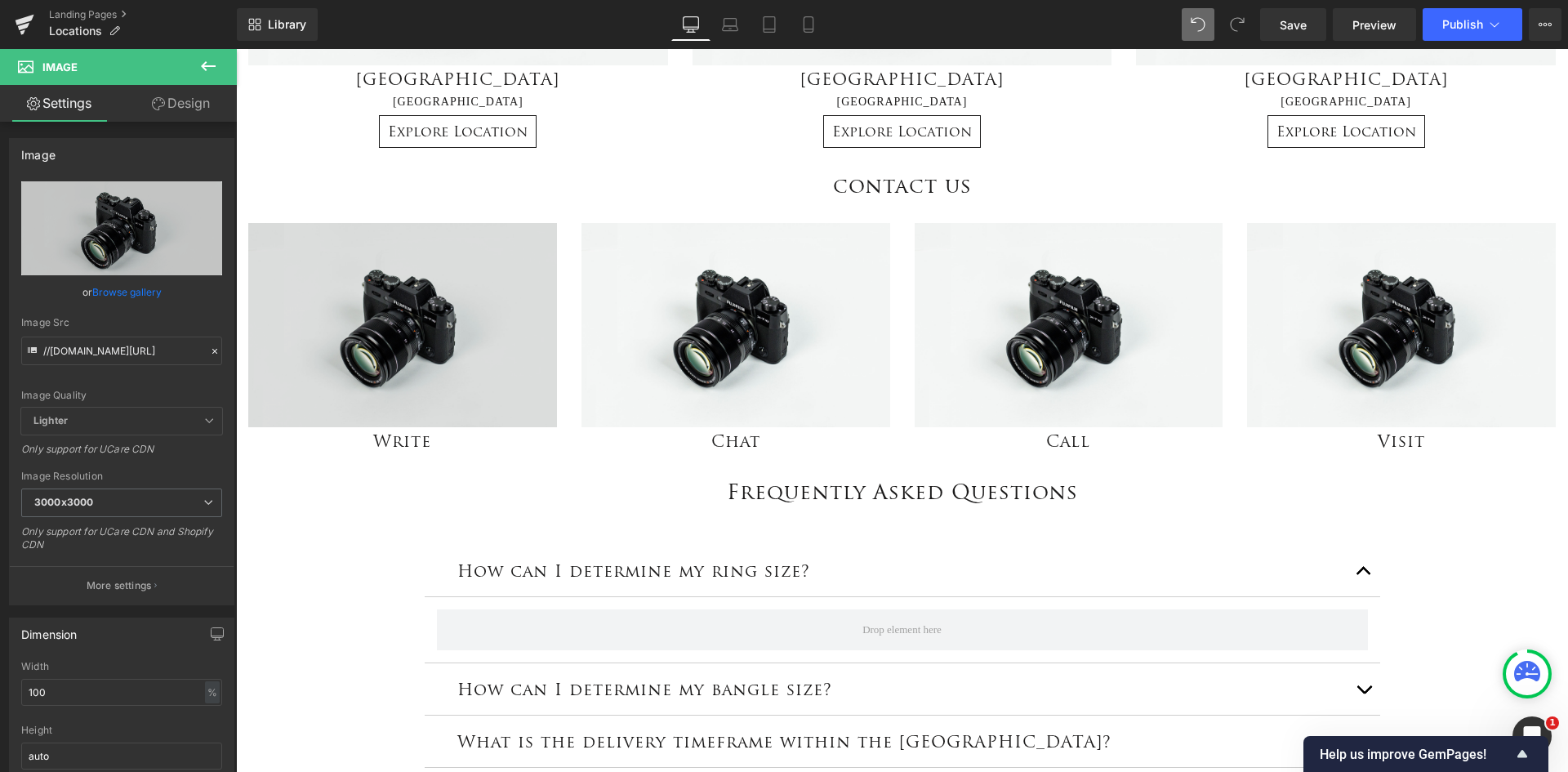
click at [347, 516] on div "Locations Heading Lorem ipsum dolor sit amet, consectetur adipiscing elit, sed …" at bounding box center [902, 266] width 1332 height 1965
click at [389, 317] on div "Image" at bounding box center [403, 325] width 309 height 205
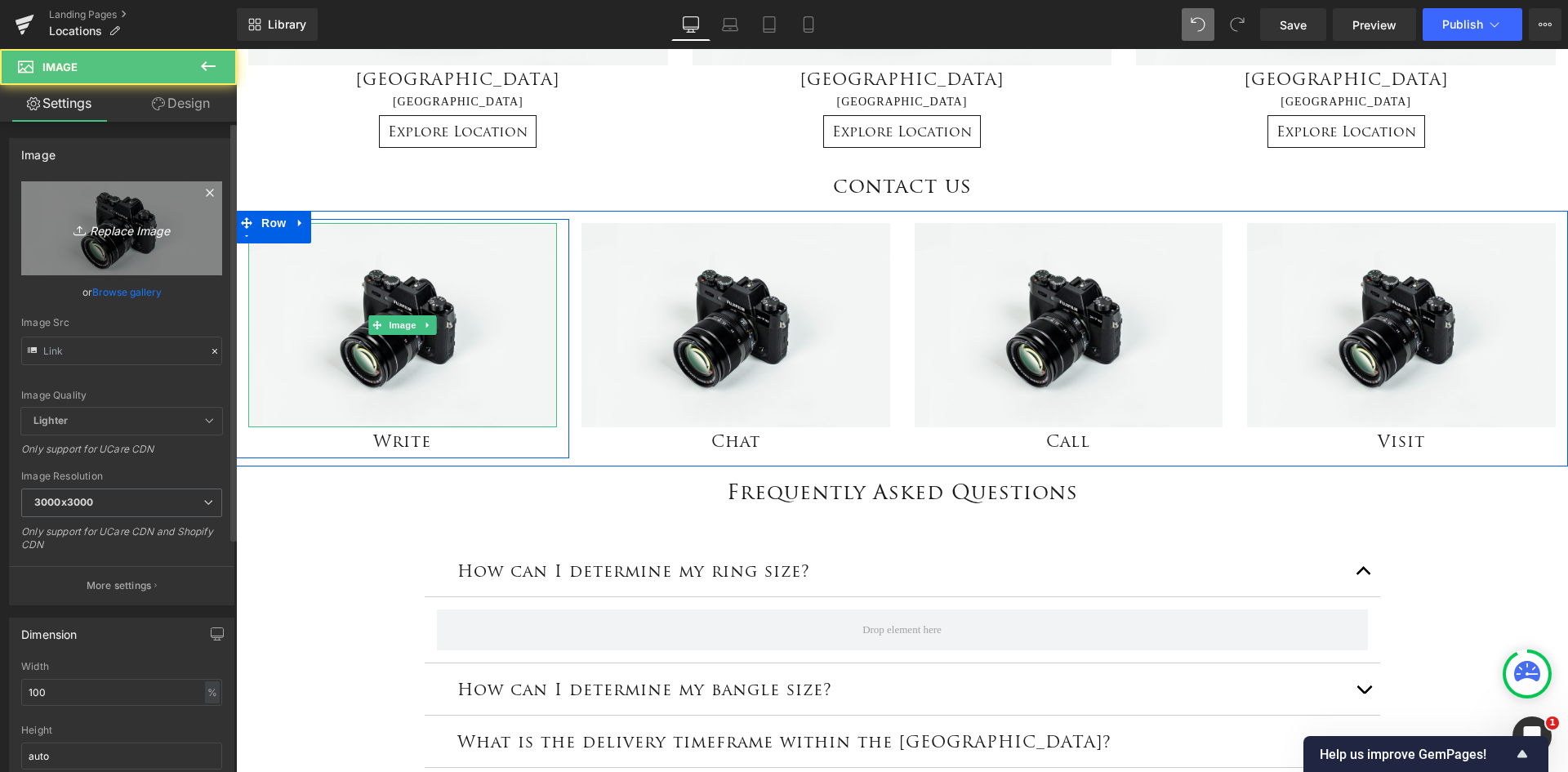
type input "//[DOMAIN_NAME][URL]"
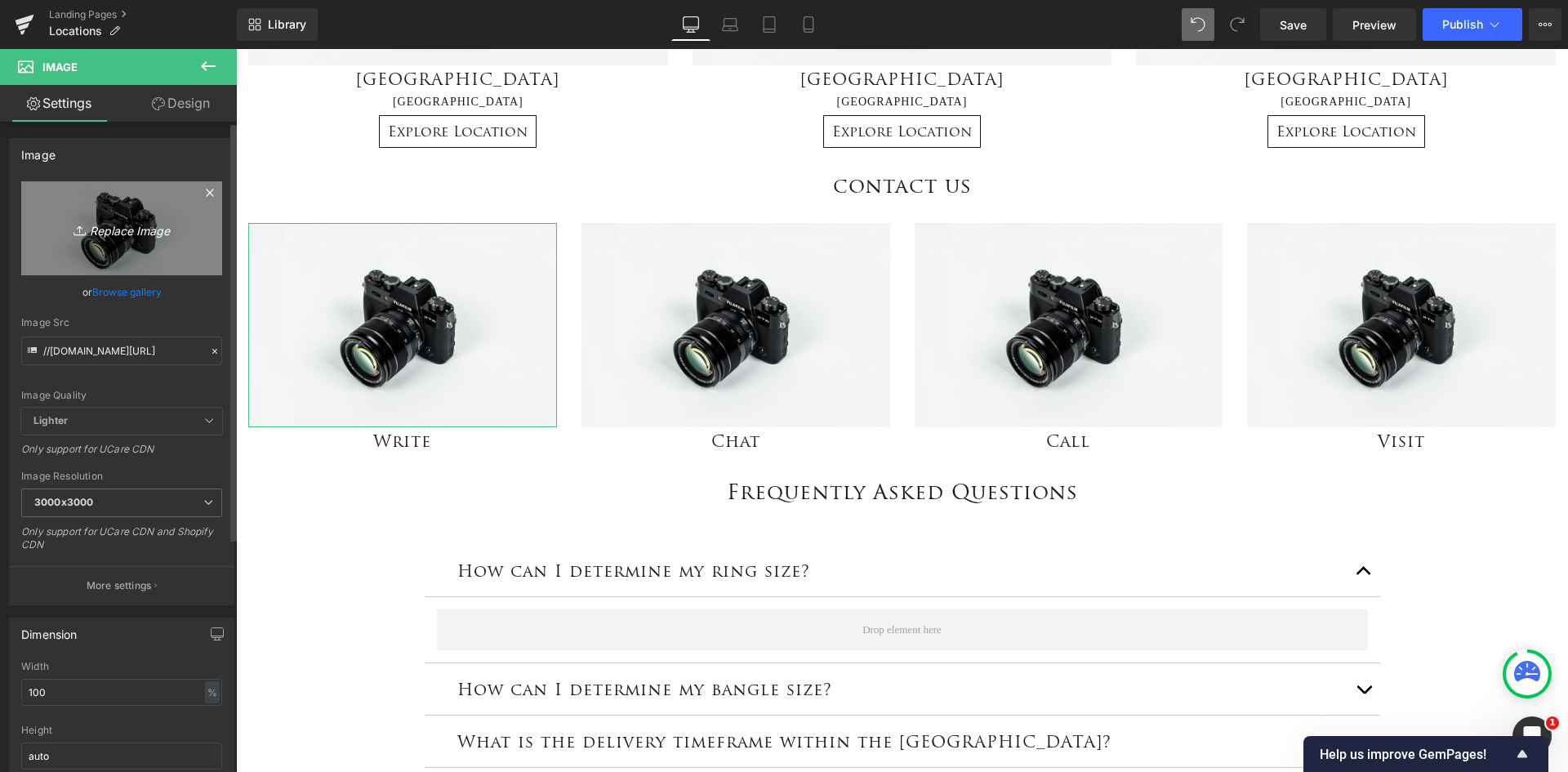
click at [120, 235] on icon "Replace Image" at bounding box center [122, 228] width 131 height 21
type input "C:\fakepath\Write.png"
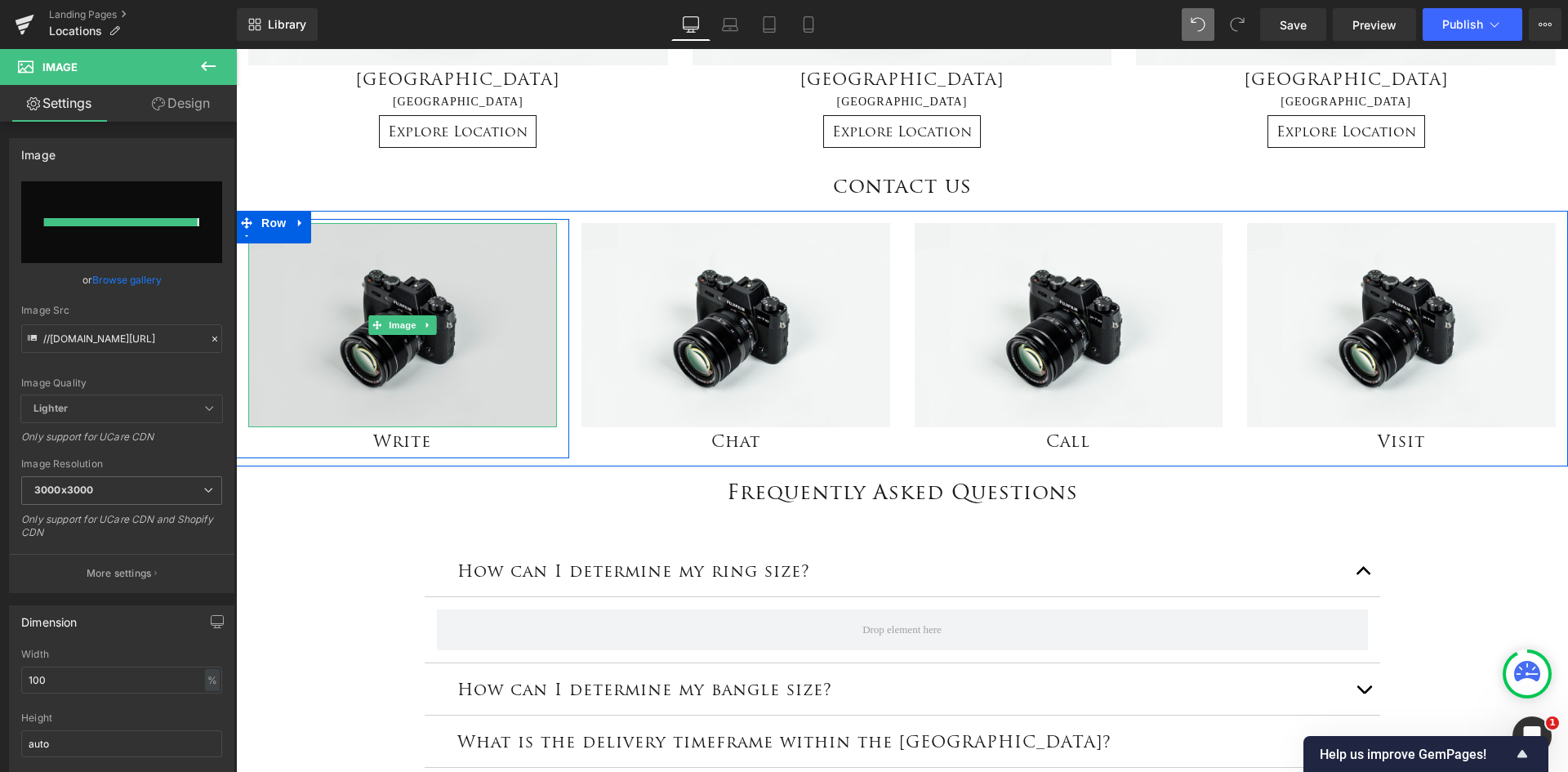
type input "[URL][DOMAIN_NAME]"
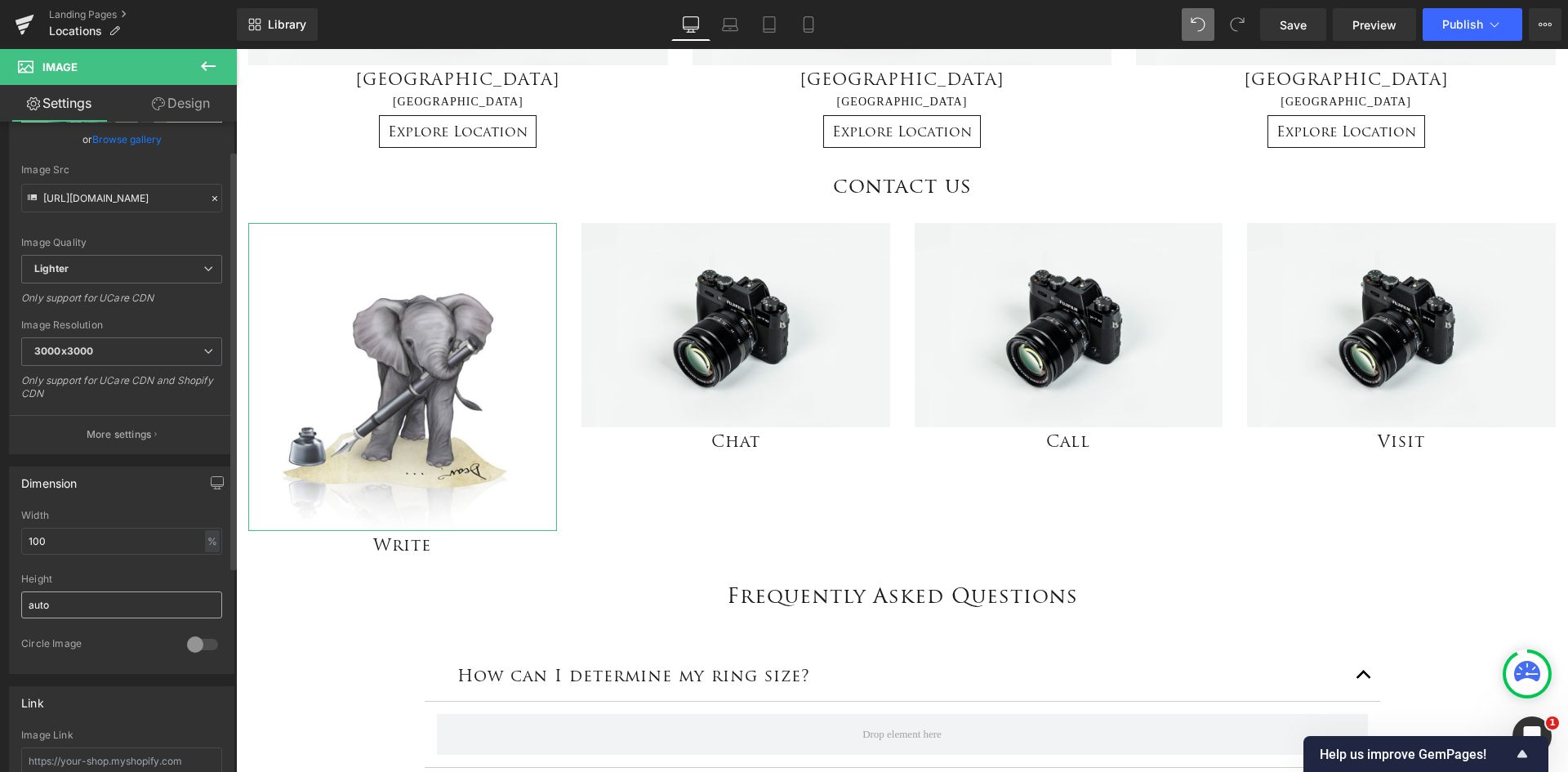
scroll to position [163, 0]
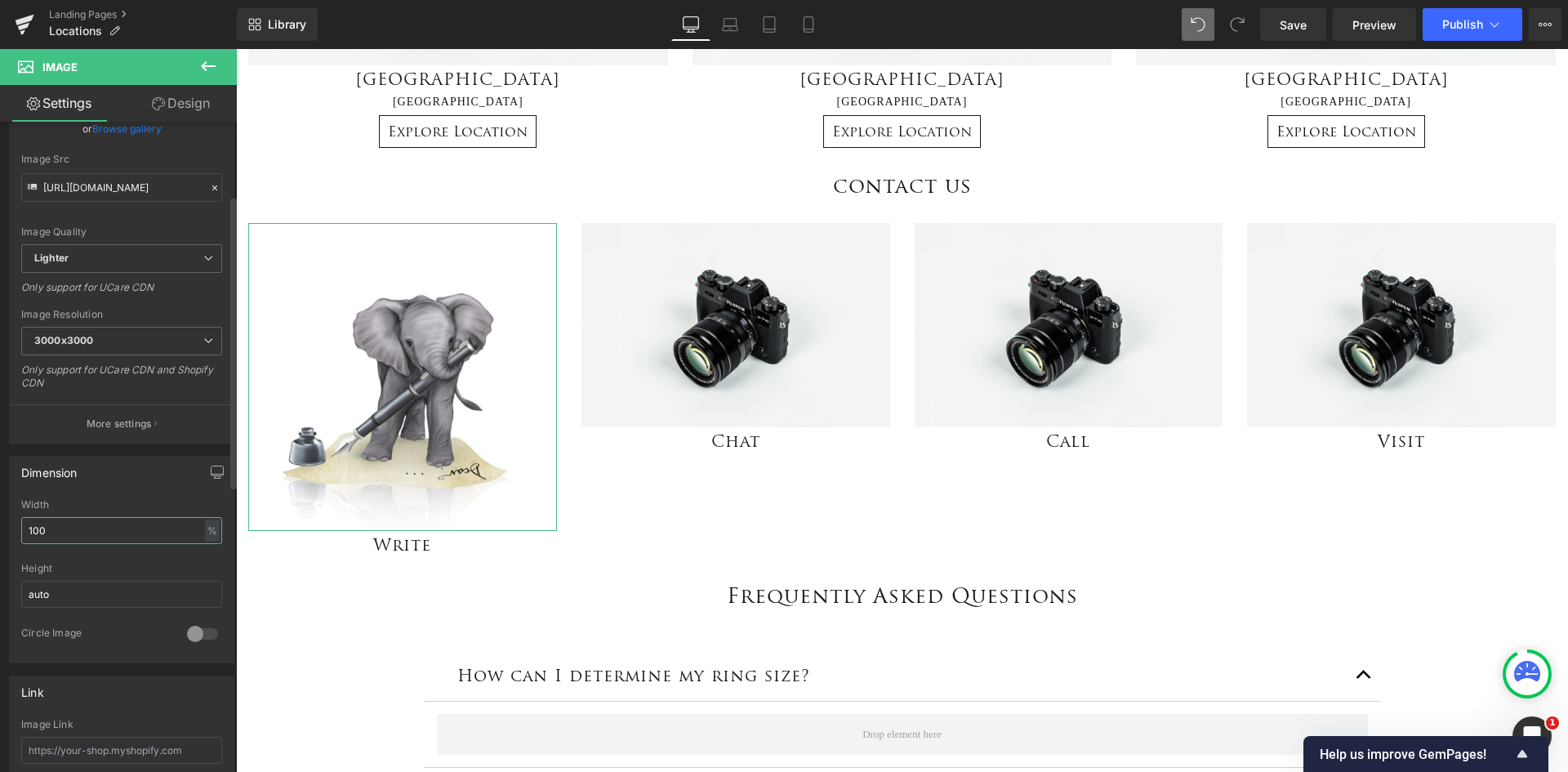
drag, startPoint x: 60, startPoint y: 529, endPoint x: 13, endPoint y: 531, distance: 47.0
click at [13, 531] on div "100% Width 100 % % px auto Height auto 0 Circle Image" at bounding box center [121, 581] width 223 height 163
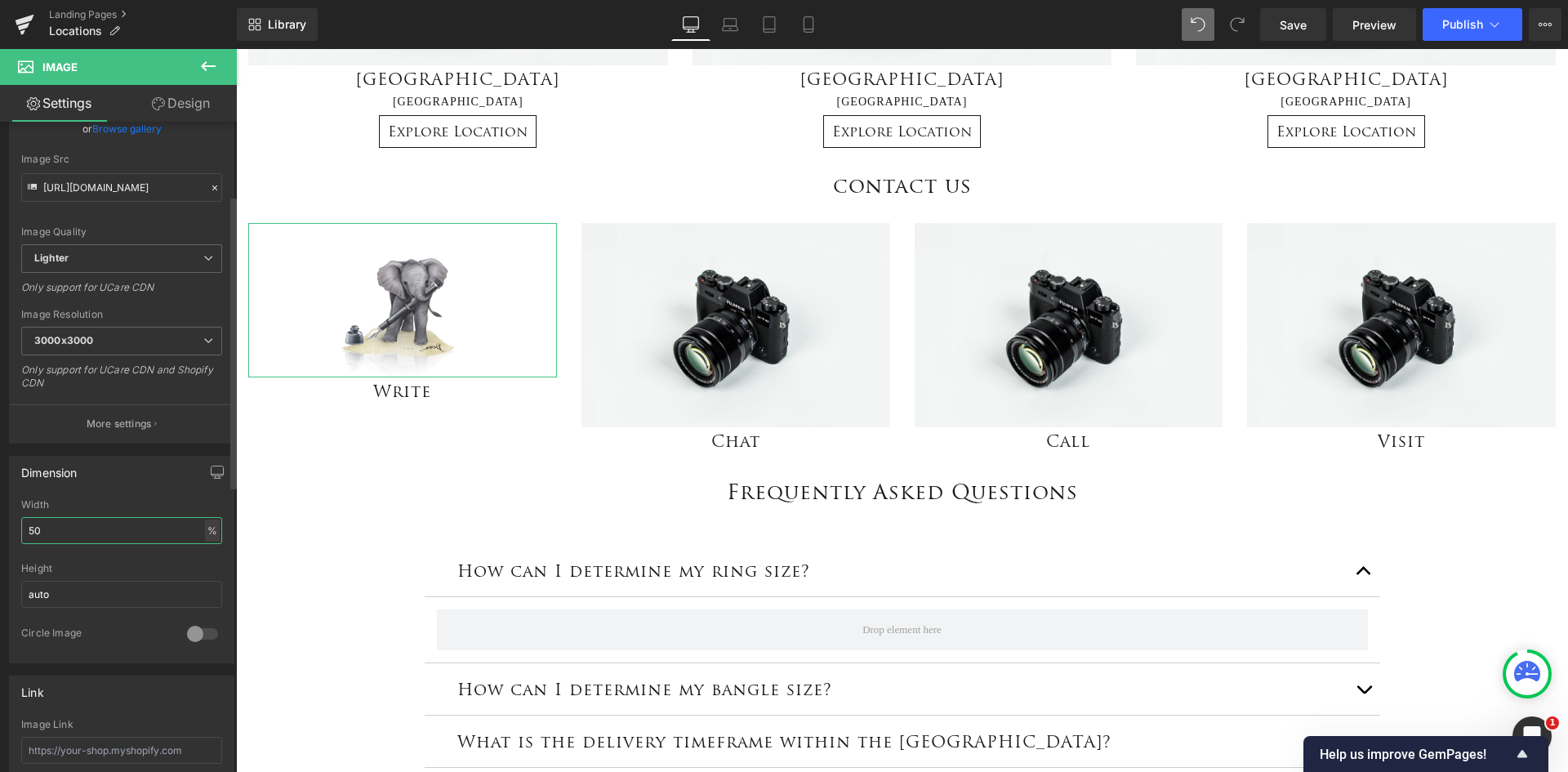
type input "50"
click at [205, 533] on div "%" at bounding box center [212, 531] width 14 height 22
click at [213, 557] on li "%" at bounding box center [211, 556] width 21 height 23
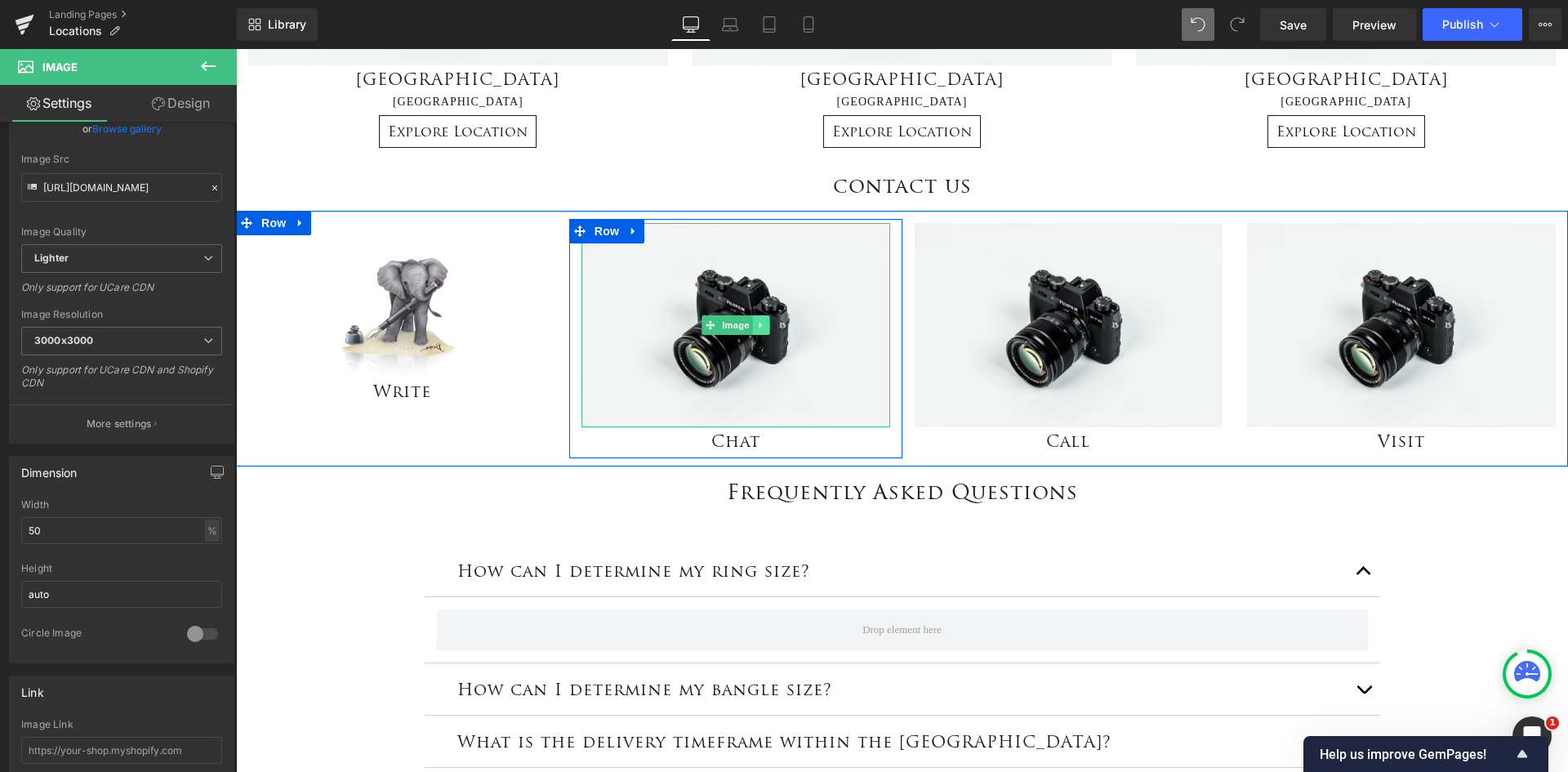
click at [760, 322] on link at bounding box center [760, 325] width 17 height 20
click at [710, 329] on link "Image" at bounding box center [701, 325] width 50 height 20
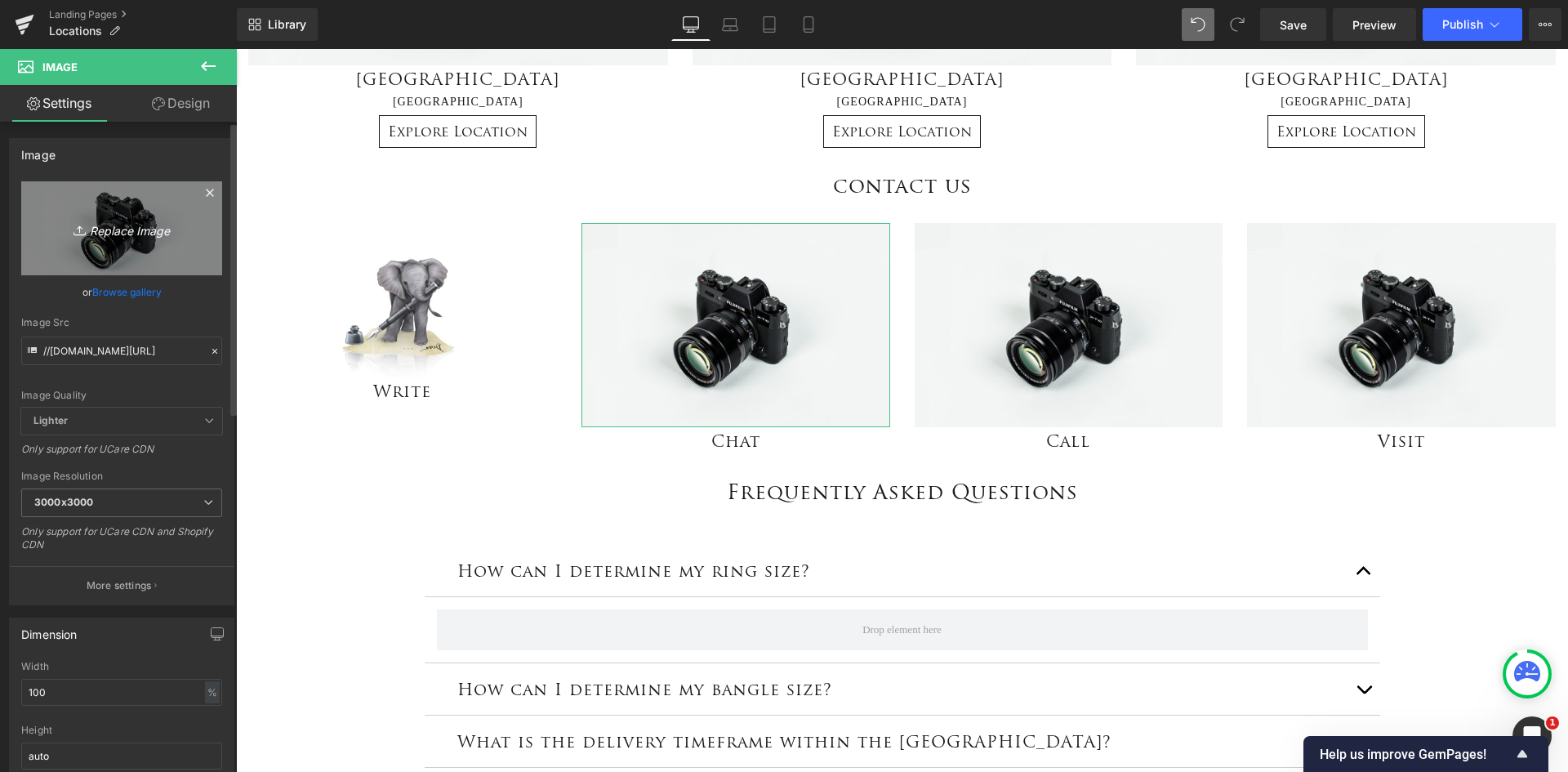
click at [127, 228] on icon "Replace Image" at bounding box center [122, 228] width 131 height 21
type input "C:\fakepath\Chat.png"
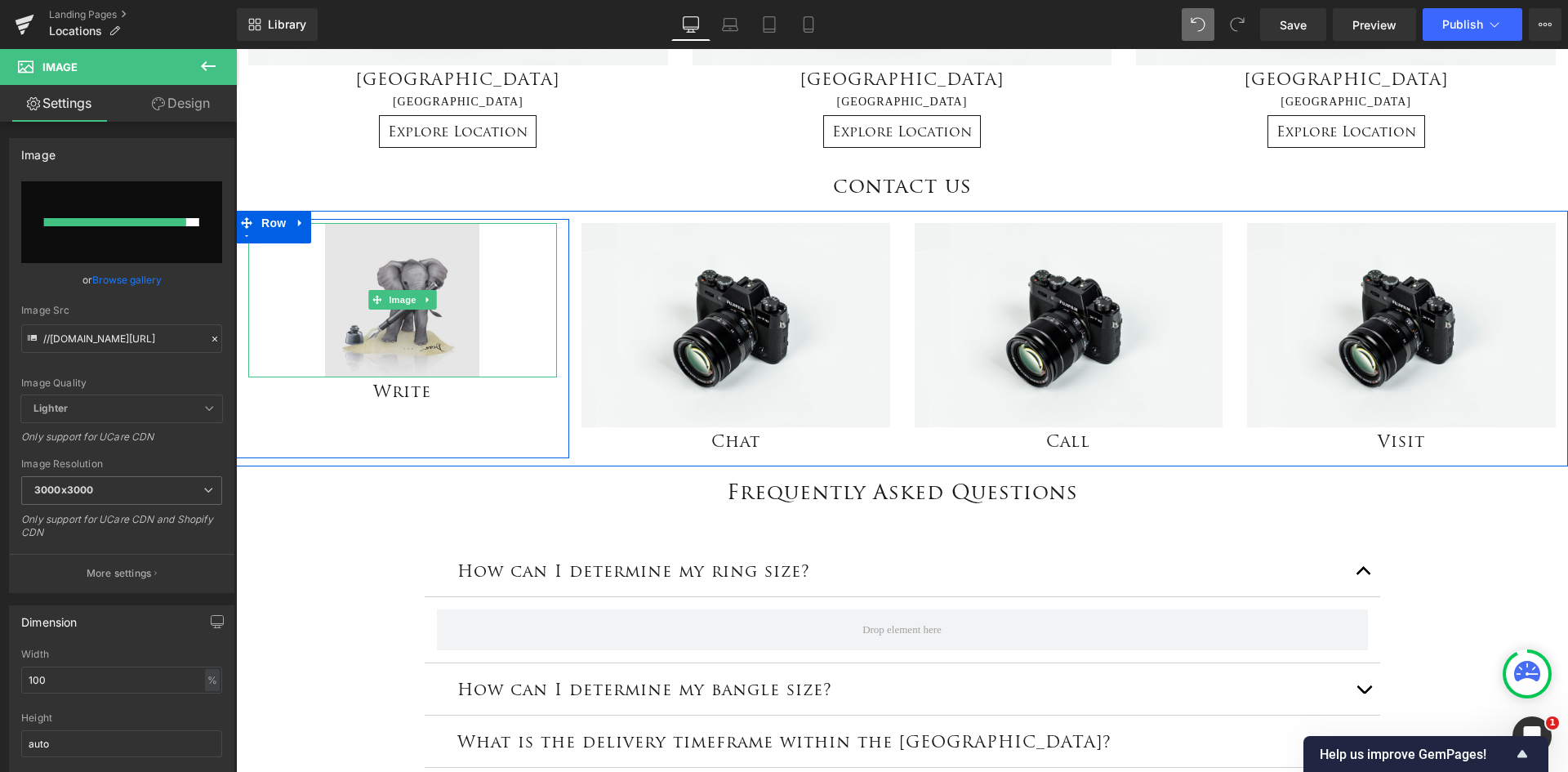
type input "[URL][DOMAIN_NAME]"
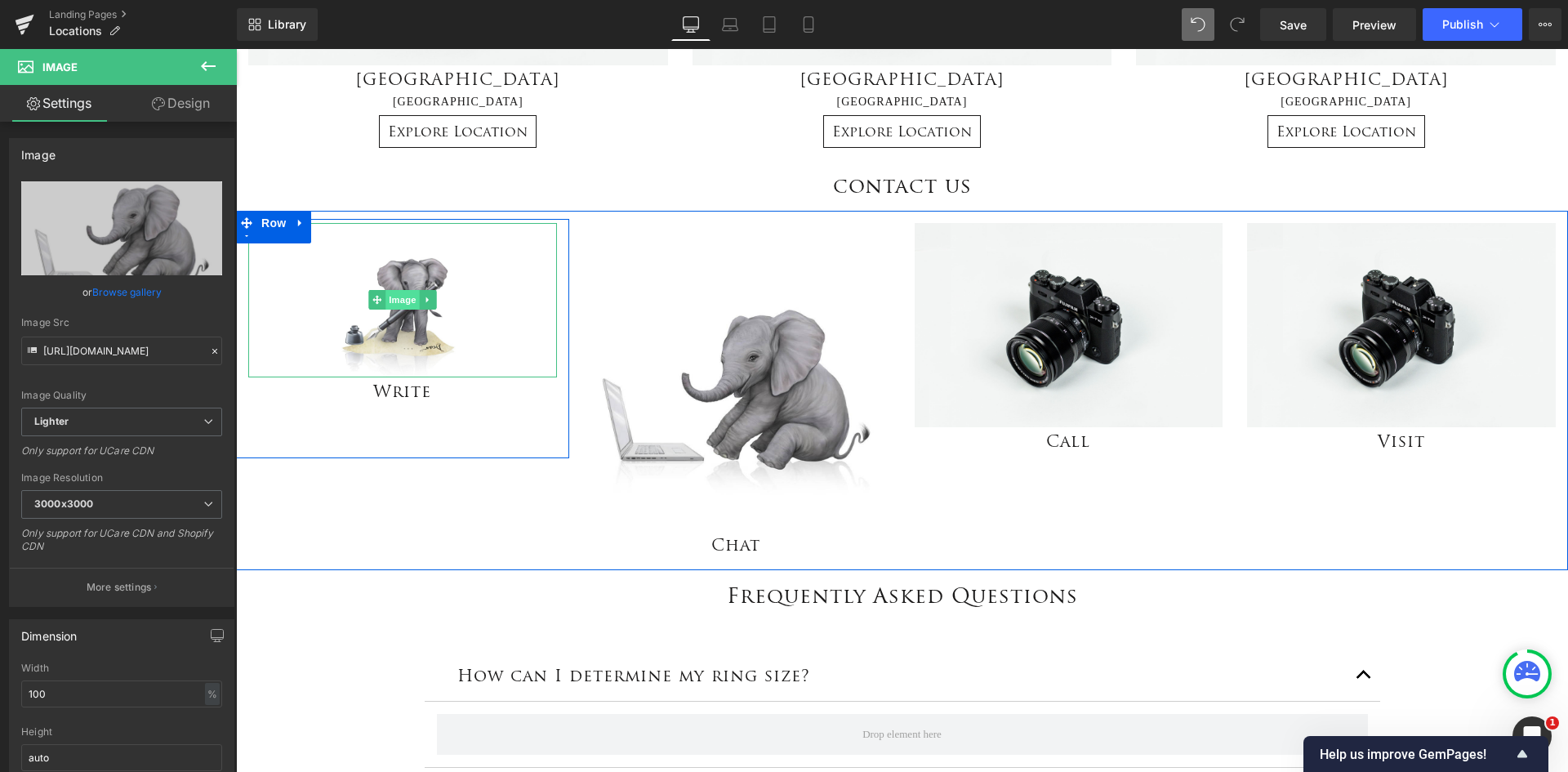
click at [395, 303] on span "Image" at bounding box center [403, 300] width 34 height 20
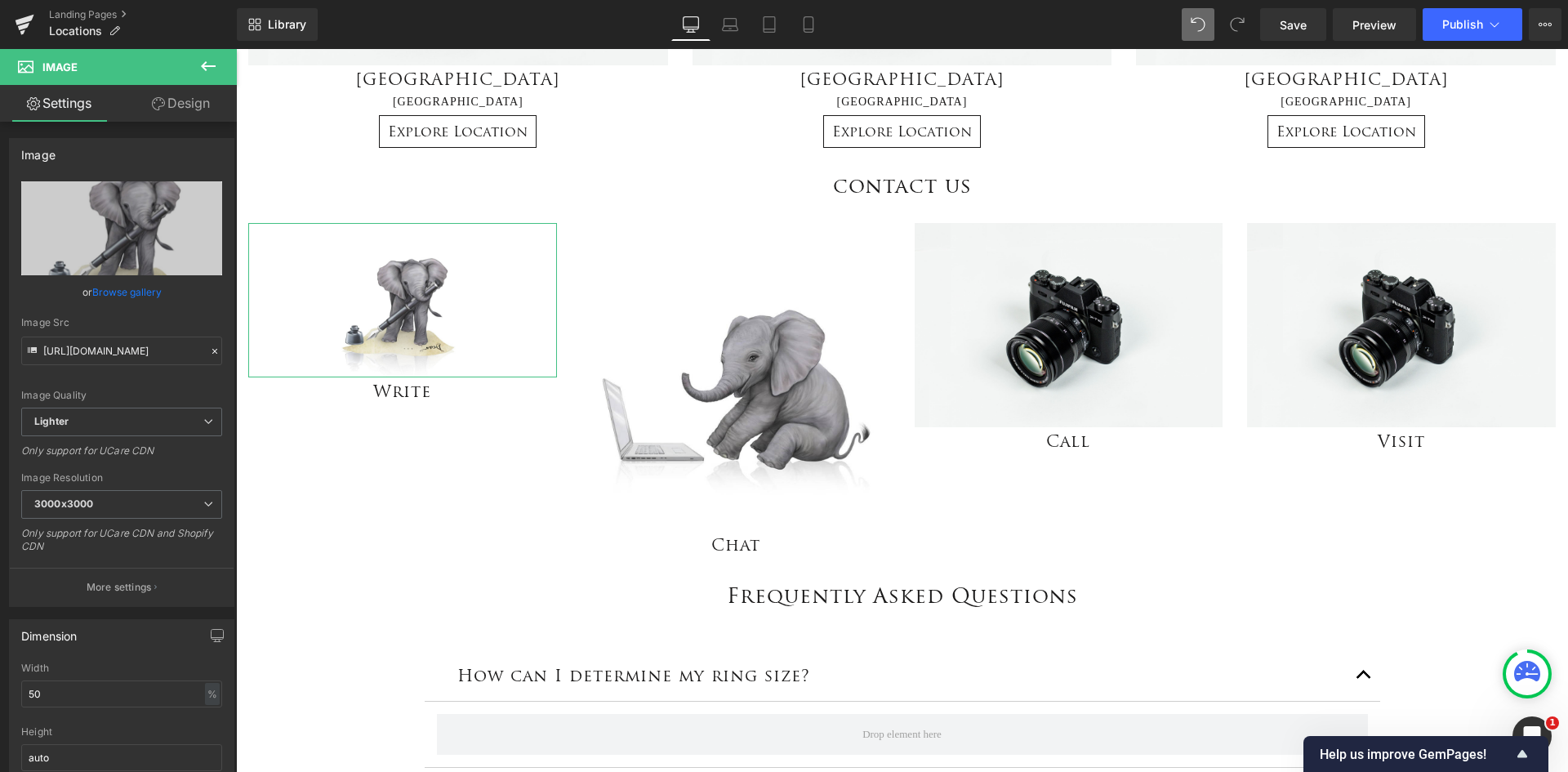
click at [0, 697] on div "Dimension 50% Width 50 % % px auto Height auto 0 Circle Image" at bounding box center [122, 716] width 244 height 220
type input "100"
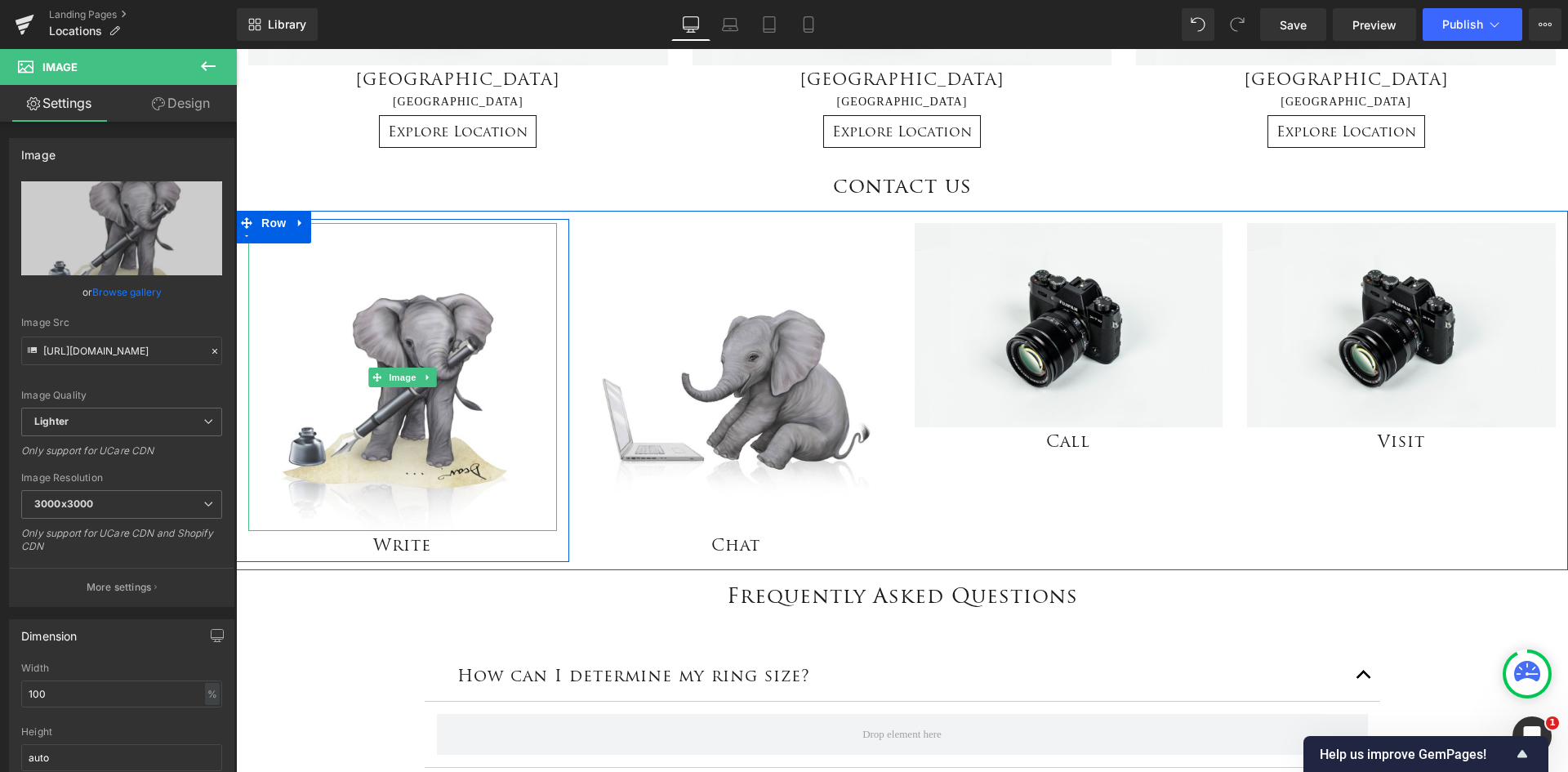
click at [392, 375] on span "Image" at bounding box center [403, 378] width 34 height 20
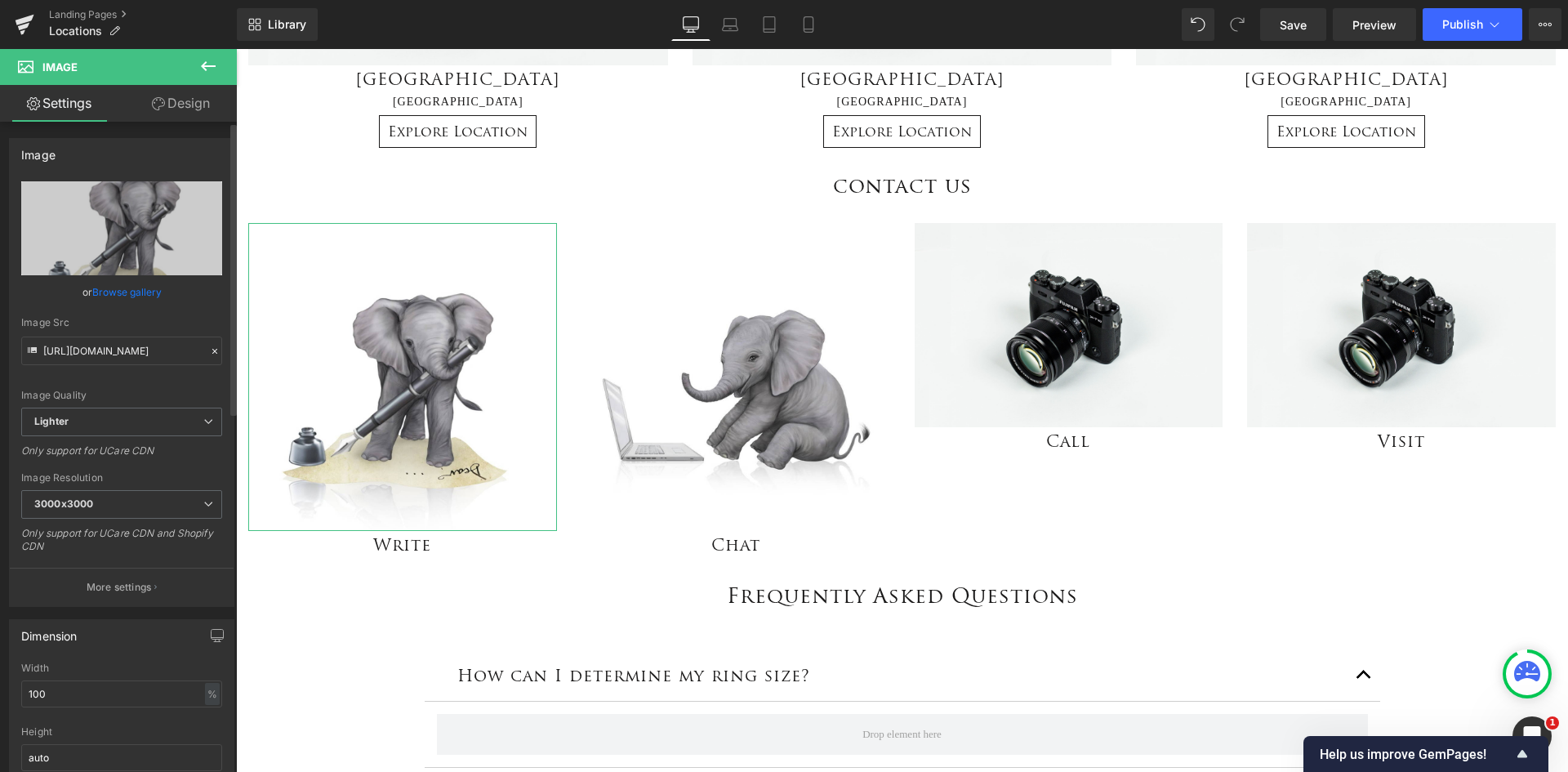
drag, startPoint x: 50, startPoint y: 692, endPoint x: 4, endPoint y: 689, distance: 46.1
click at [4, 689] on div "Dimension 100% Width 100 % % px auto Height auto 0 Circle Image" at bounding box center [122, 716] width 244 height 220
type input "50"
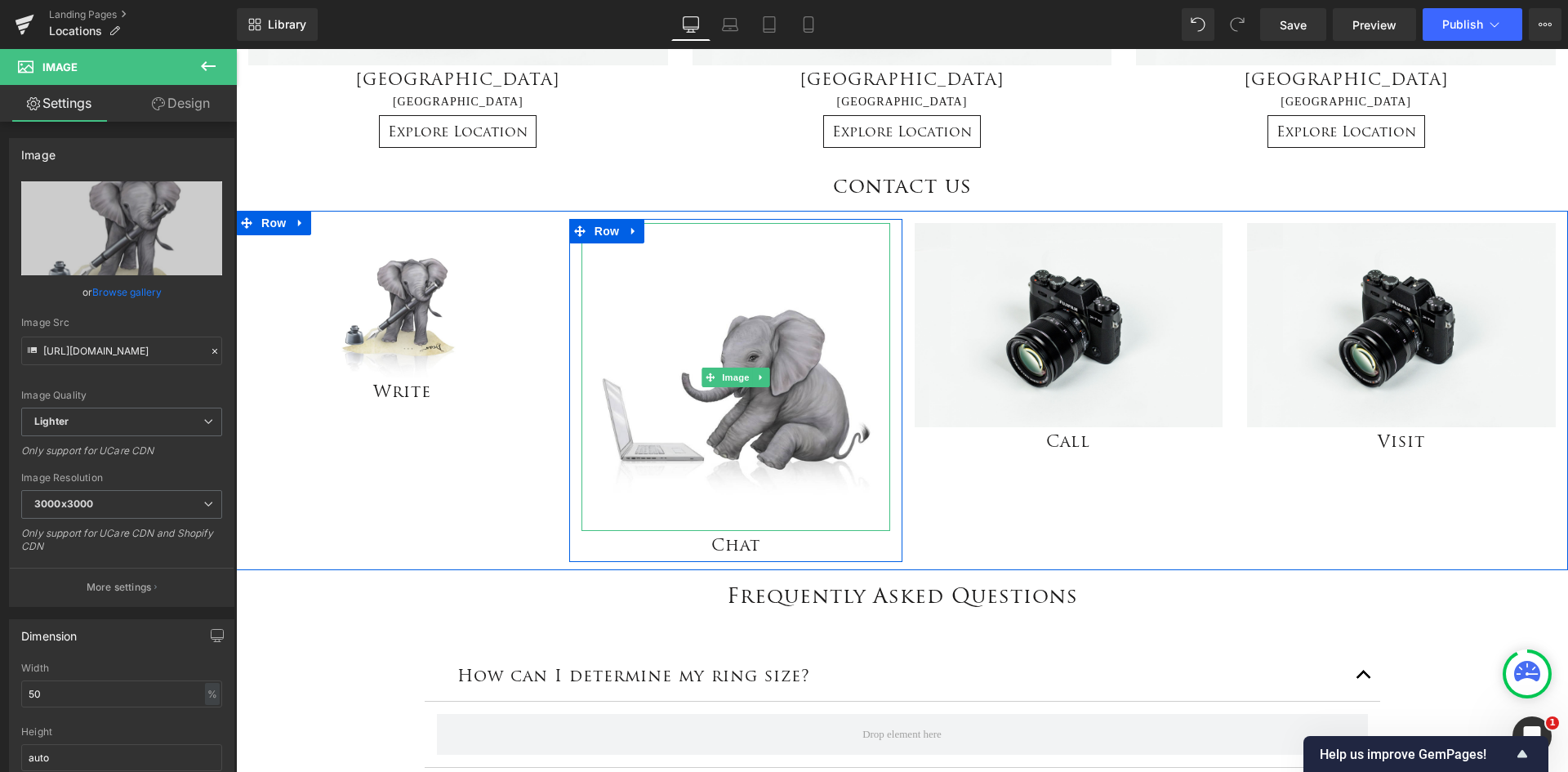
click at [727, 383] on span "Image" at bounding box center [736, 378] width 34 height 20
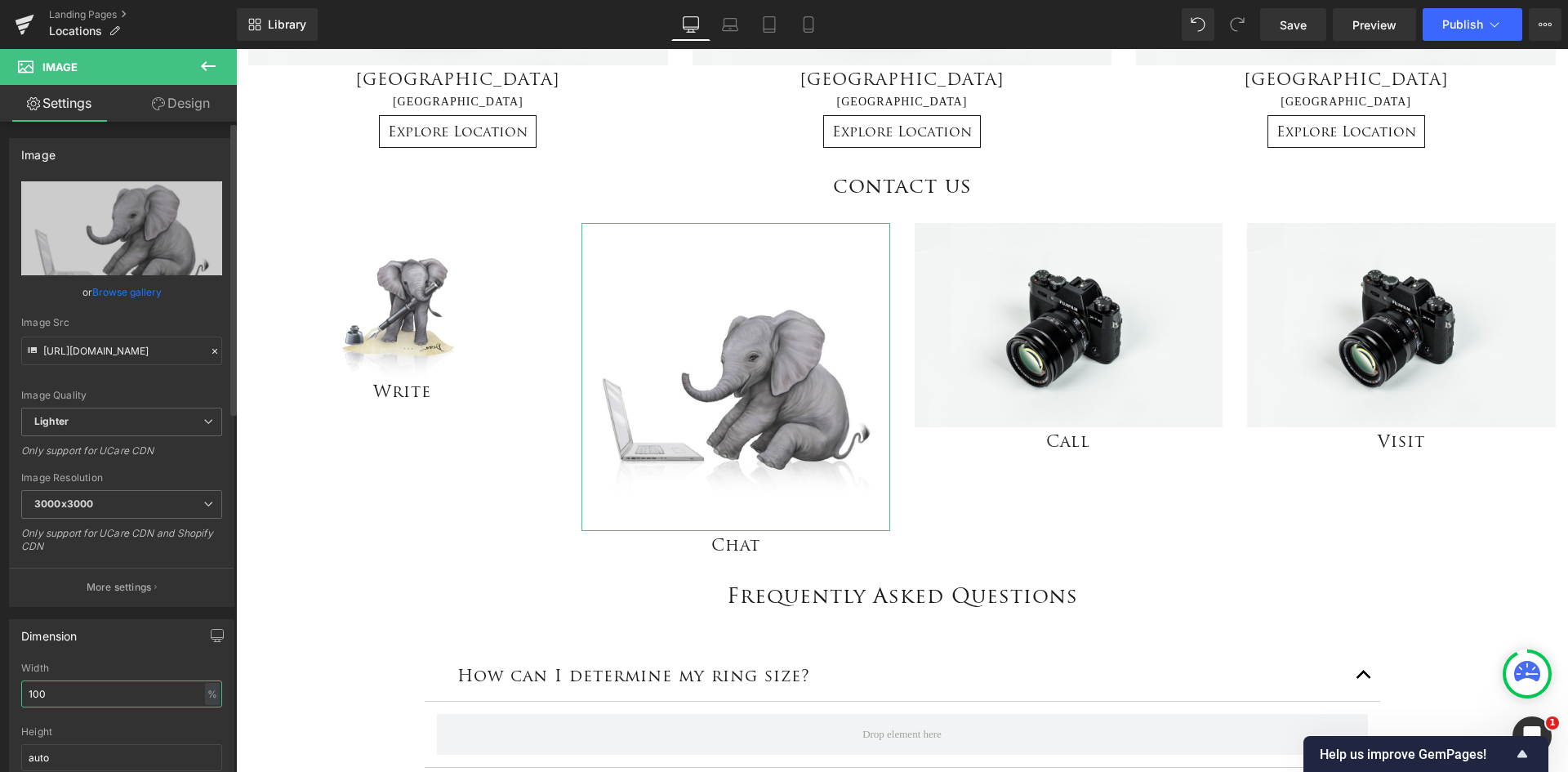
drag, startPoint x: 29, startPoint y: 685, endPoint x: 7, endPoint y: 681, distance: 22.4
click at [7, 681] on div "Dimension 100% Width 100 % % px auto Height auto 0 Circle Image" at bounding box center [122, 716] width 244 height 220
type input "75"
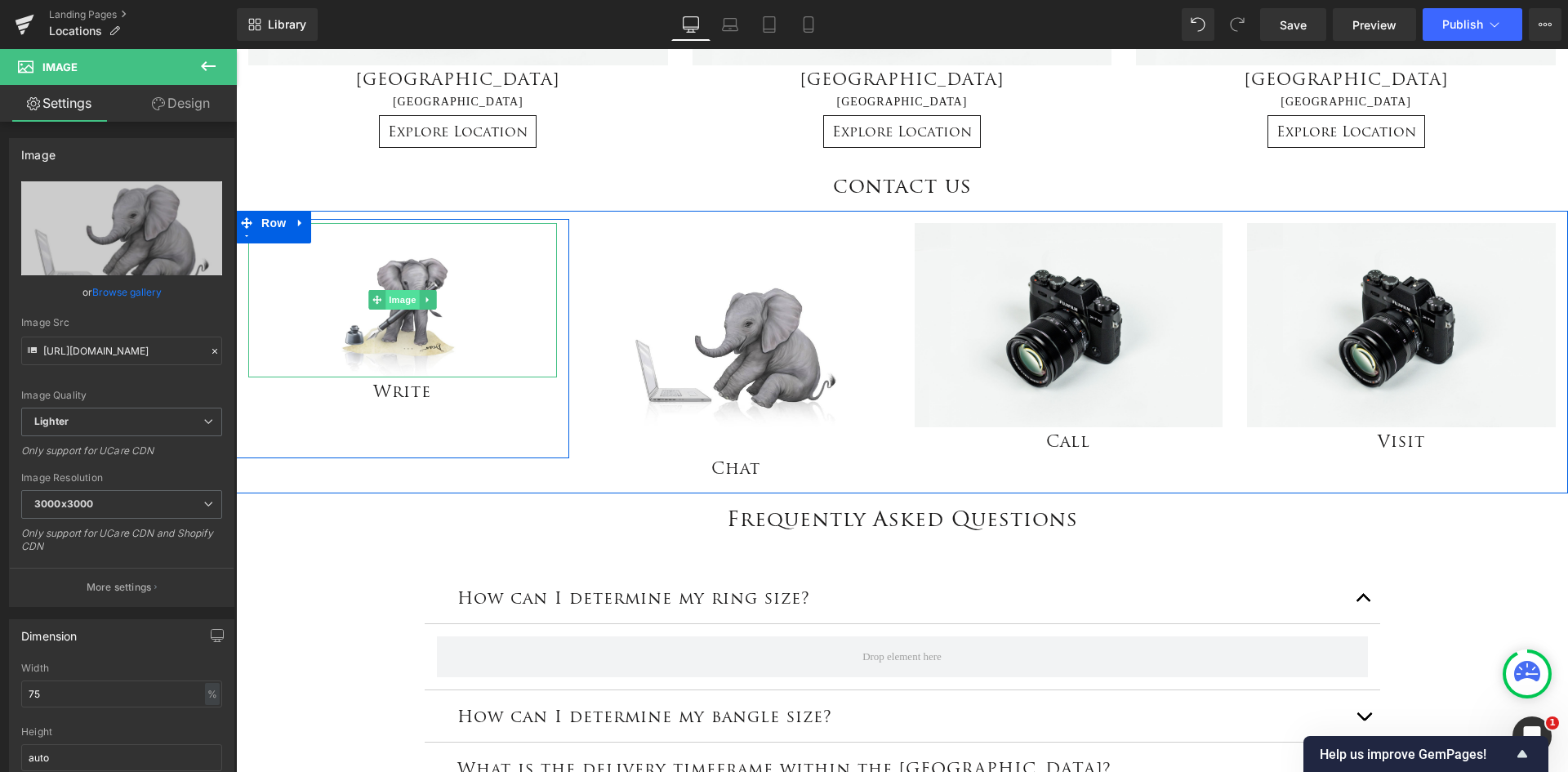
click at [399, 298] on span "Image" at bounding box center [403, 300] width 34 height 20
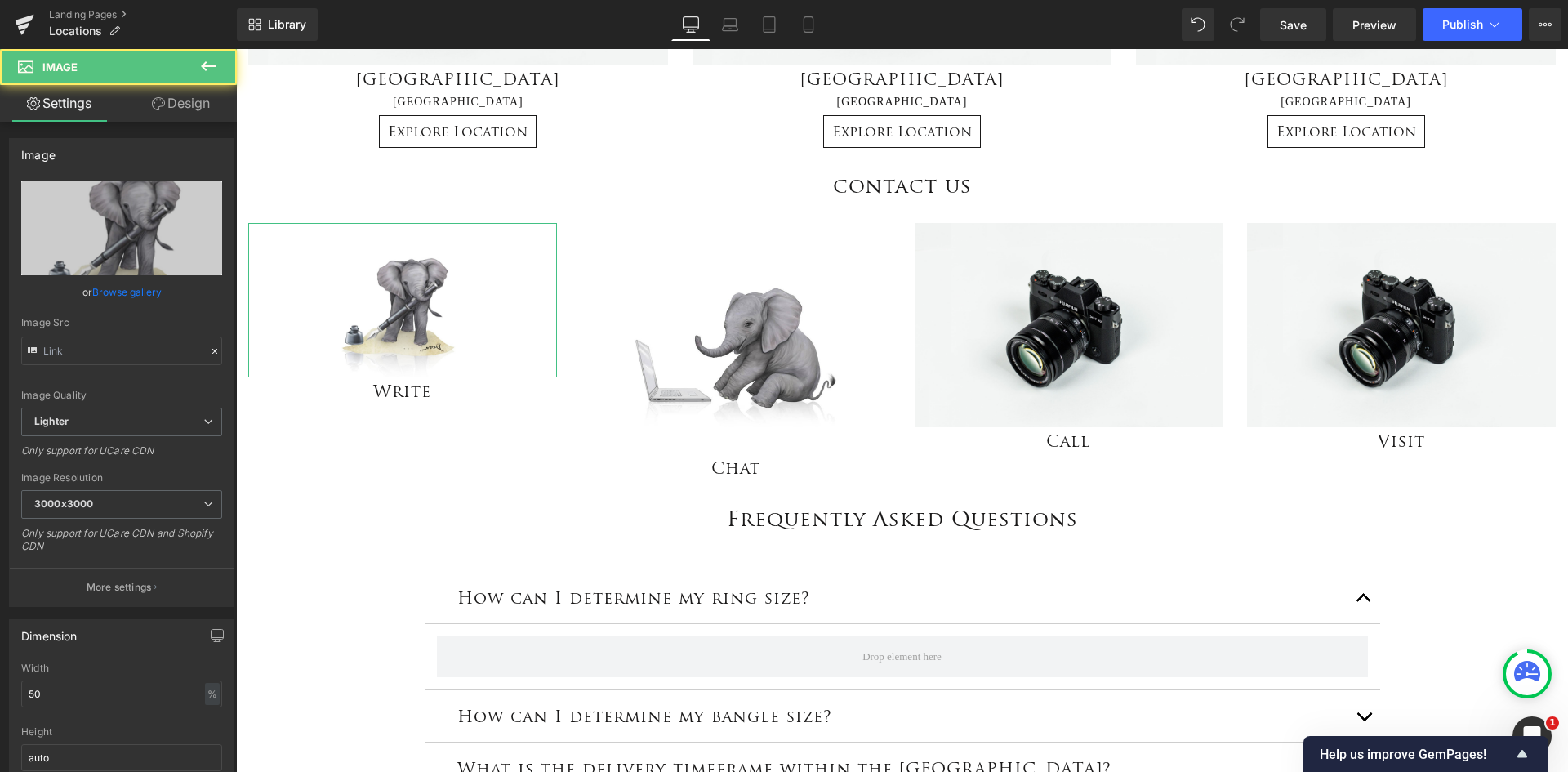
type input "[URL][DOMAIN_NAME]"
click at [13, 684] on div "50% Width 50 % % px auto Height auto 0 Circle Image" at bounding box center [121, 744] width 223 height 163
type input "75"
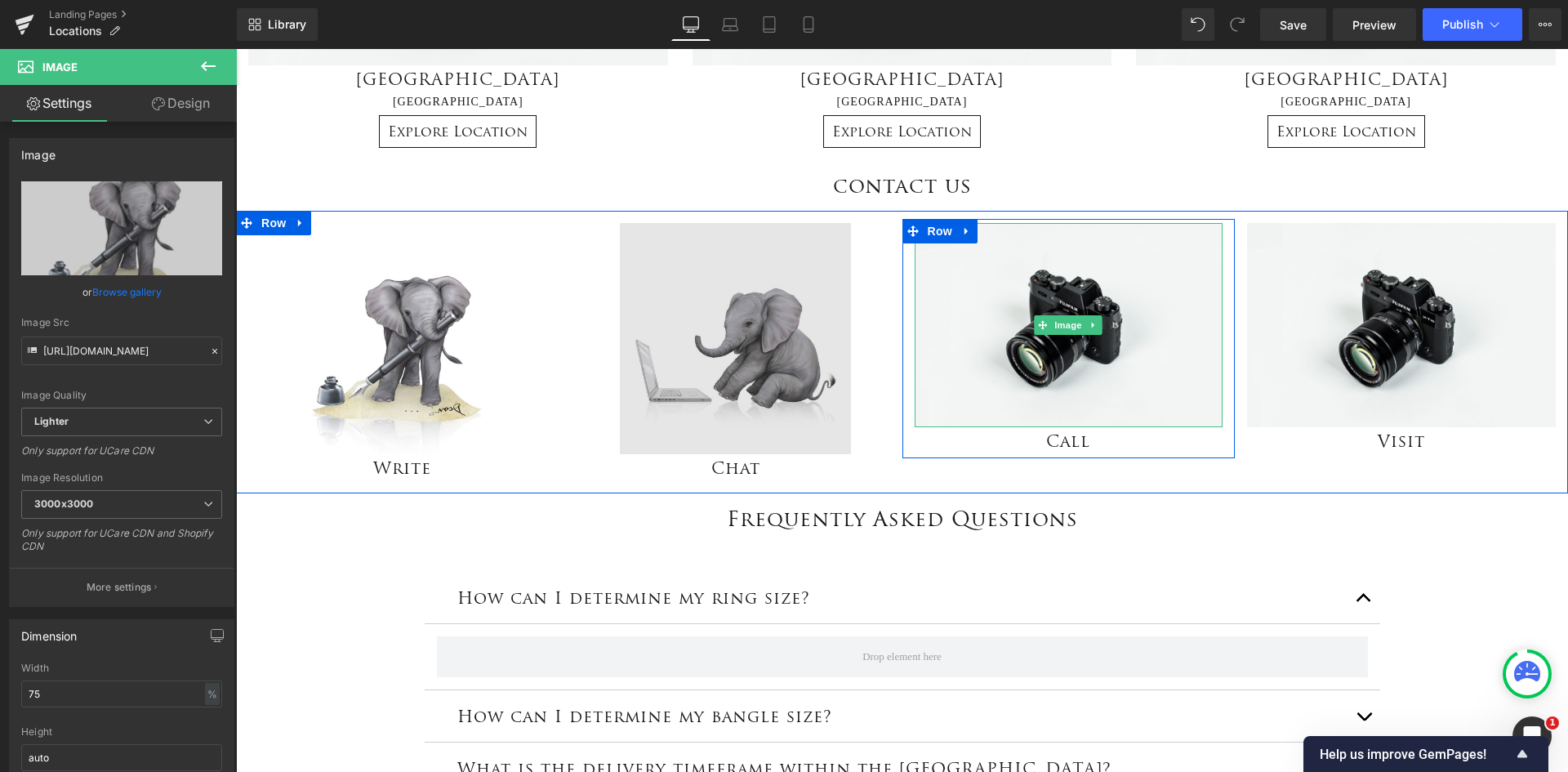
click at [1064, 327] on span "Image" at bounding box center [1069, 325] width 34 height 20
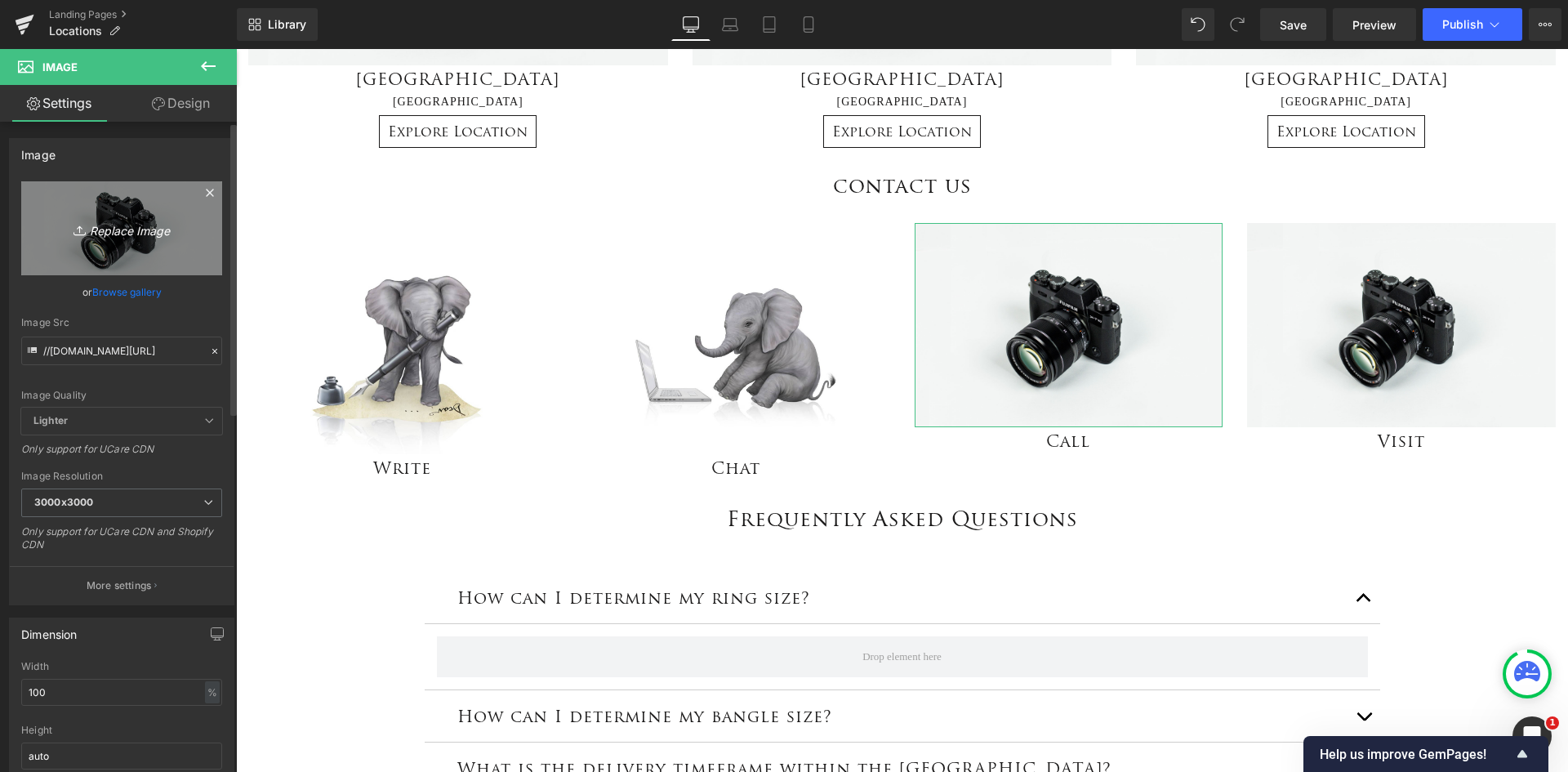
click at [132, 229] on icon "Replace Image" at bounding box center [122, 228] width 131 height 21
type input "C:\fakepath\Call.png"
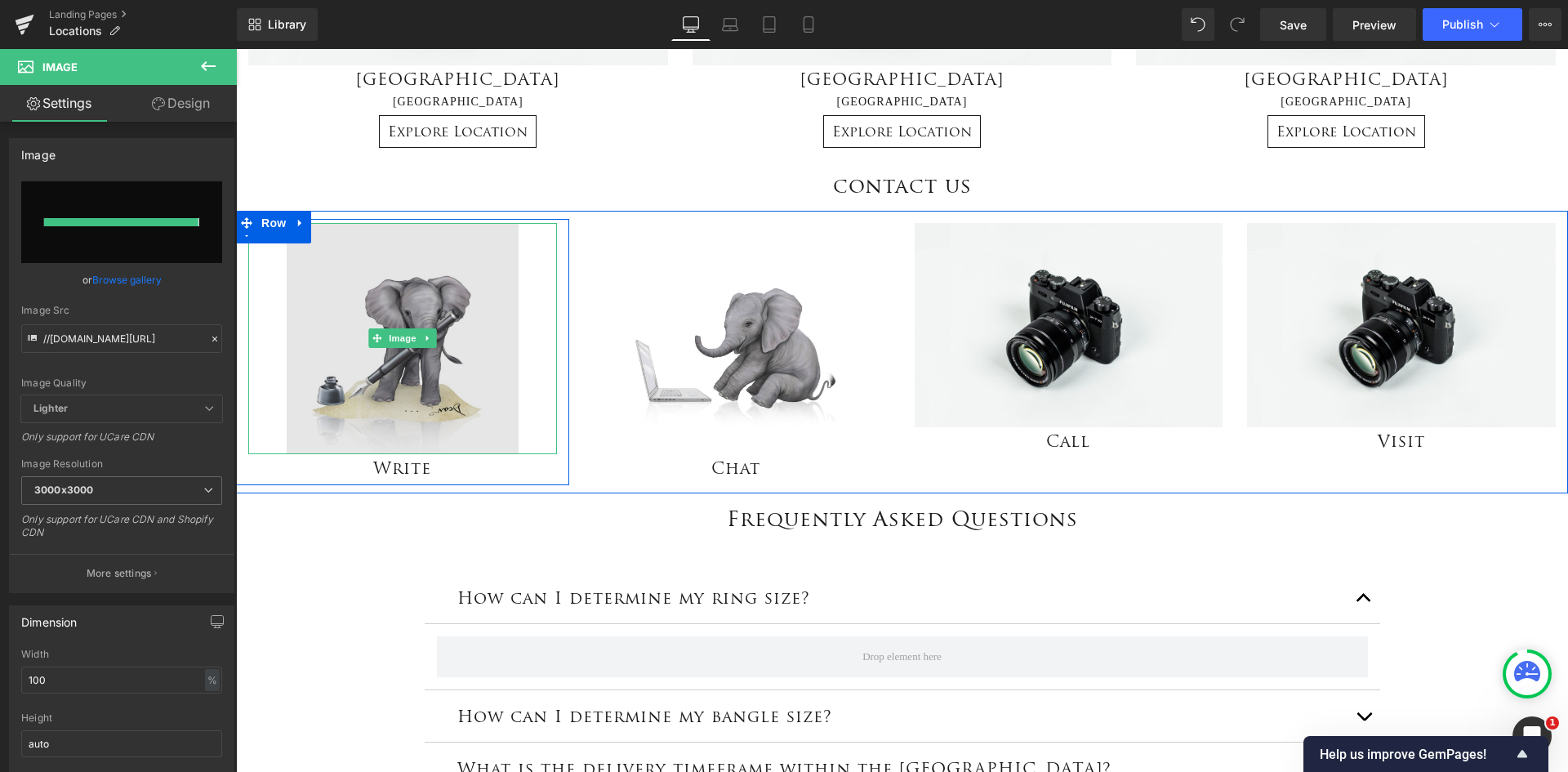
type input "[URL][DOMAIN_NAME]"
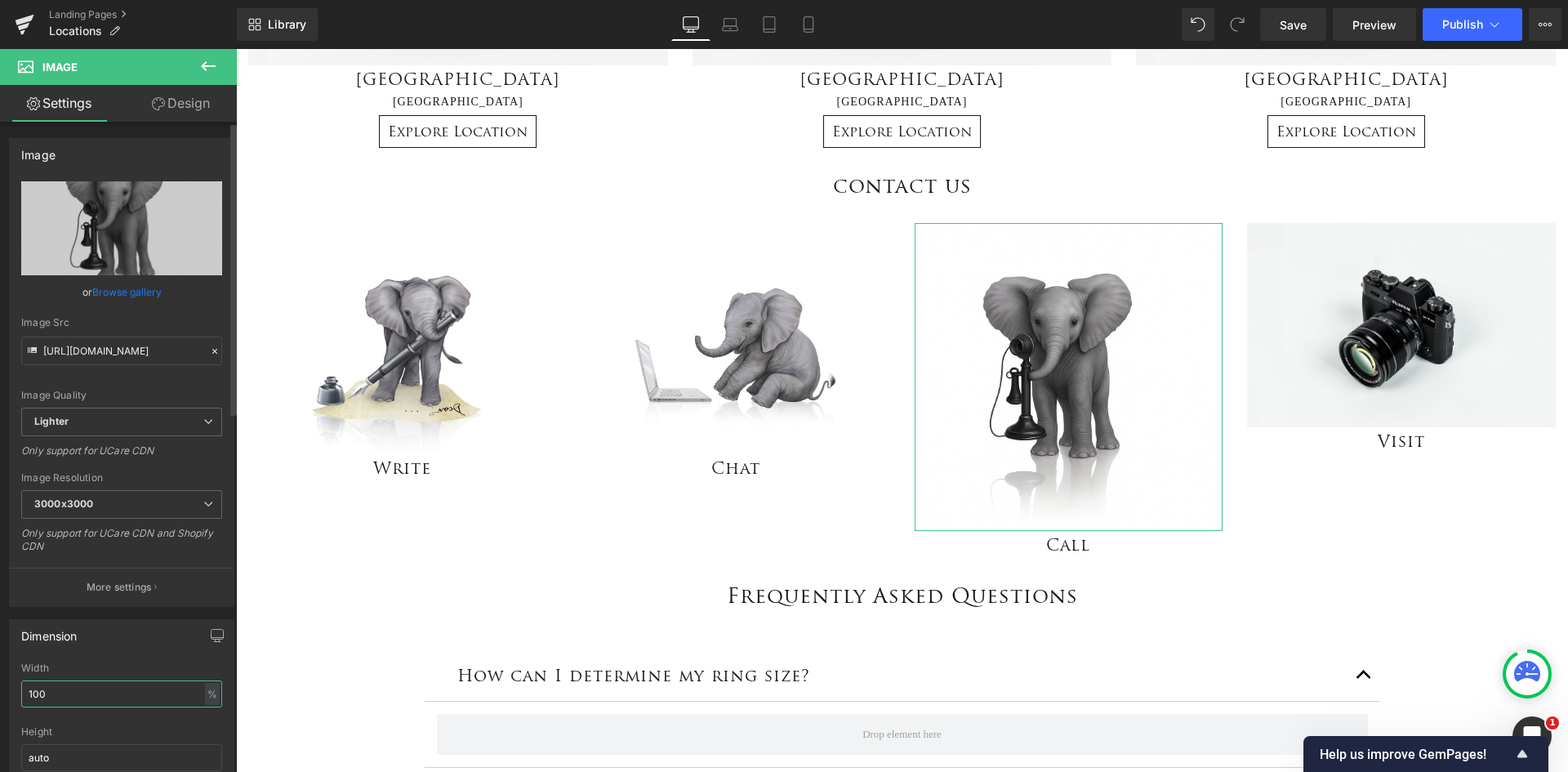
drag, startPoint x: 17, startPoint y: 704, endPoint x: 9, endPoint y: 706, distance: 8.2
click at [9, 706] on div "Dimension 100% Width 100 % % px auto Height auto 0 Circle Image" at bounding box center [121, 723] width 225 height 207
type input "75"
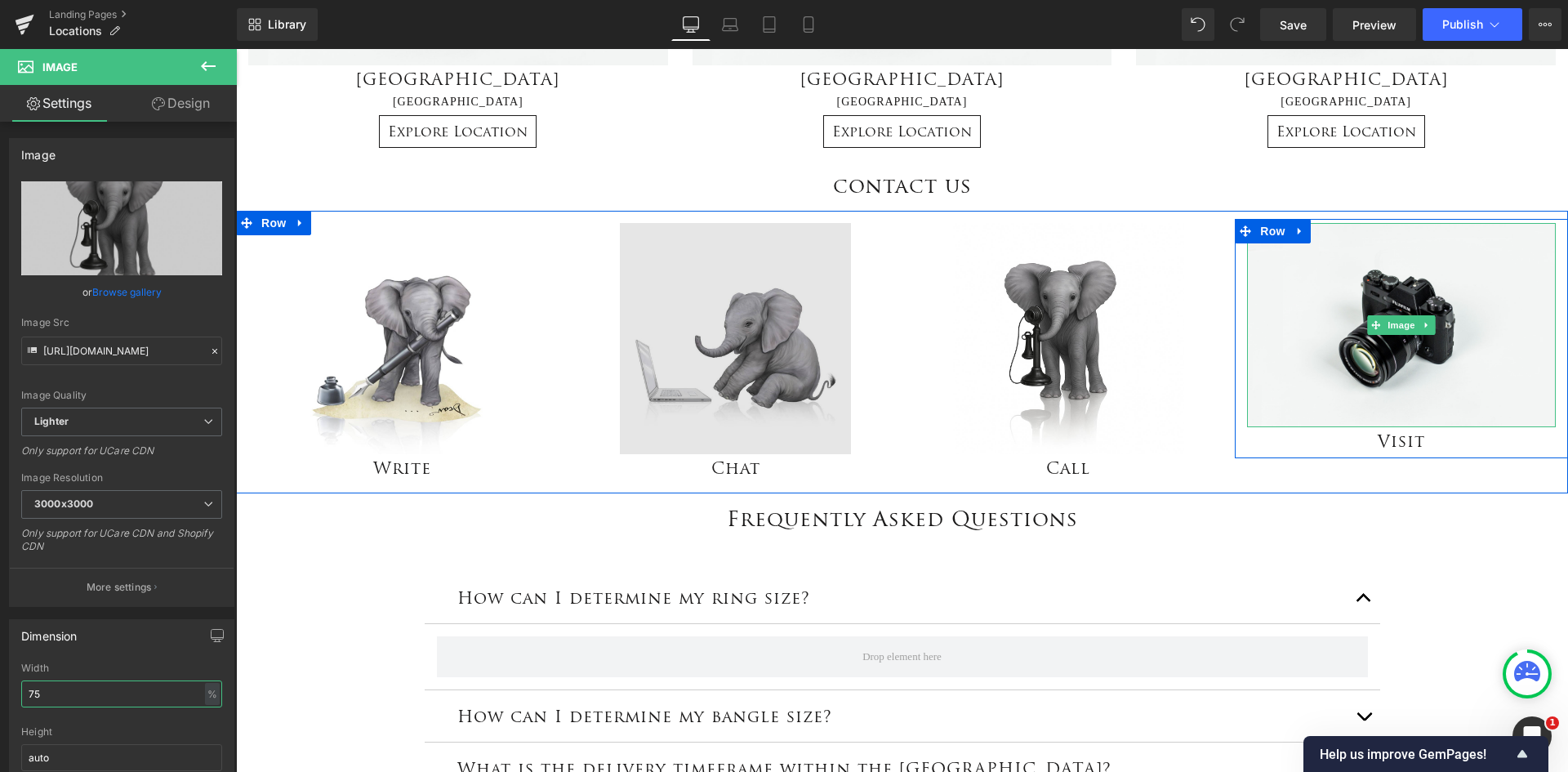
drag, startPoint x: 1405, startPoint y: 330, endPoint x: 828, endPoint y: 362, distance: 577.9
click at [1405, 329] on span "Image" at bounding box center [1401, 325] width 34 height 20
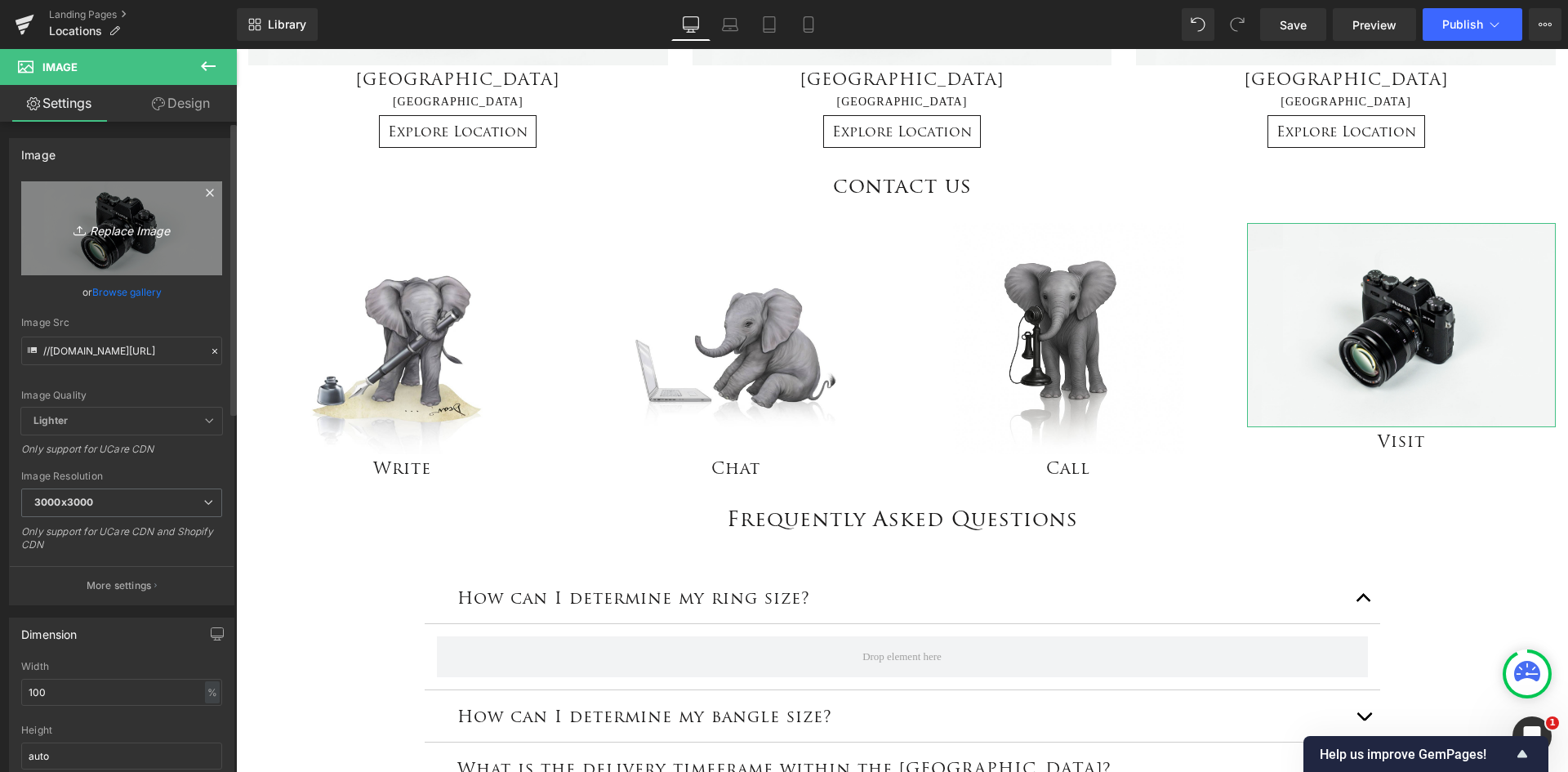
click at [133, 231] on icon "Replace Image" at bounding box center [122, 228] width 131 height 21
type input "C:\fakepath\Visit.png"
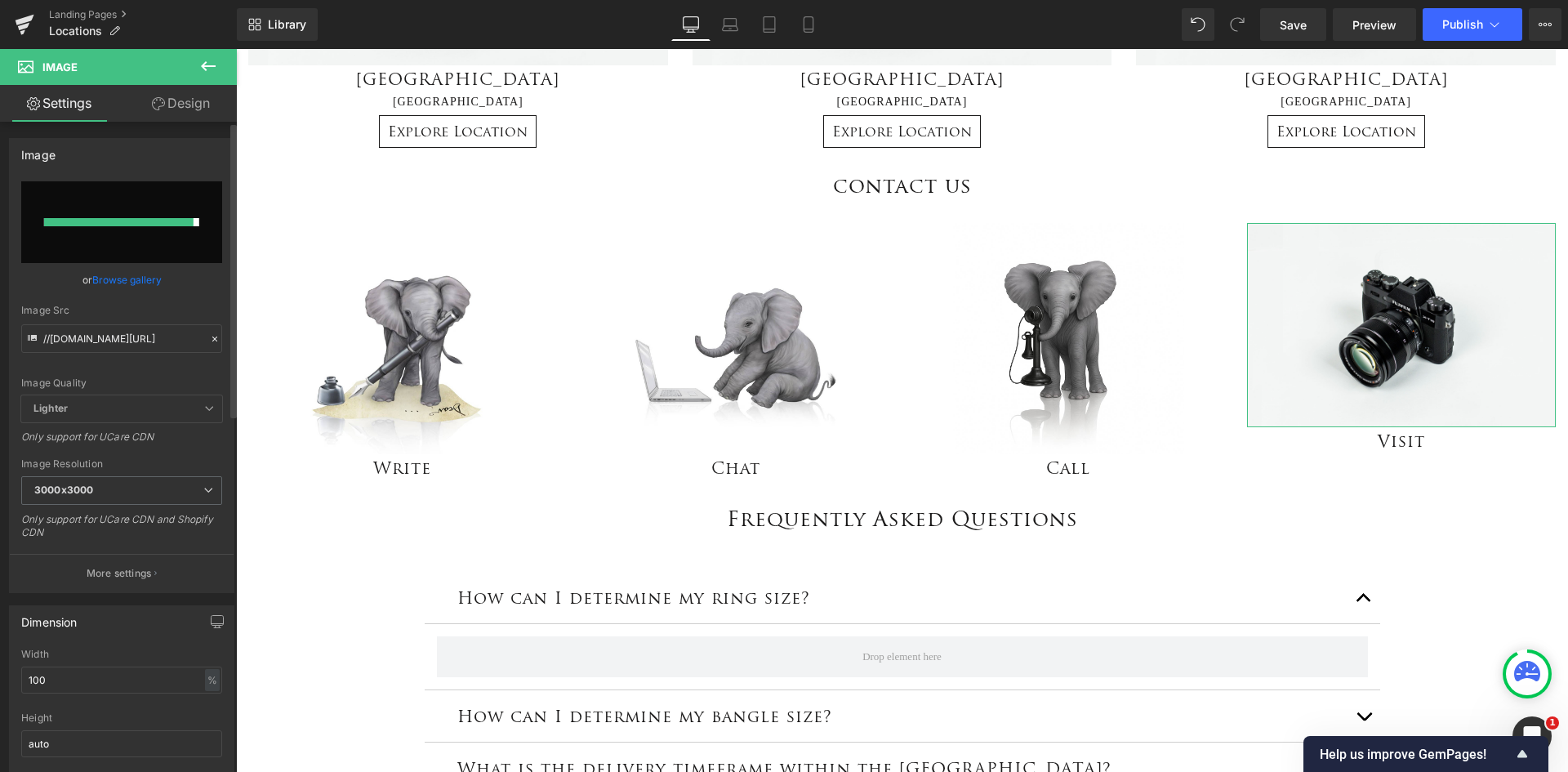
type input "[URL][DOMAIN_NAME]"
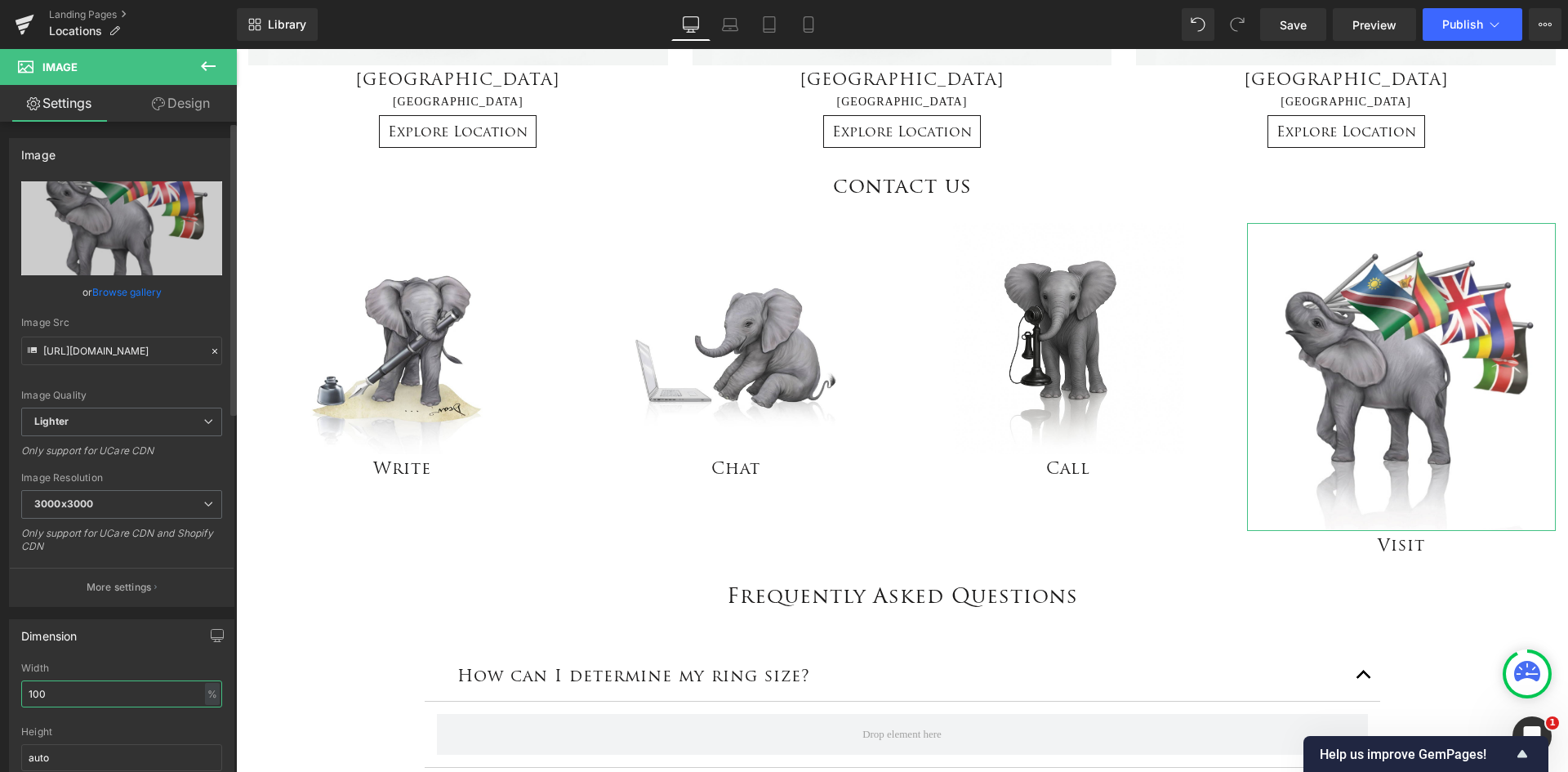
drag, startPoint x: 52, startPoint y: 695, endPoint x: 21, endPoint y: 698, distance: 31.1
click at [21, 698] on div "100% Width 100 % % px auto Height auto 0 Circle Image" at bounding box center [121, 744] width 223 height 163
type input "75"
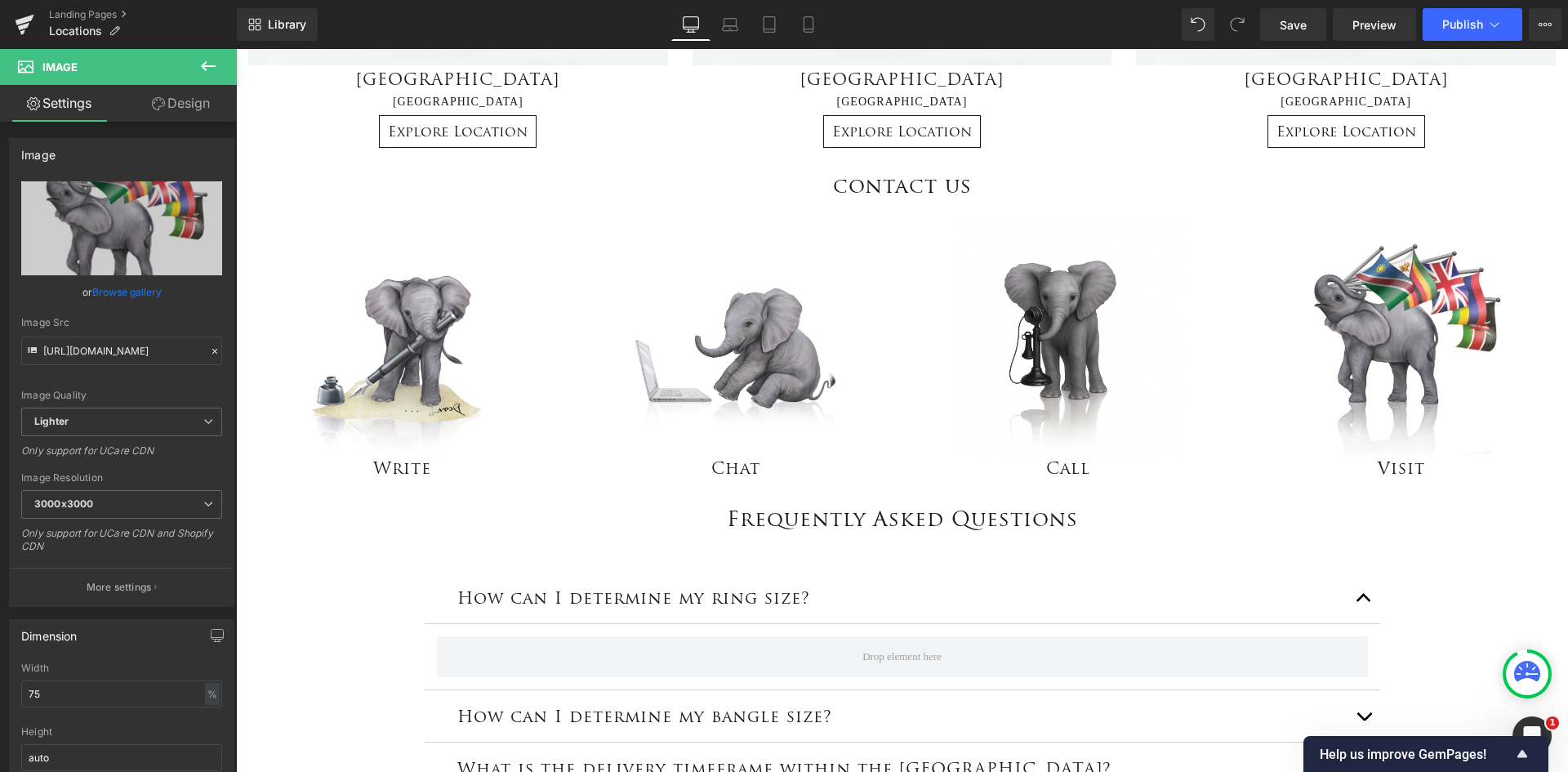
click at [205, 65] on icon at bounding box center [208, 66] width 14 height 10
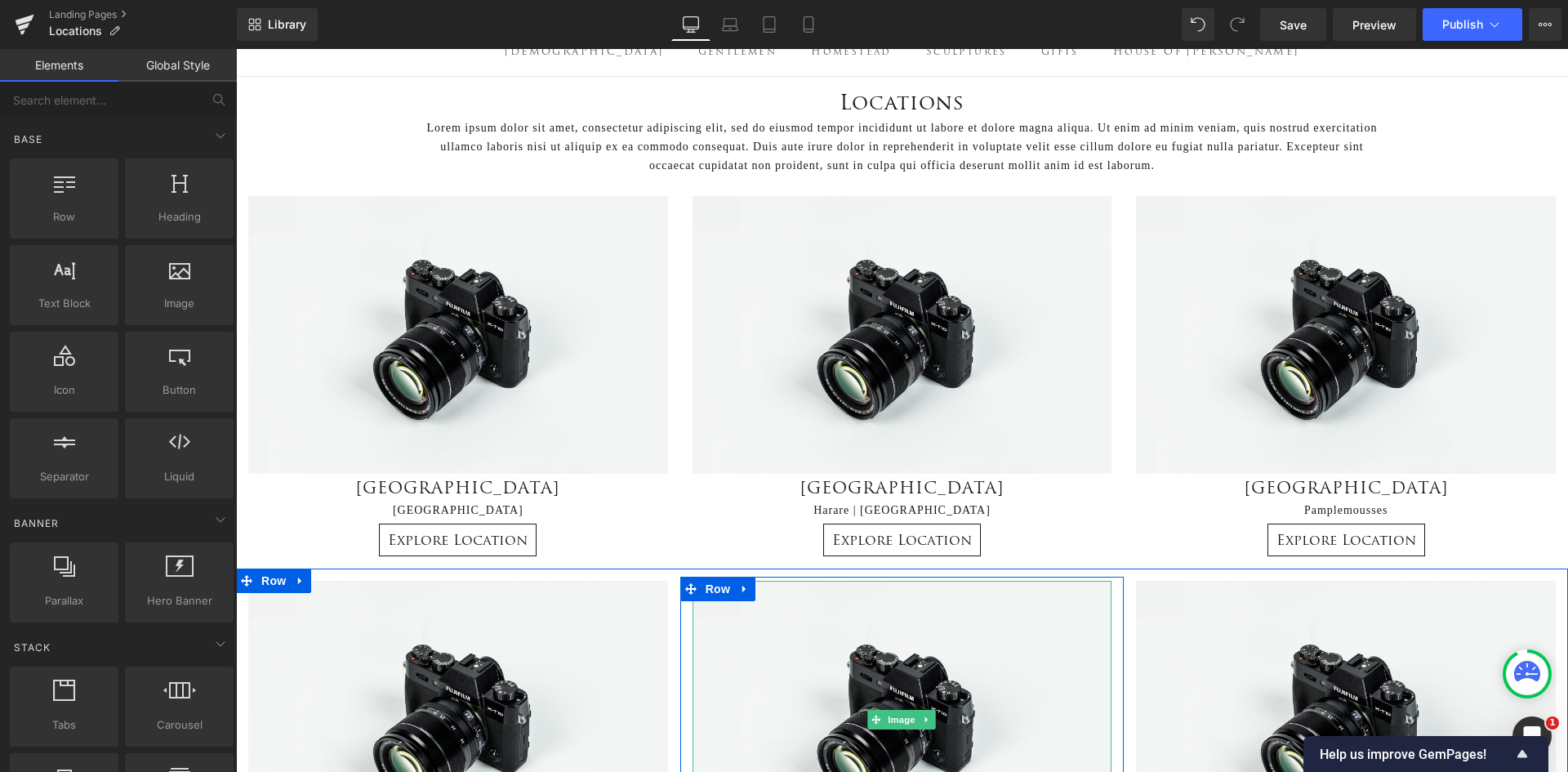
scroll to position [82, 0]
